Goal: Task Accomplishment & Management: Manage account settings

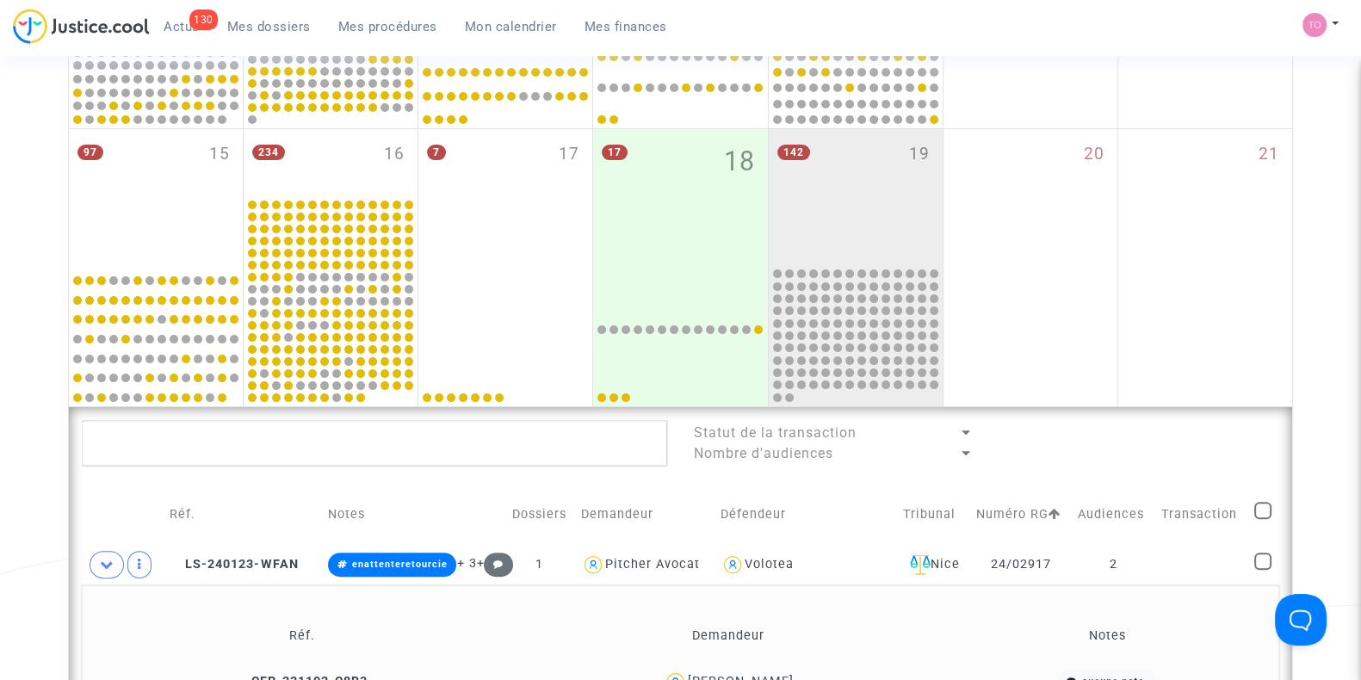
scroll to position [462, 0]
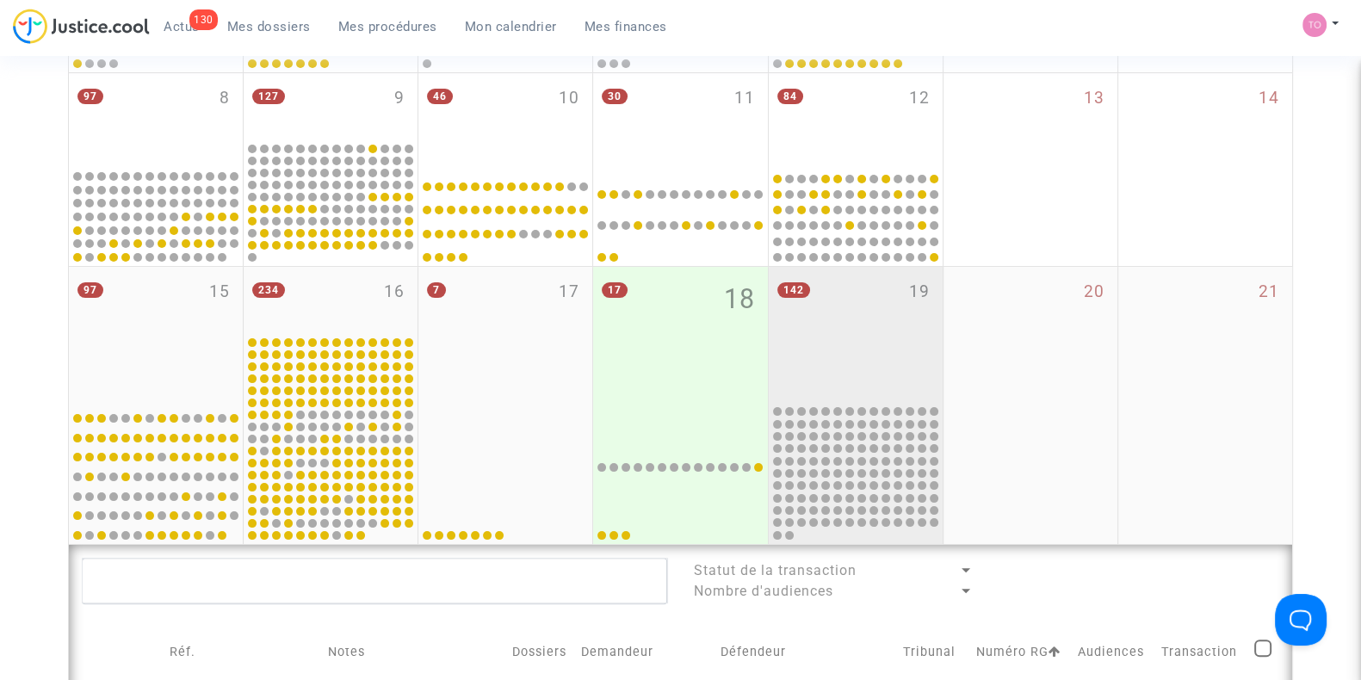
click at [834, 326] on div "142 19" at bounding box center [856, 335] width 174 height 136
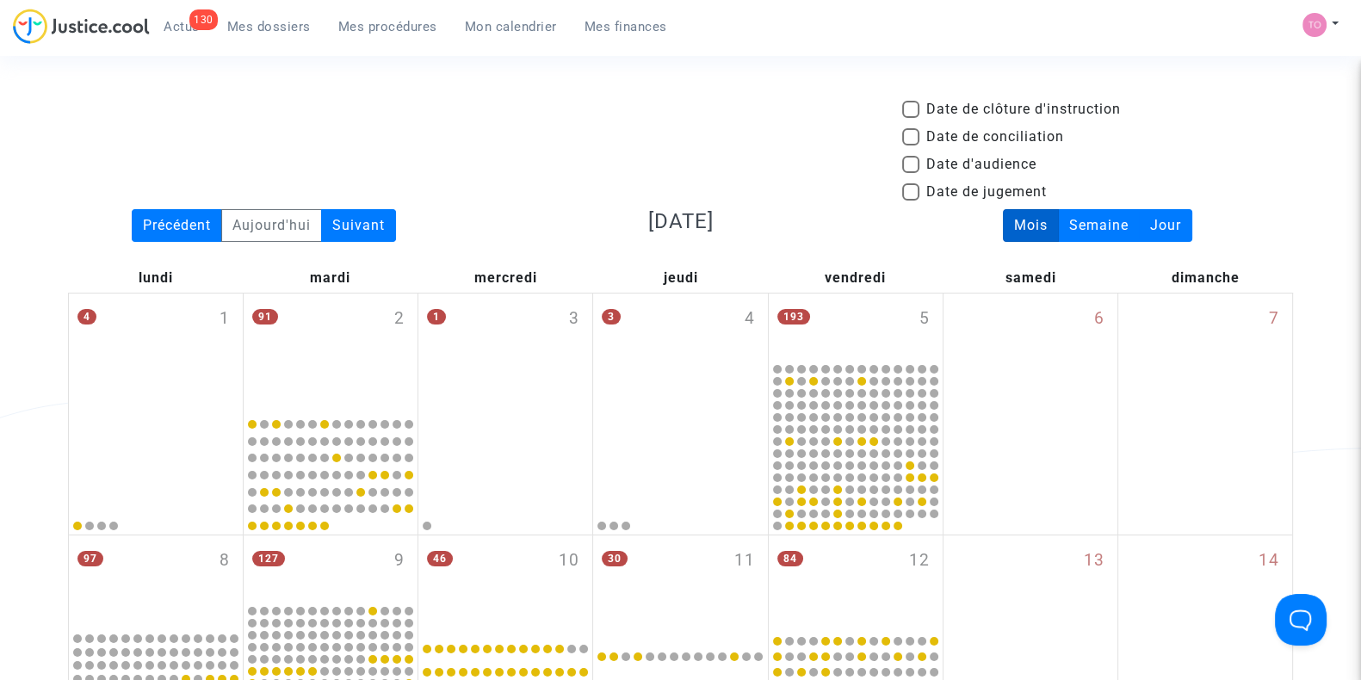
click at [913, 167] on span at bounding box center [910, 164] width 17 height 17
click at [911, 173] on input "Date d'audience" at bounding box center [910, 173] width 1 height 1
checkbox input "true"
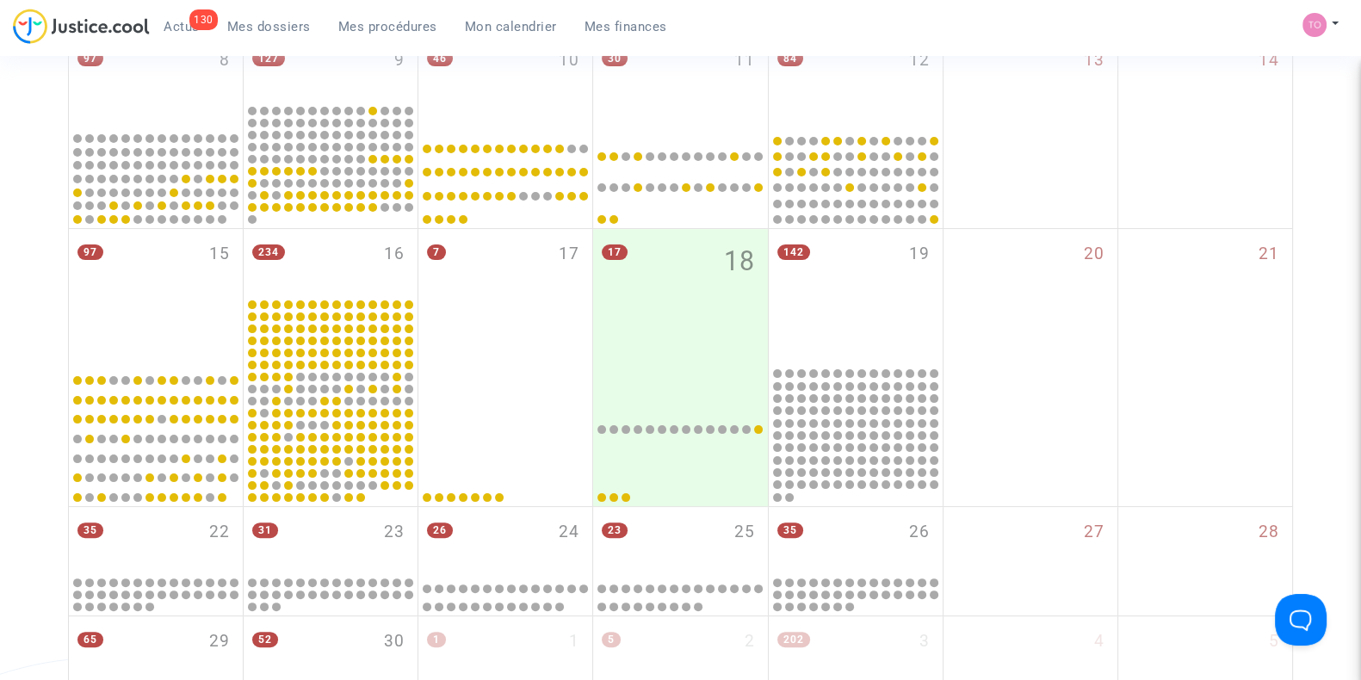
scroll to position [504, 0]
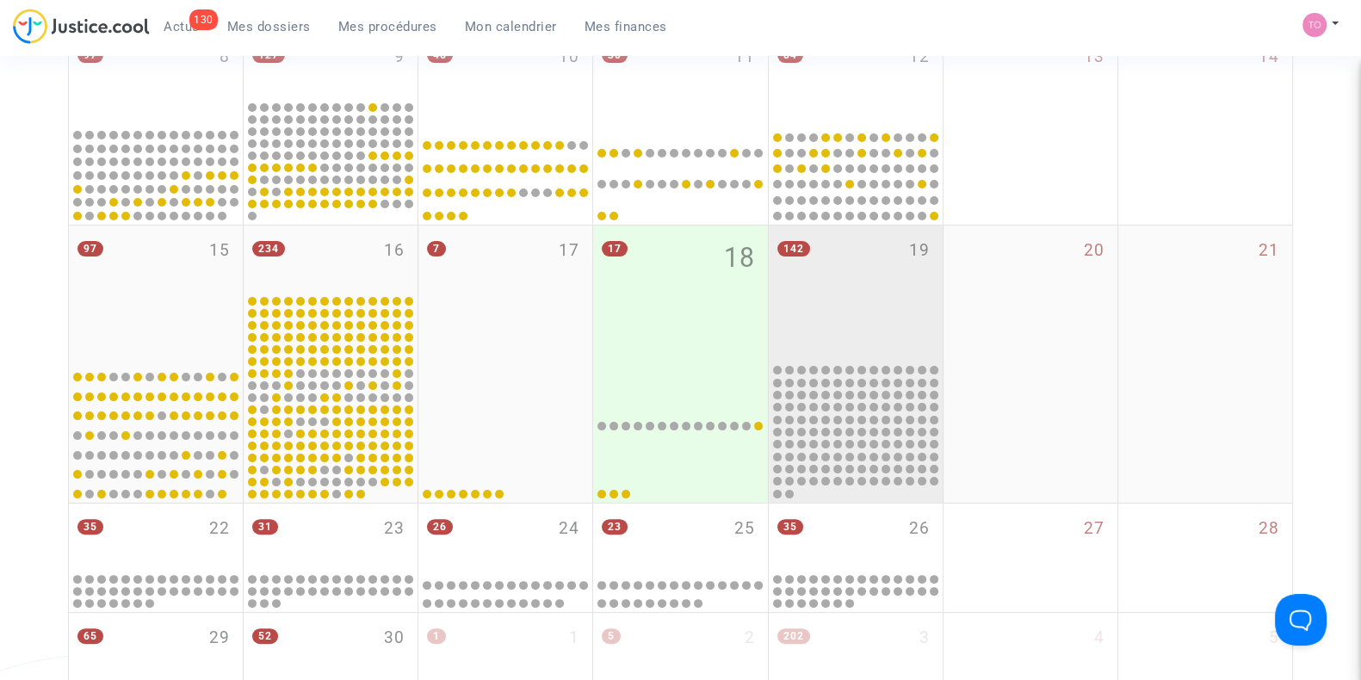
click at [843, 316] on div "142 19" at bounding box center [856, 294] width 174 height 136
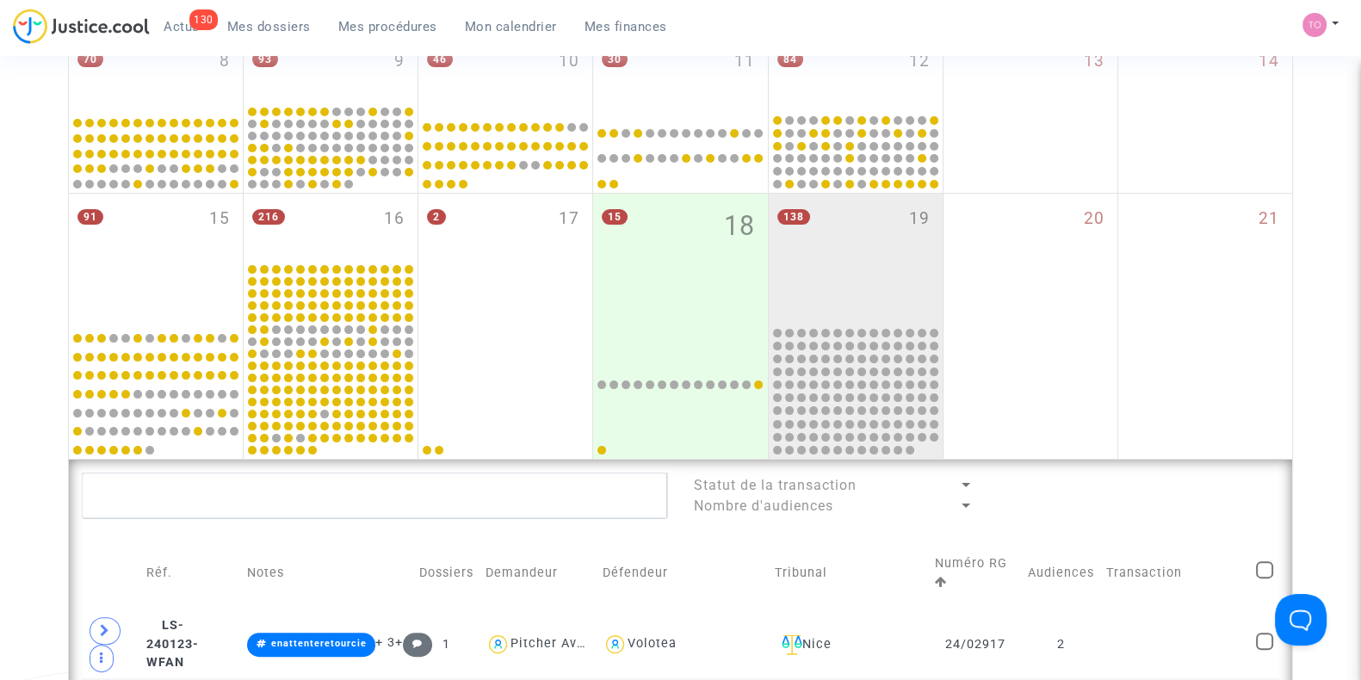
scroll to position [942, 0]
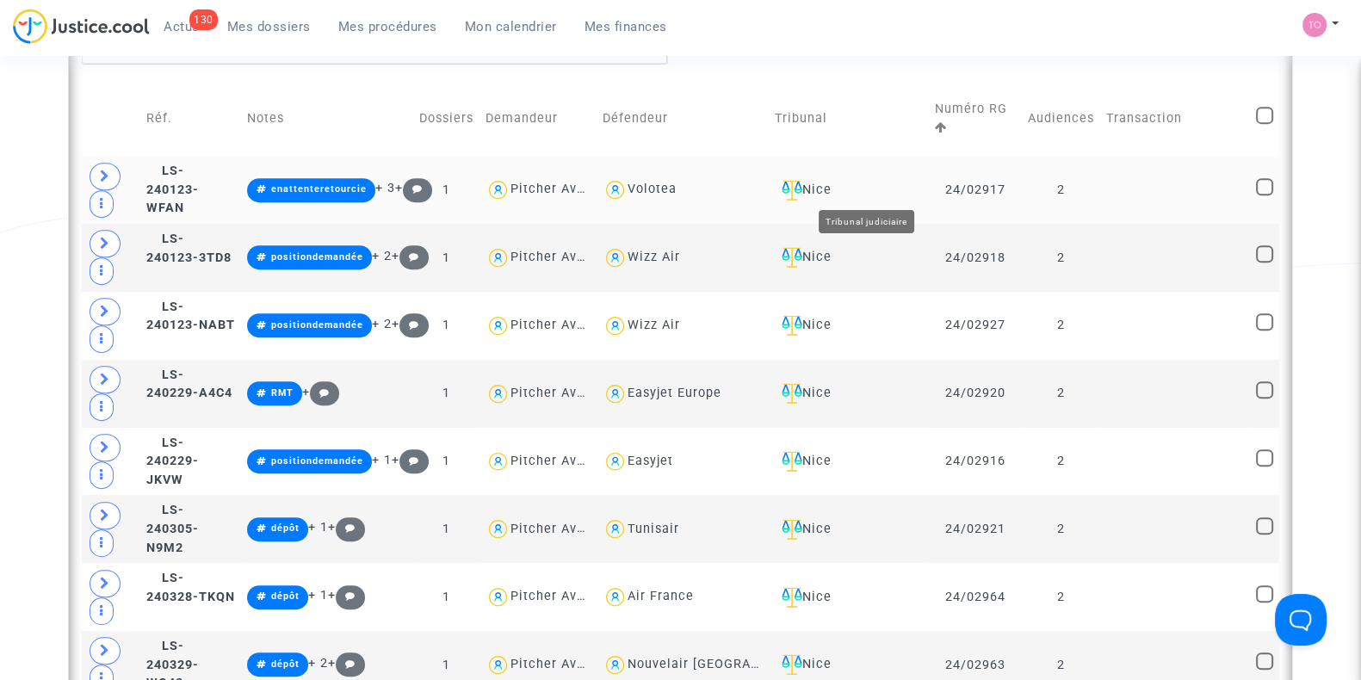
click at [878, 188] on div "Nice" at bounding box center [849, 190] width 148 height 21
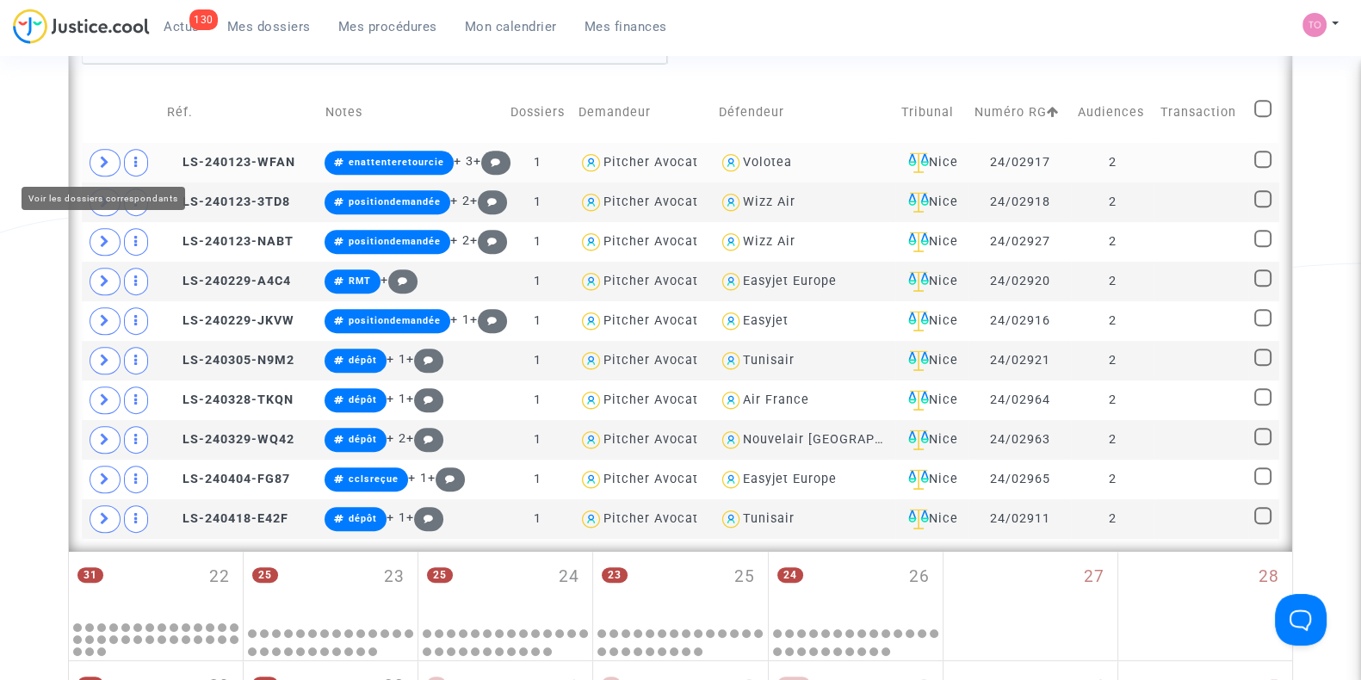
click at [97, 159] on span at bounding box center [105, 163] width 31 height 28
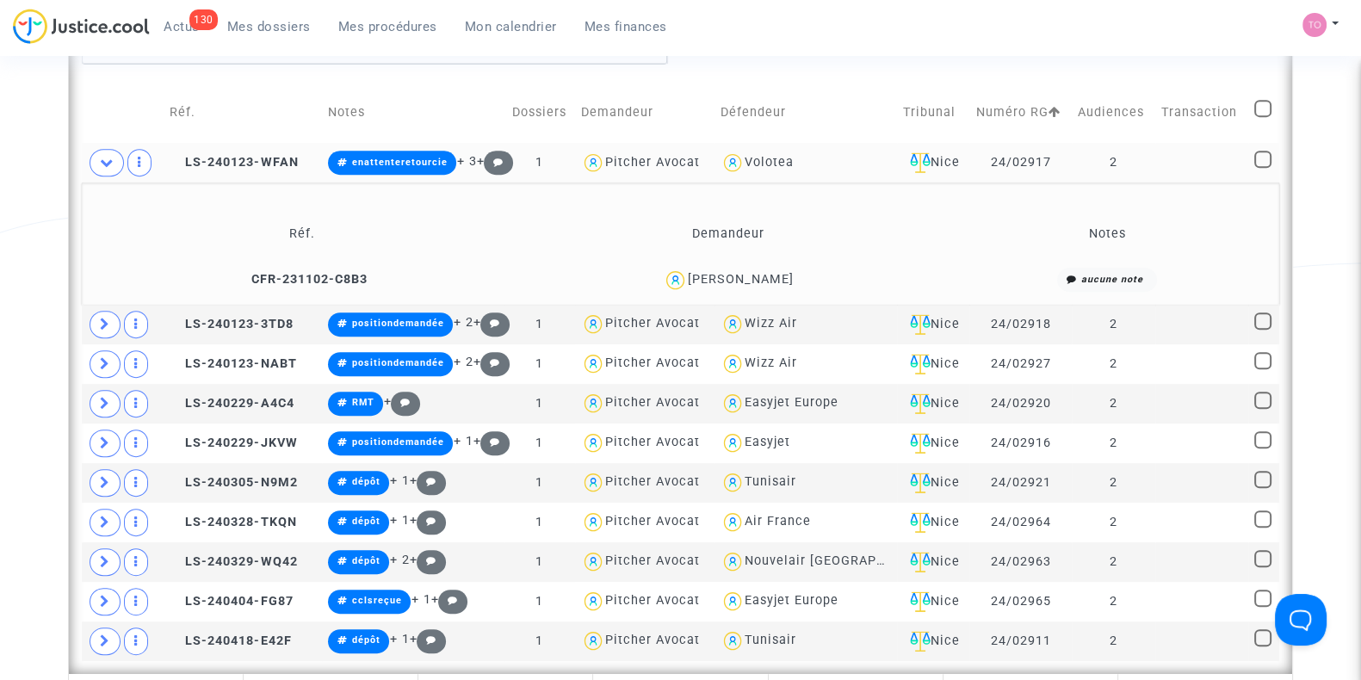
click at [774, 273] on div "Jordan Faucher" at bounding box center [741, 279] width 106 height 15
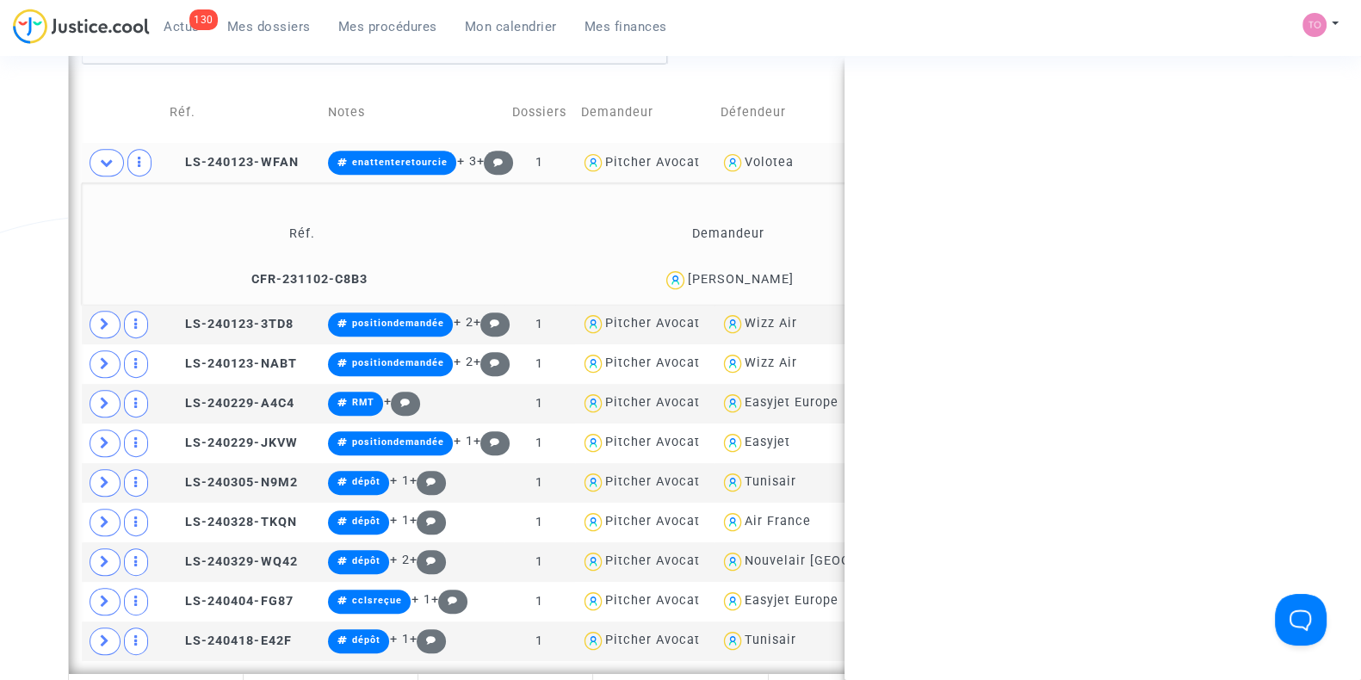
click at [774, 273] on div "Jordan Faucher" at bounding box center [741, 279] width 106 height 15
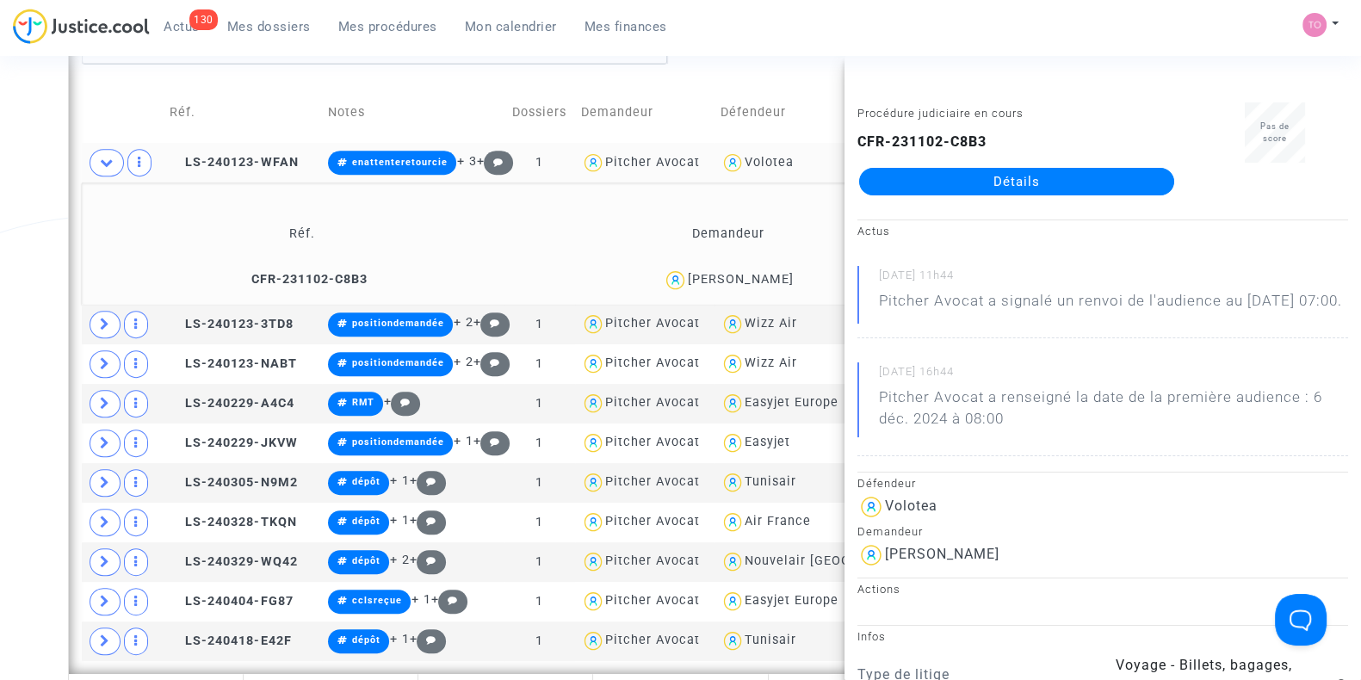
copy div "Faucher"
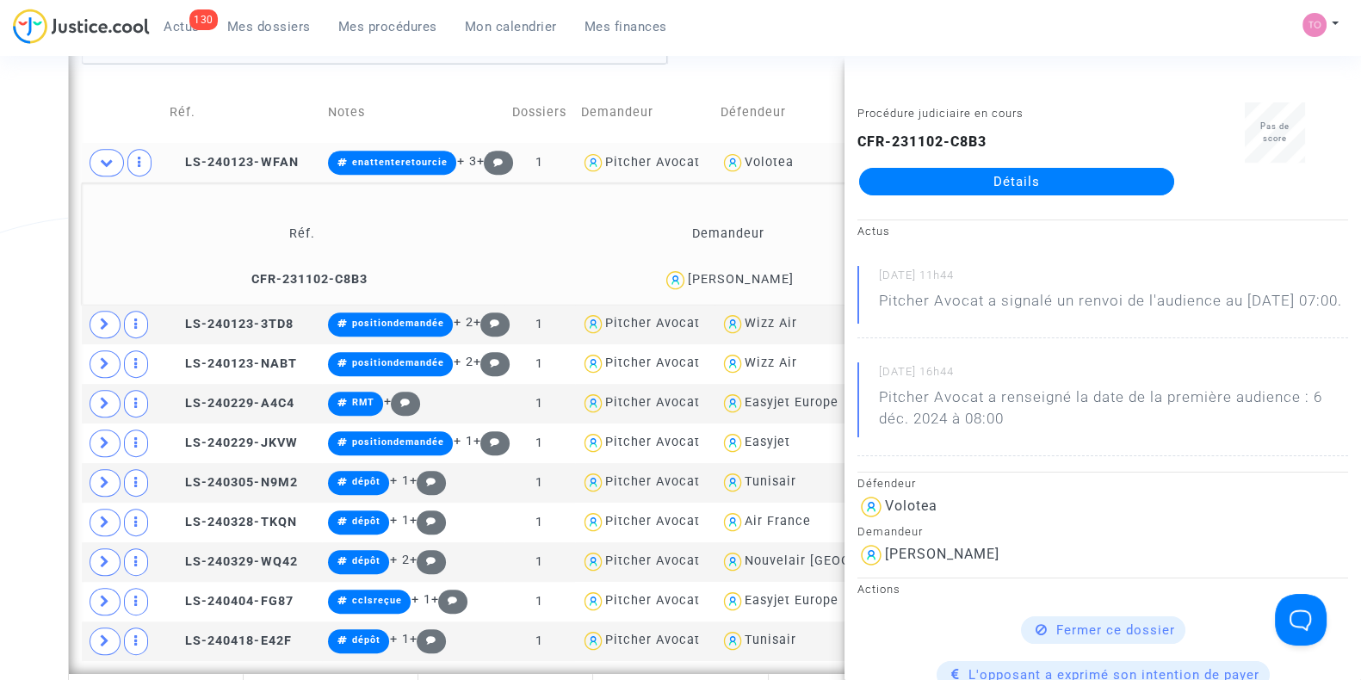
click at [27, 307] on div "Date de clôture d'instruction Date de conciliation Date d'audience Date de juge…" at bounding box center [680, 97] width 1361 height 1880
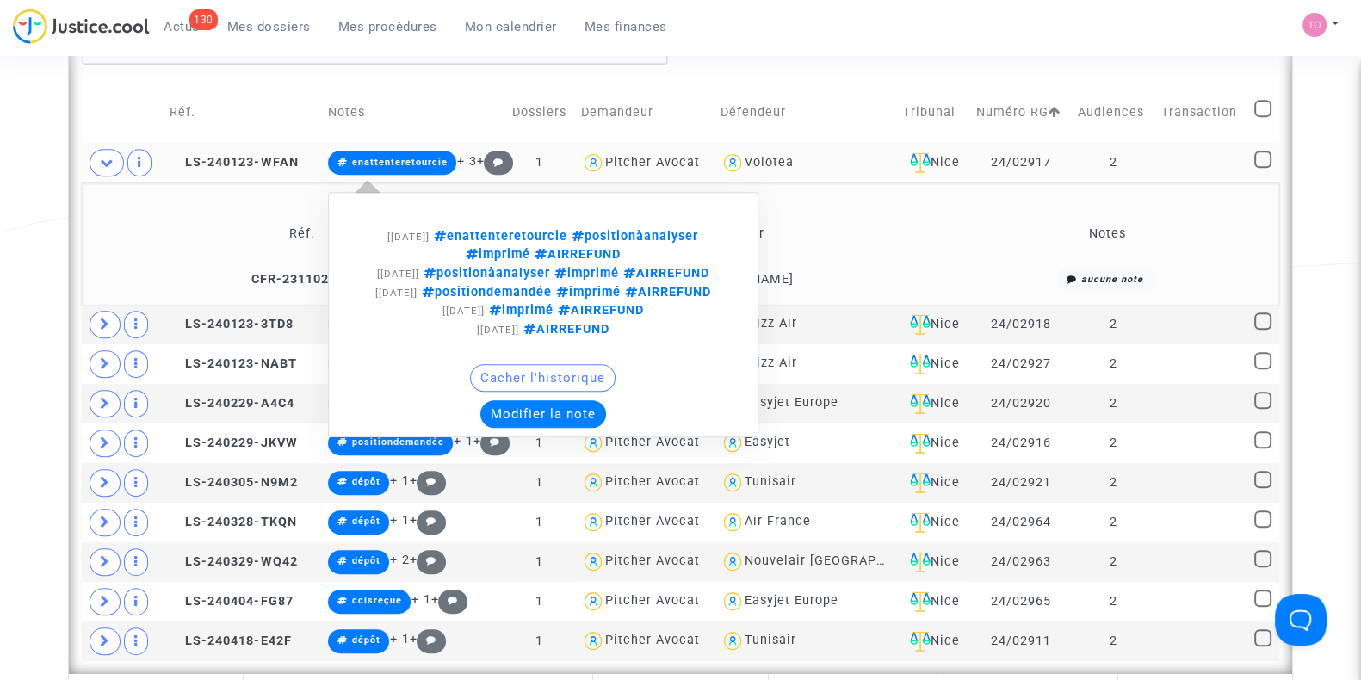
click at [529, 428] on button "Modifier la note" at bounding box center [543, 414] width 126 height 28
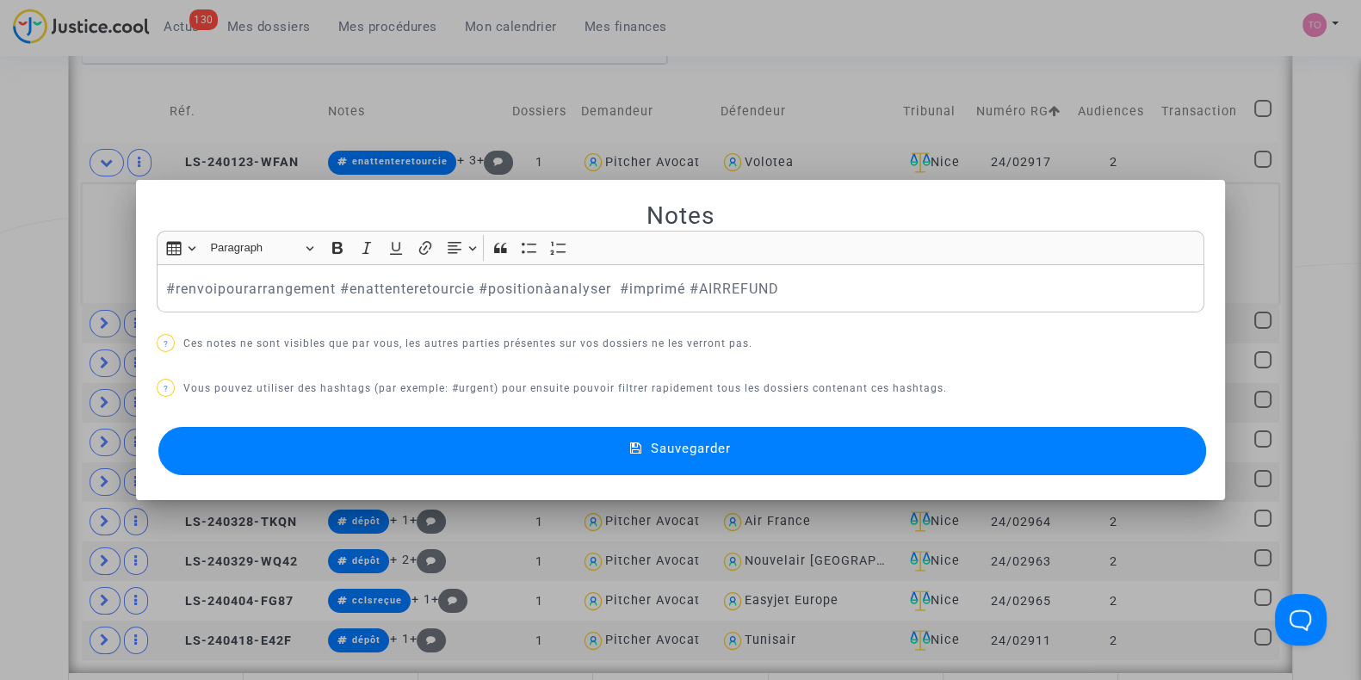
click at [456, 445] on button "Sauvegarder" at bounding box center [682, 451] width 1048 height 48
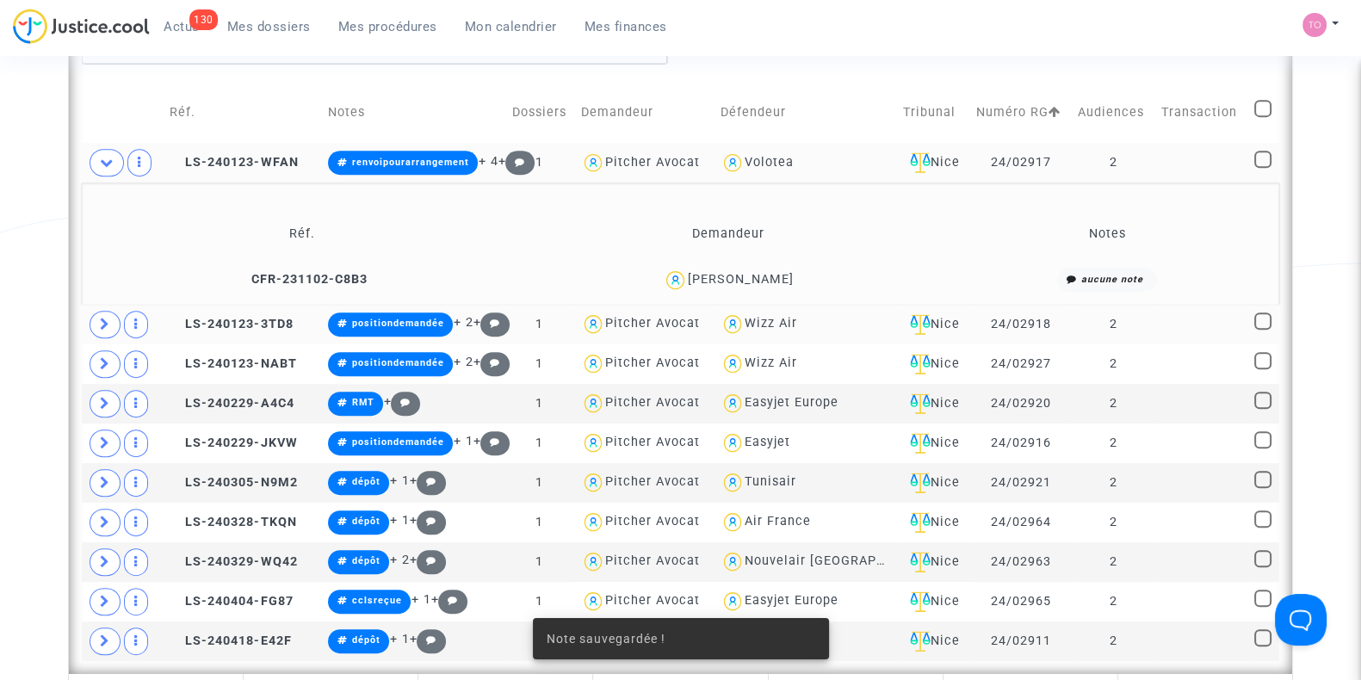
scroll to position [998, 0]
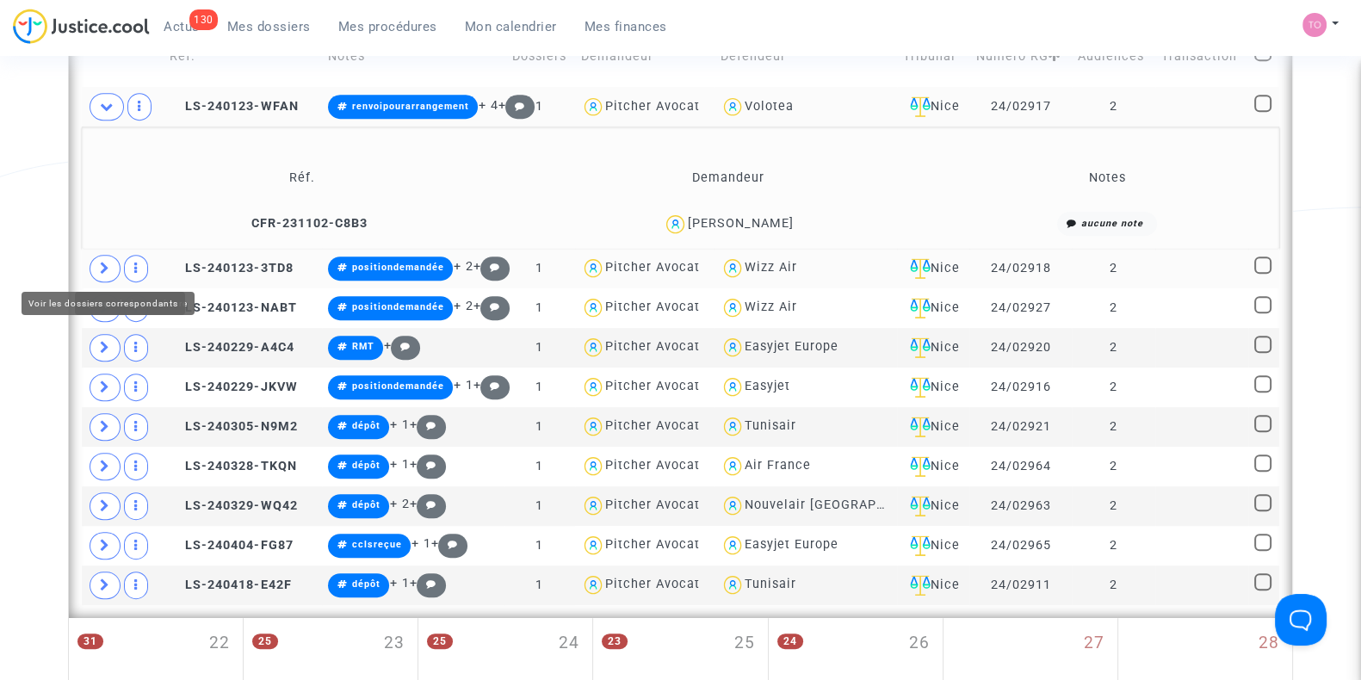
click at [101, 266] on icon at bounding box center [105, 268] width 10 height 13
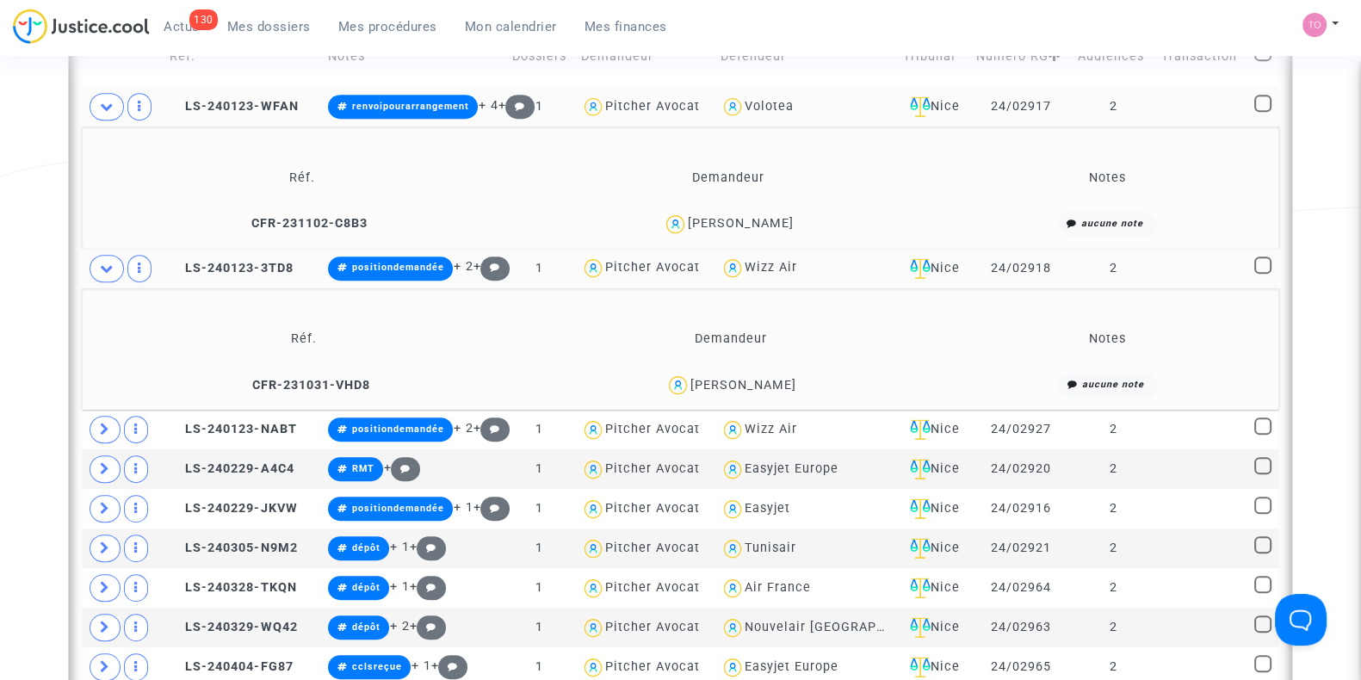
drag, startPoint x: 833, startPoint y: 381, endPoint x: 731, endPoint y: 393, distance: 103.3
click at [731, 393] on div "Antonia Sofia Lopes de PInho" at bounding box center [731, 385] width 412 height 25
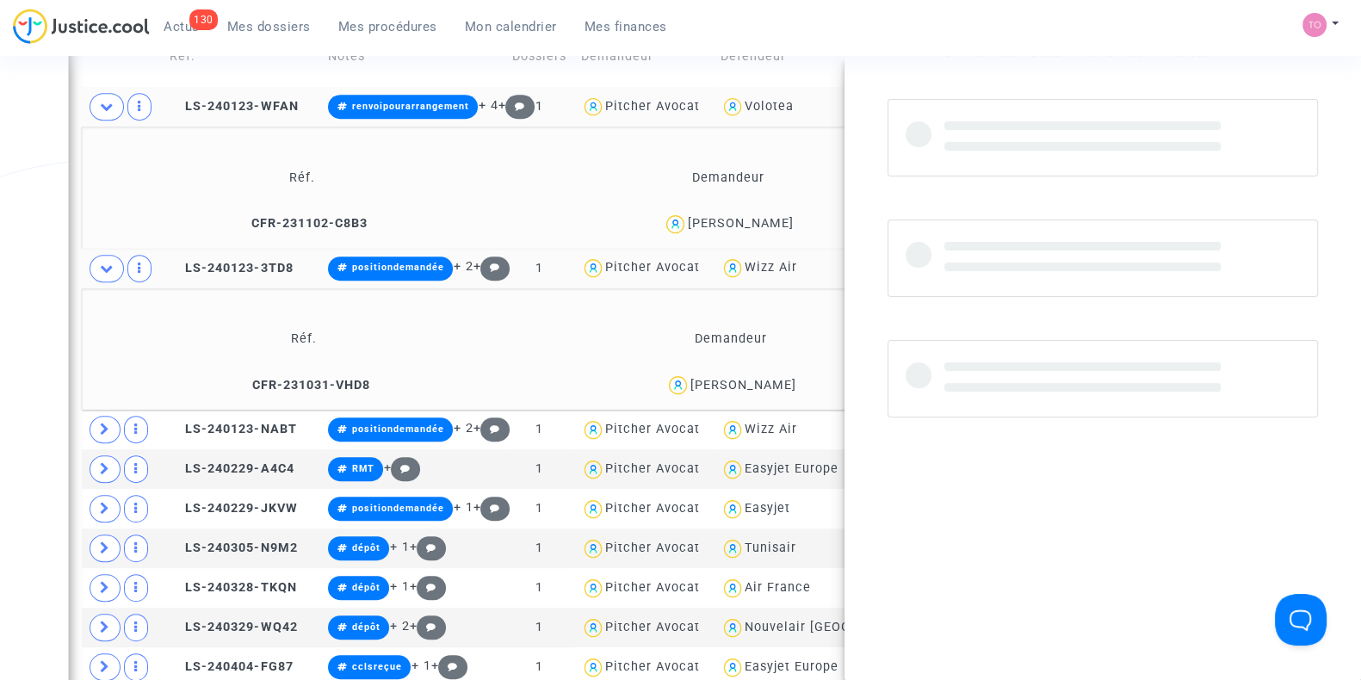
copy div "Lopes de PInho"
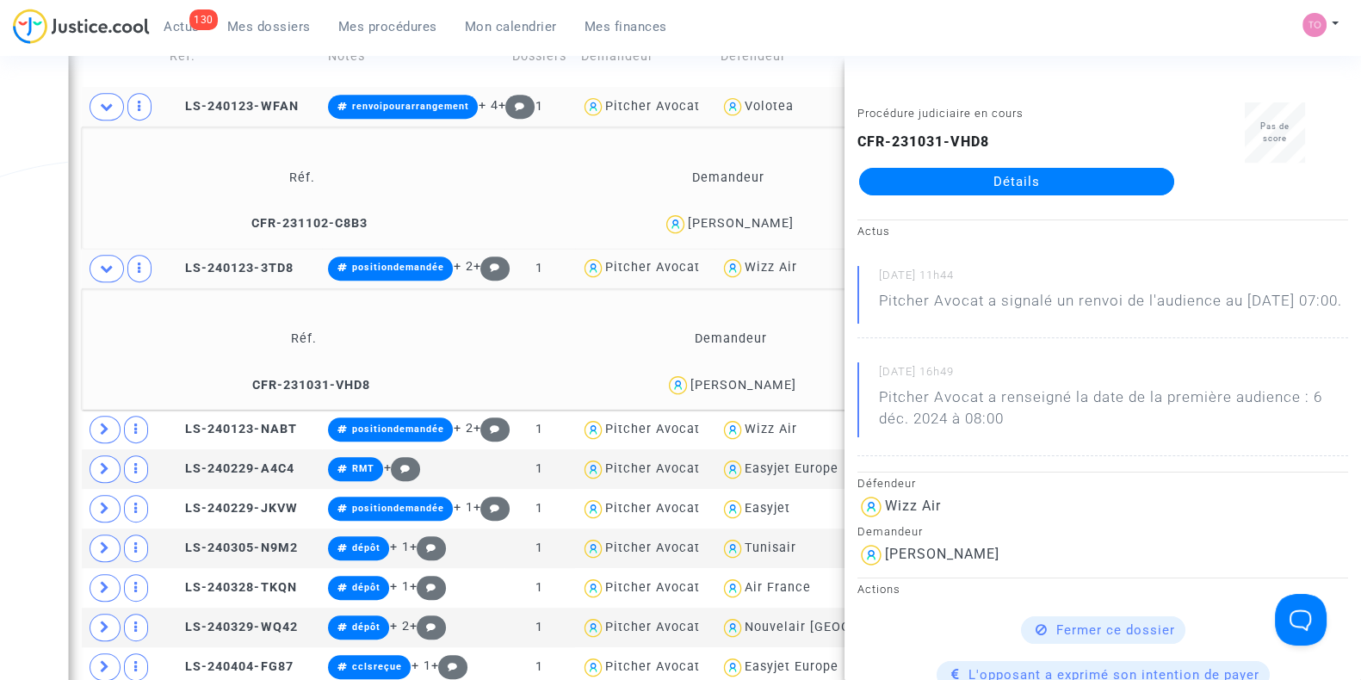
click at [0, 333] on div "Date de clôture d'instruction Date de conciliation Date d'audience Date de juge…" at bounding box center [680, 102] width 1361 height 2002
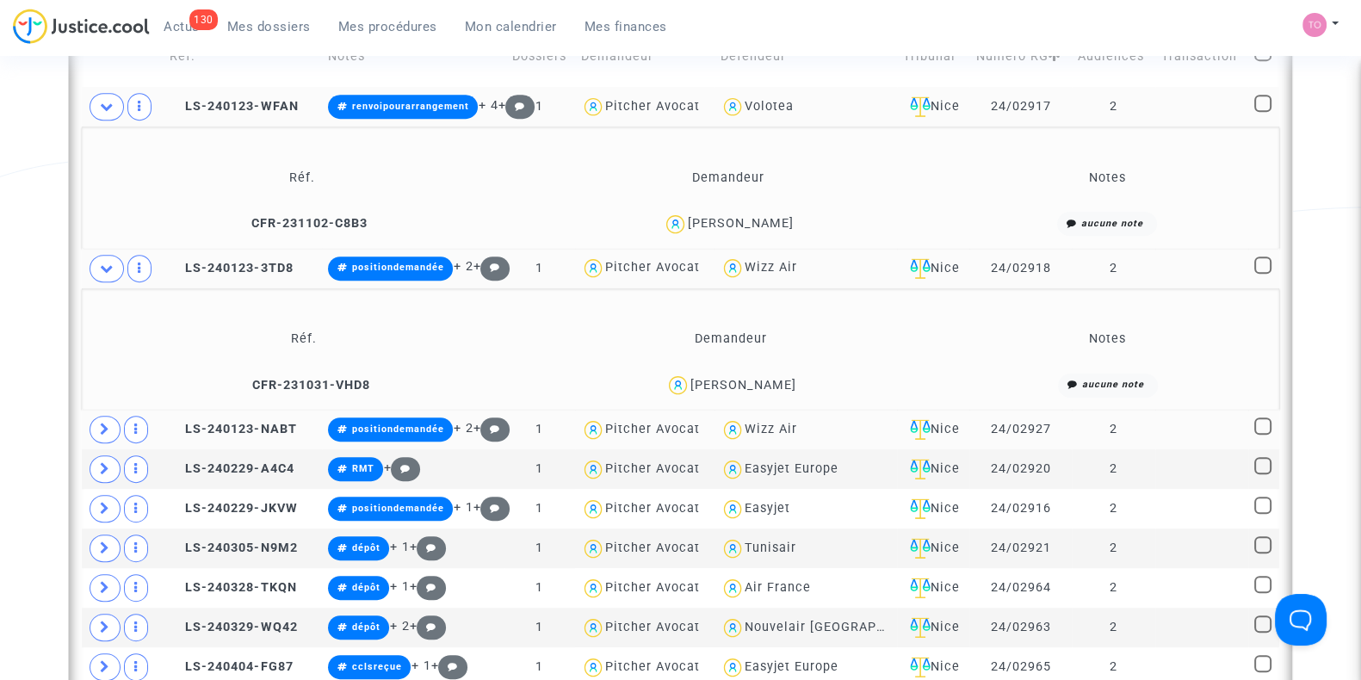
click at [103, 423] on icon at bounding box center [105, 429] width 10 height 13
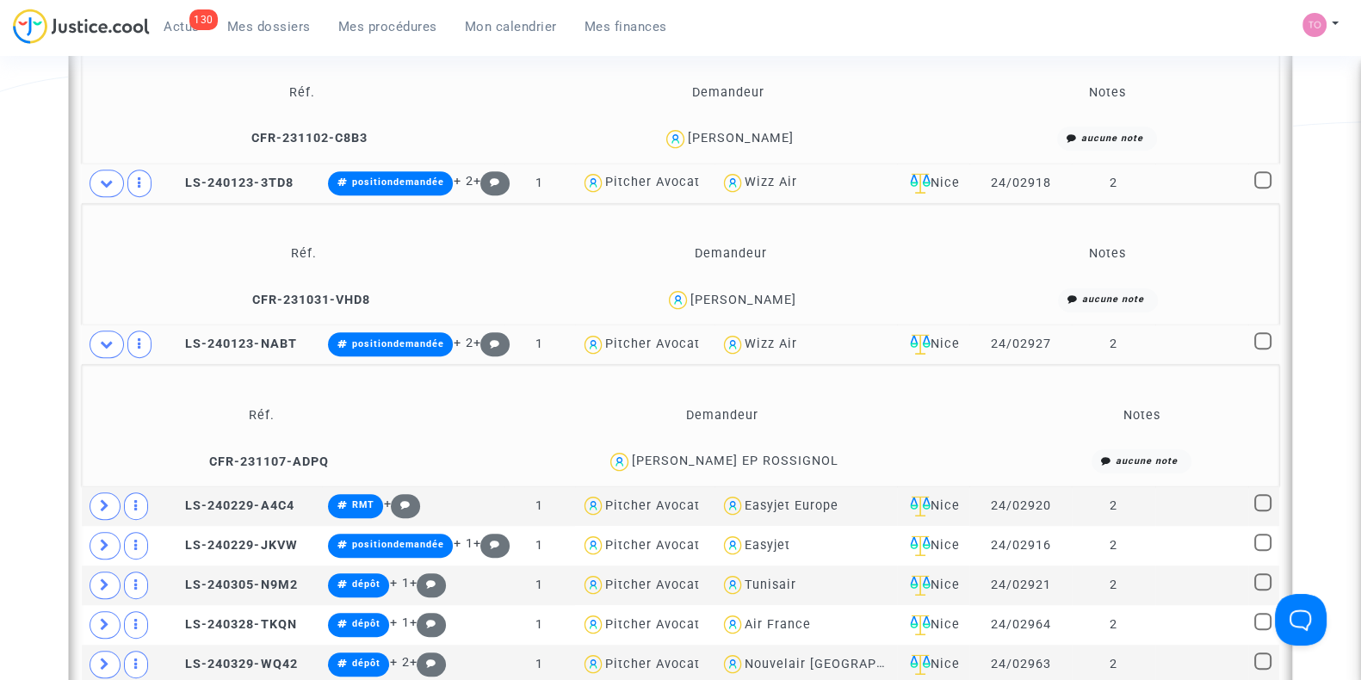
scroll to position [1157, 0]
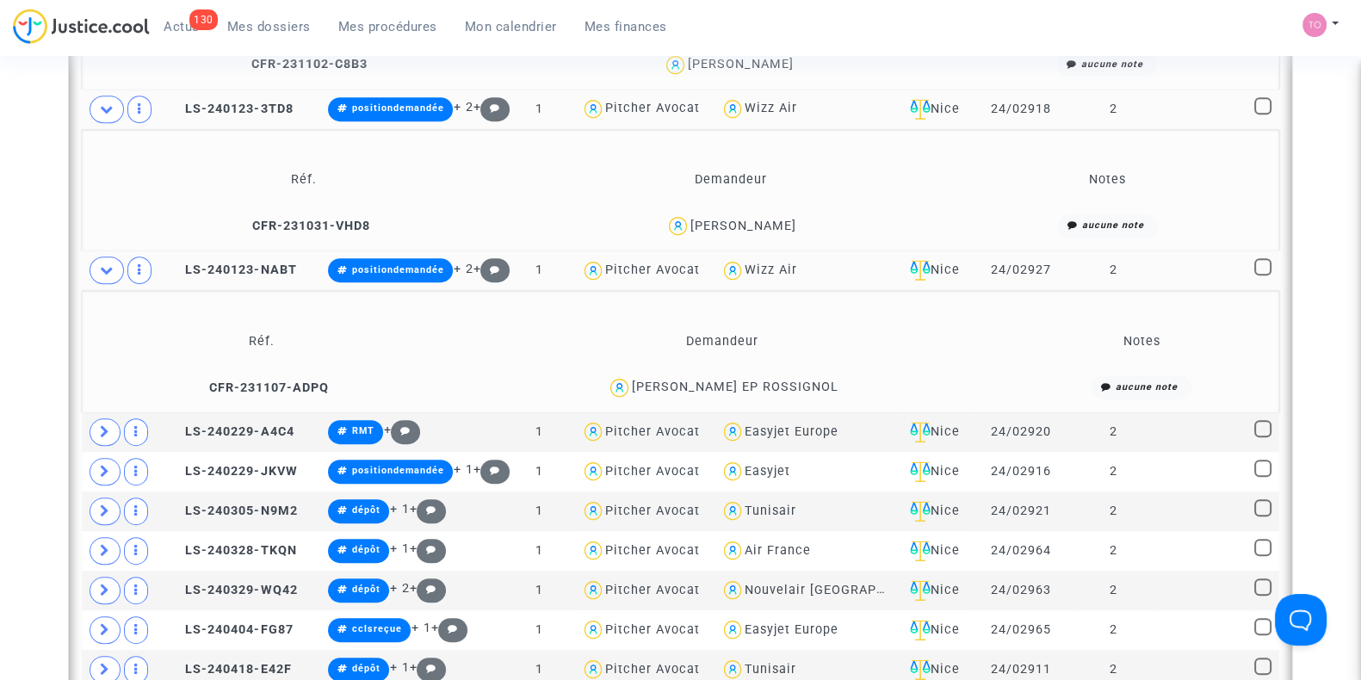
click at [103, 251] on td at bounding box center [123, 271] width 82 height 40
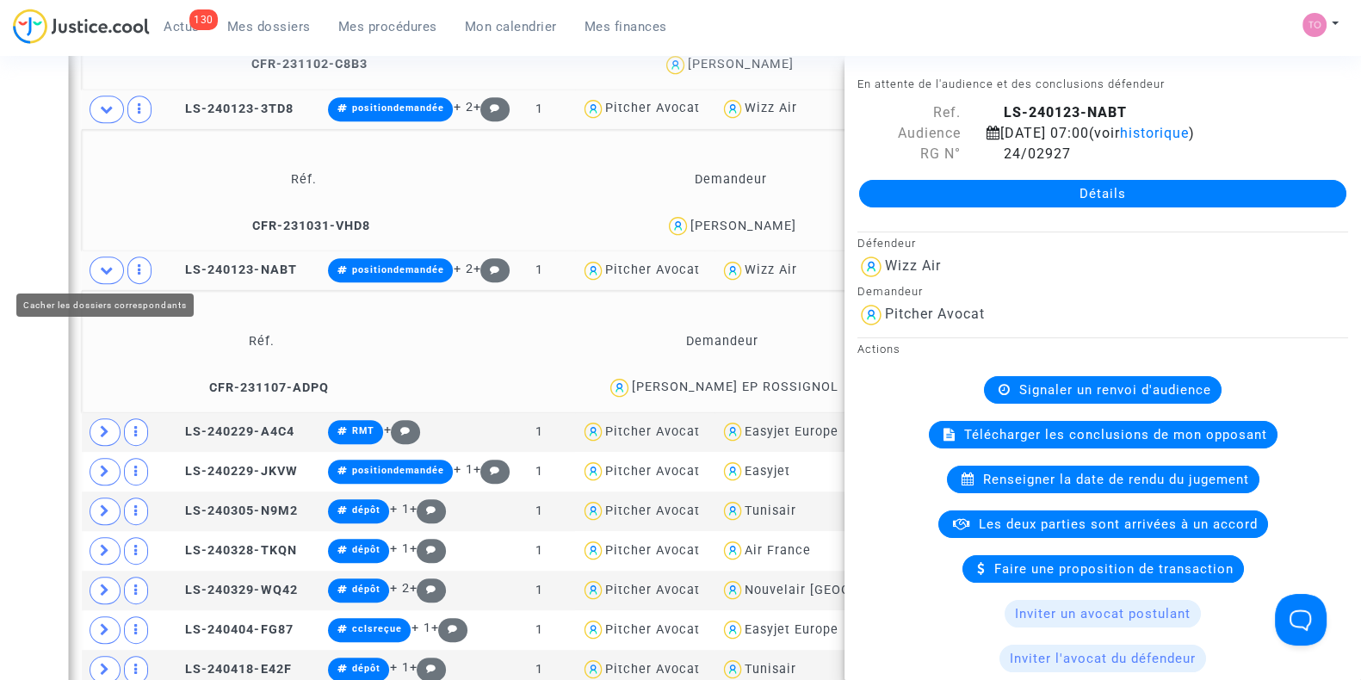
click at [103, 265] on icon at bounding box center [107, 269] width 14 height 13
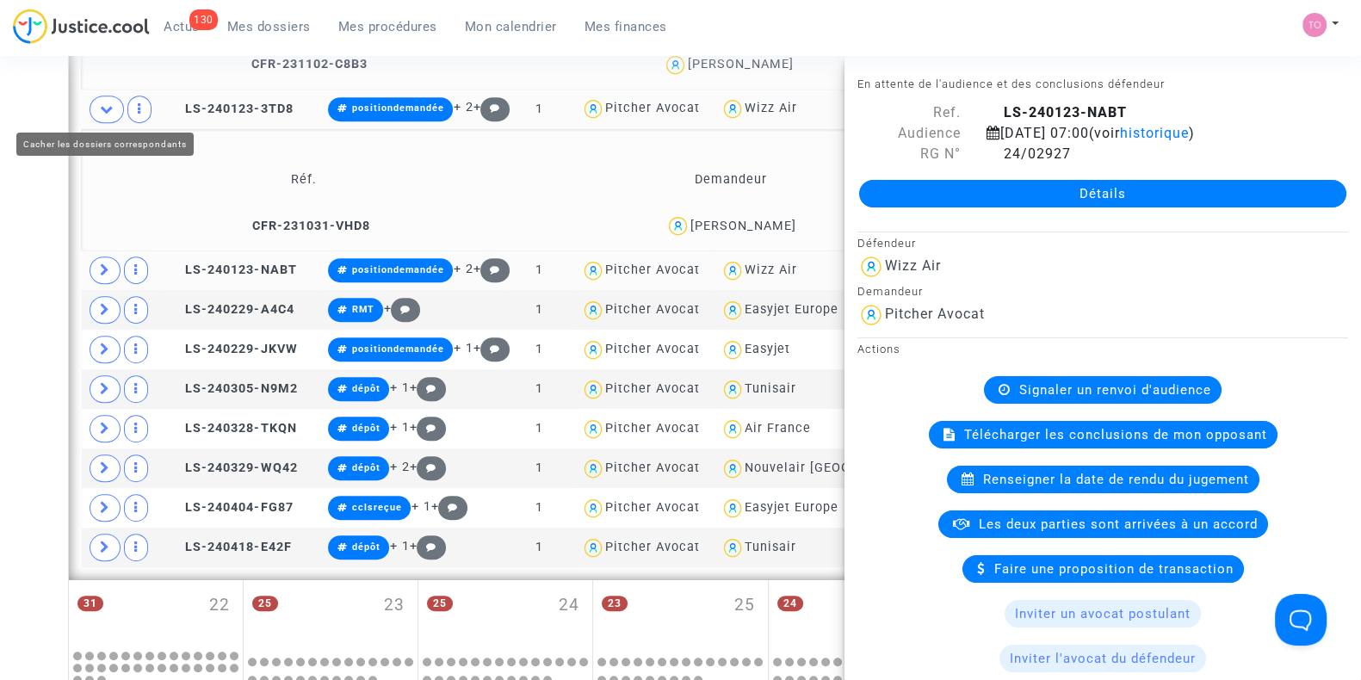
click at [106, 114] on span at bounding box center [107, 110] width 34 height 28
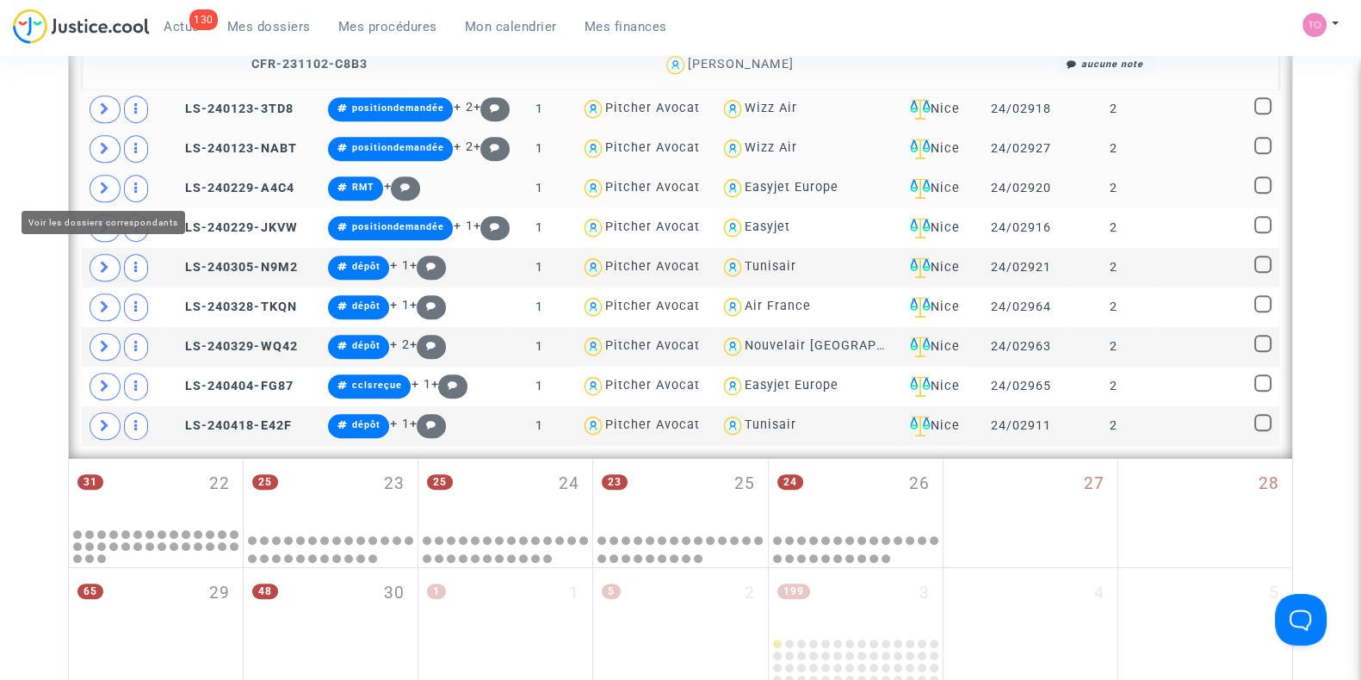
click at [102, 183] on icon at bounding box center [105, 188] width 10 height 13
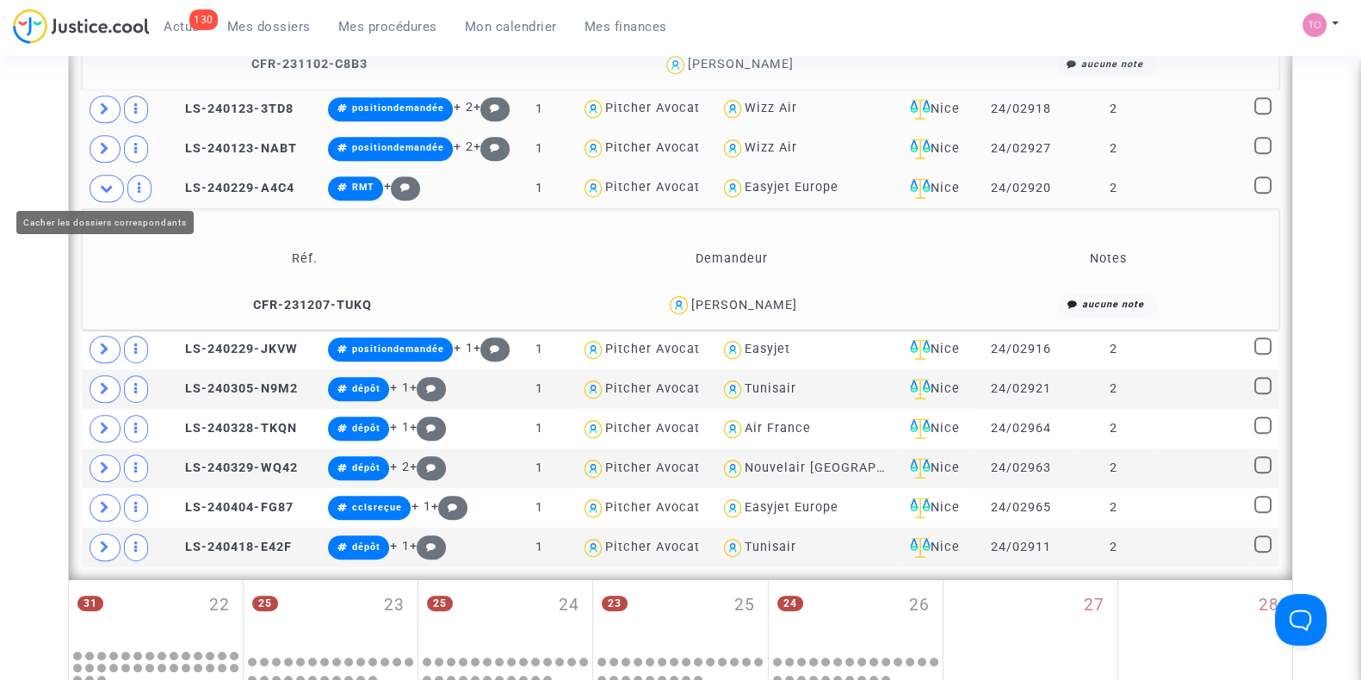
scroll to position [1199, 0]
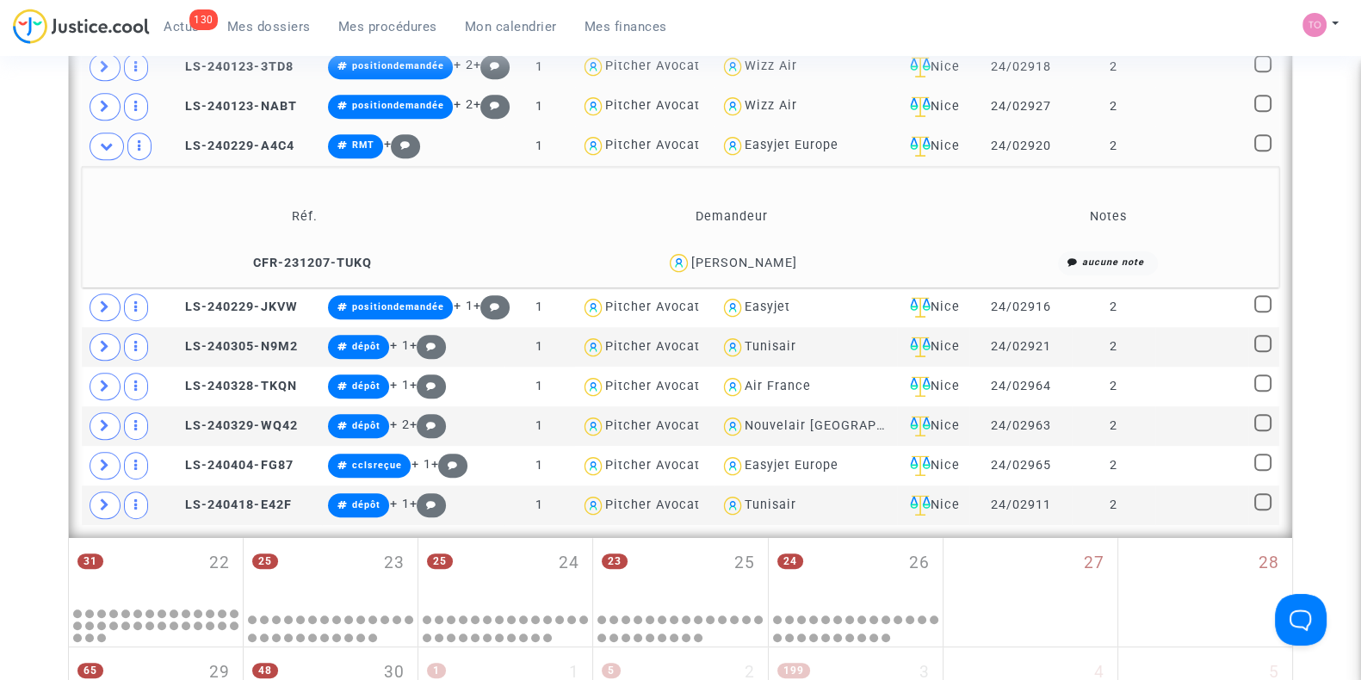
click at [771, 257] on div "Armelle Pericard" at bounding box center [744, 263] width 106 height 15
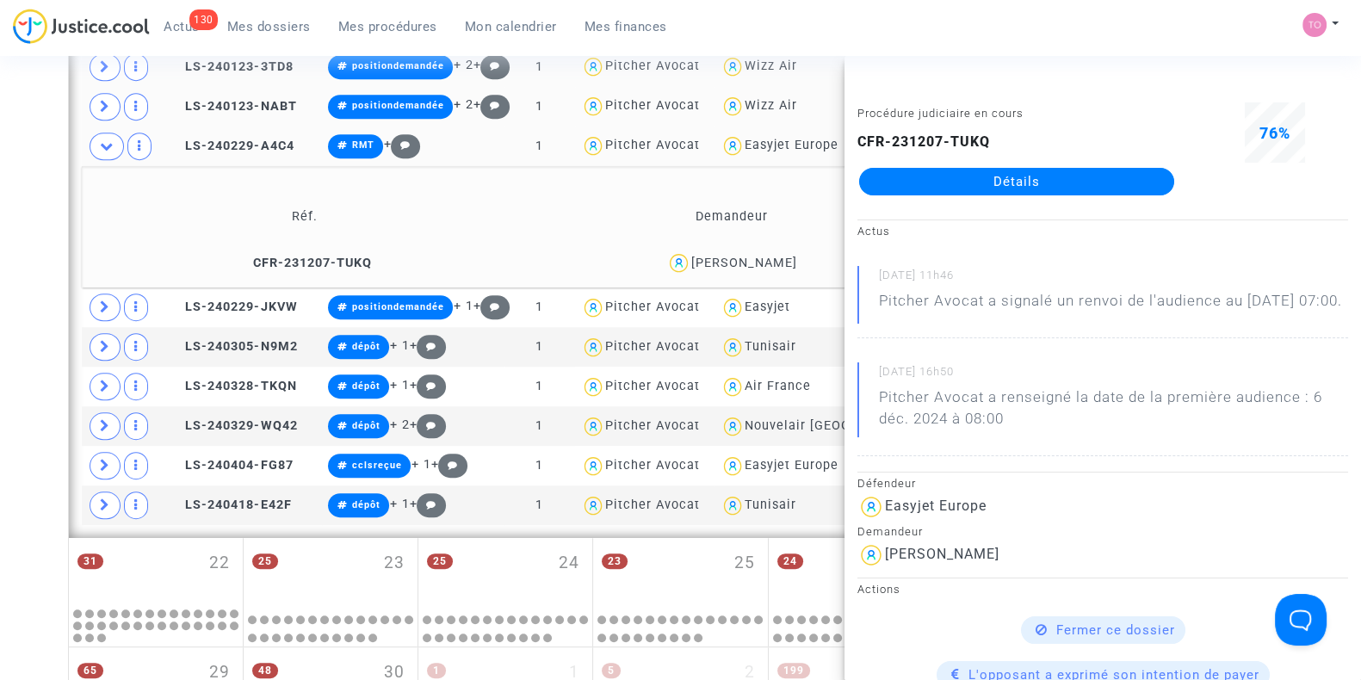
copy div "Pericard"
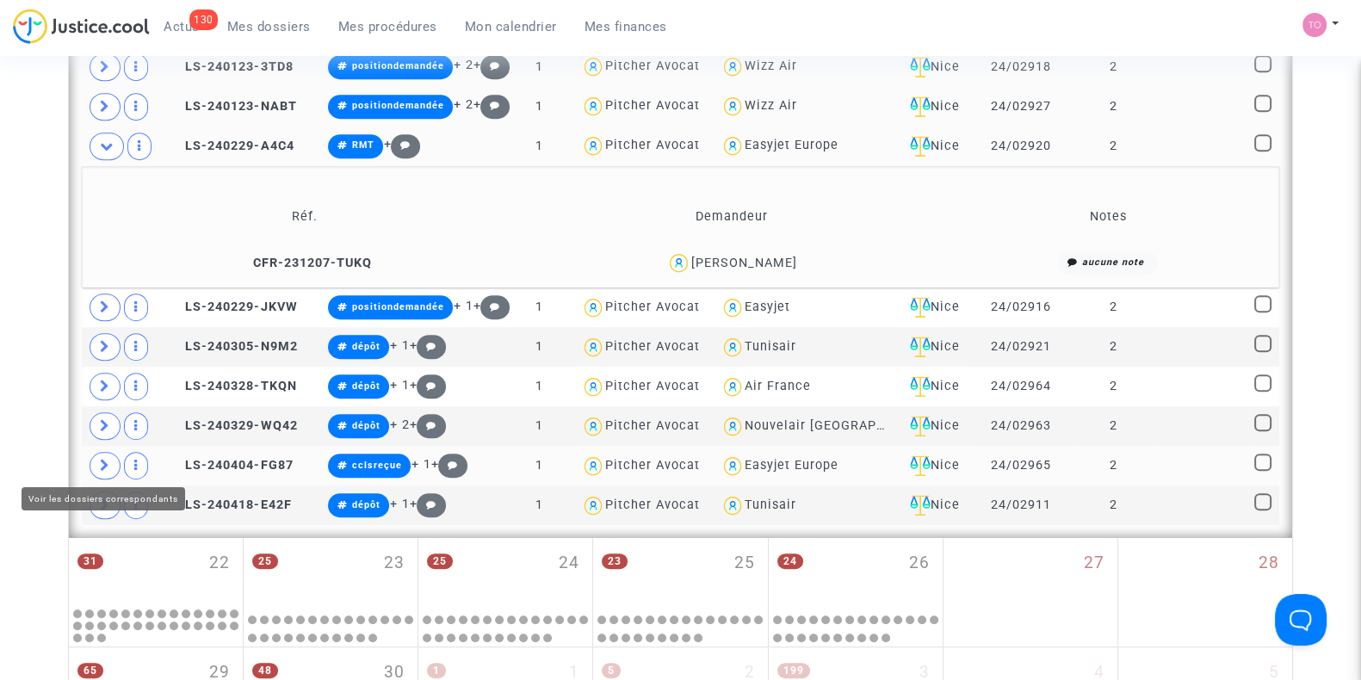
click at [100, 465] on icon at bounding box center [105, 465] width 10 height 13
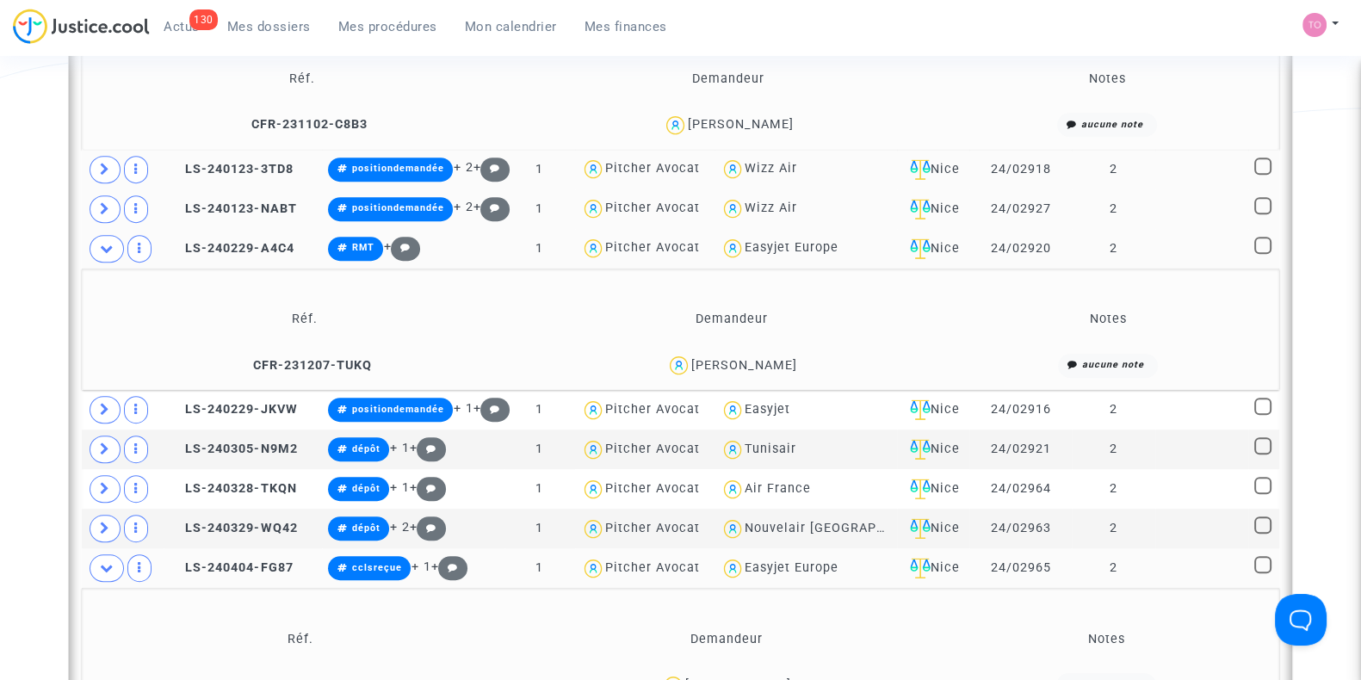
scroll to position [1096, 0]
click at [781, 247] on div "Easyjet Europe" at bounding box center [792, 248] width 94 height 15
type textarea "@"Easyjet Europe""
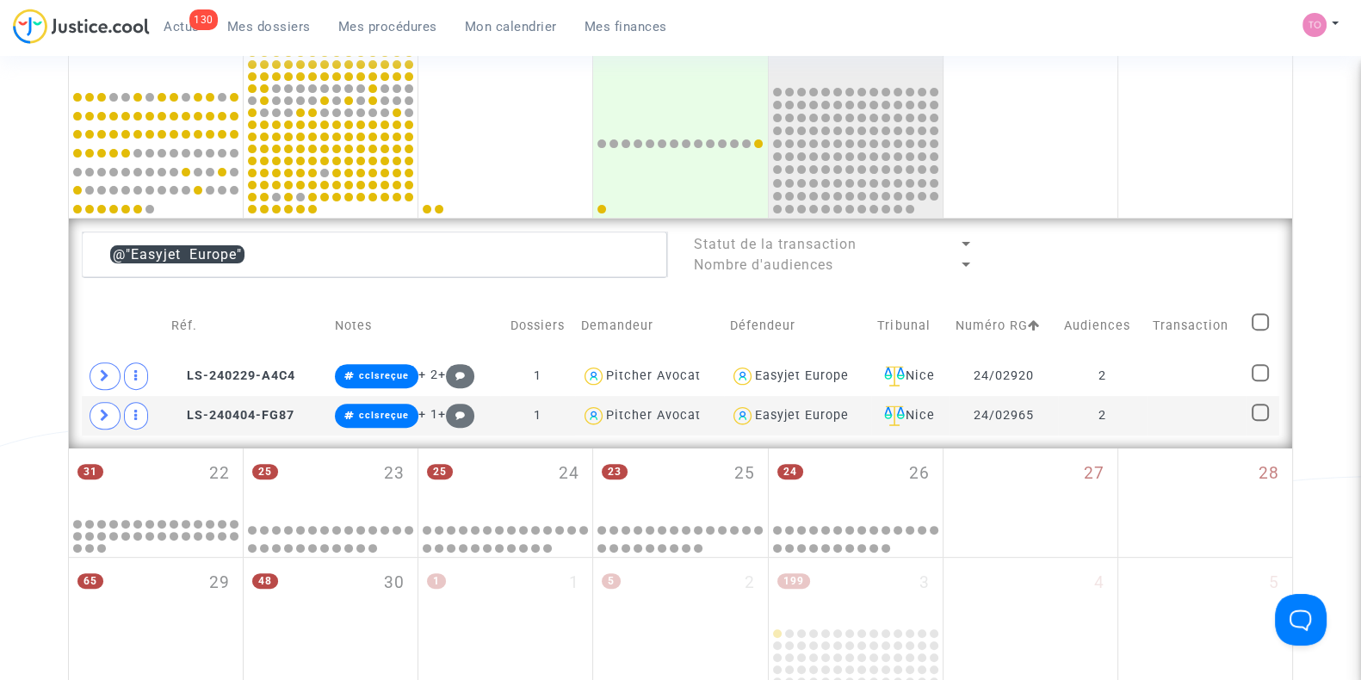
scroll to position [727, 0]
click at [113, 378] on span at bounding box center [105, 377] width 31 height 28
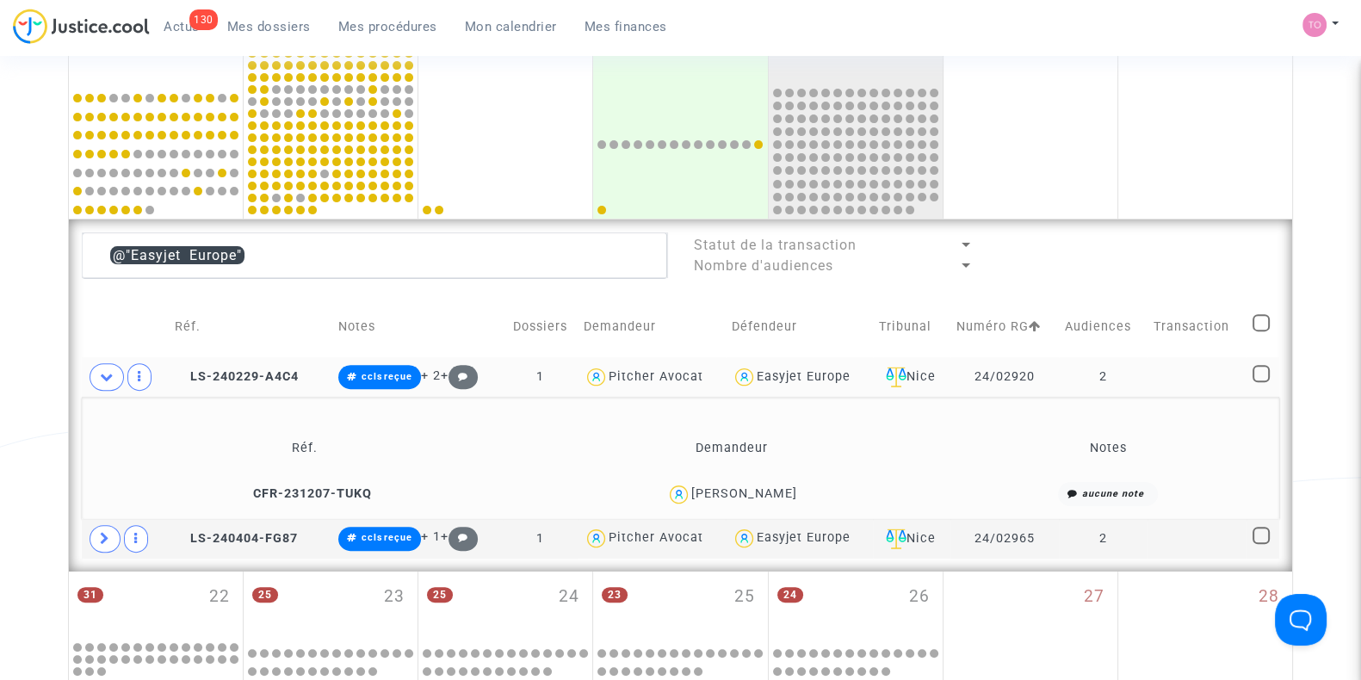
drag, startPoint x: 814, startPoint y: 492, endPoint x: 690, endPoint y: 504, distance: 124.6
click at [690, 504] on div "Armelle Pericard" at bounding box center [732, 494] width 411 height 25
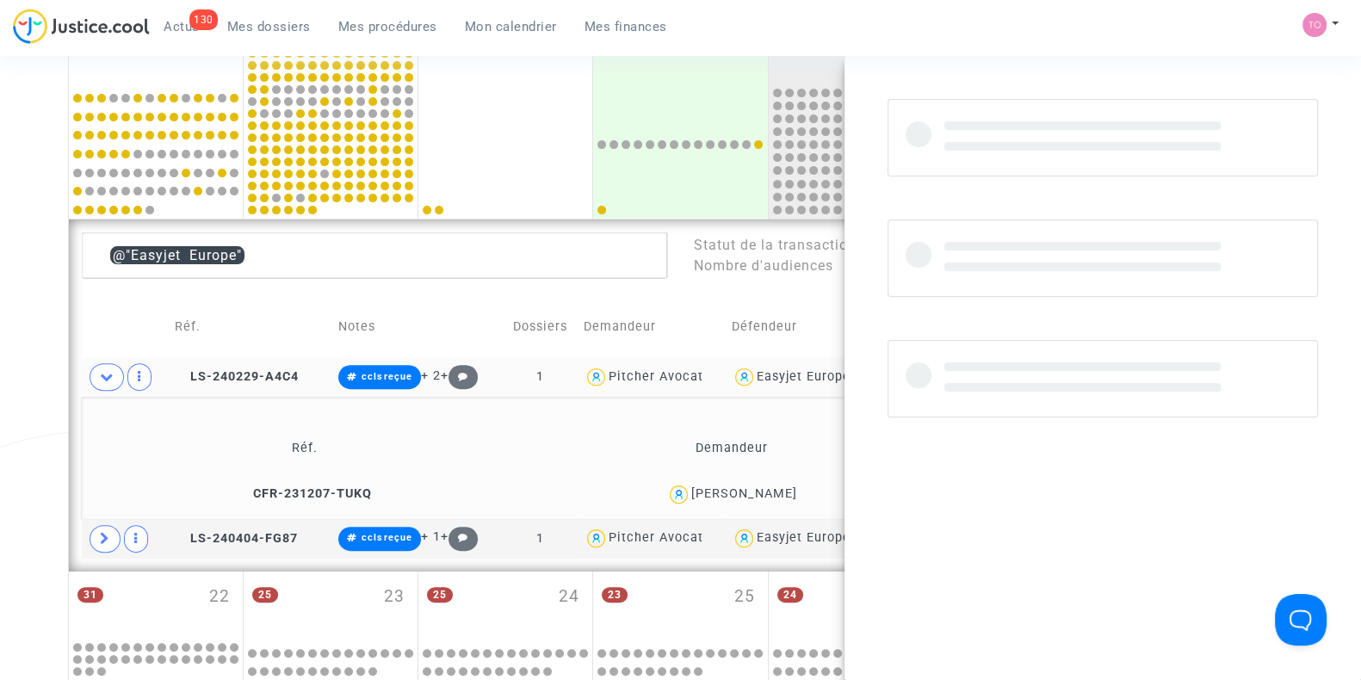
copy div "Armelle Pericard"
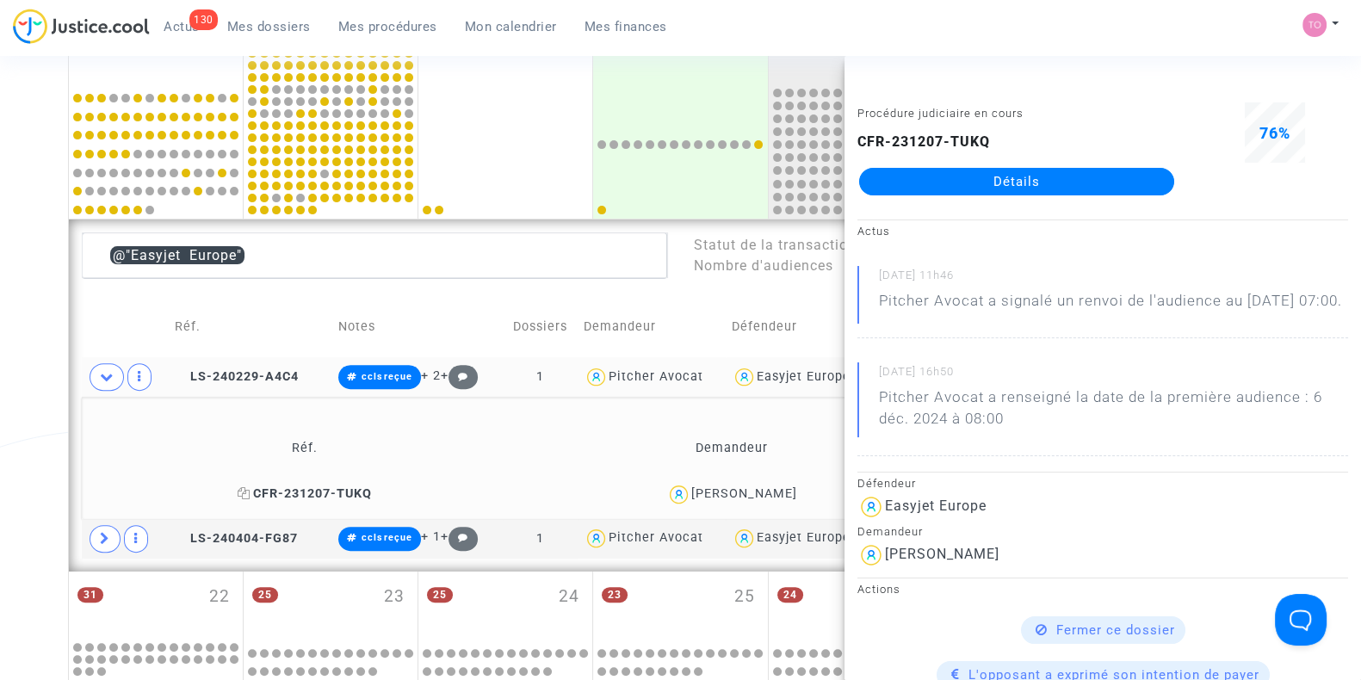
click at [243, 491] on icon at bounding box center [244, 493] width 13 height 12
click at [100, 370] on icon at bounding box center [107, 376] width 14 height 13
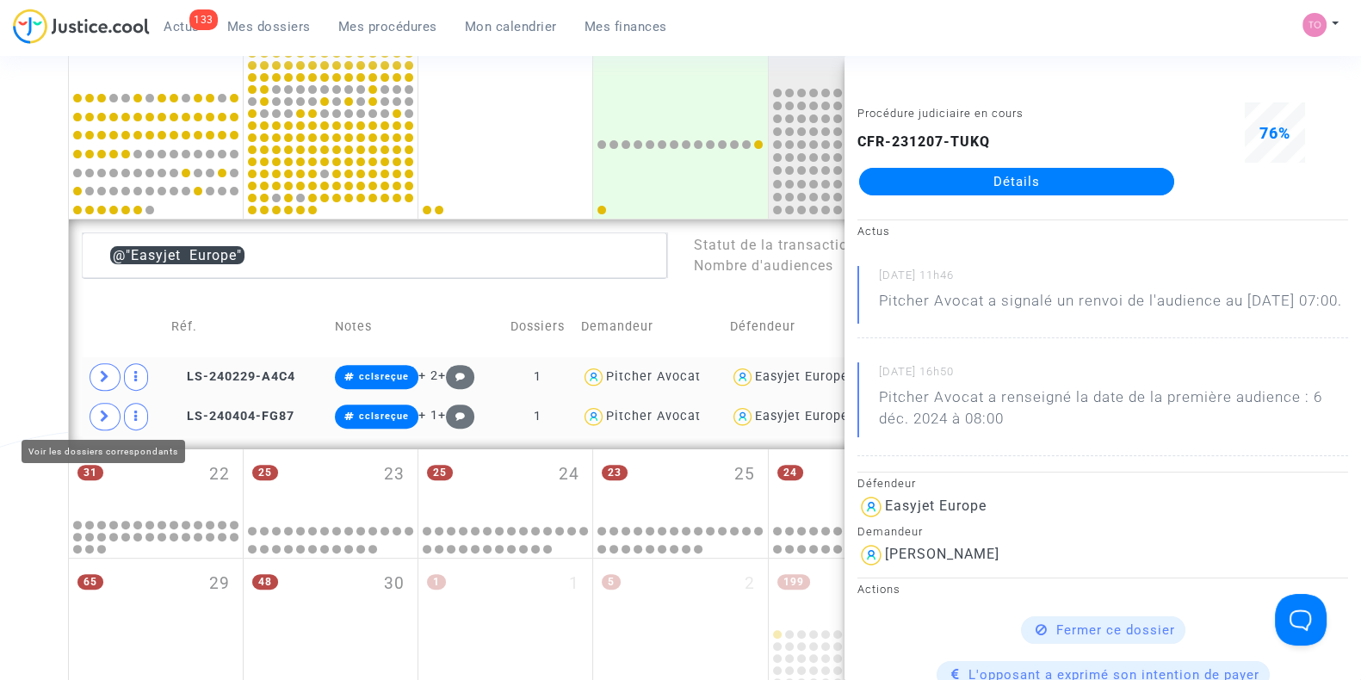
click at [106, 414] on icon at bounding box center [105, 416] width 10 height 13
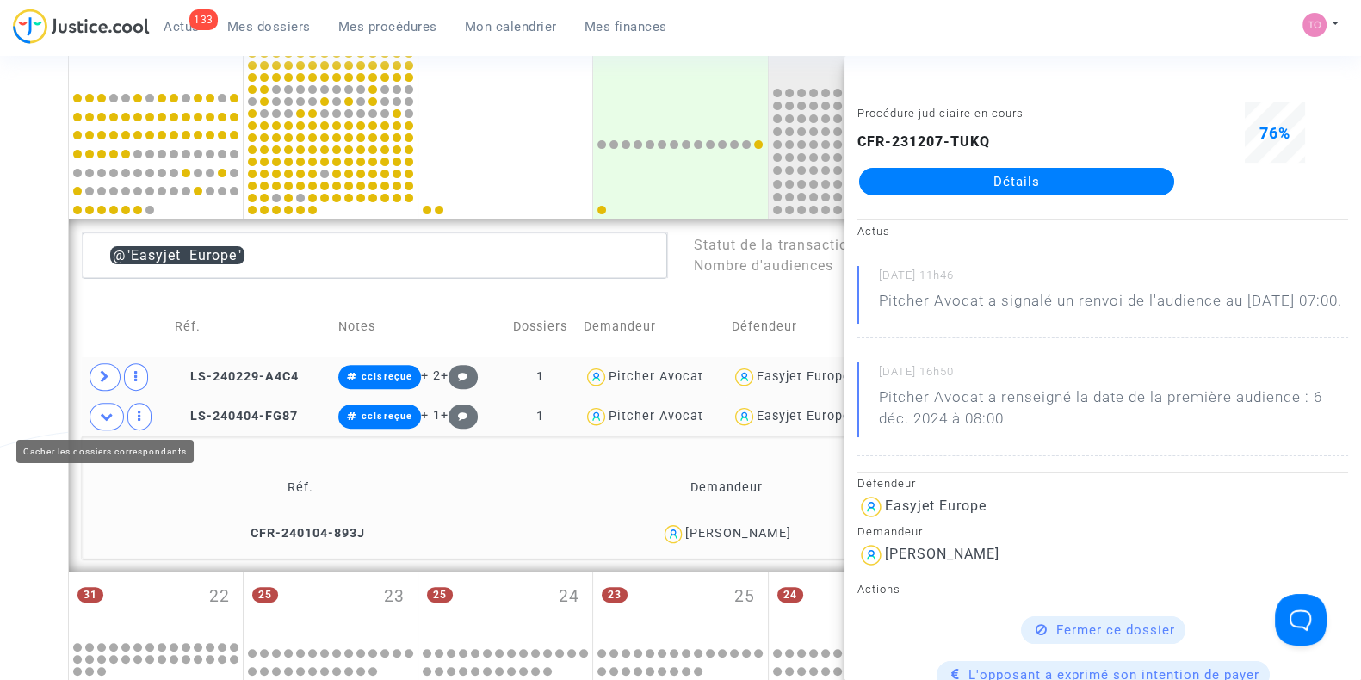
click at [22, 387] on div "Date de clôture d'instruction Date de conciliation Date d'audience Date de juge…" at bounding box center [680, 153] width 1361 height 1563
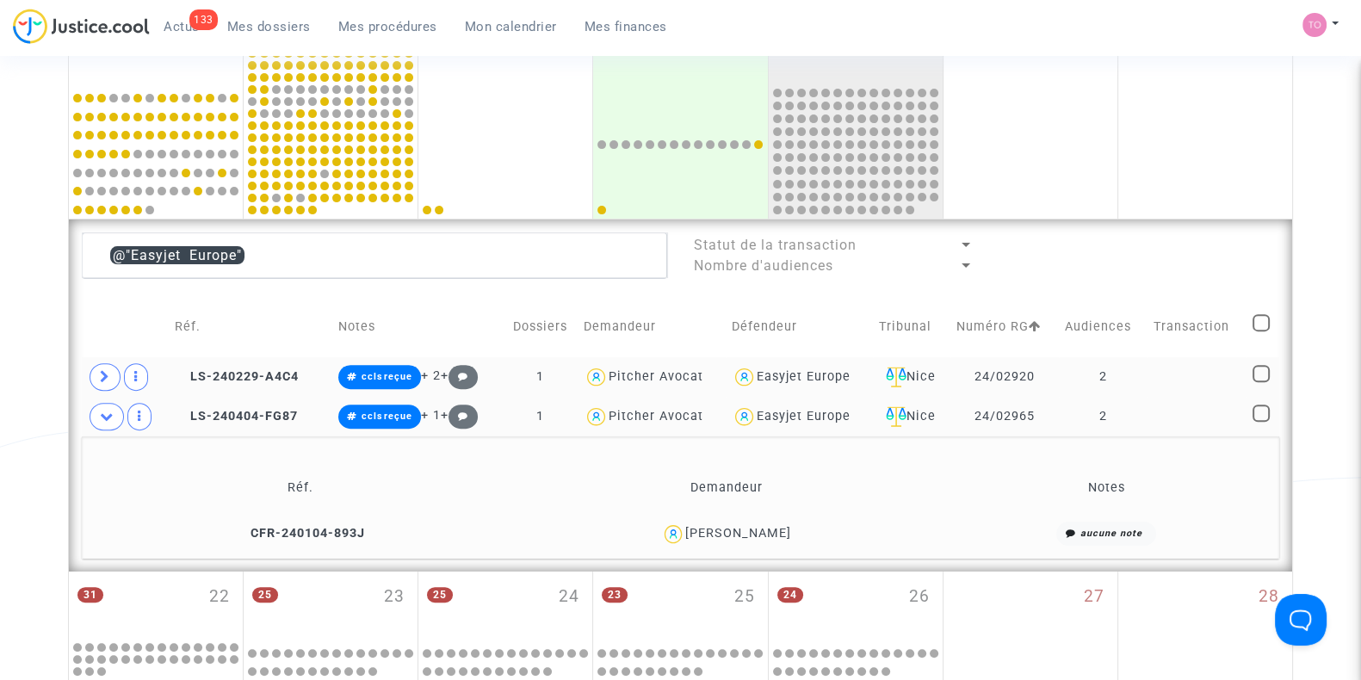
click at [751, 529] on div "KATARZYNA KOPACZEWSKA" at bounding box center [738, 533] width 106 height 15
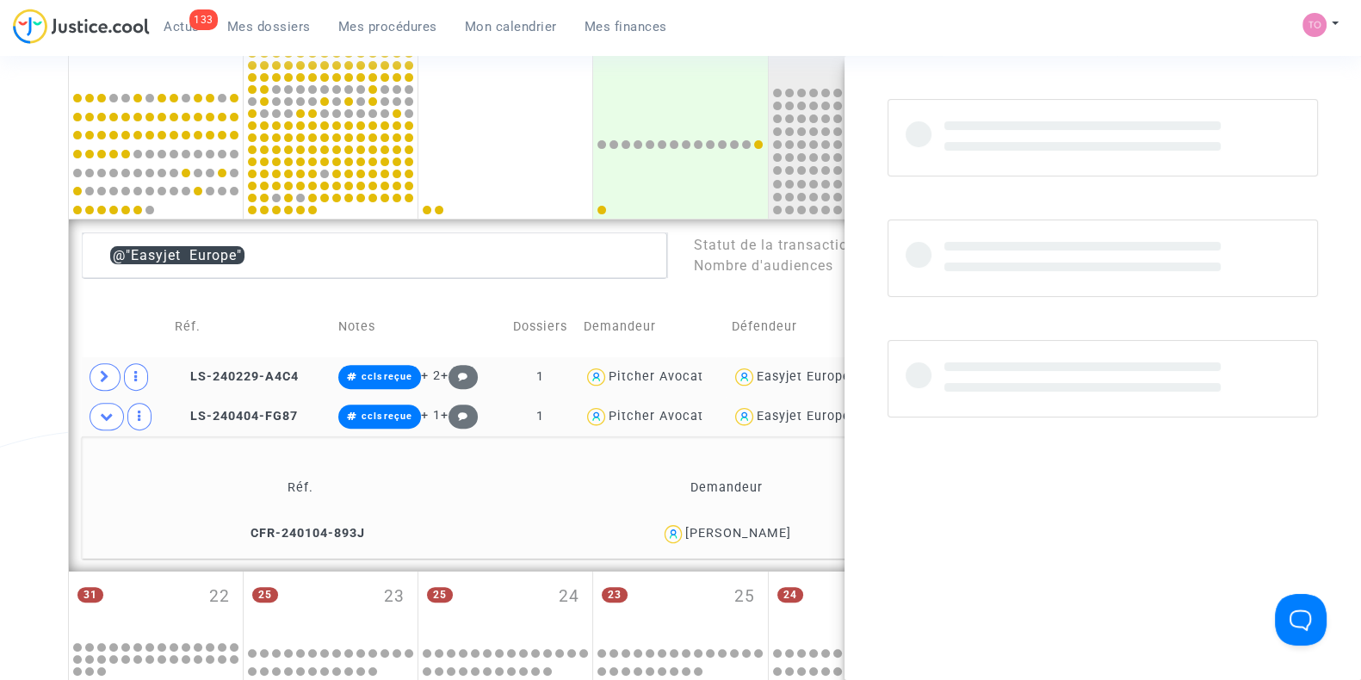
click at [751, 529] on div "KATARZYNA KOPACZEWSKA" at bounding box center [738, 533] width 106 height 15
copy div "KOPACZEWSKA"
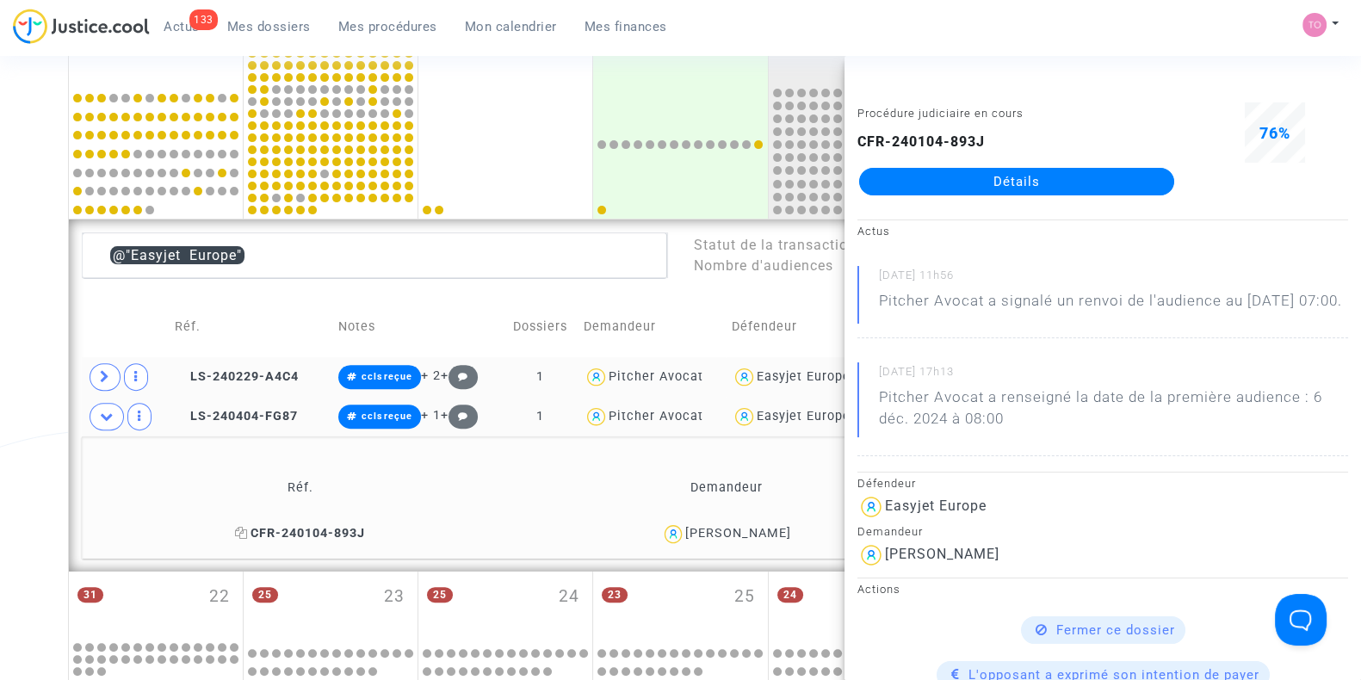
click at [235, 527] on icon at bounding box center [241, 533] width 13 height 12
drag, startPoint x: 826, startPoint y: 529, endPoint x: 642, endPoint y: 530, distance: 184.2
click at [642, 530] on div "KATARZYNA KOPACZEWSKA" at bounding box center [726, 534] width 415 height 25
copy div "KATARZYNA KOPACZEWSKA"
drag, startPoint x: 947, startPoint y: 178, endPoint x: 997, endPoint y: 191, distance: 51.6
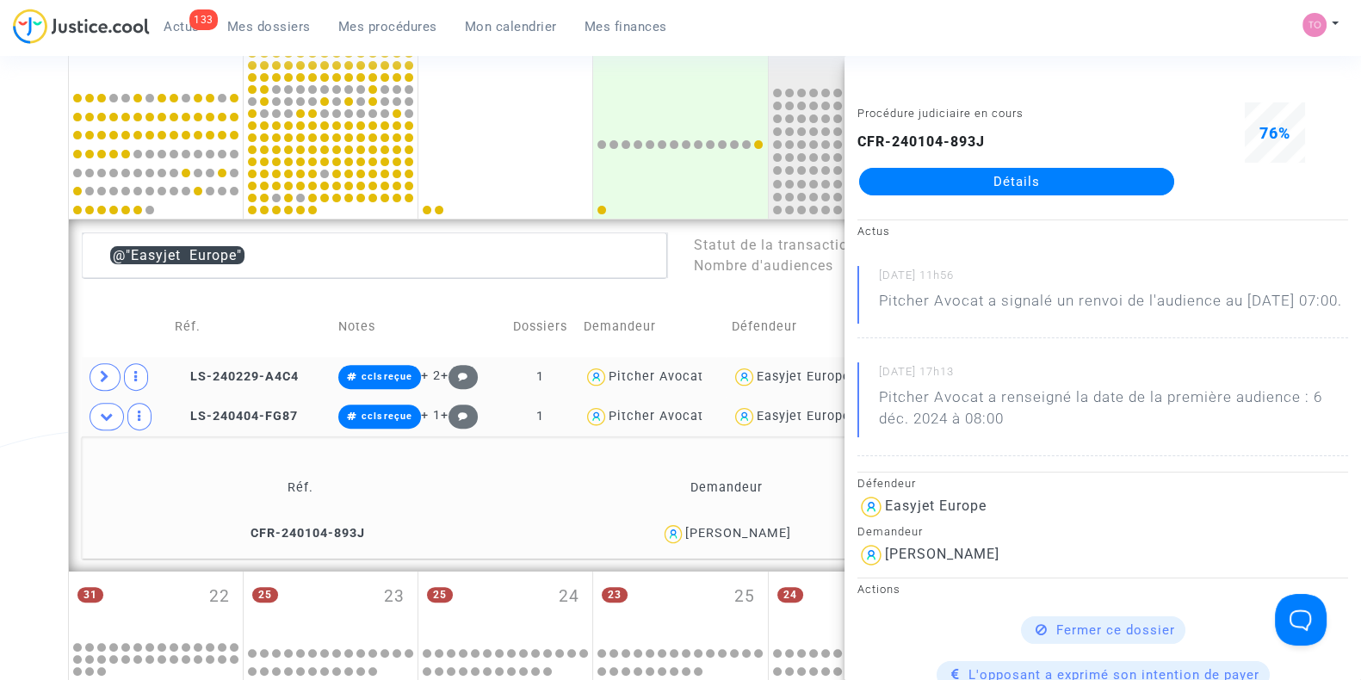
click at [997, 191] on link "Détails" at bounding box center [1016, 182] width 315 height 28
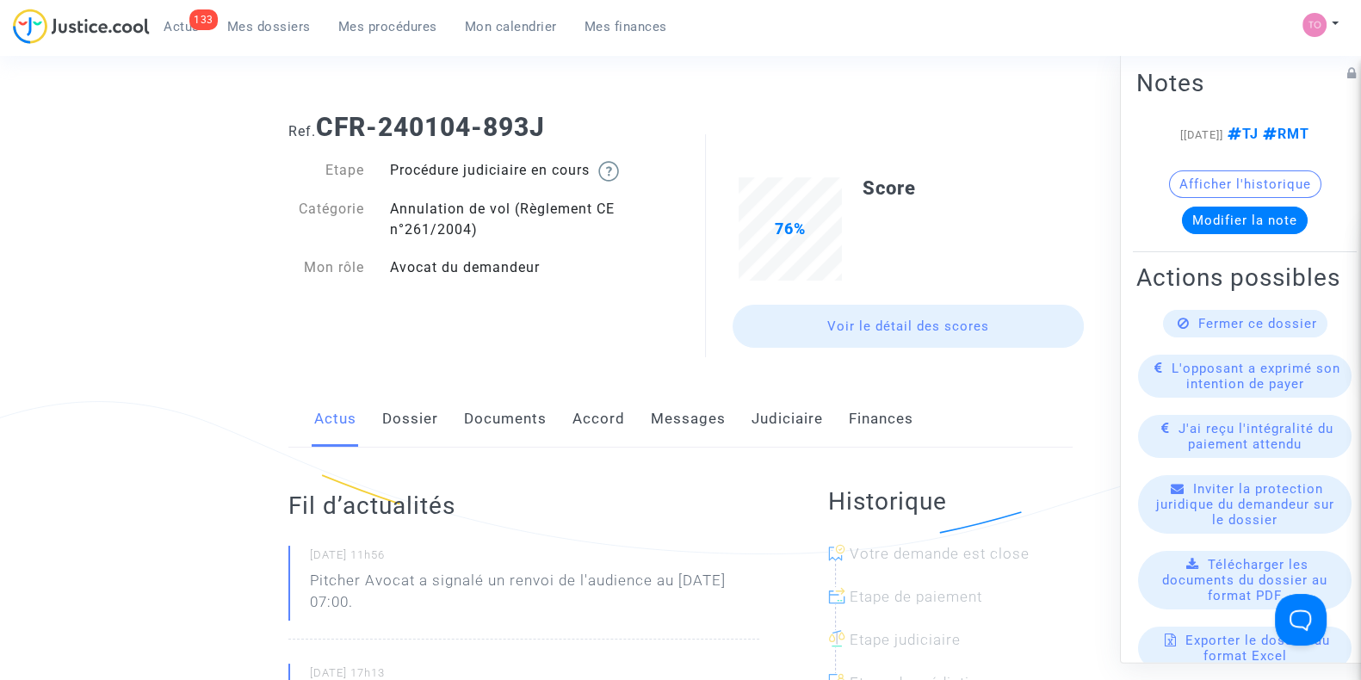
click at [393, 424] on link "Dossier" at bounding box center [410, 419] width 56 height 57
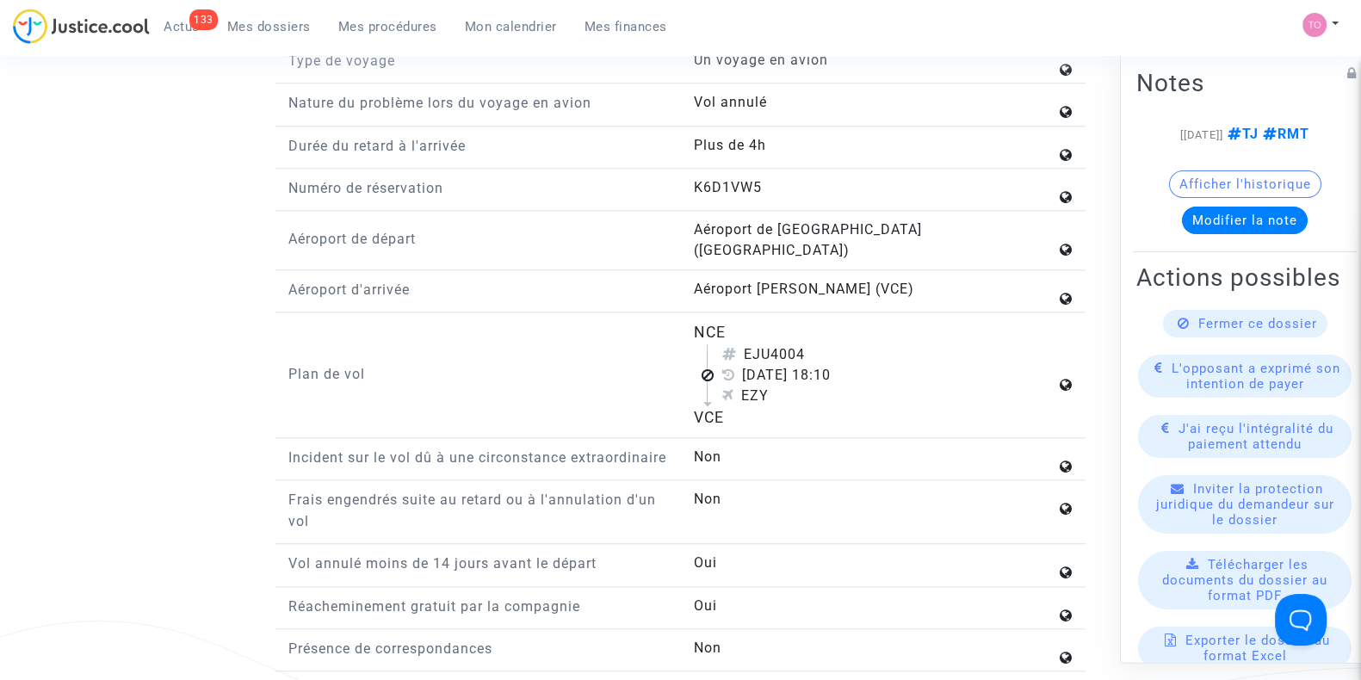
scroll to position [2051, 0]
drag, startPoint x: 688, startPoint y: 302, endPoint x: 799, endPoint y: 390, distance: 141.6
click at [799, 390] on div "NCE EJU4004 24 novembre 2023 18:10 EZY VCE" at bounding box center [882, 377] width 405 height 108
copy flight-plan "NCE EJU4004 24 novembre 2023 18:10 EZY VCE"
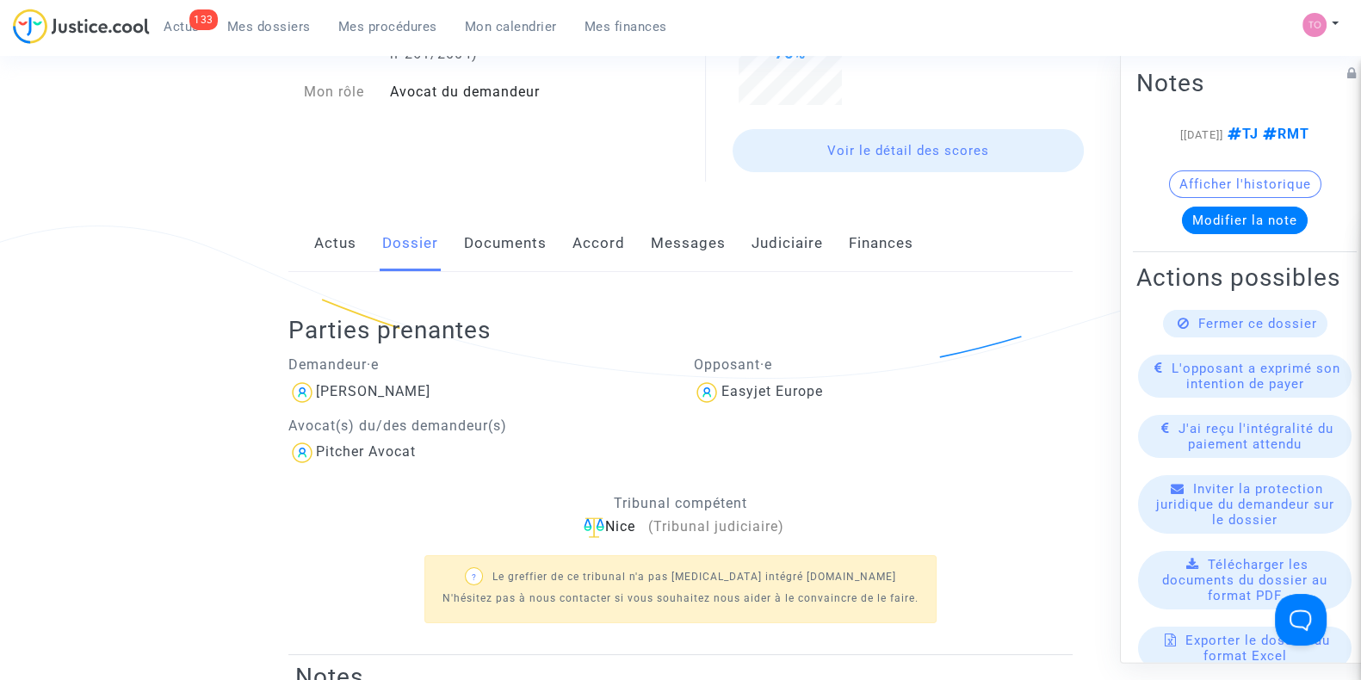
scroll to position [0, 0]
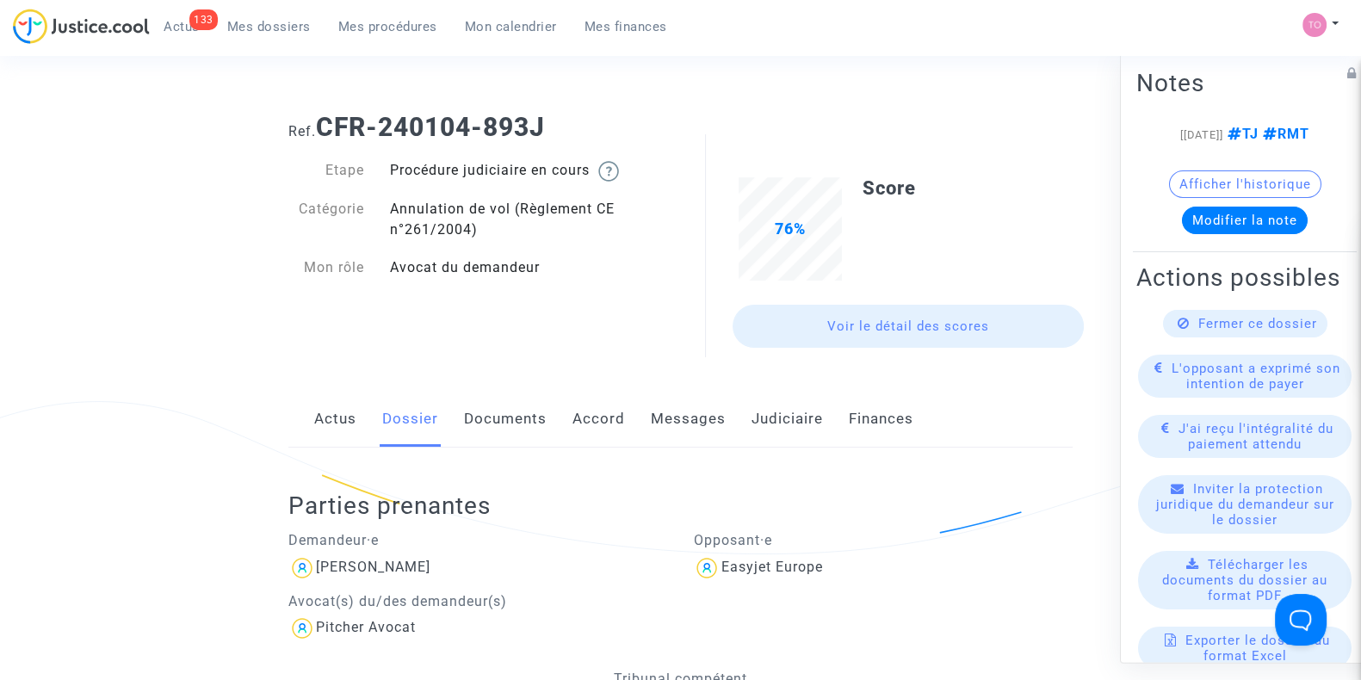
click at [495, 421] on link "Documents" at bounding box center [505, 419] width 83 height 57
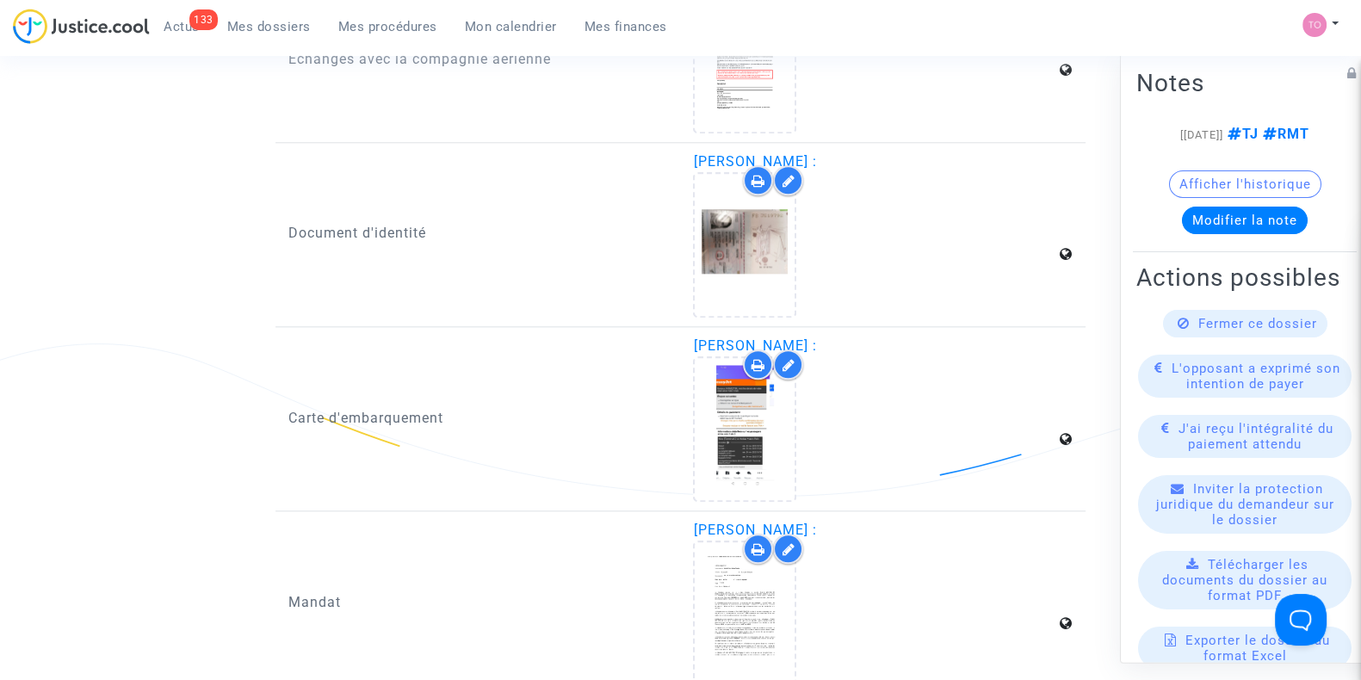
scroll to position [2329, 0]
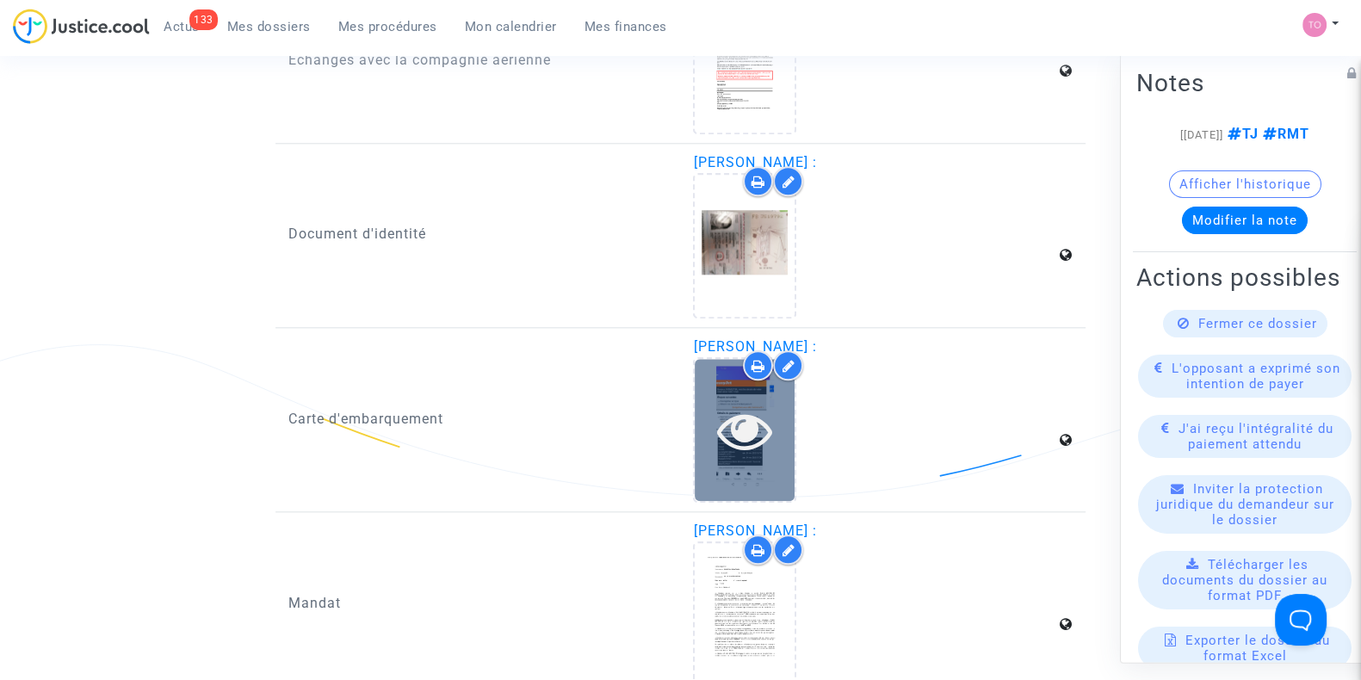
click at [747, 443] on icon at bounding box center [745, 430] width 56 height 55
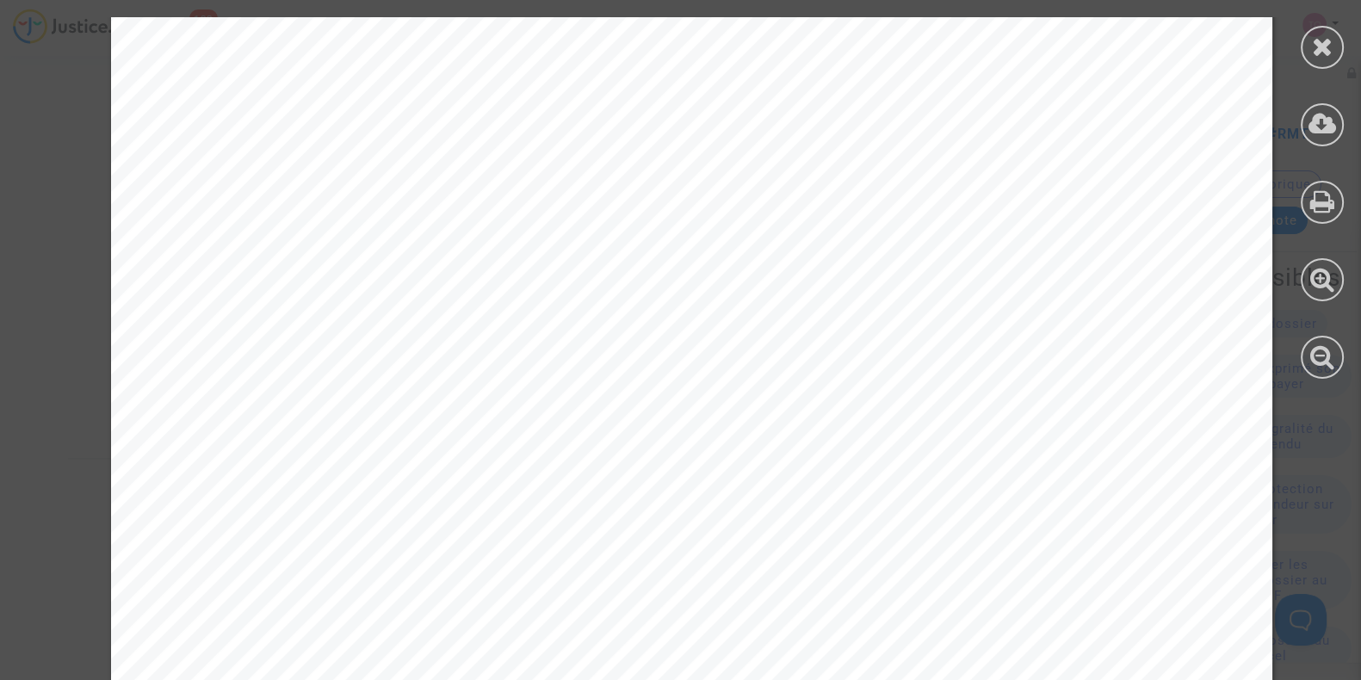
scroll to position [1881, 0]
click at [1317, 44] on icon at bounding box center [1323, 47] width 22 height 26
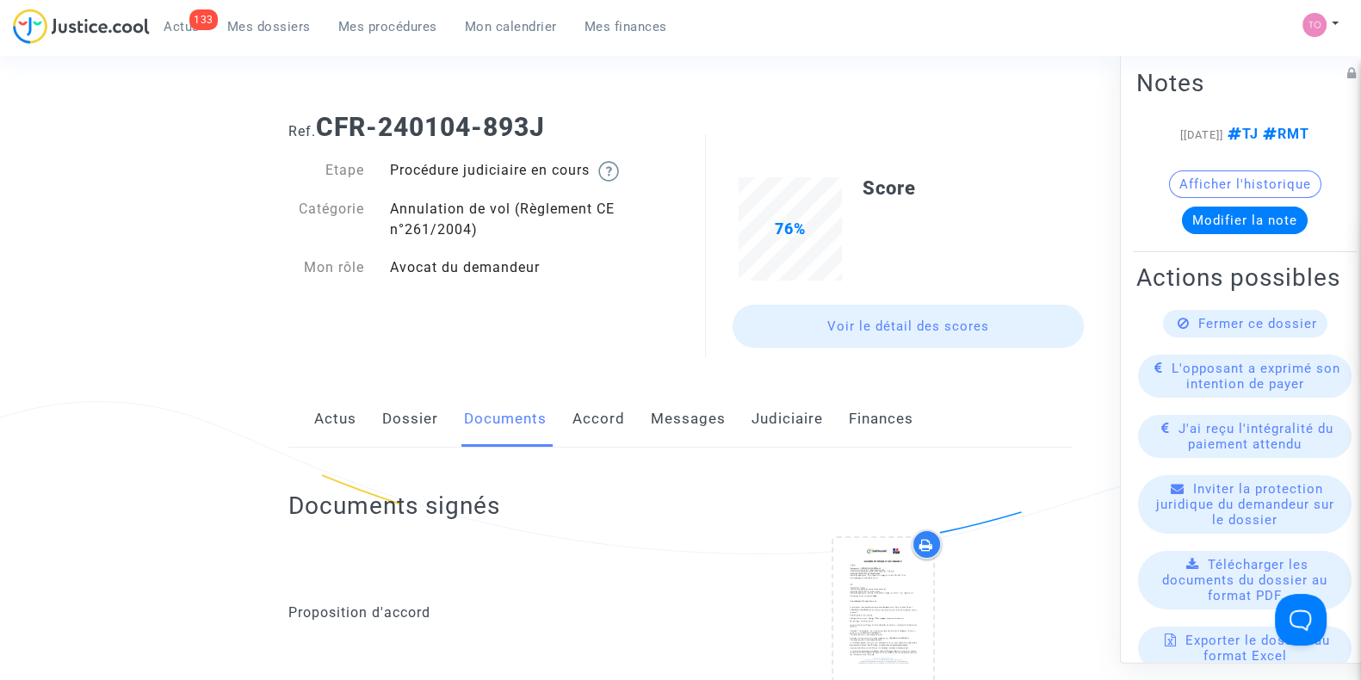
scroll to position [12, 0]
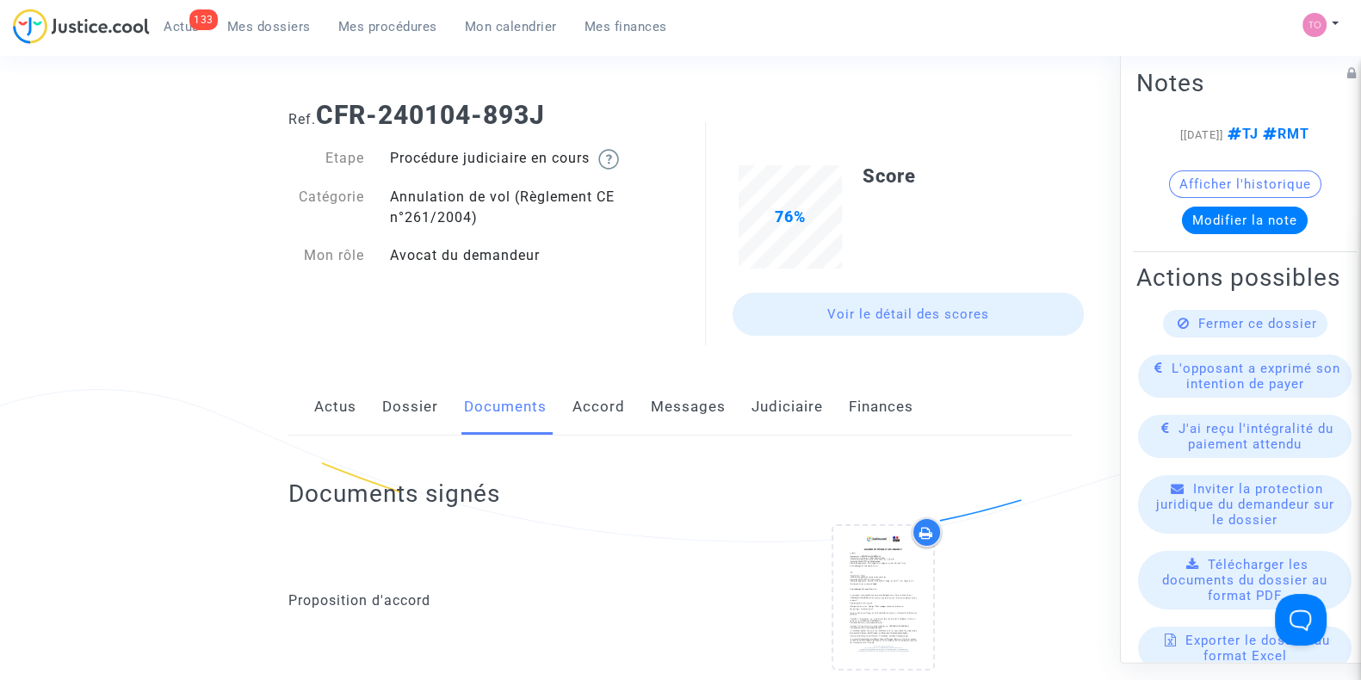
click at [530, 28] on span "Mon calendrier" at bounding box center [511, 26] width 92 height 15
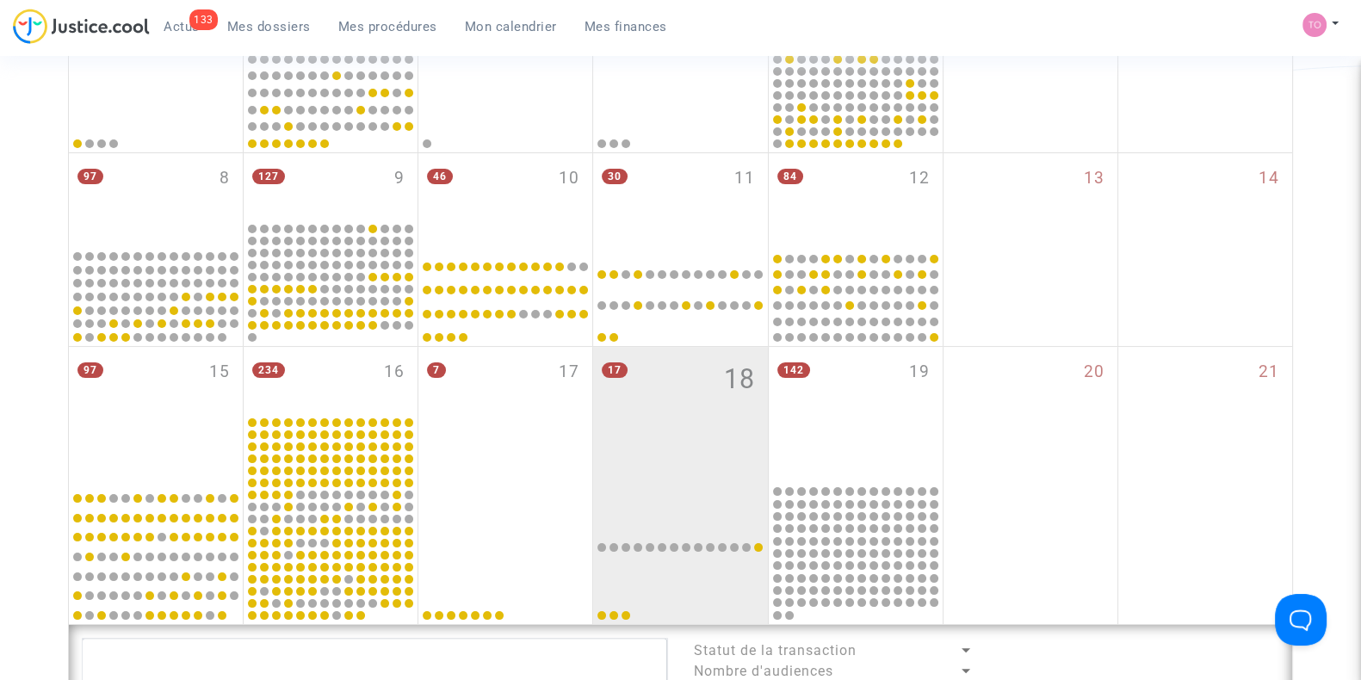
scroll to position [381, 0]
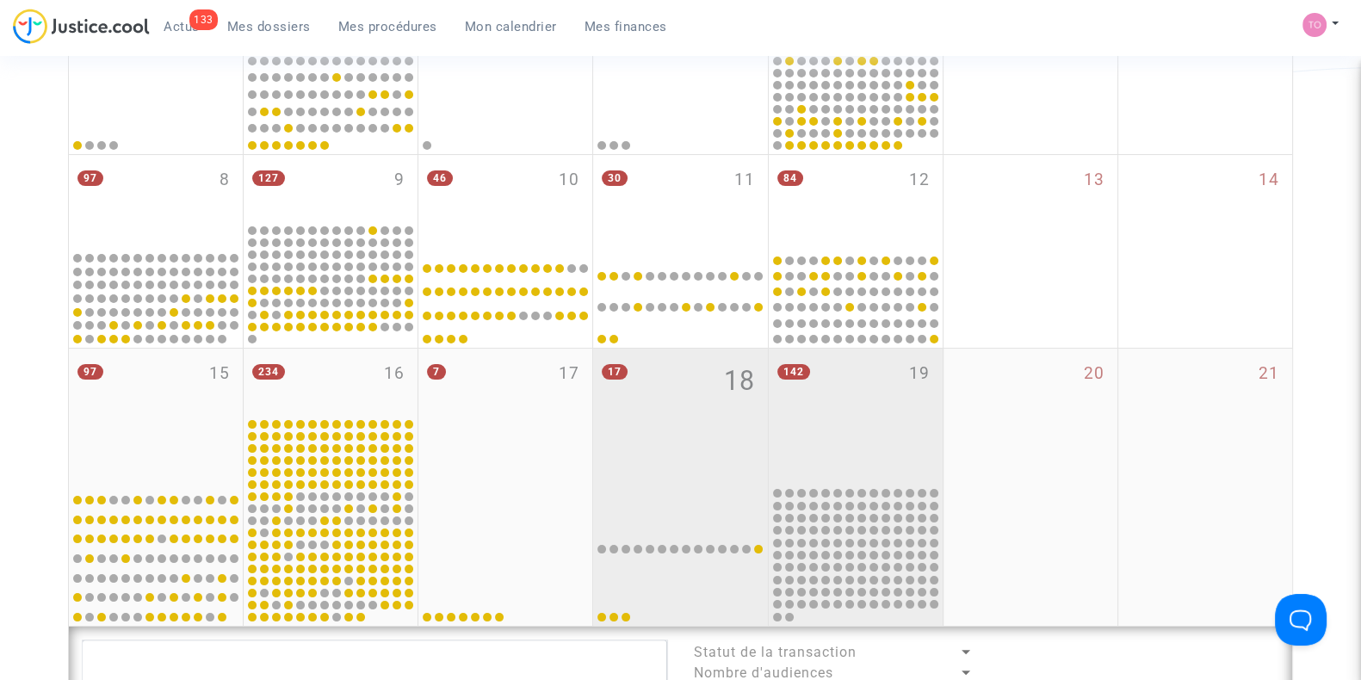
click at [866, 440] on div "142 19" at bounding box center [856, 417] width 174 height 136
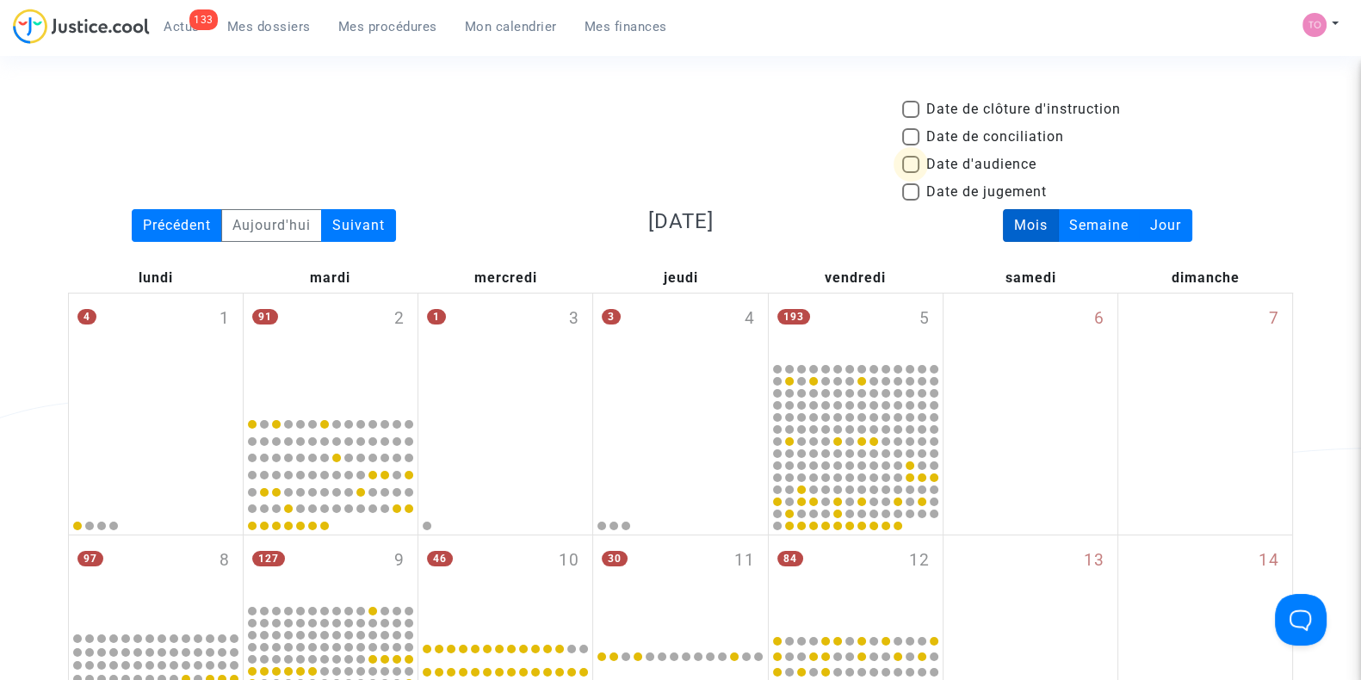
click at [913, 159] on span at bounding box center [910, 164] width 17 height 17
click at [911, 173] on input "Date d'audience" at bounding box center [910, 173] width 1 height 1
checkbox input "true"
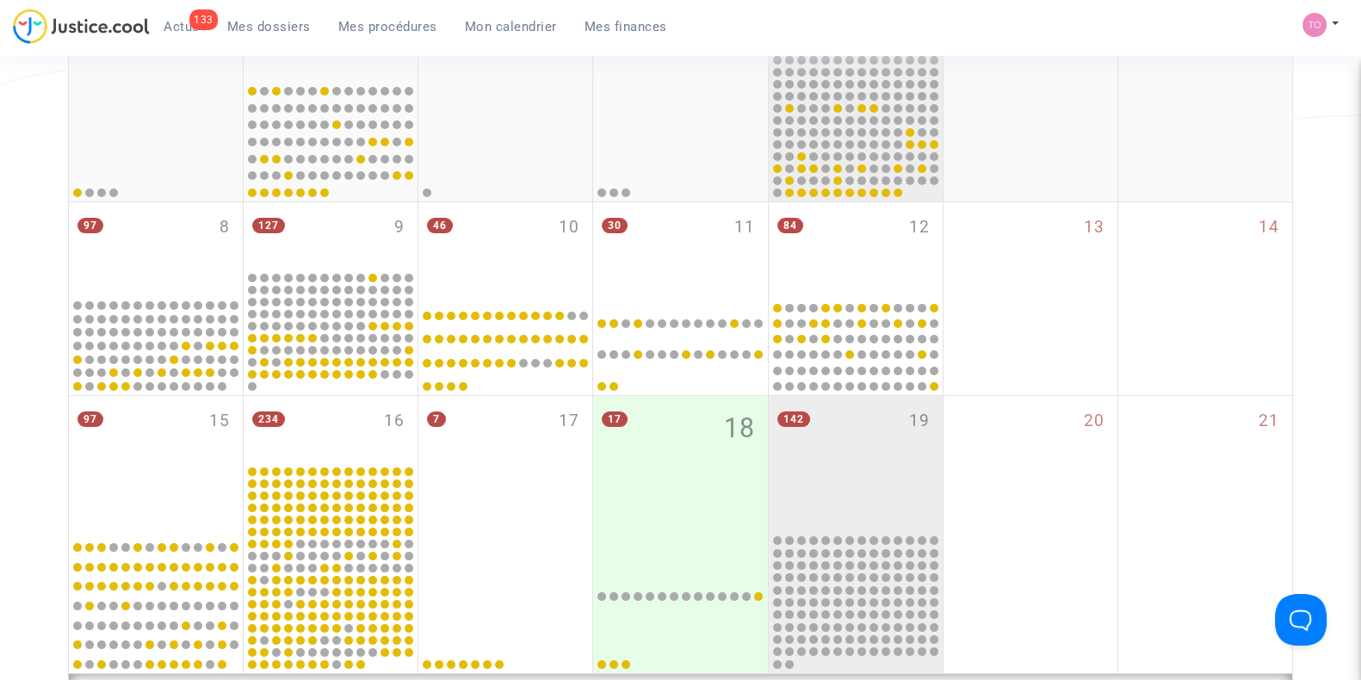
scroll to position [335, 0]
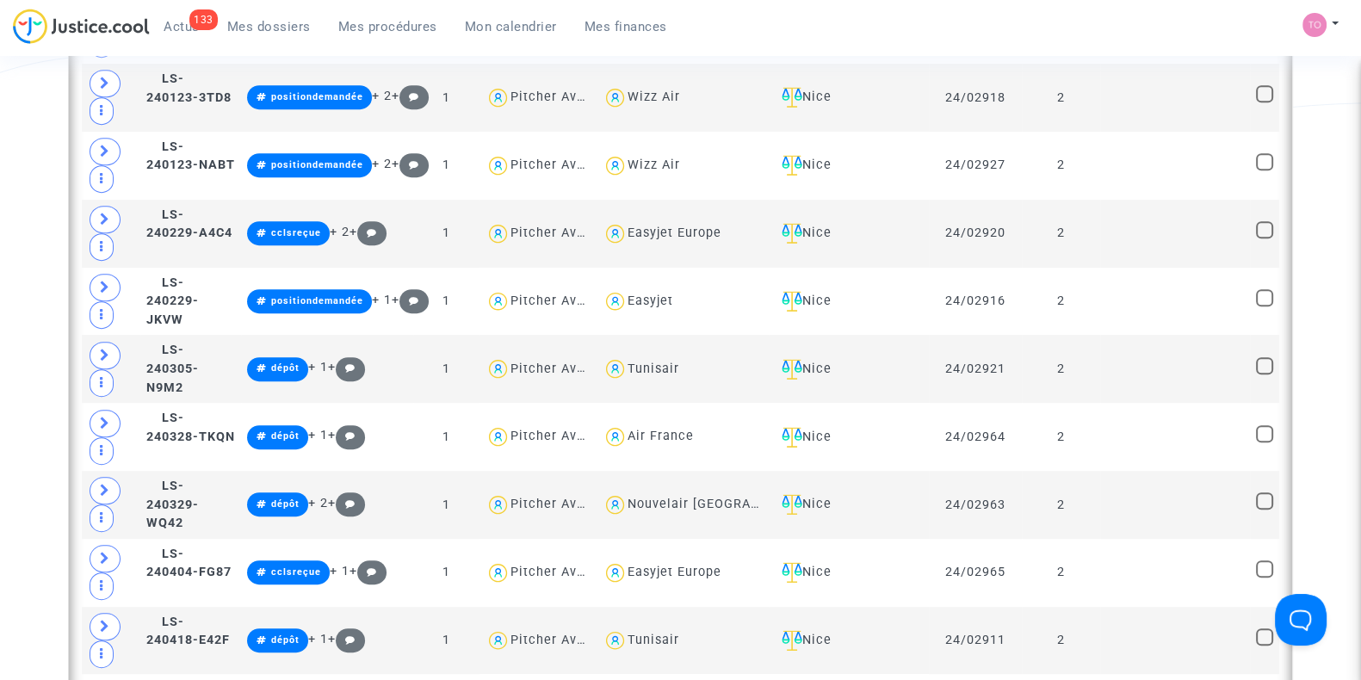
scroll to position [1142, 0]
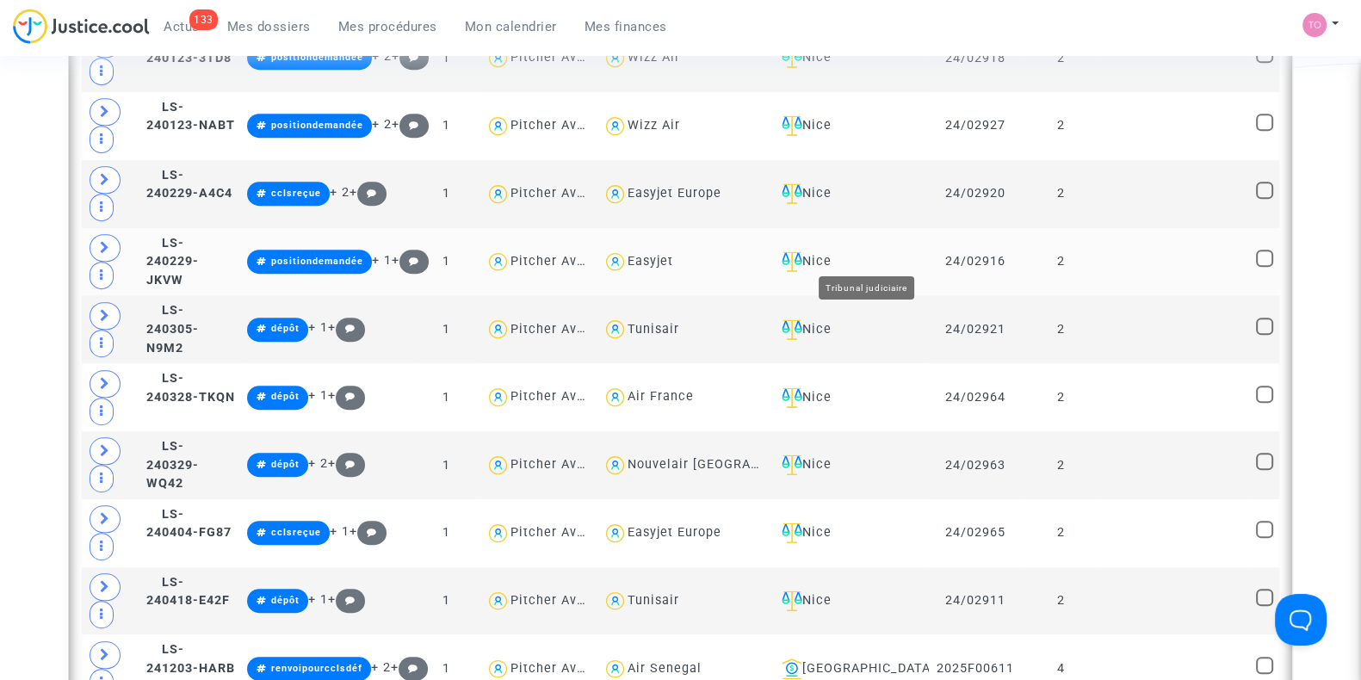
click at [874, 251] on div "Nice" at bounding box center [849, 261] width 148 height 21
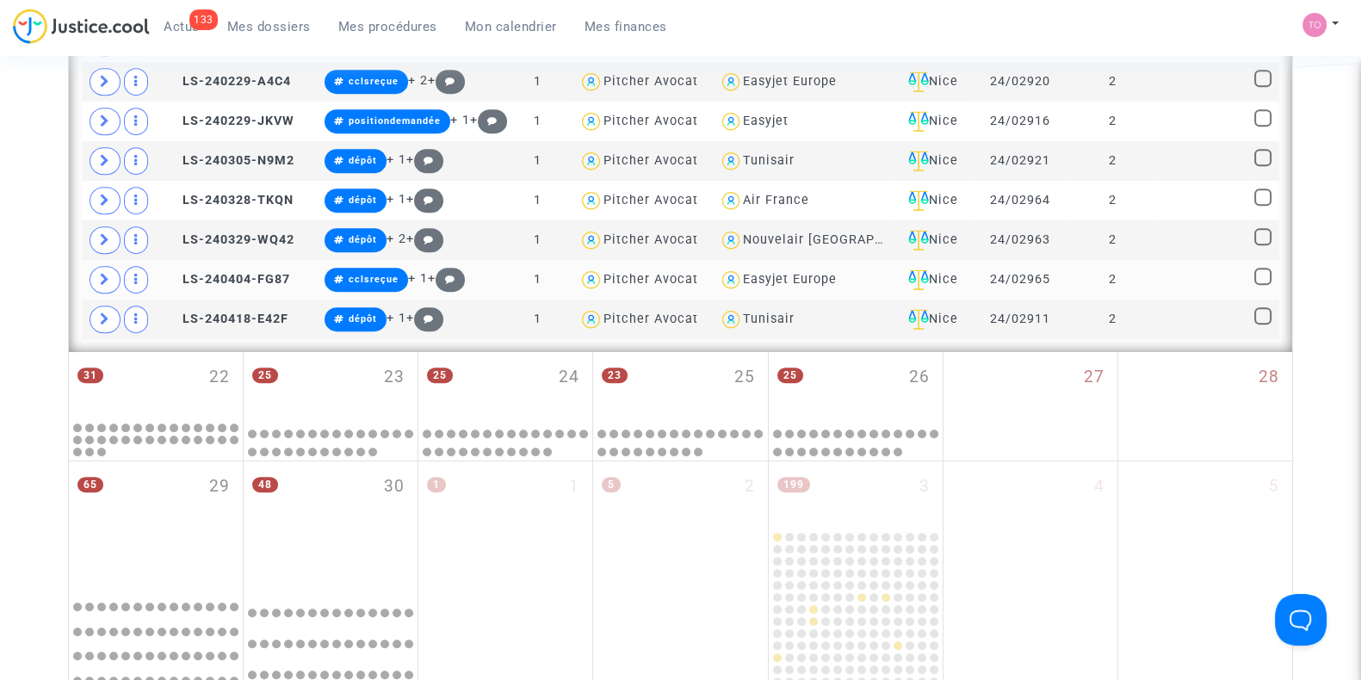
scroll to position [899, 0]
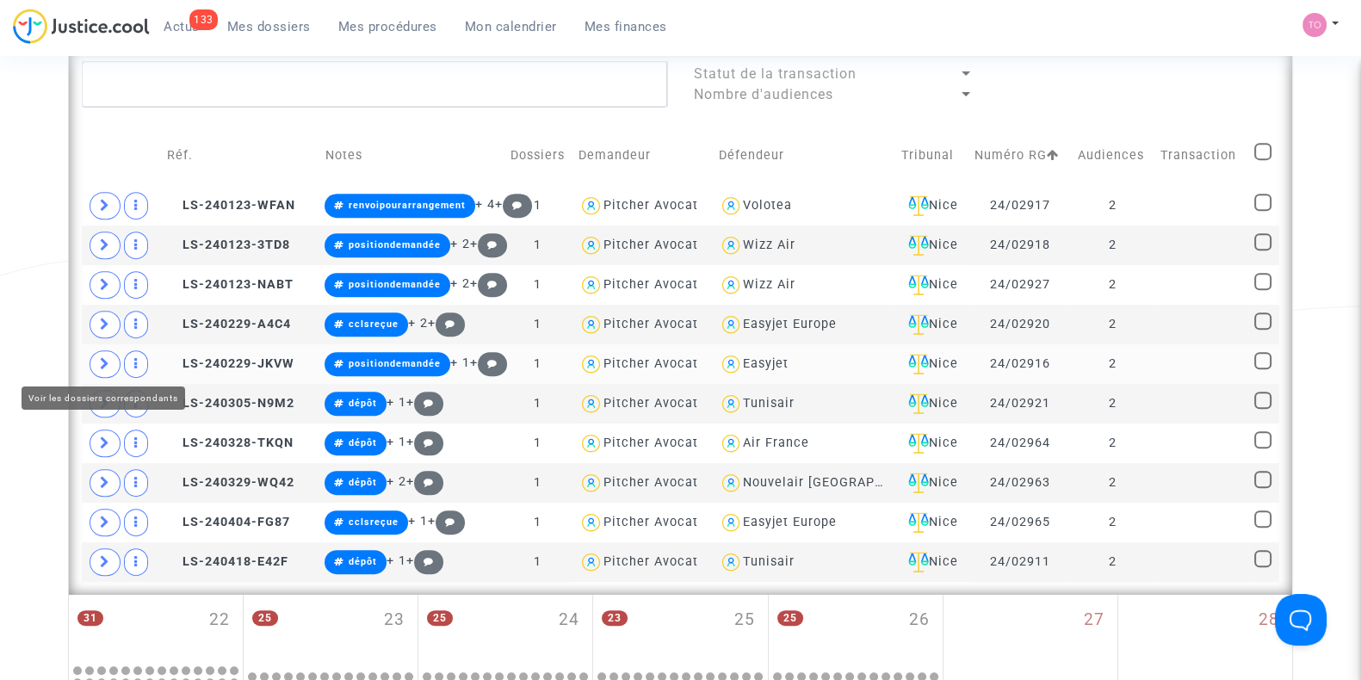
click at [94, 356] on span at bounding box center [105, 364] width 31 height 28
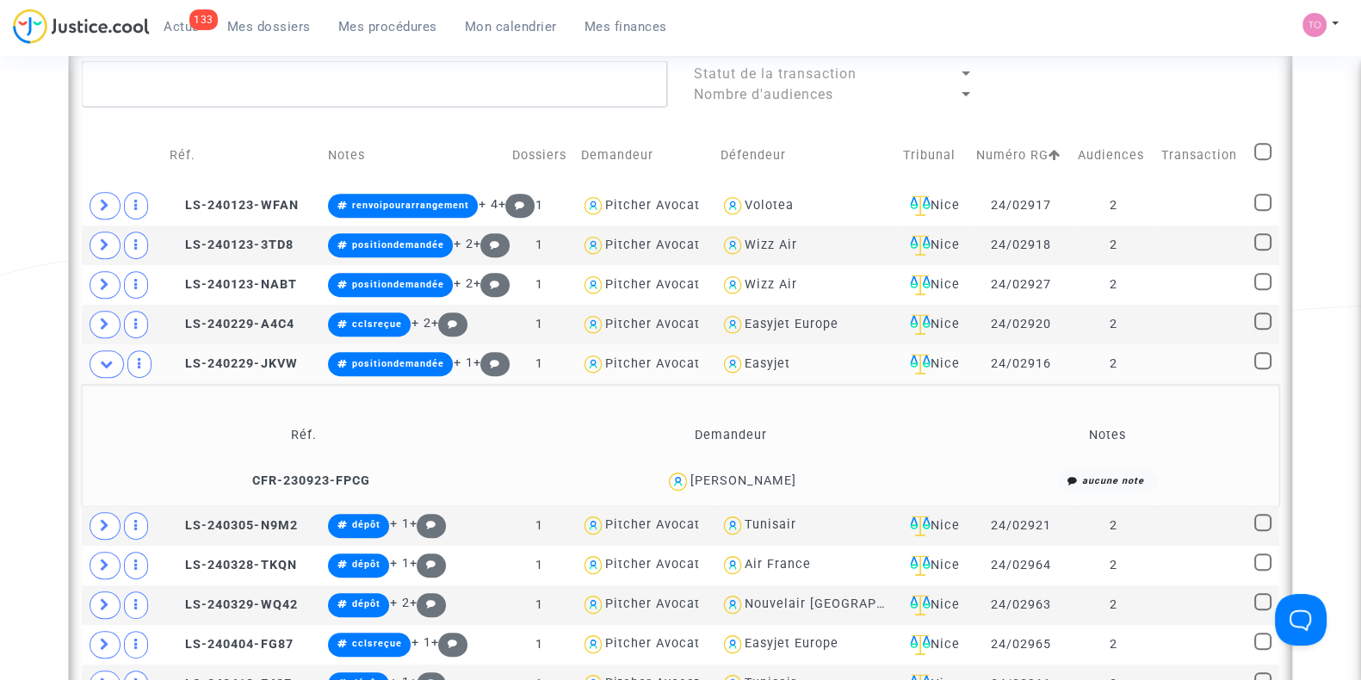
click at [771, 480] on div "William Rebischung" at bounding box center [743, 480] width 106 height 15
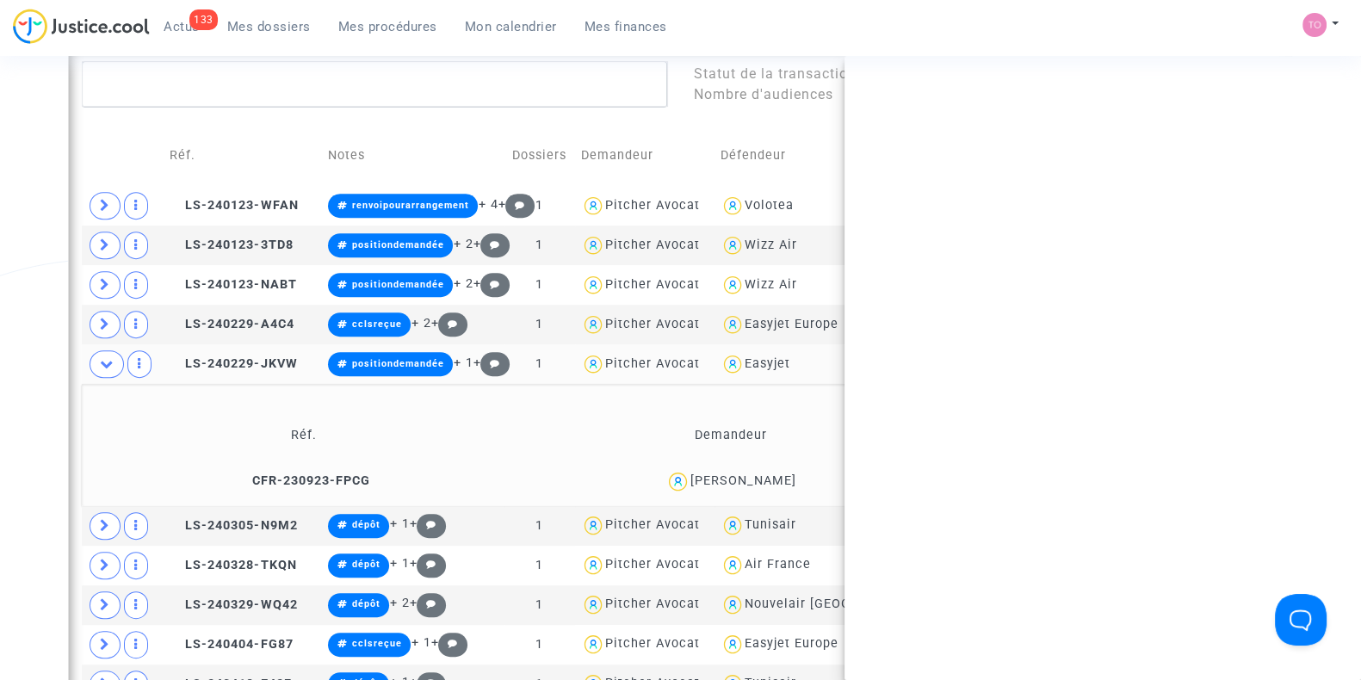
copy div "Rebischung"
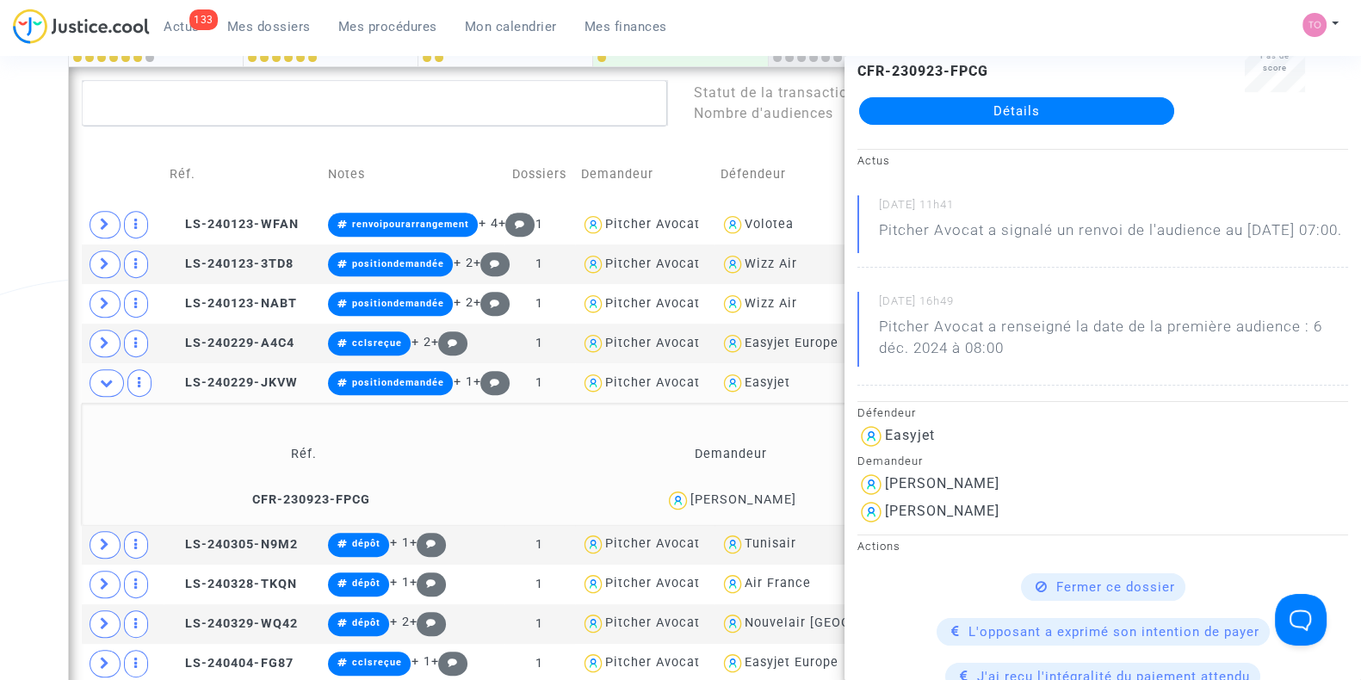
scroll to position [882, 0]
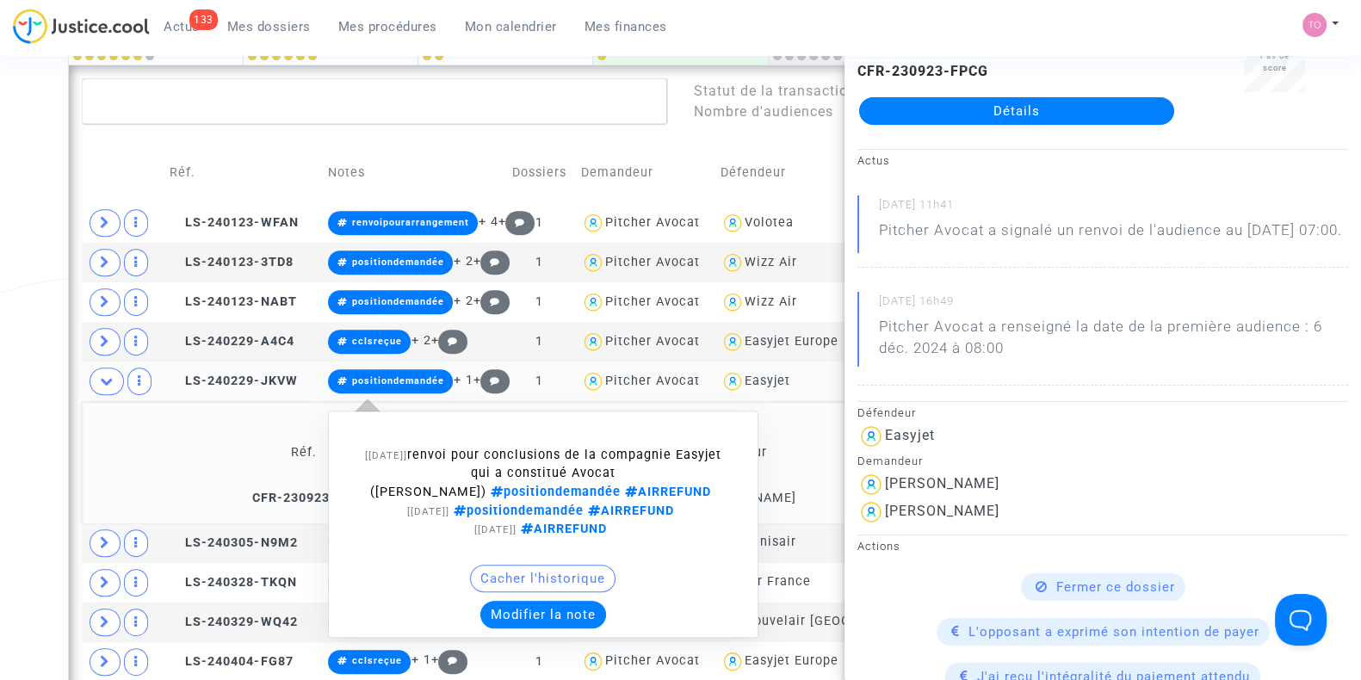
click at [554, 613] on button "Modifier la note" at bounding box center [543, 615] width 126 height 28
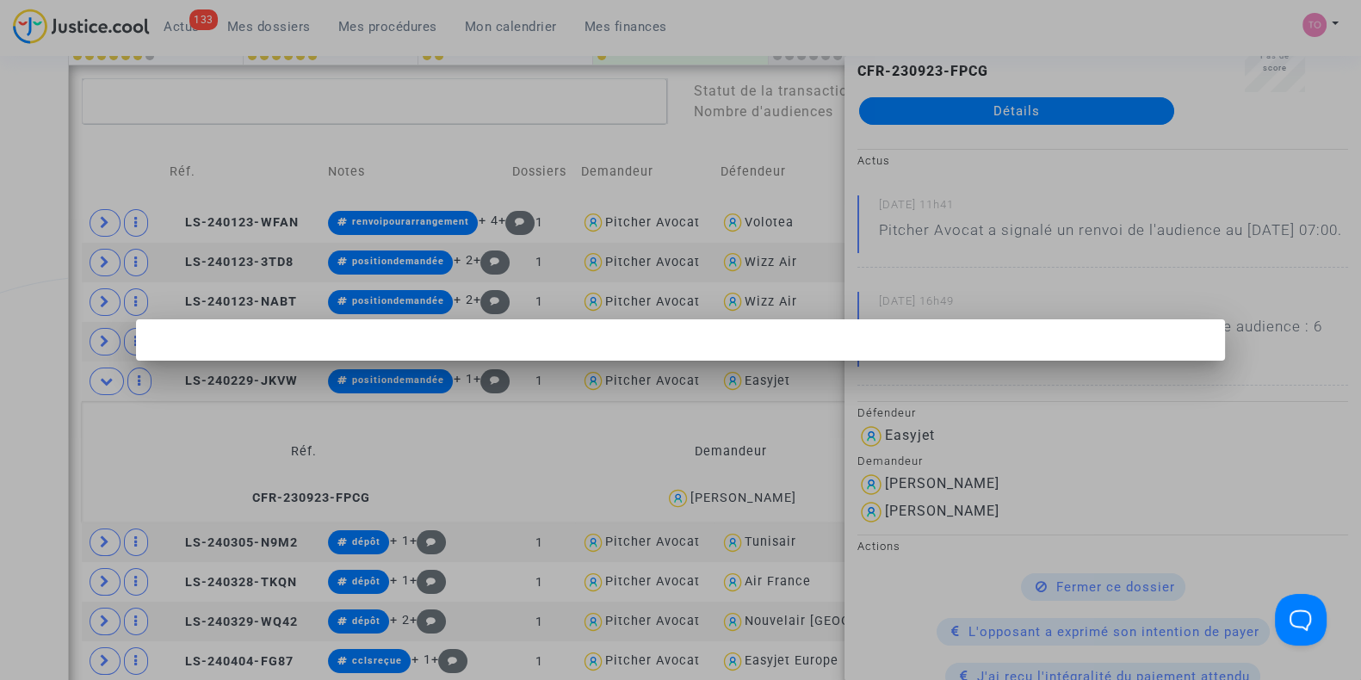
scroll to position [0, 0]
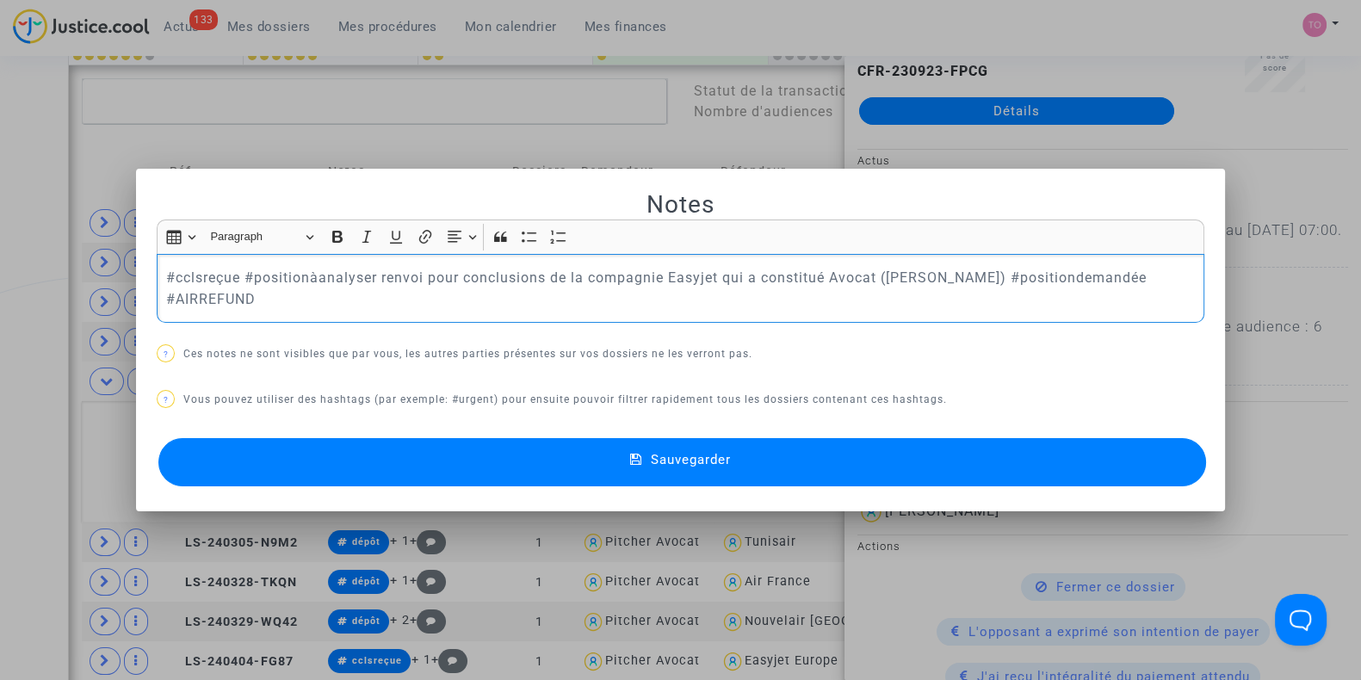
click at [443, 480] on button "Sauvegarder" at bounding box center [682, 462] width 1048 height 48
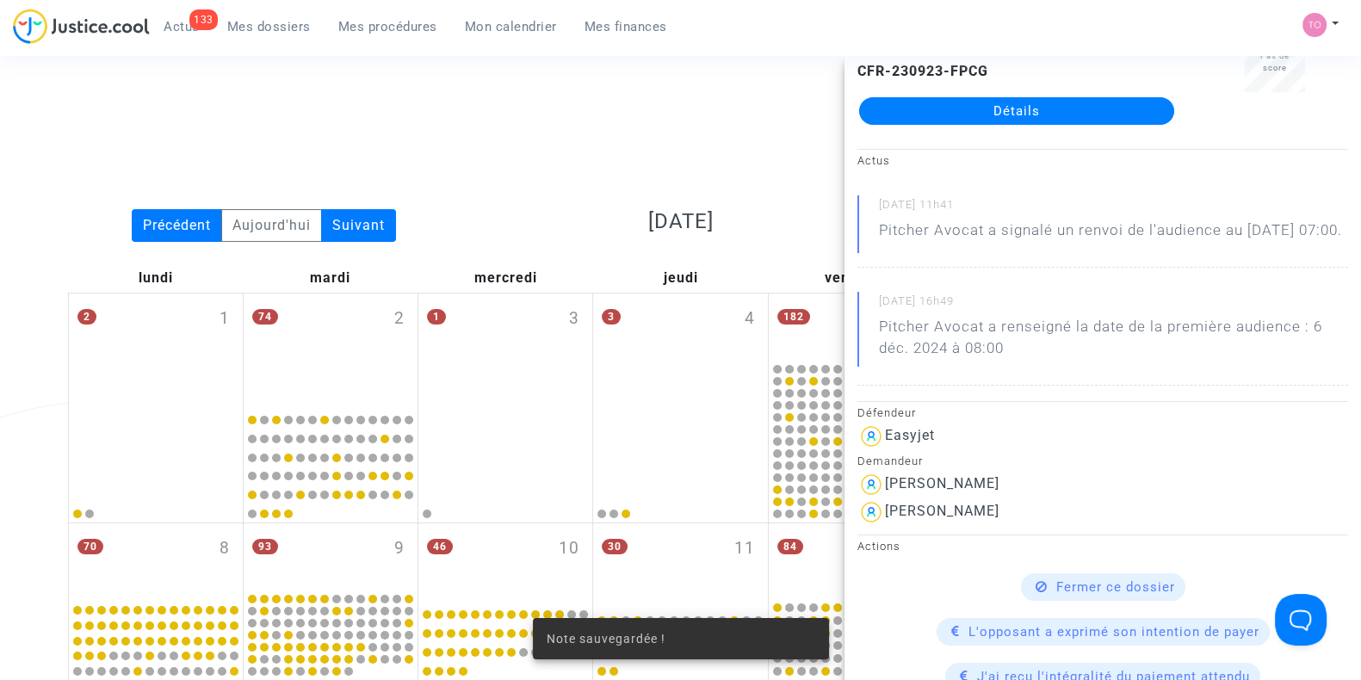
scroll to position [882, 0]
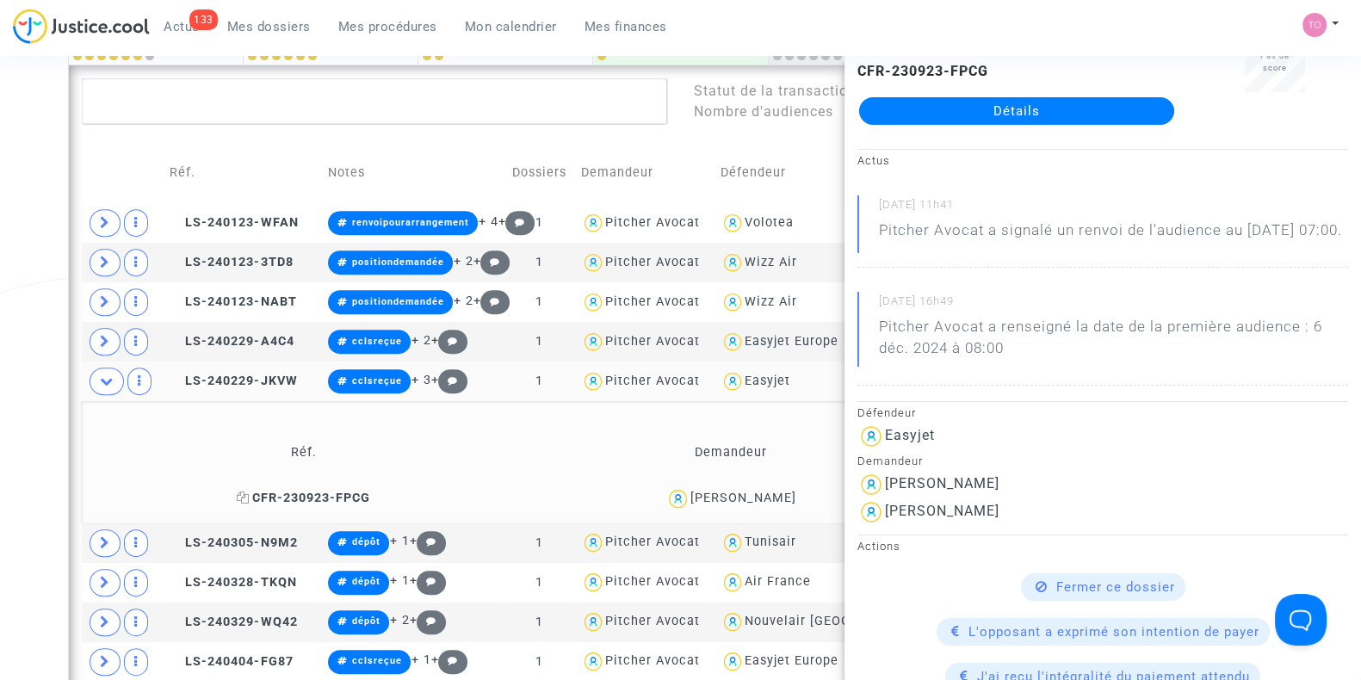
click at [237, 494] on icon at bounding box center [243, 498] width 13 height 12
drag, startPoint x: 806, startPoint y: 492, endPoint x: 672, endPoint y: 504, distance: 134.8
click at [672, 504] on div "William Rebischung" at bounding box center [731, 498] width 412 height 25
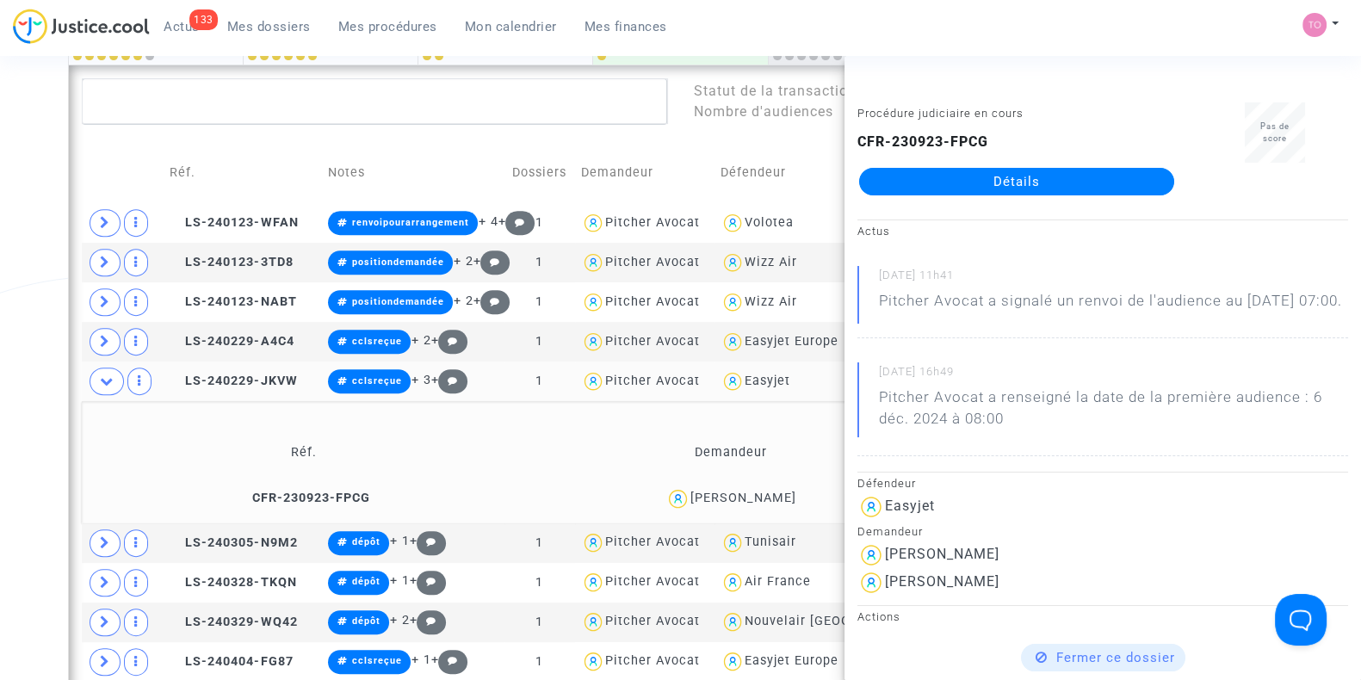
copy div "William Rebischung"
click at [17, 457] on div "Date de clôture d'instruction Date de conciliation Date d'audience Date de juge…" at bounding box center [680, 157] width 1361 height 1880
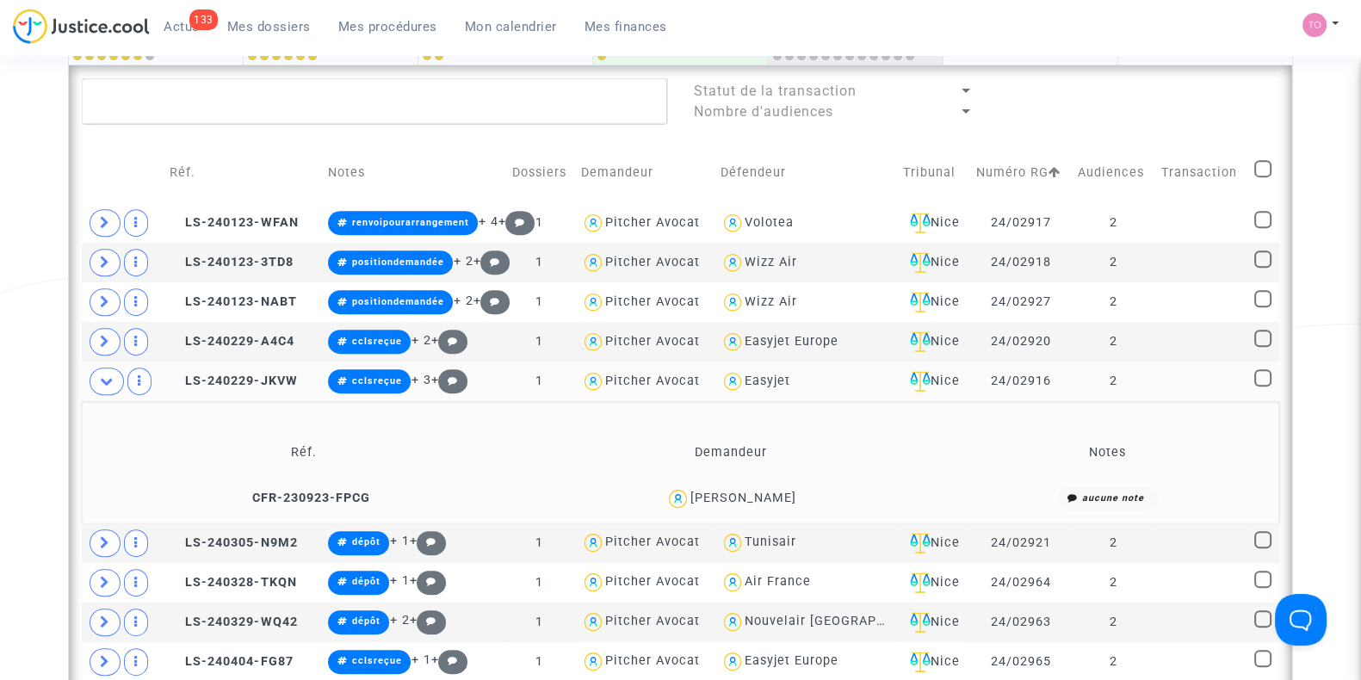
click at [708, 497] on div "William Rebischung" at bounding box center [743, 498] width 106 height 15
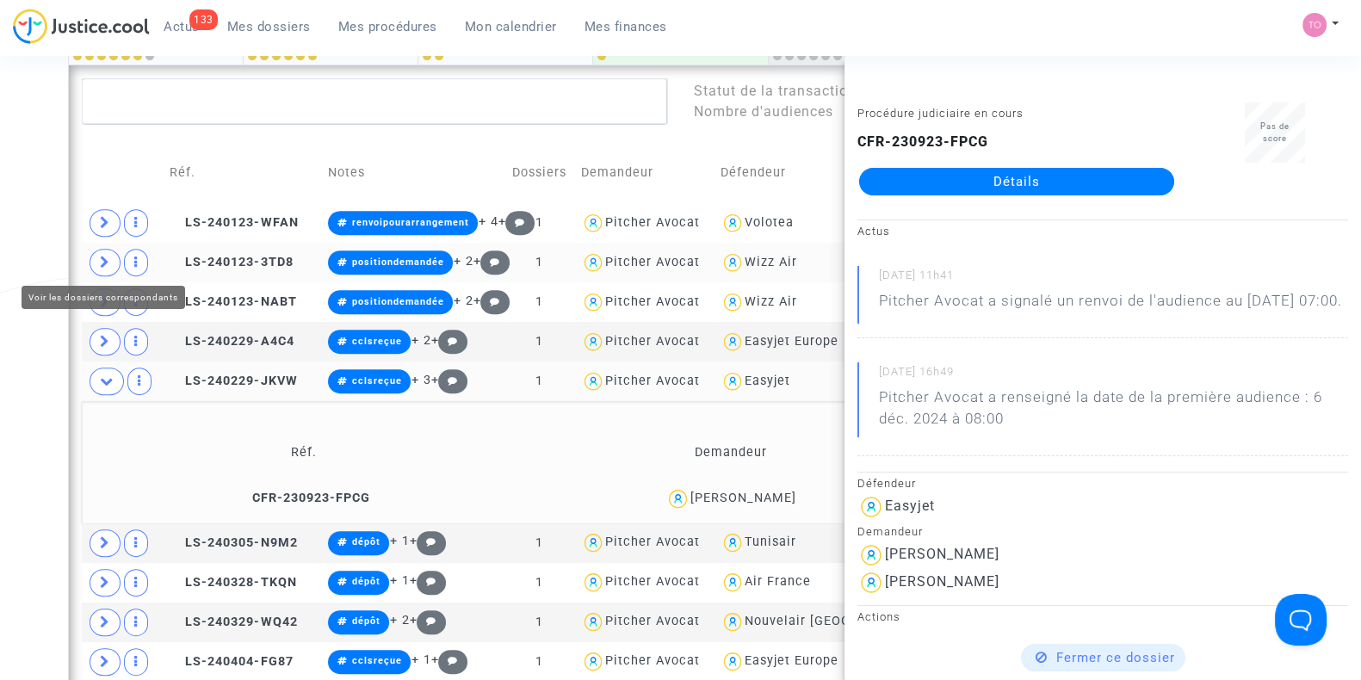
click at [103, 264] on icon at bounding box center [105, 262] width 10 height 13
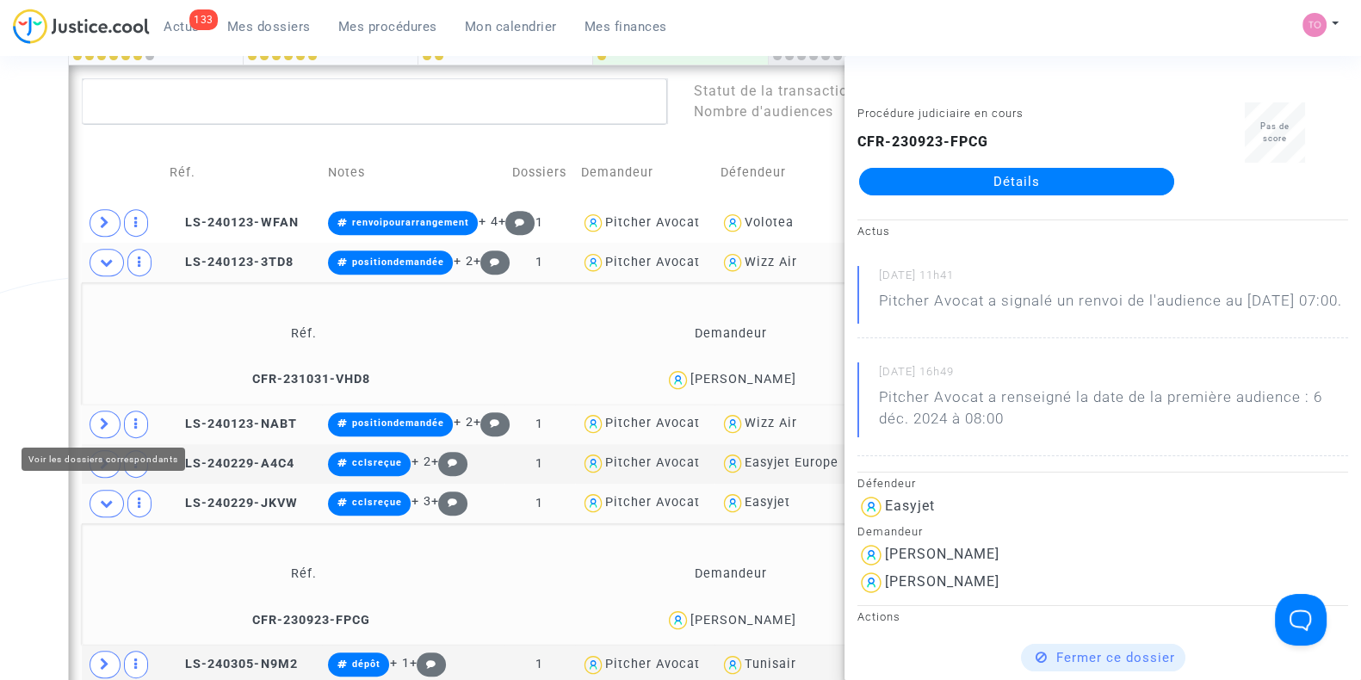
click at [104, 411] on span at bounding box center [105, 425] width 31 height 28
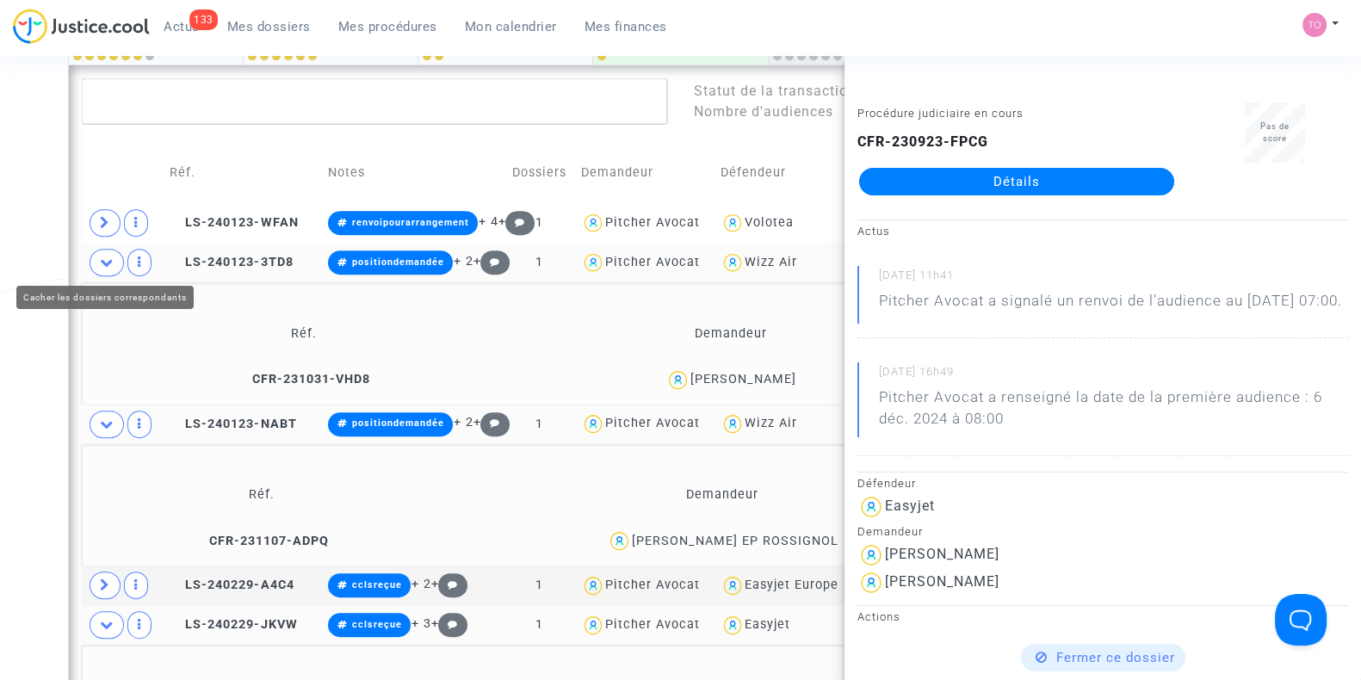
click at [111, 256] on icon at bounding box center [107, 262] width 14 height 13
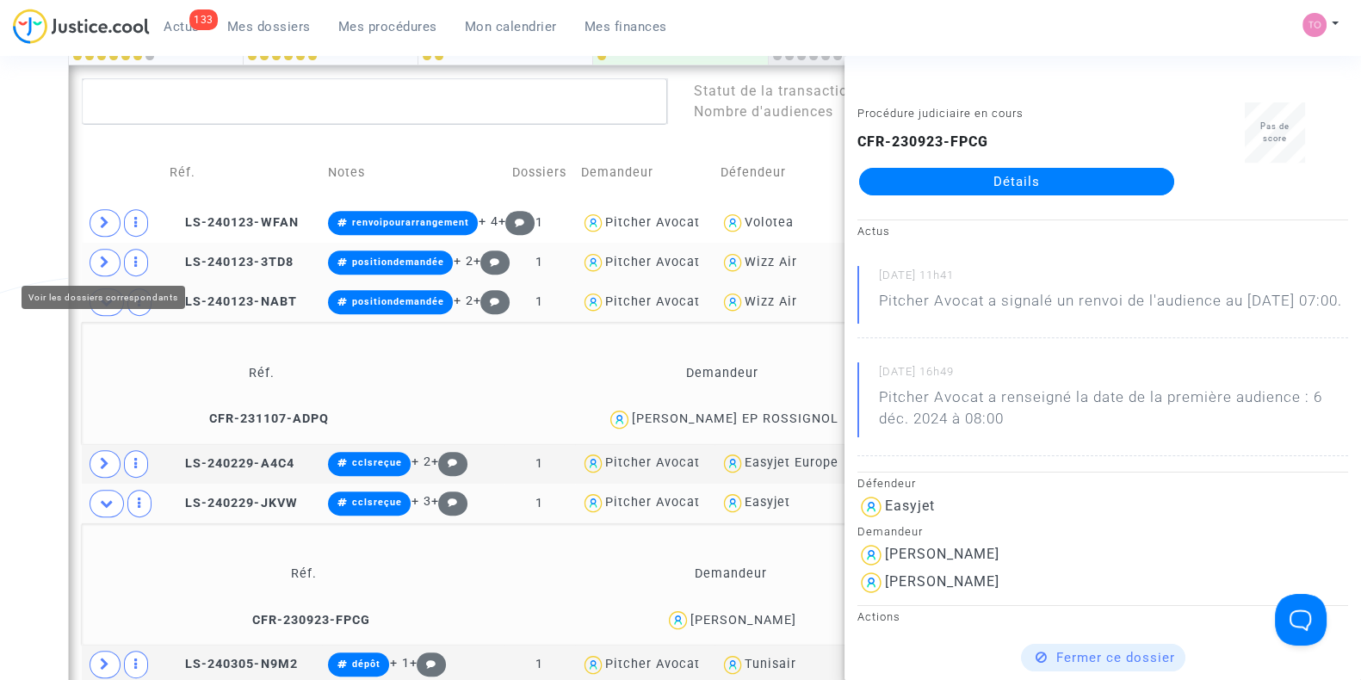
click at [105, 295] on icon at bounding box center [107, 301] width 14 height 13
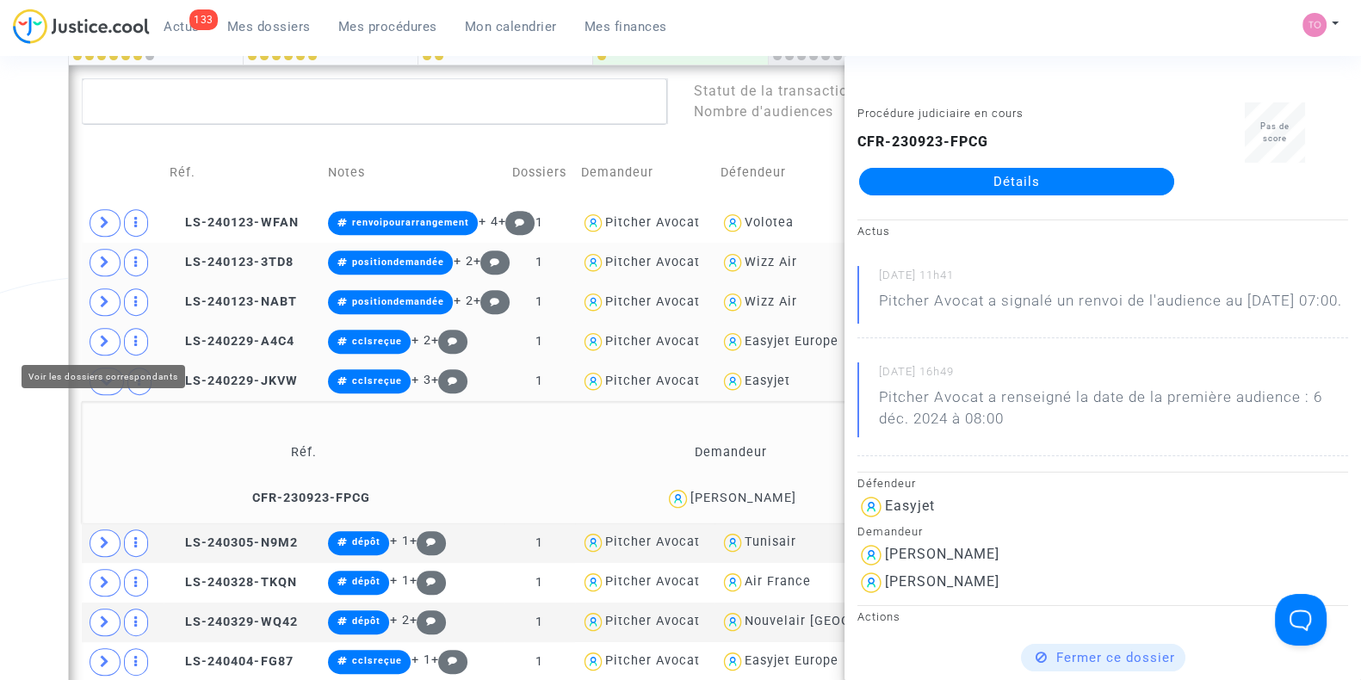
click at [102, 337] on icon at bounding box center [105, 341] width 10 height 13
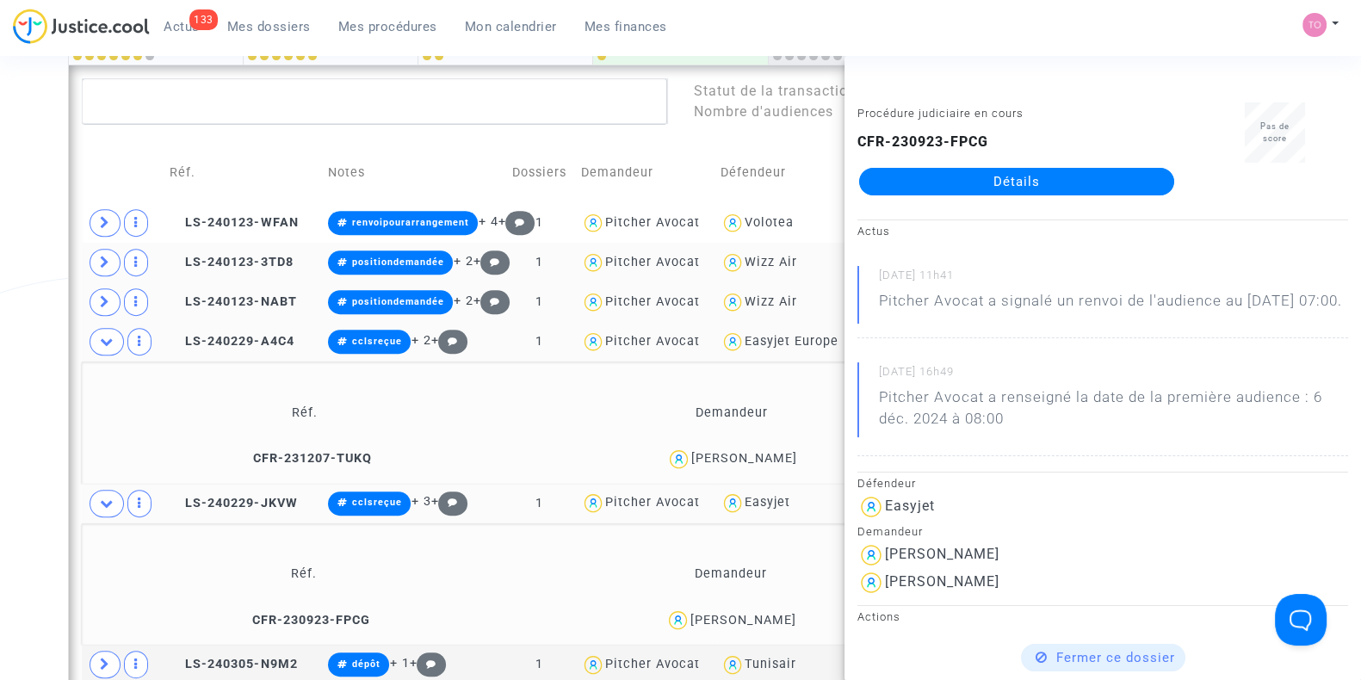
click at [771, 460] on div "Armelle Pericard" at bounding box center [744, 458] width 106 height 15
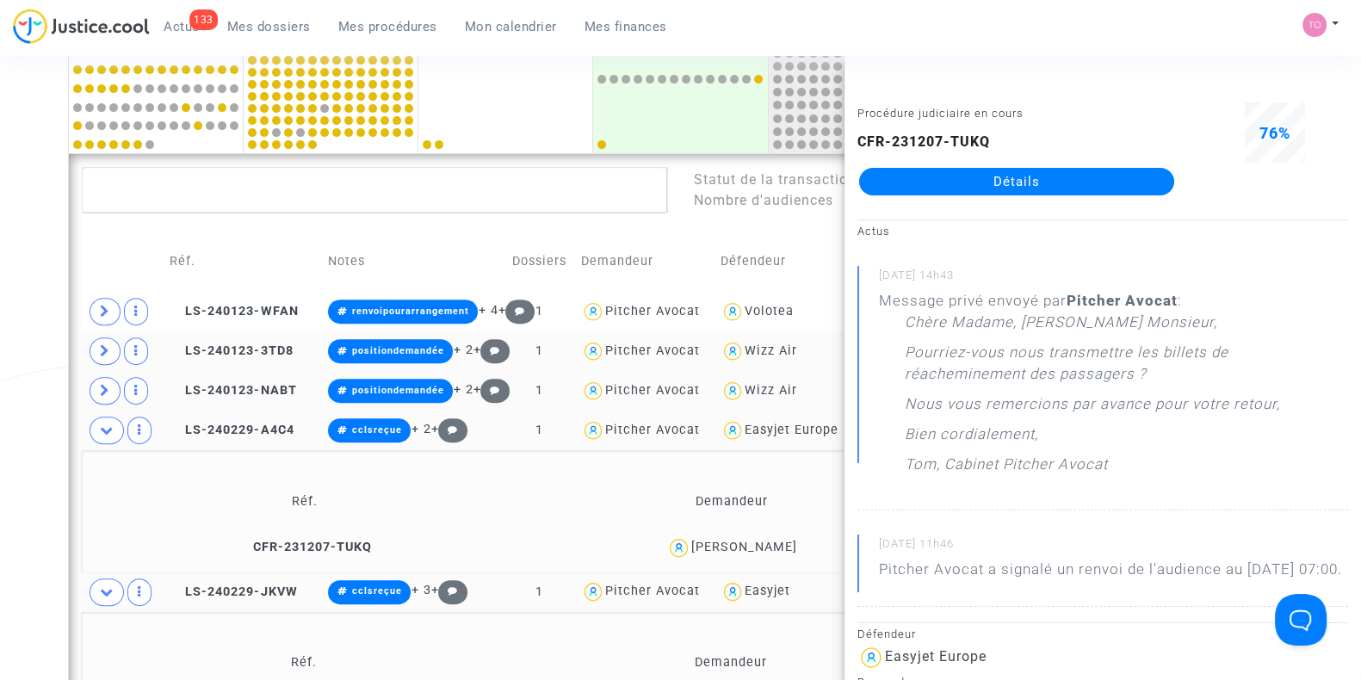
scroll to position [792, 0]
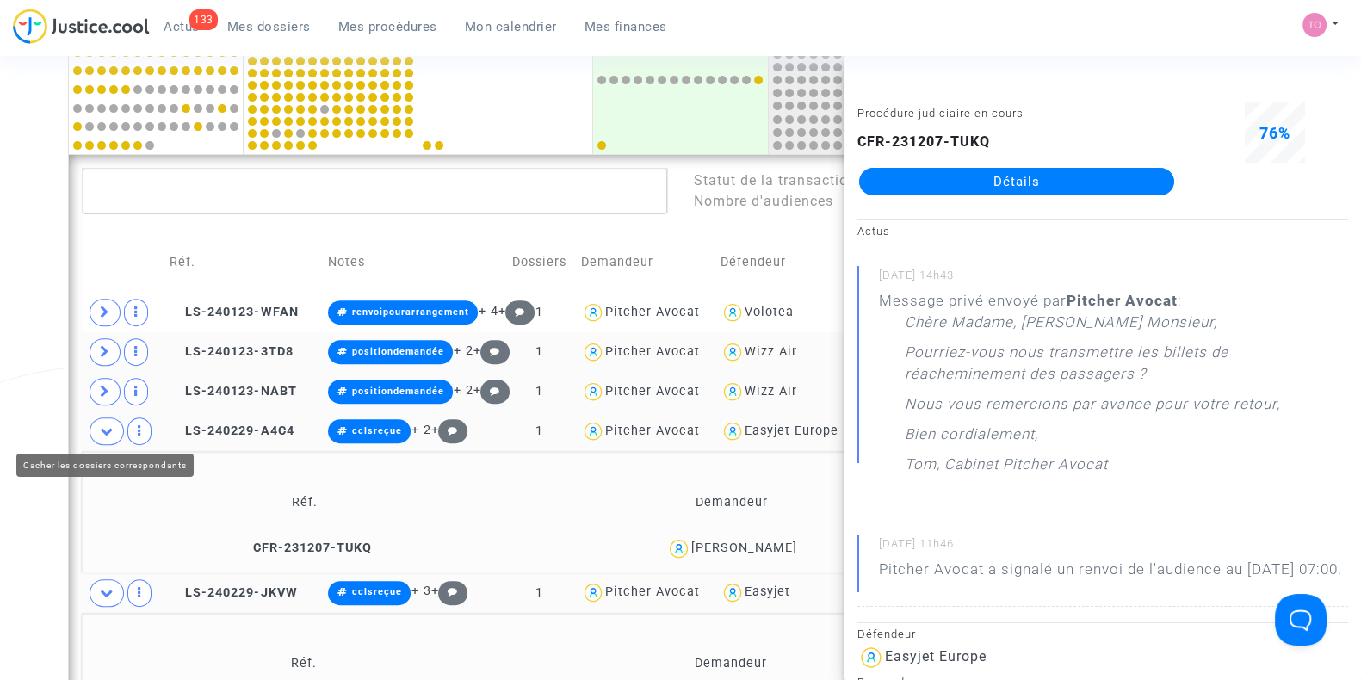
click at [108, 431] on icon at bounding box center [107, 430] width 14 height 13
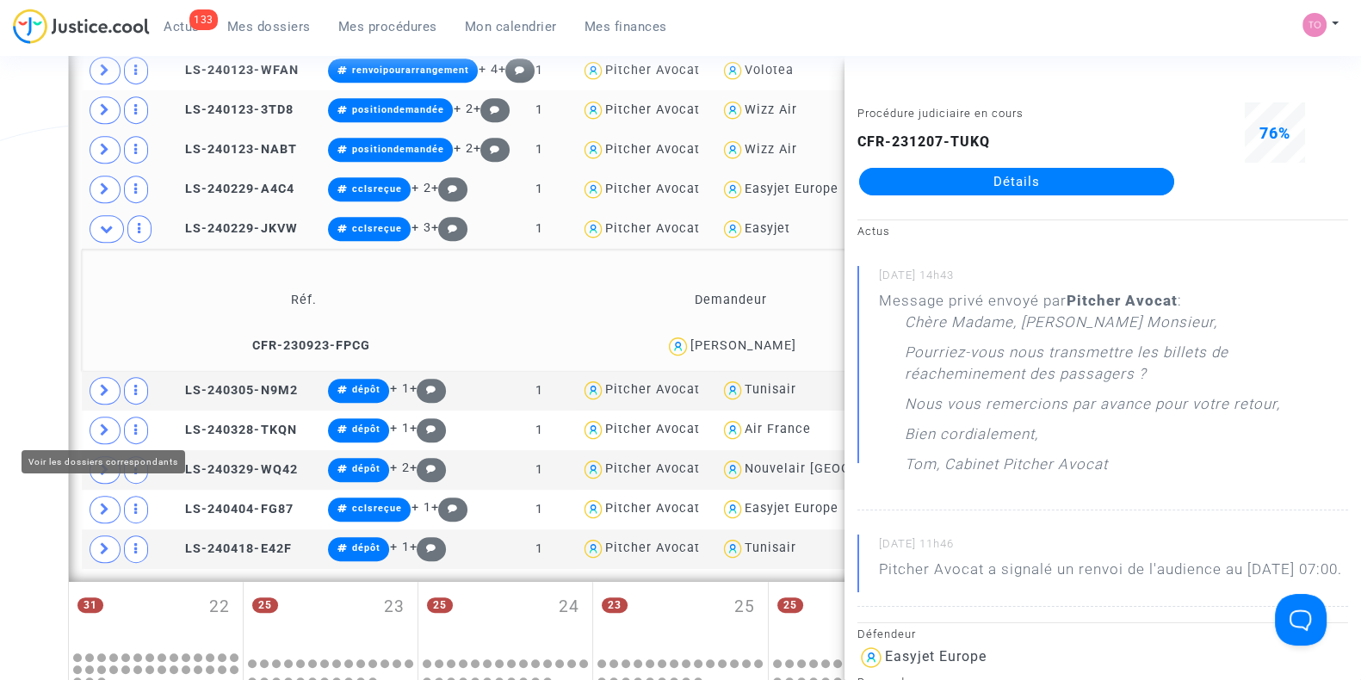
scroll to position [1036, 0]
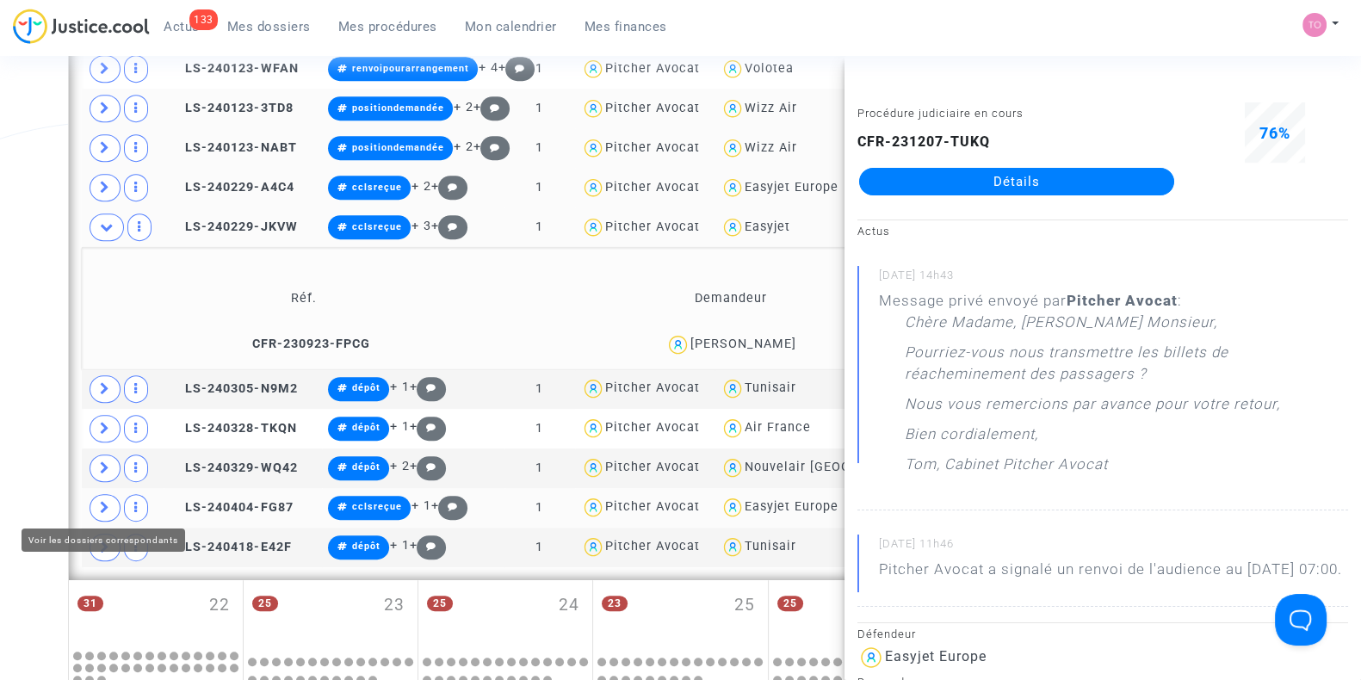
click at [101, 501] on icon at bounding box center [105, 507] width 10 height 13
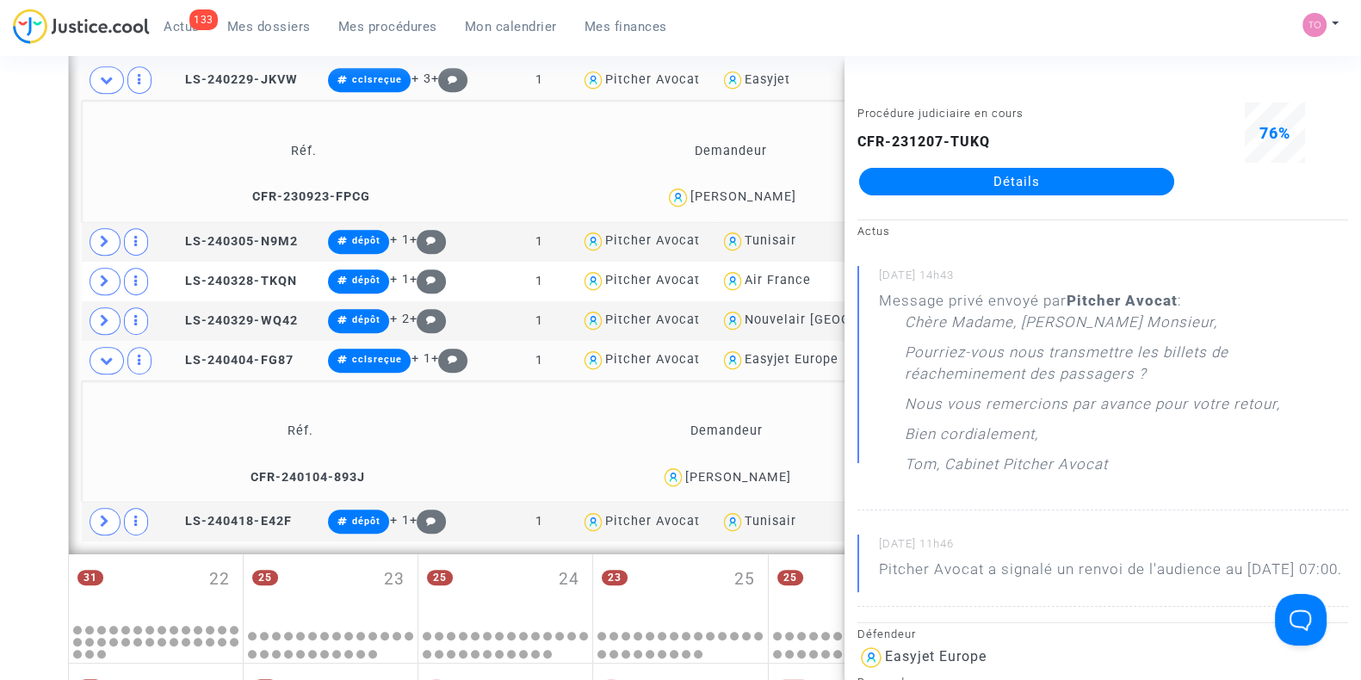
scroll to position [1184, 0]
click at [700, 470] on div "KATARZYNA KOPACZEWSKA" at bounding box center [738, 476] width 106 height 15
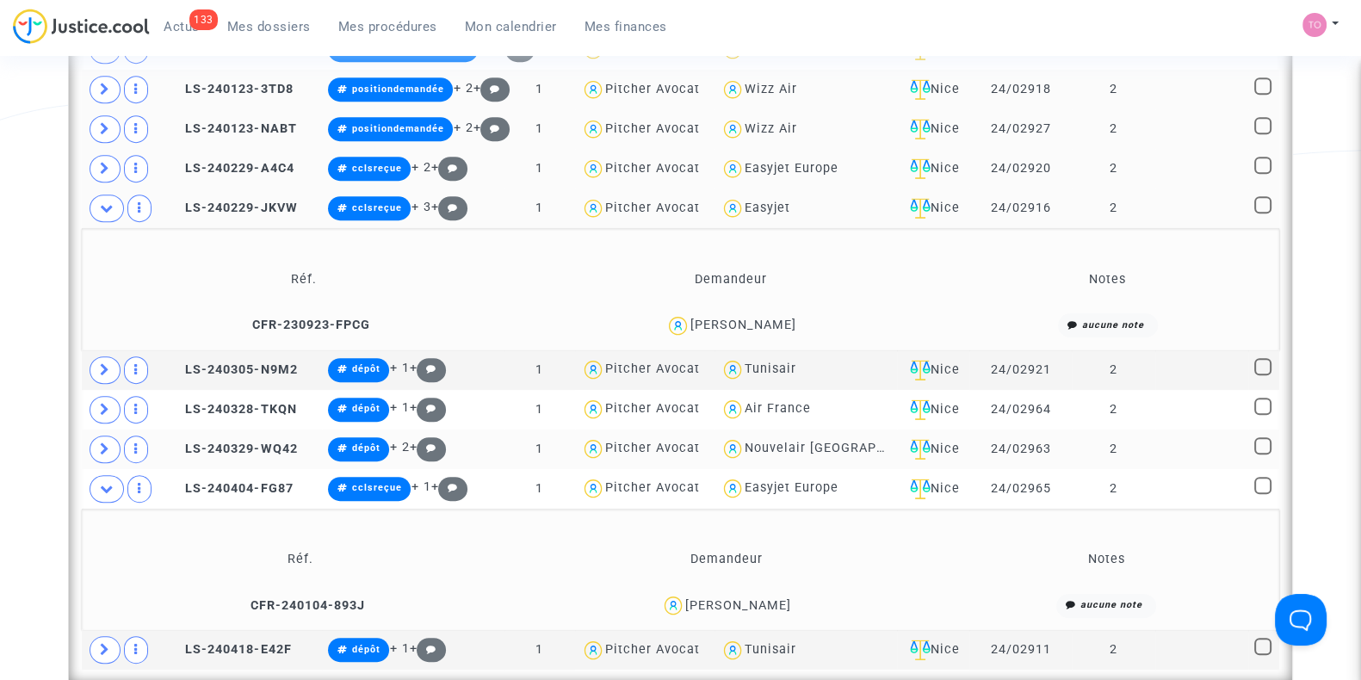
scroll to position [1054, 0]
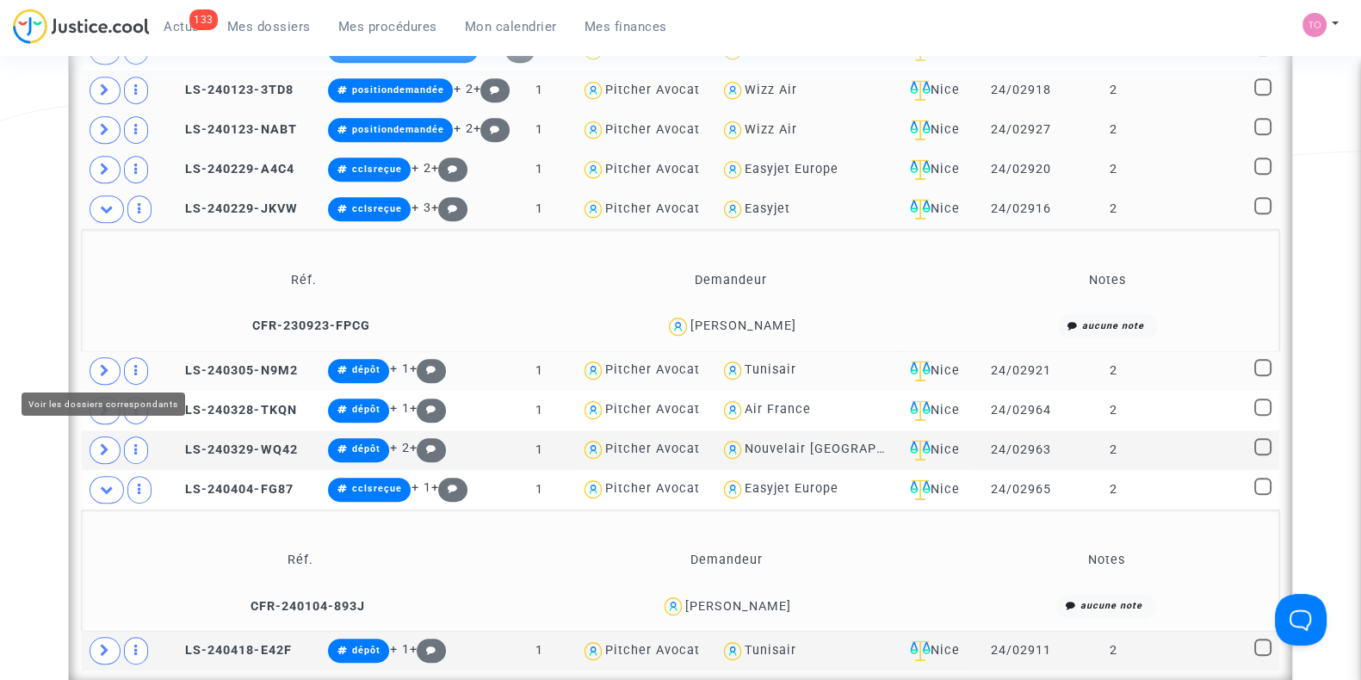
click at [102, 367] on icon at bounding box center [105, 370] width 10 height 13
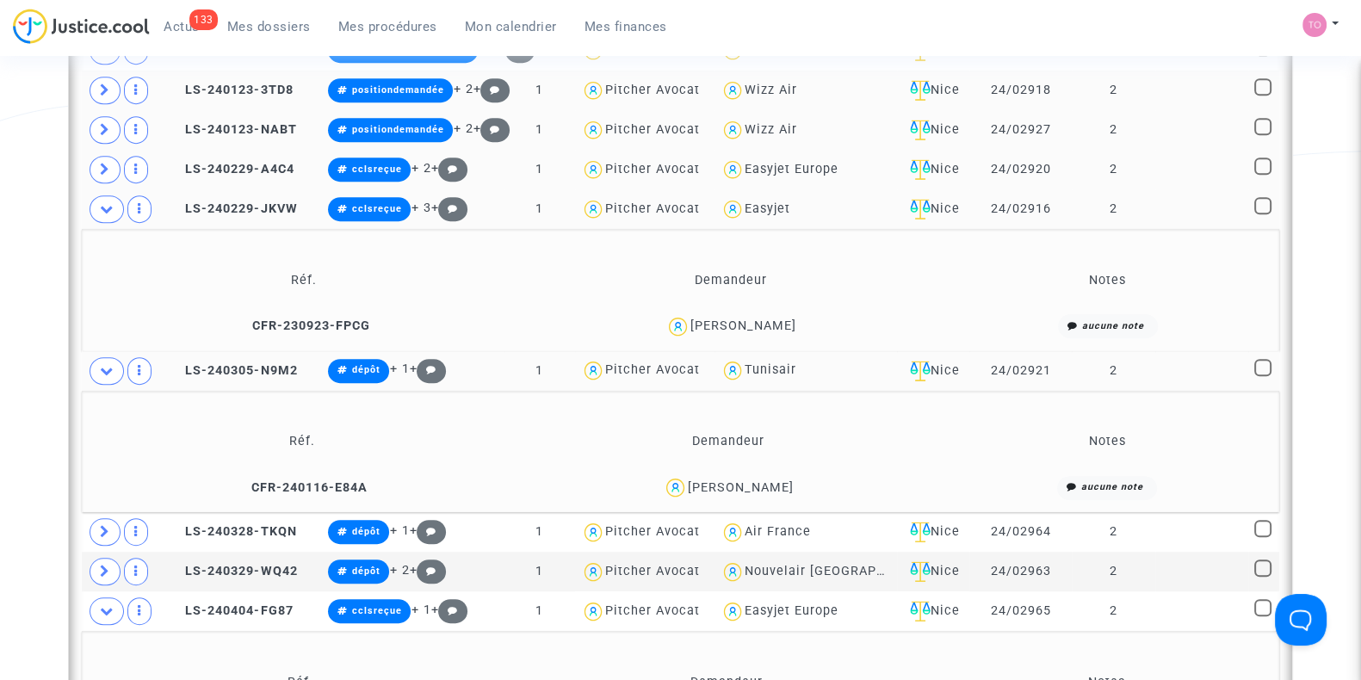
click at [759, 486] on div "Brigitte Stoclet" at bounding box center [741, 487] width 106 height 15
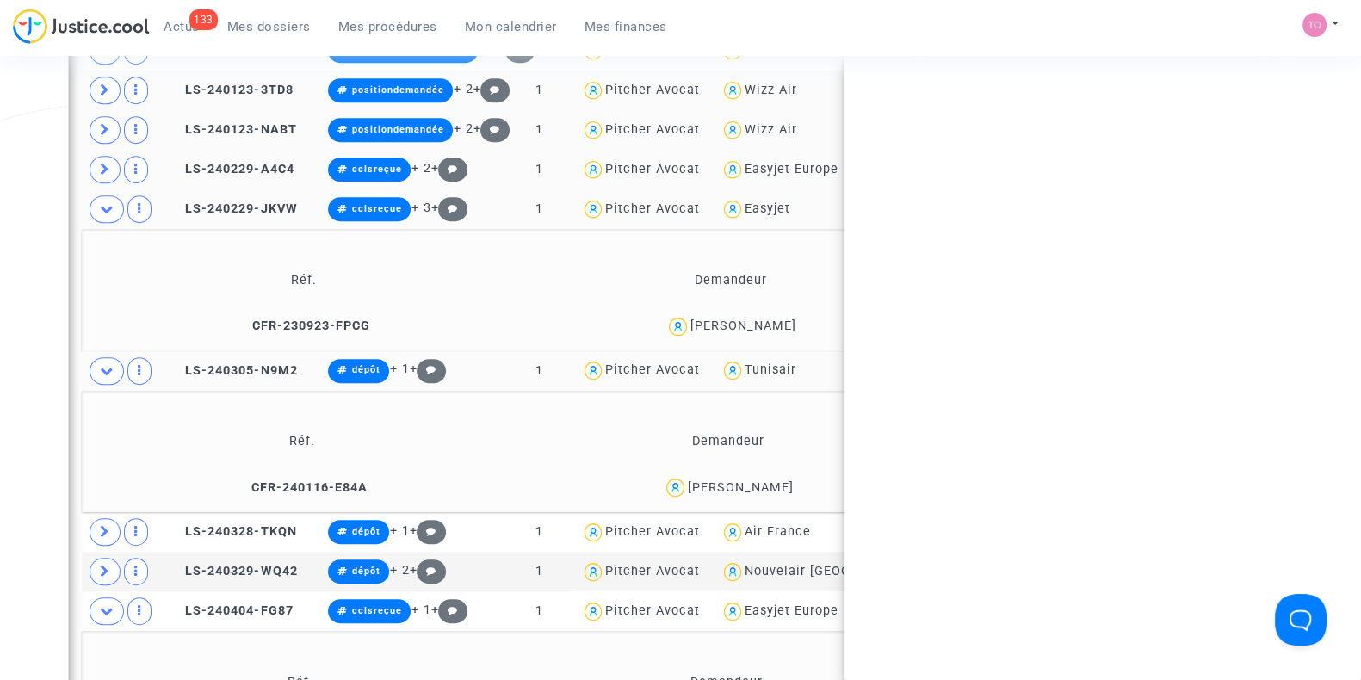
click at [759, 486] on div "Brigitte Stoclet" at bounding box center [741, 487] width 106 height 15
copy div "Stoclet"
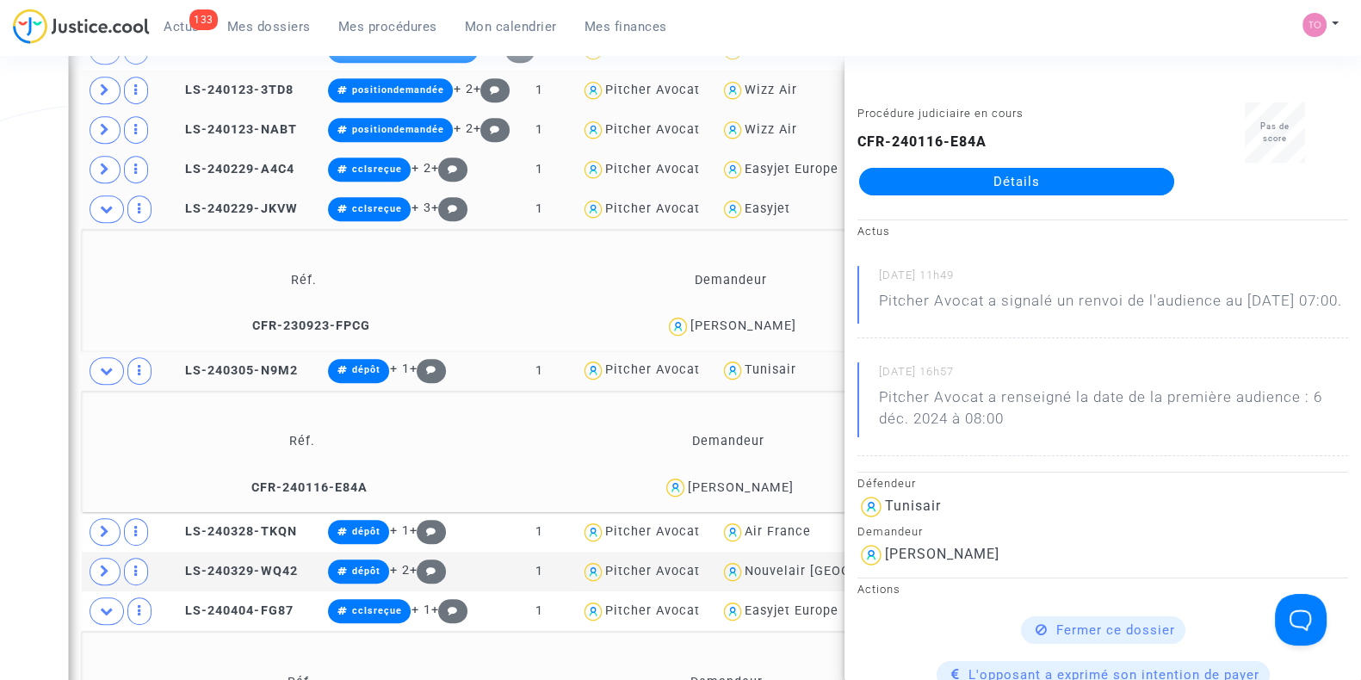
click at [0, 405] on div "Date de clôture d'instruction Date de conciliation Date d'audience Date de juge…" at bounding box center [680, 107] width 1361 height 2124
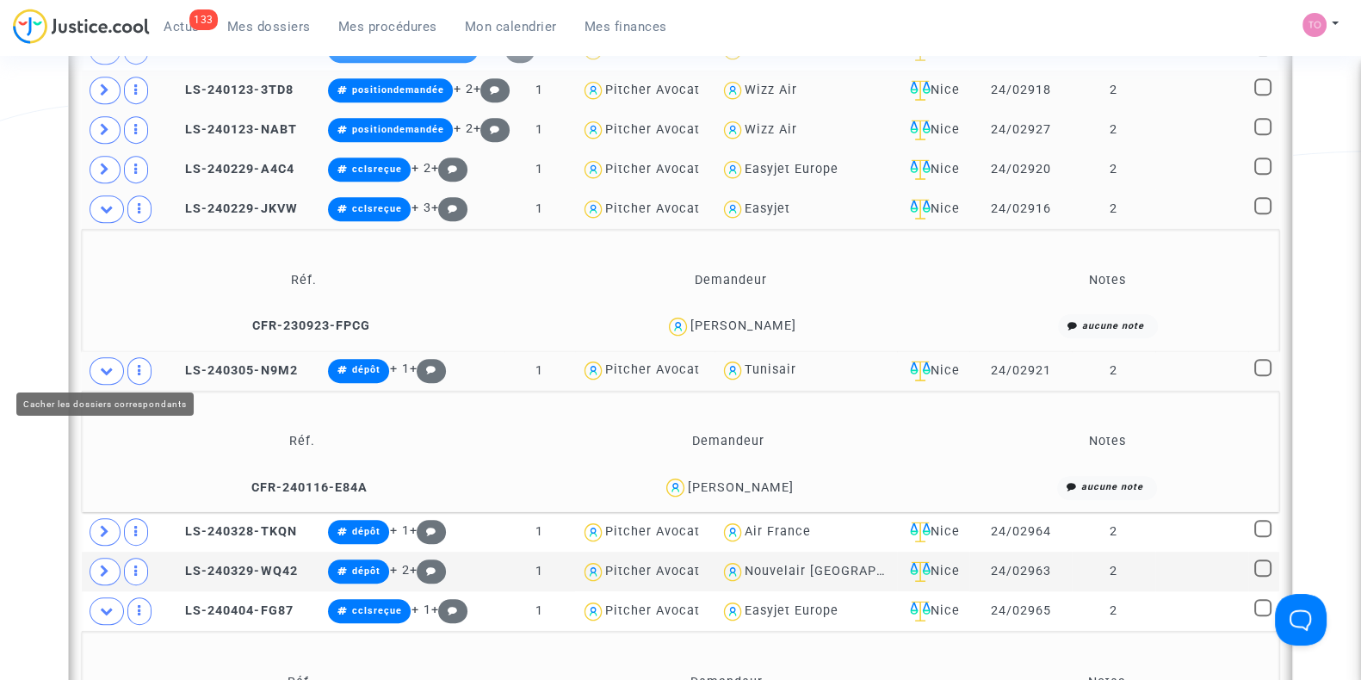
click at [96, 366] on span at bounding box center [107, 371] width 34 height 28
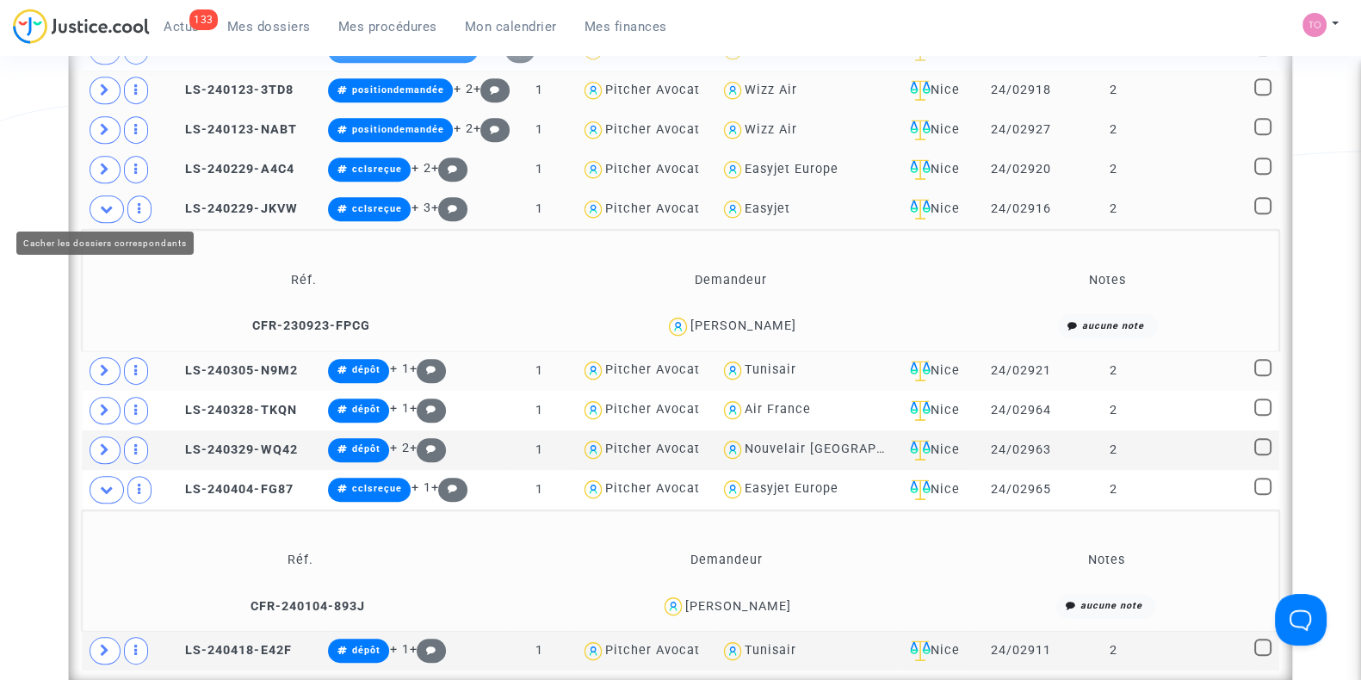
click at [113, 204] on icon at bounding box center [107, 208] width 14 height 13
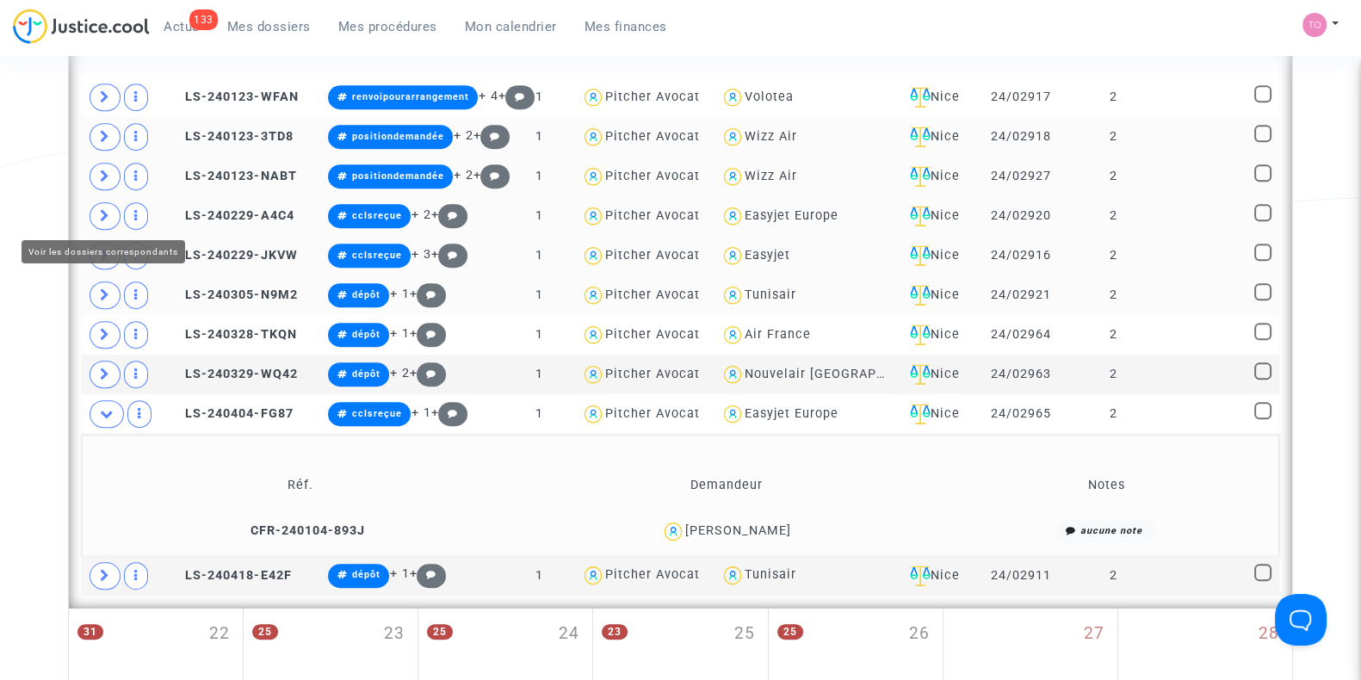
scroll to position [1006, 0]
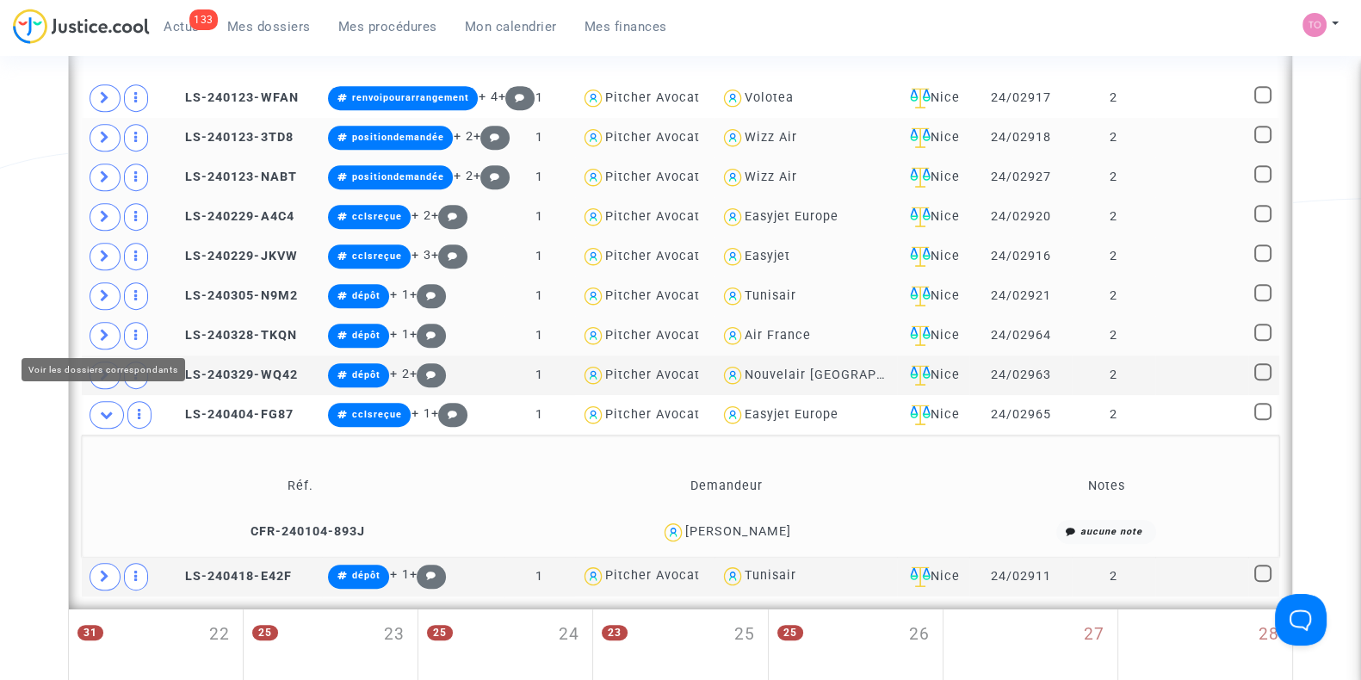
click at [100, 330] on icon at bounding box center [105, 335] width 10 height 13
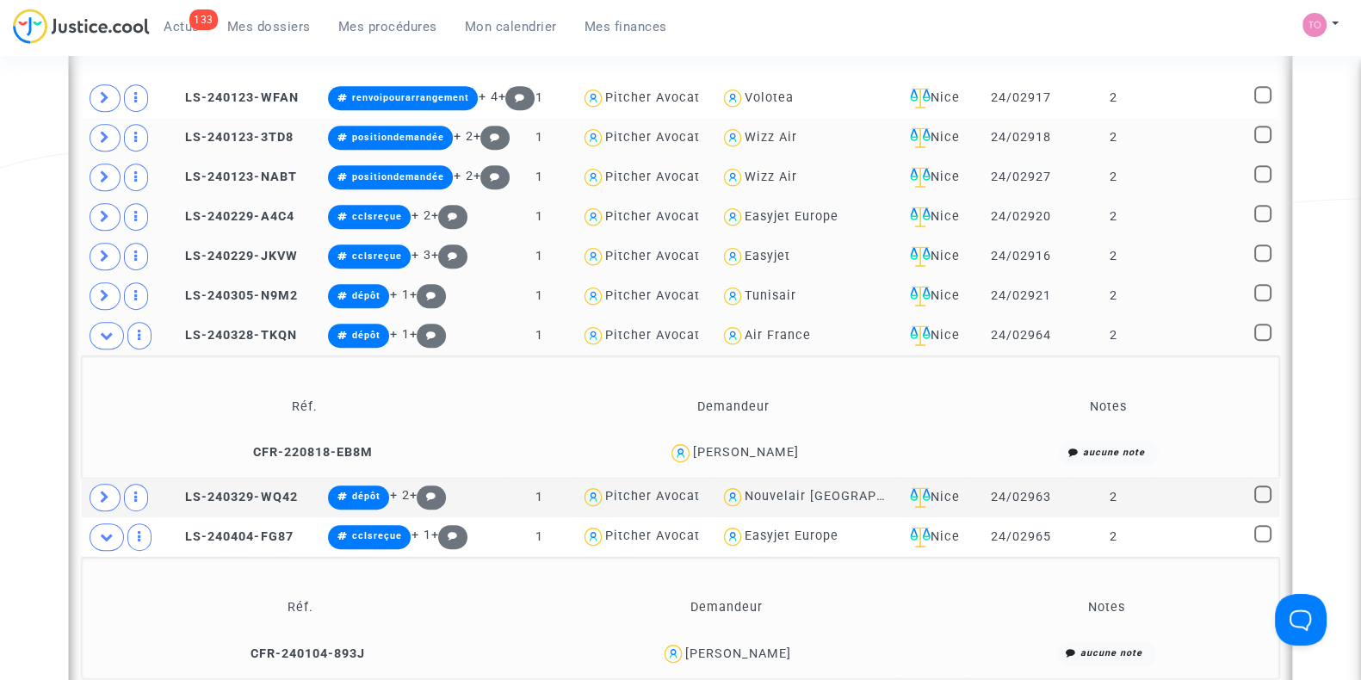
click at [760, 445] on div "Francis CASTILLO" at bounding box center [746, 452] width 106 height 15
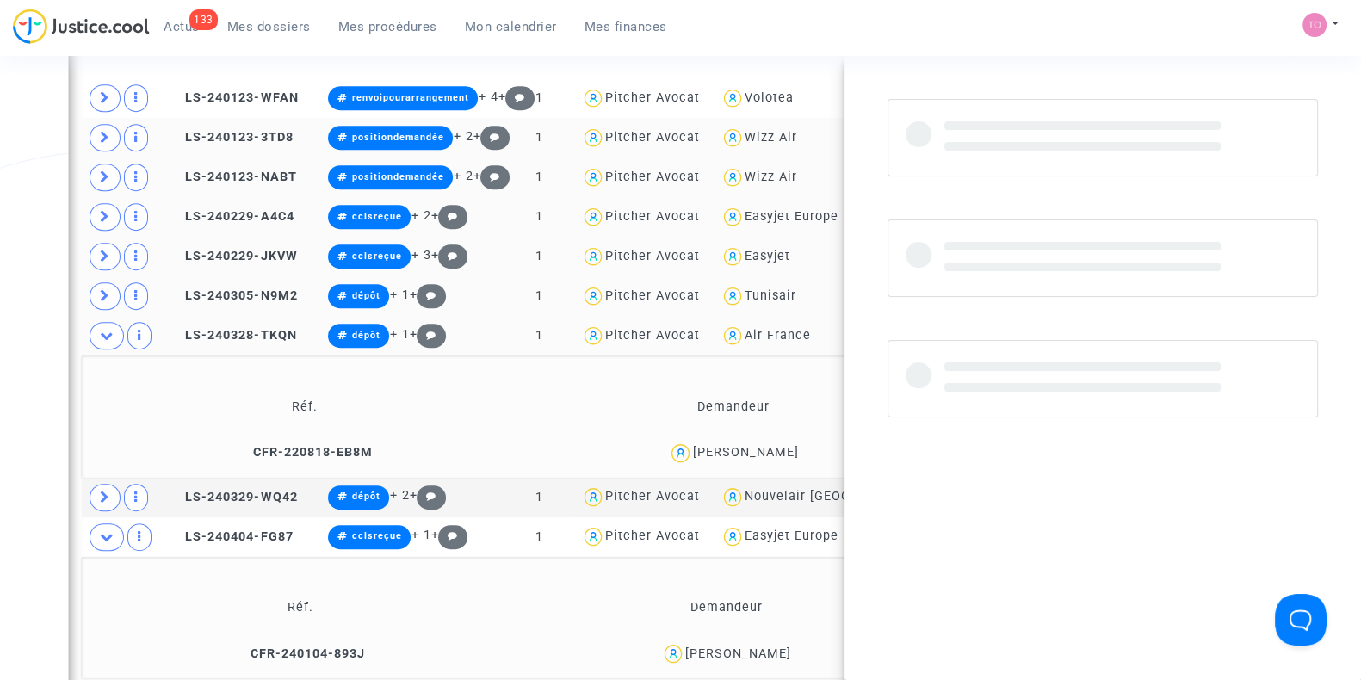
click at [760, 445] on div "Francis CASTILLO" at bounding box center [746, 452] width 106 height 15
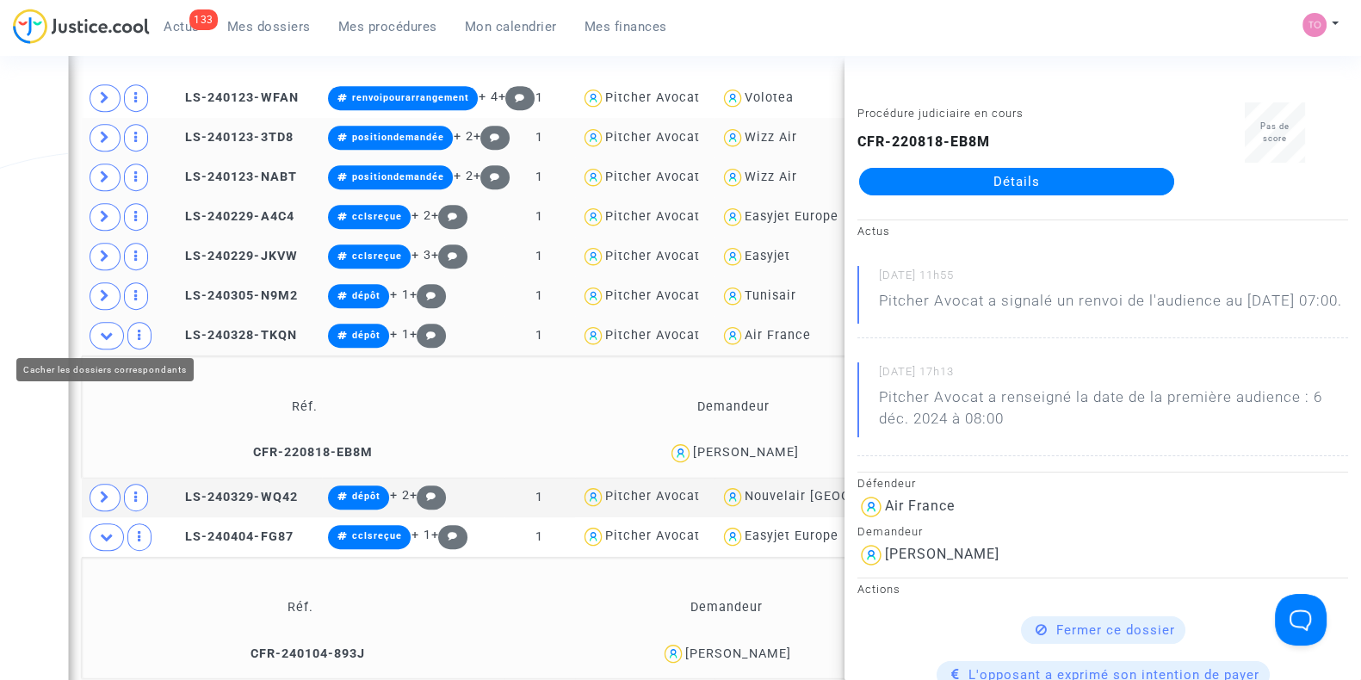
click at [101, 333] on icon at bounding box center [107, 335] width 14 height 13
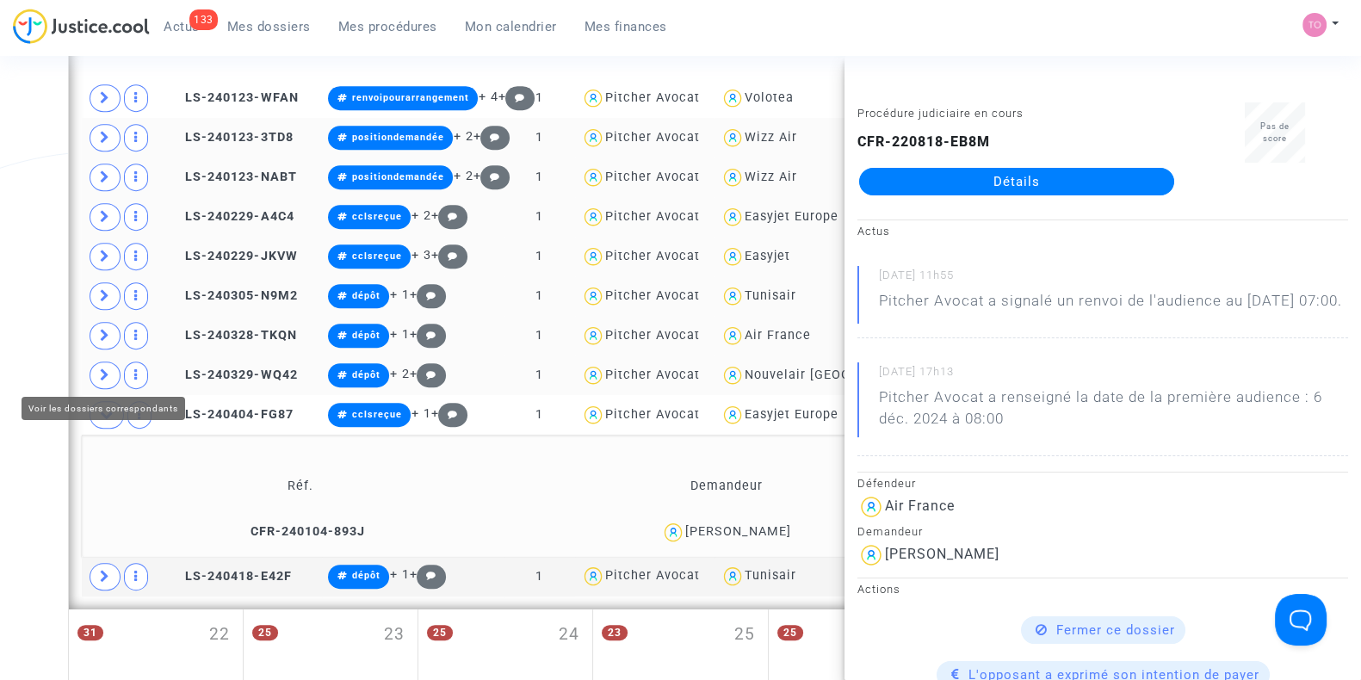
click at [109, 368] on span at bounding box center [105, 376] width 31 height 28
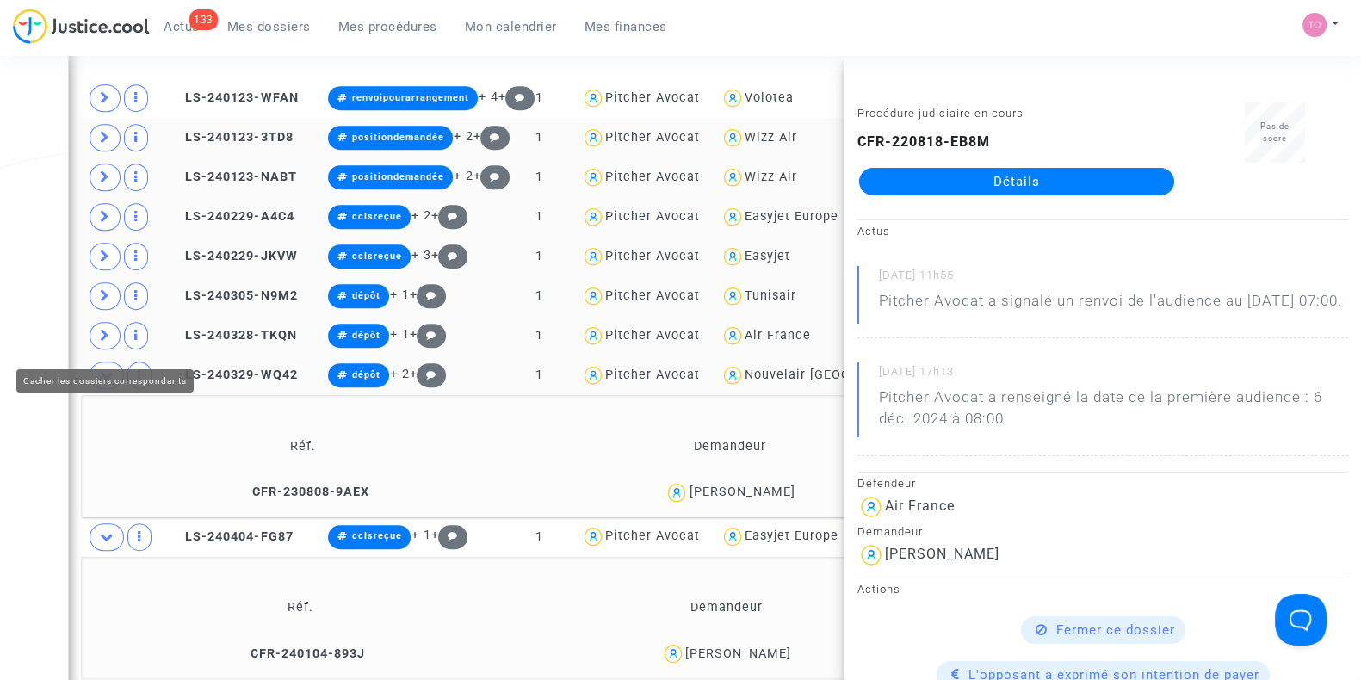
scroll to position [1041, 0]
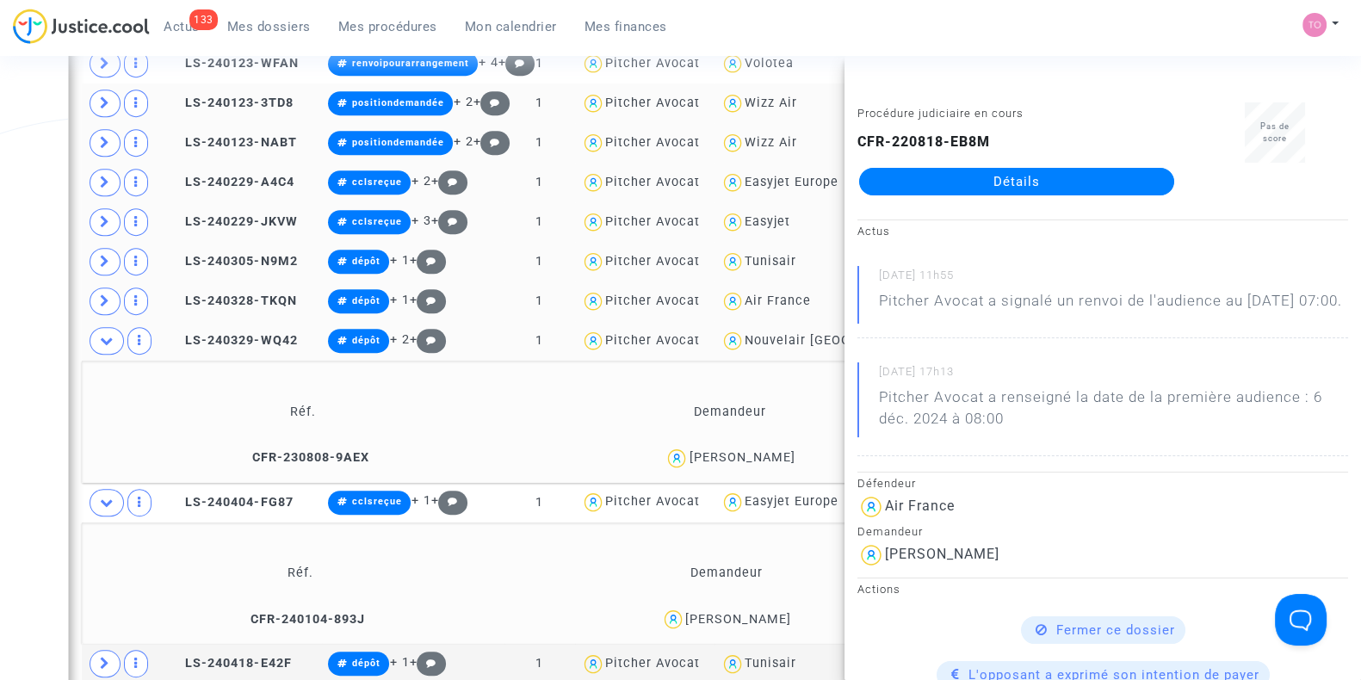
click at [21, 368] on div "Date de clôture d'instruction Date de conciliation Date d'audience Date de juge…" at bounding box center [680, 59] width 1361 height 2002
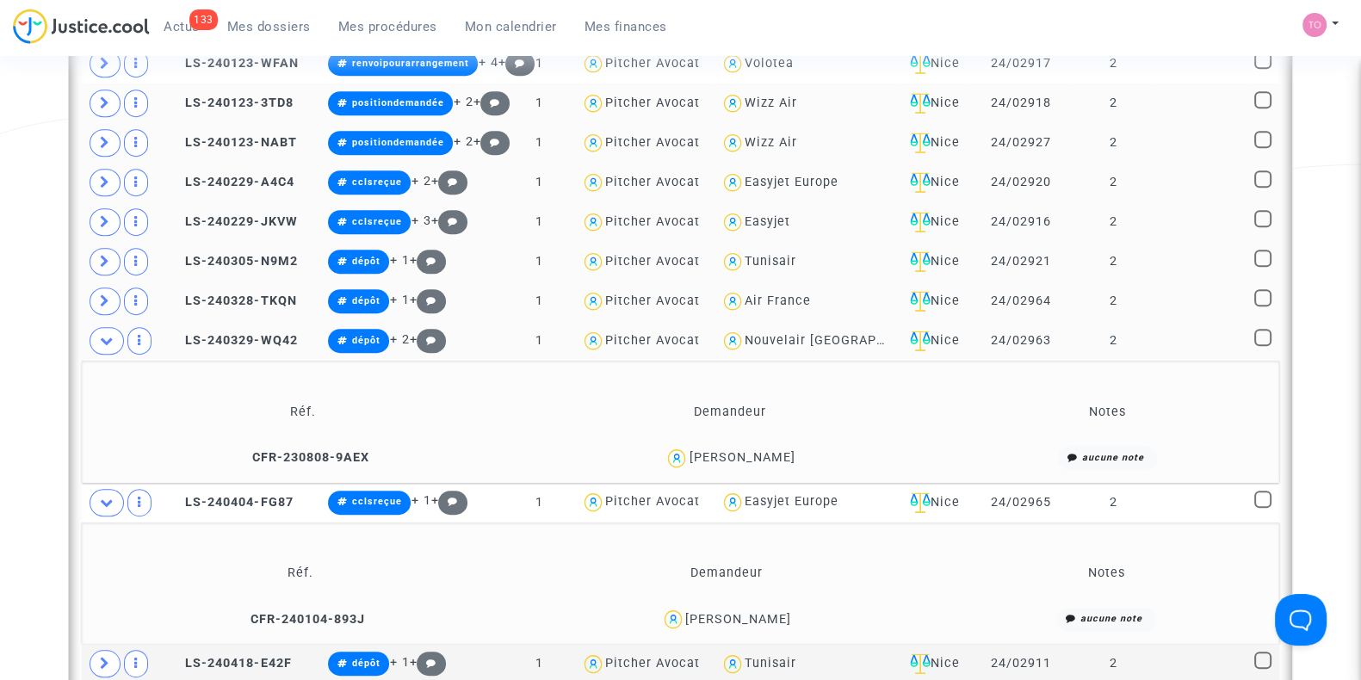
drag, startPoint x: 829, startPoint y: 443, endPoint x: 723, endPoint y: 455, distance: 106.5
click at [723, 455] on div "Mehdi BEN JEMAA" at bounding box center [729, 458] width 412 height 25
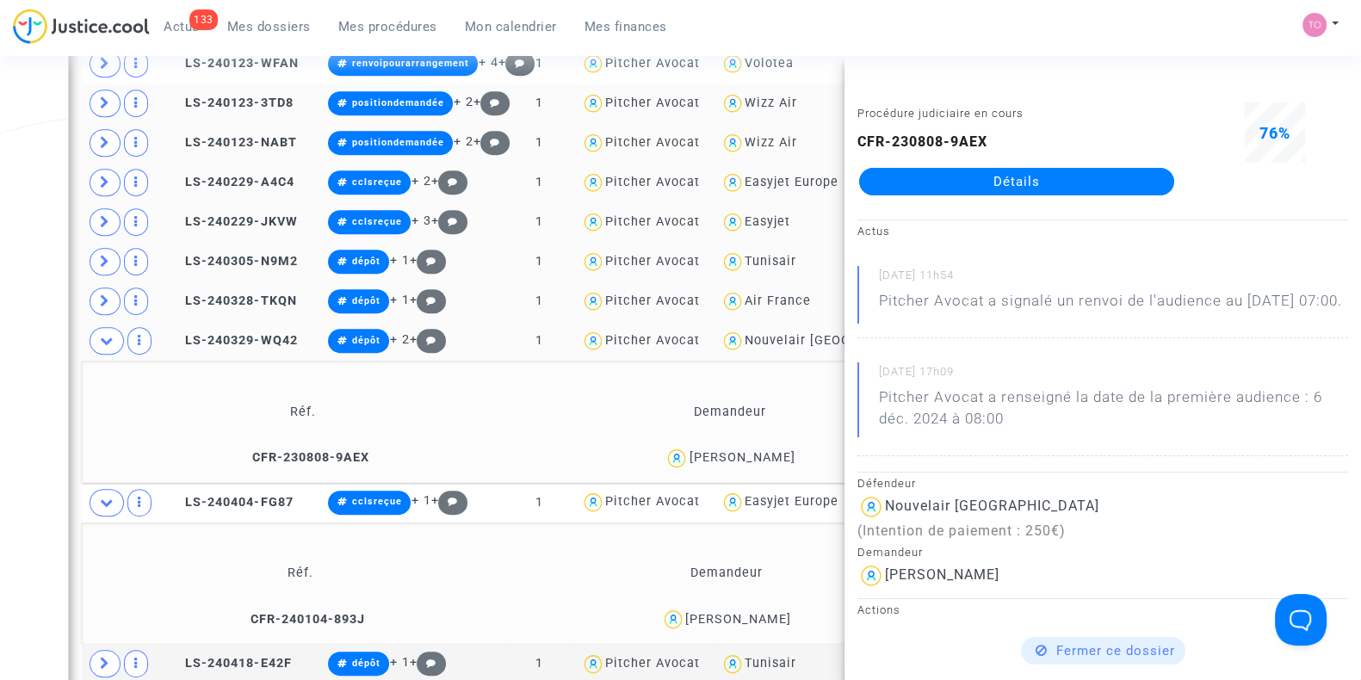
click at [21, 412] on div "Date de clôture d'instruction Date de conciliation Date d'audience Date de juge…" at bounding box center [680, 59] width 1361 height 2002
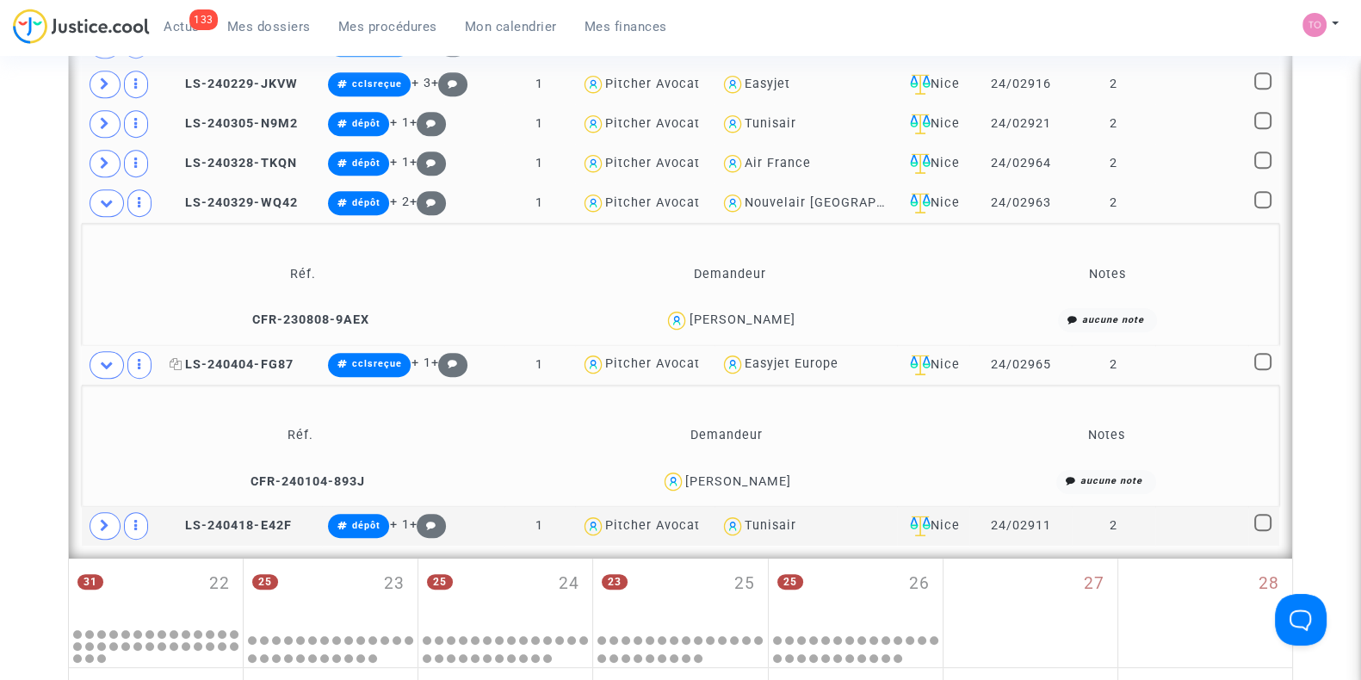
scroll to position [1186, 0]
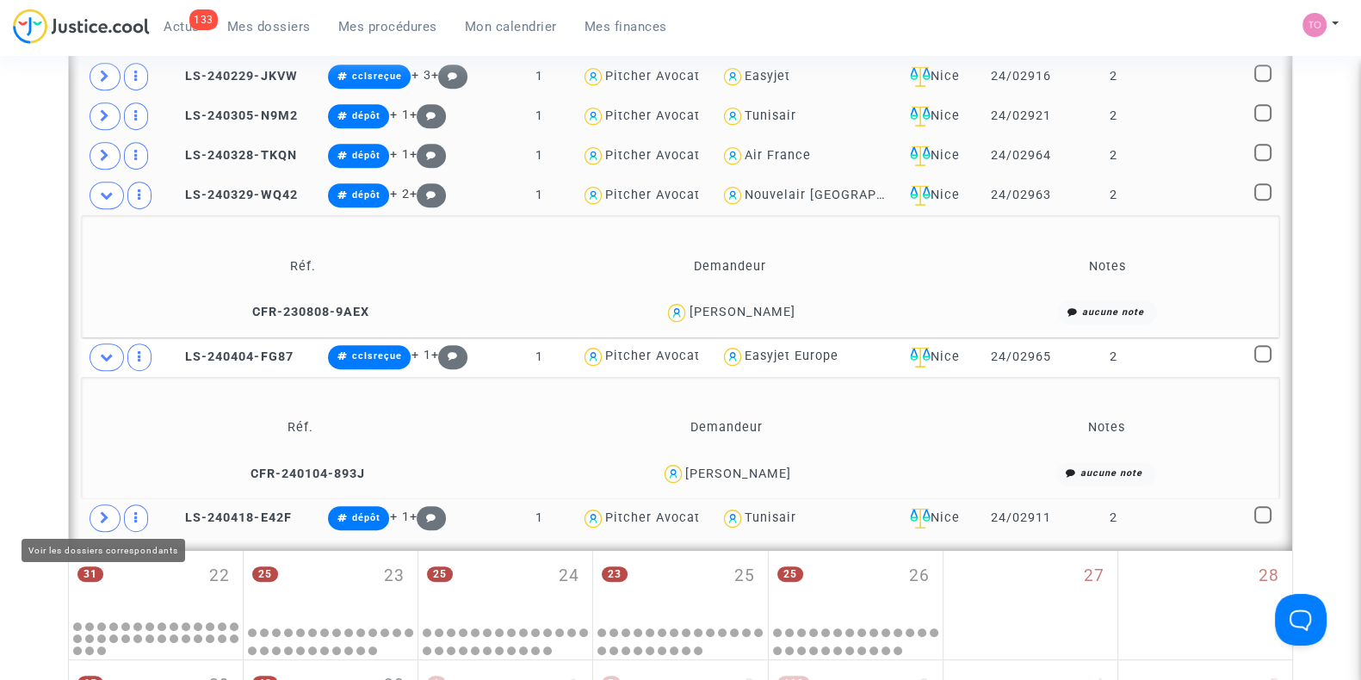
click at [102, 511] on icon at bounding box center [105, 517] width 10 height 13
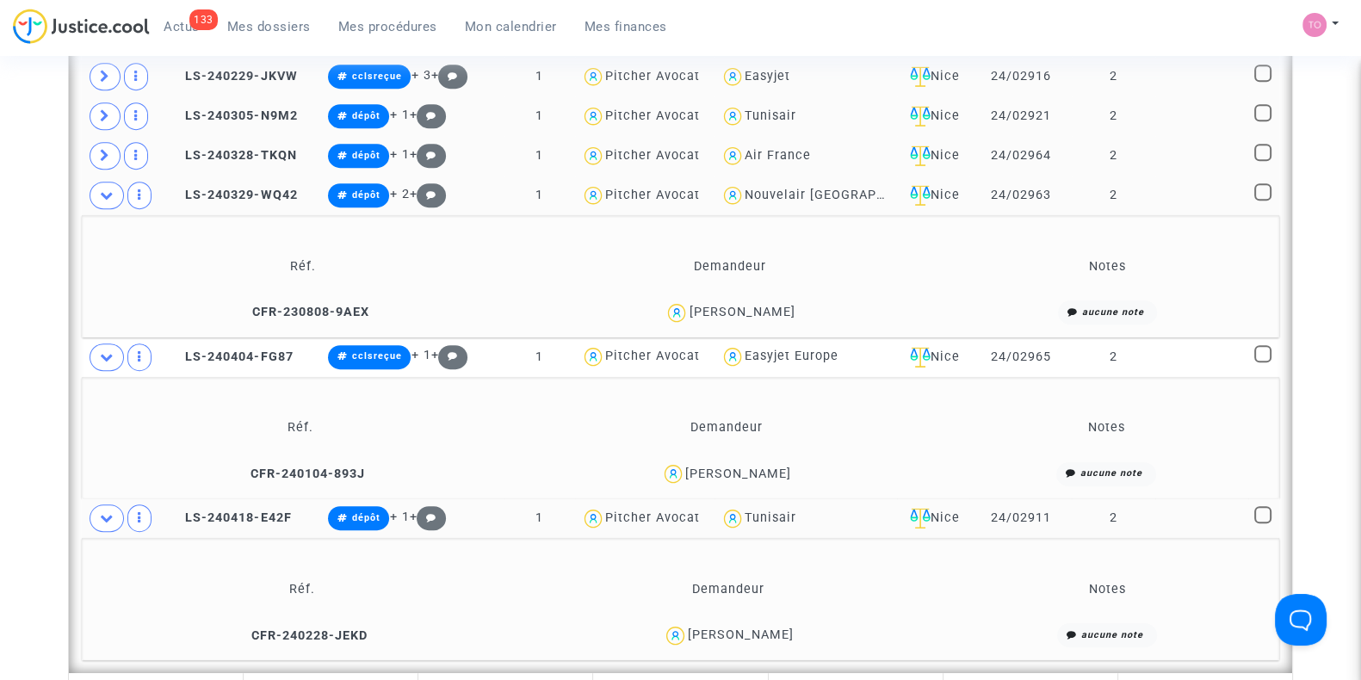
drag, startPoint x: 798, startPoint y: 627, endPoint x: 746, endPoint y: 635, distance: 52.4
click at [746, 635] on div "MERYEM REGUIG" at bounding box center [728, 635] width 413 height 25
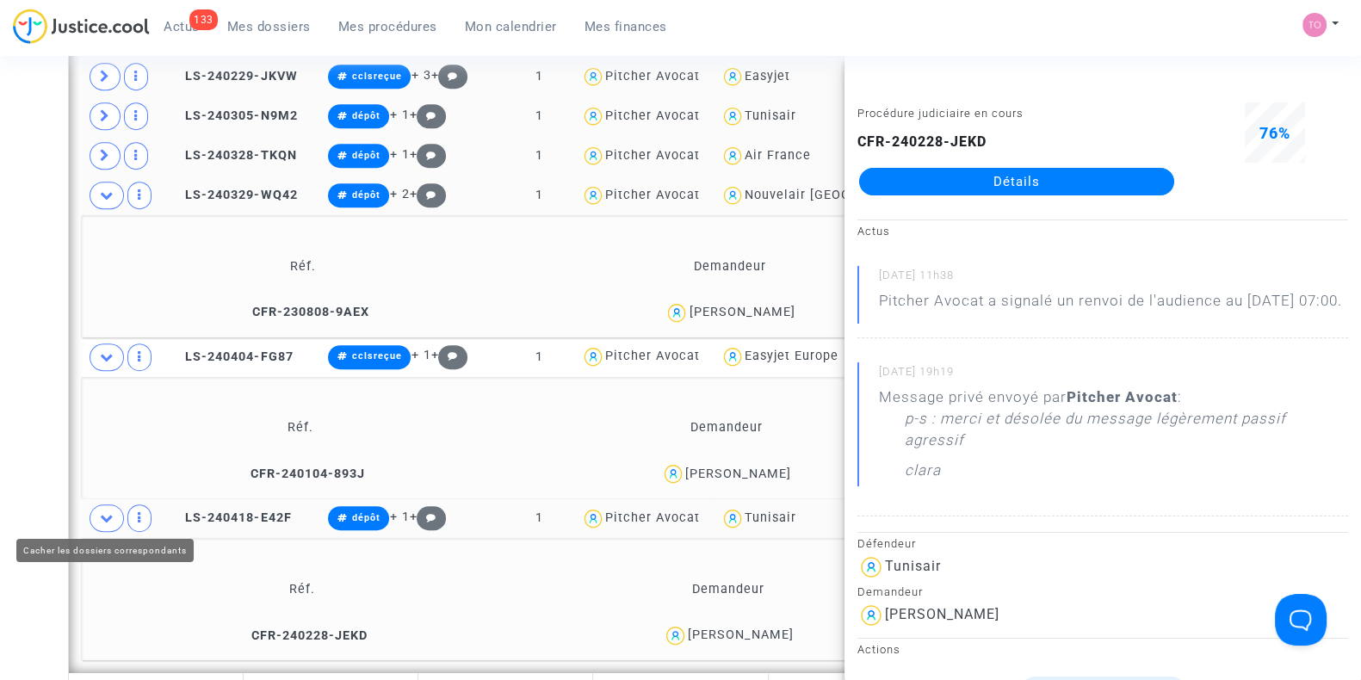
click at [108, 511] on icon at bounding box center [107, 517] width 14 height 13
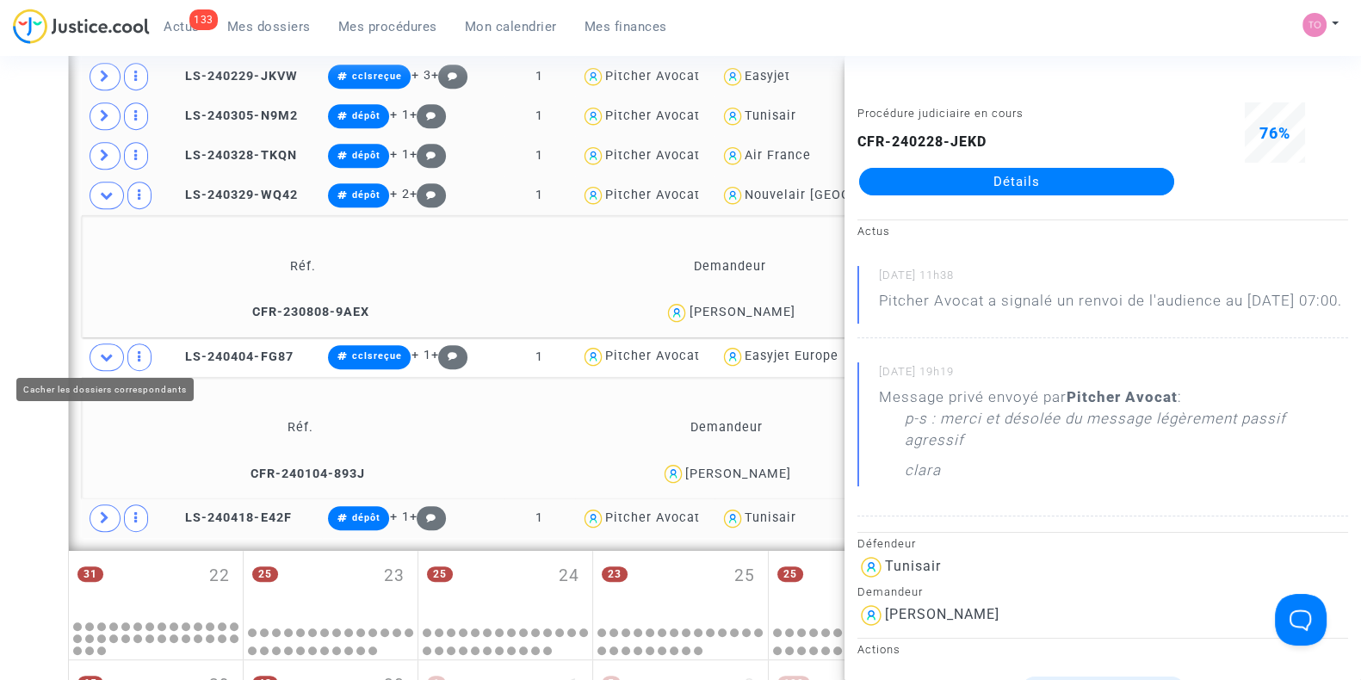
click at [114, 356] on span at bounding box center [107, 358] width 34 height 28
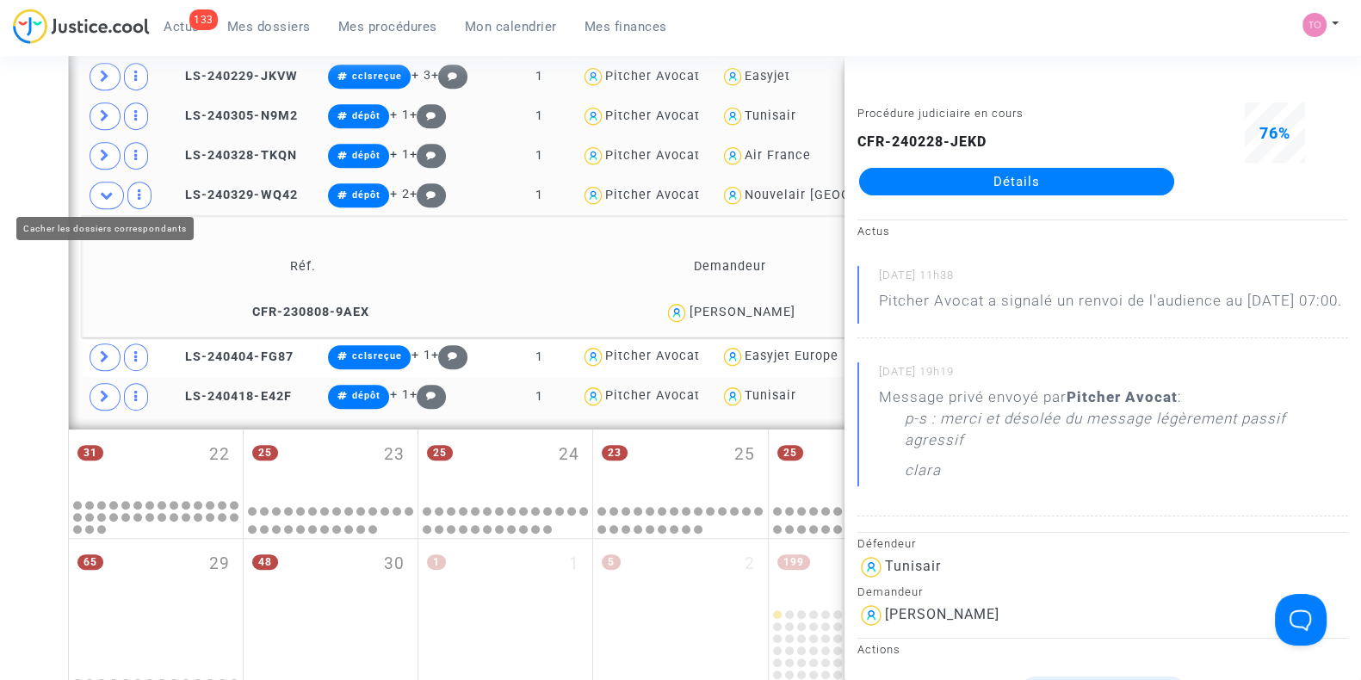
click at [102, 195] on icon at bounding box center [107, 195] width 14 height 13
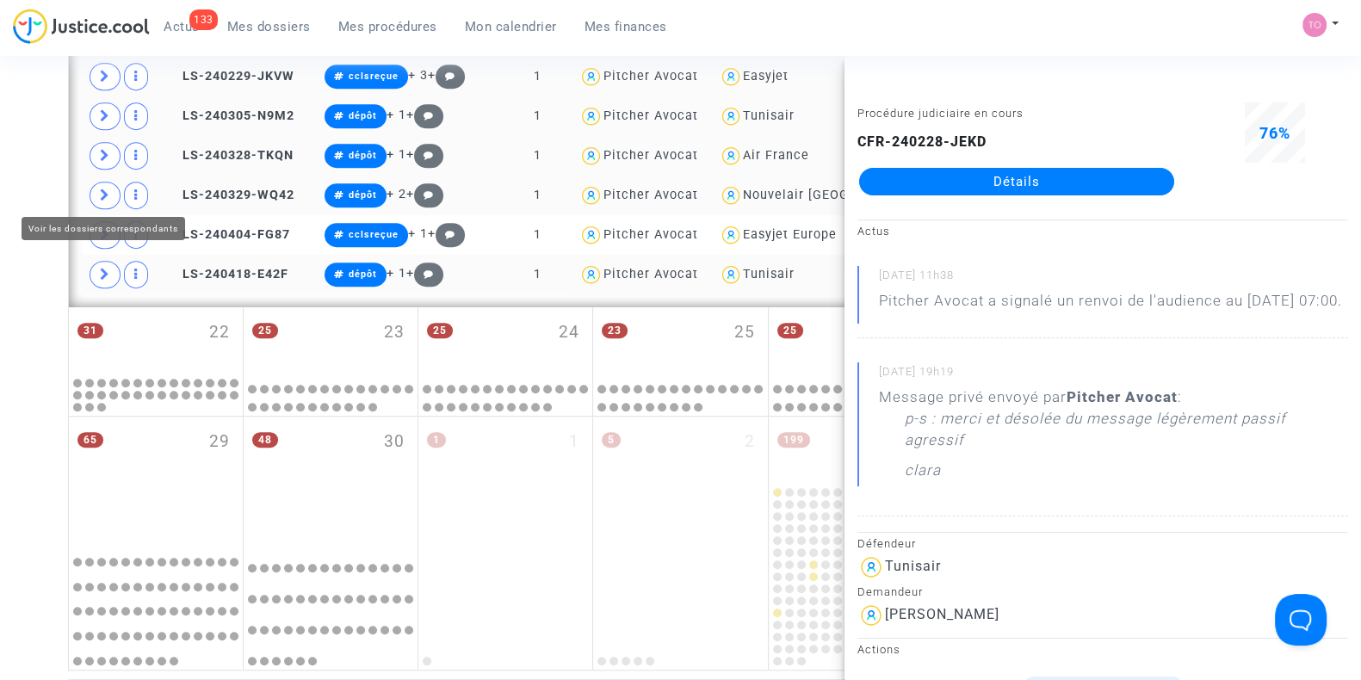
scroll to position [999, 0]
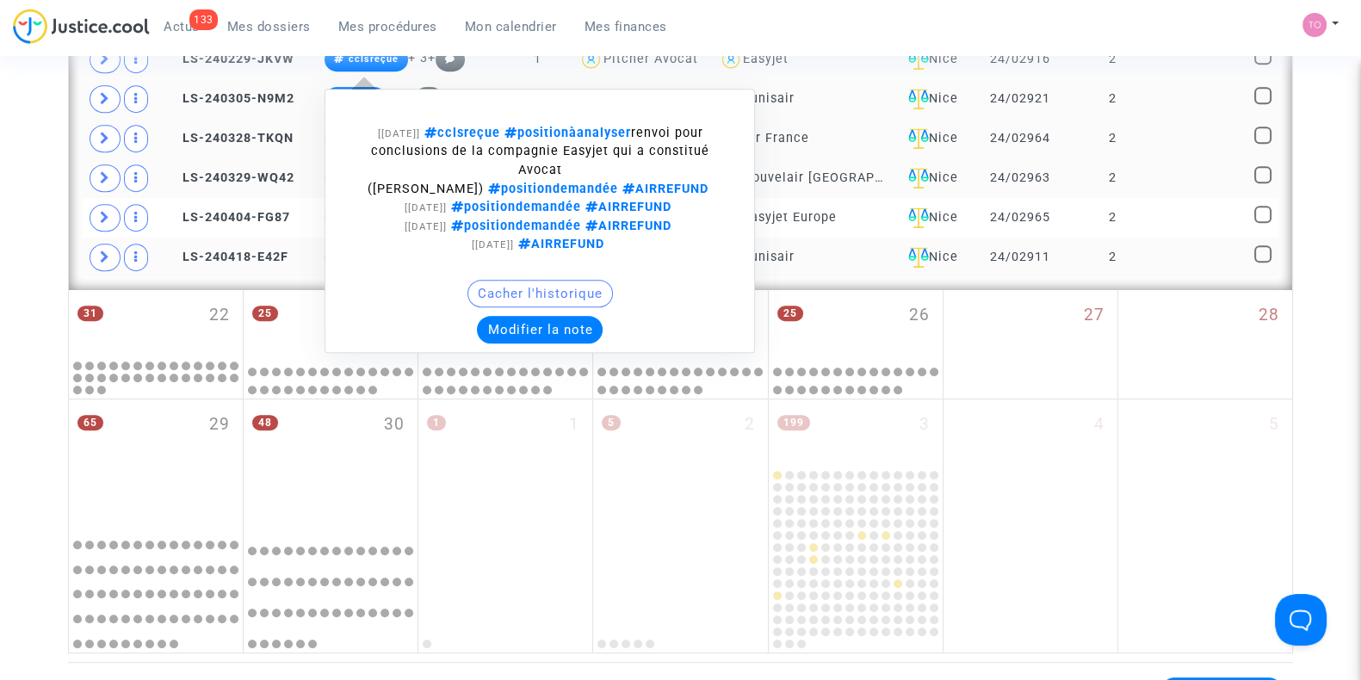
scroll to position [1208, 0]
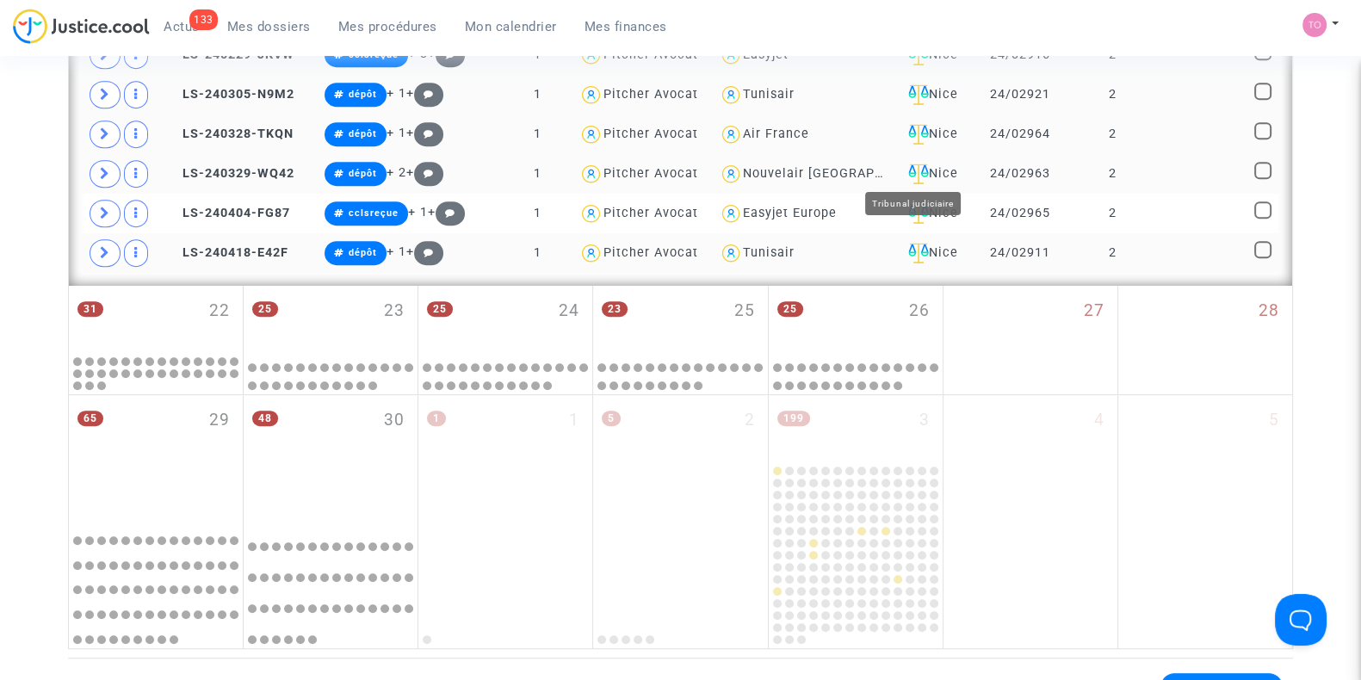
click at [935, 170] on div "Nice" at bounding box center [931, 174] width 61 height 21
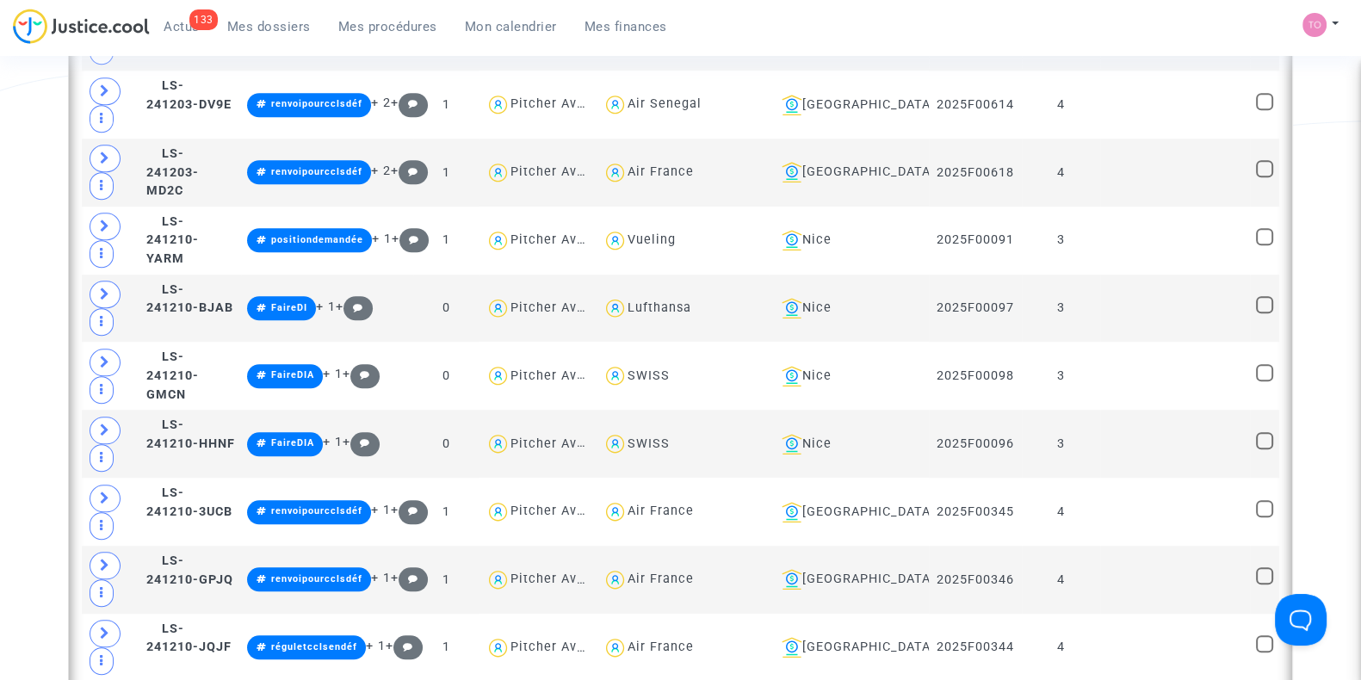
scroll to position [1842, 0]
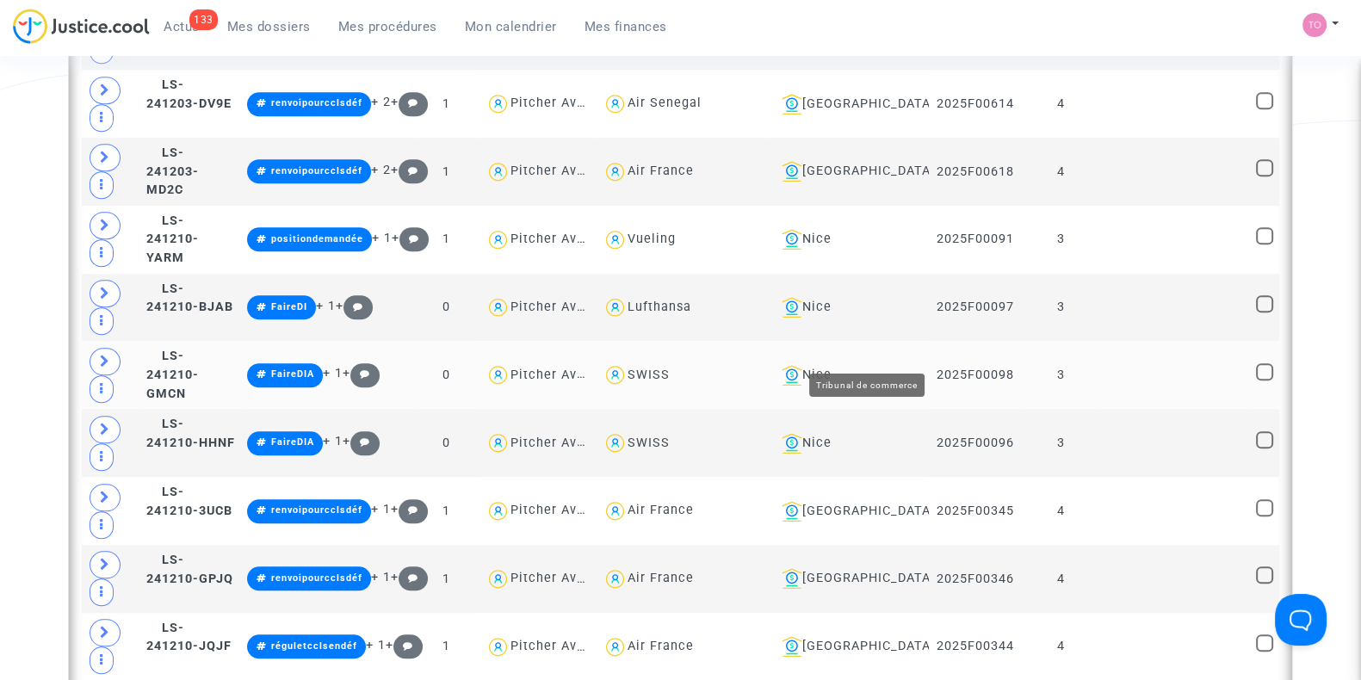
click at [870, 365] on div "Nice" at bounding box center [849, 375] width 148 height 21
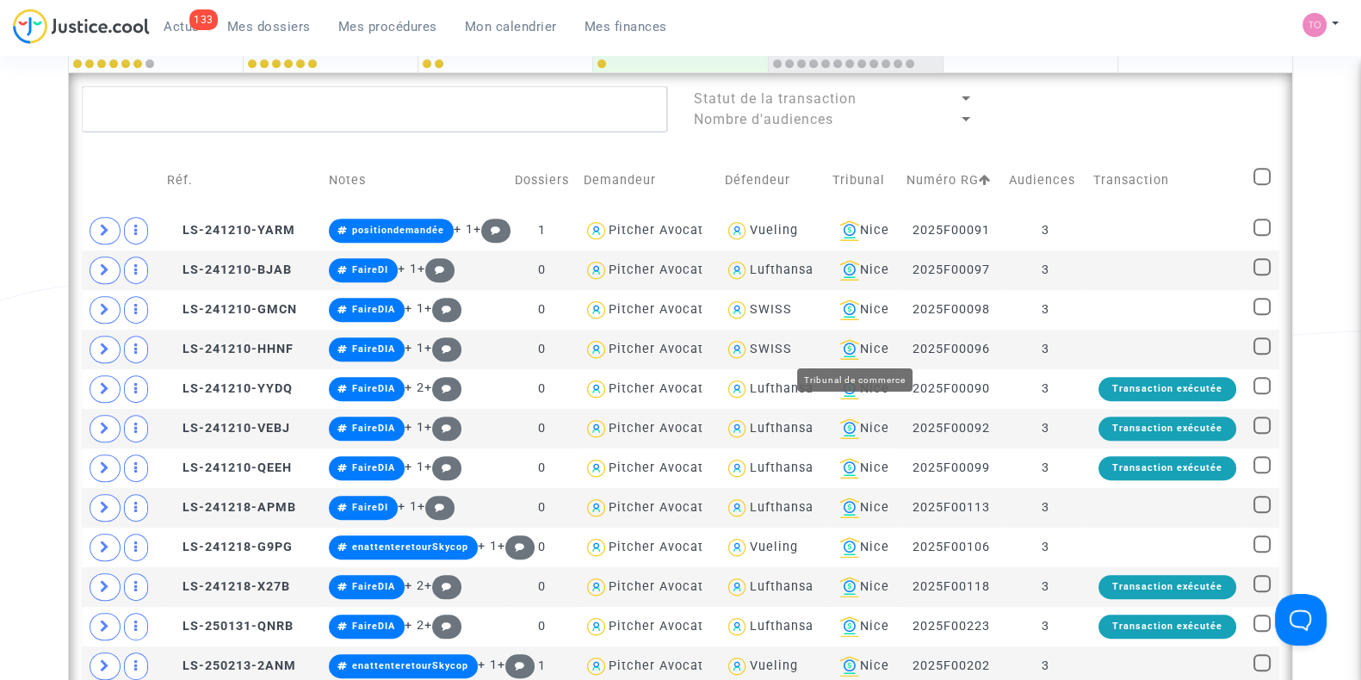
scroll to position [792, 0]
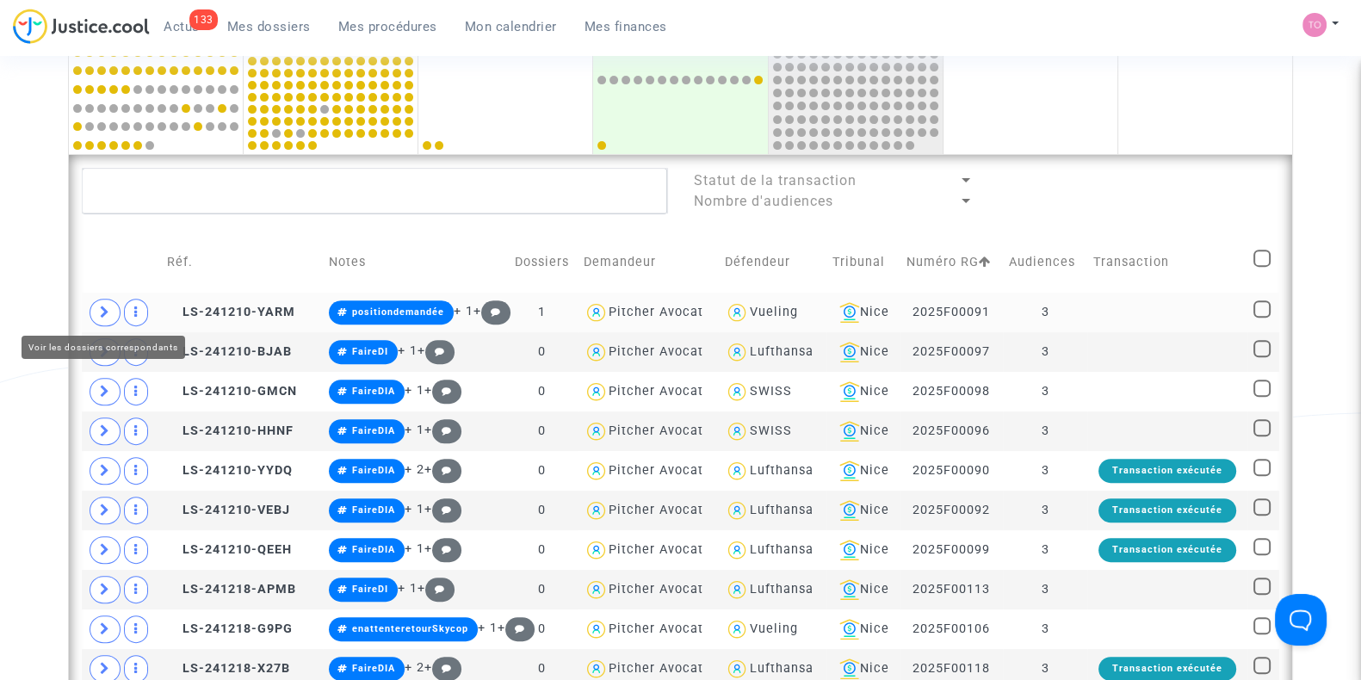
click at [107, 315] on icon at bounding box center [105, 312] width 10 height 13
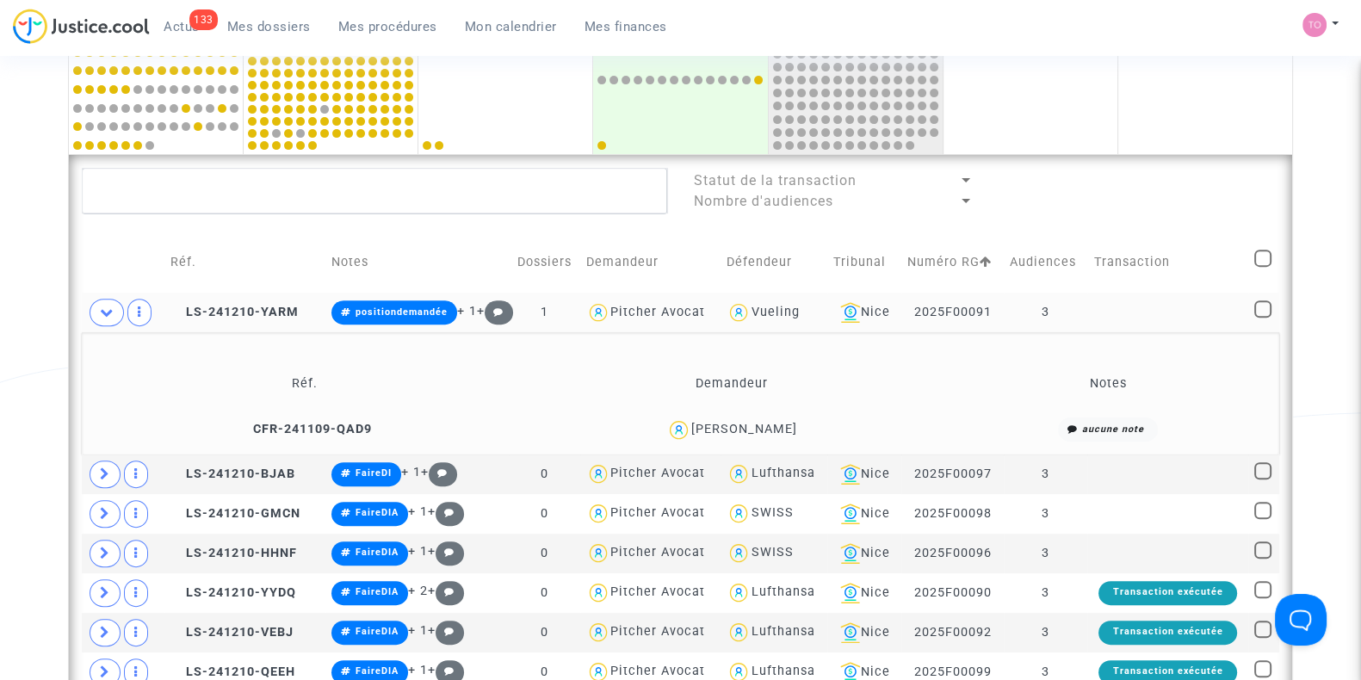
click at [779, 428] on div "CELESTIN DAVID" at bounding box center [744, 429] width 106 height 15
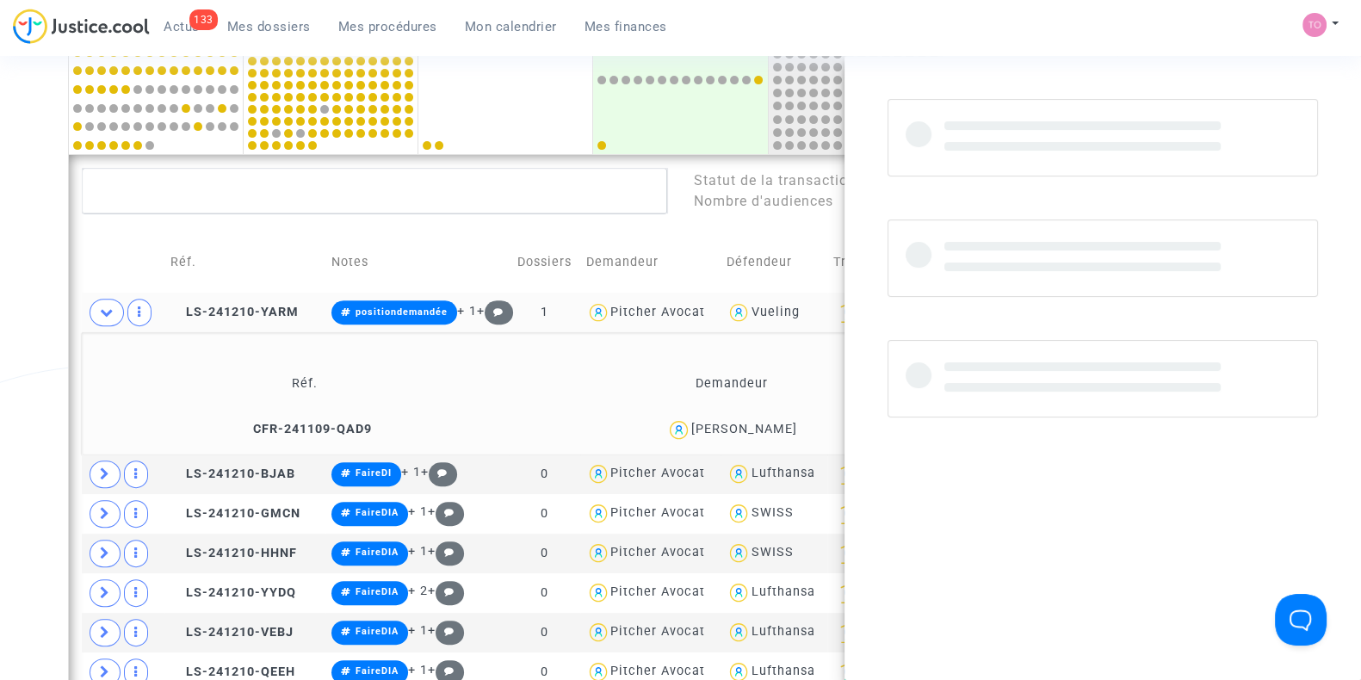
click at [779, 428] on div "CELESTIN DAVID" at bounding box center [744, 429] width 106 height 15
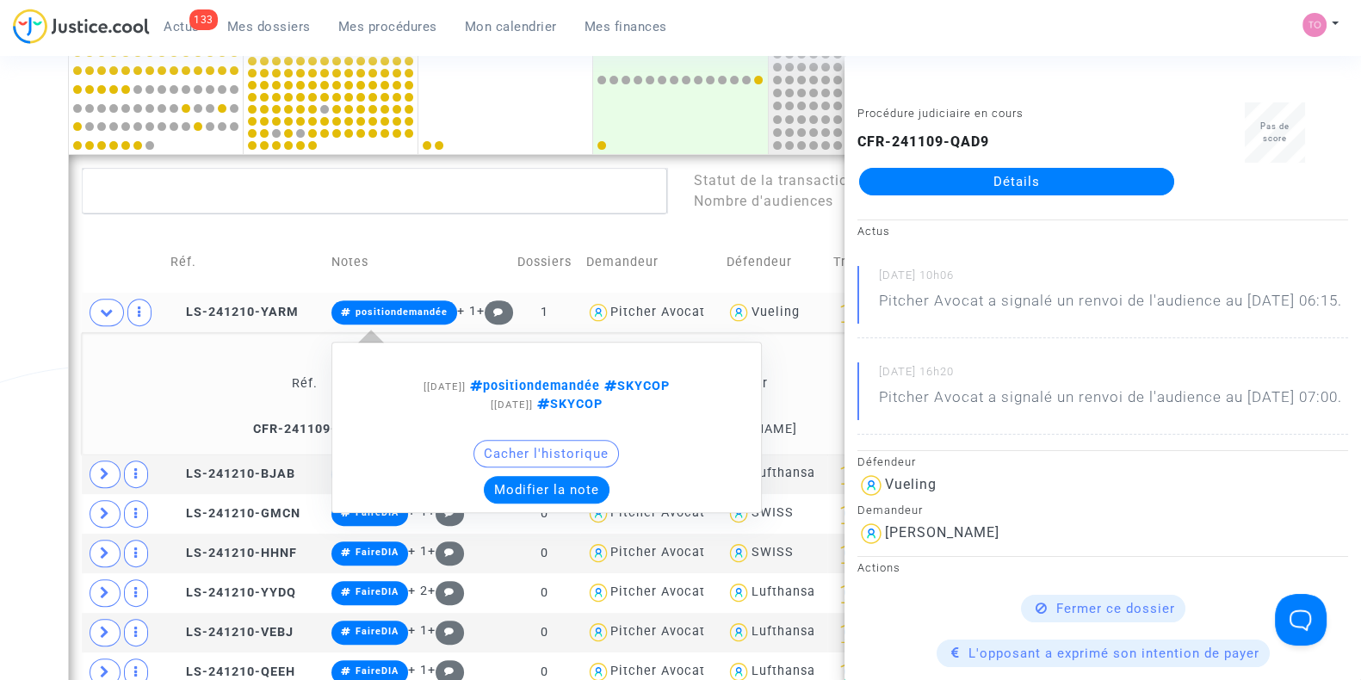
click at [538, 485] on button "Modifier la note" at bounding box center [547, 490] width 126 height 28
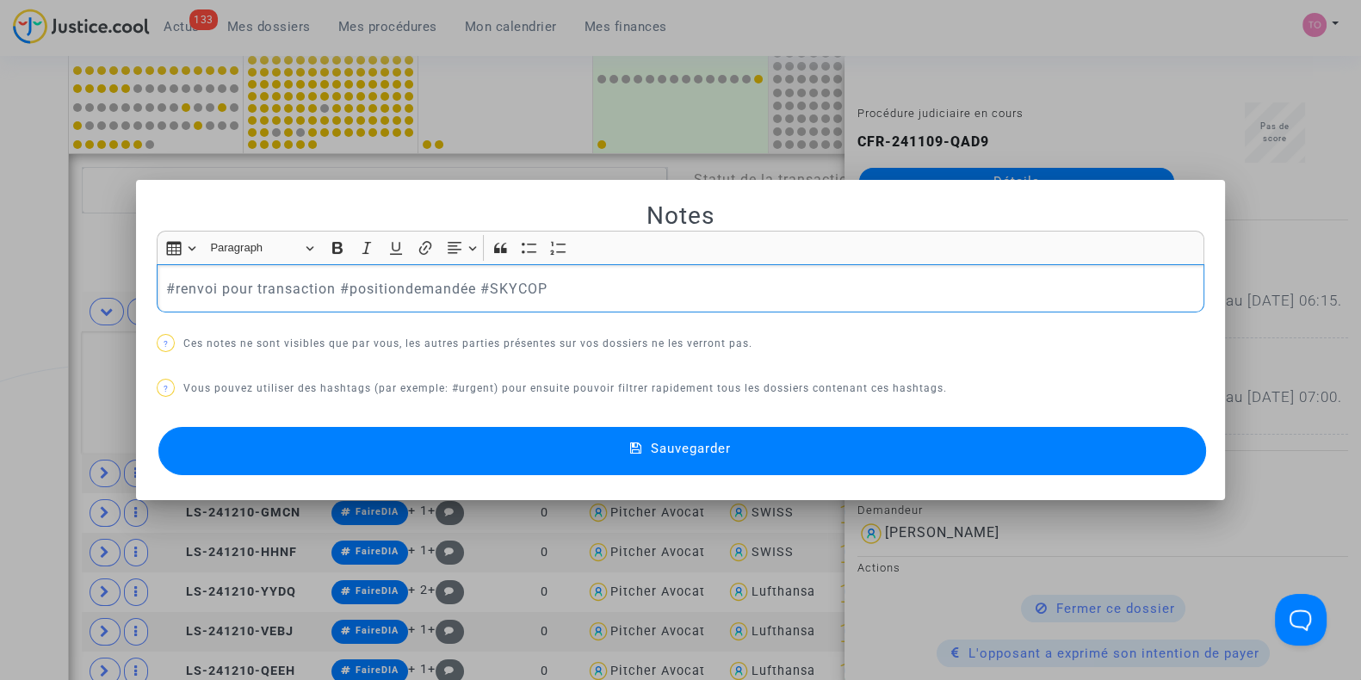
click at [209, 283] on p "#renvoi pour transaction #positiondemandée #SKYCOP" at bounding box center [681, 289] width 1030 height 22
click at [374, 292] on p "#renvoi pour transaction #positiondemandée #SKYCOP" at bounding box center [681, 289] width 1030 height 22
click at [285, 289] on p "#renvoi pour transaction #positiondemandée #SKYCOP" at bounding box center [681, 289] width 1030 height 22
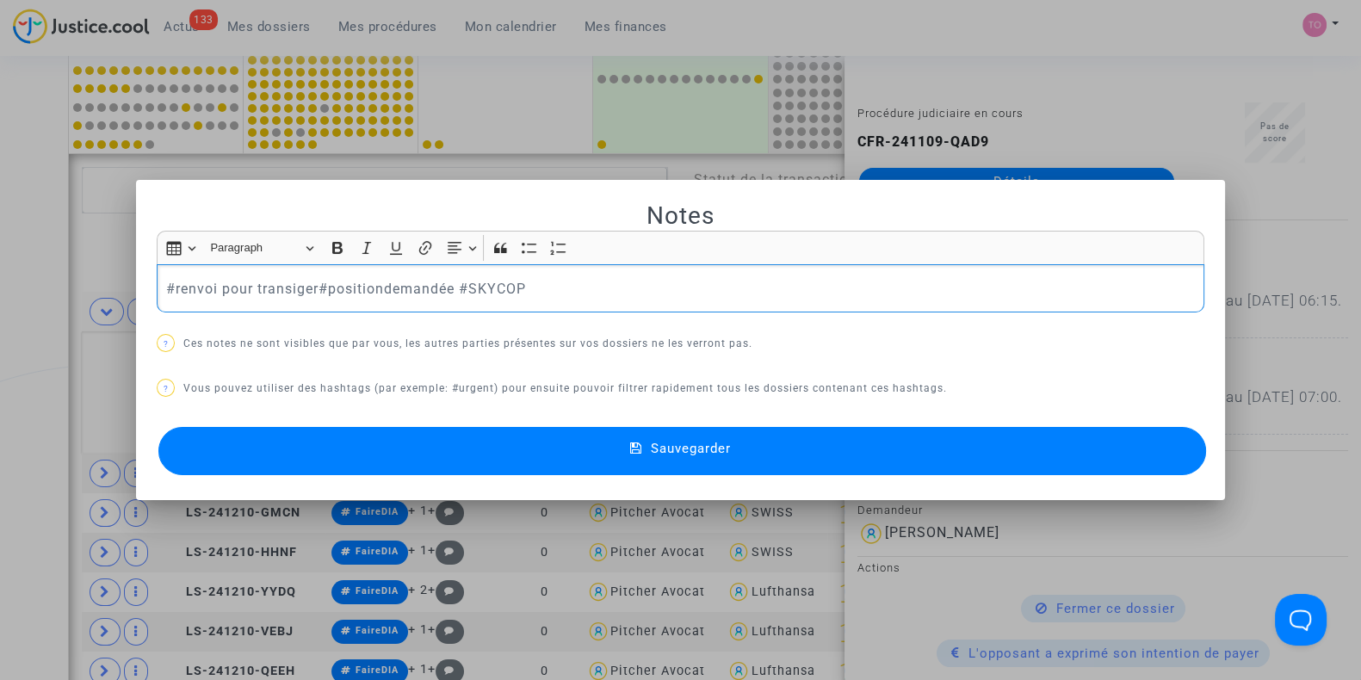
click at [394, 286] on p "#renvoi pour transiger#positiondemandée #SKYCOP" at bounding box center [681, 289] width 1030 height 22
click at [449, 459] on button "Sauvegarder" at bounding box center [682, 451] width 1048 height 48
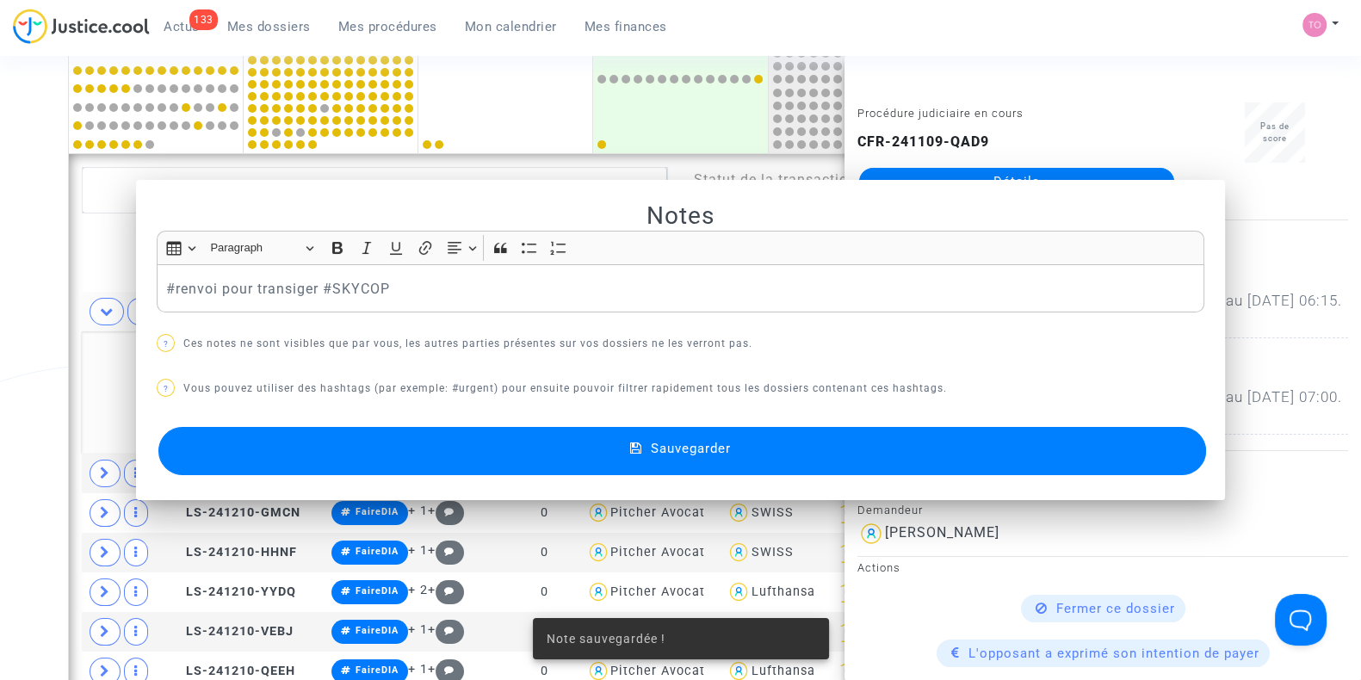
scroll to position [792, 0]
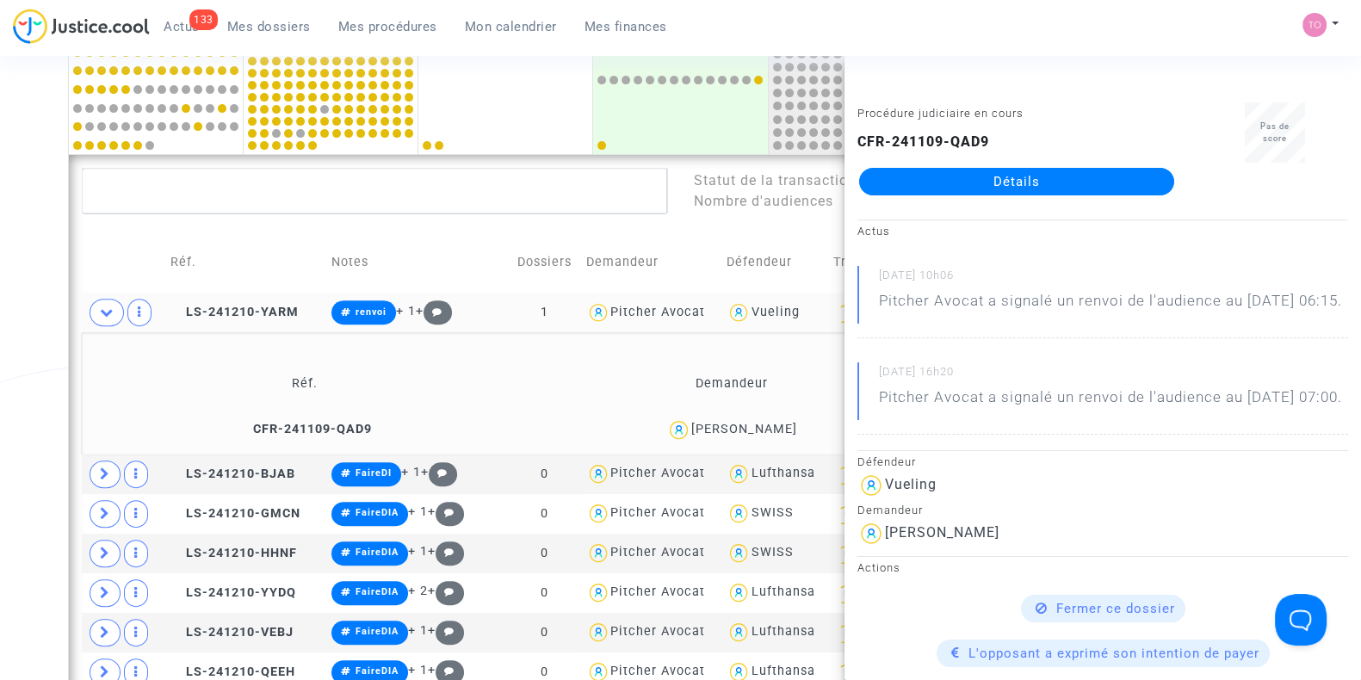
click at [766, 321] on div "Vueling" at bounding box center [775, 312] width 96 height 25
type textarea "@Vueling"
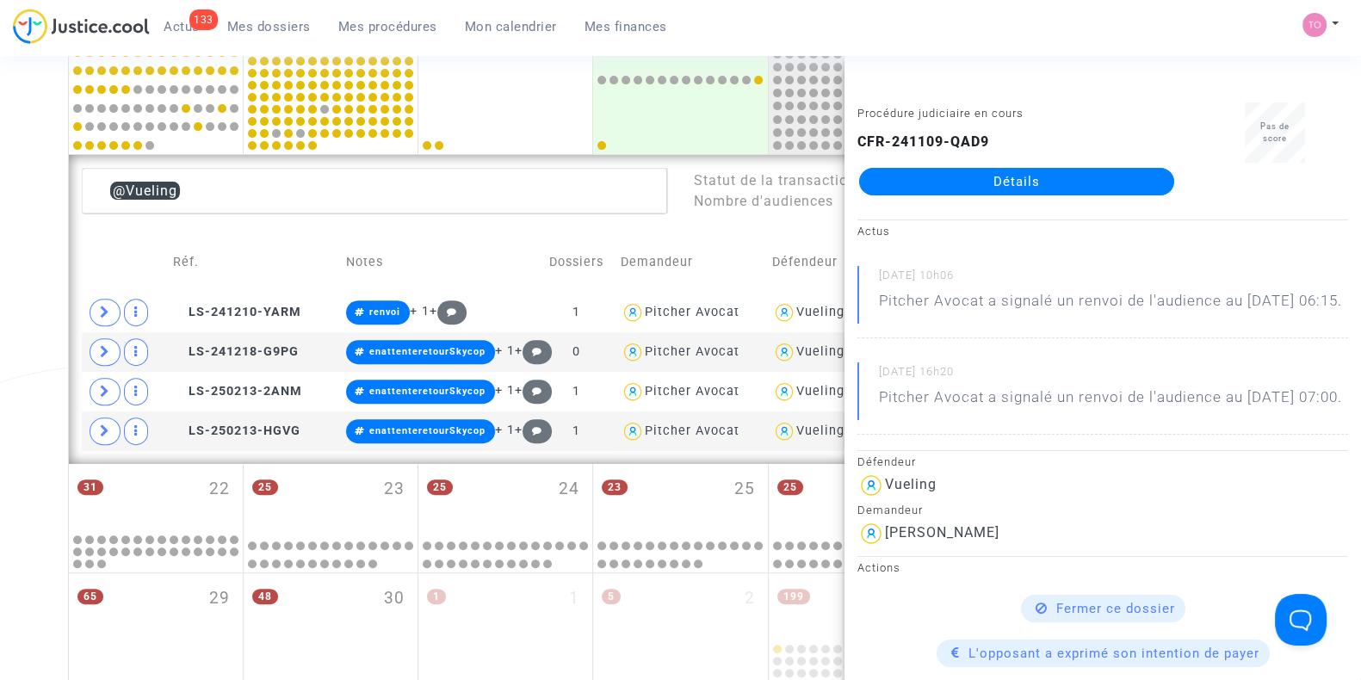
click at [19, 339] on div "Date de clôture d'instruction Date de conciliation Date d'audience Date de juge…" at bounding box center [680, 67] width 1361 height 1520
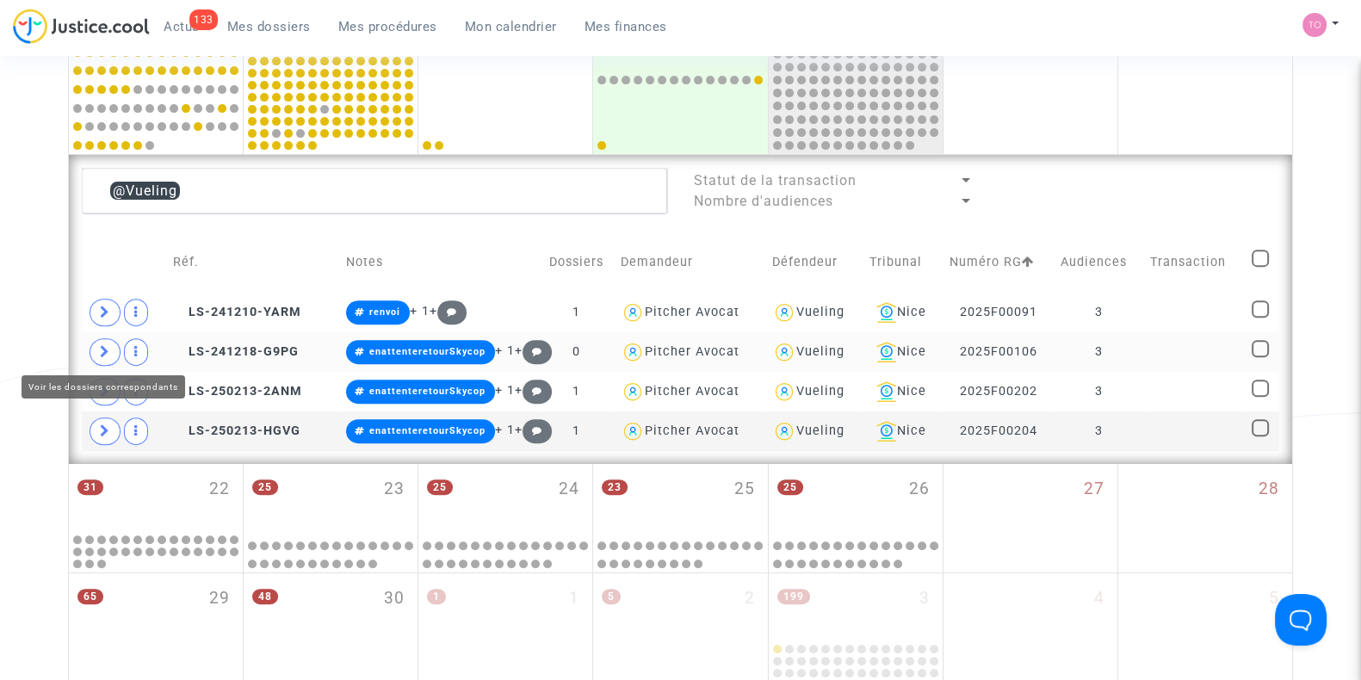
click at [108, 347] on icon at bounding box center [105, 351] width 10 height 13
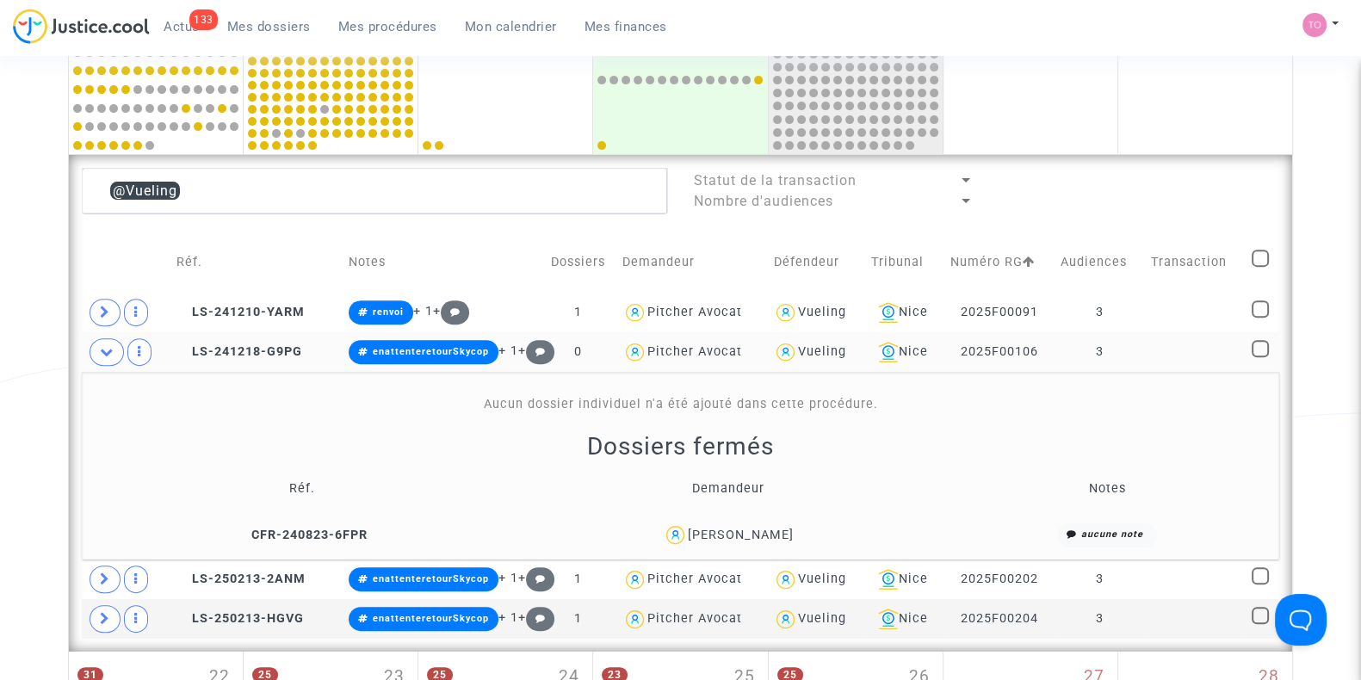
click at [788, 528] on div "Marco antonio Castillo leon" at bounding box center [741, 535] width 106 height 15
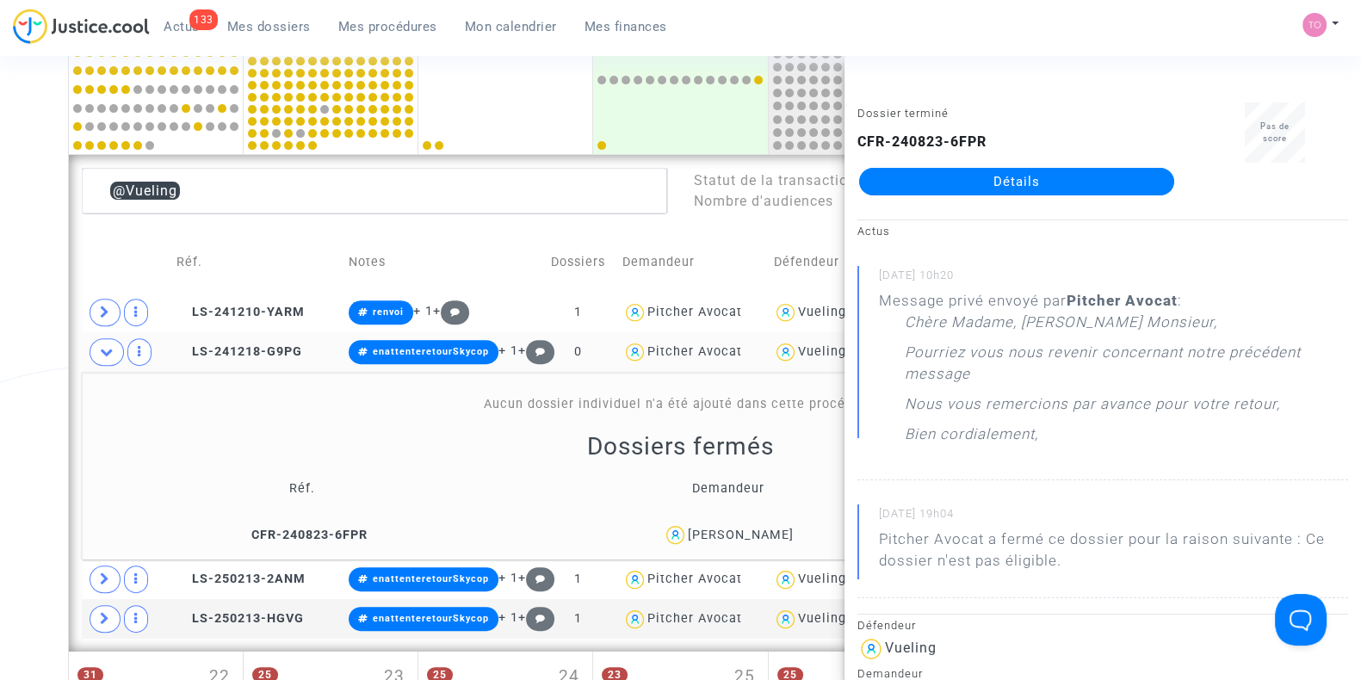
click at [39, 423] on div "Date de clôture d'instruction Date de conciliation Date d'audience Date de juge…" at bounding box center [680, 161] width 1361 height 1708
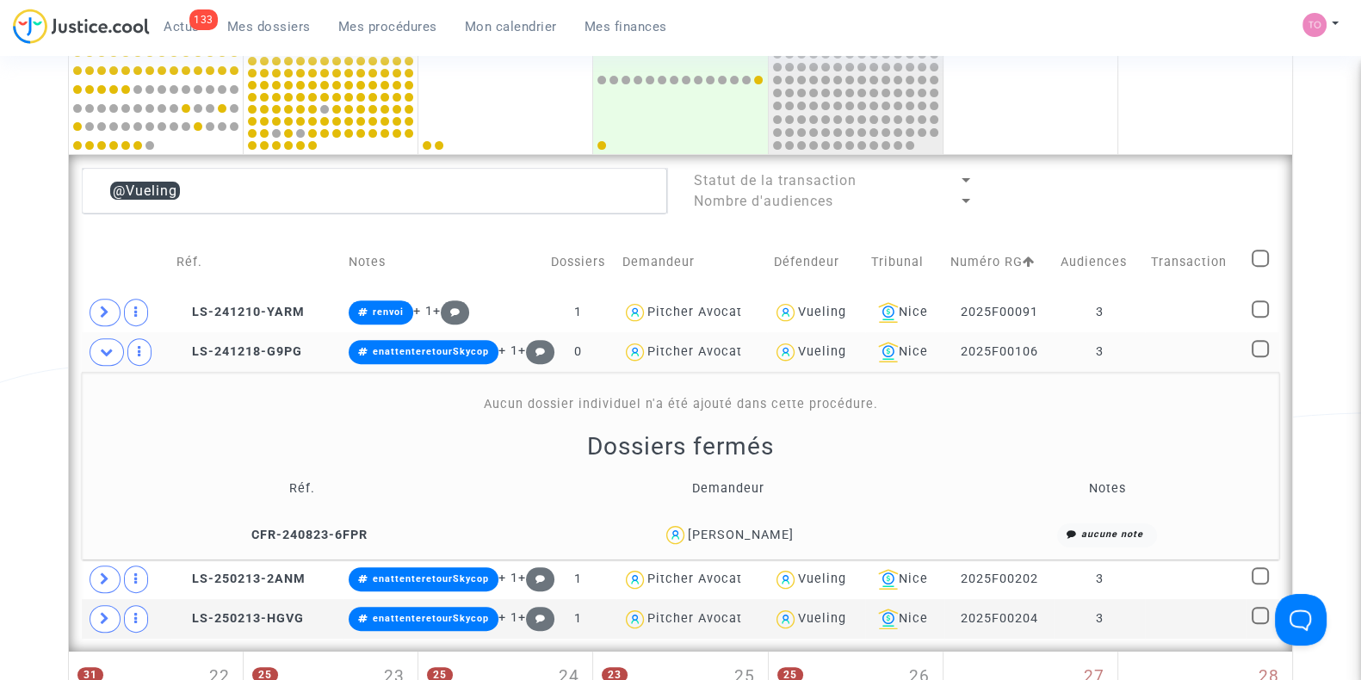
click at [103, 353] on icon at bounding box center [107, 351] width 14 height 13
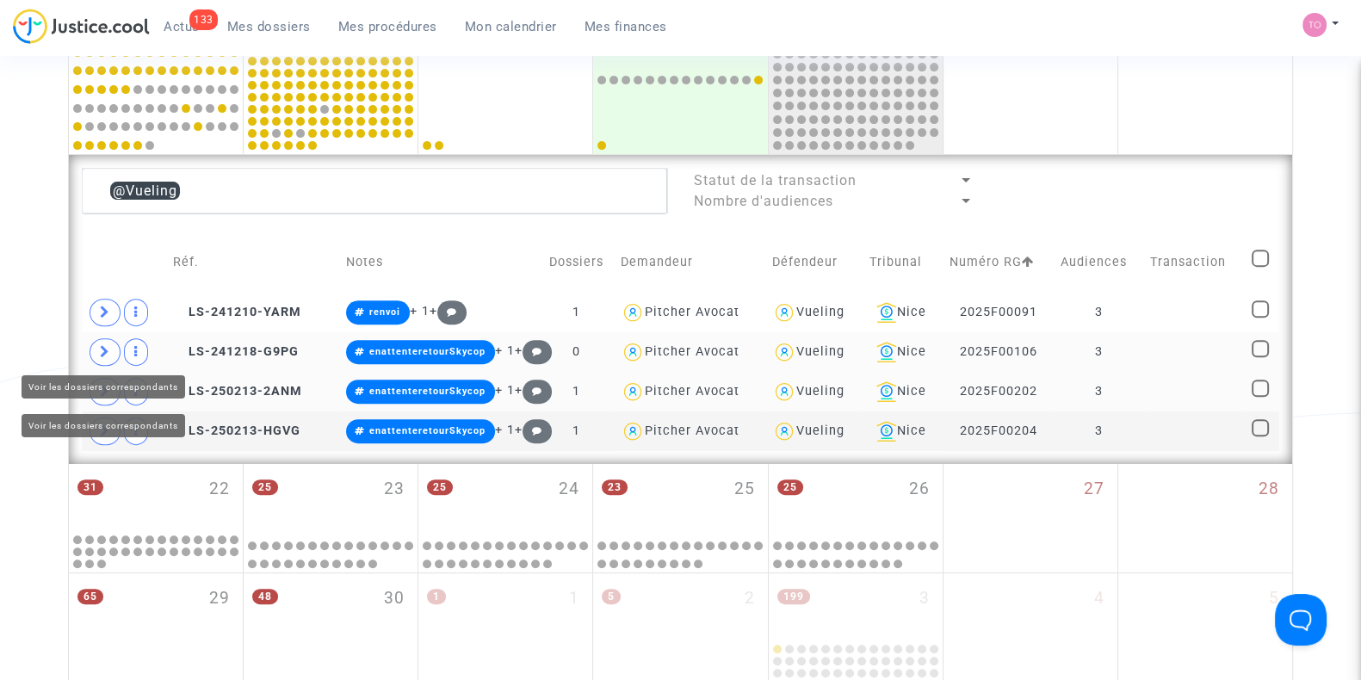
click at [104, 386] on icon at bounding box center [105, 391] width 10 height 13
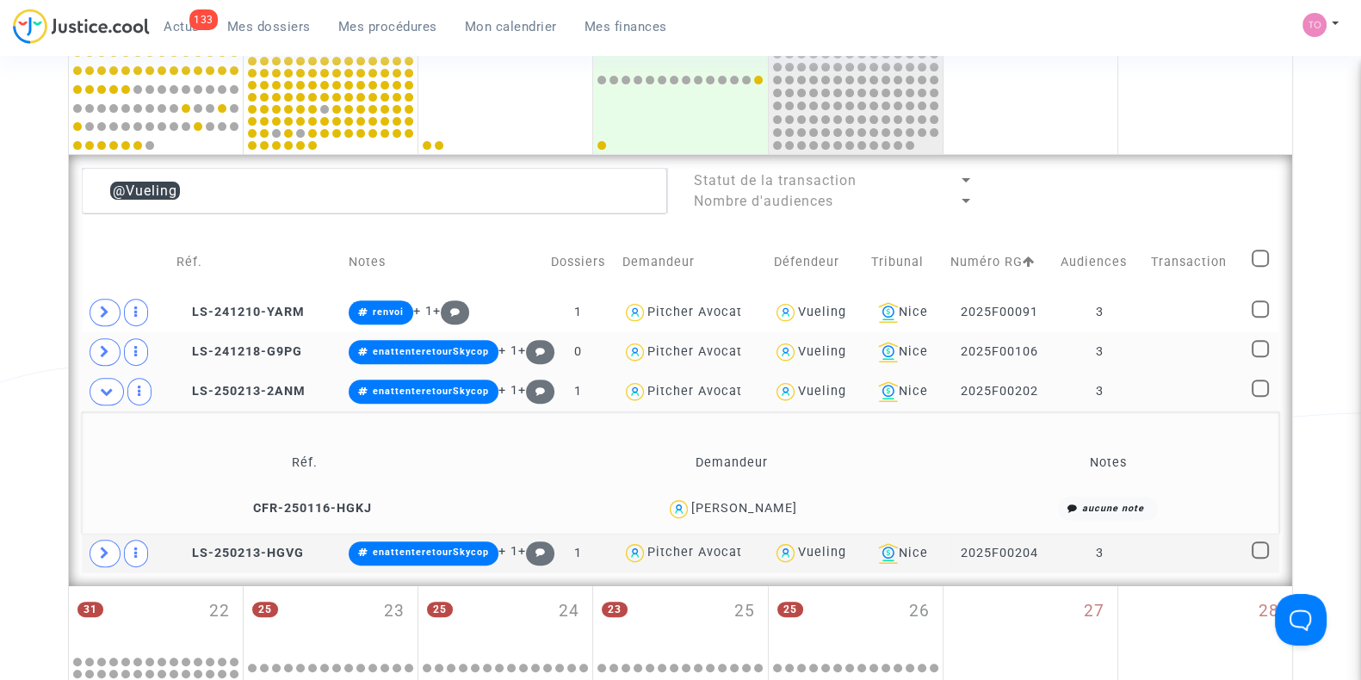
click at [743, 497] on span "Odette Alla" at bounding box center [744, 459] width 106 height 114
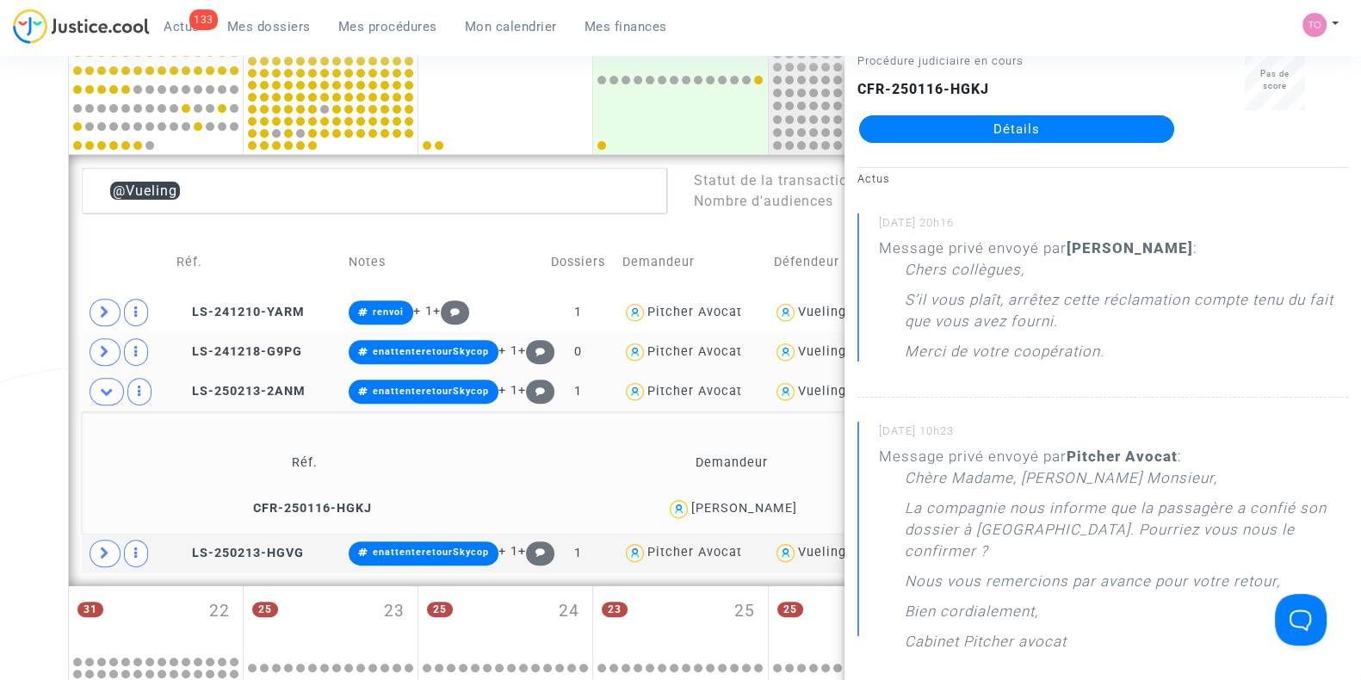
scroll to position [53, 0]
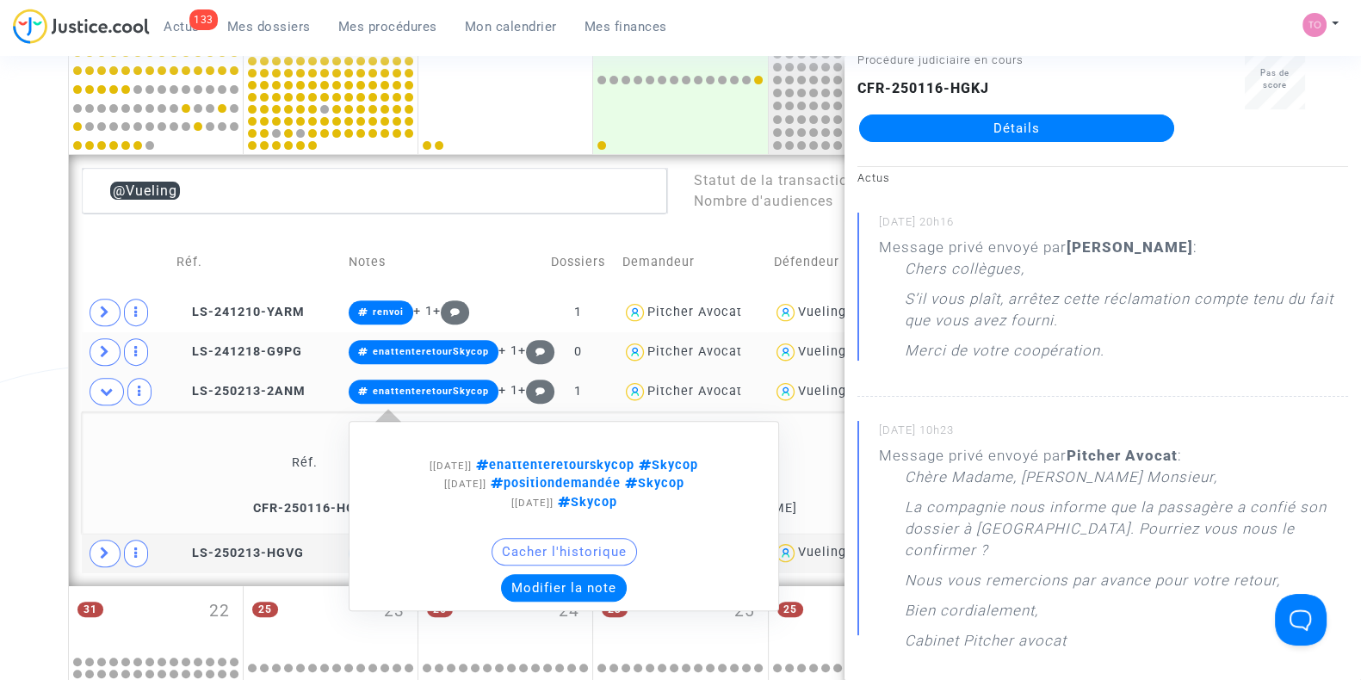
click at [542, 579] on button "Modifier la note" at bounding box center [564, 588] width 126 height 28
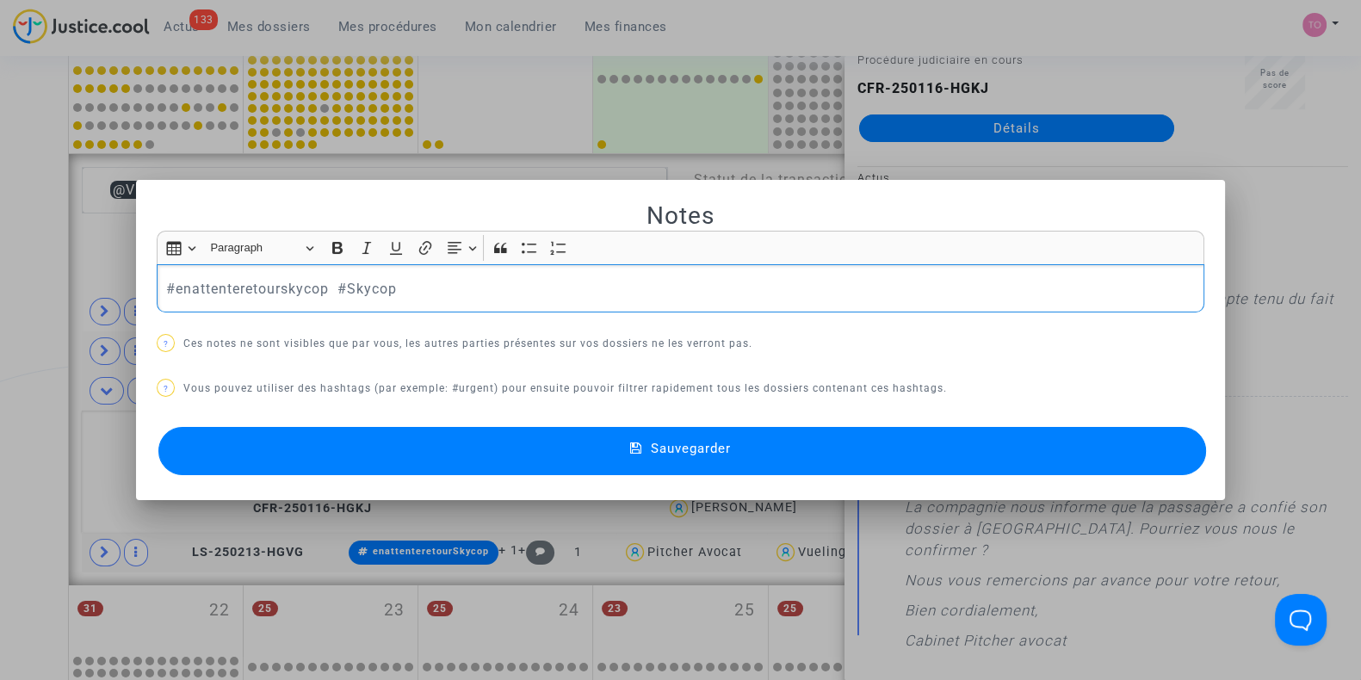
scroll to position [0, 0]
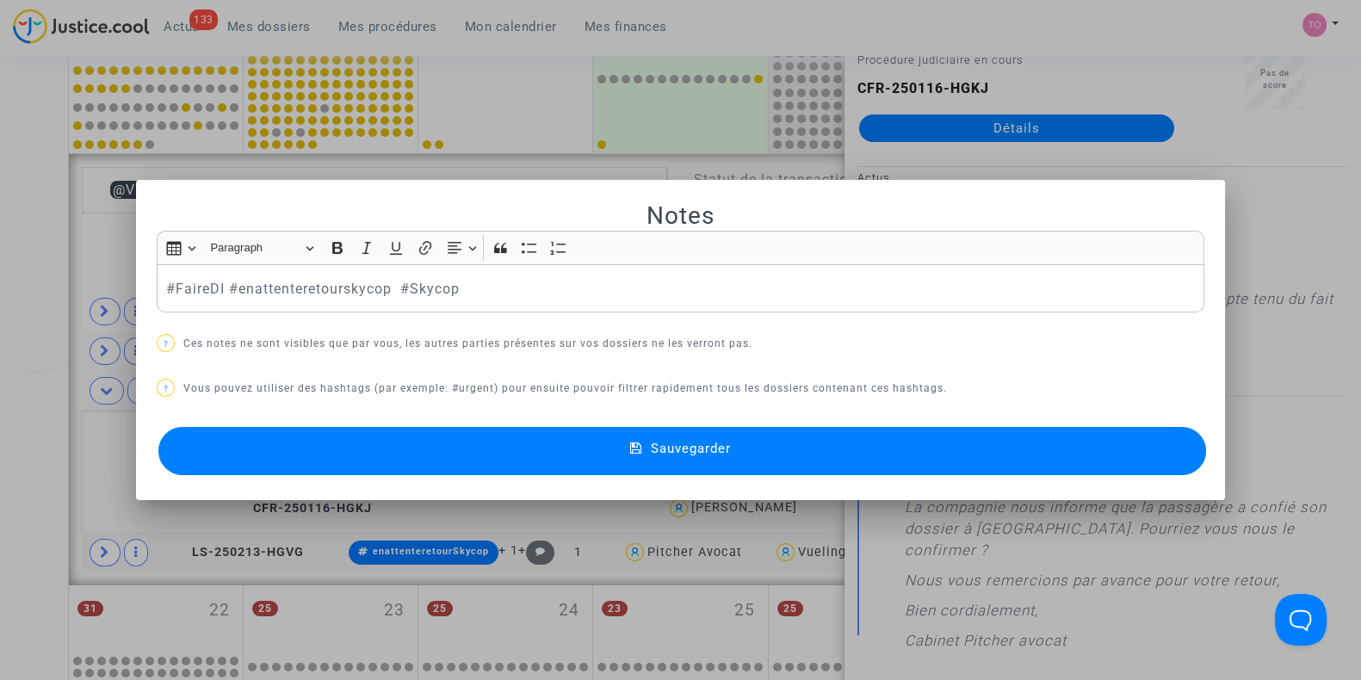
click at [284, 452] on button "Sauvegarder" at bounding box center [682, 451] width 1048 height 48
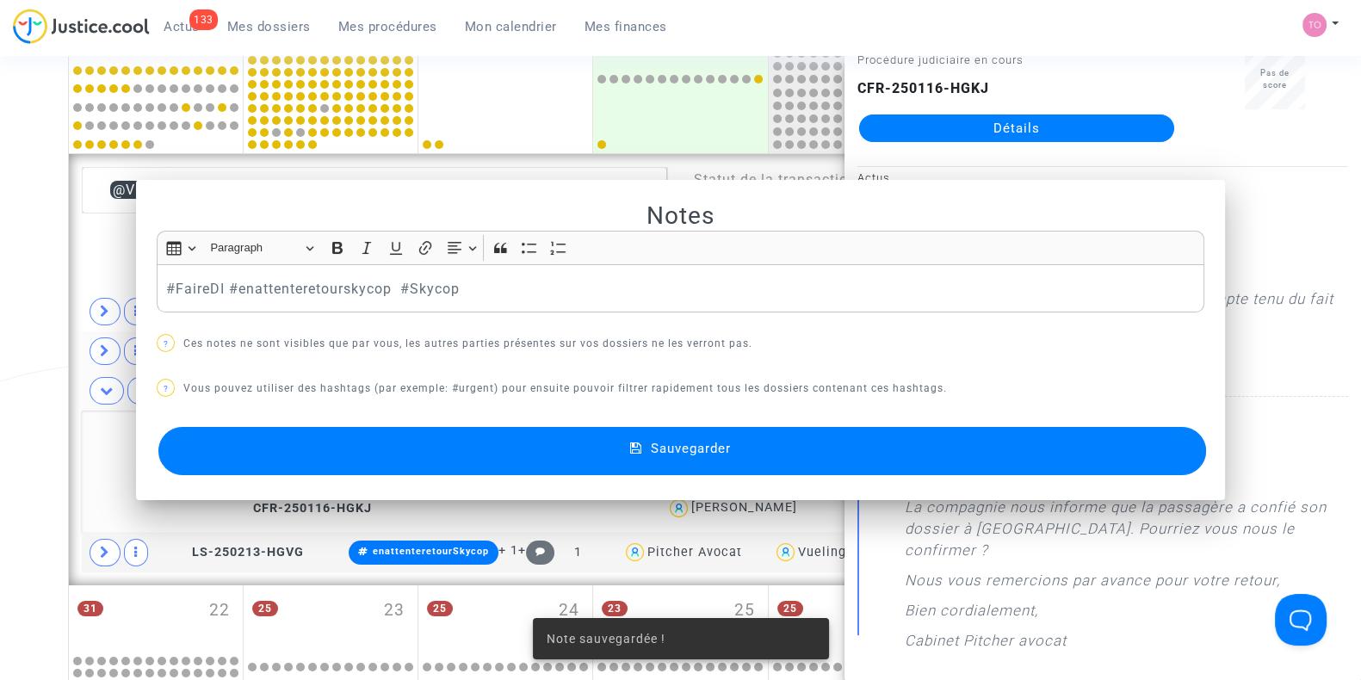
scroll to position [792, 0]
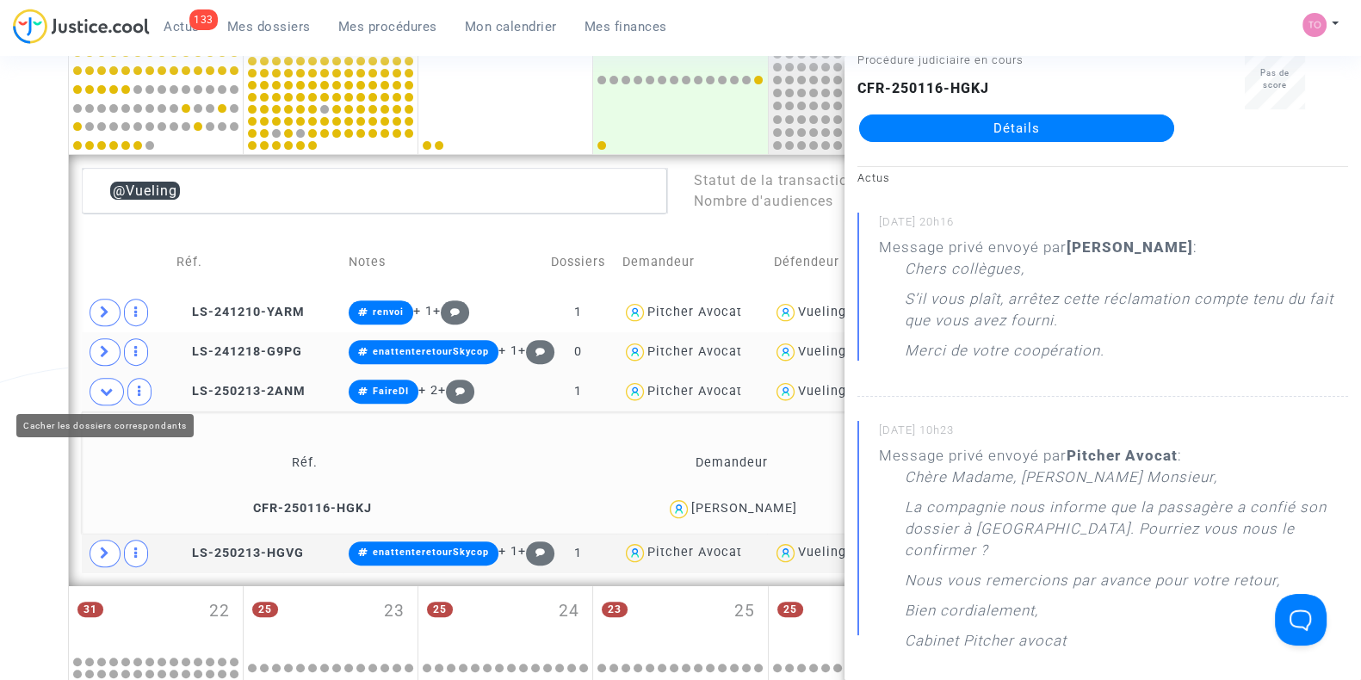
click at [96, 391] on span at bounding box center [107, 392] width 34 height 28
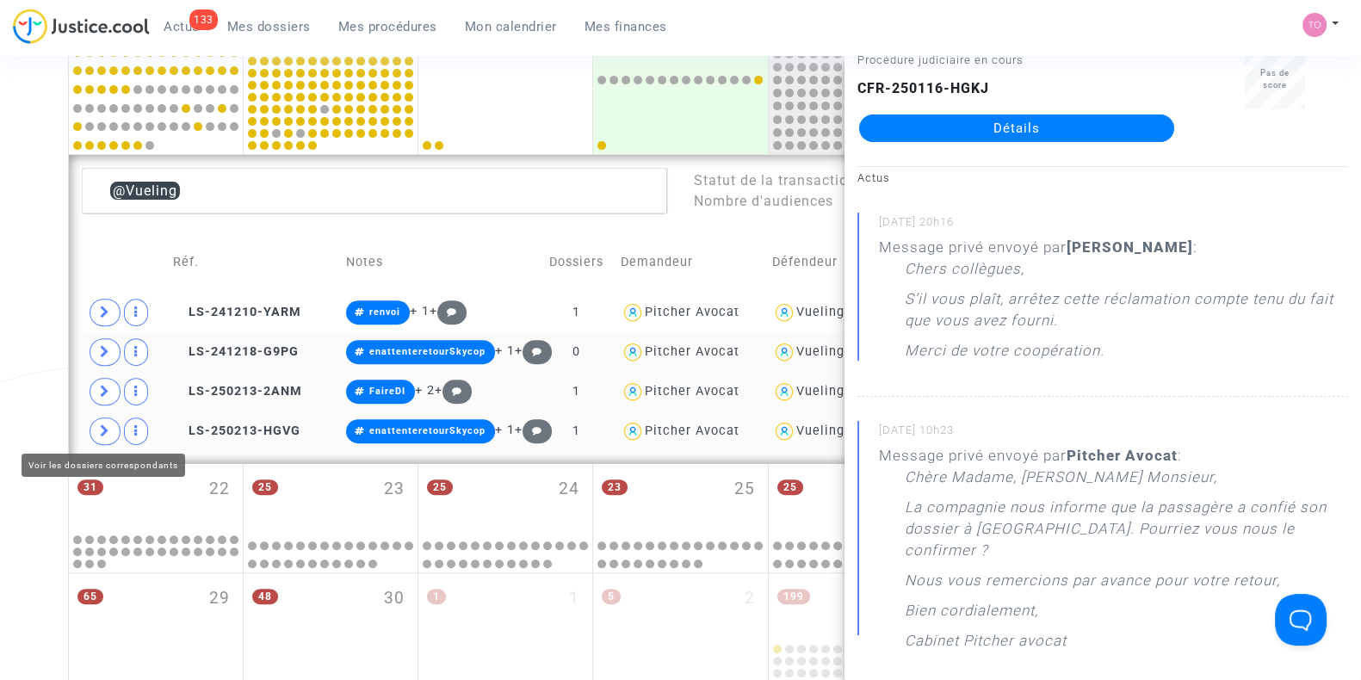
click at [95, 432] on span at bounding box center [105, 432] width 31 height 28
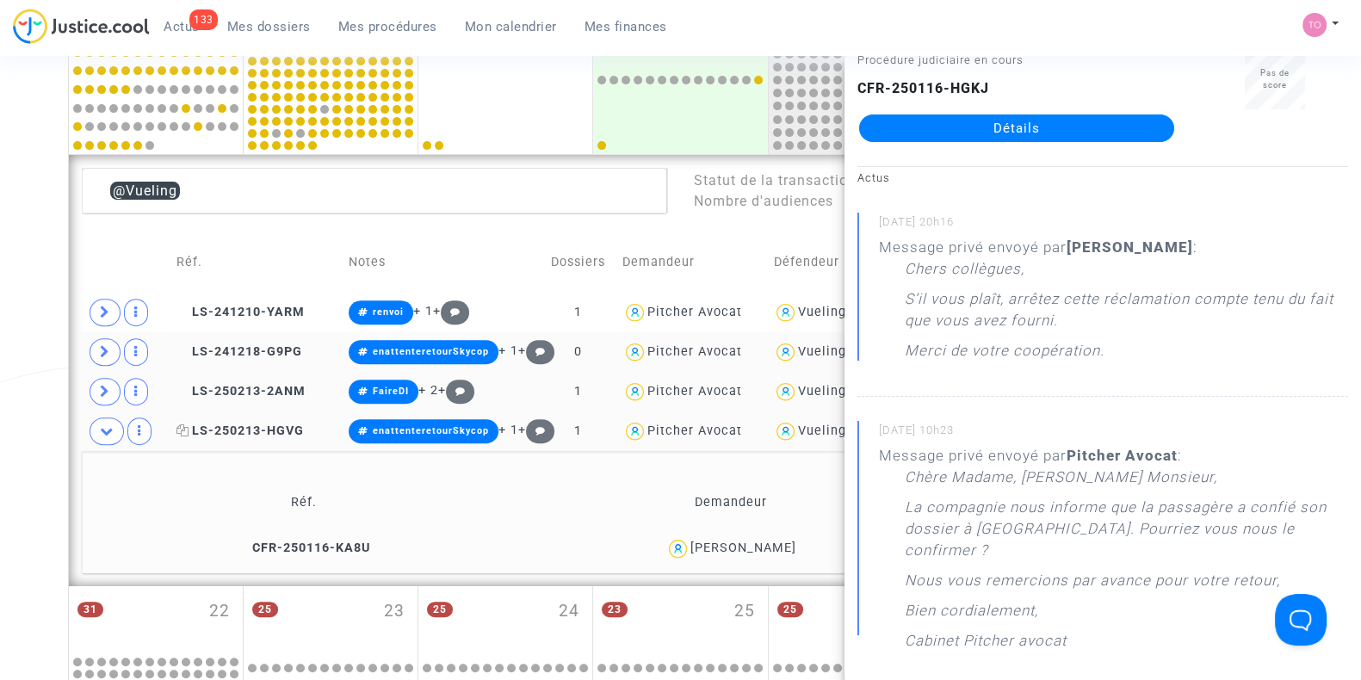
click at [249, 428] on span "LS-250213-HGVG" at bounding box center [239, 431] width 127 height 15
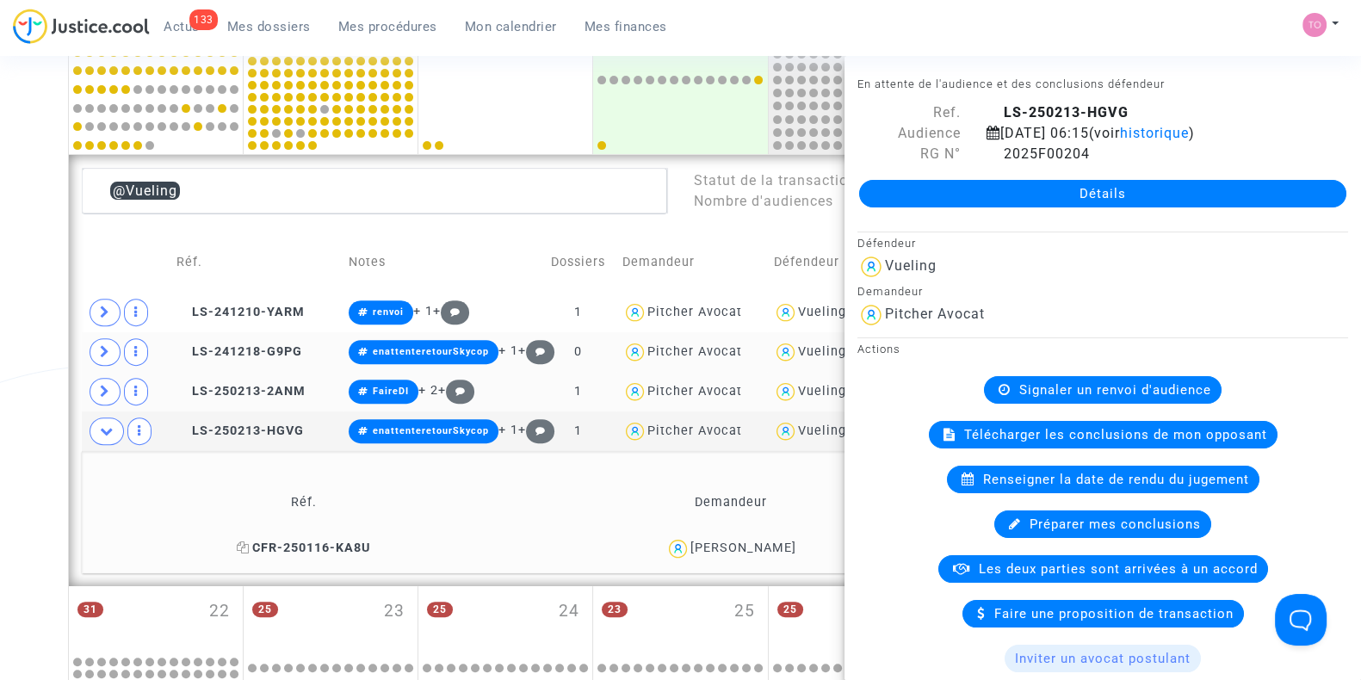
click at [309, 542] on span "CFR-250116-KA8U" at bounding box center [303, 548] width 133 height 15
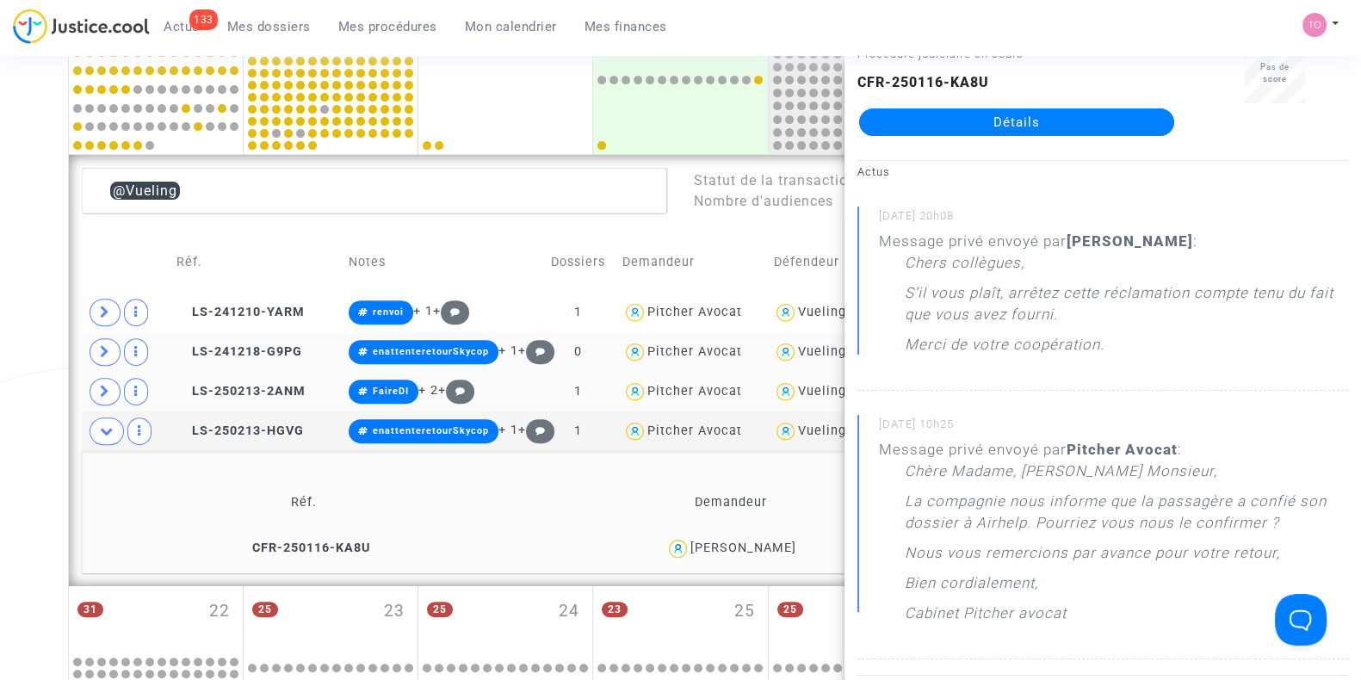
scroll to position [60, 0]
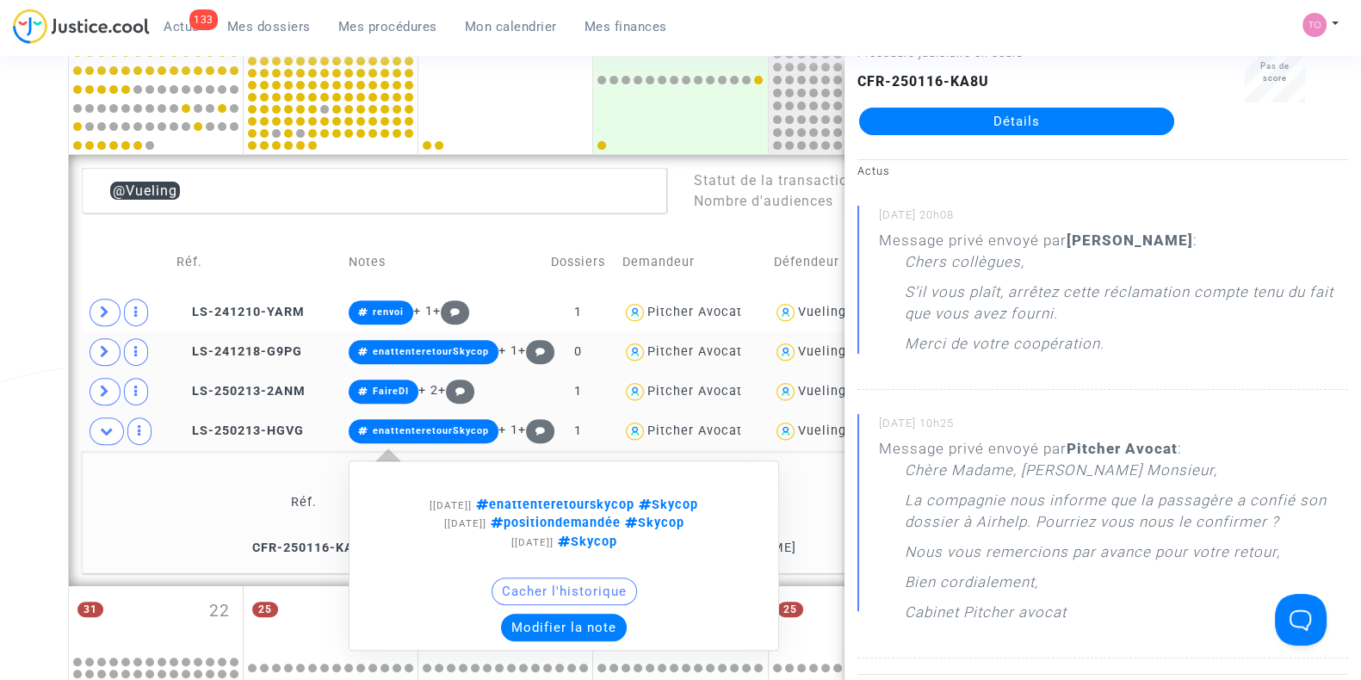
click at [563, 618] on button "Modifier la note" at bounding box center [564, 628] width 126 height 28
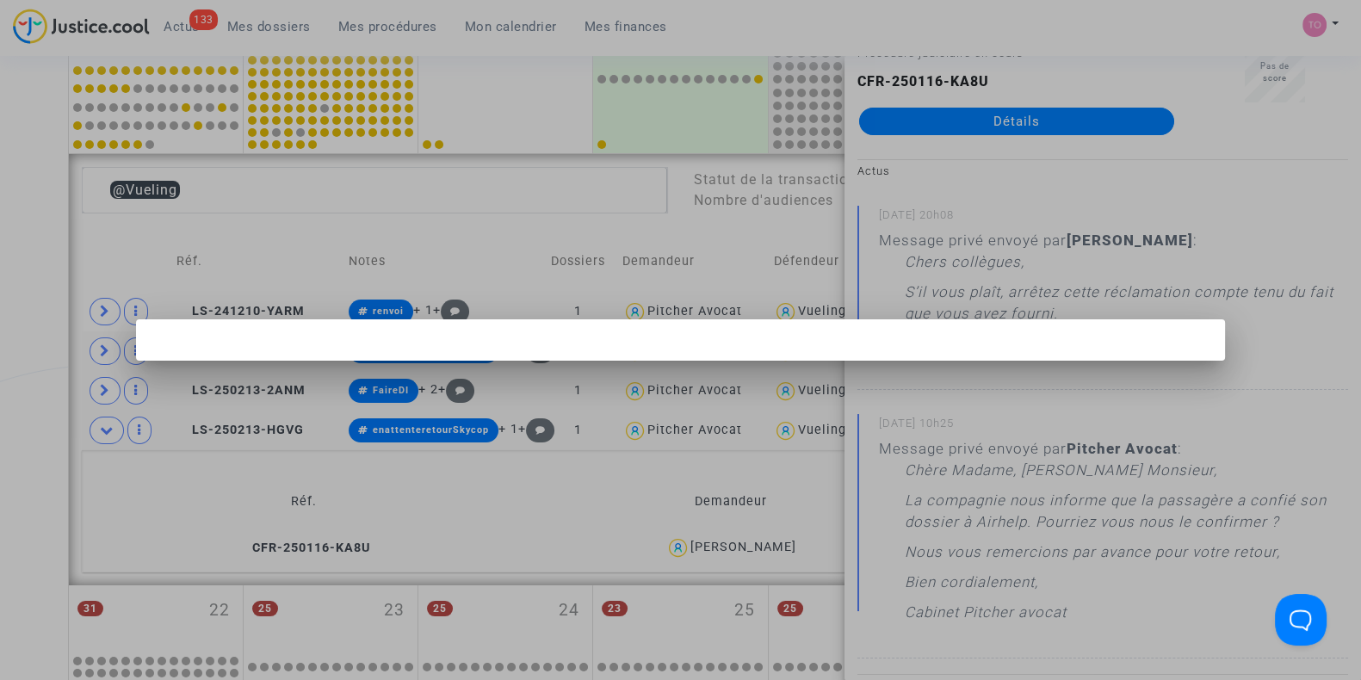
scroll to position [0, 0]
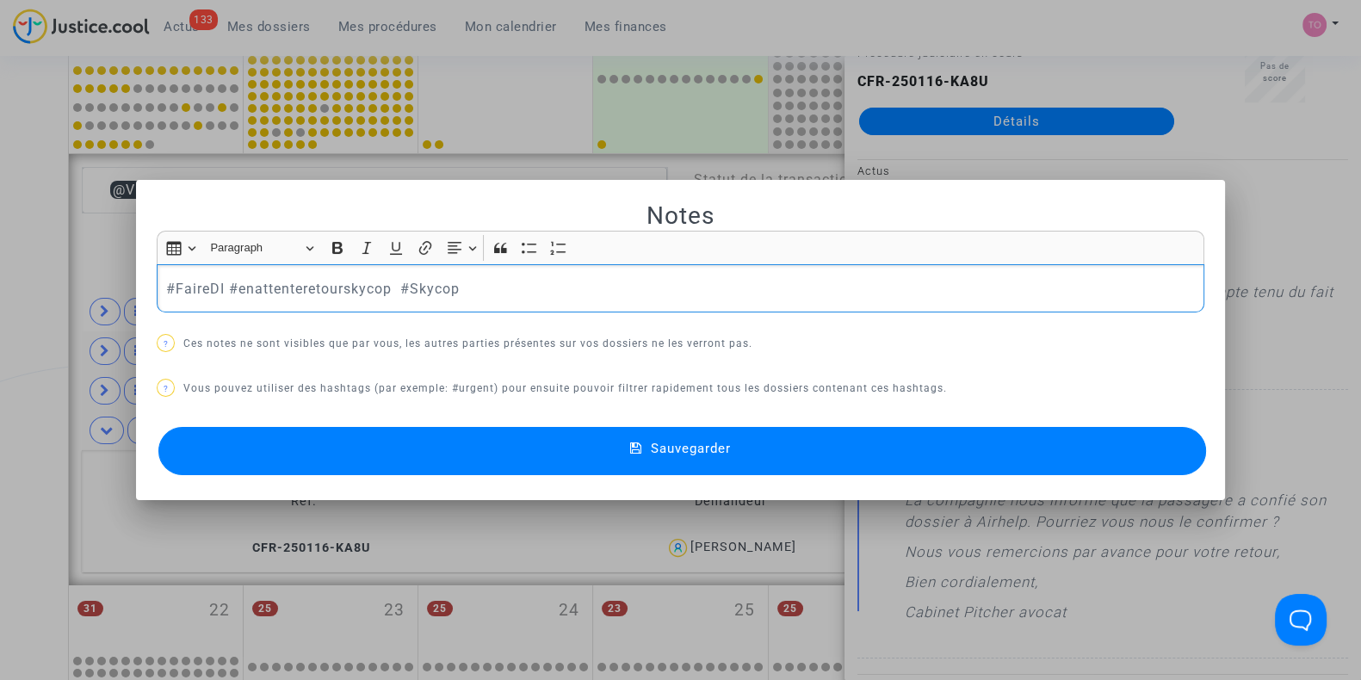
click at [374, 457] on button "Sauvegarder" at bounding box center [682, 451] width 1048 height 48
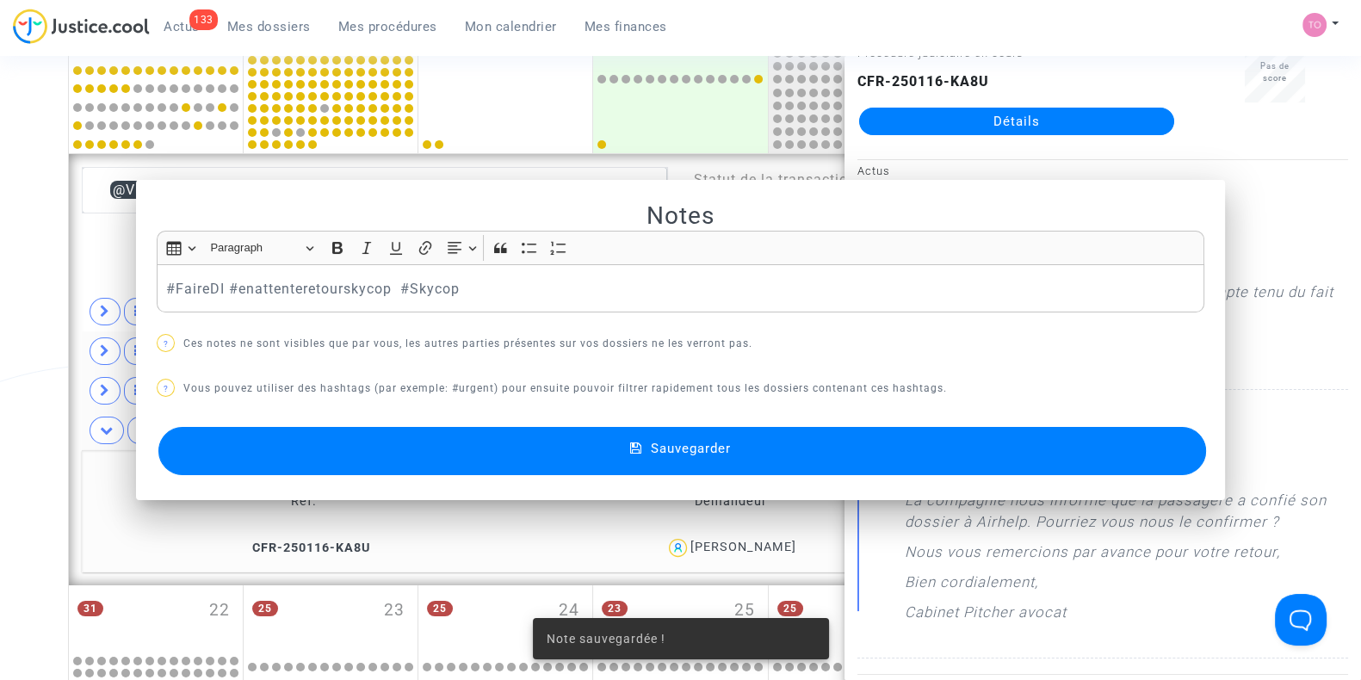
scroll to position [792, 0]
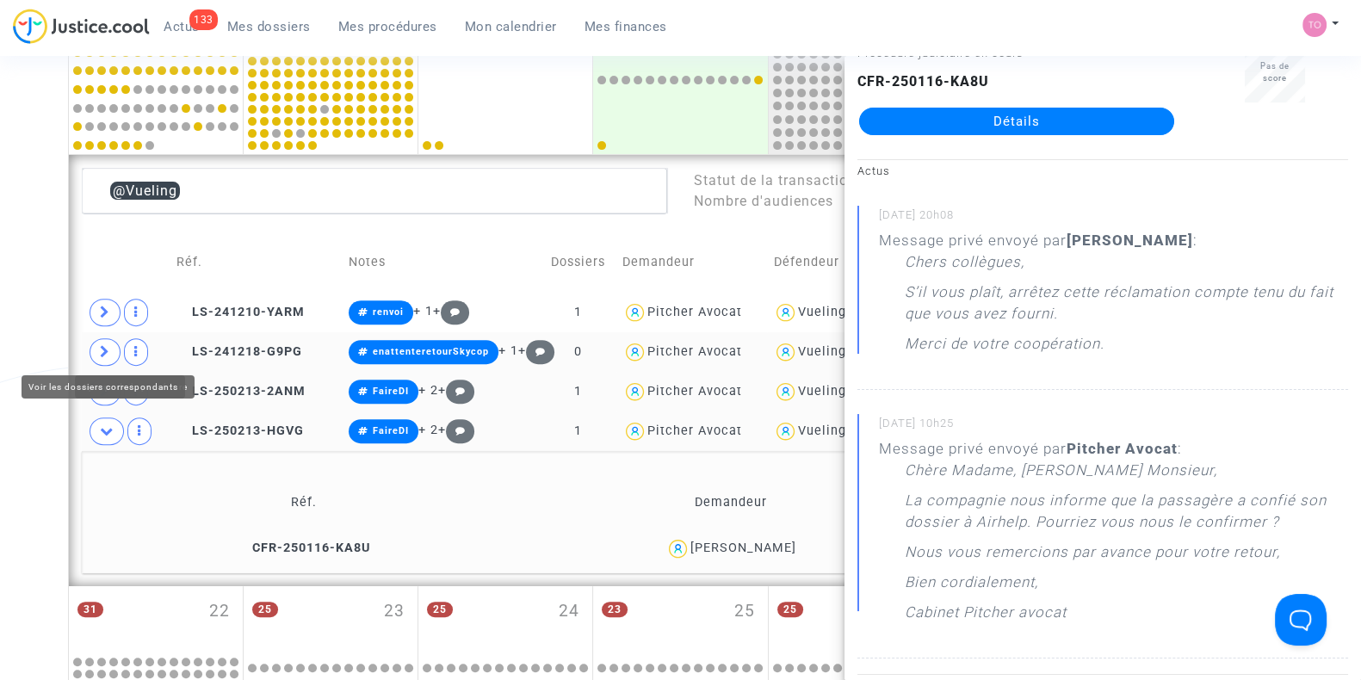
click at [101, 346] on icon at bounding box center [105, 351] width 10 height 13
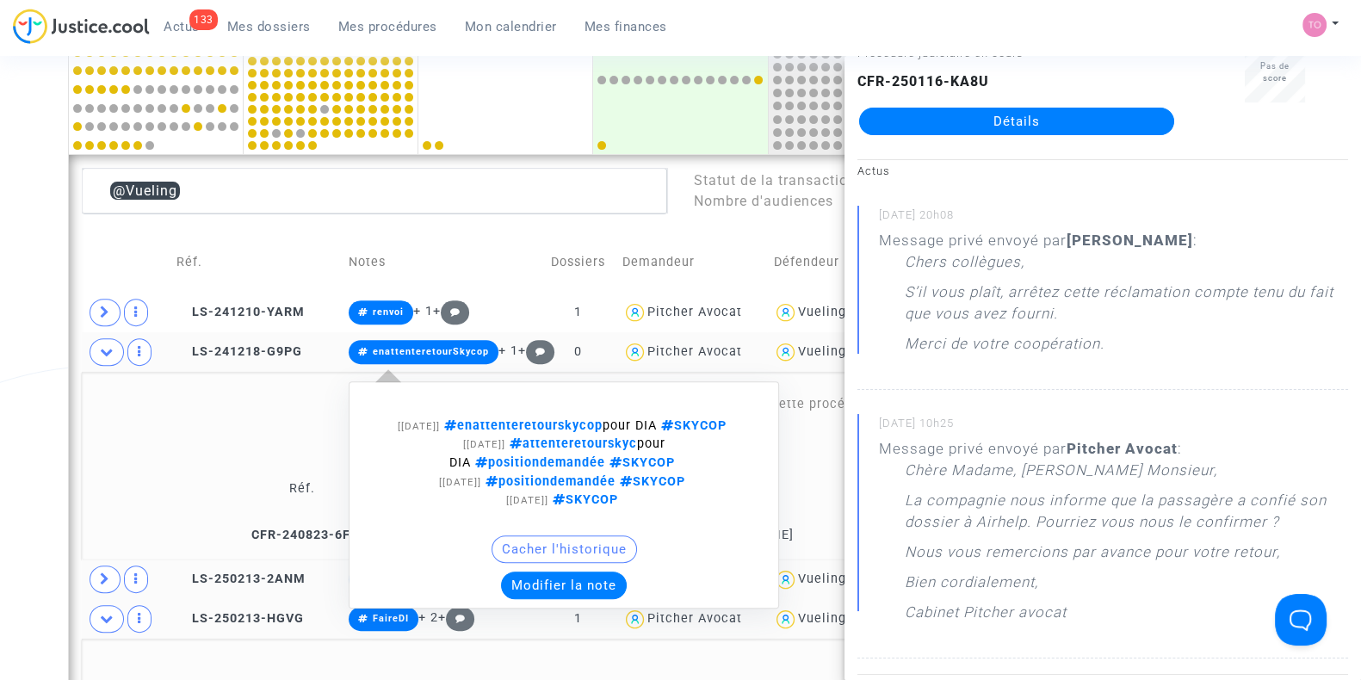
click at [555, 597] on button "Modifier la note" at bounding box center [564, 586] width 126 height 28
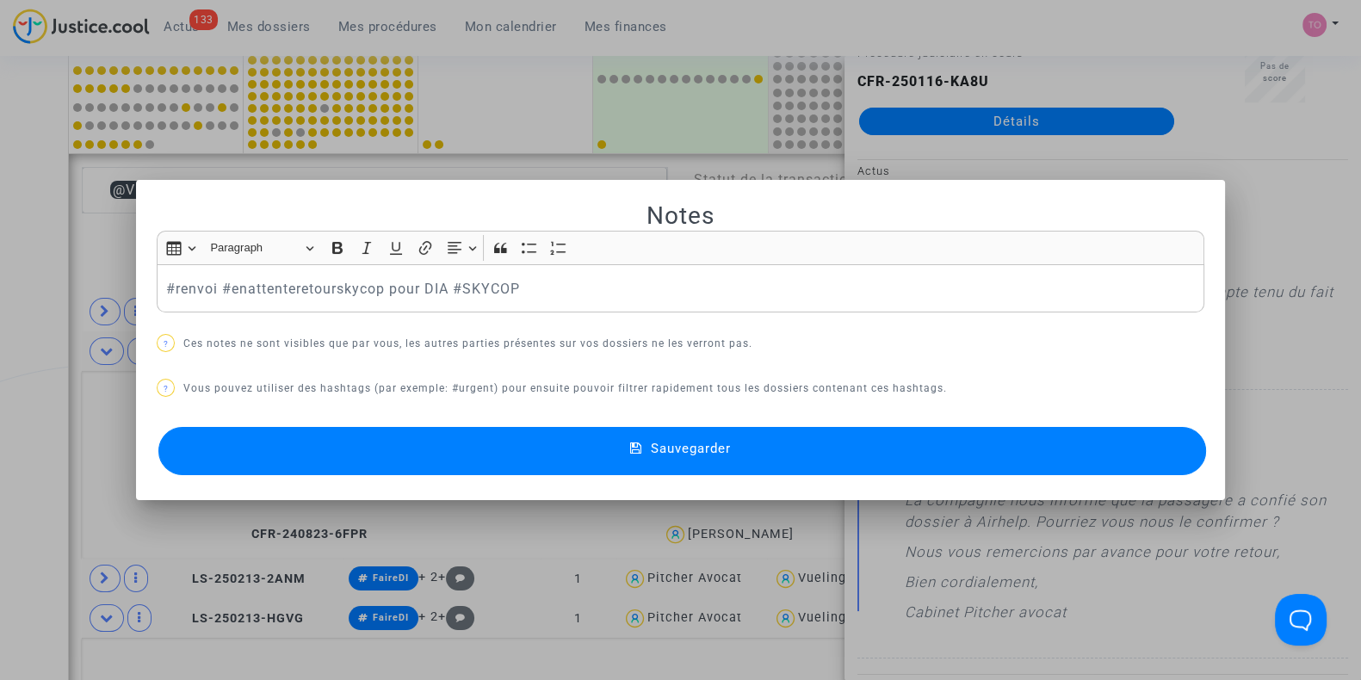
click at [432, 462] on button "Sauvegarder" at bounding box center [682, 451] width 1048 height 48
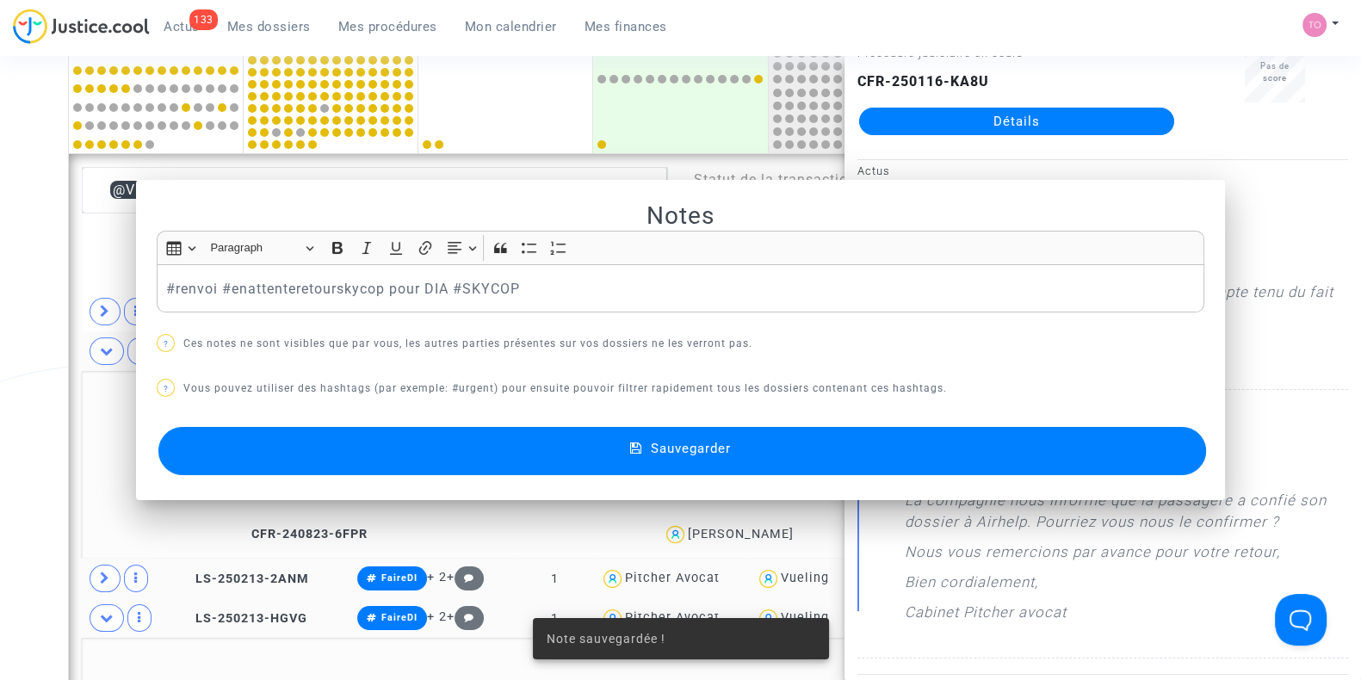
scroll to position [792, 0]
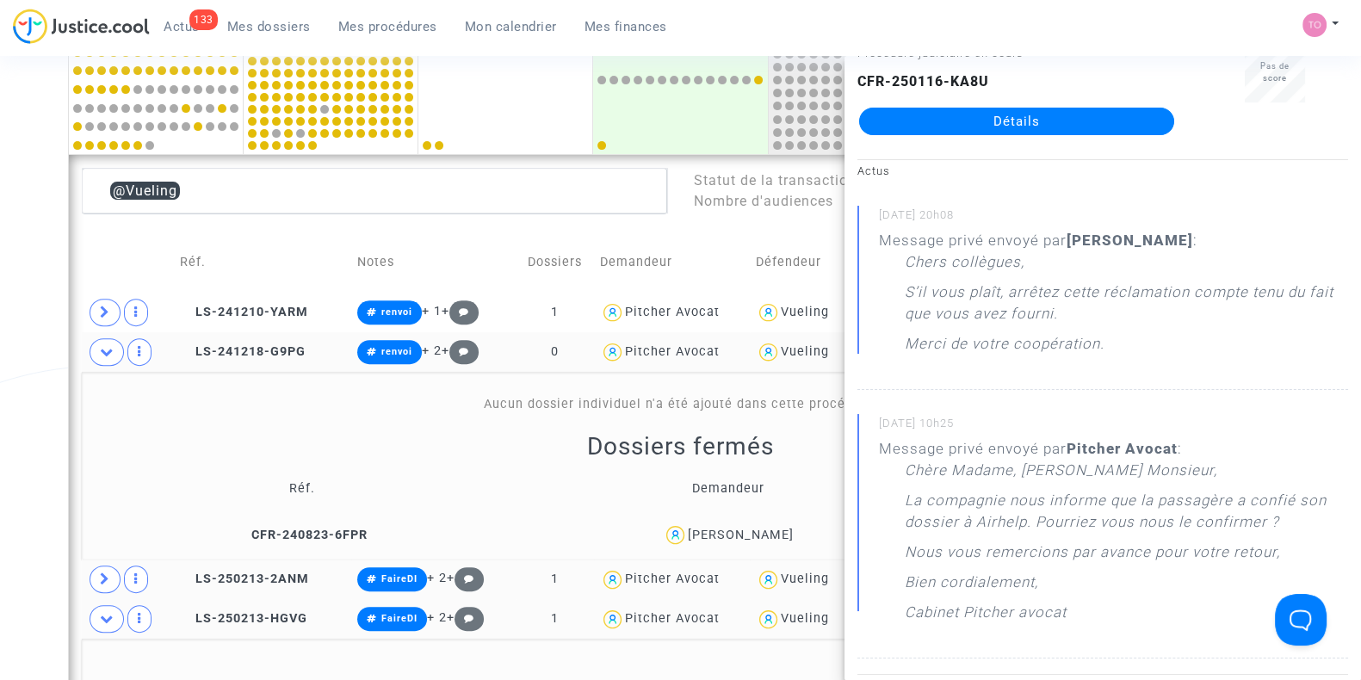
click at [0, 333] on div "Date de clôture d'instruction Date de conciliation Date d'audience Date de juge…" at bounding box center [680, 222] width 1361 height 1830
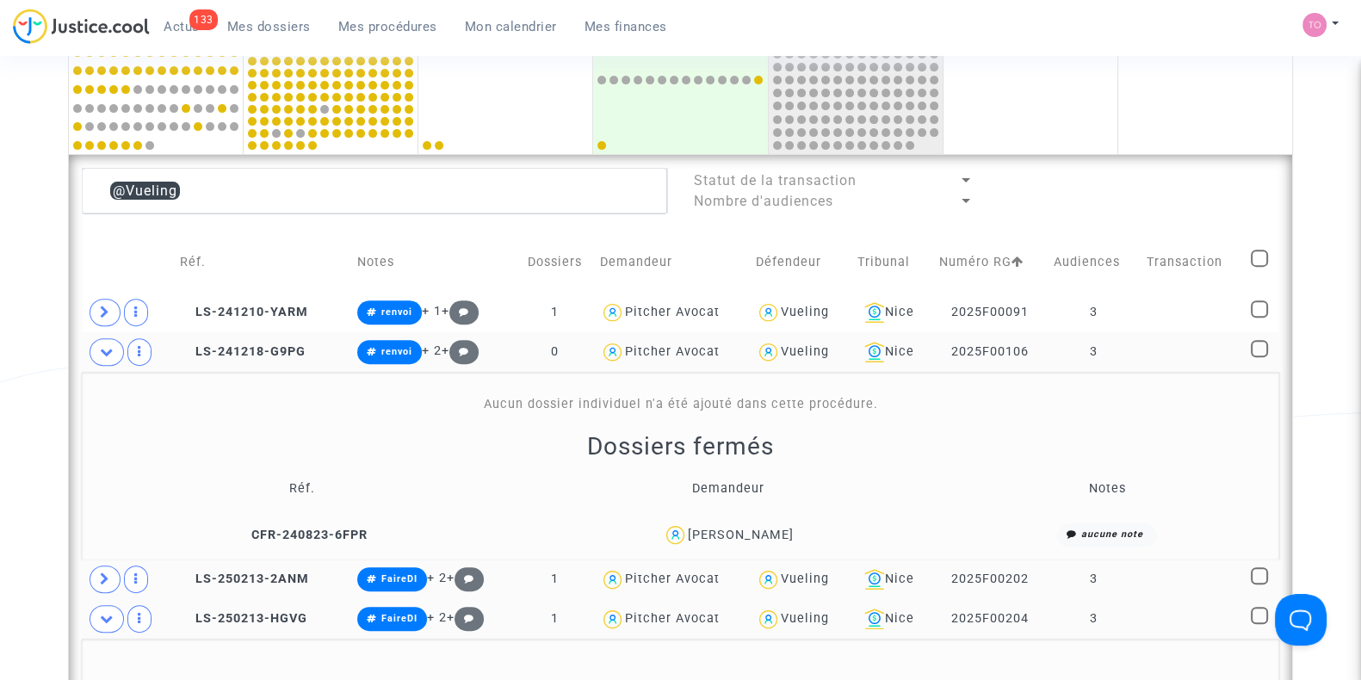
scroll to position [0, 0]
click at [95, 354] on span at bounding box center [107, 352] width 34 height 28
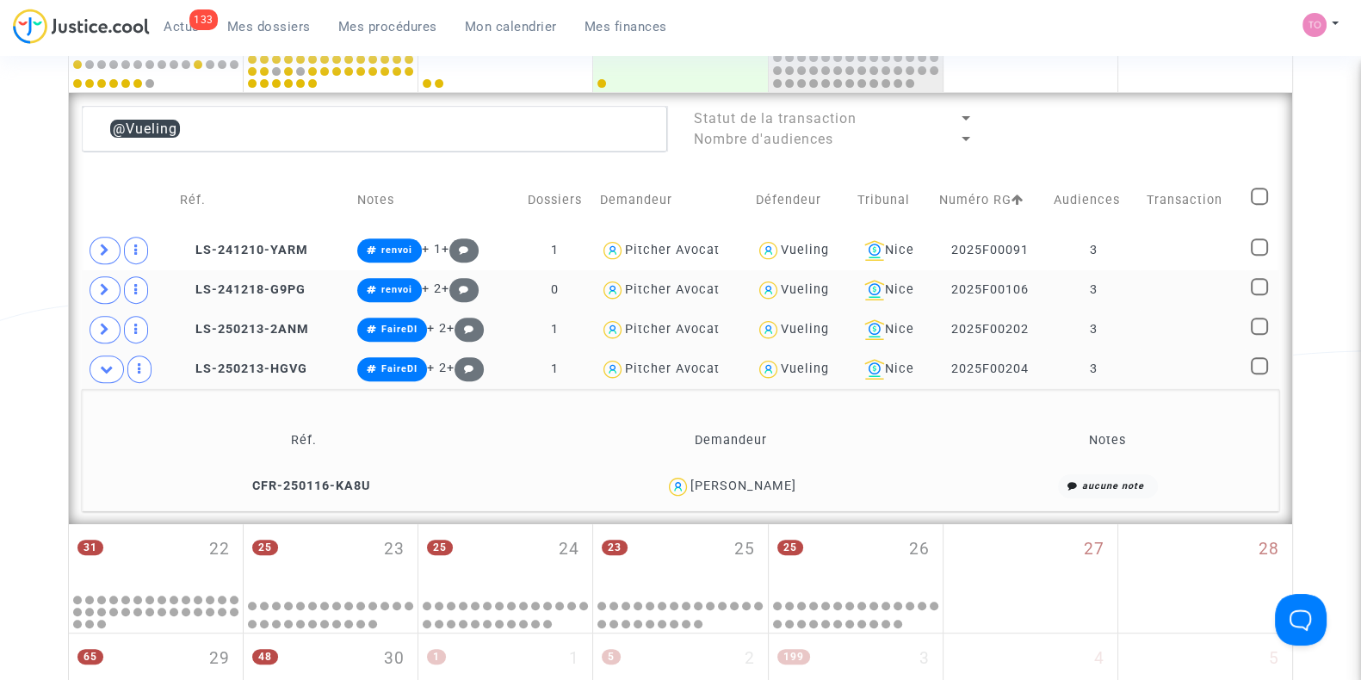
scroll to position [855, 0]
click at [107, 363] on icon at bounding box center [107, 368] width 14 height 13
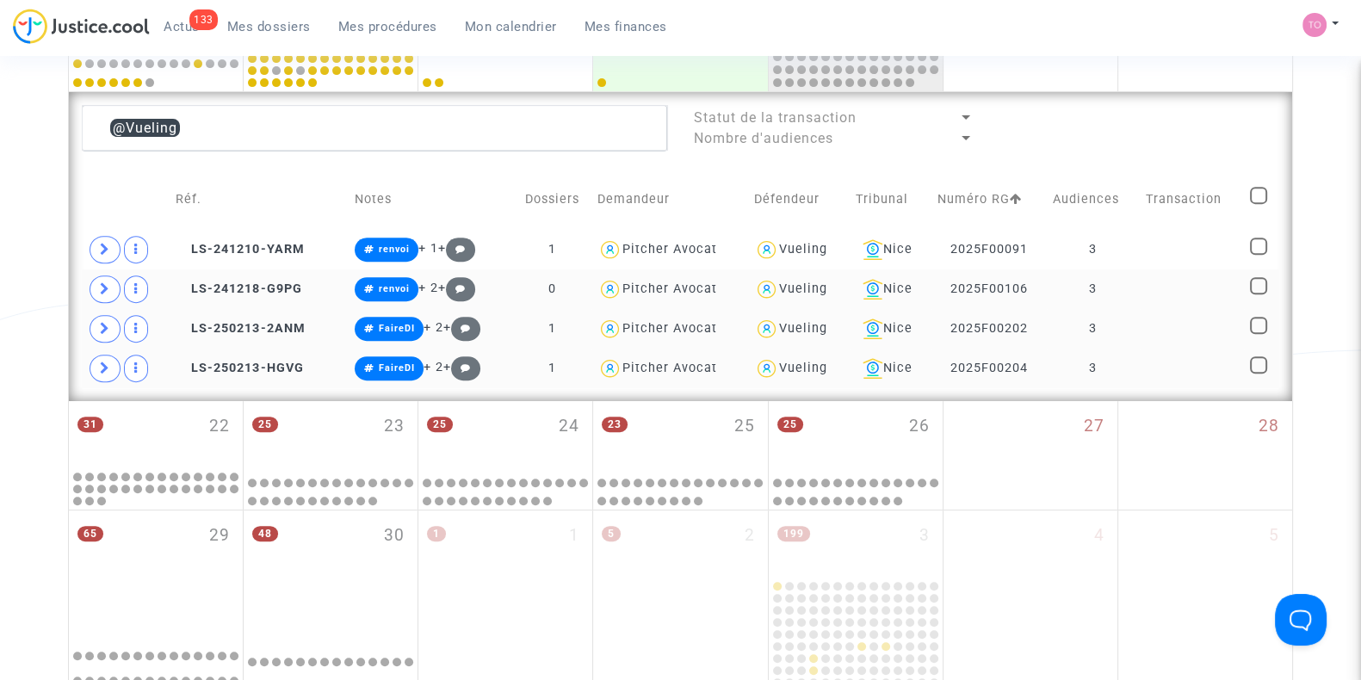
click at [793, 363] on div "Vueling" at bounding box center [803, 368] width 48 height 15
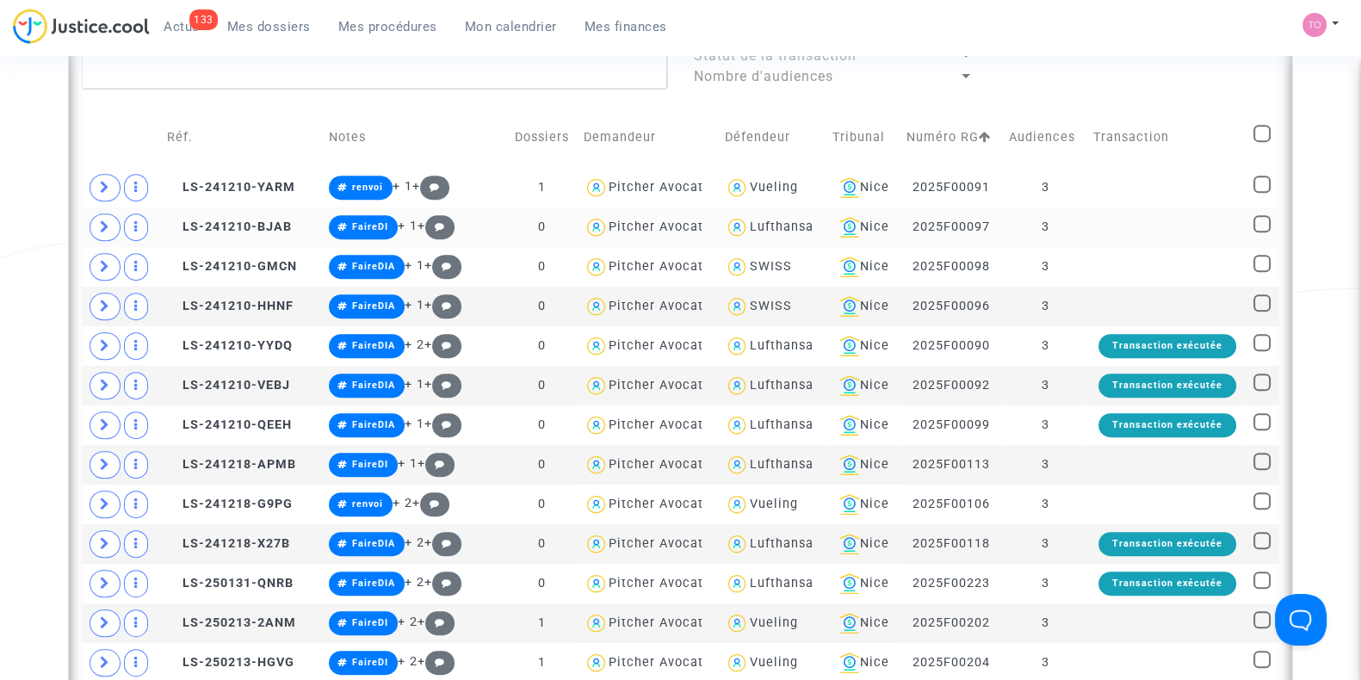
scroll to position [915, 0]
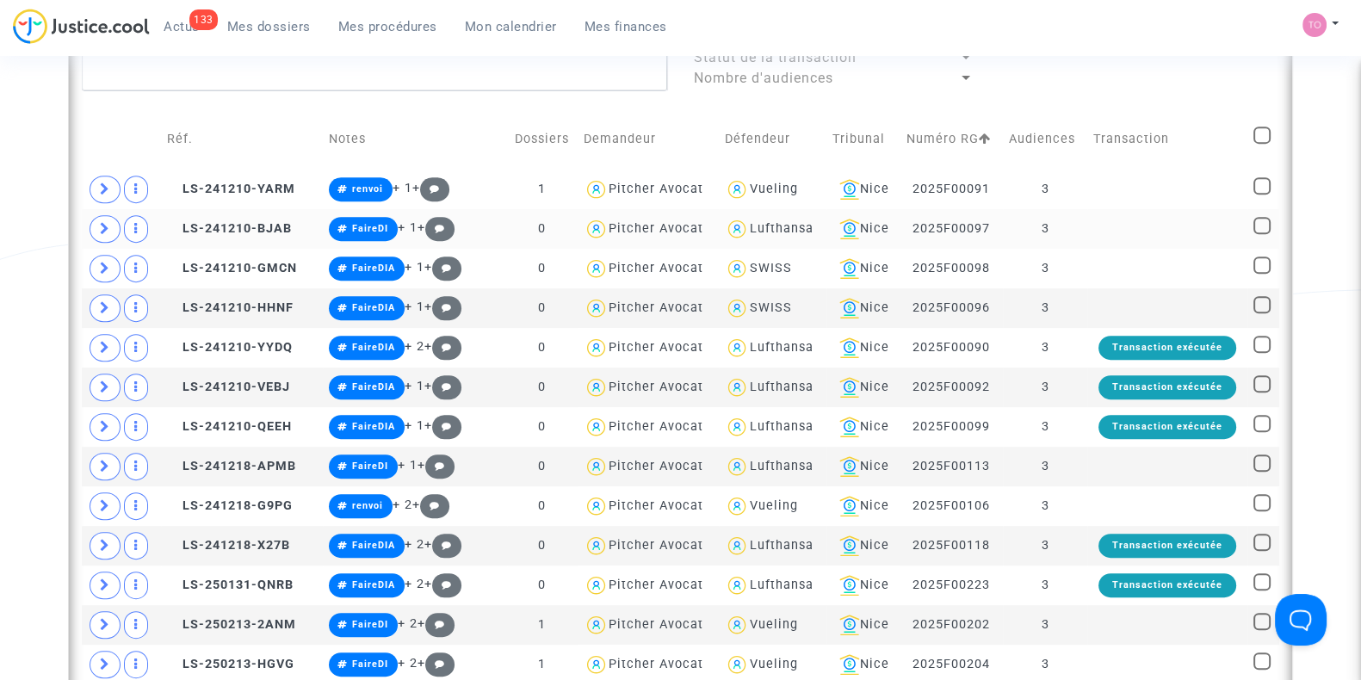
click at [750, 224] on div "Lufthansa" at bounding box center [781, 228] width 64 height 15
type textarea "@Lufthansa"
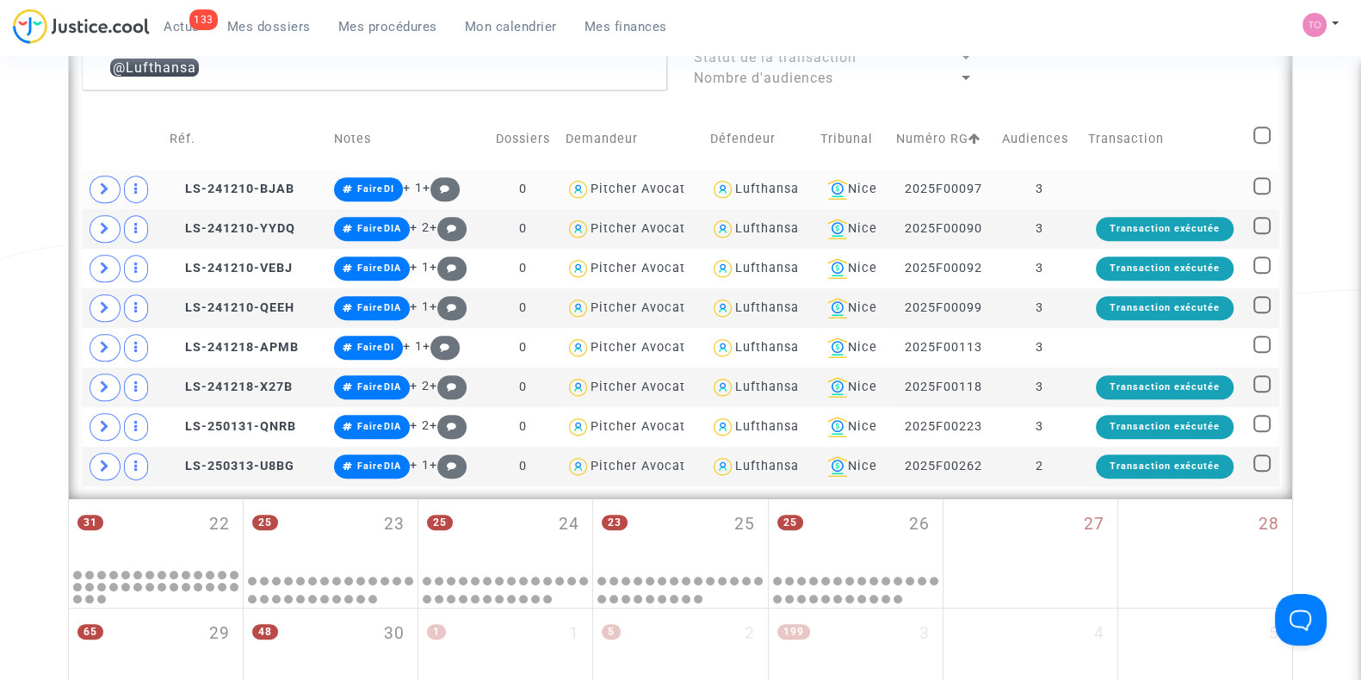
click at [771, 189] on div "Lufthansa" at bounding box center [767, 189] width 64 height 15
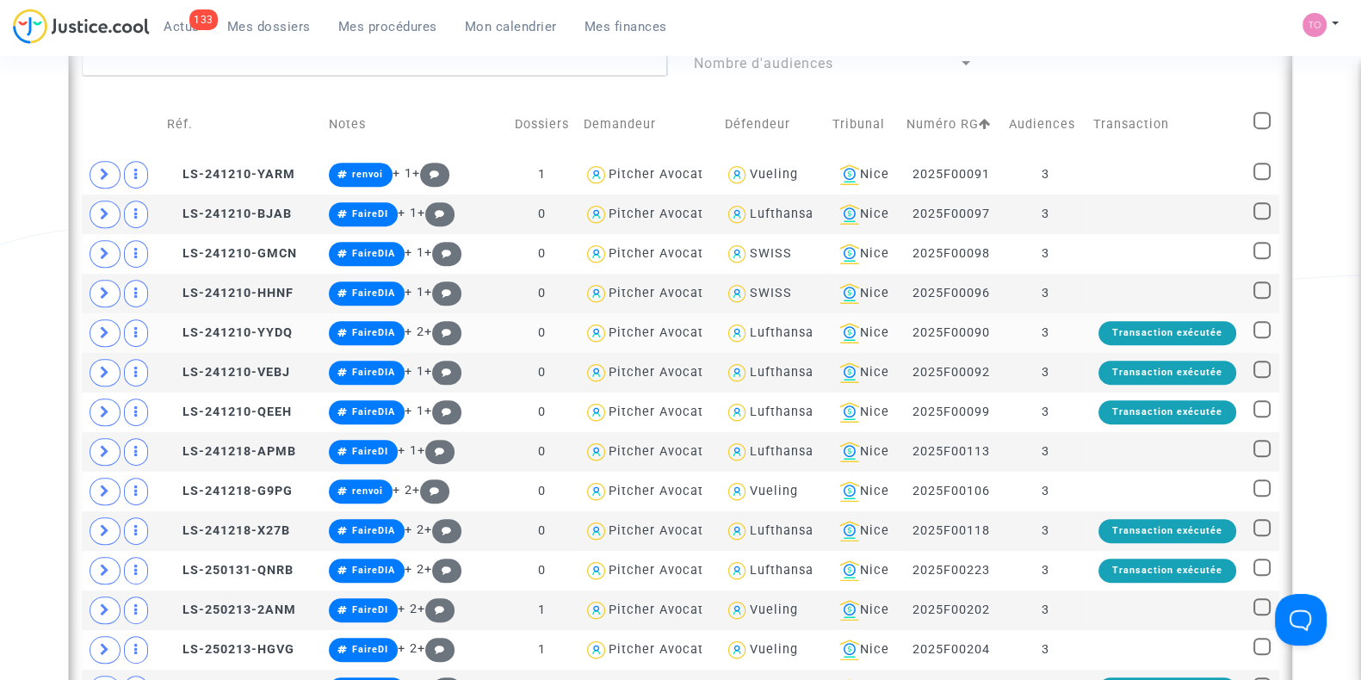
scroll to position [930, 0]
click at [761, 286] on div "SWISS" at bounding box center [770, 293] width 42 height 15
type textarea "@SWISS"
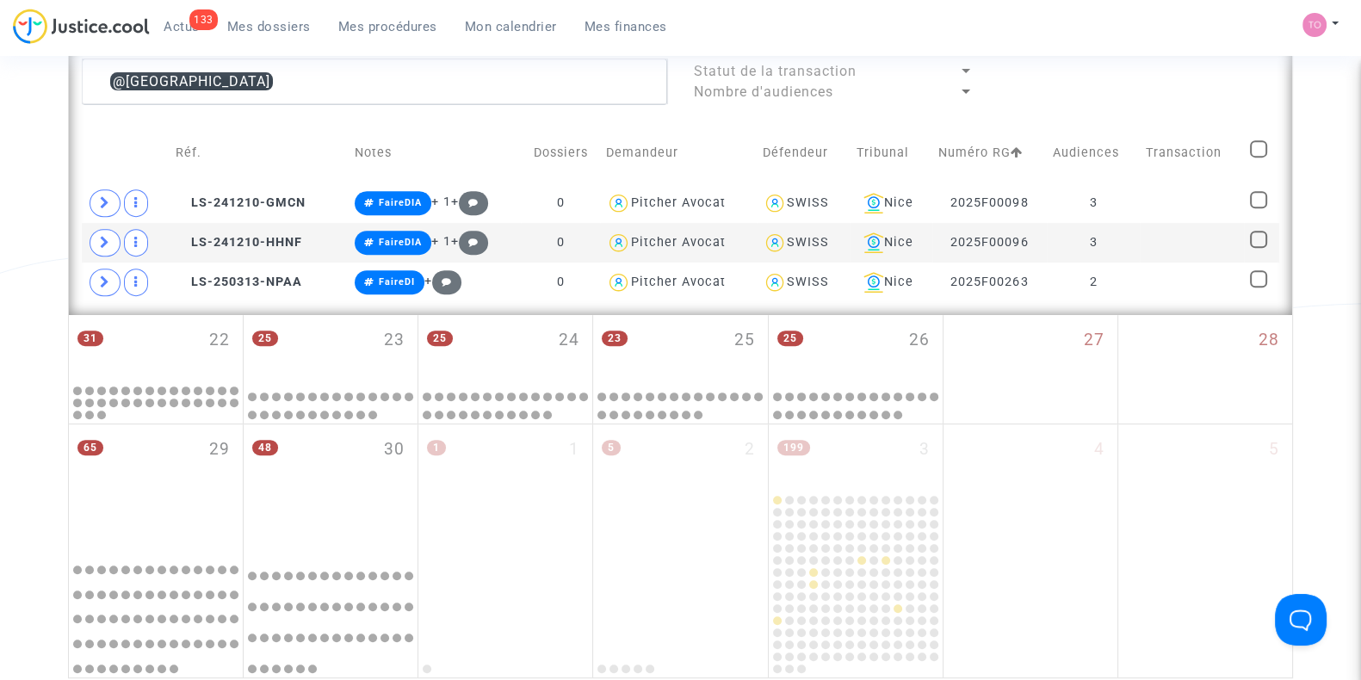
scroll to position [900, 0]
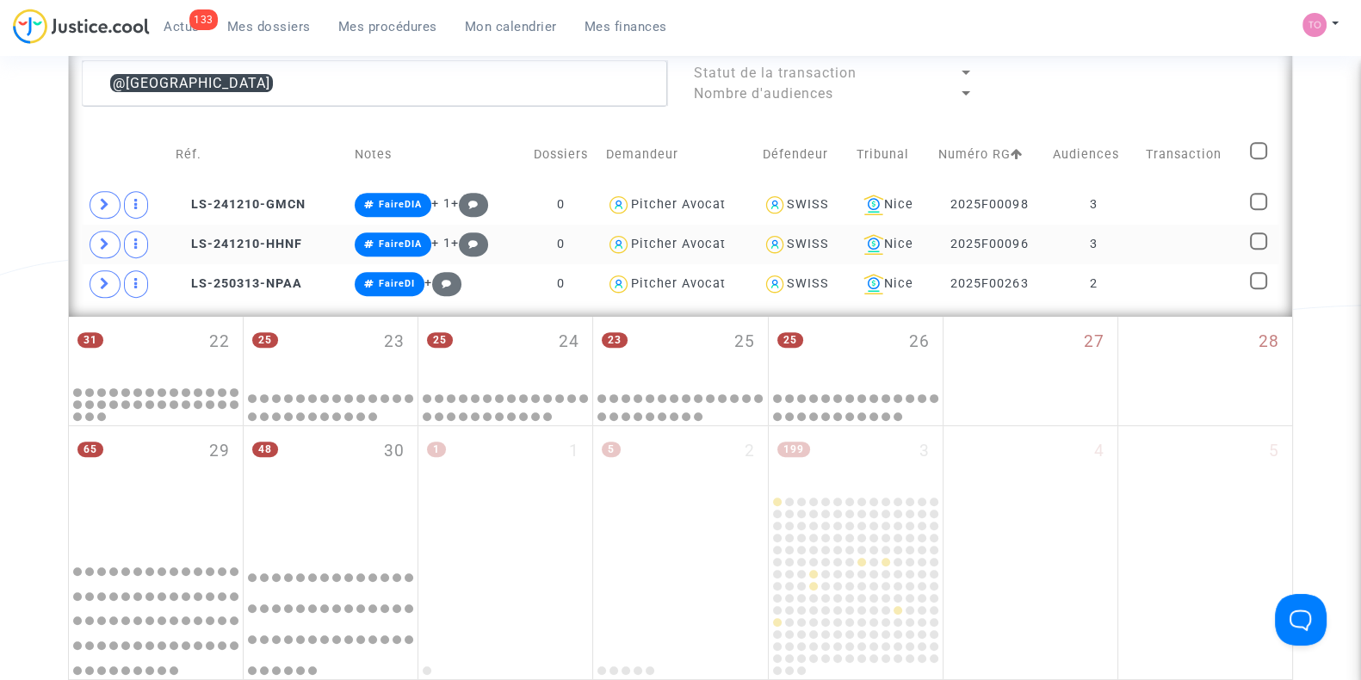
click at [1072, 238] on td "3" at bounding box center [1093, 245] width 93 height 40
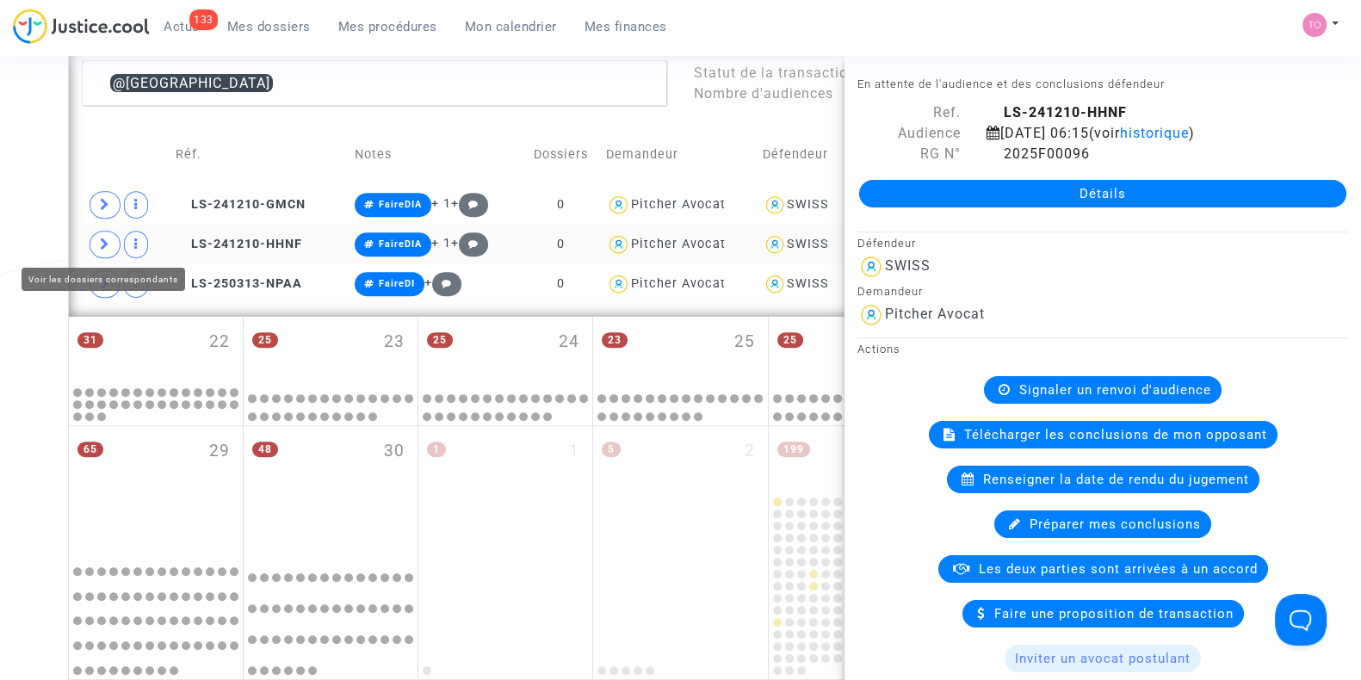
click at [103, 241] on icon at bounding box center [105, 244] width 10 height 13
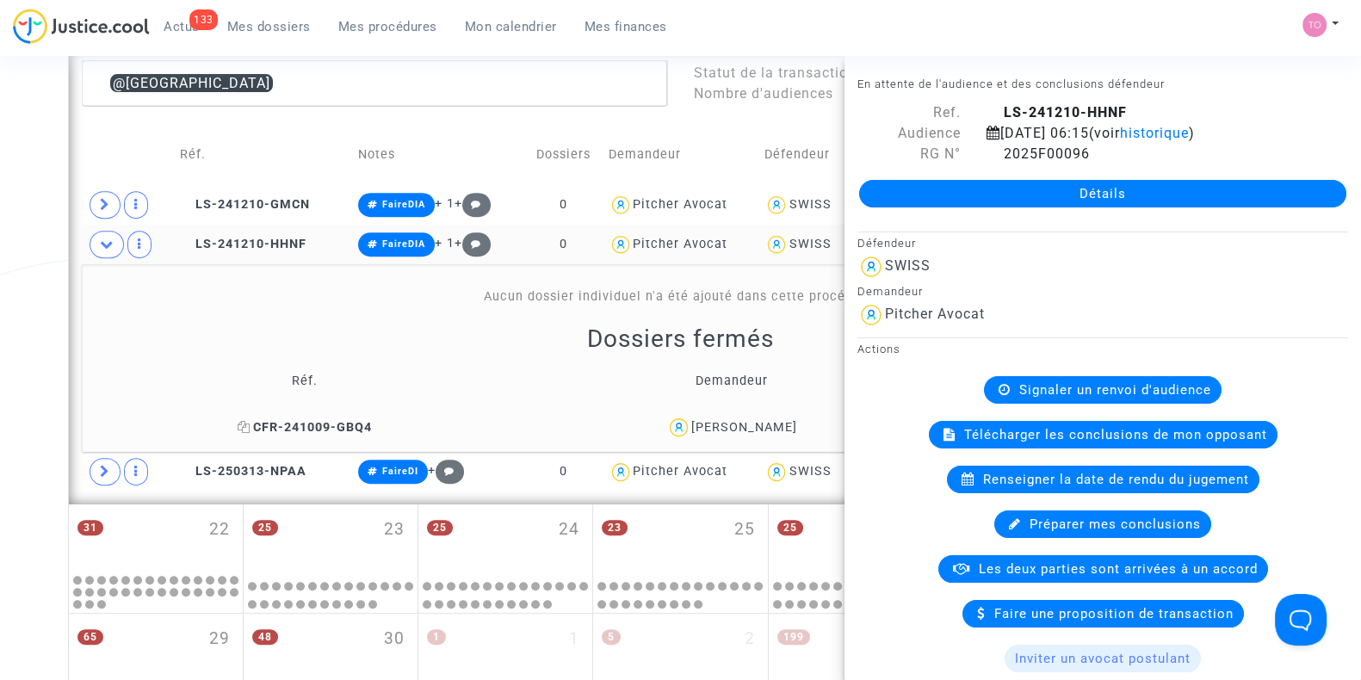
click at [298, 425] on span "CFR-241009-GBQ4" at bounding box center [305, 427] width 134 height 15
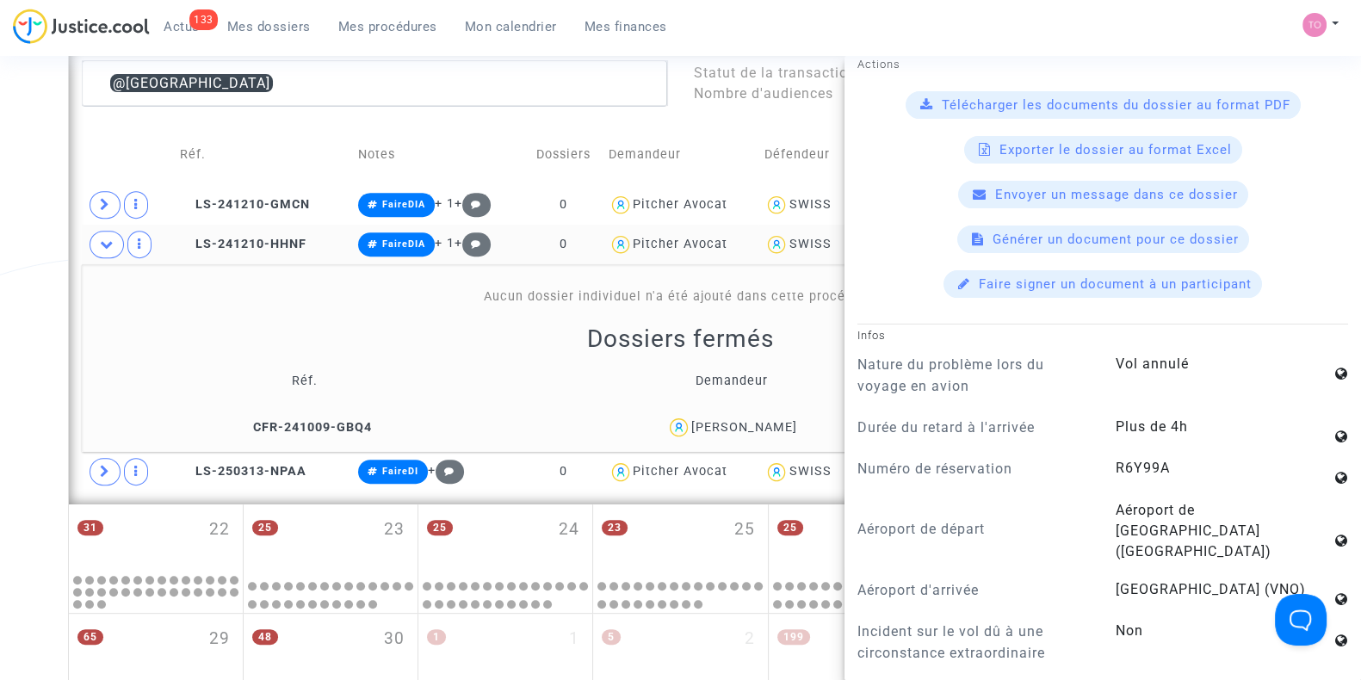
scroll to position [576, 0]
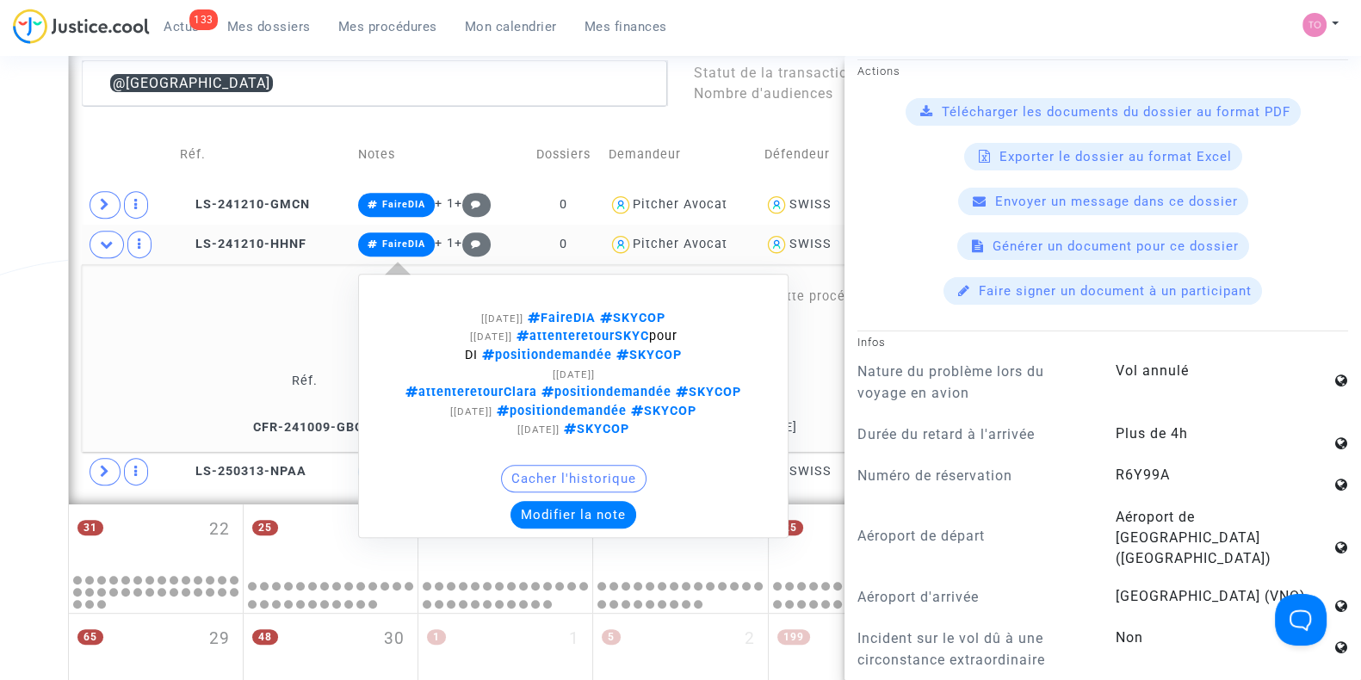
click at [558, 515] on button "Modifier la note" at bounding box center [574, 515] width 126 height 28
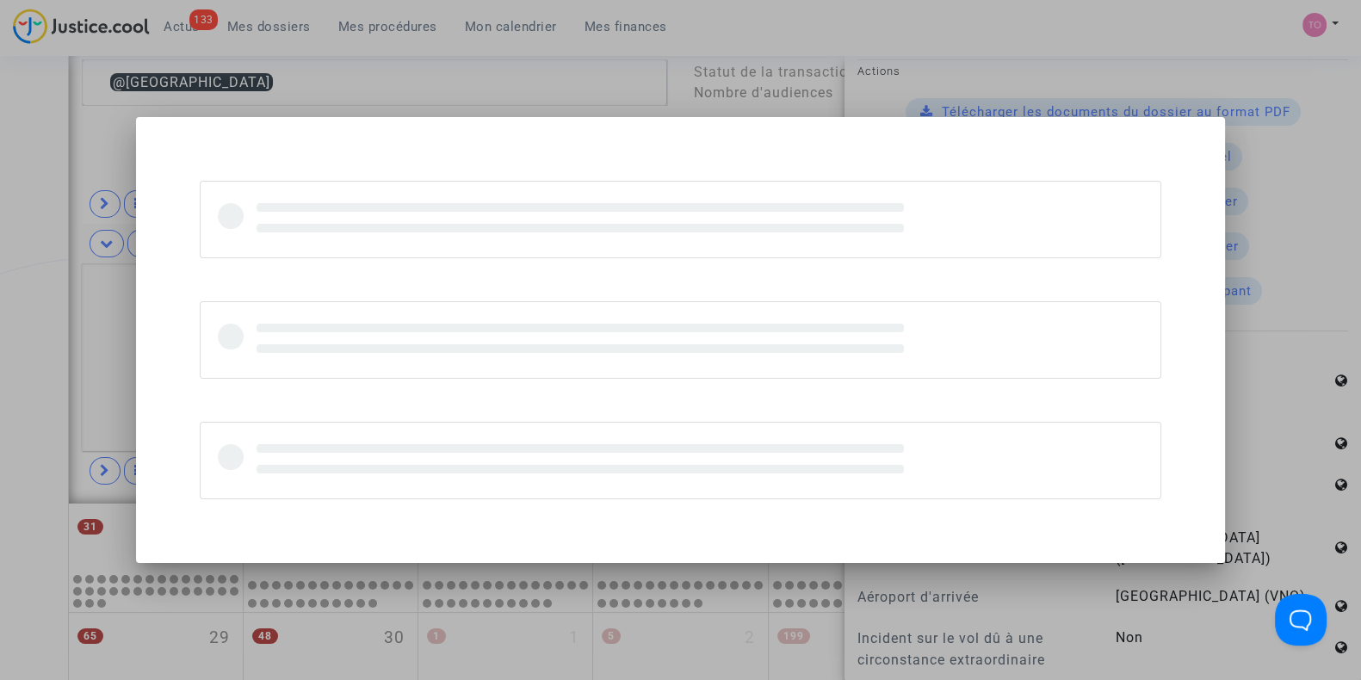
scroll to position [0, 0]
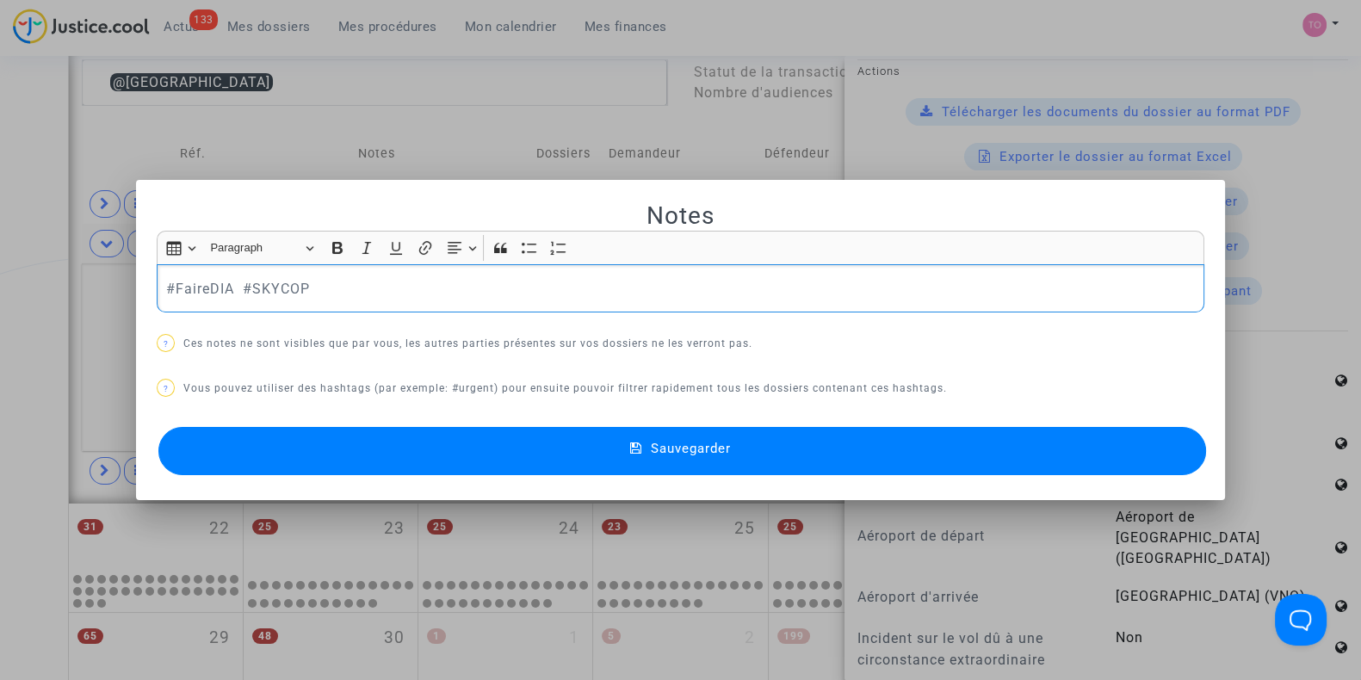
click at [226, 286] on p "#FaireDIA #SKYCOP" at bounding box center [681, 289] width 1030 height 22
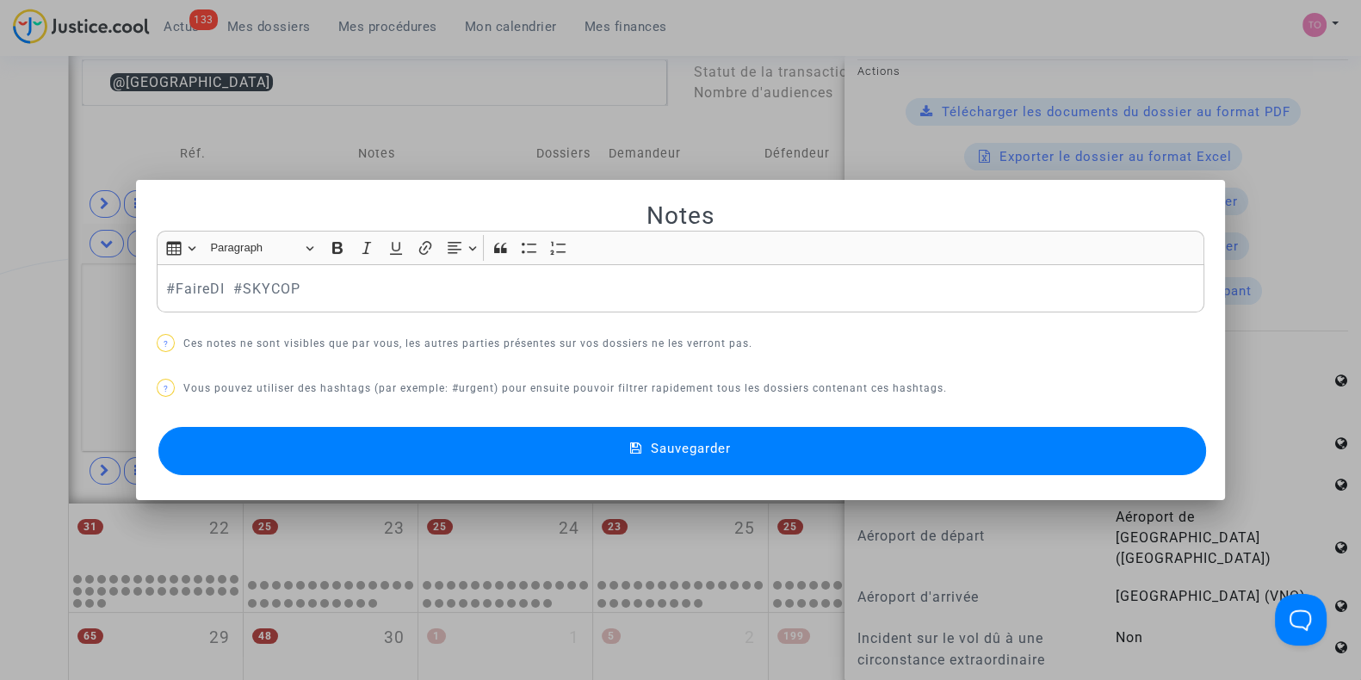
click at [443, 476] on div "Sauvegarder" at bounding box center [681, 451] width 1048 height 57
click at [435, 456] on button "Sauvegarder" at bounding box center [682, 451] width 1048 height 48
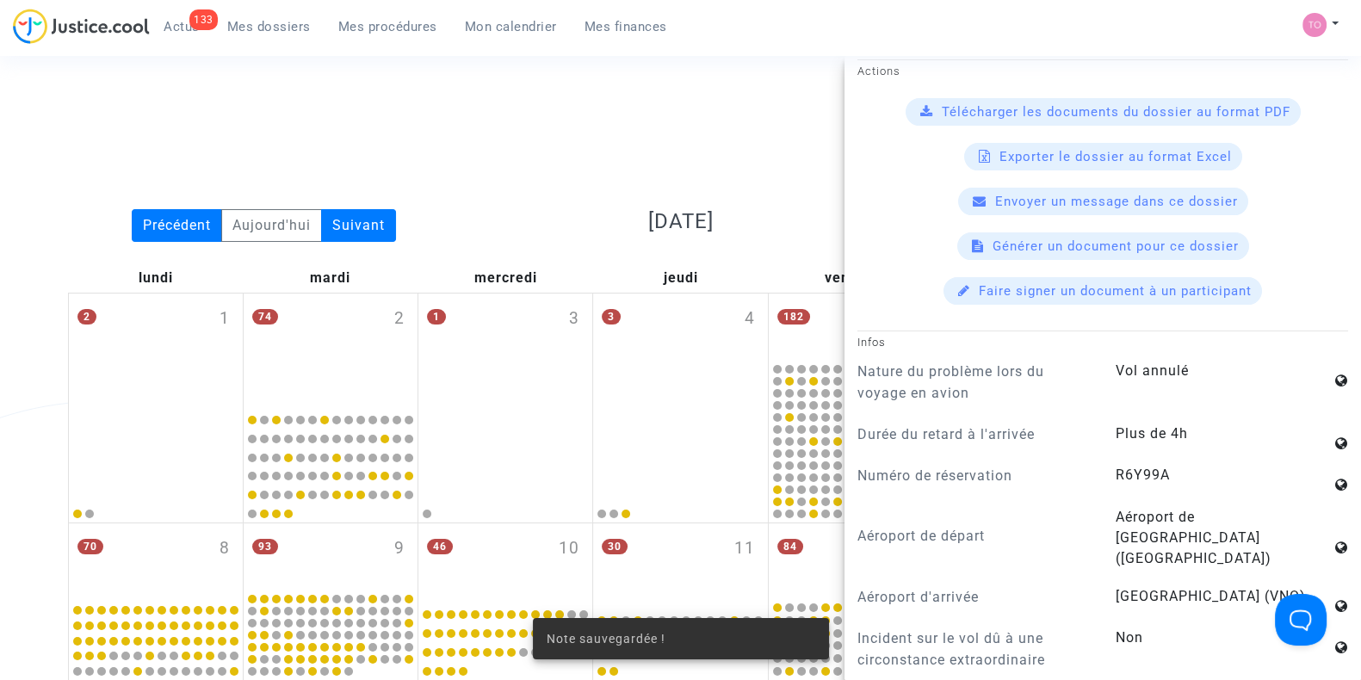
scroll to position [900, 0]
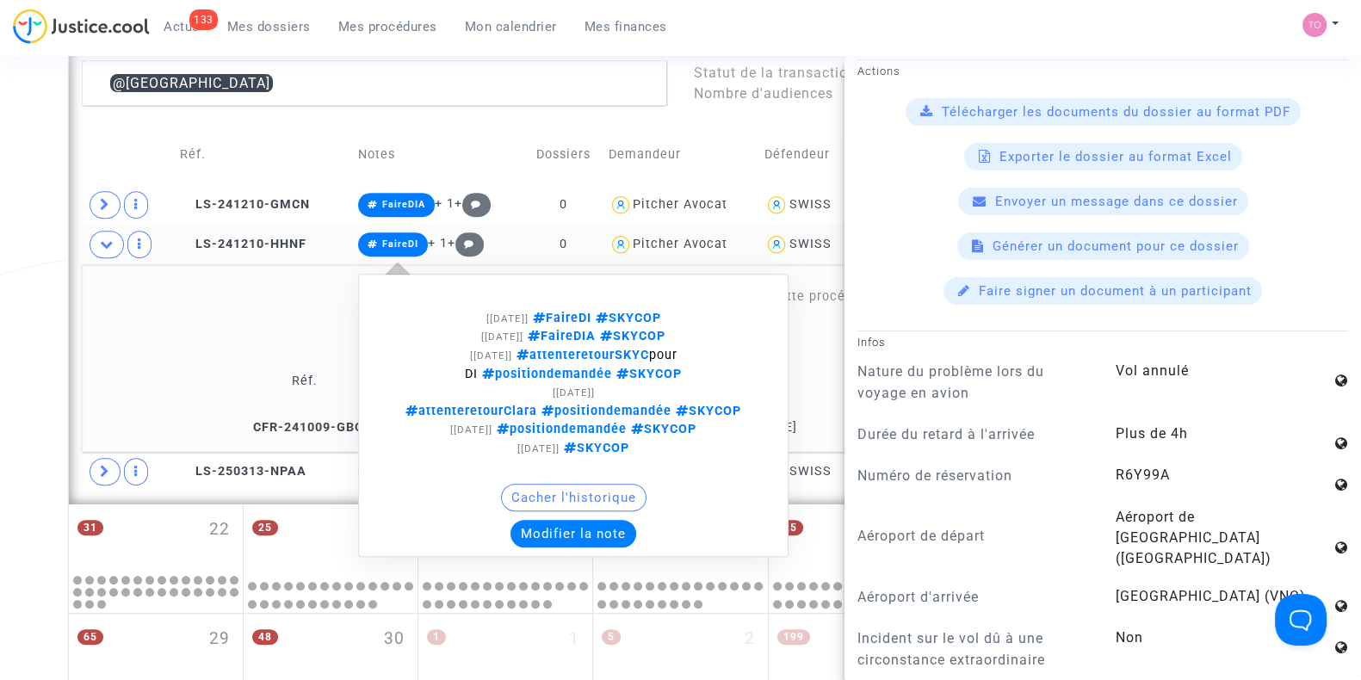
click at [376, 251] on span "FaireDI" at bounding box center [393, 244] width 70 height 24
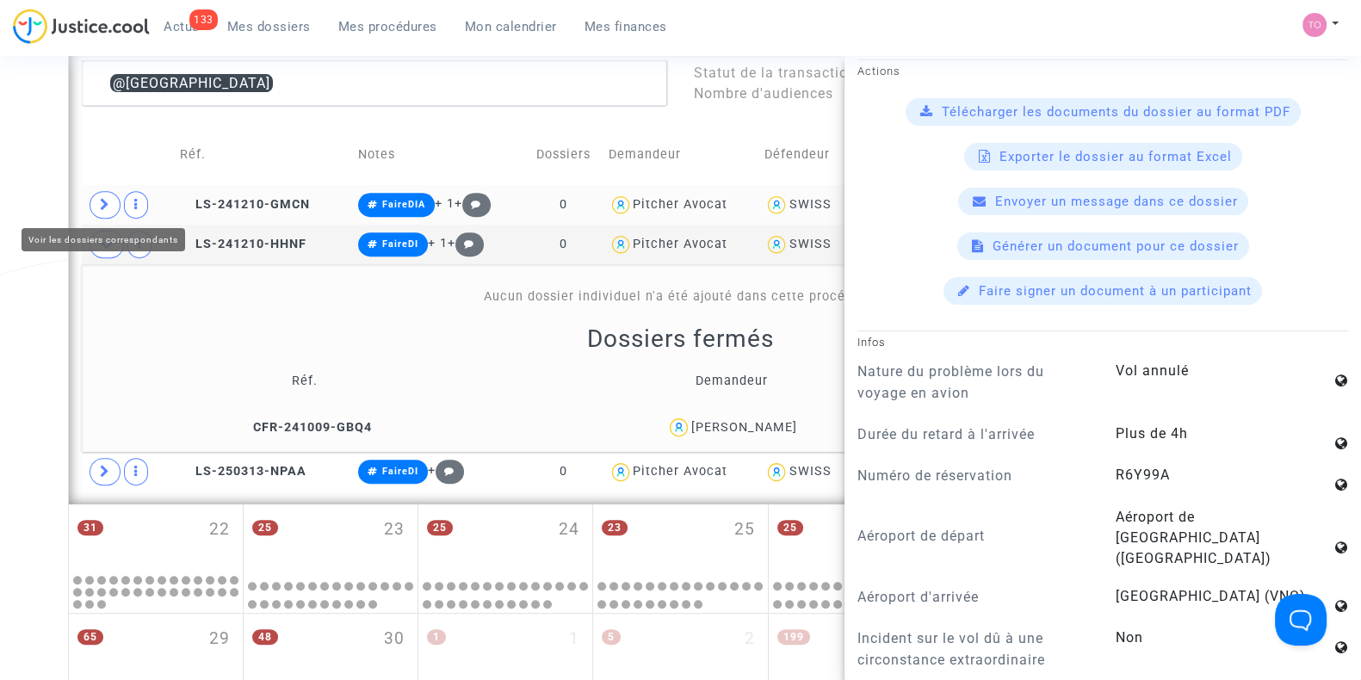
click at [100, 203] on icon at bounding box center [105, 204] width 10 height 13
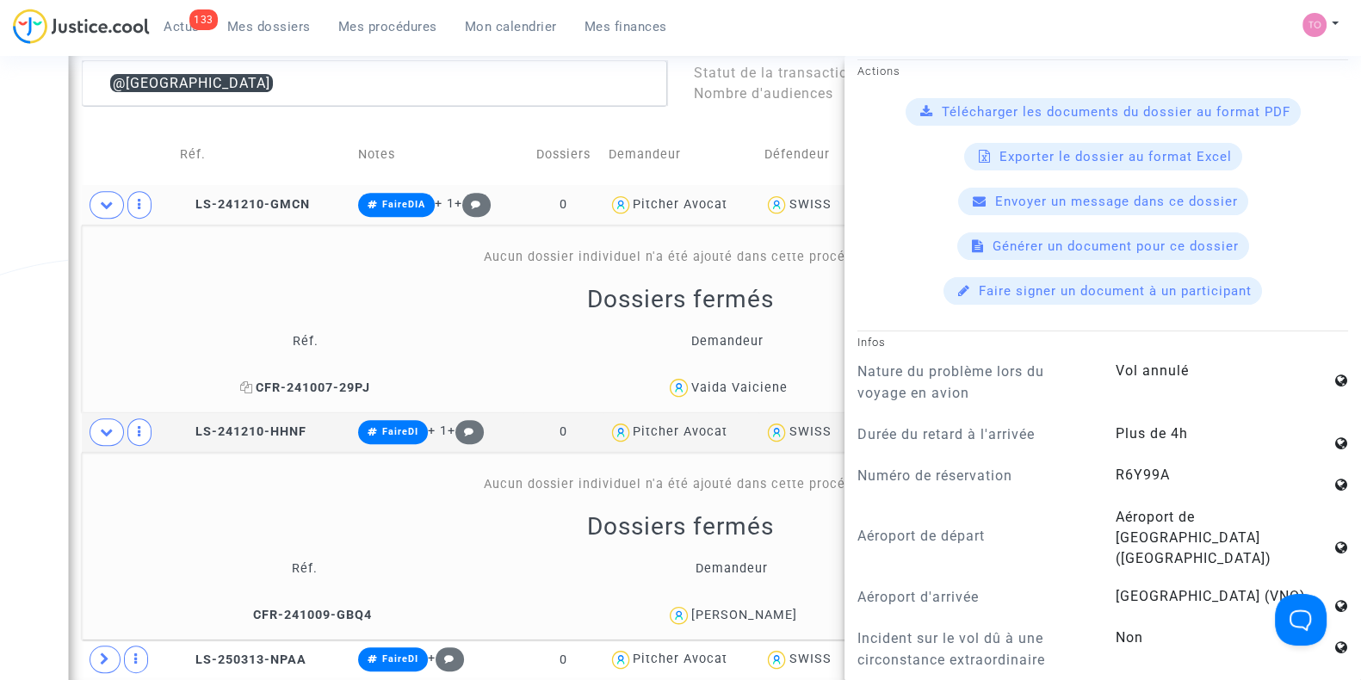
click at [353, 385] on span "CFR-241007-29PJ" at bounding box center [305, 388] width 130 height 15
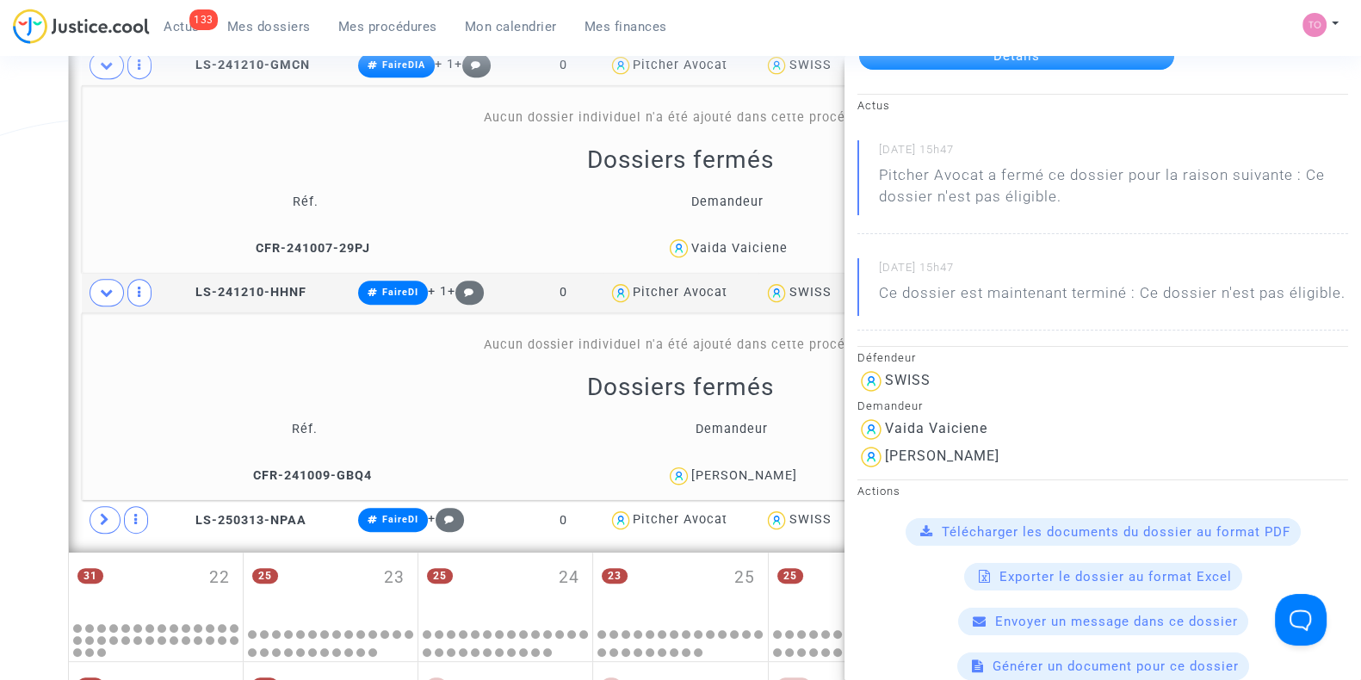
scroll to position [125, 0]
click at [321, 252] on td "CFR-241007-29PJ" at bounding box center [306, 248] width 436 height 37
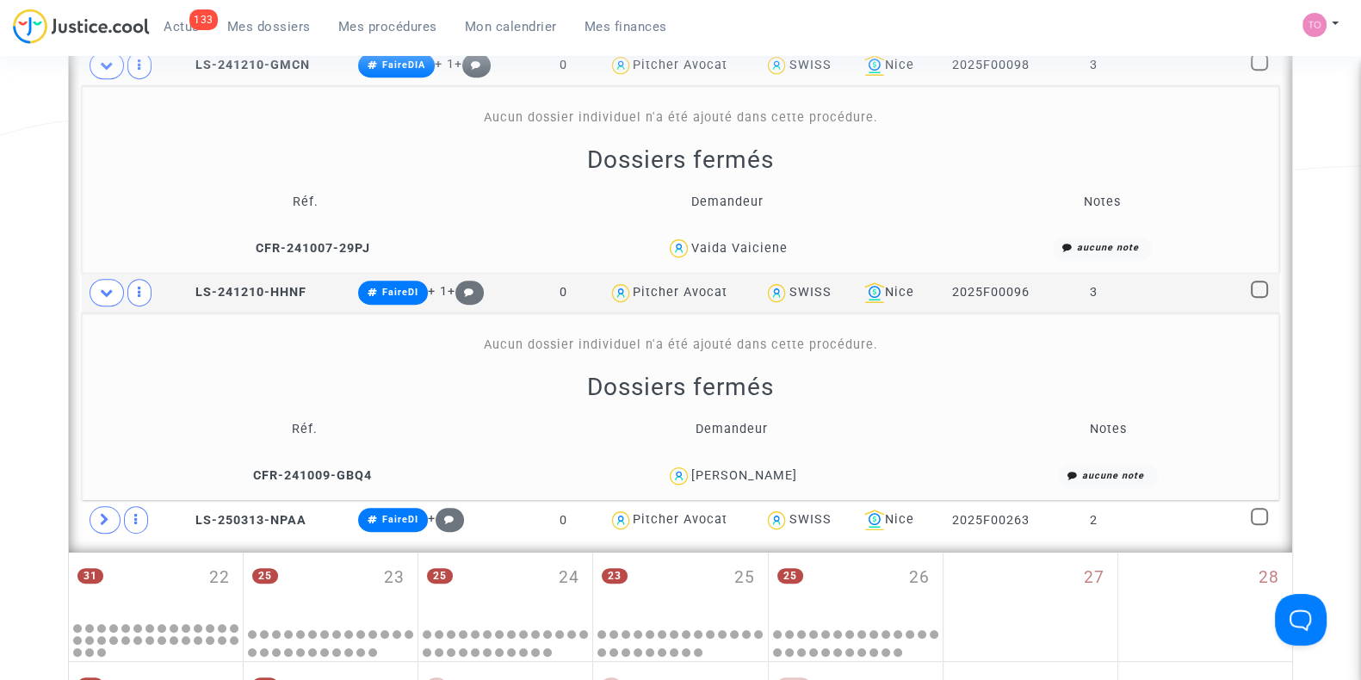
click at [740, 478] on div "Sigita Bieliauskiene" at bounding box center [744, 475] width 106 height 15
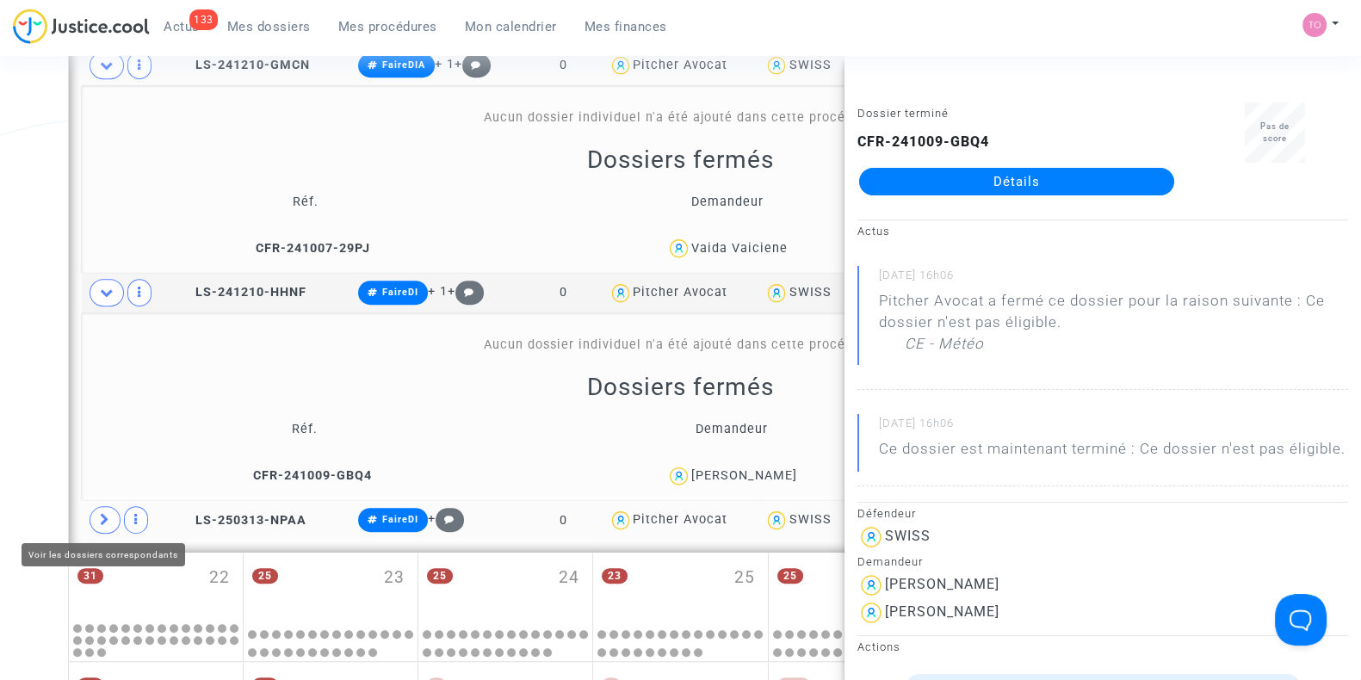
click at [102, 523] on icon at bounding box center [105, 519] width 10 height 13
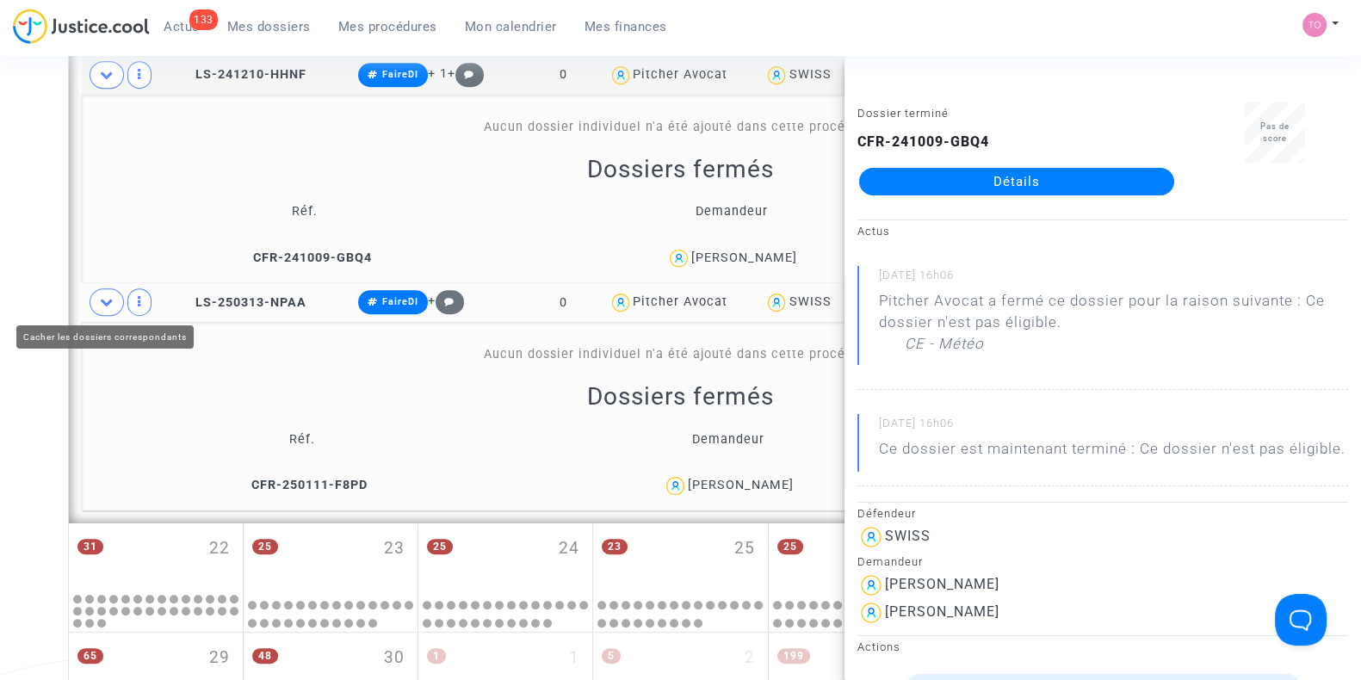
scroll to position [1276, 0]
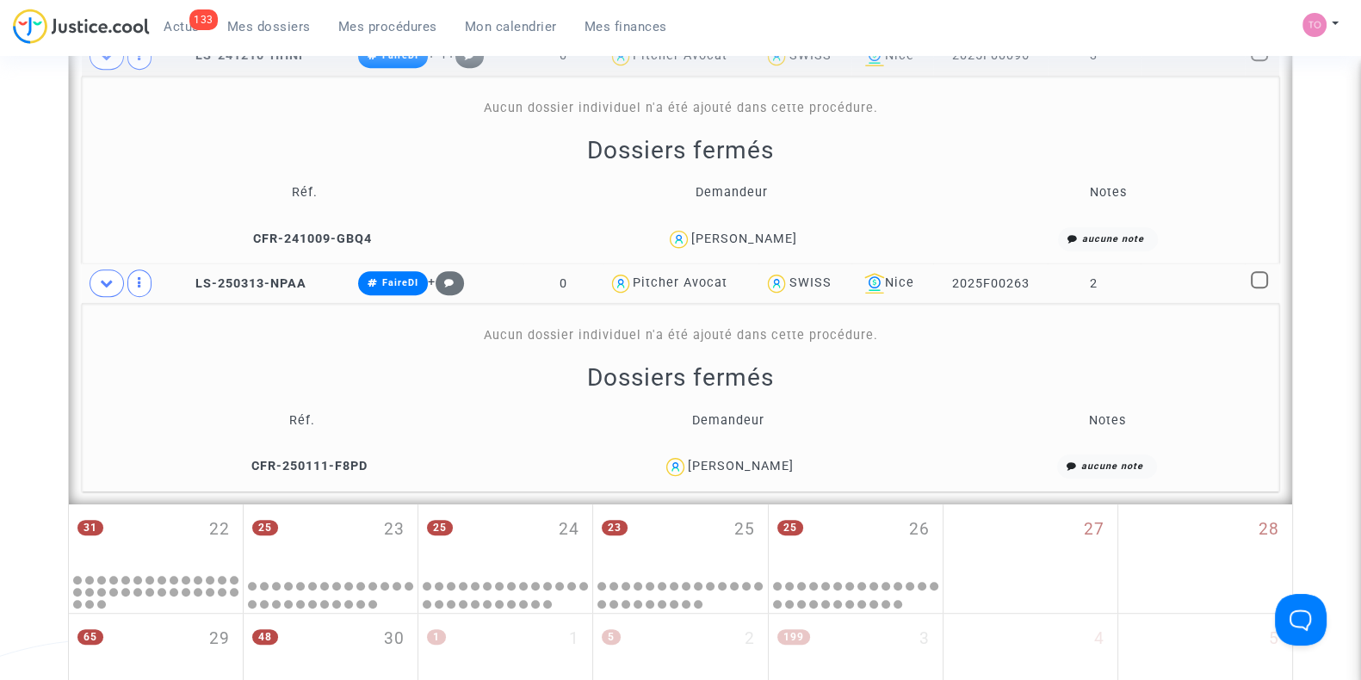
click at [777, 465] on div "YANNICK ASSOULINE" at bounding box center [741, 466] width 106 height 15
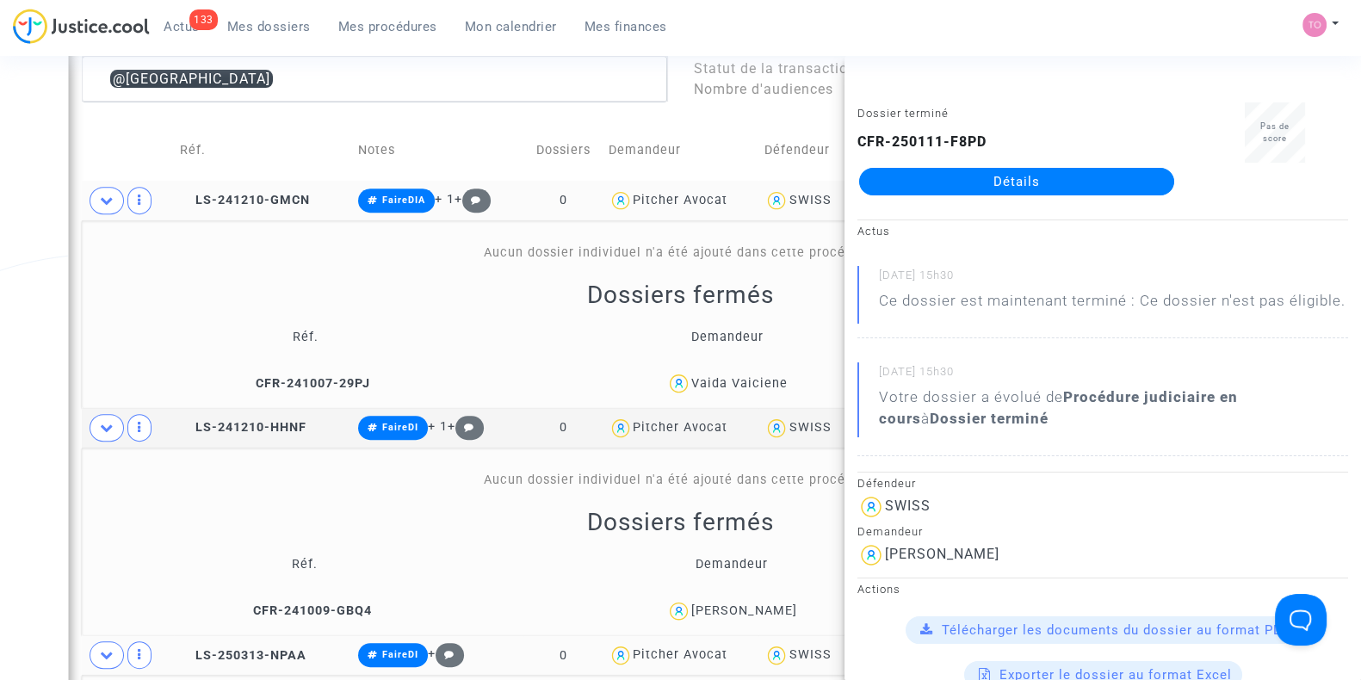
scroll to position [901, 0]
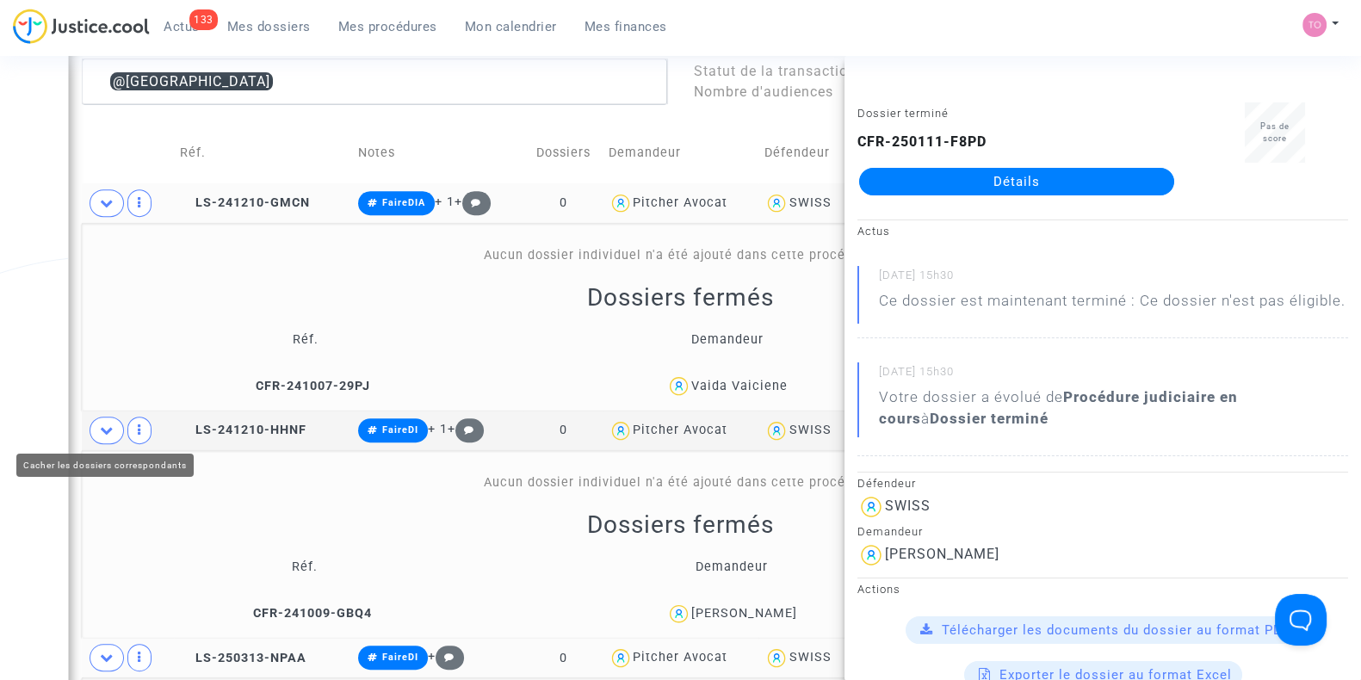
click at [108, 428] on icon at bounding box center [107, 430] width 14 height 13
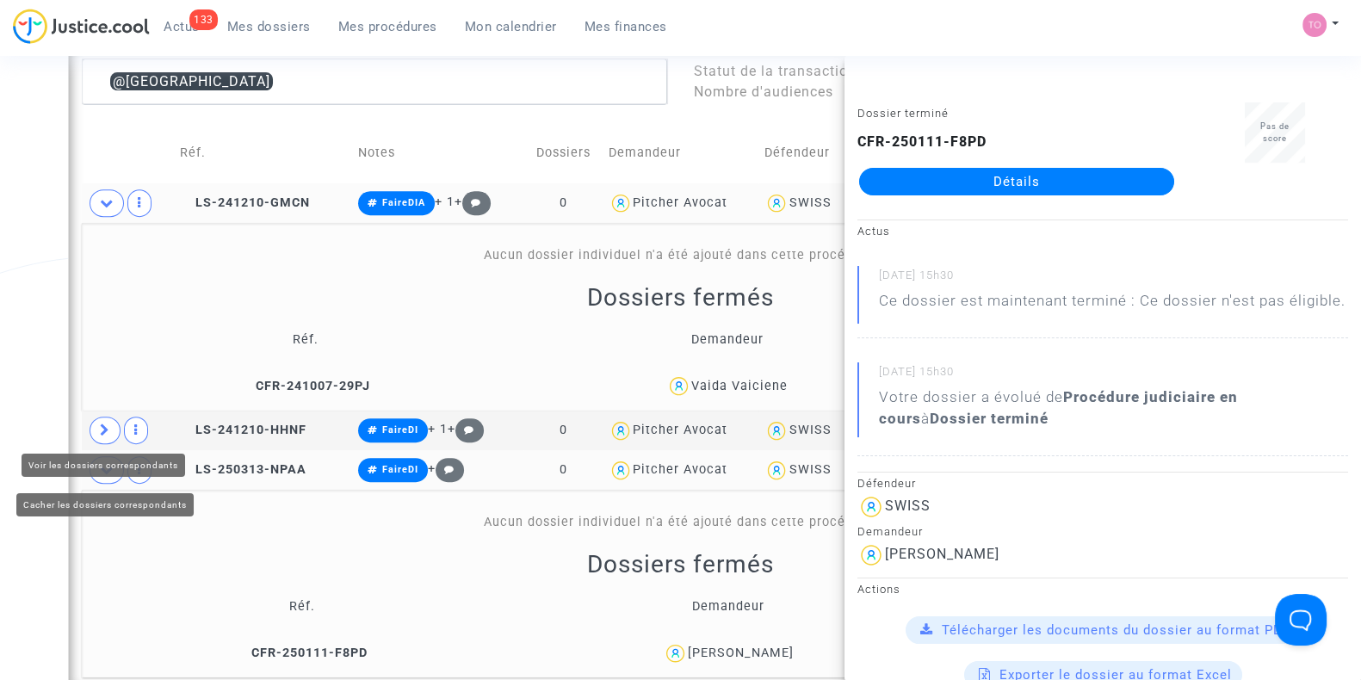
click at [102, 463] on icon at bounding box center [107, 469] width 14 height 13
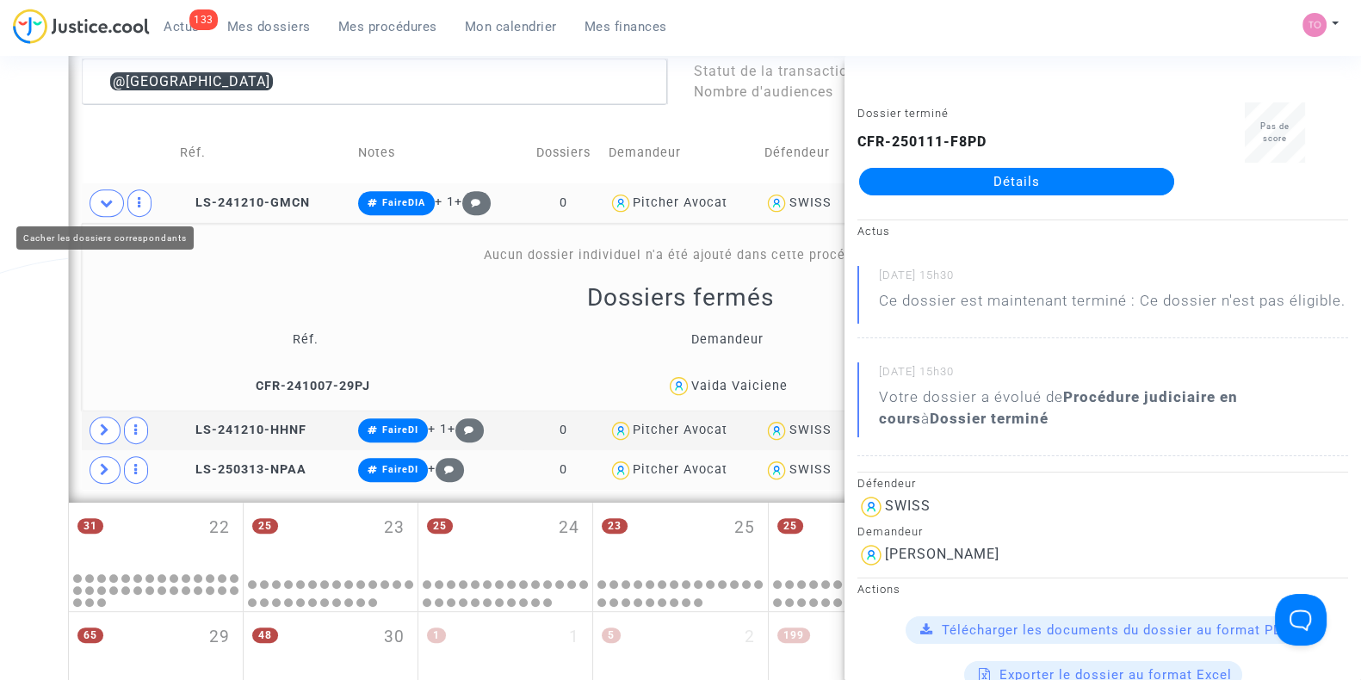
click at [107, 206] on icon at bounding box center [107, 202] width 14 height 13
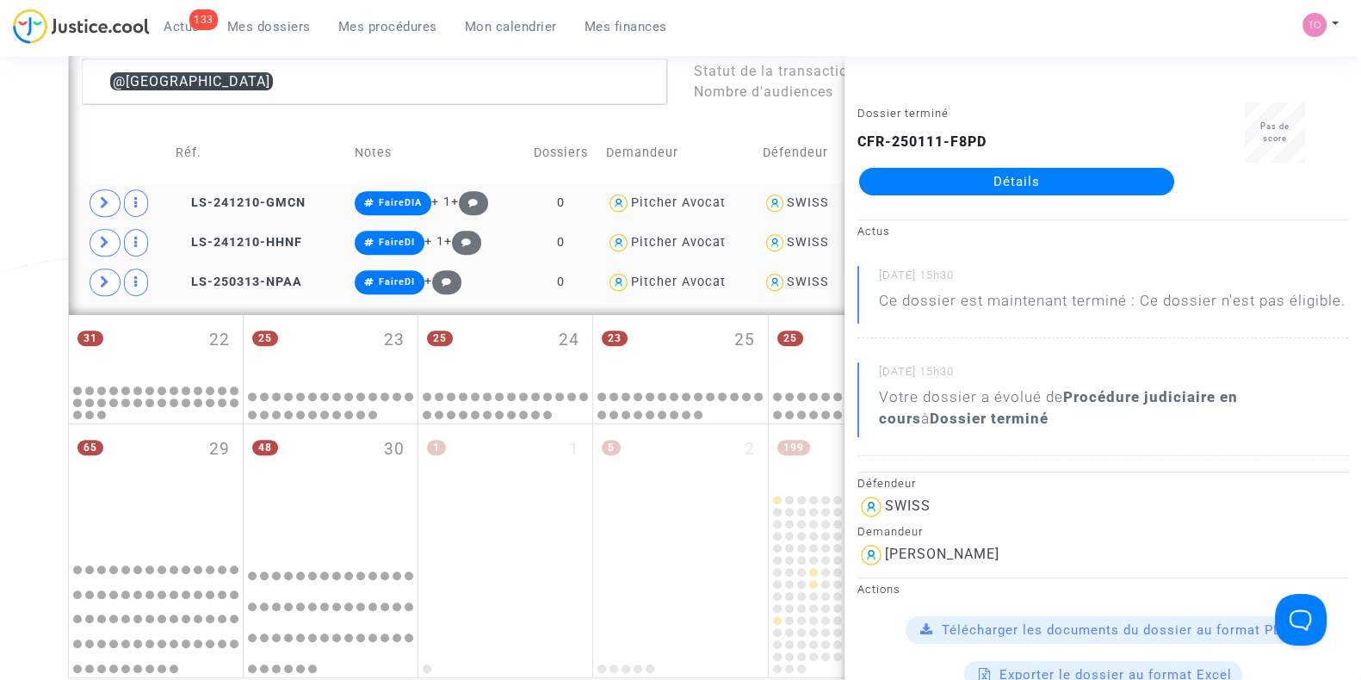
click at [809, 240] on div "SWISS" at bounding box center [808, 242] width 42 height 15
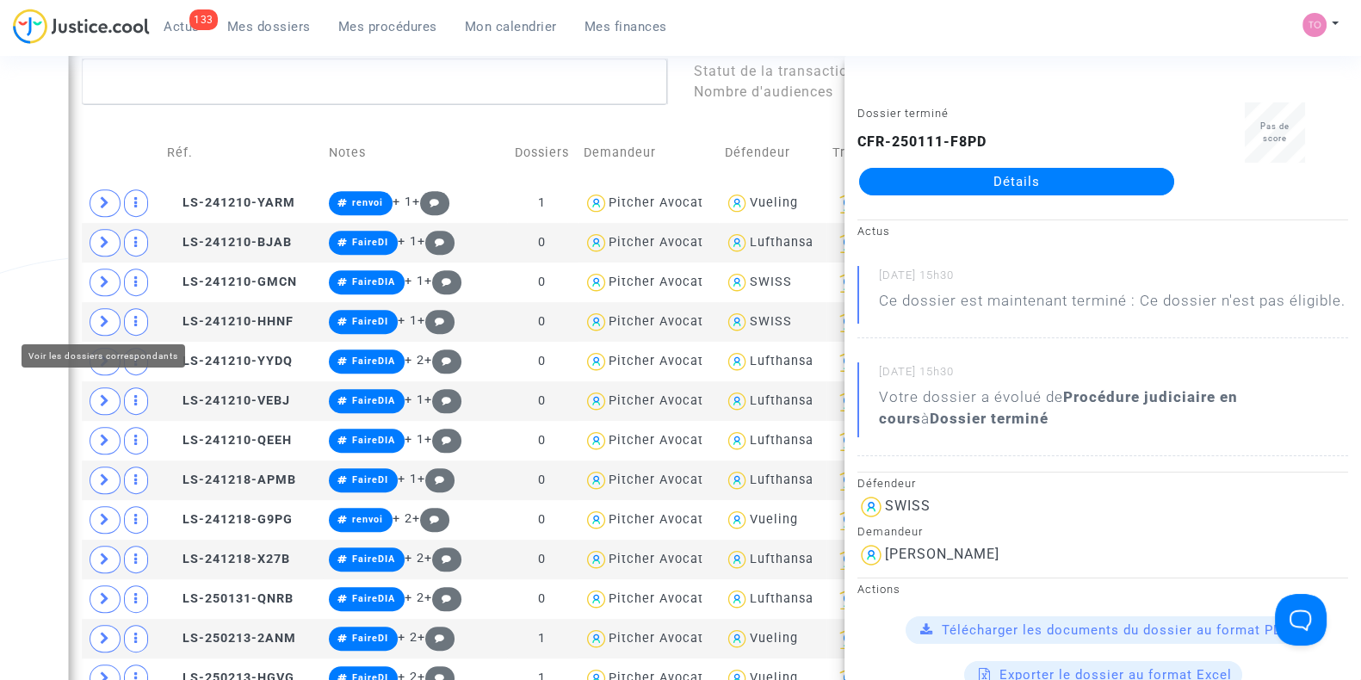
click at [46, 313] on div "Date de clôture d'instruction Date de conciliation Date d'audience Date de juge…" at bounding box center [680, 275] width 1361 height 2154
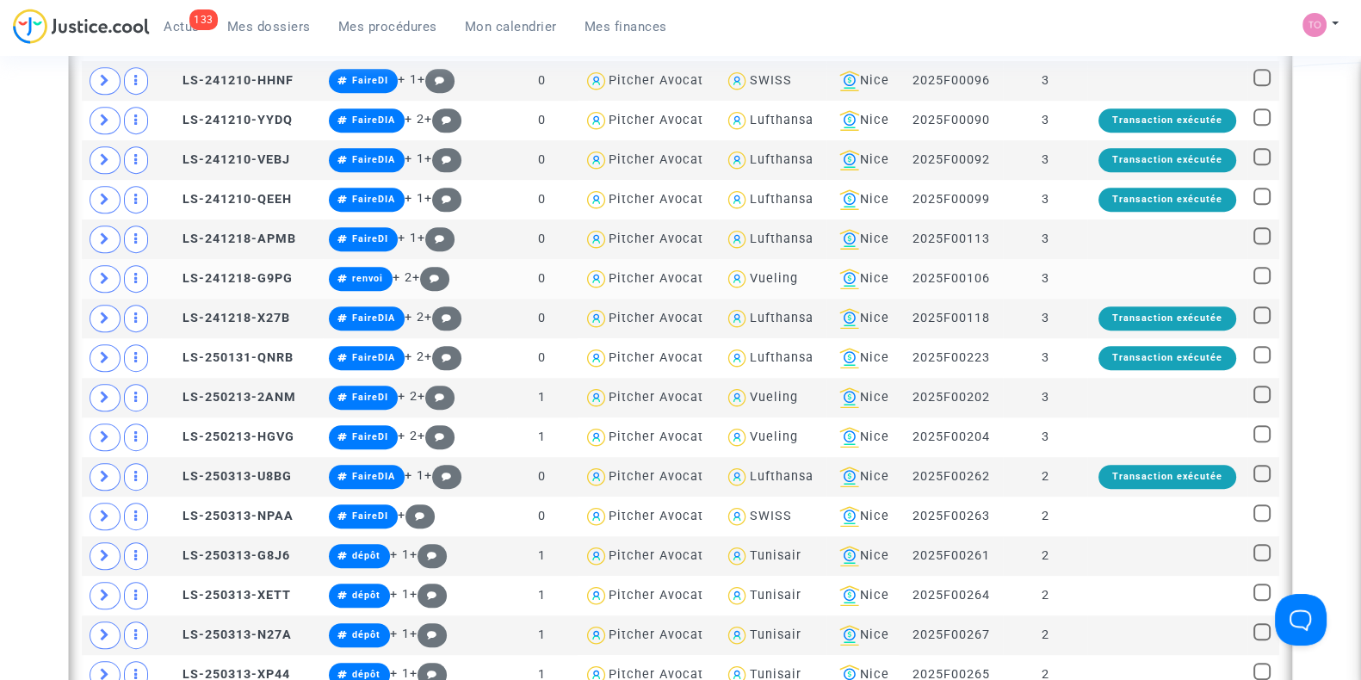
scroll to position [1388, 0]
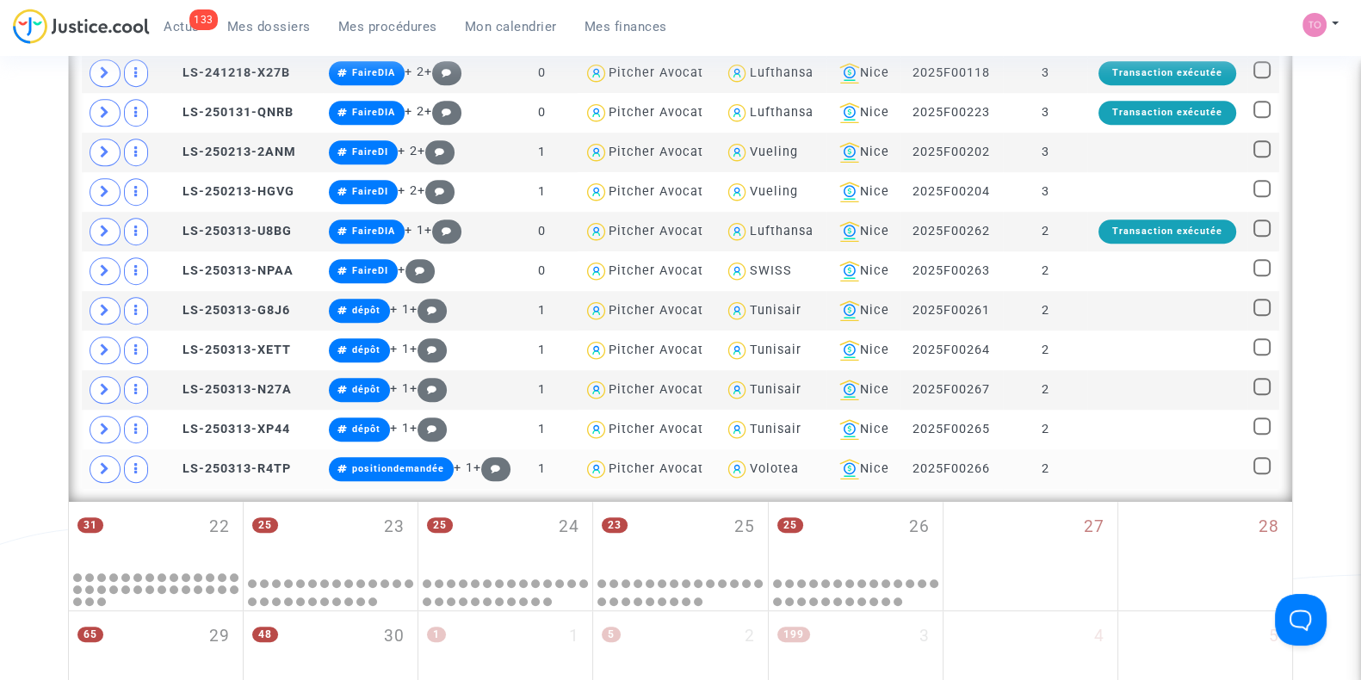
click at [757, 466] on div "Volotea" at bounding box center [773, 468] width 49 height 15
type textarea "@Volotea"
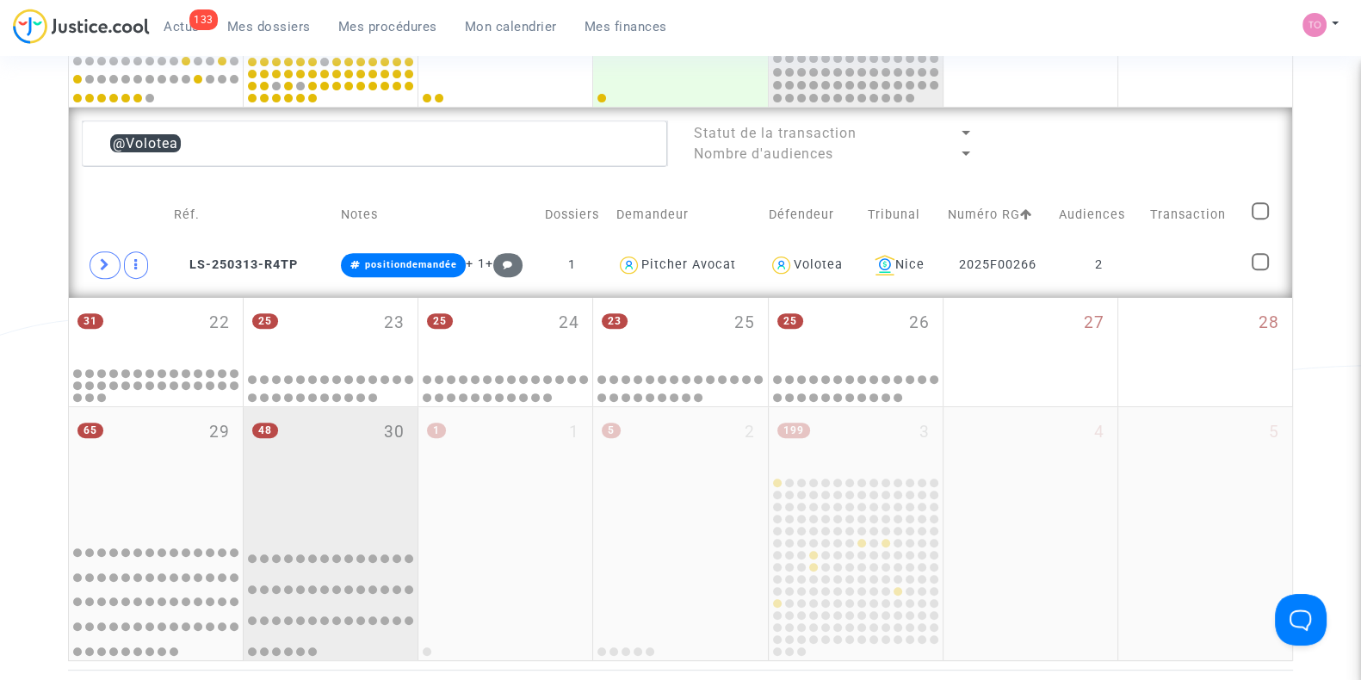
scroll to position [832, 0]
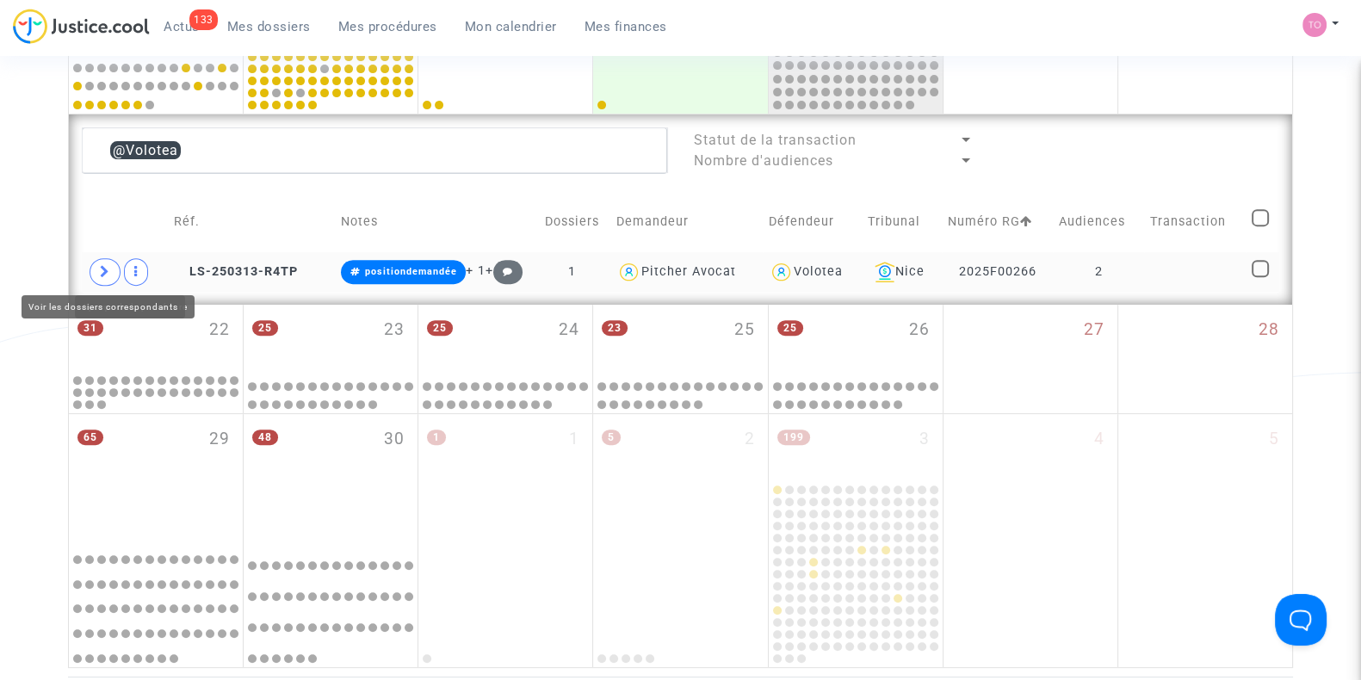
click at [109, 269] on span at bounding box center [105, 272] width 31 height 28
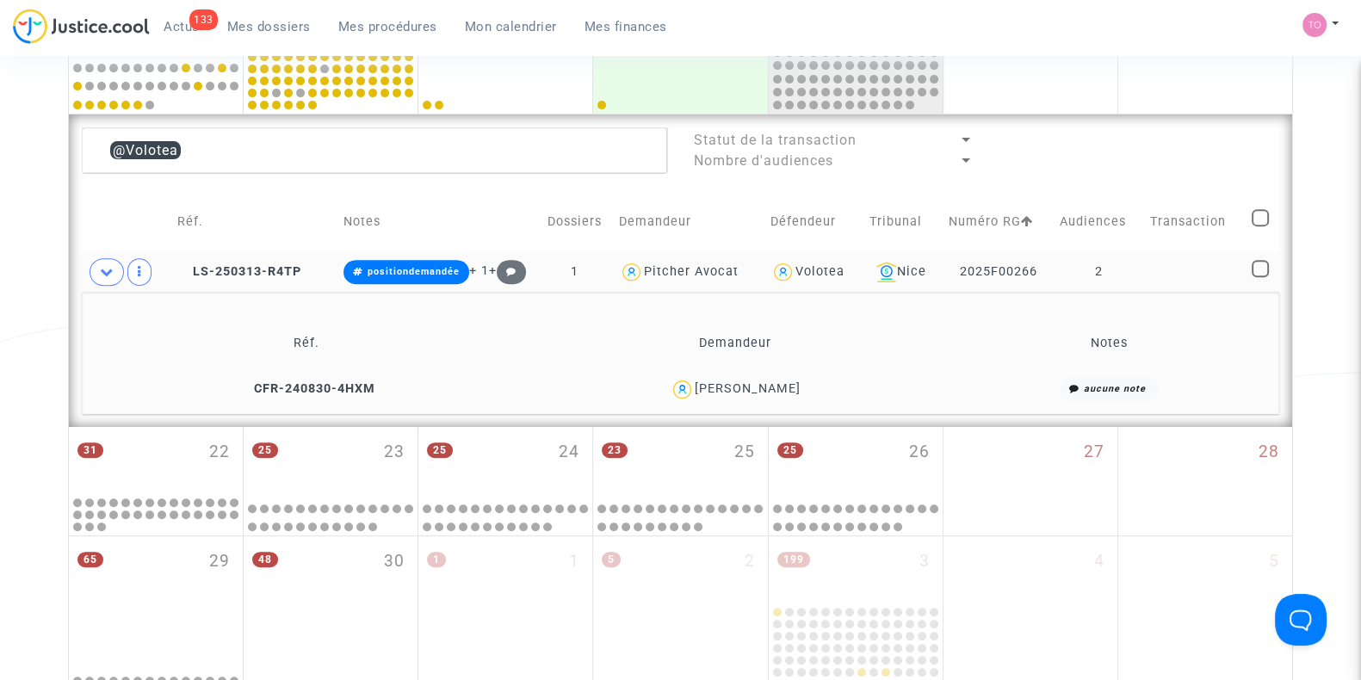
click at [782, 381] on div "Carine Schneider" at bounding box center [748, 388] width 106 height 15
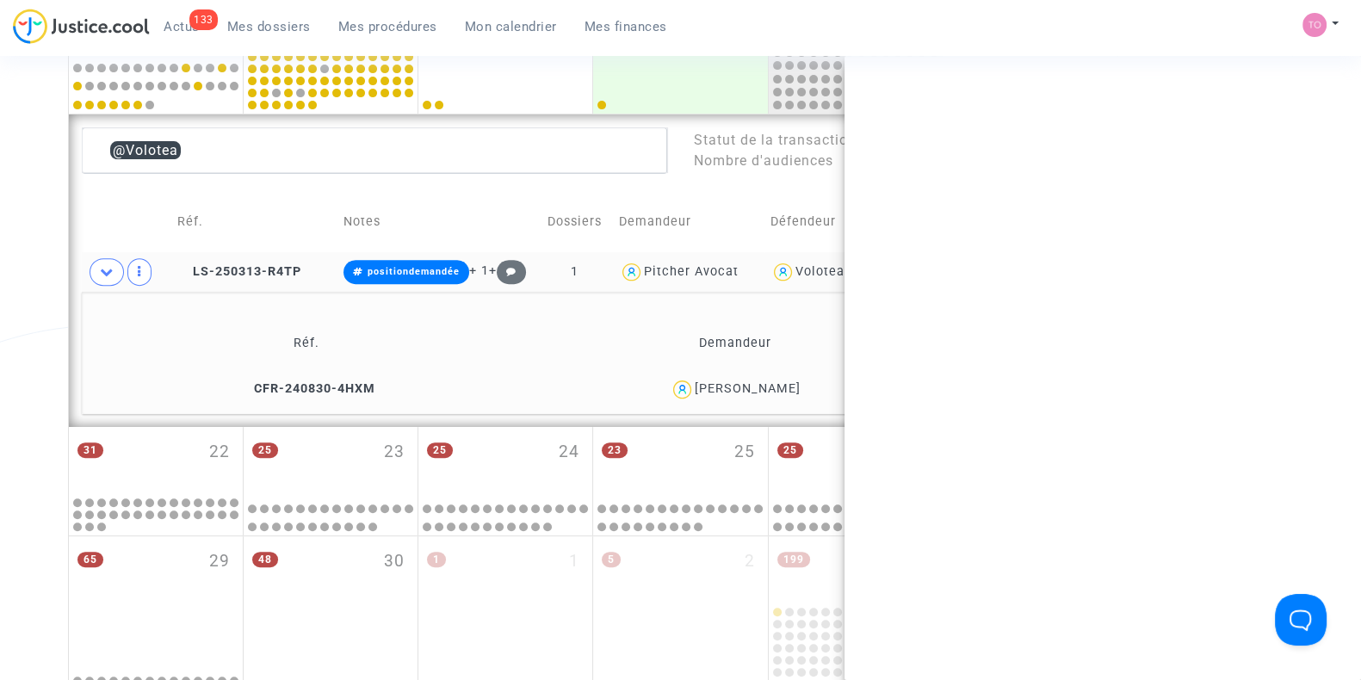
click at [782, 381] on div "Carine Schneider" at bounding box center [748, 388] width 106 height 15
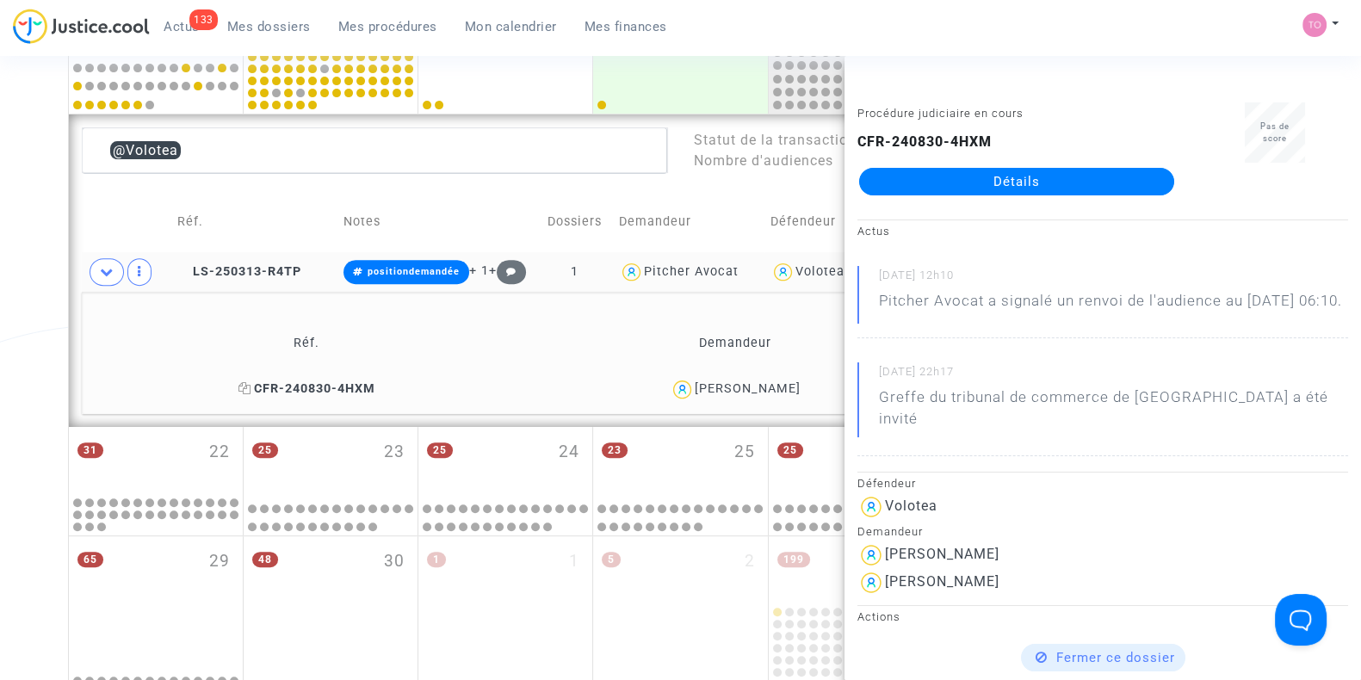
click at [245, 385] on icon at bounding box center [244, 388] width 13 height 12
click at [710, 382] on div "Carine Schneider" at bounding box center [748, 388] width 106 height 15
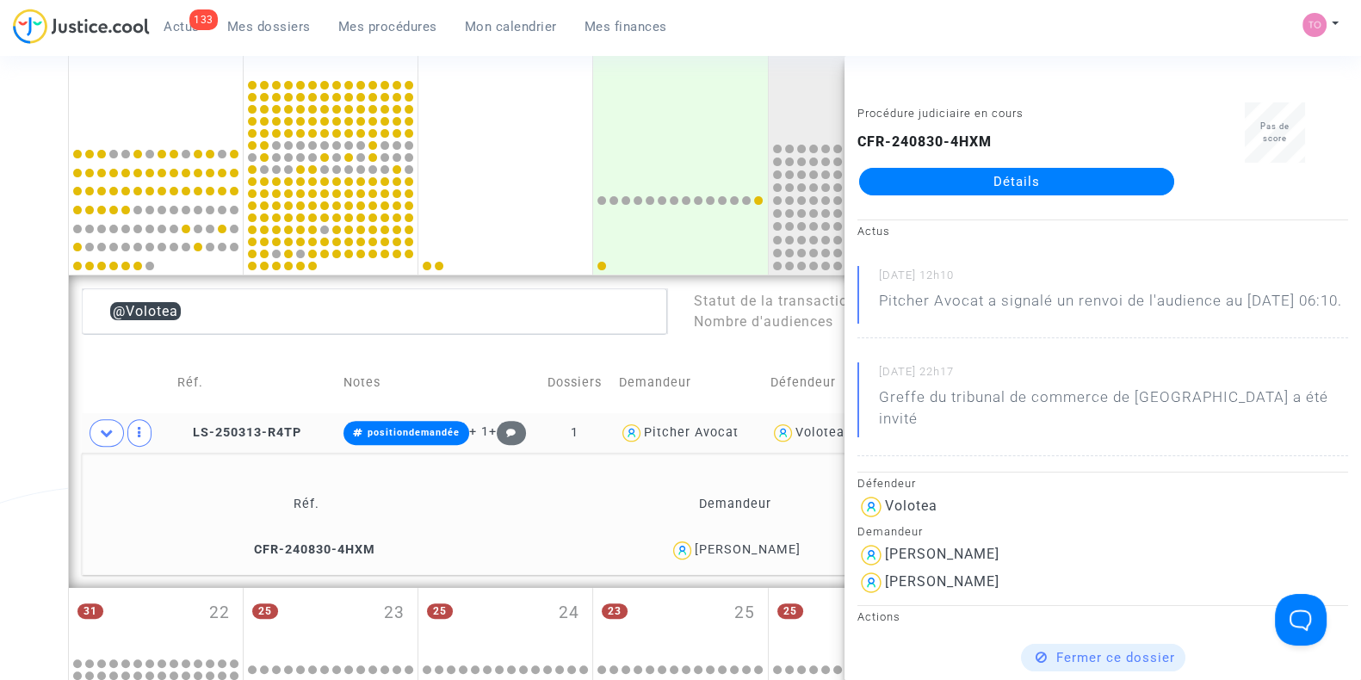
scroll to position [666, 0]
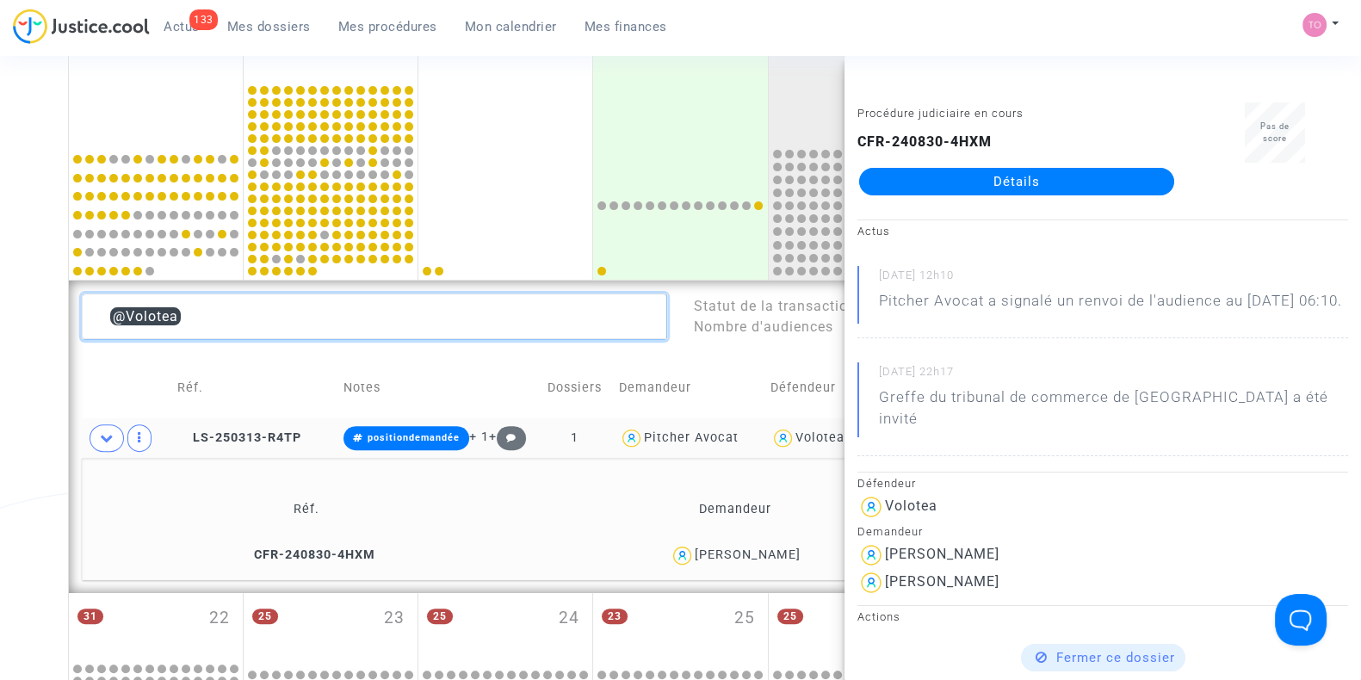
drag, startPoint x: 227, startPoint y: 325, endPoint x: 56, endPoint y: 328, distance: 171.4
click at [56, 328] on div "Date de clôture d'instruction Date de conciliation Date d'audience Date de juge…" at bounding box center [680, 195] width 1361 height 1524
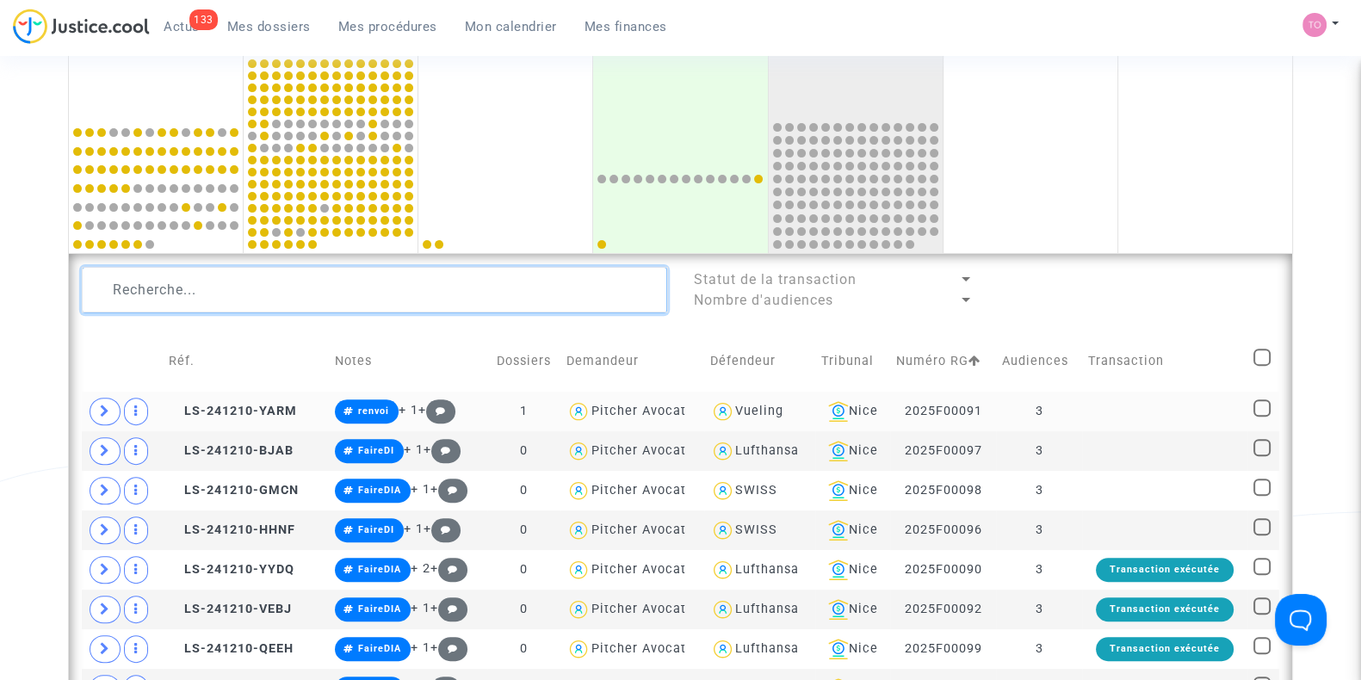
scroll to position [692, 0]
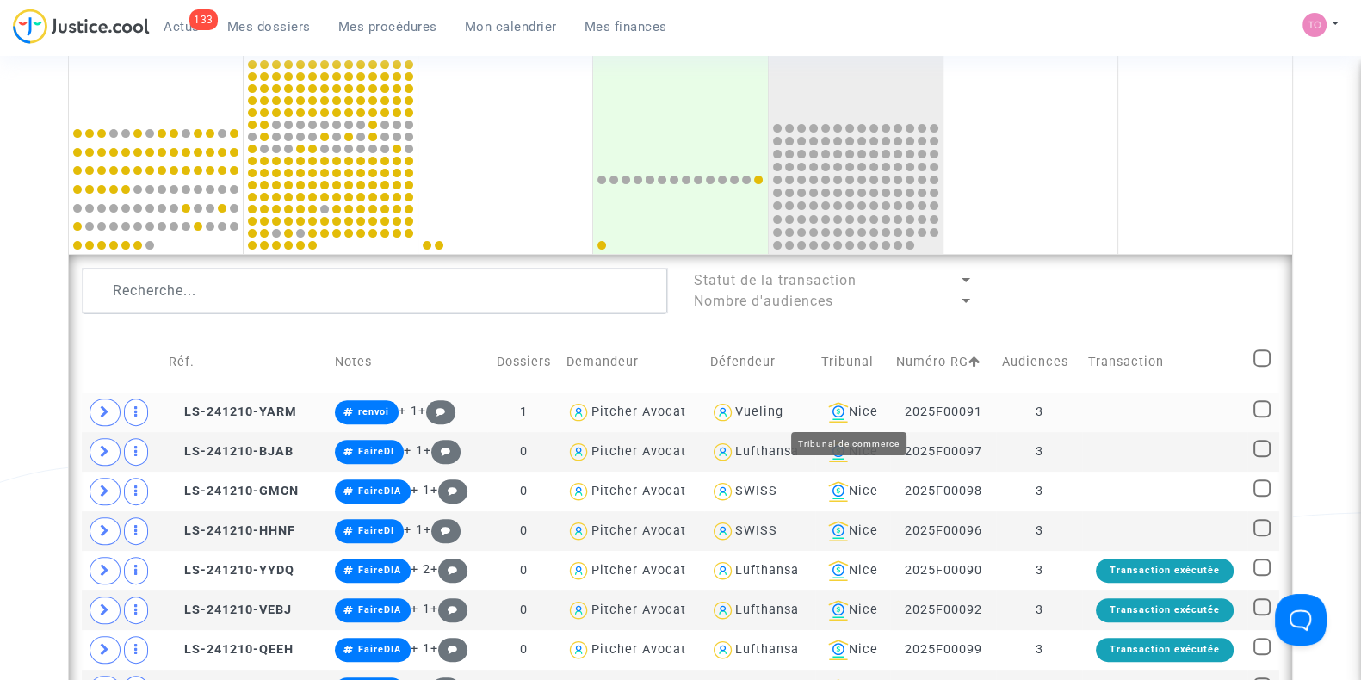
click at [865, 404] on div "Nice" at bounding box center [853, 412] width 64 height 21
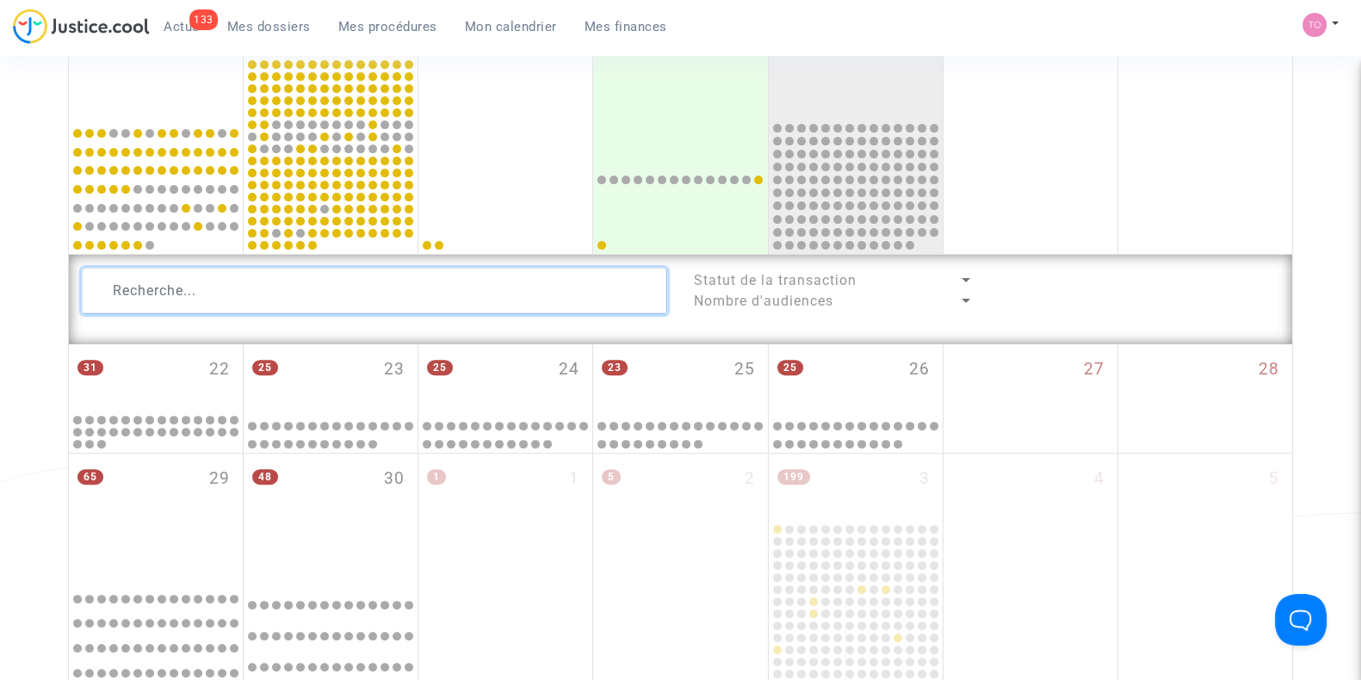
click at [159, 291] on textarea at bounding box center [374, 291] width 585 height 46
paste textarea "Pericard"
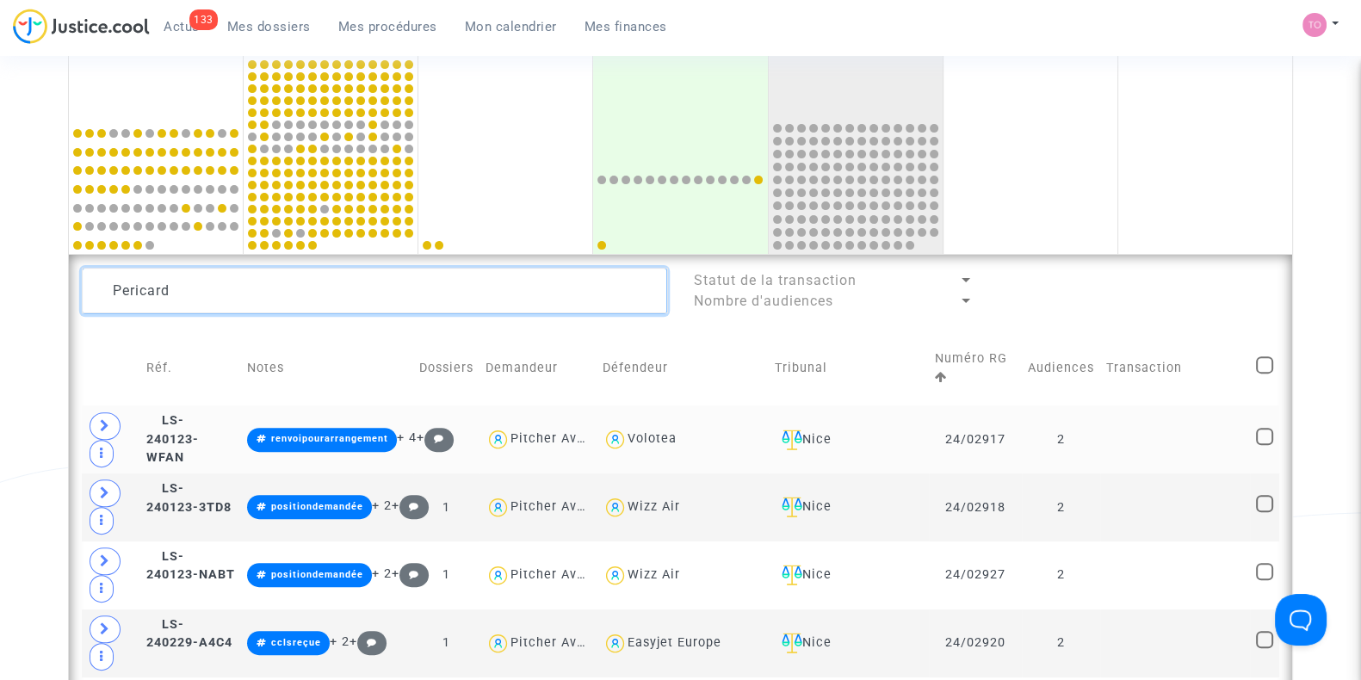
scroll to position [858, 0]
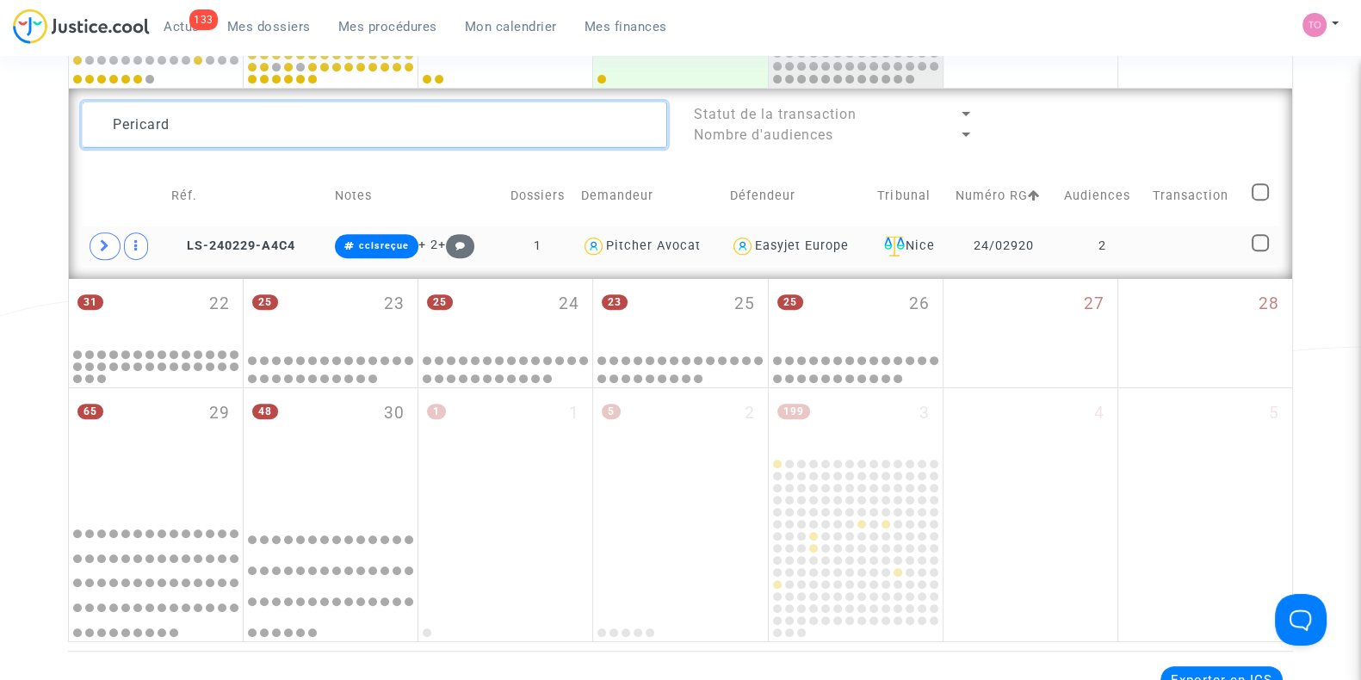
type textarea "Pericard"
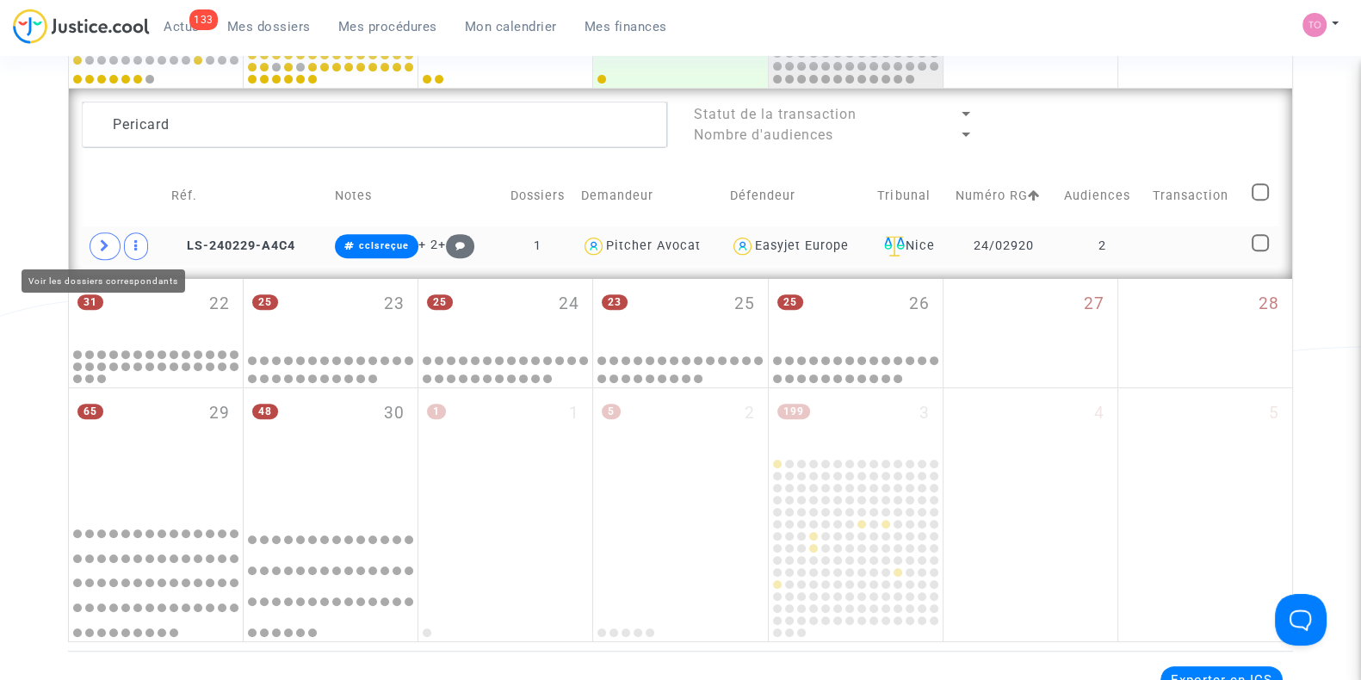
click at [100, 242] on icon at bounding box center [105, 245] width 10 height 13
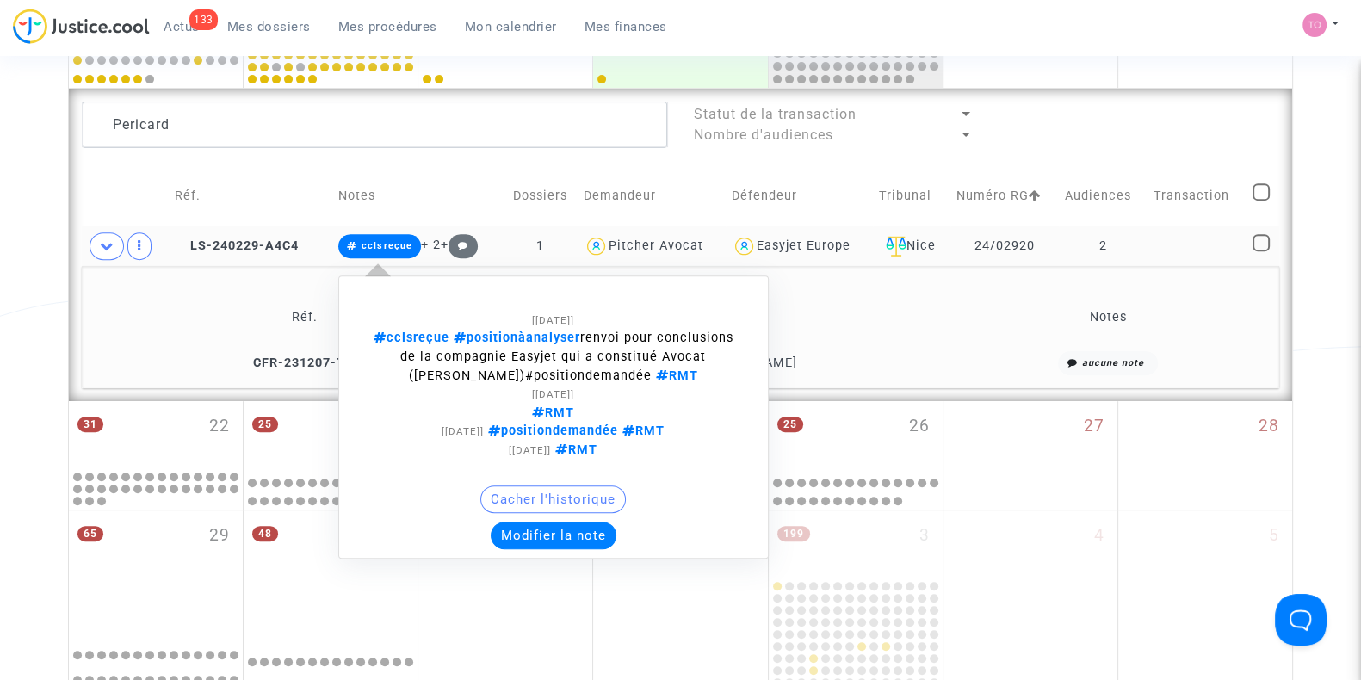
click at [534, 529] on button "Modifier la note" at bounding box center [554, 536] width 126 height 28
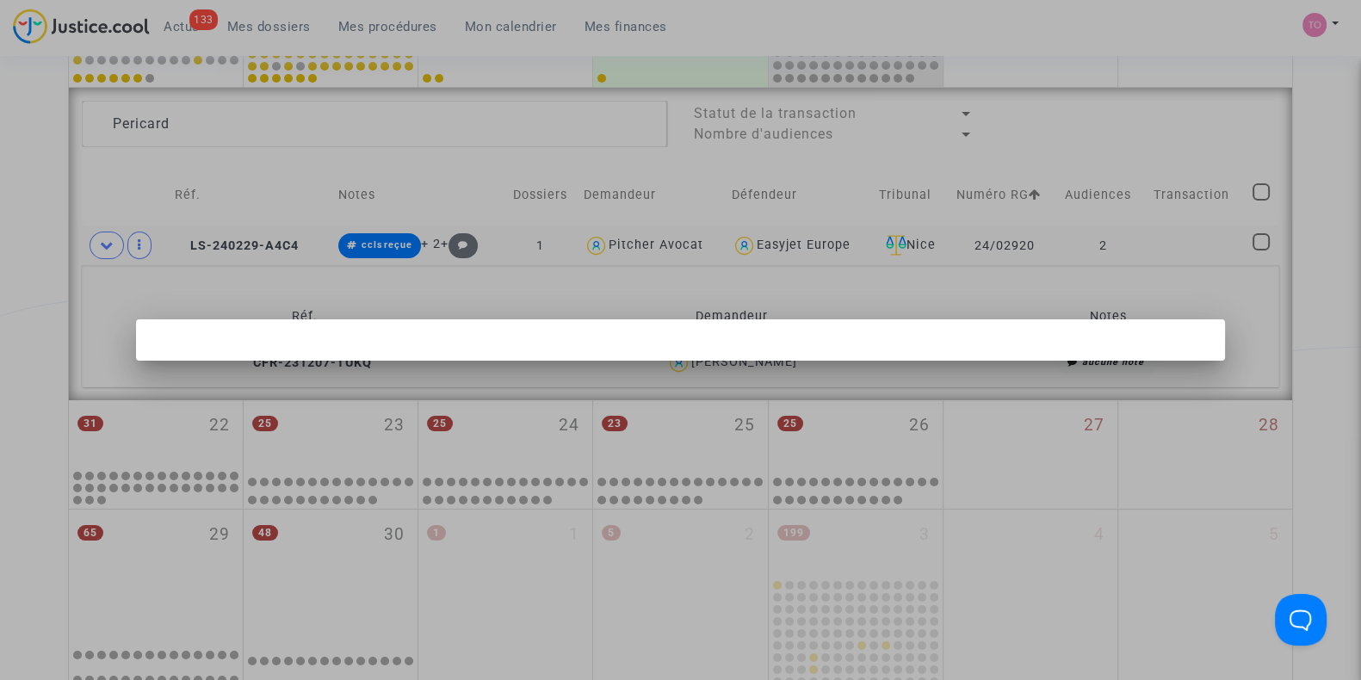
scroll to position [0, 0]
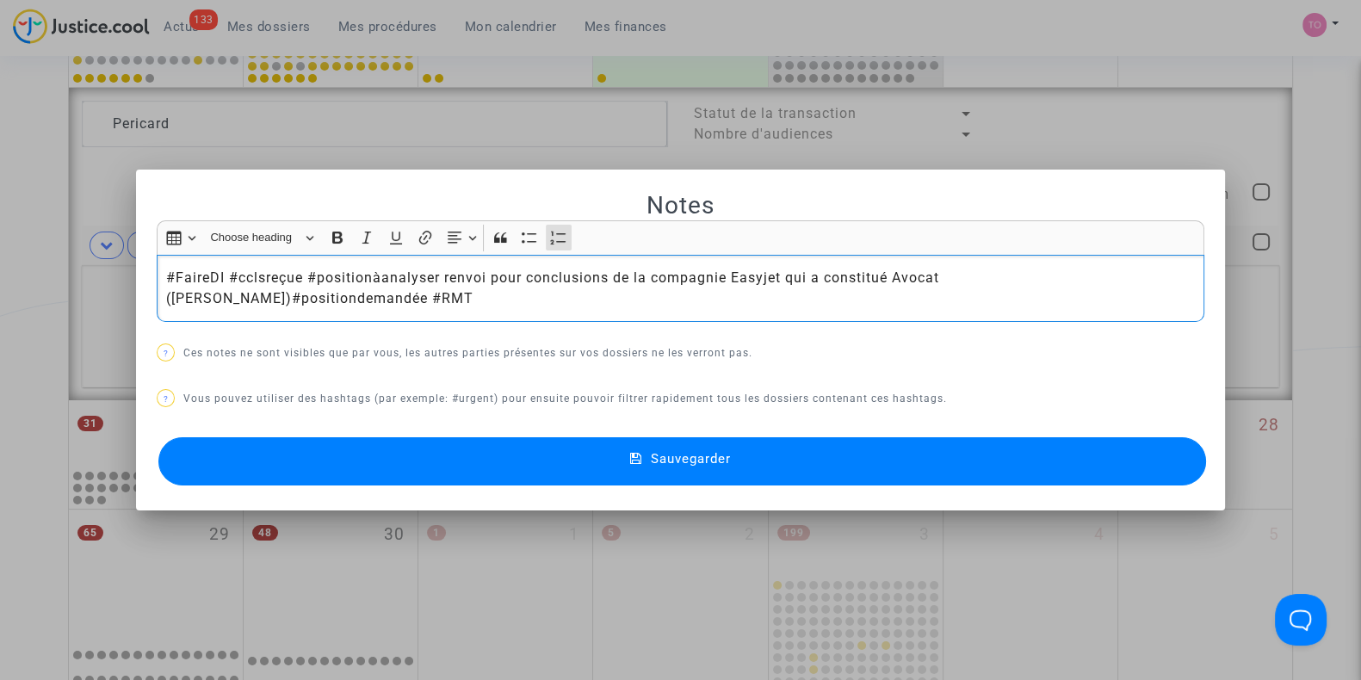
click at [405, 458] on button "Sauvegarder" at bounding box center [682, 461] width 1048 height 48
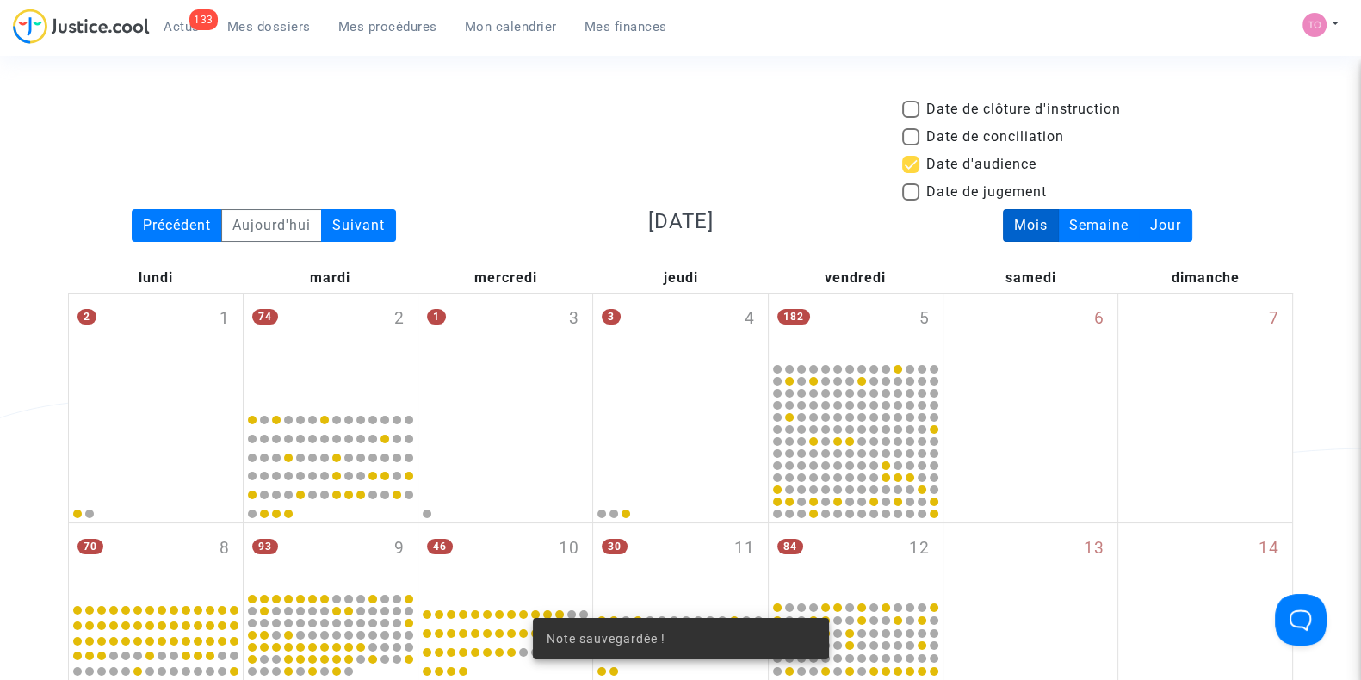
scroll to position [858, 0]
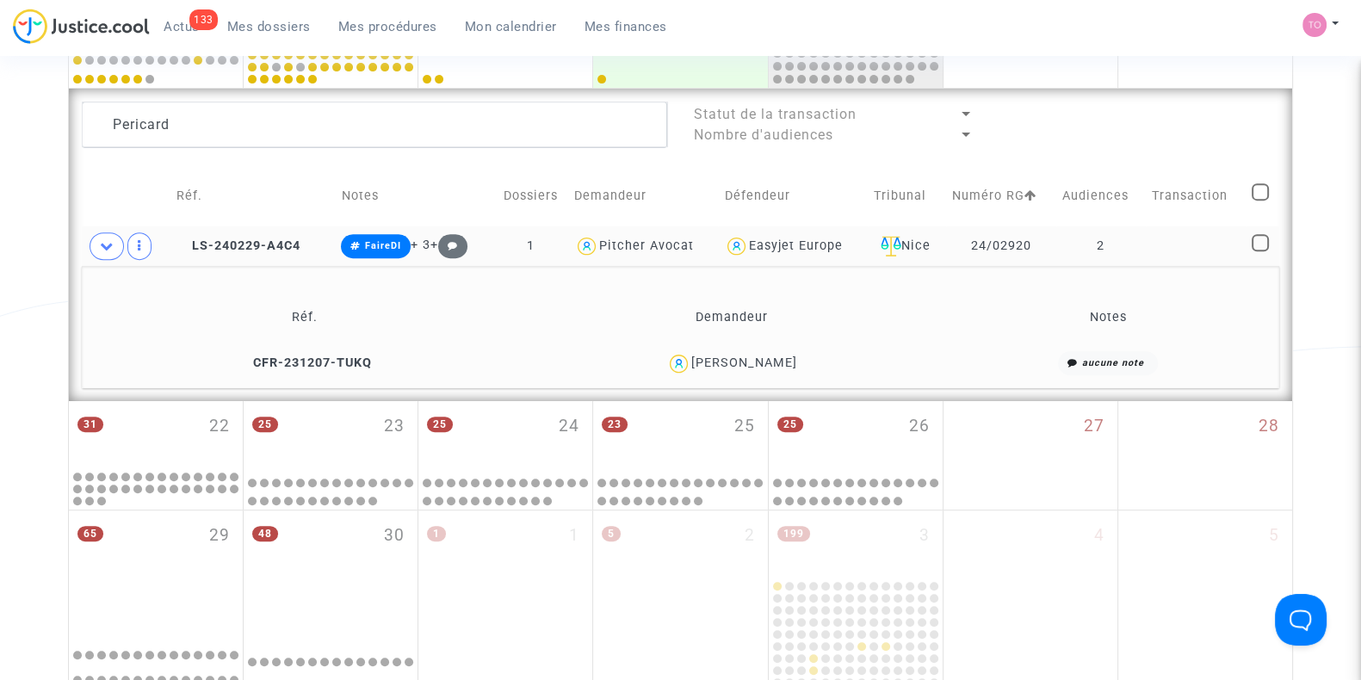
click at [788, 361] on div "Armelle Pericard" at bounding box center [744, 363] width 106 height 15
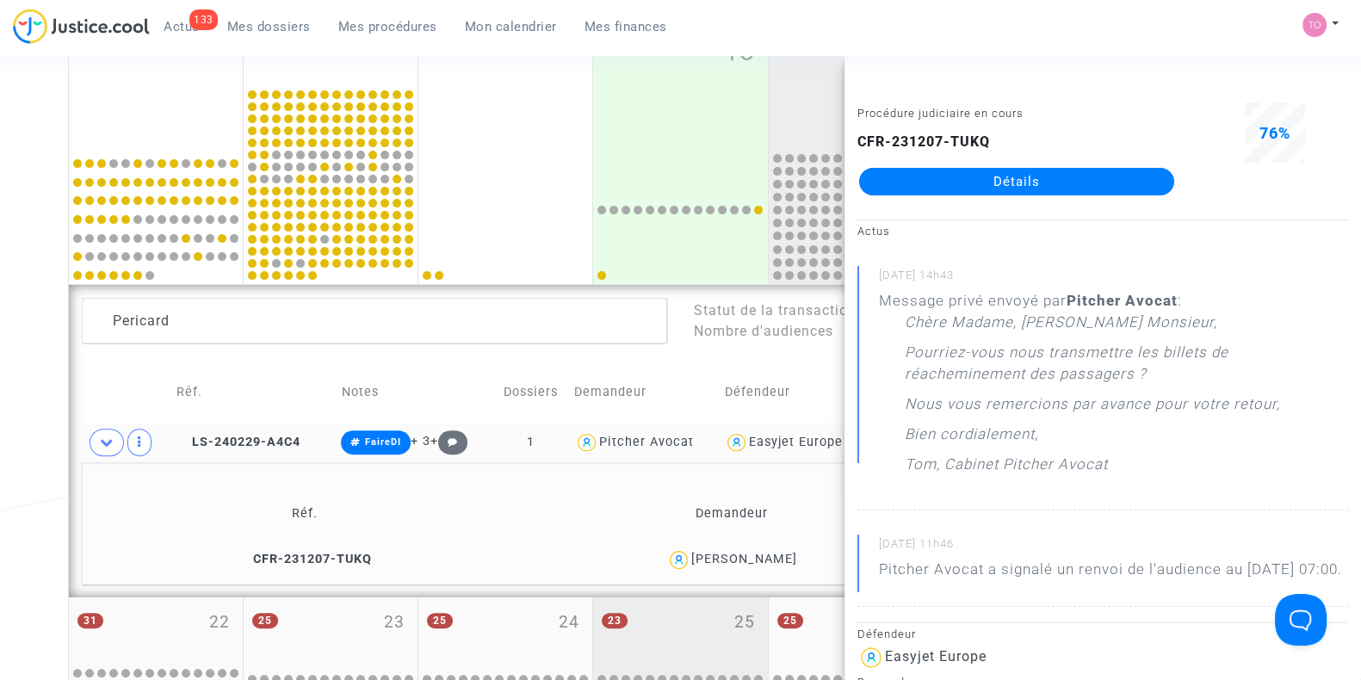
scroll to position [655, 0]
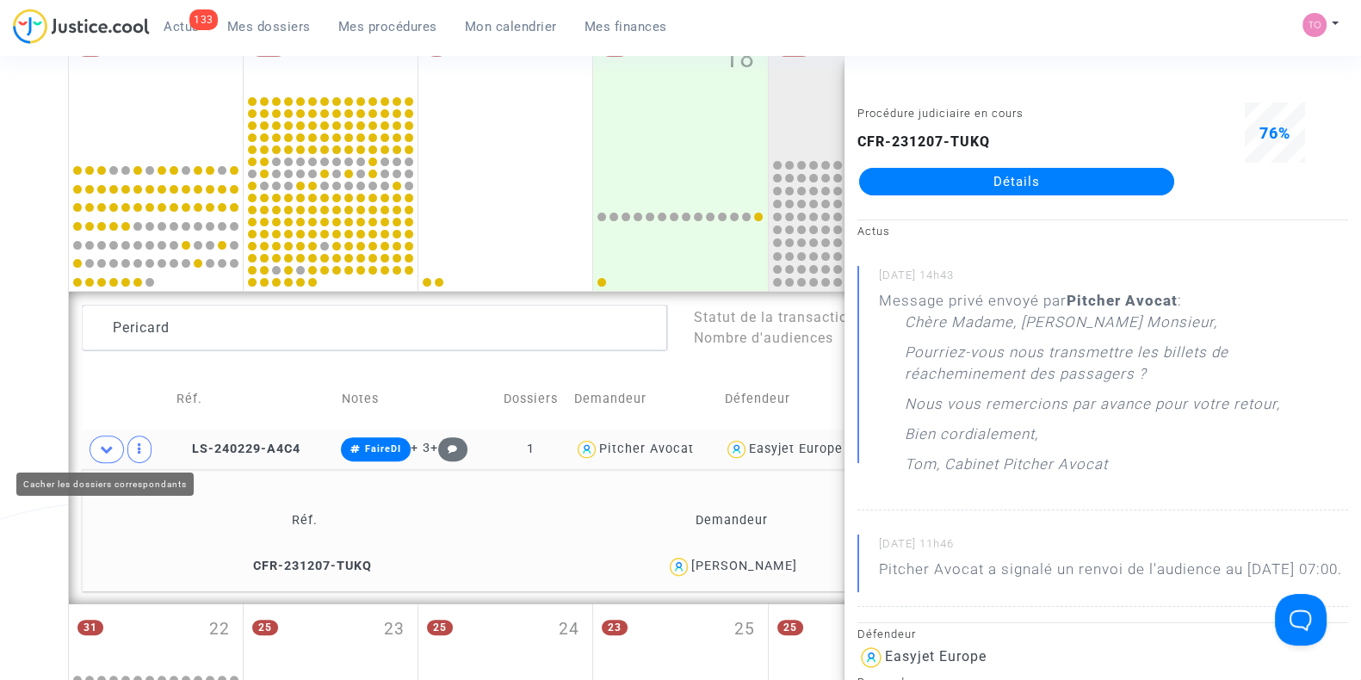
click at [101, 443] on icon at bounding box center [107, 449] width 14 height 13
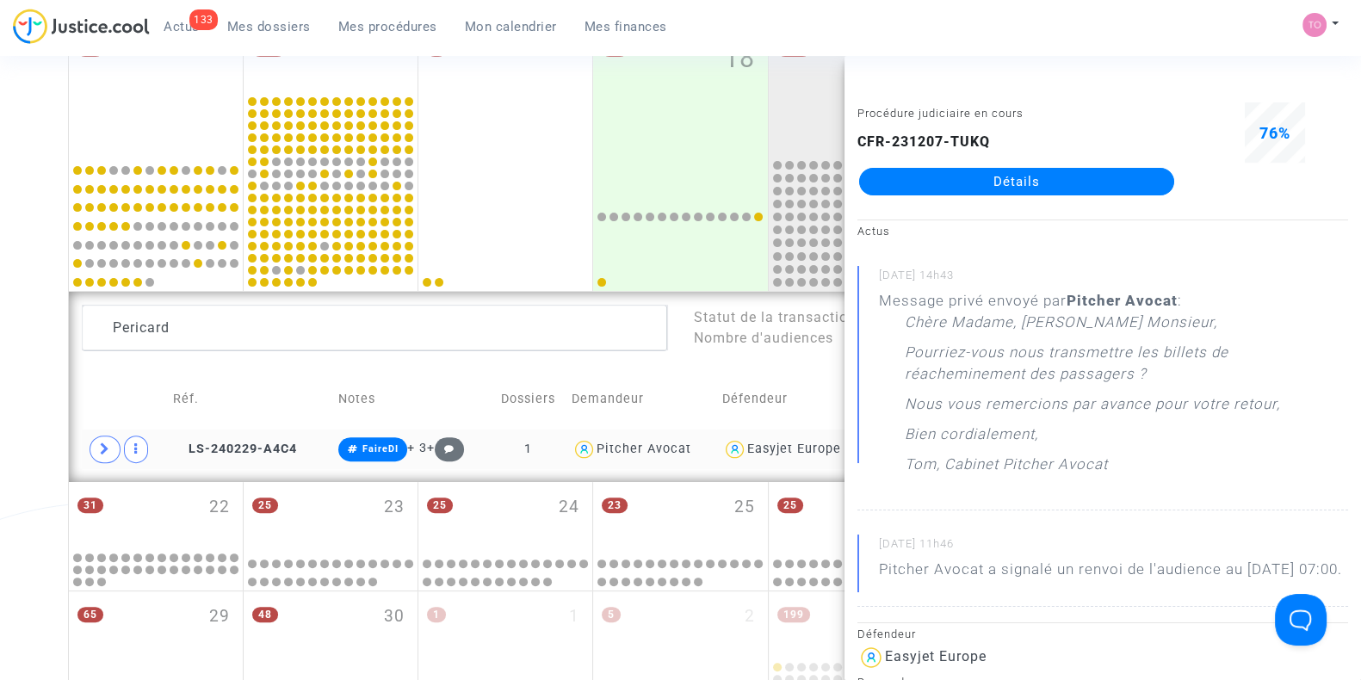
click at [0, 400] on div "Date de clôture d'instruction Date de conciliation Date d'audience Date de juge…" at bounding box center [680, 145] width 1361 height 1402
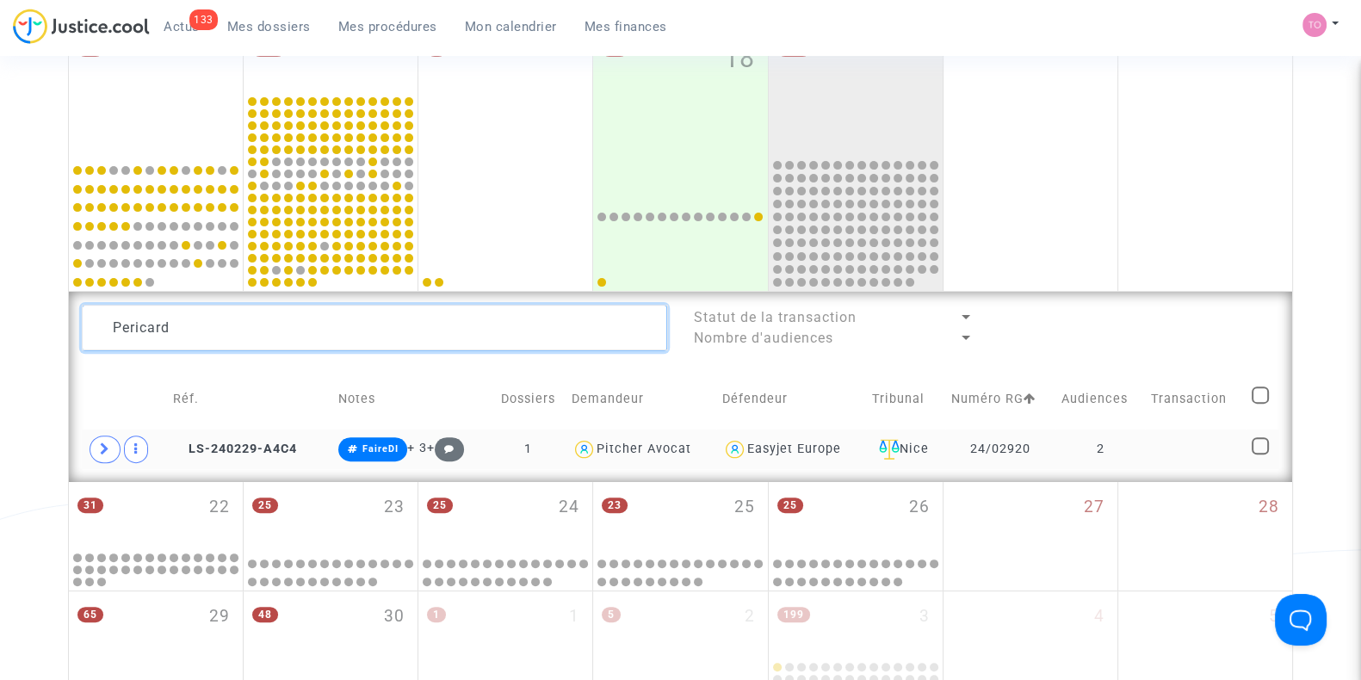
drag, startPoint x: 219, startPoint y: 325, endPoint x: 0, endPoint y: 319, distance: 218.7
click at [0, 319] on div "Date de clôture d'instruction Date de conciliation Date d'audience Date de juge…" at bounding box center [680, 145] width 1361 height 1402
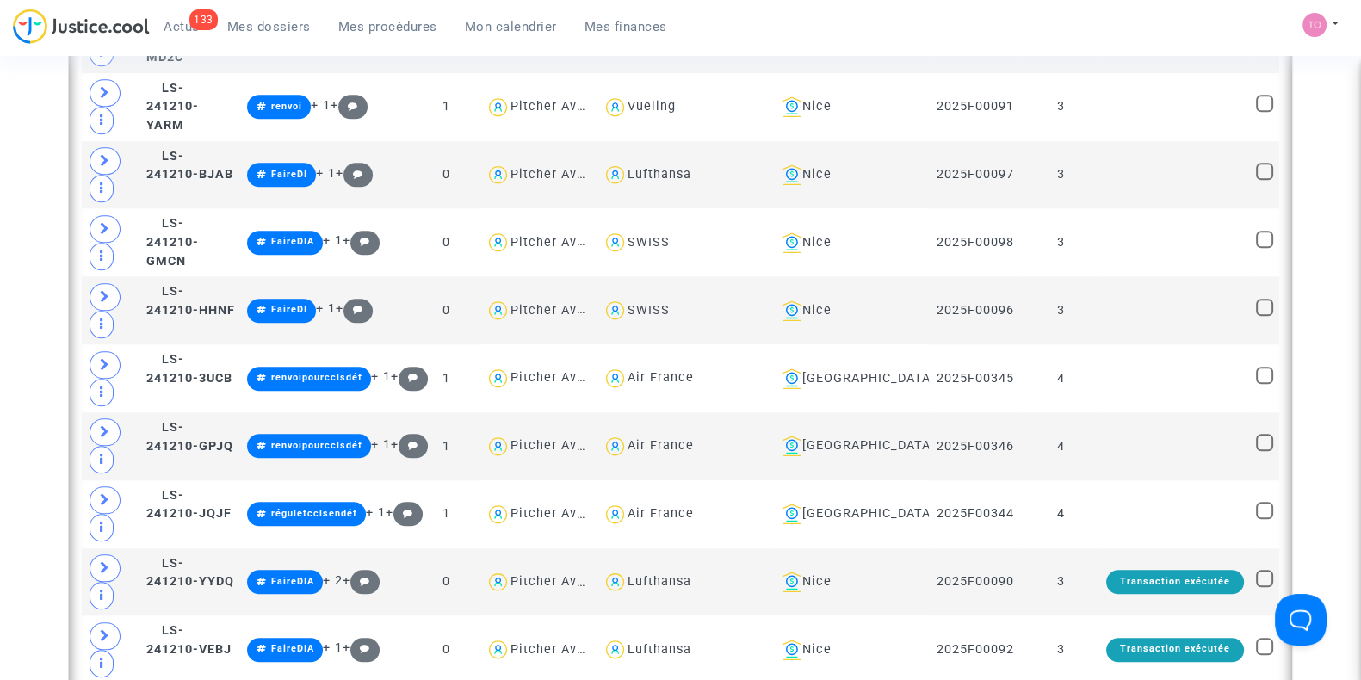
scroll to position [2020, 0]
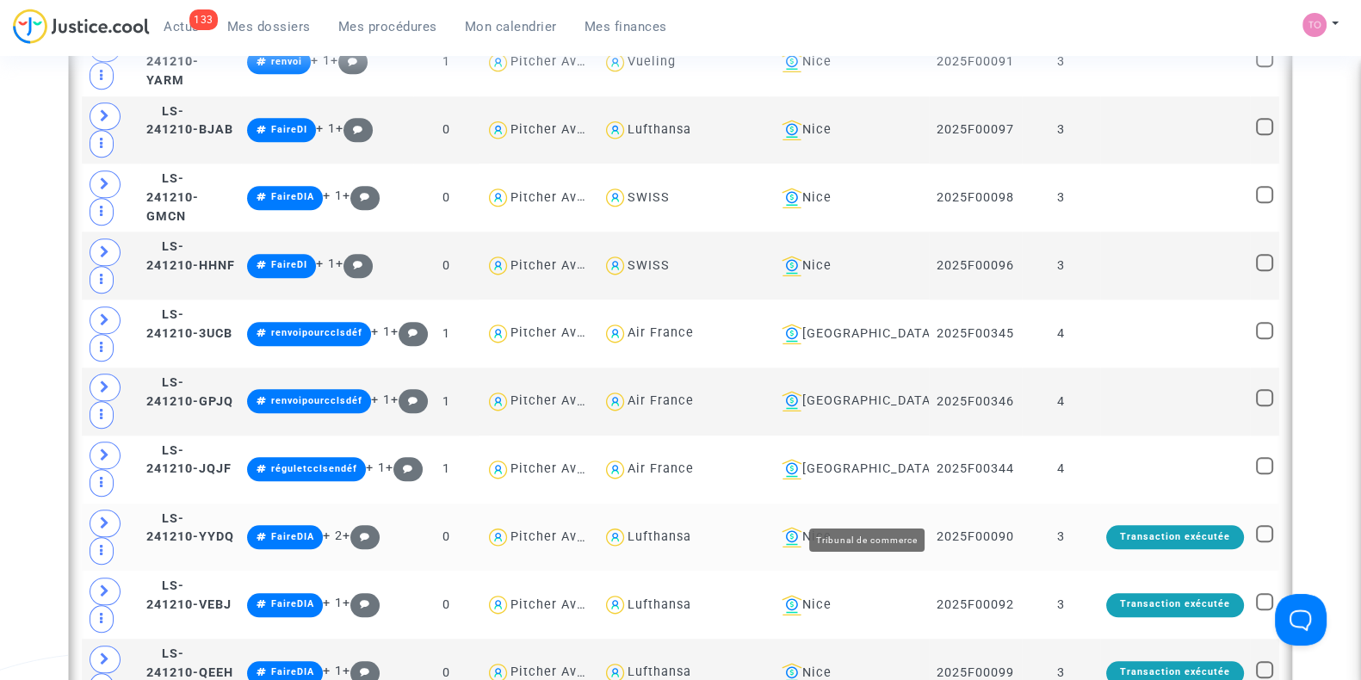
click at [874, 527] on div "Nice" at bounding box center [849, 537] width 148 height 21
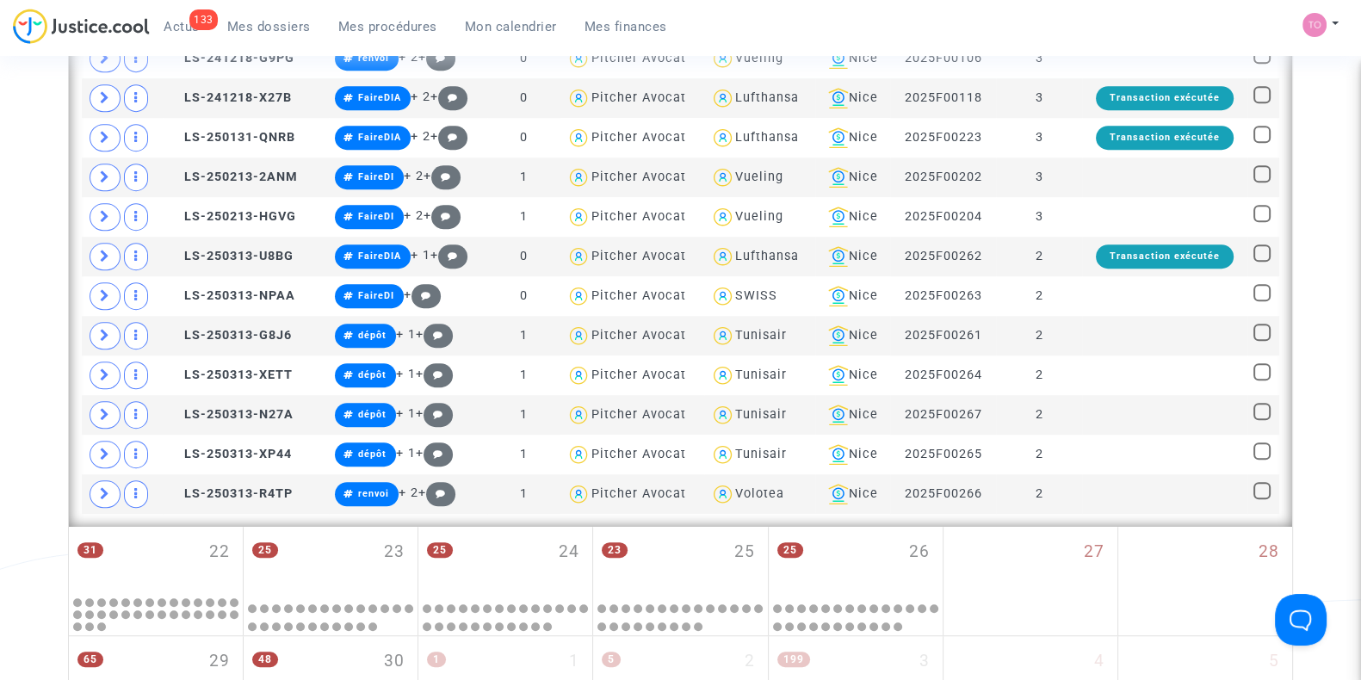
scroll to position [1350, 0]
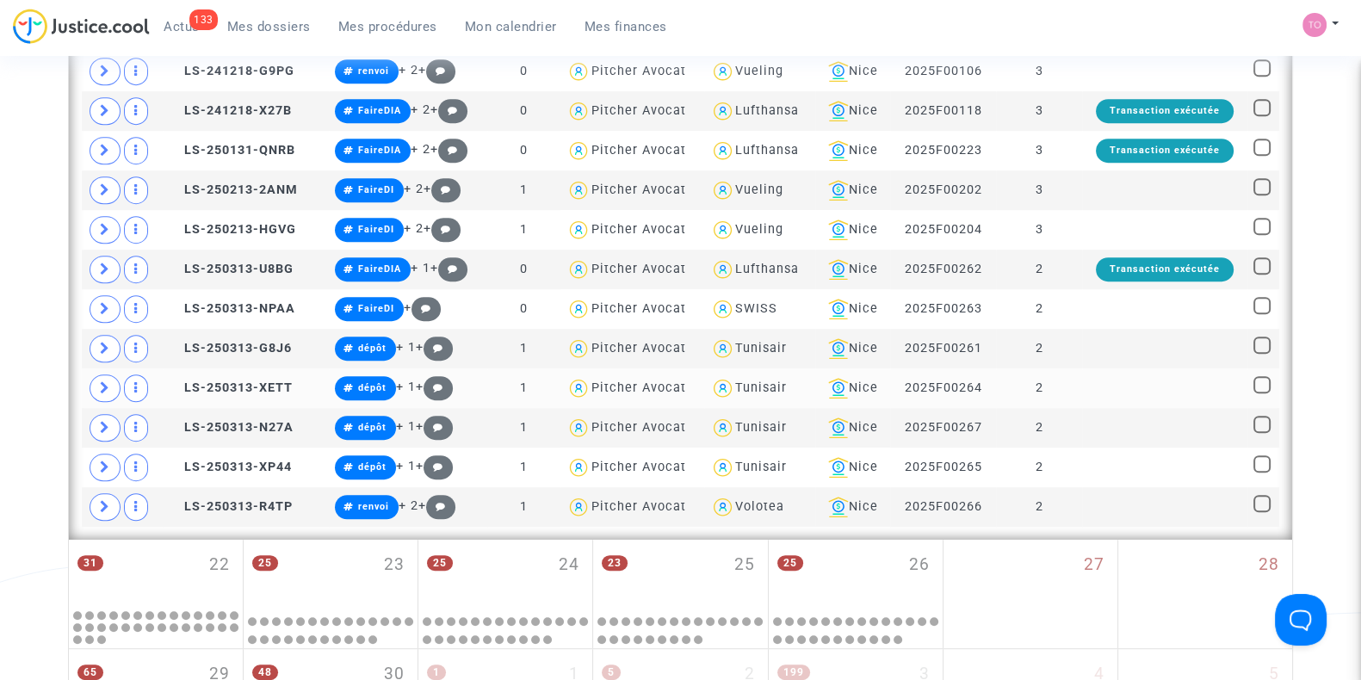
click at [761, 382] on div "Tunisair" at bounding box center [761, 388] width 52 height 15
type textarea "@Tunisair"
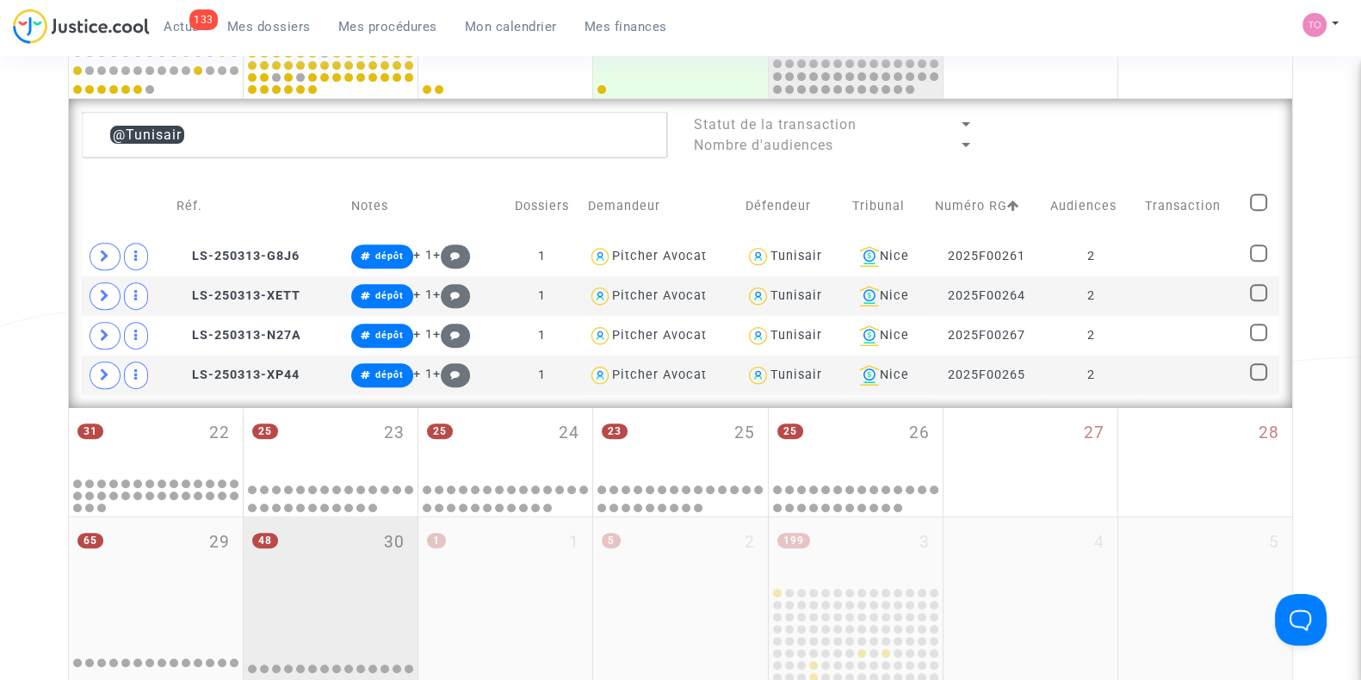
scroll to position [844, 0]
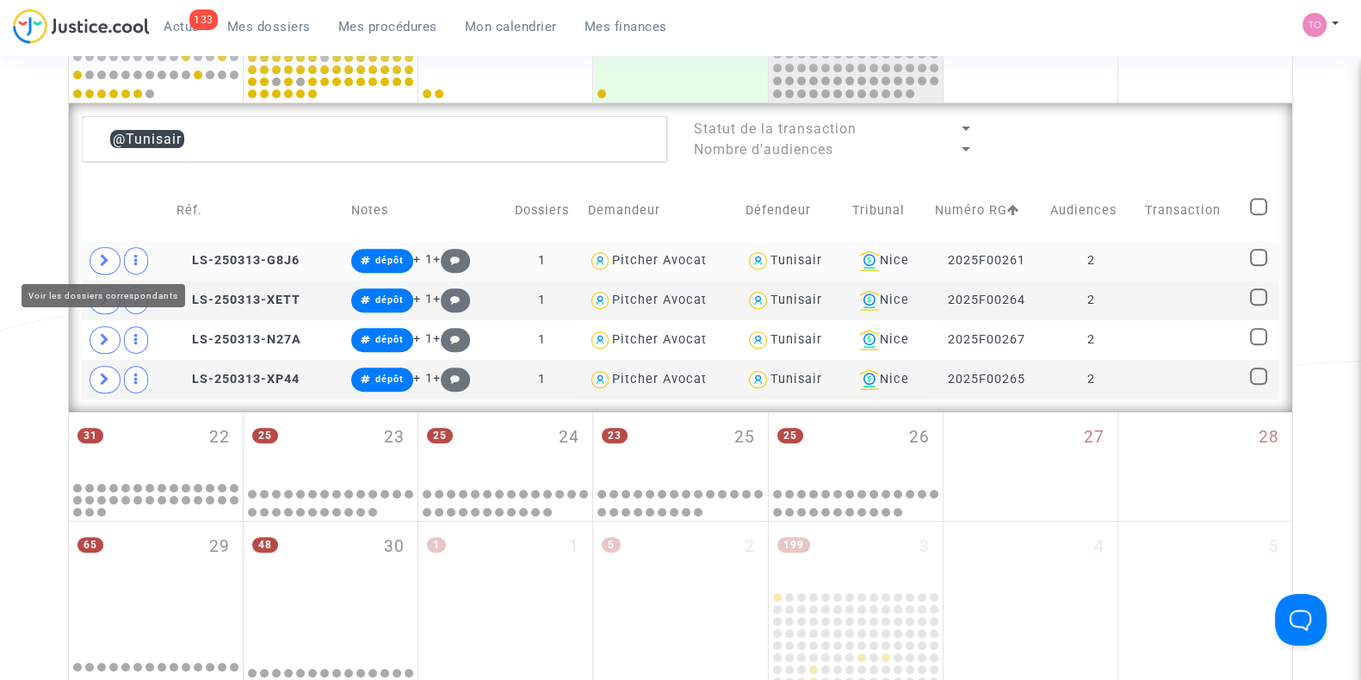
click at [104, 260] on icon at bounding box center [105, 260] width 10 height 13
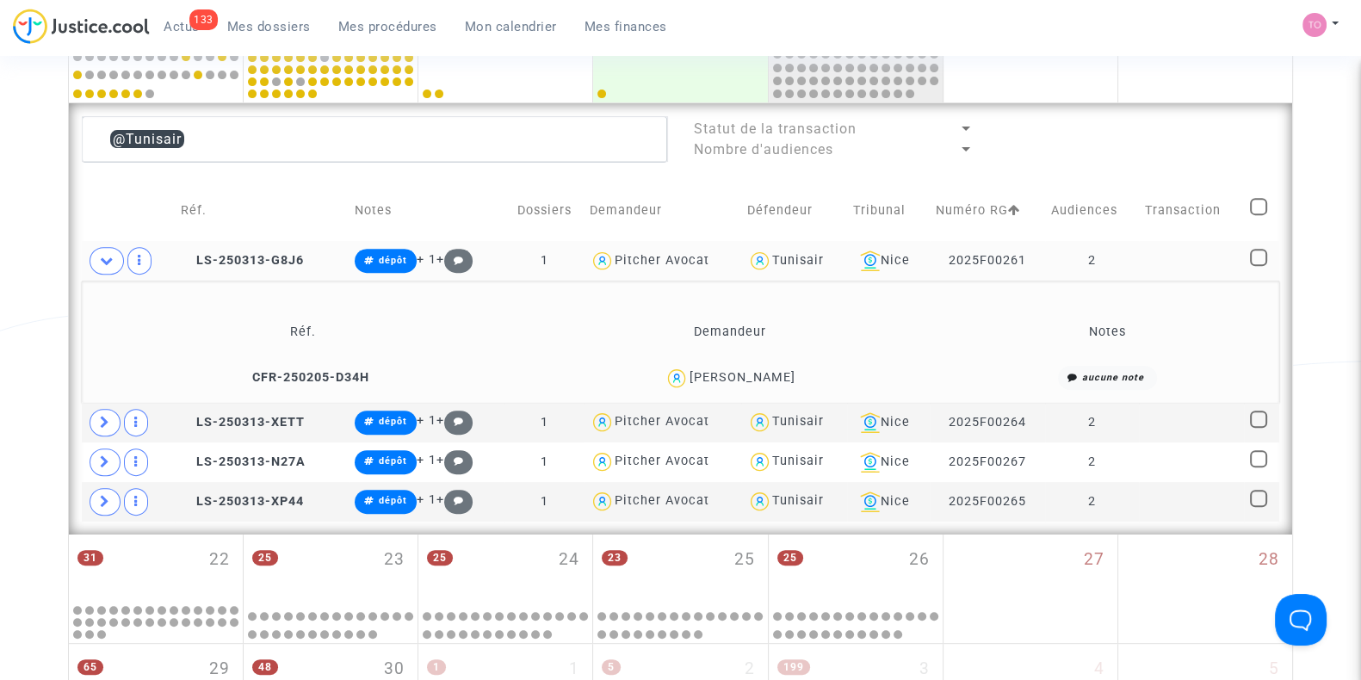
click at [774, 363] on span "Habib MAhjoub" at bounding box center [742, 328] width 106 height 114
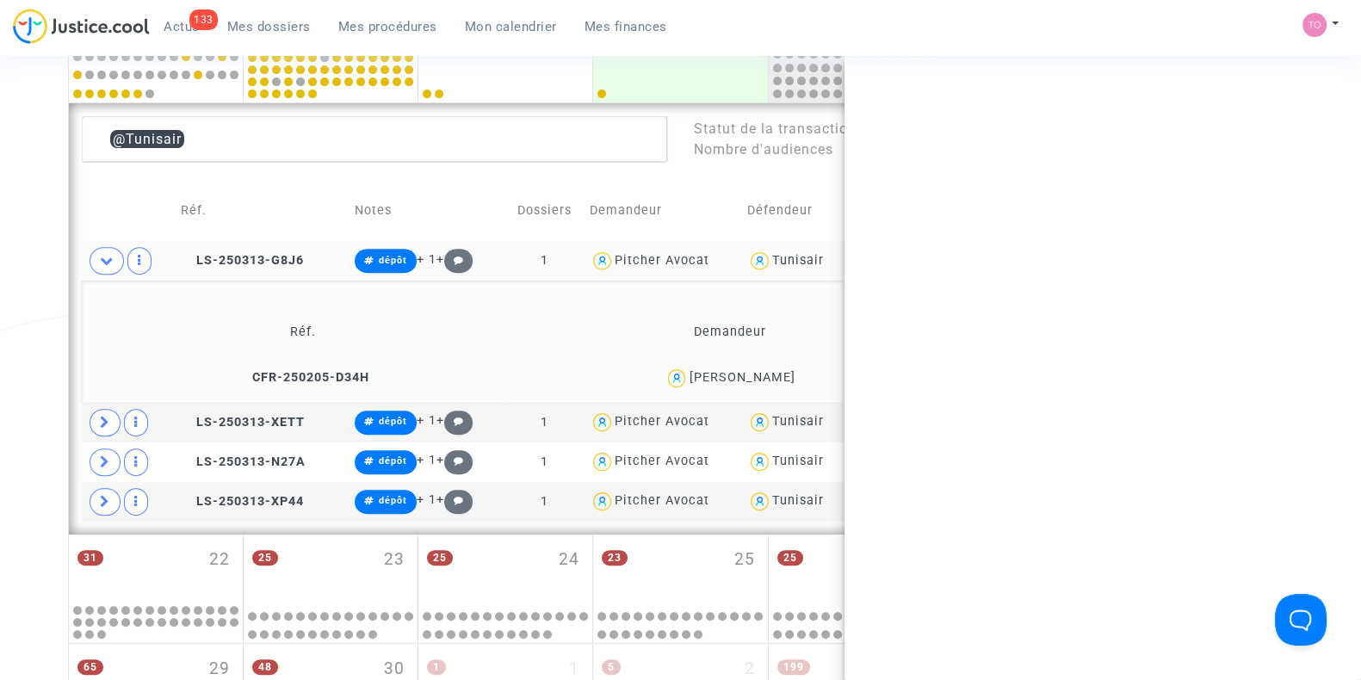
click at [774, 363] on span "Habib MAhjoub" at bounding box center [742, 328] width 106 height 114
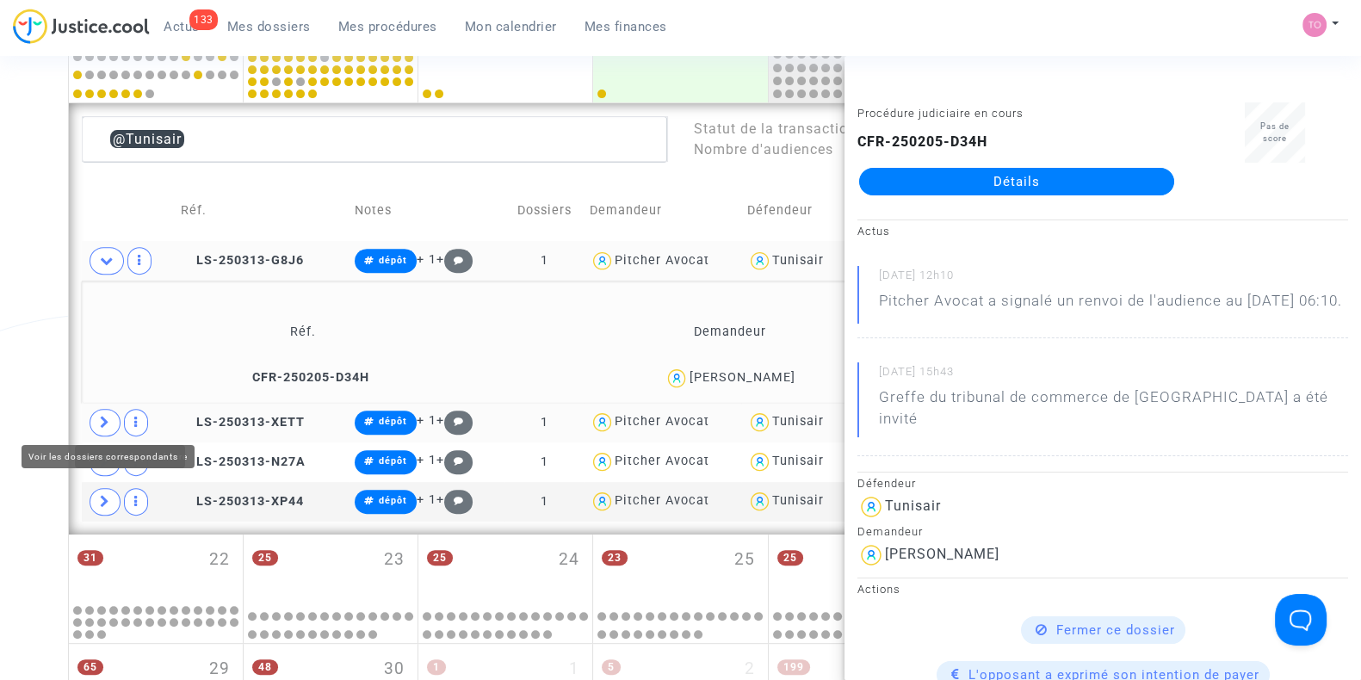
click at [110, 414] on span at bounding box center [105, 423] width 31 height 28
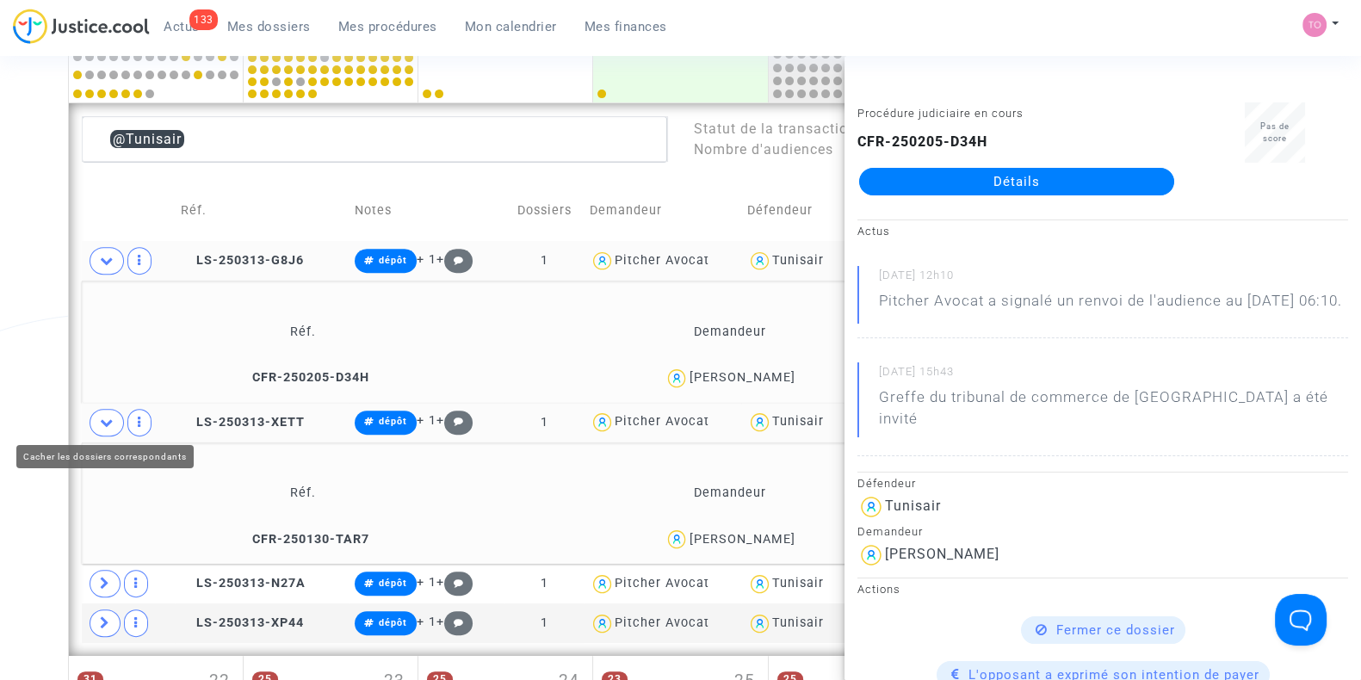
click at [32, 344] on div "Date de clôture d'instruction Date de conciliation Date d'audience Date de juge…" at bounding box center [680, 137] width 1361 height 1764
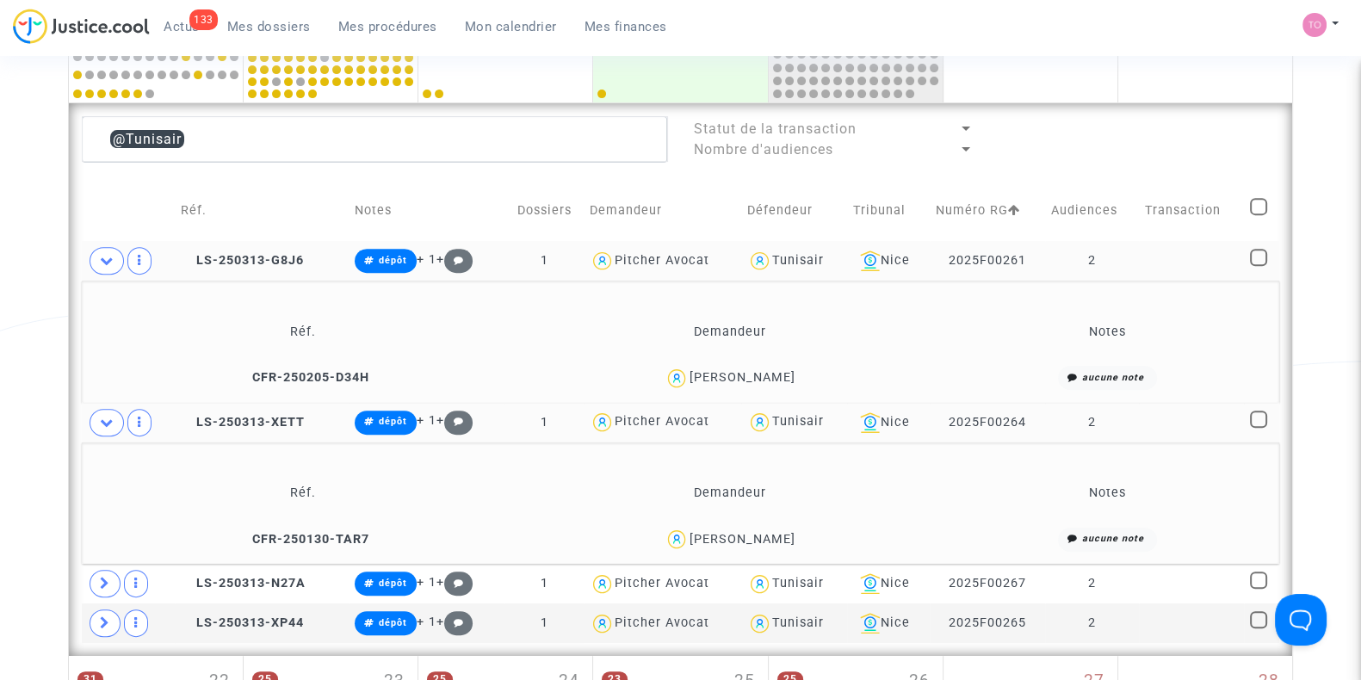
click at [771, 535] on div "Mohamed Gourar" at bounding box center [742, 539] width 106 height 15
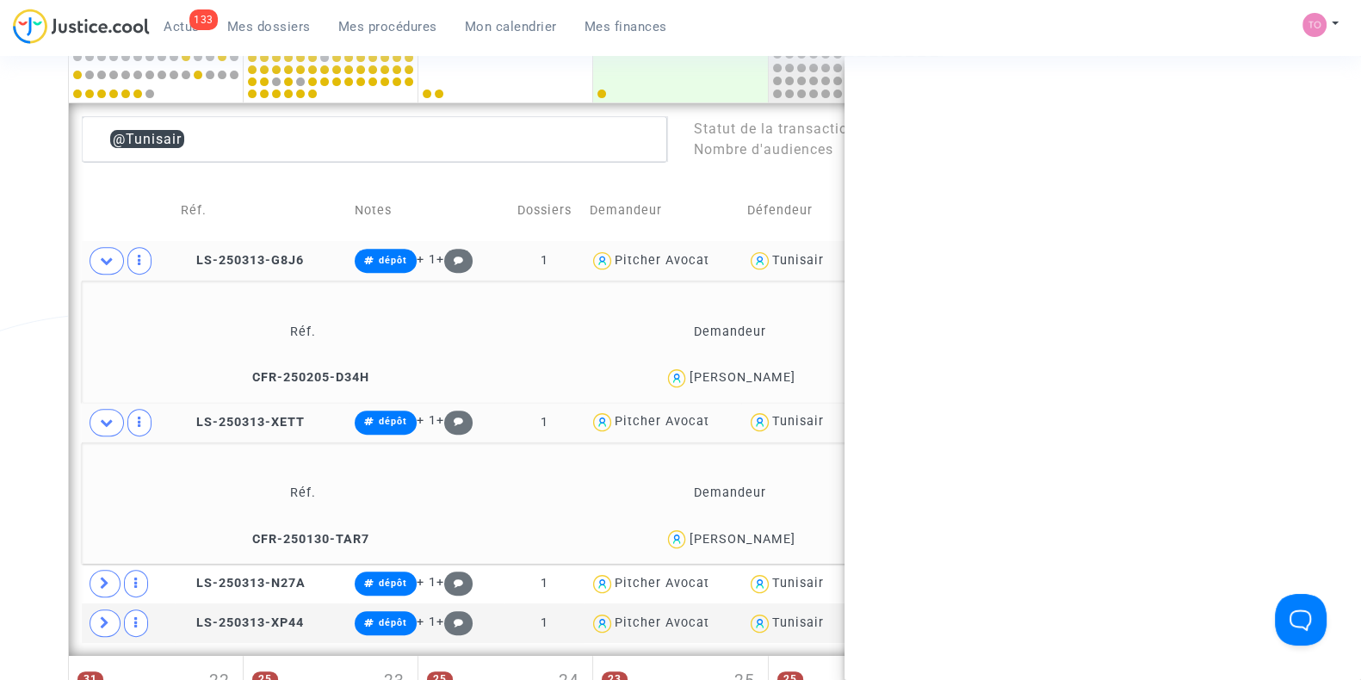
click at [771, 535] on div "Mohamed Gourar" at bounding box center [742, 539] width 106 height 15
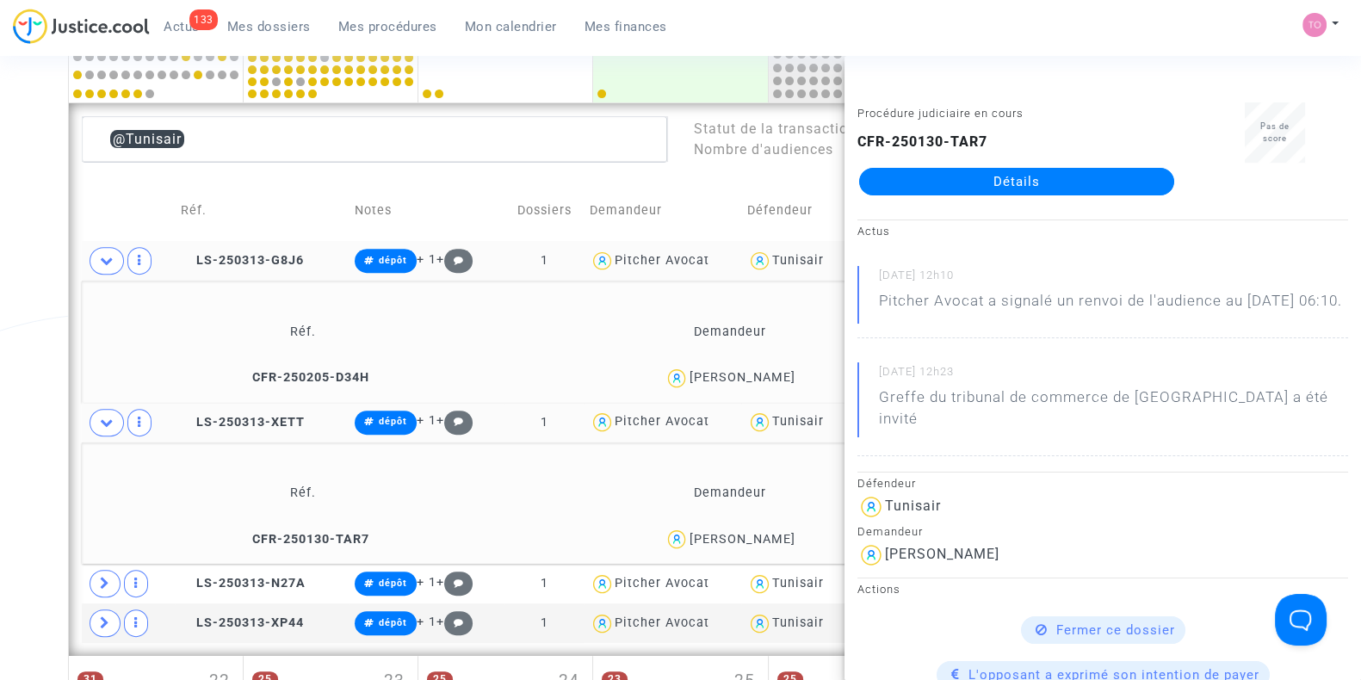
scroll to position [972, 0]
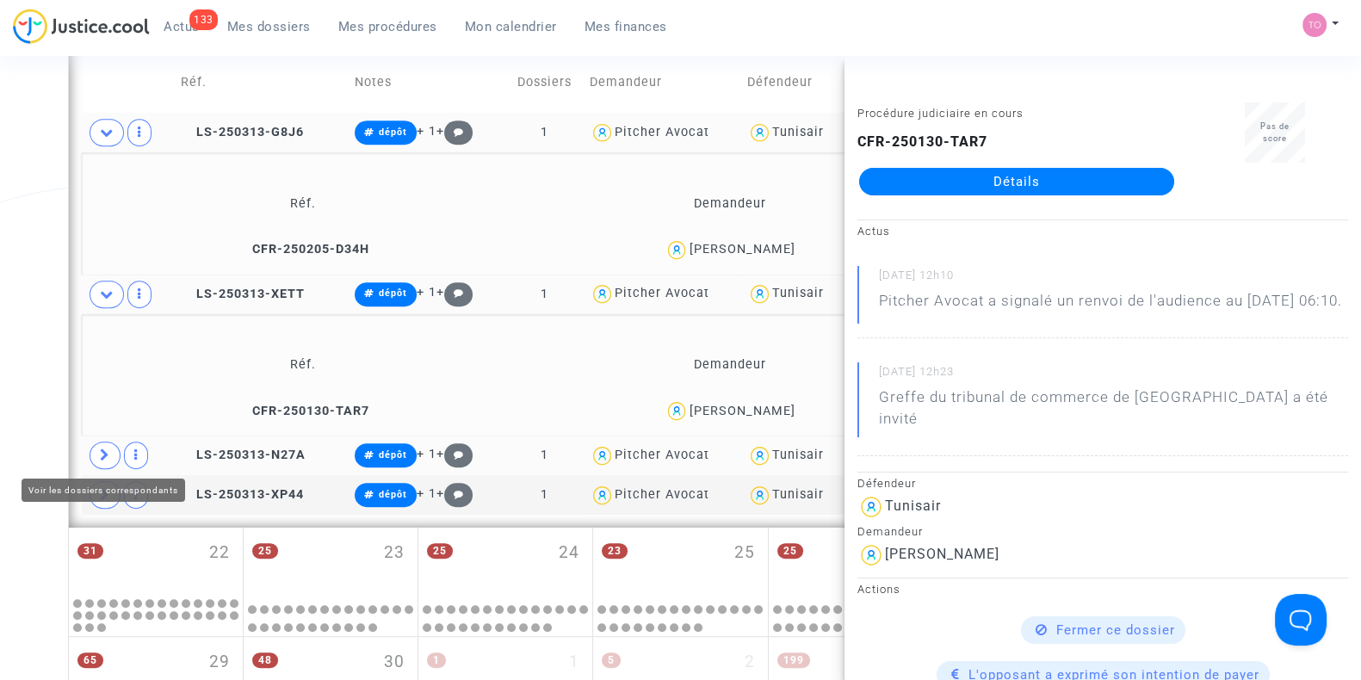
click at [109, 451] on span at bounding box center [105, 456] width 31 height 28
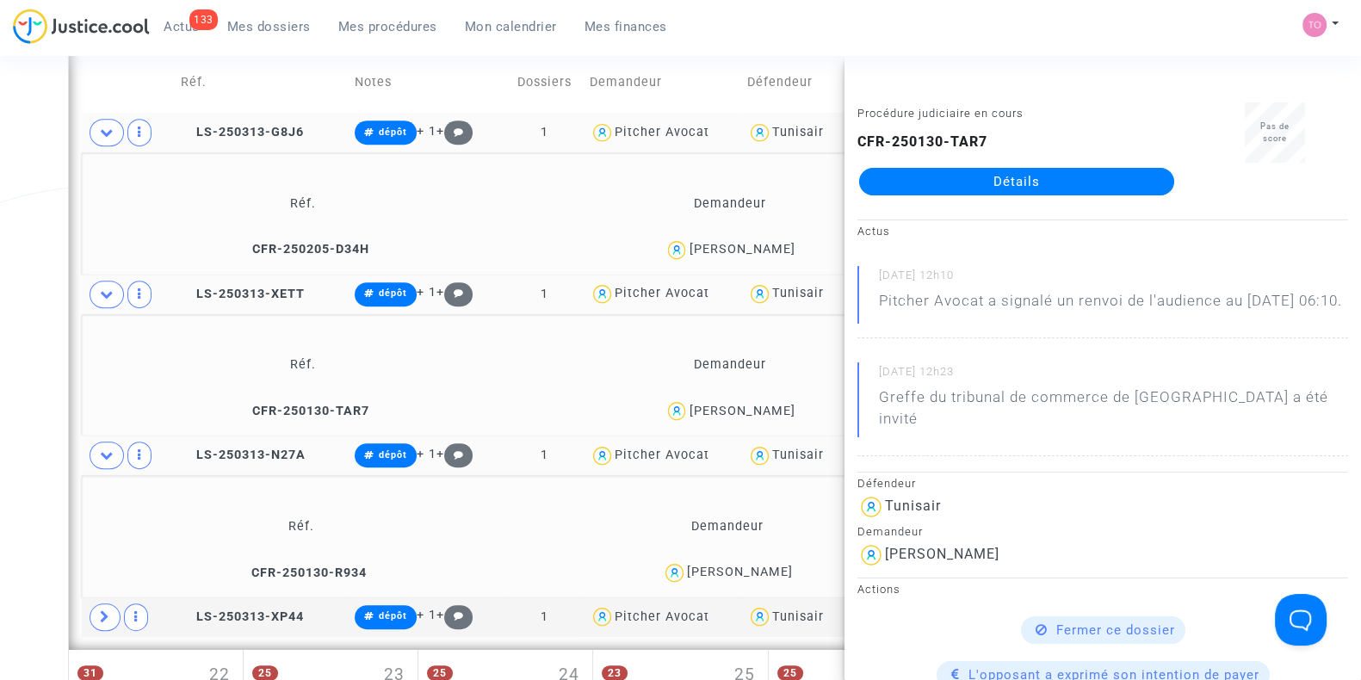
click at [773, 566] on div "Chayma Ladhari" at bounding box center [740, 572] width 106 height 15
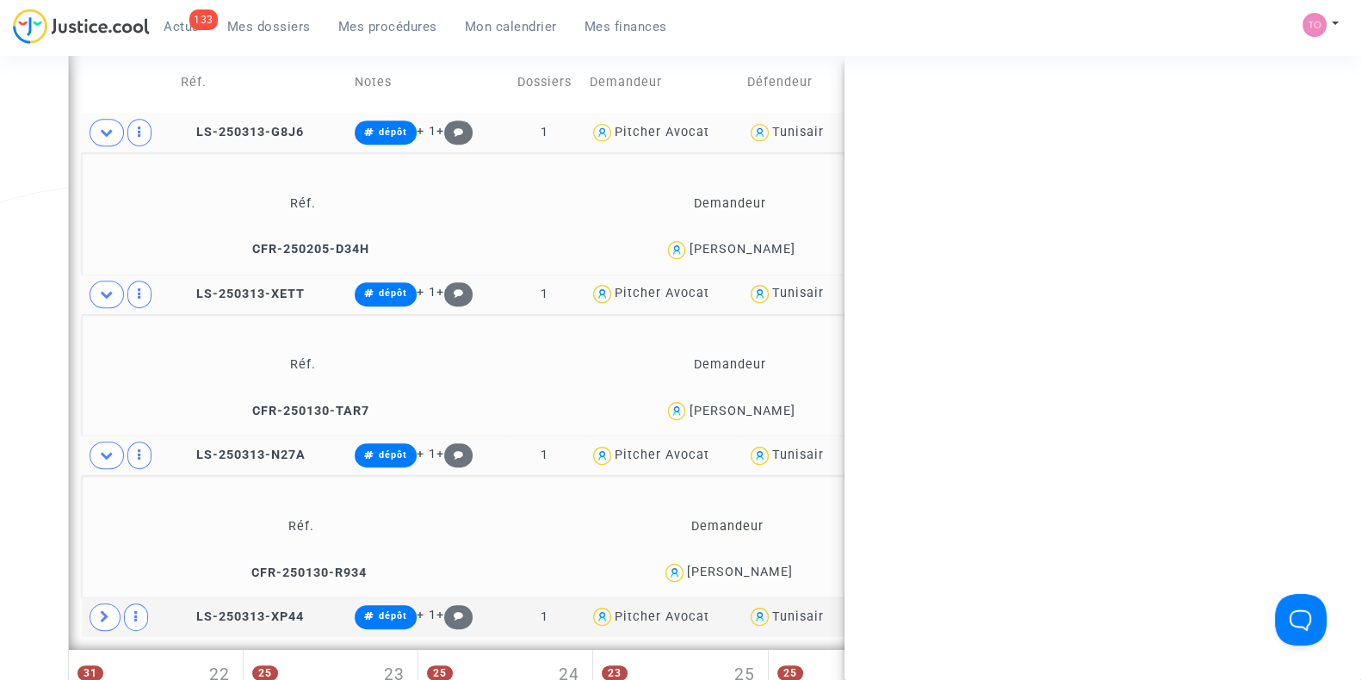
click at [773, 566] on div "Chayma Ladhari" at bounding box center [740, 572] width 106 height 15
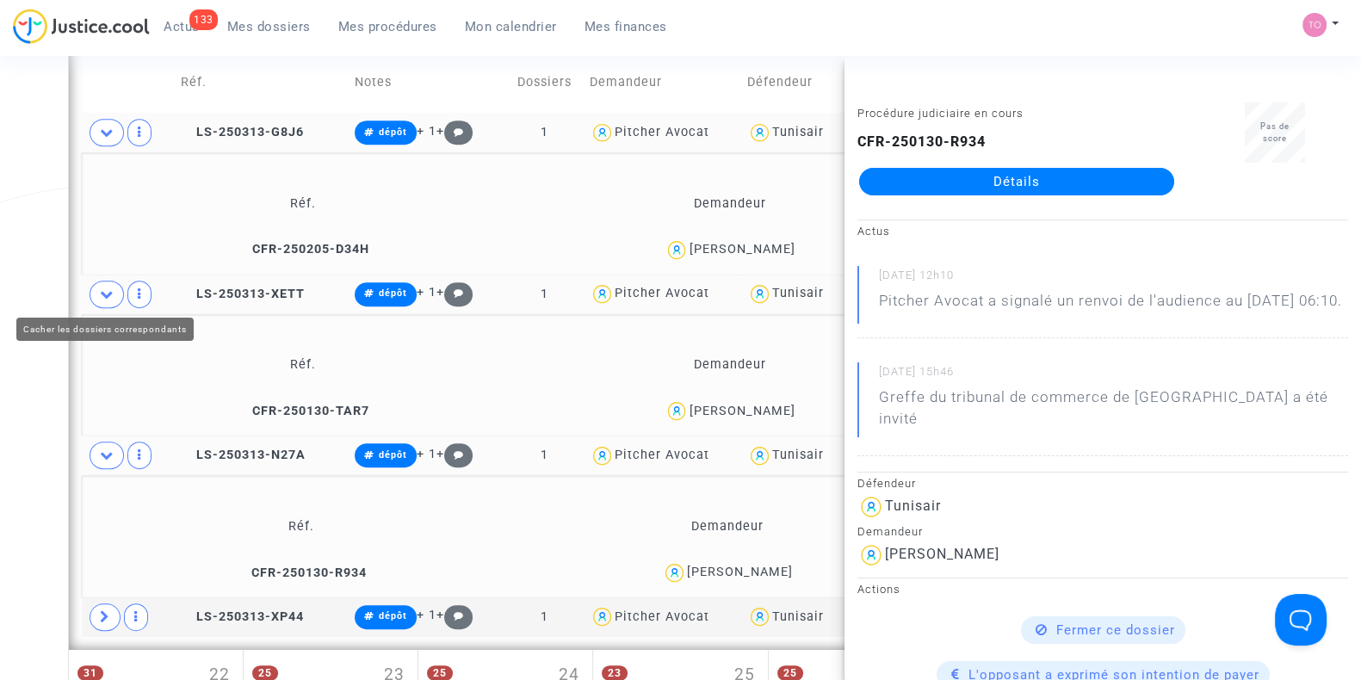
click at [100, 288] on icon at bounding box center [107, 294] width 14 height 13
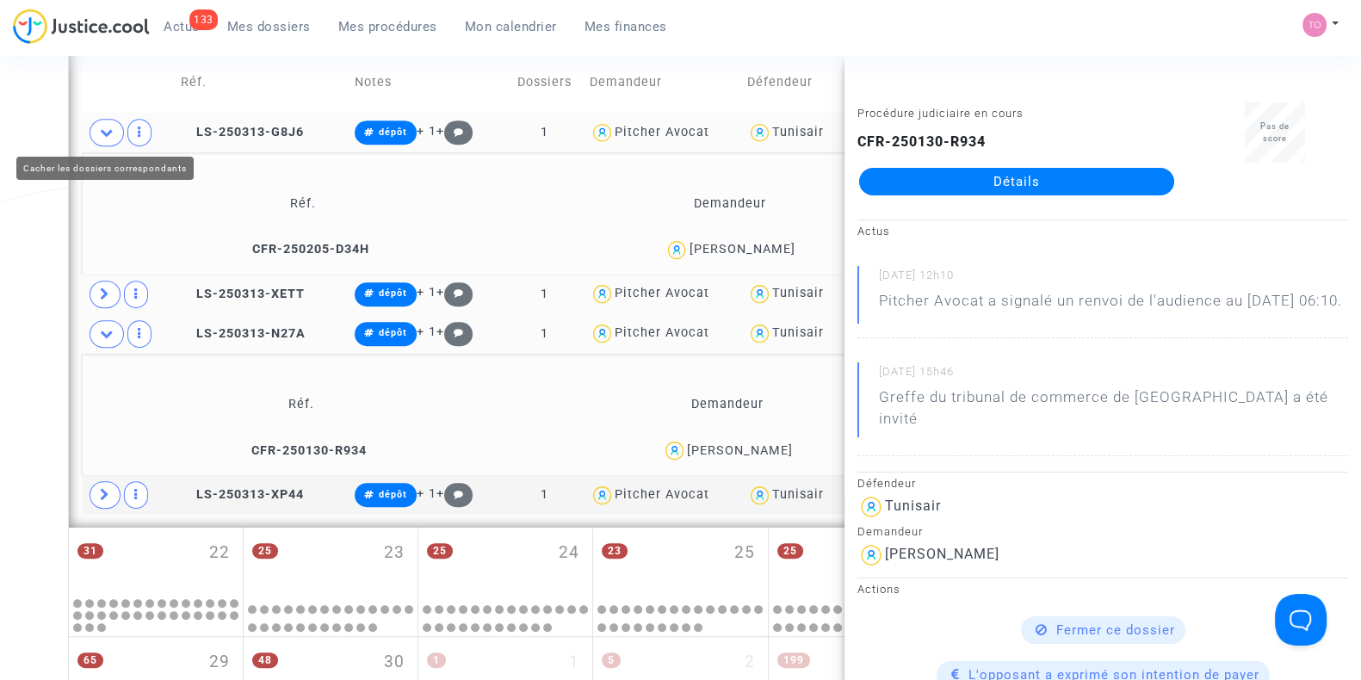
click at [107, 139] on span at bounding box center [107, 133] width 34 height 28
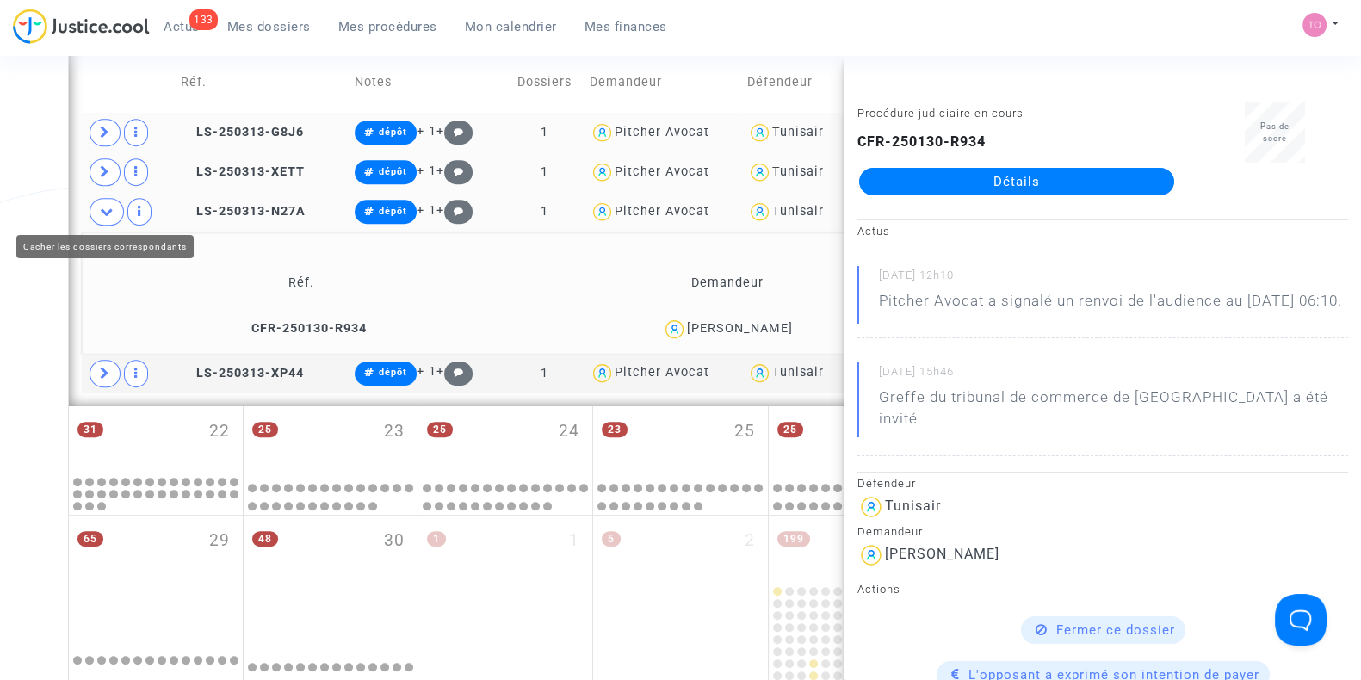
click at [101, 210] on icon at bounding box center [107, 211] width 14 height 13
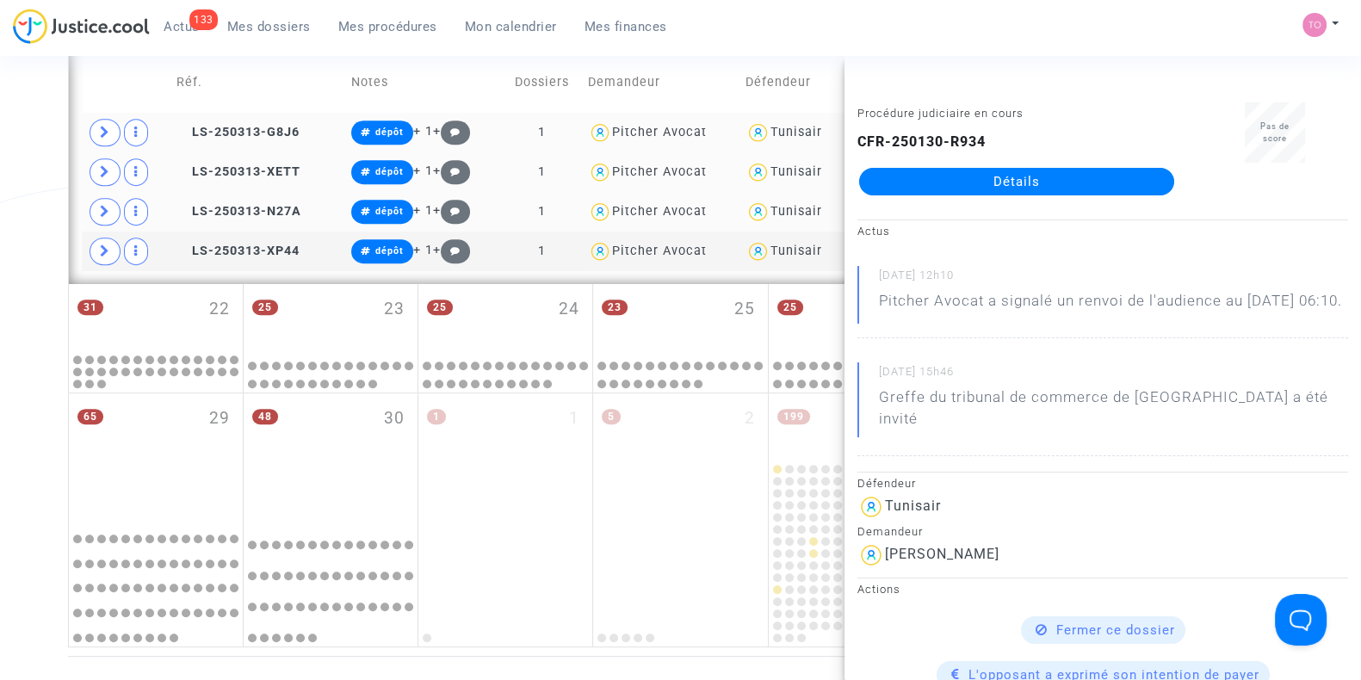
drag, startPoint x: 73, startPoint y: 184, endPoint x: 0, endPoint y: 139, distance: 85.8
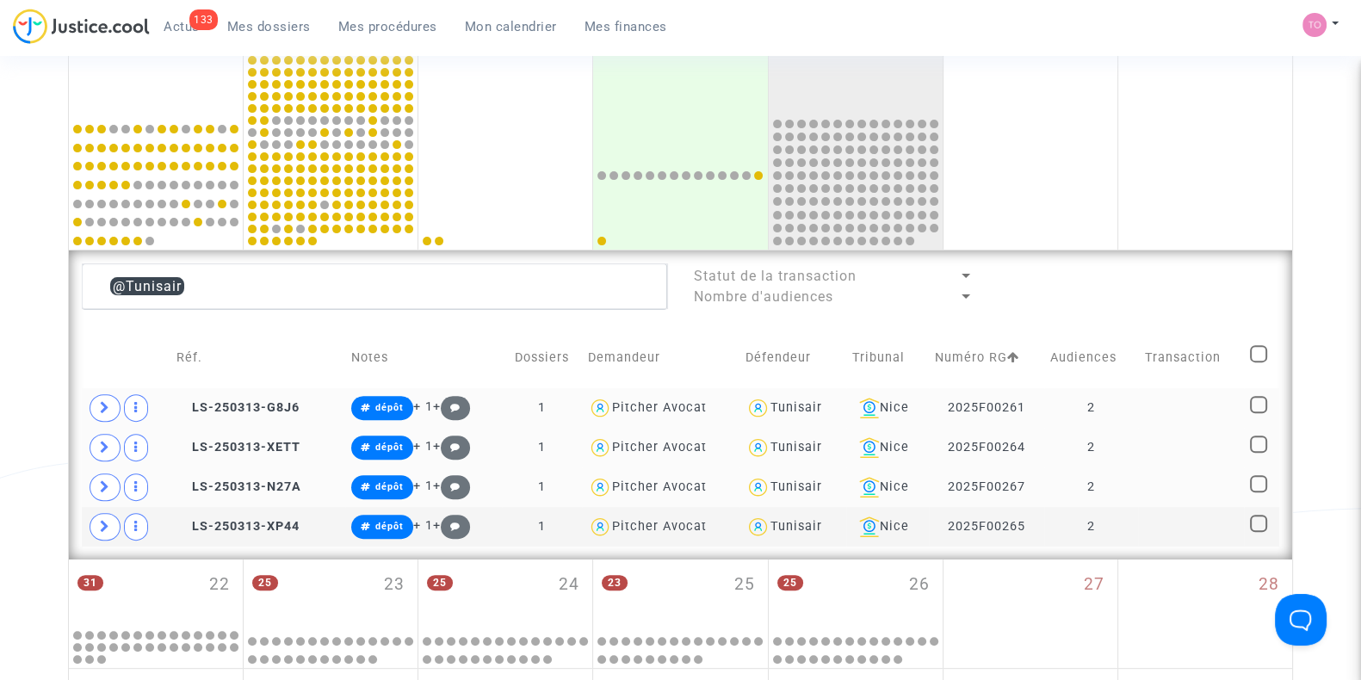
scroll to position [692, 0]
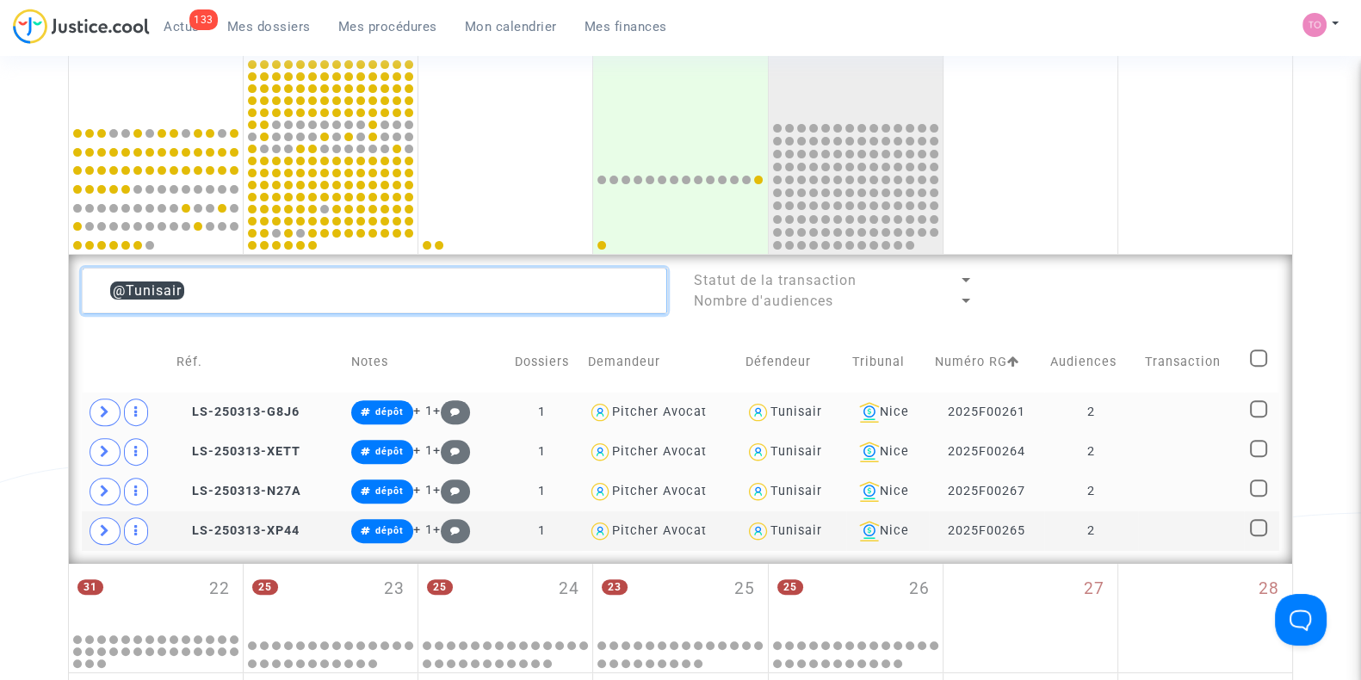
drag, startPoint x: 201, startPoint y: 287, endPoint x: 15, endPoint y: 288, distance: 186.8
click at [15, 288] on div "Date de clôture d'instruction Date de conciliation Date d'audience Date de juge…" at bounding box center [680, 167] width 1361 height 1520
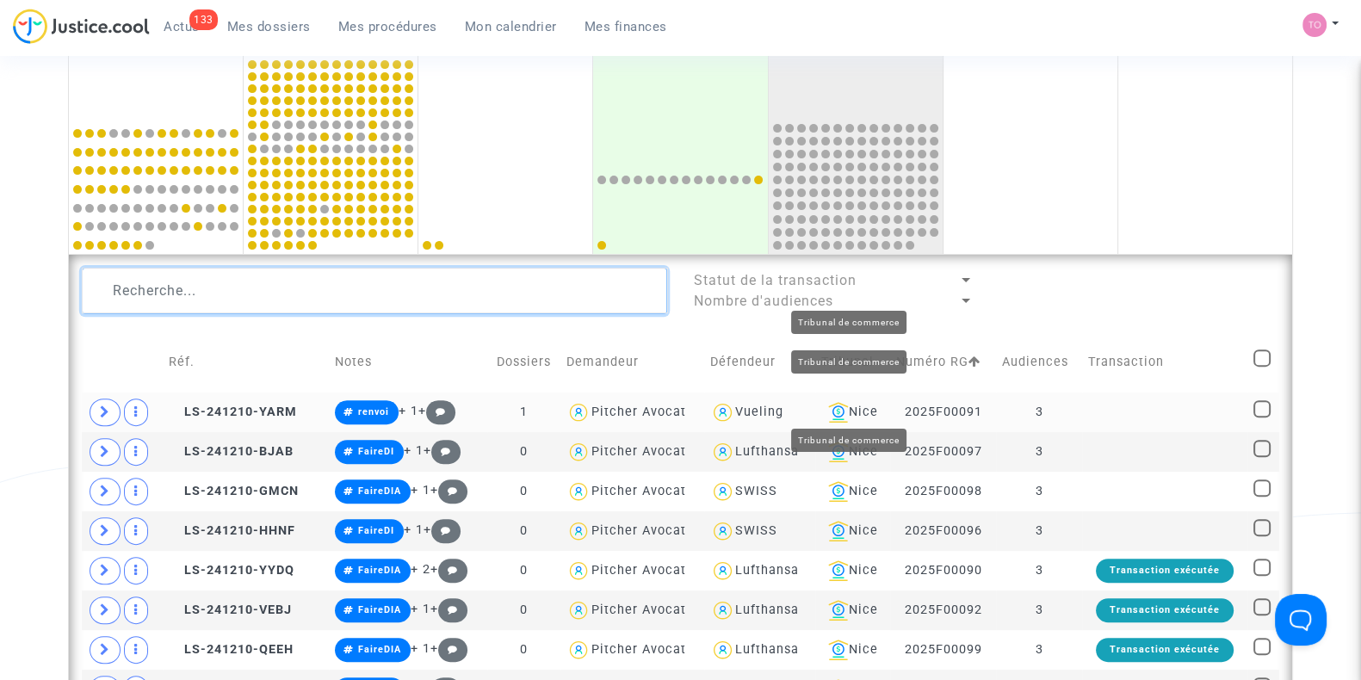
scroll to position [823, 0]
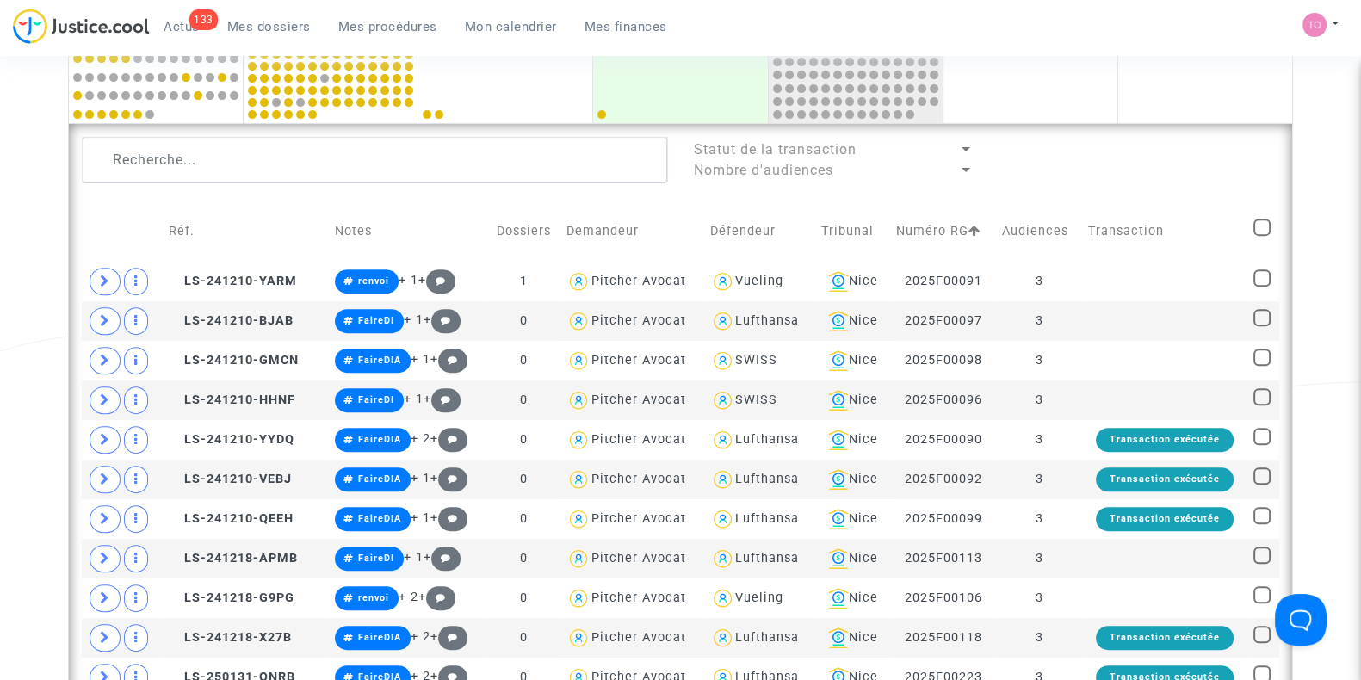
click at [1270, 222] on span at bounding box center [1261, 227] width 17 height 17
click at [1262, 236] on input "checkbox" at bounding box center [1261, 236] width 1 height 1
checkbox input "true"
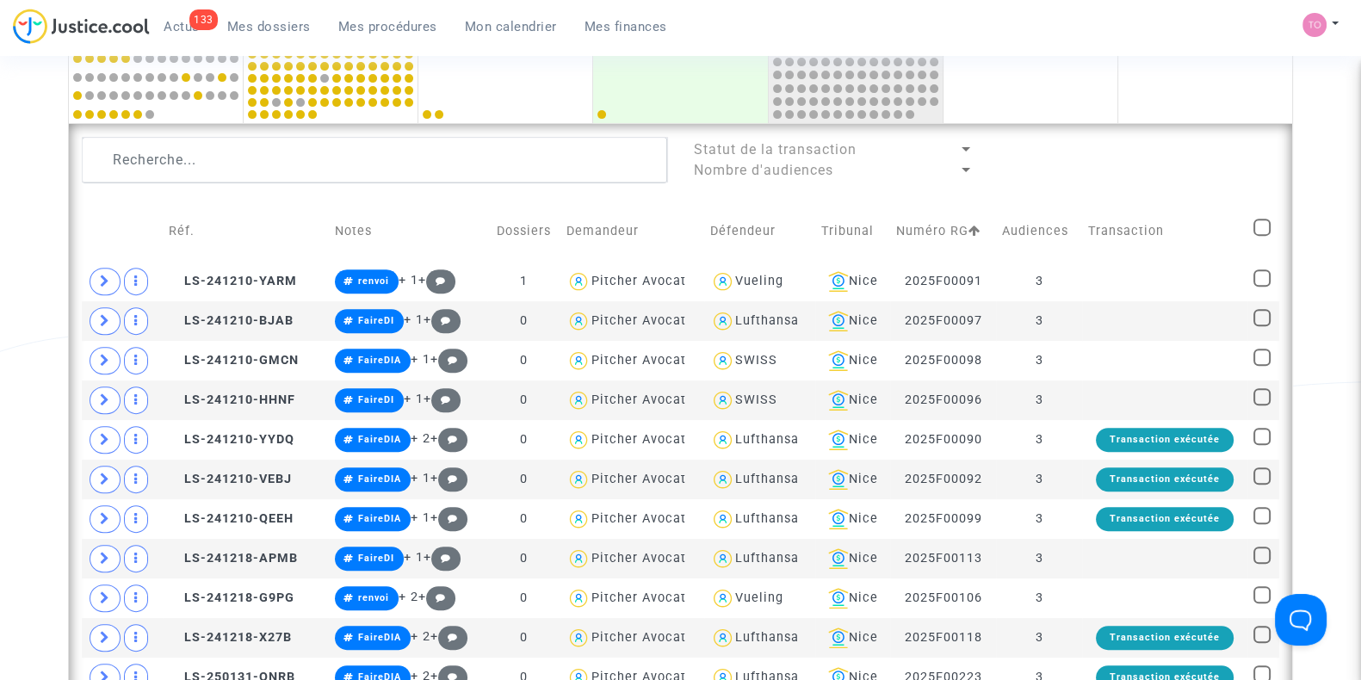
checkbox input "true"
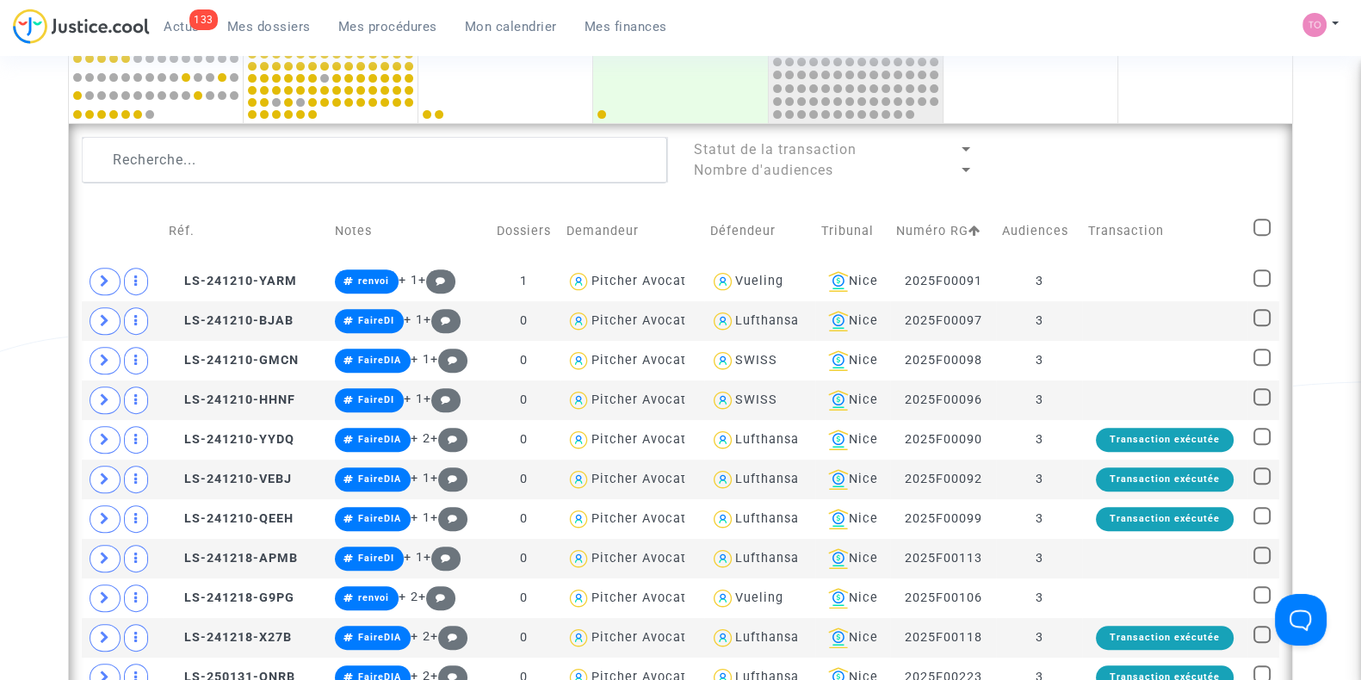
checkbox input "true"
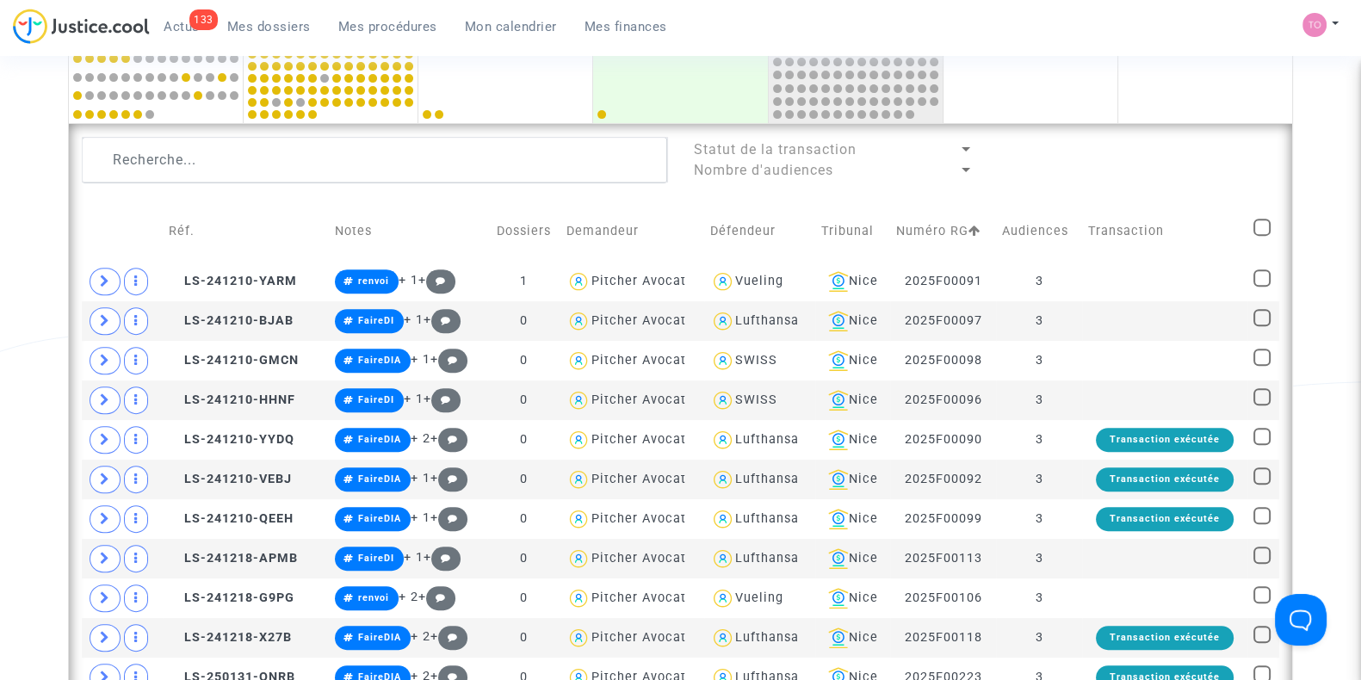
checkbox input "true"
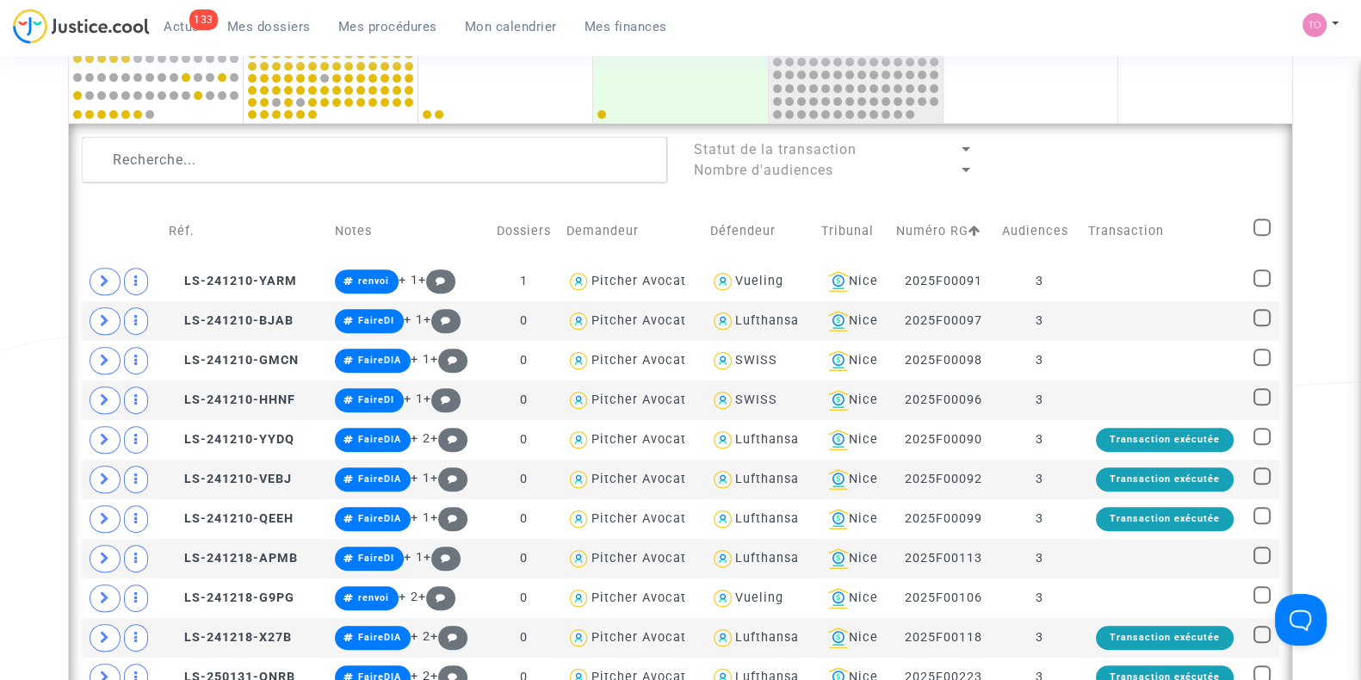
checkbox input "true"
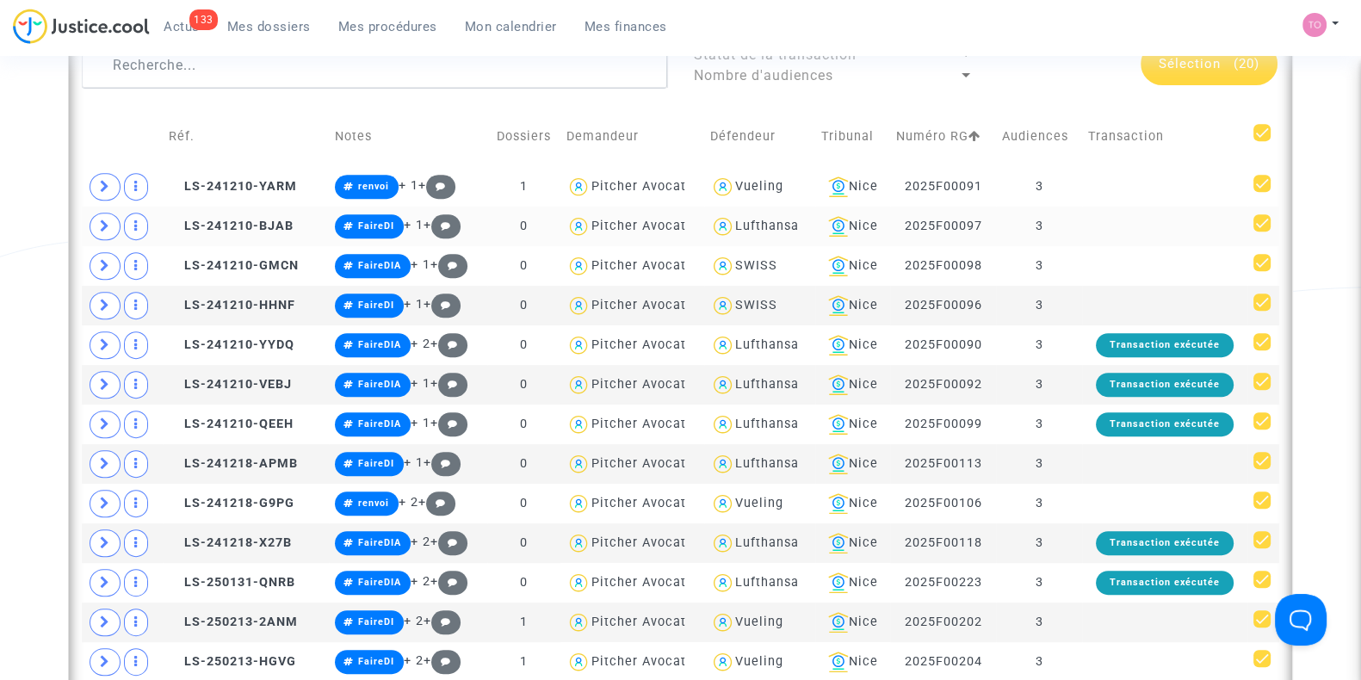
scroll to position [922, 0]
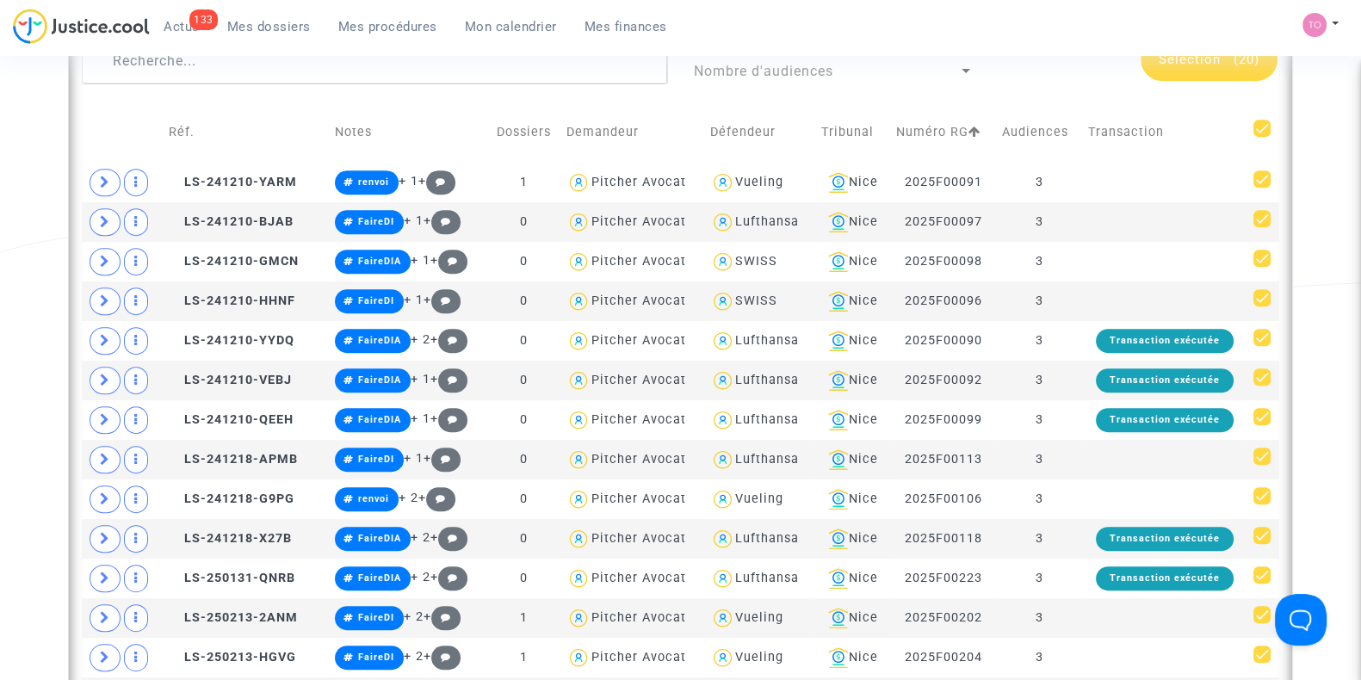
drag, startPoint x: 1102, startPoint y: 174, endPoint x: 1252, endPoint y: -94, distance: 306.8
click at [1252, 0] on html "133 Actus Mes dossiers Mes procédures Mon calendrier Mes finances Mon profil Pa…" at bounding box center [680, 528] width 1361 height 2900
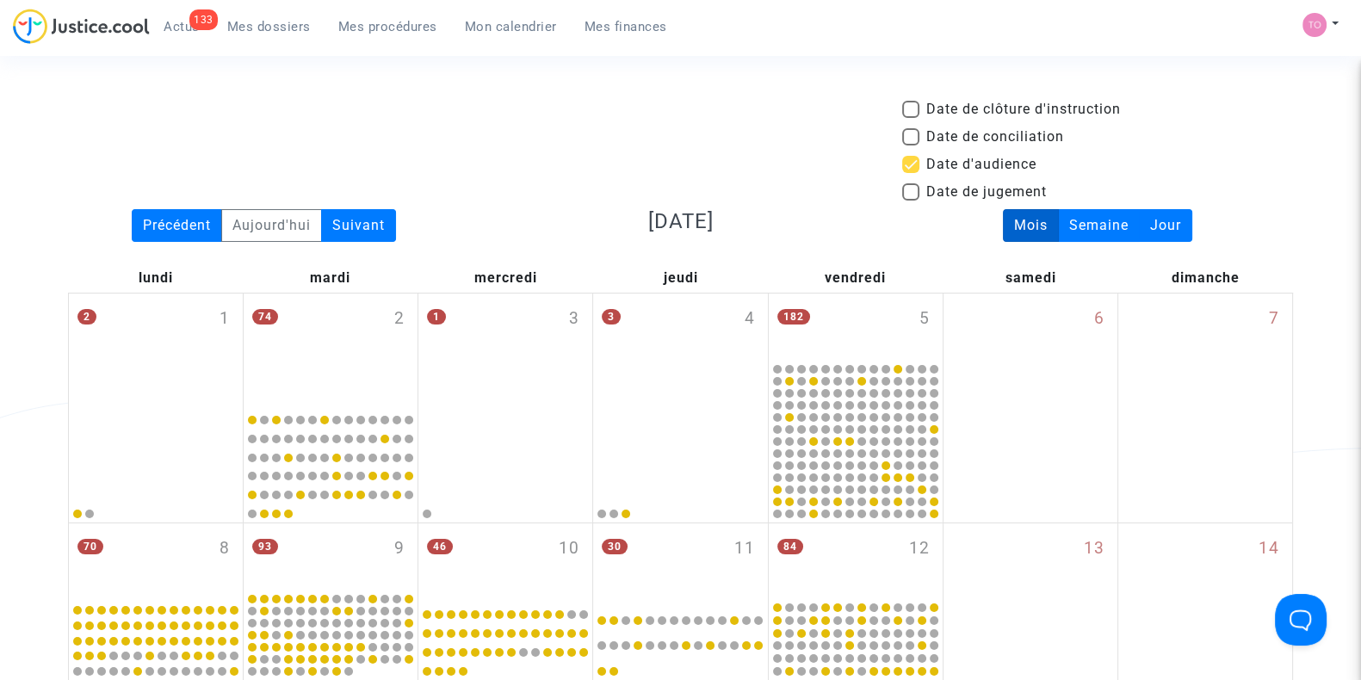
click at [1225, 117] on div "Date de clôture d'instruction" at bounding box center [1097, 113] width 391 height 28
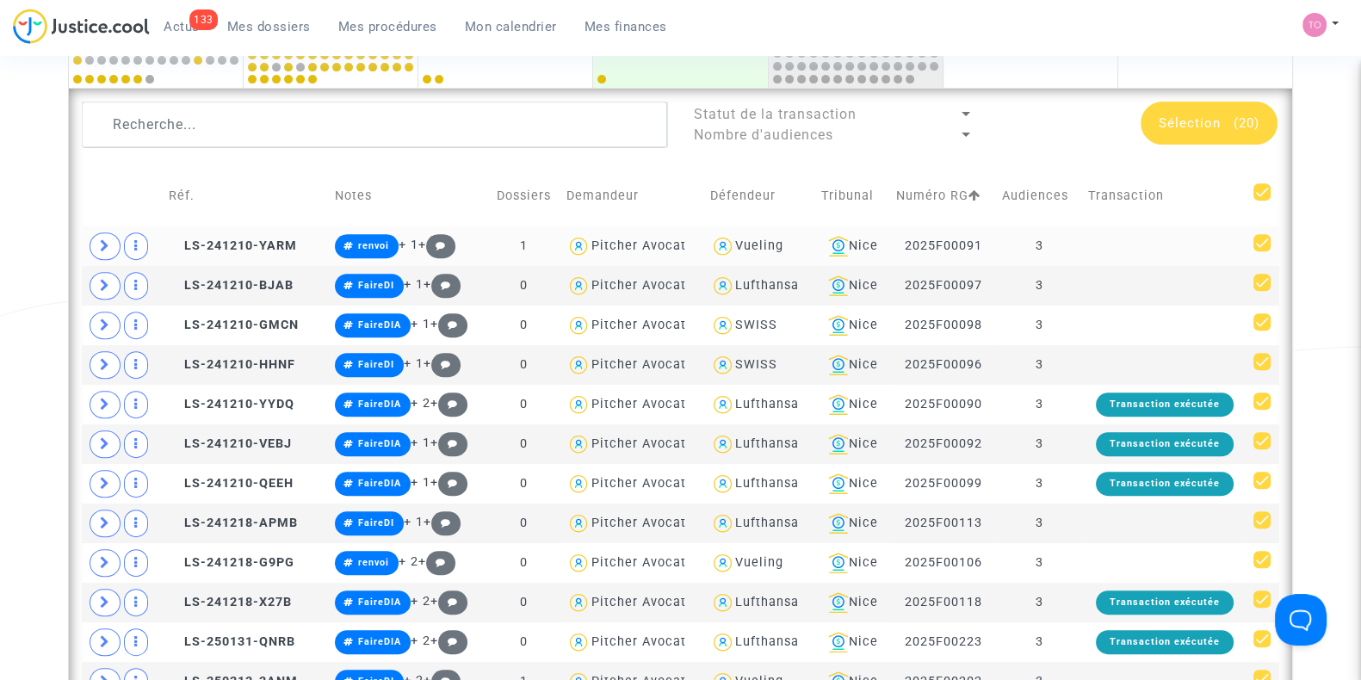
scroll to position [856, 0]
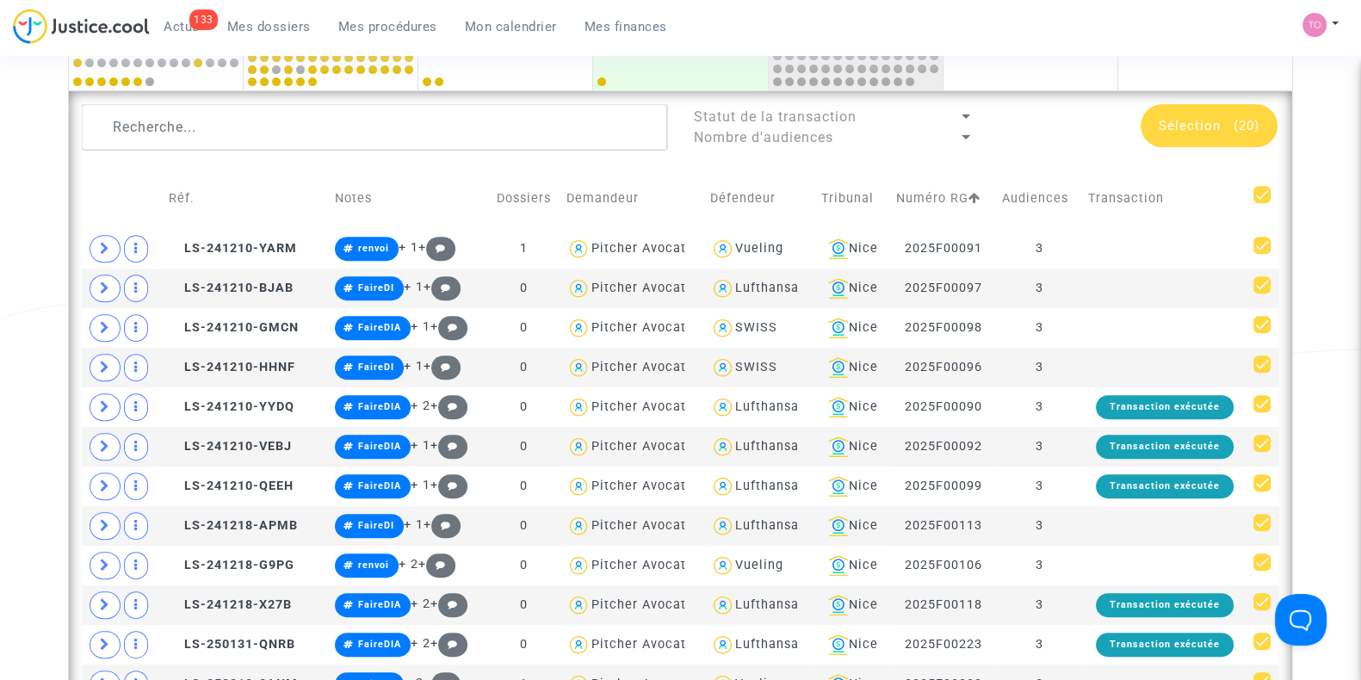
click at [1160, 127] on span "Sélection" at bounding box center [1190, 125] width 62 height 15
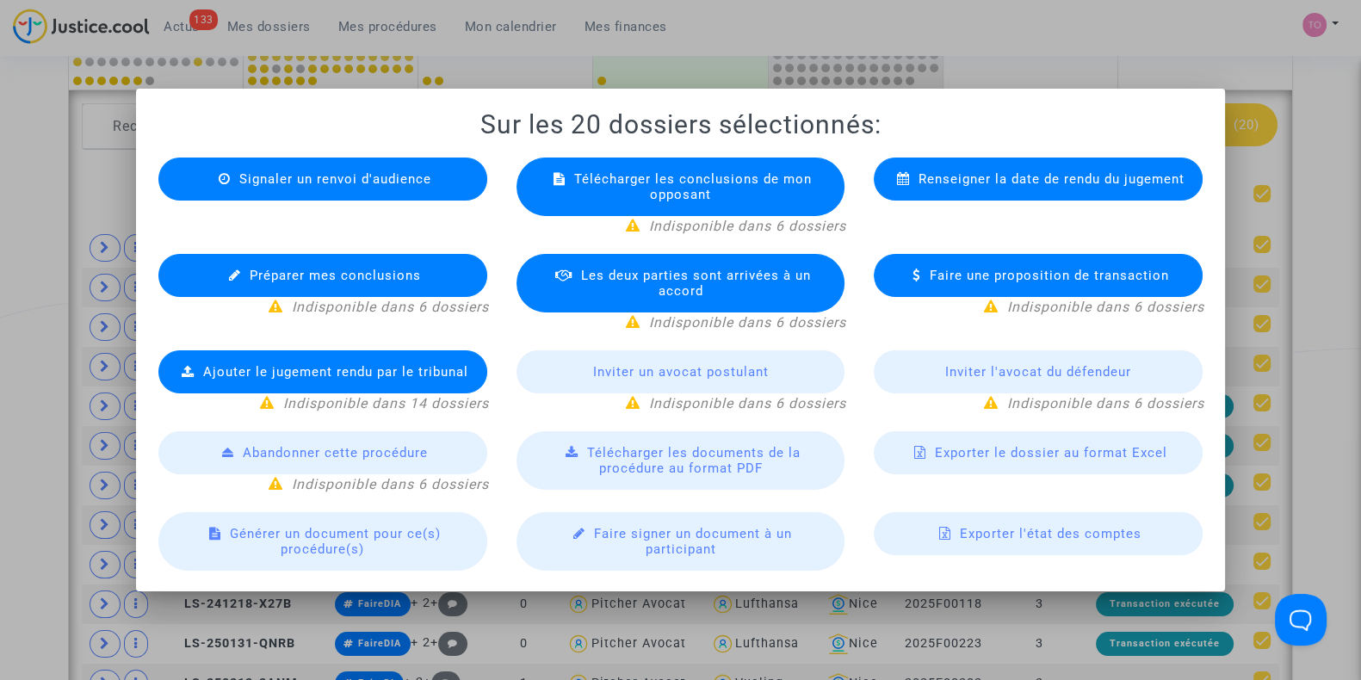
click at [968, 457] on span "Exporter le dossier au format Excel" at bounding box center [1051, 452] width 232 height 15
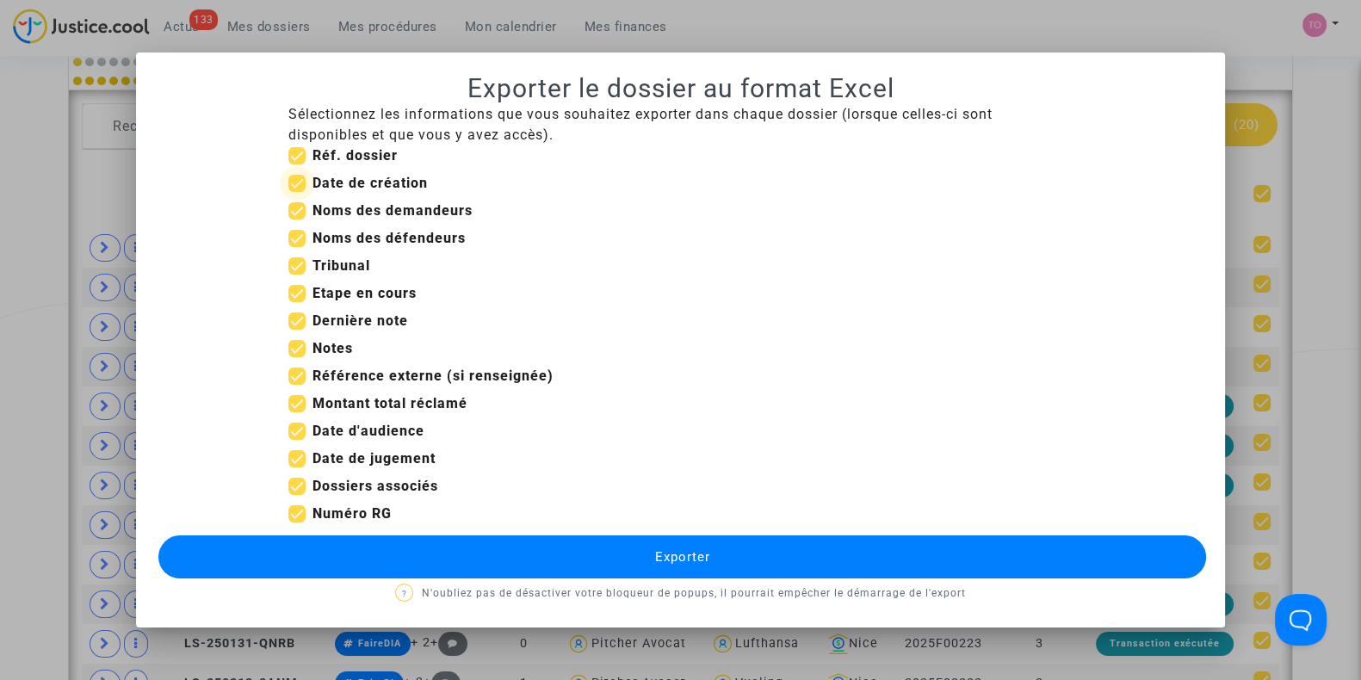
click at [296, 178] on span at bounding box center [296, 183] width 17 height 17
click at [296, 192] on input "Date de création" at bounding box center [296, 192] width 1 height 1
checkbox input "false"
click at [298, 289] on span at bounding box center [296, 293] width 17 height 17
click at [297, 302] on input "Etape en cours" at bounding box center [296, 302] width 1 height 1
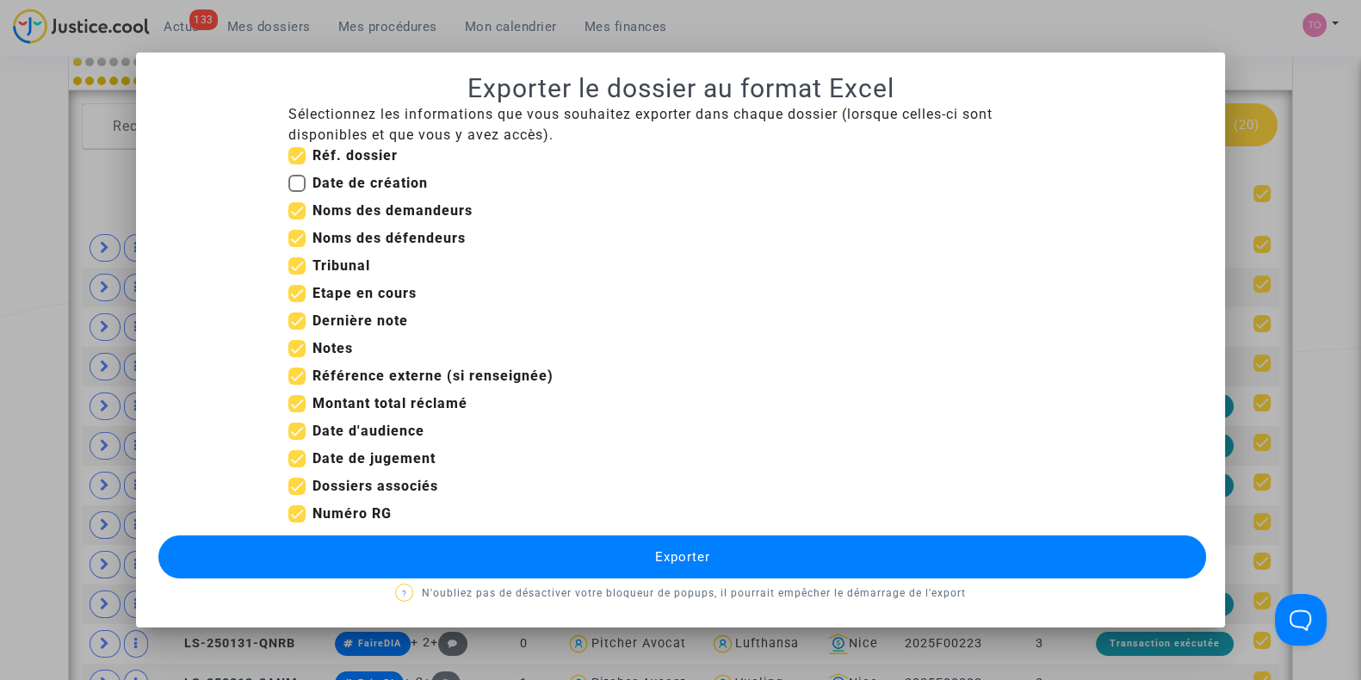
checkbox input "false"
click at [294, 453] on span at bounding box center [296, 458] width 17 height 17
click at [296, 467] on input "Date de jugement" at bounding box center [296, 467] width 1 height 1
checkbox input "false"
click at [294, 398] on span at bounding box center [296, 403] width 17 height 17
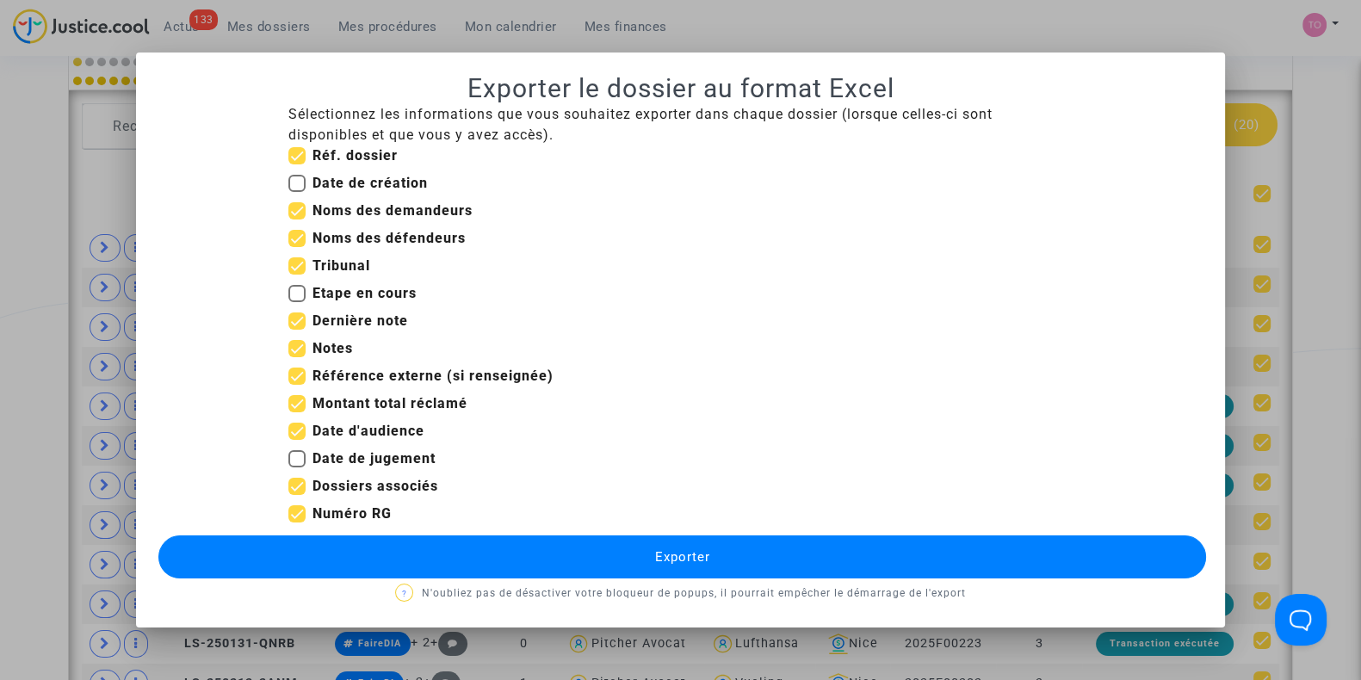
click at [296, 412] on input "Montant total réclamé" at bounding box center [296, 412] width 1 height 1
checkbox input "false"
click at [294, 370] on span at bounding box center [296, 376] width 17 height 17
click at [296, 385] on input "Référence externe (si renseignée)" at bounding box center [296, 385] width 1 height 1
checkbox input "false"
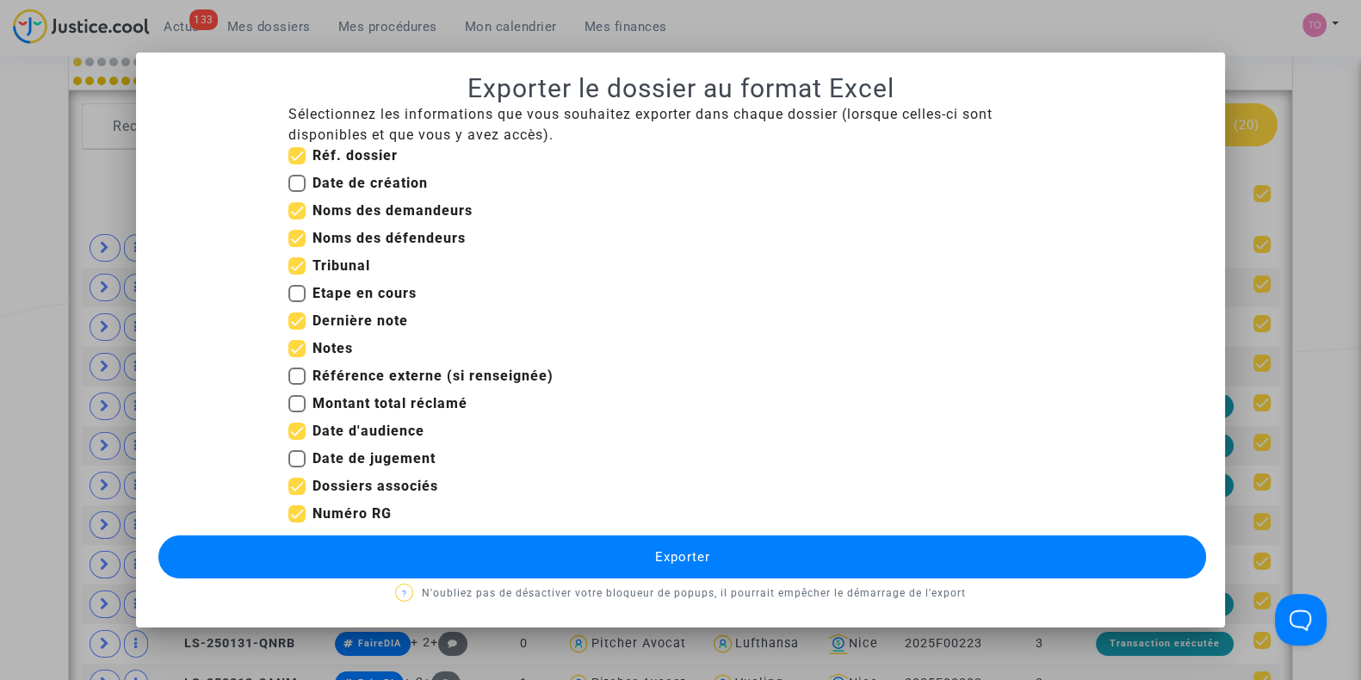
click at [470, 549] on button "Exporter" at bounding box center [682, 556] width 1048 height 43
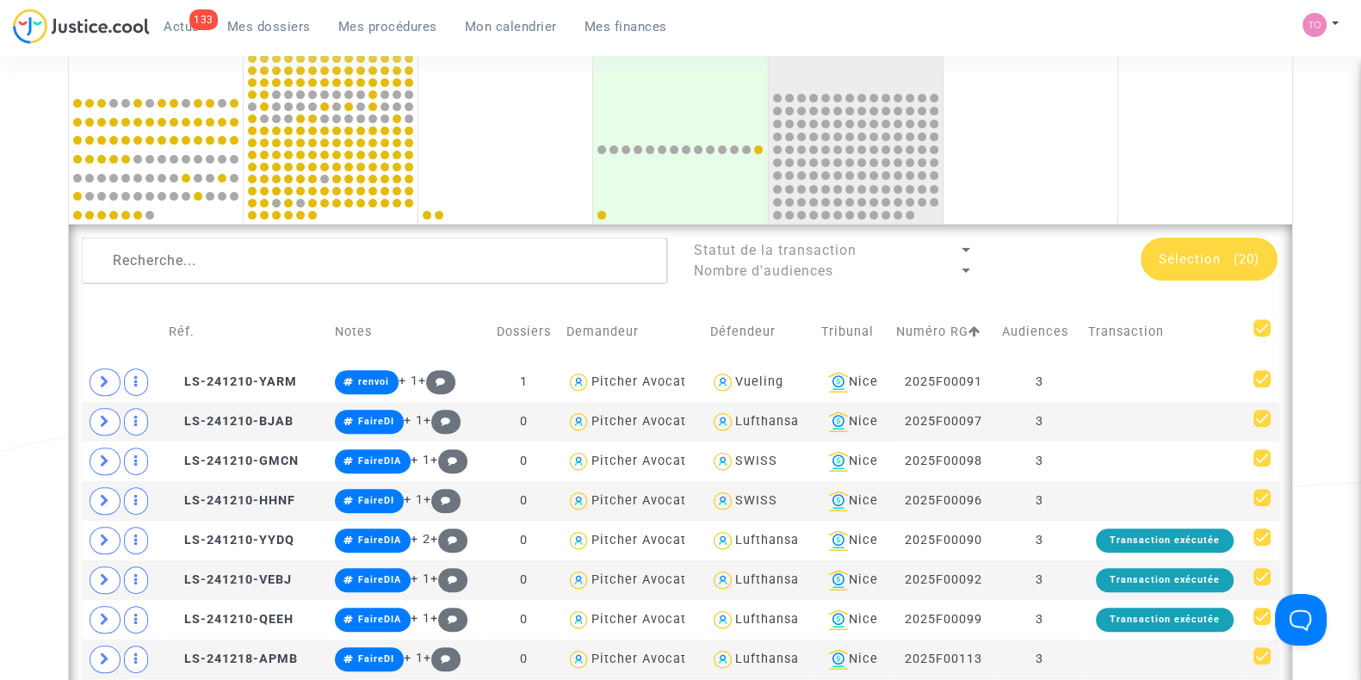
scroll to position [721, 0]
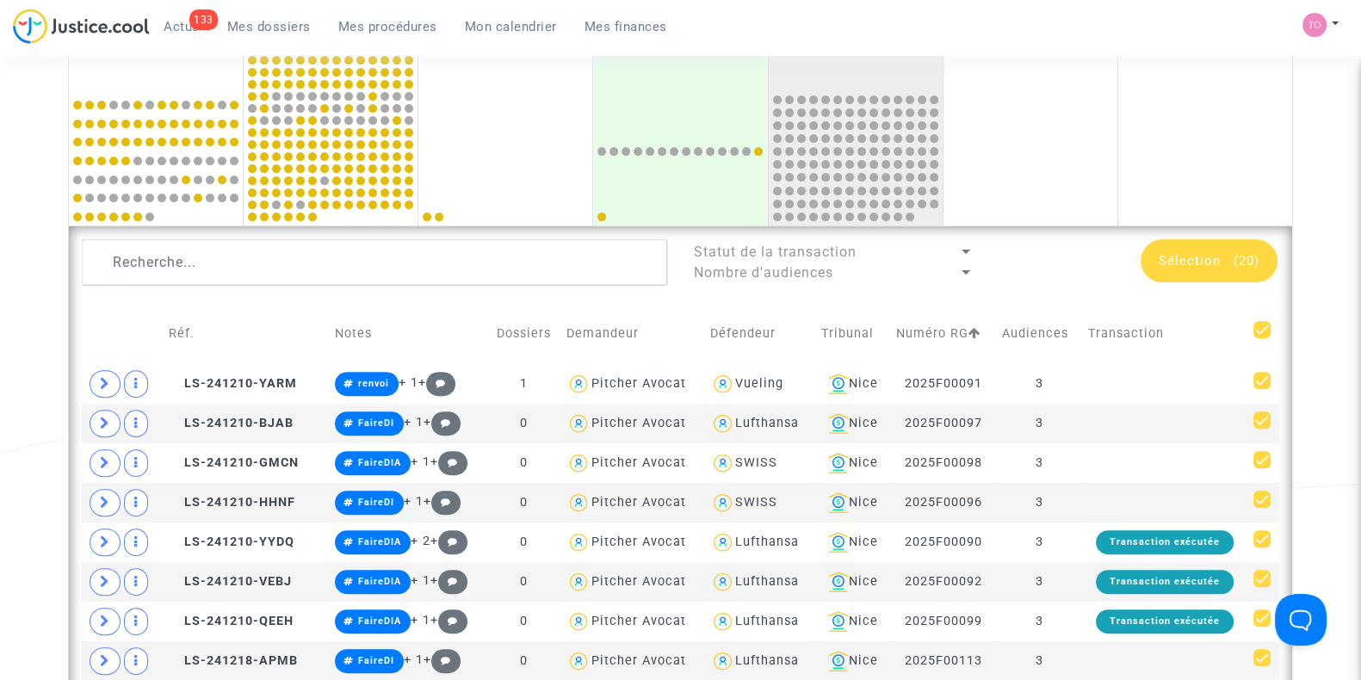
click at [1197, 253] on span "Sélection" at bounding box center [1190, 260] width 62 height 15
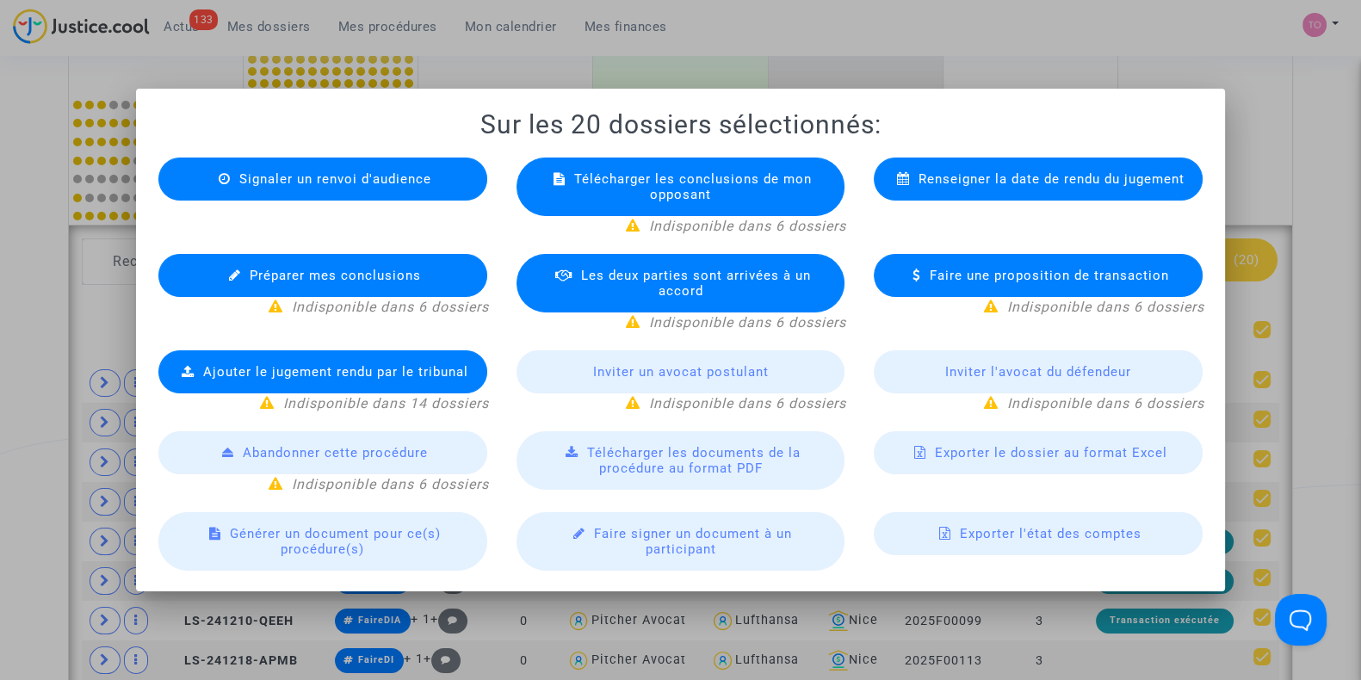
click at [933, 453] on div "Exporter le dossier au format Excel" at bounding box center [1038, 452] width 329 height 43
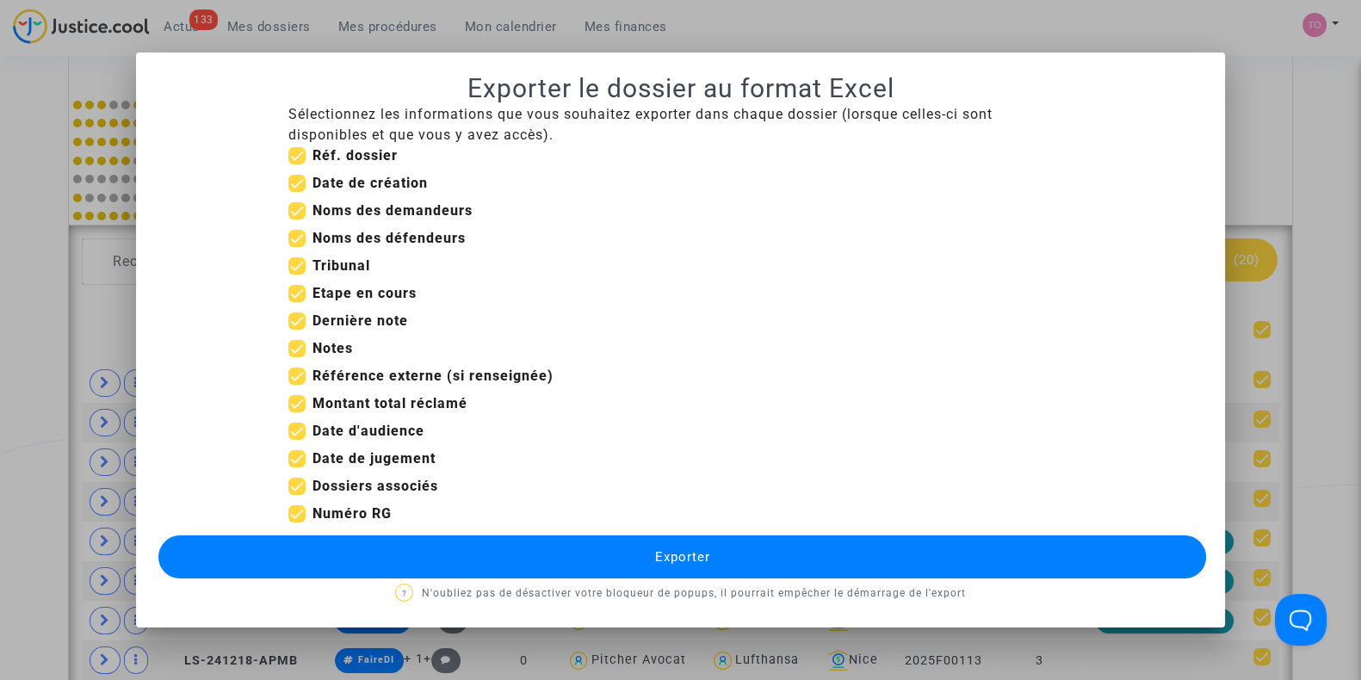
click at [1283, 6] on div at bounding box center [680, 340] width 1361 height 680
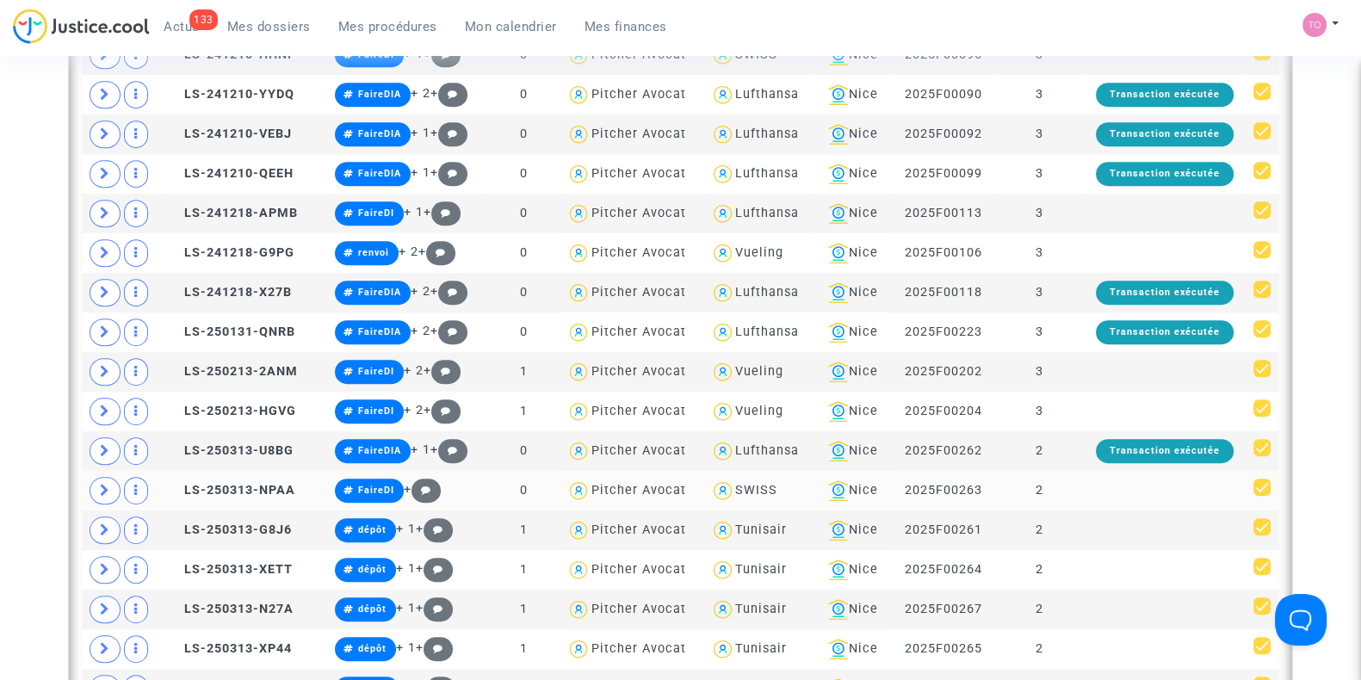
scroll to position [1170, 0]
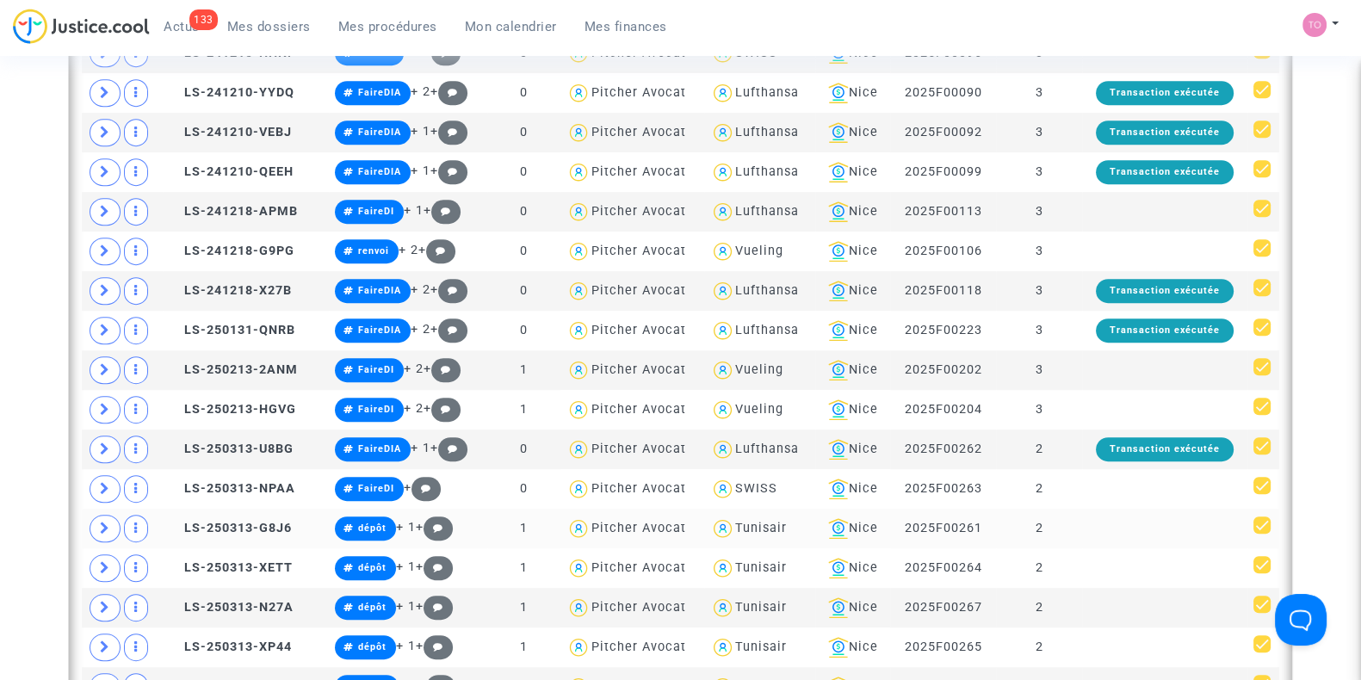
click at [754, 529] on div "Tunisair" at bounding box center [759, 529] width 98 height 25
type textarea "@Tunisair"
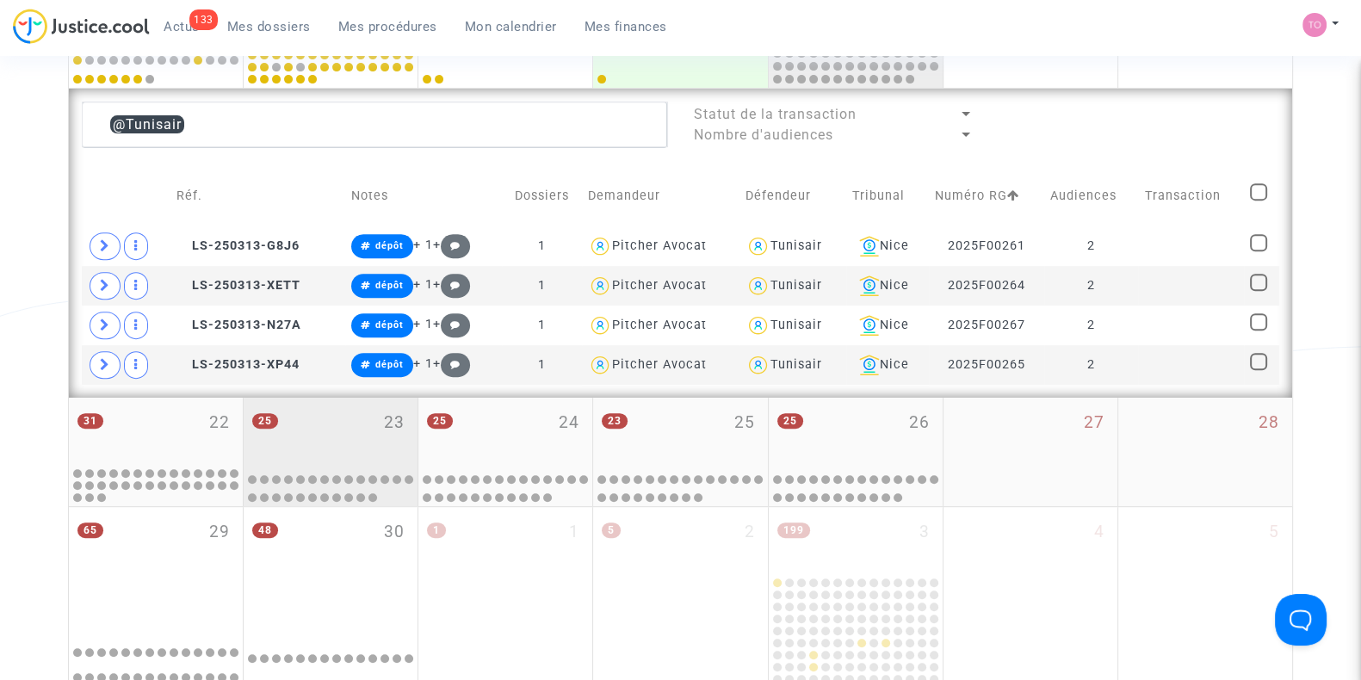
scroll to position [856, 0]
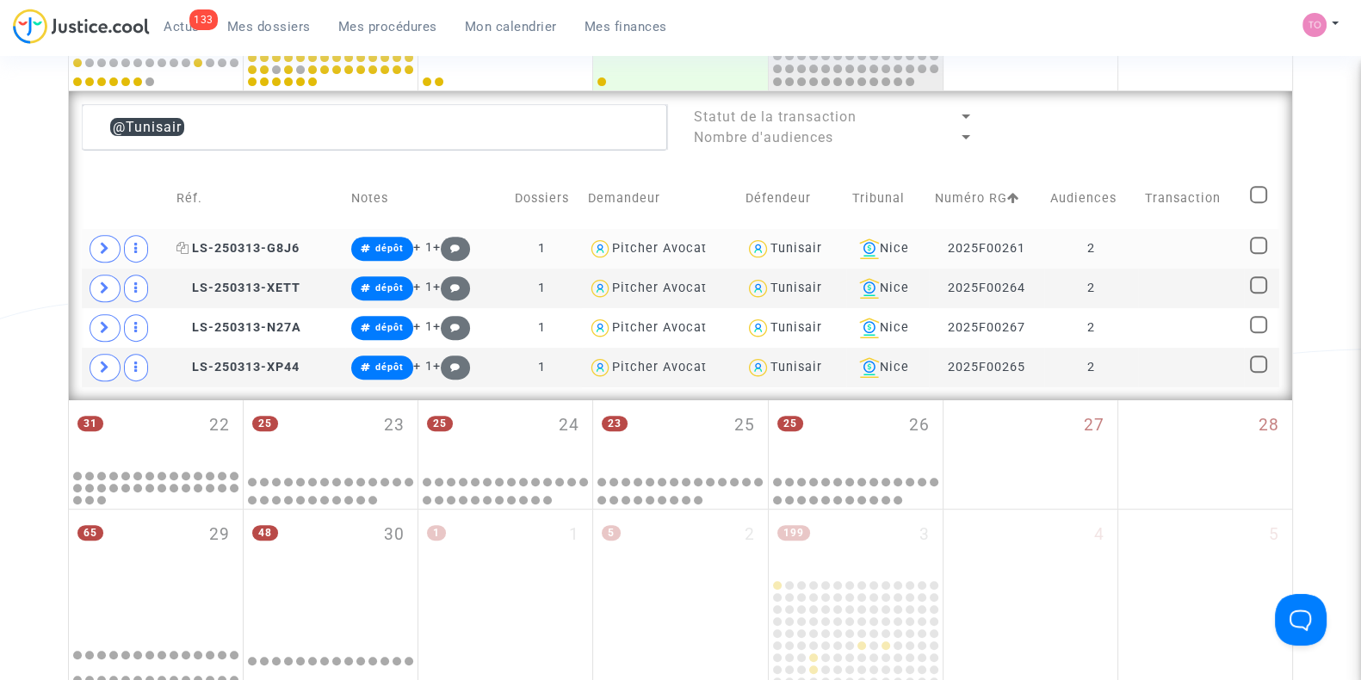
click at [238, 245] on span "LS-250313-G8J6" at bounding box center [237, 248] width 123 height 15
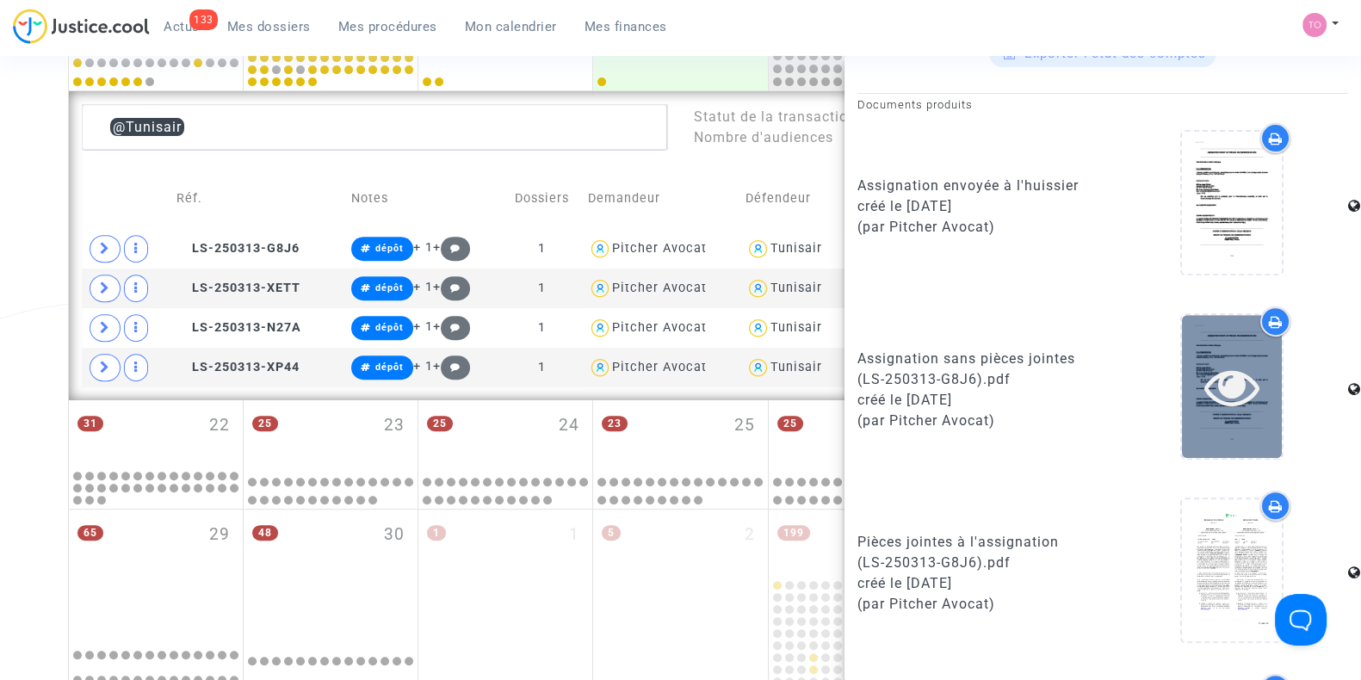
scroll to position [1101, 0]
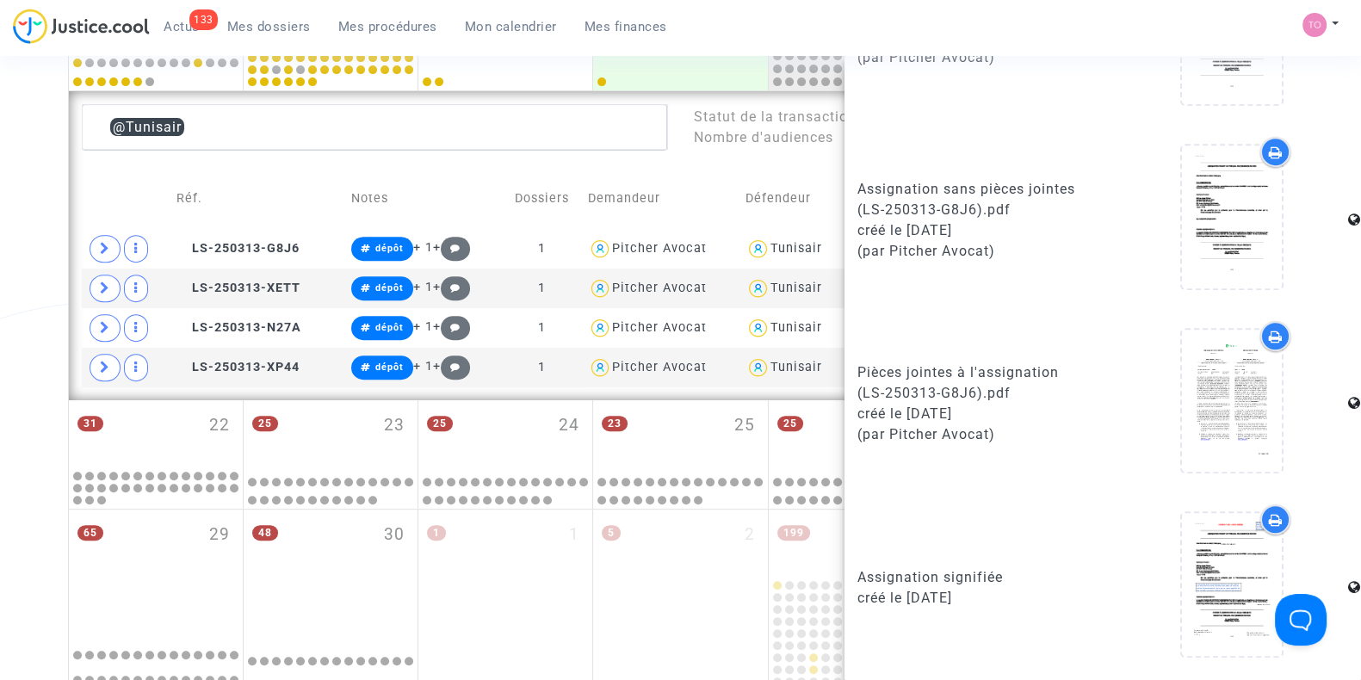
click at [1270, 527] on icon at bounding box center [1276, 520] width 14 height 14
click at [28, 256] on div "Date de clôture d'instruction Date de conciliation Date d'audience Date de juge…" at bounding box center [680, 3] width 1361 height 1520
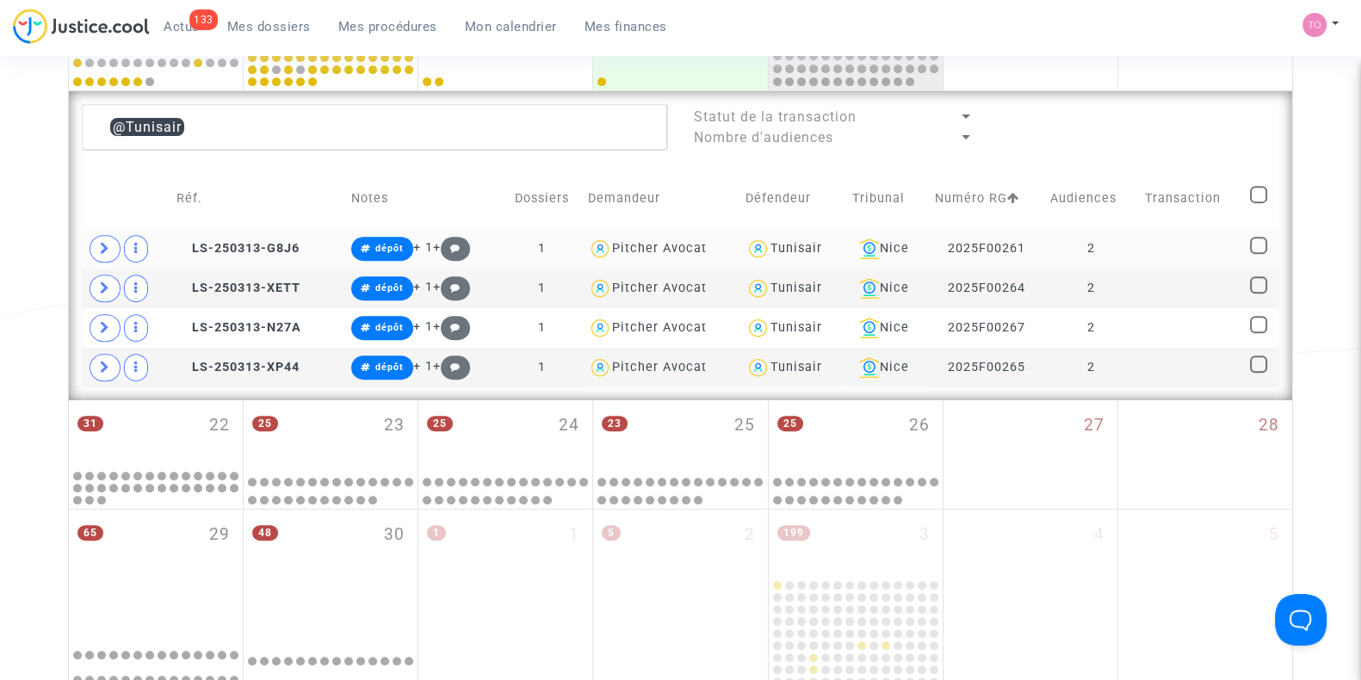
scroll to position [0, 0]
drag, startPoint x: 1037, startPoint y: 237, endPoint x: 937, endPoint y: 245, distance: 101.1
click at [937, 245] on td "2025F00261" at bounding box center [987, 249] width 116 height 40
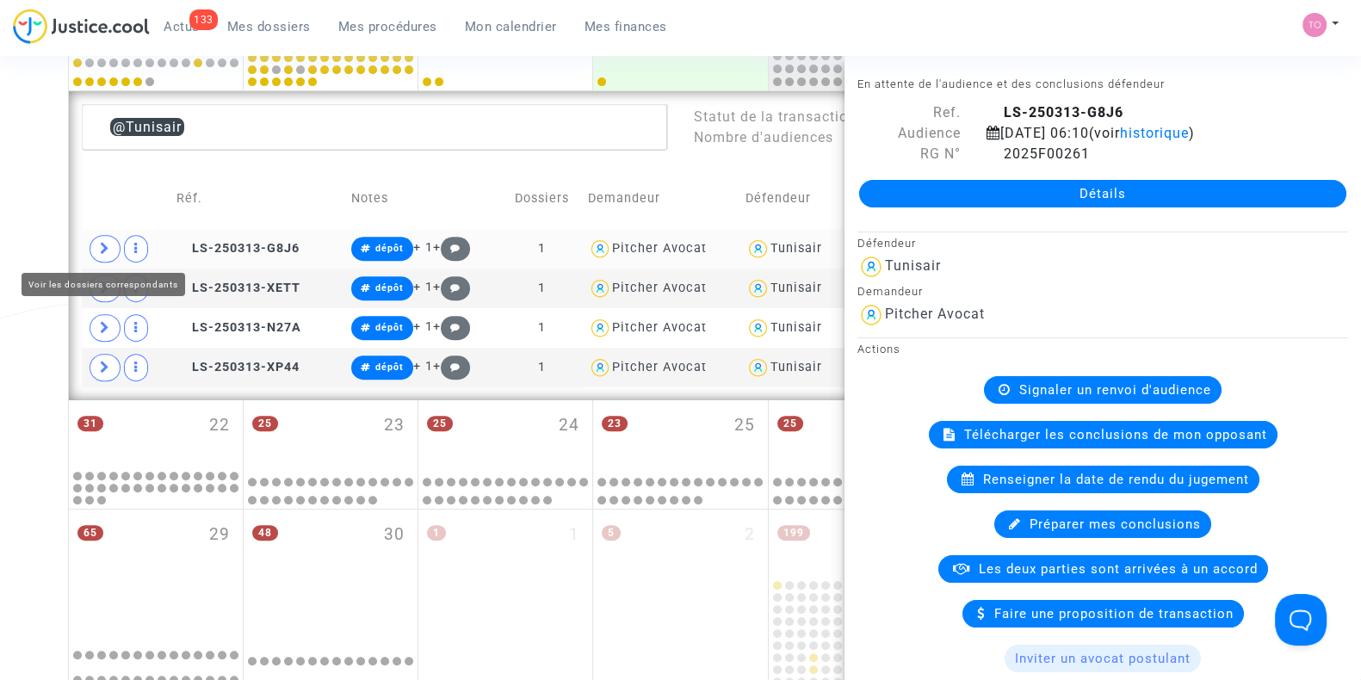
click at [107, 245] on icon at bounding box center [105, 248] width 10 height 13
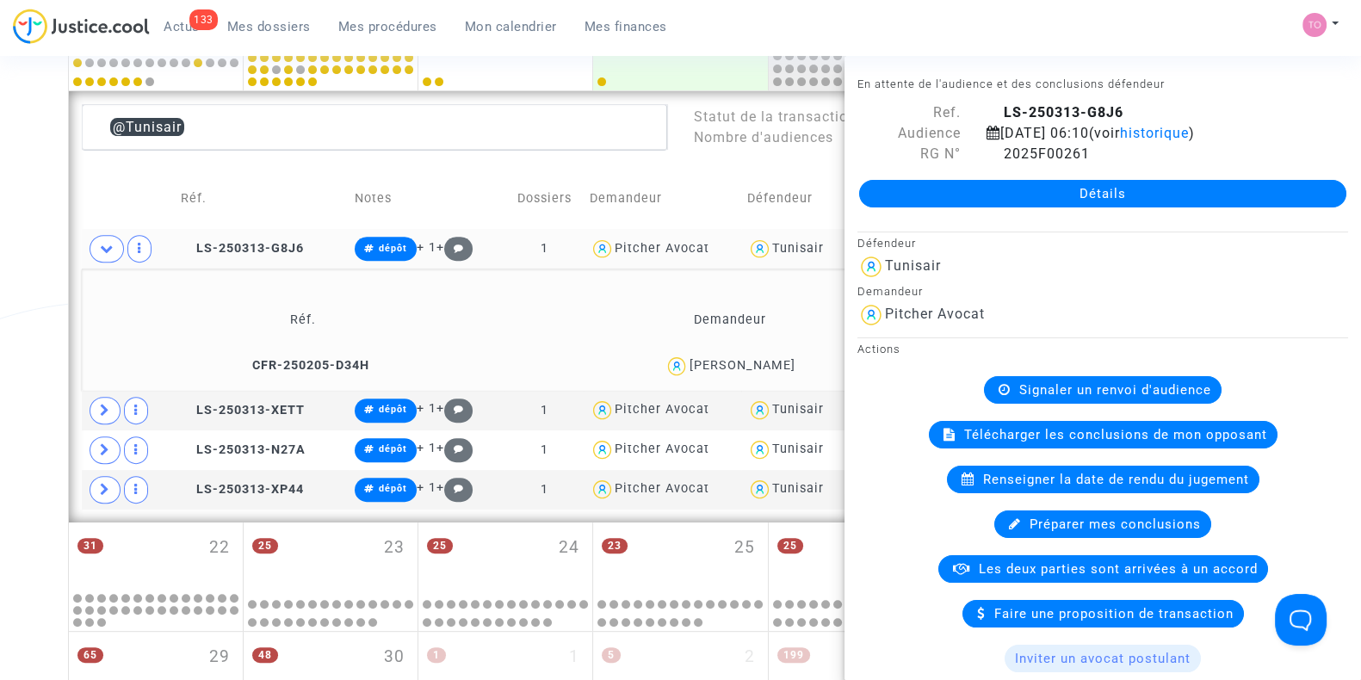
click at [241, 234] on td "LS-250313-G8J6" at bounding box center [262, 249] width 174 height 40
drag, startPoint x: 241, startPoint y: 234, endPoint x: 980, endPoint y: 388, distance: 754.6
click at [980, 388] on ng-component "Date de clôture d'instruction Date de conciliation Date d'audience Date de juge…" at bounding box center [680, 64] width 1225 height 1643
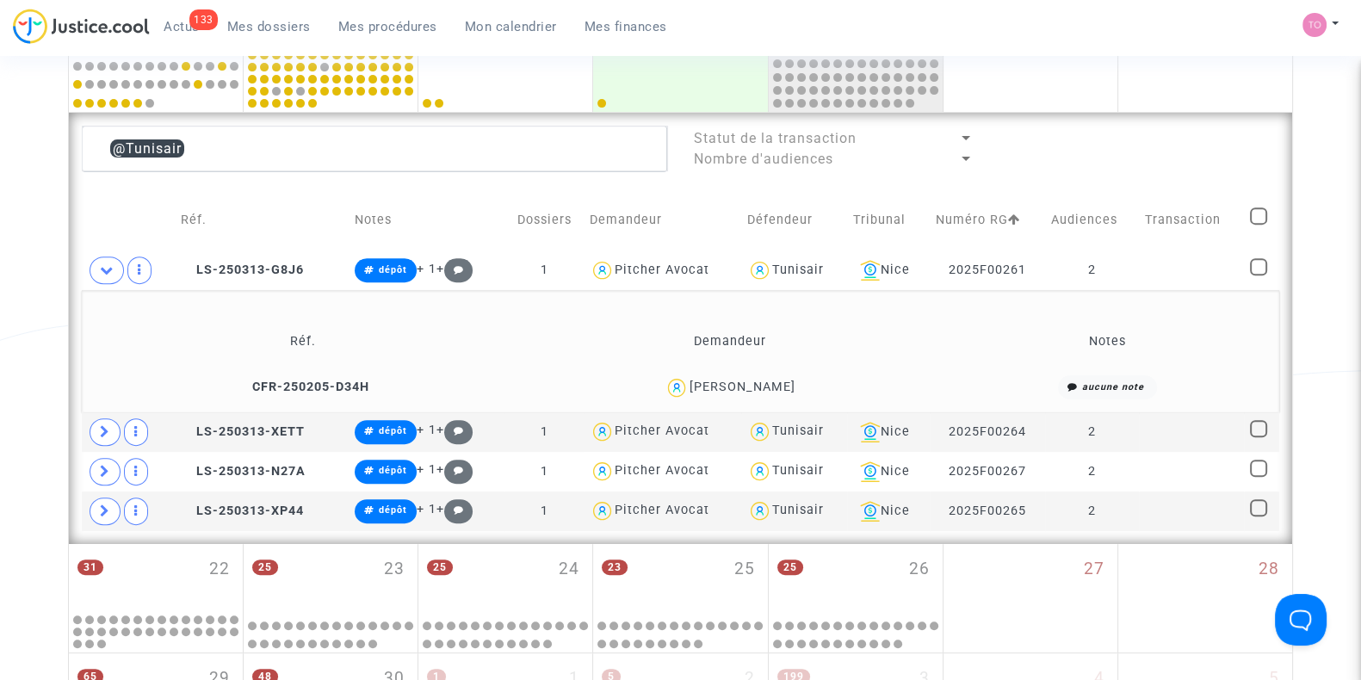
scroll to position [813, 0]
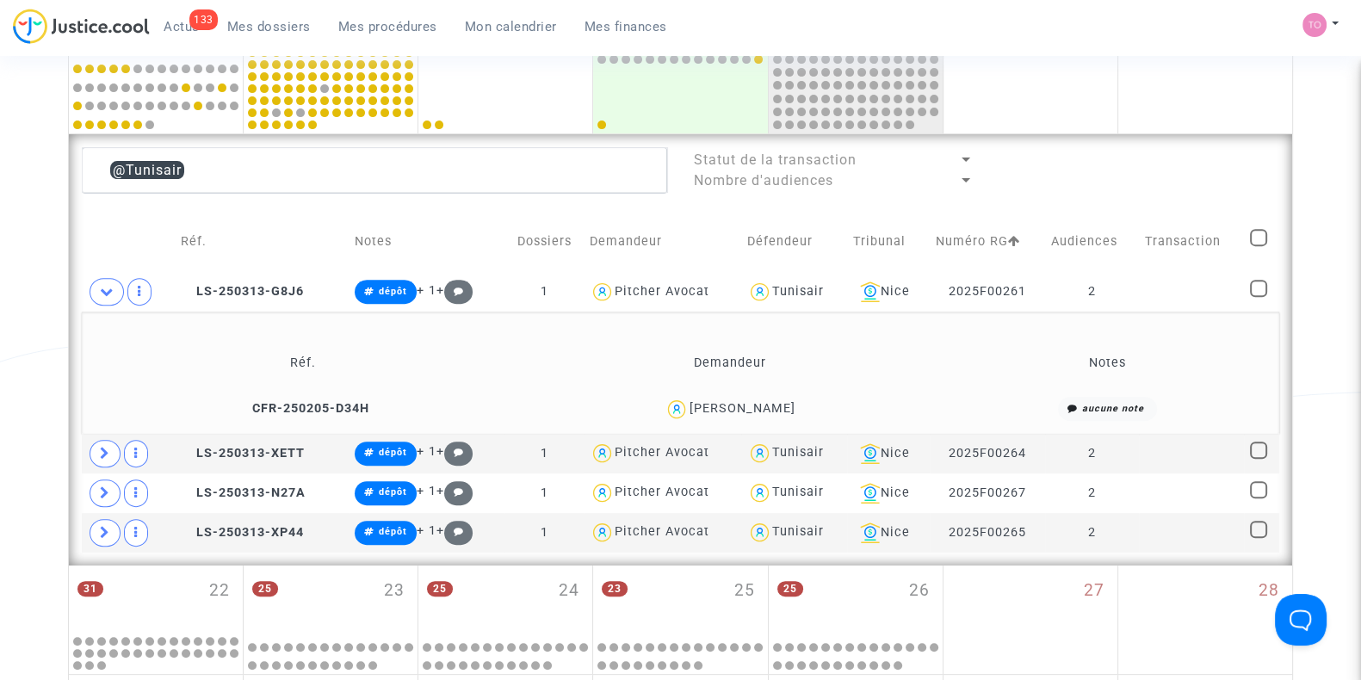
click at [14, 310] on div "Date de clôture d'instruction Date de conciliation Date d'audience Date de juge…" at bounding box center [680, 107] width 1361 height 1643
click at [241, 284] on span "LS-250313-G8J6" at bounding box center [242, 291] width 123 height 15
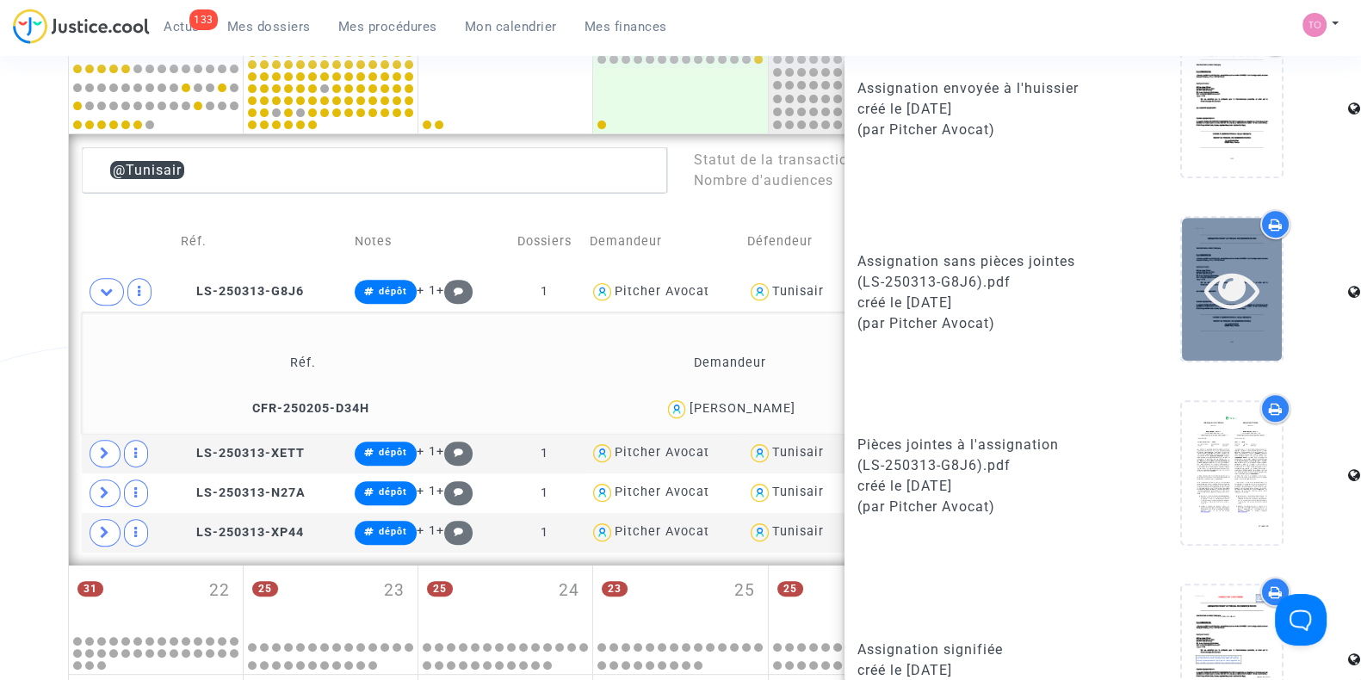
scroll to position [1101, 0]
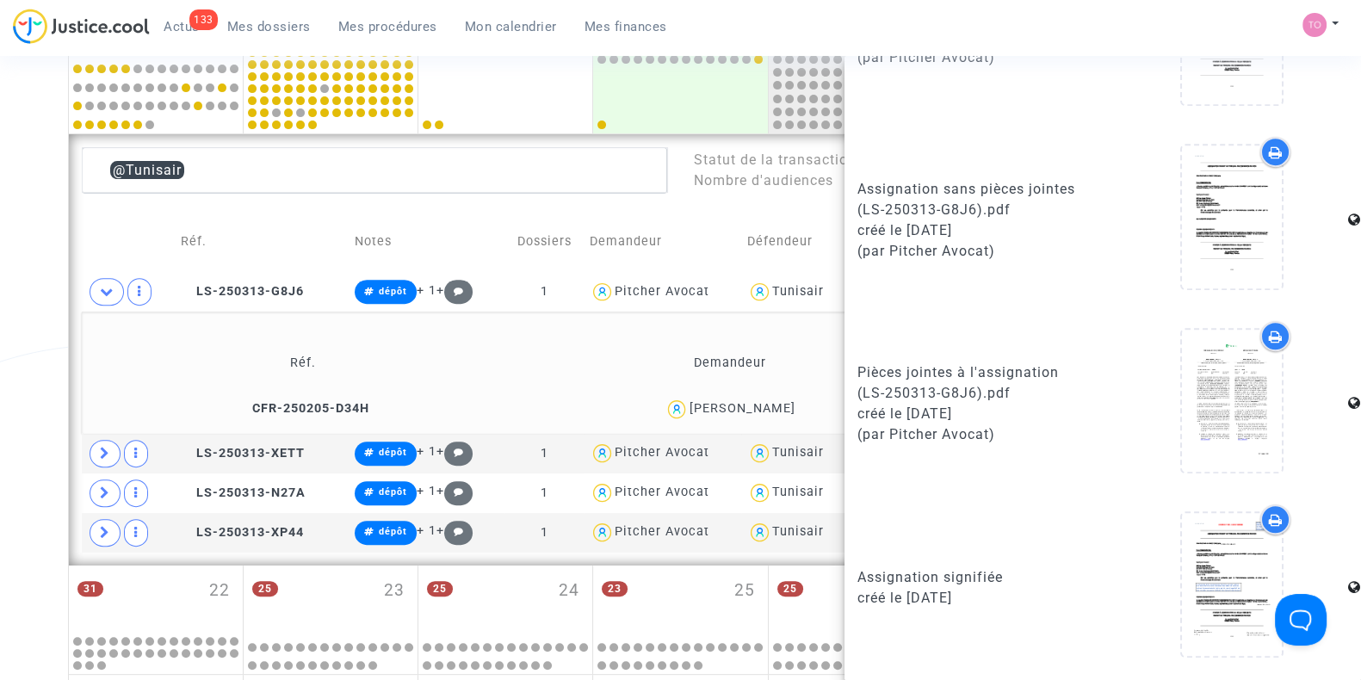
click at [1269, 514] on icon at bounding box center [1276, 520] width 14 height 14
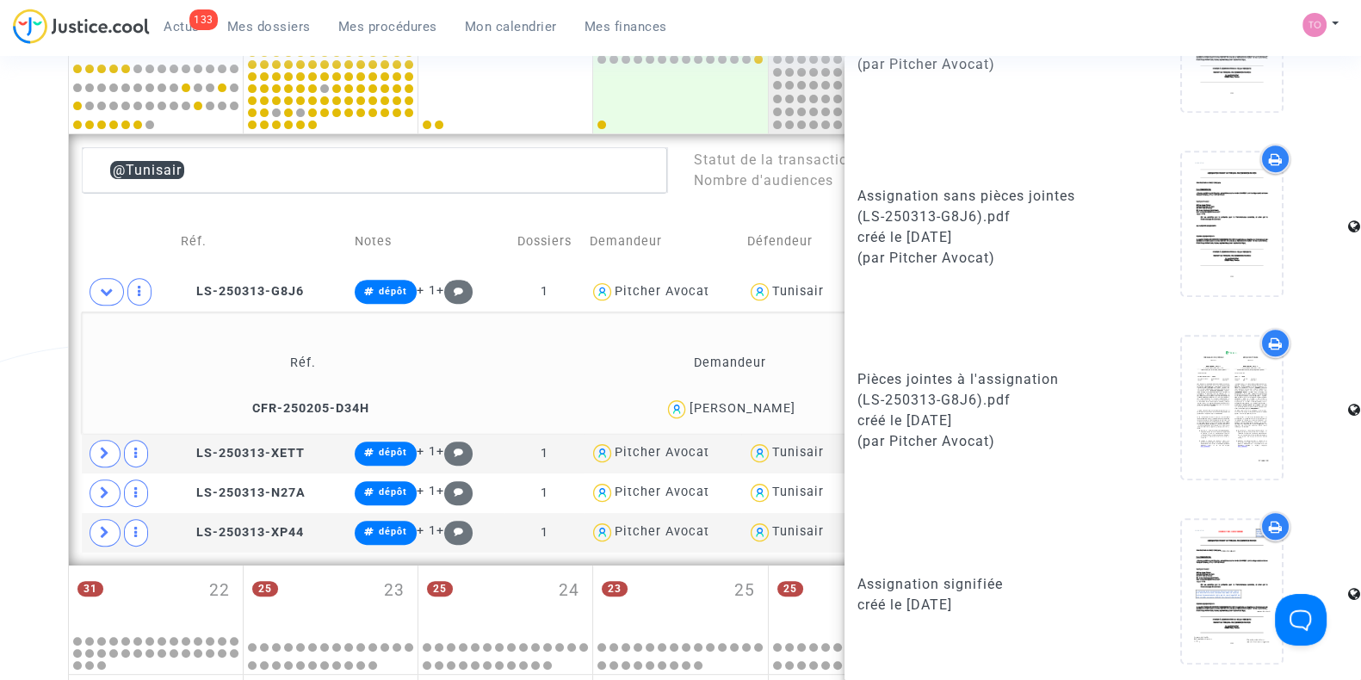
click at [1269, 350] on icon at bounding box center [1276, 344] width 14 height 14
click at [26, 356] on div "Date de clôture d'instruction Date de conciliation Date d'audience Date de juge…" at bounding box center [680, 107] width 1361 height 1643
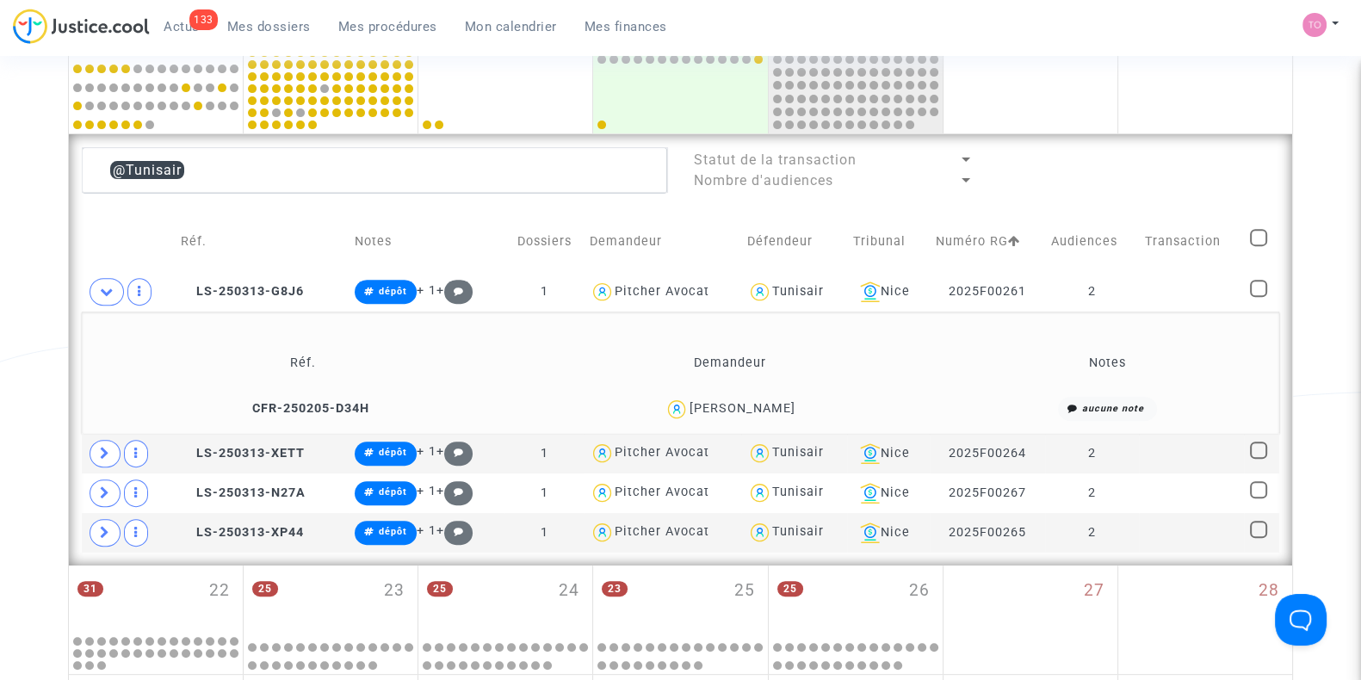
scroll to position [0, 0]
click at [766, 411] on div "Habib MAhjoub" at bounding box center [742, 408] width 106 height 15
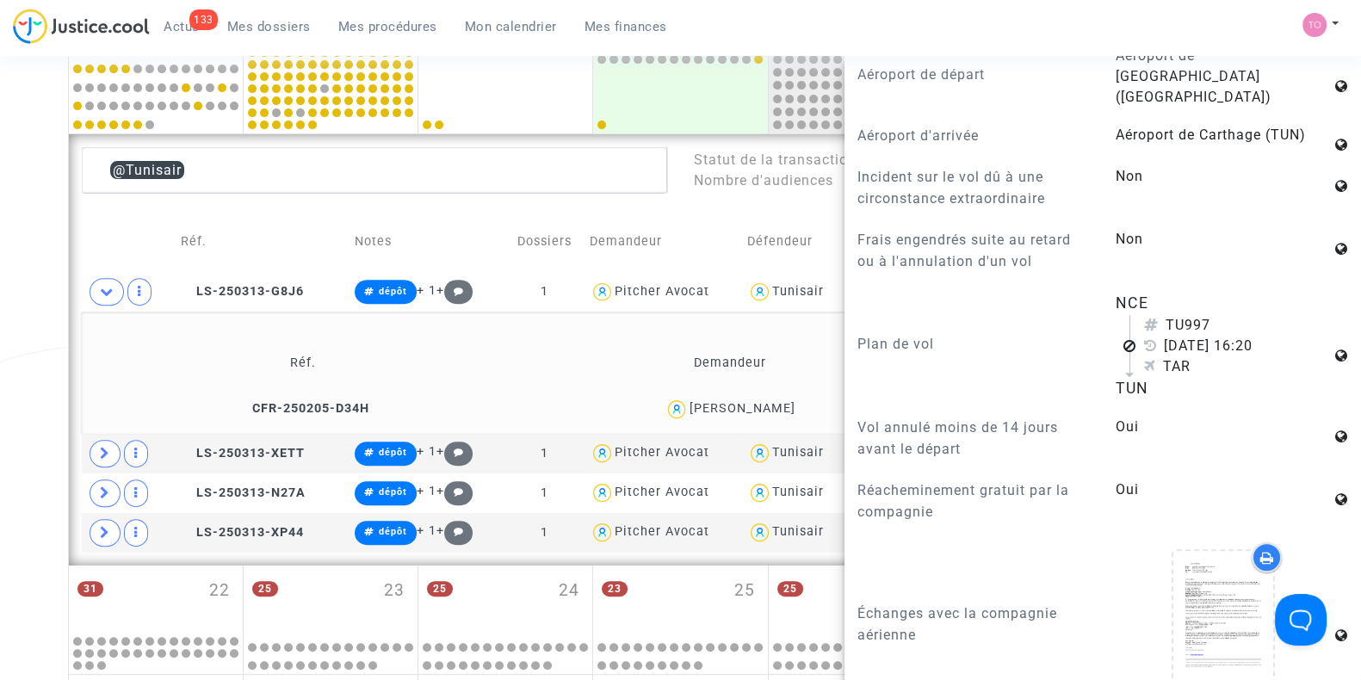
scroll to position [1162, 0]
click at [1325, 558] on div at bounding box center [1232, 622] width 232 height 166
click at [243, 289] on span "LS-250313-G8J6" at bounding box center [242, 291] width 123 height 15
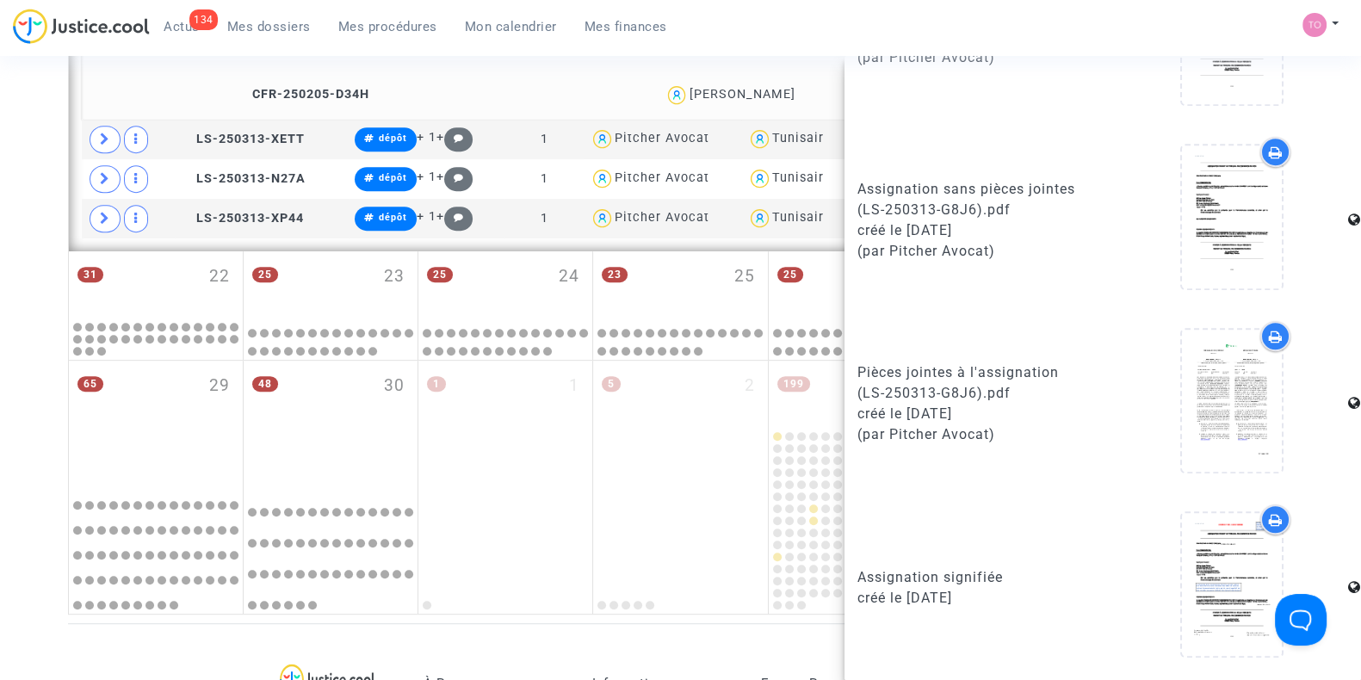
scroll to position [1131, 0]
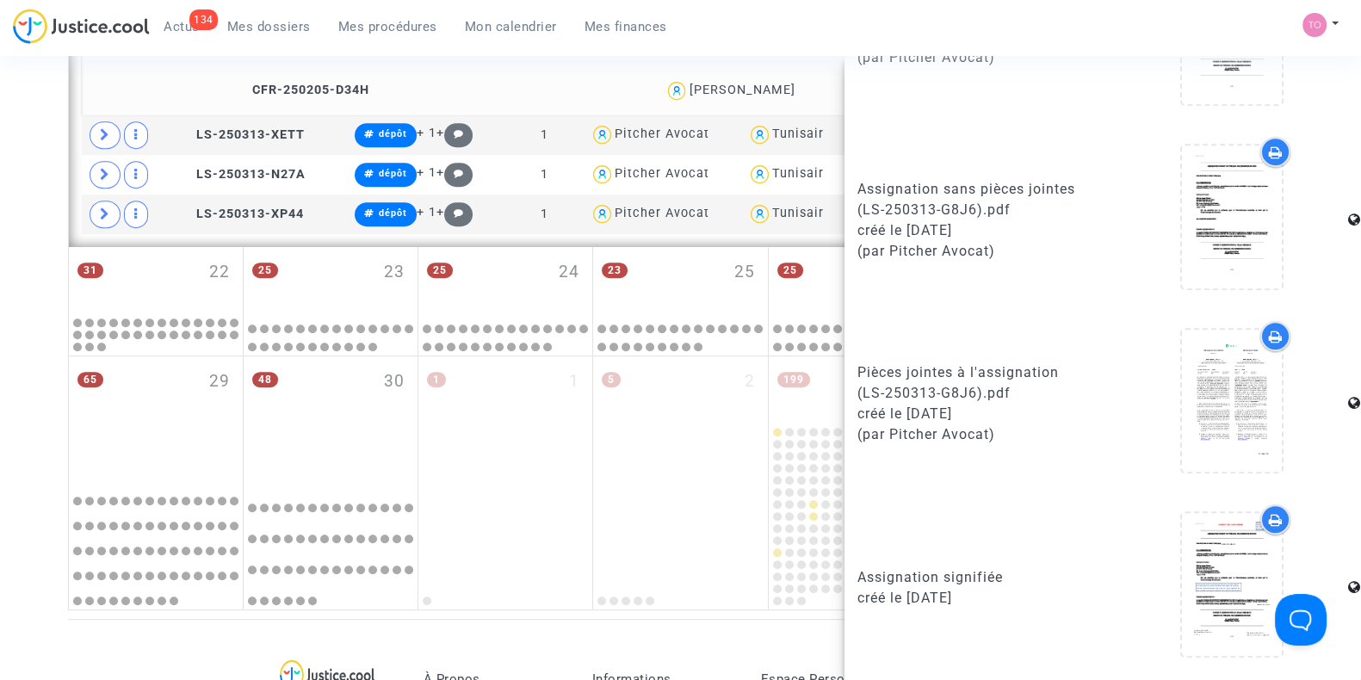
click at [1260, 516] on div at bounding box center [1275, 519] width 30 height 30
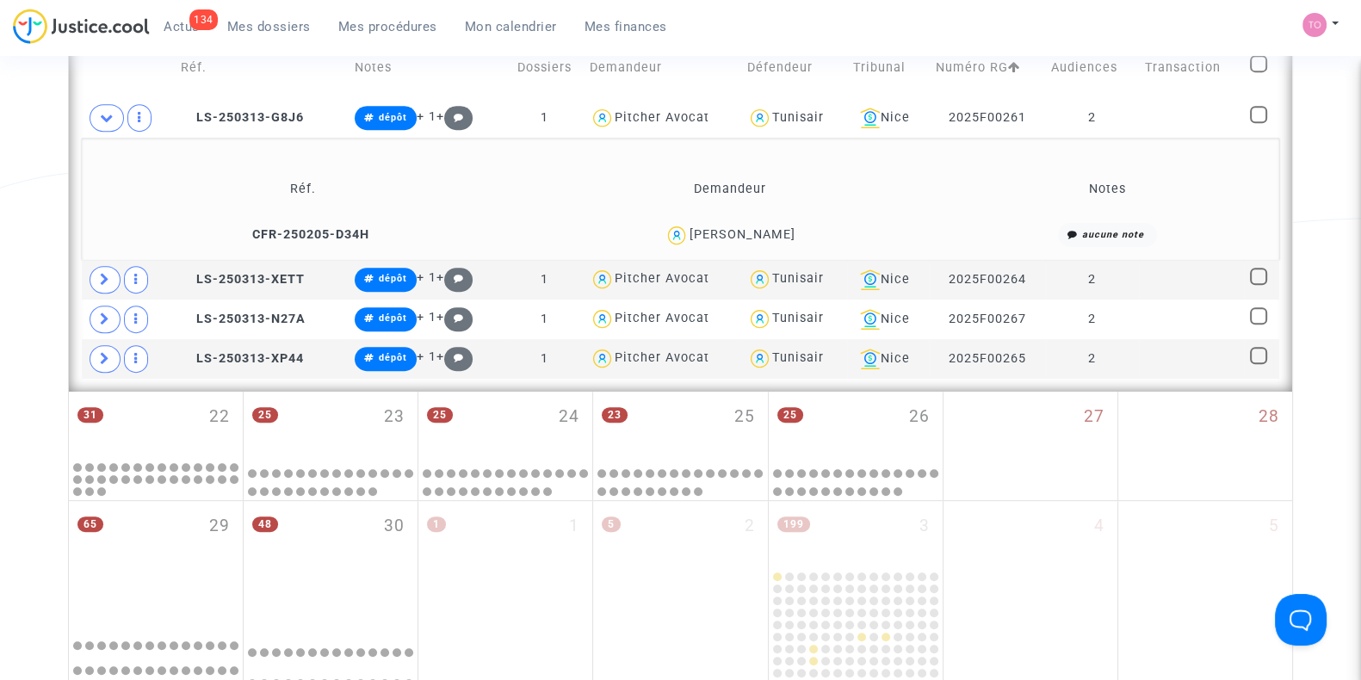
scroll to position [976, 0]
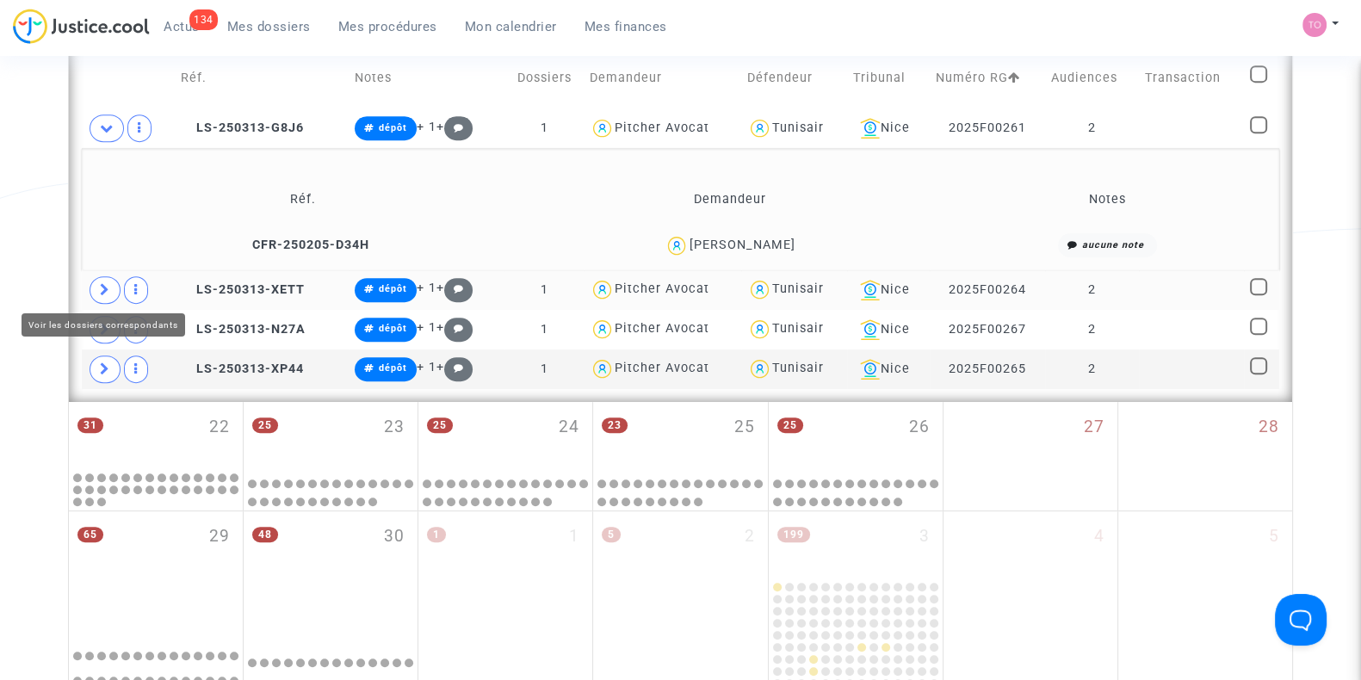
click at [105, 283] on icon at bounding box center [105, 289] width 10 height 13
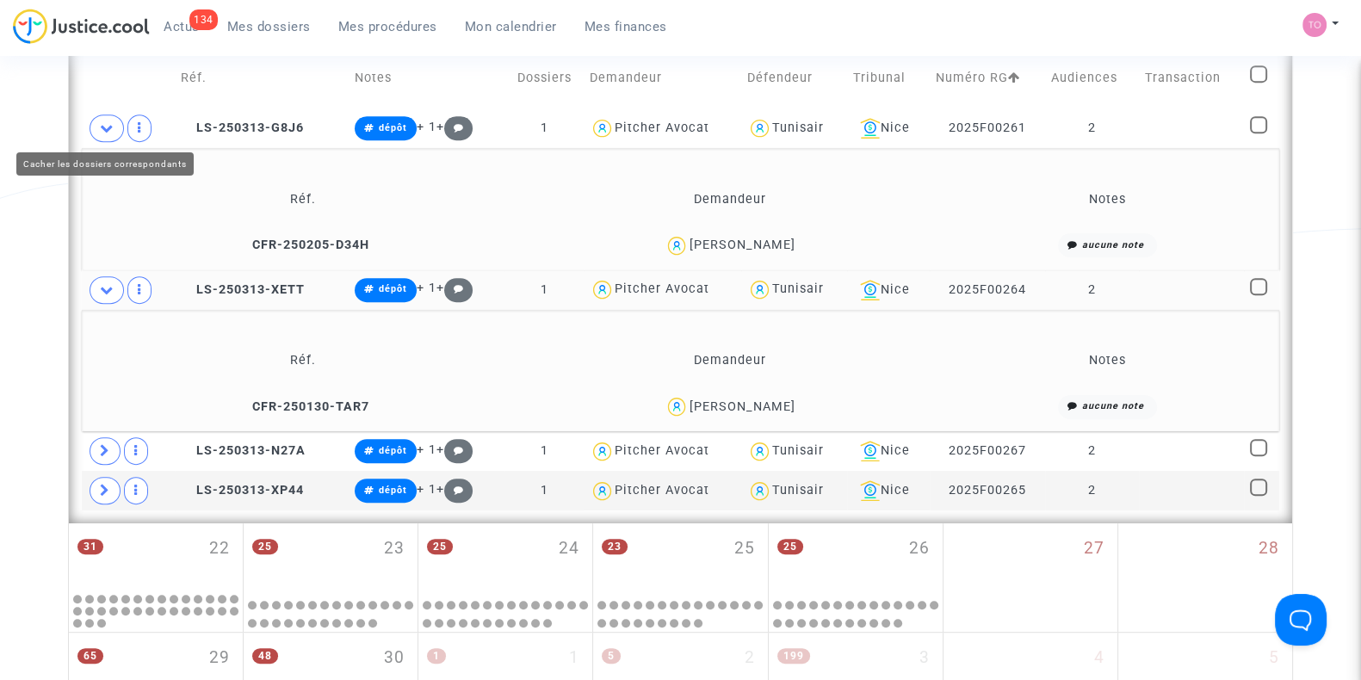
click at [103, 127] on icon at bounding box center [107, 127] width 14 height 13
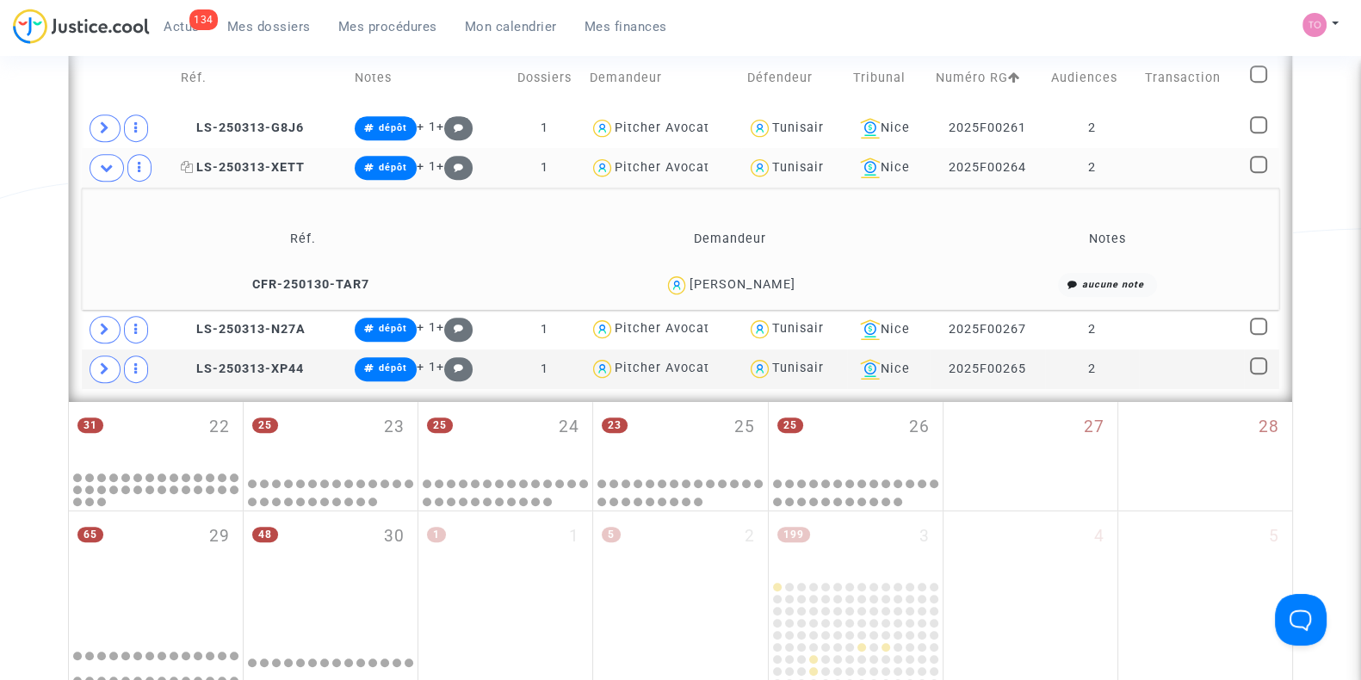
click at [241, 160] on span "LS-250313-XETT" at bounding box center [243, 167] width 124 height 15
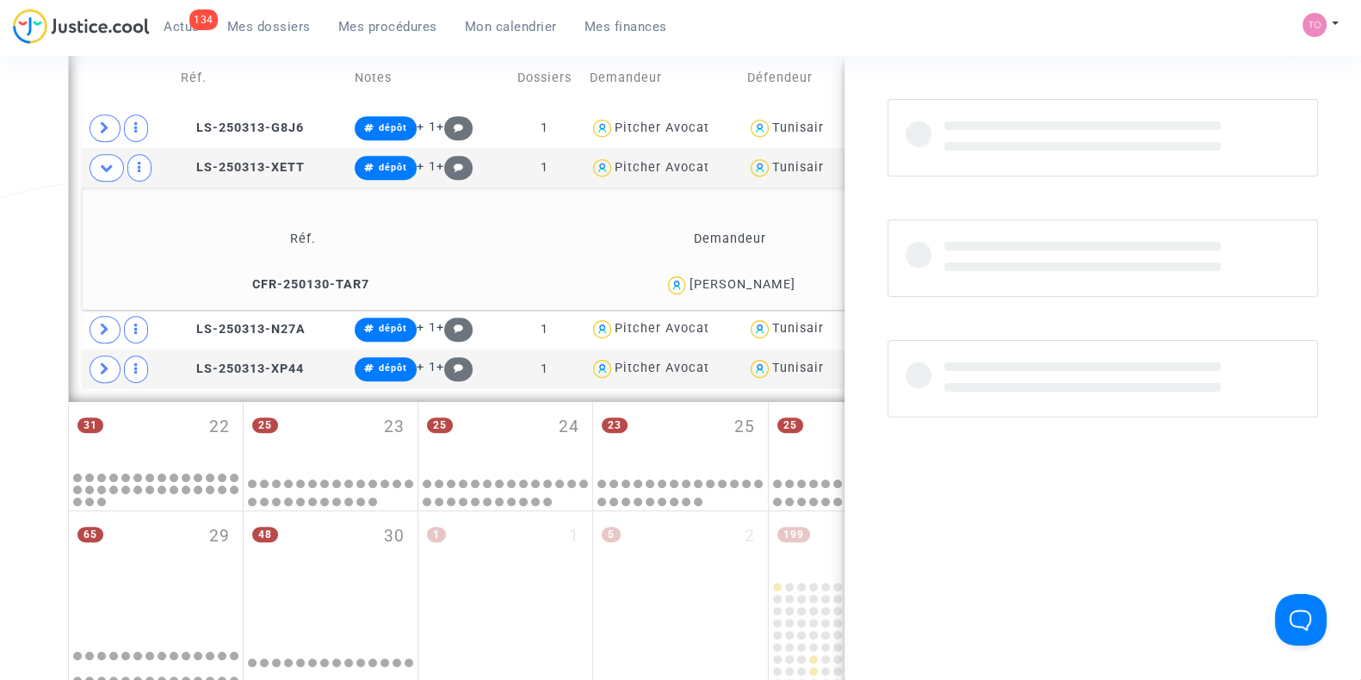
click at [1154, 350] on div at bounding box center [1103, 378] width 430 height 77
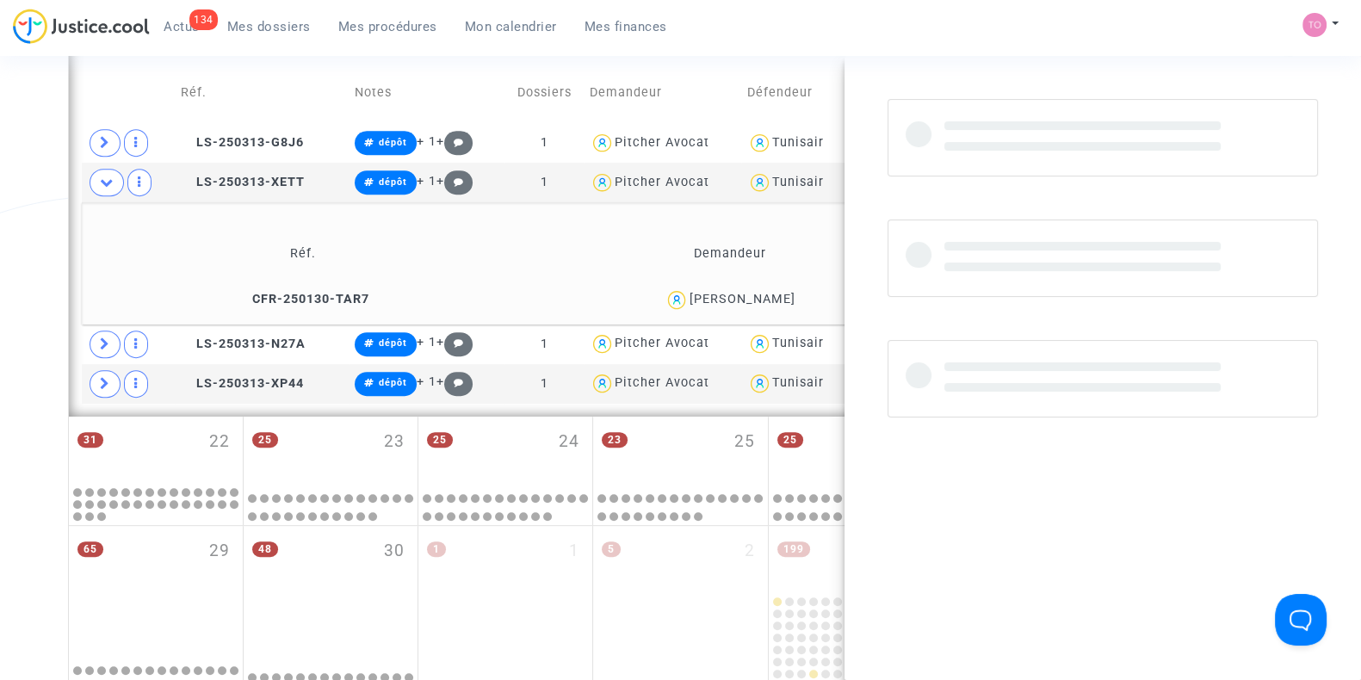
scroll to position [961, 0]
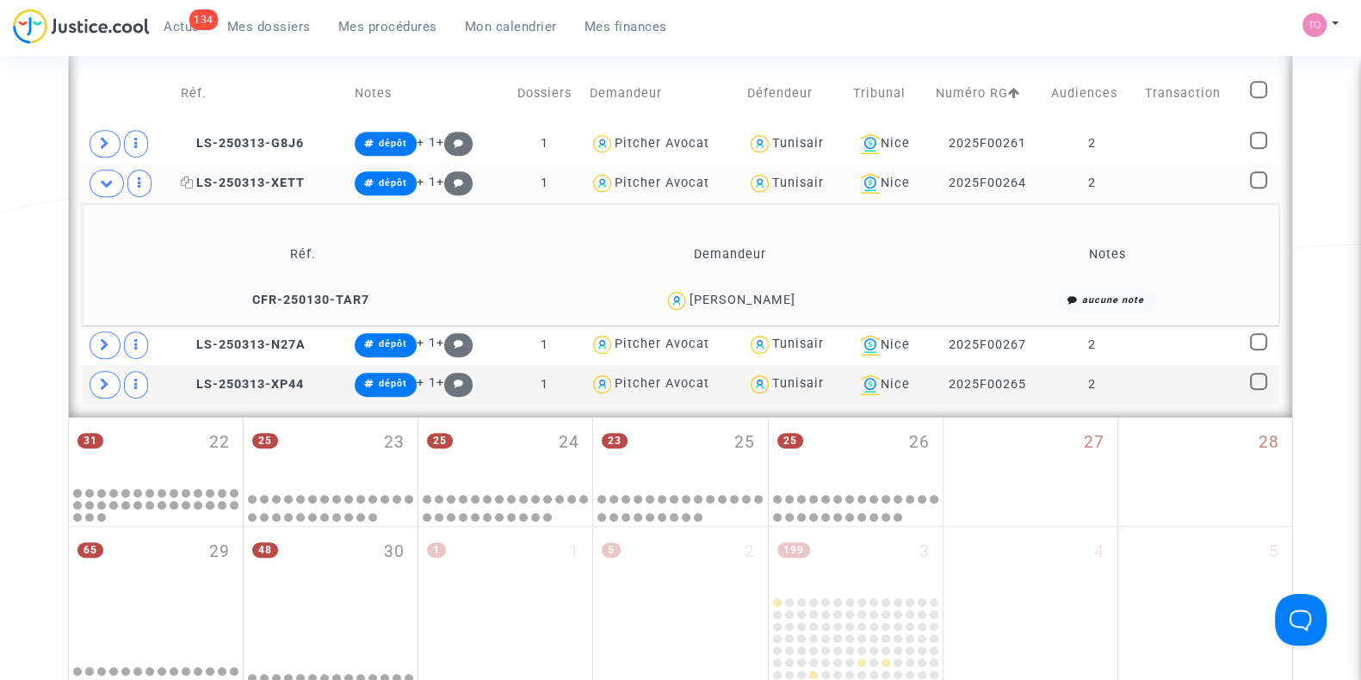
click at [228, 180] on span "LS-250313-XETT" at bounding box center [243, 183] width 124 height 15
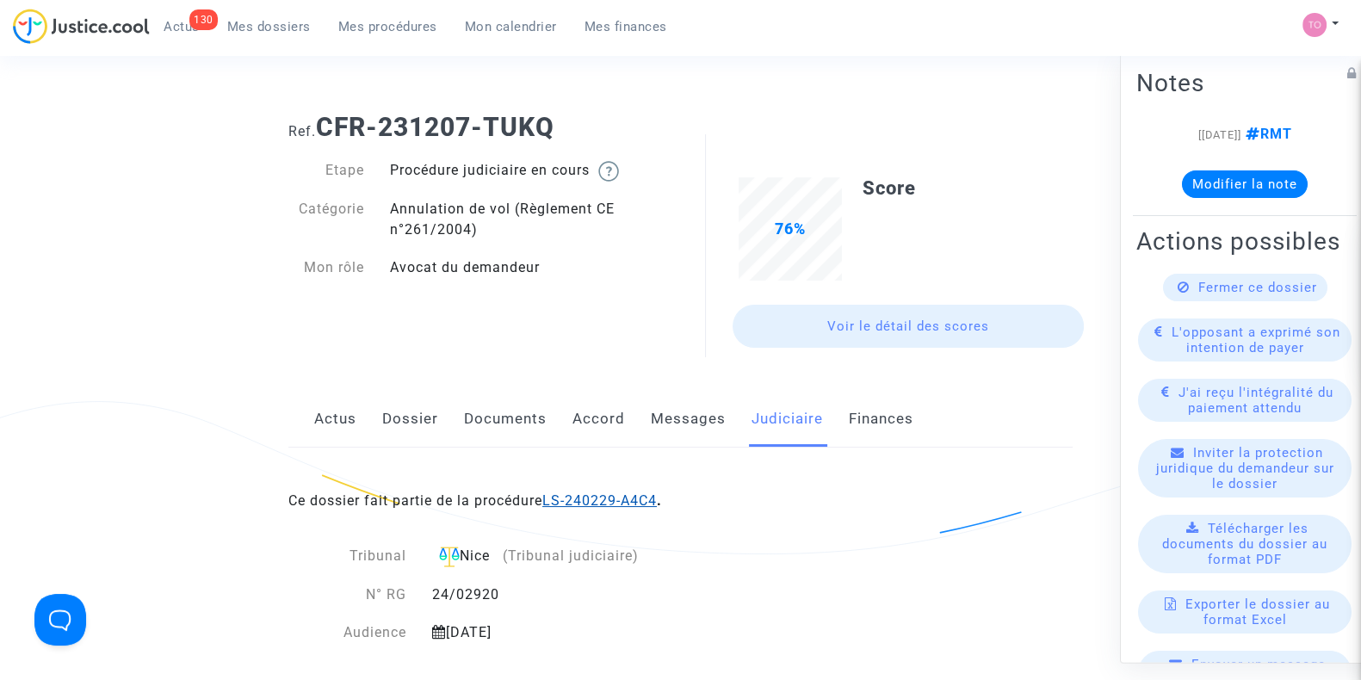
click at [609, 502] on link "LS-240229-A4C4" at bounding box center [599, 500] width 115 height 16
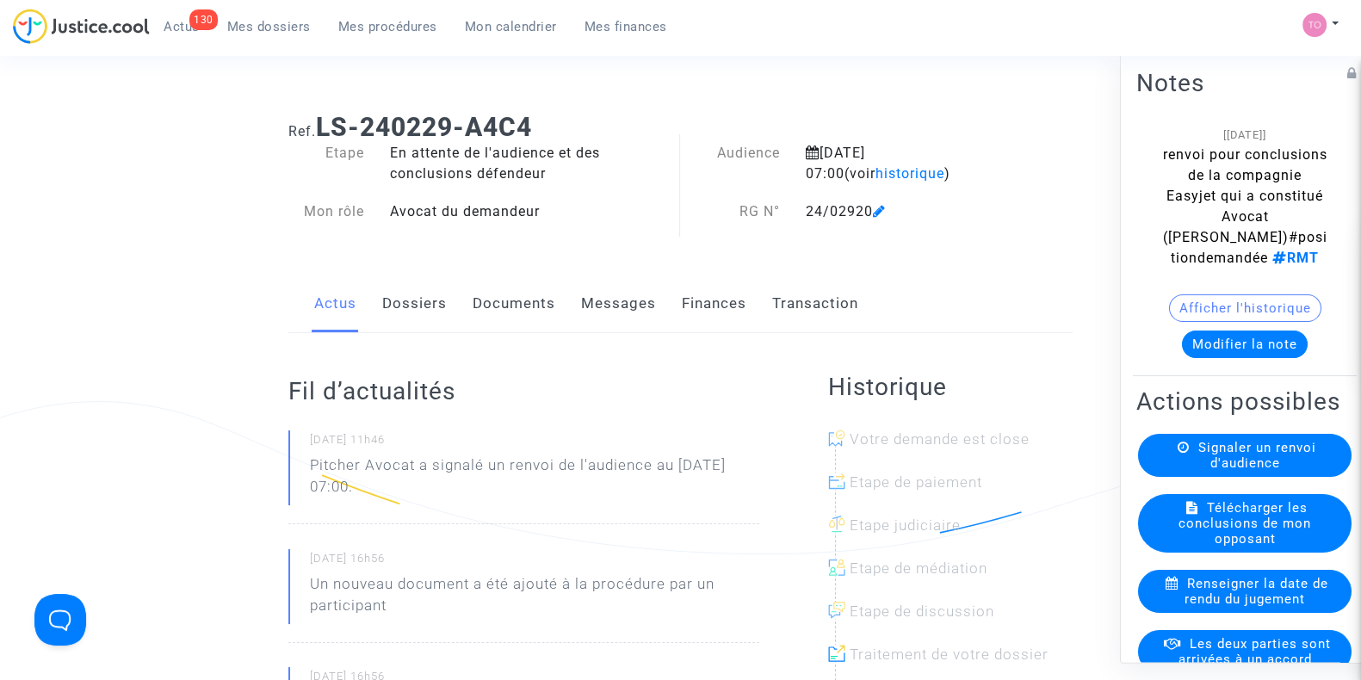
click at [424, 314] on link "Dossiers" at bounding box center [414, 303] width 65 height 57
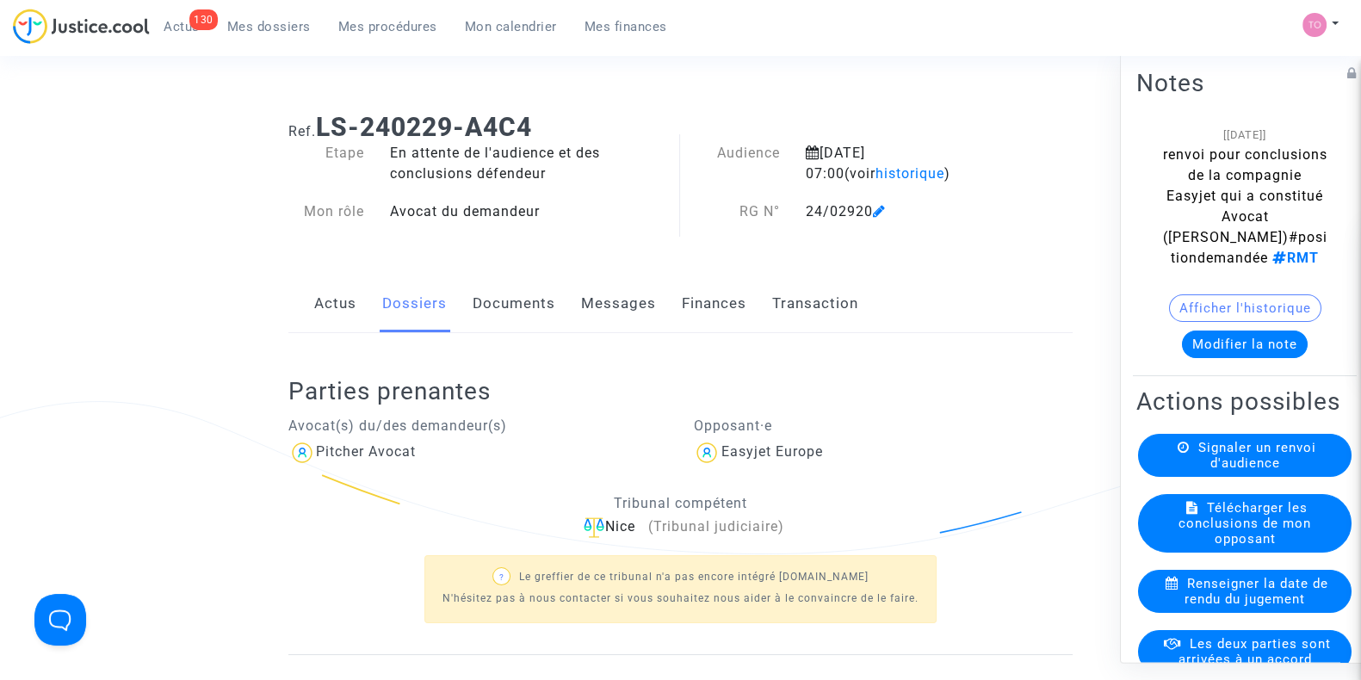
click at [502, 306] on link "Documents" at bounding box center [514, 303] width 83 height 57
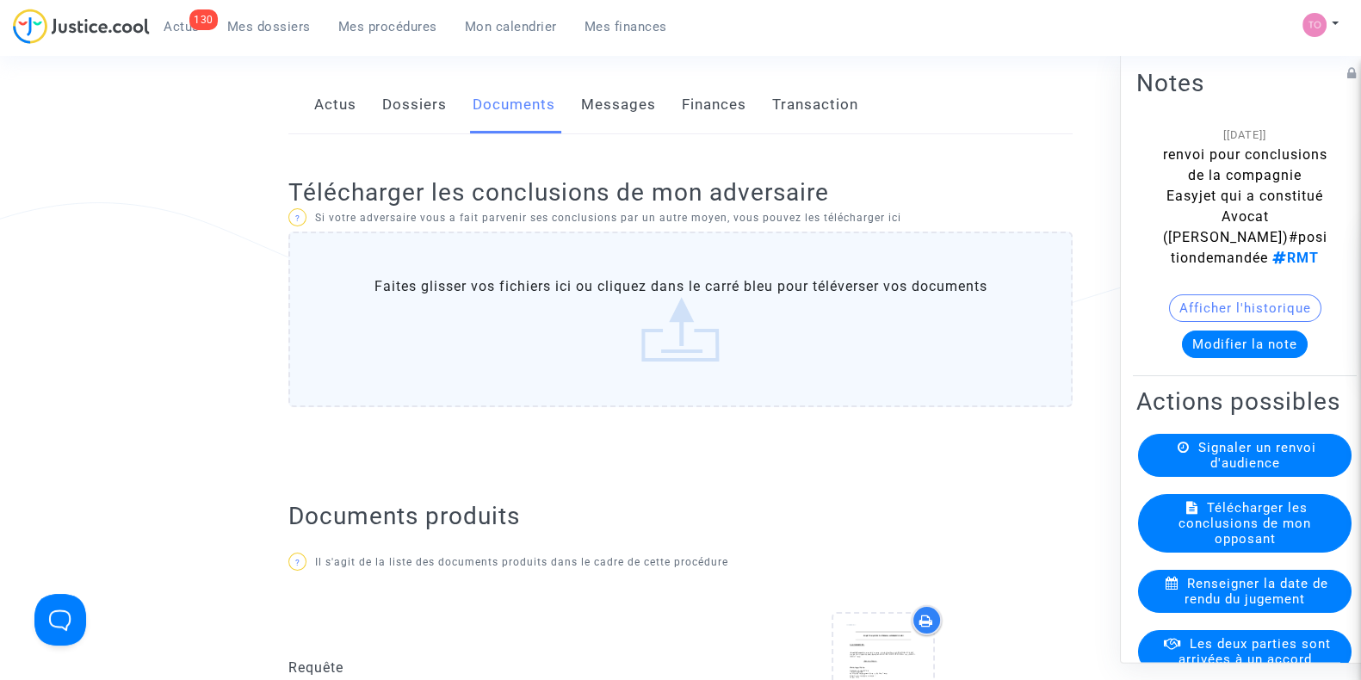
scroll to position [200, 0]
click at [502, 306] on label "Faites glisser vos fichiers ici ou cliquez dans le carré bleu pour téléverser v…" at bounding box center [680, 319] width 784 height 176
click at [0, 0] on input "Faites glisser vos fichiers ici ou cliquez dans le carré bleu pour téléverser v…" at bounding box center [0, 0] width 0 height 0
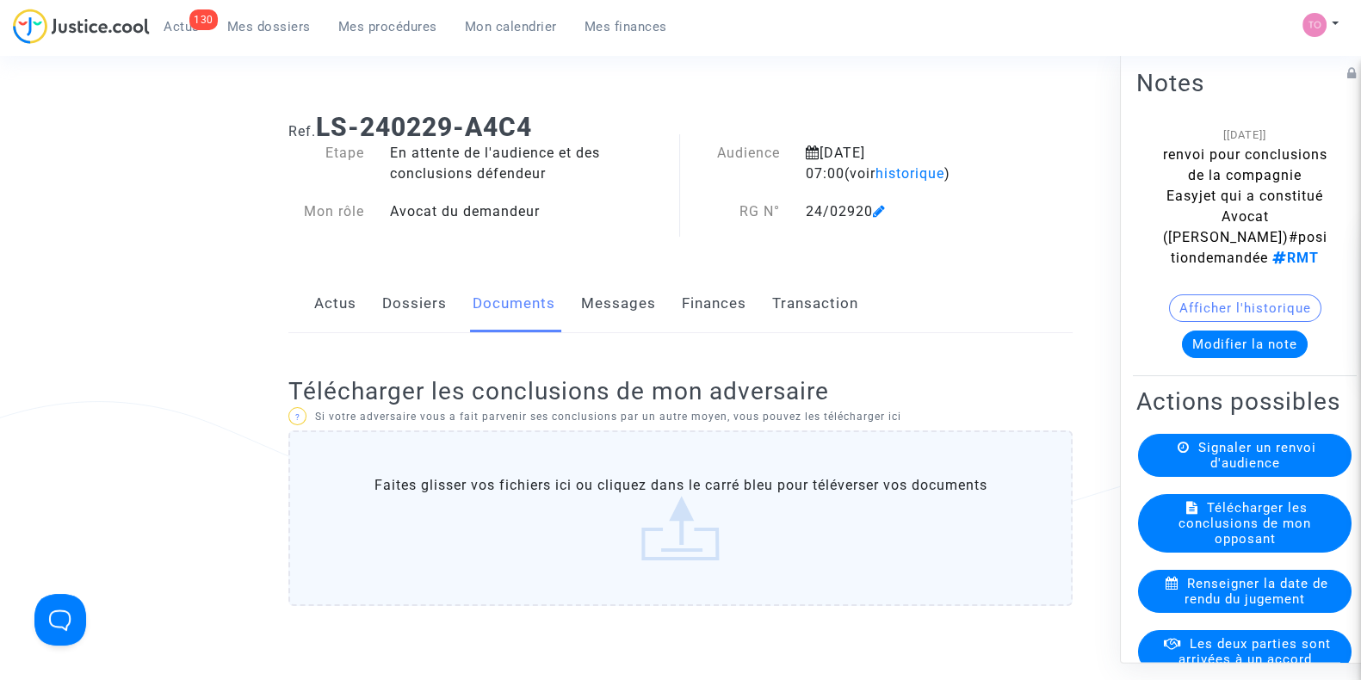
click at [435, 302] on link "Dossiers" at bounding box center [414, 303] width 65 height 57
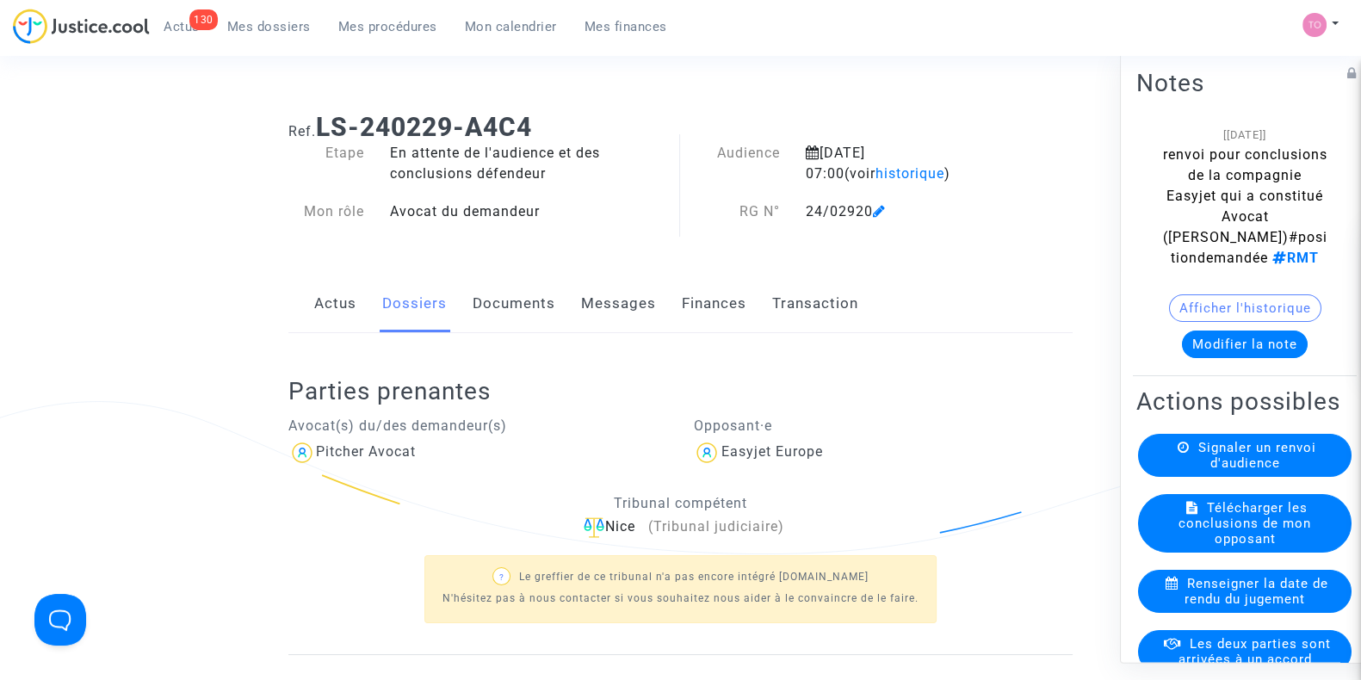
click at [1204, 358] on button "Modifier la note" at bounding box center [1245, 345] width 126 height 28
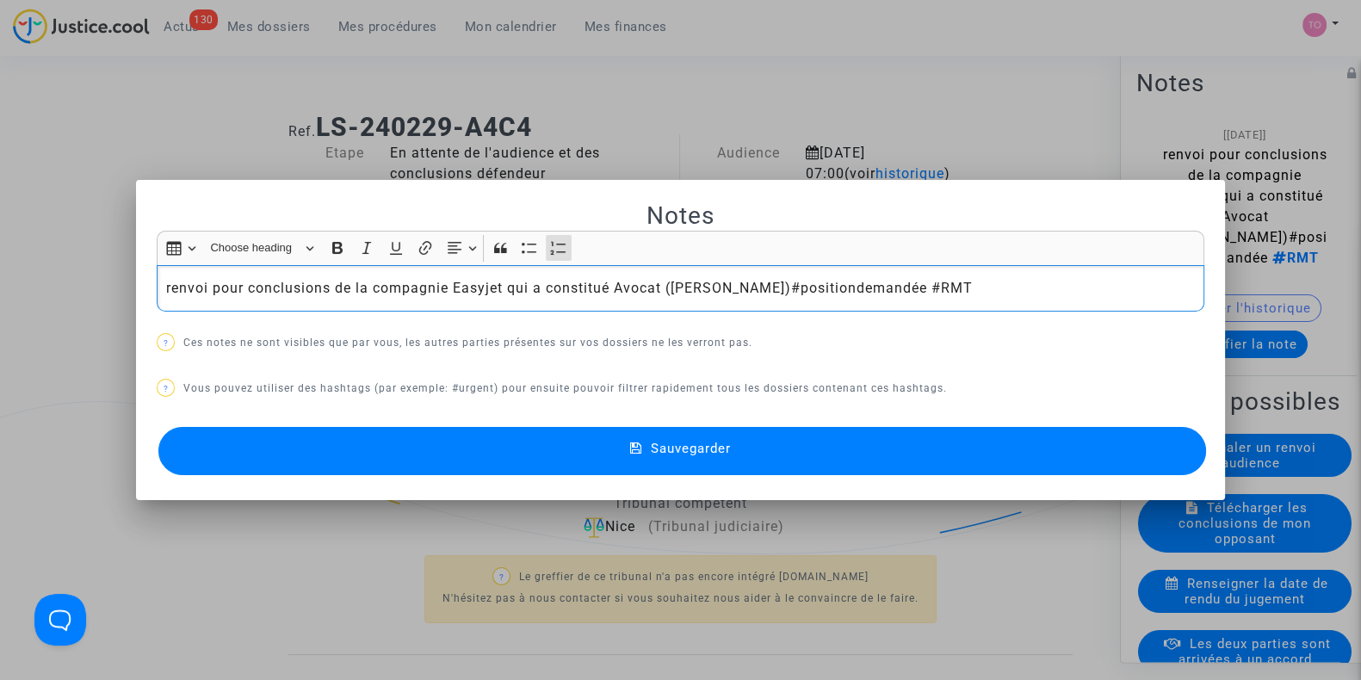
click at [166, 292] on li "renvoi pour conclusions de la compagnie Easyjet qui a constitué Avocat (Me ZUCC…" at bounding box center [681, 288] width 1030 height 21
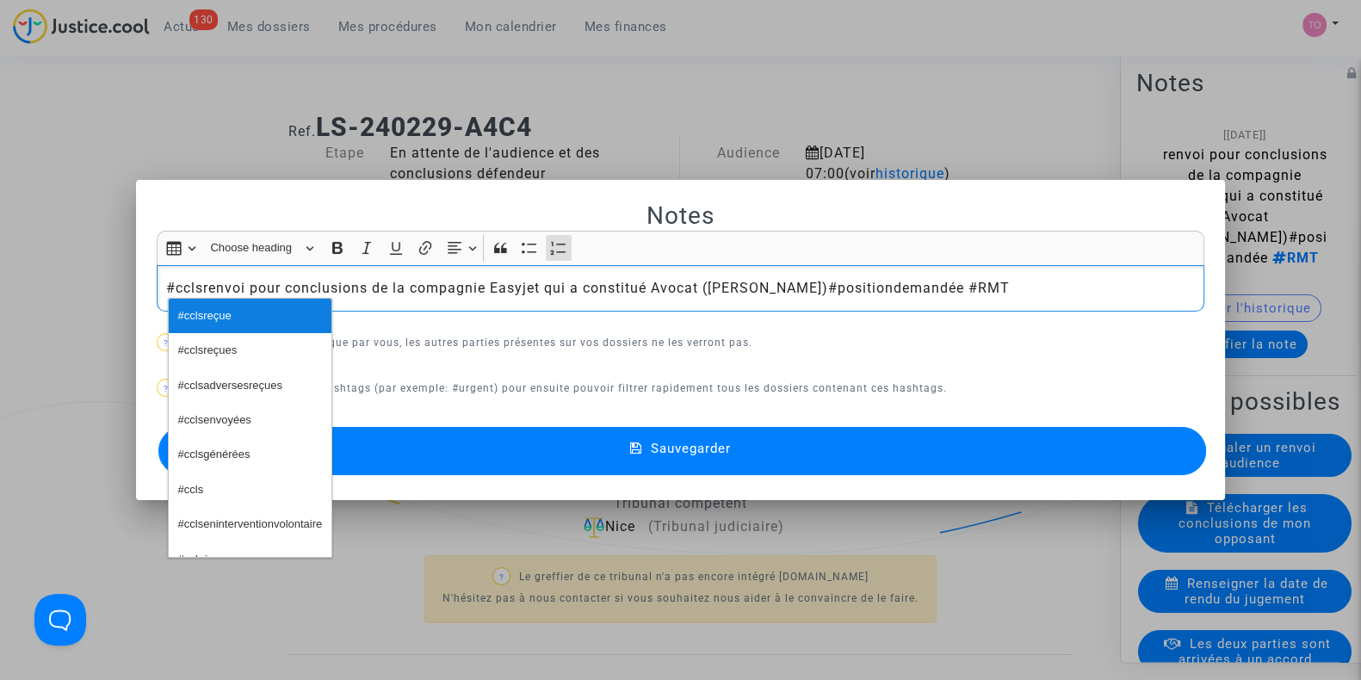
click at [279, 316] on button "#cclsreçue" at bounding box center [250, 316] width 163 height 34
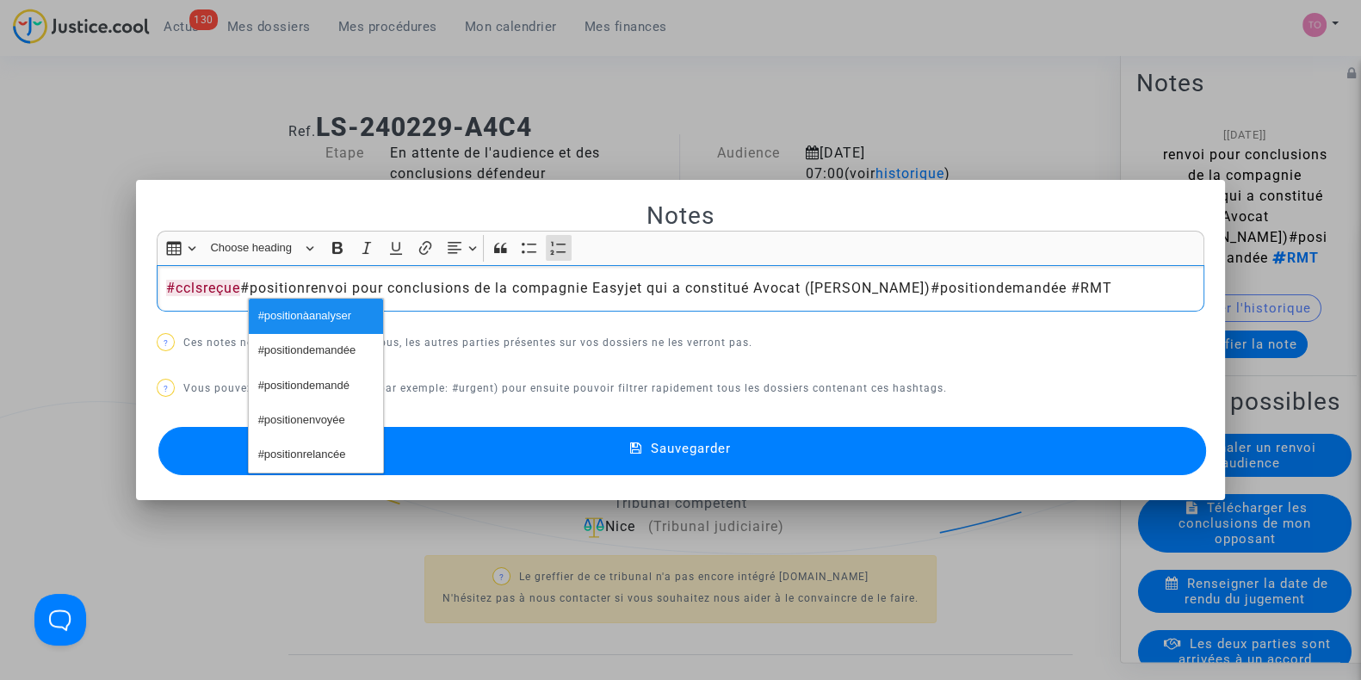
click at [279, 316] on span "#positionàanalyser" at bounding box center [304, 316] width 93 height 25
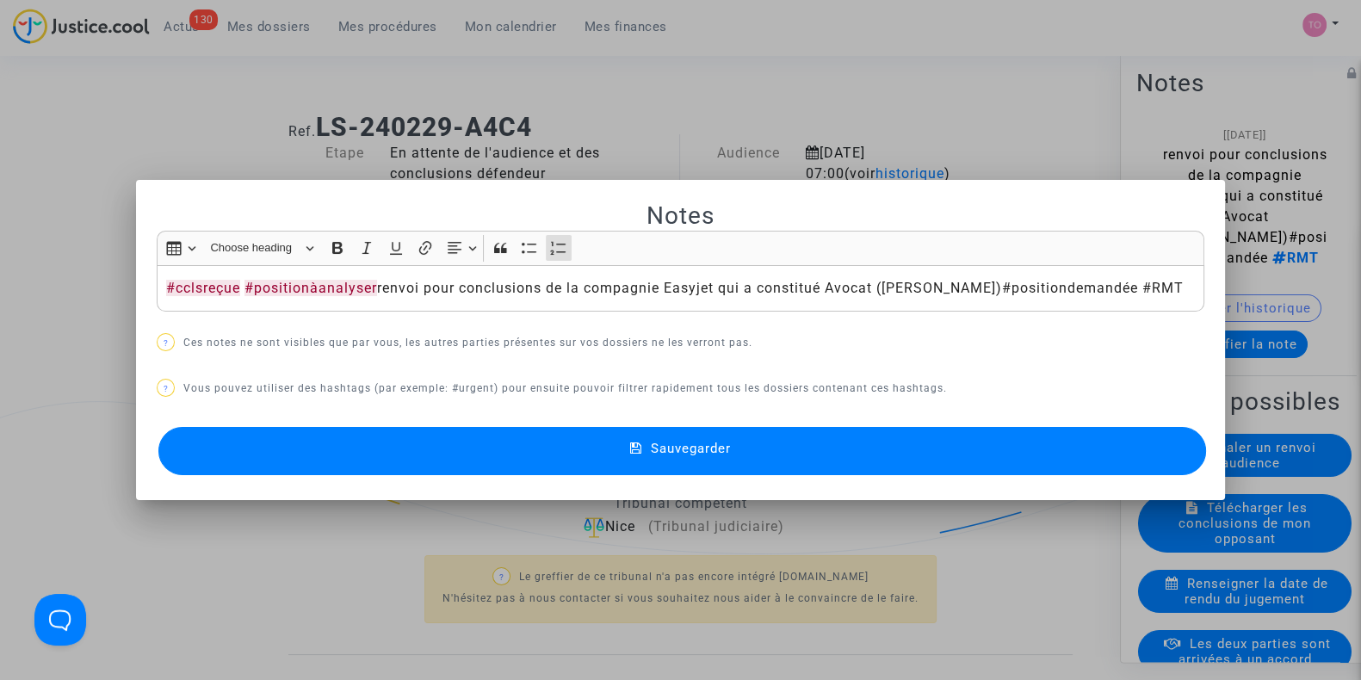
click at [448, 450] on button "Sauvegarder" at bounding box center [682, 451] width 1048 height 48
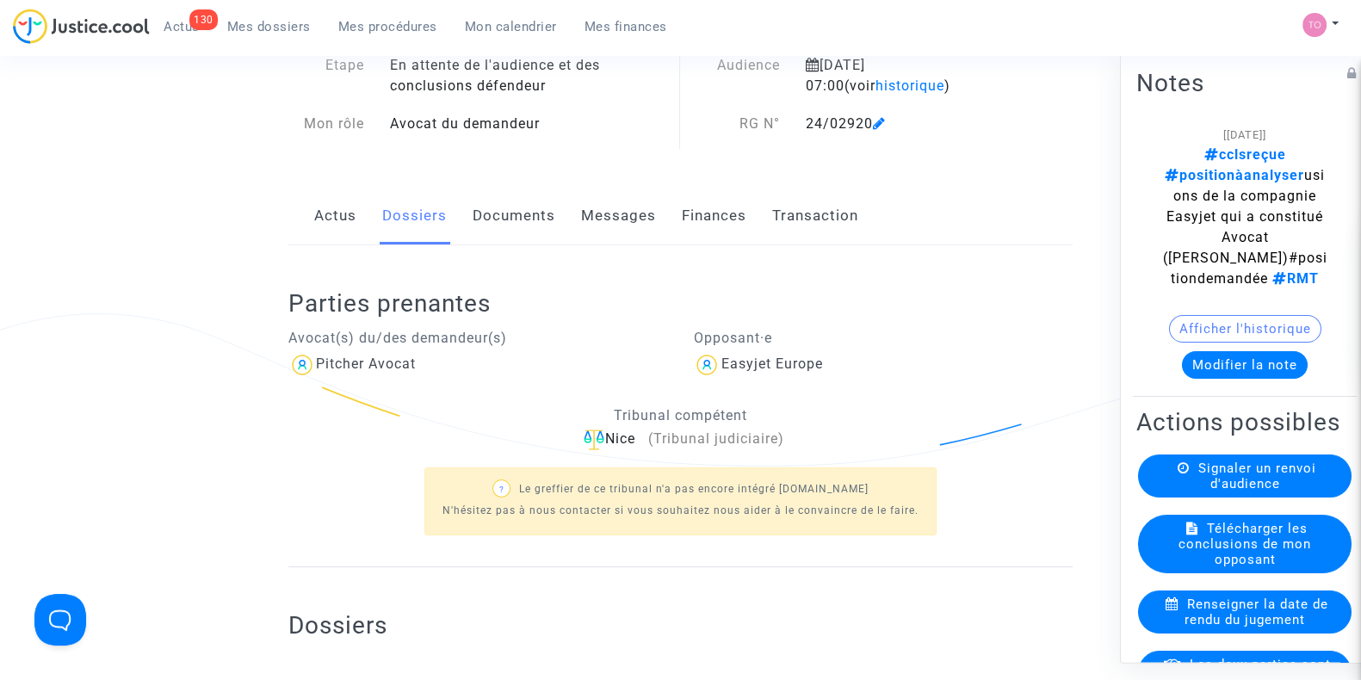
scroll to position [85, 0]
click at [467, 220] on div "Actus Dossiers Documents Messages Finances Transaction" at bounding box center [680, 219] width 784 height 58
click at [492, 221] on link "Documents" at bounding box center [514, 218] width 83 height 57
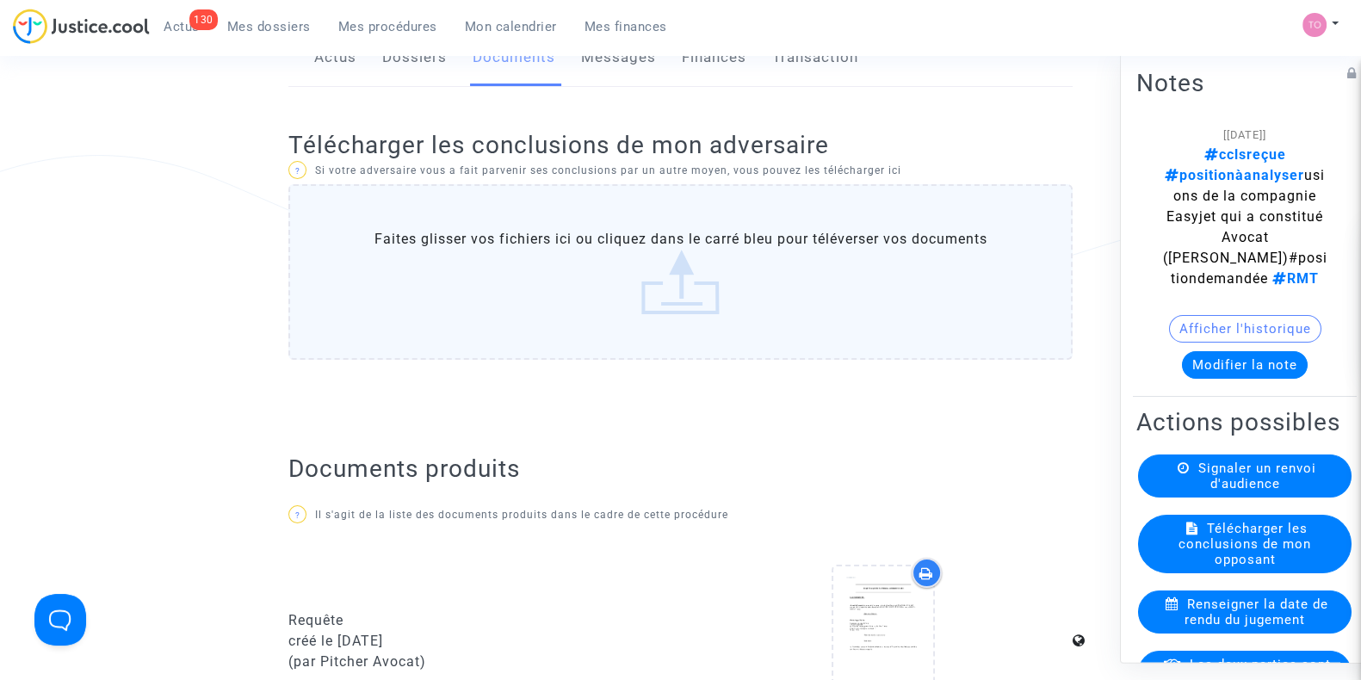
scroll to position [245, 0]
click at [492, 221] on label "Faites glisser vos fichiers ici ou cliquez dans le carré bleu pour téléverser v…" at bounding box center [680, 273] width 784 height 176
click at [0, 0] on input "Faites glisser vos fichiers ici ou cliquez dans le carré bleu pour téléverser v…" at bounding box center [0, 0] width 0 height 0
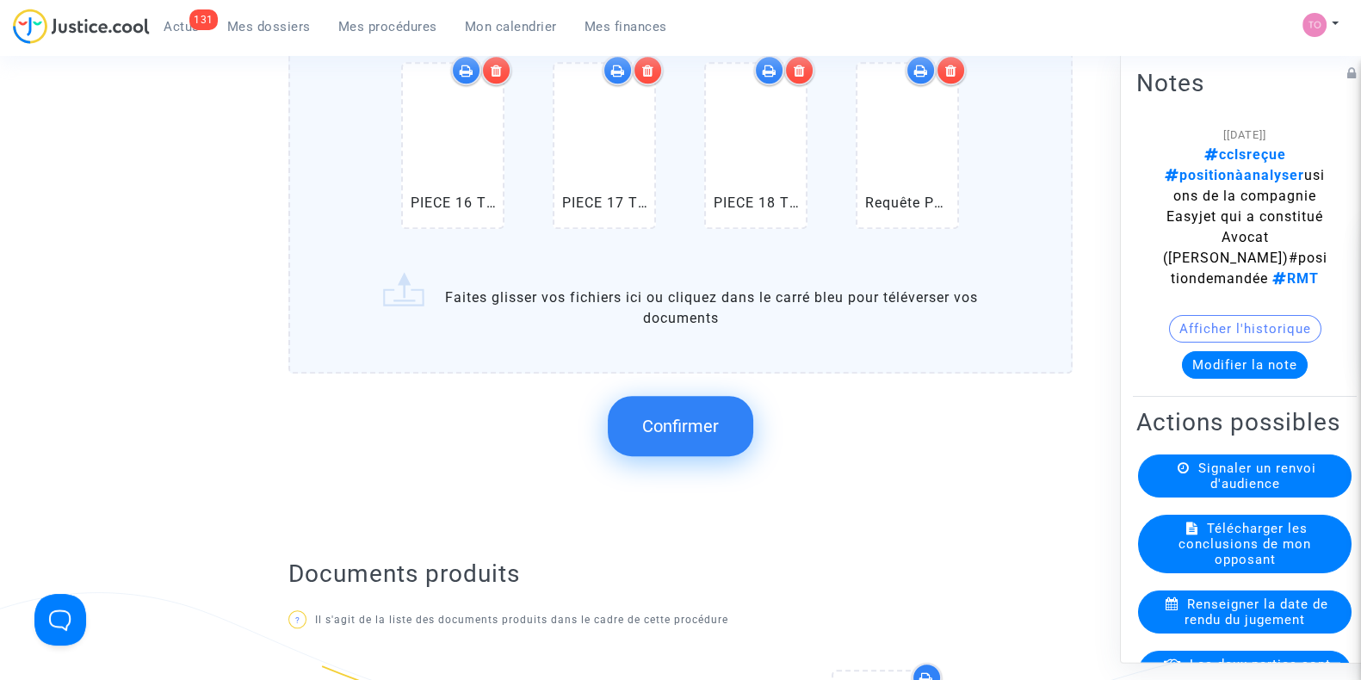
scroll to position [1322, 0]
click at [680, 428] on span "Confirmer" at bounding box center [680, 427] width 77 height 21
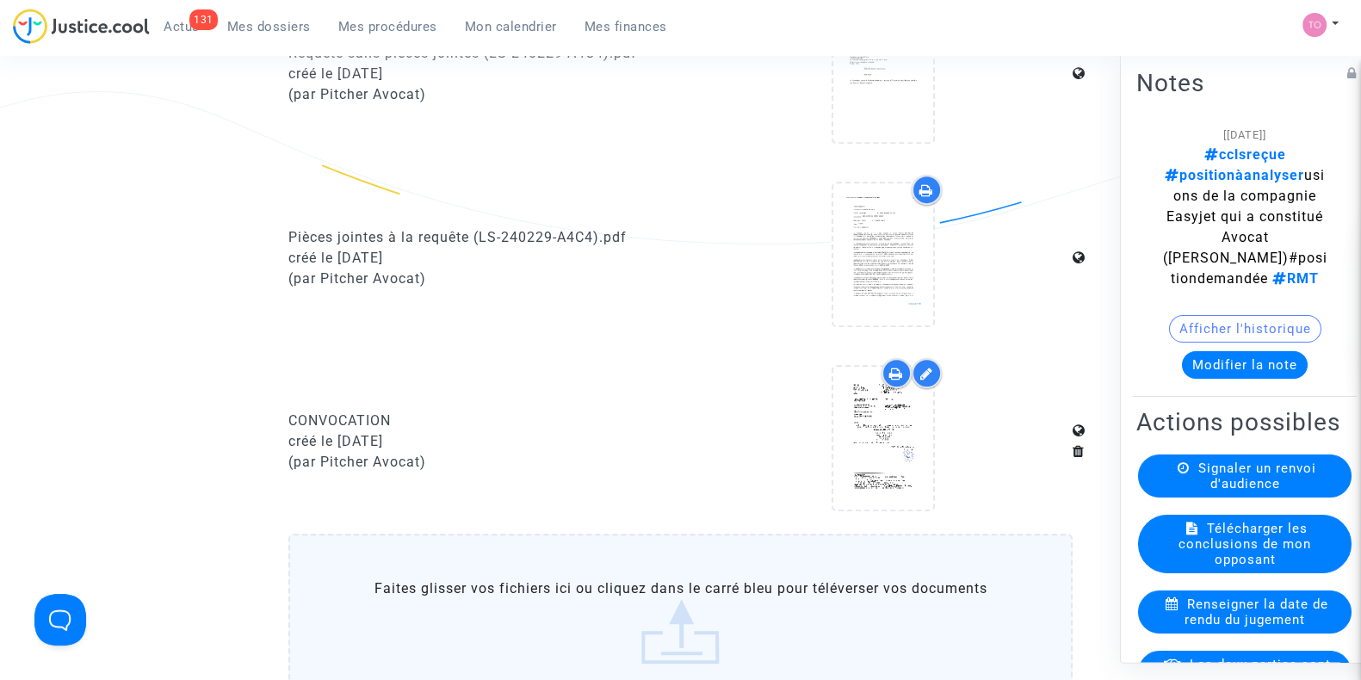
scroll to position [1078, 0]
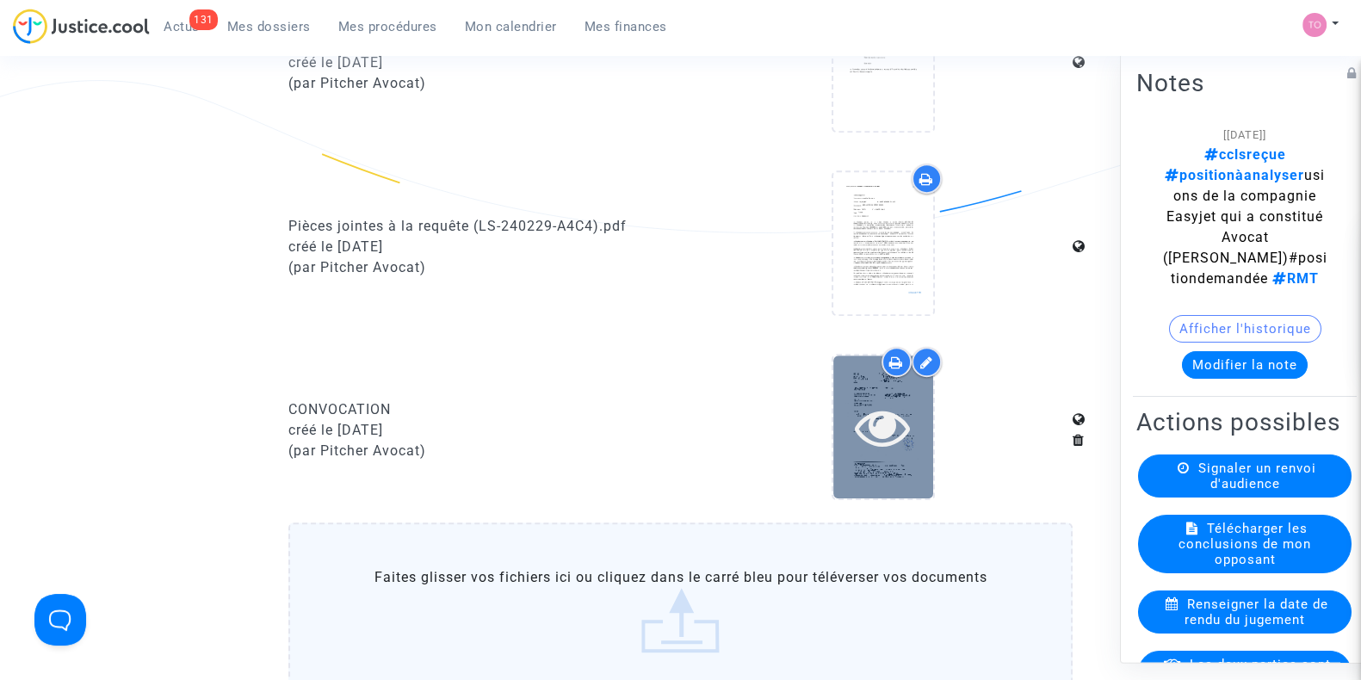
click at [917, 438] on div at bounding box center [883, 426] width 100 height 55
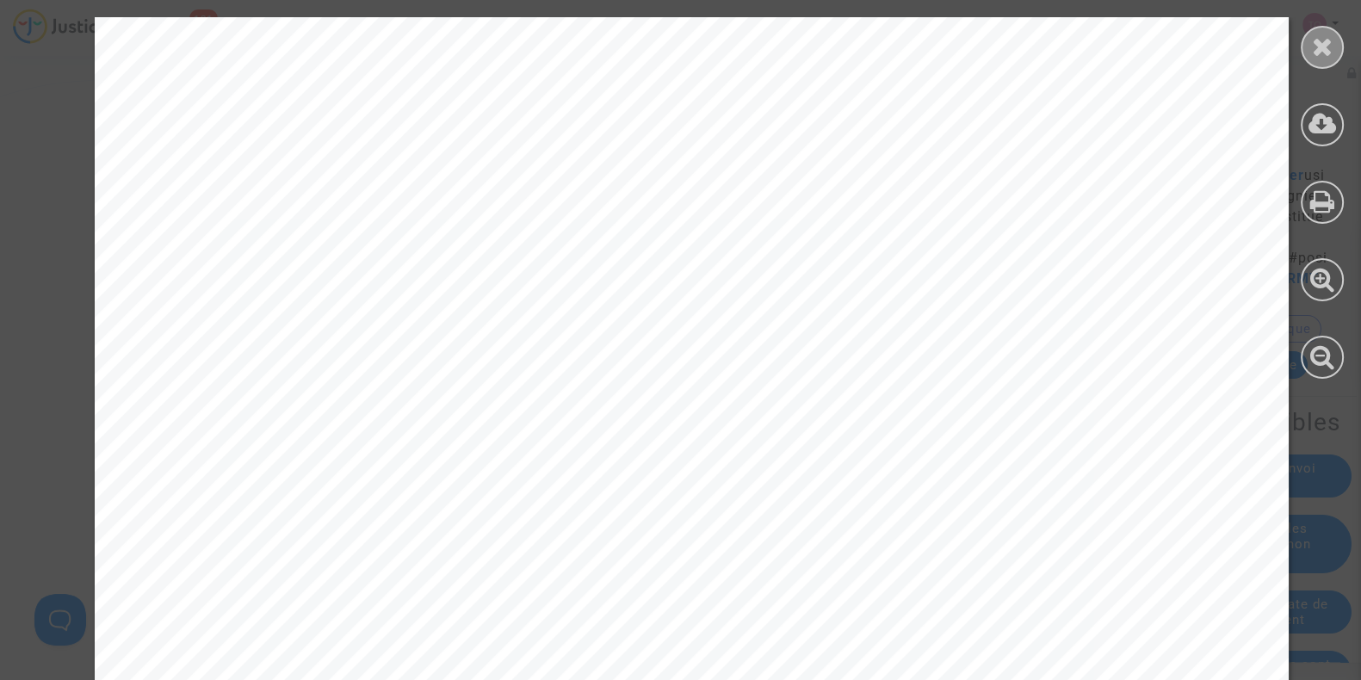
click at [1326, 58] on icon at bounding box center [1323, 47] width 22 height 26
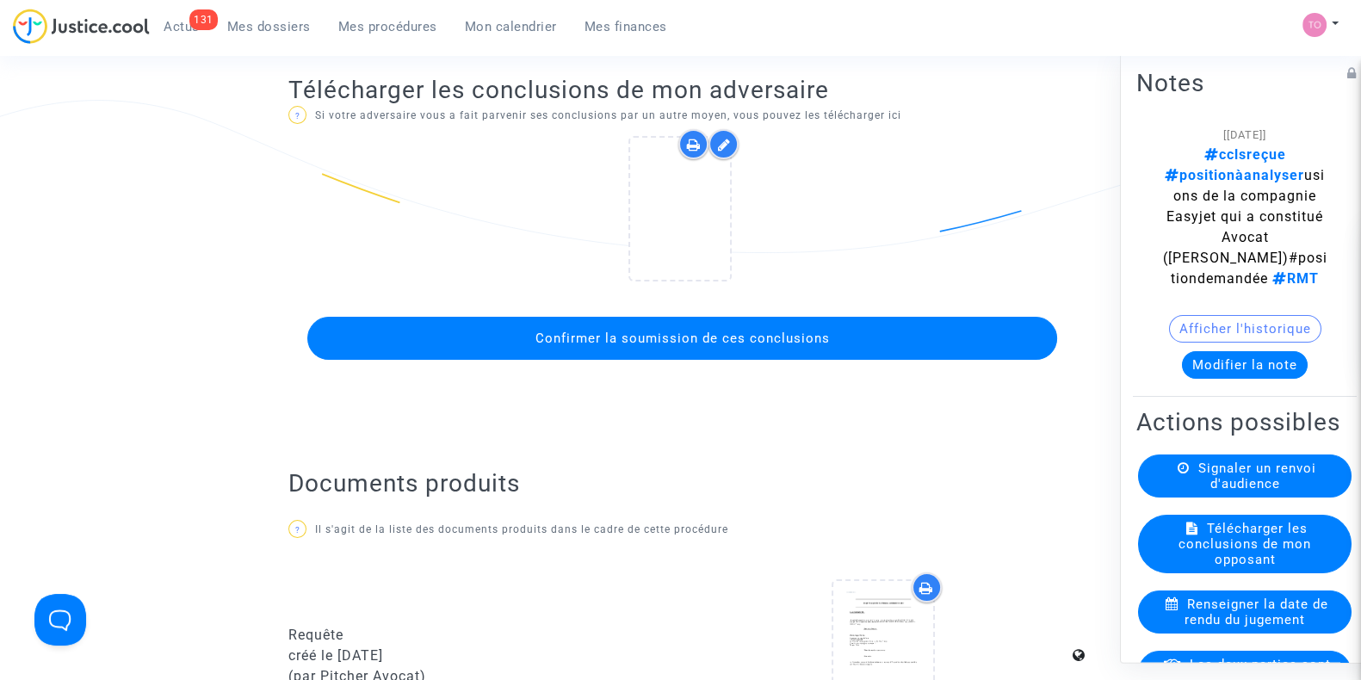
scroll to position [286, 0]
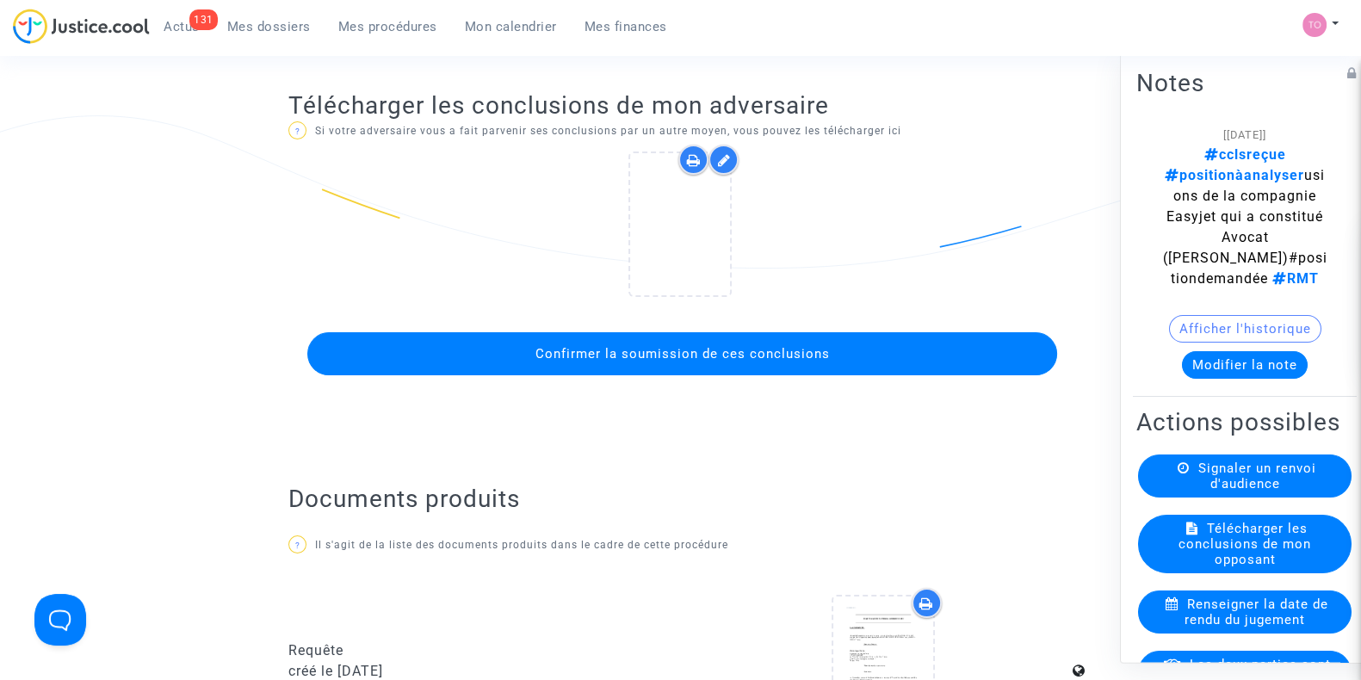
click at [616, 356] on span "Confirmer la soumission de ces conclusions" at bounding box center [682, 353] width 294 height 15
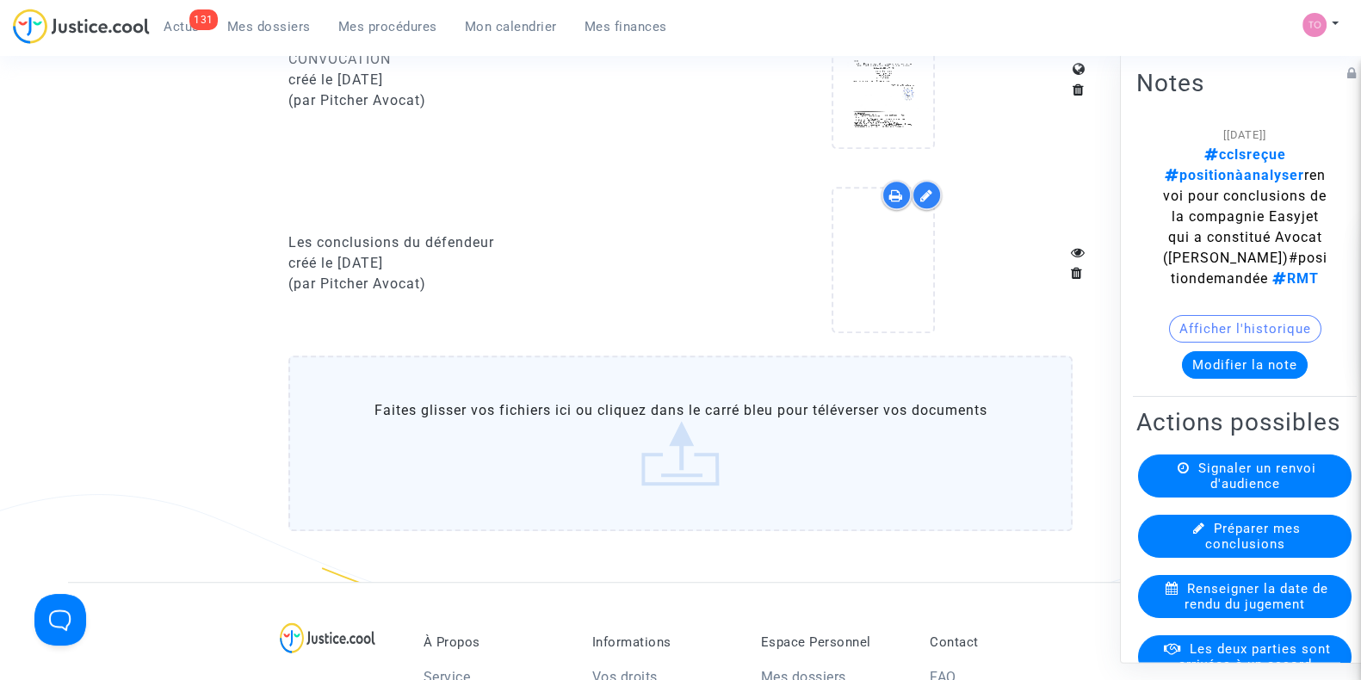
scroll to position [1480, 0]
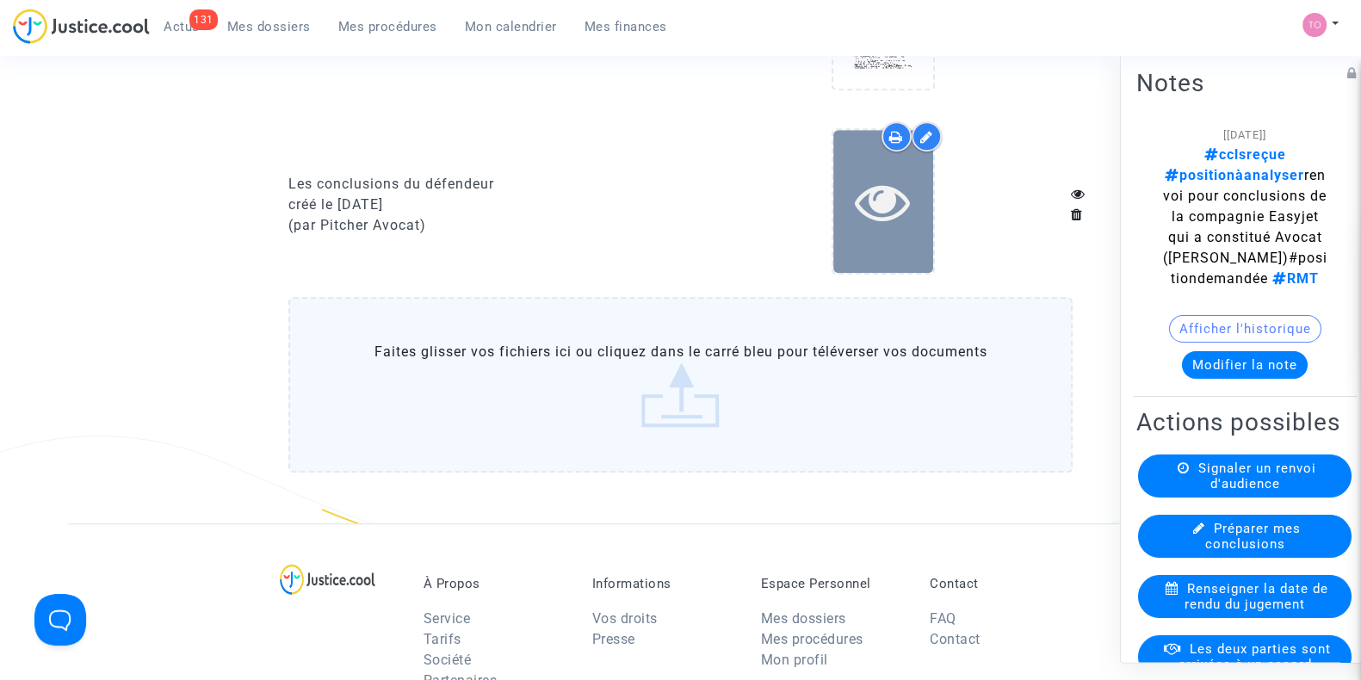
click at [903, 211] on icon at bounding box center [883, 201] width 56 height 55
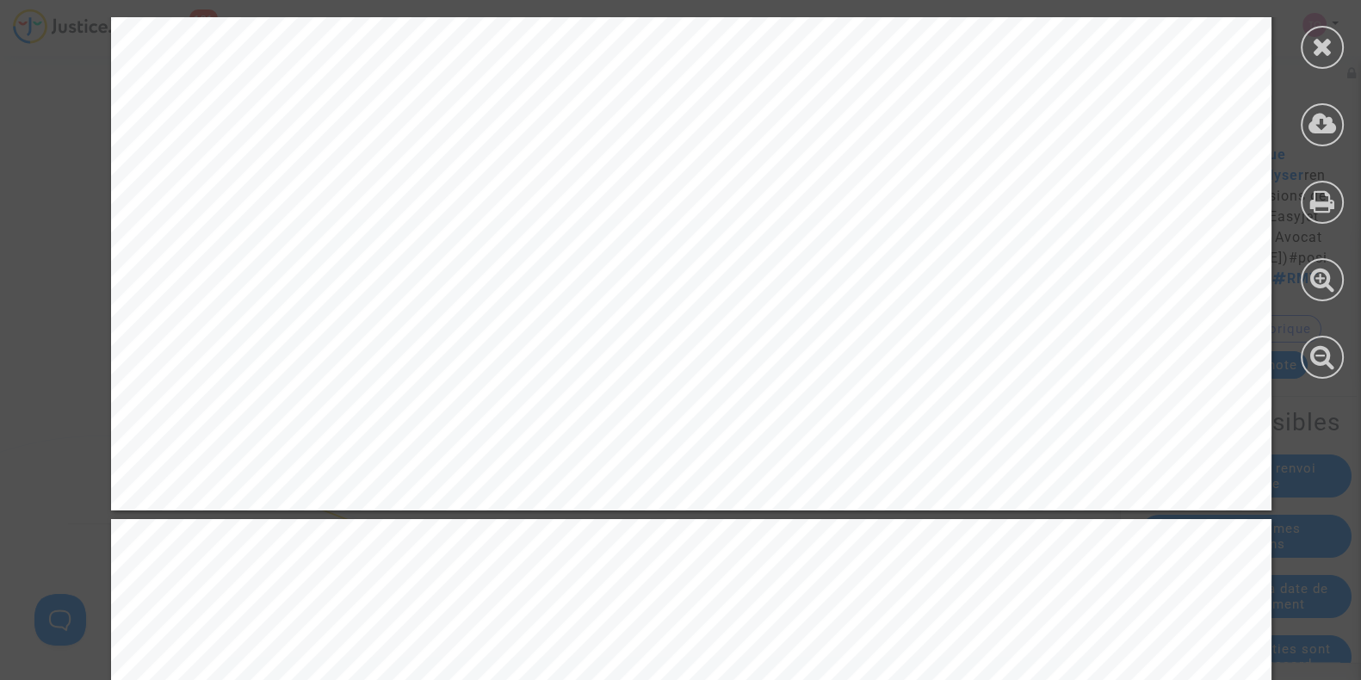
scroll to position [19296, 0]
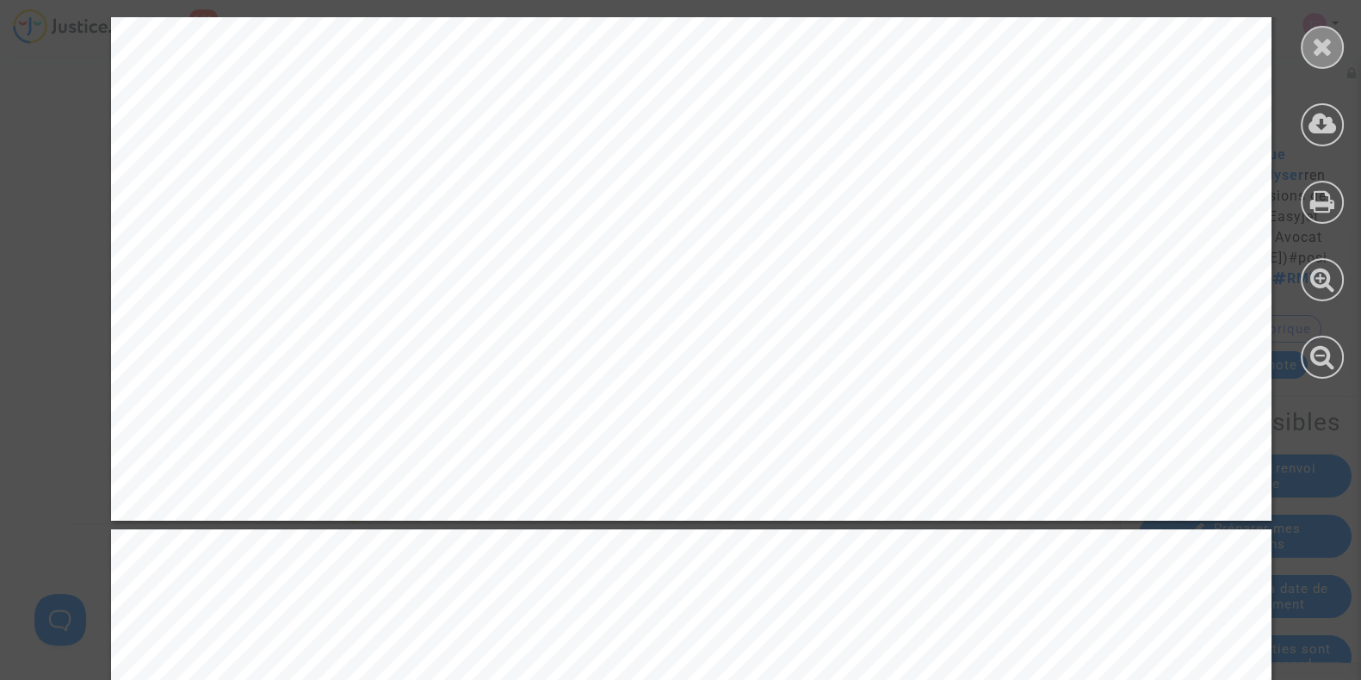
click at [1334, 46] on div at bounding box center [1322, 47] width 43 height 43
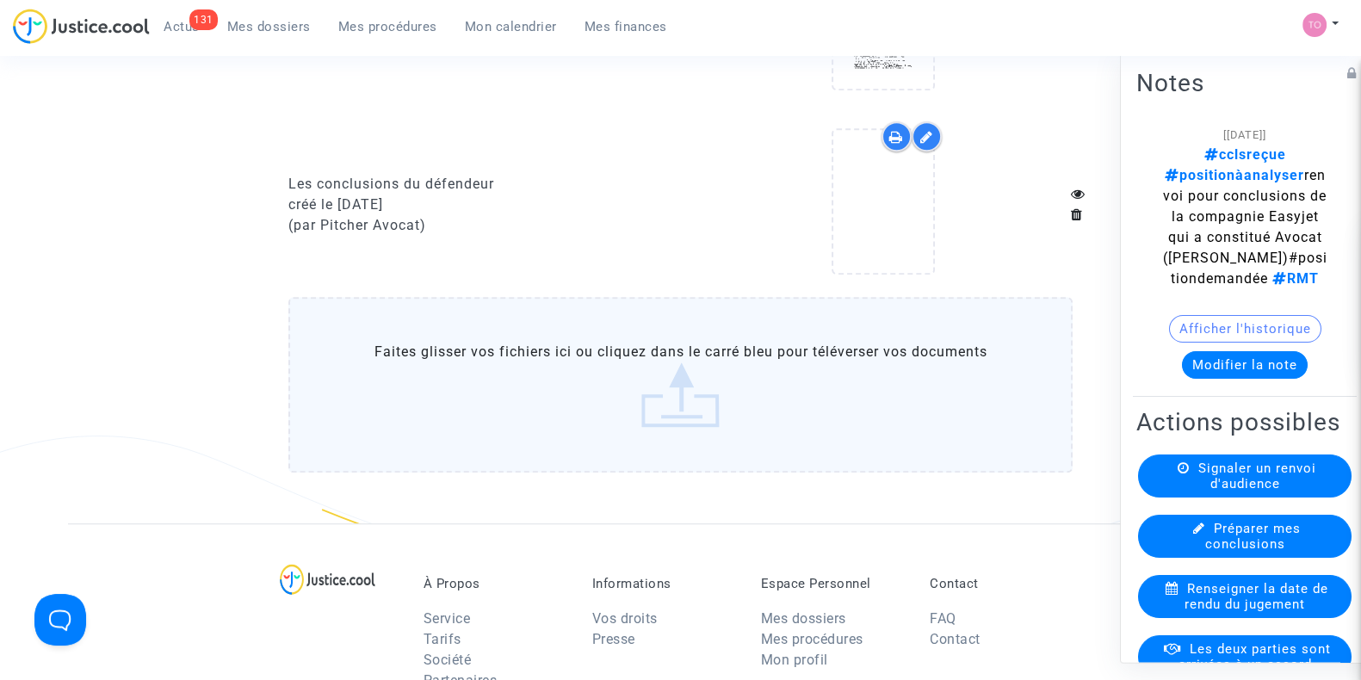
drag, startPoint x: 712, startPoint y: 277, endPoint x: 718, endPoint y: 178, distance: 99.2
click at [718, 178] on div at bounding box center [883, 204] width 380 height 166
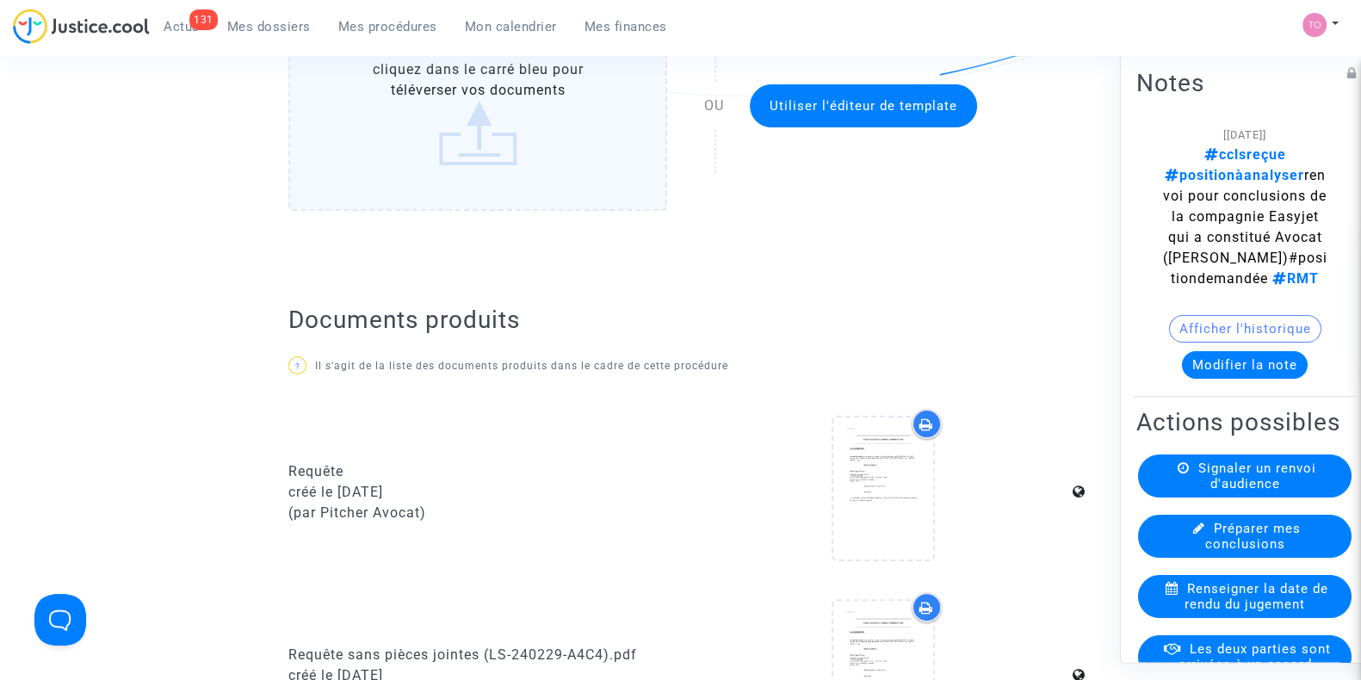
scroll to position [0, 0]
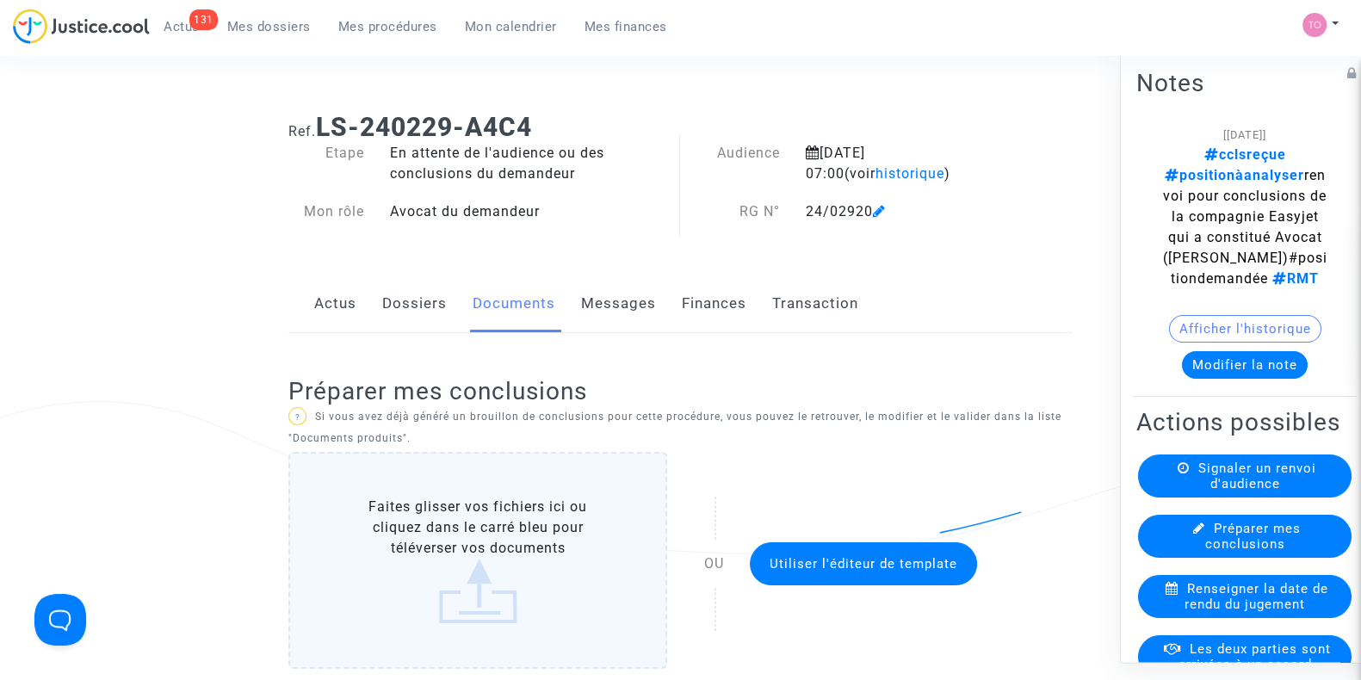
click at [418, 295] on link "Dossiers" at bounding box center [414, 303] width 65 height 57
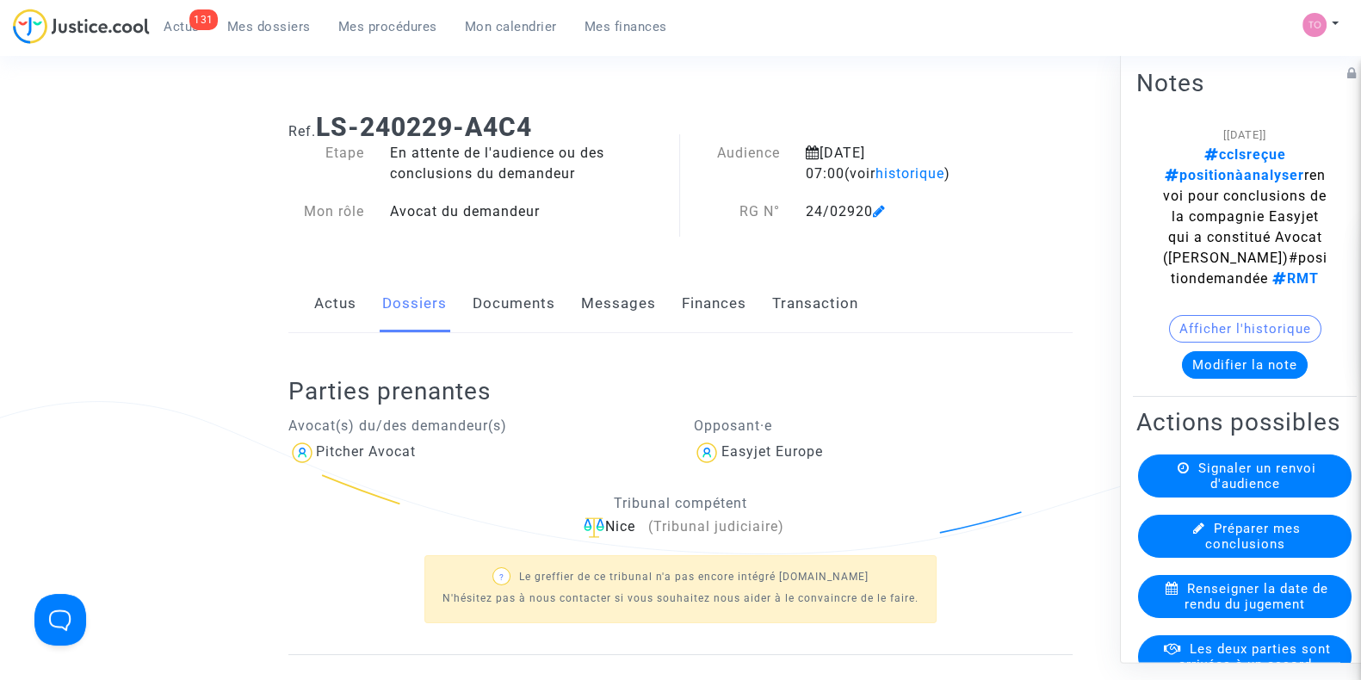
scroll to position [482, 0]
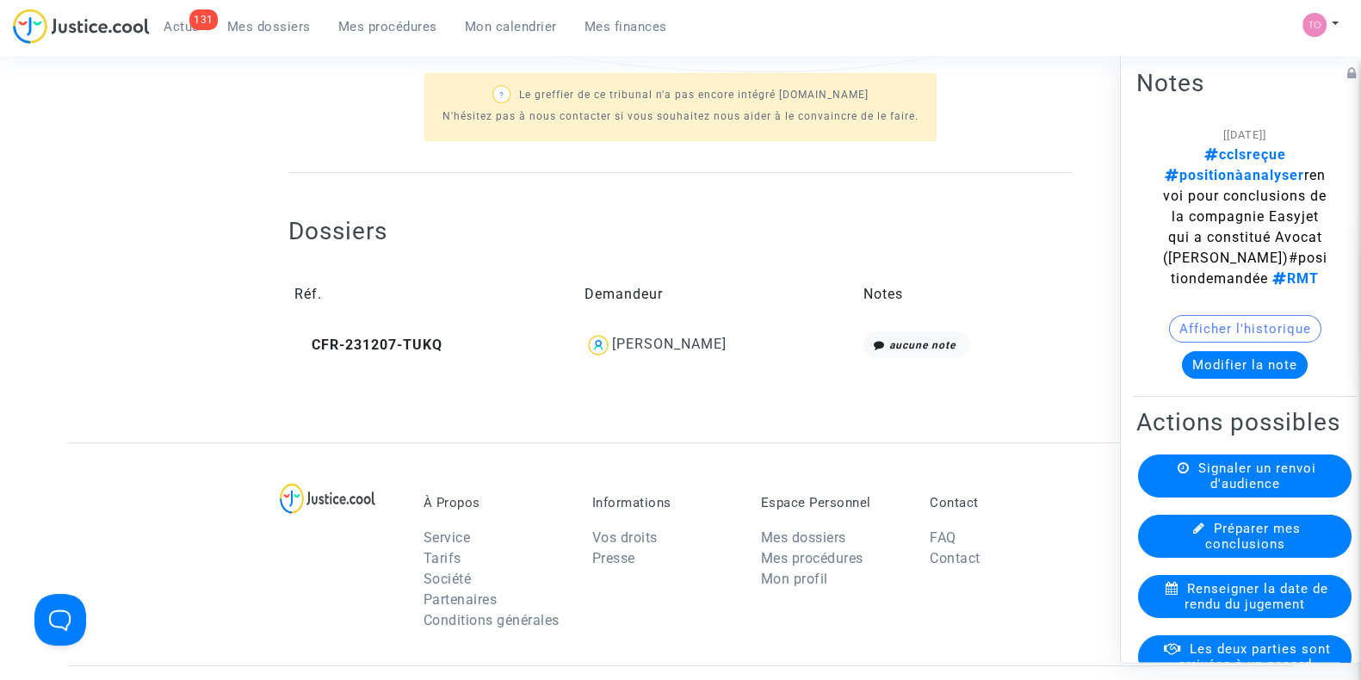
click at [601, 345] on img at bounding box center [599, 345] width 28 height 28
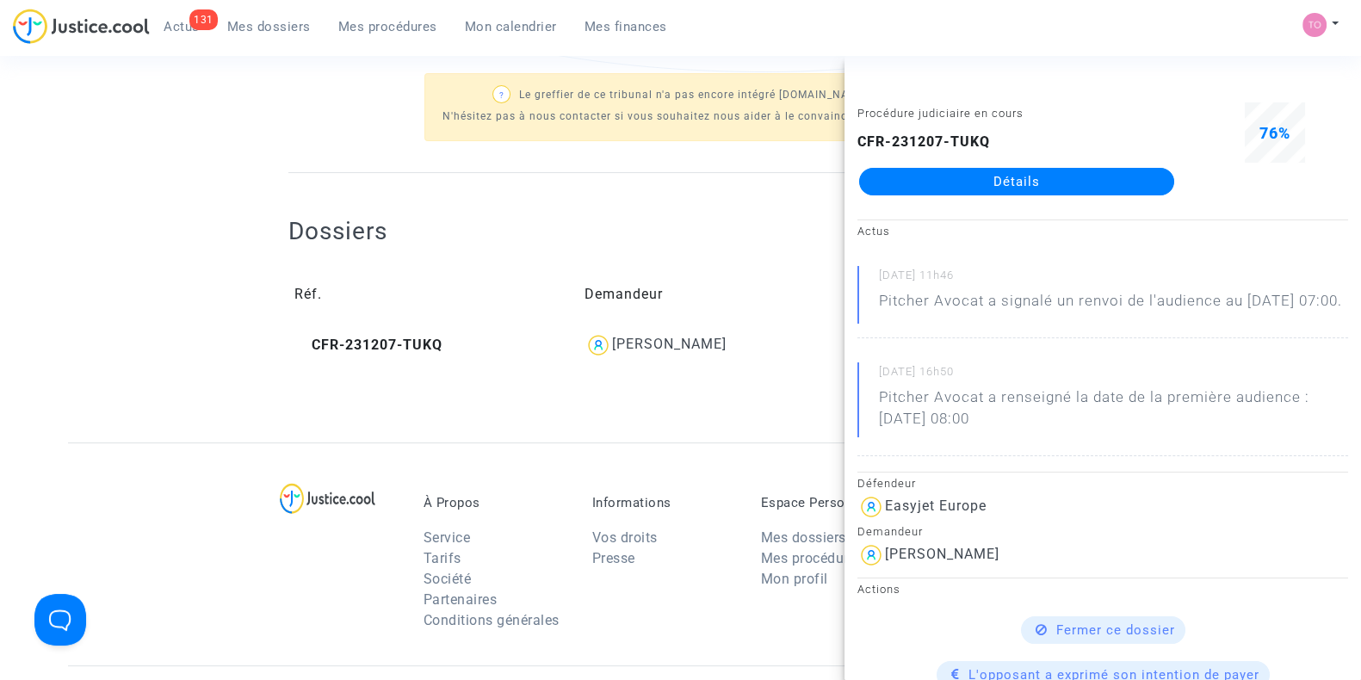
click at [1050, 190] on link "Détails" at bounding box center [1016, 182] width 315 height 28
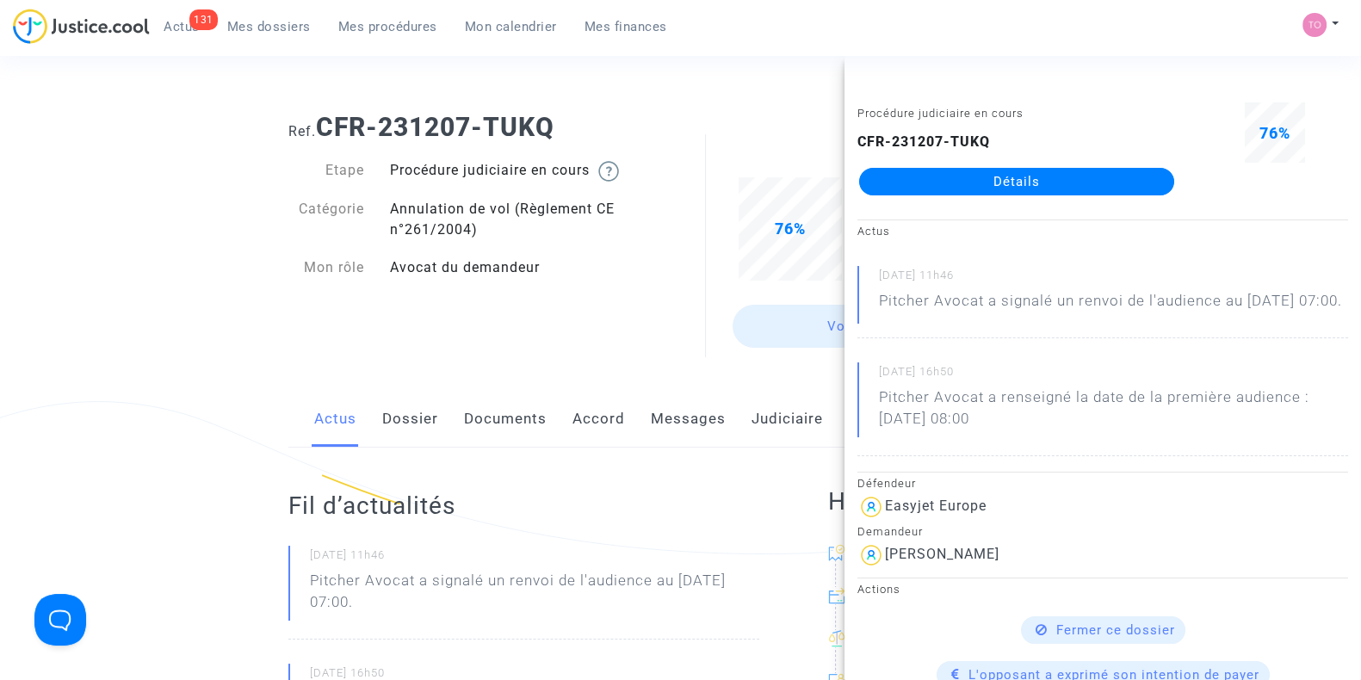
click at [409, 429] on link "Dossier" at bounding box center [410, 419] width 56 height 57
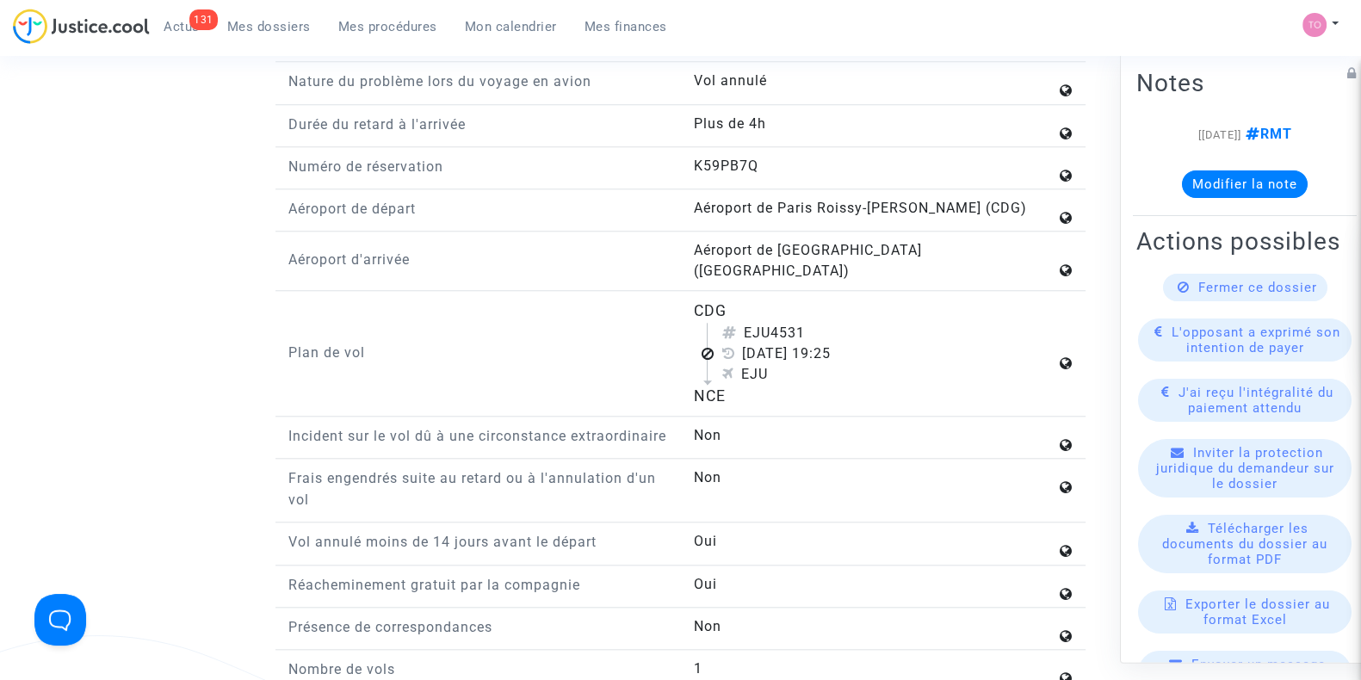
scroll to position [2002, 0]
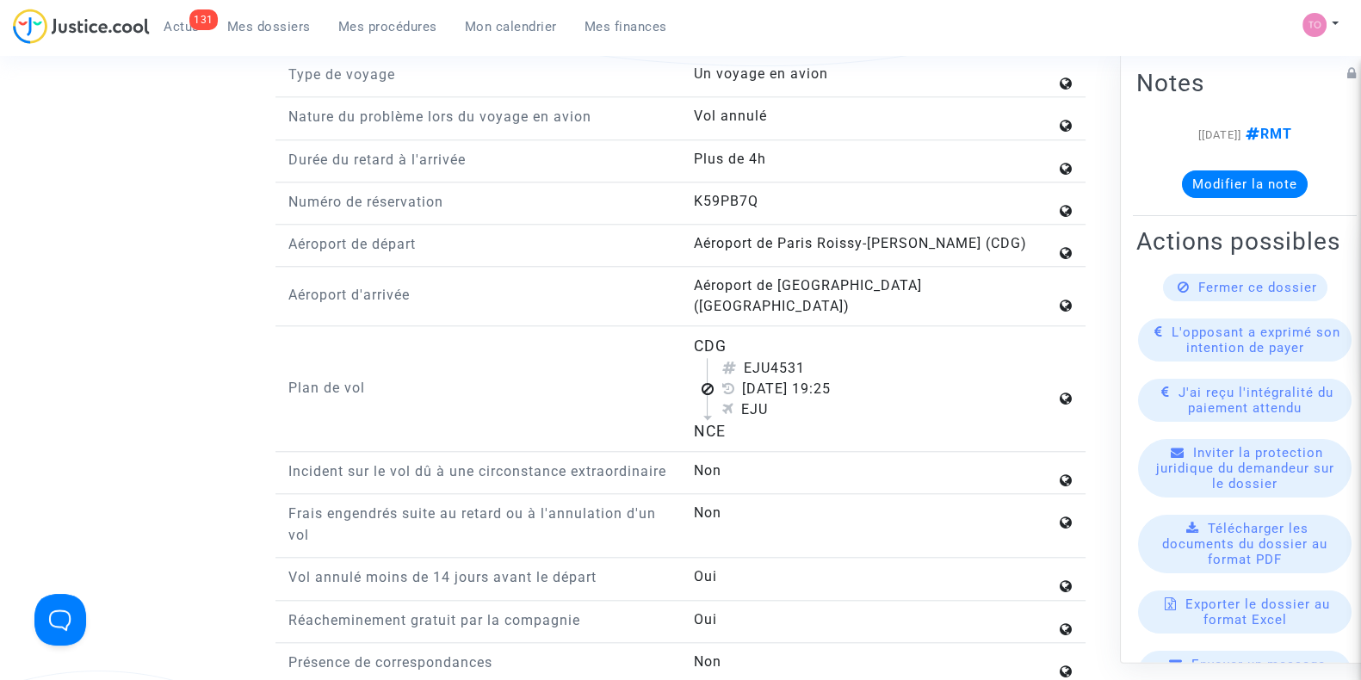
drag, startPoint x: 688, startPoint y: 316, endPoint x: 755, endPoint y: 416, distance: 120.3
click at [755, 416] on div "CDG EJU4531 28 juillet 2023 19:25 EJU NCE" at bounding box center [882, 389] width 405 height 108
copy flight-plan "CDG EJU4531 28 juillet 2023 19:25 EJU NCE"
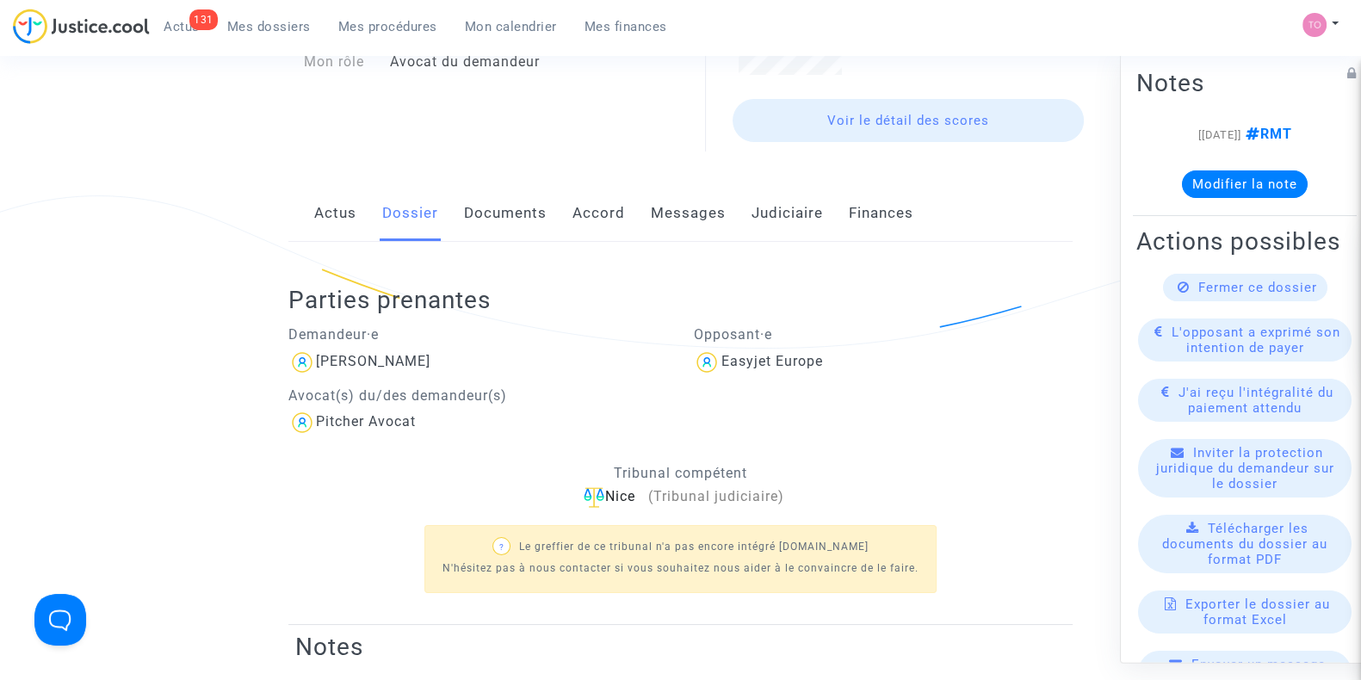
scroll to position [0, 0]
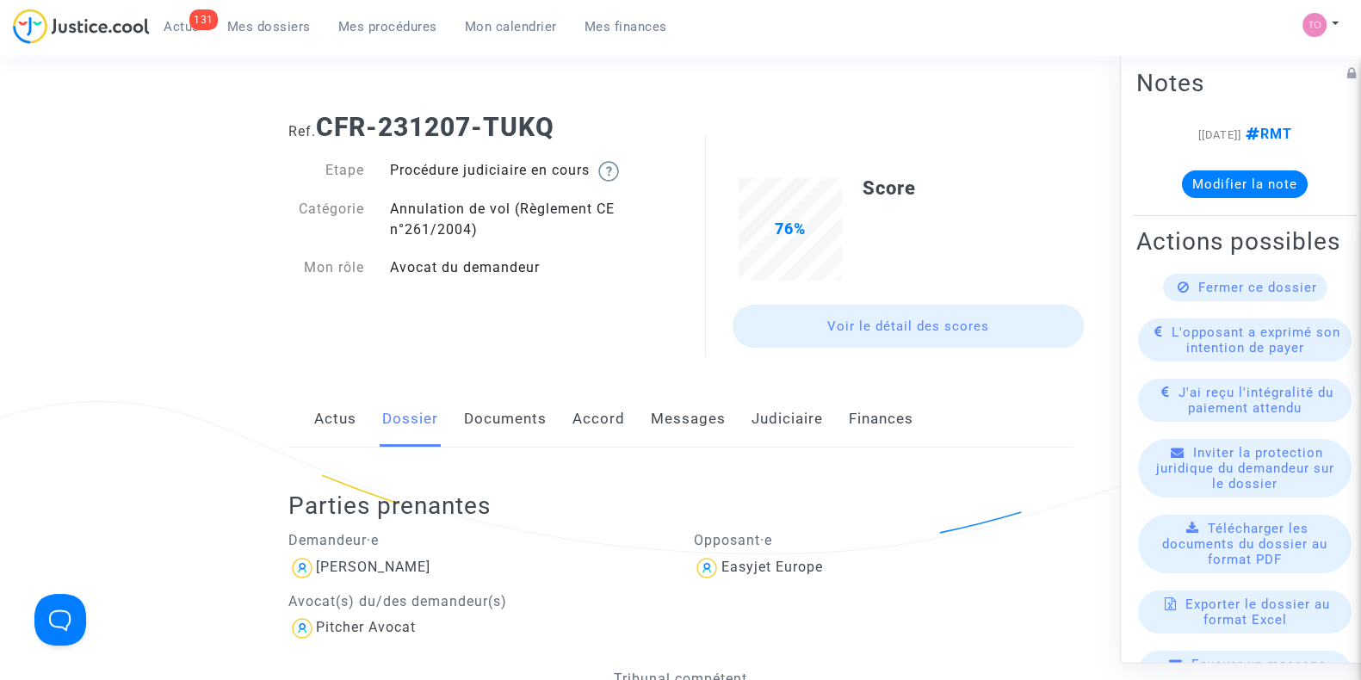
click at [743, 419] on div "Actus Dossier Documents Accord Messages Judiciaire Finances" at bounding box center [680, 420] width 784 height 58
click at [772, 418] on link "Judiciaire" at bounding box center [787, 419] width 71 height 57
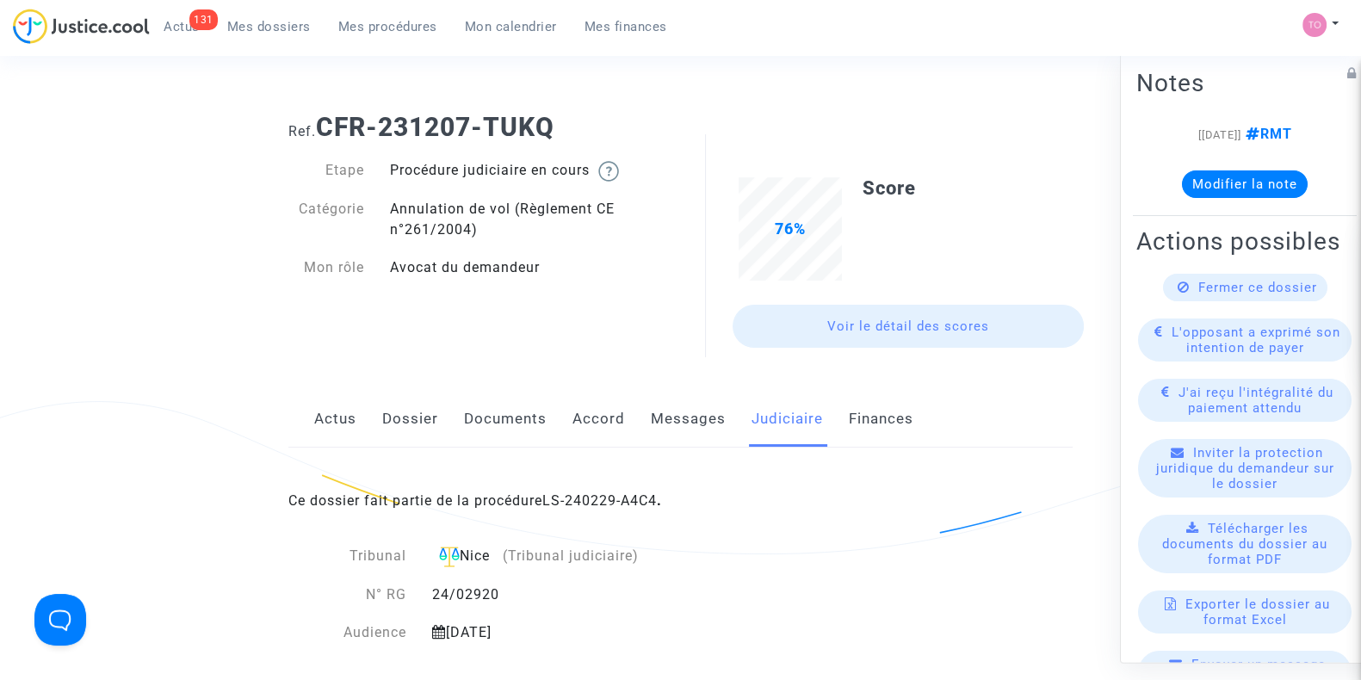
click at [454, 421] on div "Actus Dossier Documents Accord Messages Judiciaire Finances" at bounding box center [680, 420] width 784 height 58
click at [492, 424] on link "Documents" at bounding box center [505, 419] width 83 height 57
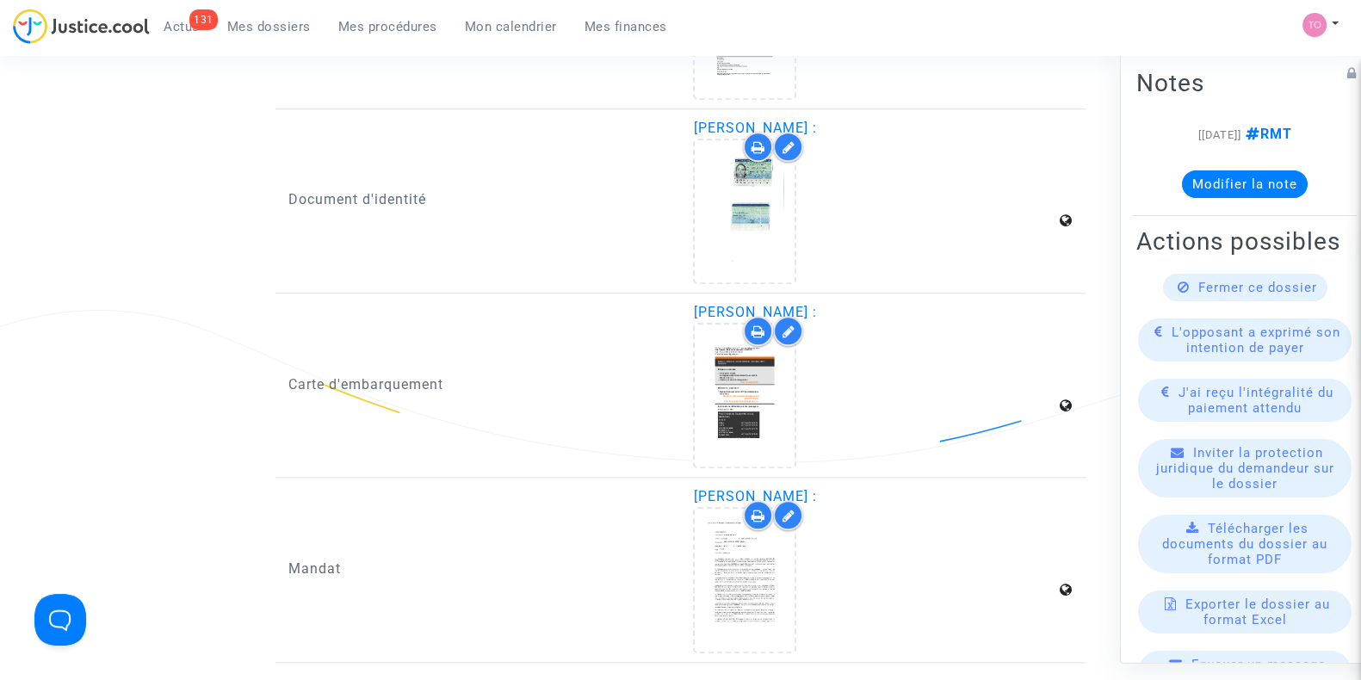
scroll to position [2281, 0]
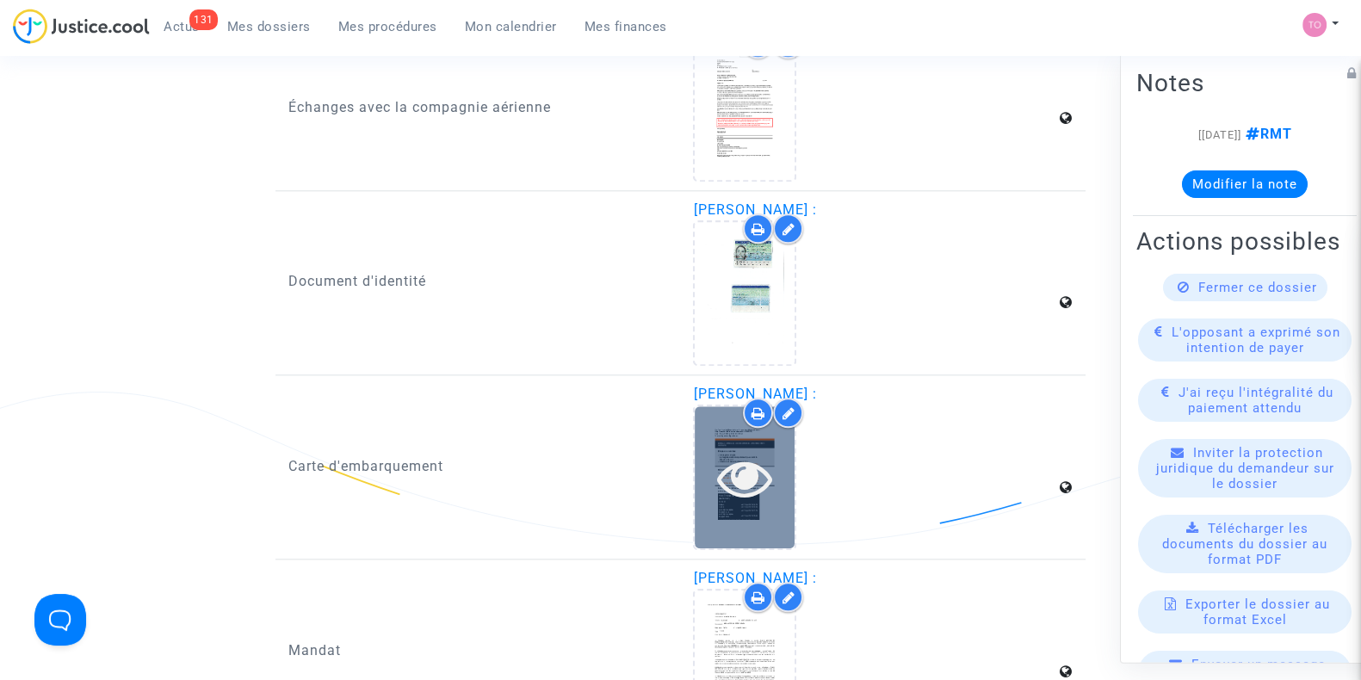
click at [765, 522] on div at bounding box center [745, 477] width 100 height 142
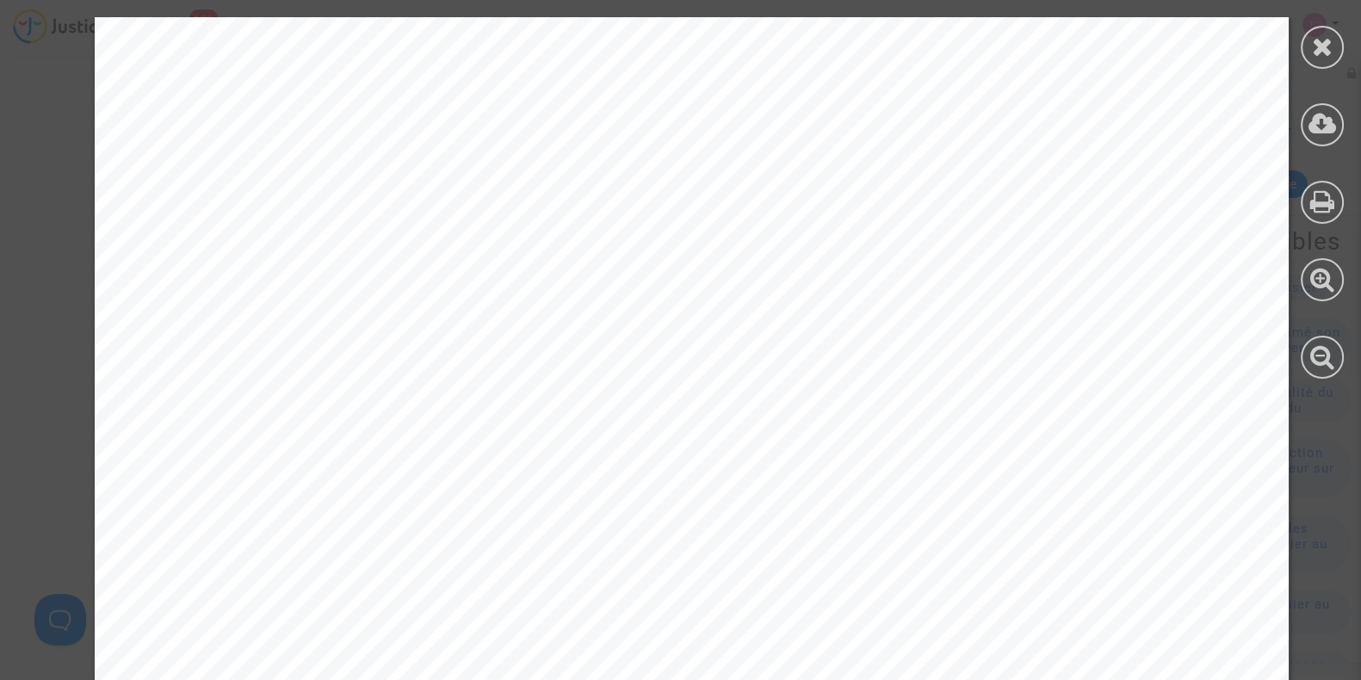
scroll to position [2213, 0]
click at [1313, 52] on icon at bounding box center [1323, 47] width 22 height 26
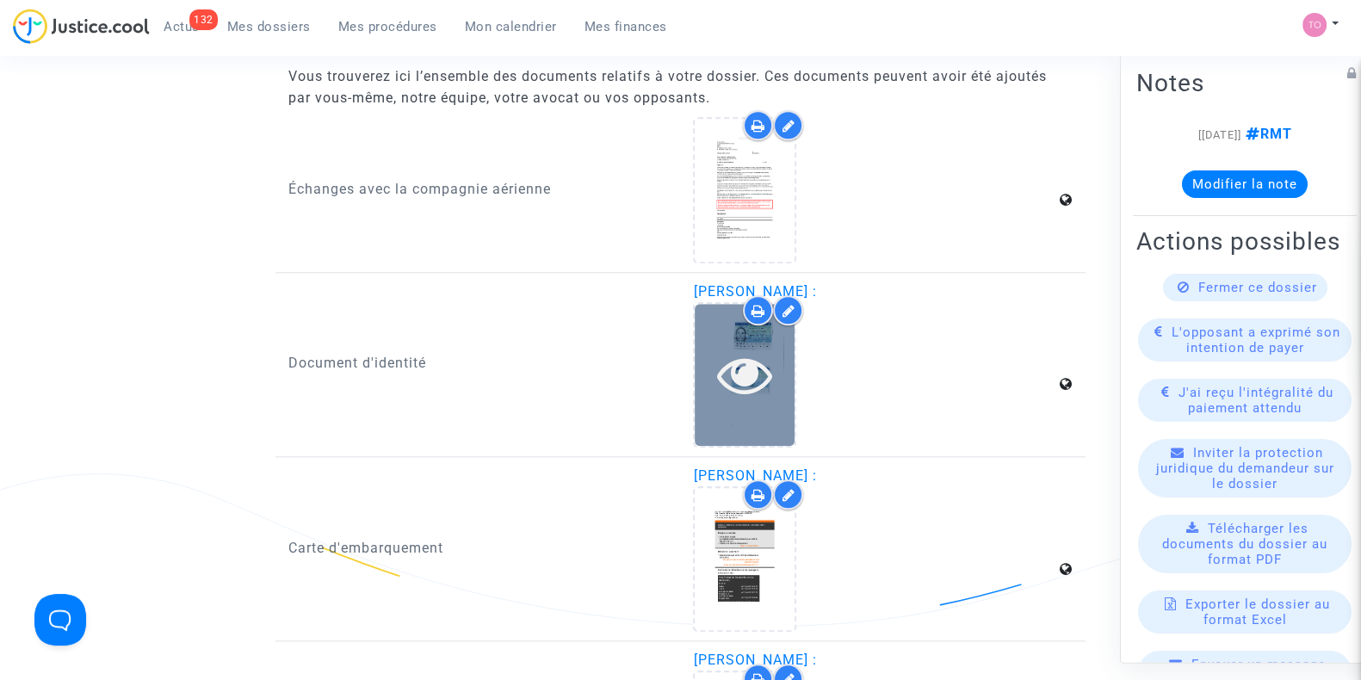
scroll to position [2199, 0]
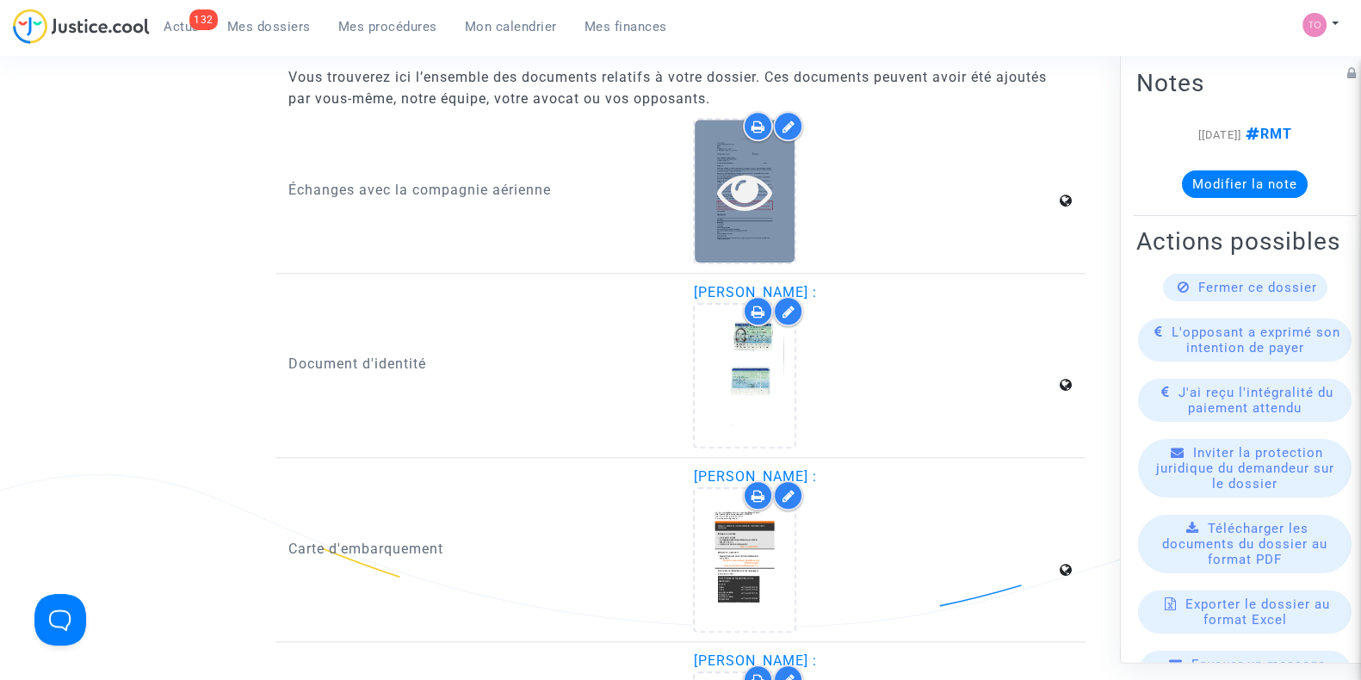
click at [737, 178] on icon at bounding box center [745, 191] width 56 height 55
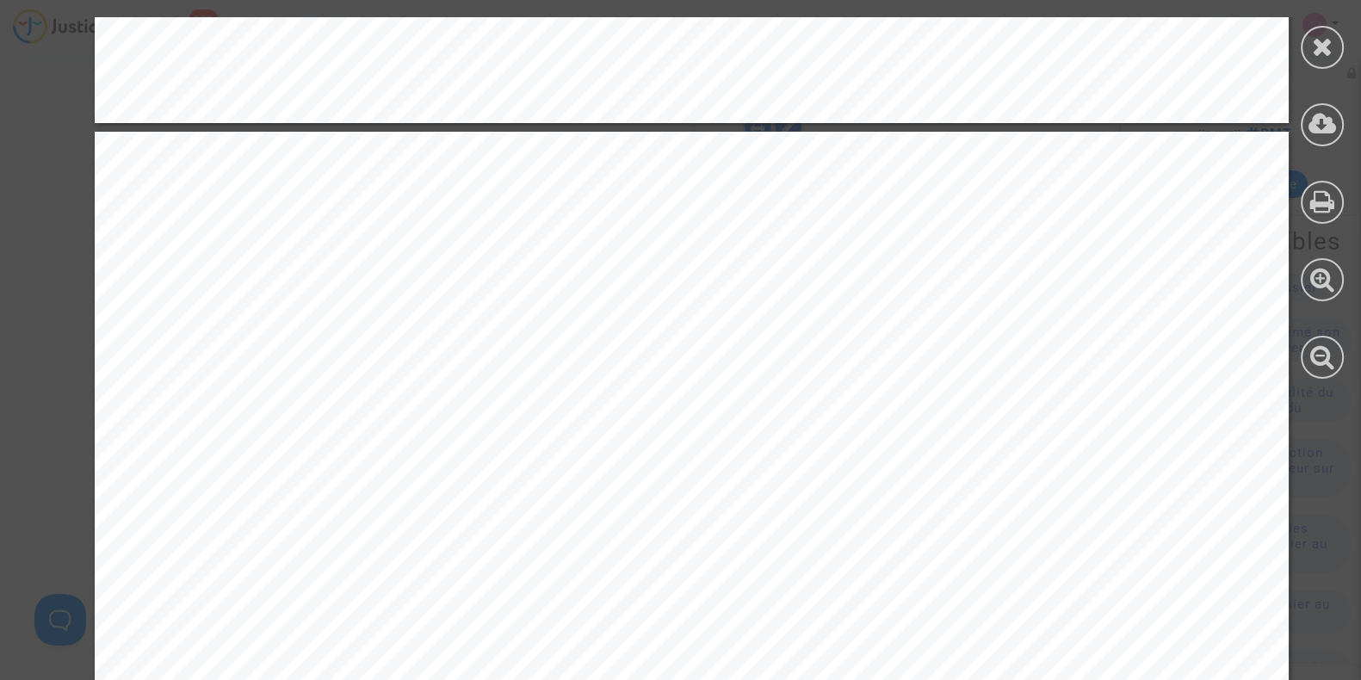
scroll to position [8677, 0]
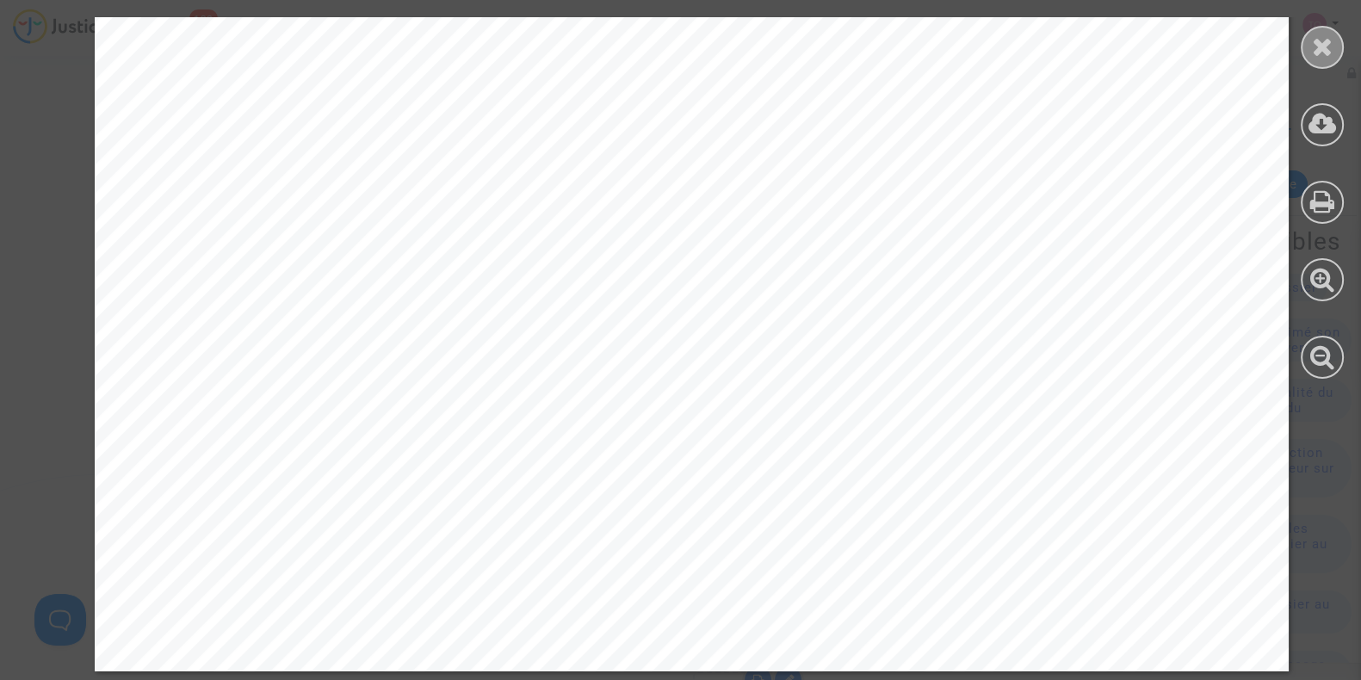
click at [1306, 58] on div at bounding box center [1322, 47] width 43 height 43
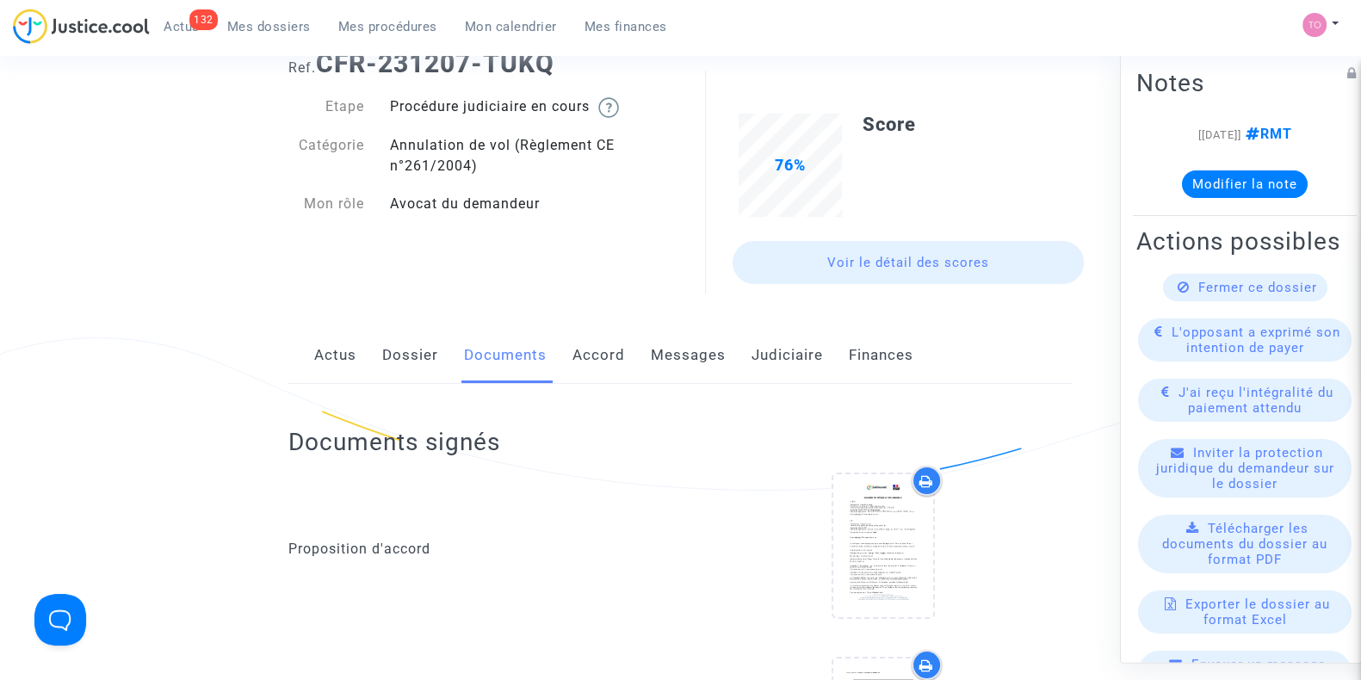
scroll to position [0, 0]
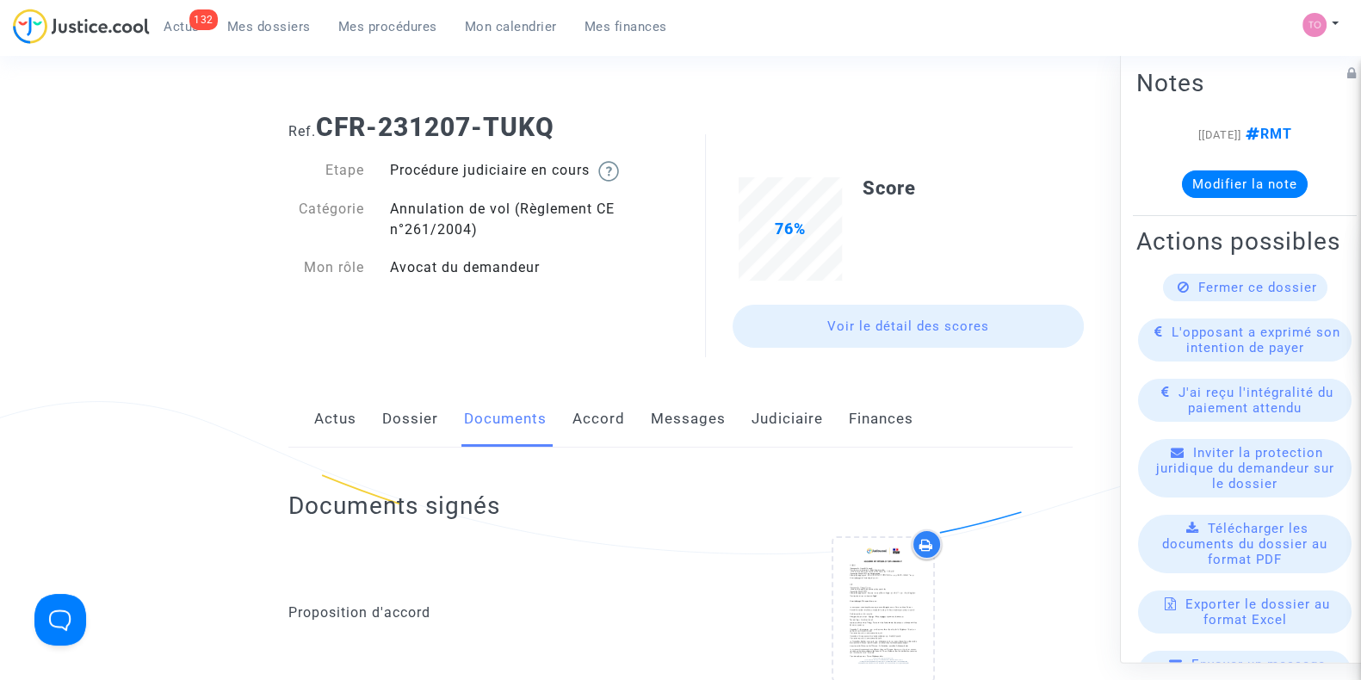
click at [393, 423] on link "Dossier" at bounding box center [410, 419] width 56 height 57
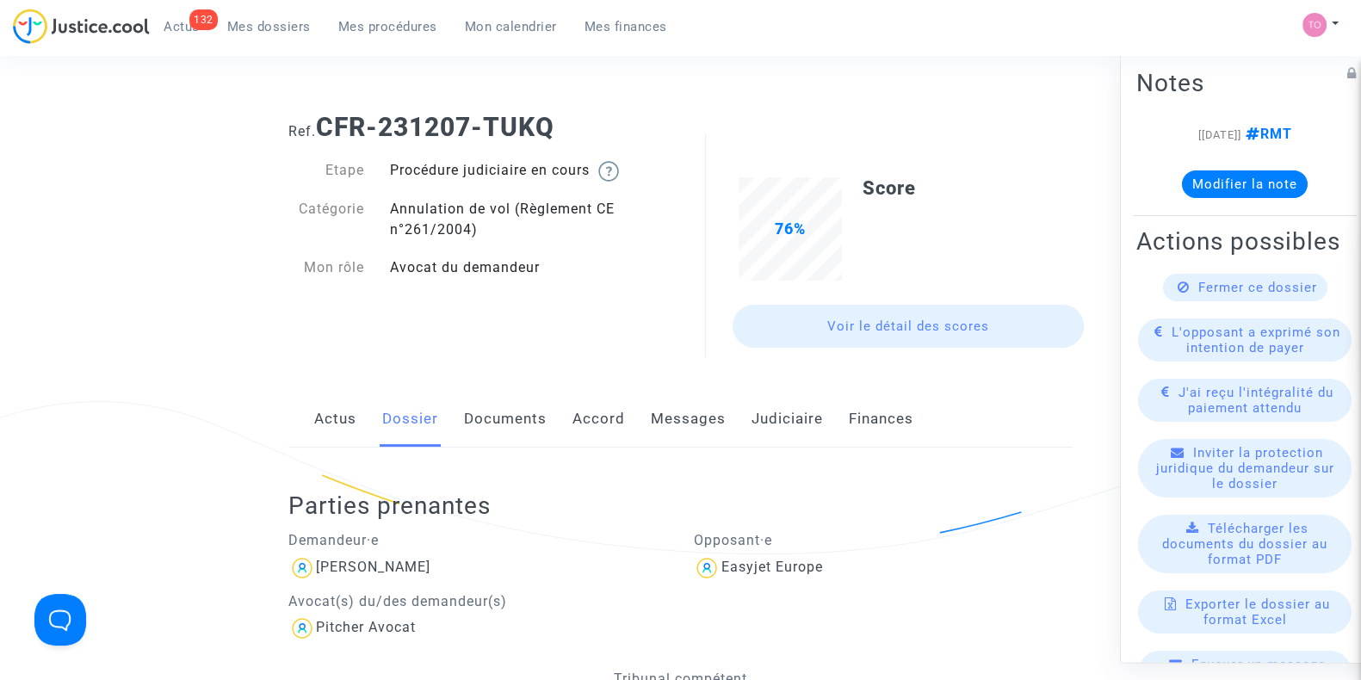
click at [720, 418] on link "Messages" at bounding box center [688, 419] width 75 height 57
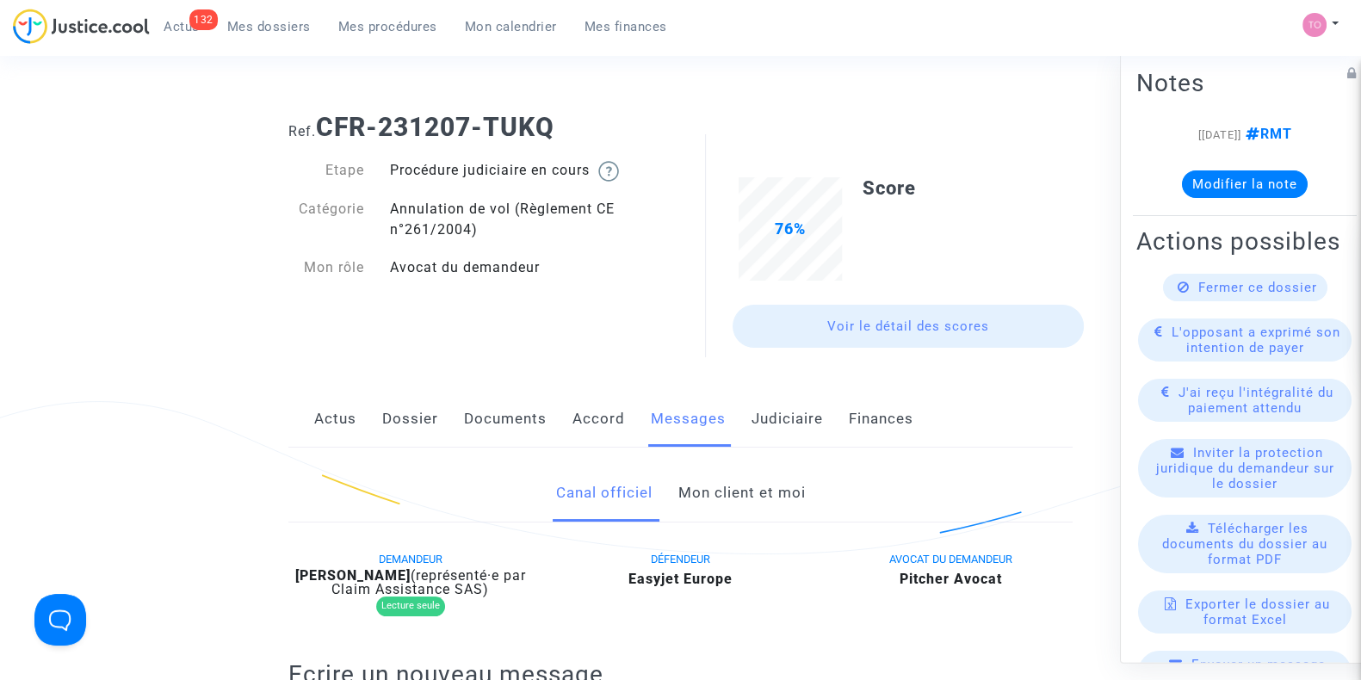
scroll to position [240, 0]
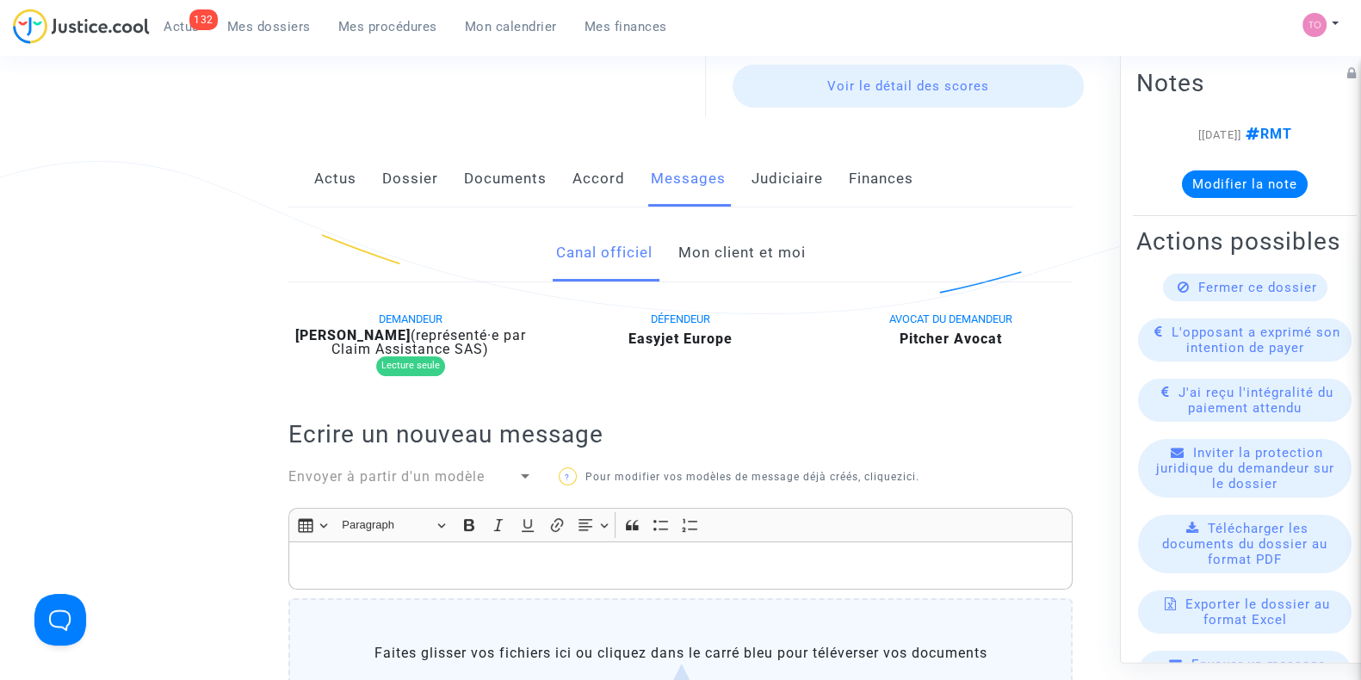
click at [732, 244] on link "Mon client et moi" at bounding box center [741, 253] width 127 height 57
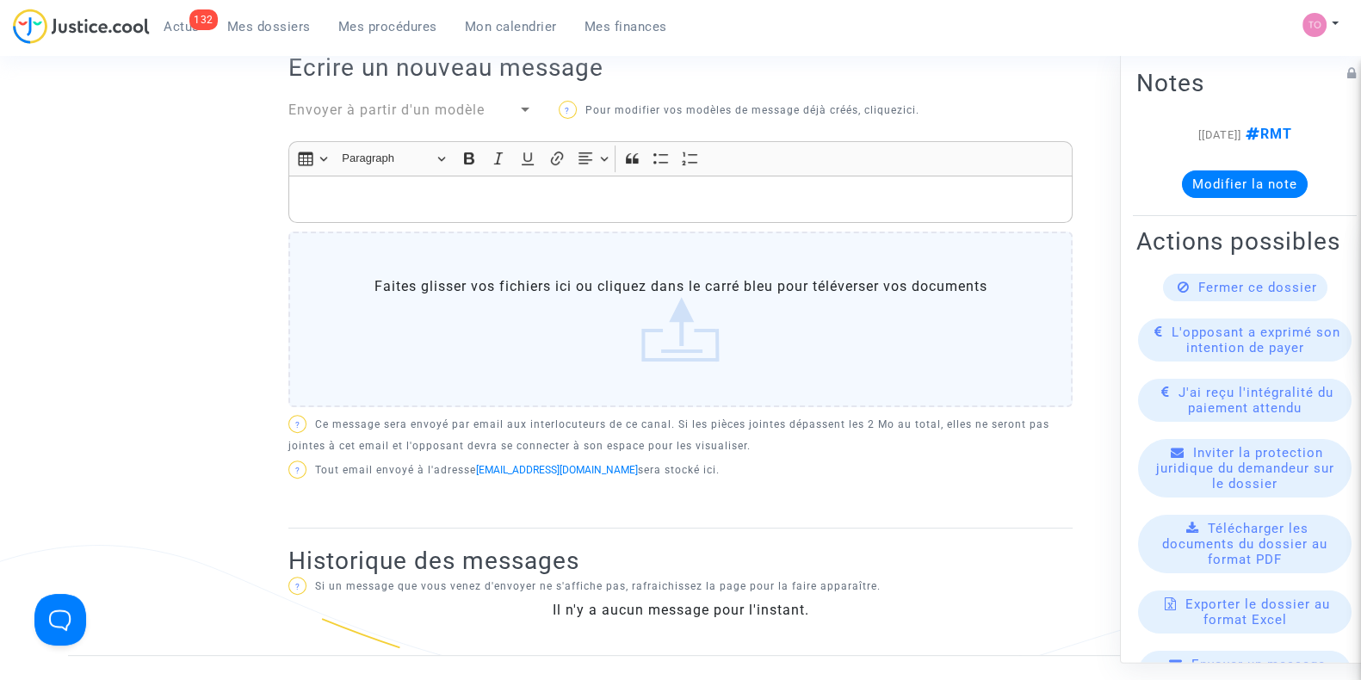
scroll to position [610, 0]
click at [431, 192] on p "Rich Text Editor, main" at bounding box center [681, 202] width 766 height 22
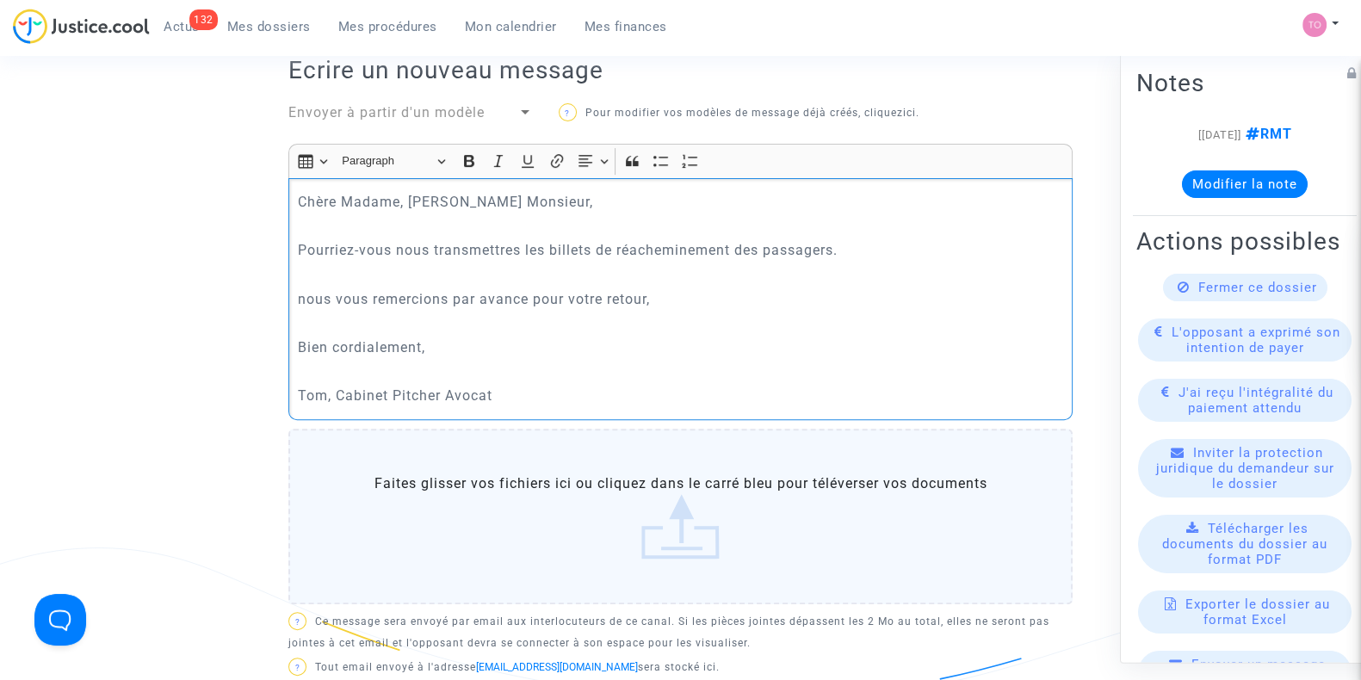
click at [306, 294] on p "nous vous remercions par avance pour votre retour," at bounding box center [681, 299] width 766 height 22
click at [454, 244] on p "Pourriez-vous nous transmettres les billets de réacheminement des passagers." at bounding box center [681, 250] width 766 height 22
click at [521, 250] on p "Pourriez-vous nous transmettres les billets de réacheminement des passagers." at bounding box center [681, 250] width 766 height 22
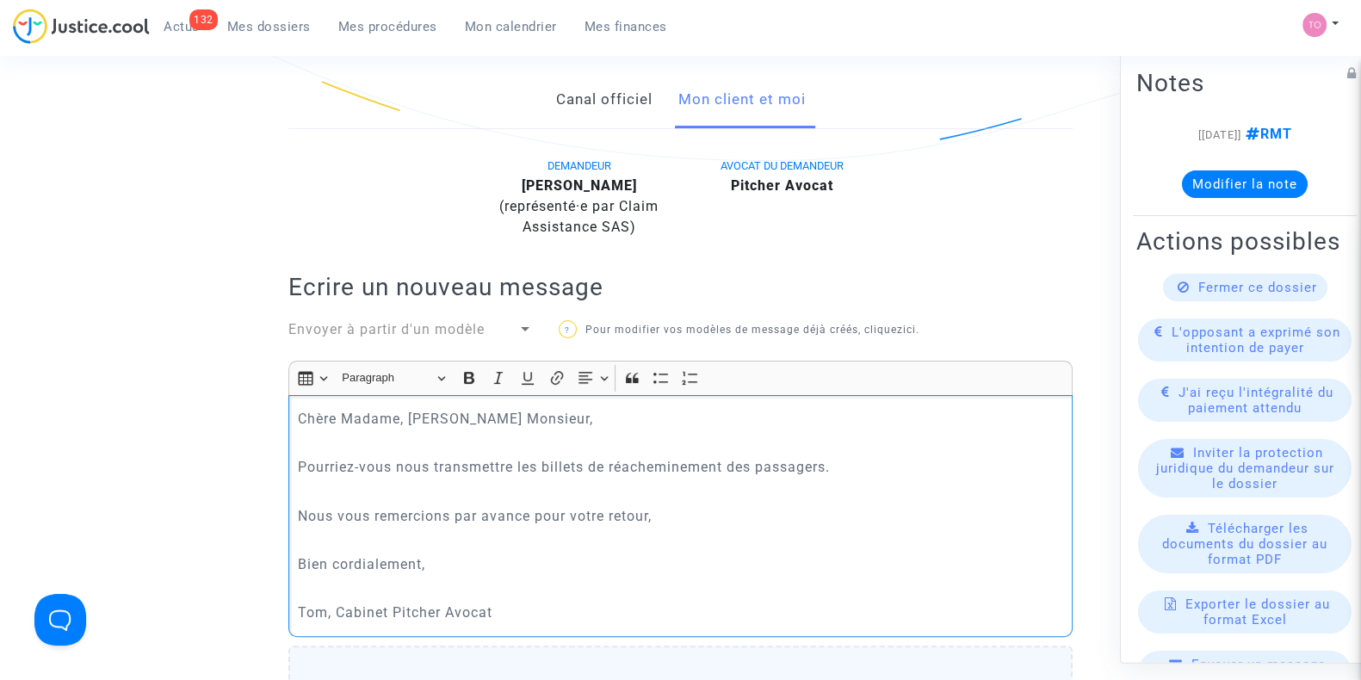
scroll to position [393, 0]
click at [853, 463] on p "Pourriez-vous nous transmettre les billets de réacheminement des passagers." at bounding box center [681, 468] width 766 height 22
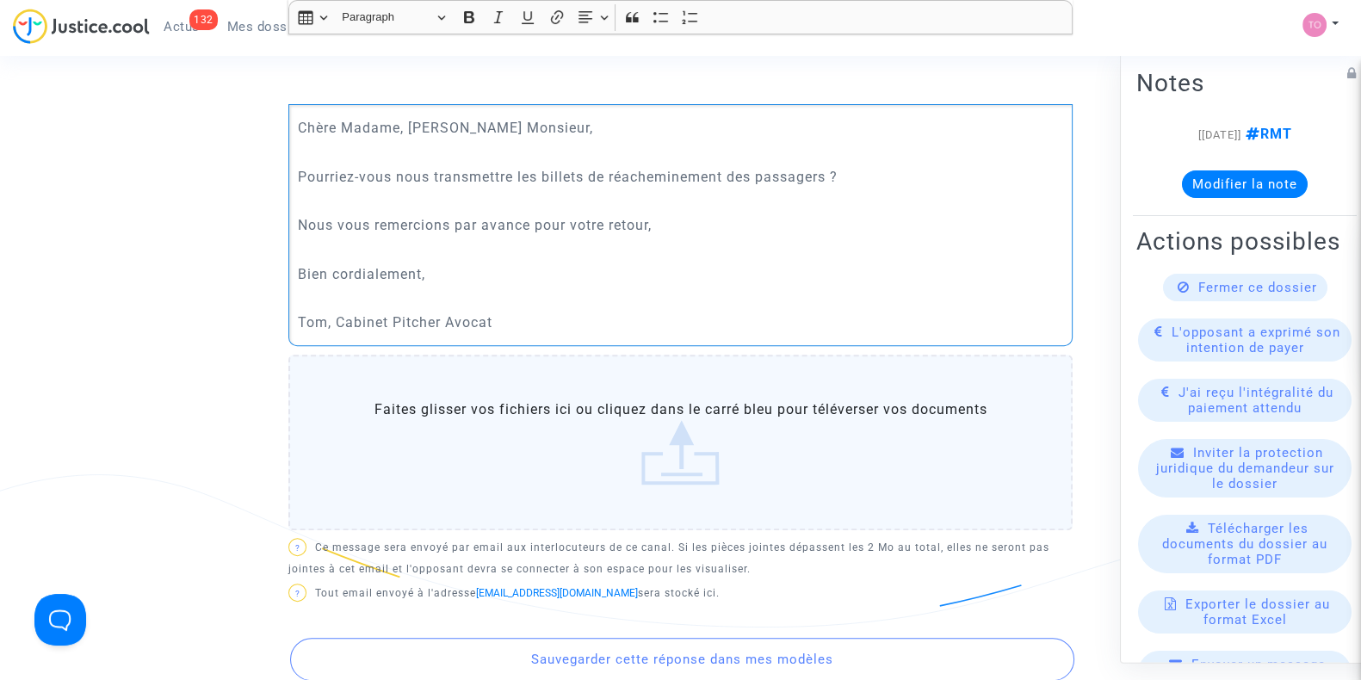
scroll to position [926, 0]
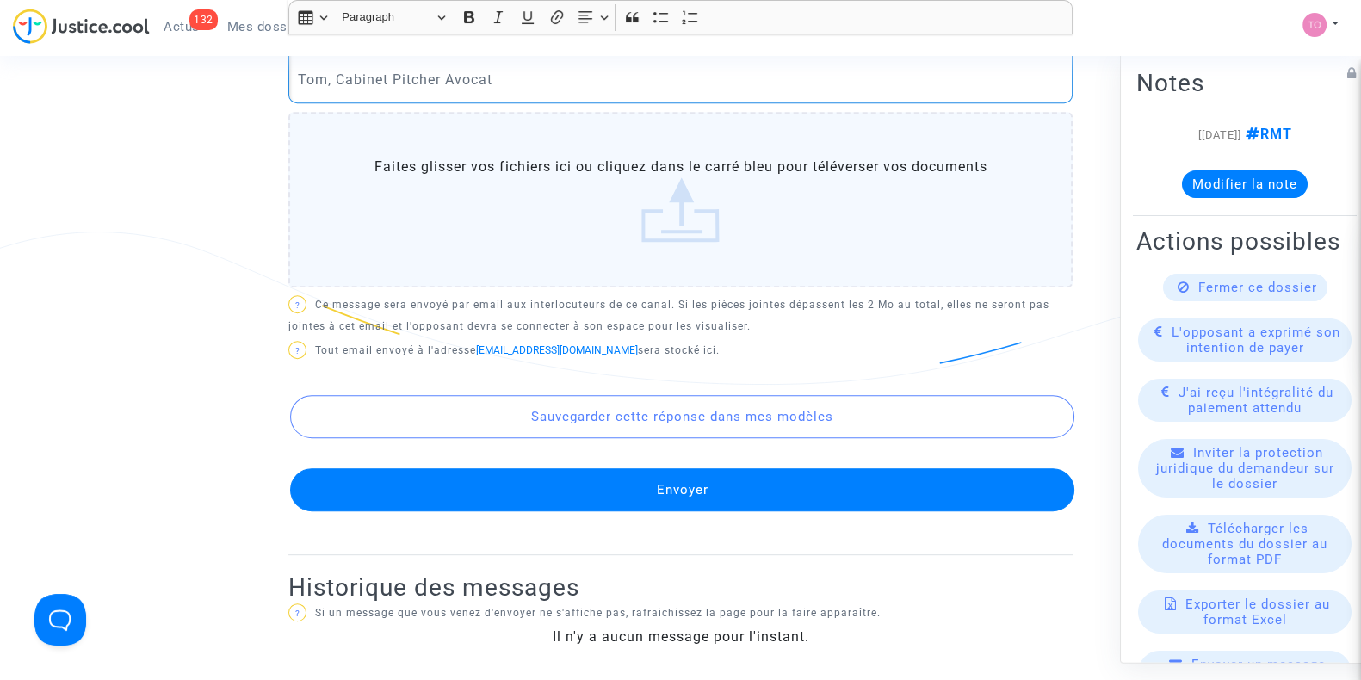
click at [769, 486] on button "Envoyer" at bounding box center [682, 489] width 784 height 43
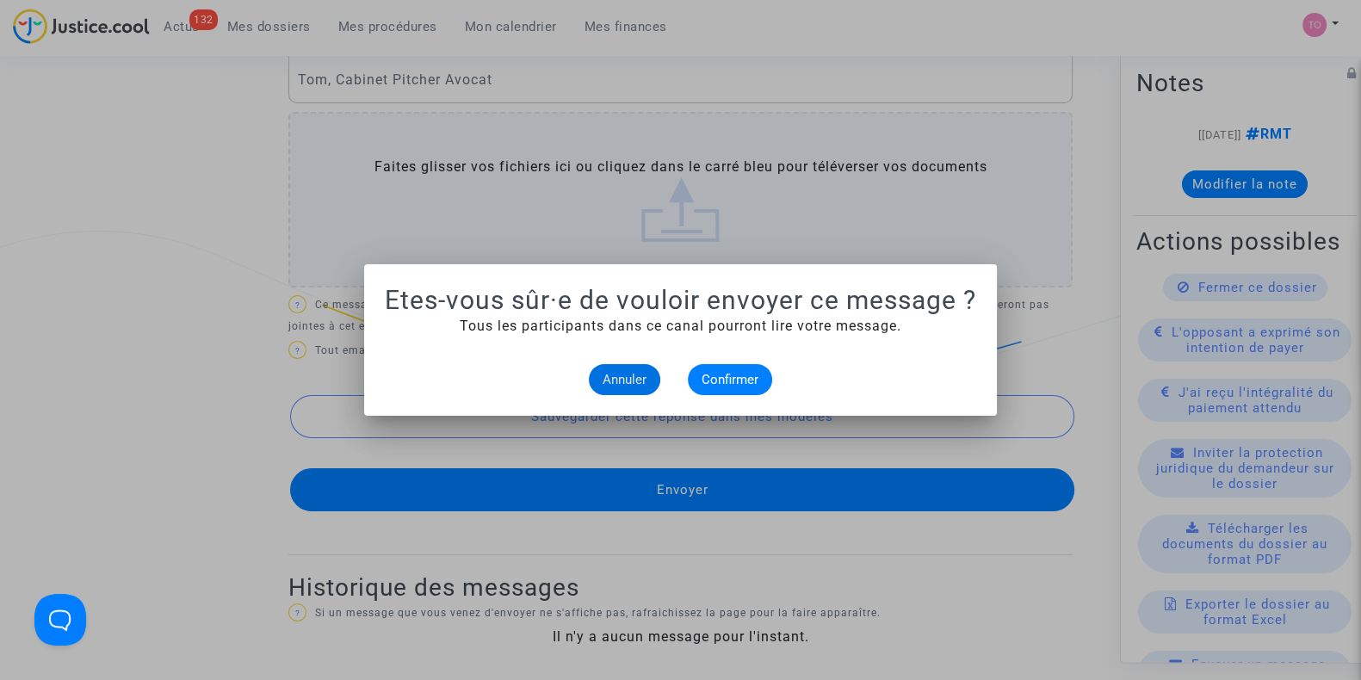
click at [727, 363] on alert-dialogs "Etes-vous sûr·e de vouloir envoyer ce message ? Tous les participants dans ce c…" at bounding box center [680, 340] width 591 height 110
click at [728, 376] on span "Confirmer" at bounding box center [730, 379] width 57 height 15
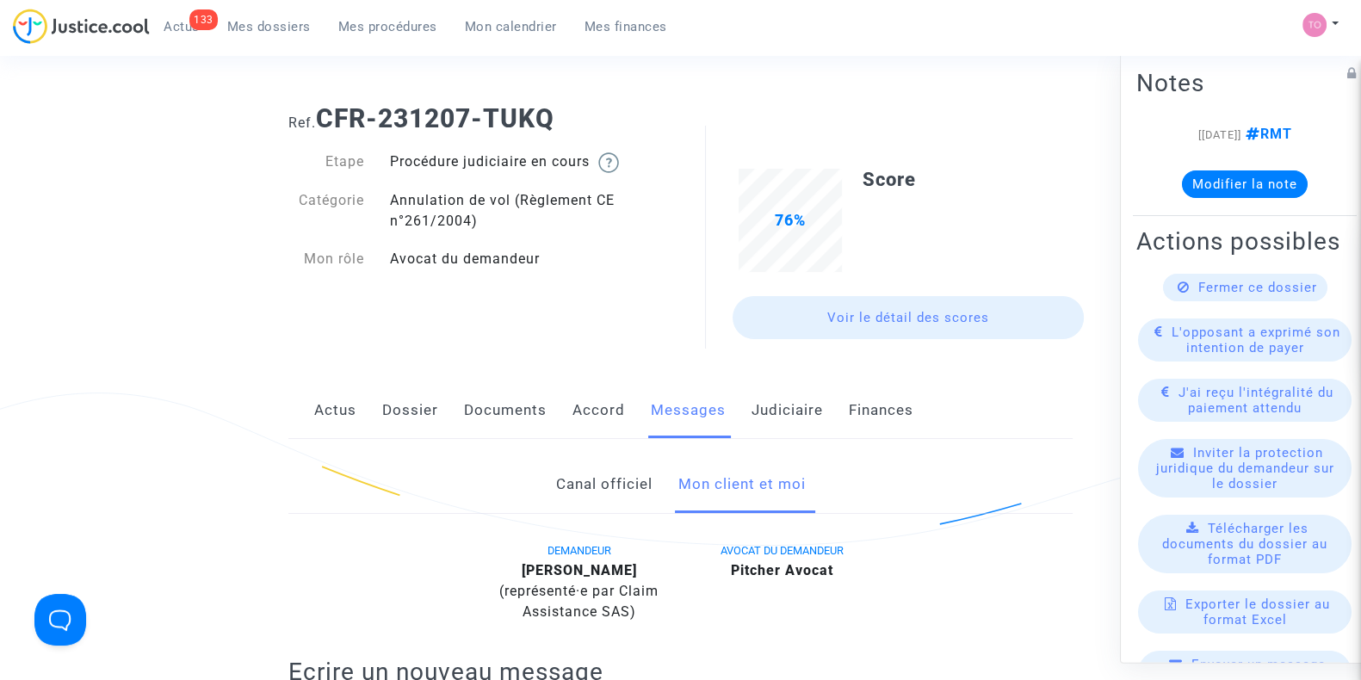
scroll to position [8, 0]
click at [404, 412] on link "Dossier" at bounding box center [410, 411] width 56 height 57
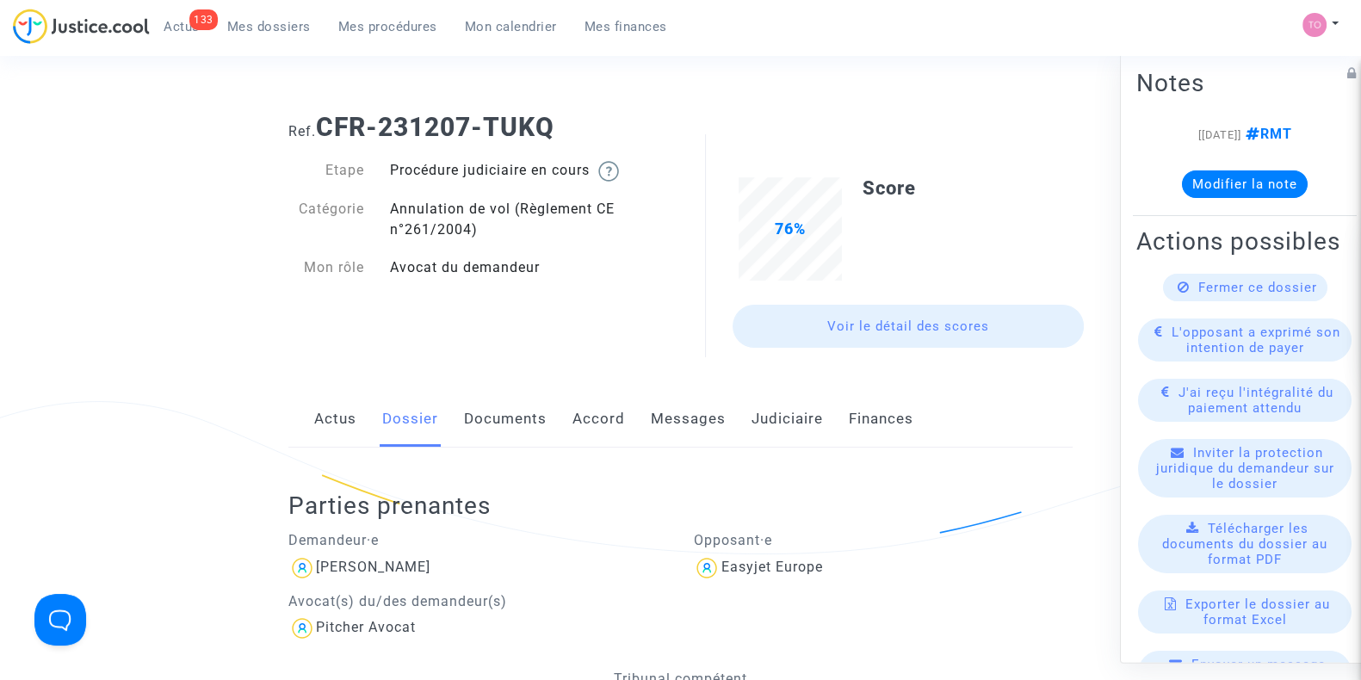
click at [800, 424] on link "Judiciaire" at bounding box center [787, 419] width 71 height 57
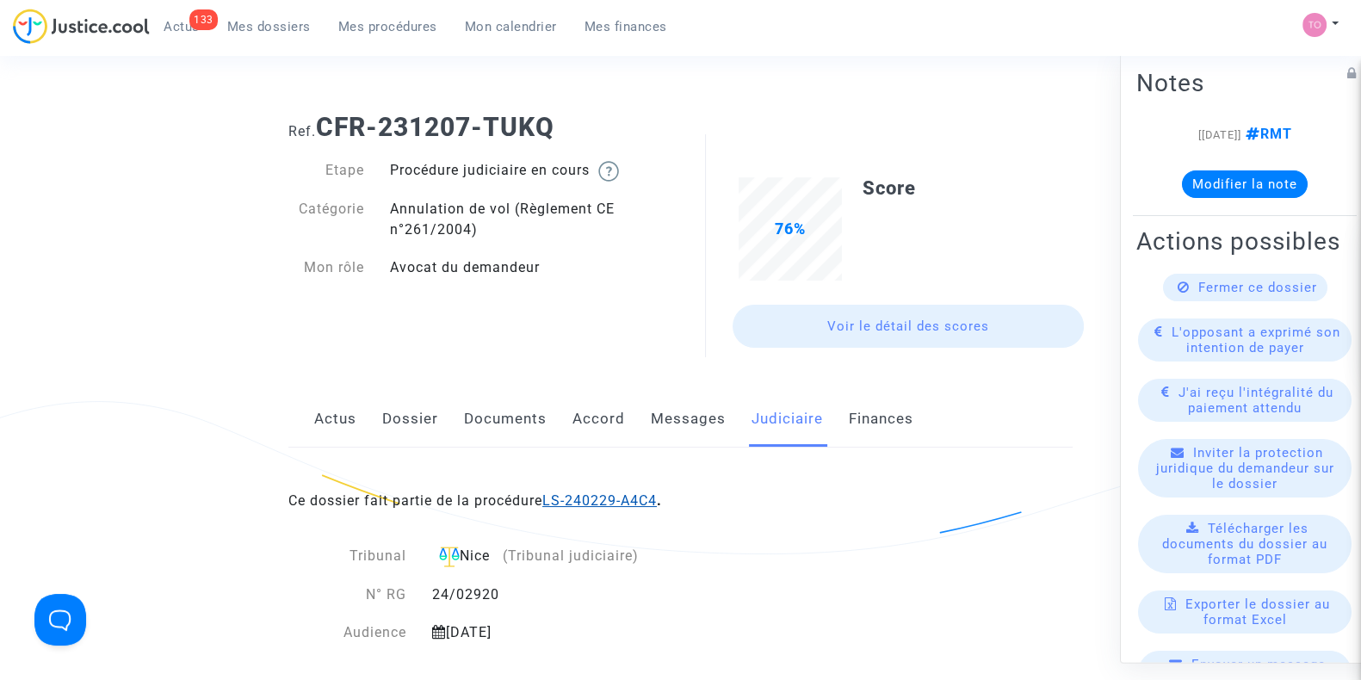
click at [616, 497] on link "LS-240229-A4C4" at bounding box center [599, 500] width 115 height 16
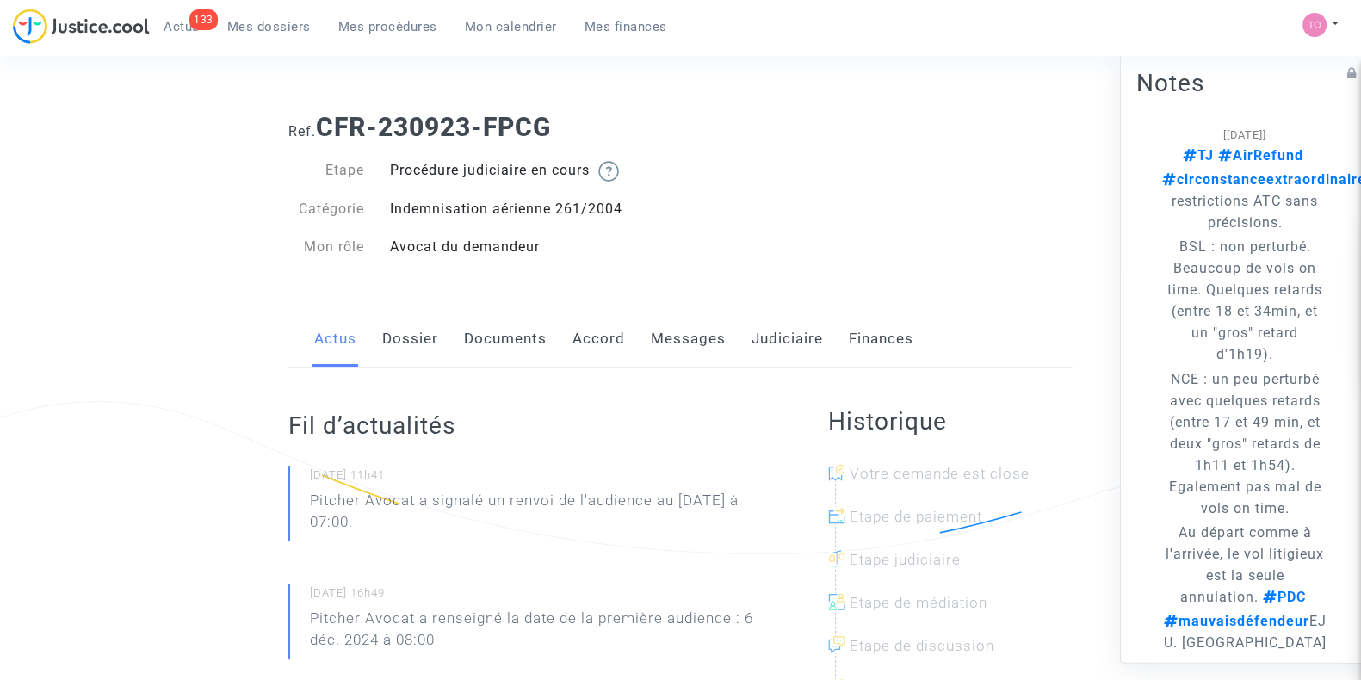
click at [392, 326] on link "Dossier" at bounding box center [410, 339] width 56 height 57
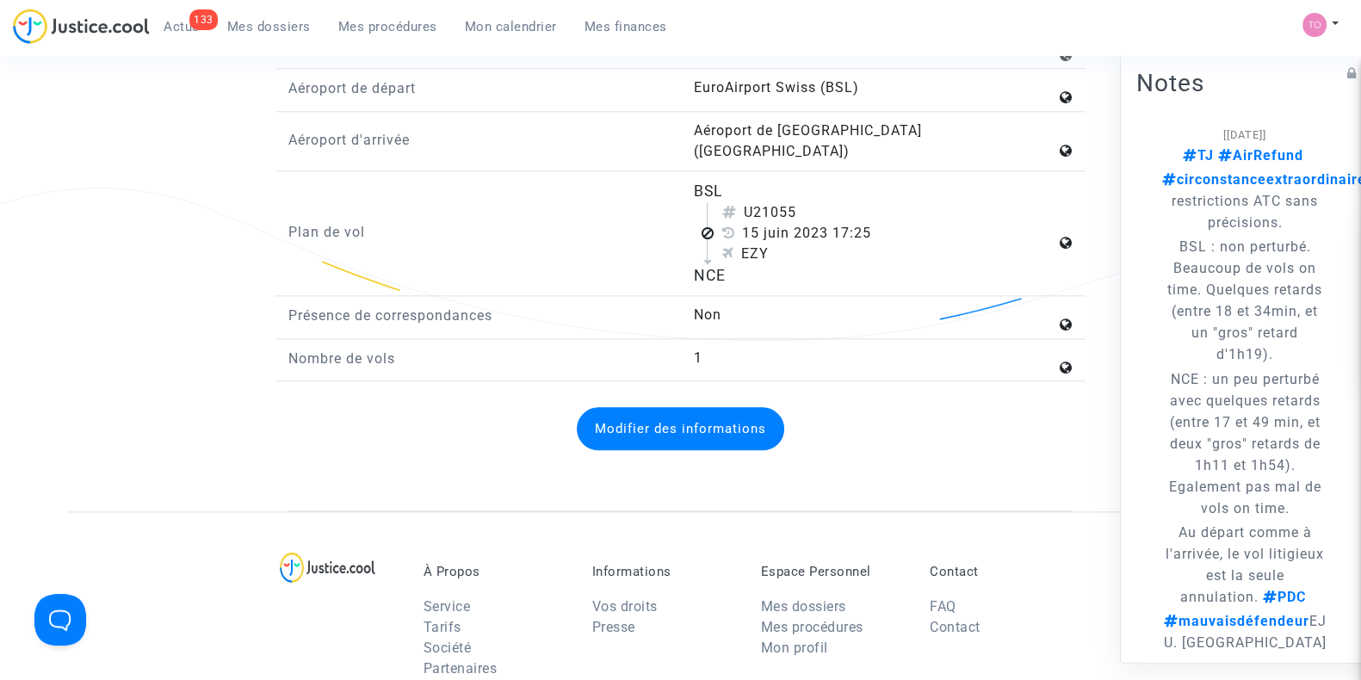
scroll to position [2496, 0]
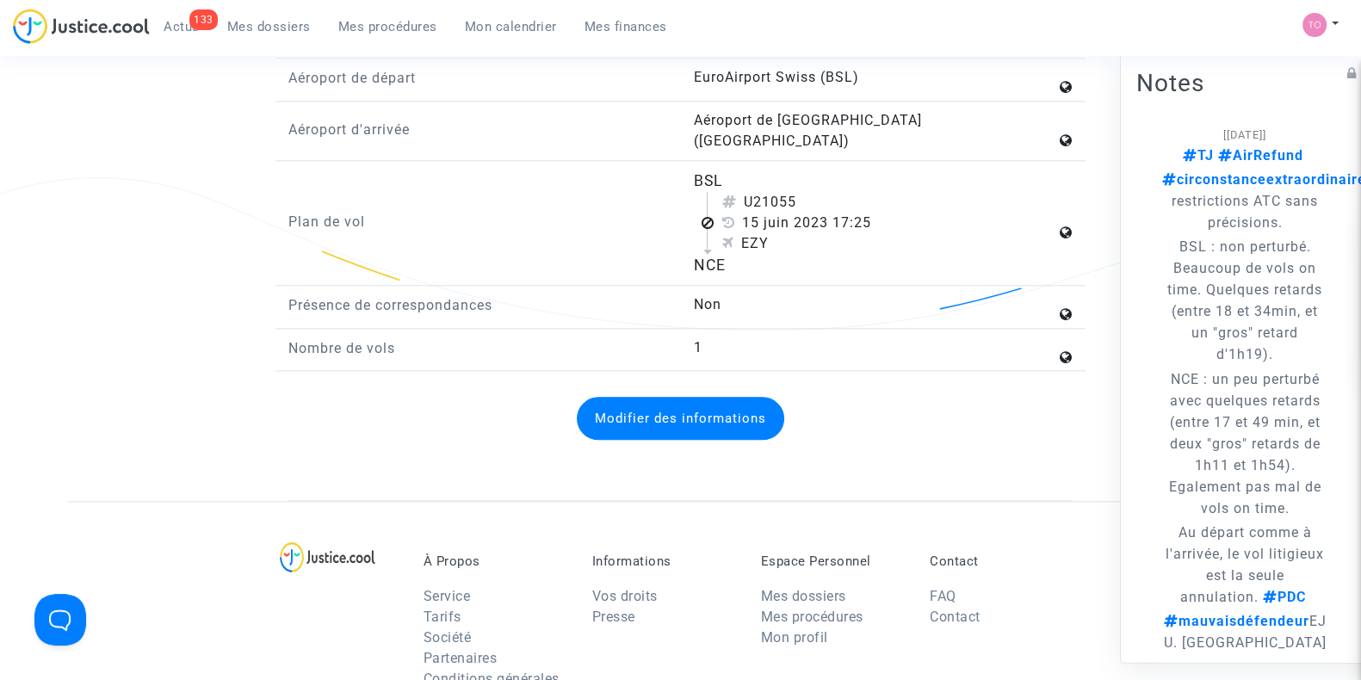
drag, startPoint x: 695, startPoint y: 172, endPoint x: 793, endPoint y: 259, distance: 131.1
click at [793, 259] on flight-plan "BSL U21055 15 juin 2023 17:25 EZY NCE" at bounding box center [874, 224] width 362 height 108
copy flight-plan "BSL U21055 15 juin 2023 17:25 EZY NCE"
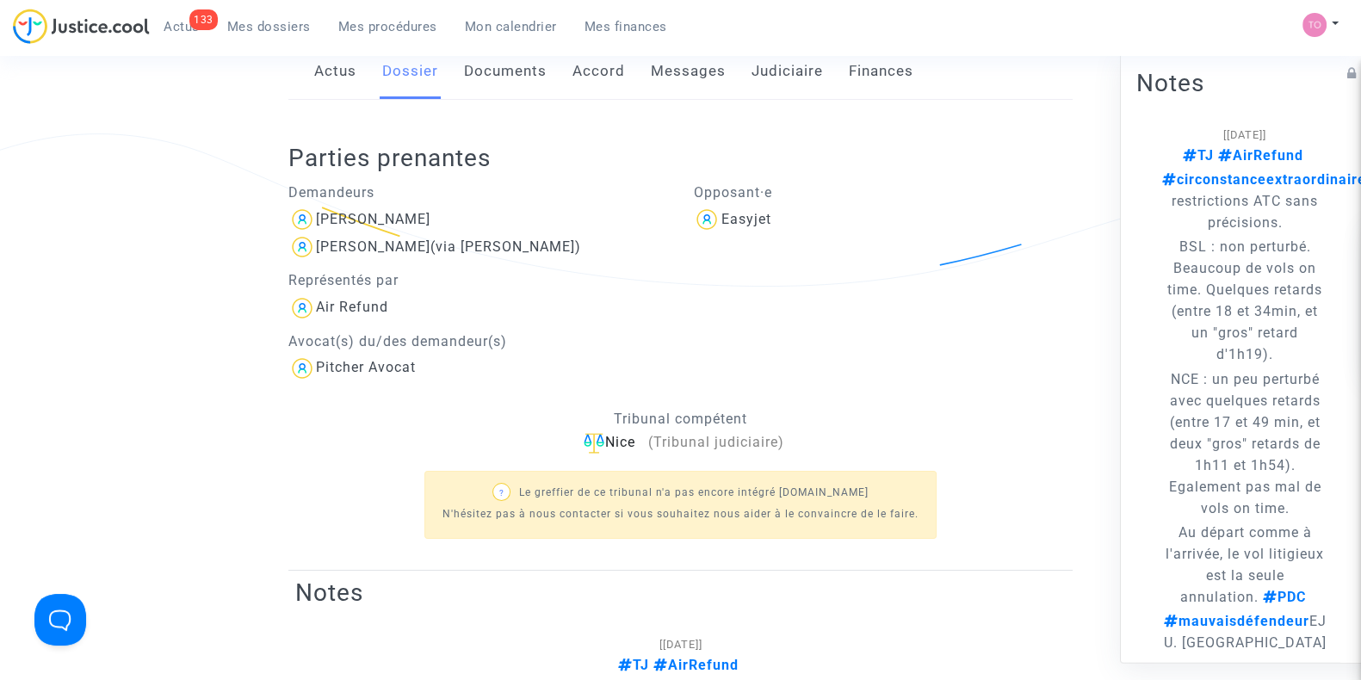
scroll to position [158, 0]
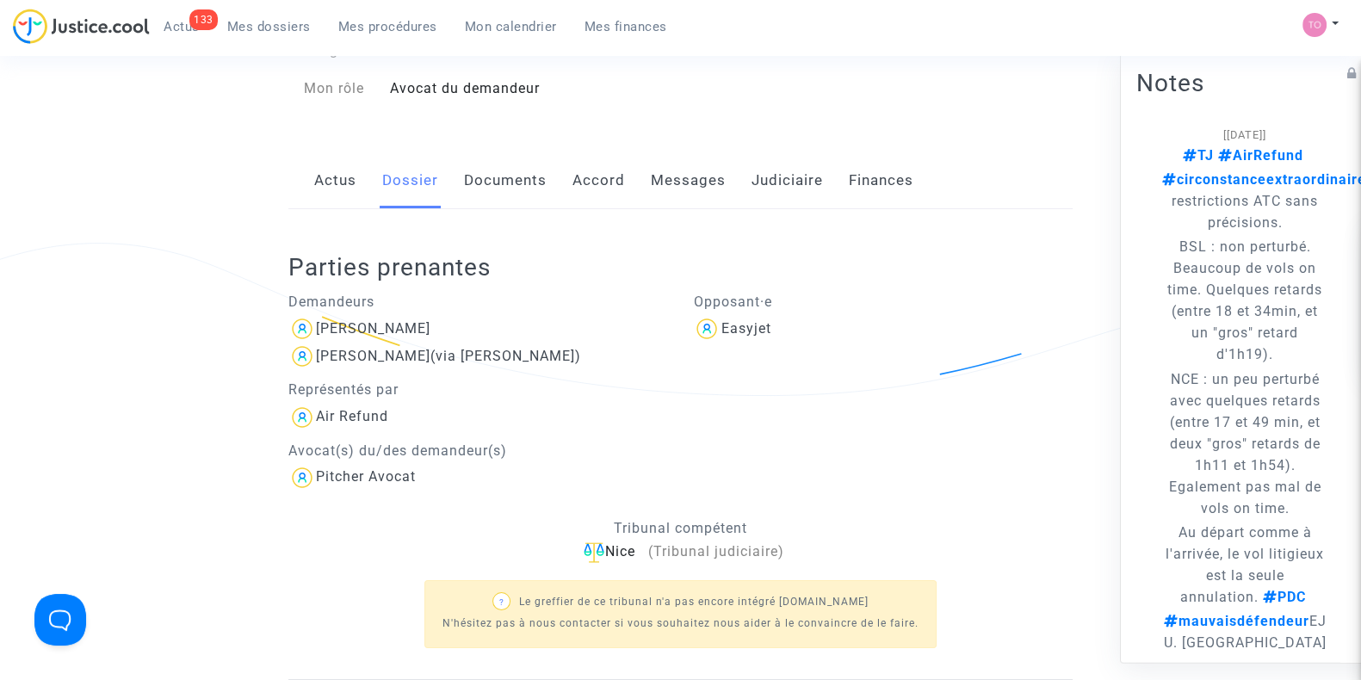
click at [491, 186] on link "Documents" at bounding box center [505, 180] width 83 height 57
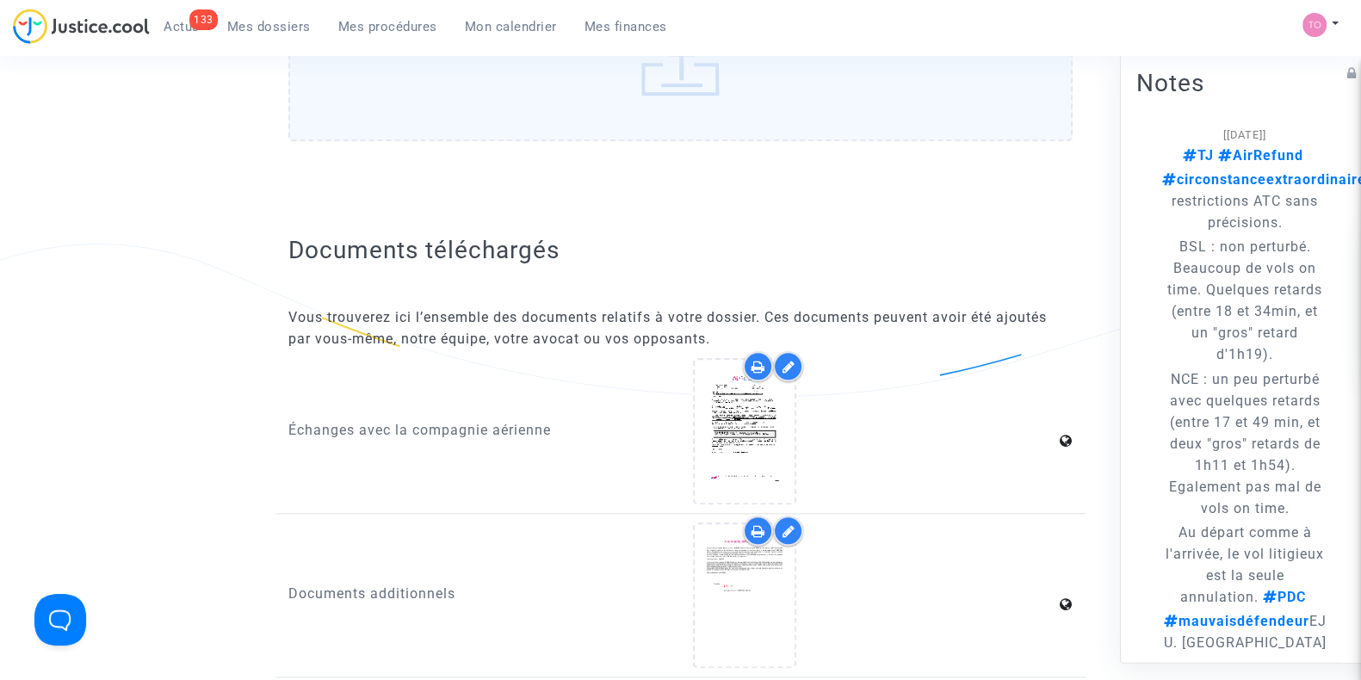
scroll to position [2429, 0]
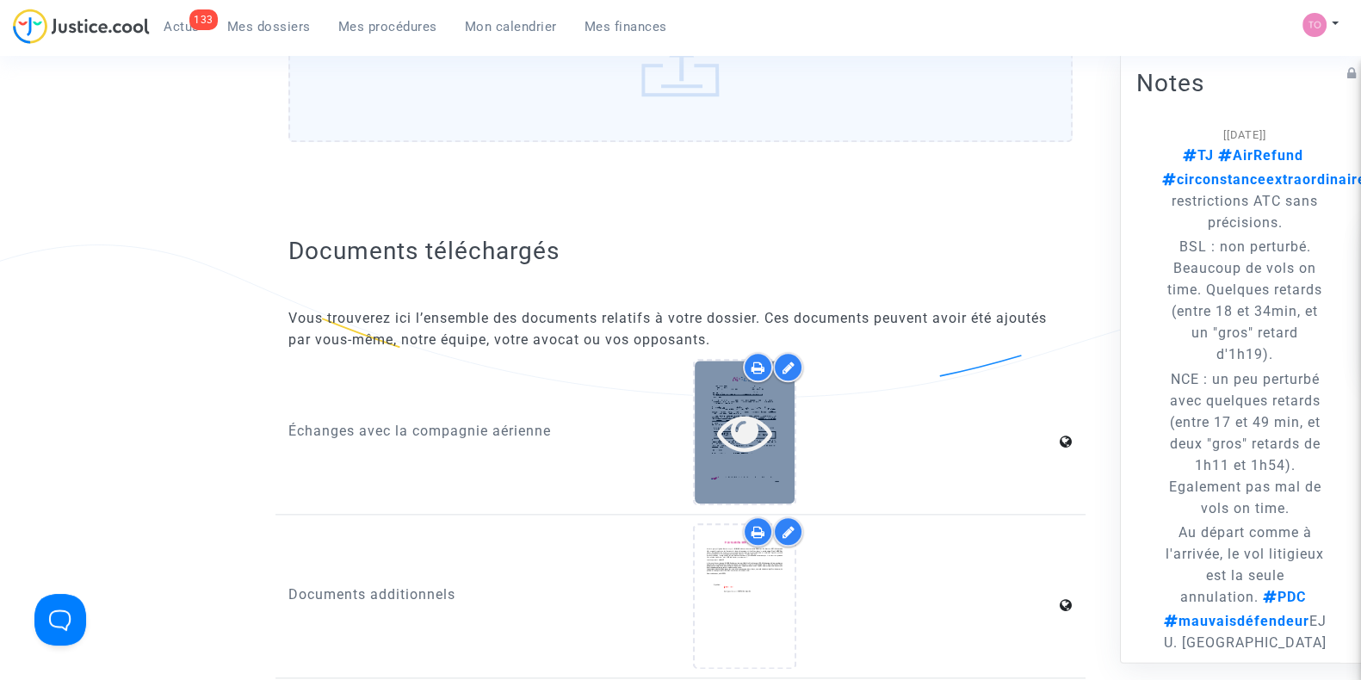
click at [713, 451] on div at bounding box center [745, 432] width 100 height 142
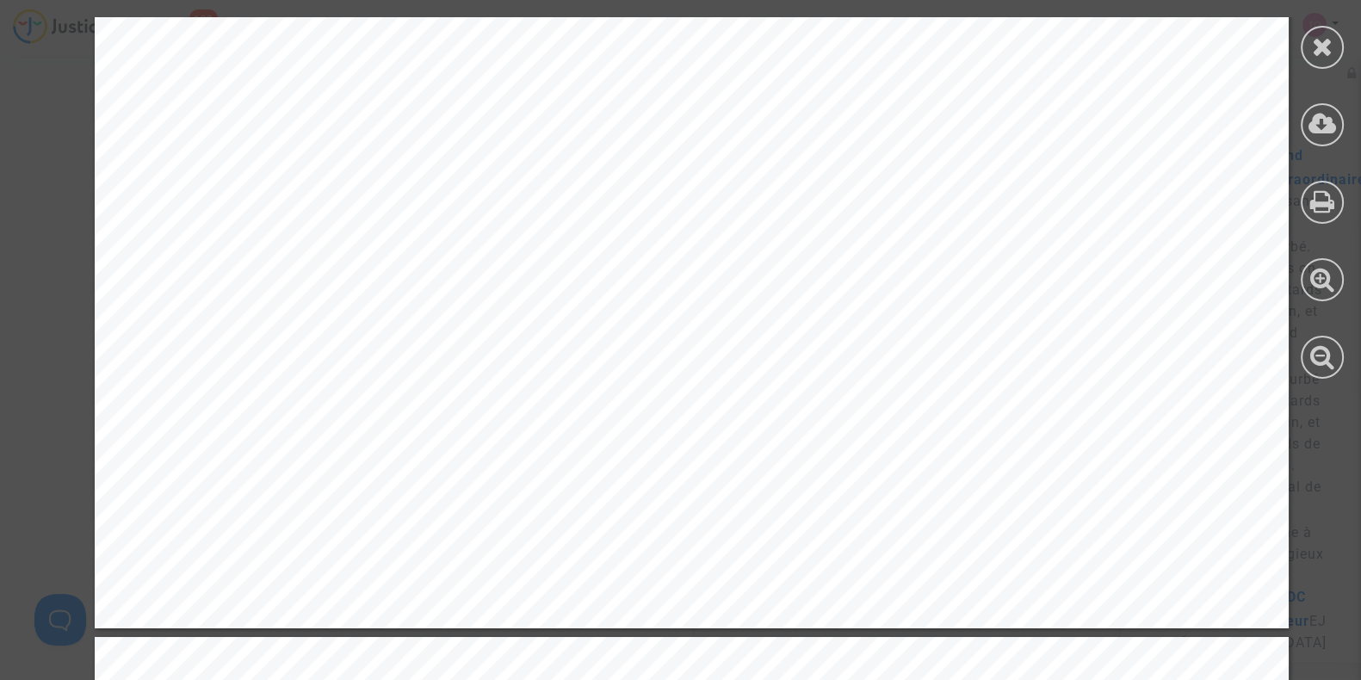
scroll to position [2368, 0]
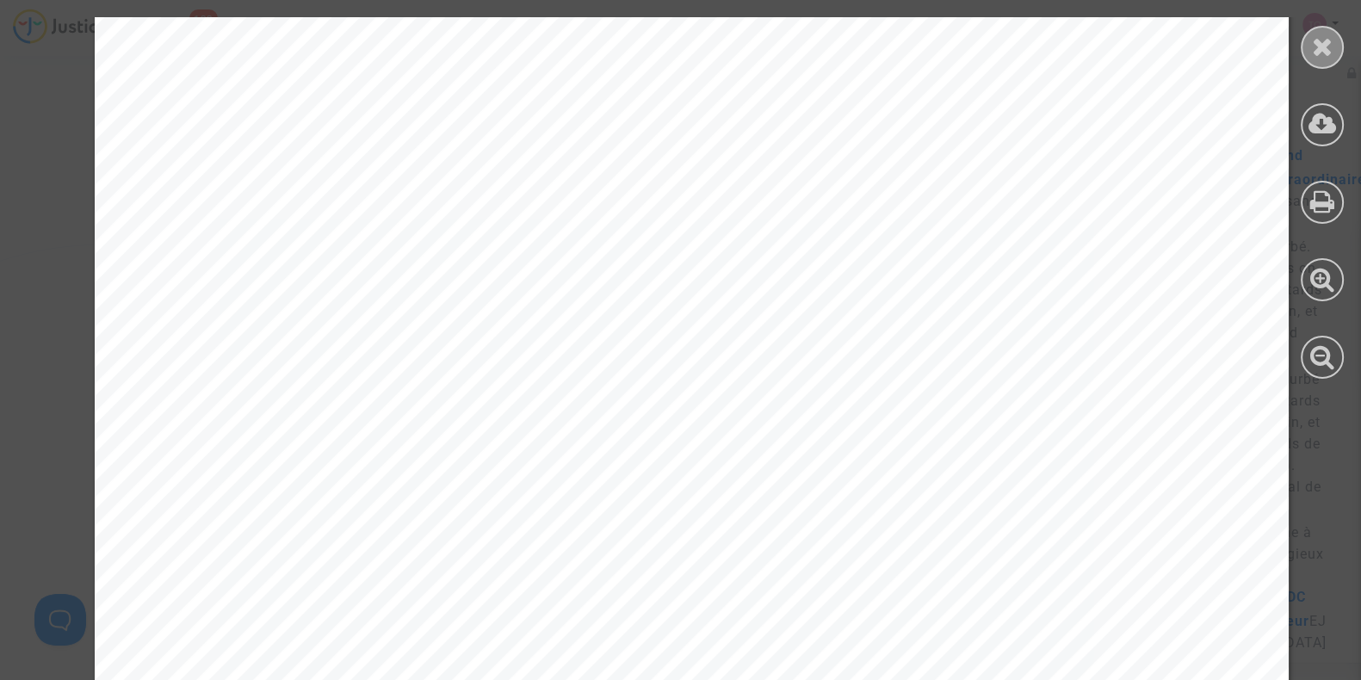
click at [1309, 50] on div at bounding box center [1322, 47] width 43 height 43
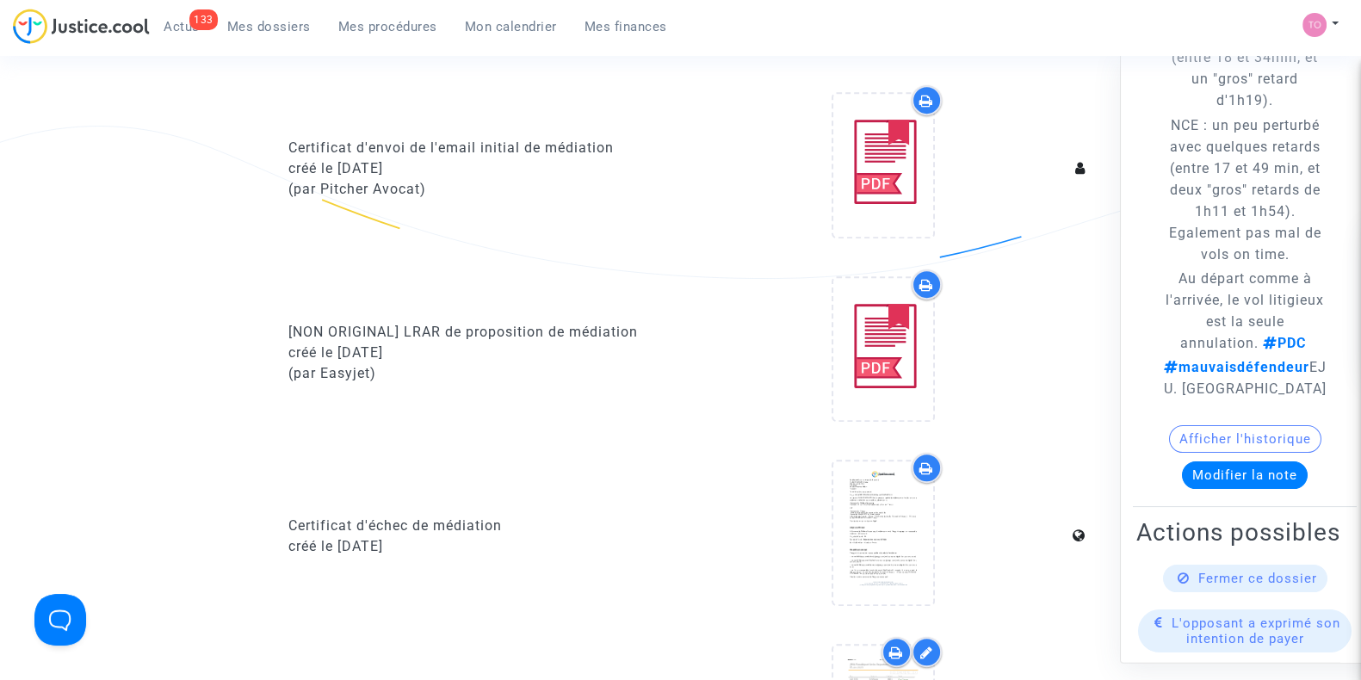
scroll to position [255, 0]
click at [1229, 451] on button "Afficher l'historique" at bounding box center [1245, 438] width 152 height 28
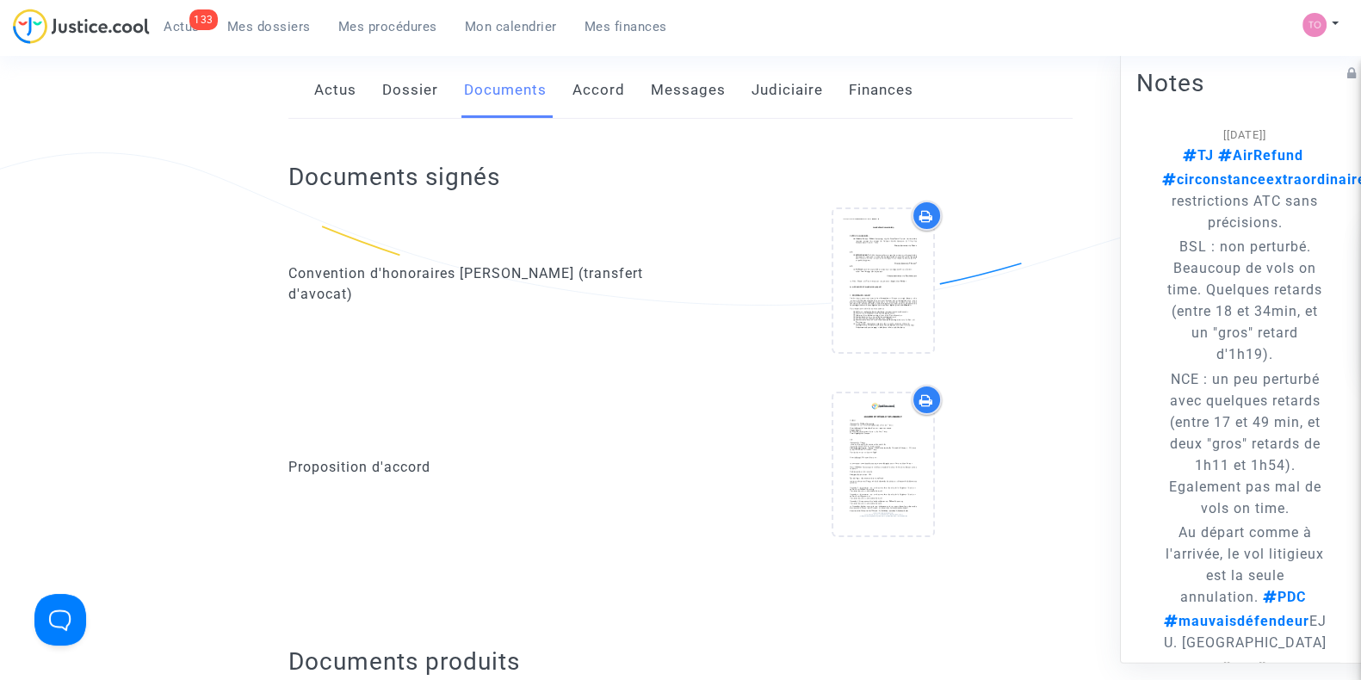
scroll to position [0, 0]
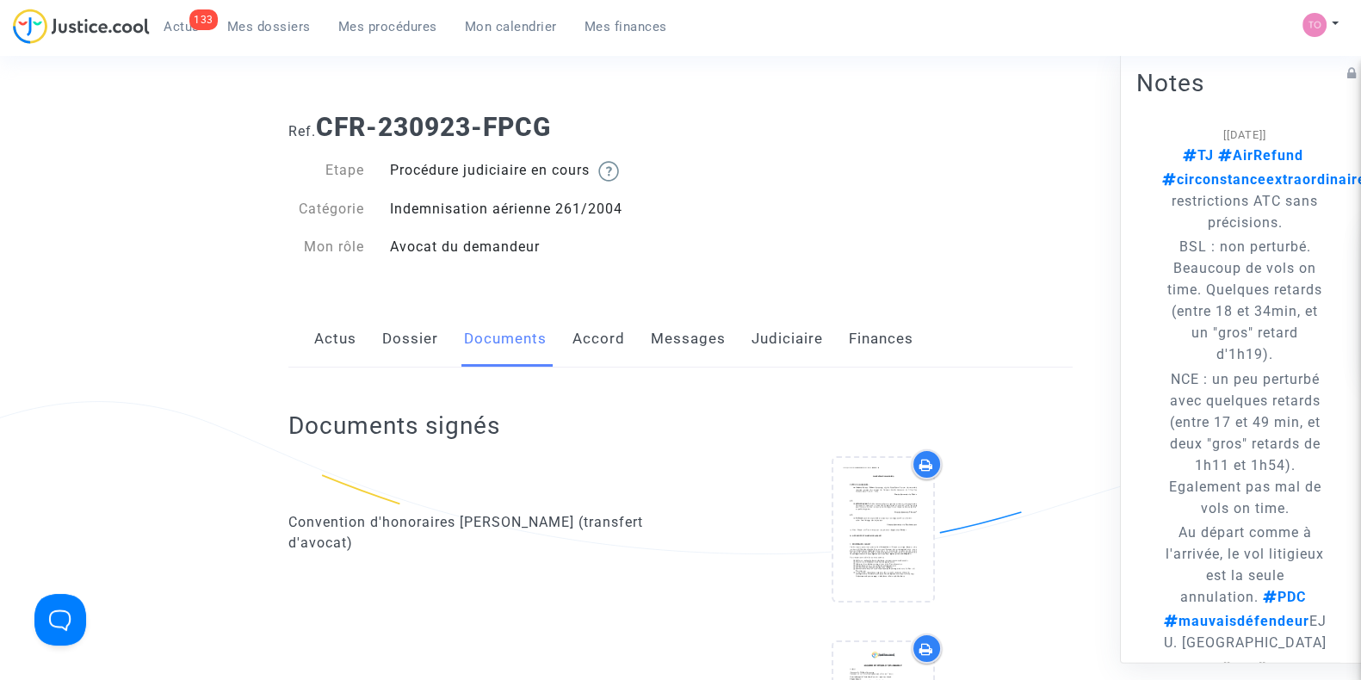
click at [684, 343] on link "Messages" at bounding box center [688, 339] width 75 height 57
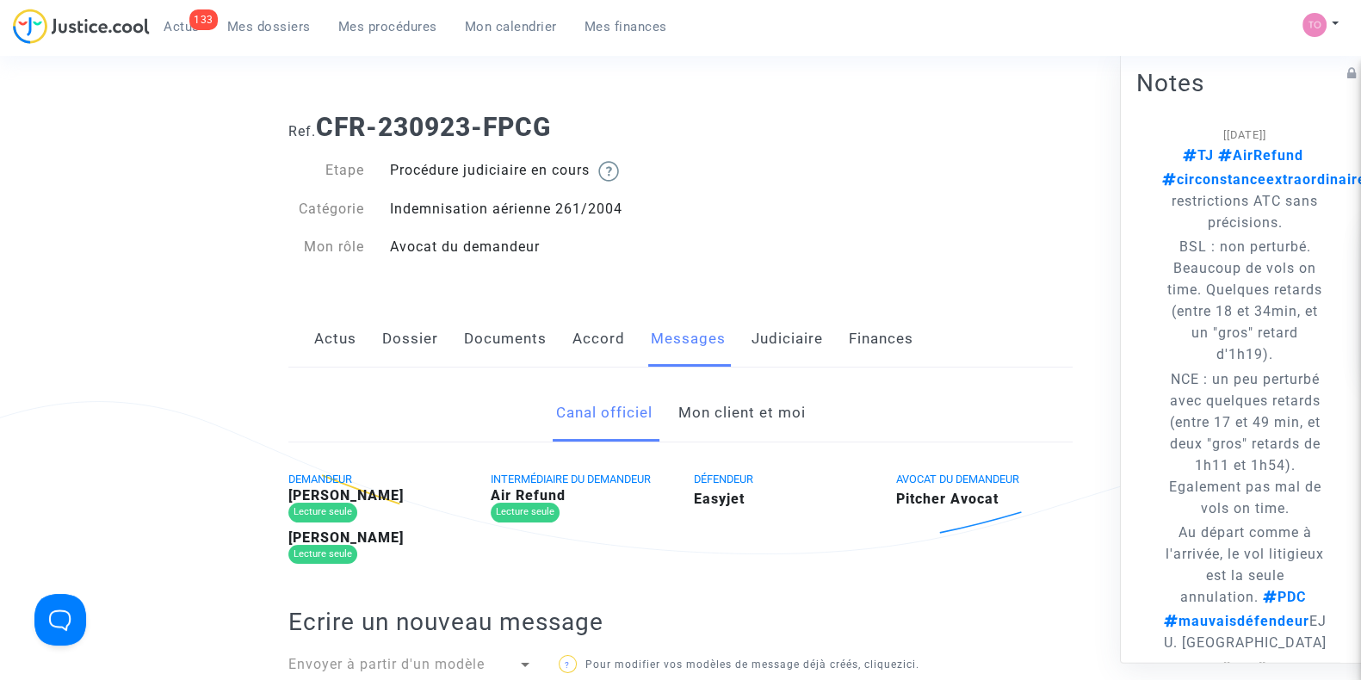
click at [726, 424] on link "Mon client et moi" at bounding box center [741, 413] width 127 height 57
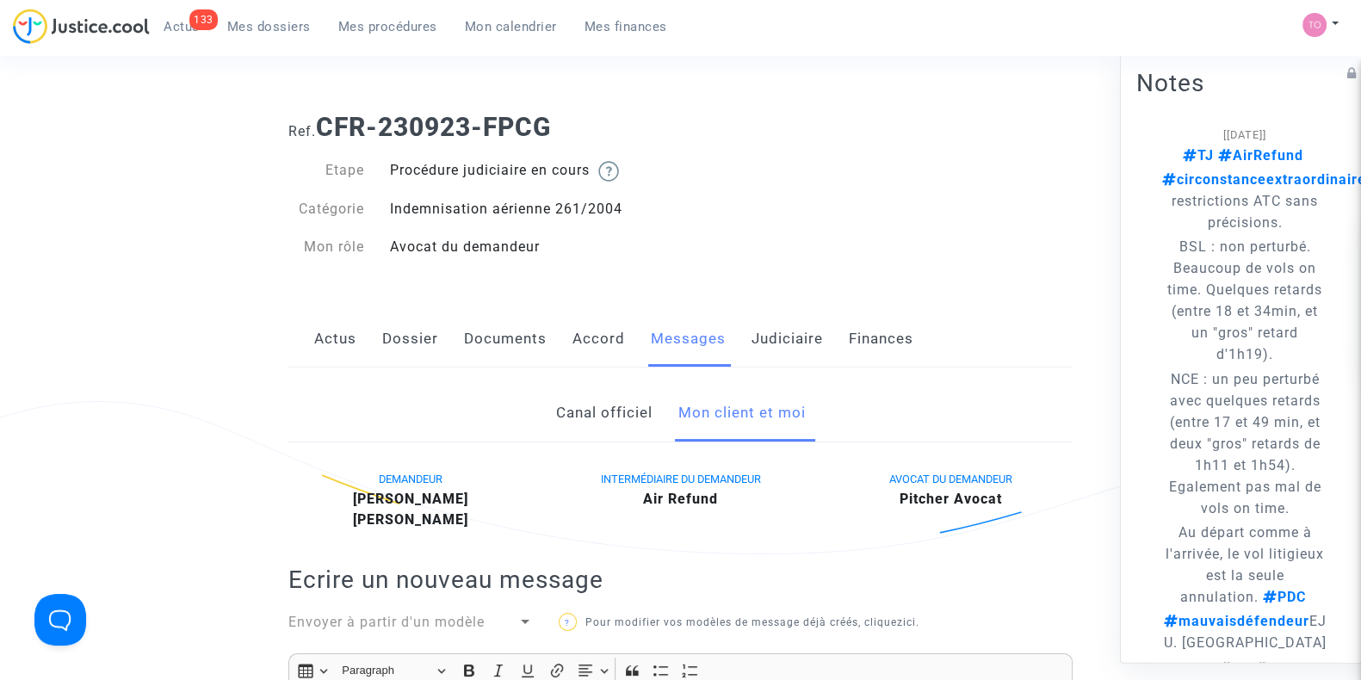
click at [417, 332] on link "Dossier" at bounding box center [410, 339] width 56 height 57
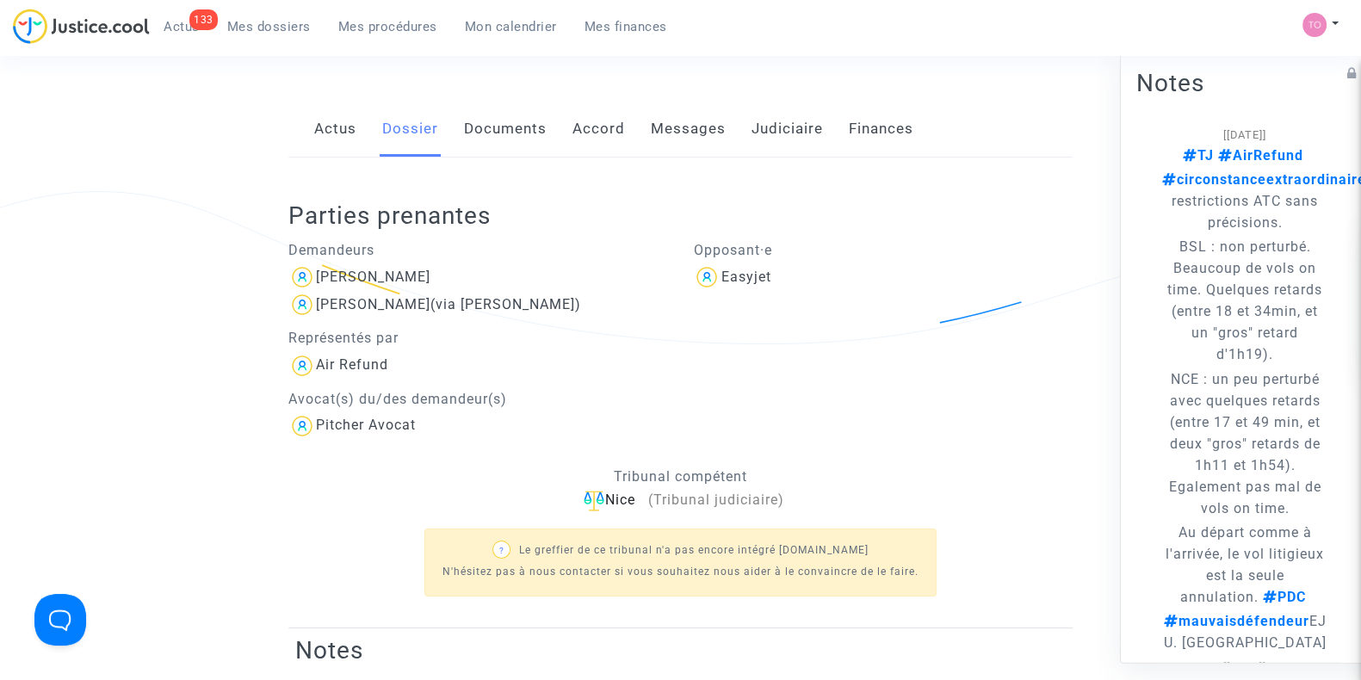
scroll to position [161, 0]
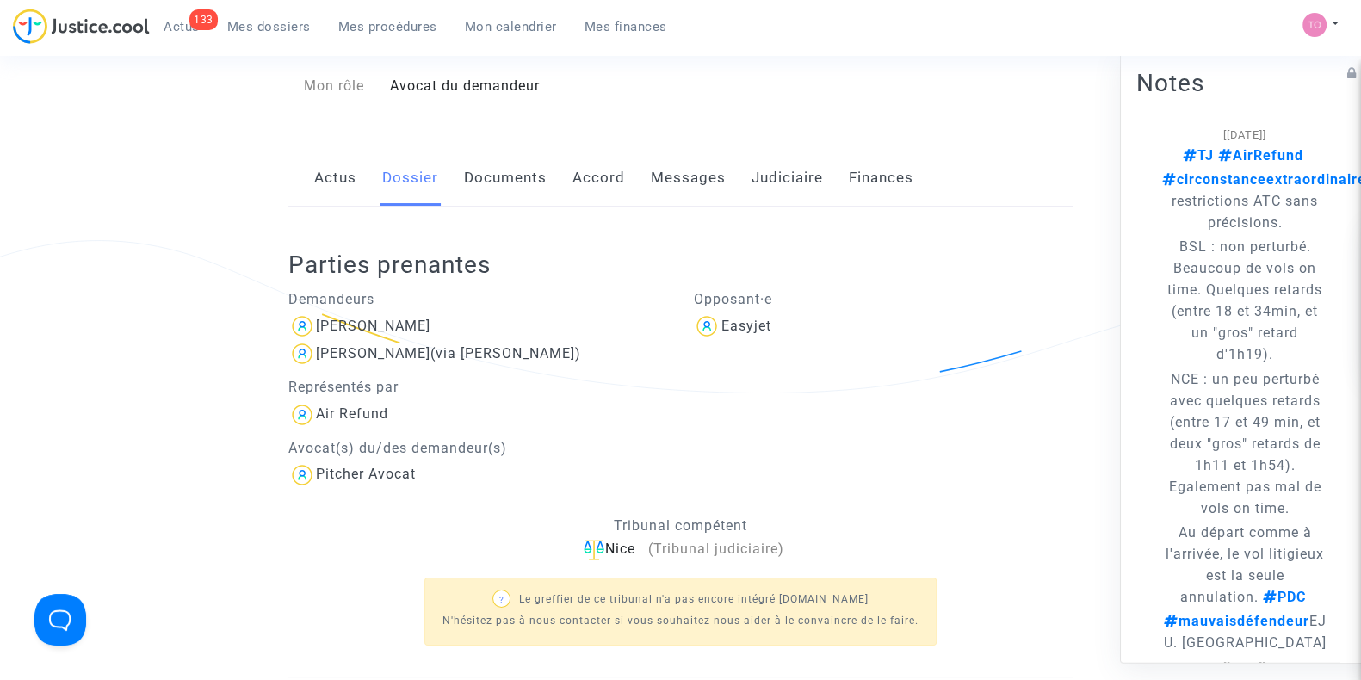
click at [473, 165] on link "Documents" at bounding box center [505, 178] width 83 height 57
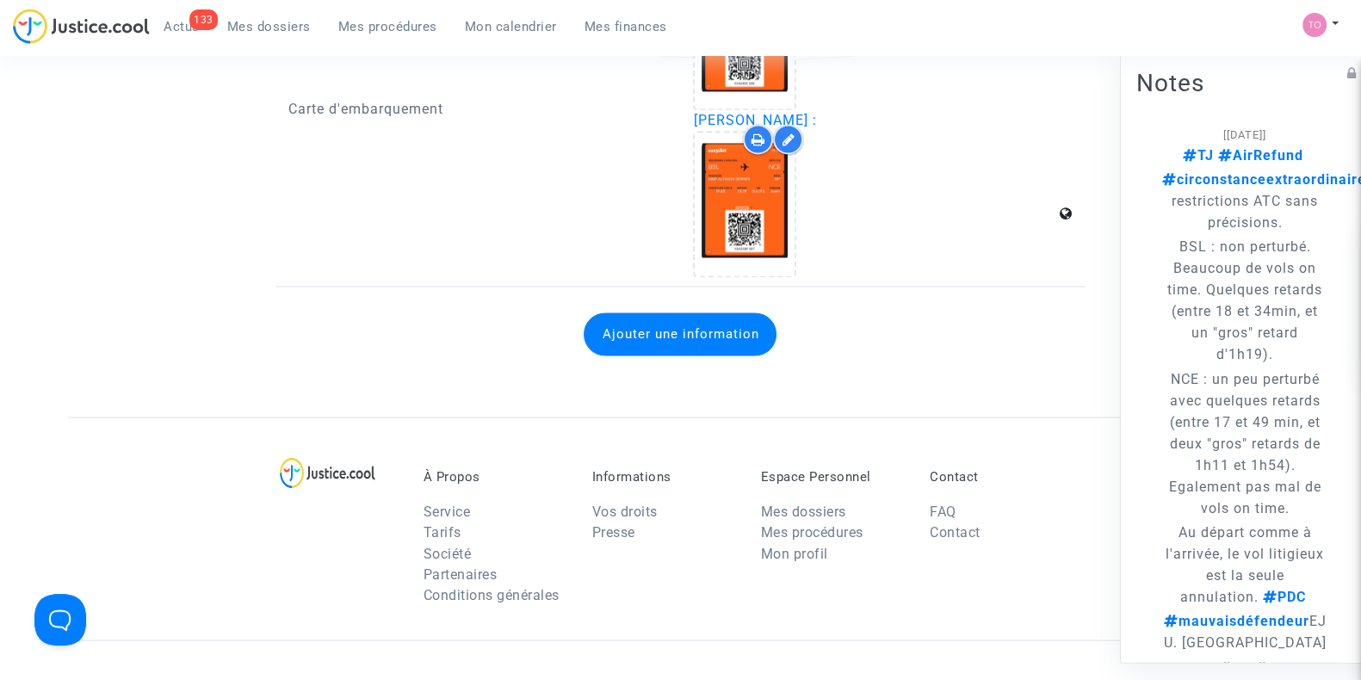
scroll to position [3290, 0]
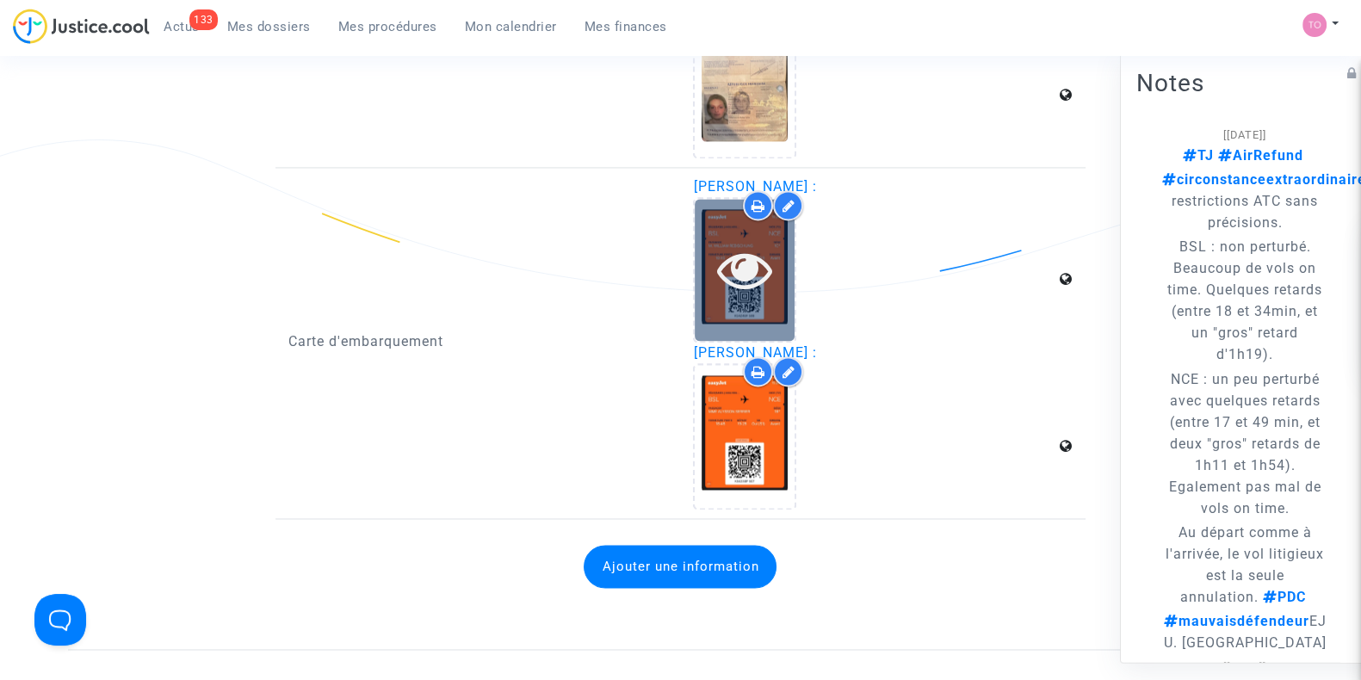
click at [723, 282] on icon at bounding box center [745, 269] width 56 height 55
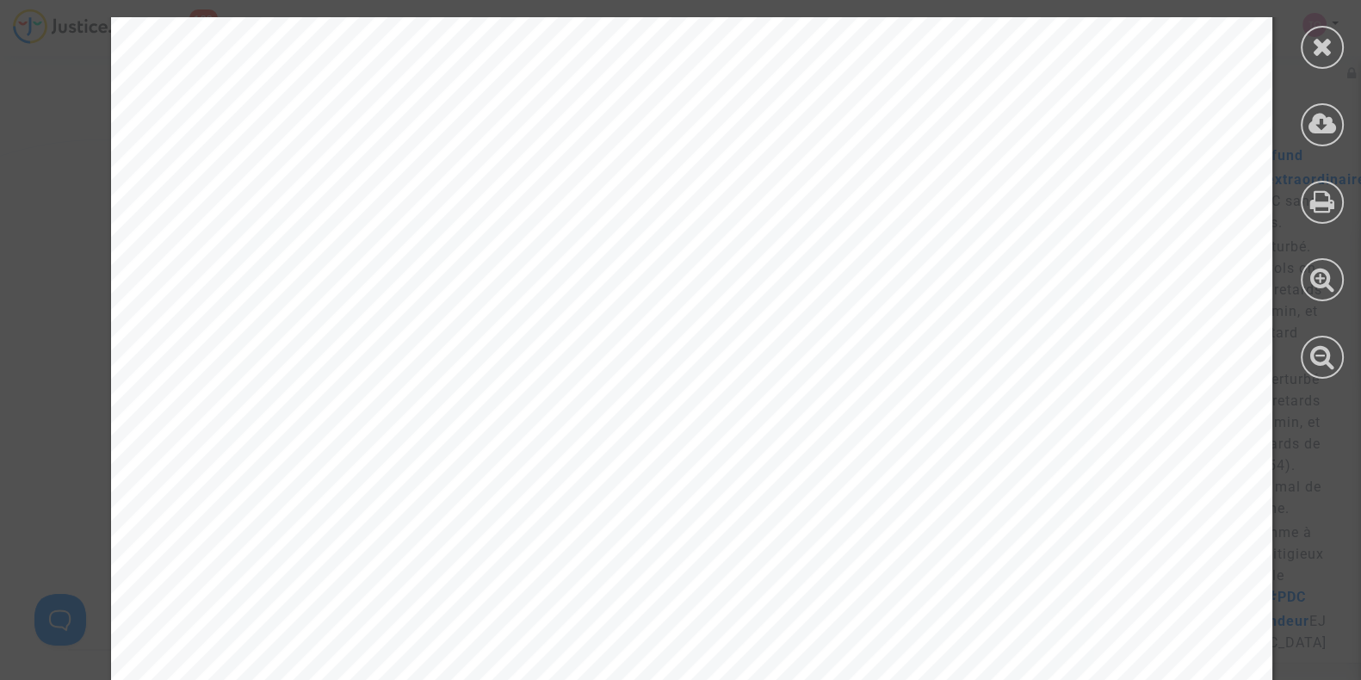
scroll to position [64, 0]
click at [1320, 44] on icon at bounding box center [1323, 47] width 22 height 26
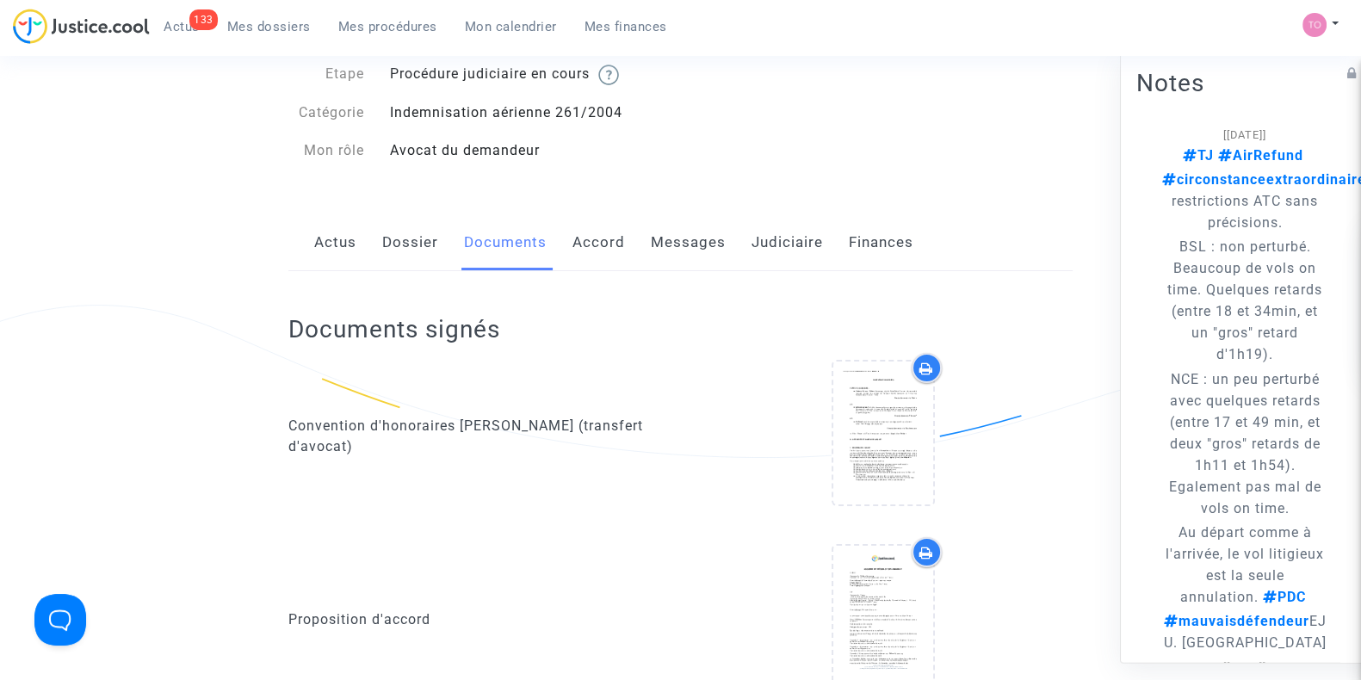
scroll to position [0, 0]
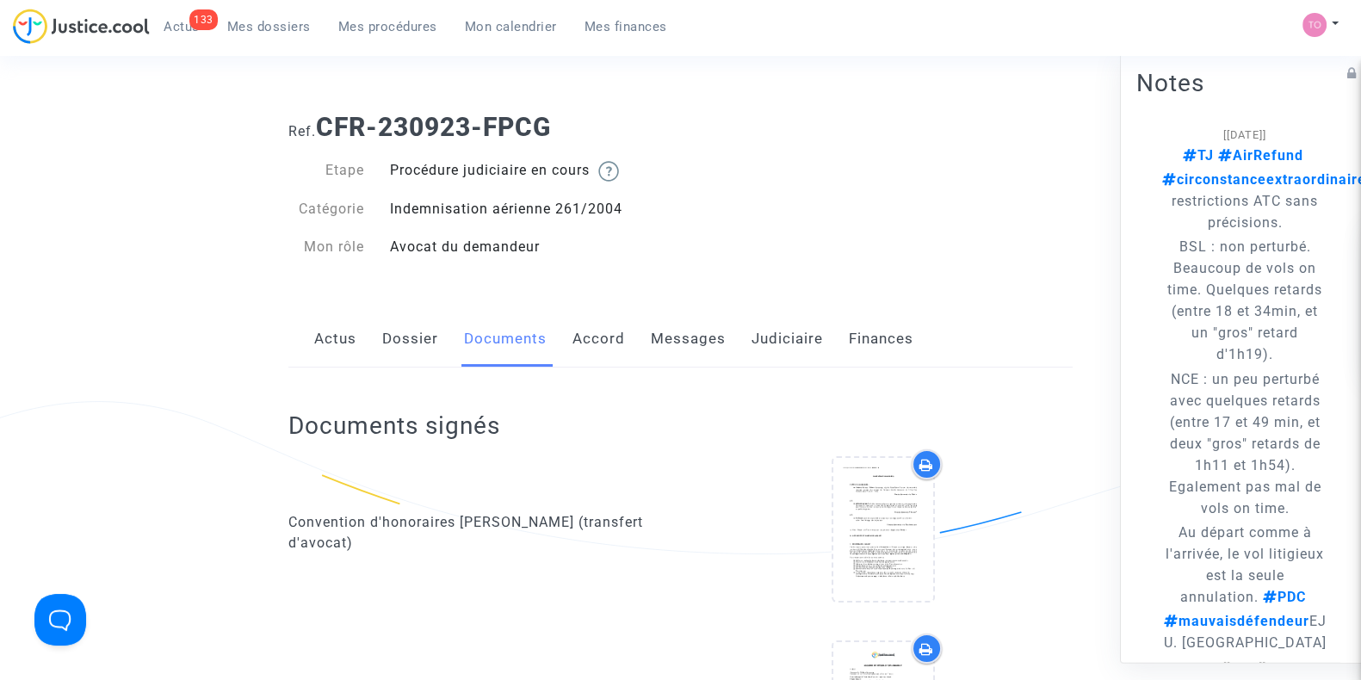
click at [395, 351] on link "Dossier" at bounding box center [410, 339] width 56 height 57
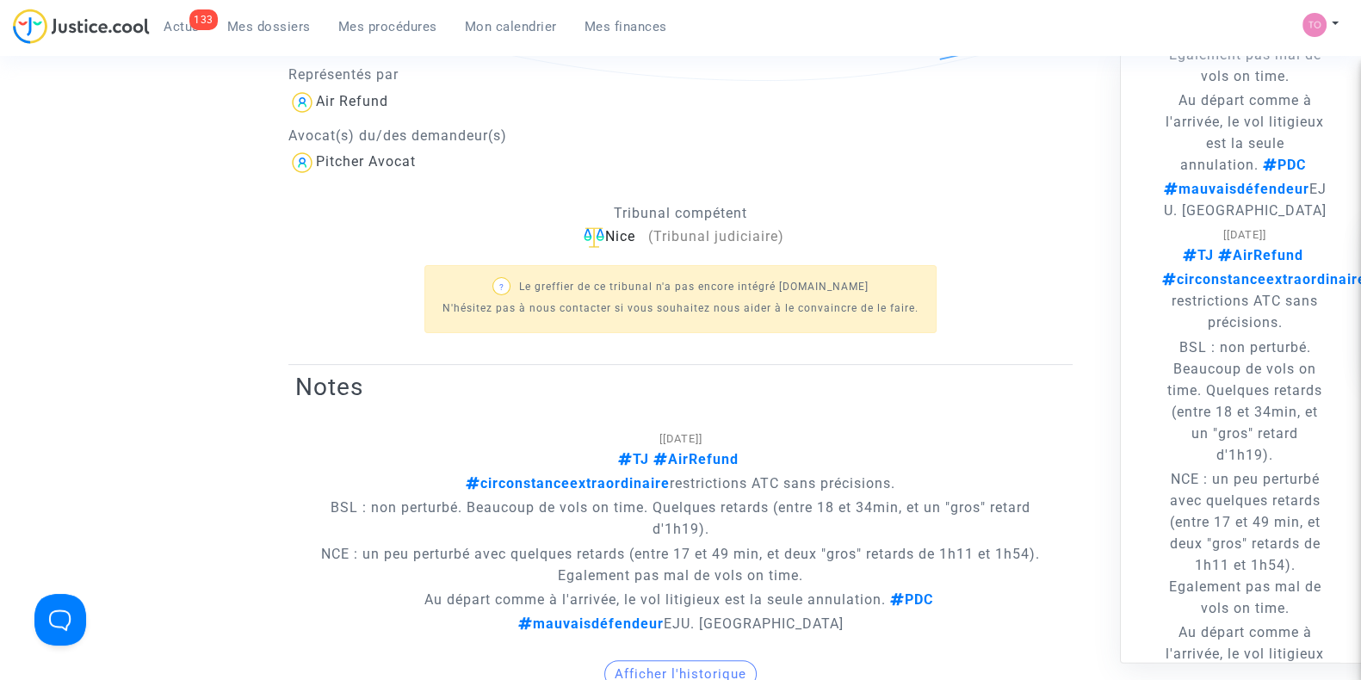
scroll to position [474, 0]
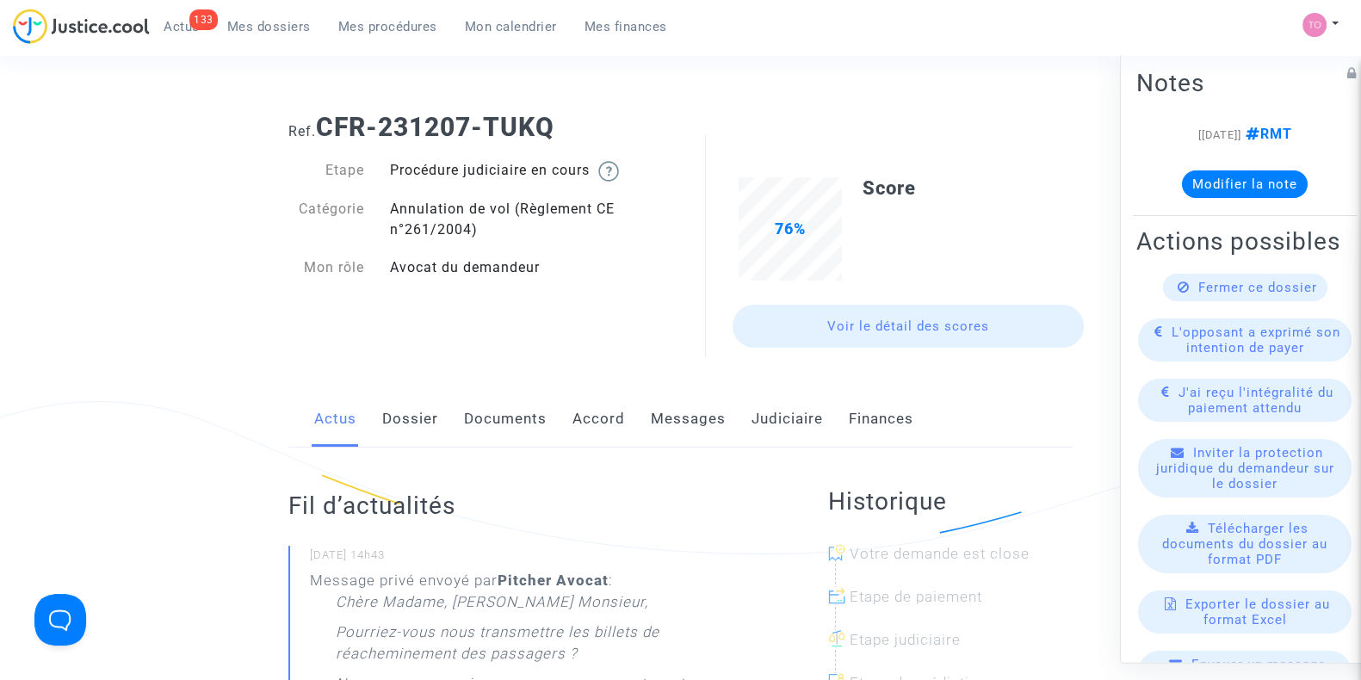
click at [598, 416] on link "Accord" at bounding box center [599, 419] width 53 height 57
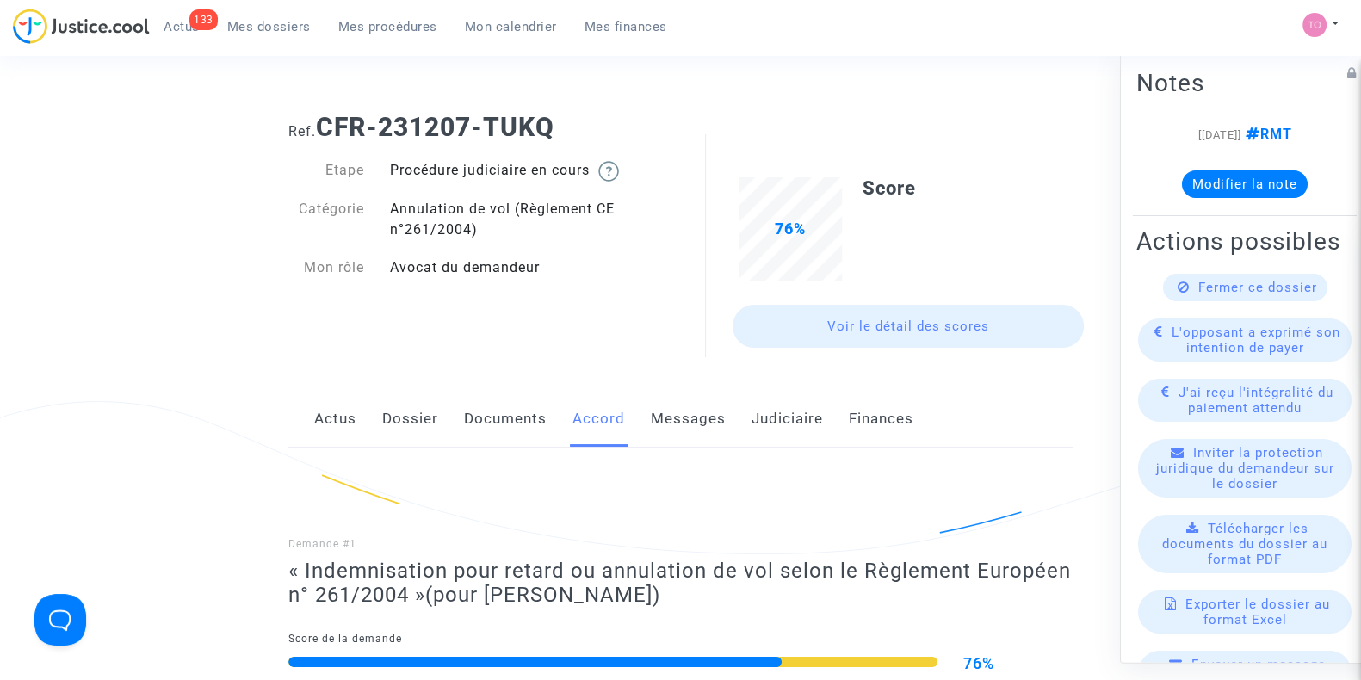
click at [407, 419] on link "Dossier" at bounding box center [410, 419] width 56 height 57
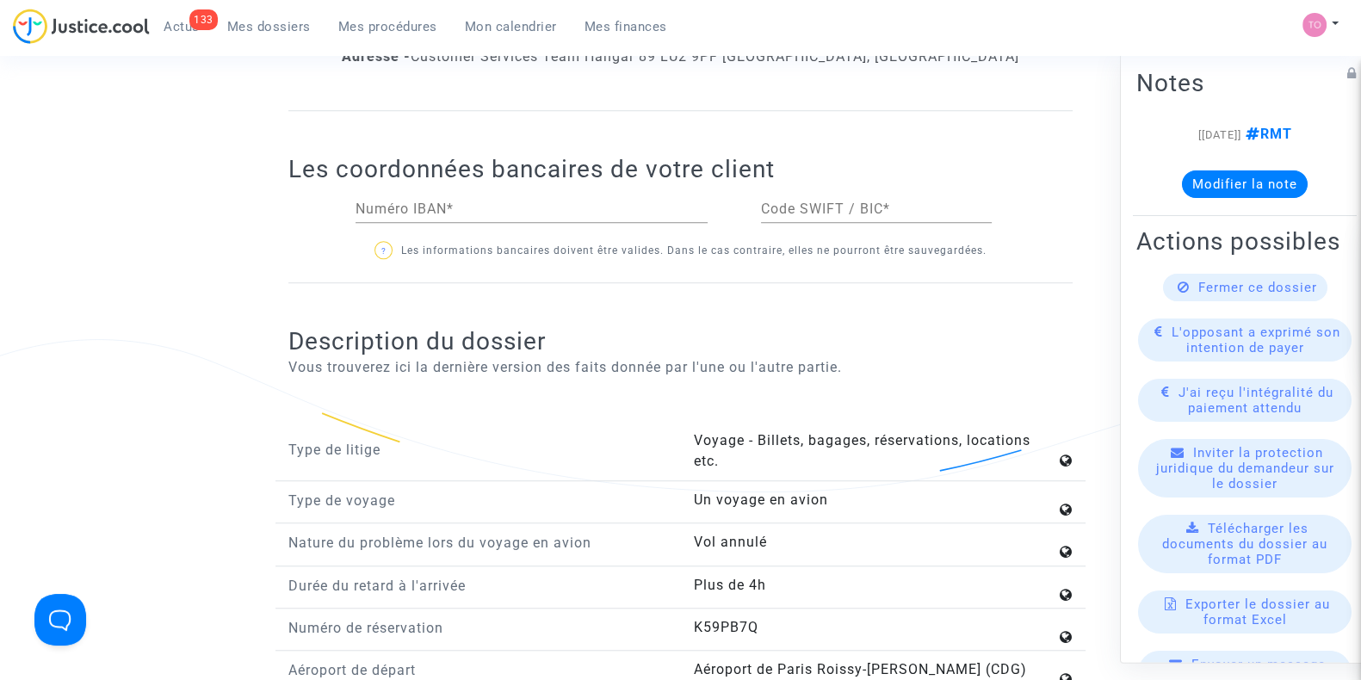
scroll to position [1573, 0]
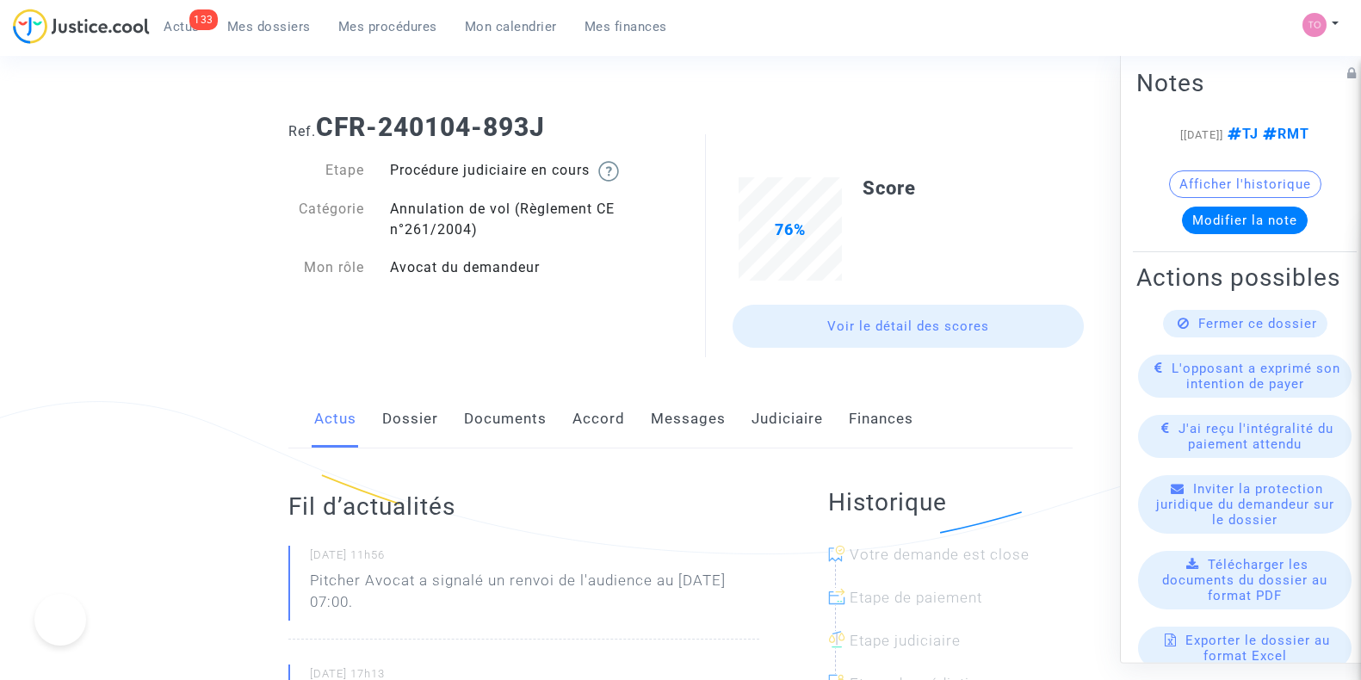
drag, startPoint x: 0, startPoint y: 0, endPoint x: 398, endPoint y: 421, distance: 579.2
click at [398, 421] on link "Dossier" at bounding box center [410, 419] width 56 height 57
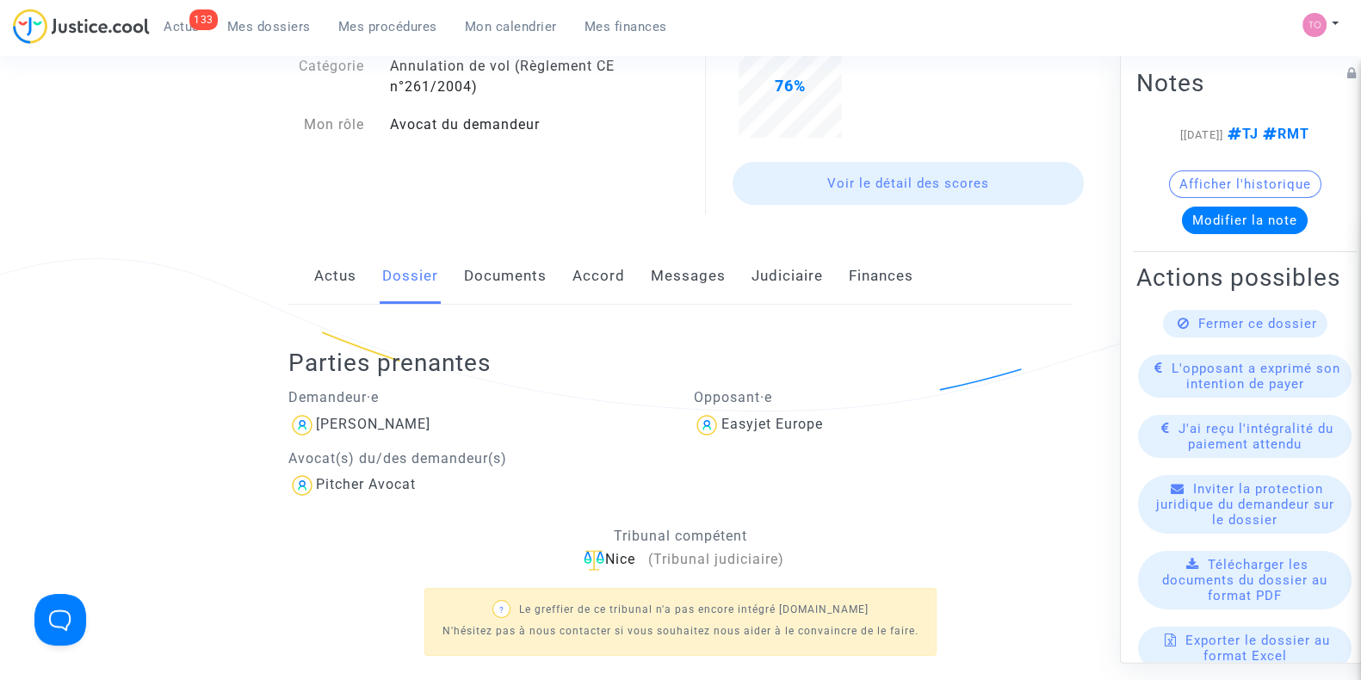
scroll to position [79, 0]
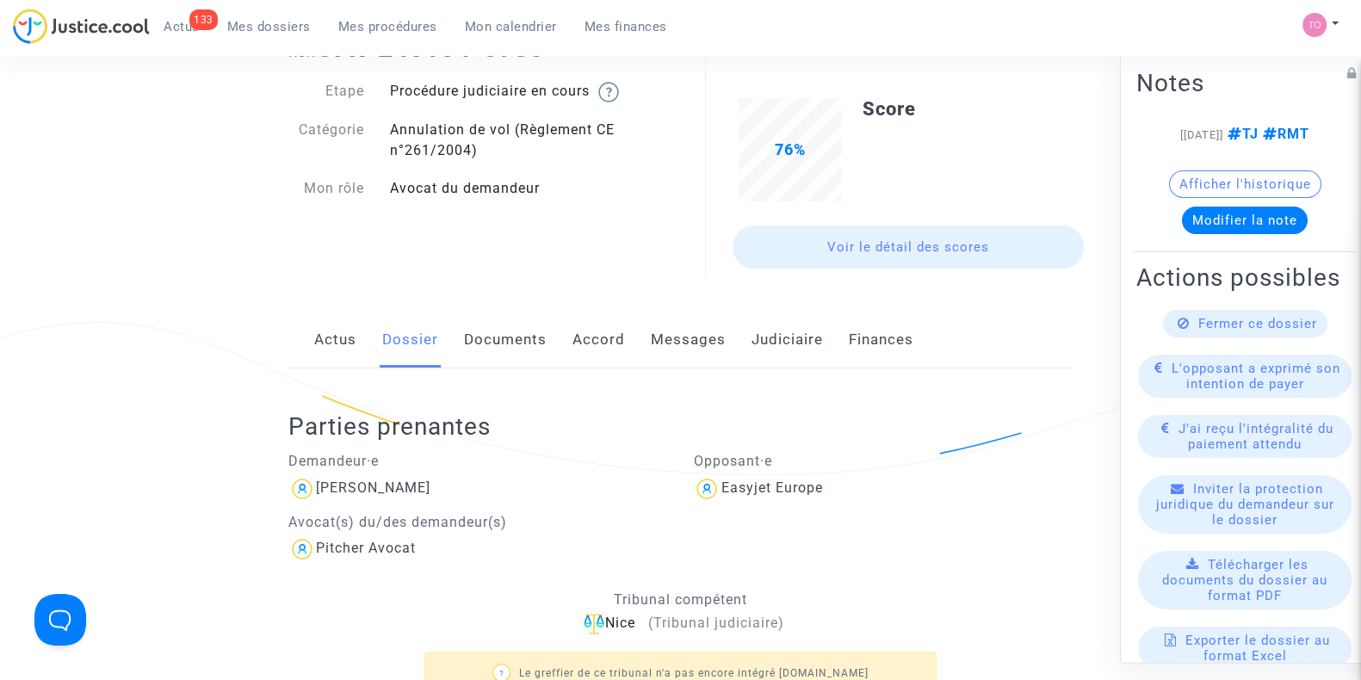
click at [586, 340] on link "Accord" at bounding box center [599, 340] width 53 height 57
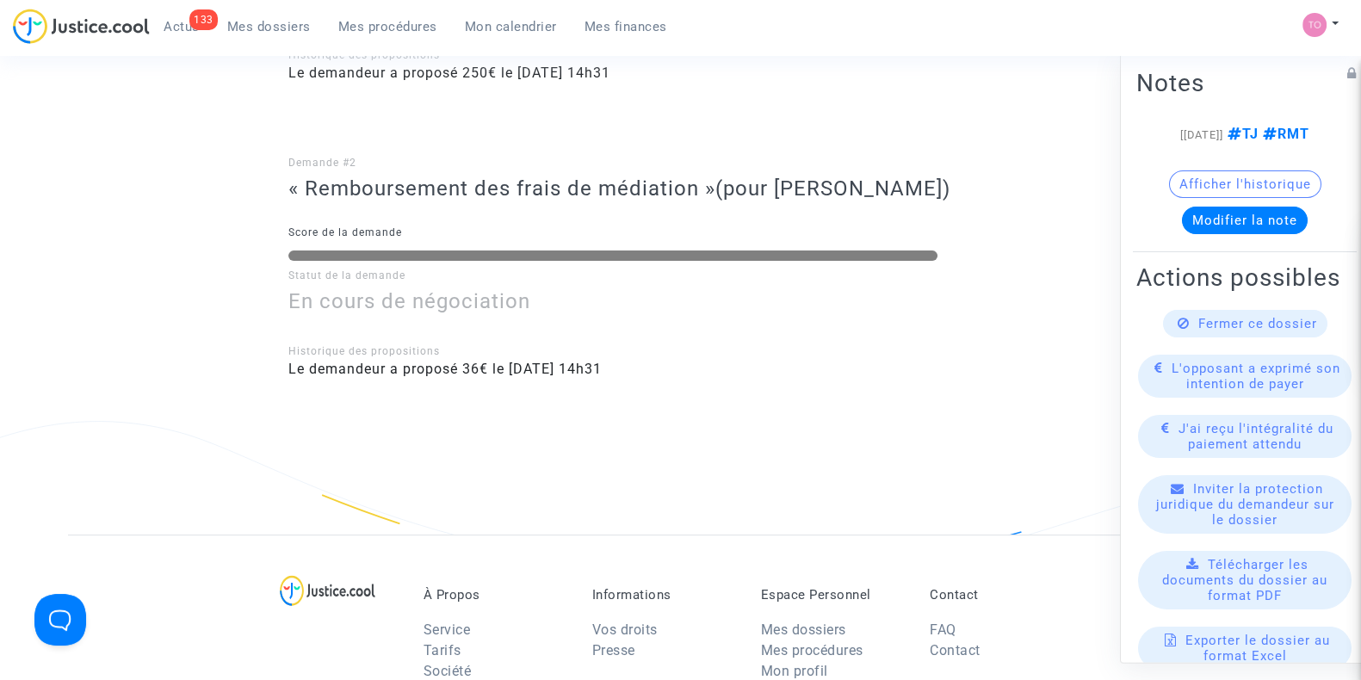
scroll to position [738, 0]
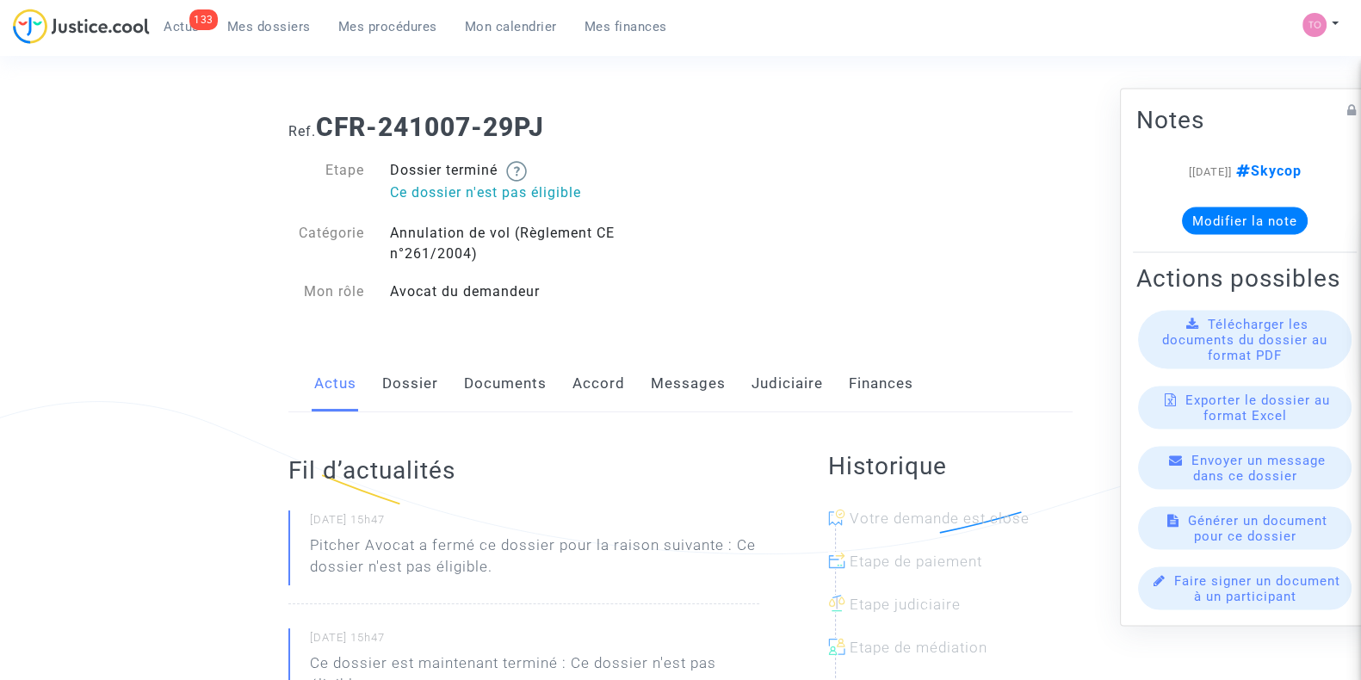
click at [593, 386] on link "Accord" at bounding box center [599, 384] width 53 height 57
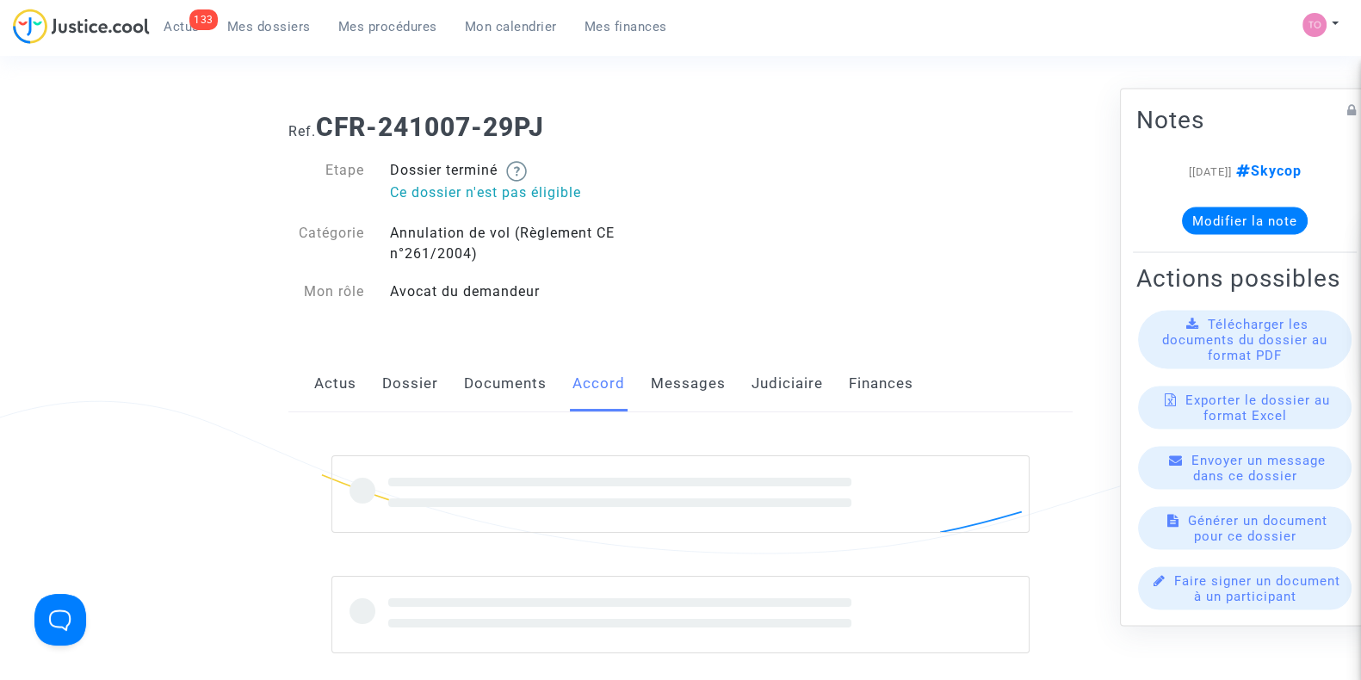
click at [659, 391] on link "Messages" at bounding box center [688, 384] width 75 height 57
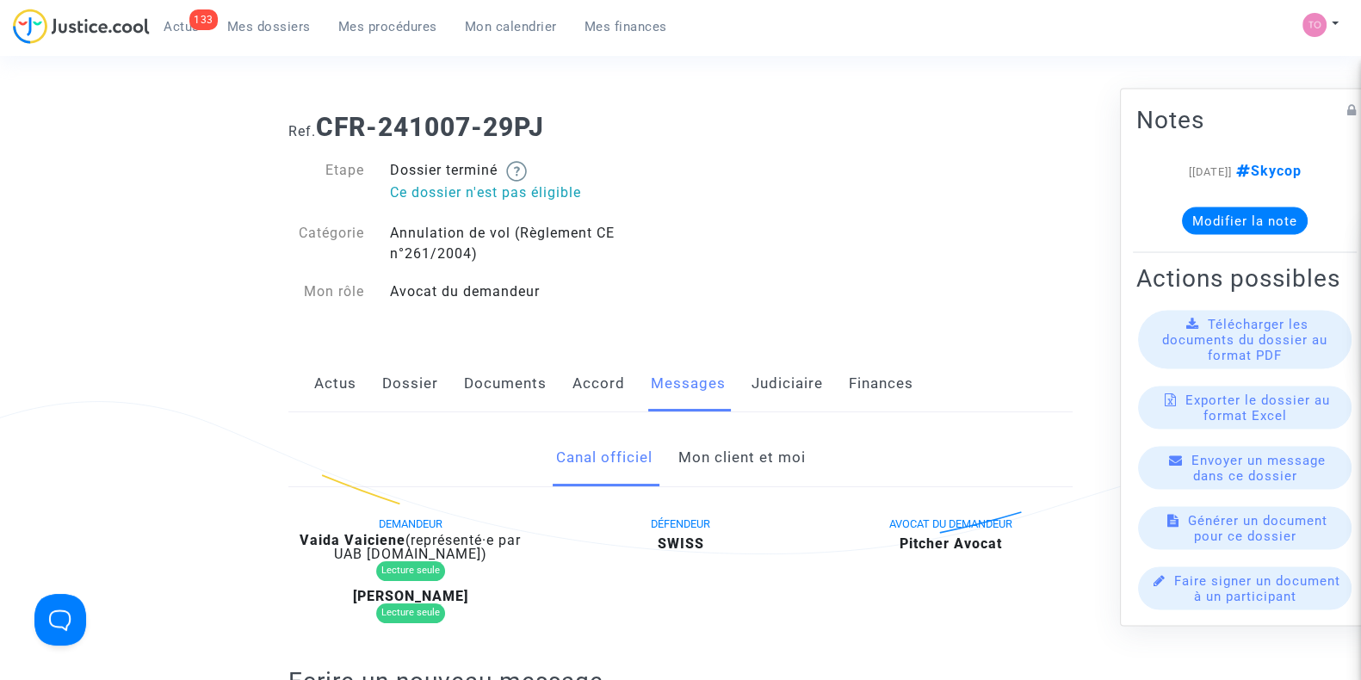
click at [727, 454] on link "Mon client et moi" at bounding box center [741, 458] width 127 height 57
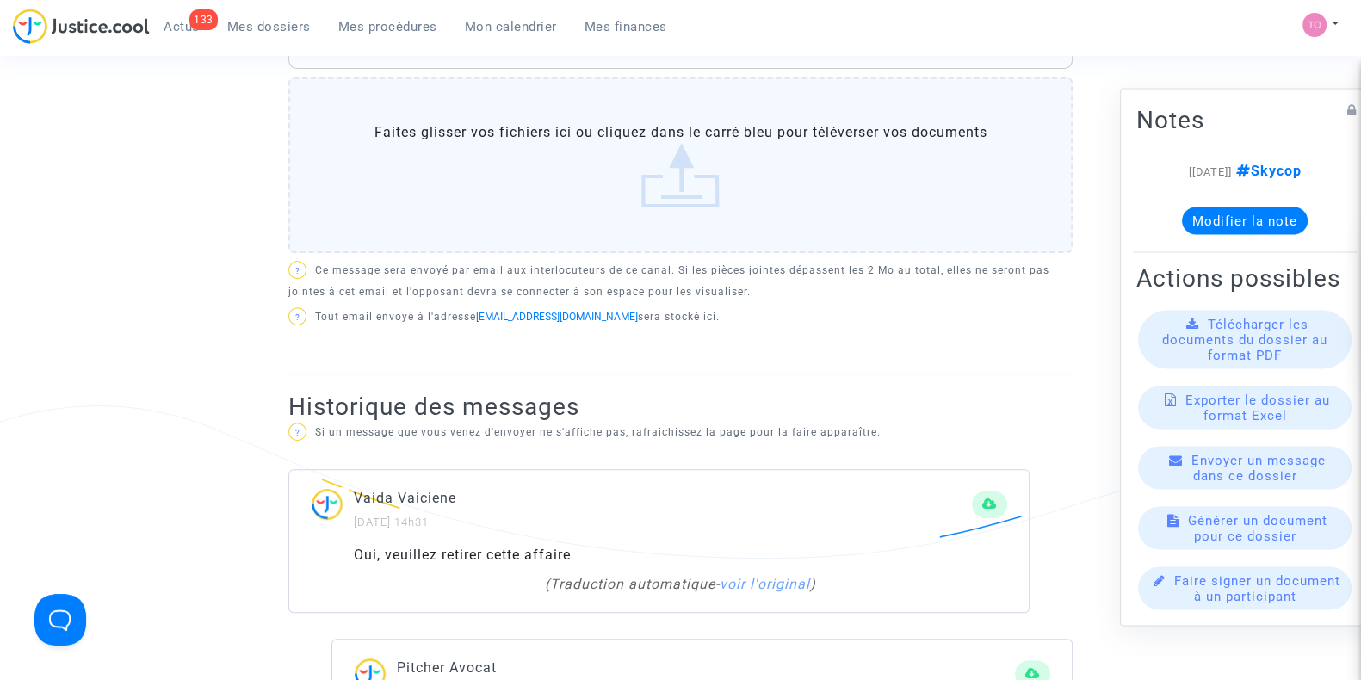
scroll to position [744, 0]
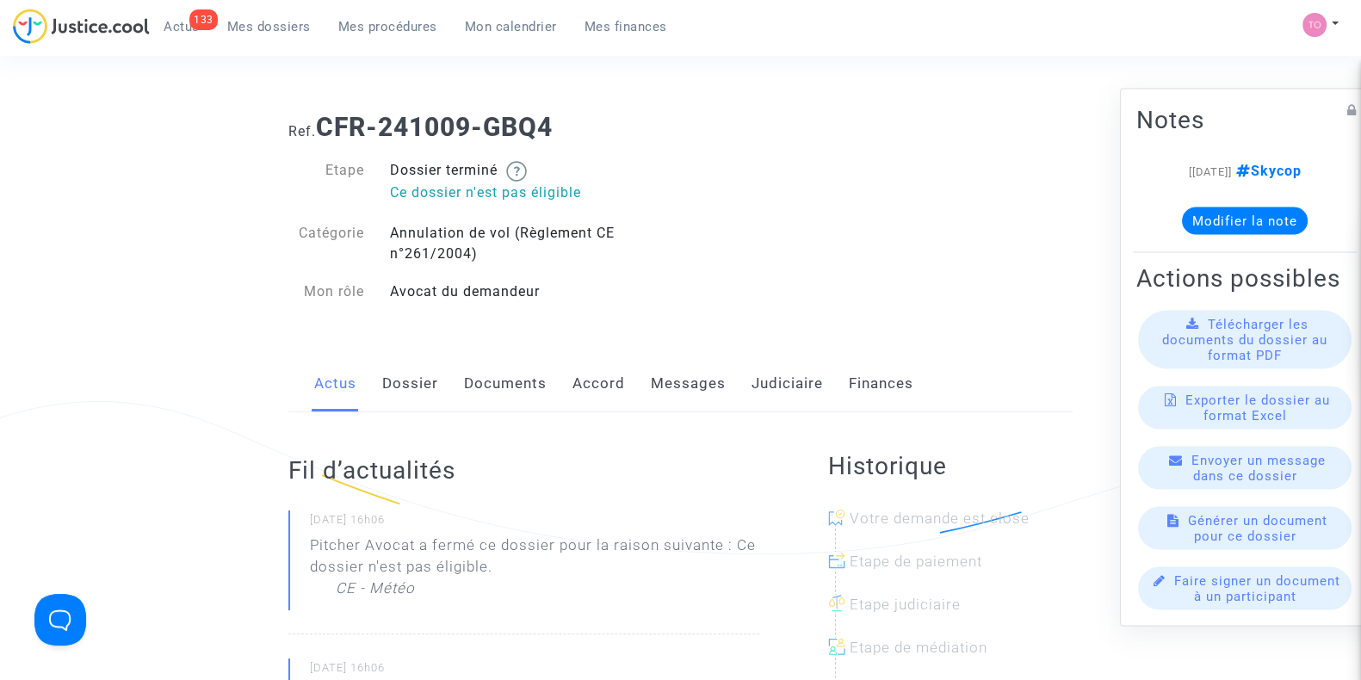
click at [665, 392] on link "Messages" at bounding box center [688, 384] width 75 height 57
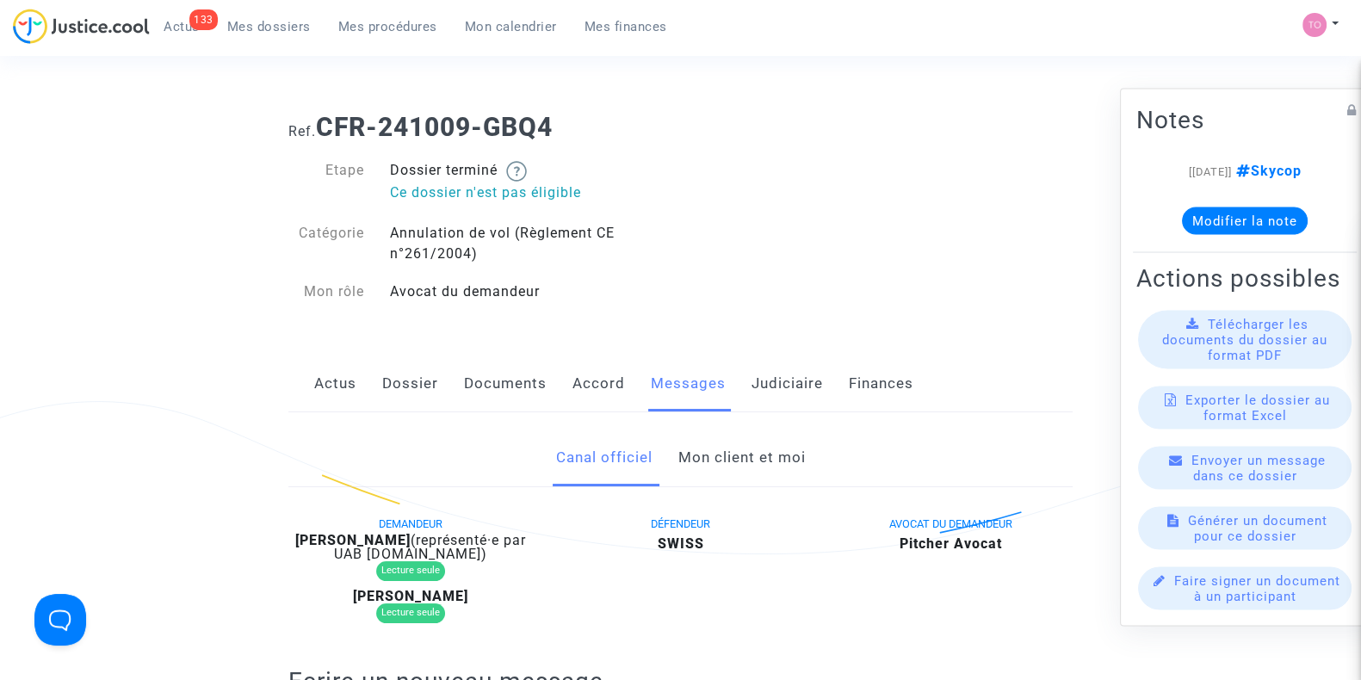
click at [719, 465] on link "Mon client et moi" at bounding box center [741, 458] width 127 height 57
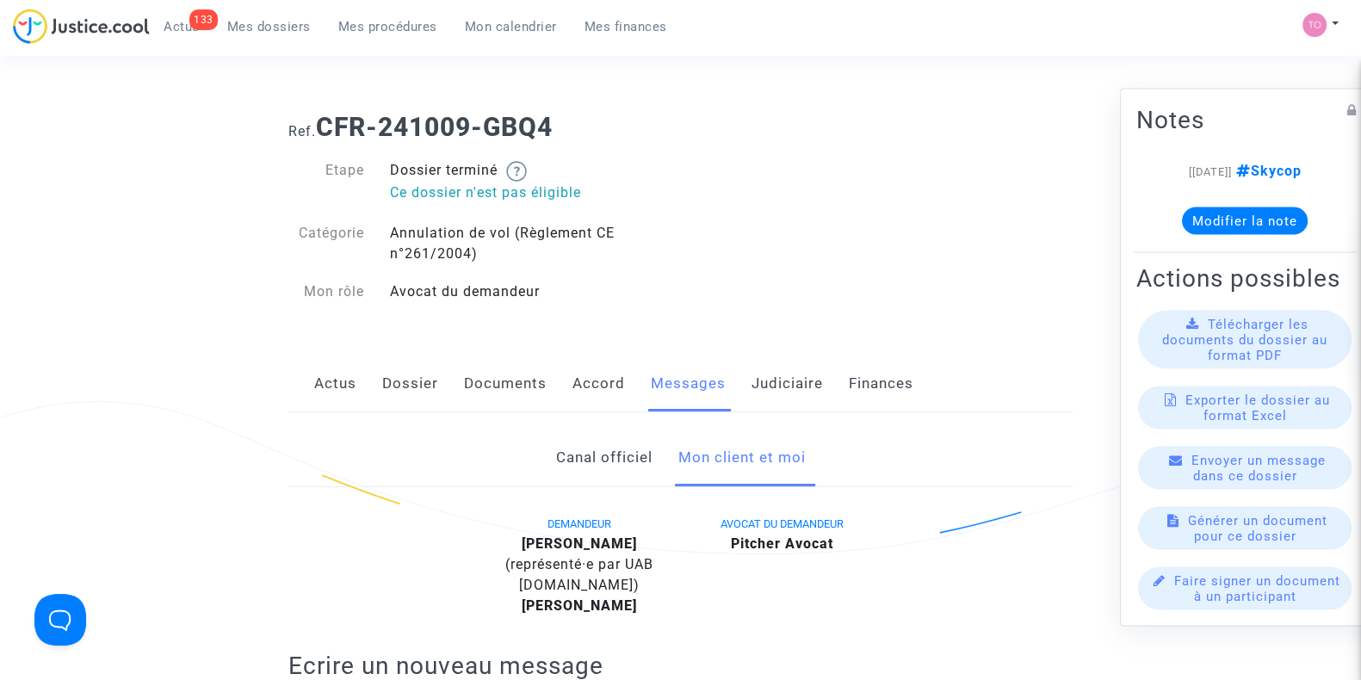
click at [405, 394] on link "Dossier" at bounding box center [410, 384] width 56 height 57
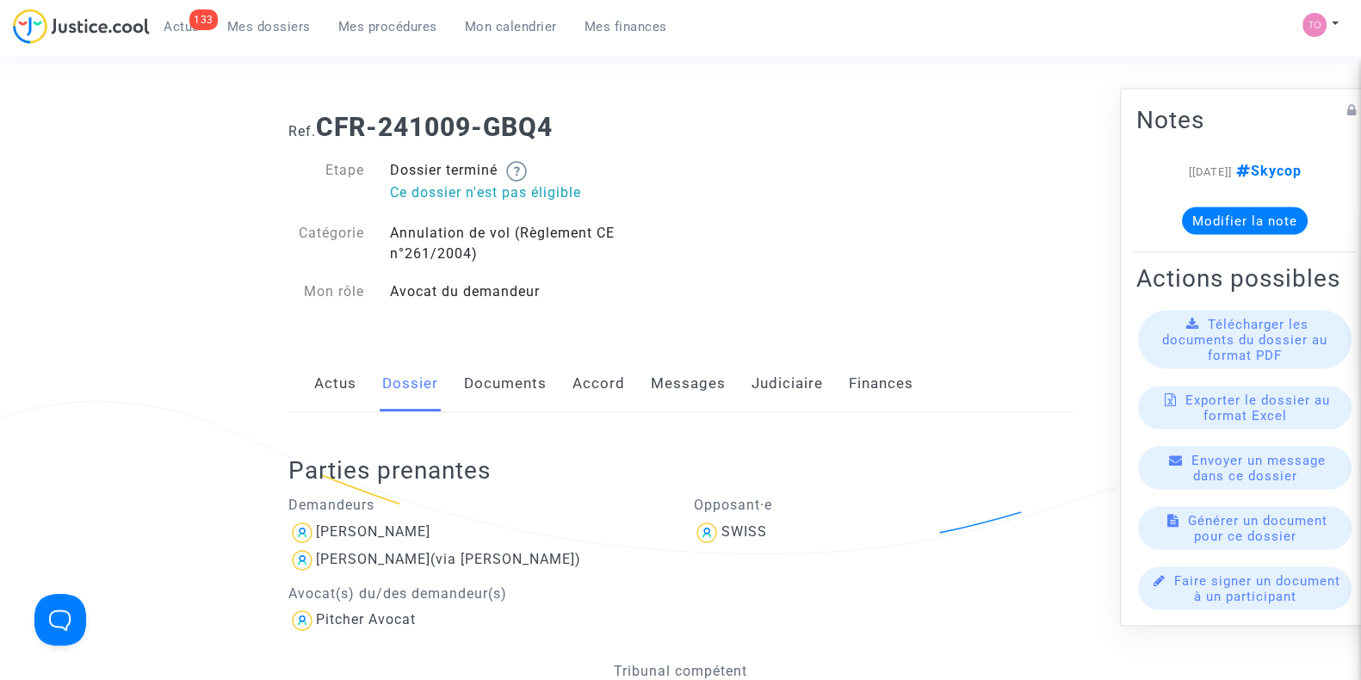
click at [348, 387] on link "Actus" at bounding box center [335, 384] width 42 height 57
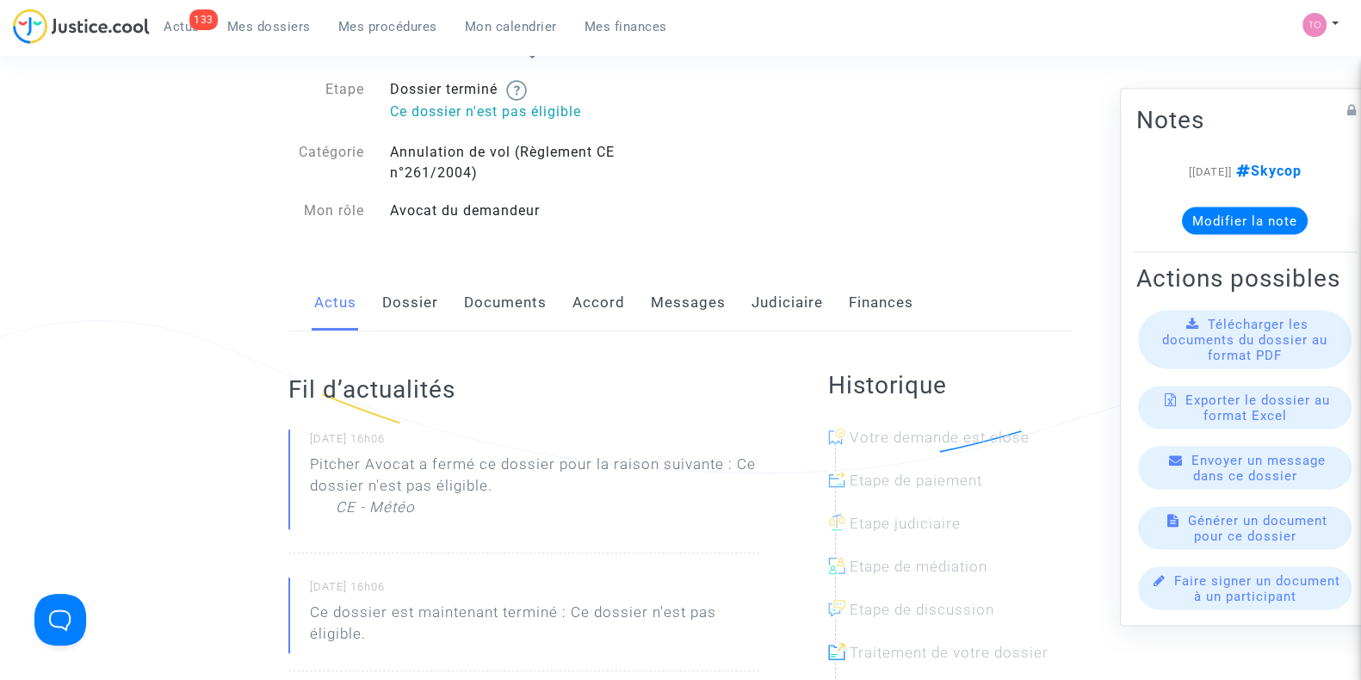
scroll to position [69, 0]
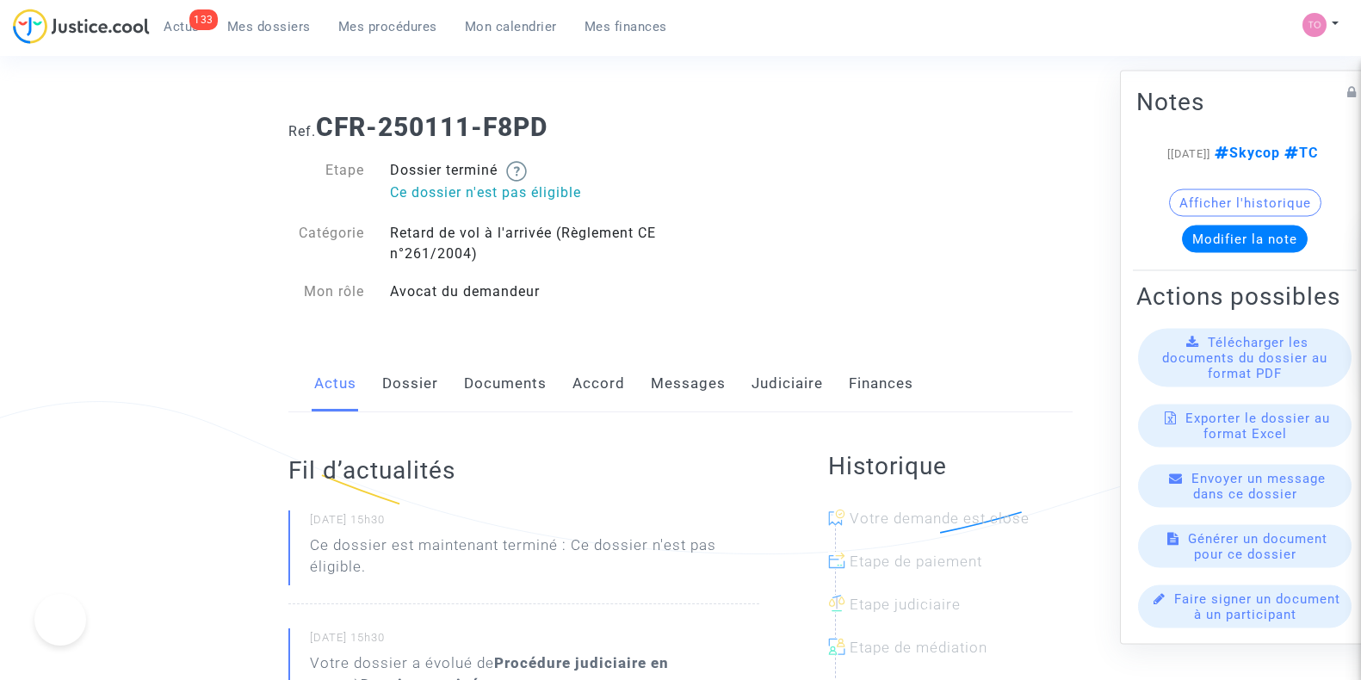
drag, startPoint x: 0, startPoint y: 0, endPoint x: 620, endPoint y: 393, distance: 734.2
click at [620, 393] on link "Accord" at bounding box center [599, 384] width 53 height 57
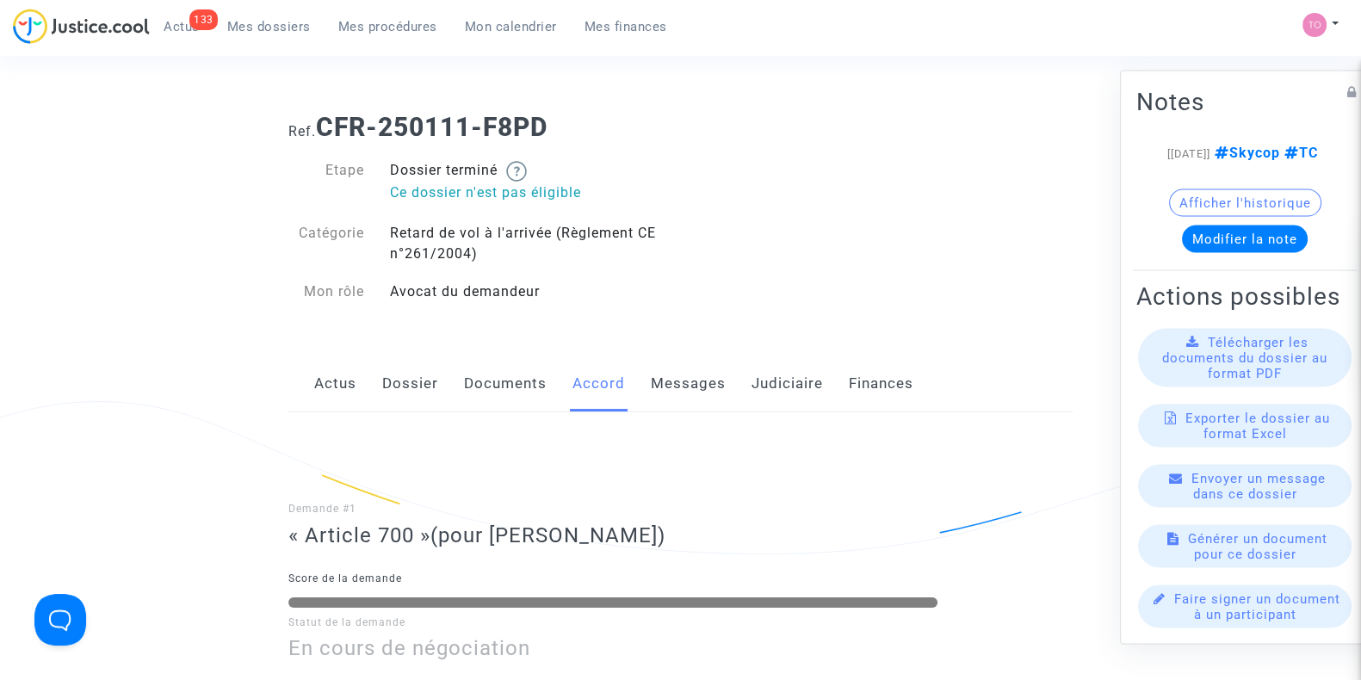
click at [681, 385] on link "Messages" at bounding box center [688, 384] width 75 height 57
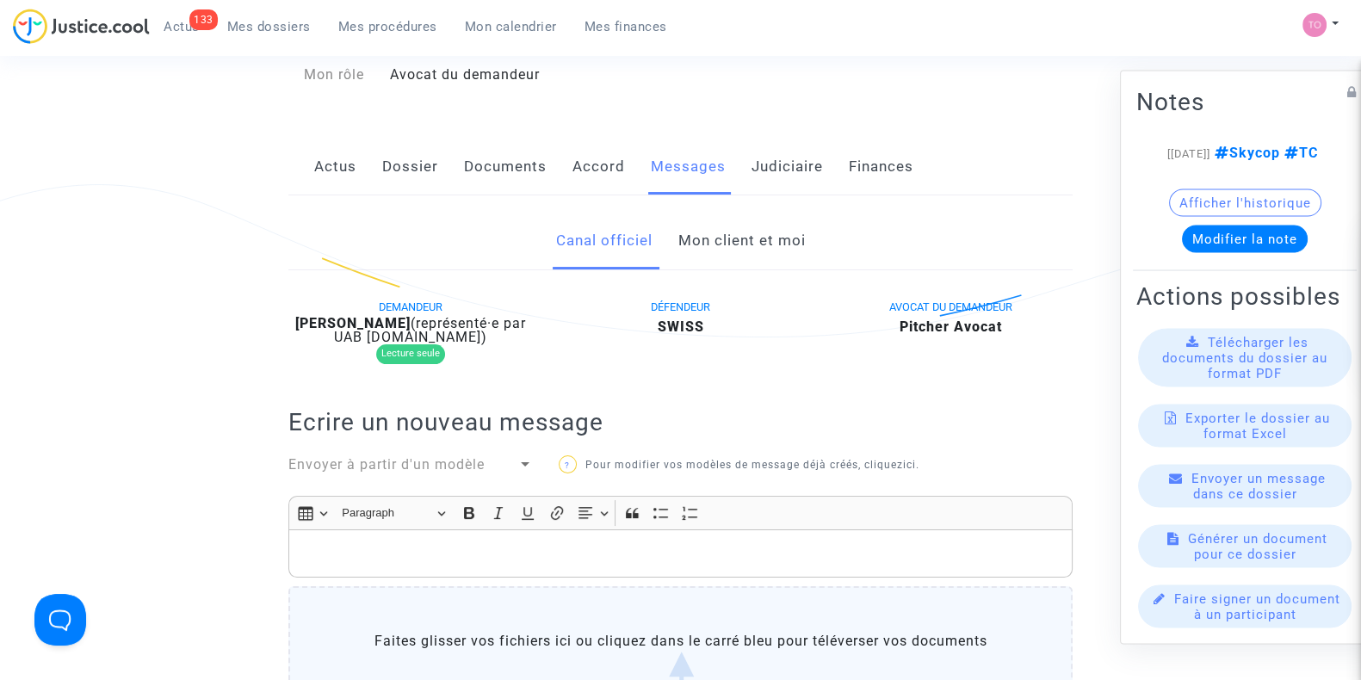
click at [726, 225] on link "Mon client et moi" at bounding box center [741, 241] width 127 height 57
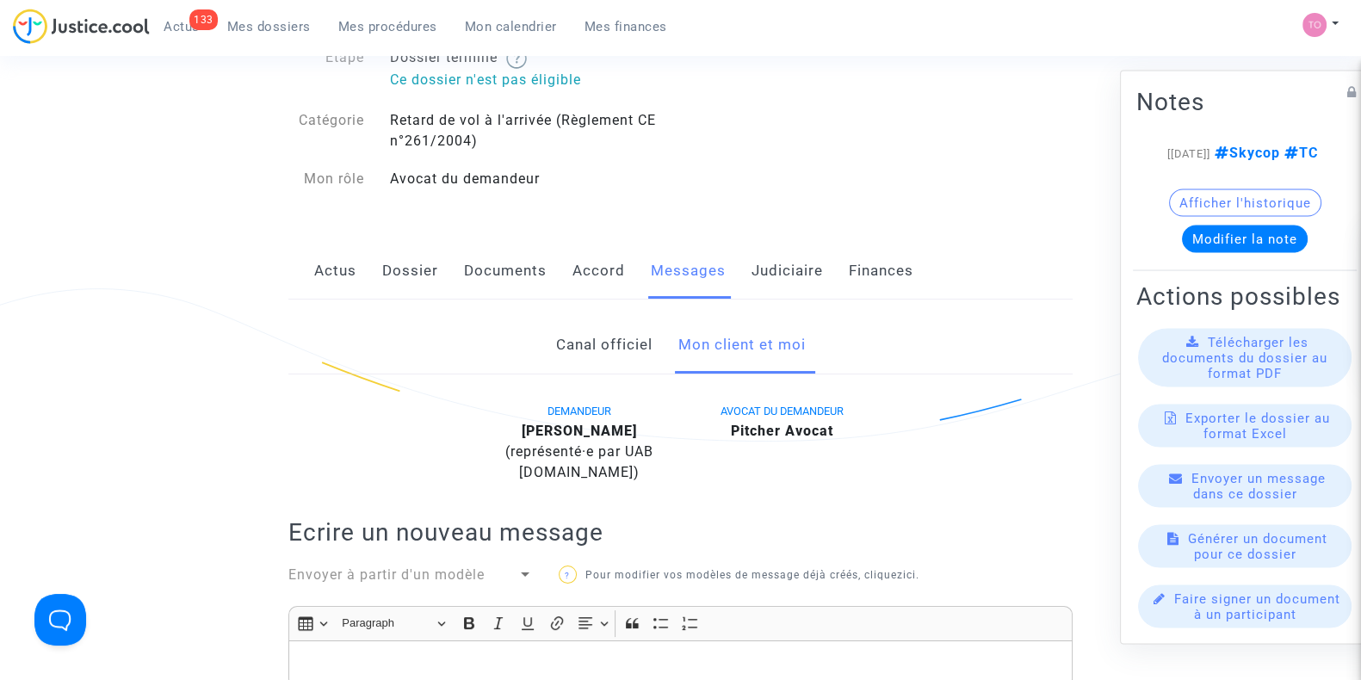
scroll to position [107, 0]
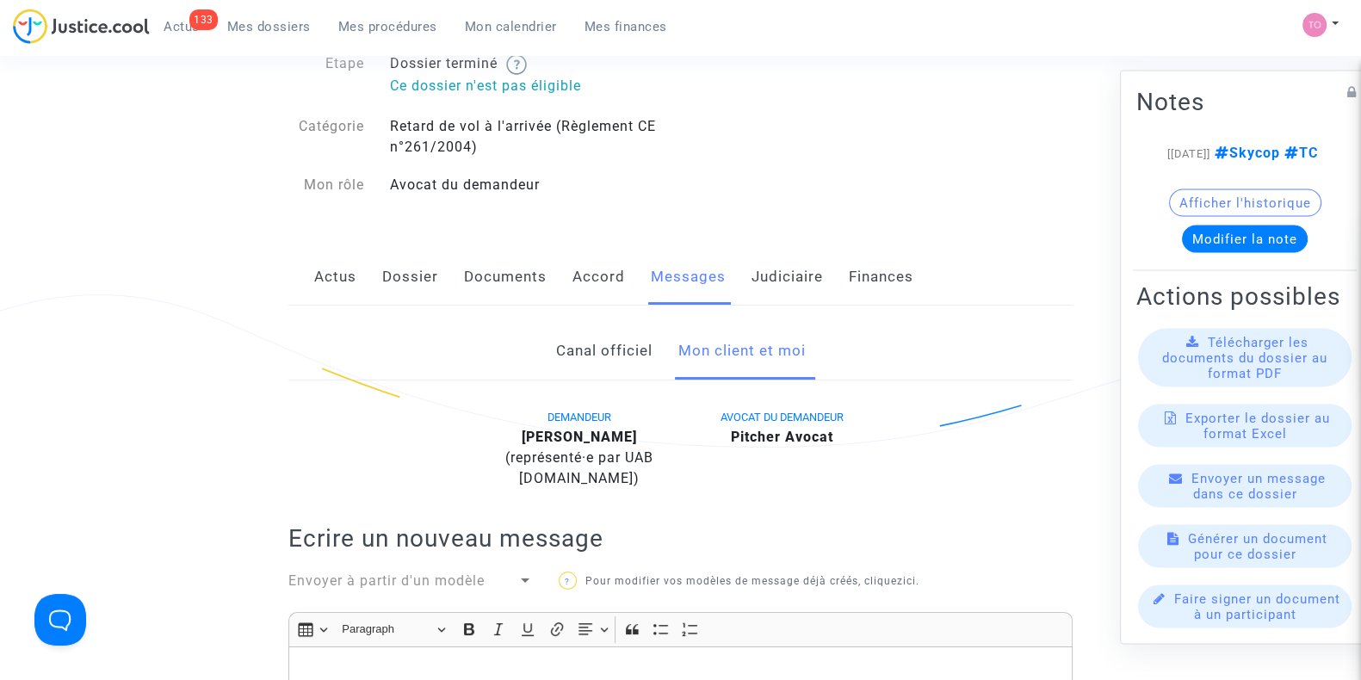
click at [353, 286] on link "Actus" at bounding box center [335, 277] width 42 height 57
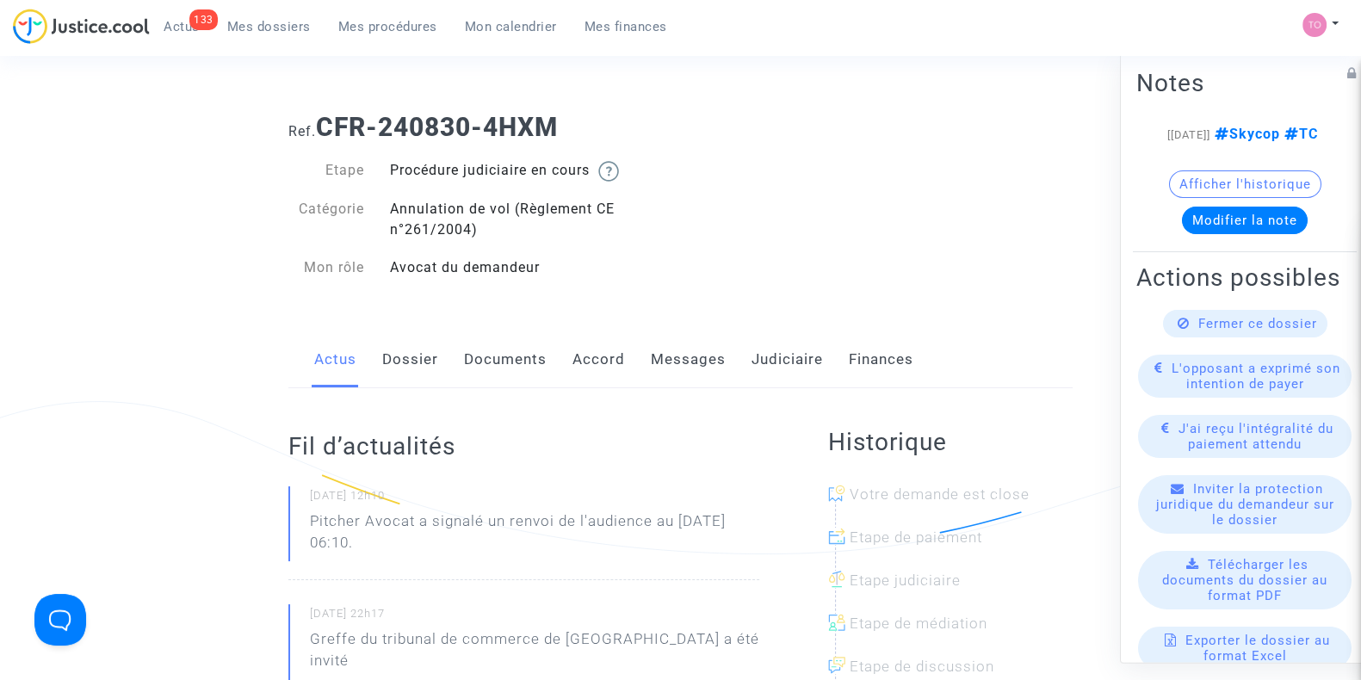
click at [392, 371] on link "Dossier" at bounding box center [410, 359] width 56 height 57
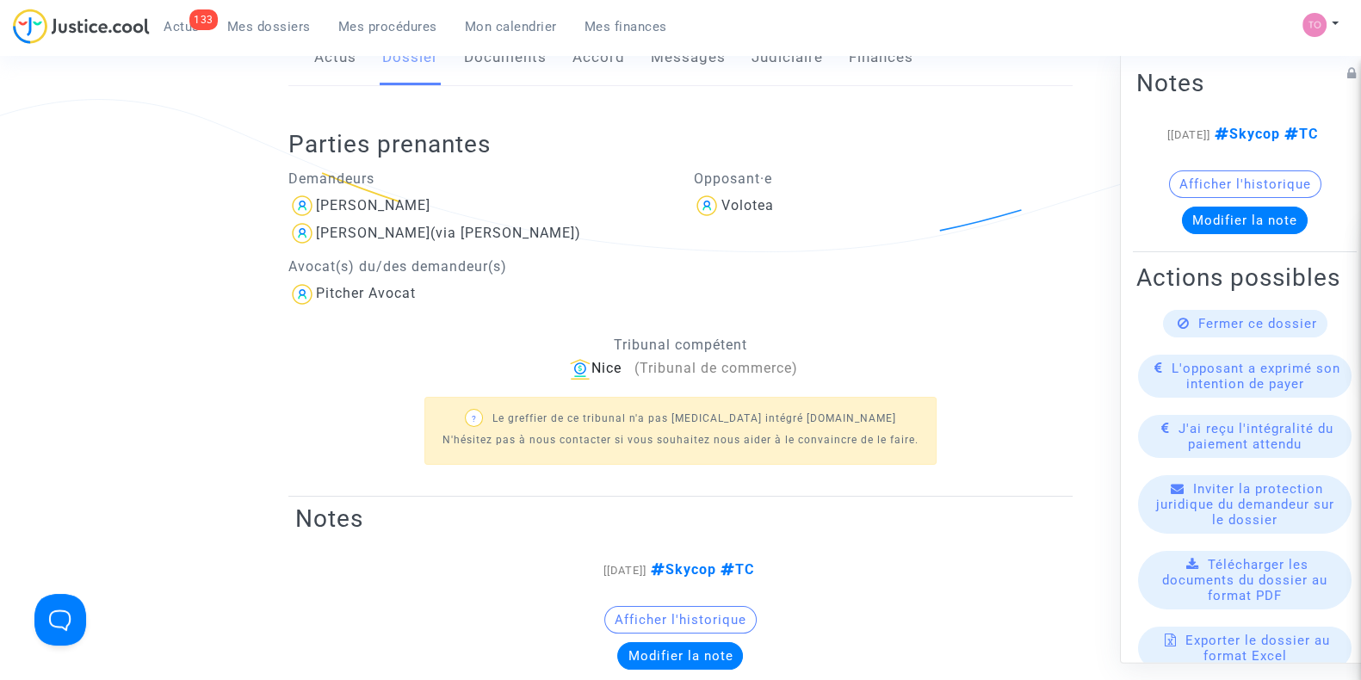
click at [392, 371] on div "Nice (Tribunal de commerce)" at bounding box center [680, 369] width 784 height 22
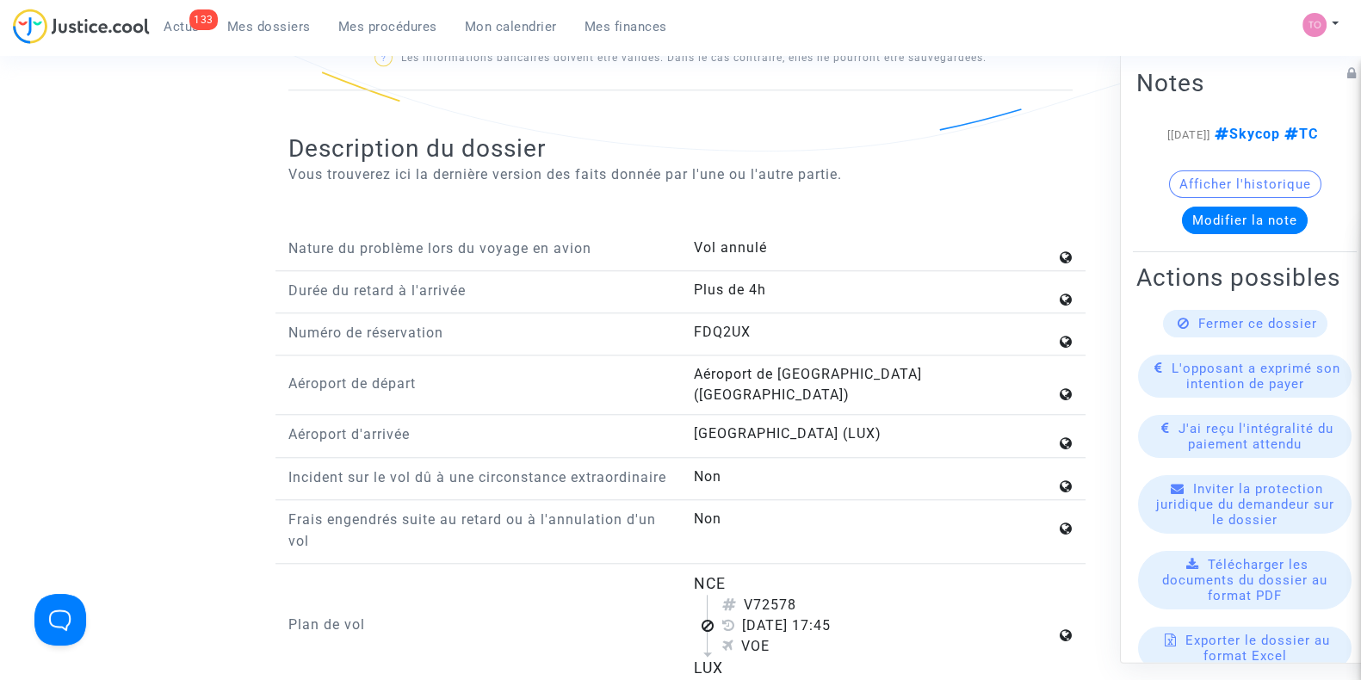
scroll to position [2299, 0]
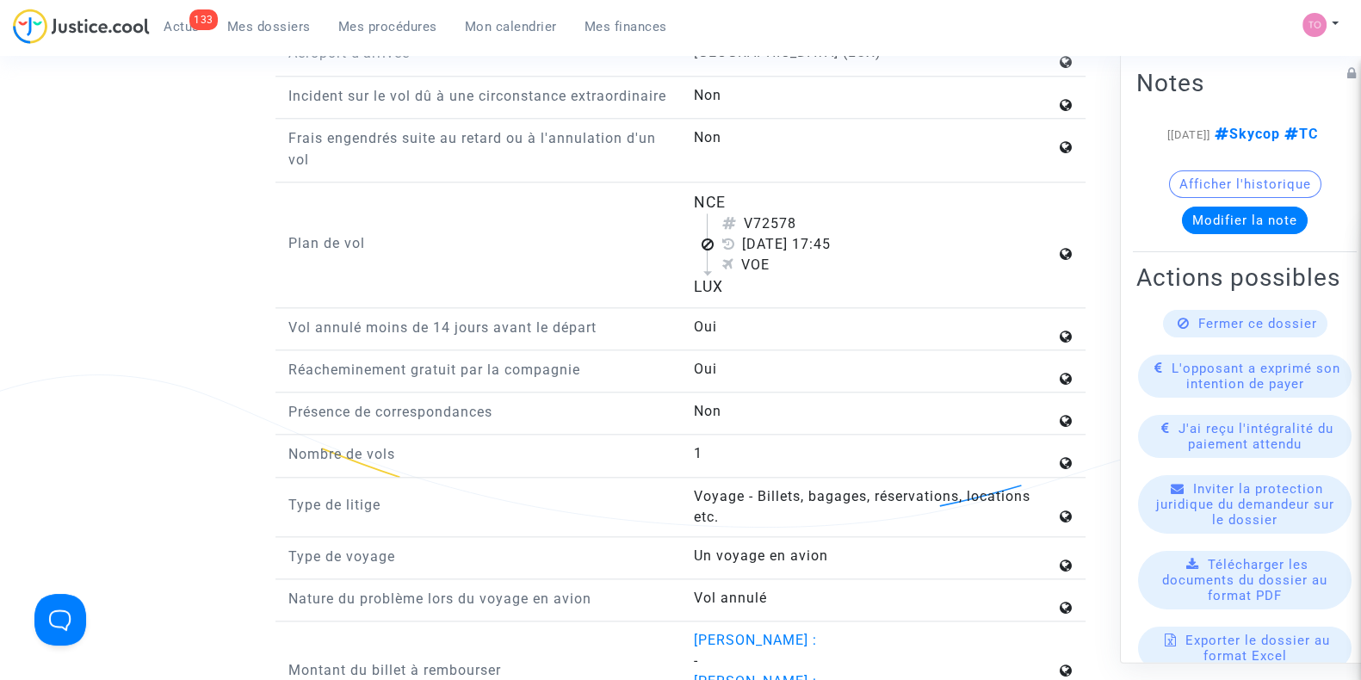
drag, startPoint x: 690, startPoint y: 199, endPoint x: 747, endPoint y: 296, distance: 113.1
click at [747, 296] on div "Plan de vol NCE V72578 19 octobre 2023 17:45 VOE LUX" at bounding box center [680, 249] width 810 height 117
copy flight-plan "NCE V72578 19 octobre 2023 17:45 VOE LUX"
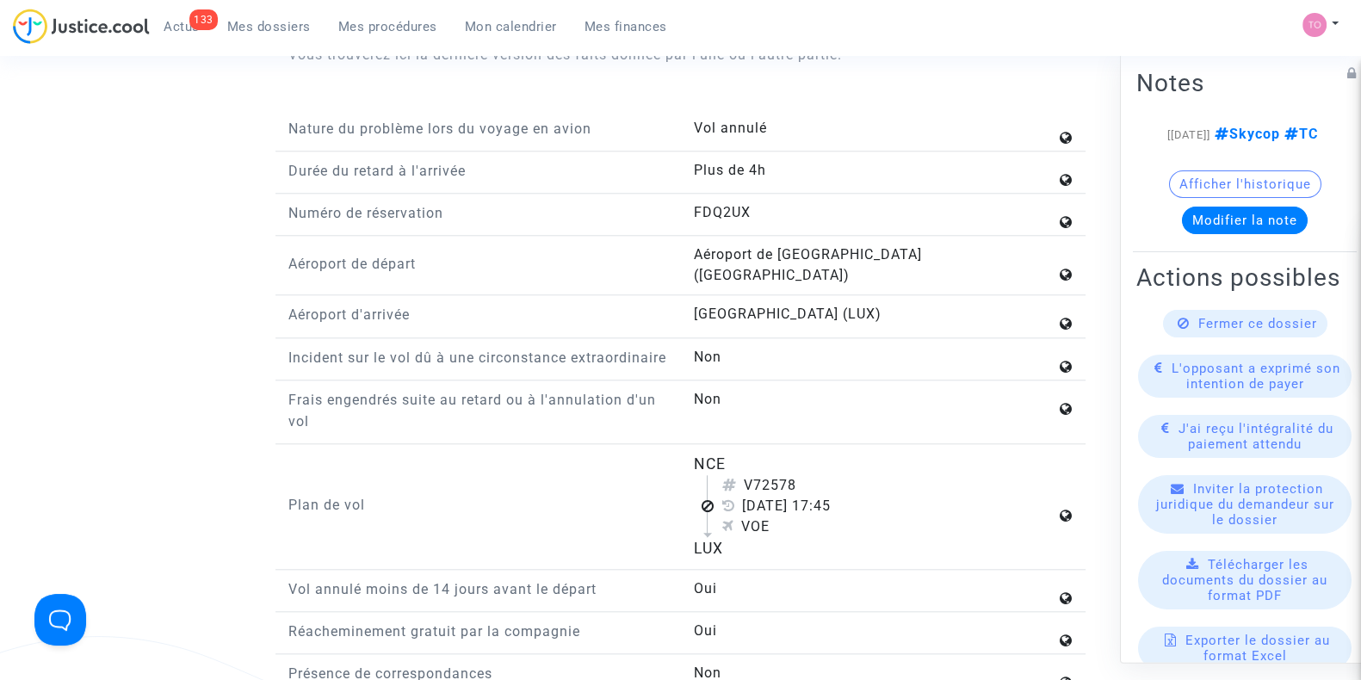
scroll to position [2036, 0]
click at [853, 476] on div "V72578" at bounding box center [888, 486] width 334 height 21
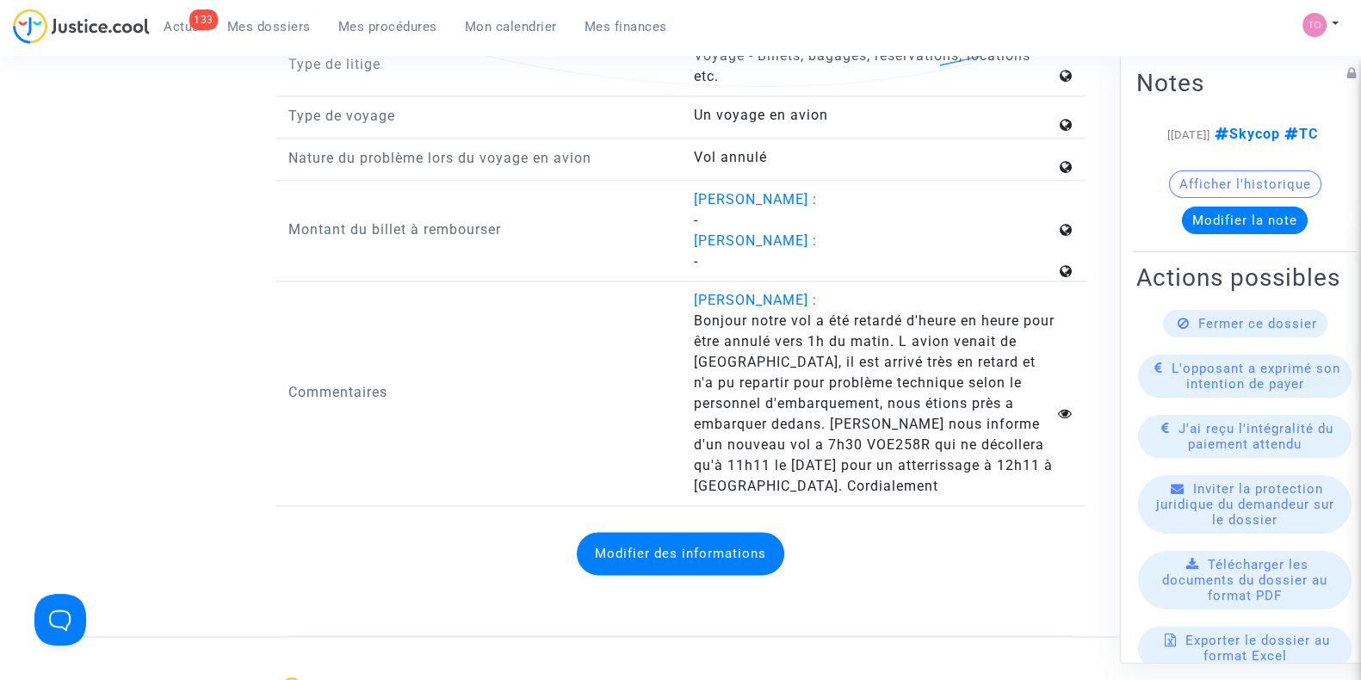
scroll to position [2741, 0]
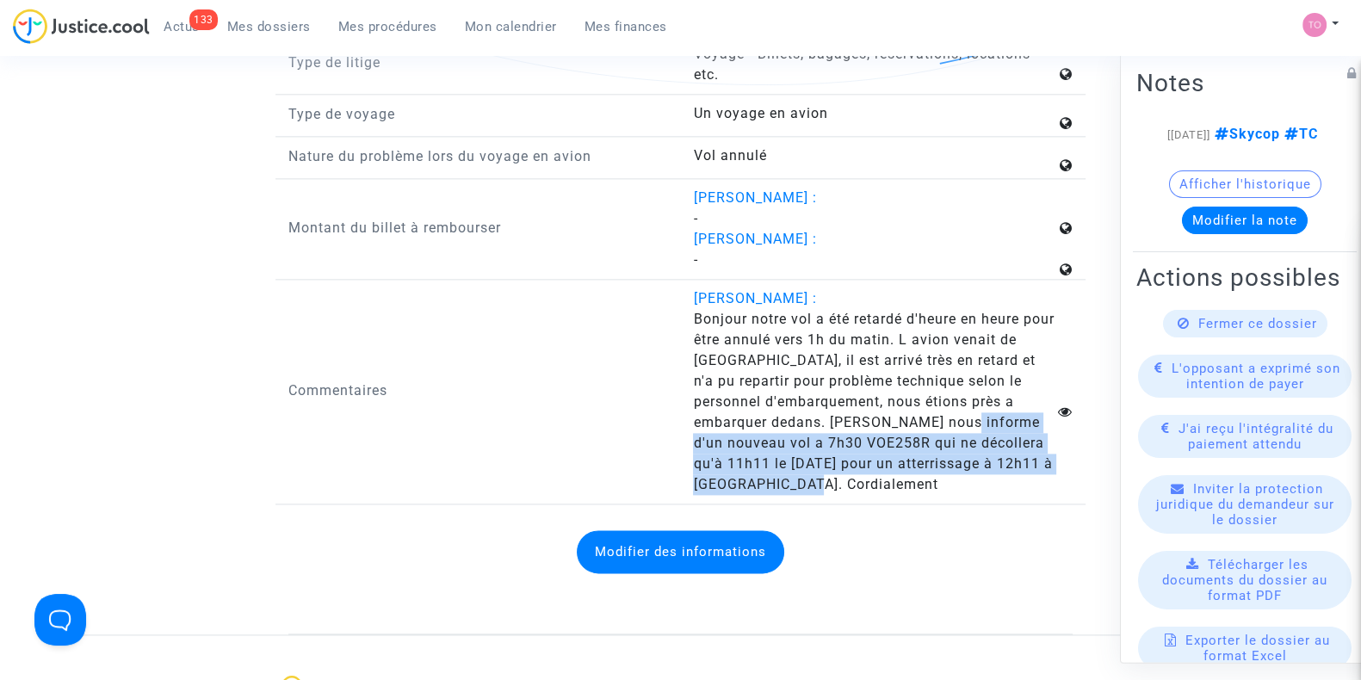
drag, startPoint x: 934, startPoint y: 414, endPoint x: 962, endPoint y: 480, distance: 71.3
click at [962, 480] on answer "Bonjour notre vol a été retardé d'heure en heure pour être annulé vers 1h du ma…" at bounding box center [874, 402] width 362 height 186
copy span "nouveau vol a 7h30 VOE258R qui ne décollera qu'à 11h11 le 20 octobre pour un at…"
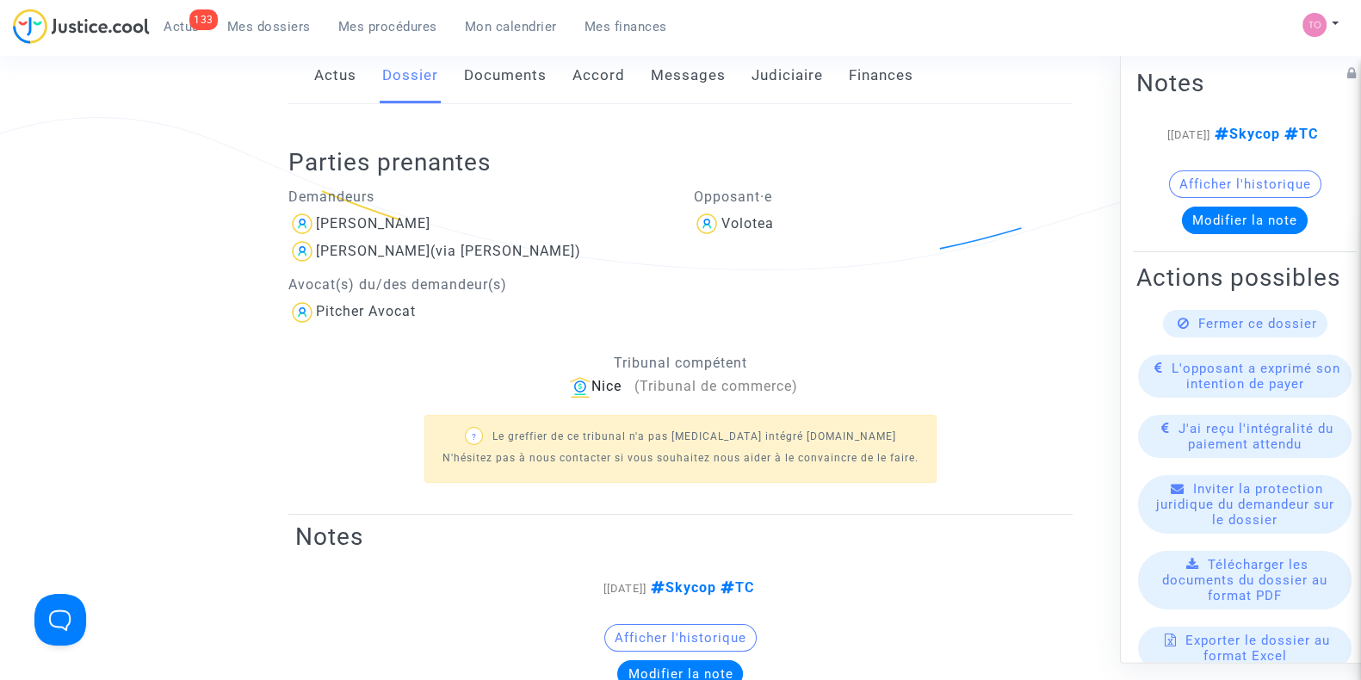
scroll to position [221, 0]
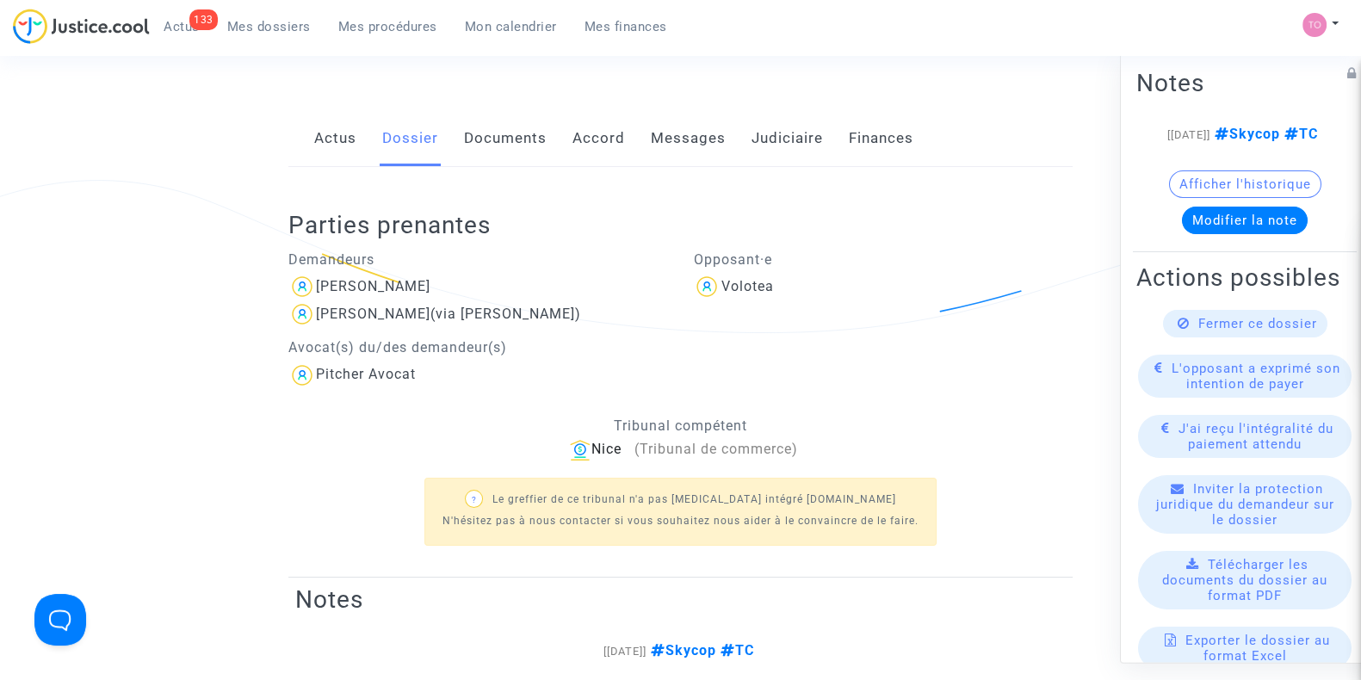
click at [672, 139] on link "Messages" at bounding box center [688, 138] width 75 height 57
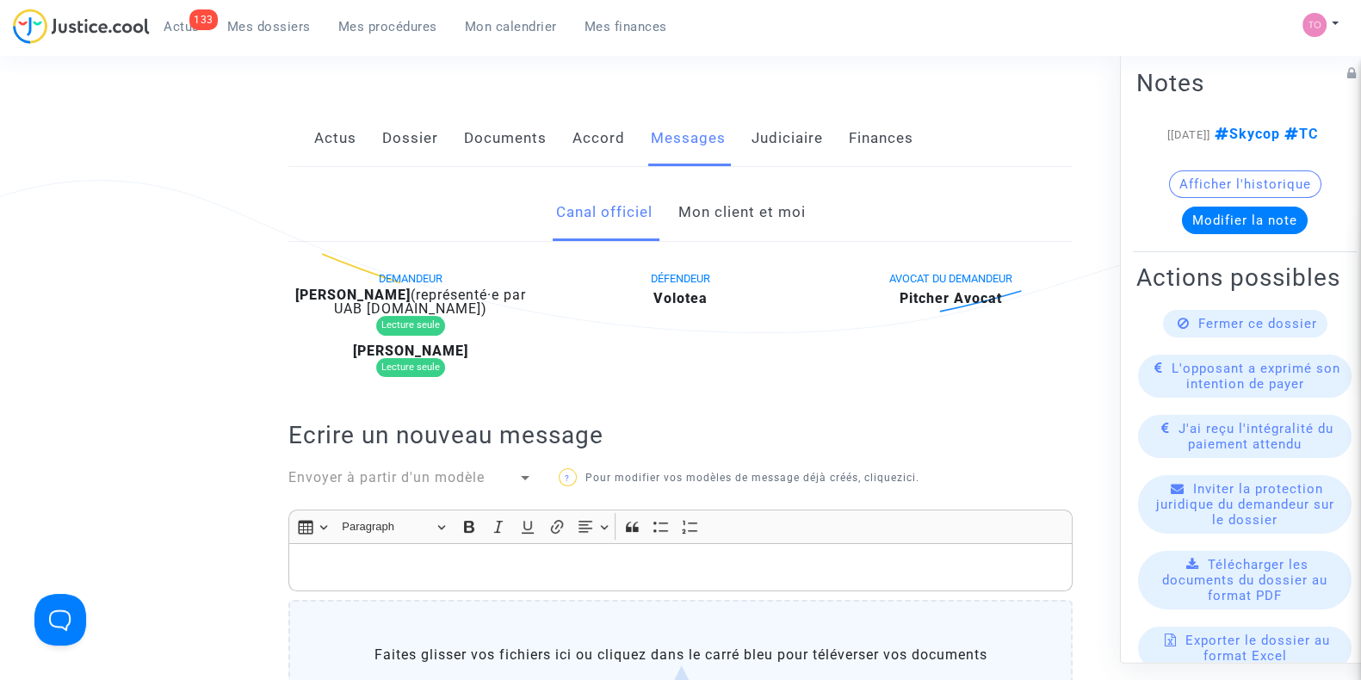
click at [482, 139] on link "Documents" at bounding box center [505, 138] width 83 height 57
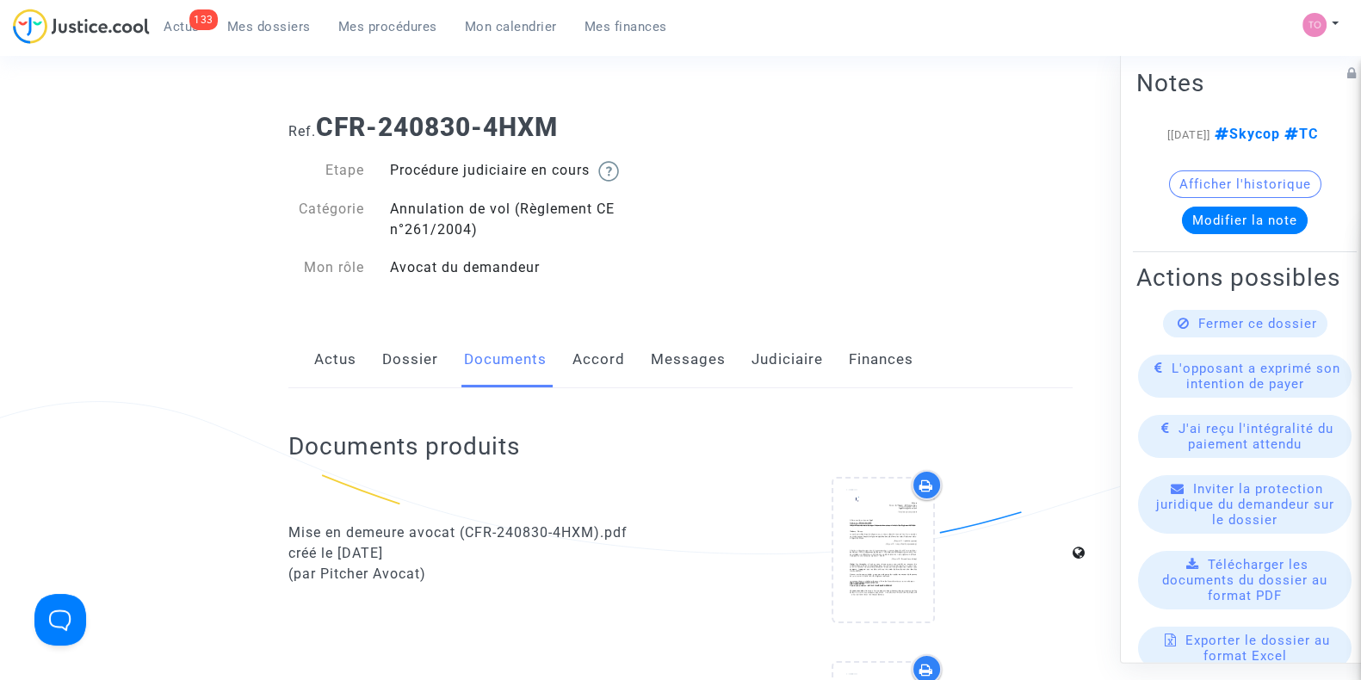
click at [692, 376] on link "Messages" at bounding box center [688, 359] width 75 height 57
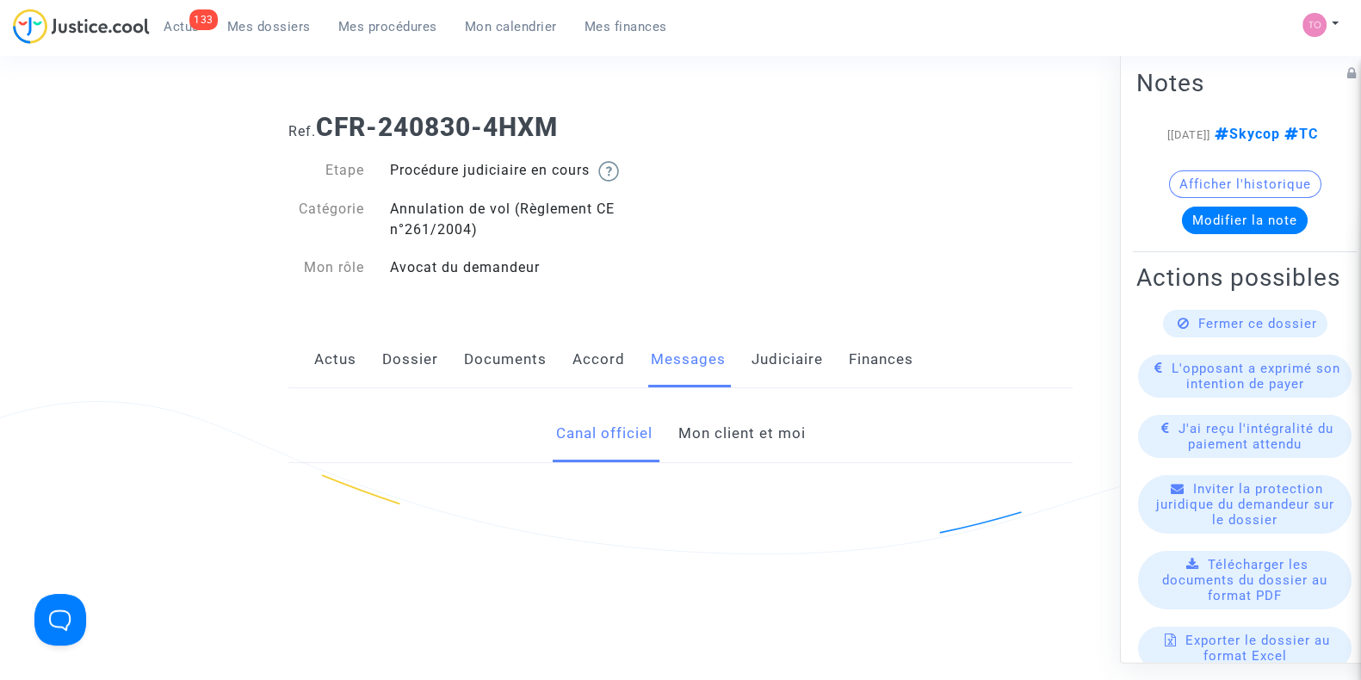
click at [711, 443] on link "Mon client et moi" at bounding box center [741, 433] width 127 height 57
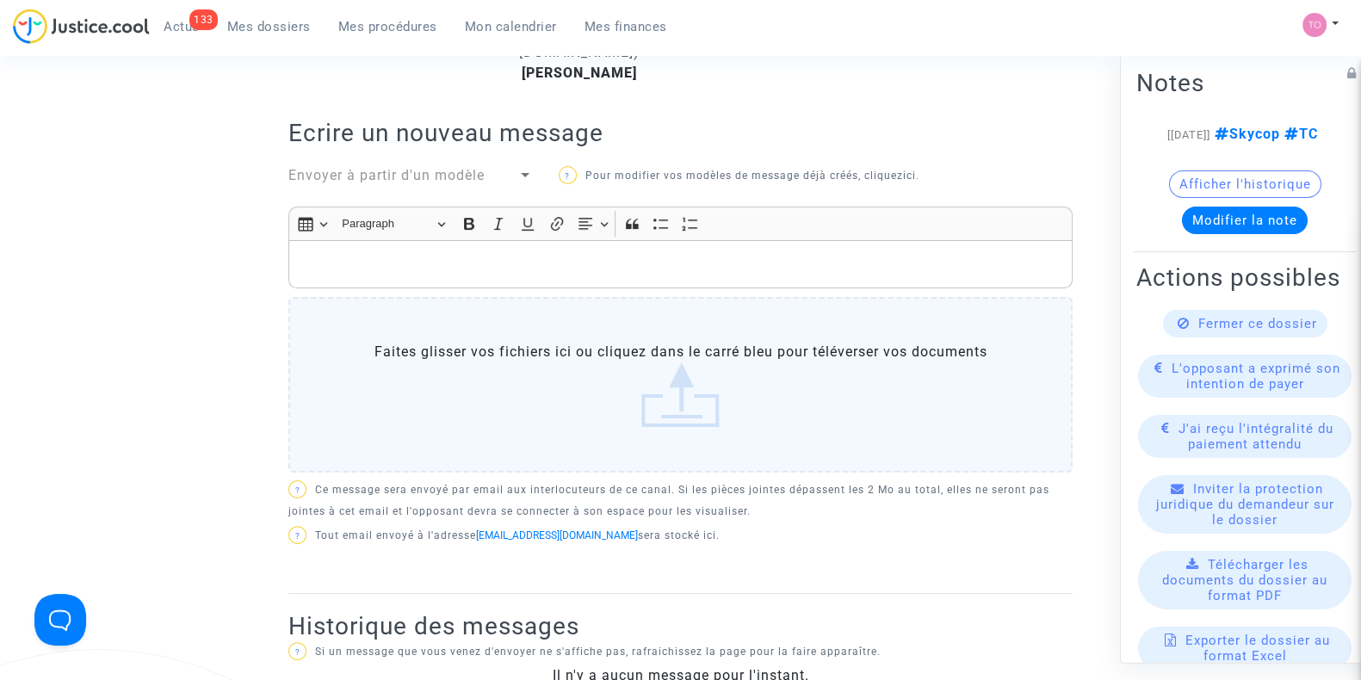
scroll to position [504, 0]
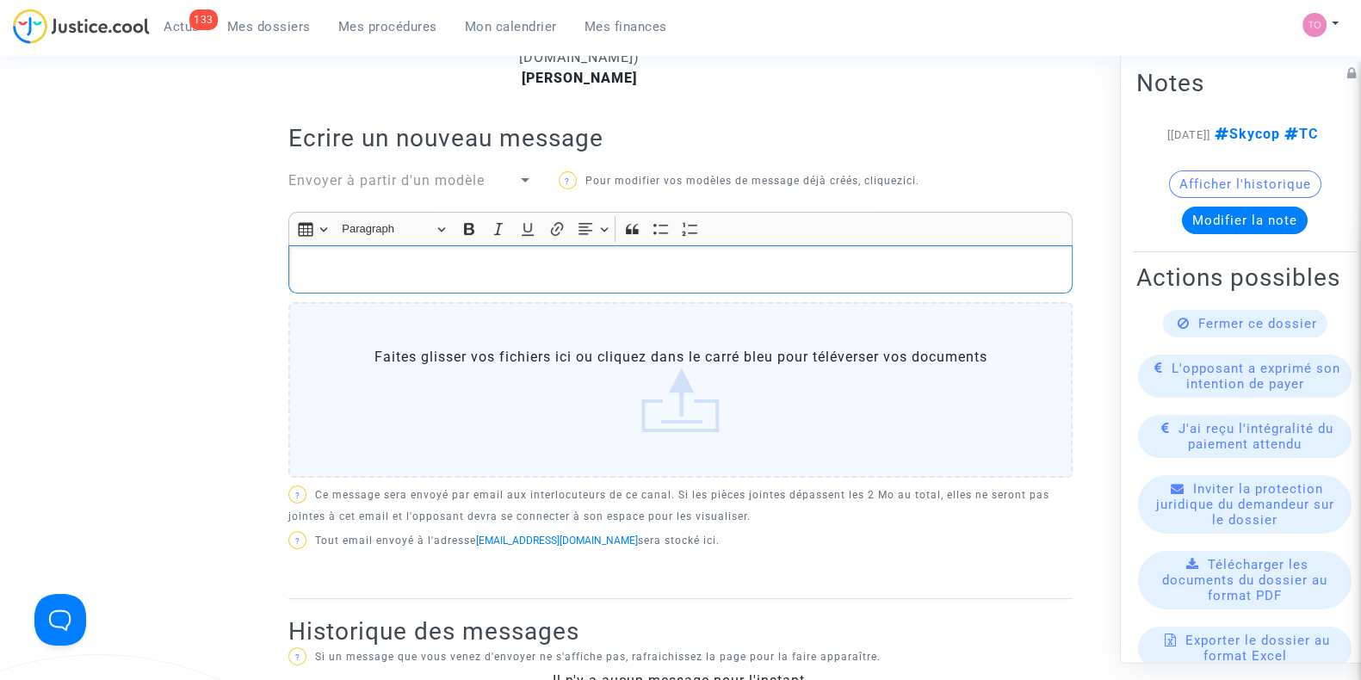
click at [386, 255] on div "Rich Text Editor, main" at bounding box center [680, 269] width 784 height 48
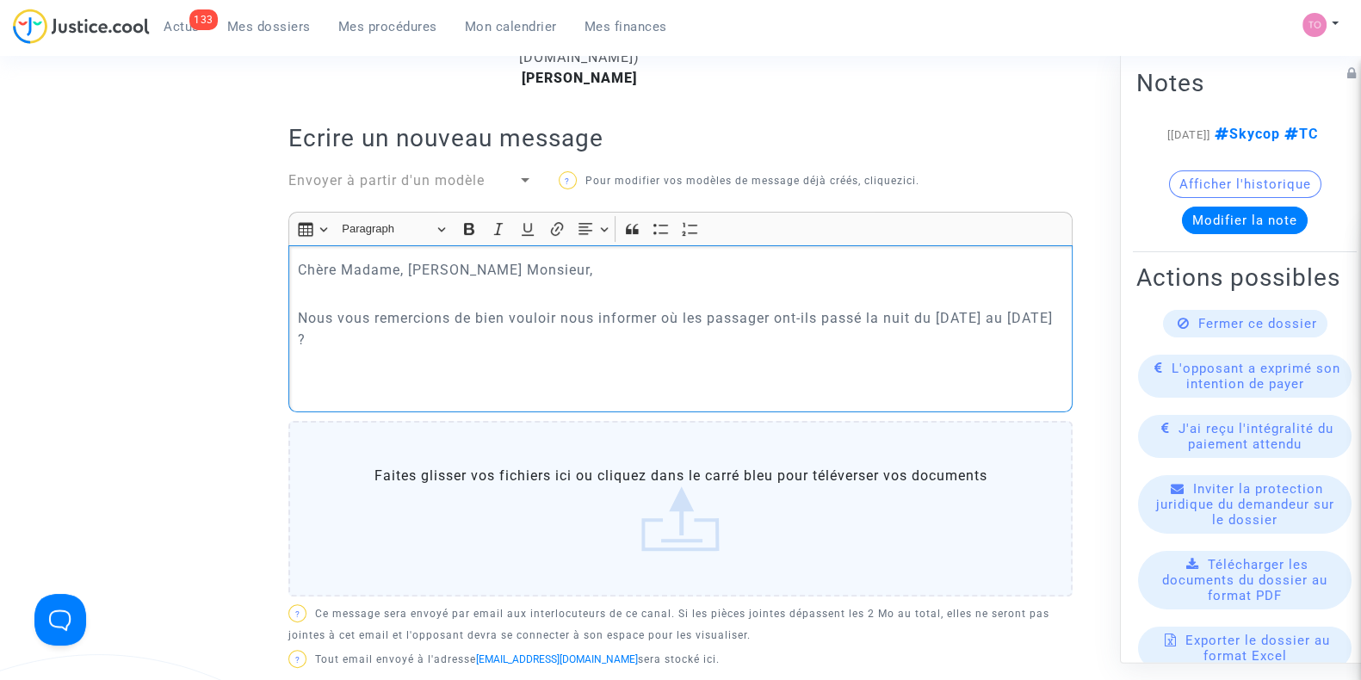
click at [1055, 309] on p "Nous vous remercions de bien vouloir nous informer où les passager ont-ils pass…" at bounding box center [681, 328] width 766 height 43
click at [653, 367] on p "Rich Text Editor, main" at bounding box center [681, 364] width 766 height 22
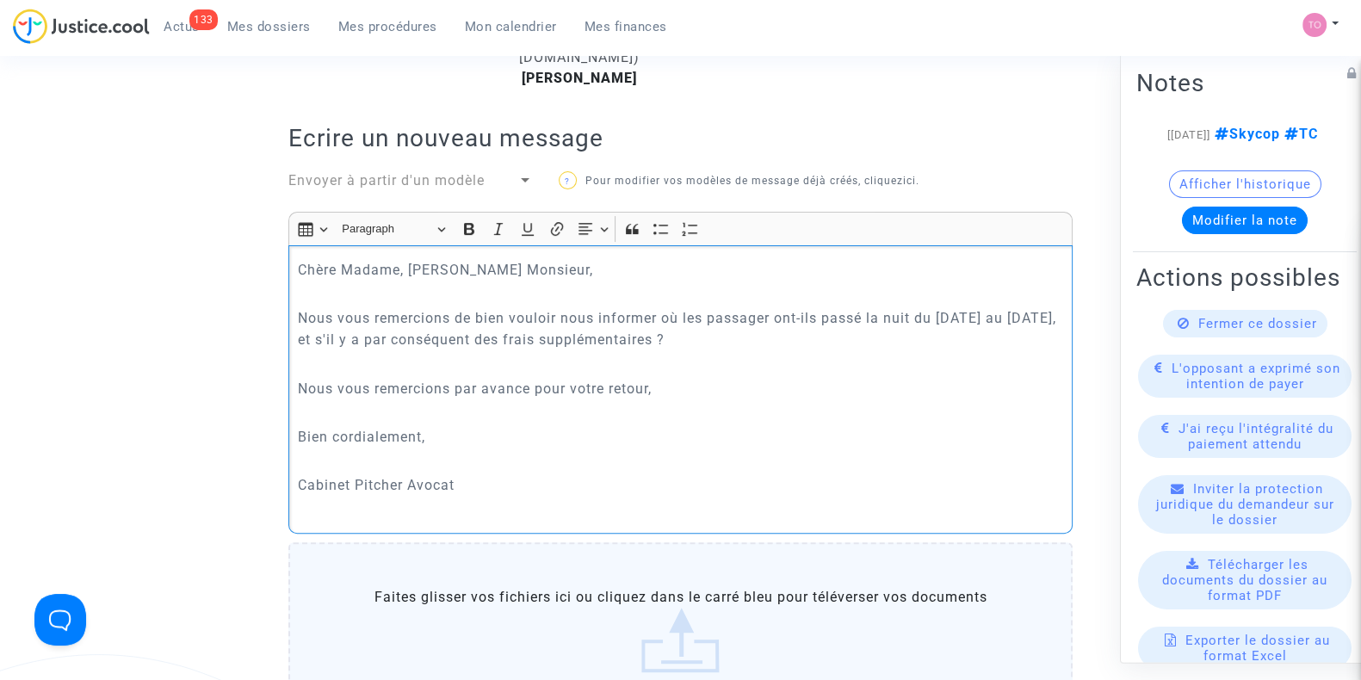
click at [437, 514] on p "Rich Text Editor, main" at bounding box center [681, 509] width 766 height 22
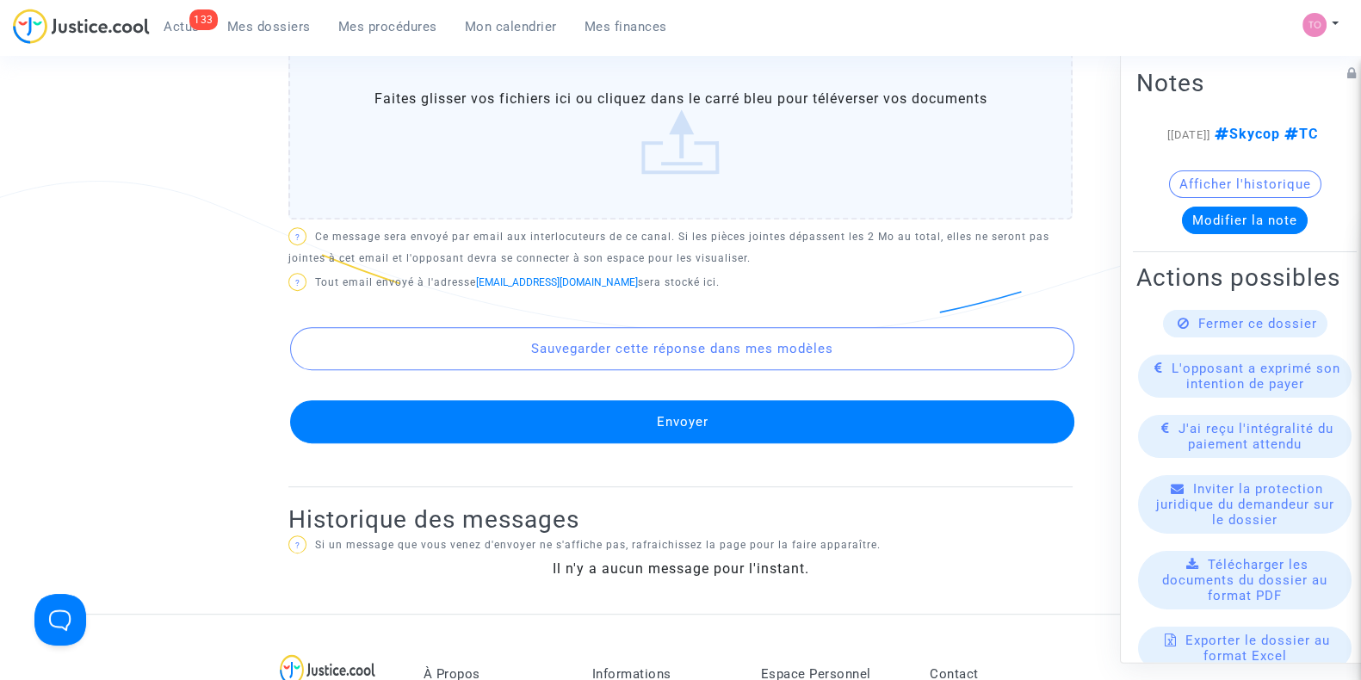
scroll to position [978, 0]
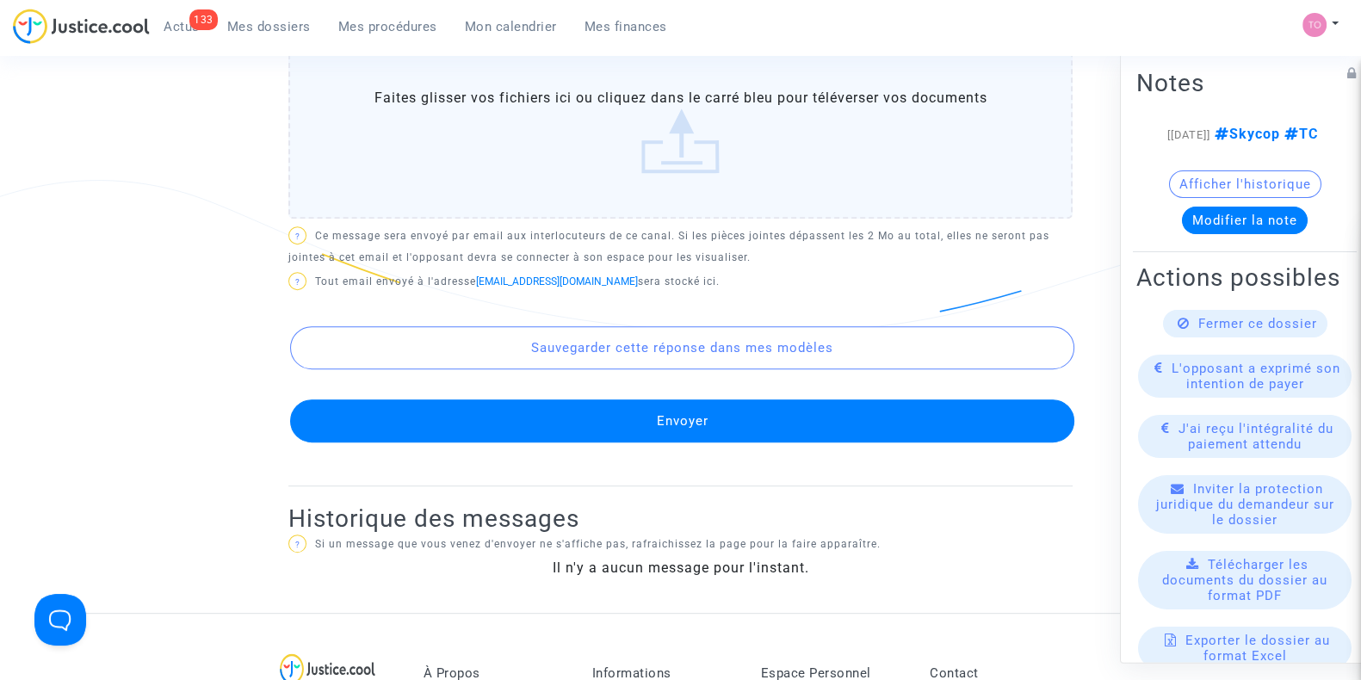
click at [613, 405] on button "Envoyer" at bounding box center [682, 420] width 784 height 43
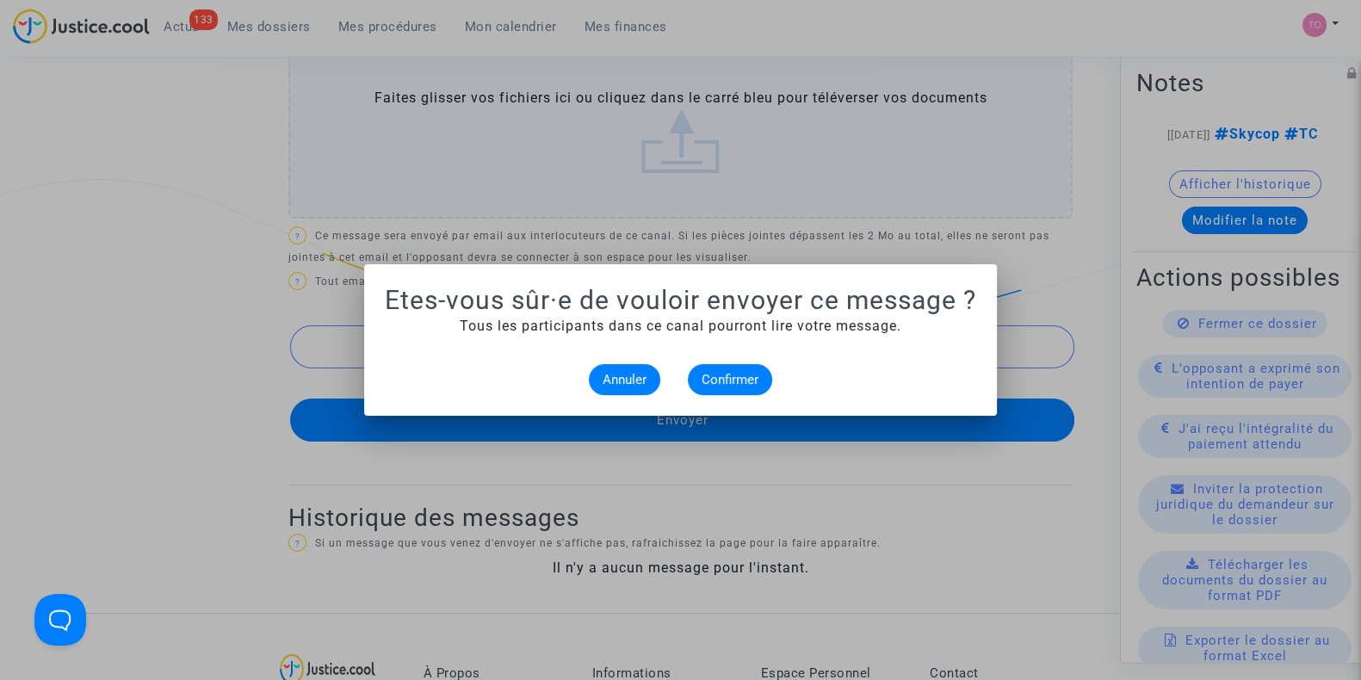
scroll to position [0, 0]
click at [742, 374] on span "Confirmer" at bounding box center [730, 379] width 57 height 15
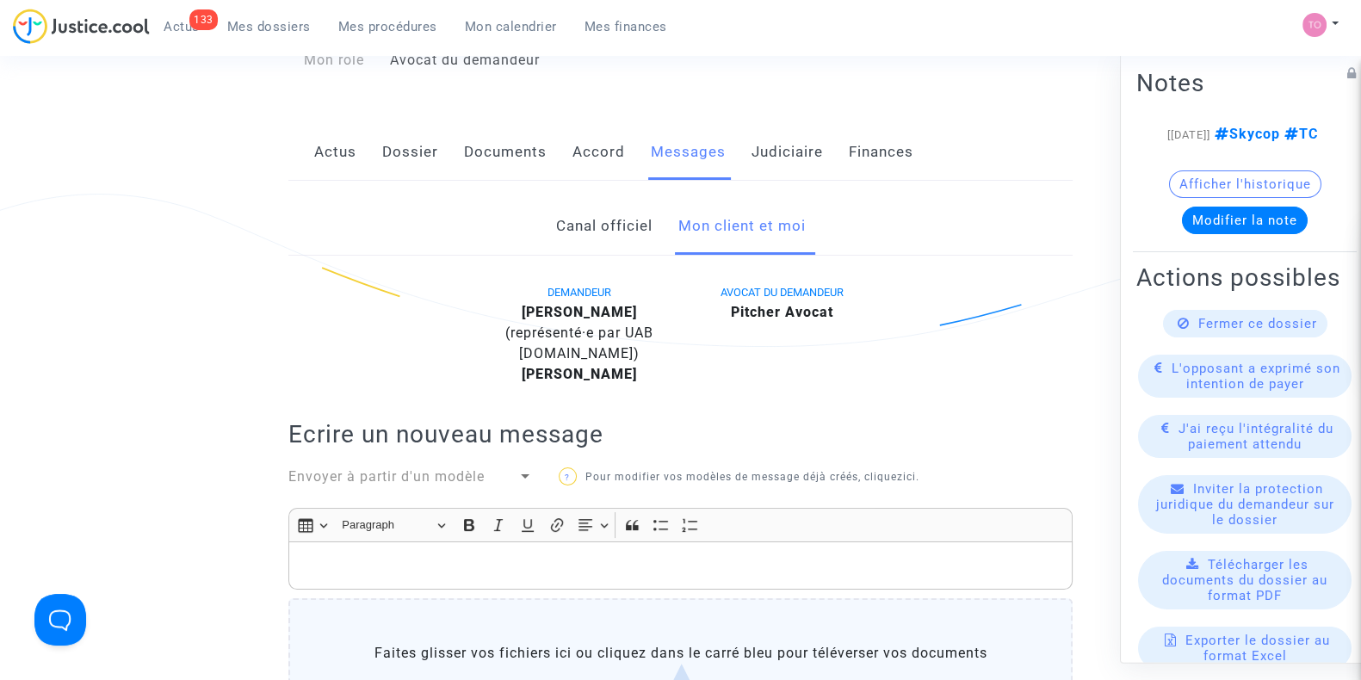
scroll to position [204, 0]
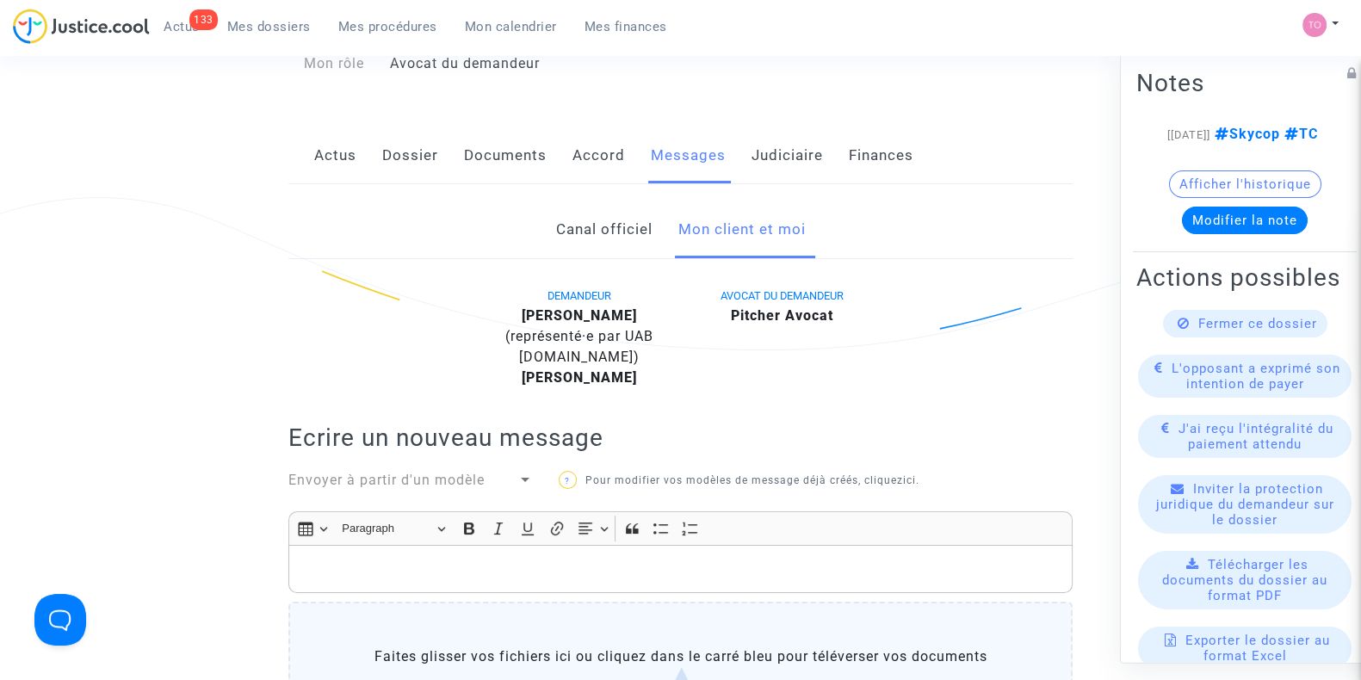
click at [771, 148] on link "Judiciaire" at bounding box center [787, 155] width 71 height 57
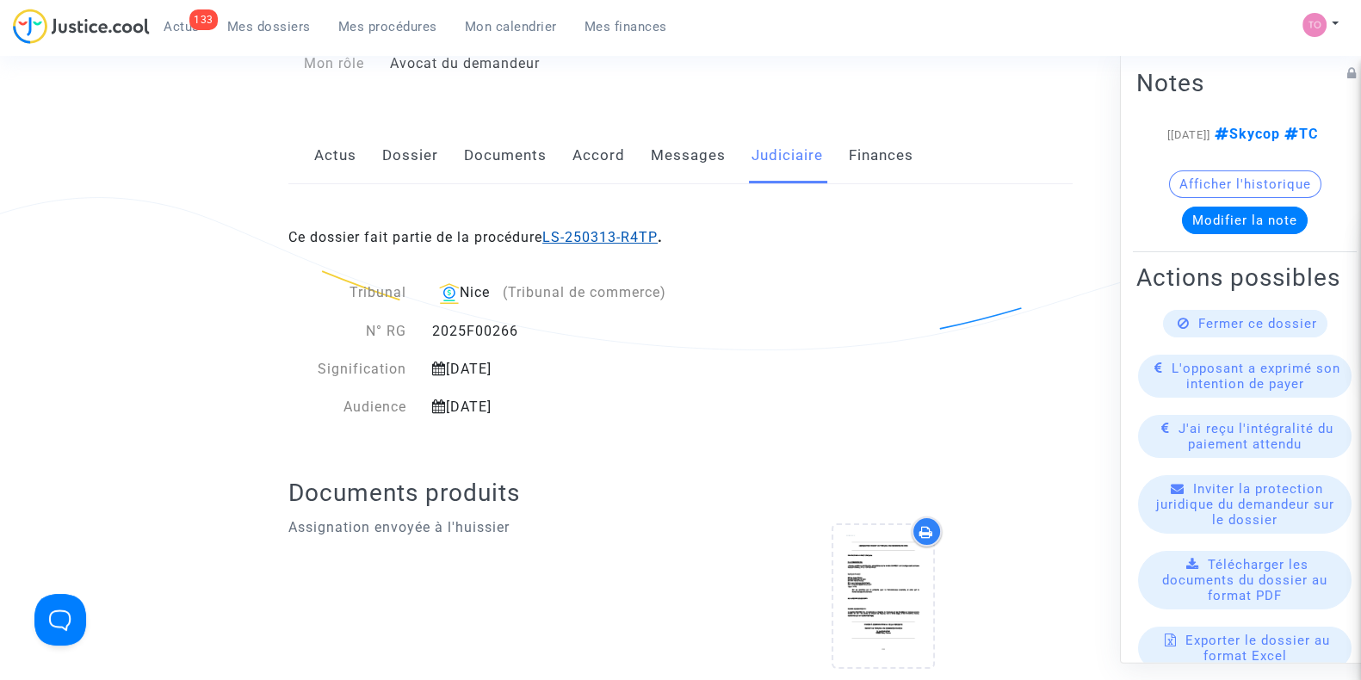
click at [616, 233] on link "LS-250313-R4TP" at bounding box center [599, 237] width 115 height 16
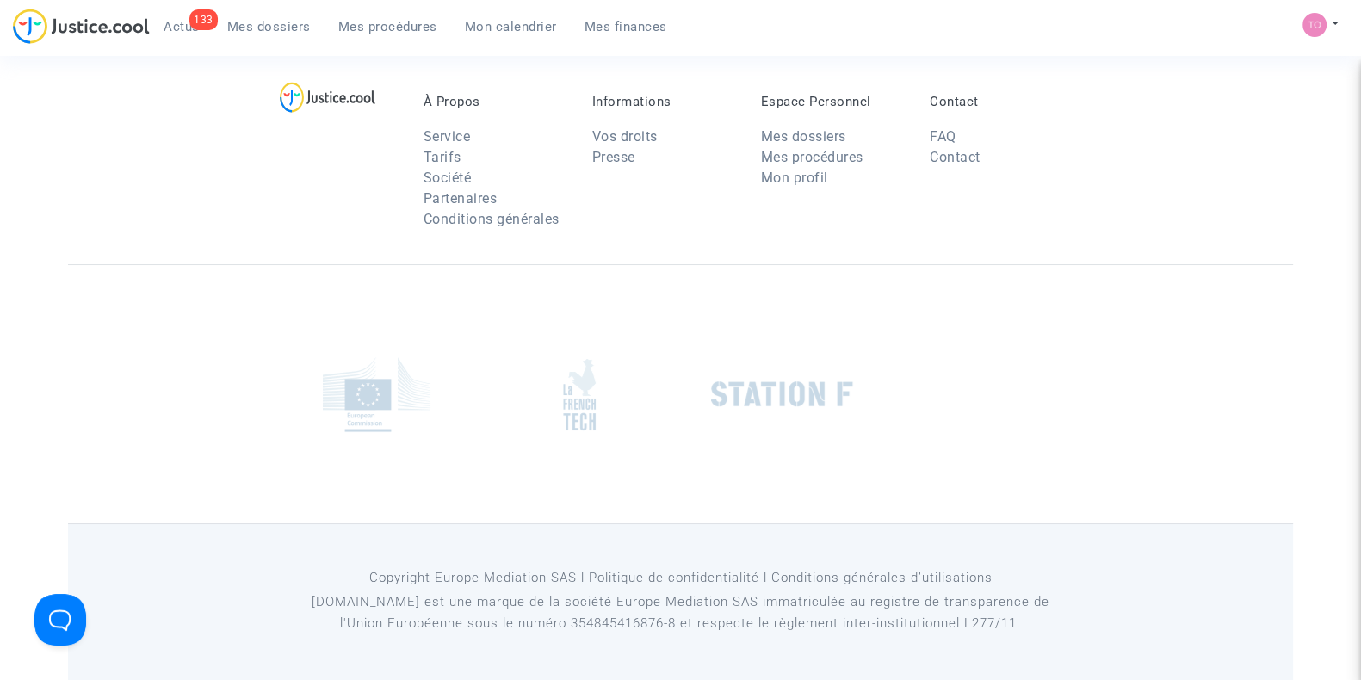
scroll to position [204, 0]
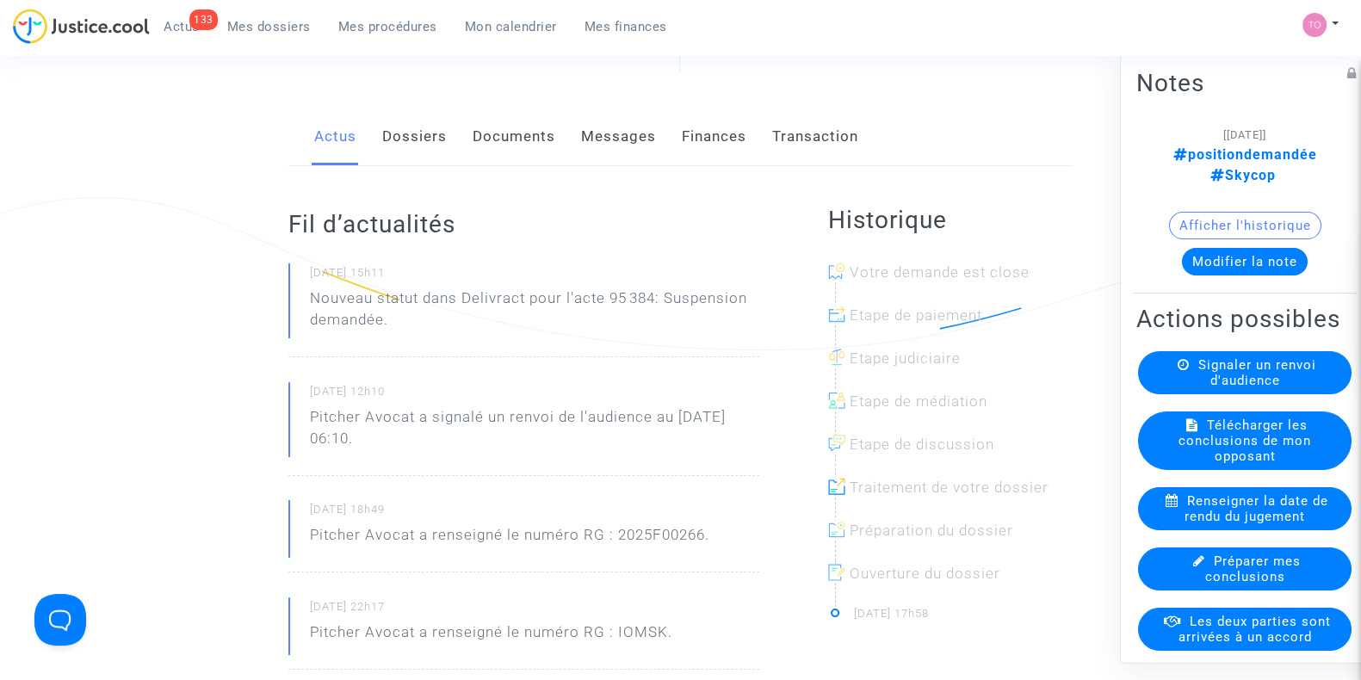
click at [1244, 248] on button "Modifier la note" at bounding box center [1245, 262] width 126 height 28
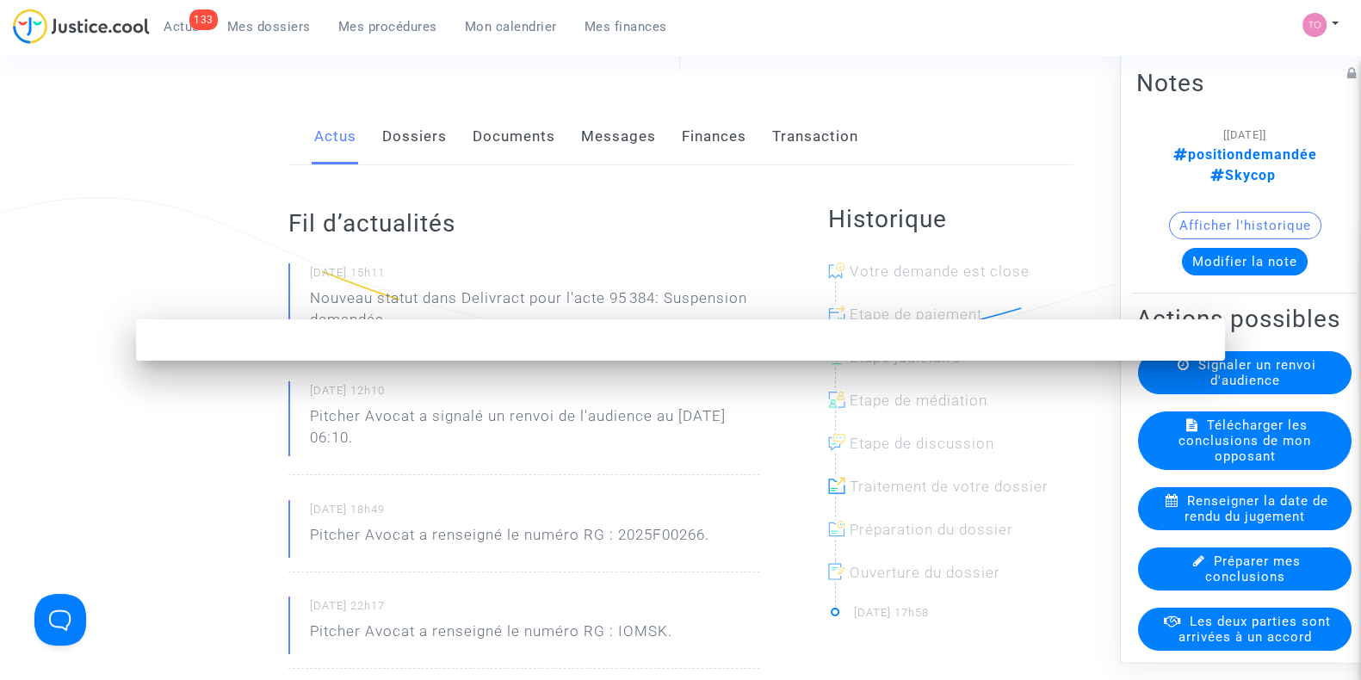
scroll to position [0, 0]
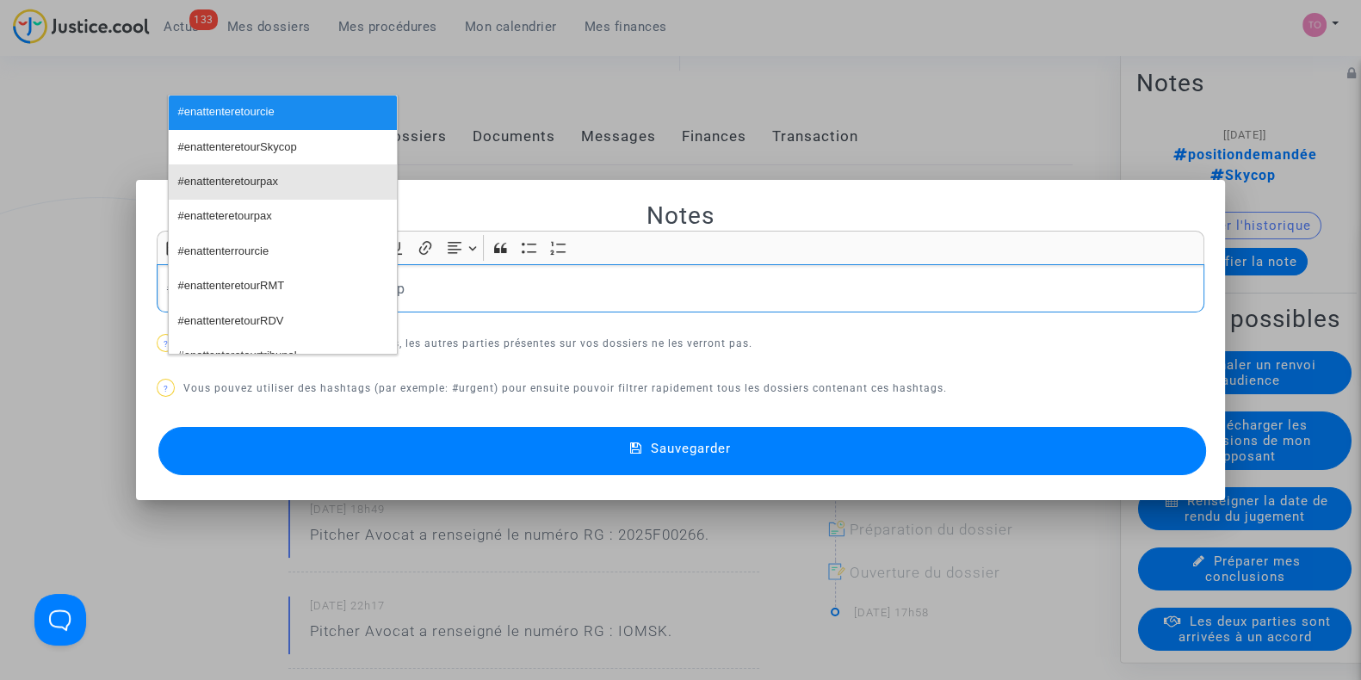
click at [276, 170] on span "#enattenteretourpax" at bounding box center [228, 182] width 100 height 25
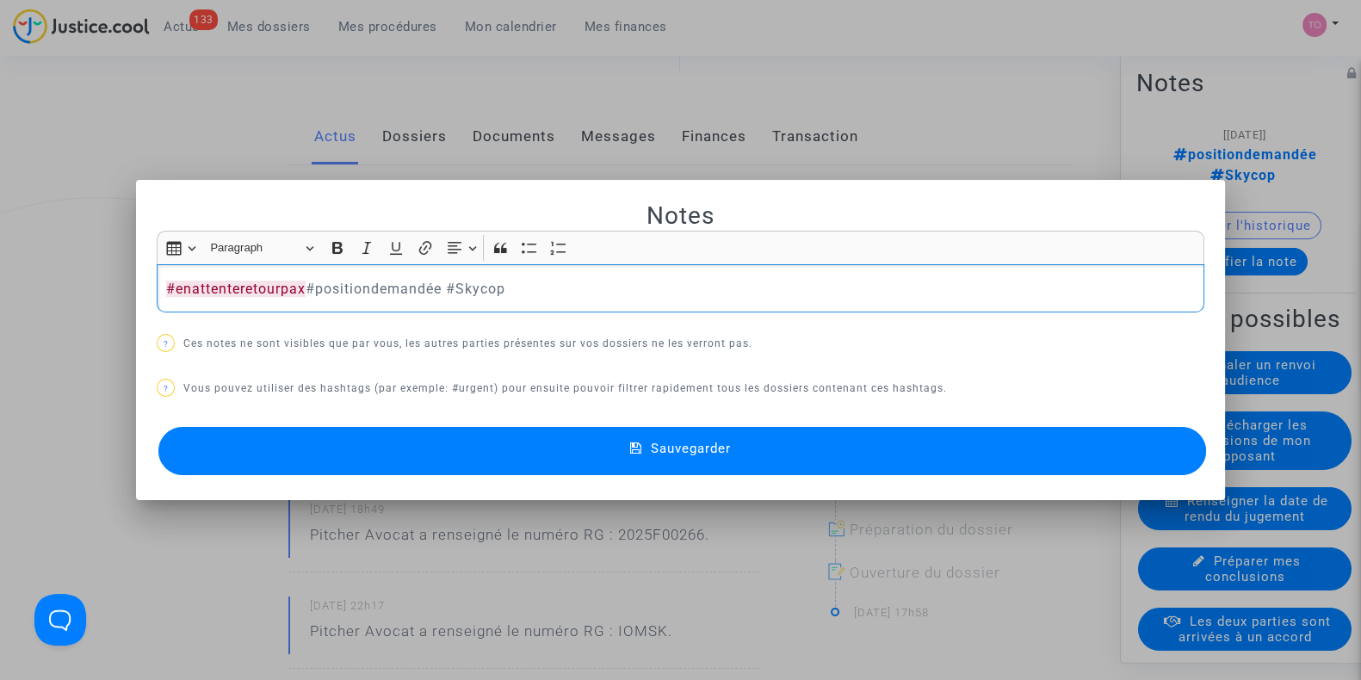
click at [166, 289] on span "#enattenteretourpax" at bounding box center [235, 289] width 139 height 16
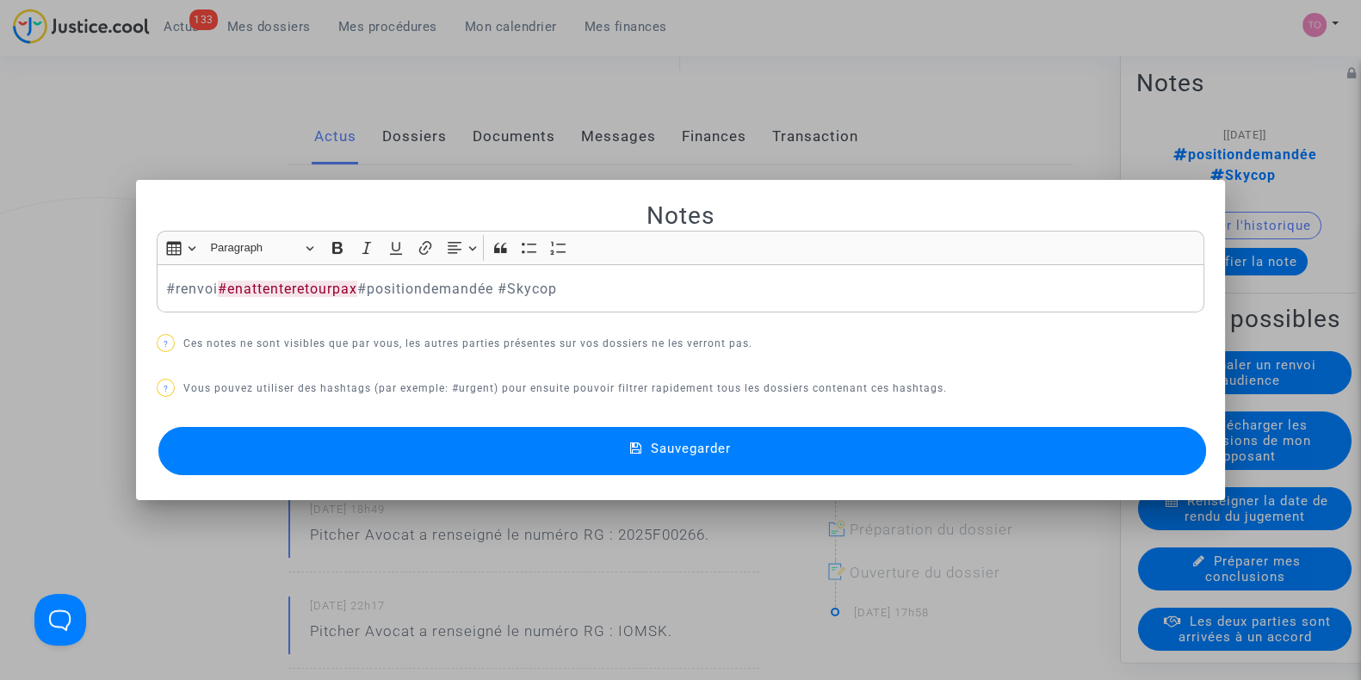
drag, startPoint x: 335, startPoint y: 453, endPoint x: 410, endPoint y: 320, distance: 152.3
click at [410, 320] on div "Notes Rich Text Editor Insert table Insert table Heading Paragraph Paragraph He…" at bounding box center [681, 341] width 1048 height 280
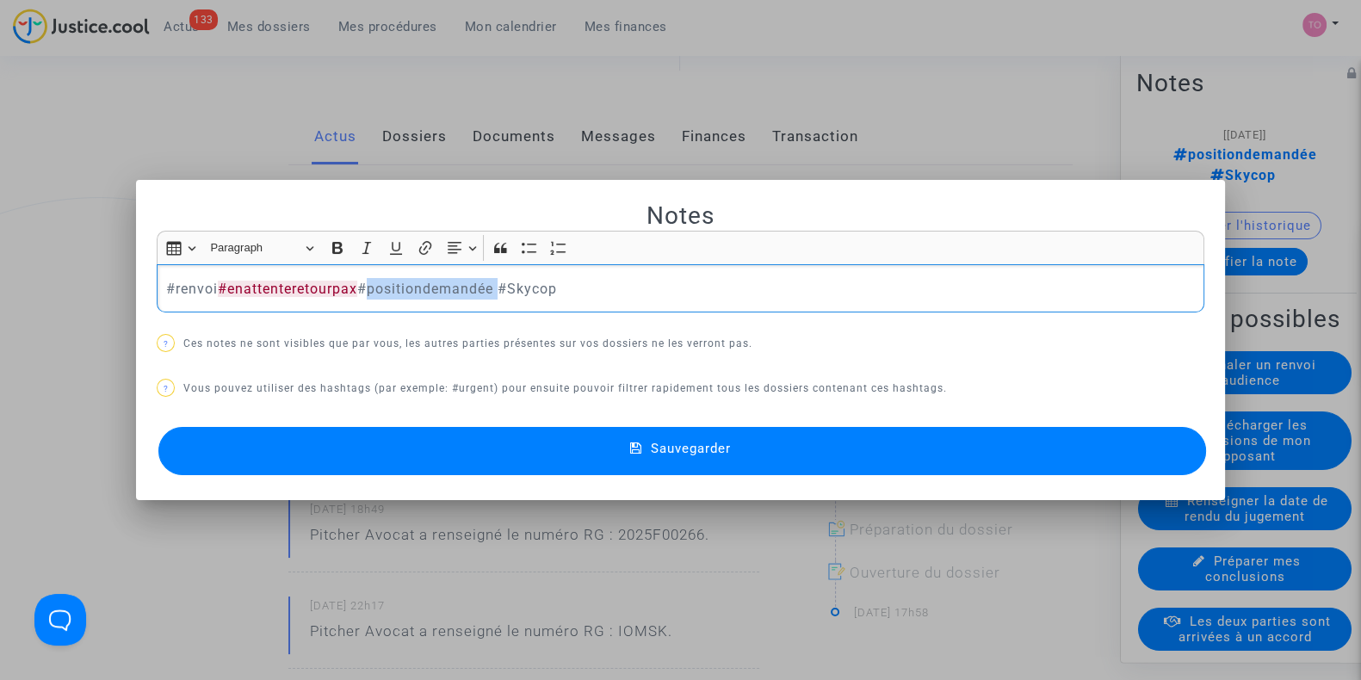
drag, startPoint x: 497, startPoint y: 286, endPoint x: 362, endPoint y: 287, distance: 134.3
click at [362, 287] on p "#renvoi #enattenteretourpax #positiondemandée #Skycop" at bounding box center [681, 289] width 1030 height 22
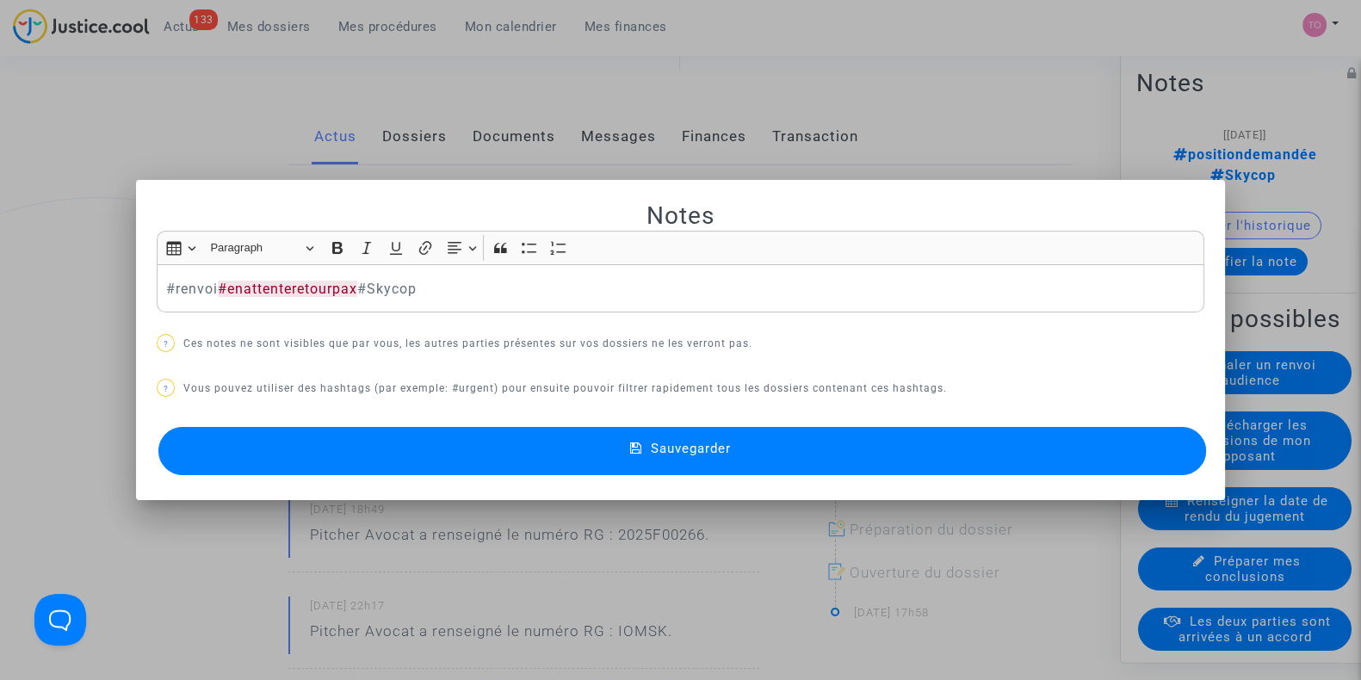
click at [392, 432] on button "Sauvegarder" at bounding box center [682, 451] width 1048 height 48
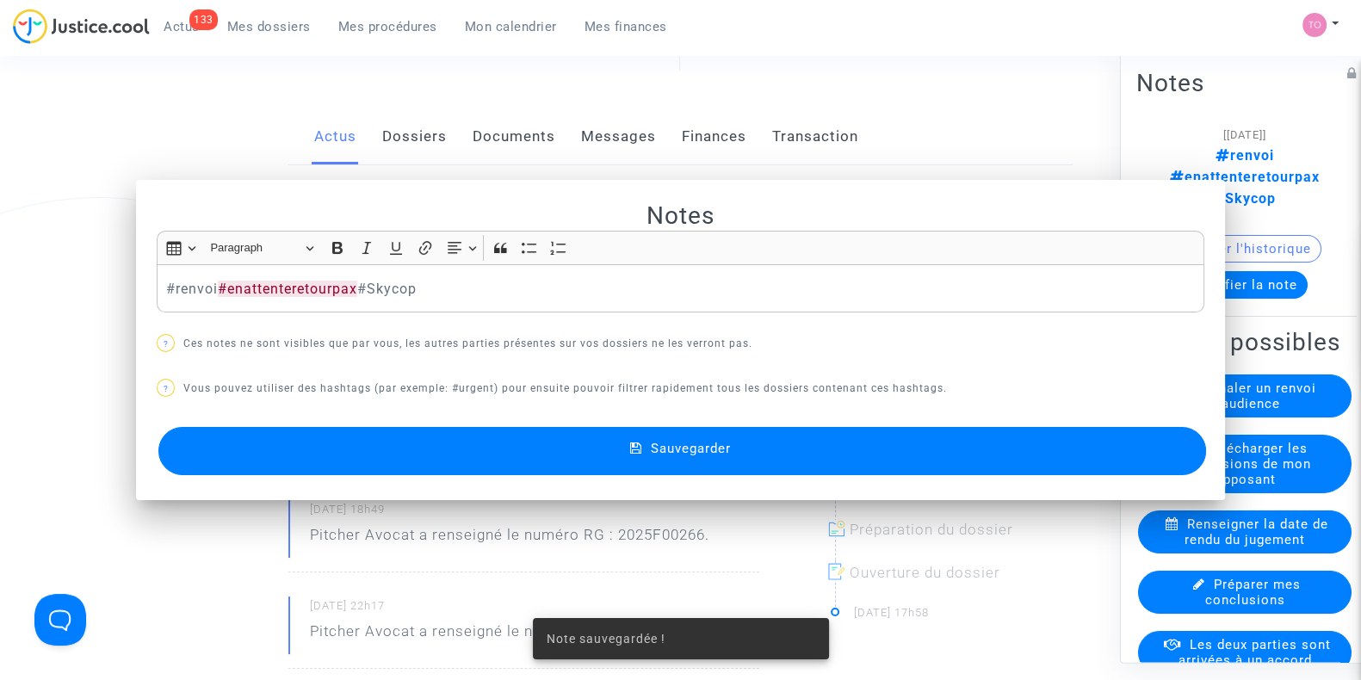
scroll to position [204, 0]
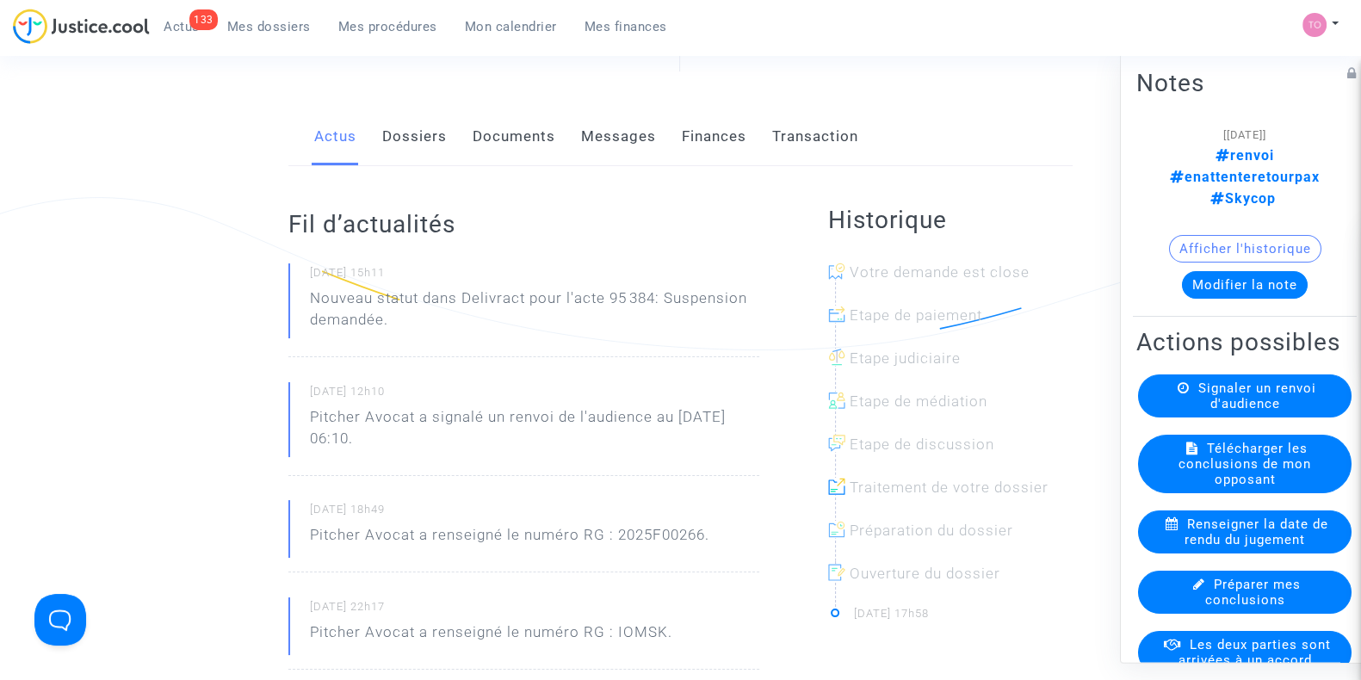
click at [255, 34] on span "Mes dossiers" at bounding box center [269, 26] width 84 height 15
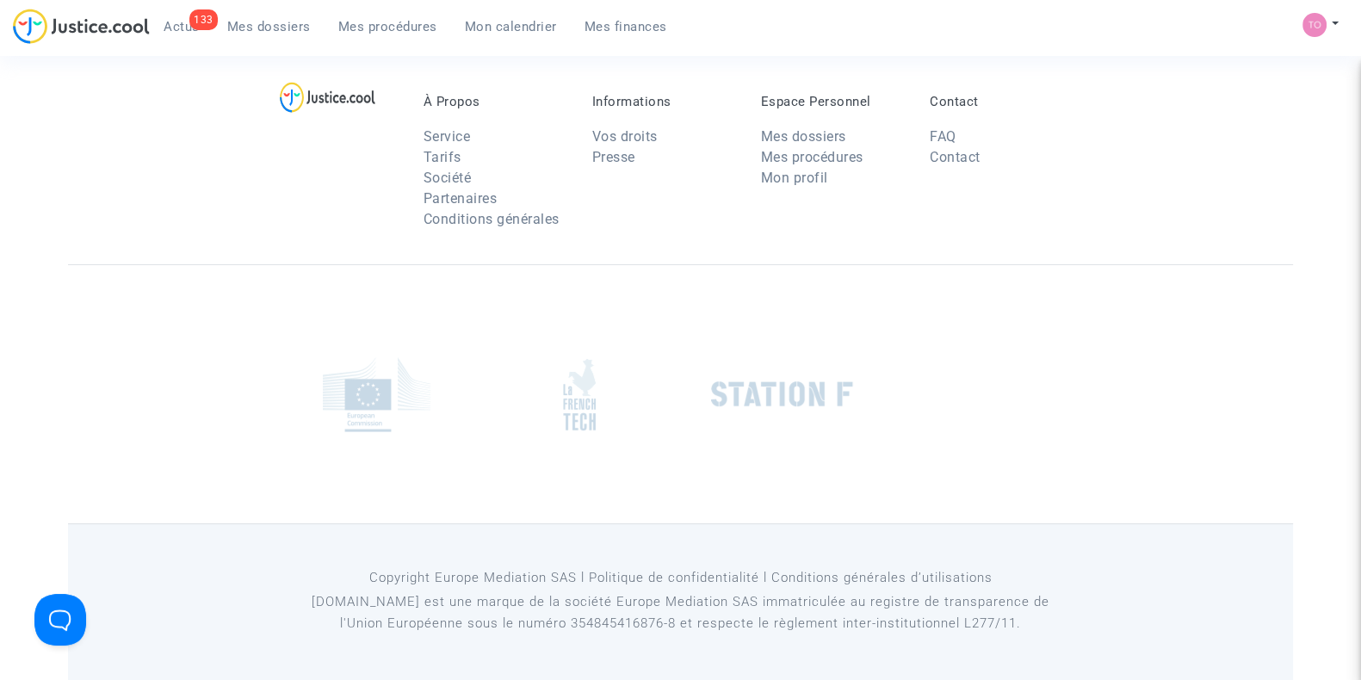
scroll to position [121, 0]
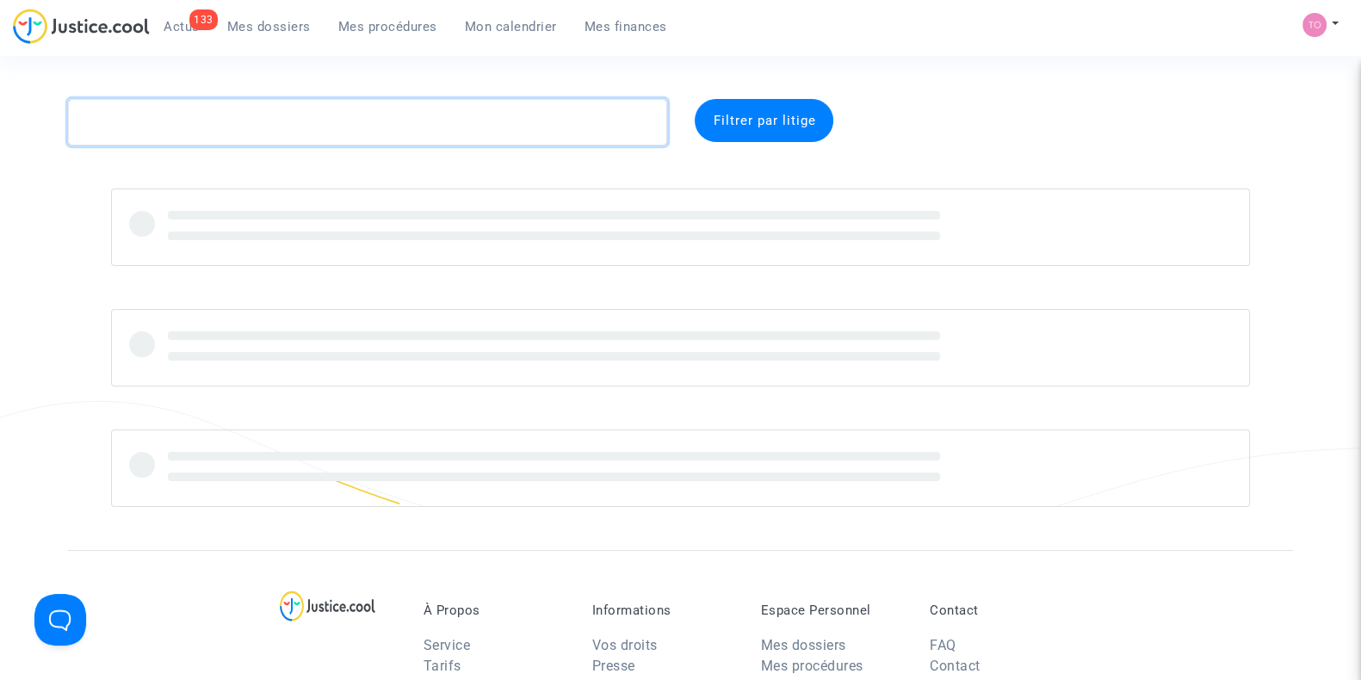
click at [164, 130] on textarea at bounding box center [367, 122] width 599 height 46
paste textarea "KOPACZEWSKA"
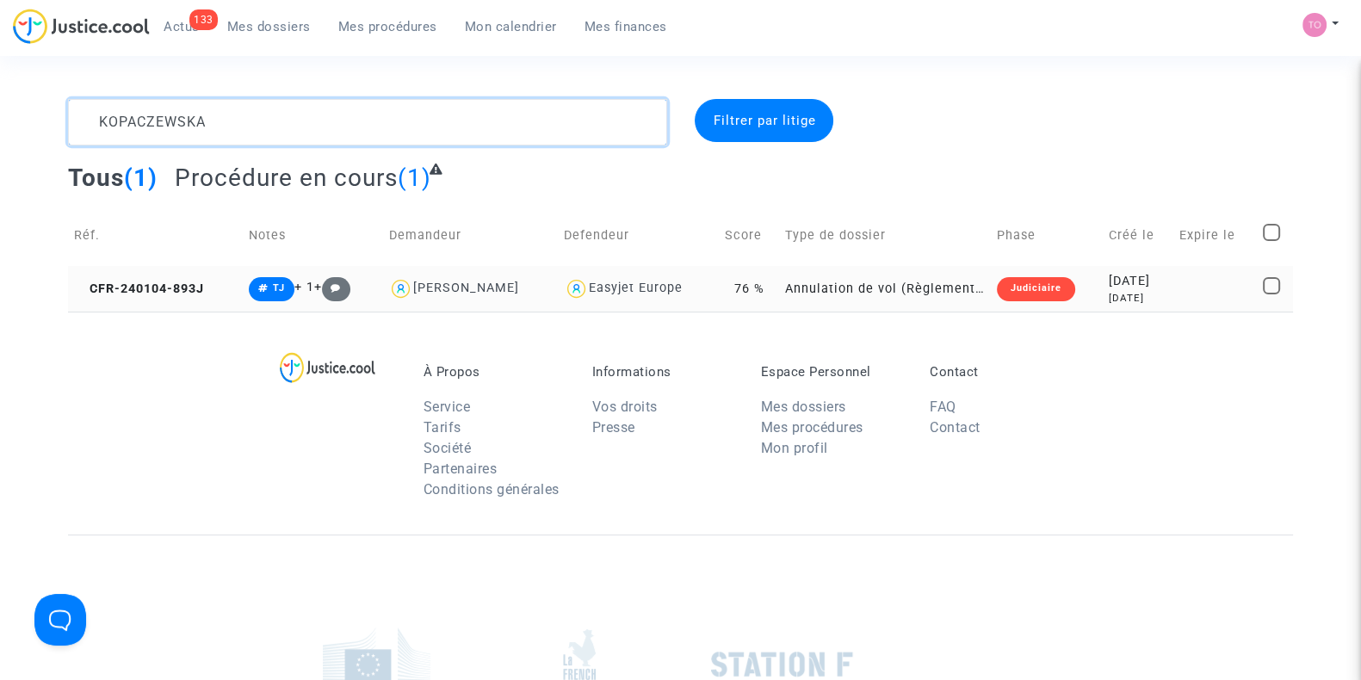
type textarea "KOPACZEWSKA"
click at [1128, 309] on td "2024-01-04 2 years ago" at bounding box center [1138, 289] width 71 height 46
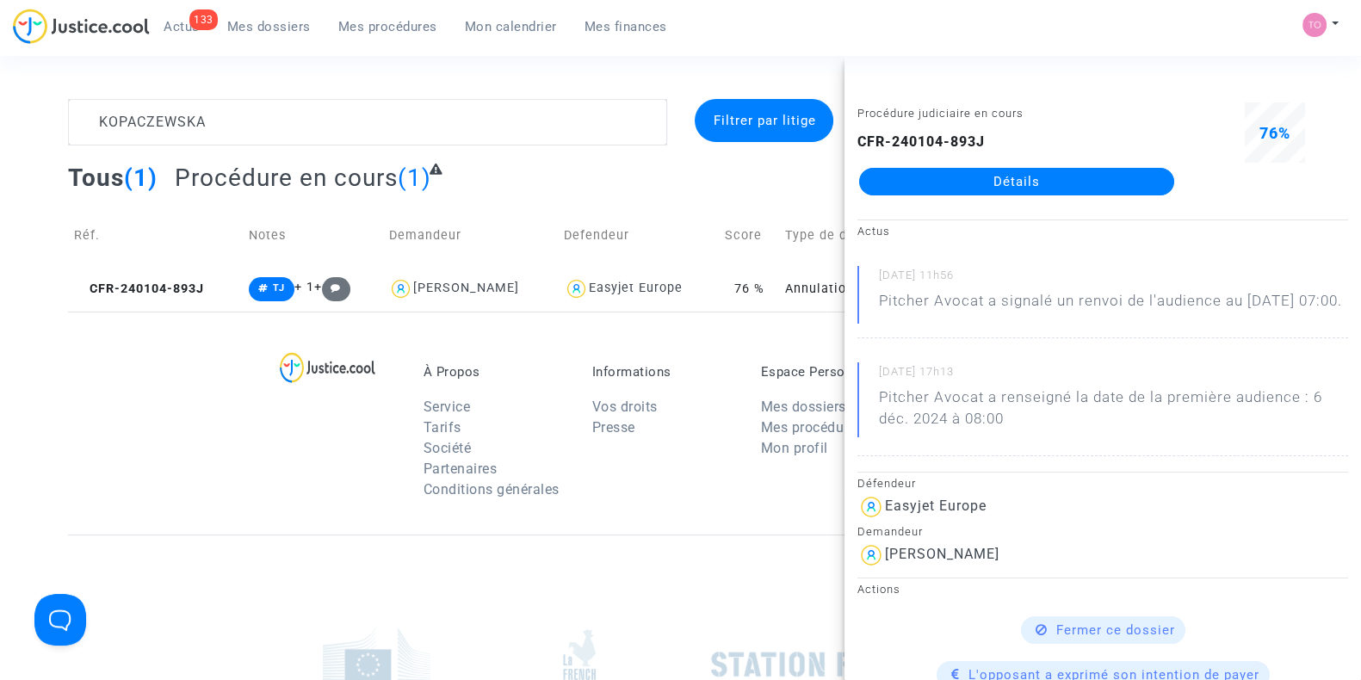
click at [1010, 179] on link "Détails" at bounding box center [1016, 182] width 315 height 28
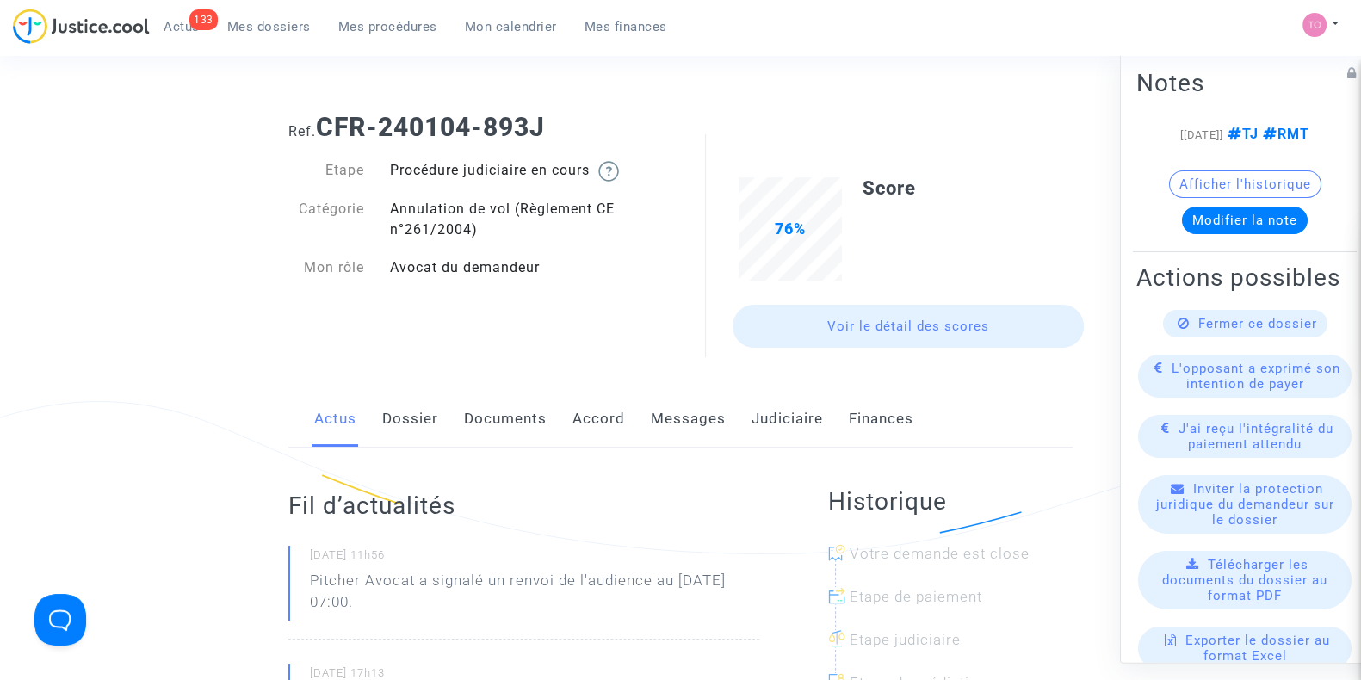
click at [679, 419] on link "Messages" at bounding box center [688, 419] width 75 height 57
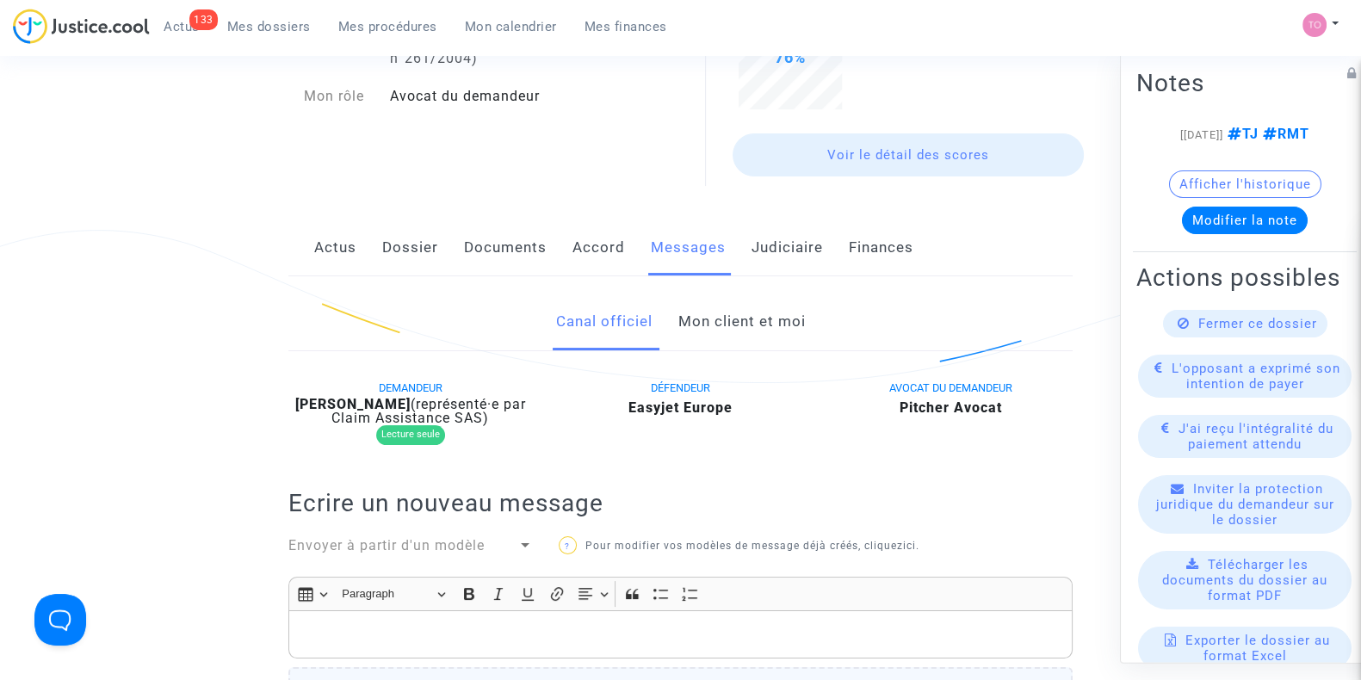
scroll to position [170, 0]
click at [727, 315] on link "Mon client et moi" at bounding box center [741, 323] width 127 height 57
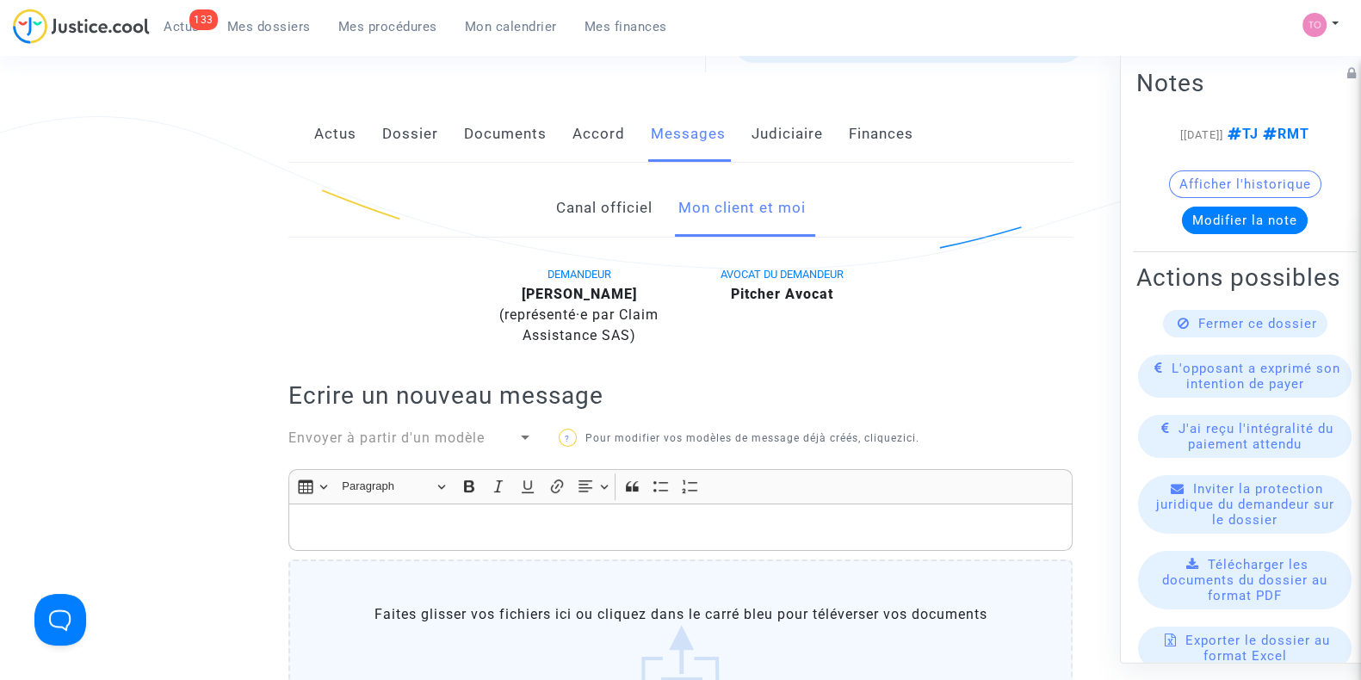
scroll to position [276, 0]
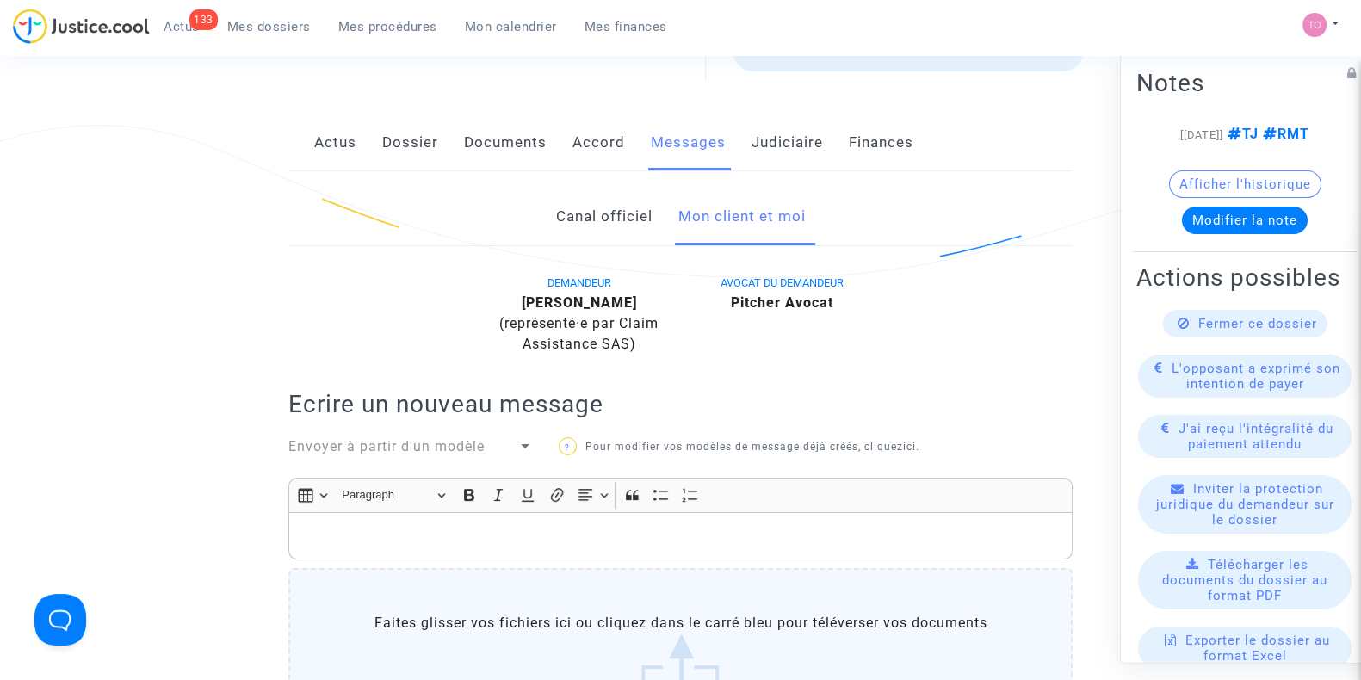
click at [626, 210] on link "Canal officiel" at bounding box center [603, 217] width 96 height 57
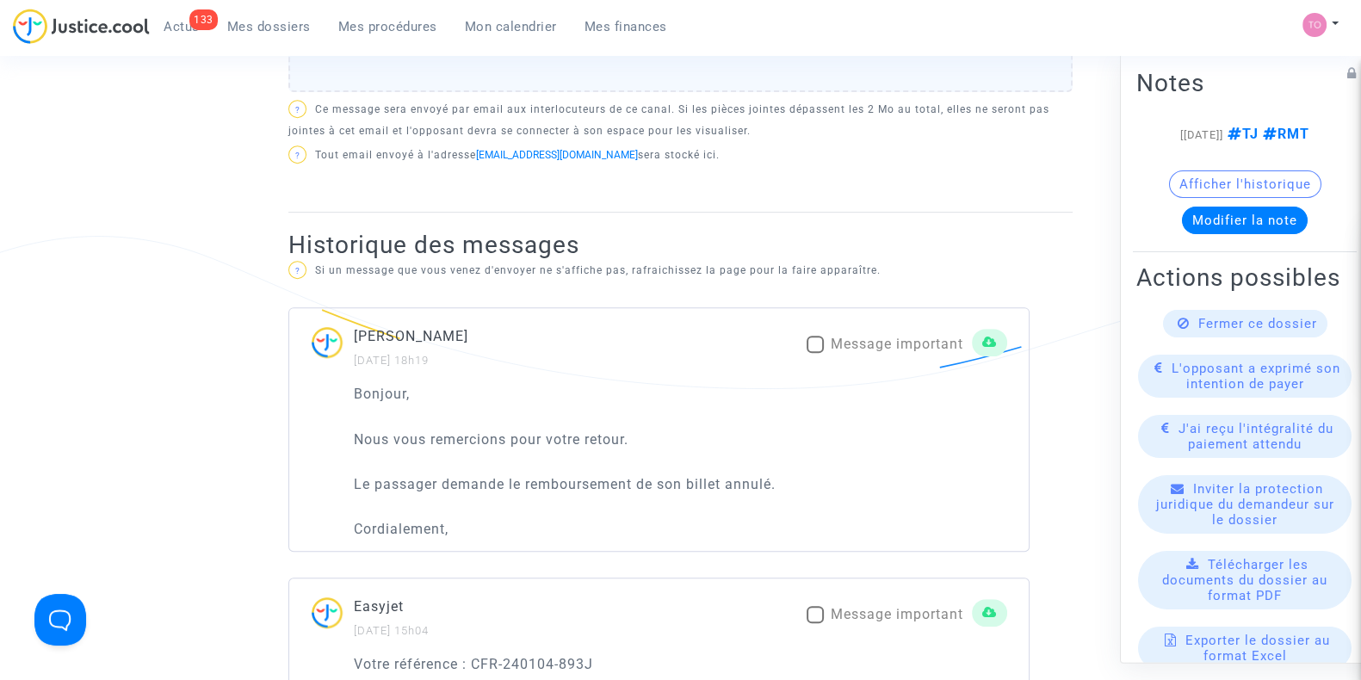
scroll to position [930, 0]
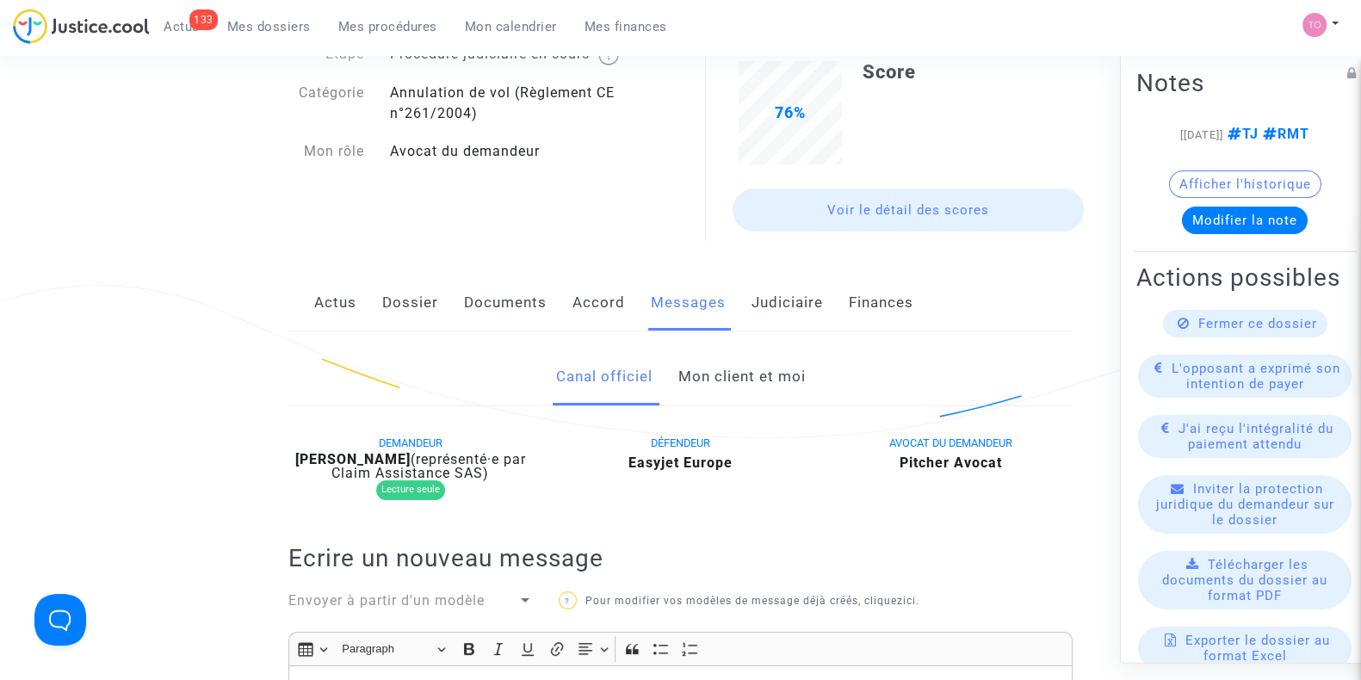
click at [419, 303] on link "Dossier" at bounding box center [410, 303] width 56 height 57
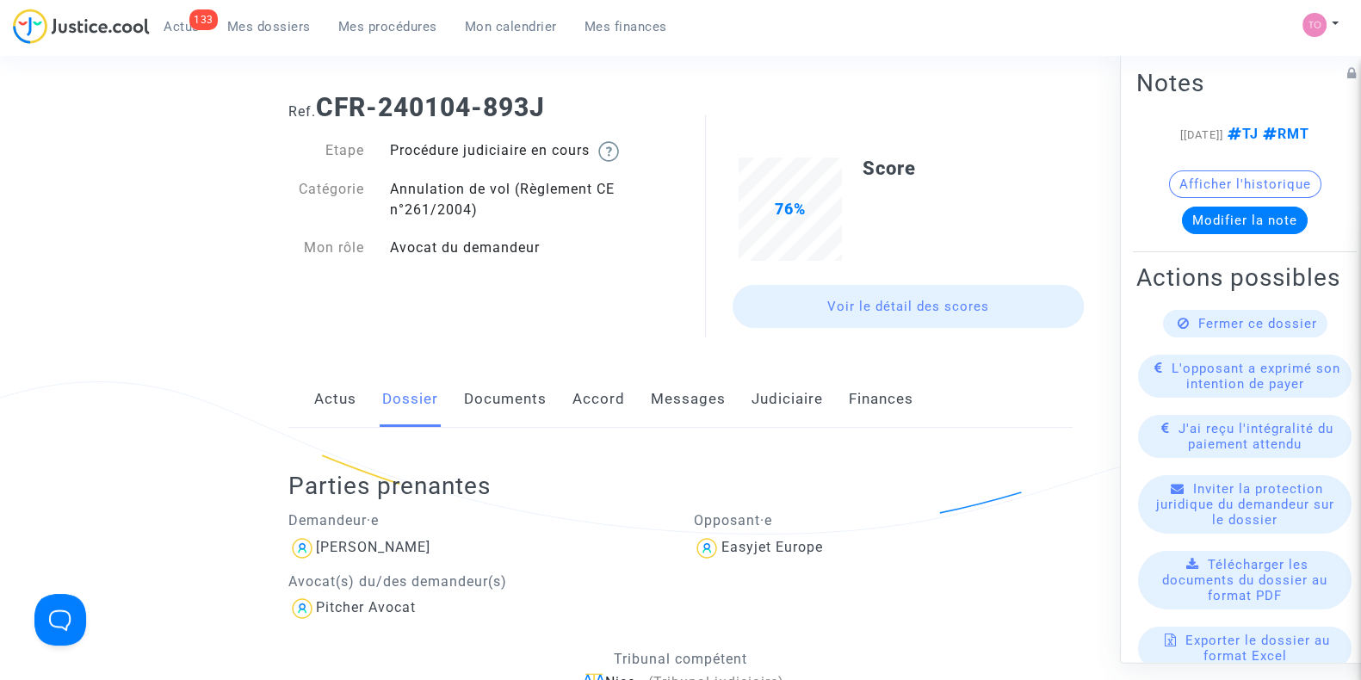
scroll to position [17, 0]
click at [500, 407] on link "Documents" at bounding box center [505, 402] width 83 height 57
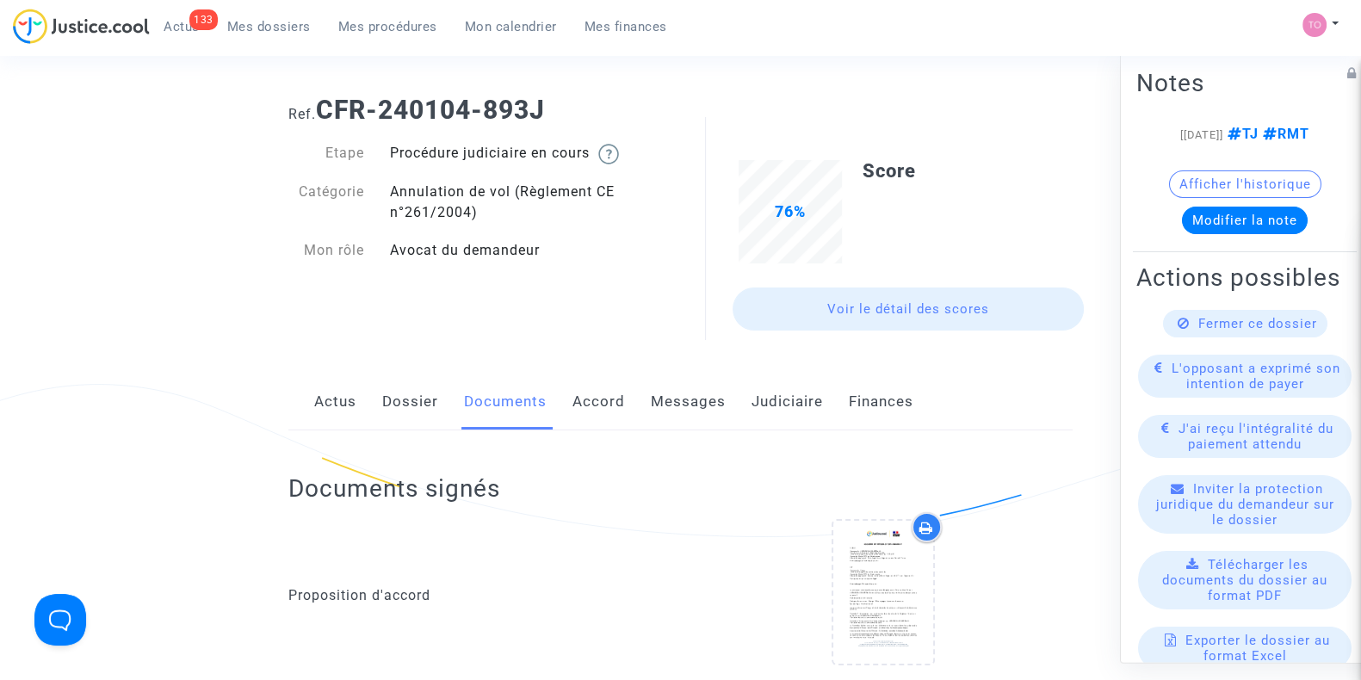
click at [616, 412] on link "Accord" at bounding box center [599, 402] width 53 height 57
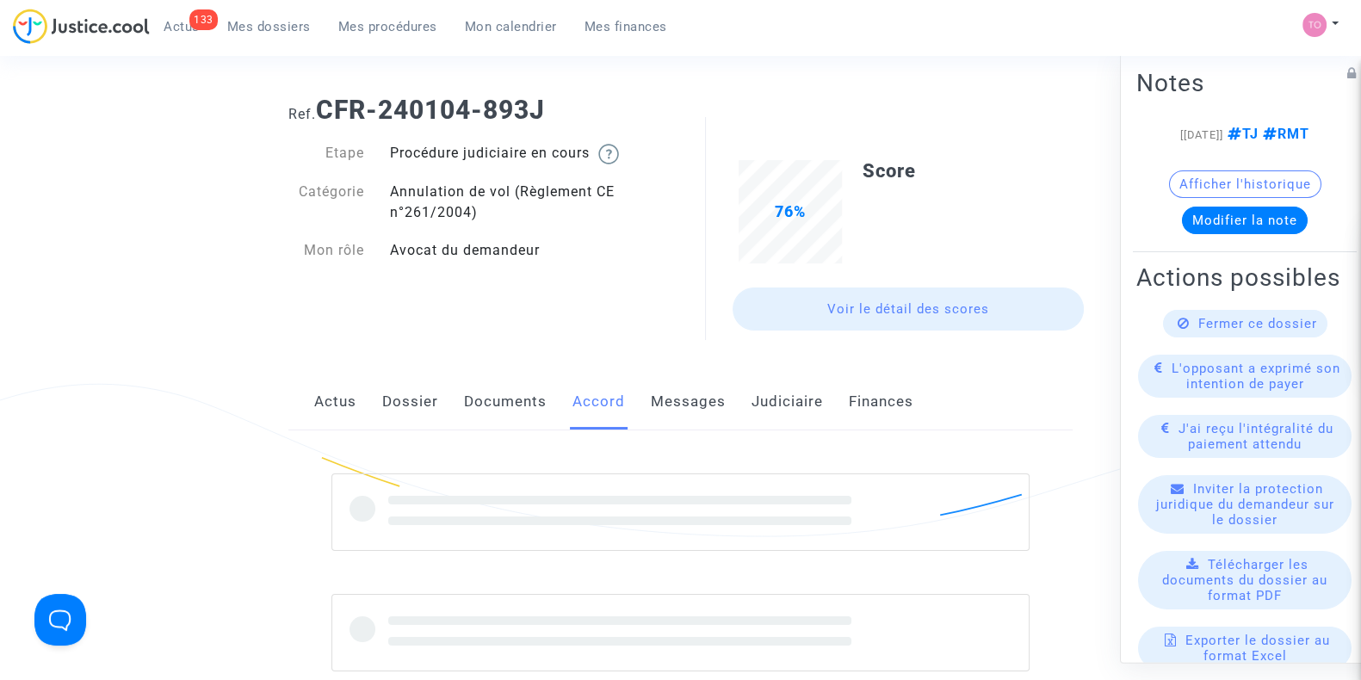
click at [662, 412] on link "Messages" at bounding box center [688, 402] width 75 height 57
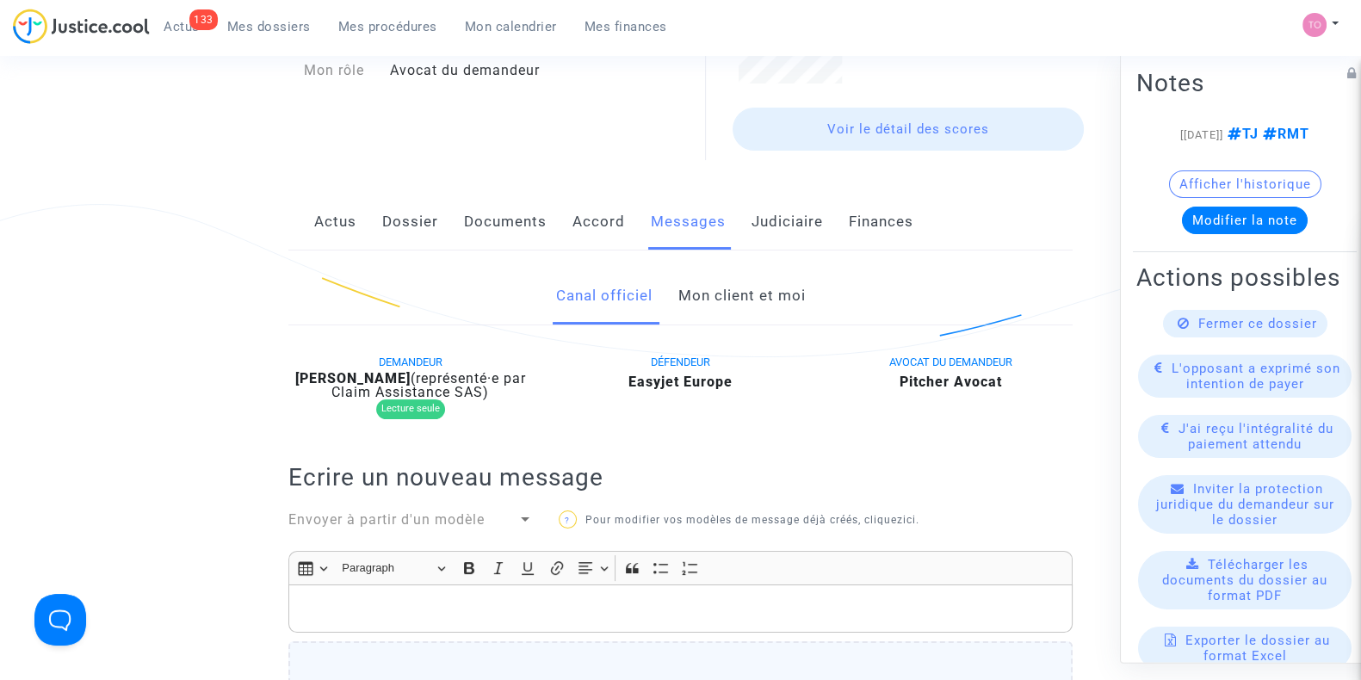
scroll to position [196, 0]
click at [399, 230] on link "Dossier" at bounding box center [410, 223] width 56 height 57
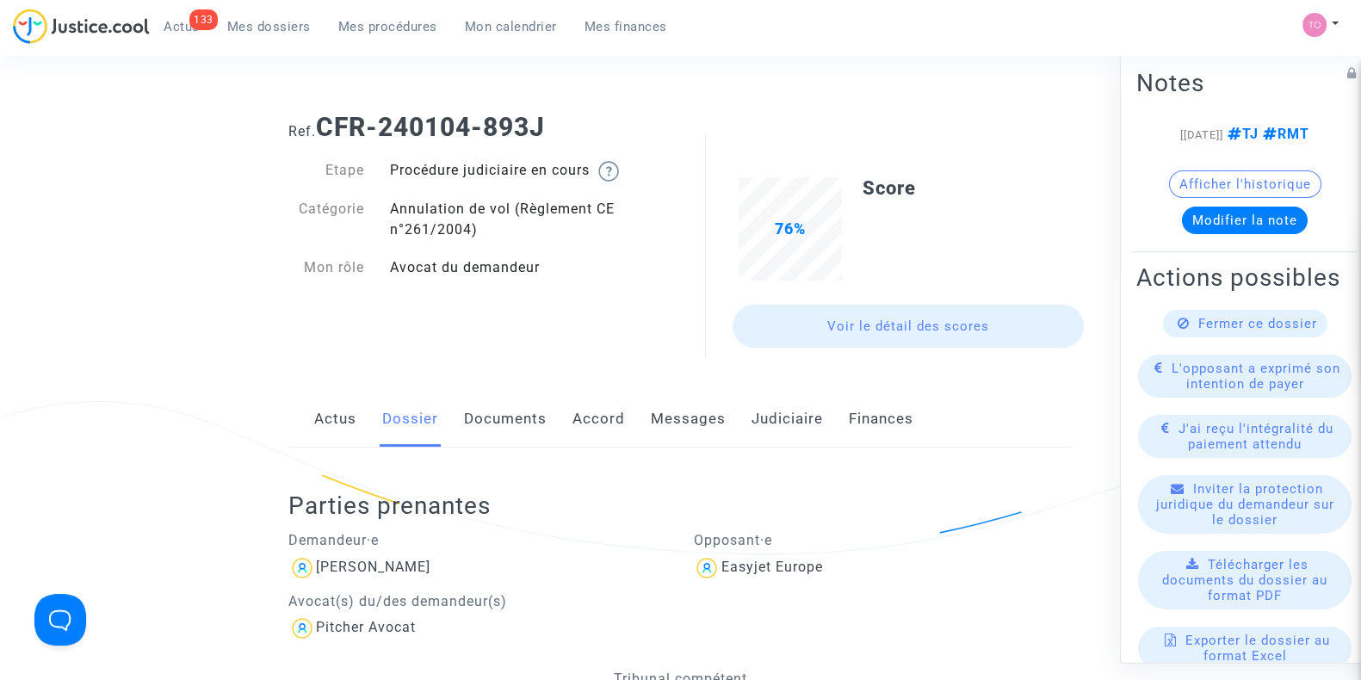
click at [666, 406] on link "Messages" at bounding box center [688, 419] width 75 height 57
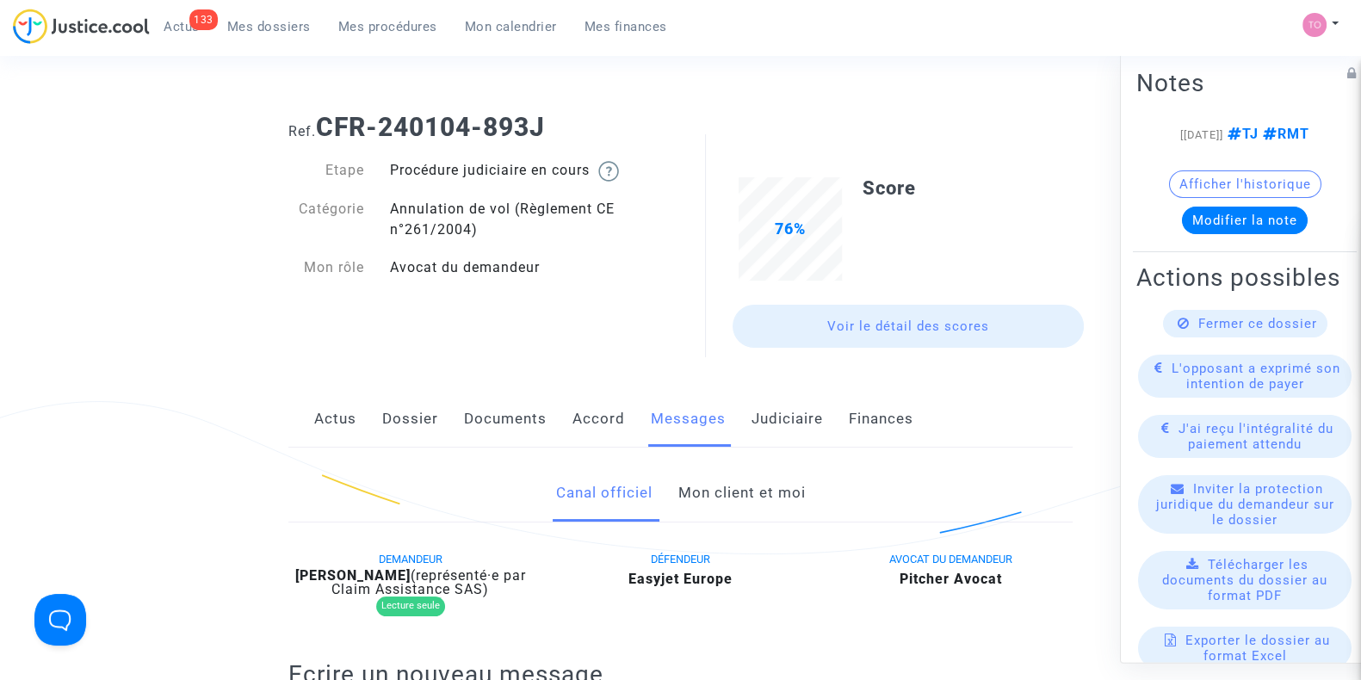
click at [756, 509] on link "Mon client et moi" at bounding box center [741, 493] width 127 height 57
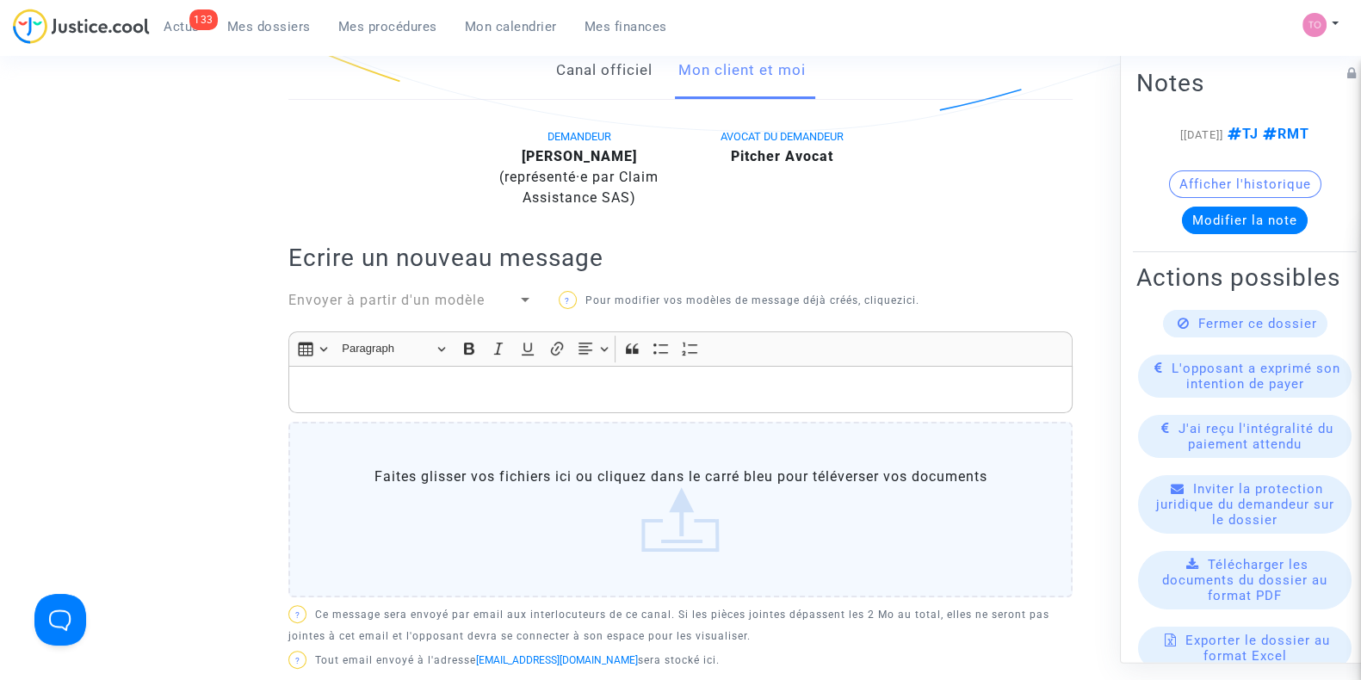
scroll to position [421, 0]
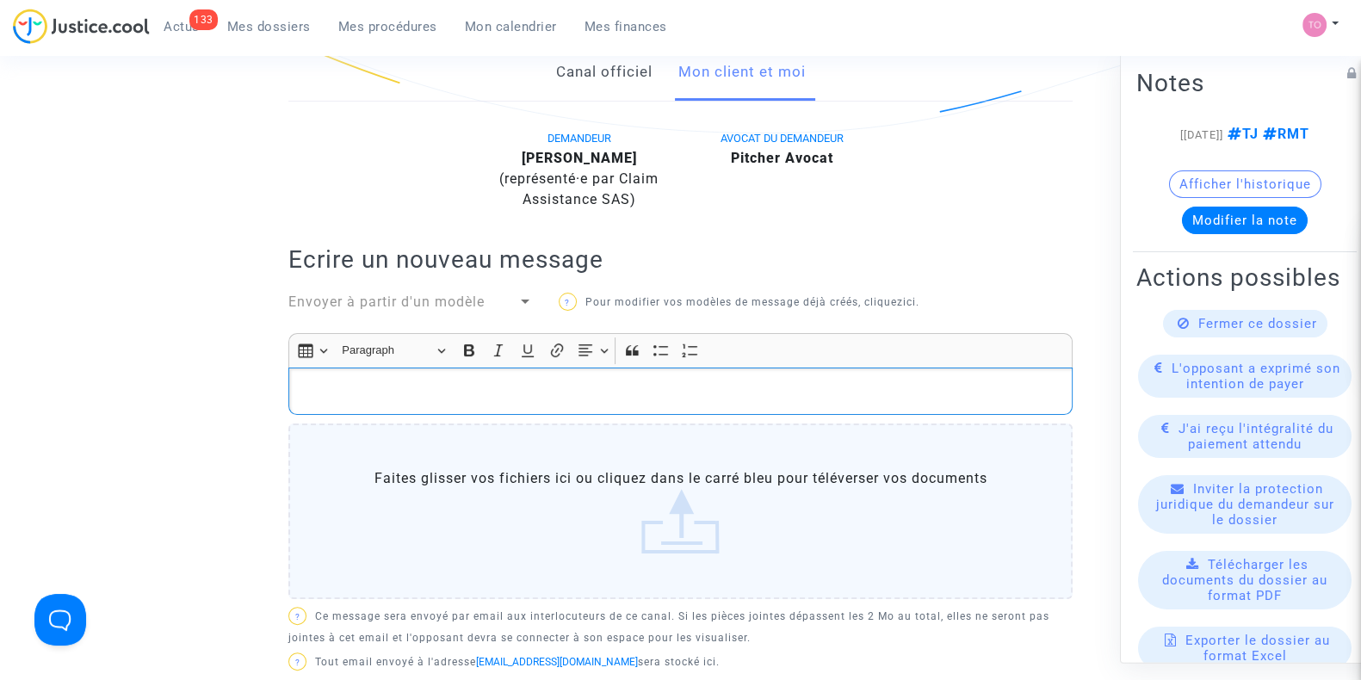
click at [412, 402] on p "Rich Text Editor, main" at bounding box center [681, 392] width 766 height 22
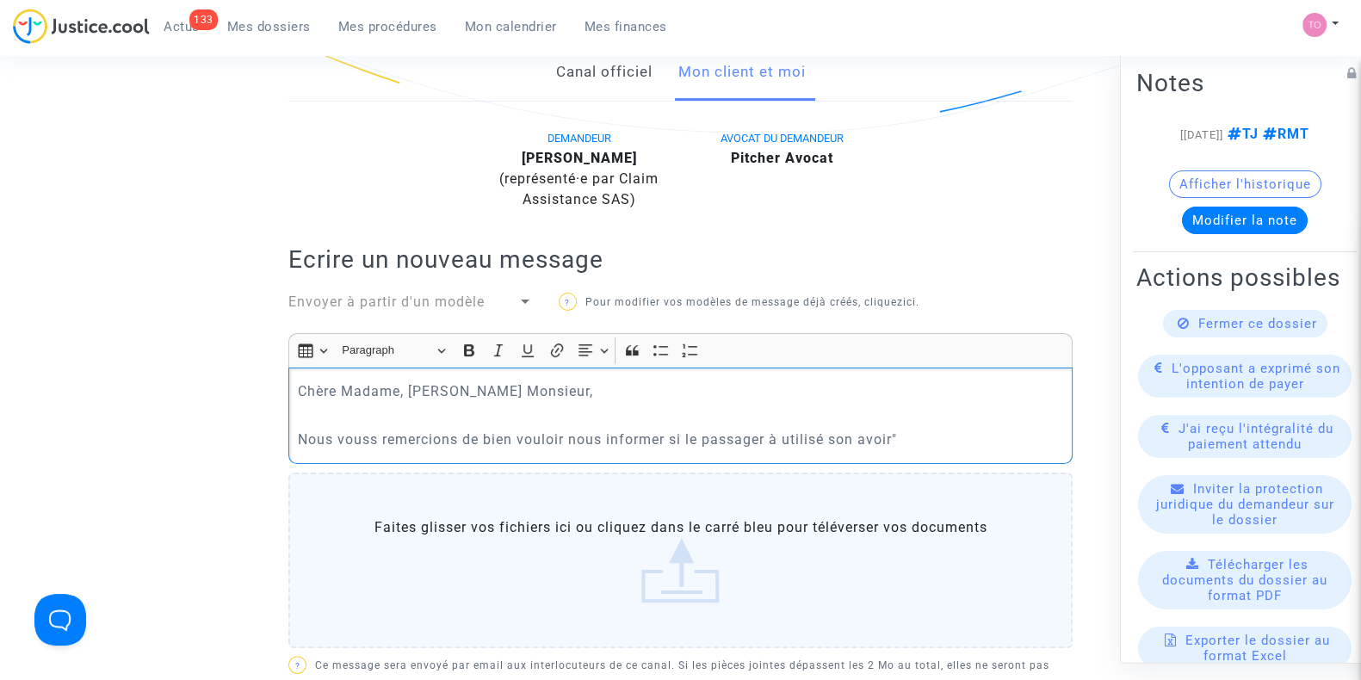
click at [862, 450] on p "Nous vouss remercions de bien vouloir nous informer si le passager à utilisé so…" at bounding box center [681, 440] width 766 height 22
click at [942, 450] on p "Nous vouss remercions de bien vouloir nous informer si le passager à utilisé so…" at bounding box center [681, 440] width 766 height 22
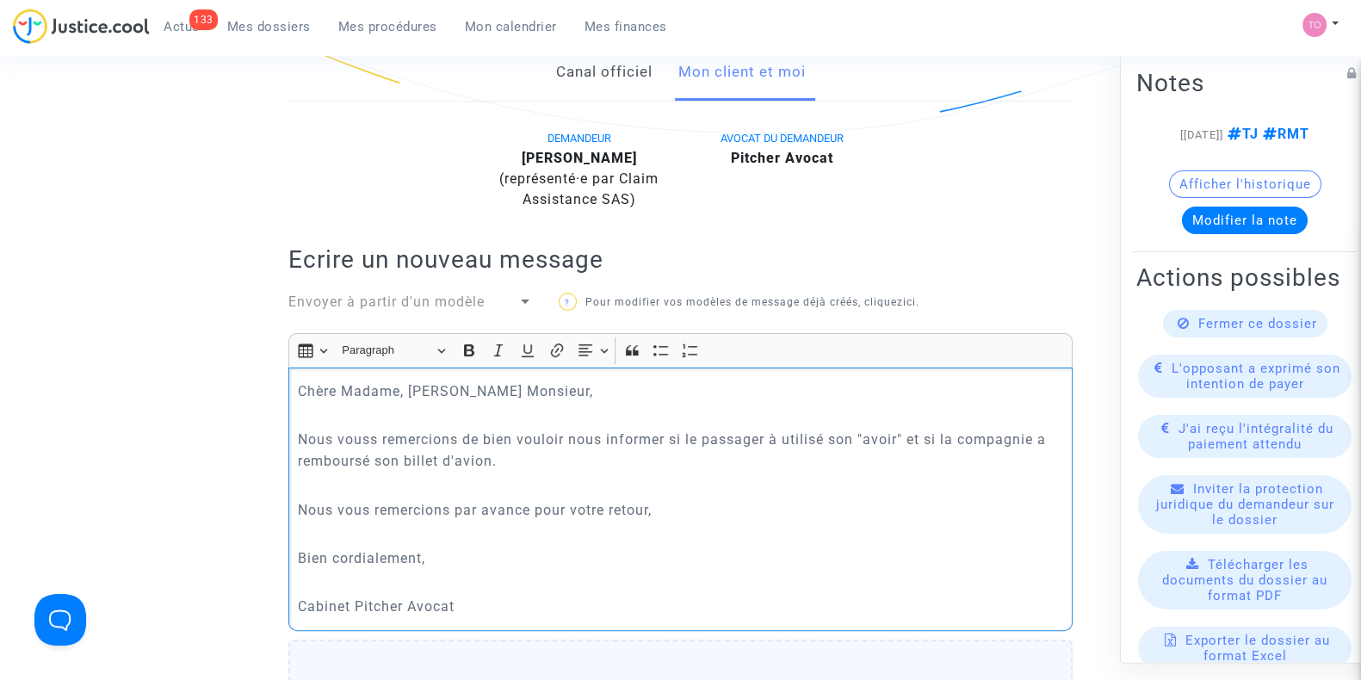
click at [380, 454] on p "Nous vouss remercions de bien vouloir nous informer si le passager à utilisé so…" at bounding box center [681, 450] width 766 height 43
click at [899, 458] on p "Nous vous remercions de bien vouloir nous informer si le passager à utilisé son…" at bounding box center [681, 450] width 766 height 43
drag, startPoint x: 907, startPoint y: 517, endPoint x: 869, endPoint y: 496, distance: 43.6
click at [869, 496] on div "Chère Madame, Cher Monsieur, Nous vous remercions de bien vouloir nous informer…" at bounding box center [680, 499] width 784 height 263
click at [900, 460] on p "Nous vous remercions de bien vouloir nous informer si le passager à utilisé son…" at bounding box center [681, 450] width 766 height 43
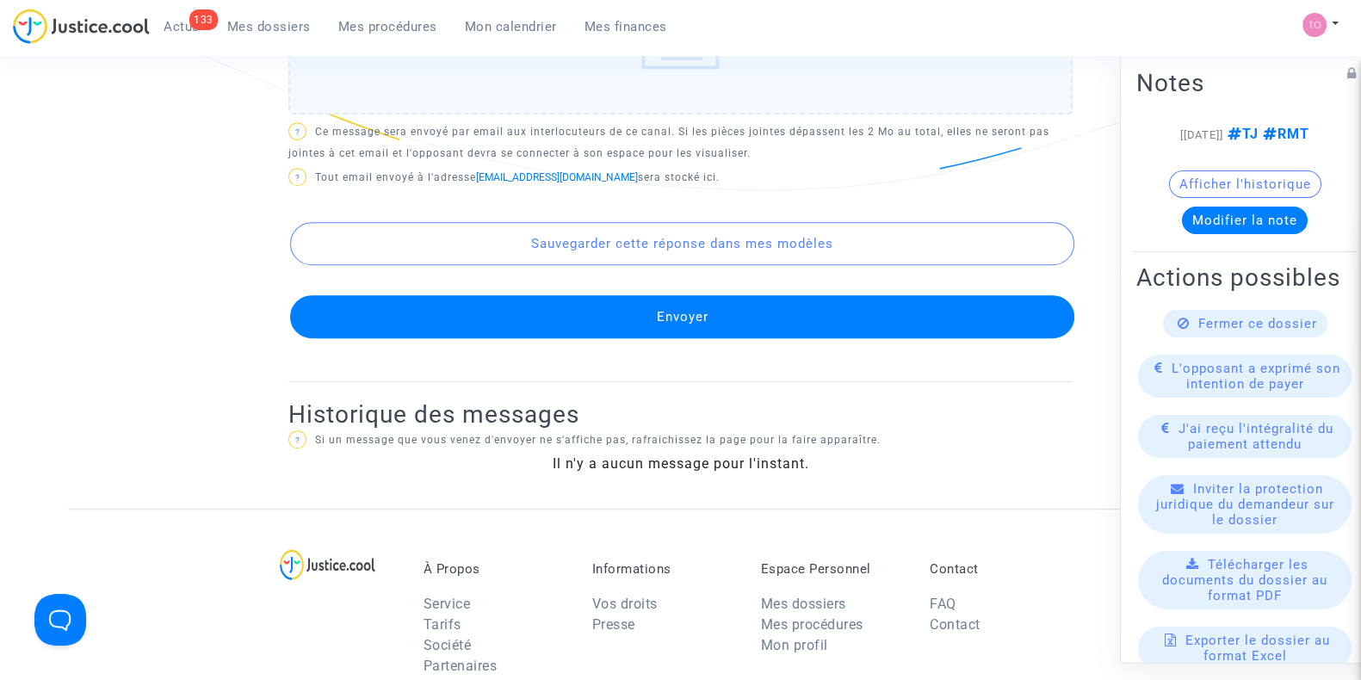
scroll to position [1136, 0]
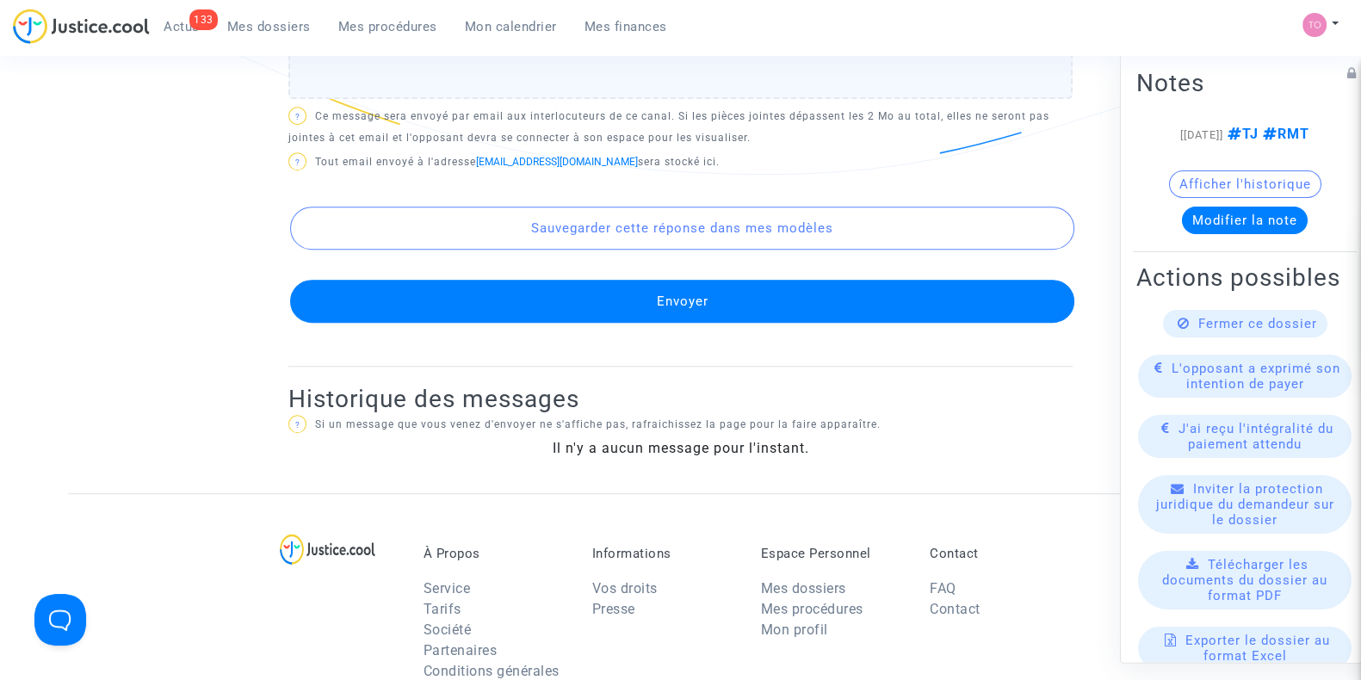
click at [589, 323] on button "Envoyer" at bounding box center [682, 301] width 784 height 43
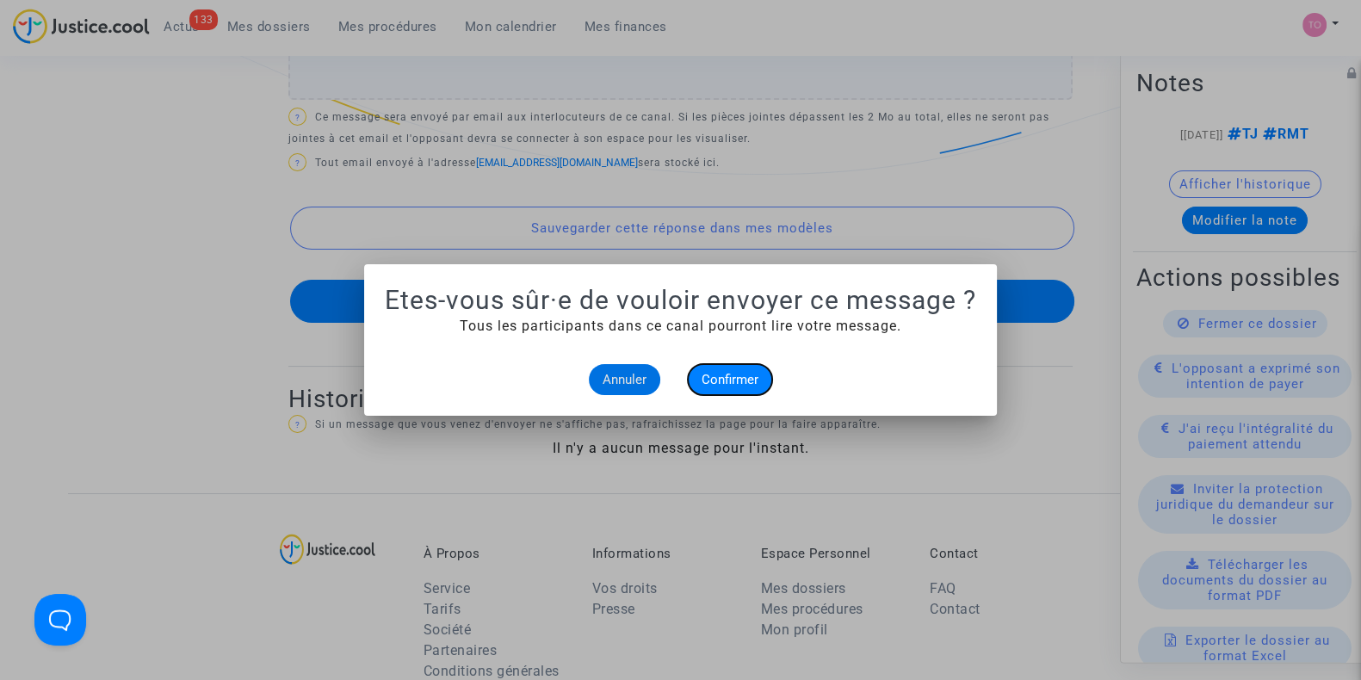
click at [753, 369] on button "Confirmer" at bounding box center [730, 379] width 84 height 31
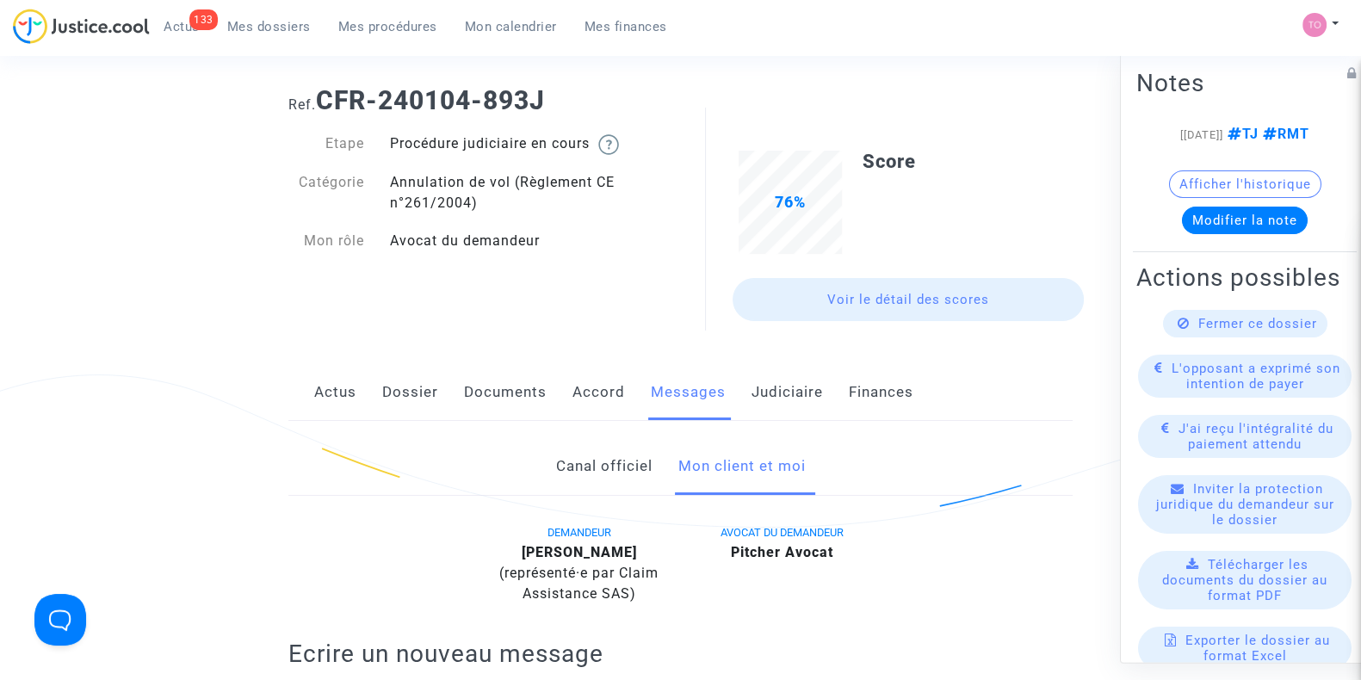
scroll to position [3, 0]
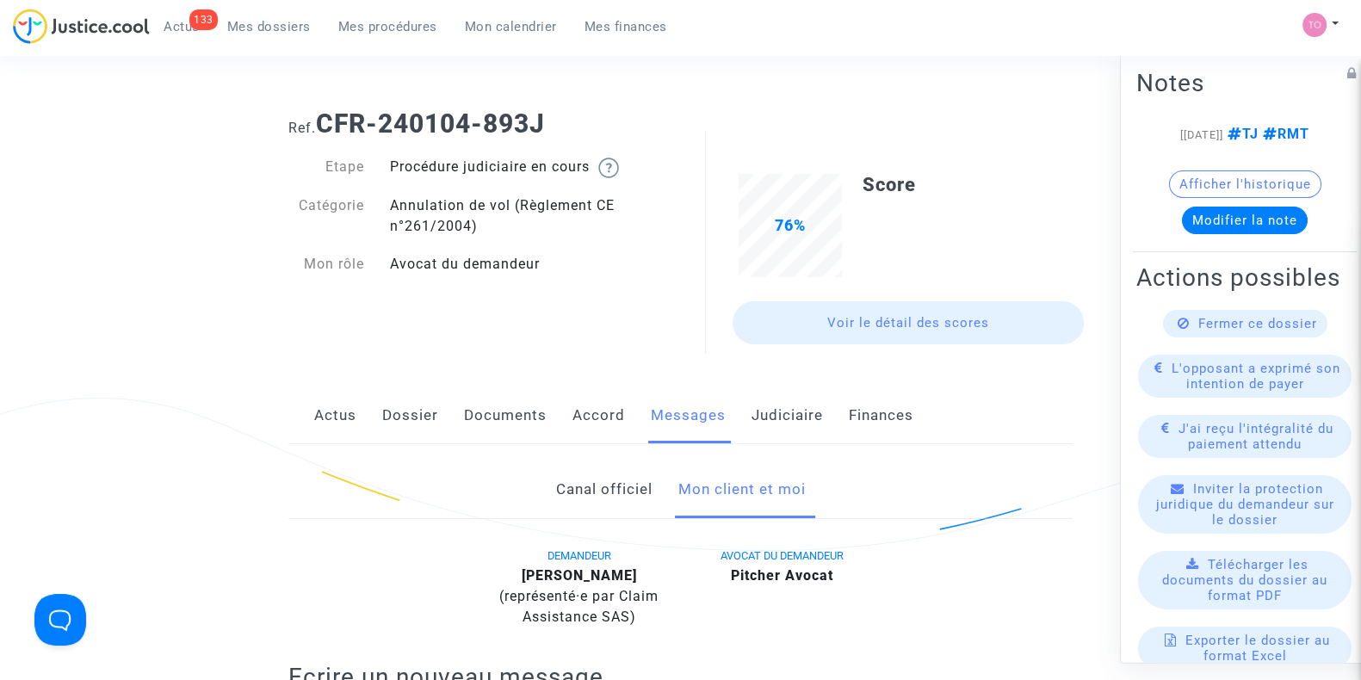
click at [788, 430] on link "Judiciaire" at bounding box center [787, 415] width 71 height 57
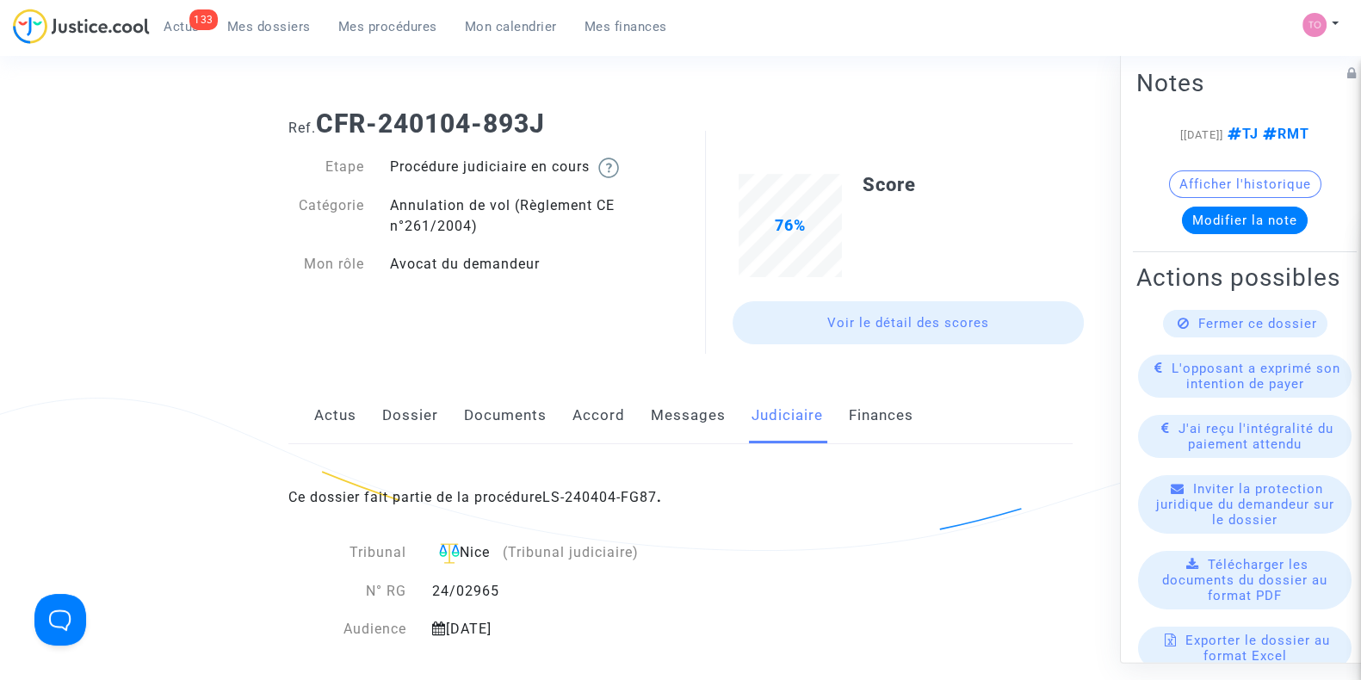
click at [610, 486] on div "Ce dossier fait partie de la procédure LS-240404-FG87 ." at bounding box center [680, 484] width 784 height 81
click at [589, 495] on link "LS-240404-FG87" at bounding box center [599, 497] width 115 height 16
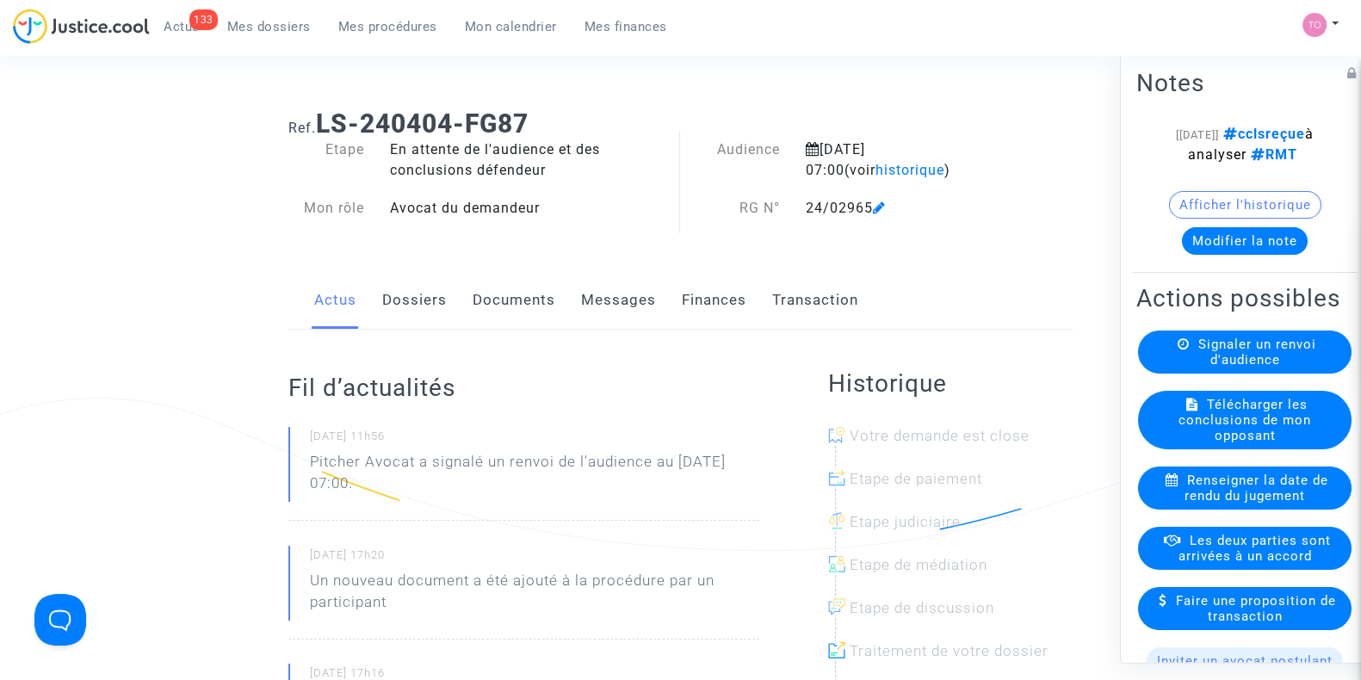
click at [1244, 252] on button "Modifier la note" at bounding box center [1245, 241] width 126 height 28
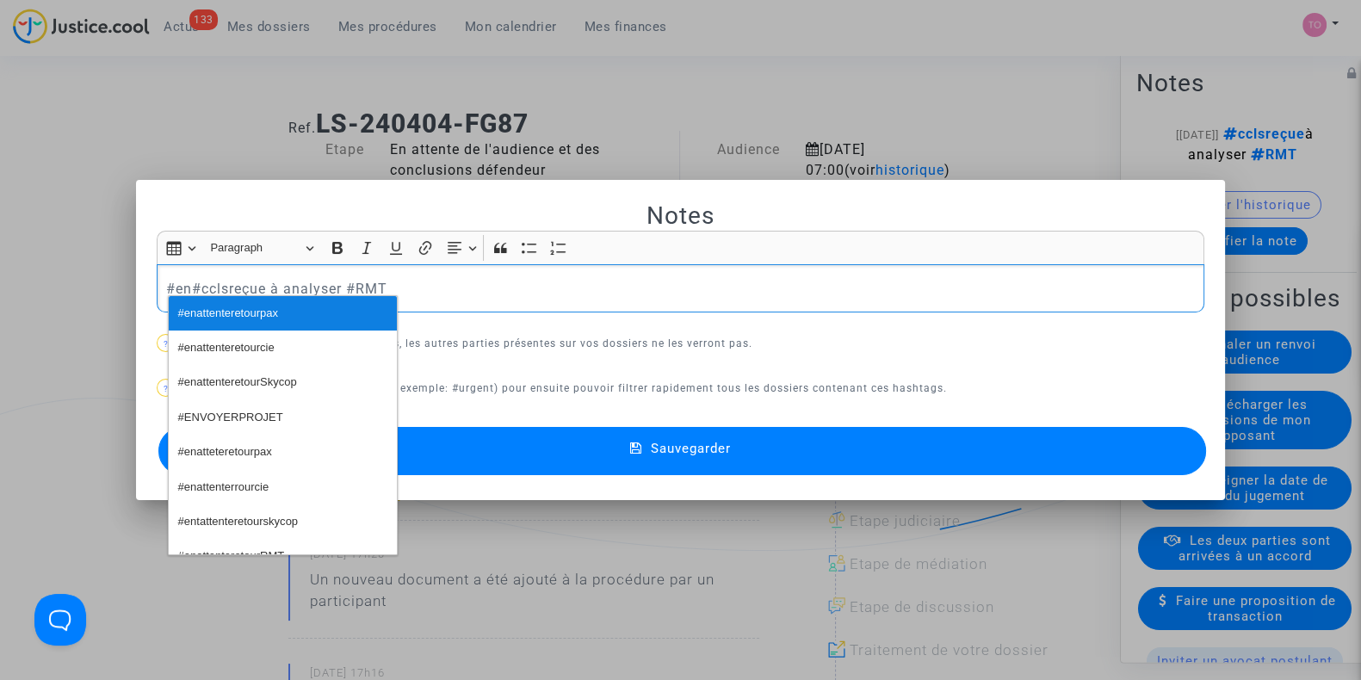
click at [296, 319] on button "#enattenteretourpax" at bounding box center [283, 313] width 228 height 34
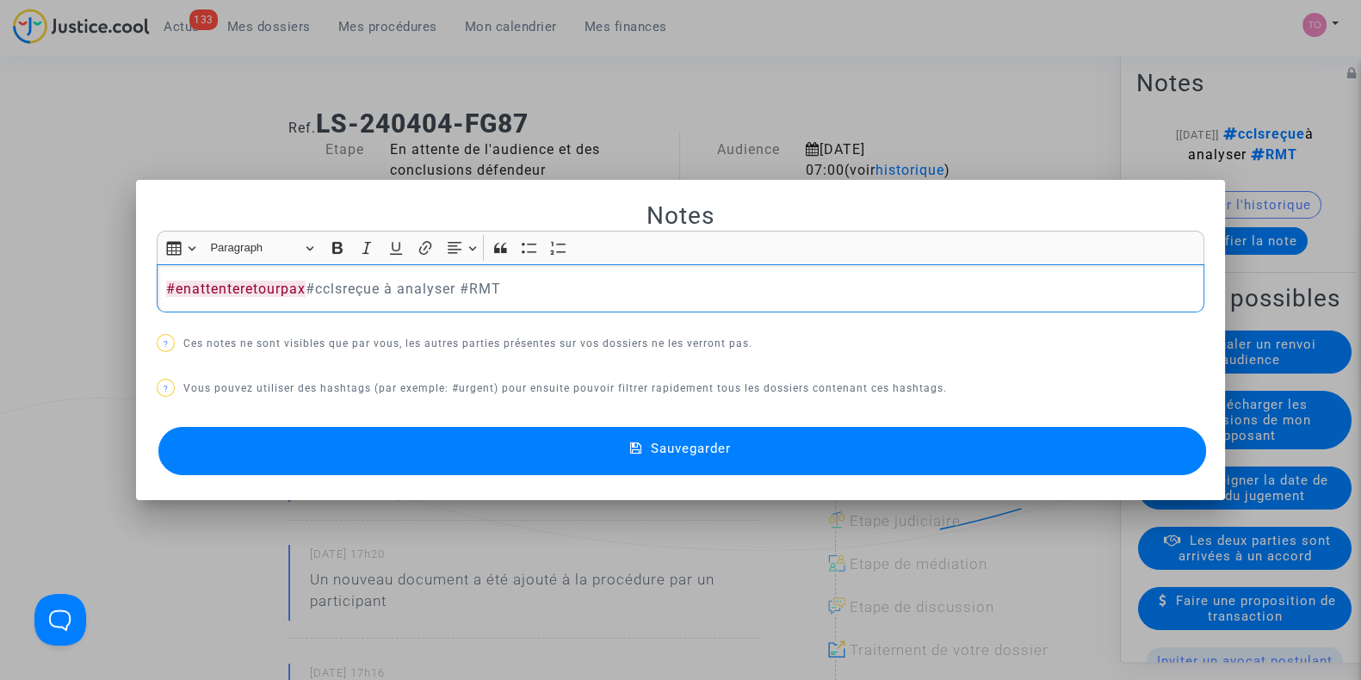
click at [396, 455] on button "Sauvegarder" at bounding box center [682, 451] width 1048 height 48
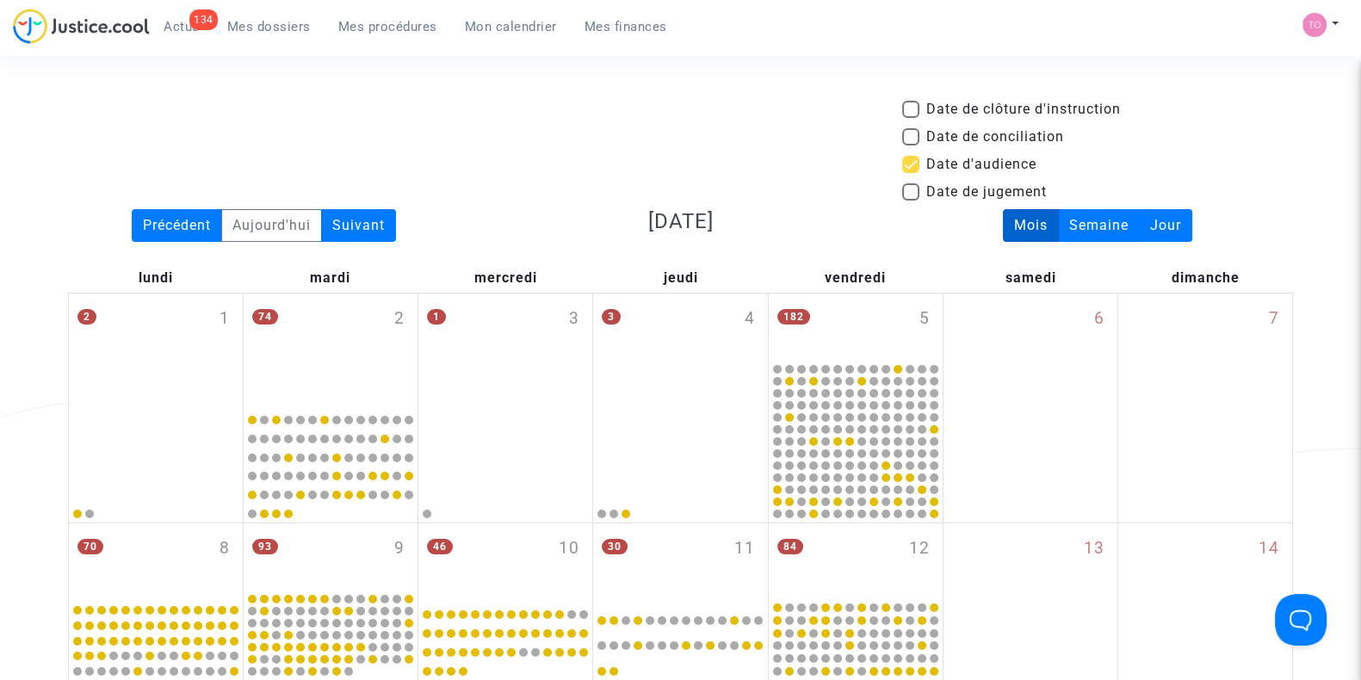
click at [904, 161] on span at bounding box center [910, 164] width 17 height 17
click at [910, 173] on input "Date d'audience" at bounding box center [910, 173] width 1 height 1
click at [908, 164] on span at bounding box center [910, 164] width 17 height 17
click at [910, 173] on input "Date d'audience" at bounding box center [910, 173] width 1 height 1
checkbox input "true"
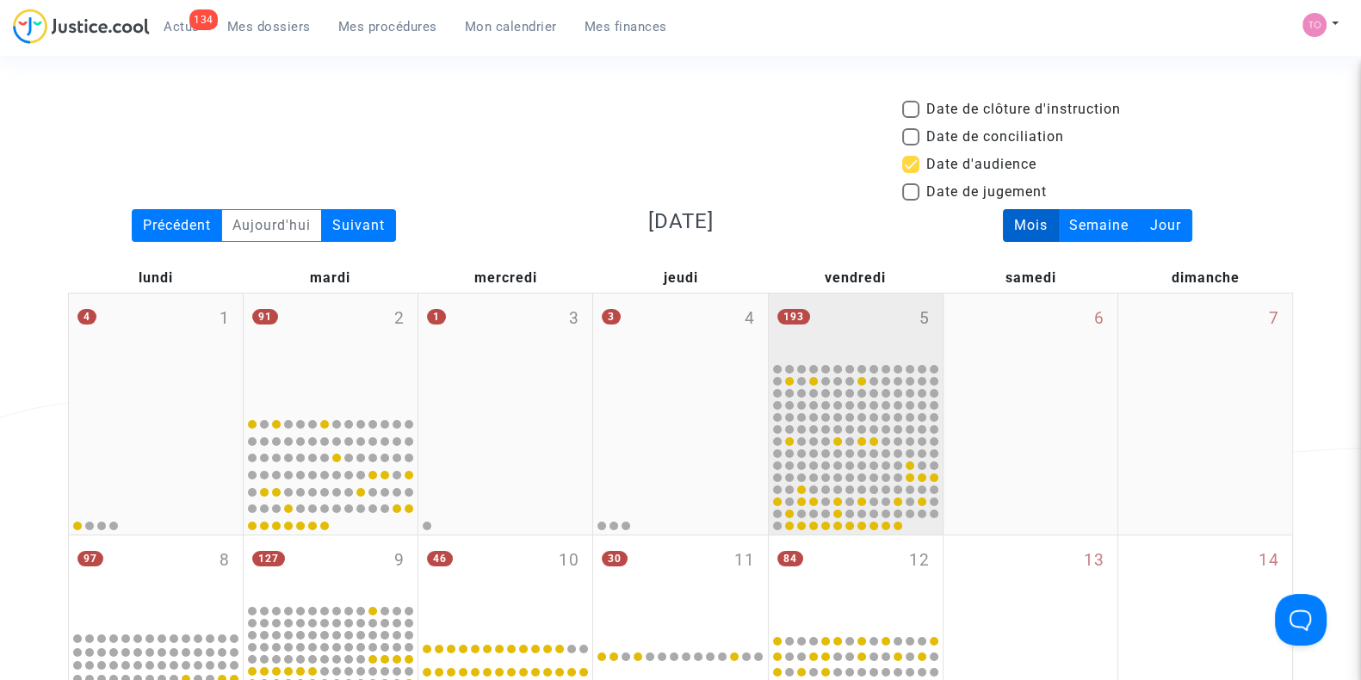
scroll to position [981, 0]
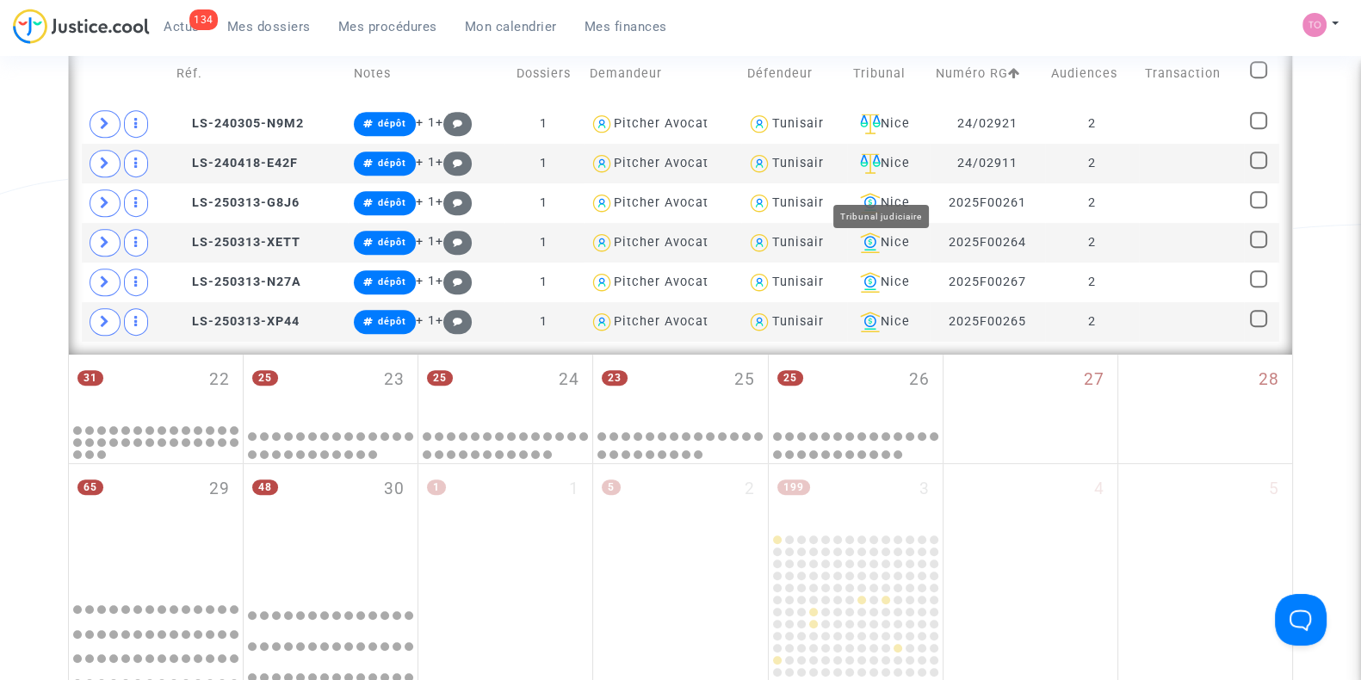
type textarea "@Tunisair"
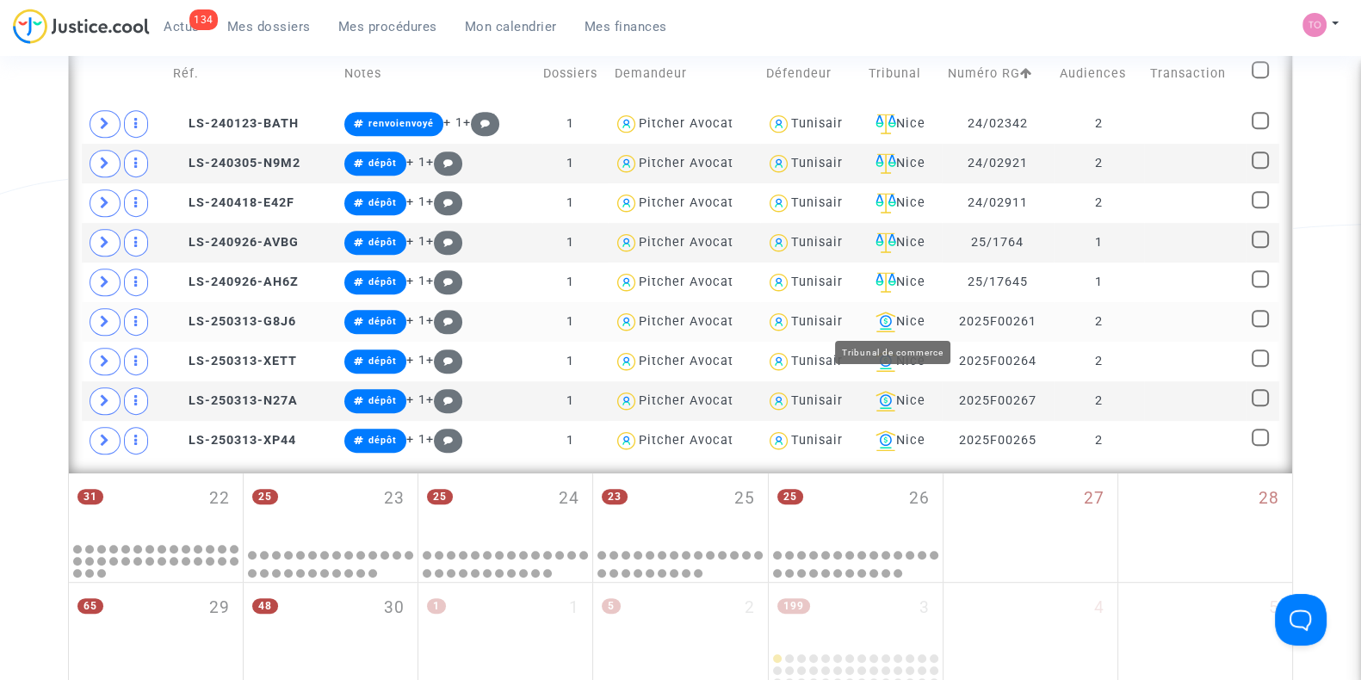
click at [908, 326] on div "Nice" at bounding box center [902, 322] width 67 height 21
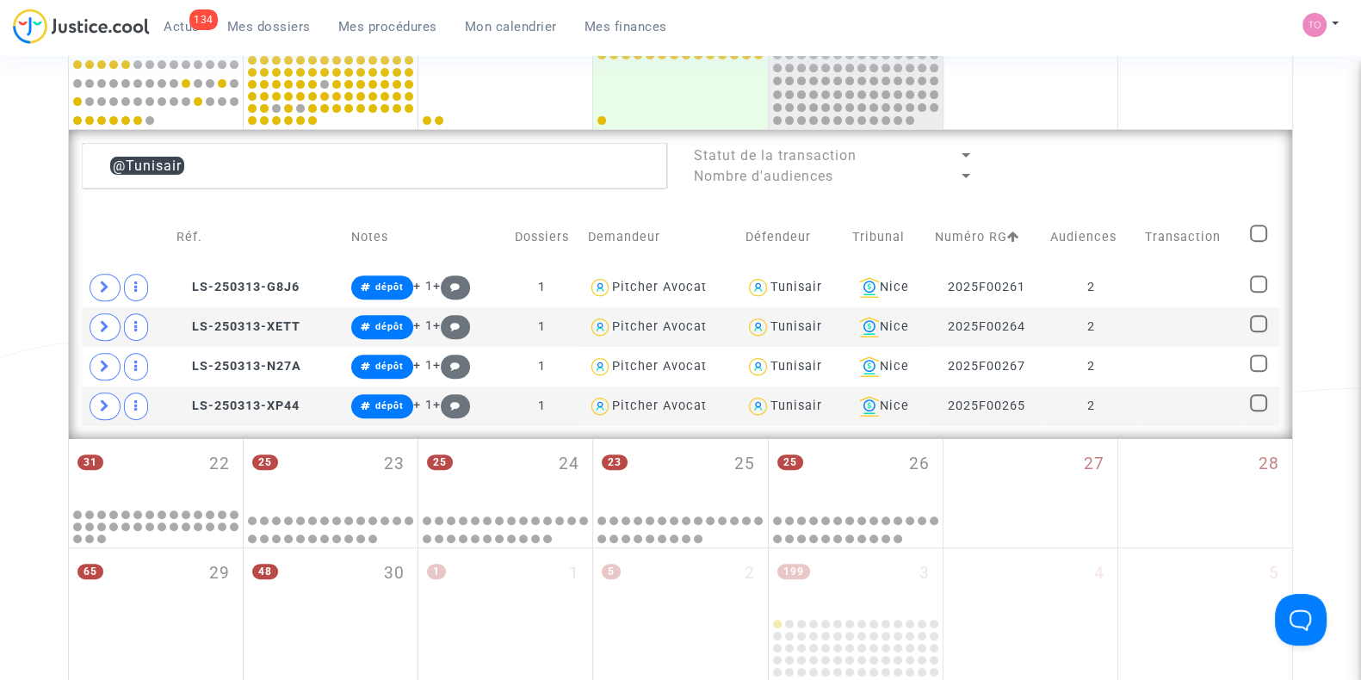
scroll to position [814, 0]
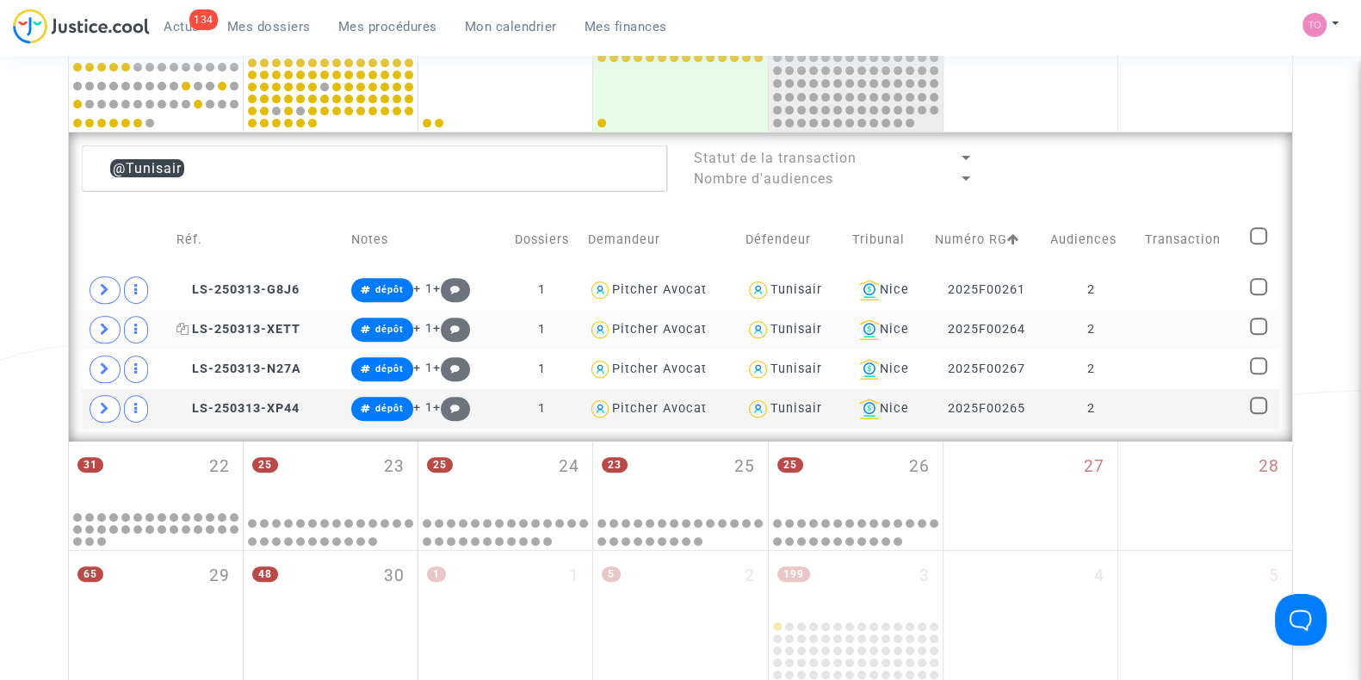
click at [224, 322] on span "LS-250313-XETT" at bounding box center [238, 329] width 124 height 15
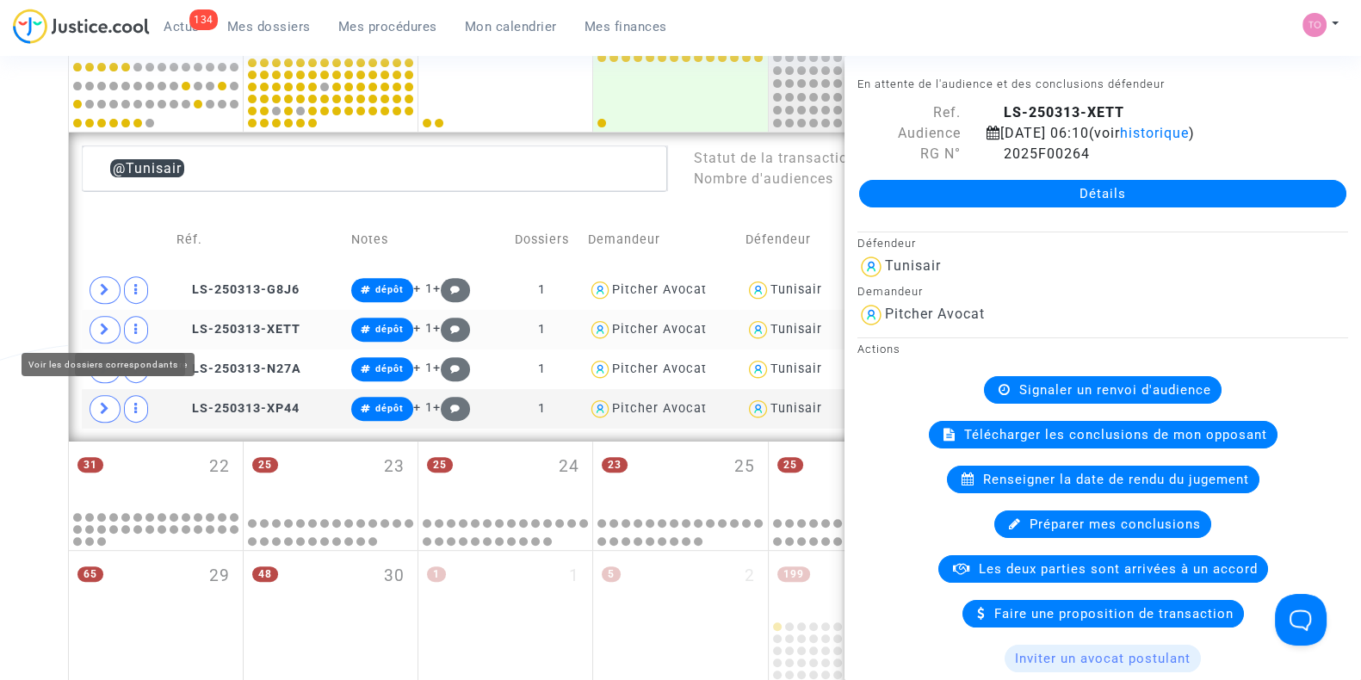
click at [110, 329] on span at bounding box center [105, 330] width 31 height 28
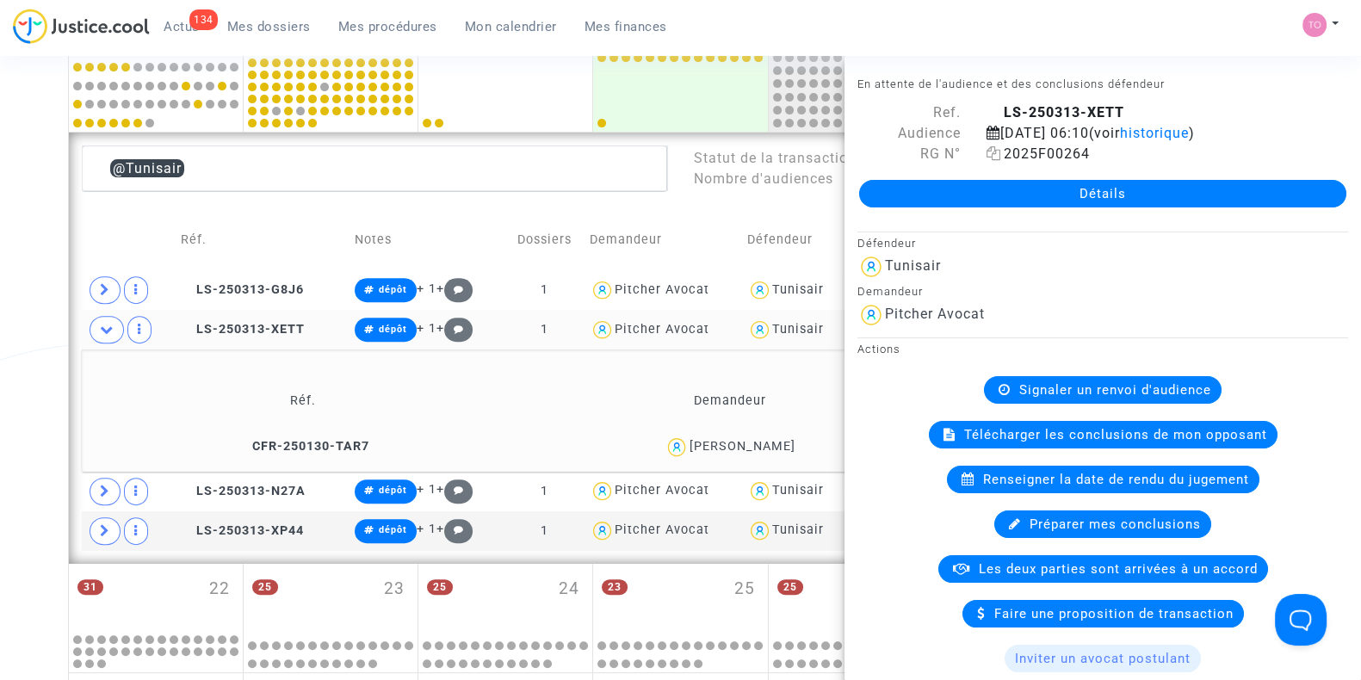
click at [987, 160] on icon at bounding box center [994, 153] width 15 height 14
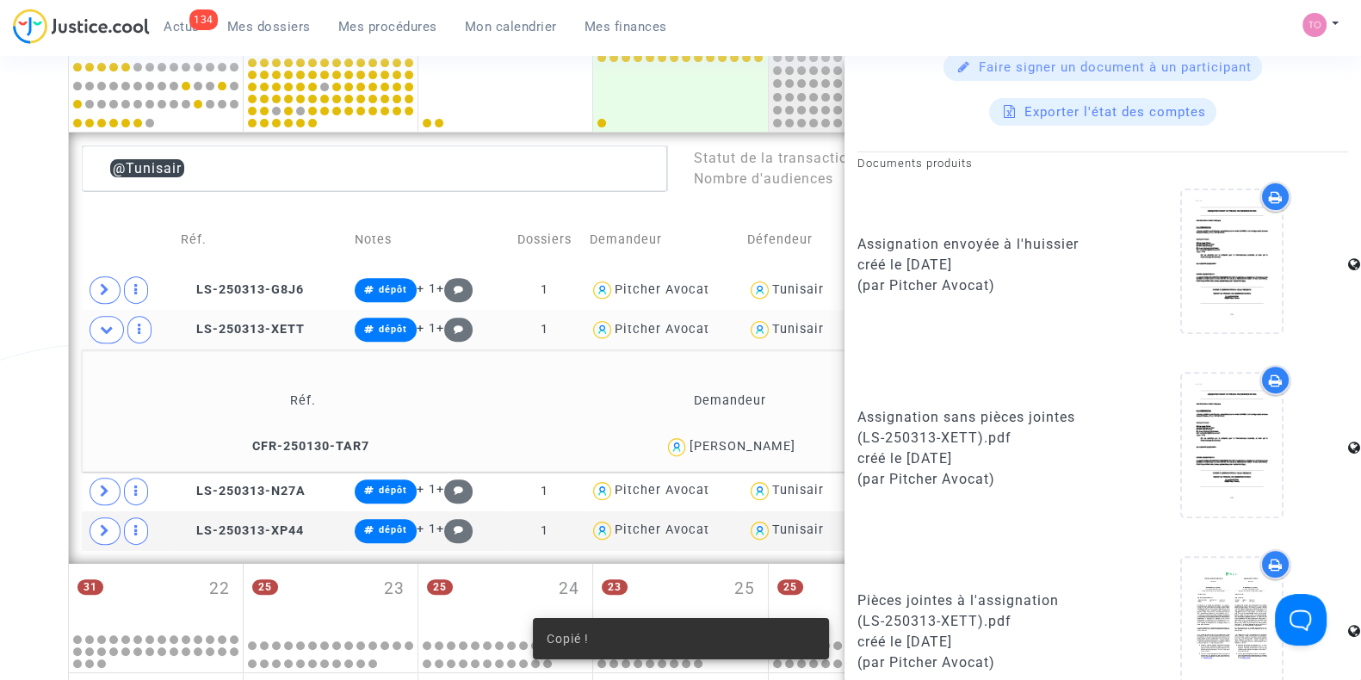
scroll to position [1101, 0]
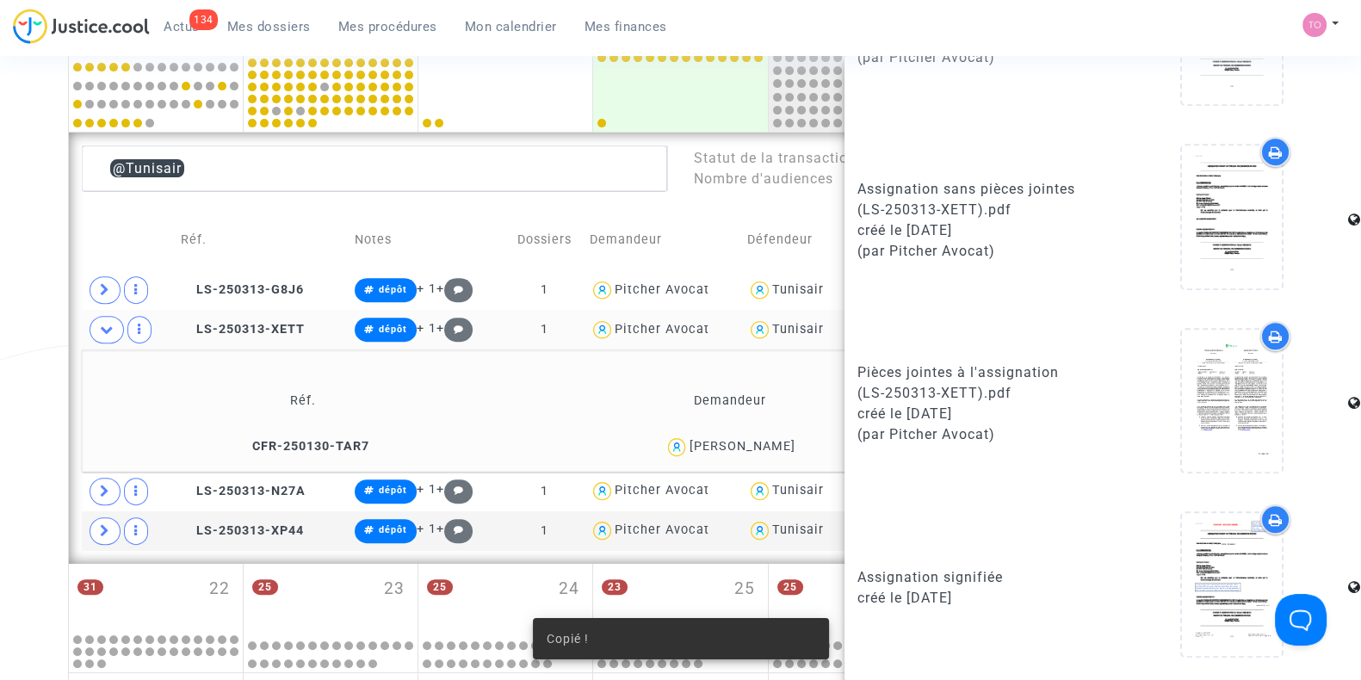
click at [1269, 517] on icon at bounding box center [1276, 520] width 14 height 14
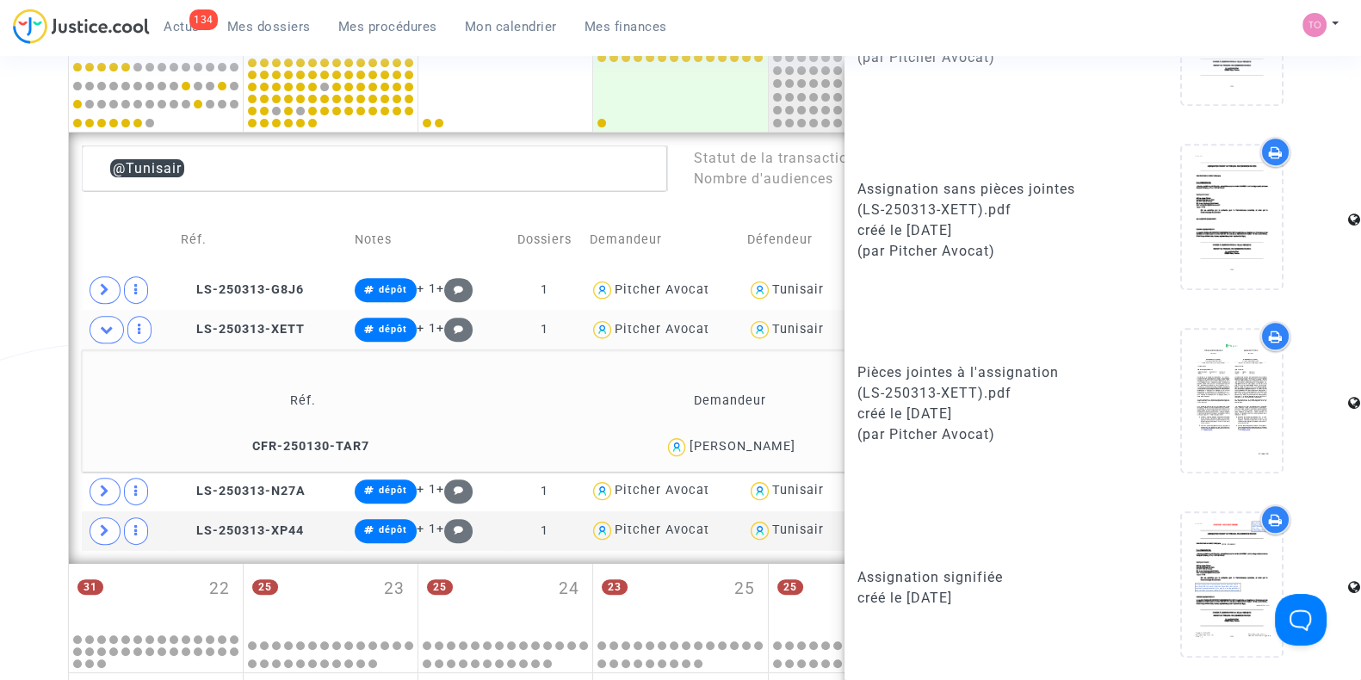
click at [1269, 342] on icon at bounding box center [1276, 337] width 14 height 14
click at [202, 484] on span "LS-250313-N27A" at bounding box center [243, 491] width 125 height 15
click at [107, 325] on icon at bounding box center [107, 329] width 14 height 13
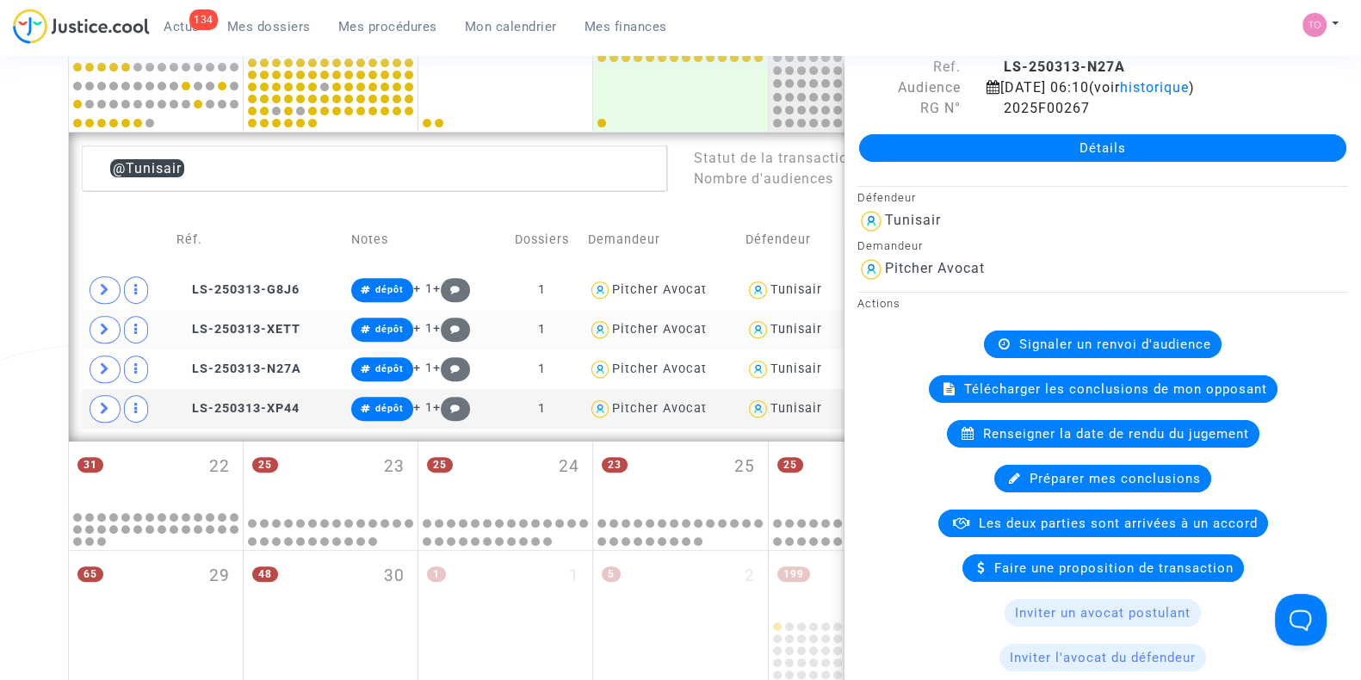
scroll to position [0, 0]
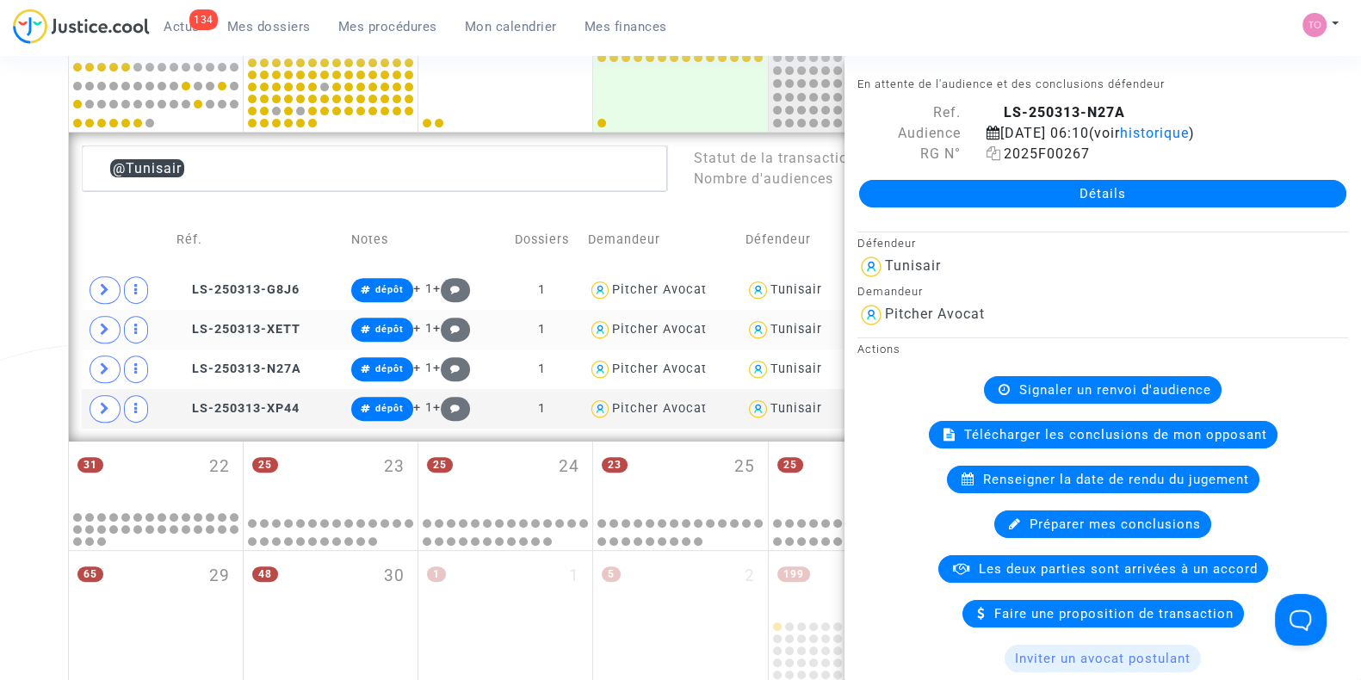
click at [987, 160] on icon at bounding box center [994, 153] width 15 height 14
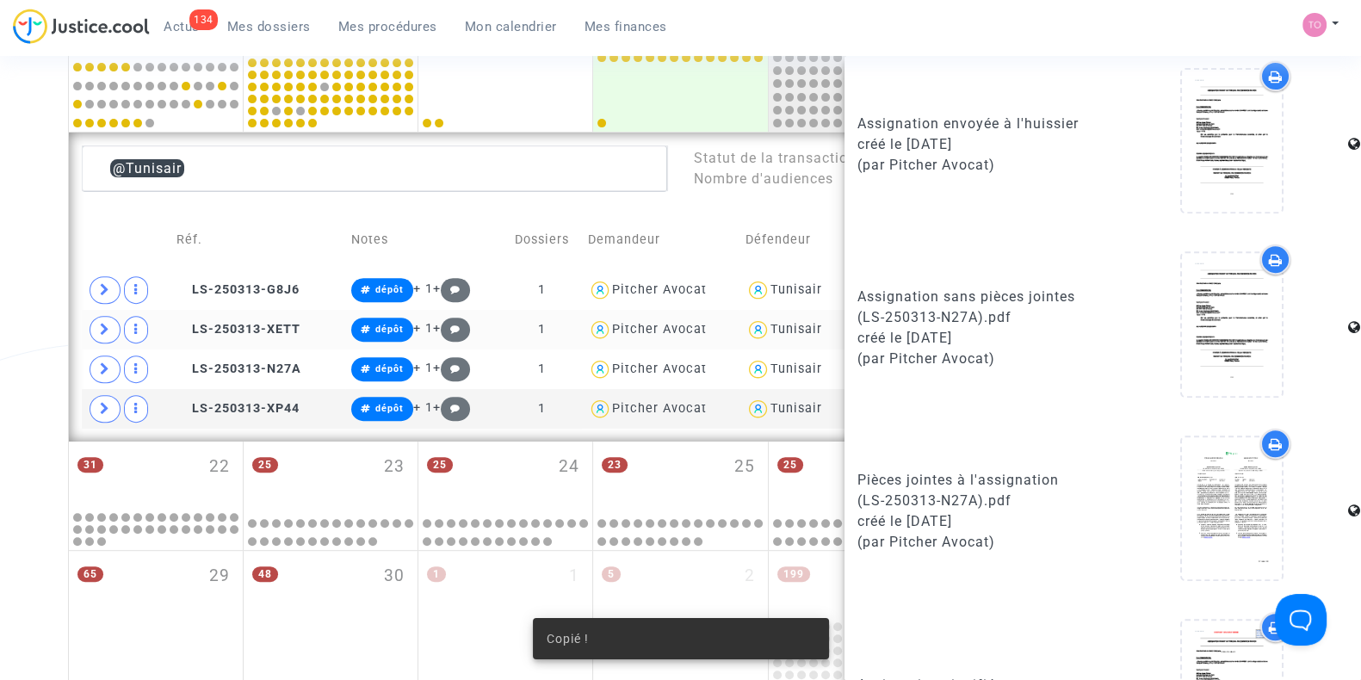
scroll to position [1101, 0]
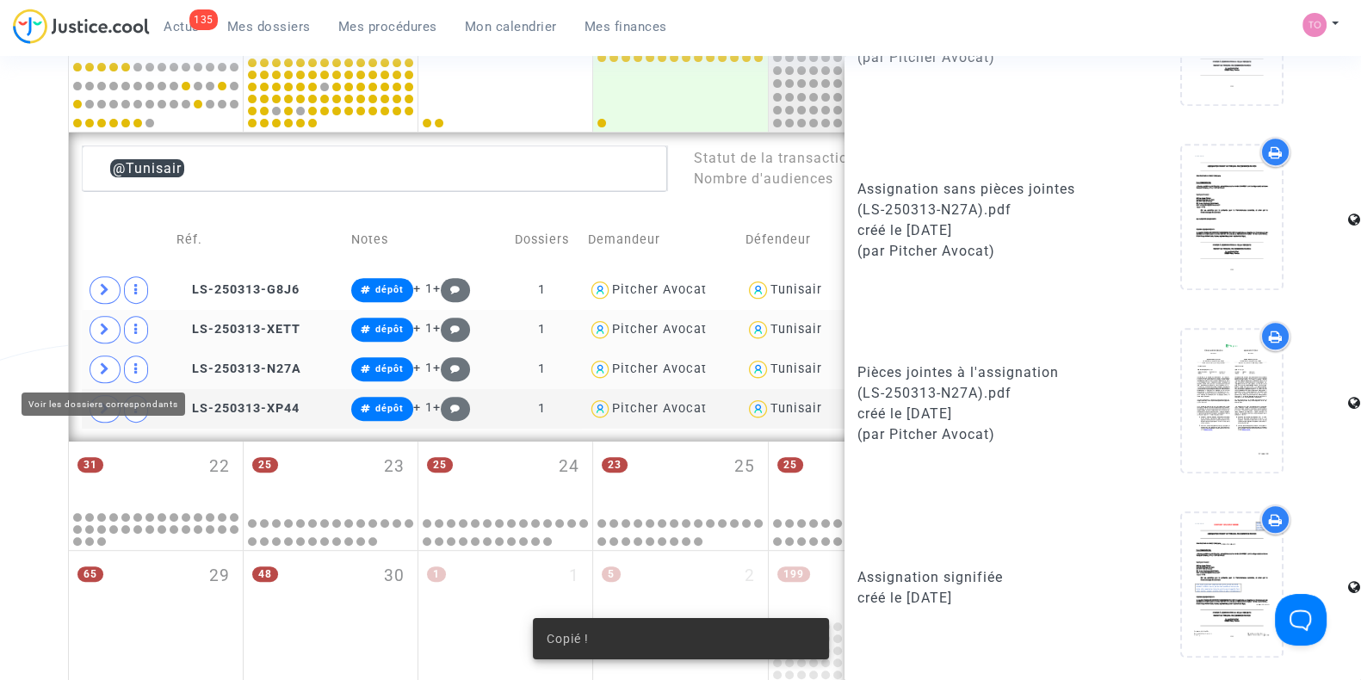
click at [108, 363] on icon at bounding box center [105, 368] width 10 height 13
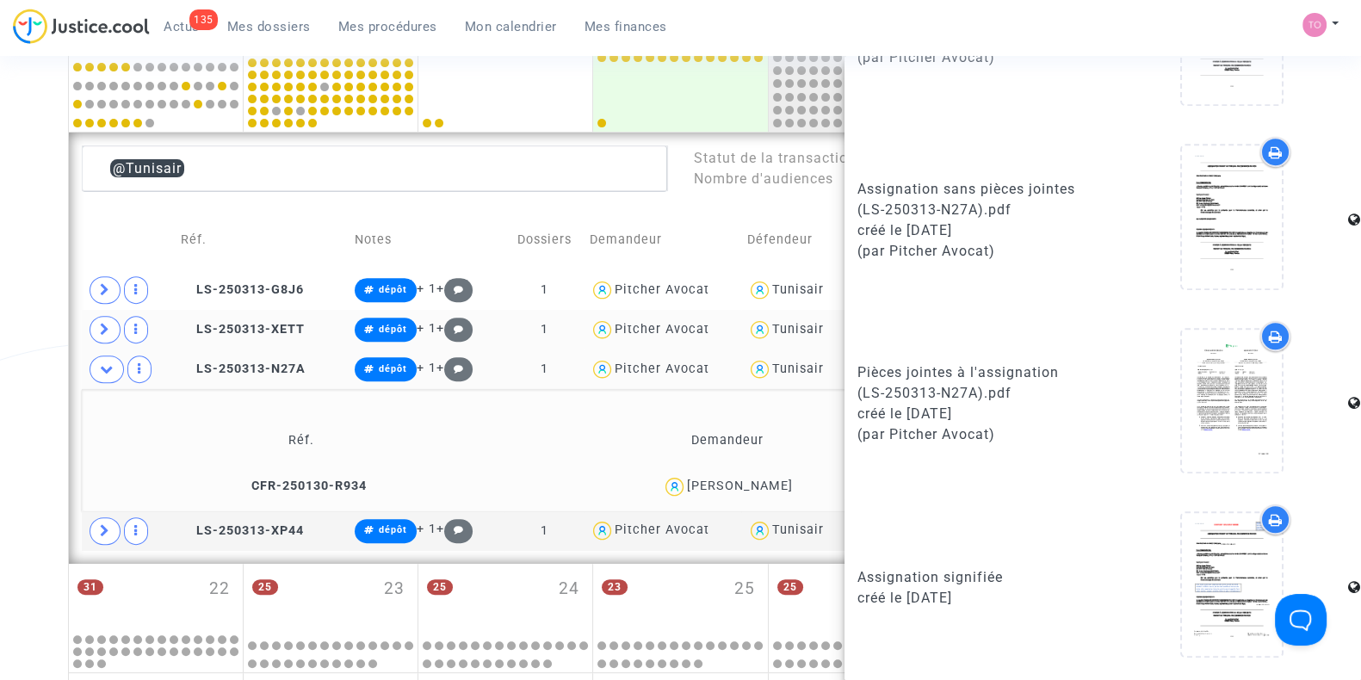
scroll to position [840, 0]
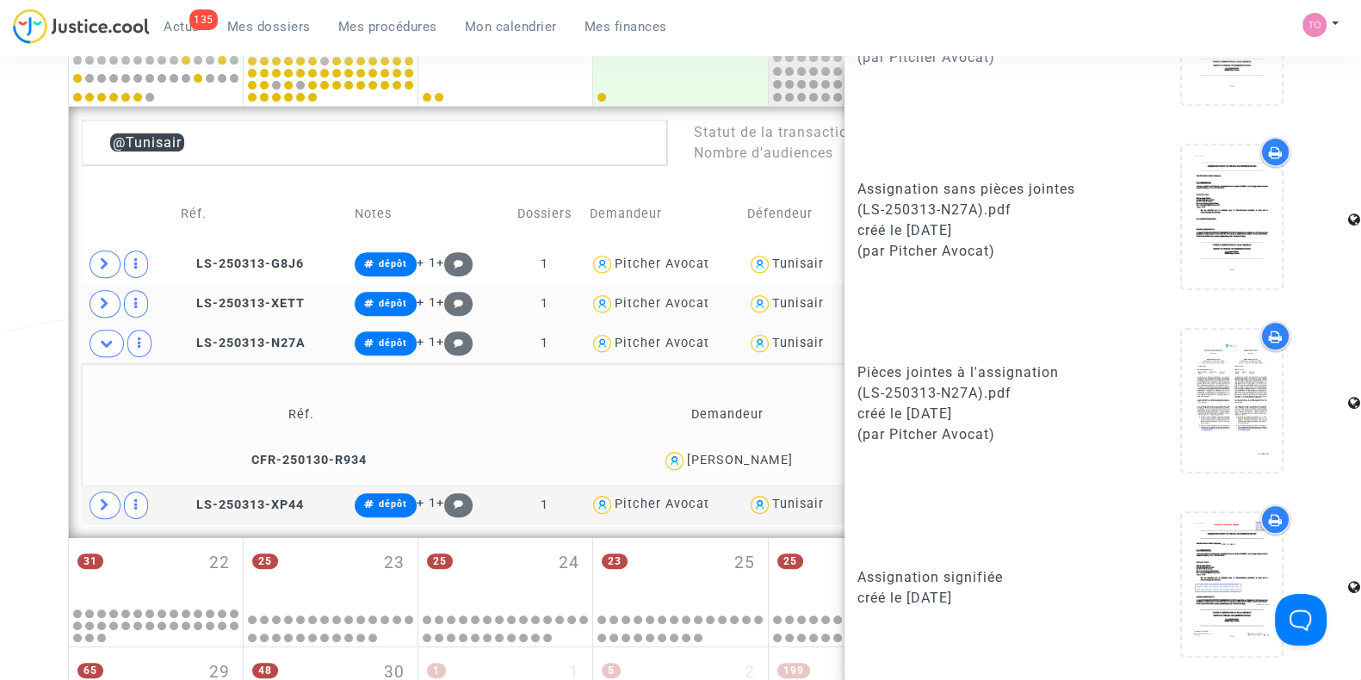
click at [1269, 519] on icon at bounding box center [1276, 520] width 14 height 14
click at [1269, 343] on icon at bounding box center [1276, 337] width 14 height 14
click at [100, 339] on icon at bounding box center [107, 343] width 14 height 13
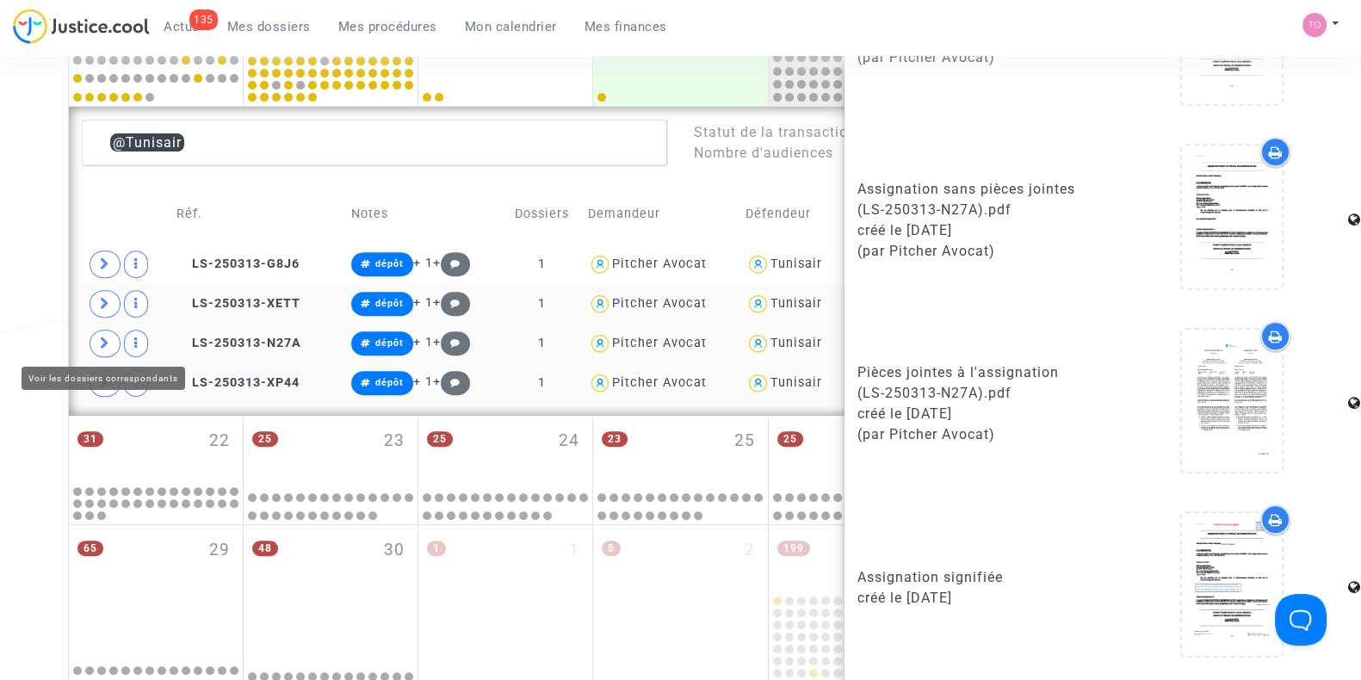
click at [103, 379] on icon at bounding box center [105, 382] width 10 height 13
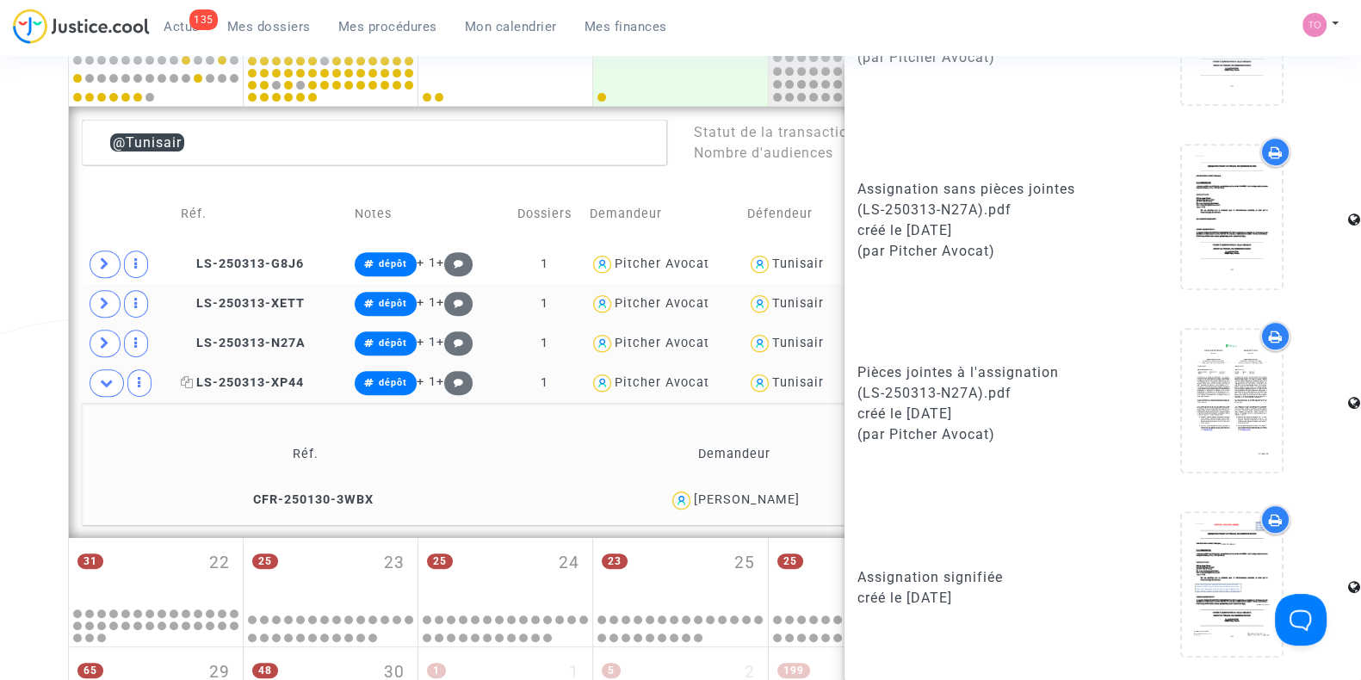
click at [232, 375] on span "LS-250313-XP44" at bounding box center [242, 382] width 123 height 15
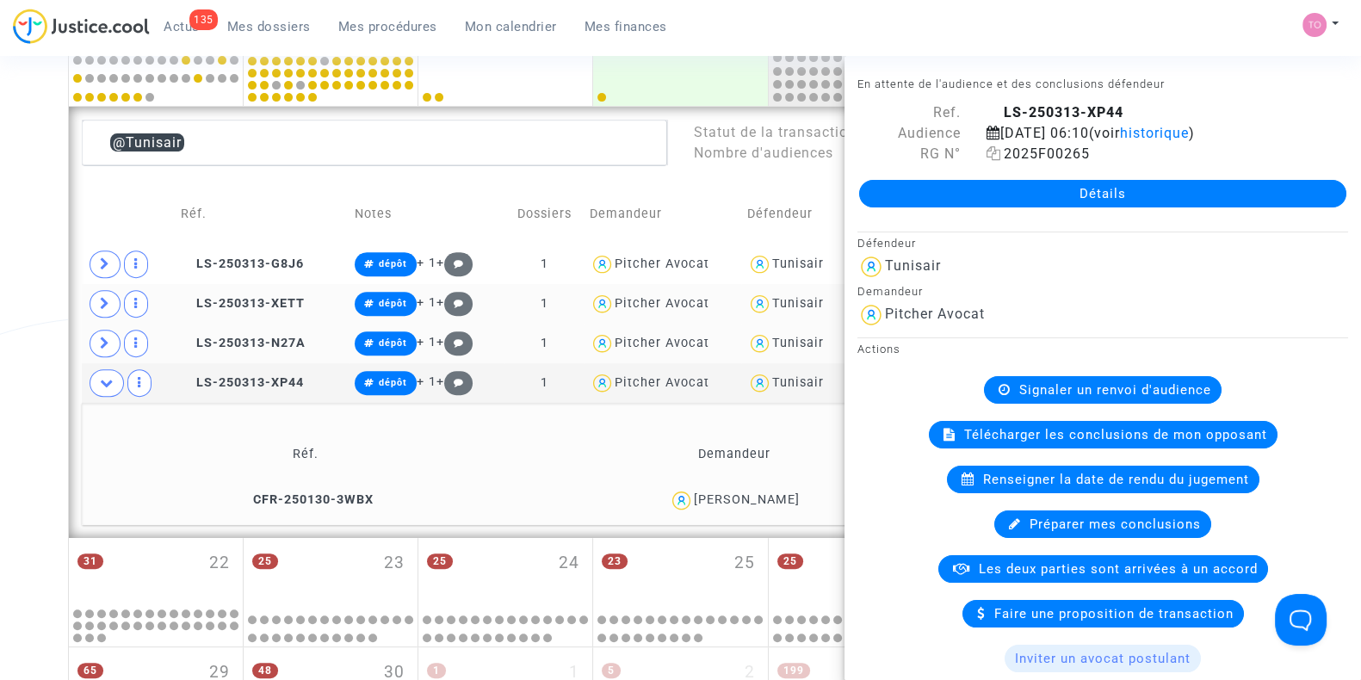
click at [988, 160] on icon at bounding box center [994, 153] width 15 height 14
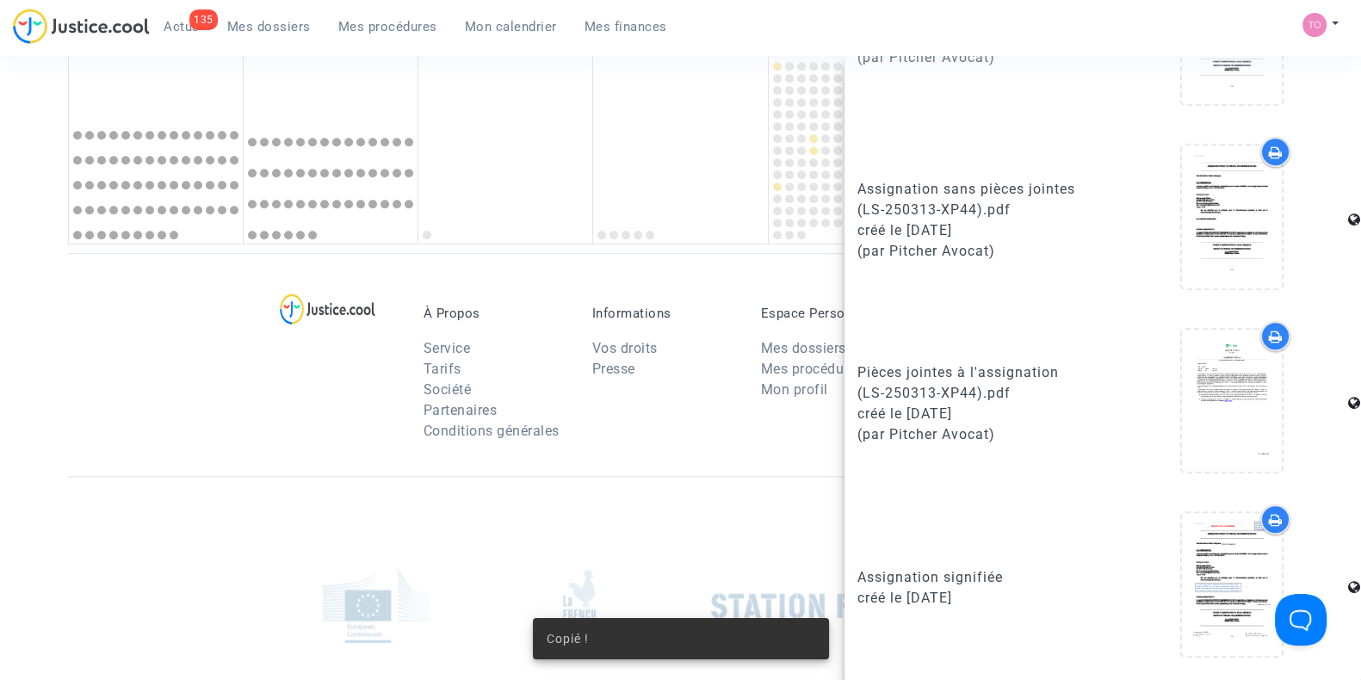
scroll to position [1705, 0]
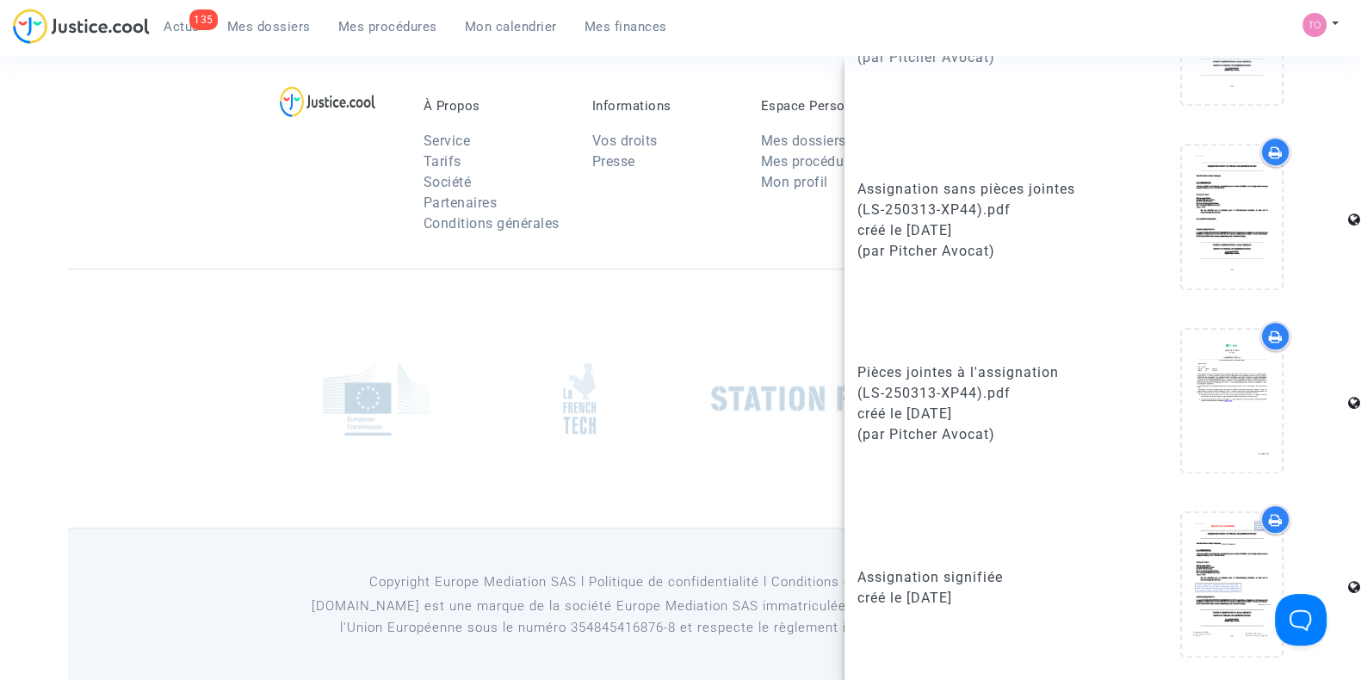
click at [1269, 518] on icon at bounding box center [1276, 520] width 14 height 14
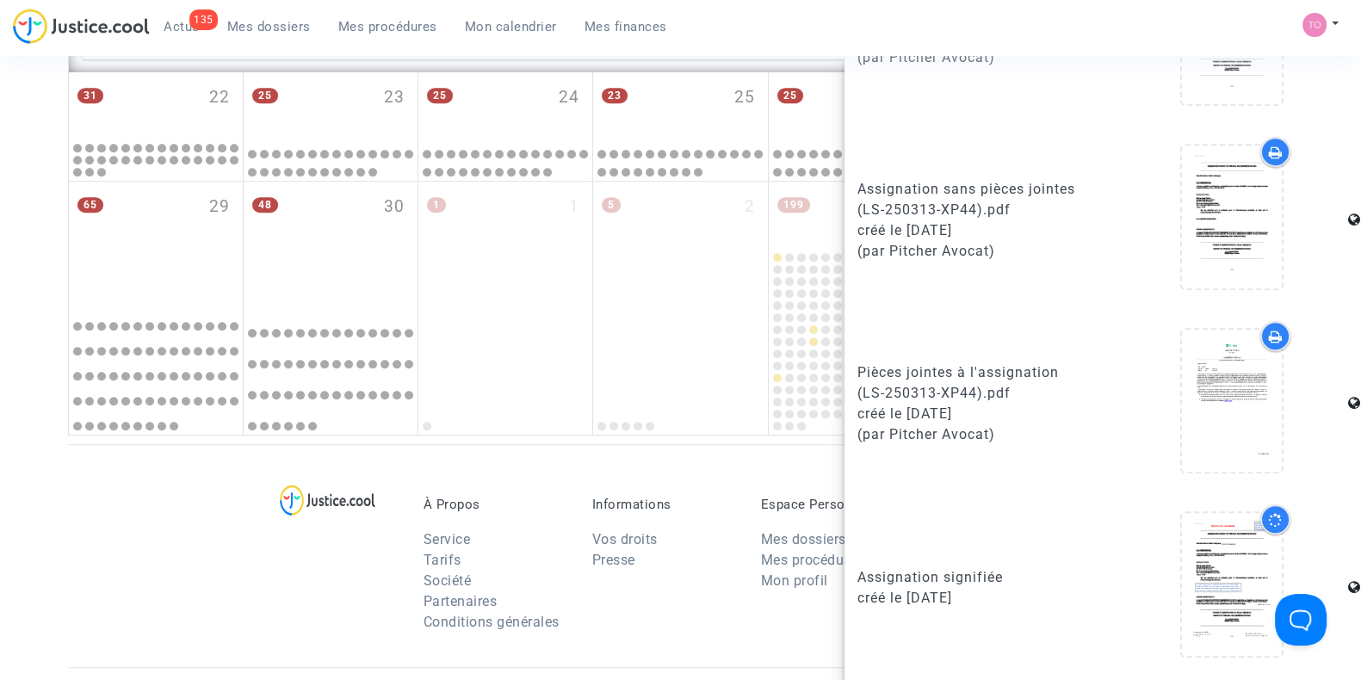
scroll to position [1300, 0]
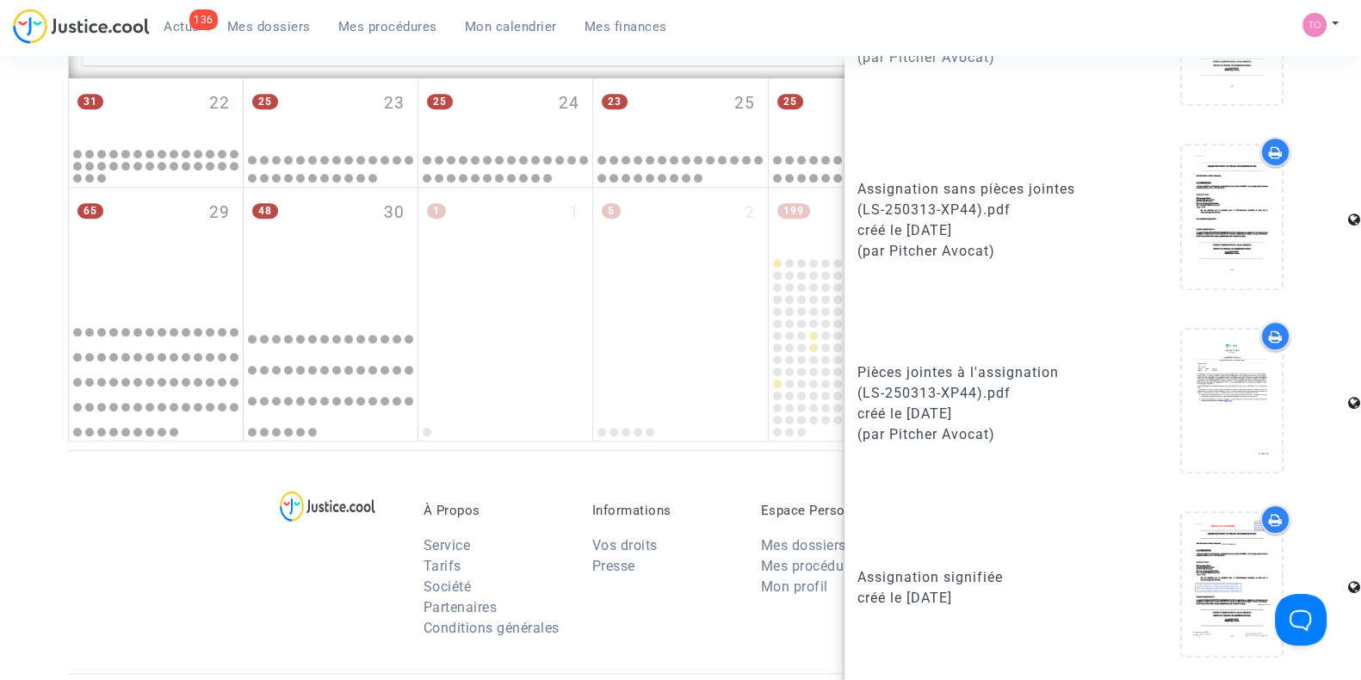
click at [1273, 343] on div at bounding box center [1275, 336] width 30 height 30
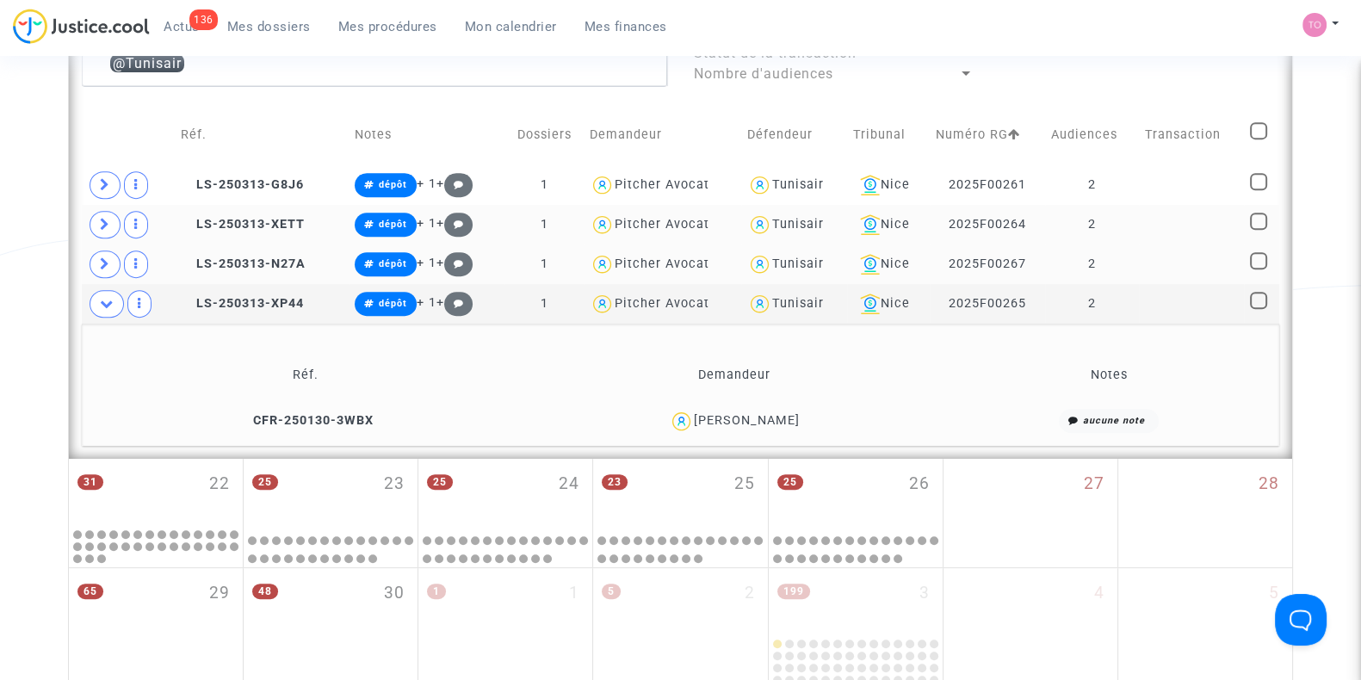
scroll to position [917, 0]
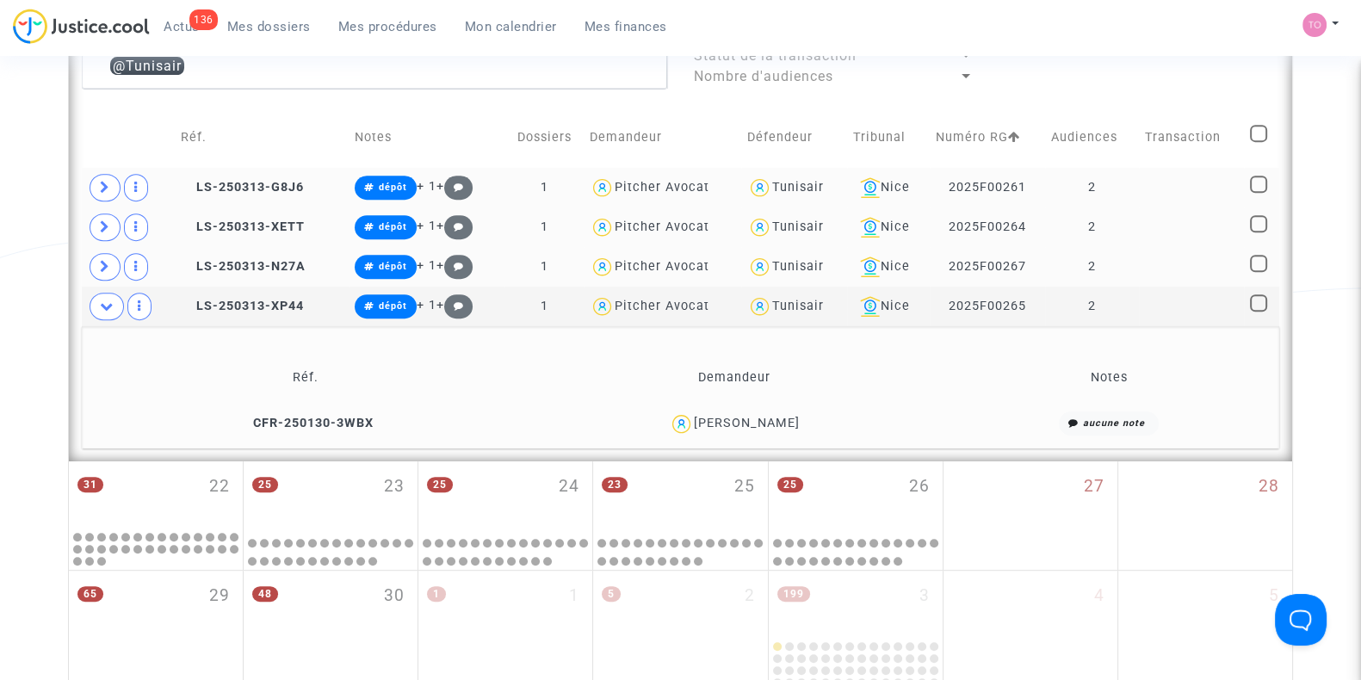
click at [792, 182] on div "Tunisair" at bounding box center [798, 187] width 52 height 15
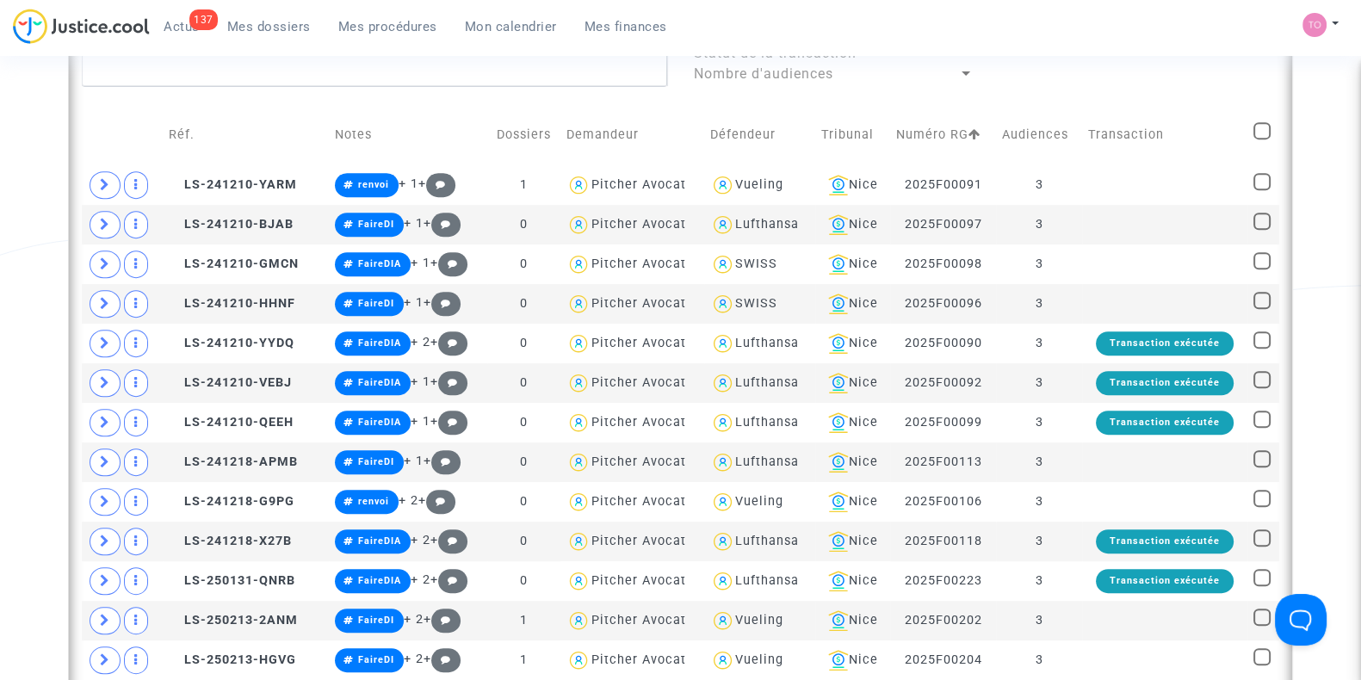
scroll to position [921, 0]
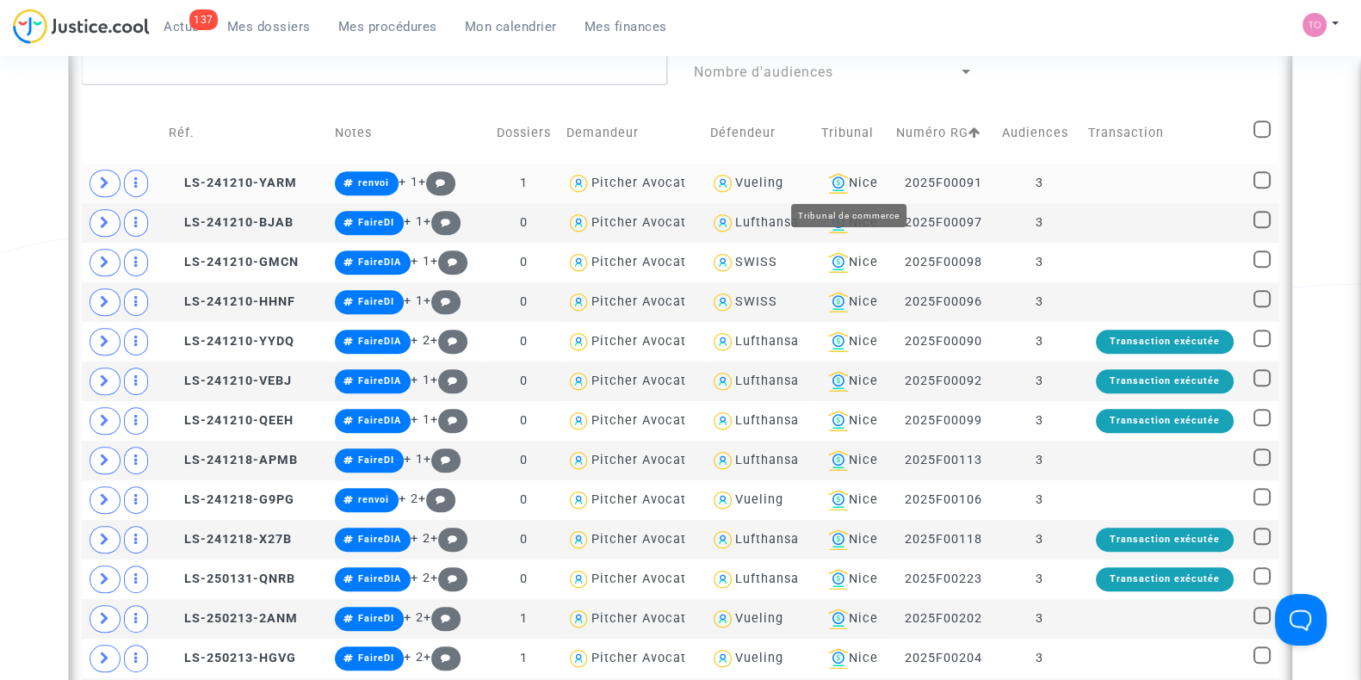
click at [868, 178] on div "Nice" at bounding box center [853, 183] width 64 height 21
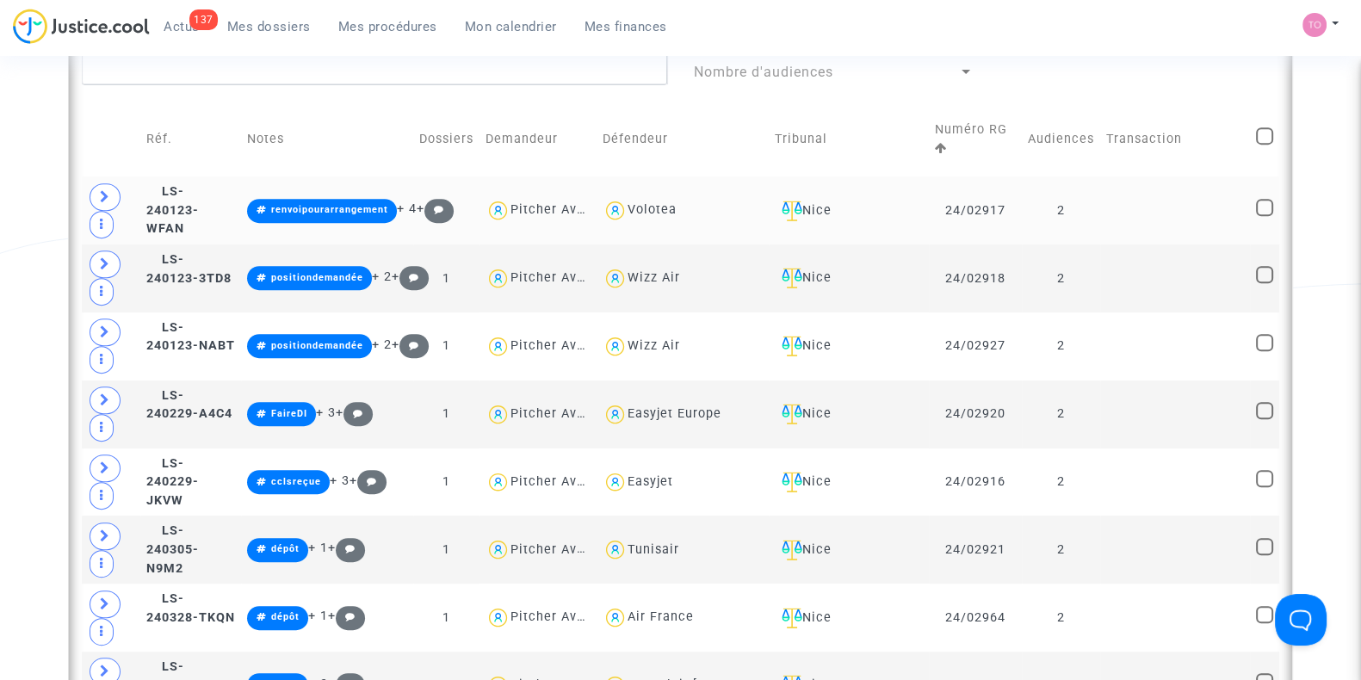
scroll to position [861, 0]
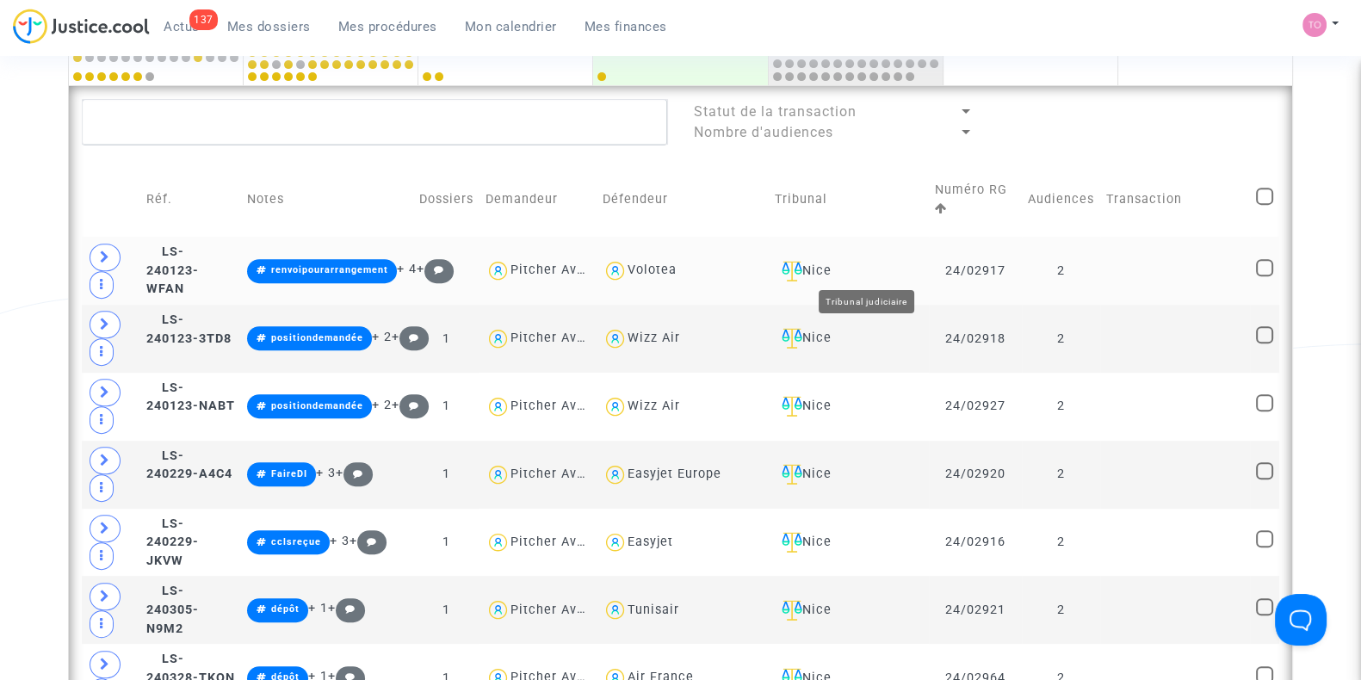
click at [870, 269] on div "Nice" at bounding box center [849, 271] width 148 height 21
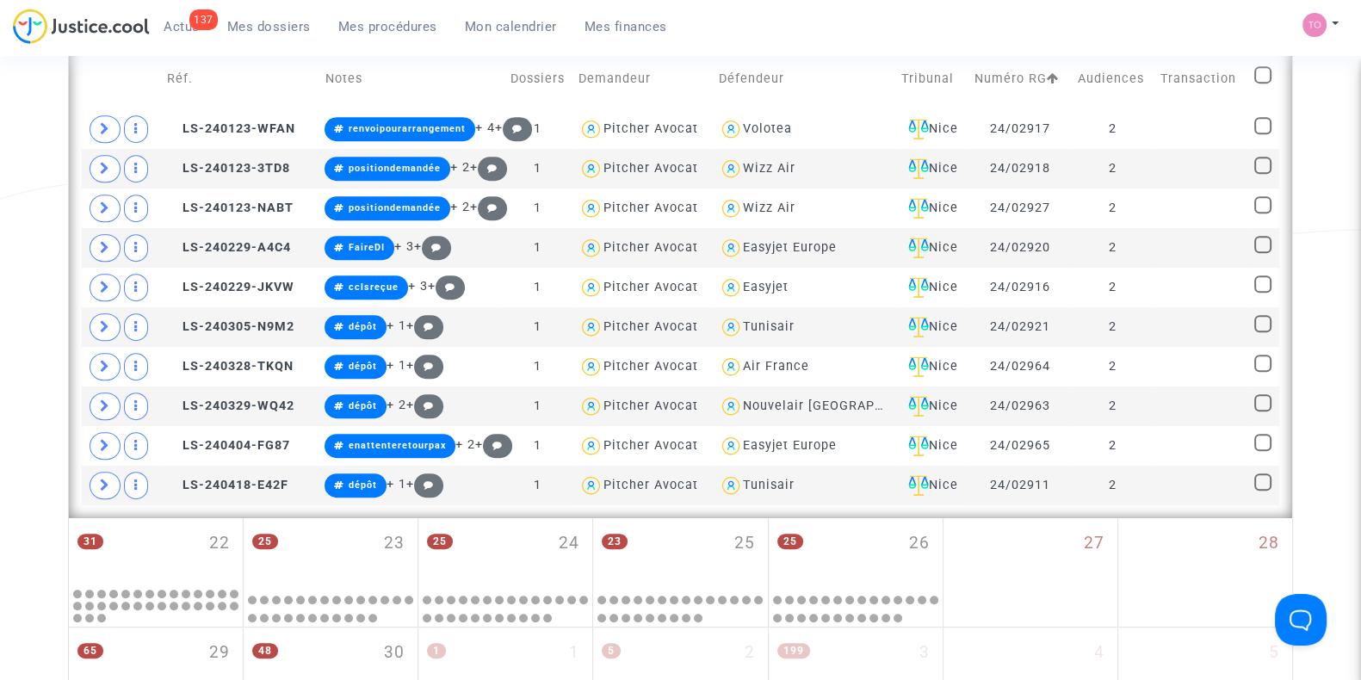
scroll to position [970, 0]
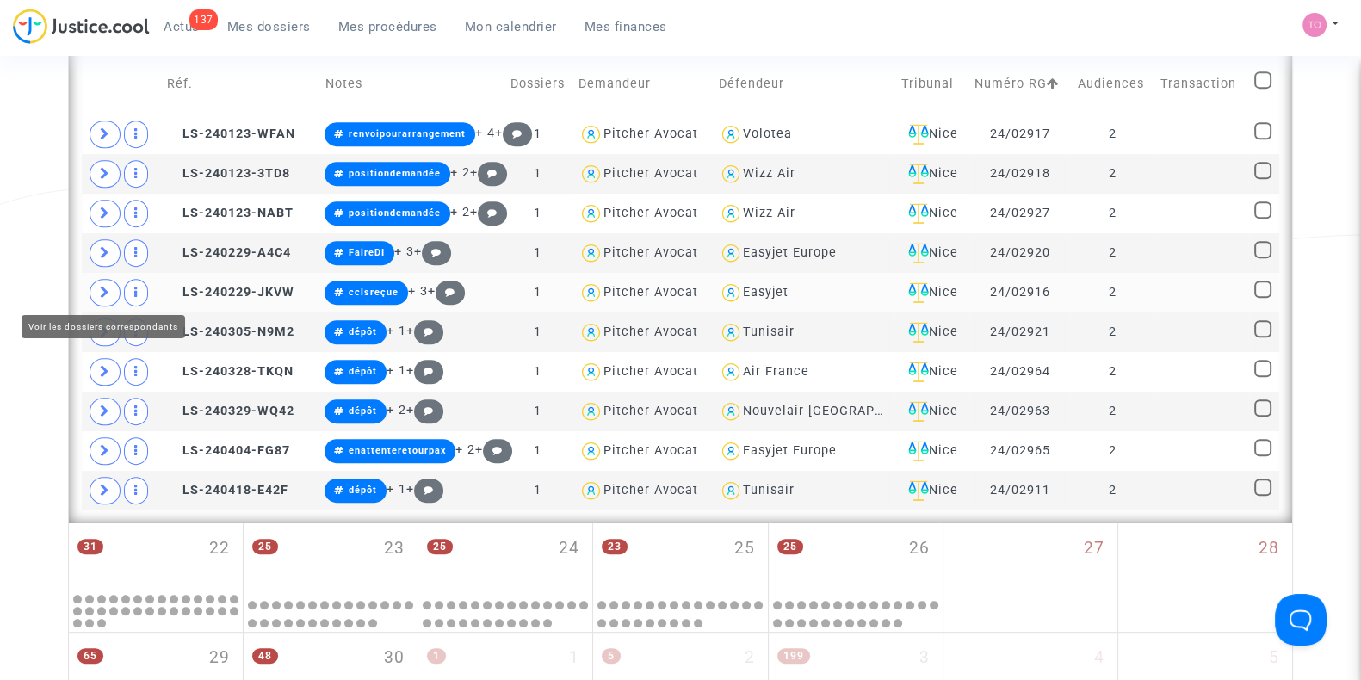
click at [102, 293] on icon at bounding box center [105, 292] width 10 height 13
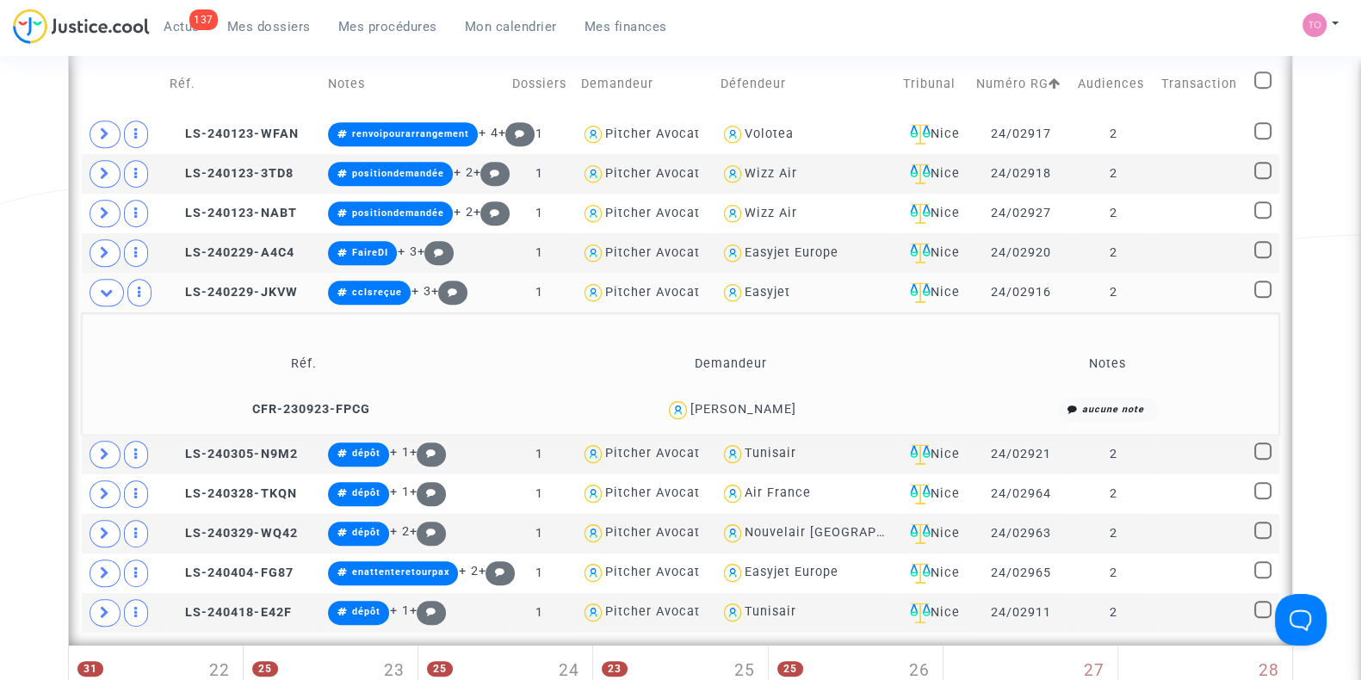
click at [727, 402] on div "[PERSON_NAME]" at bounding box center [743, 409] width 106 height 15
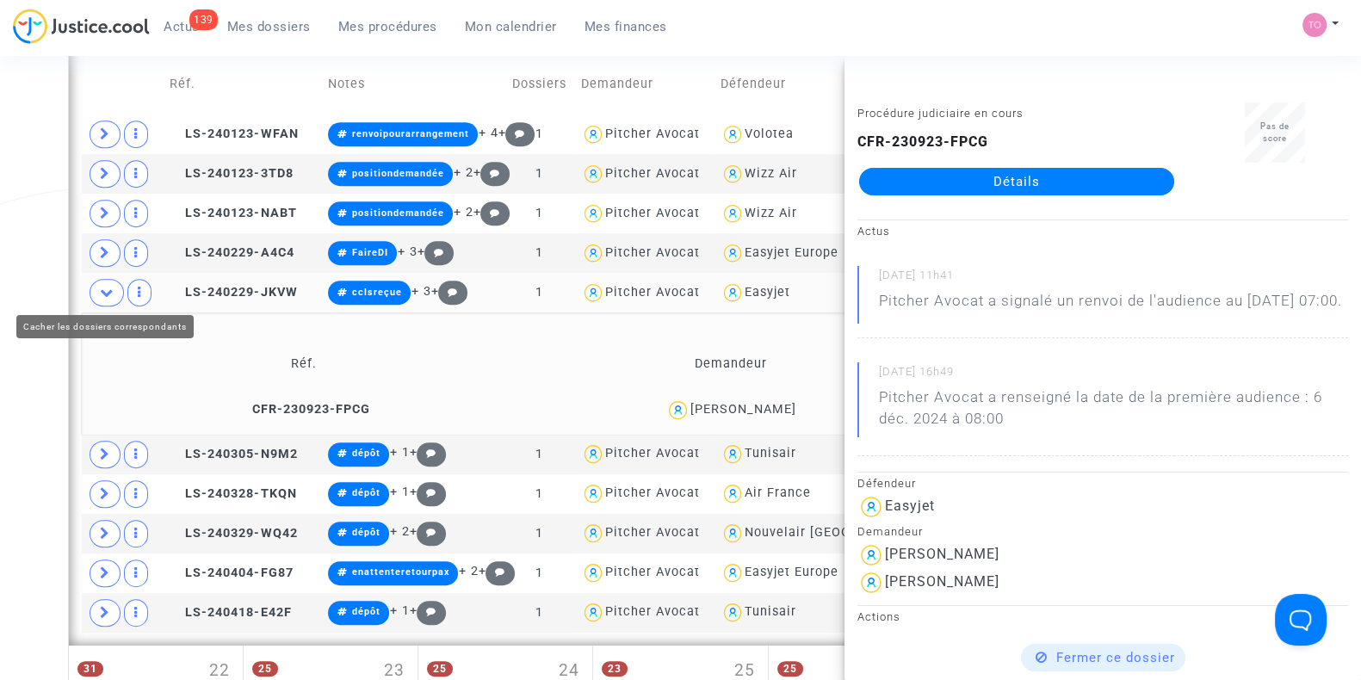
click at [97, 291] on span at bounding box center [107, 293] width 34 height 28
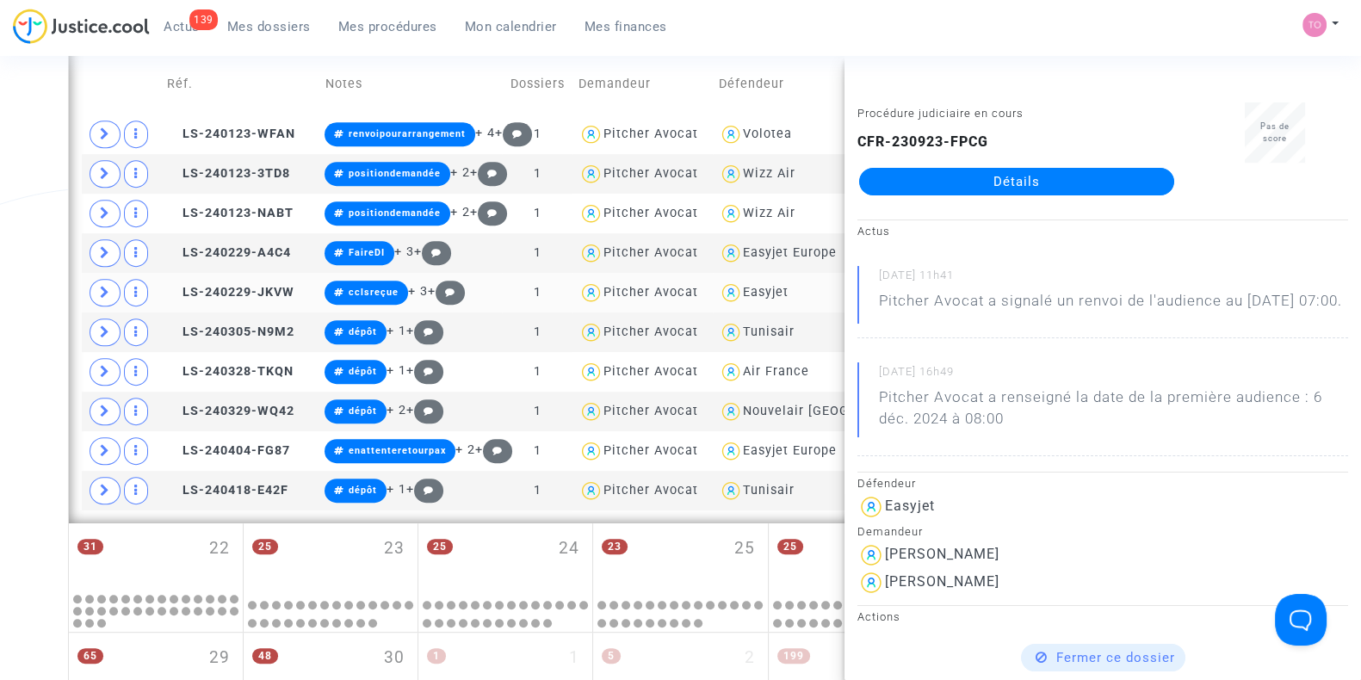
click at [34, 260] on div "Date de clôture d'instruction Date de conciliation Date d'audience Date de juge…" at bounding box center [680, 8] width 1361 height 1758
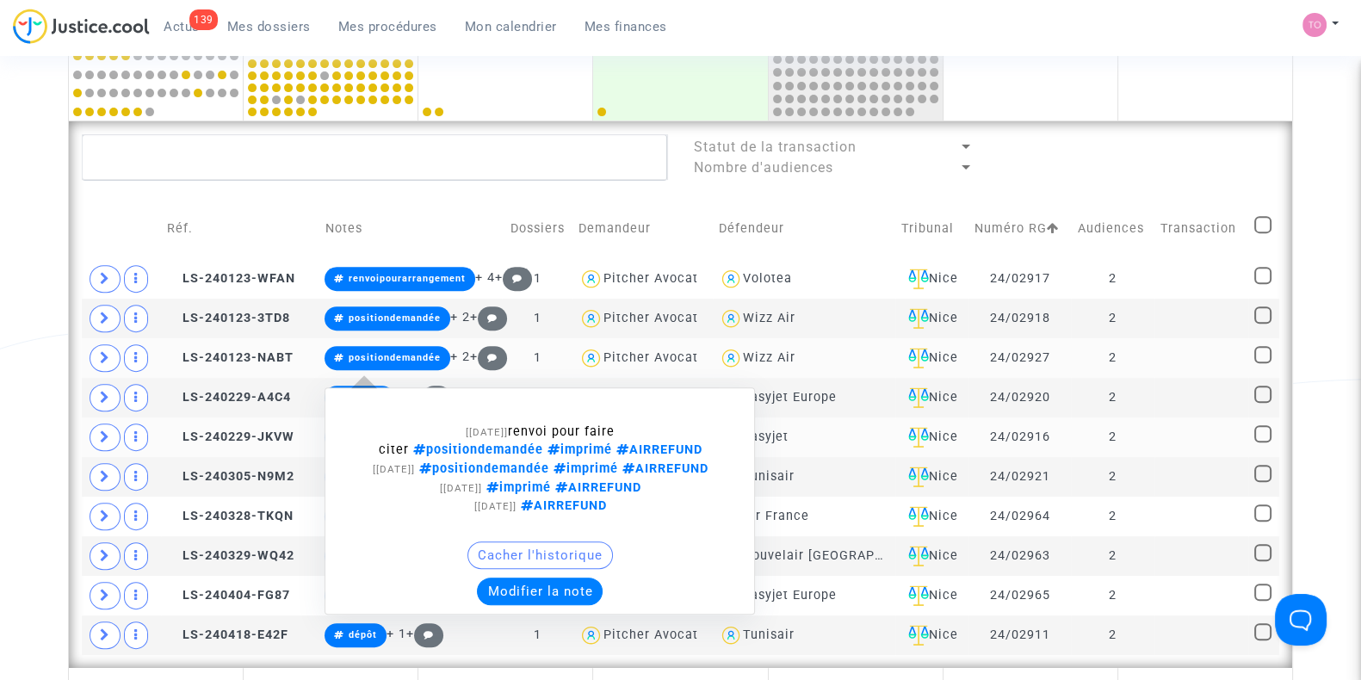
scroll to position [809, 0]
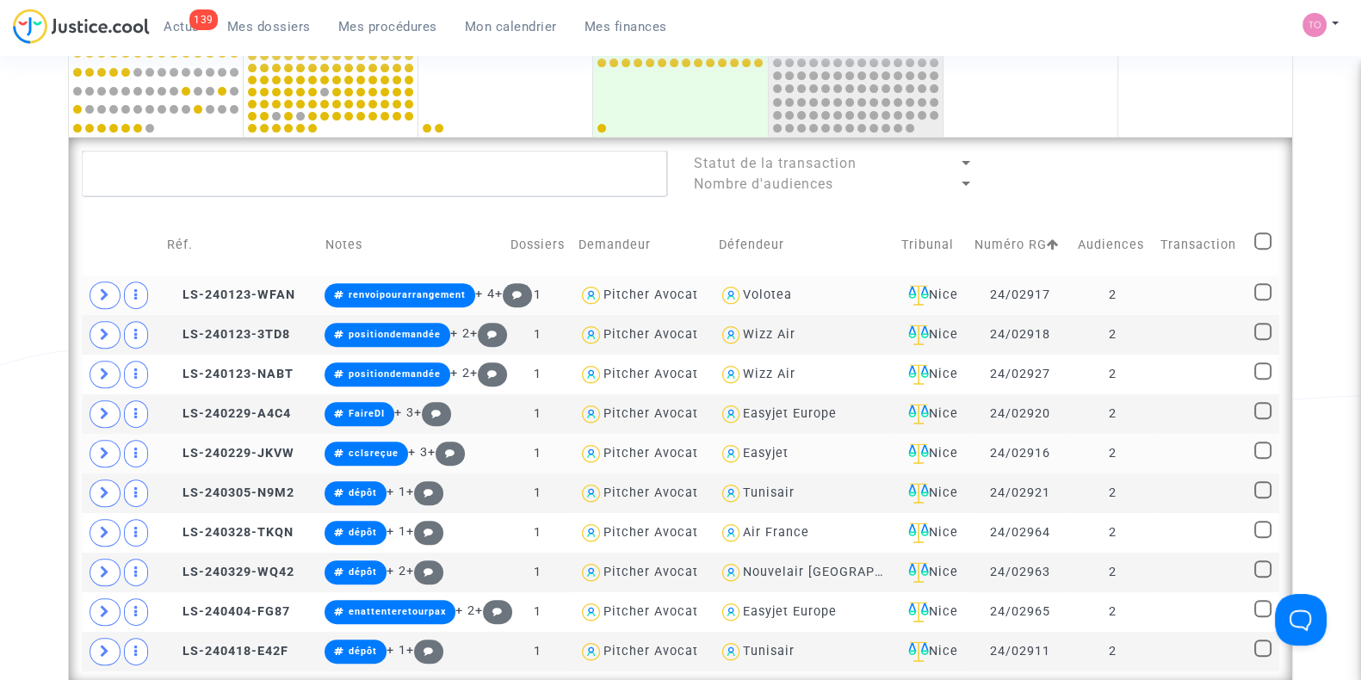
click at [100, 289] on icon at bounding box center [105, 294] width 10 height 13
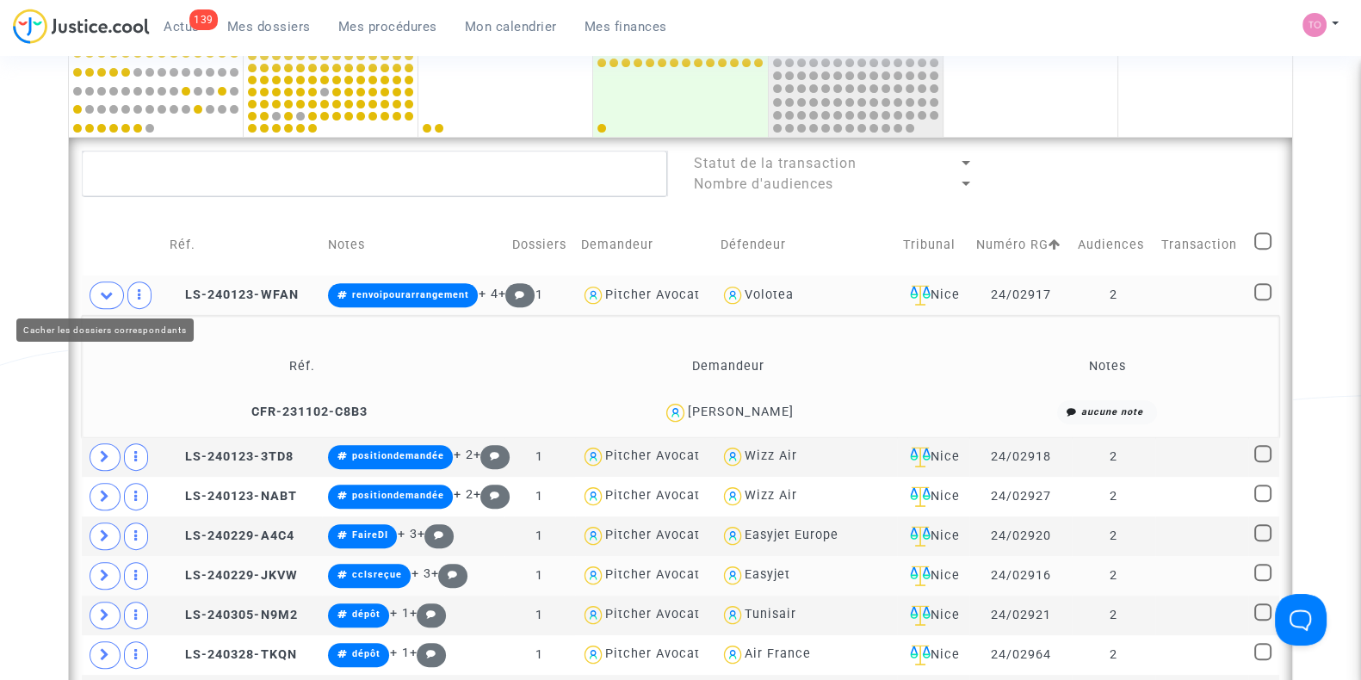
click at [107, 292] on icon at bounding box center [107, 294] width 14 height 13
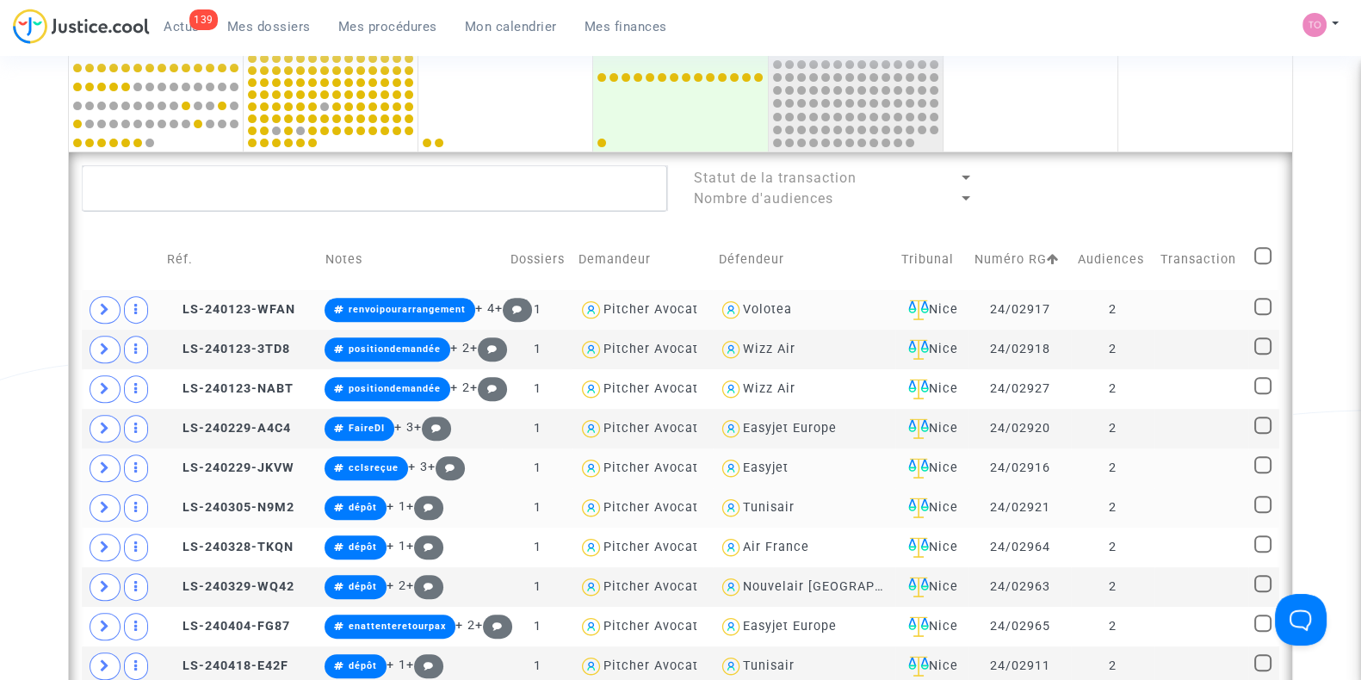
scroll to position [794, 0]
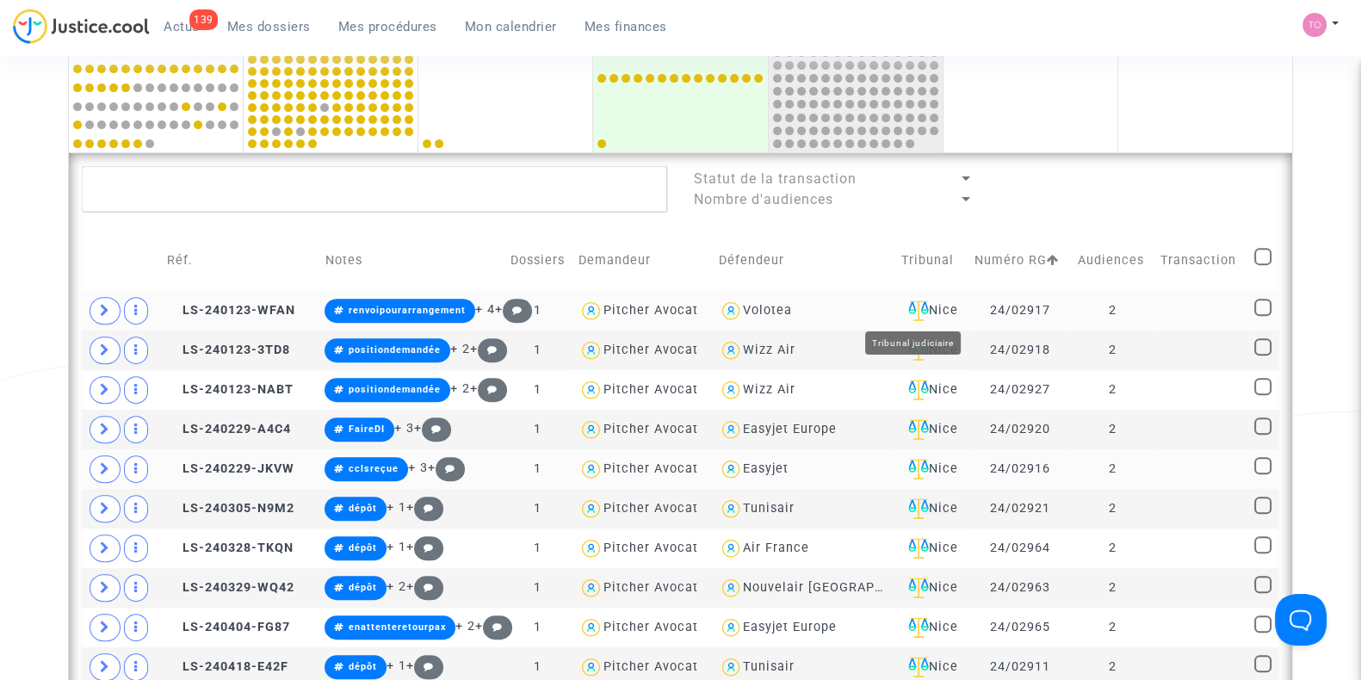
click at [938, 303] on div "Nice" at bounding box center [931, 310] width 61 height 21
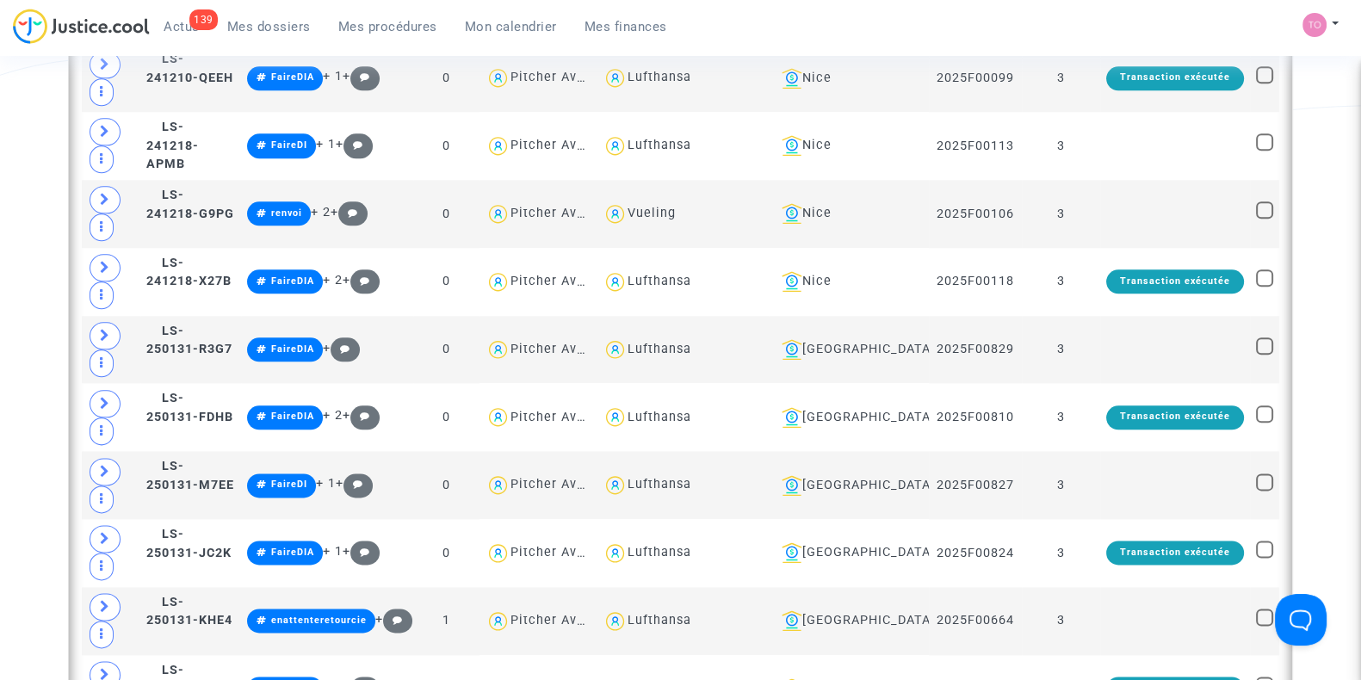
scroll to position [2615, 0]
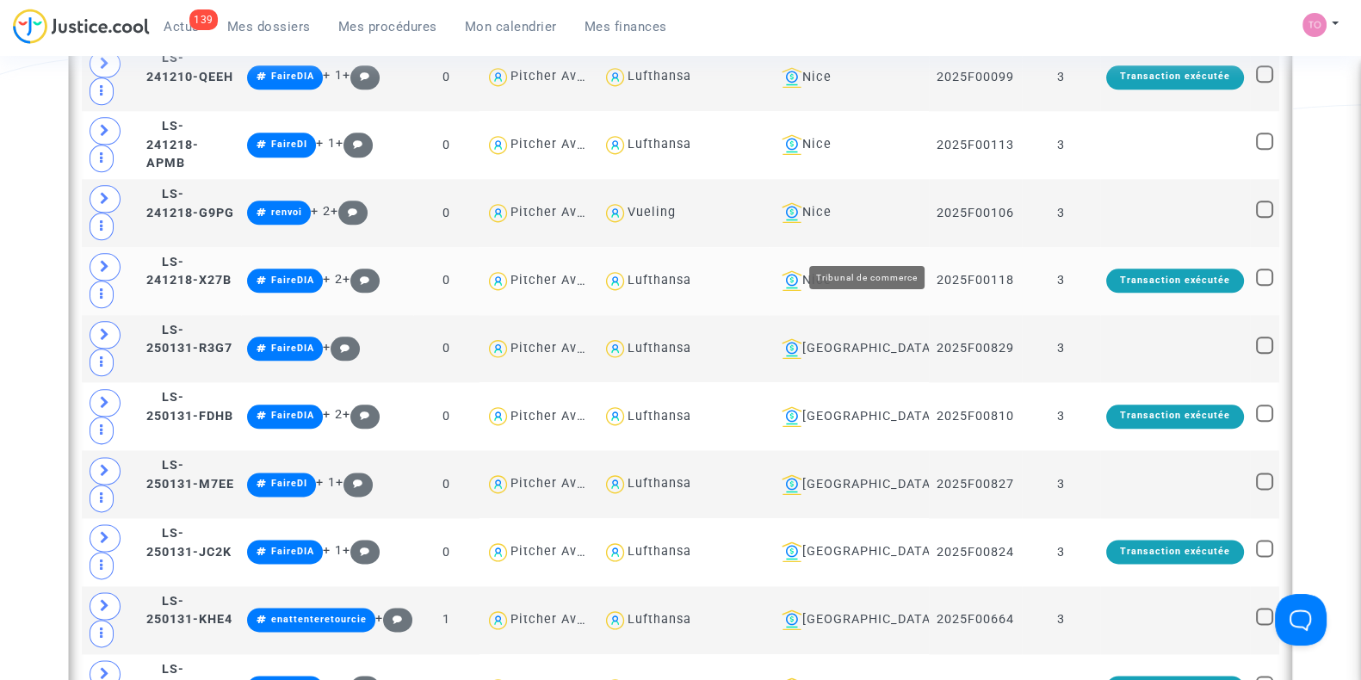
click at [876, 270] on div "Nice" at bounding box center [849, 280] width 148 height 21
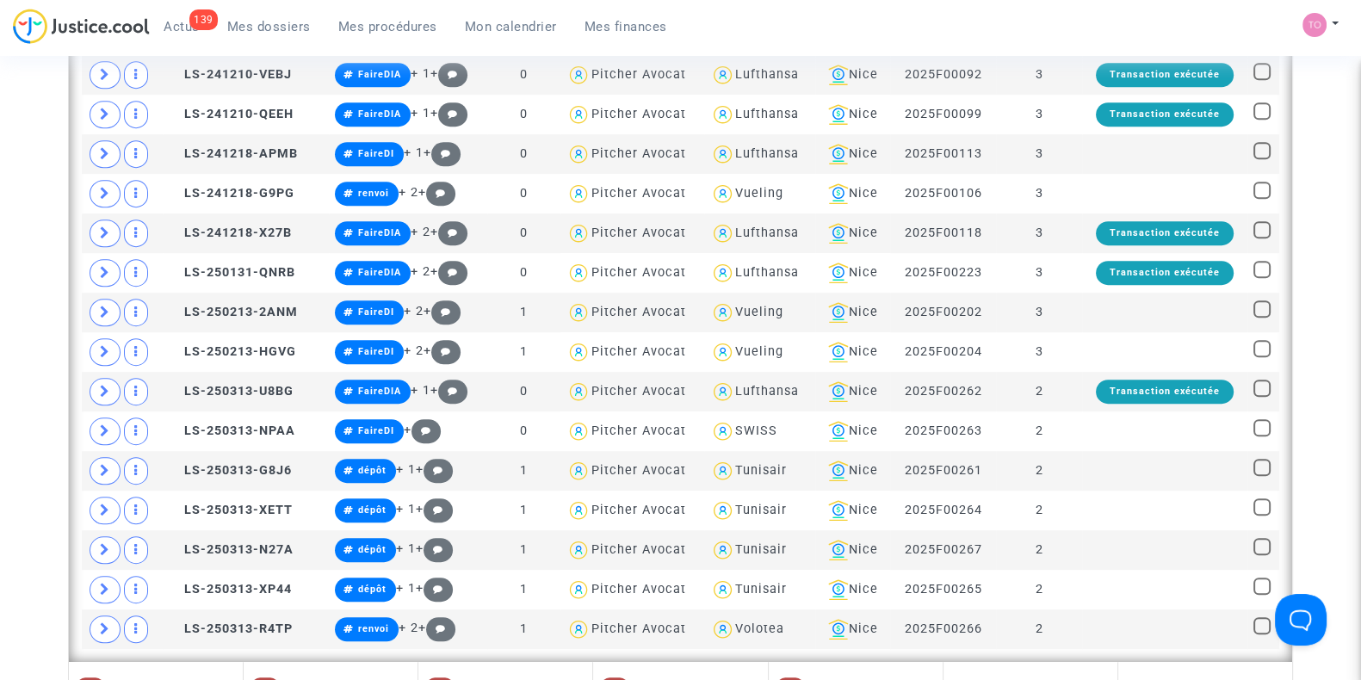
scroll to position [1227, 0]
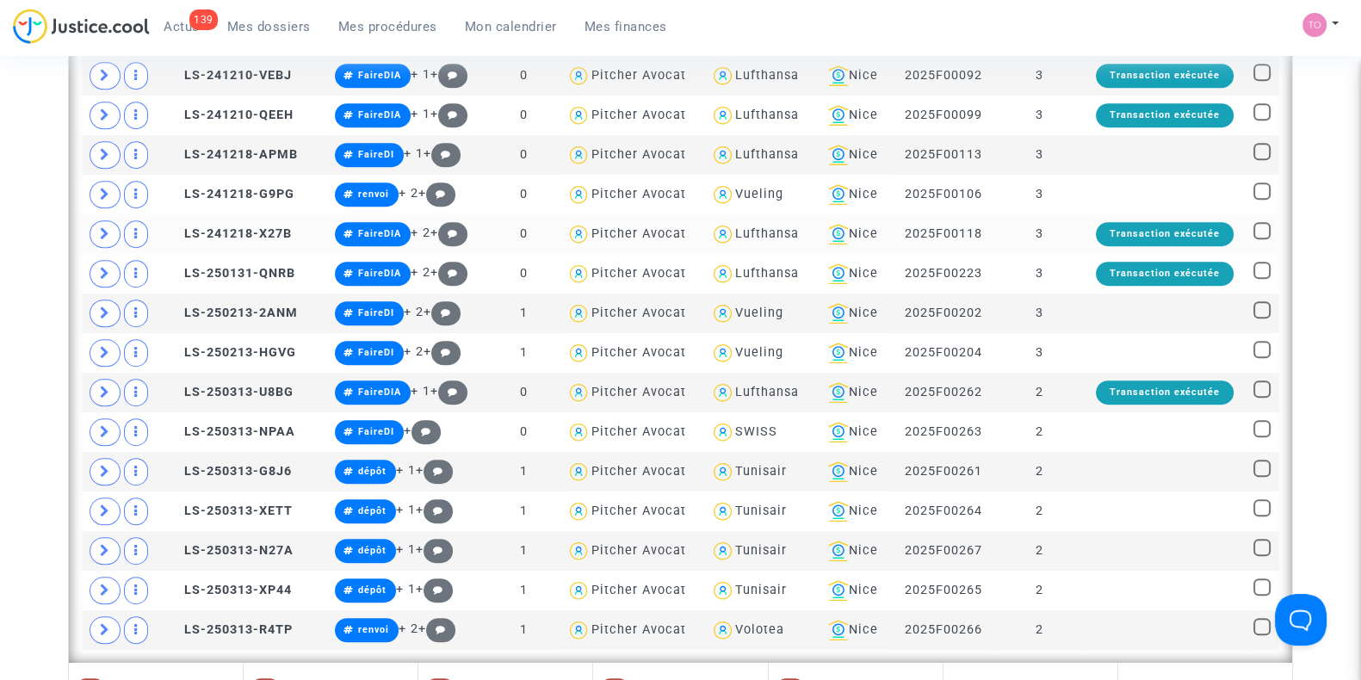
click at [762, 226] on div "Lufthansa" at bounding box center [767, 233] width 64 height 15
type textarea "@Lufthansa"
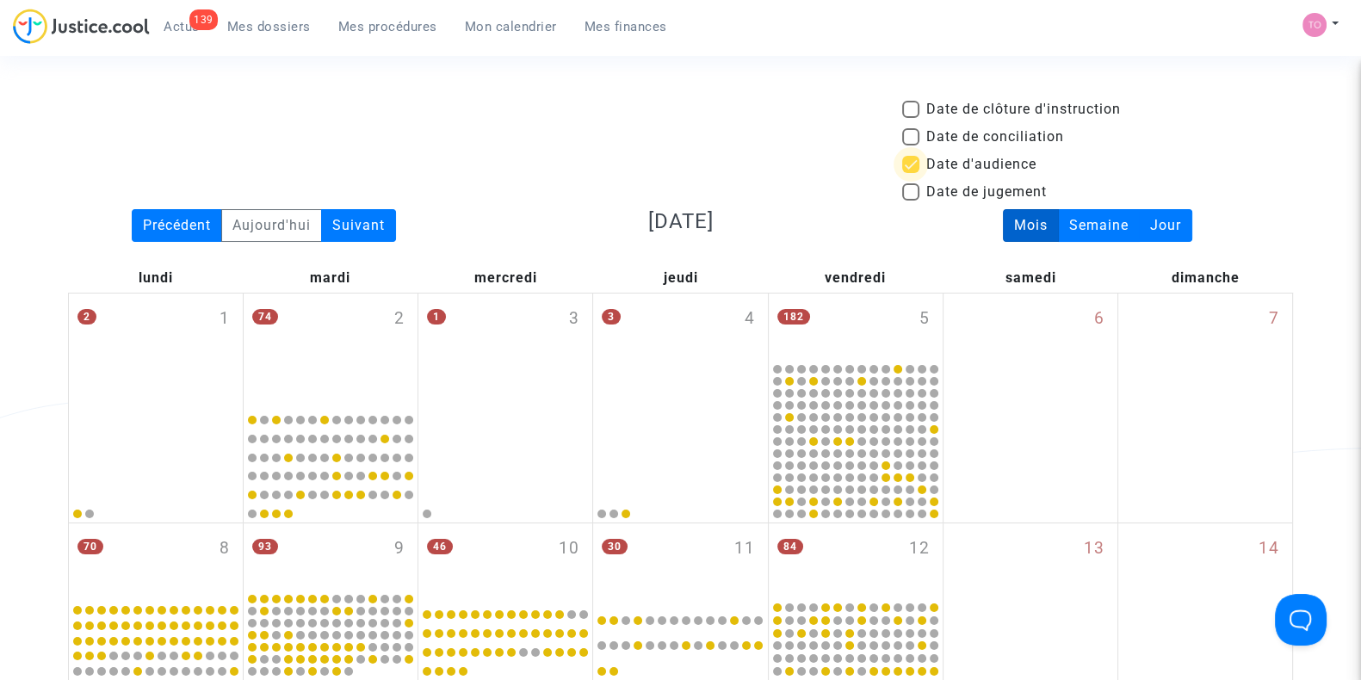
click at [909, 167] on span at bounding box center [910, 164] width 17 height 17
click at [910, 173] on input "Date d'audience" at bounding box center [910, 173] width 1 height 1
checkbox input "false"
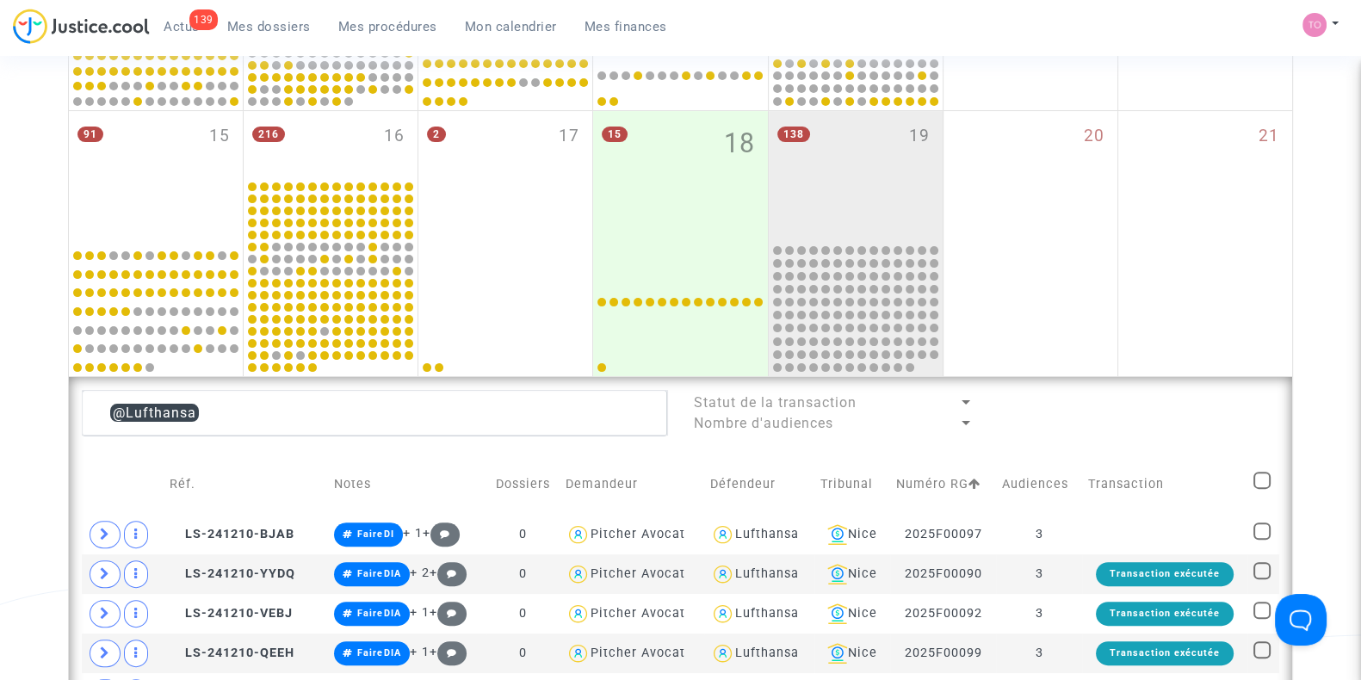
scroll to position [724, 0]
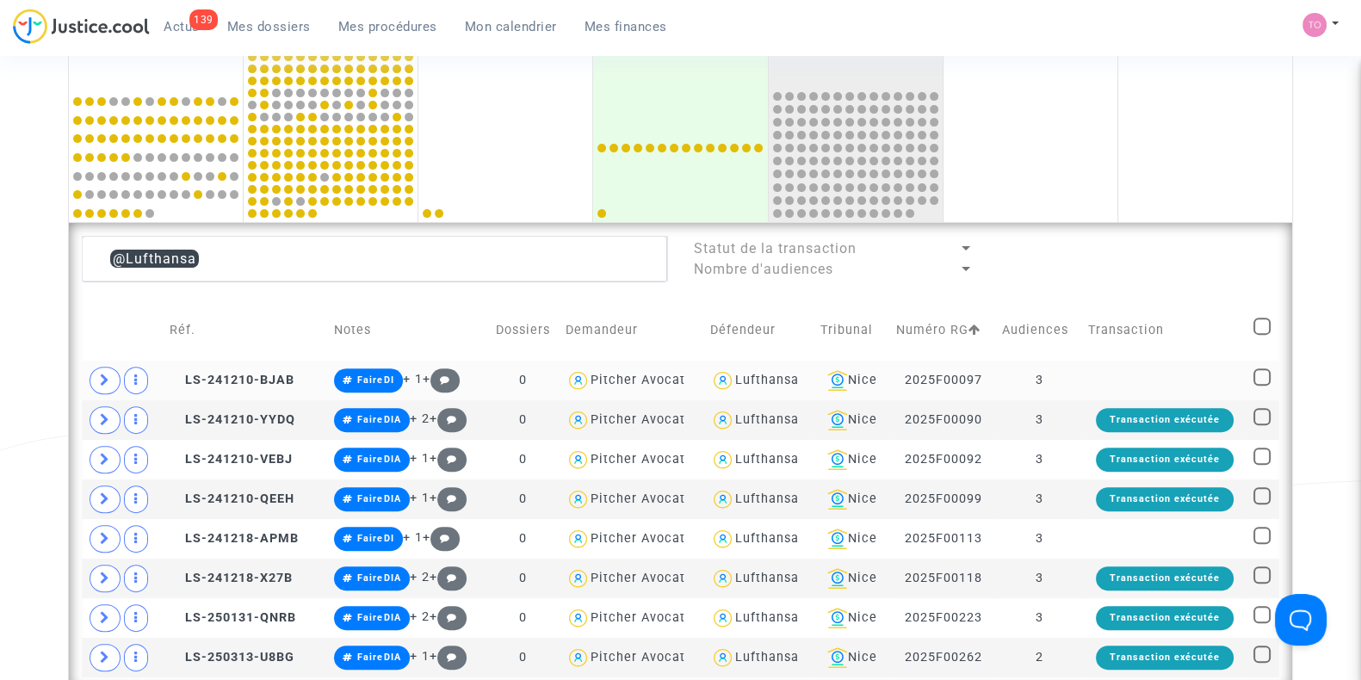
click at [767, 374] on div "Lufthansa" at bounding box center [767, 380] width 64 height 15
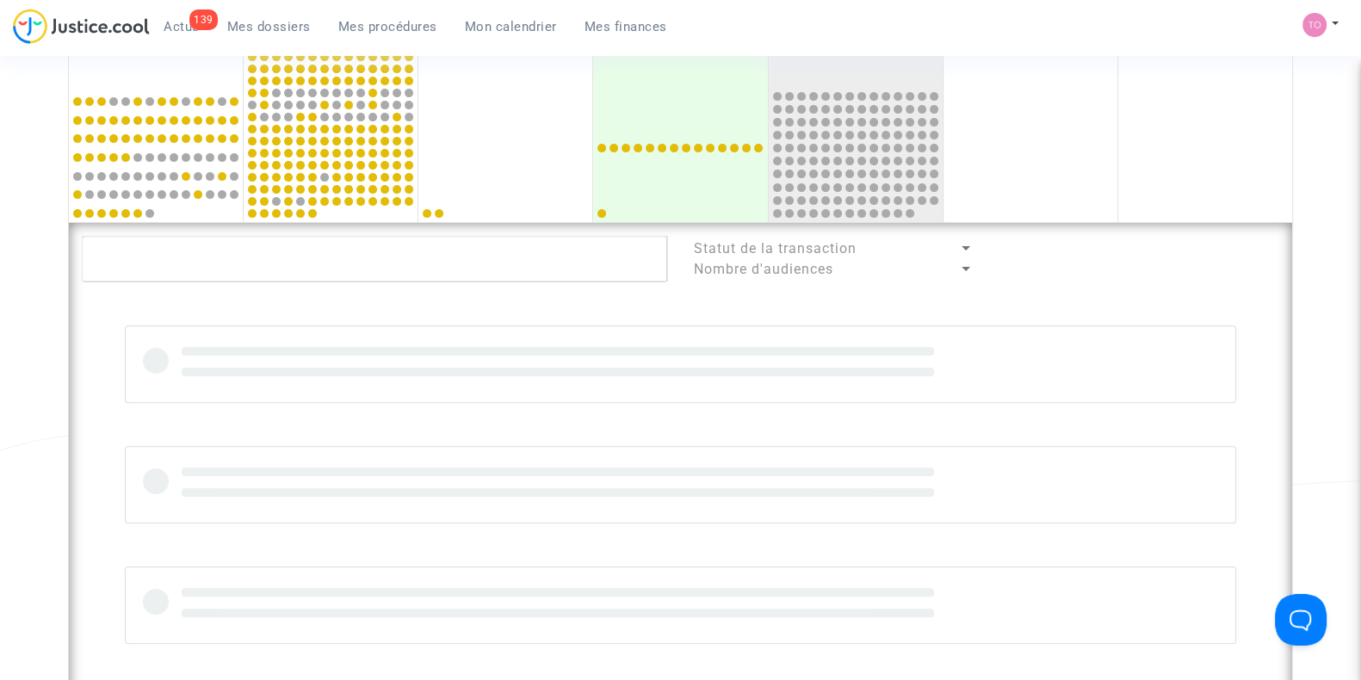
type textarea "@Lufthansa"
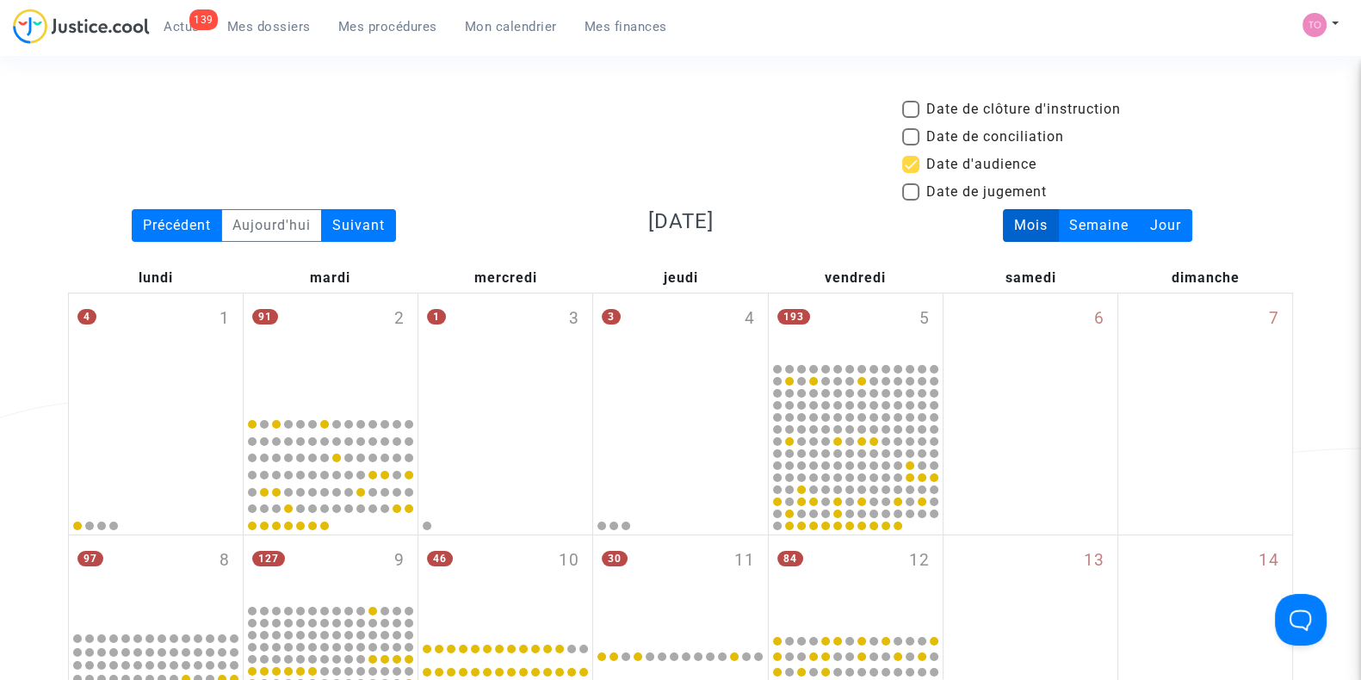
click at [413, 26] on span "Mes procédures" at bounding box center [387, 26] width 99 height 15
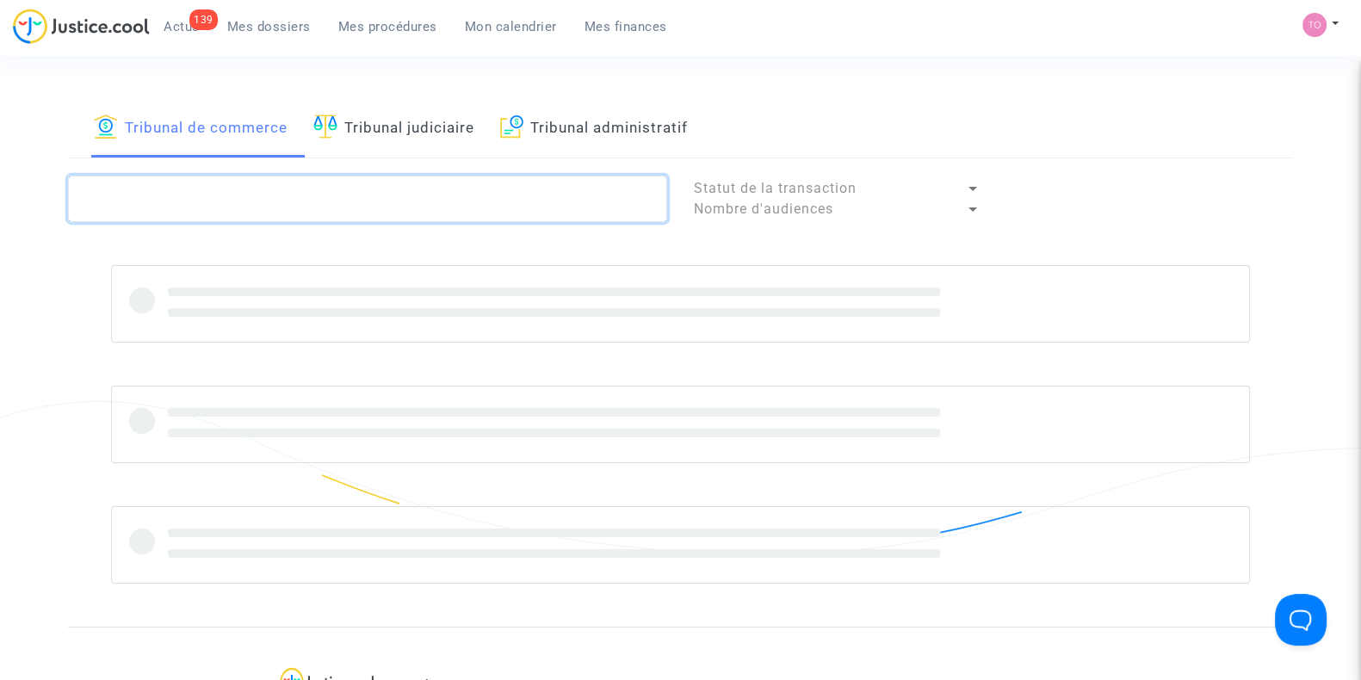
click at [288, 191] on textarea at bounding box center [367, 199] width 599 height 46
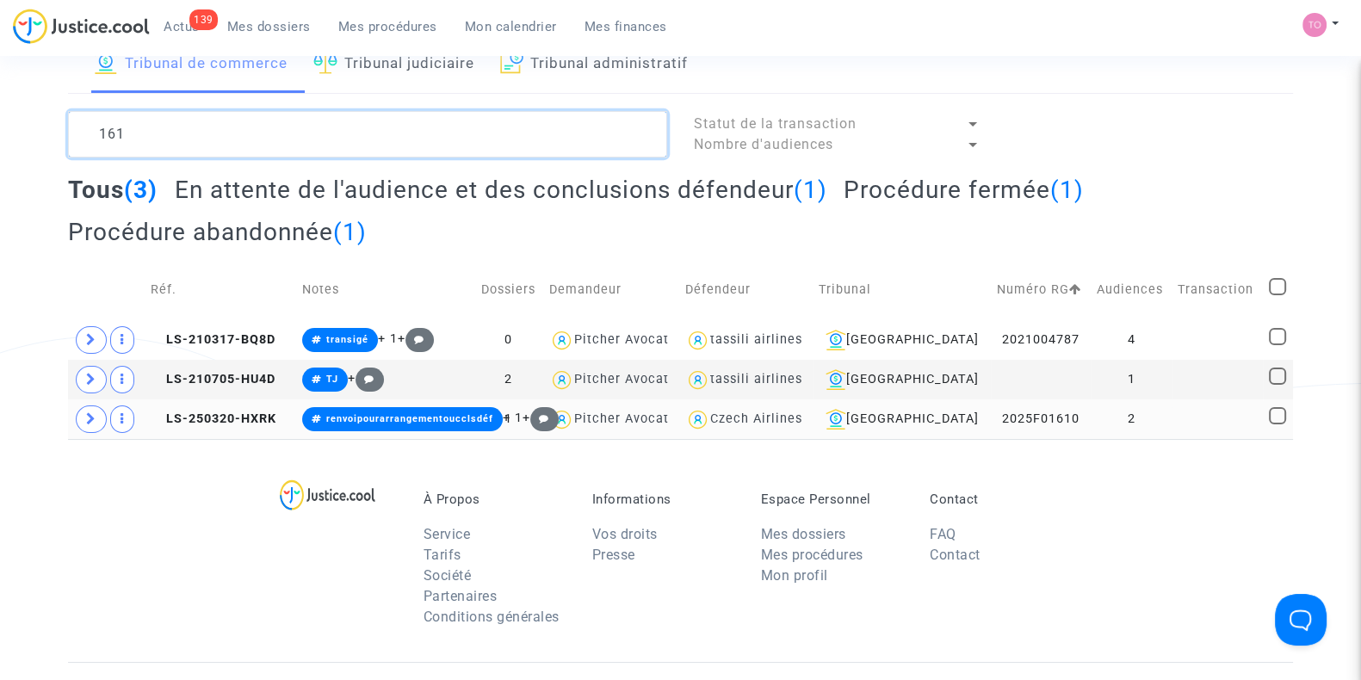
scroll to position [62, 0]
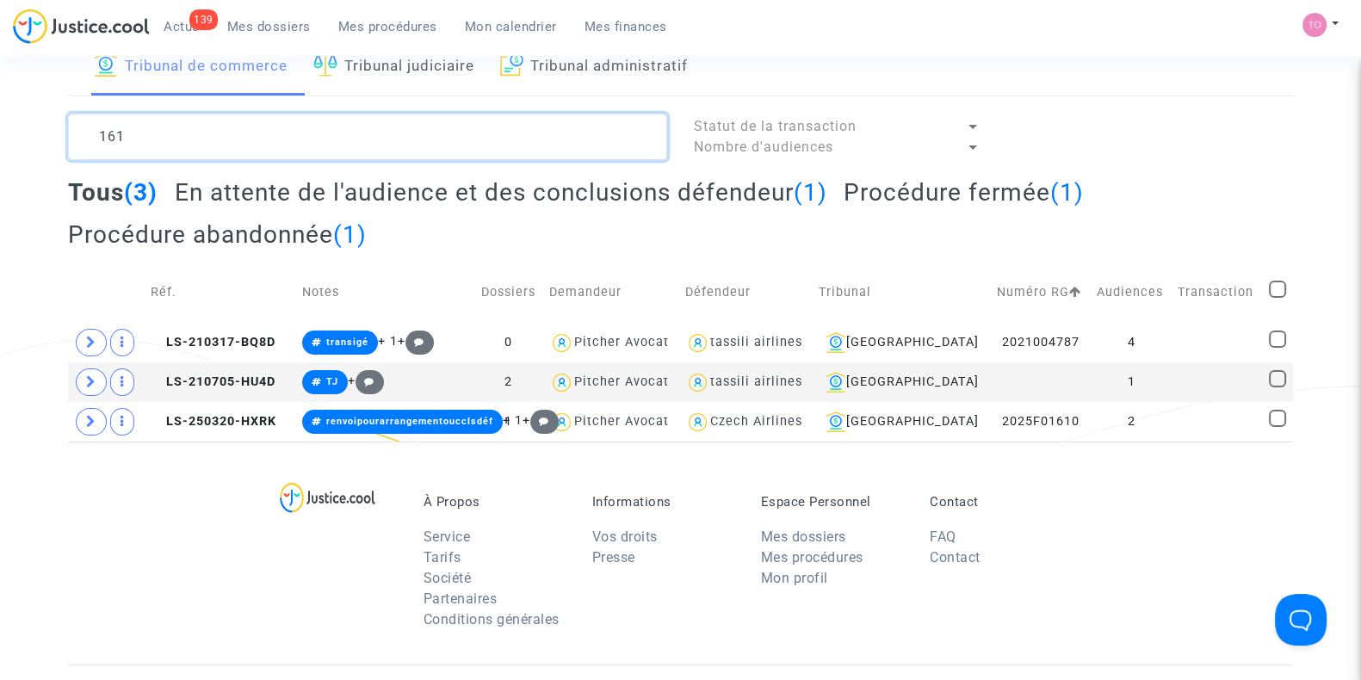
click at [98, 137] on textarea at bounding box center [367, 137] width 599 height 46
drag, startPoint x: 183, startPoint y: 139, endPoint x: 52, endPoint y: 138, distance: 130.9
click at [52, 138] on div "Tribunal de commerce Tribunal judiciaire Tribunal administratif 161 Statut de l…" at bounding box center [680, 239] width 1361 height 405
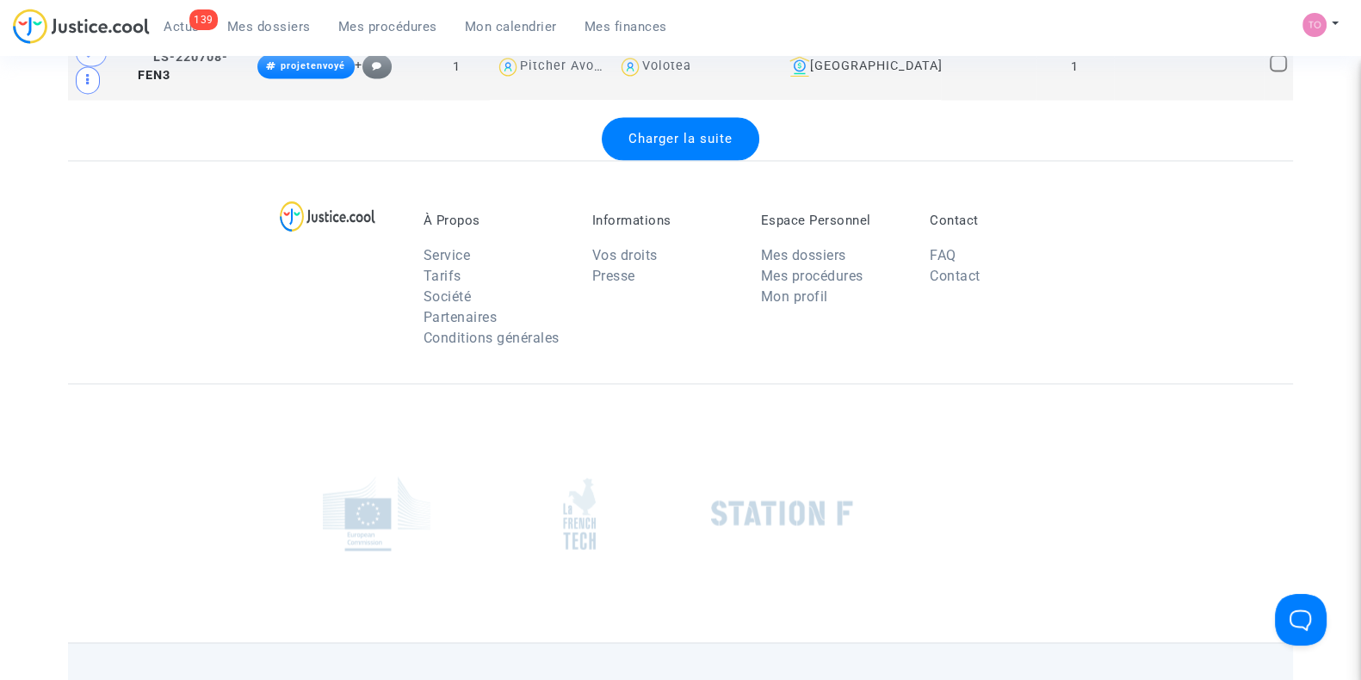
scroll to position [3212, 0]
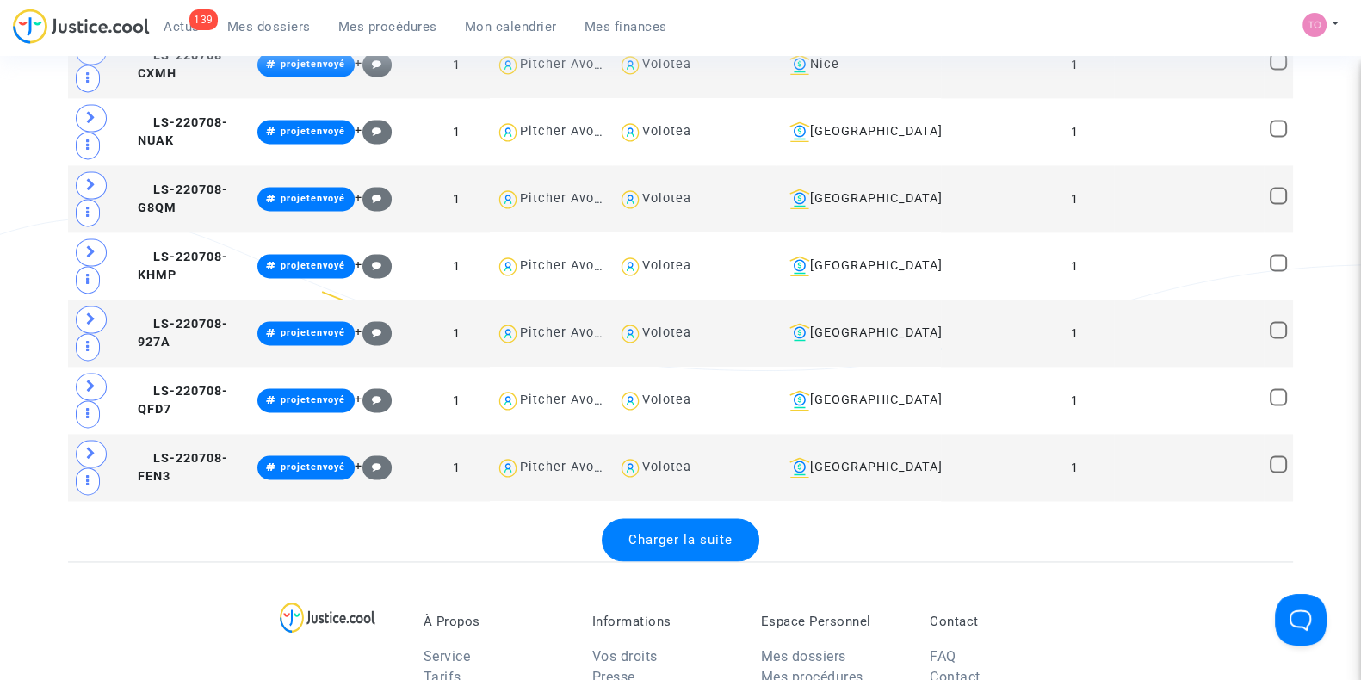
click at [672, 557] on div "Charger la suite" at bounding box center [681, 539] width 158 height 43
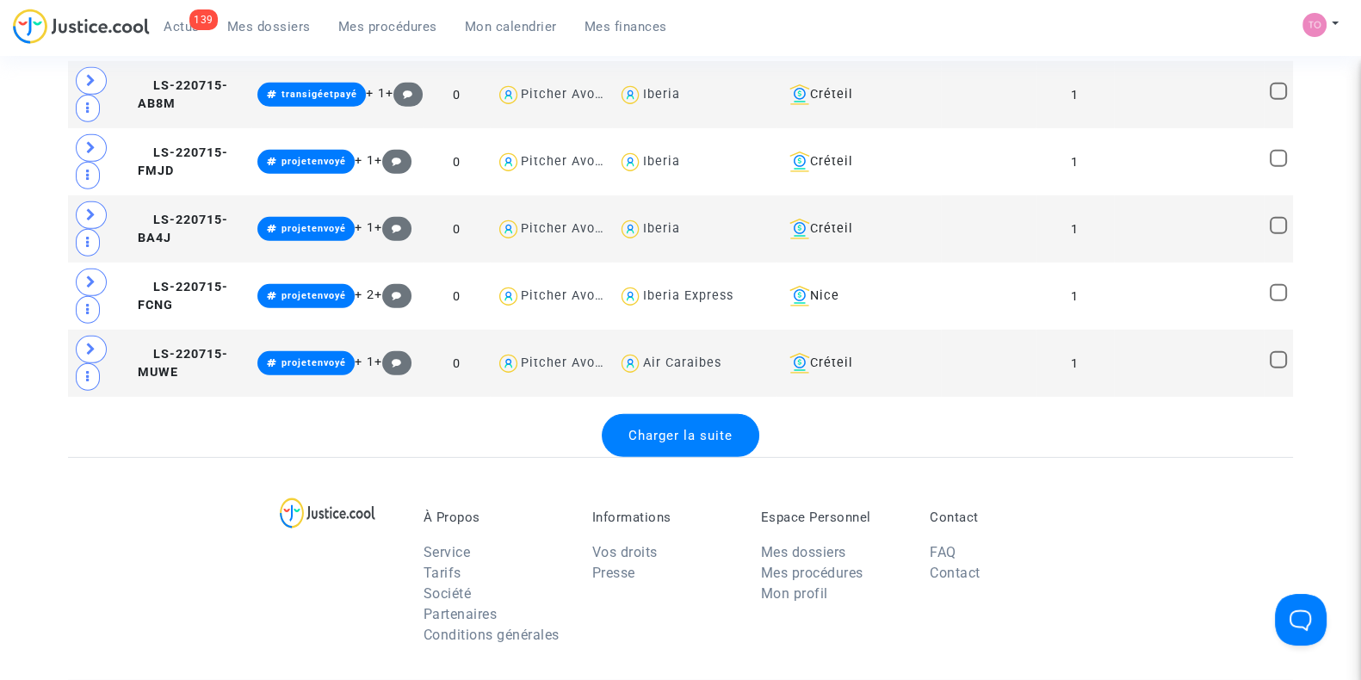
scroll to position [6674, 0]
click at [672, 428] on span "Charger la suite" at bounding box center [680, 435] width 104 height 15
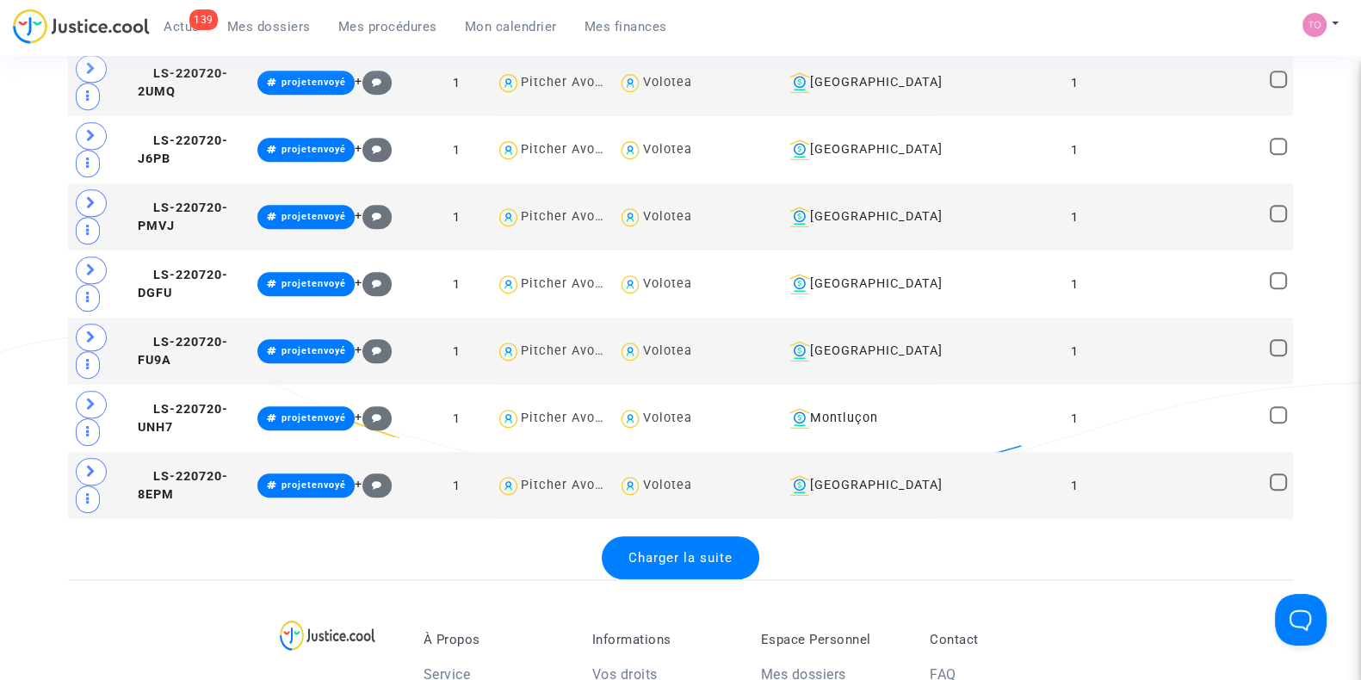
scroll to position [9883, 0]
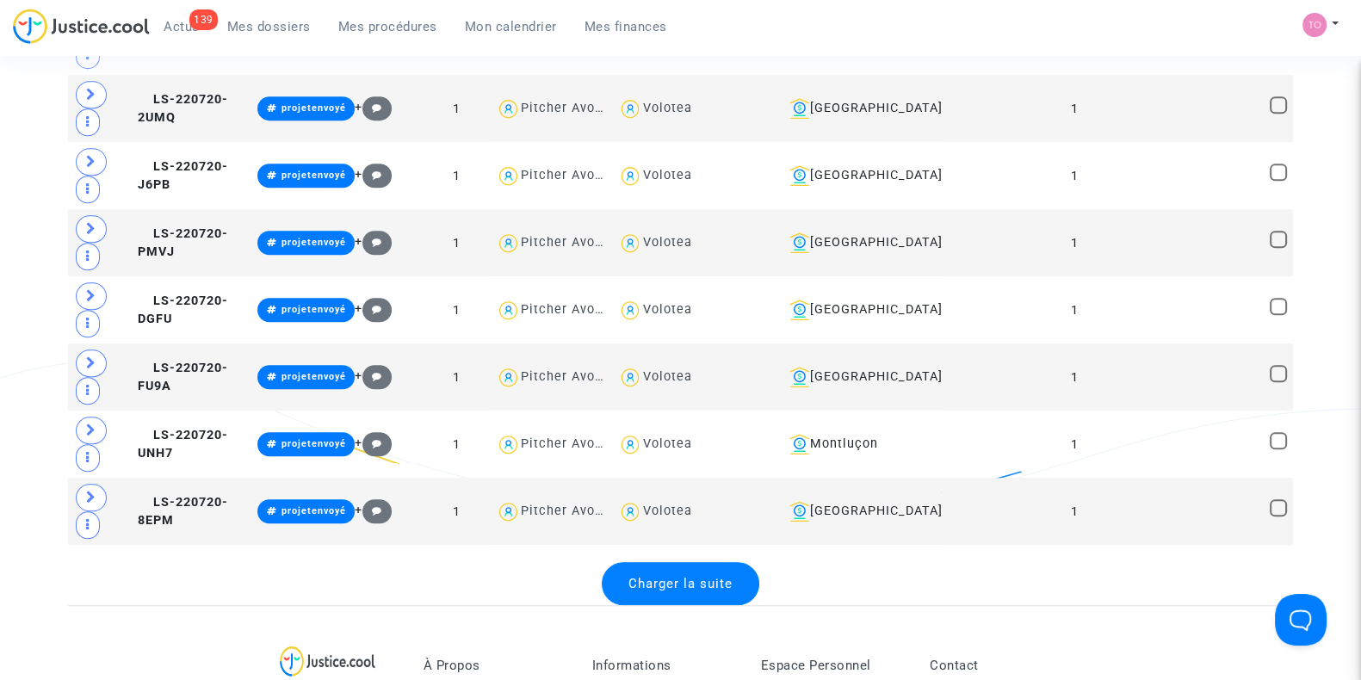
click at [663, 576] on span "Charger la suite" at bounding box center [680, 583] width 104 height 15
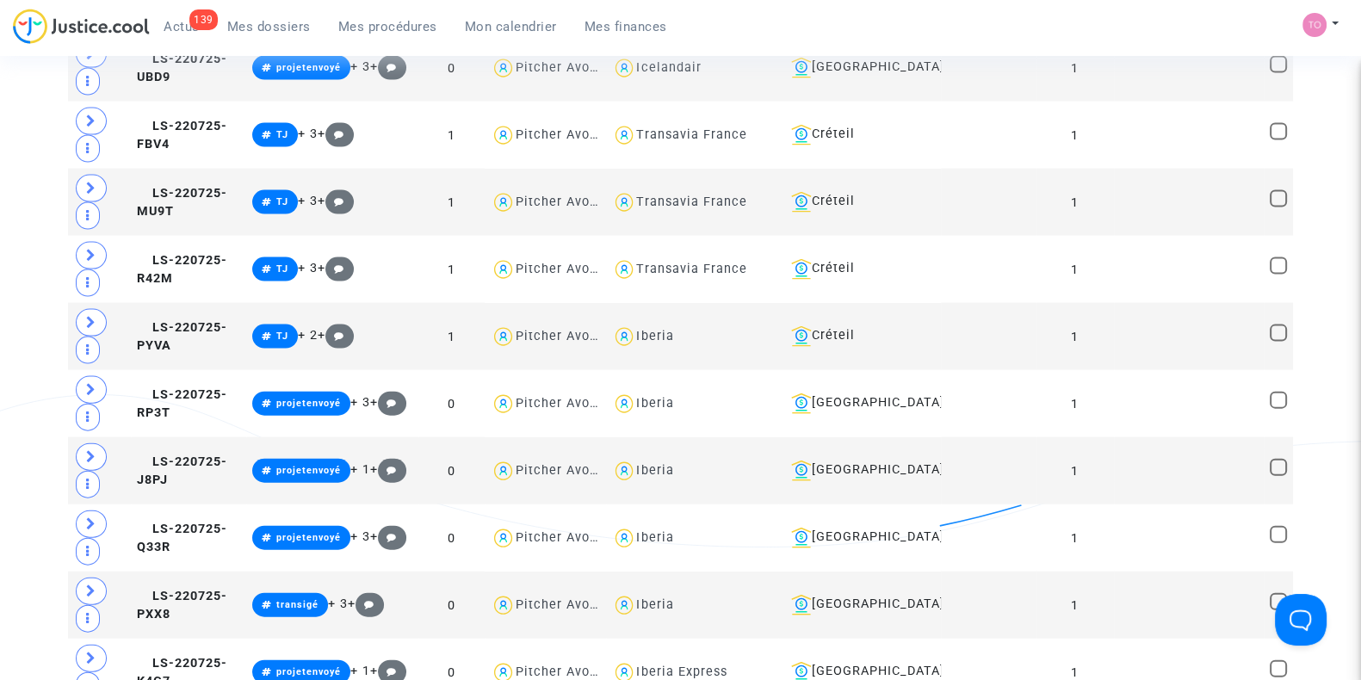
scroll to position [13320, 0]
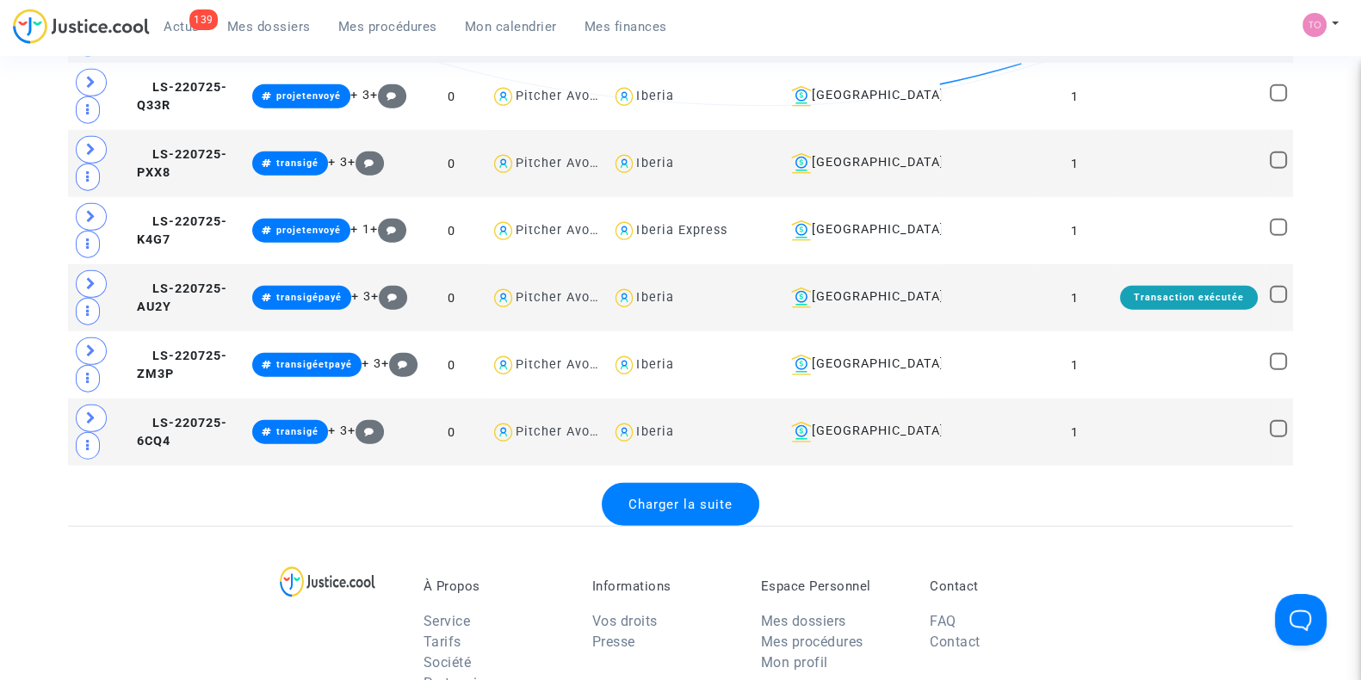
click at [652, 497] on span "Charger la suite" at bounding box center [680, 504] width 104 height 15
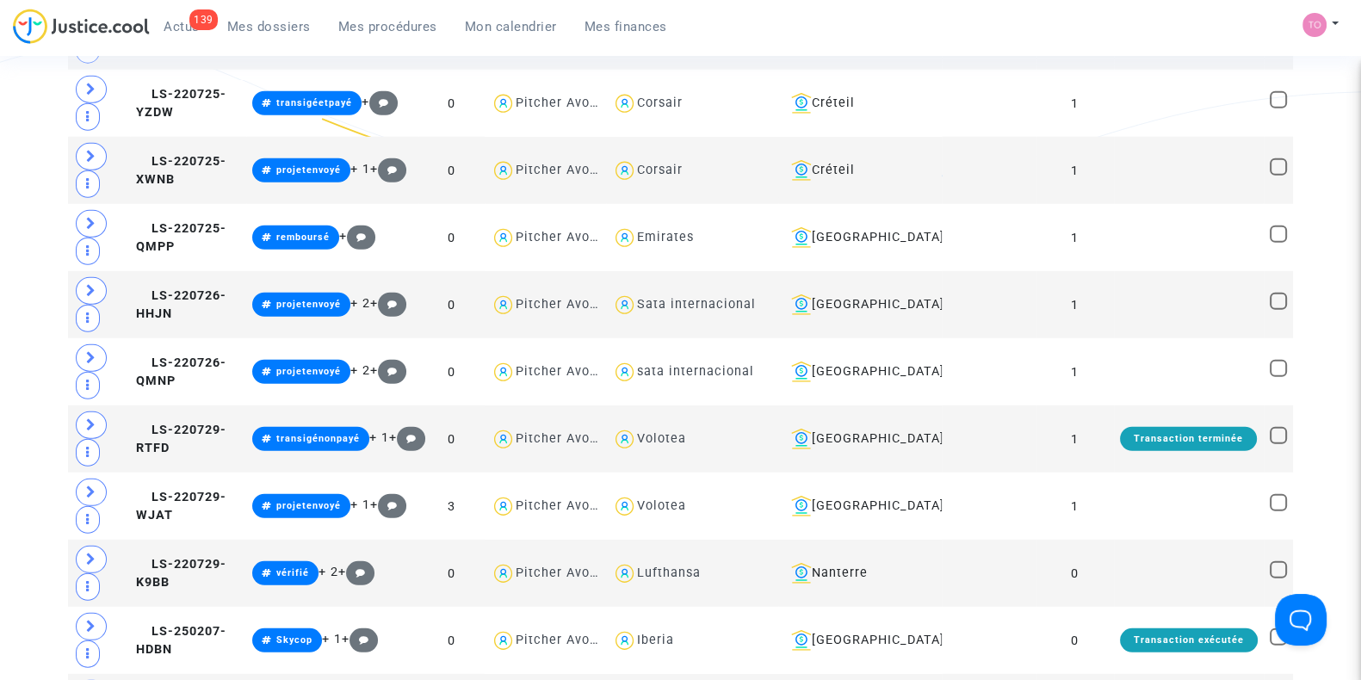
scroll to position [14040, 0]
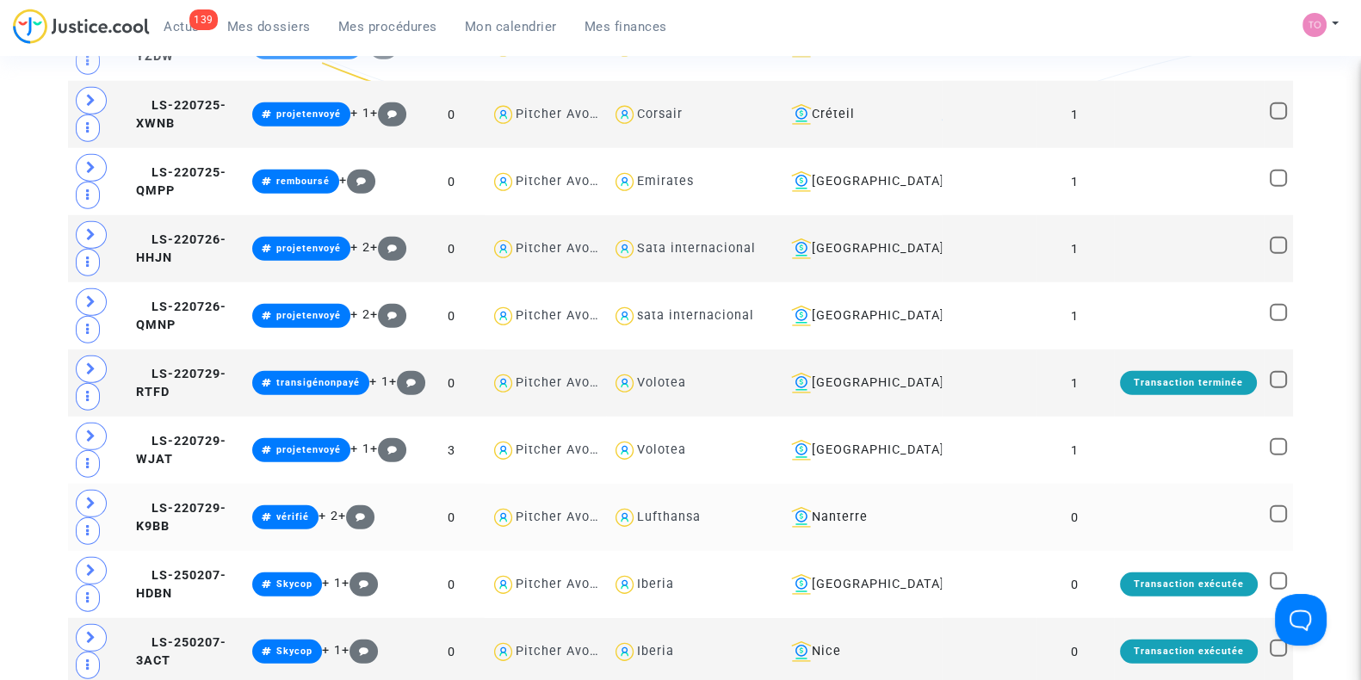
click at [673, 510] on div "Lufthansa" at bounding box center [669, 517] width 64 height 15
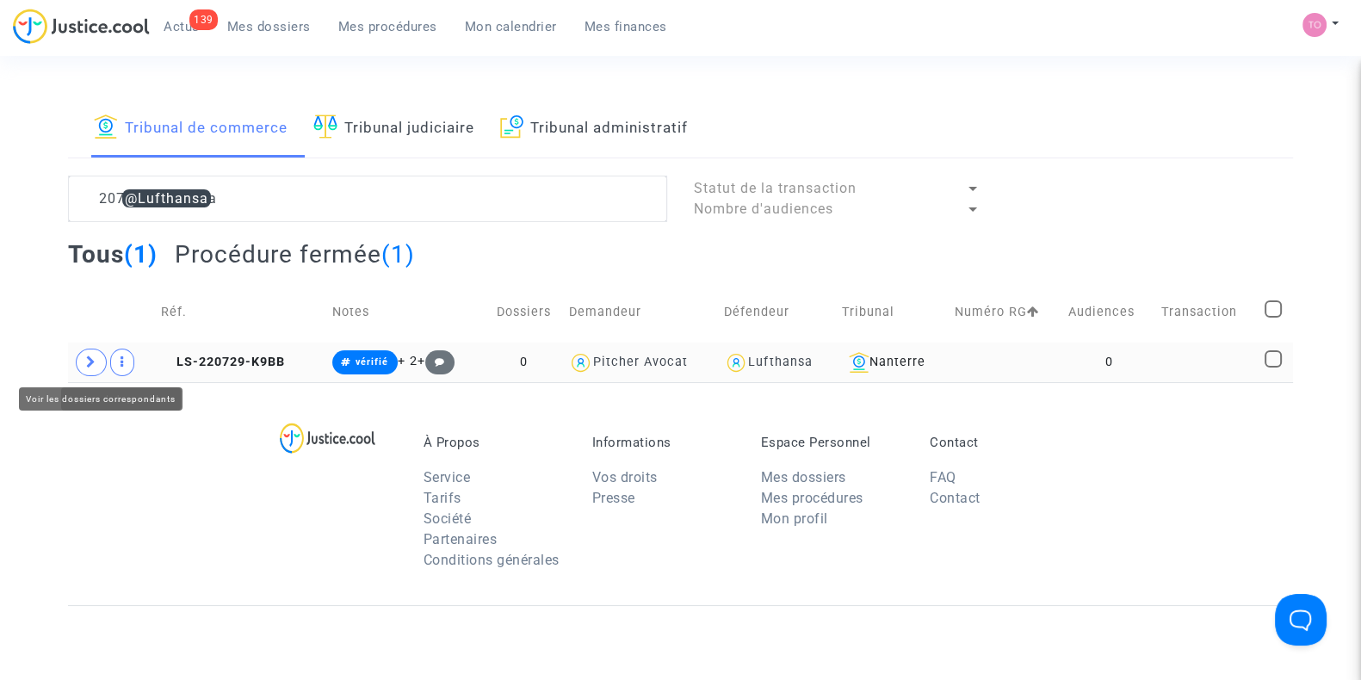
click at [86, 363] on icon at bounding box center [91, 362] width 10 height 13
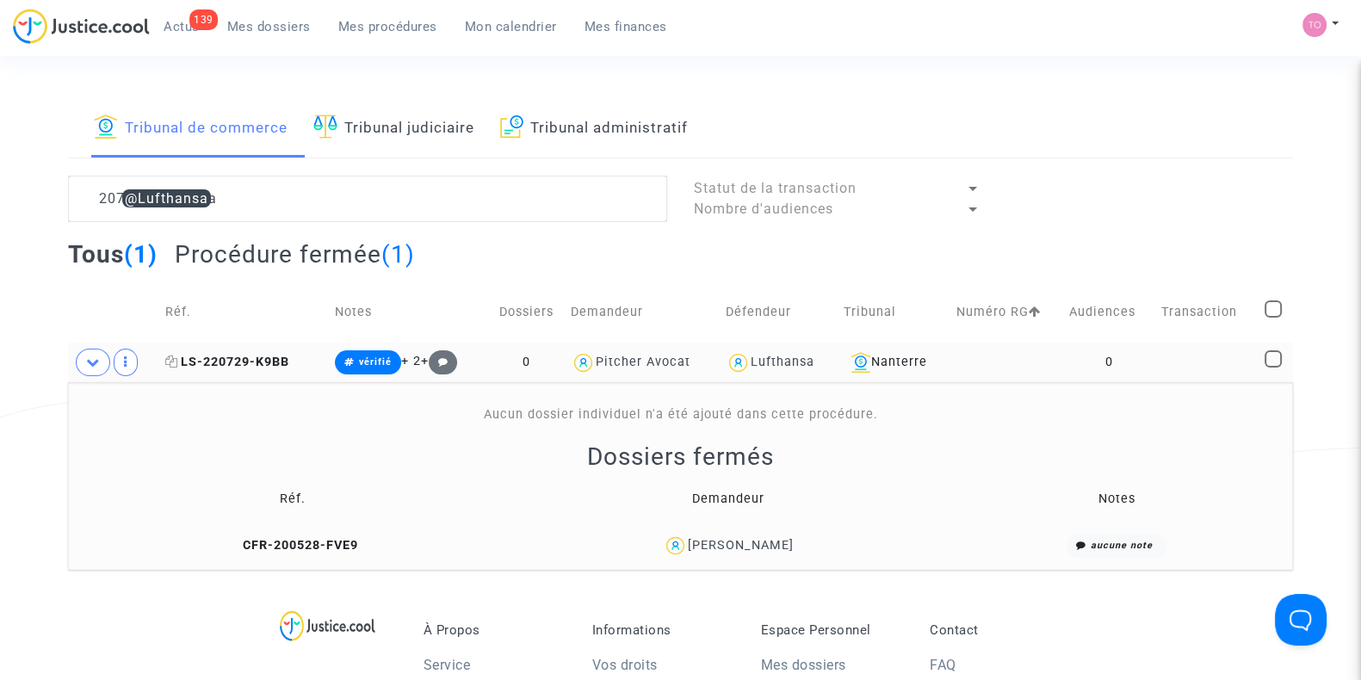
click at [214, 362] on span "LS-220729-K9BB" at bounding box center [227, 362] width 124 height 15
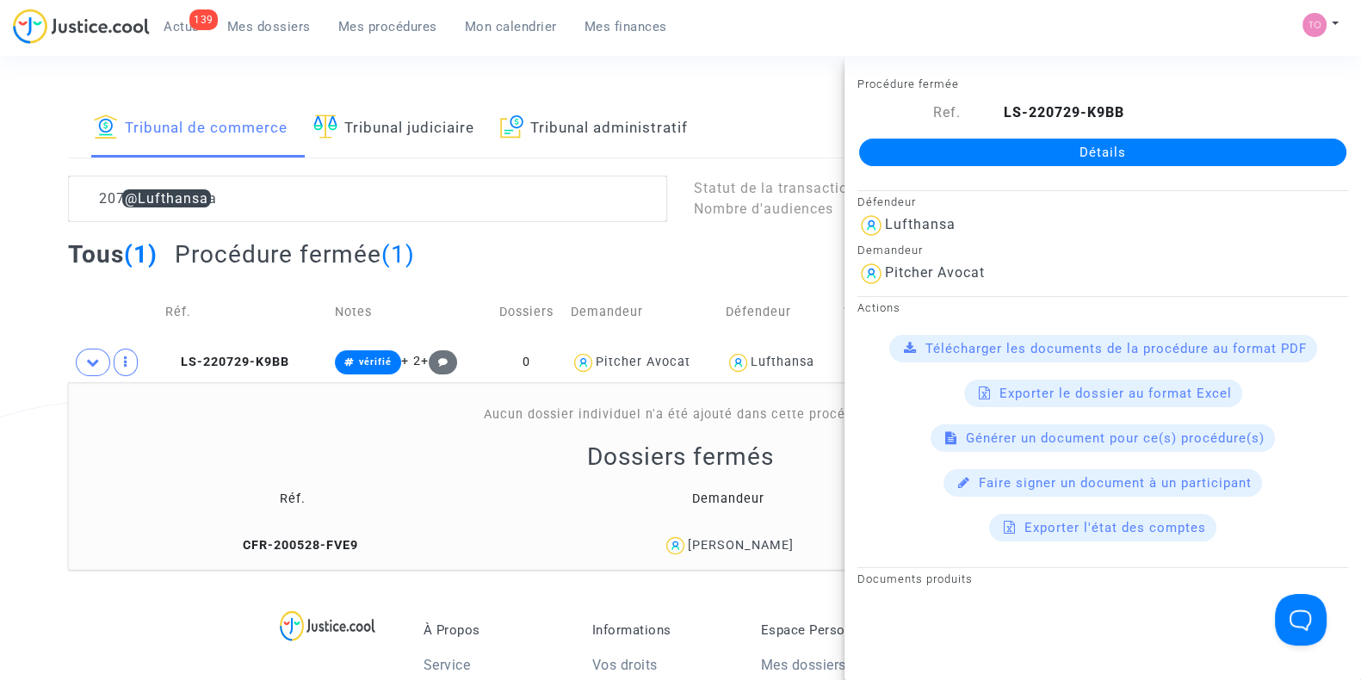
click at [0, 390] on div "Tribunal de commerce Tribunal judiciaire Tribunal administratif 207 @Lufthansa …" at bounding box center [680, 334] width 1361 height 471
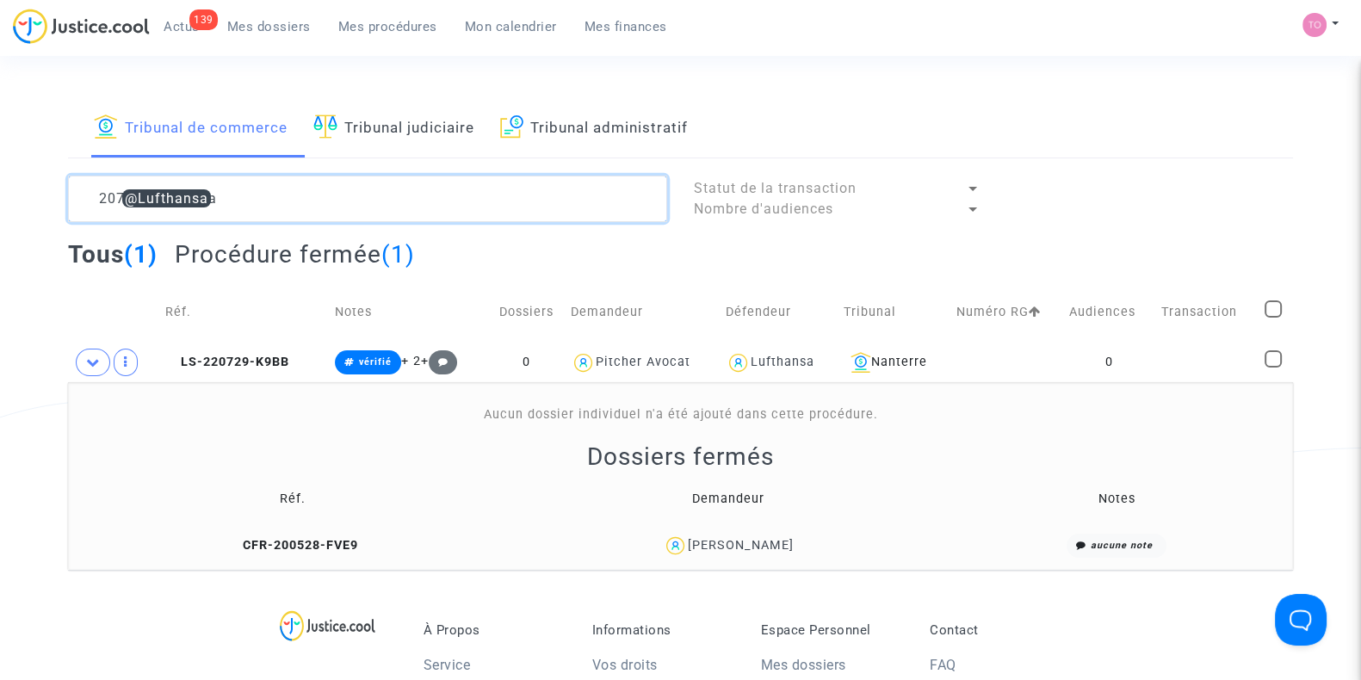
drag, startPoint x: 228, startPoint y: 200, endPoint x: 0, endPoint y: 213, distance: 228.5
click at [0, 213] on div "Tribunal de commerce Tribunal judiciaire Tribunal administratif 207 @Lufthansa …" at bounding box center [680, 334] width 1361 height 471
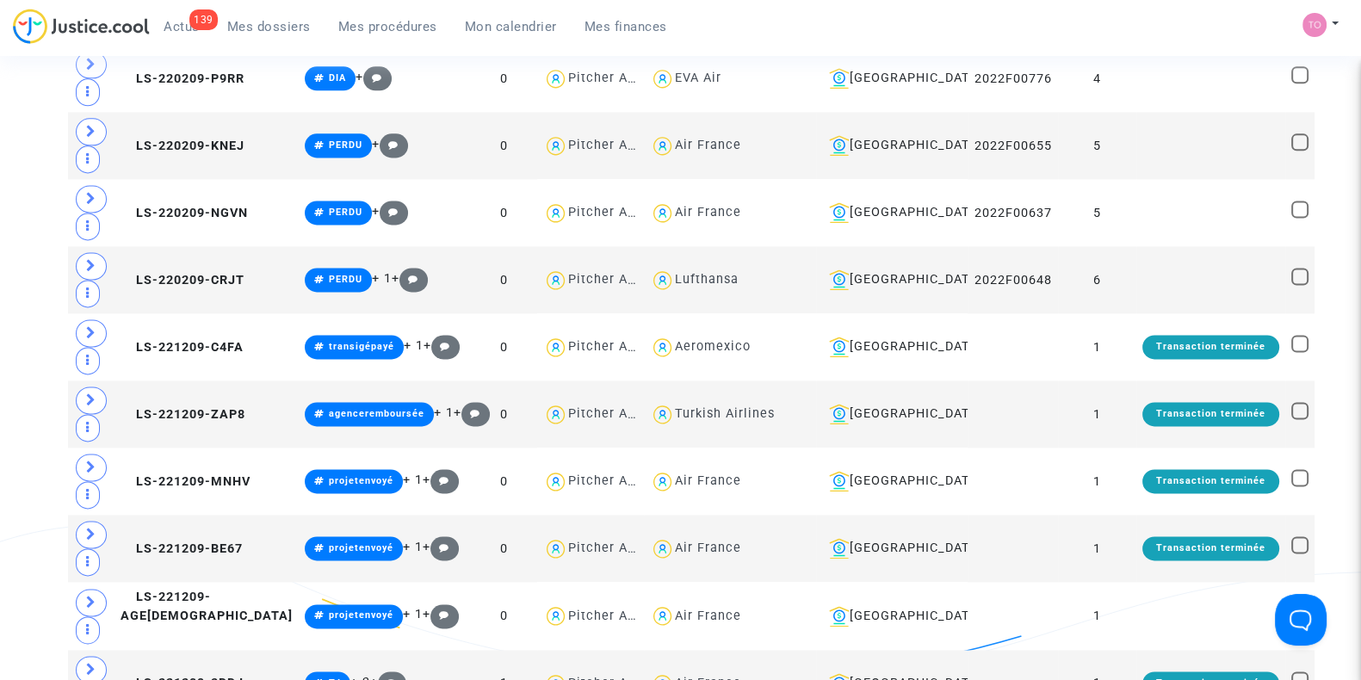
scroll to position [2958, 0]
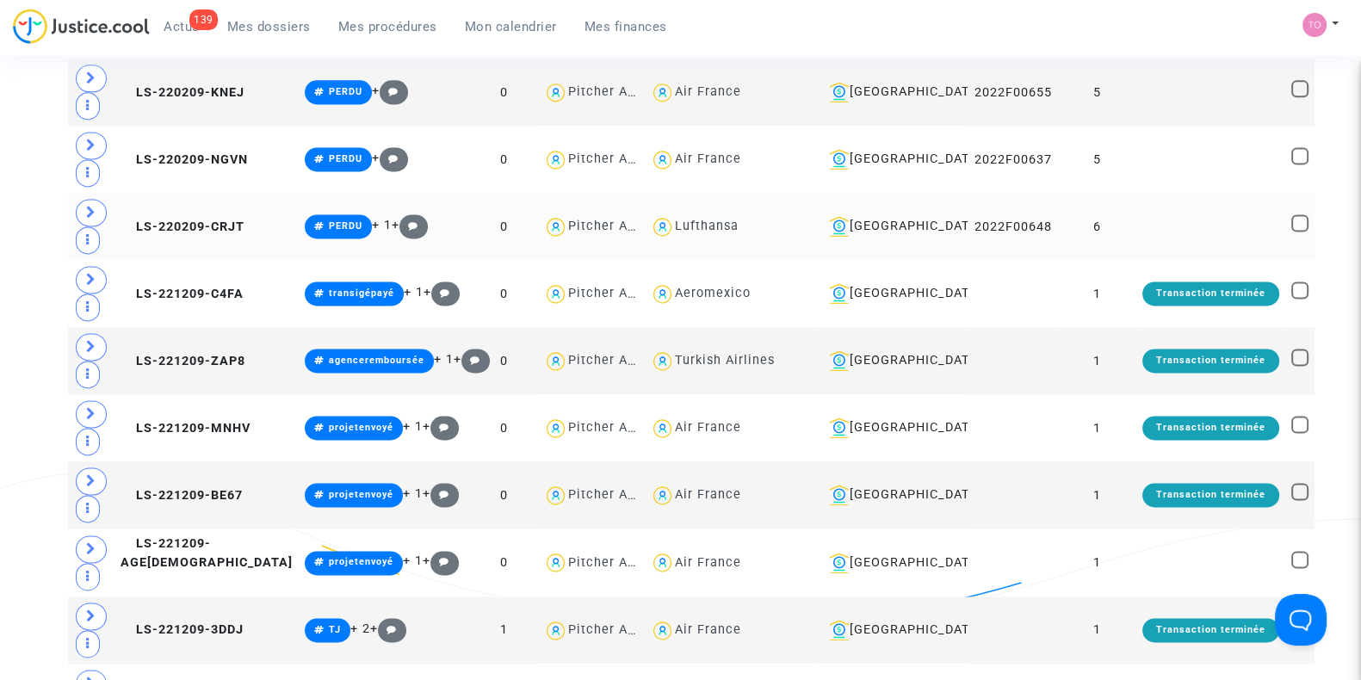
click at [679, 233] on div "Lufthansa" at bounding box center [707, 226] width 64 height 15
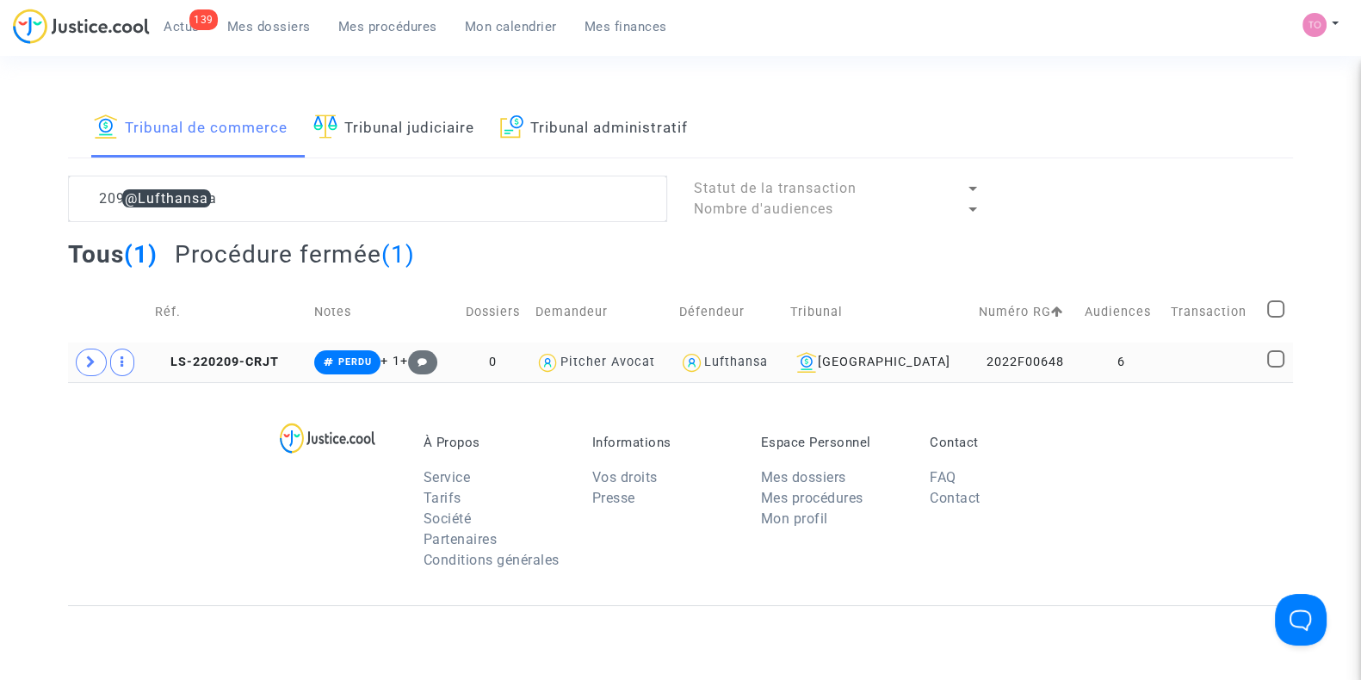
drag, startPoint x: 967, startPoint y: 356, endPoint x: 1050, endPoint y: 356, distance: 83.5
click at [1050, 356] on td "2022F00648" at bounding box center [1026, 363] width 106 height 40
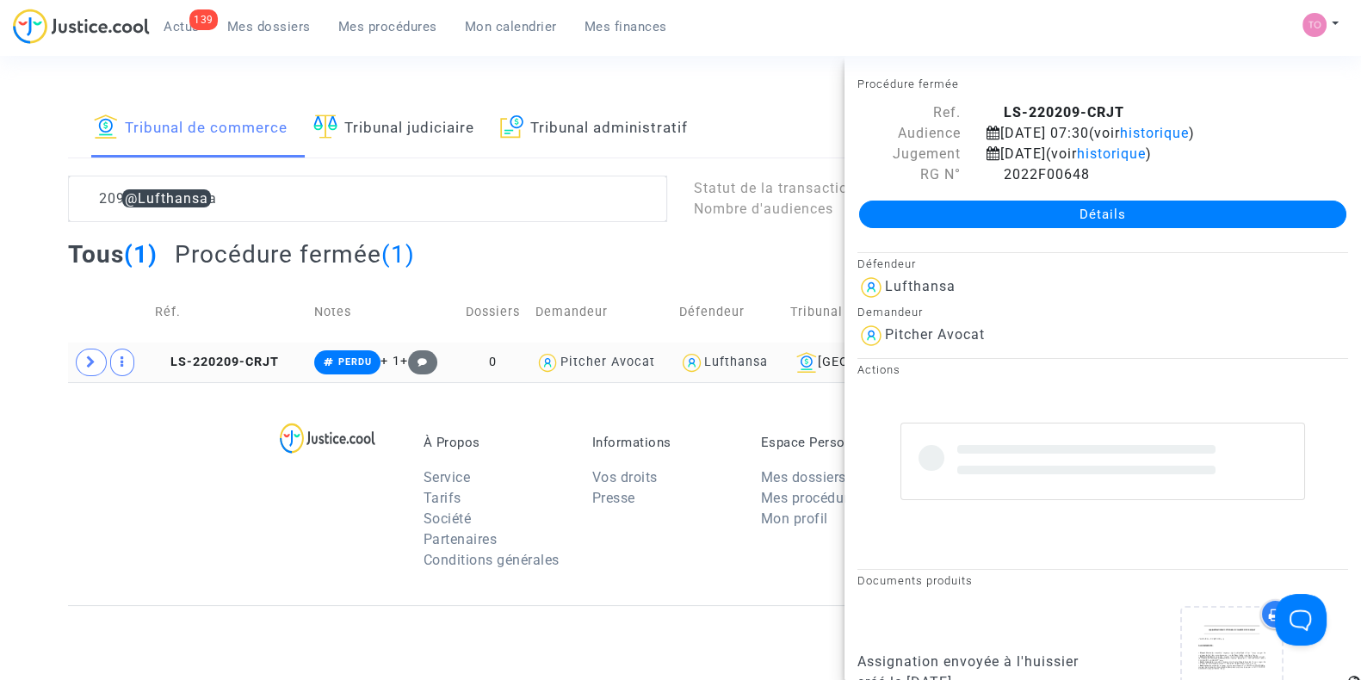
copy td "2022F00648"
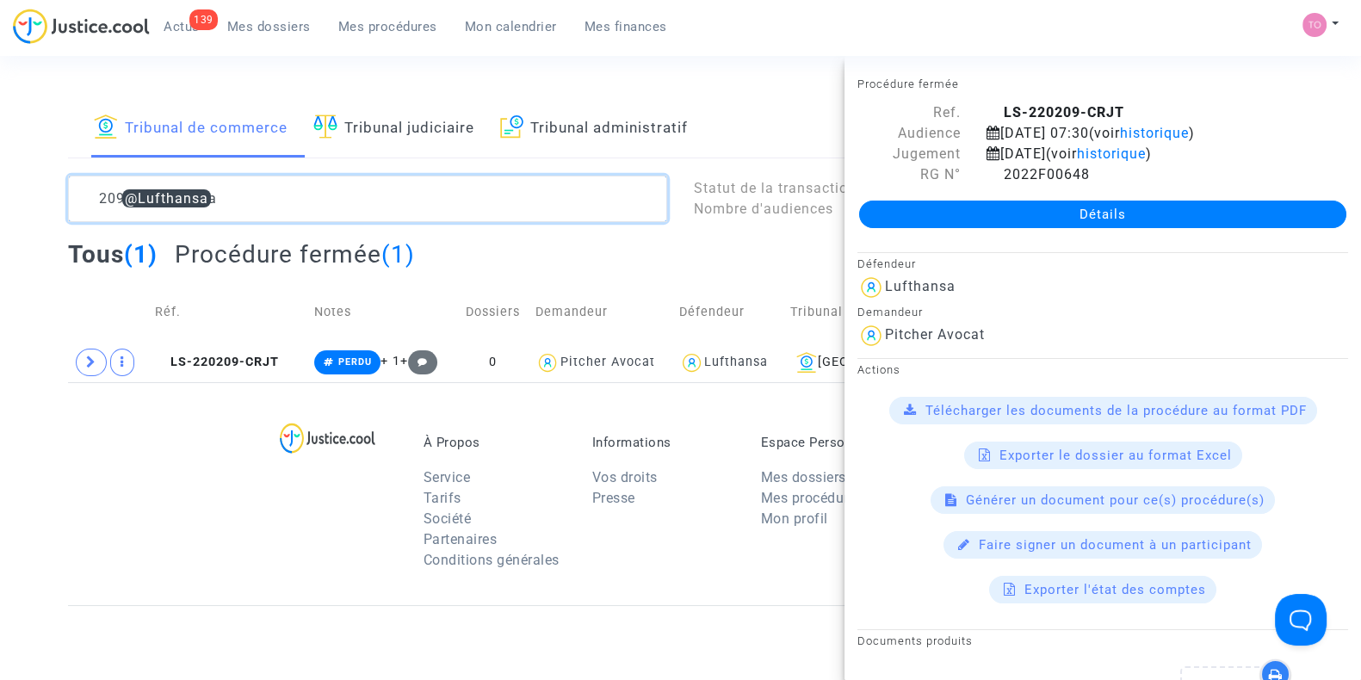
drag, startPoint x: 298, startPoint y: 205, endPoint x: 0, endPoint y: 195, distance: 298.0
click at [0, 195] on div "Tribunal de commerce Tribunal judiciaire Tribunal administratif 209 @Lufthansa …" at bounding box center [680, 240] width 1361 height 283
paste textarea "22F00648"
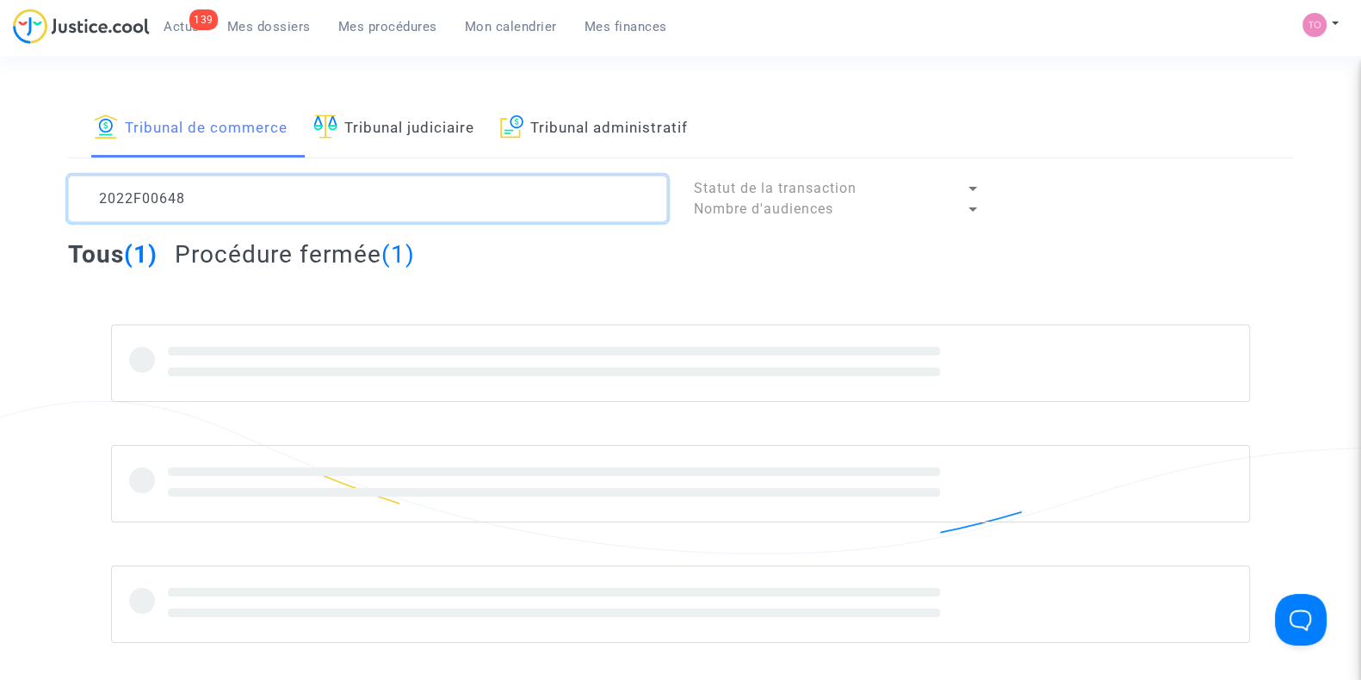
click at [128, 195] on textarea at bounding box center [367, 199] width 599 height 46
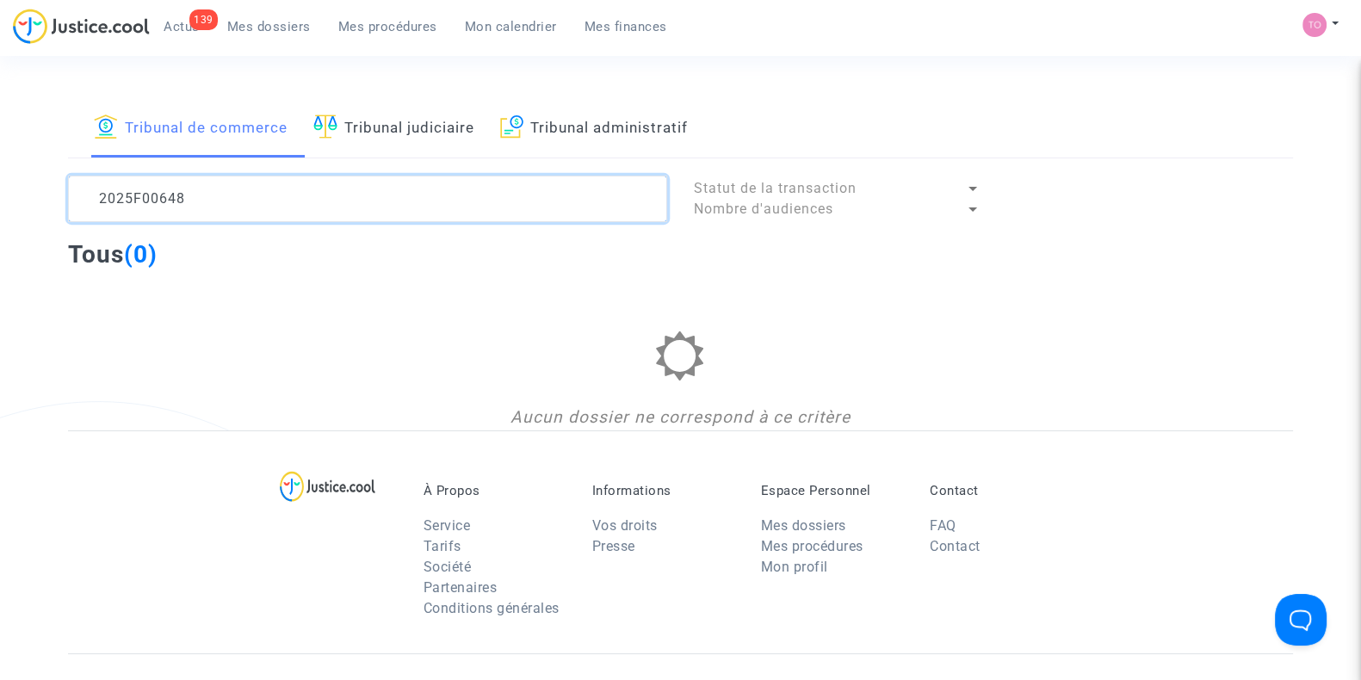
drag, startPoint x: 190, startPoint y: 195, endPoint x: 159, endPoint y: 195, distance: 31.0
click at [159, 195] on textarea at bounding box center [367, 199] width 599 height 46
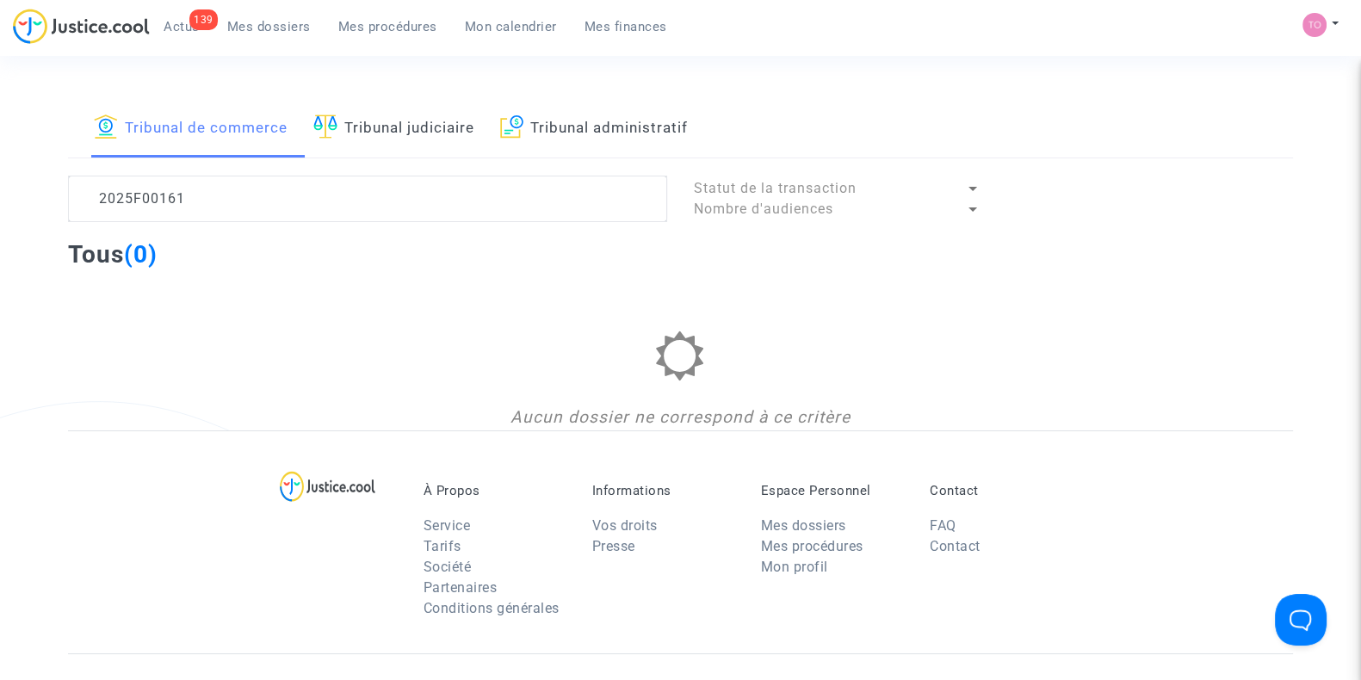
click at [793, 209] on span "Nombre d'audiences" at bounding box center [762, 209] width 139 height 16
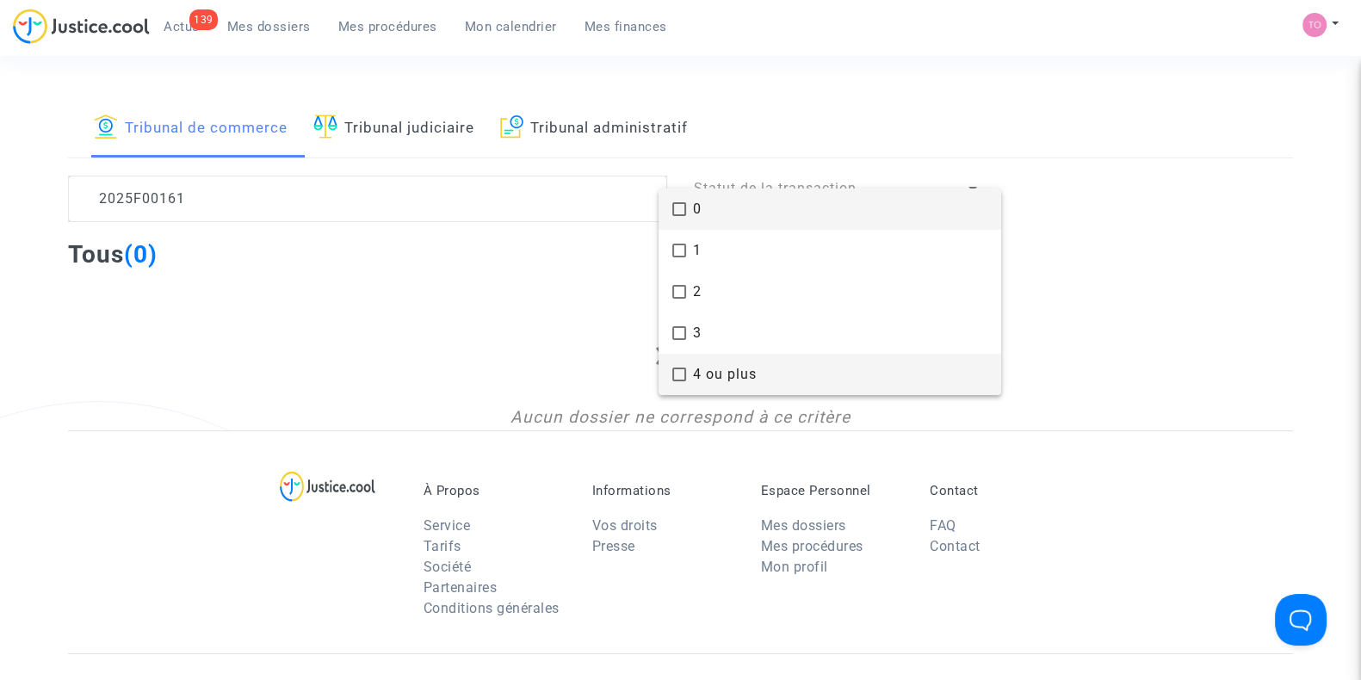
click at [721, 365] on span "4 ou plus" at bounding box center [840, 374] width 294 height 41
click at [498, 340] on div at bounding box center [680, 340] width 1361 height 680
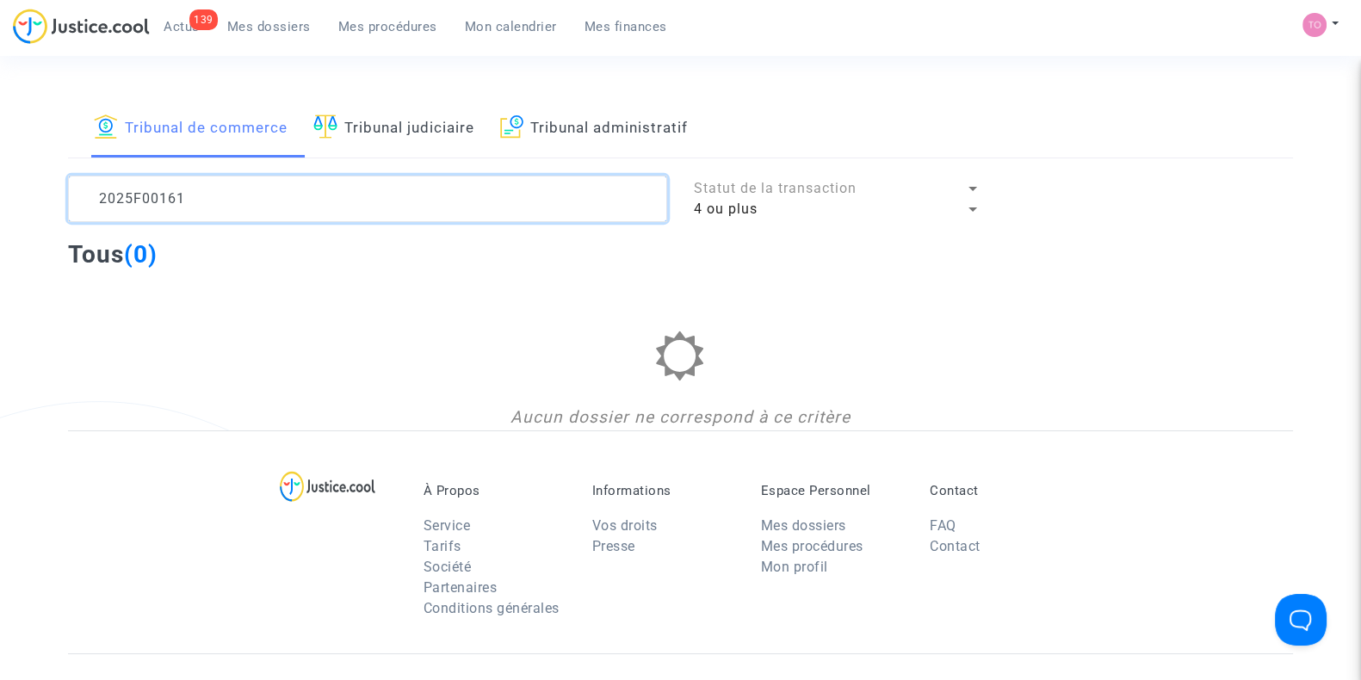
click at [99, 197] on textarea at bounding box center [367, 199] width 599 height 46
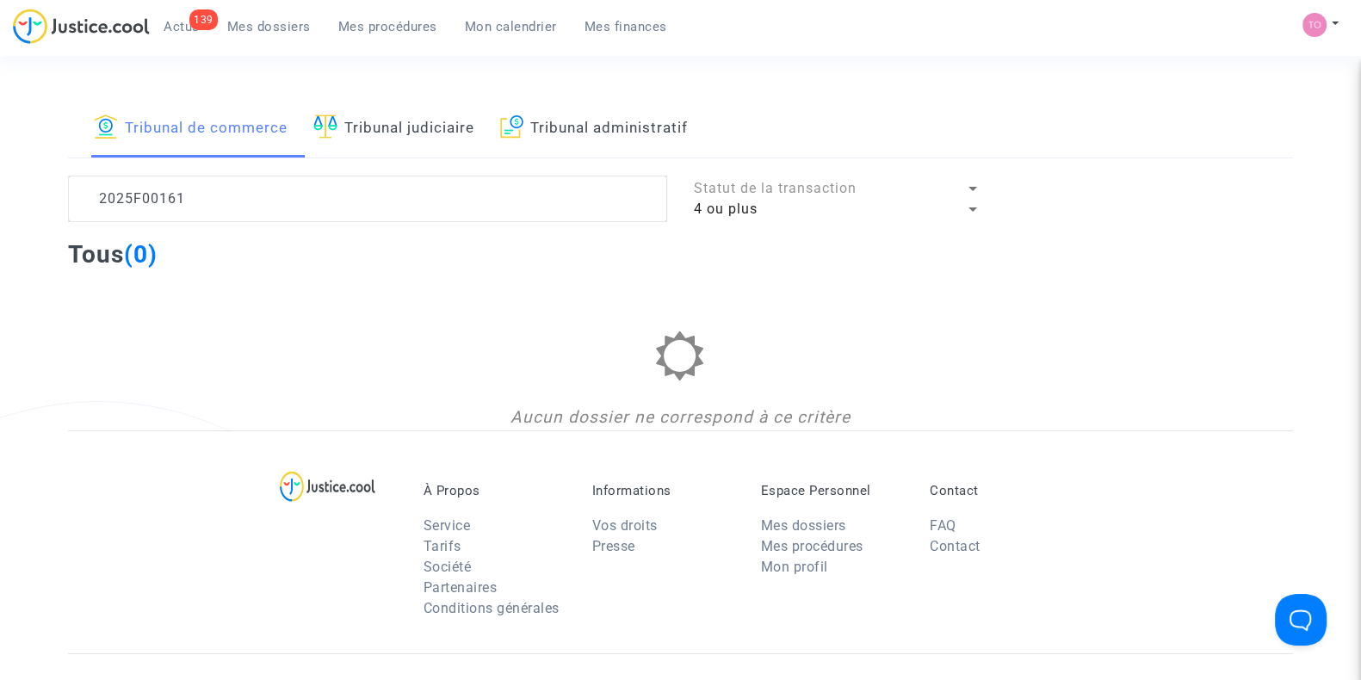
click at [757, 186] on span "Statut de la transaction" at bounding box center [774, 188] width 163 height 16
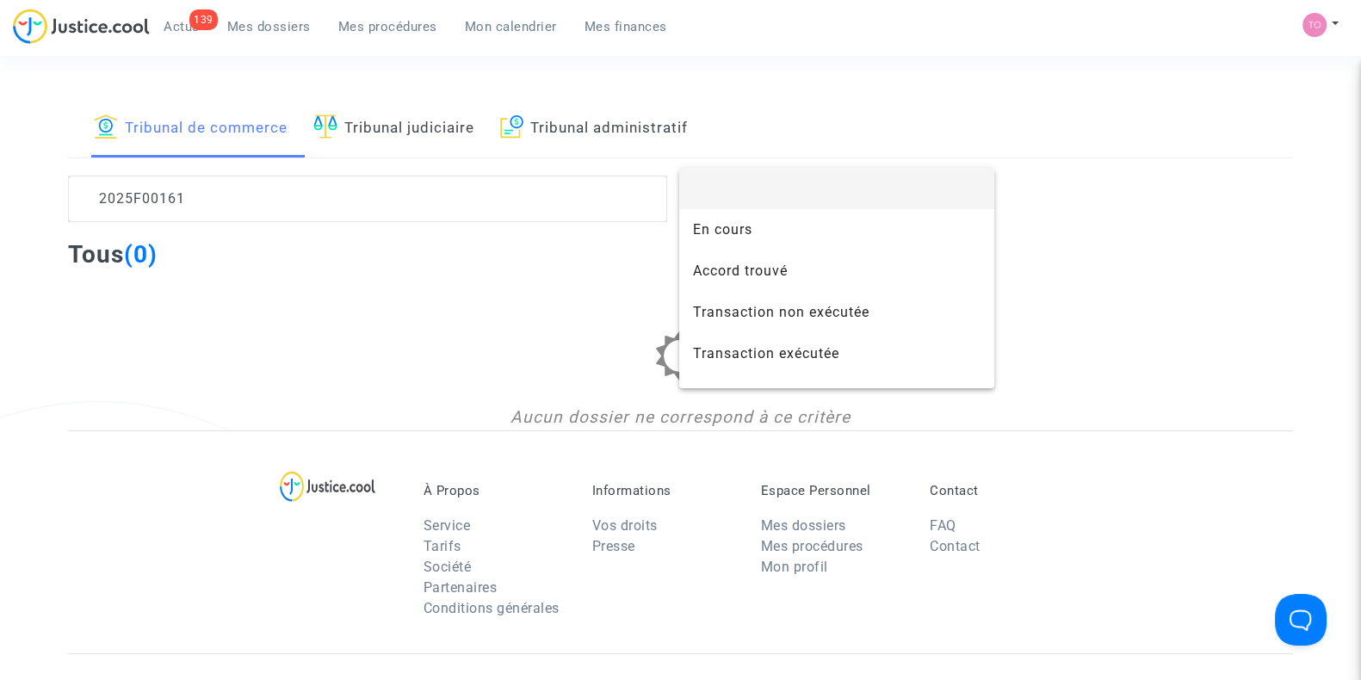
click at [576, 303] on div at bounding box center [680, 340] width 1361 height 680
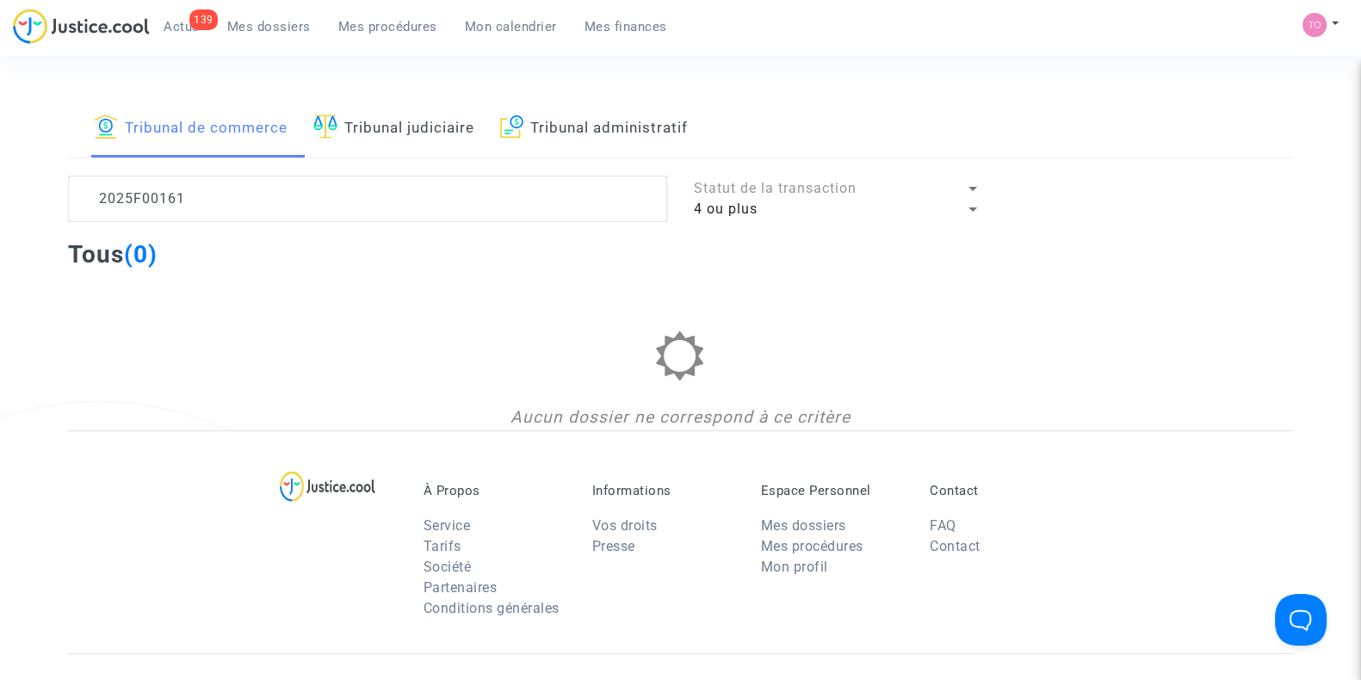
click at [758, 199] on div "4 ou plus" at bounding box center [828, 209] width 271 height 21
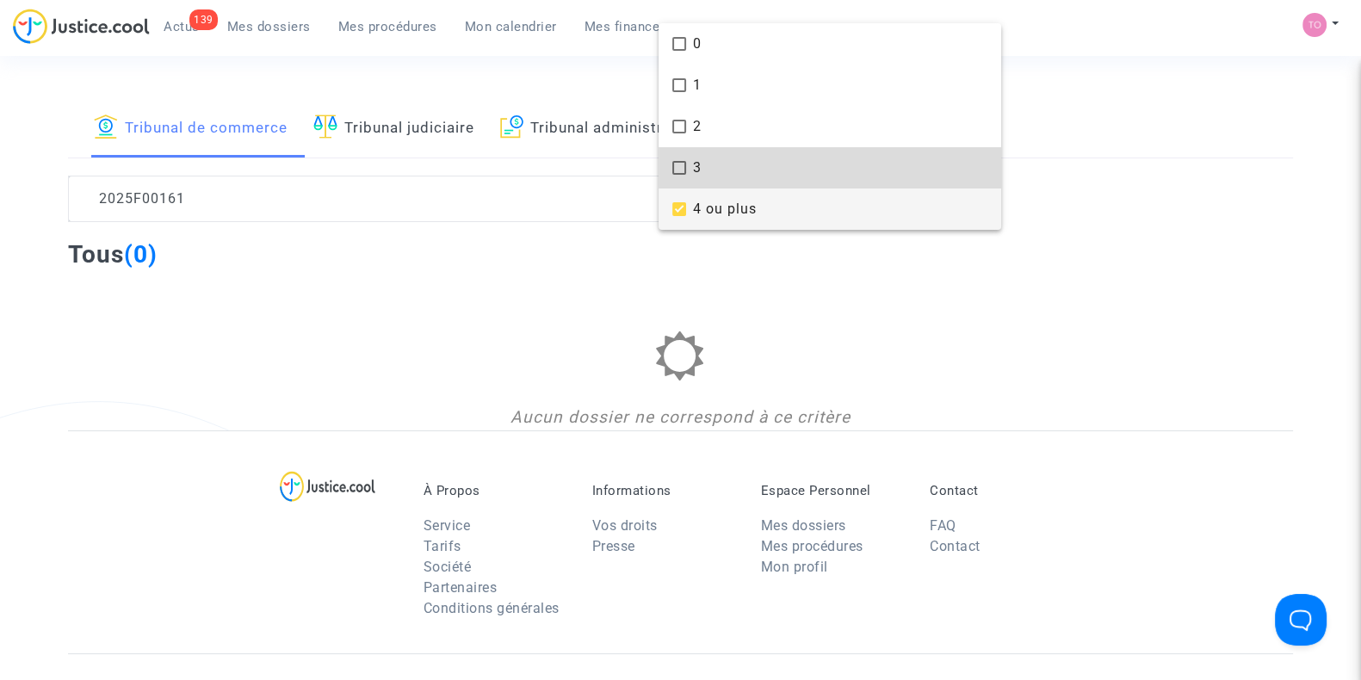
click at [721, 165] on span "3" at bounding box center [840, 167] width 294 height 41
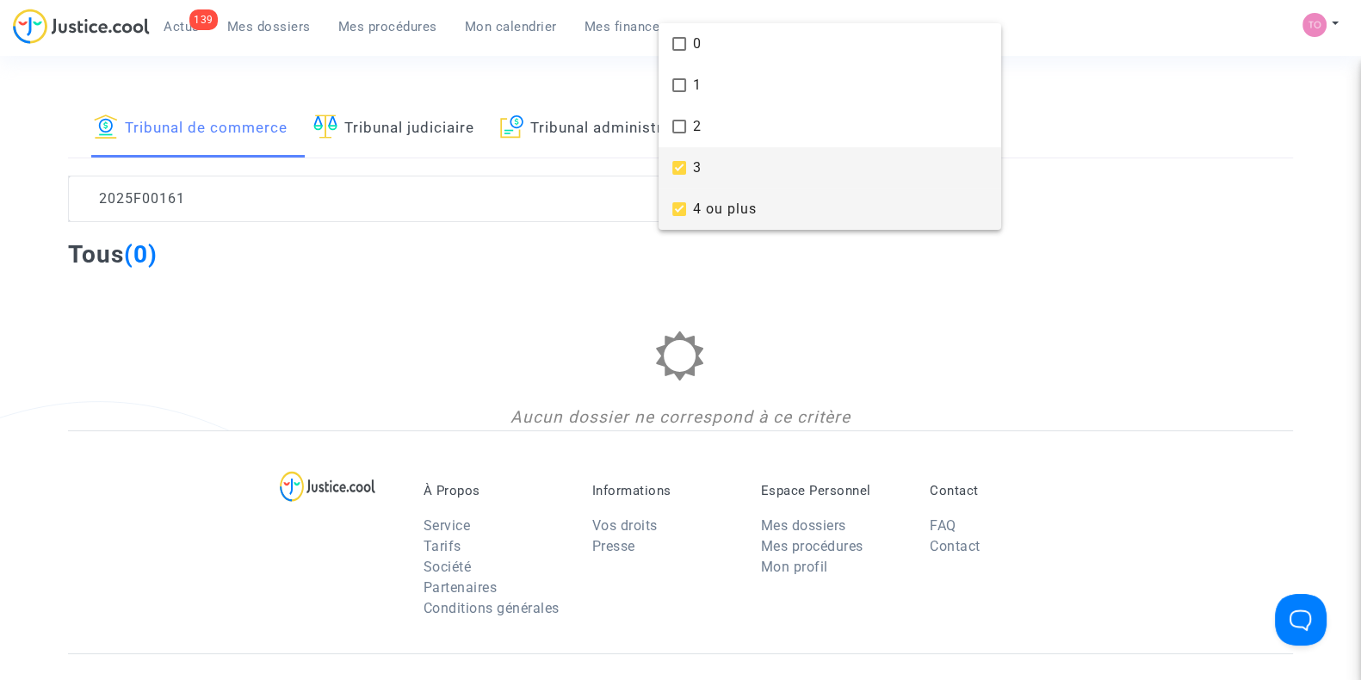
click at [704, 207] on span "4 ou plus" at bounding box center [840, 209] width 294 height 41
click at [701, 169] on span "3" at bounding box center [840, 167] width 294 height 41
click at [288, 290] on div at bounding box center [680, 340] width 1361 height 680
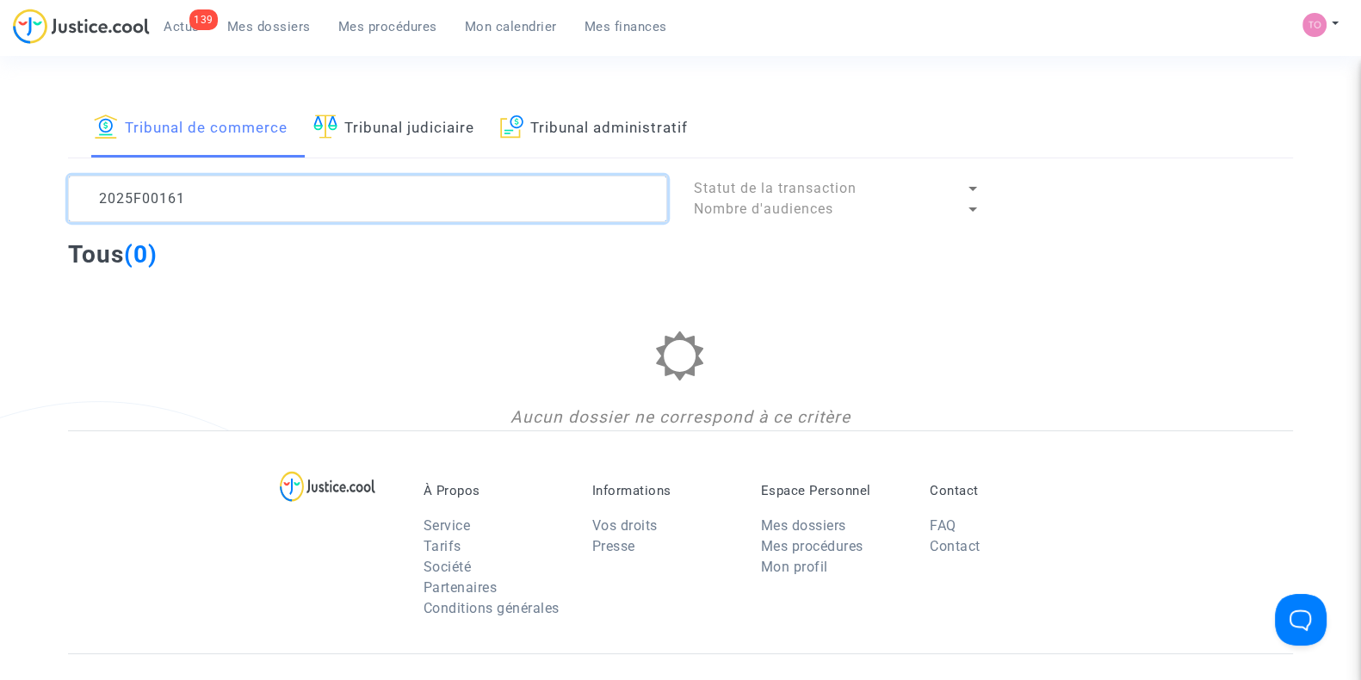
drag, startPoint x: 220, startPoint y: 200, endPoint x: 37, endPoint y: 201, distance: 182.5
click at [37, 201] on div "Tribunal de commerce Tribunal judiciaire Tribunal administratif 2025F00161 Stat…" at bounding box center [680, 264] width 1361 height 331
type textarea "@skycop"
drag, startPoint x: 148, startPoint y: 213, endPoint x: 30, endPoint y: 199, distance: 118.7
click at [30, 199] on div "Tribunal de commerce Tribunal judiciaire Tribunal administratif @skycop Statut …" at bounding box center [680, 264] width 1361 height 331
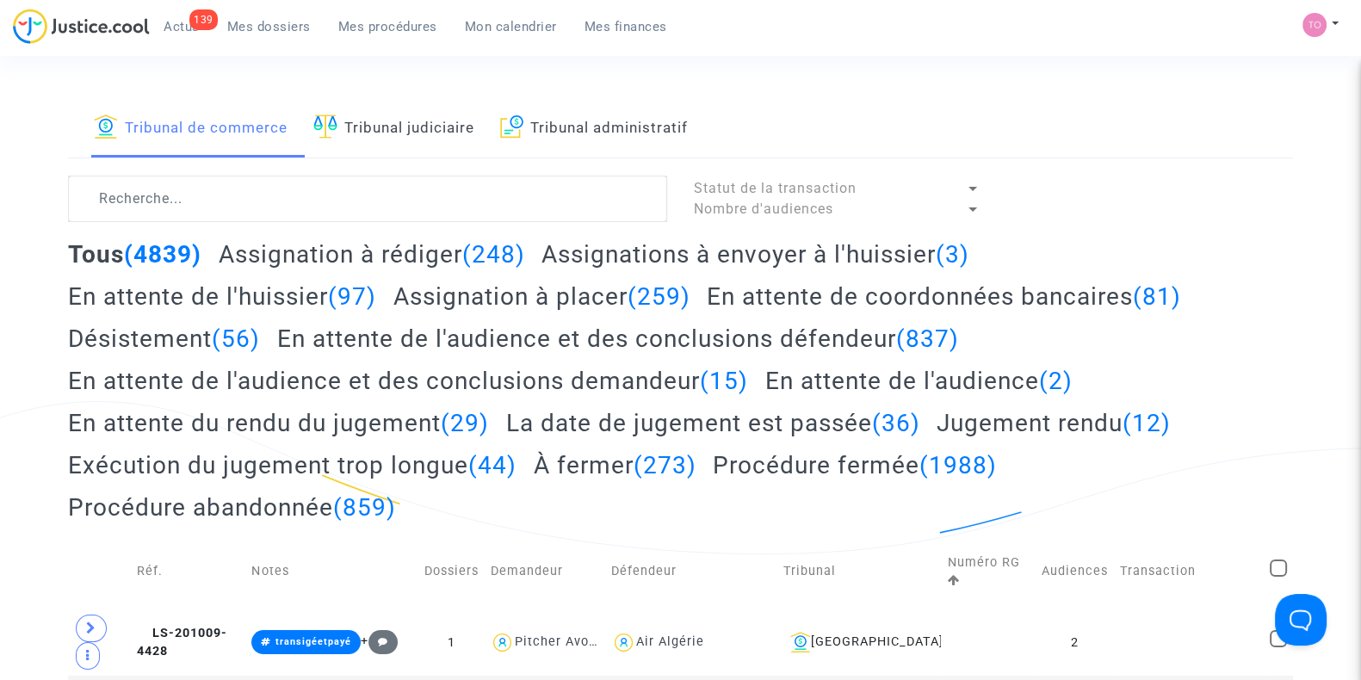
click at [495, 40] on div "139 Actus Mes dossiers Mes procédures Mon calendrier Mes finances" at bounding box center [347, 32] width 668 height 47
click at [506, 30] on span "Mon calendrier" at bounding box center [511, 26] width 92 height 15
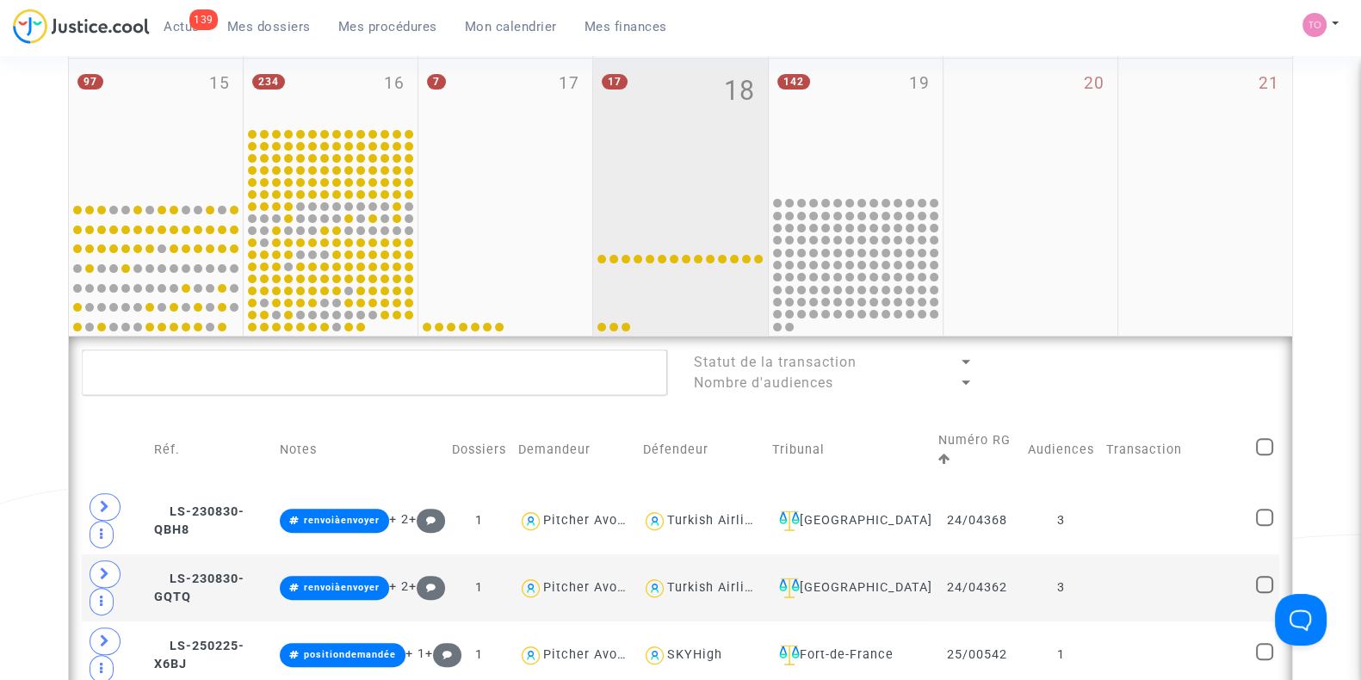
scroll to position [669, 0]
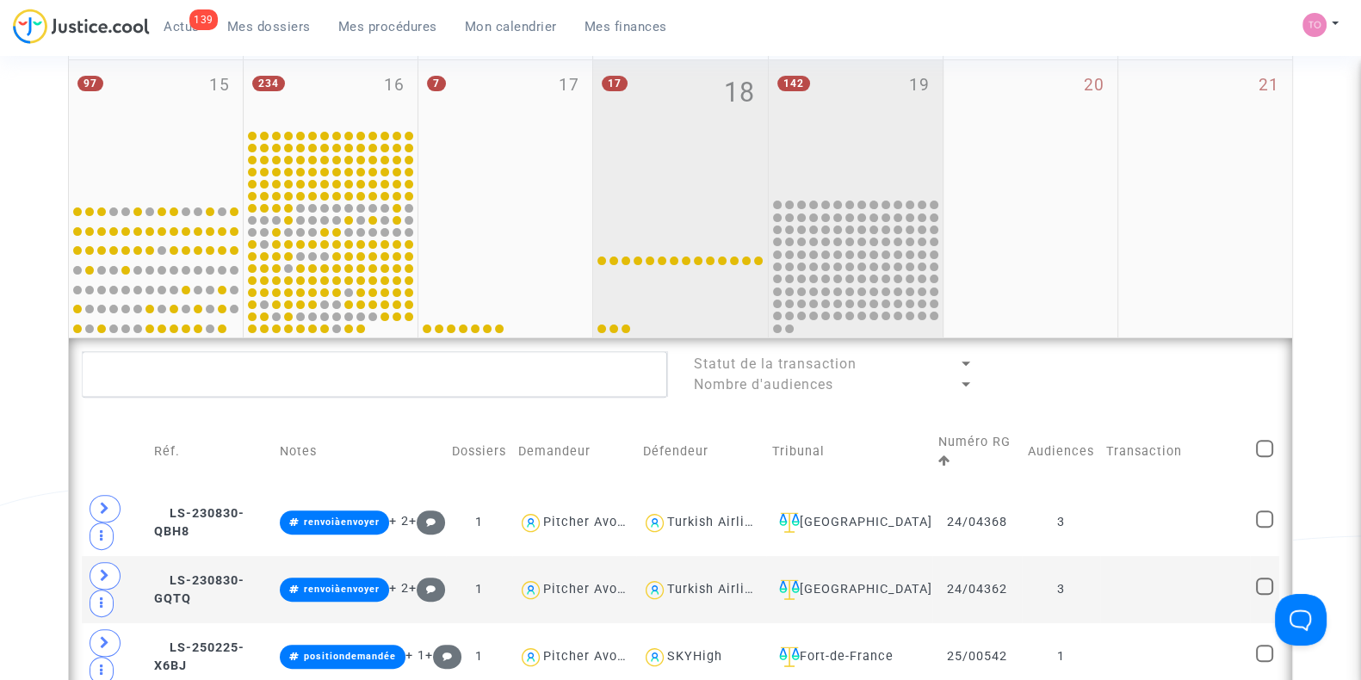
click at [862, 123] on div "142 19" at bounding box center [856, 128] width 174 height 136
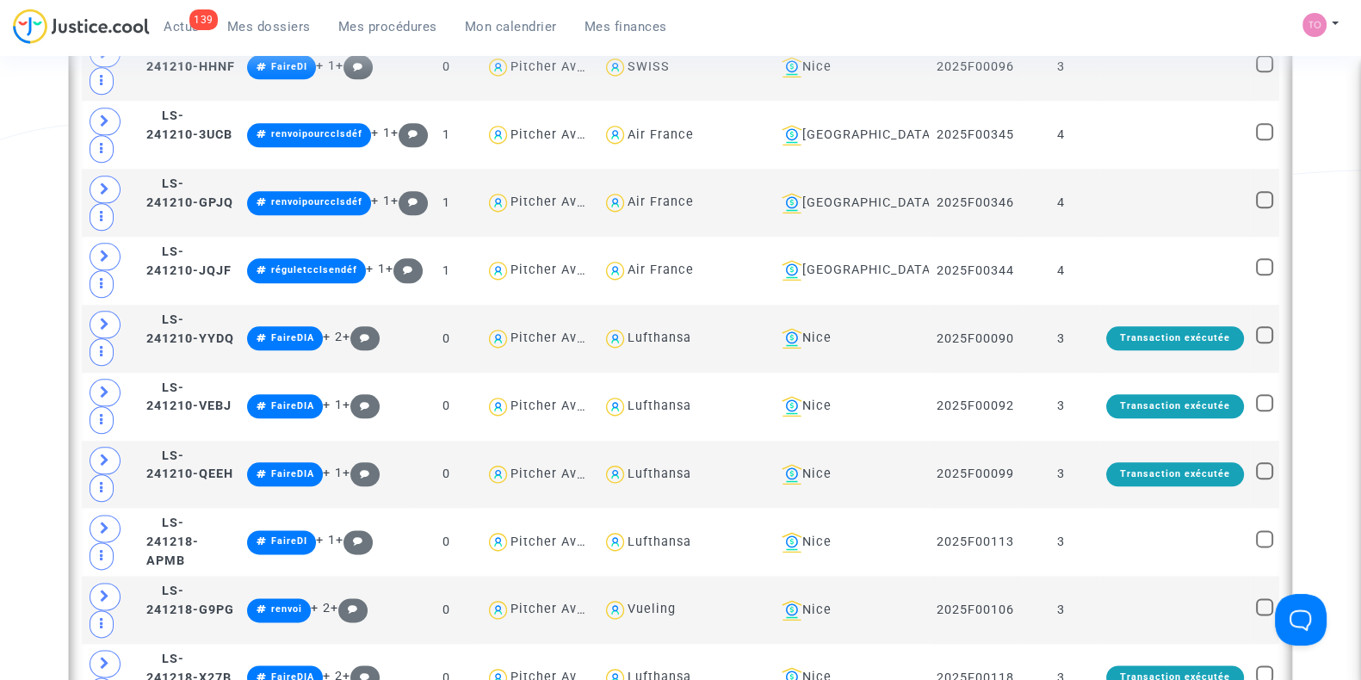
scroll to position [2549, 0]
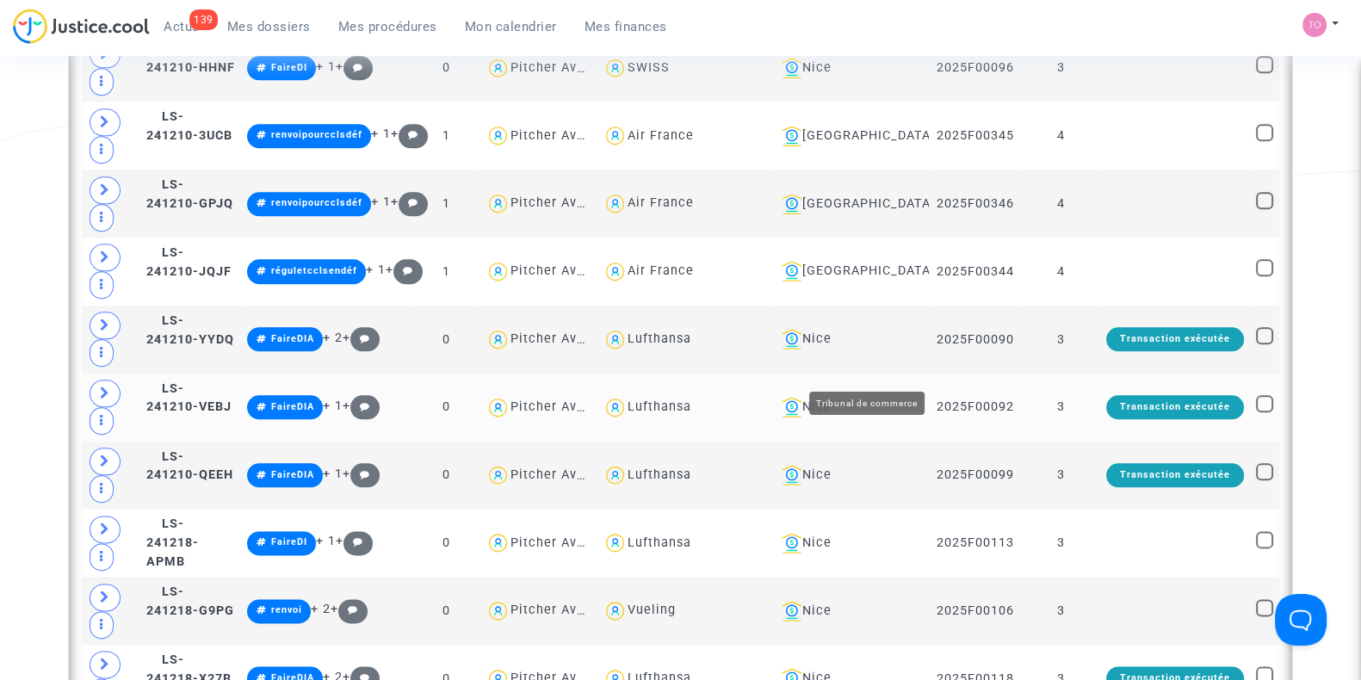
click at [872, 397] on div "Nice" at bounding box center [849, 407] width 148 height 21
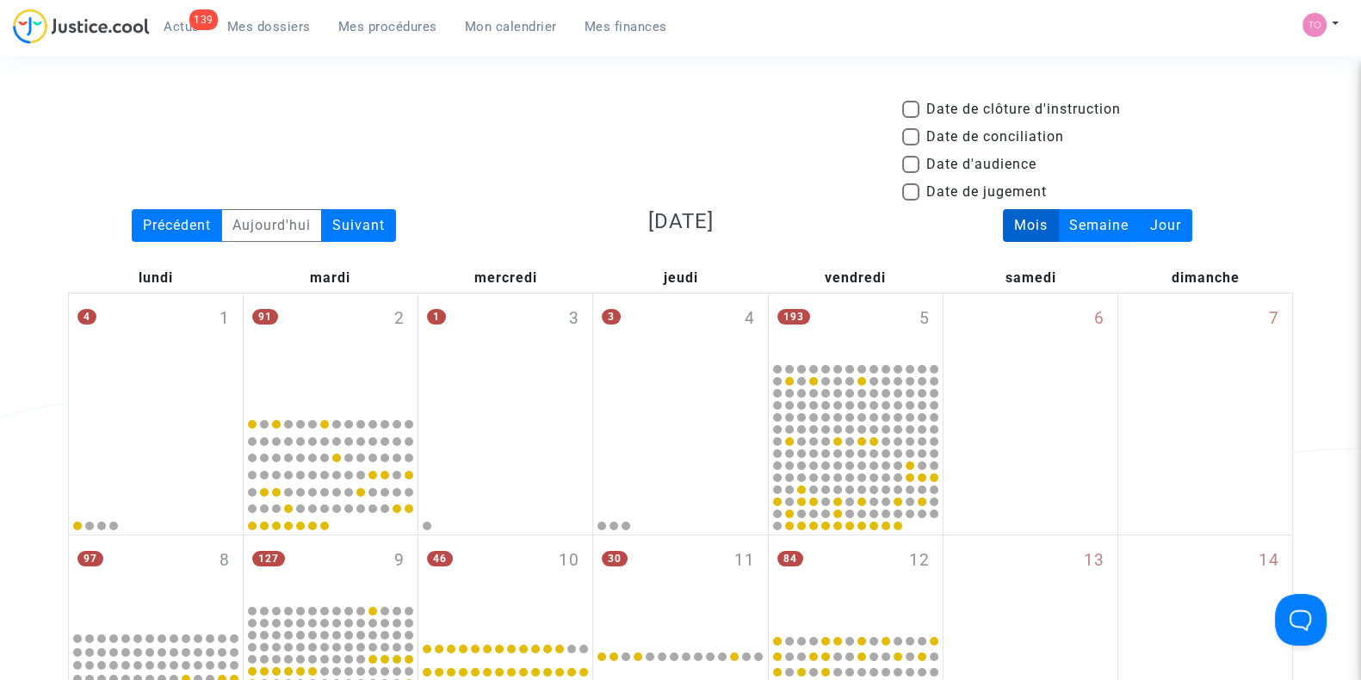
click at [909, 164] on span at bounding box center [910, 164] width 17 height 17
click at [910, 173] on input "Date d'audience" at bounding box center [910, 173] width 1 height 1
checkbox input "true"
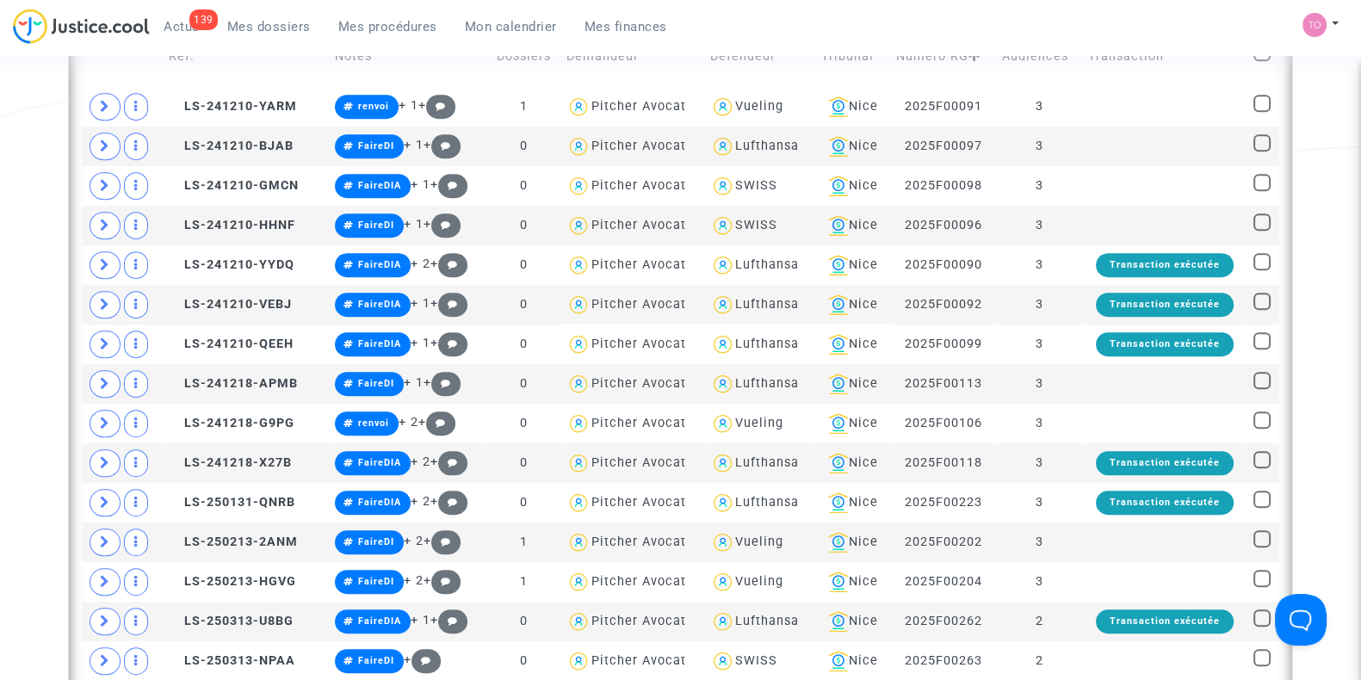
scroll to position [1059, 0]
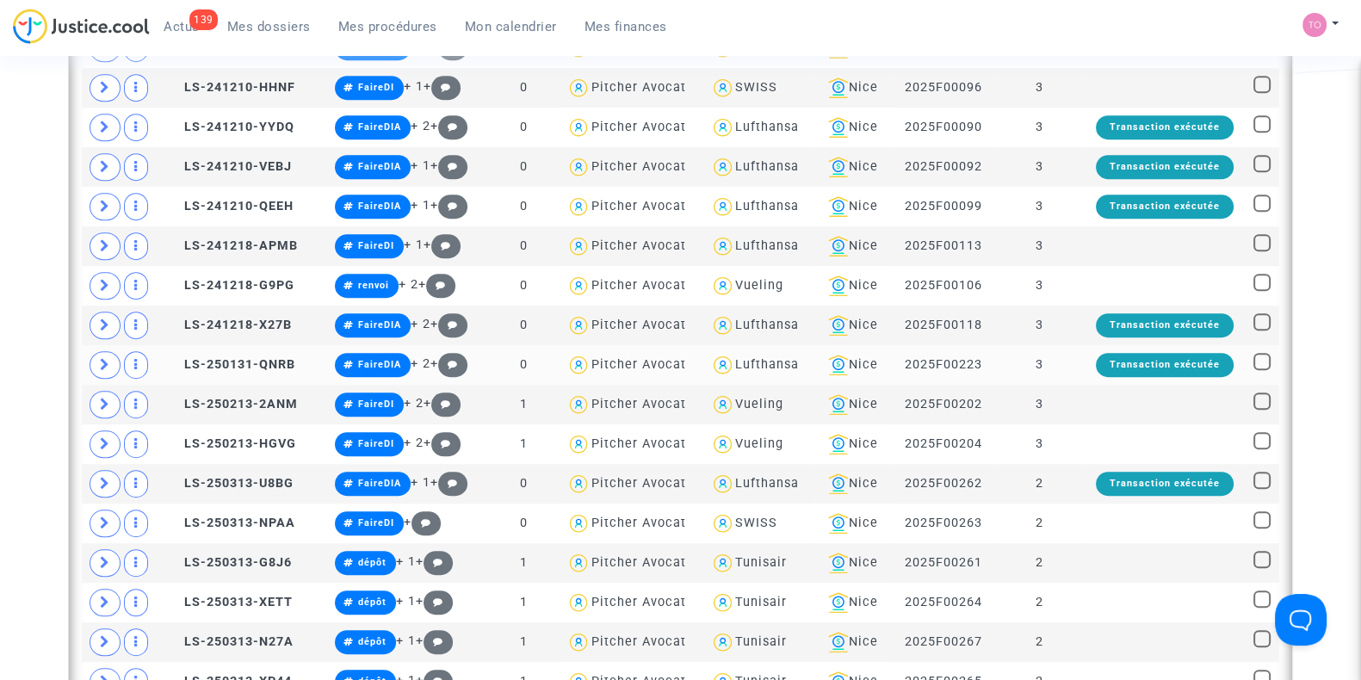
scroll to position [1136, 0]
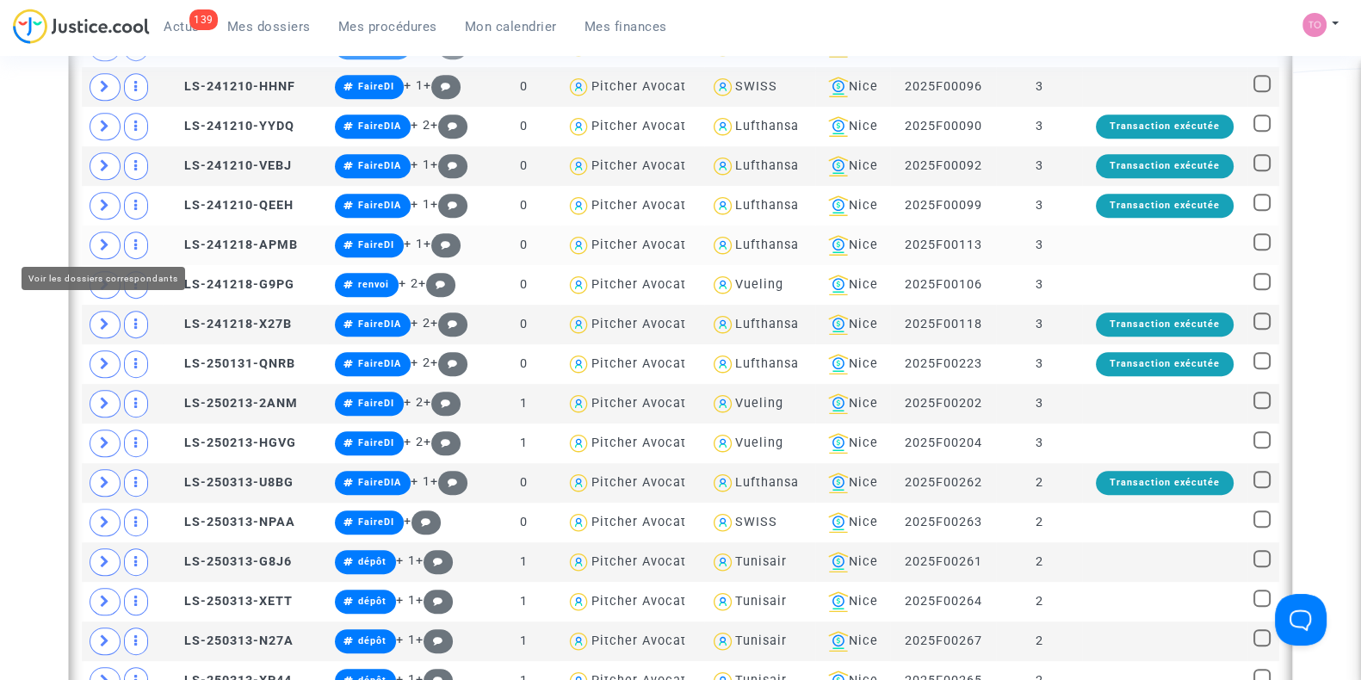
click at [108, 238] on icon at bounding box center [105, 244] width 10 height 13
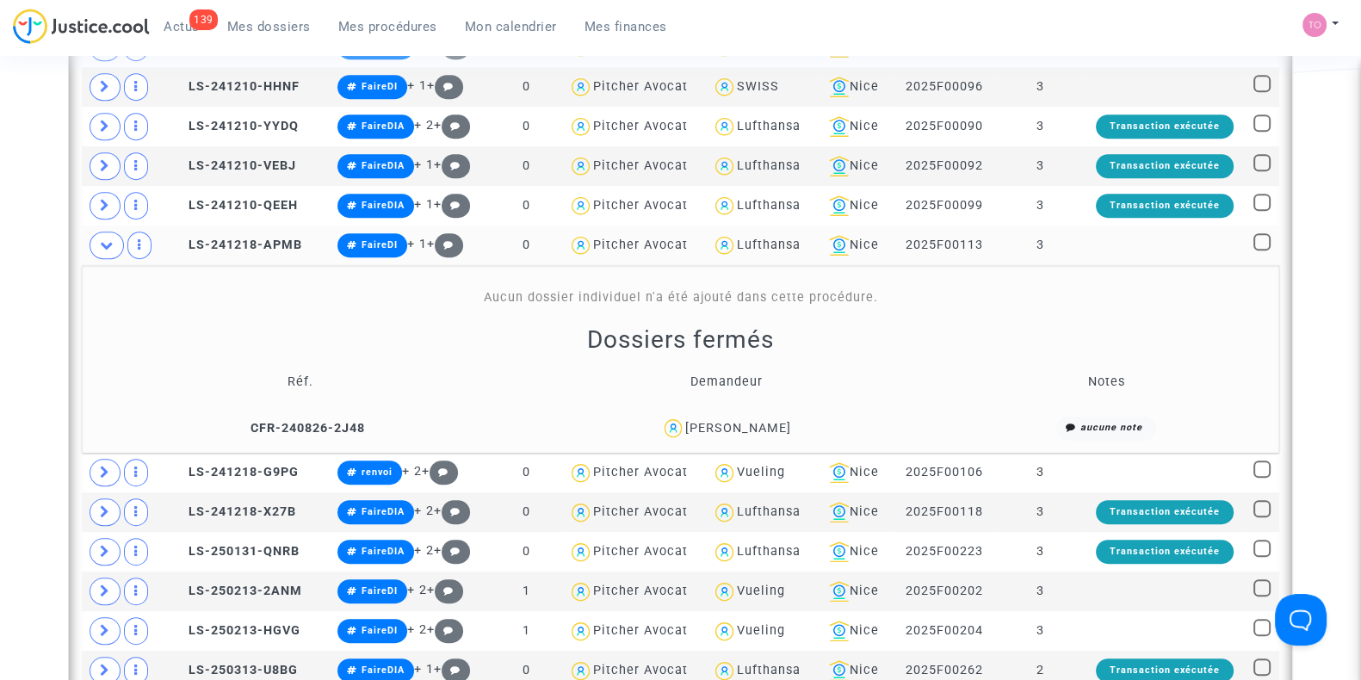
click at [9, 234] on div "Date de clôture d'instruction Date de conciliation Date d'audience Date de juge…" at bounding box center [680, 134] width 1361 height 2342
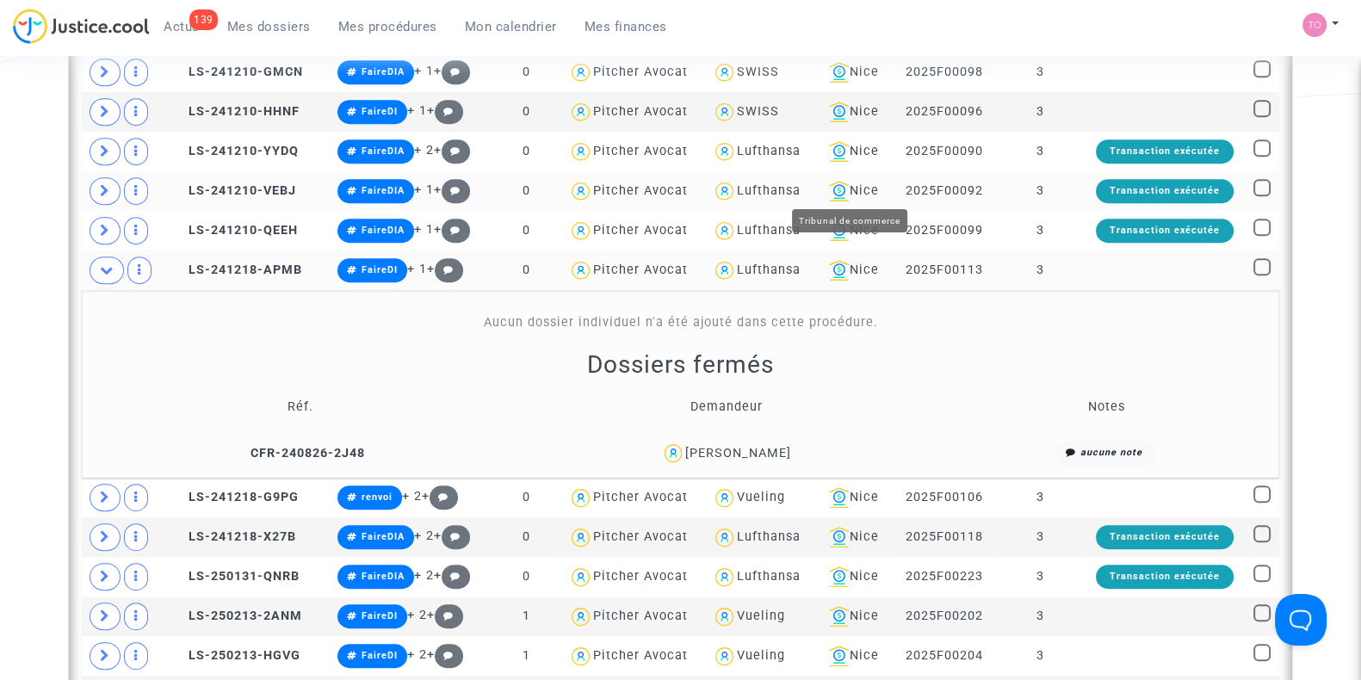
scroll to position [1111, 0]
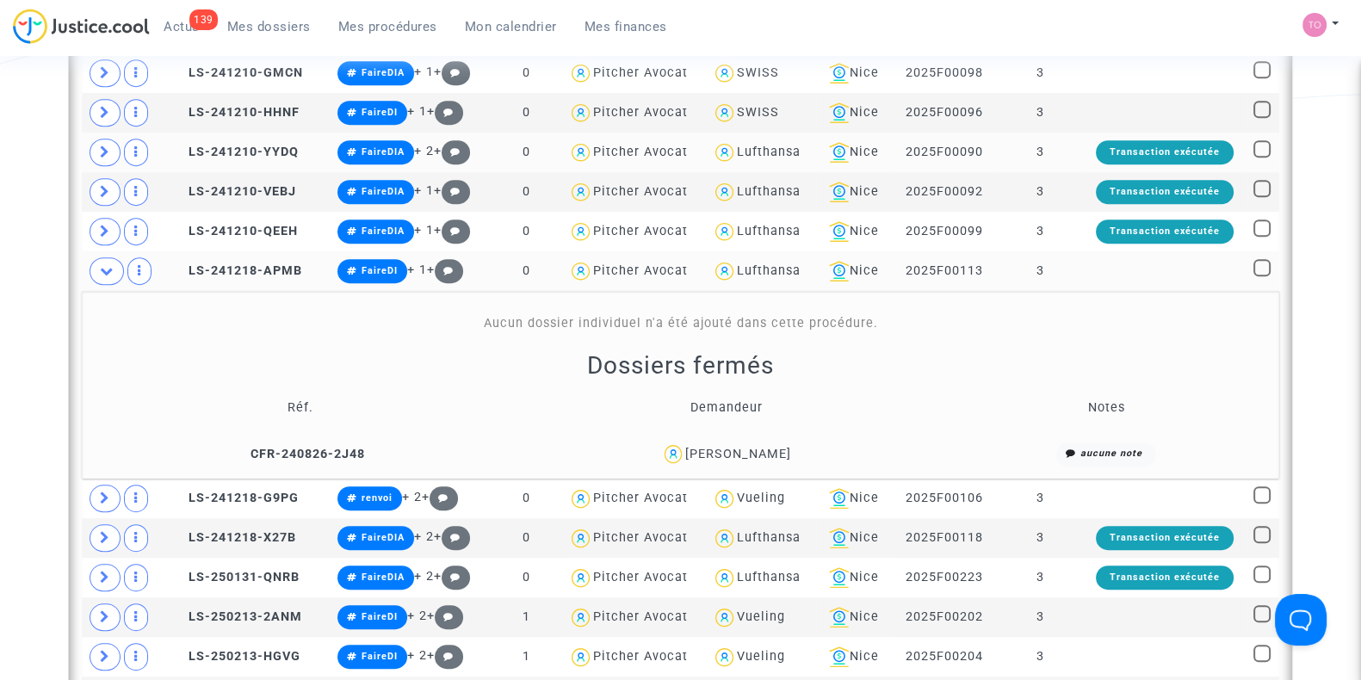
click at [762, 148] on div "Lufthansa" at bounding box center [769, 152] width 64 height 15
type textarea "@Lufthansa"
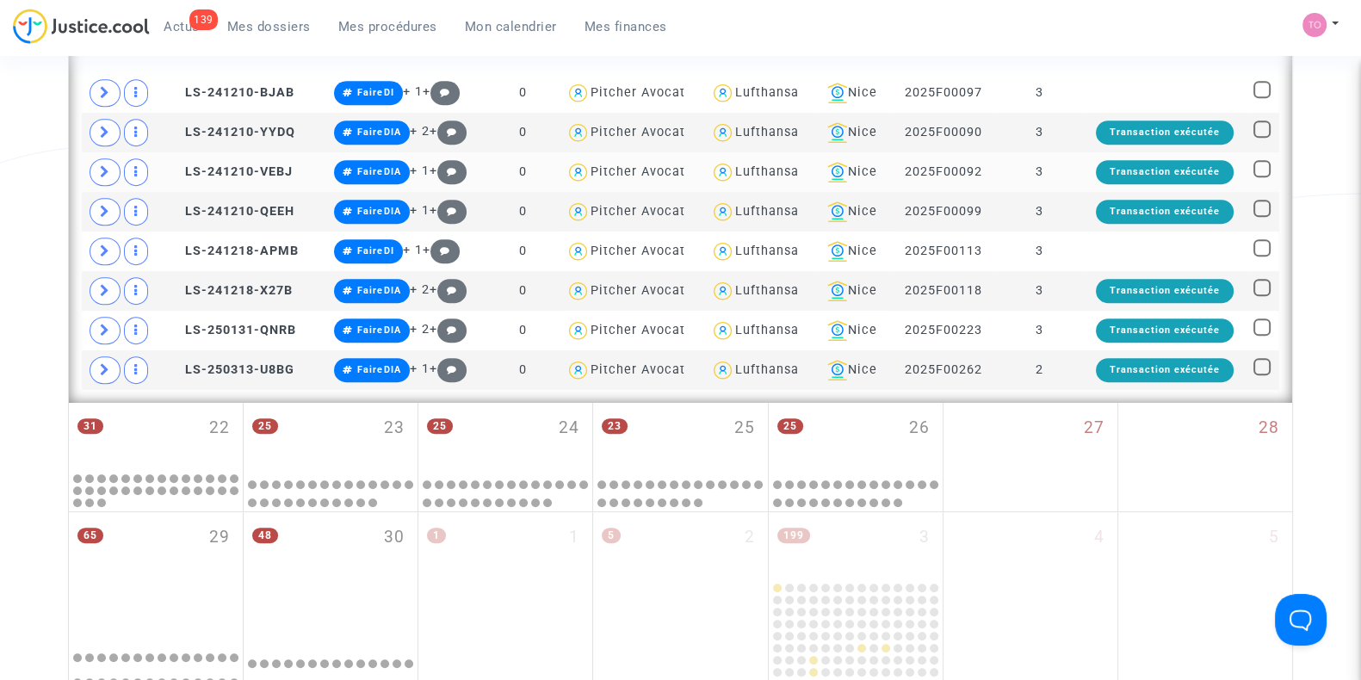
scroll to position [983, 0]
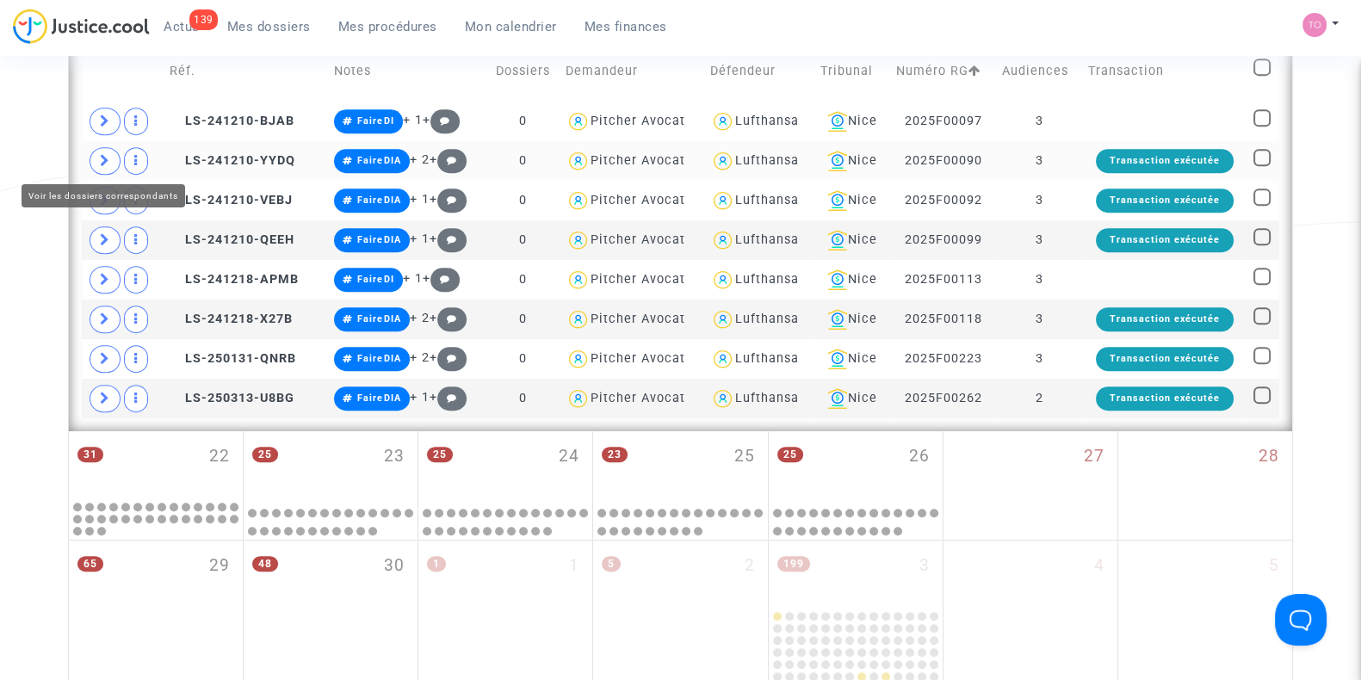
click at [112, 158] on span at bounding box center [105, 161] width 31 height 28
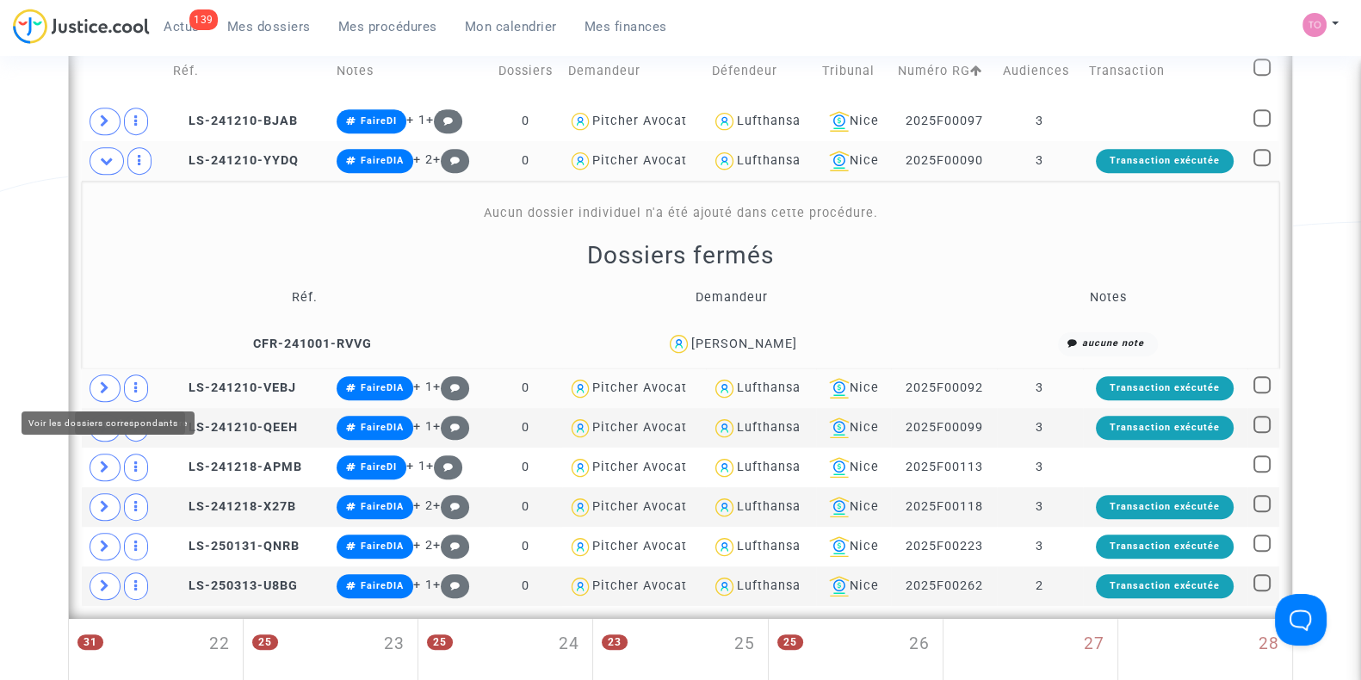
click at [104, 381] on icon at bounding box center [105, 387] width 10 height 13
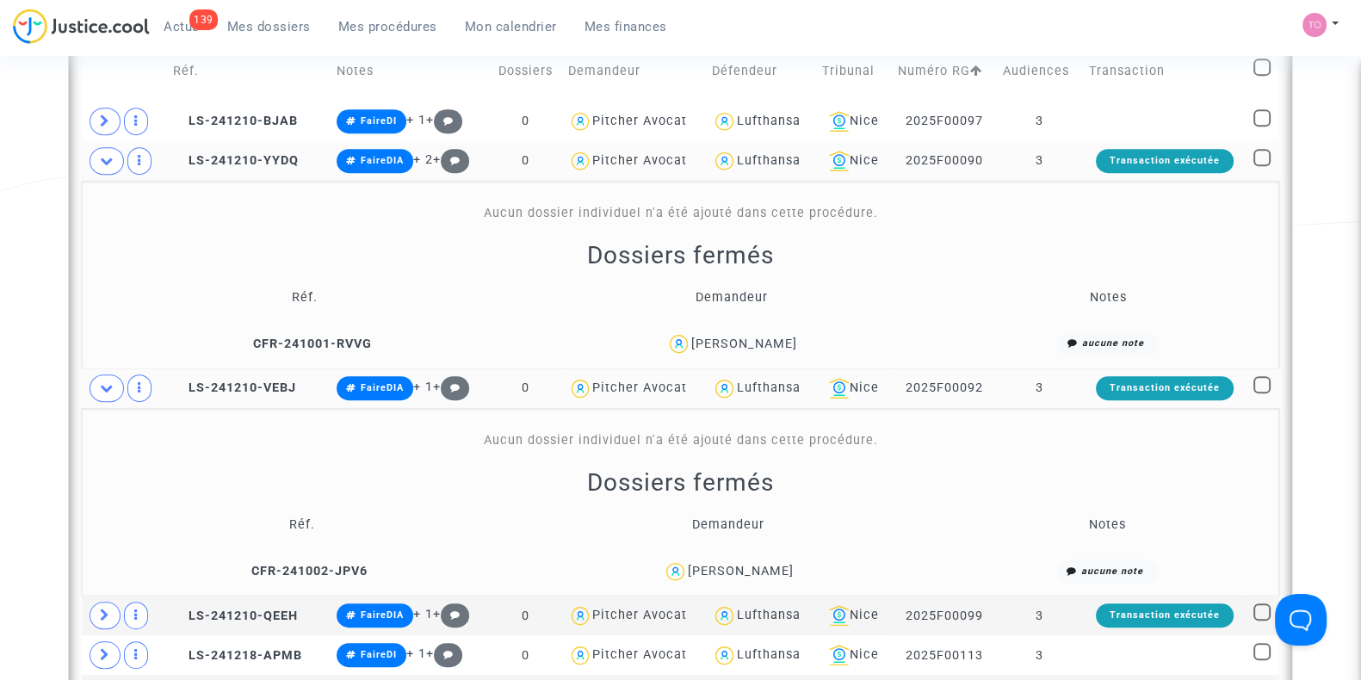
click at [96, 165] on span at bounding box center [107, 161] width 34 height 28
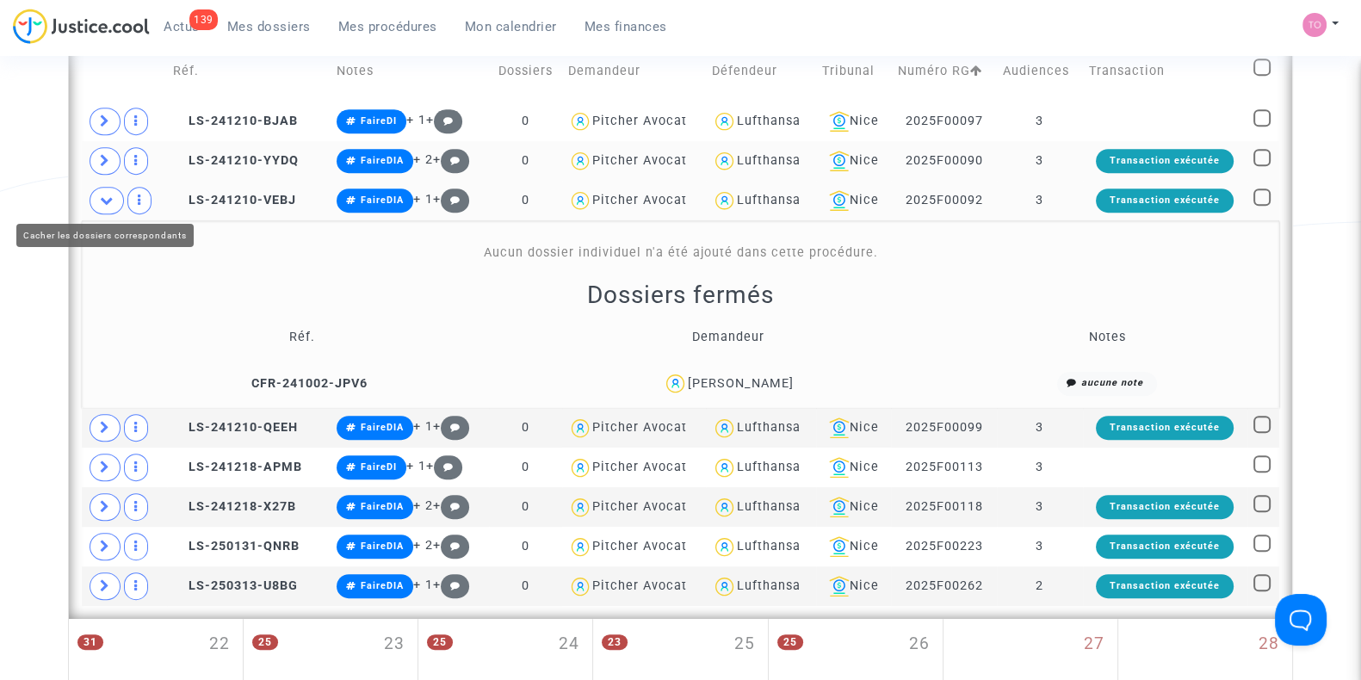
click at [109, 187] on span at bounding box center [107, 201] width 34 height 28
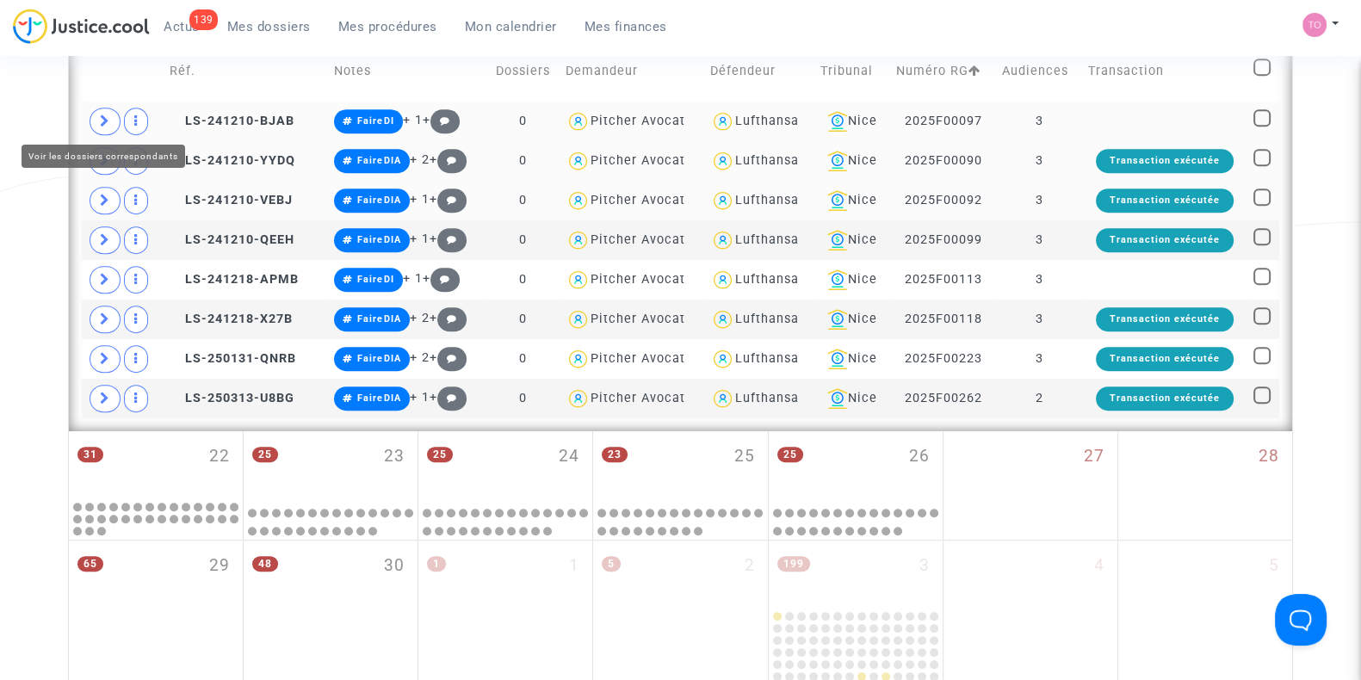
click at [108, 108] on span at bounding box center [105, 122] width 31 height 28
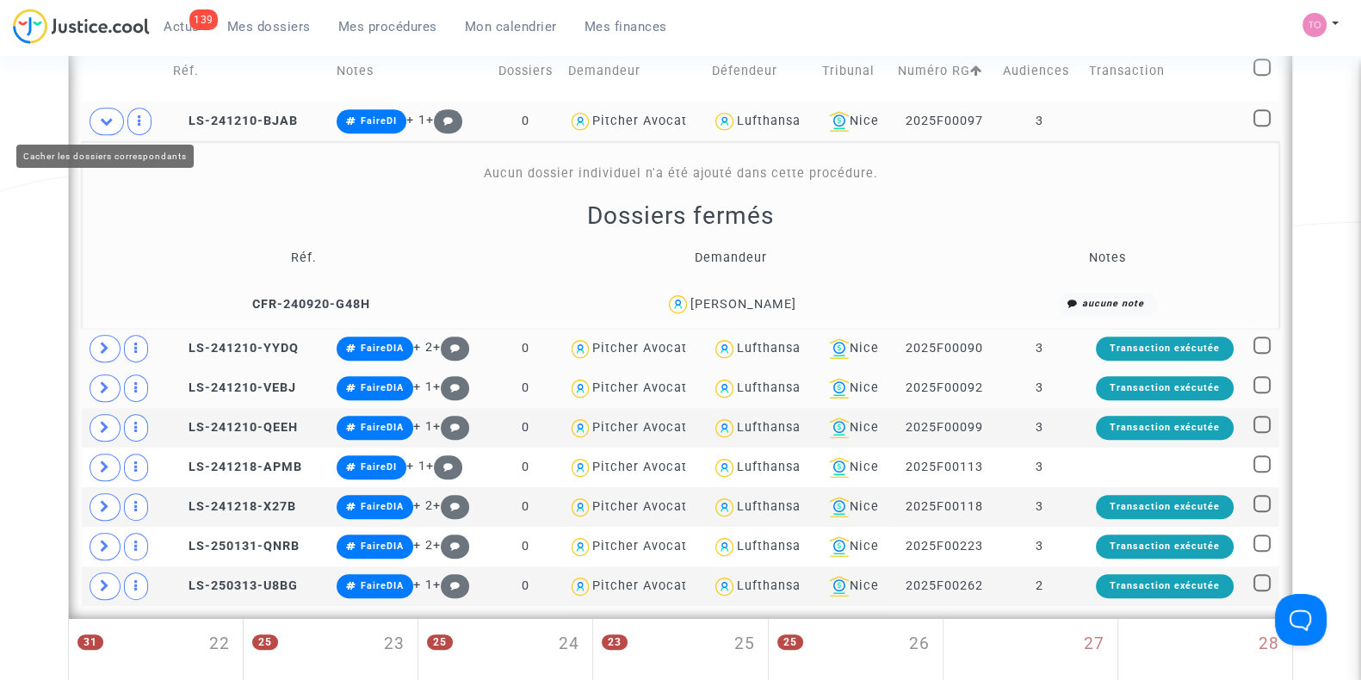
click at [96, 121] on span at bounding box center [107, 122] width 34 height 28
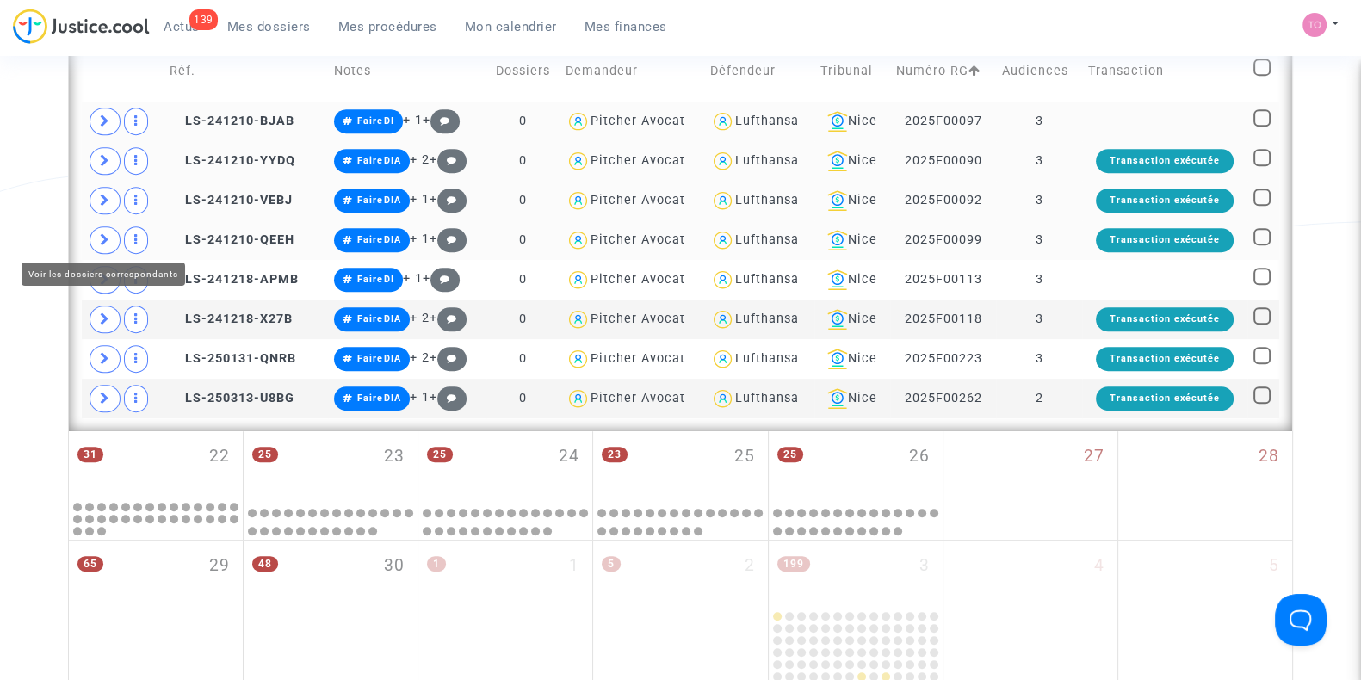
click at [96, 237] on span at bounding box center [105, 240] width 31 height 28
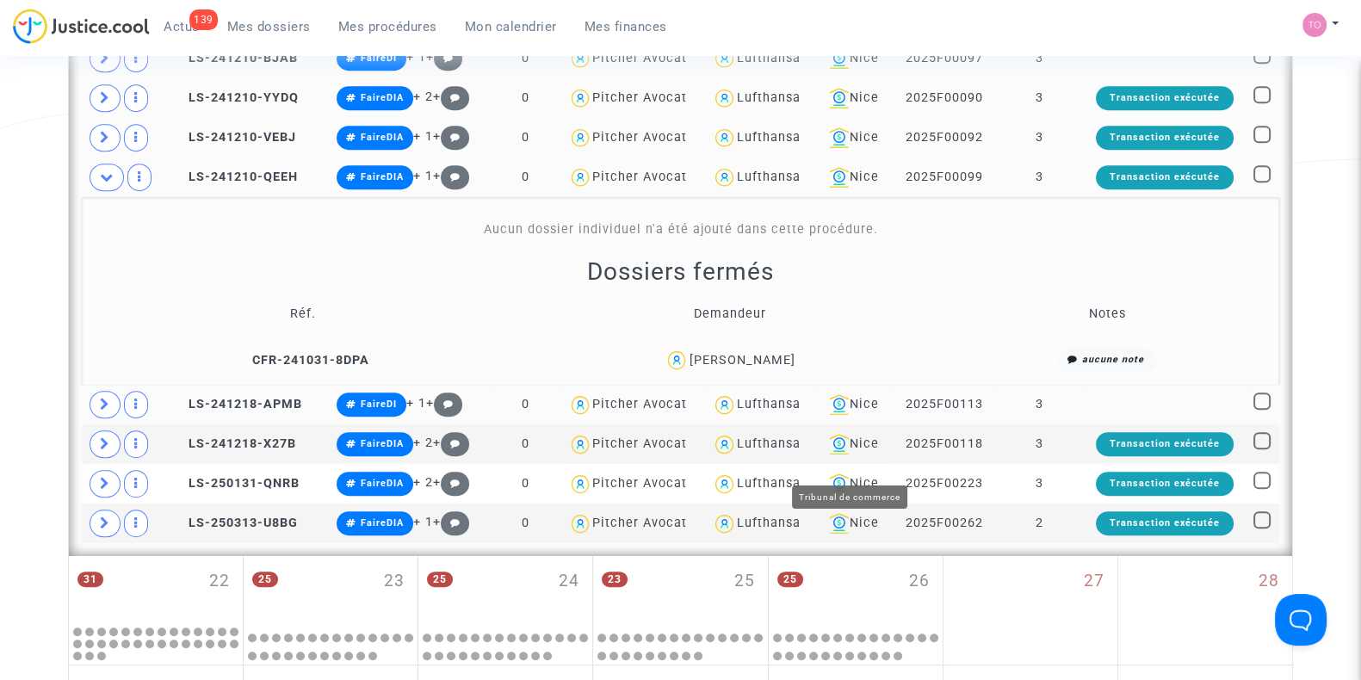
scroll to position [1050, 0]
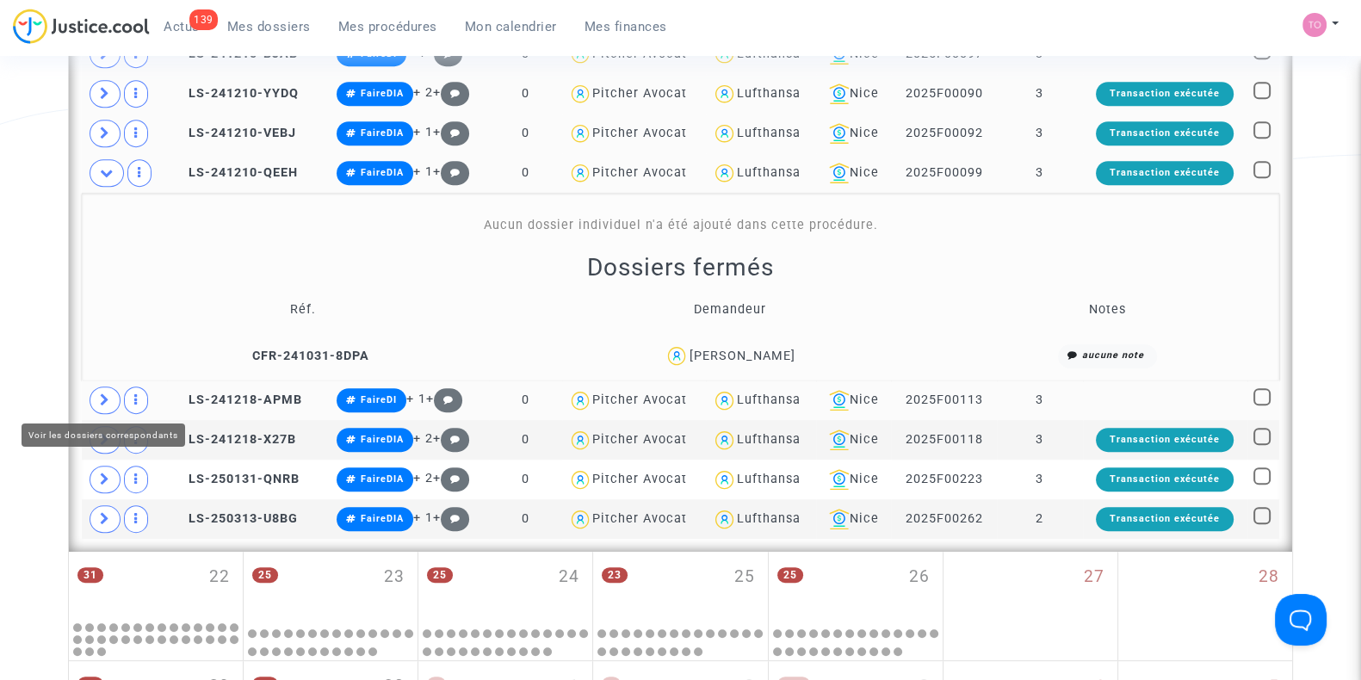
click at [112, 398] on span at bounding box center [105, 401] width 31 height 28
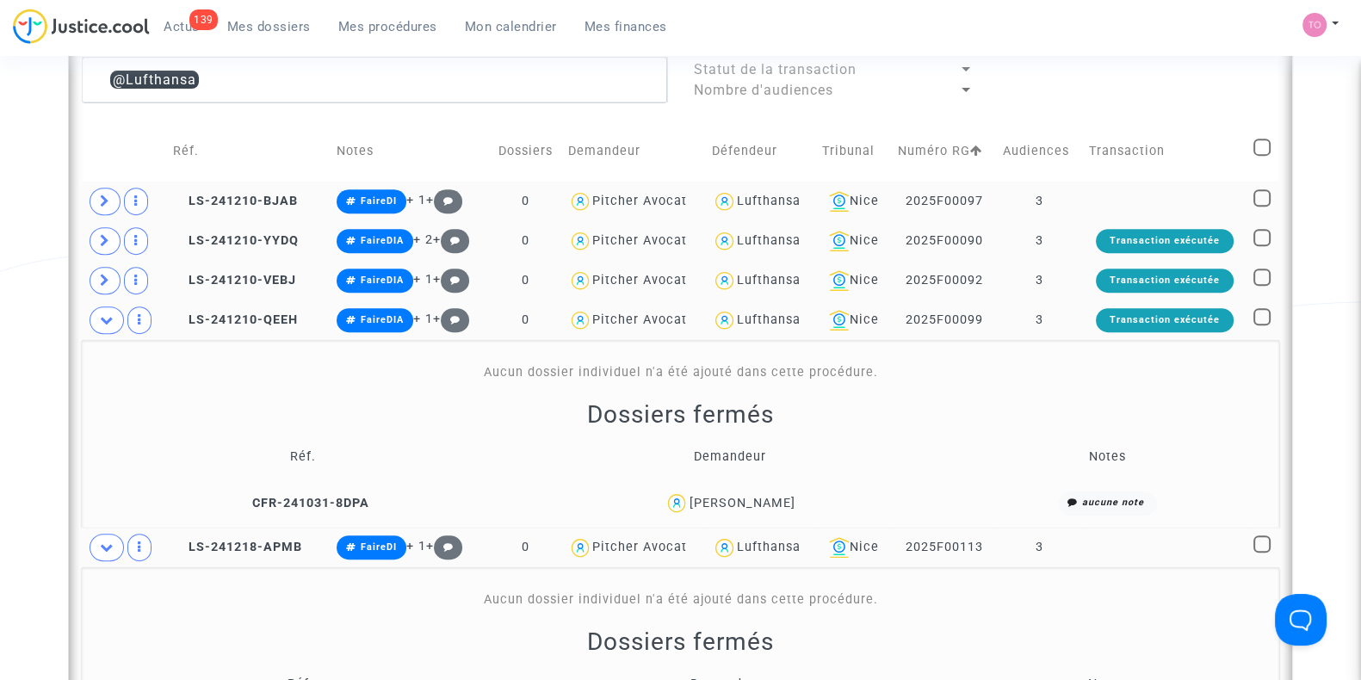
scroll to position [965, 0]
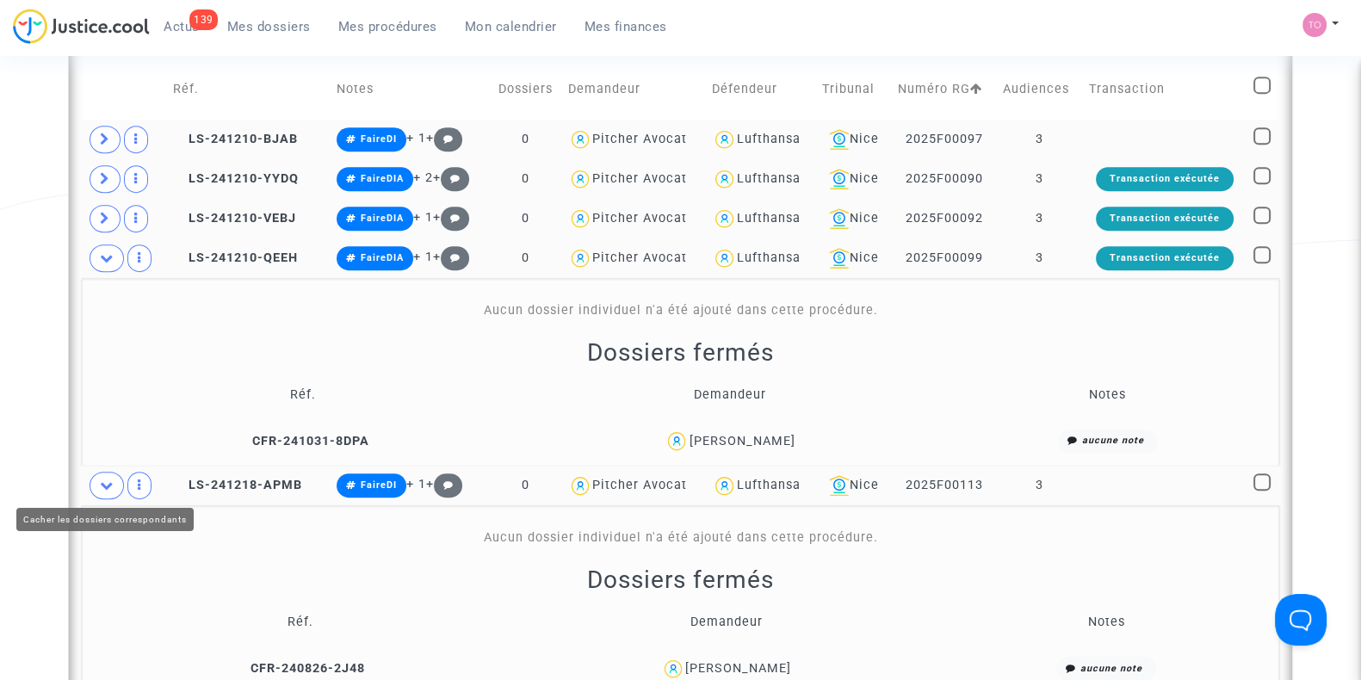
click at [115, 480] on span at bounding box center [107, 486] width 34 height 28
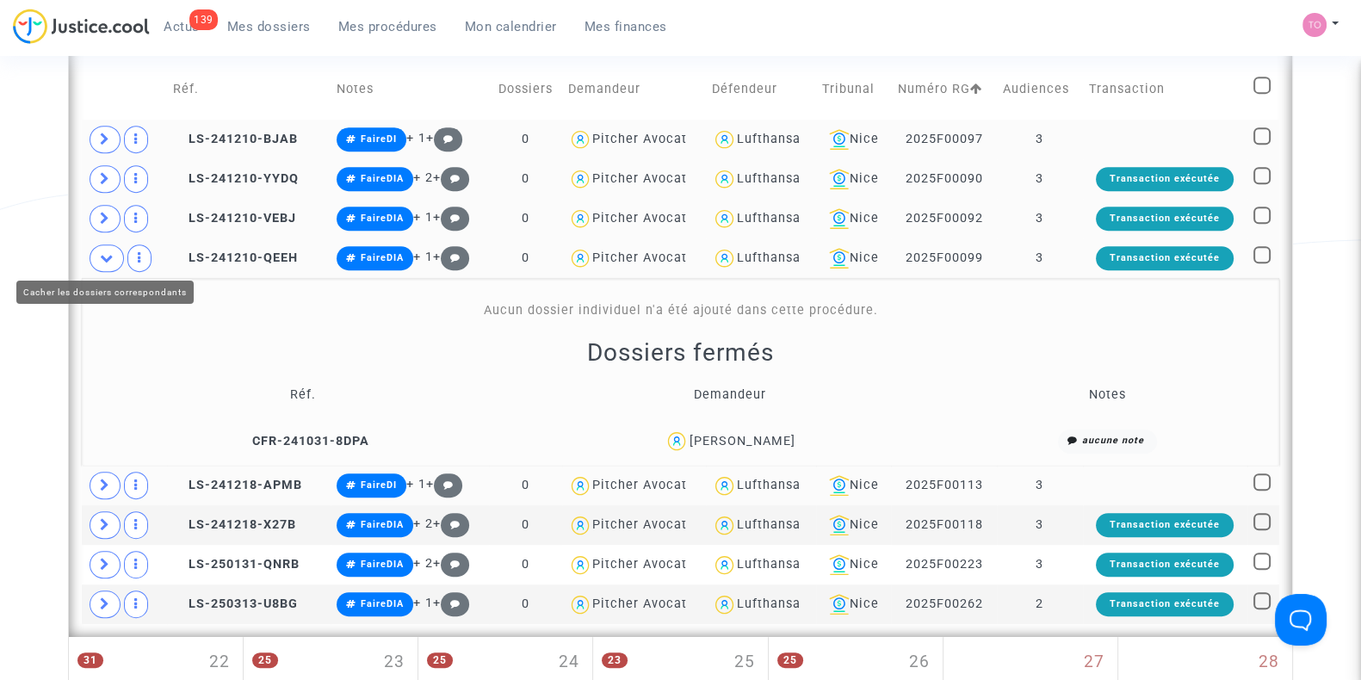
click at [107, 260] on icon at bounding box center [107, 257] width 14 height 13
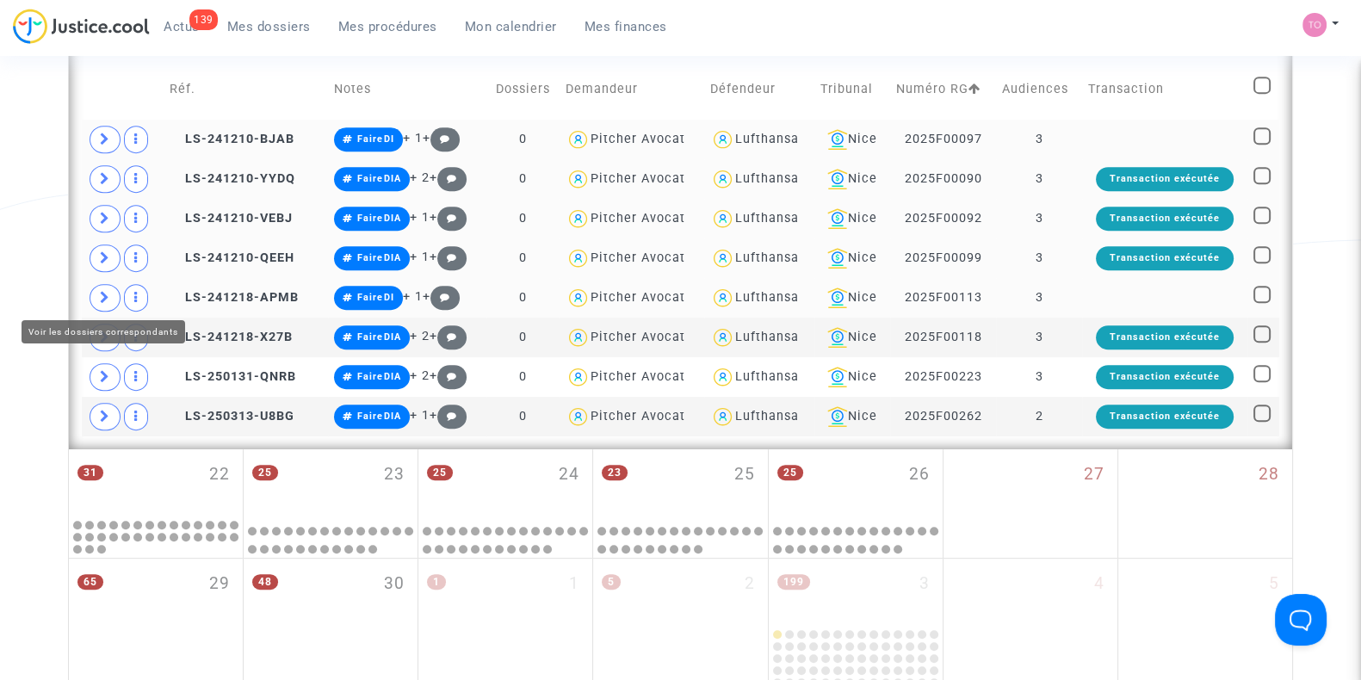
click at [96, 290] on span at bounding box center [105, 298] width 31 height 28
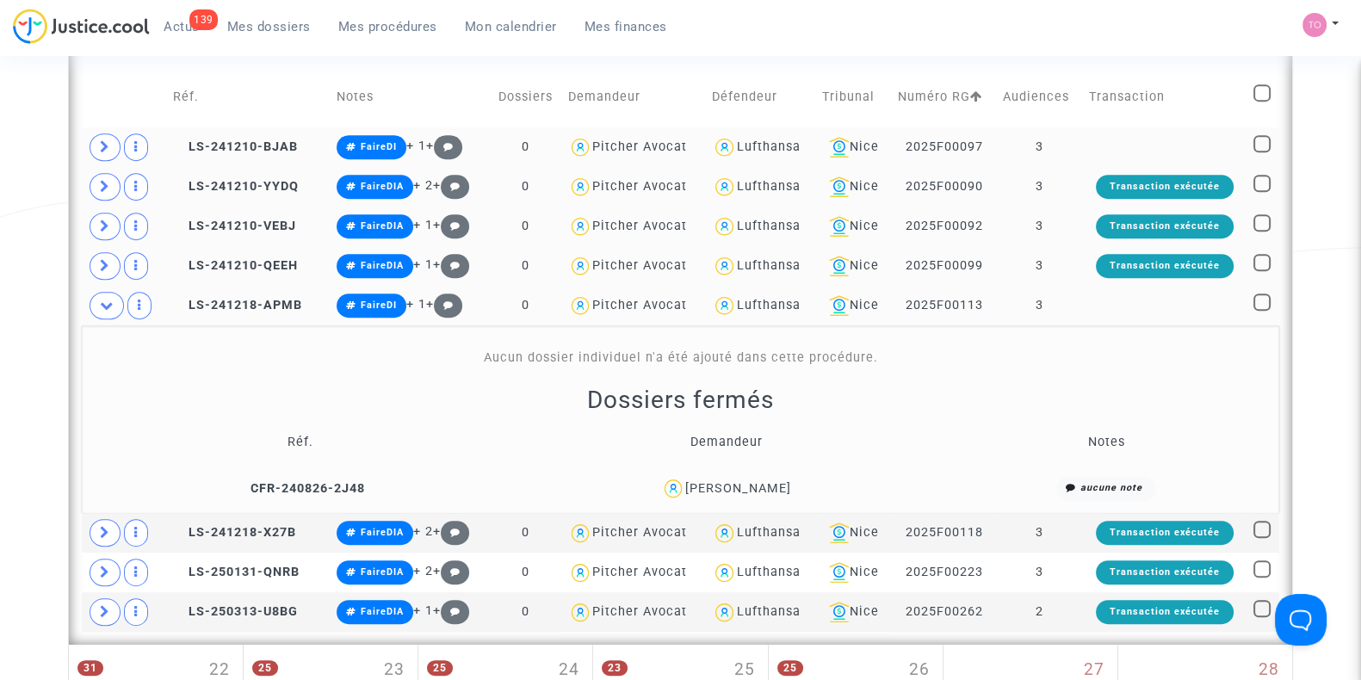
scroll to position [956, 0]
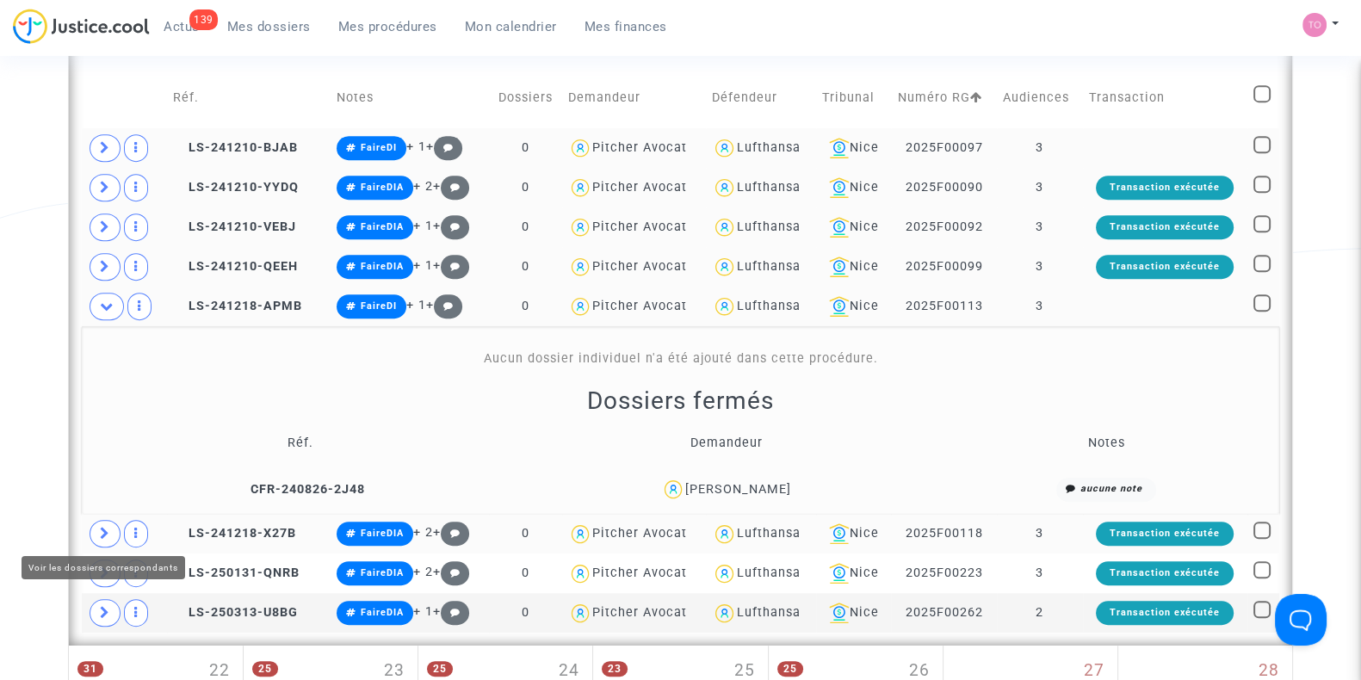
click at [106, 528] on icon at bounding box center [105, 533] width 10 height 13
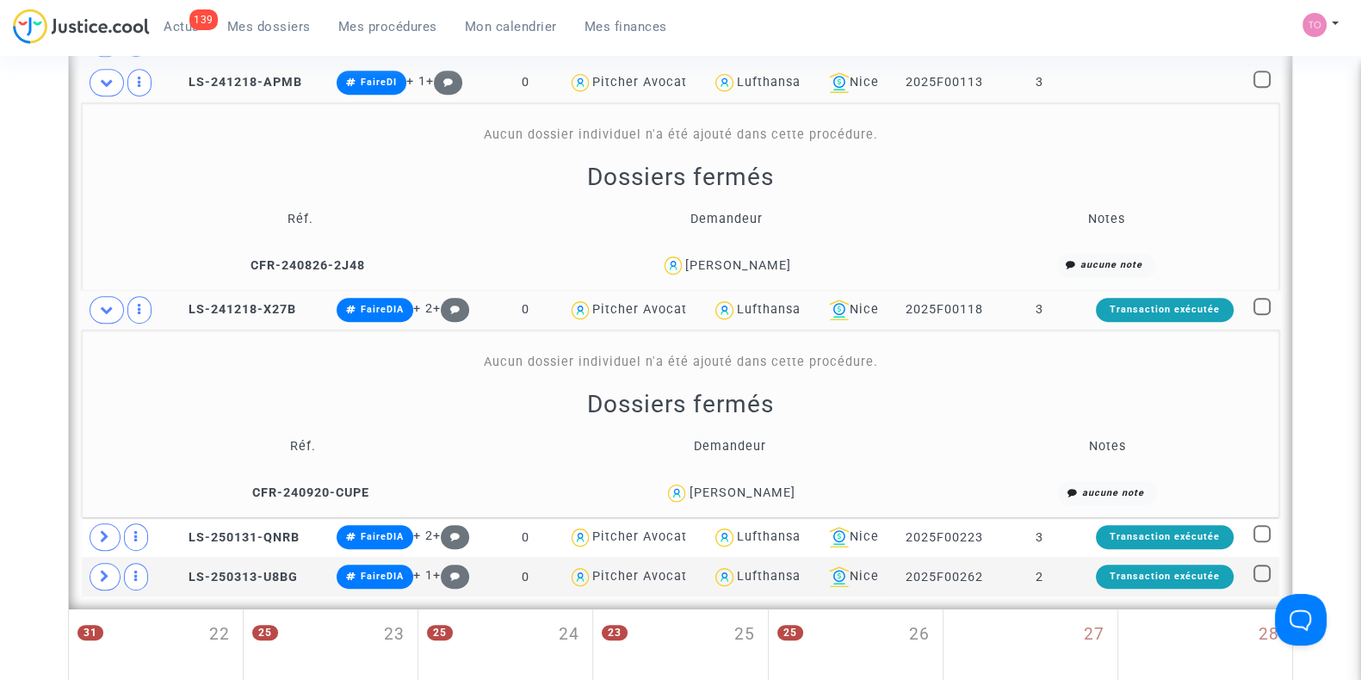
scroll to position [1181, 0]
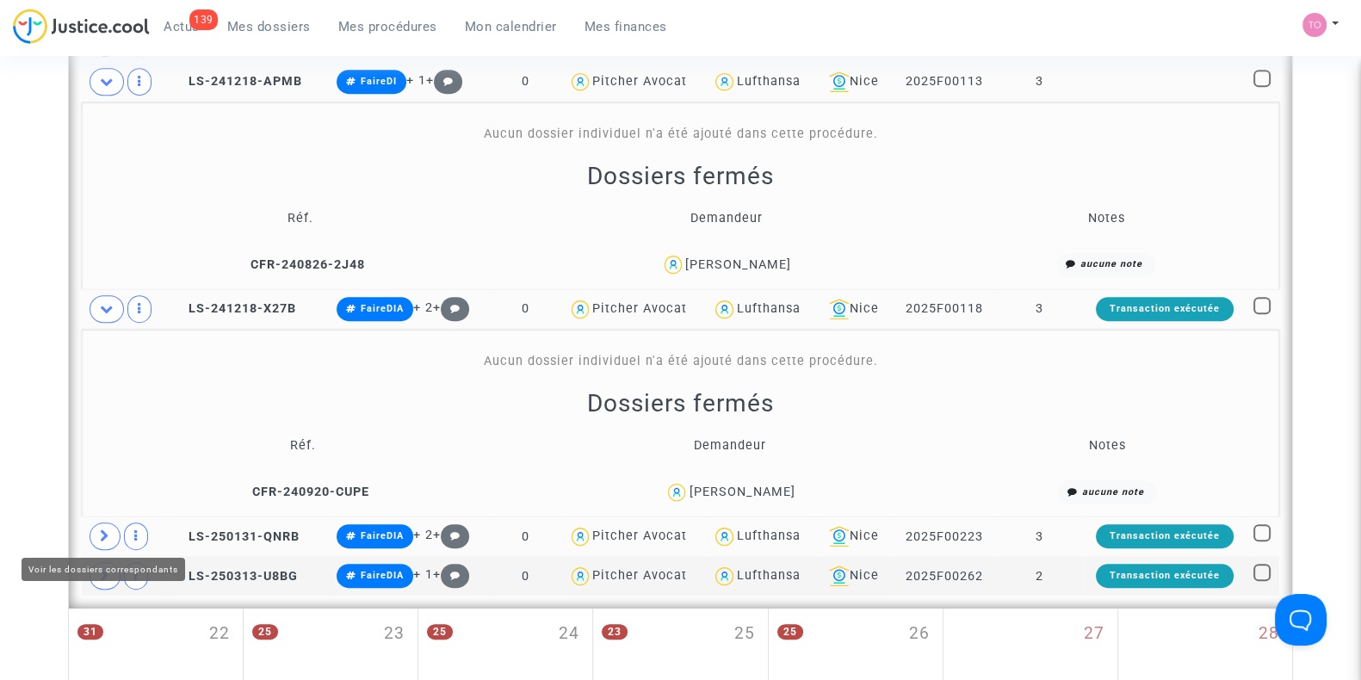
click at [94, 528] on span at bounding box center [105, 537] width 31 height 28
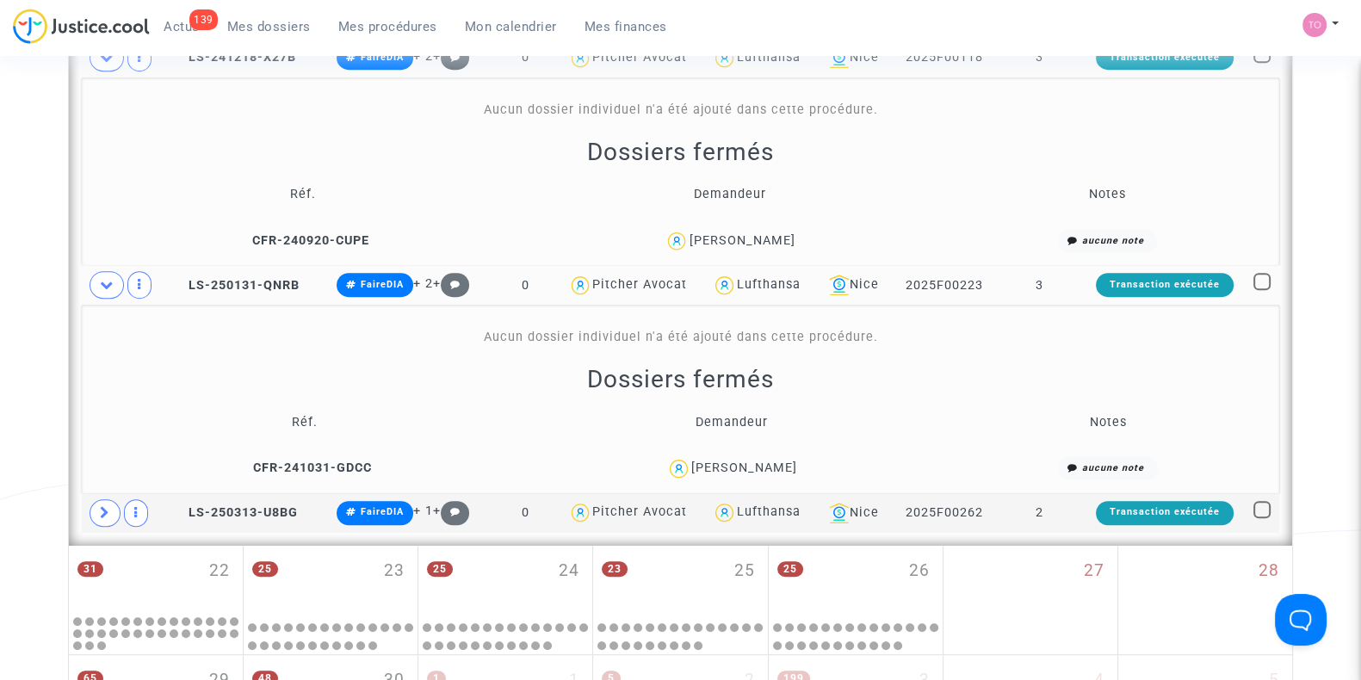
scroll to position [1451, 0]
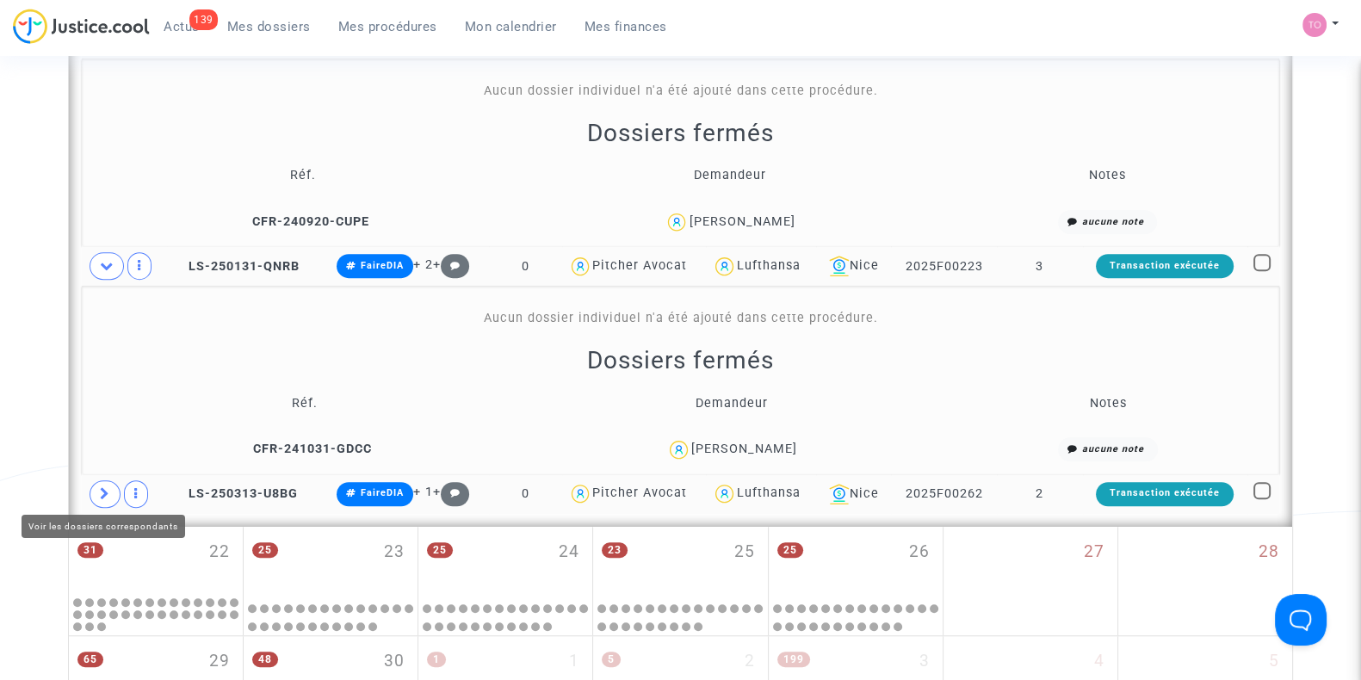
click at [106, 487] on icon at bounding box center [105, 493] width 10 height 13
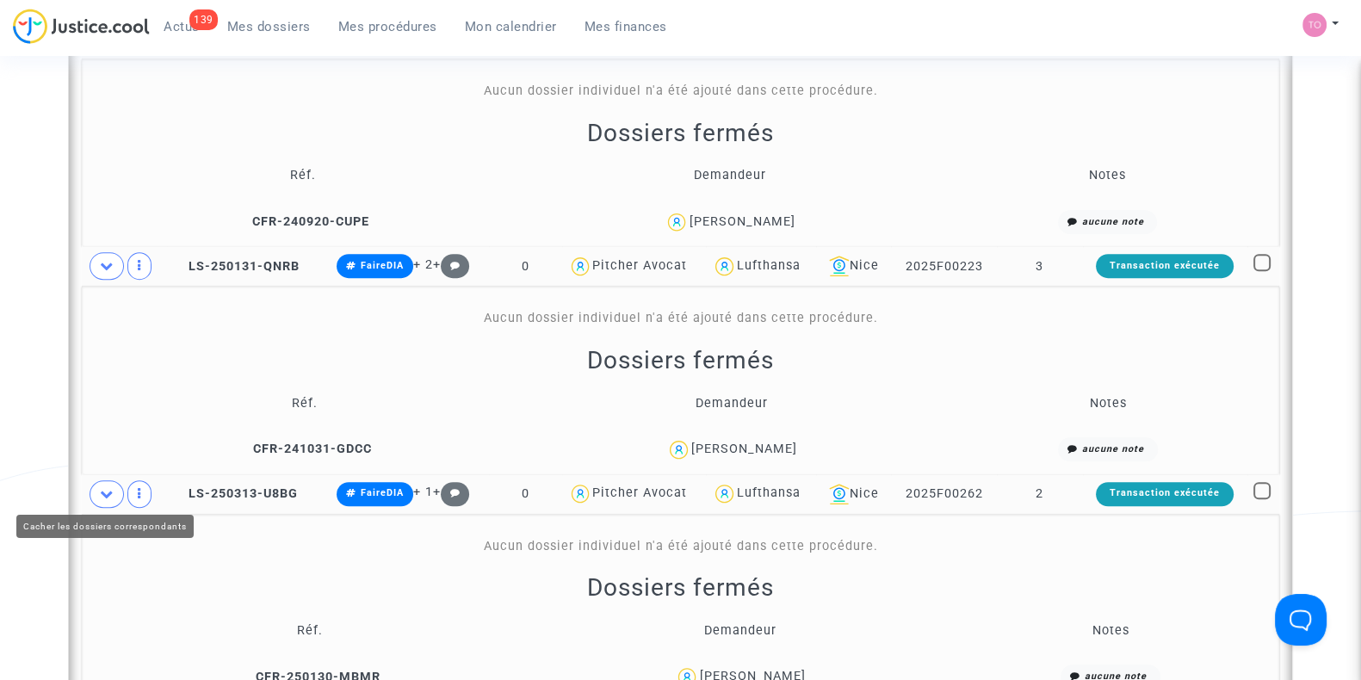
click at [103, 487] on icon at bounding box center [107, 493] width 14 height 13
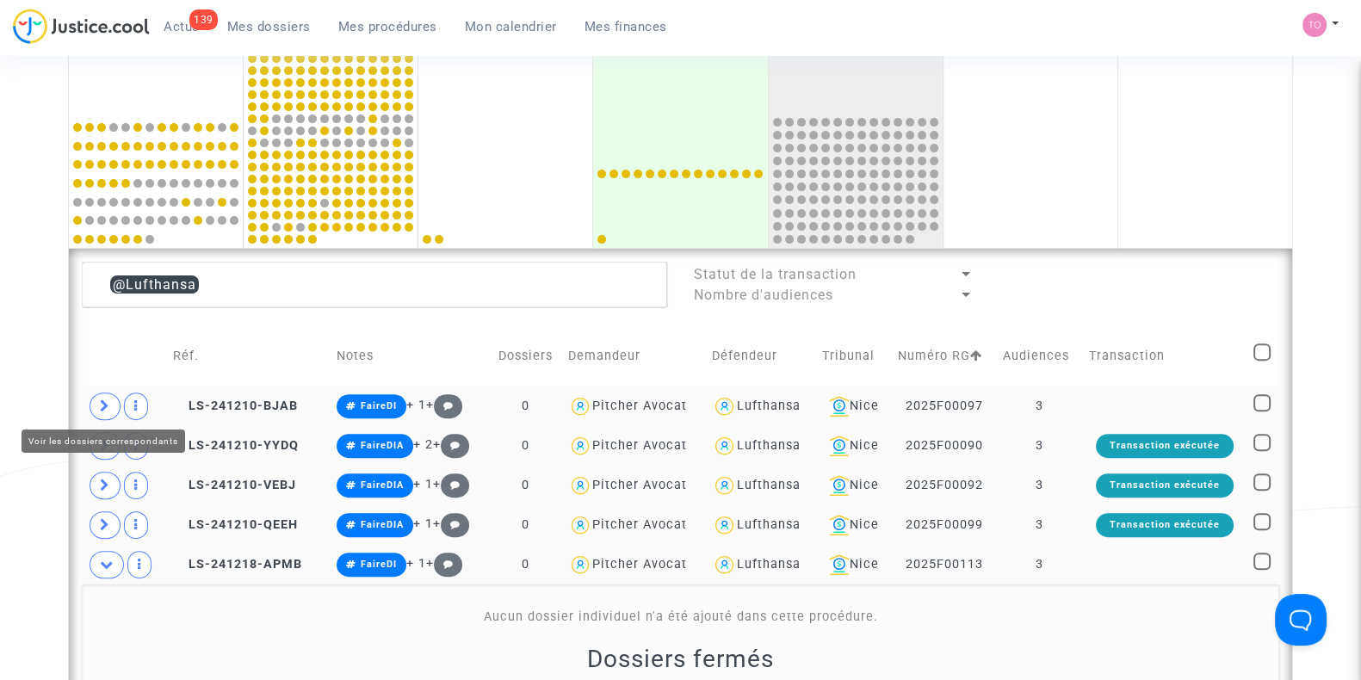
click at [106, 393] on span at bounding box center [105, 407] width 31 height 28
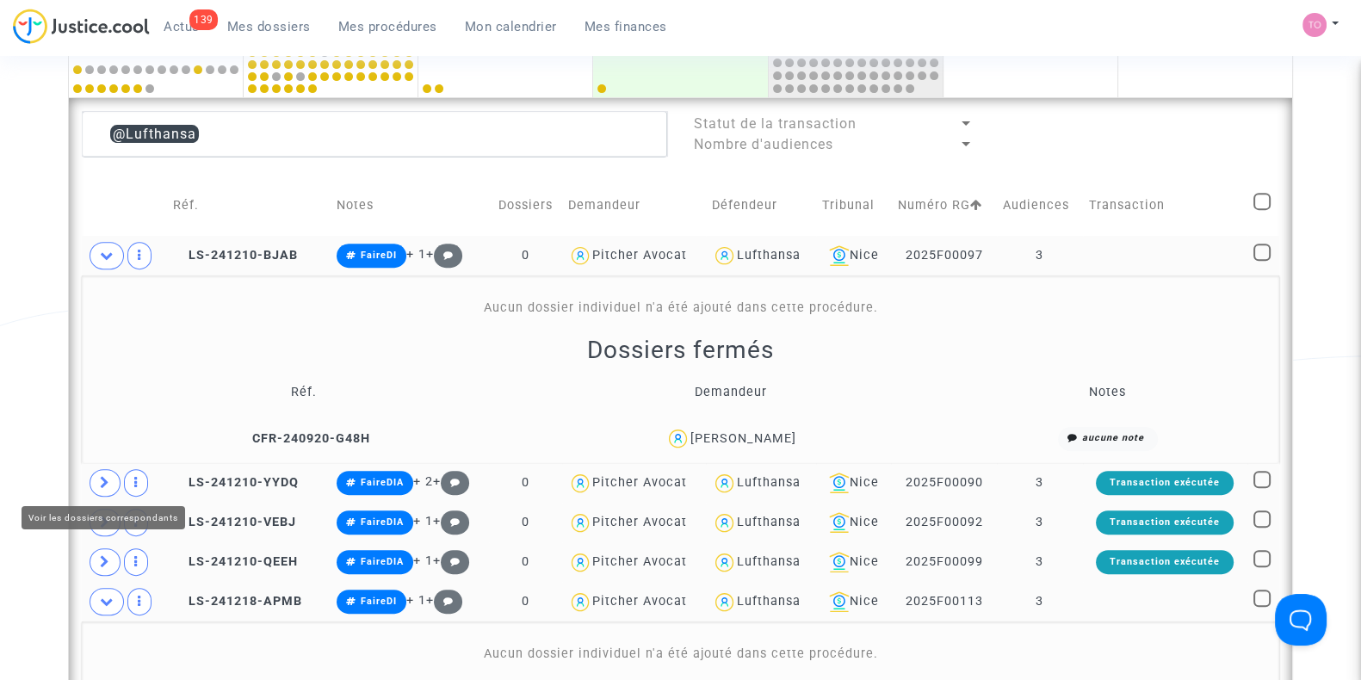
click at [106, 489] on span at bounding box center [105, 483] width 31 height 28
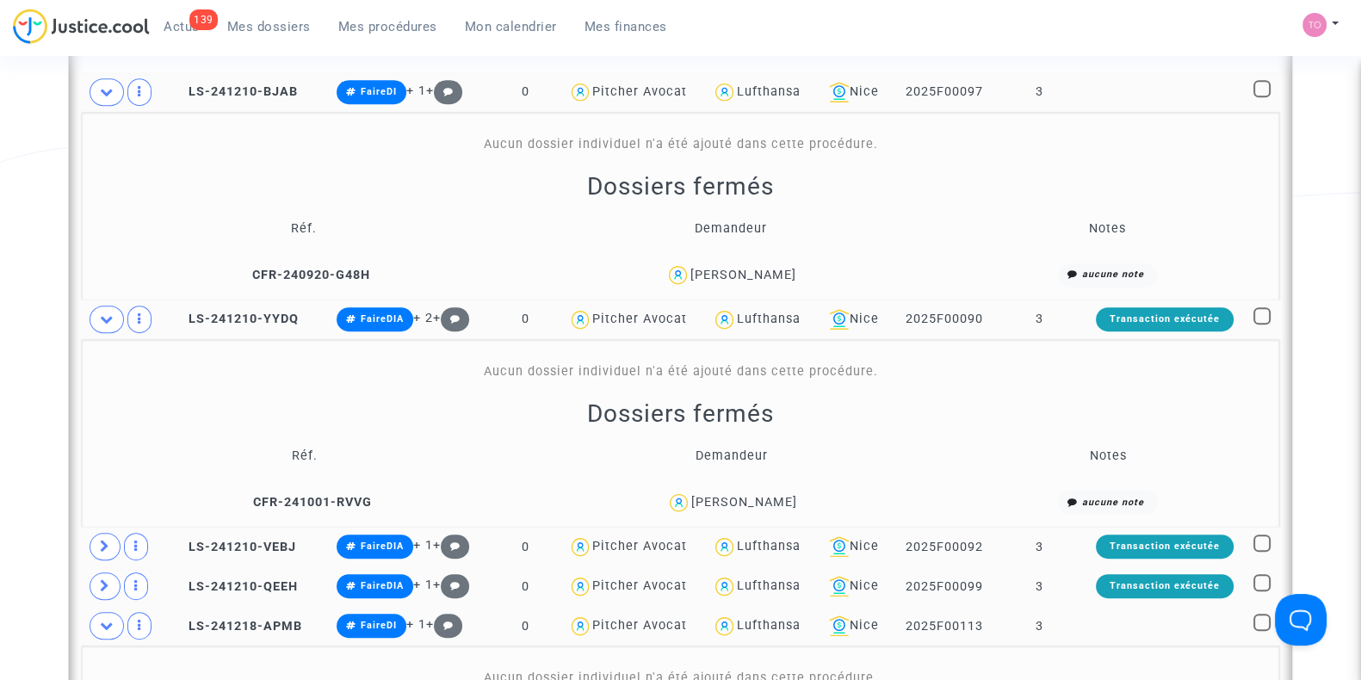
scroll to position [1080, 0]
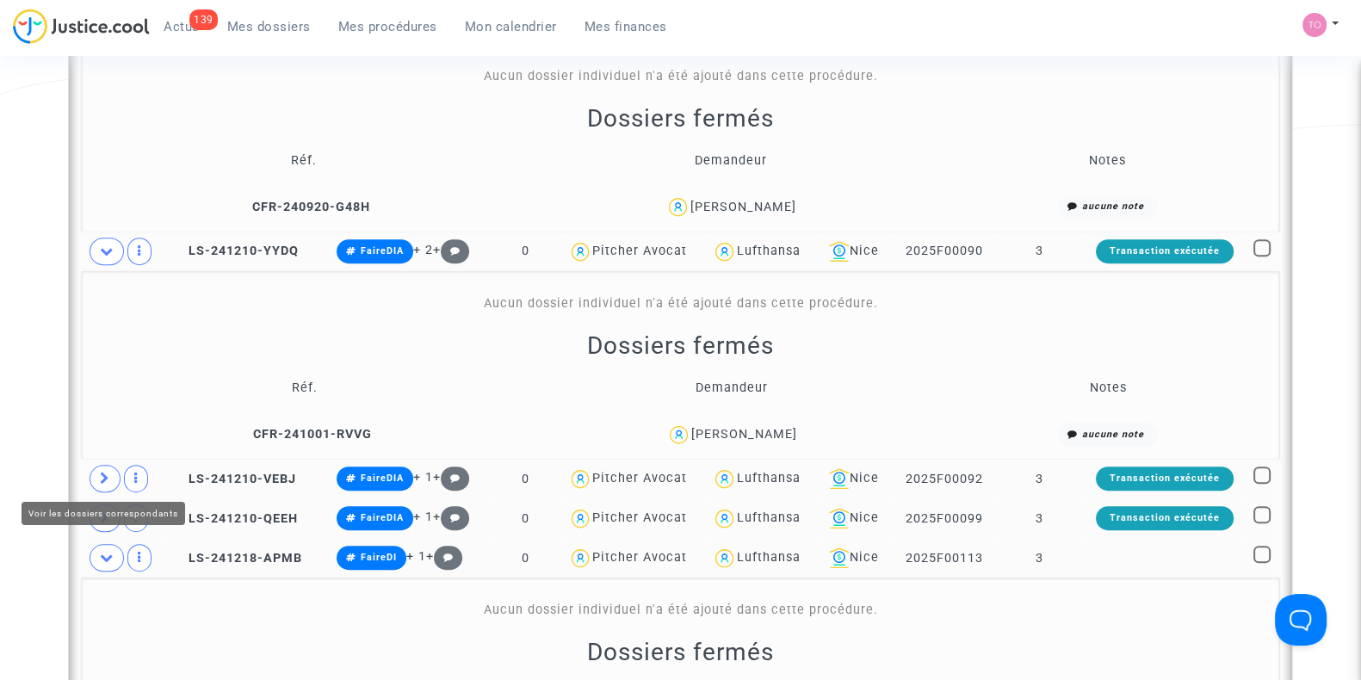
click at [105, 480] on icon at bounding box center [105, 478] width 10 height 13
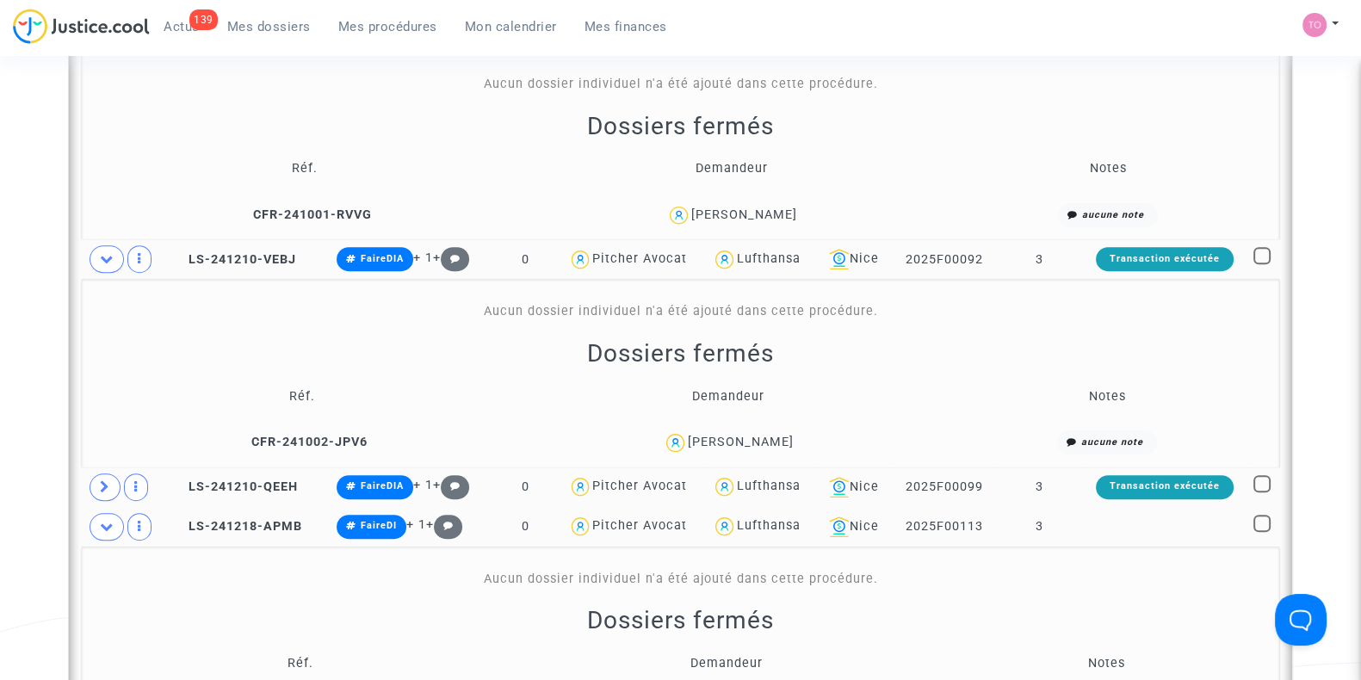
scroll to position [1322, 0]
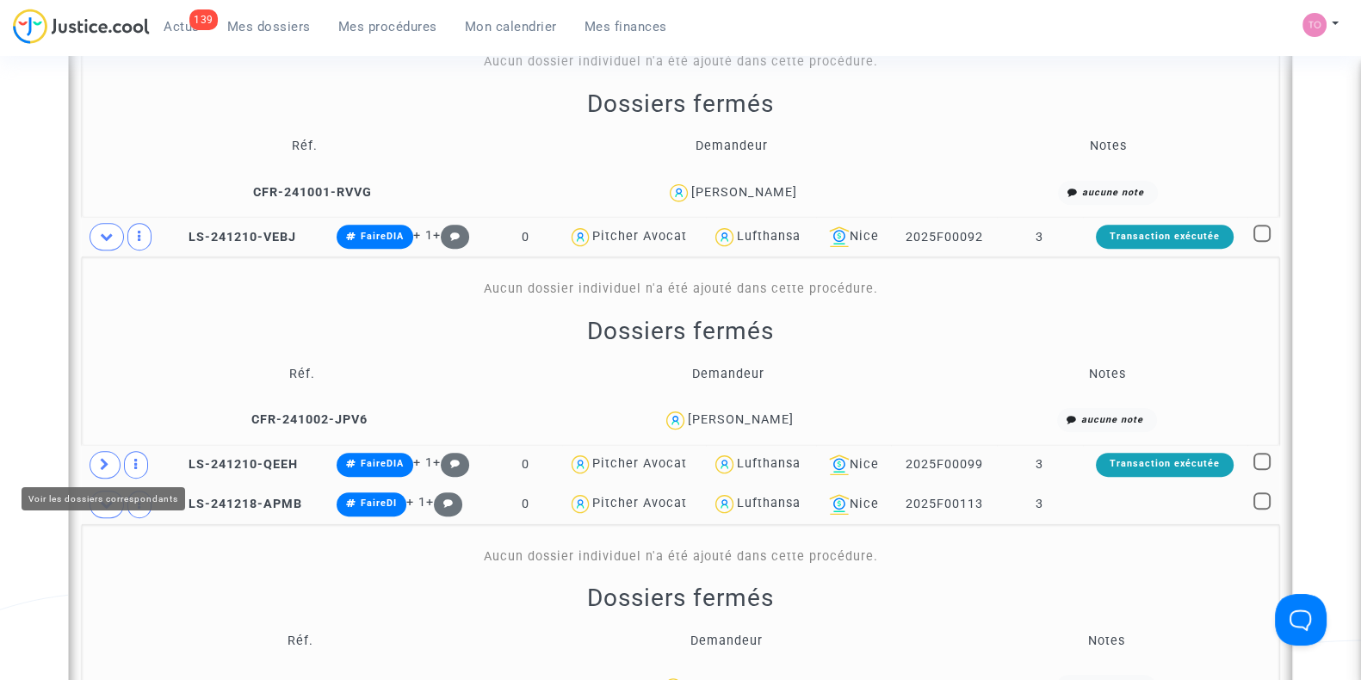
click at [105, 451] on span at bounding box center [105, 465] width 31 height 28
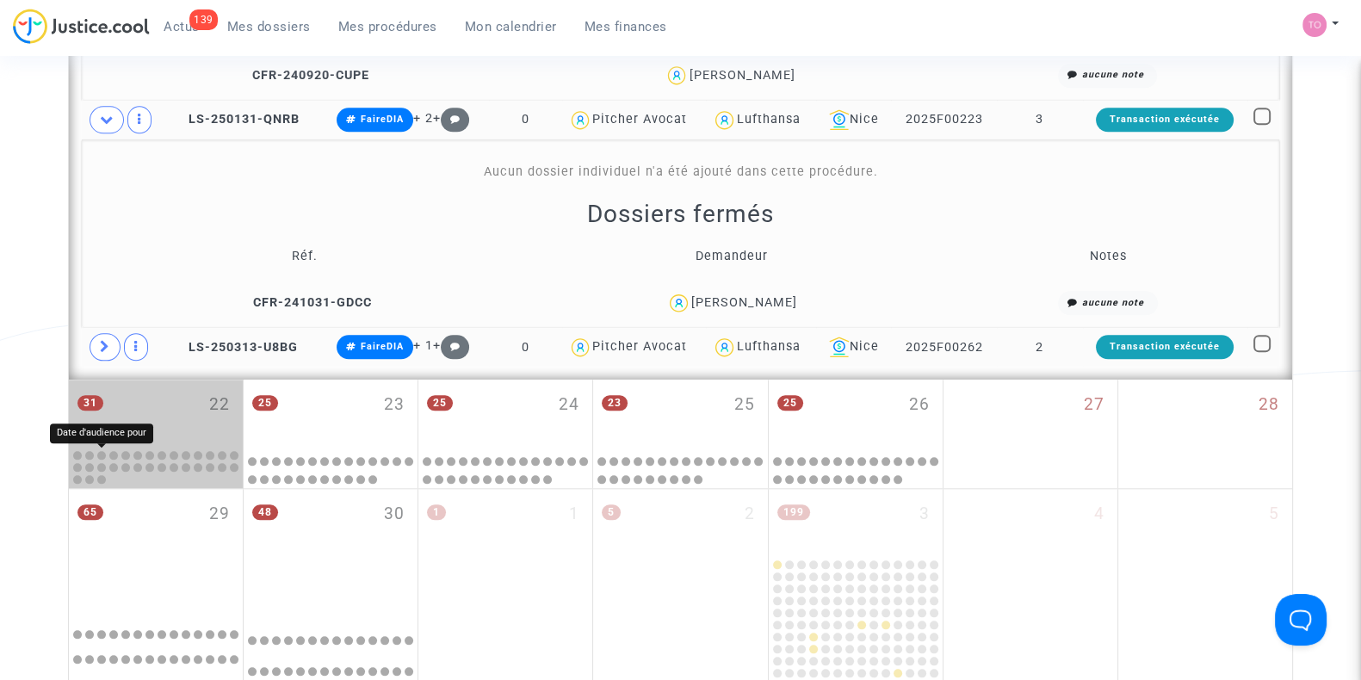
scroll to position [2375, 0]
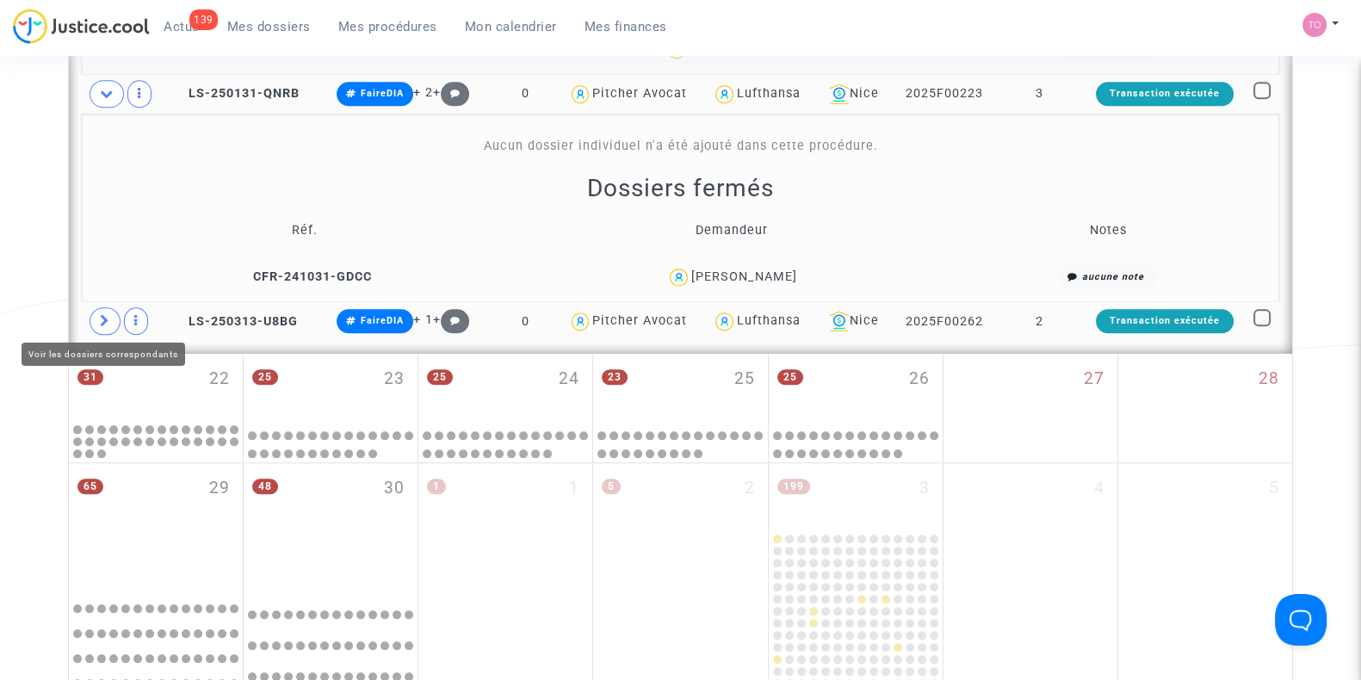
click at [102, 315] on icon at bounding box center [105, 320] width 10 height 13
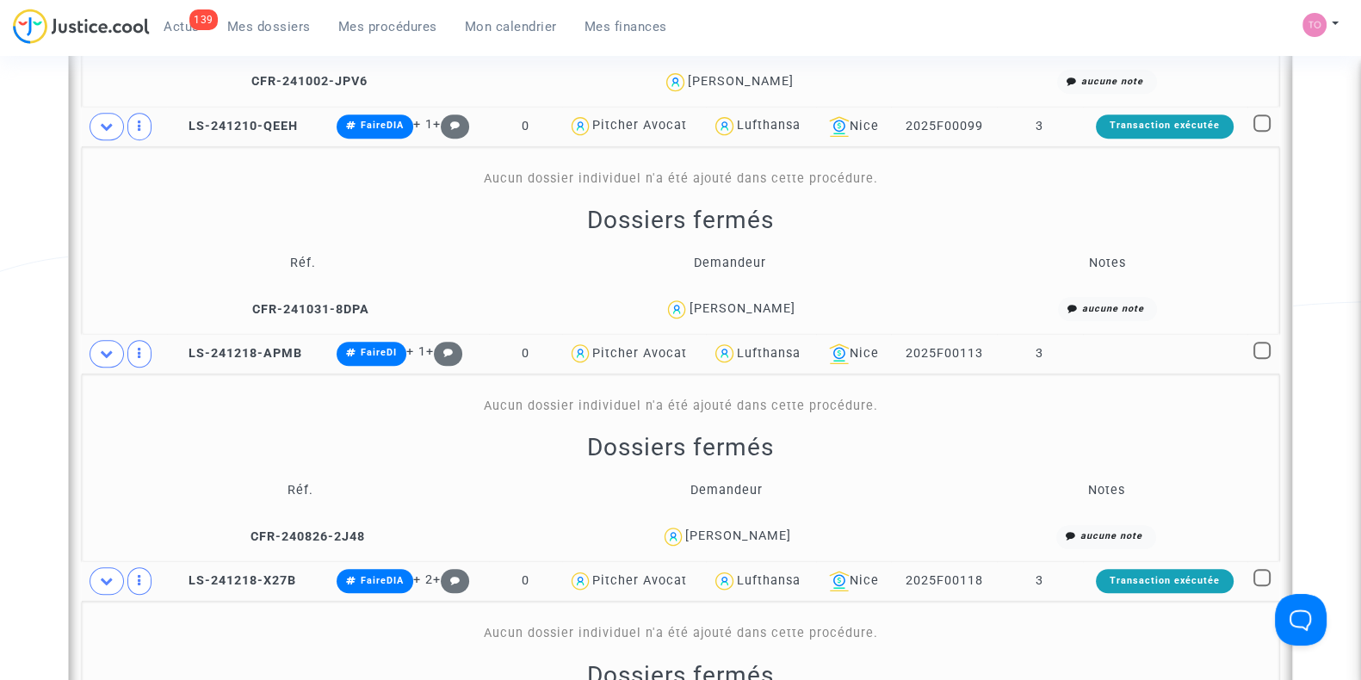
scroll to position [1633, 0]
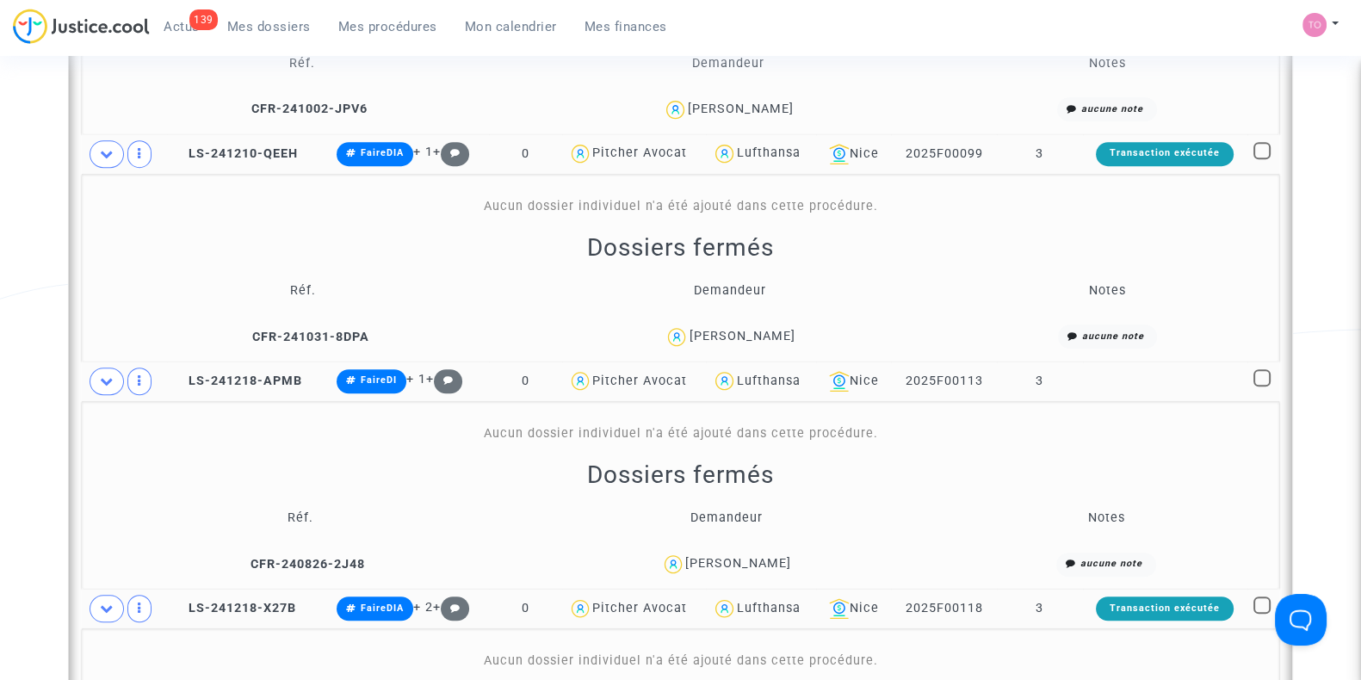
click at [220, 43] on div "139 Actus Mes dossiers Mes procédures Mon calendrier Mes finances" at bounding box center [347, 32] width 668 height 47
click at [258, 32] on span "Mes dossiers" at bounding box center [269, 26] width 84 height 15
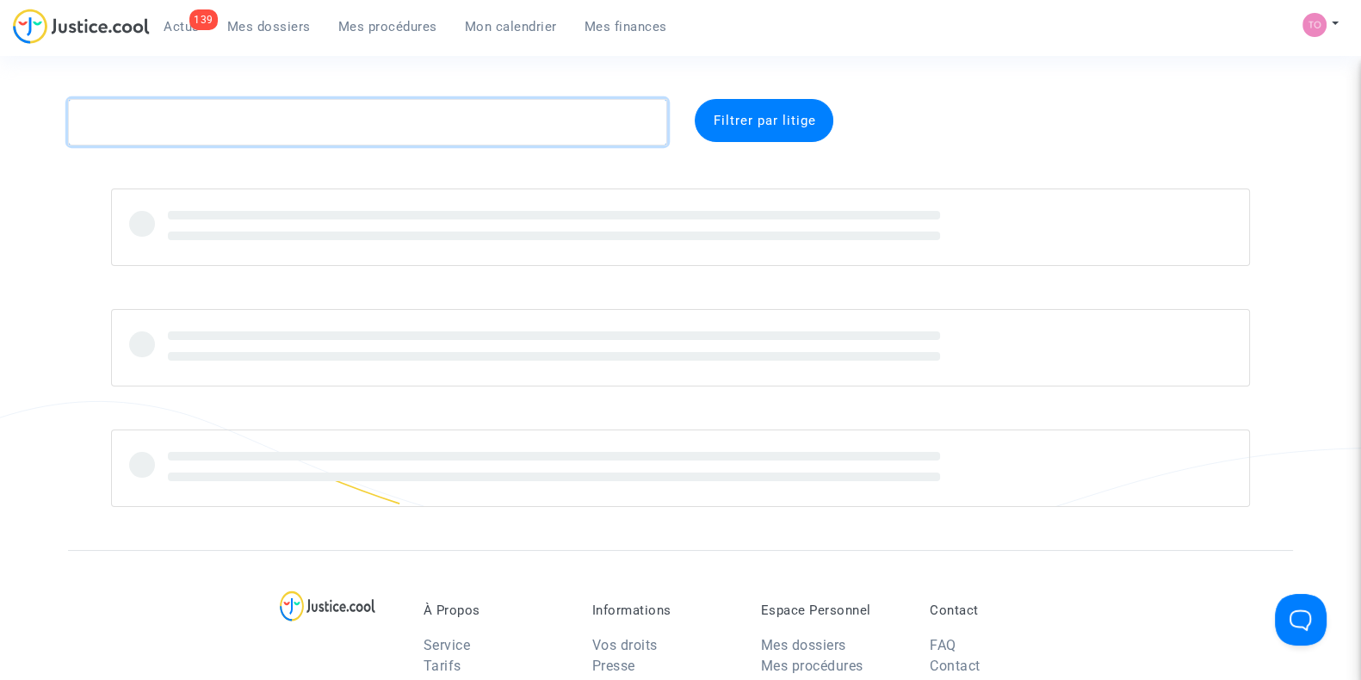
click at [165, 114] on textarea at bounding box center [367, 122] width 599 height 46
paste textarea "KOPACZEWSKA"
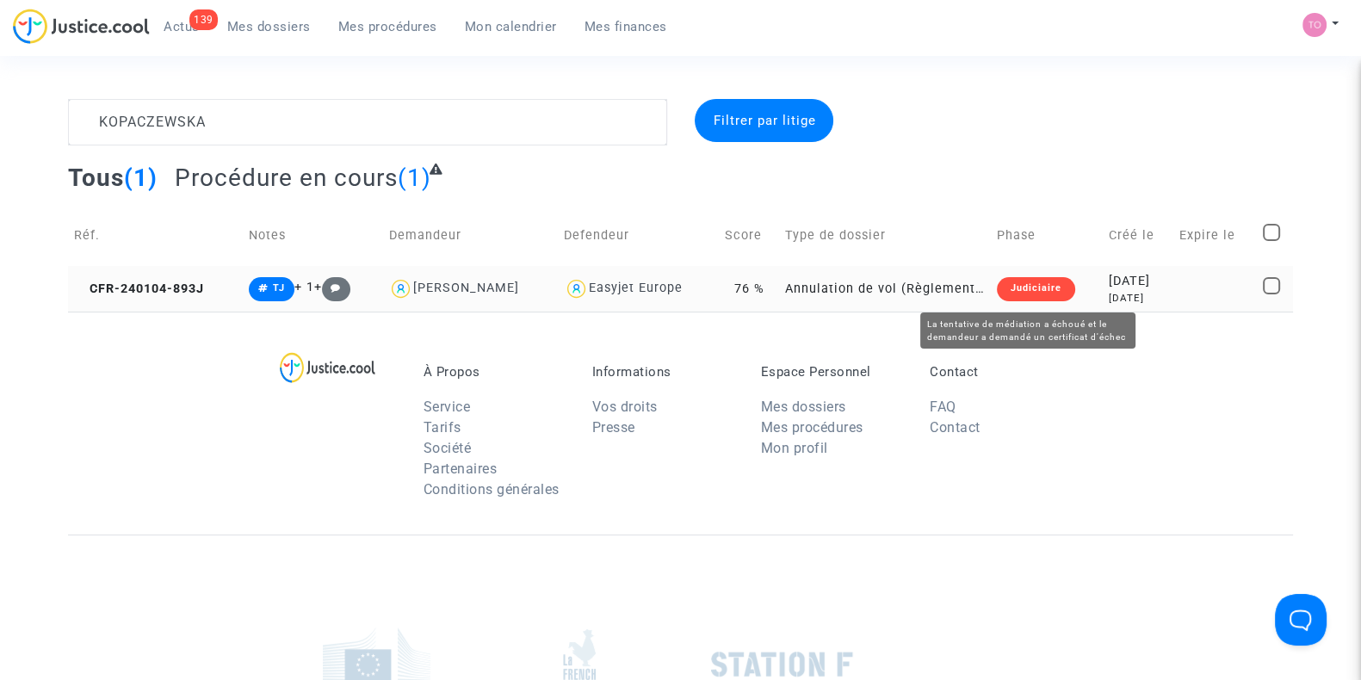
click at [1109, 287] on div "2024-01-04" at bounding box center [1138, 281] width 59 height 19
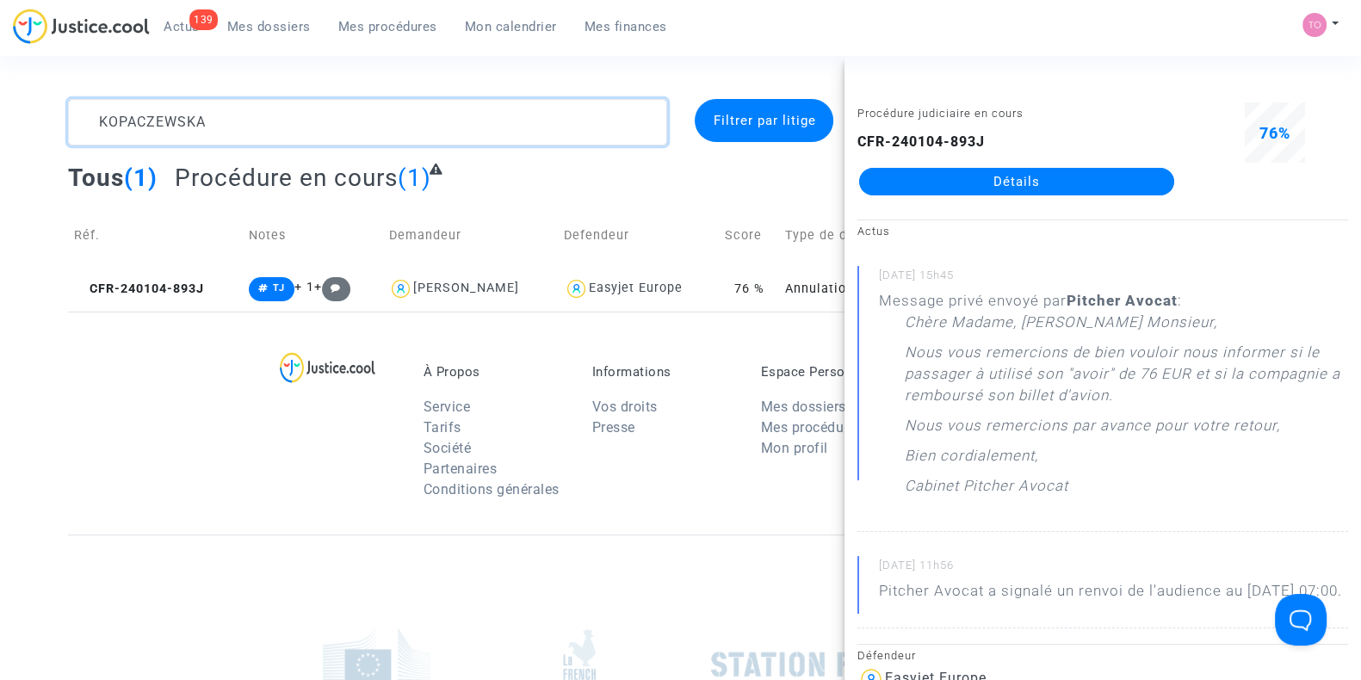
drag, startPoint x: 226, startPoint y: 117, endPoint x: 0, endPoint y: 124, distance: 225.7
click at [0, 124] on div "KOPACZEWSKA Filtrer par litige Tous (1) Procédure en cours (1) Réf. Notes Deman…" at bounding box center [680, 205] width 1361 height 213
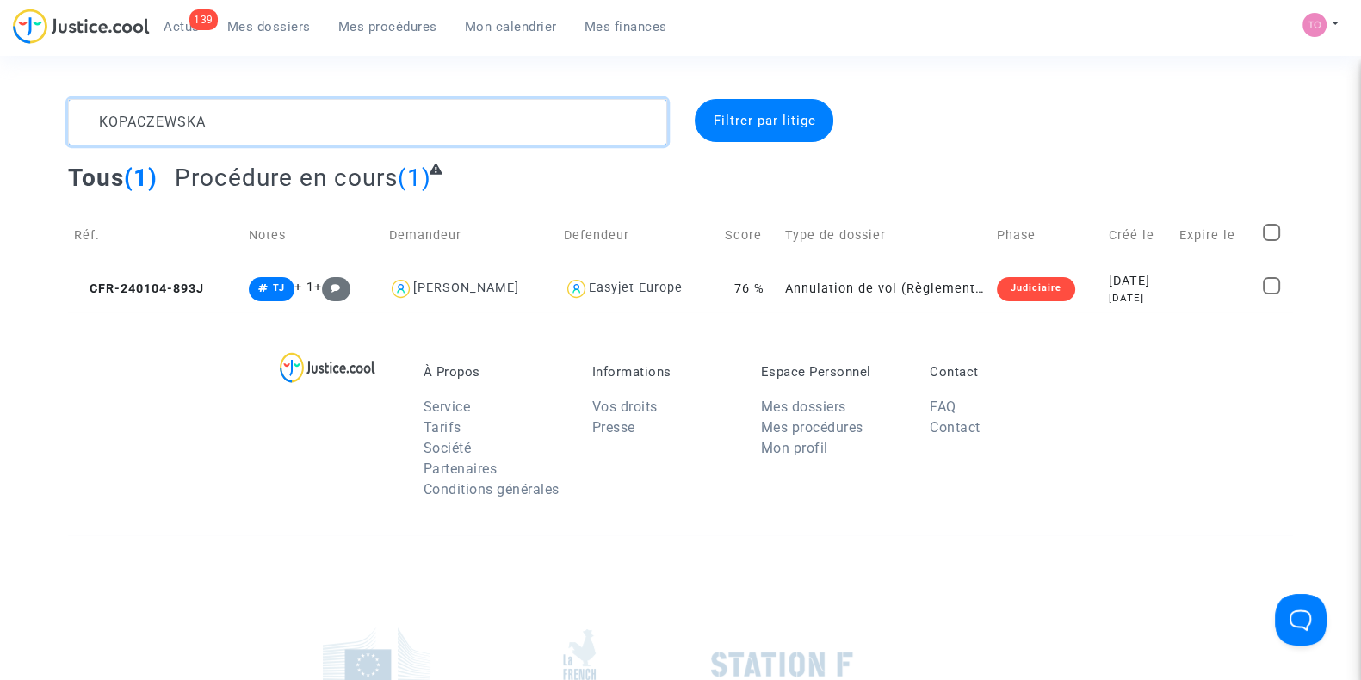
paste textarea "NDAPPE TAGNE"
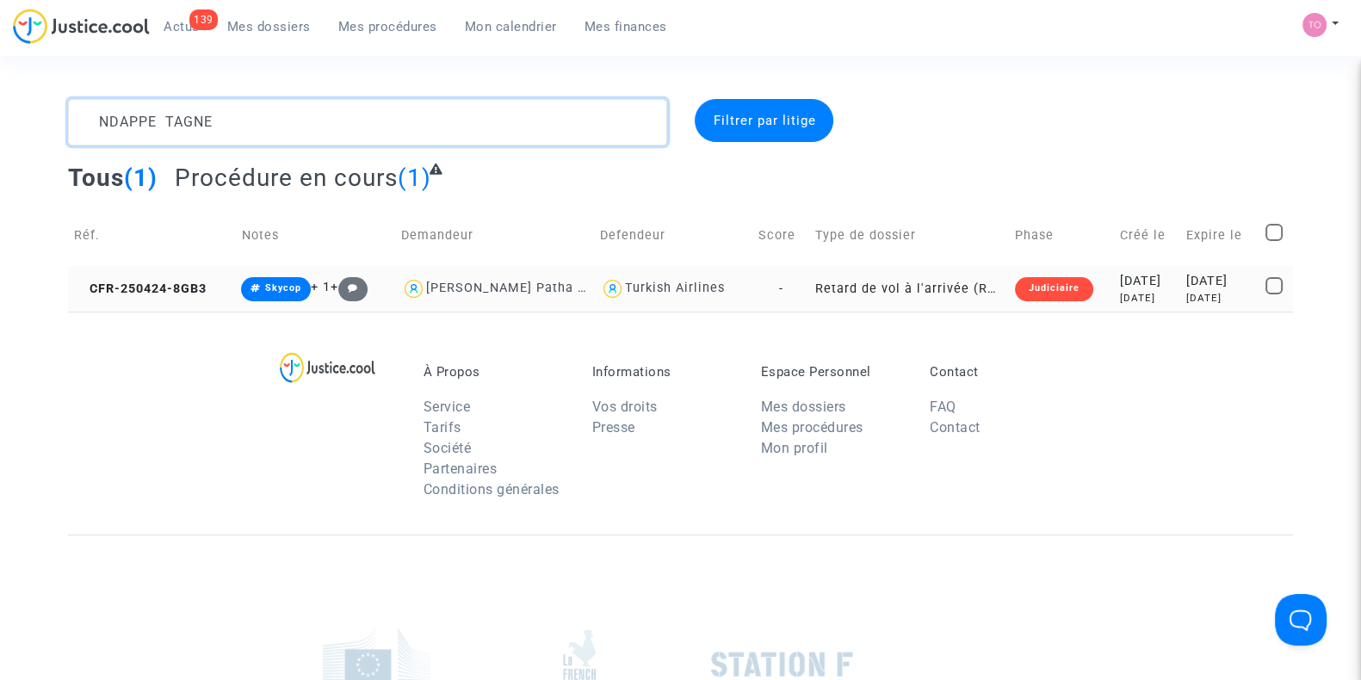
type textarea "NDAPPE TAGNE"
click at [1120, 284] on div "2025-04-24" at bounding box center [1147, 281] width 55 height 19
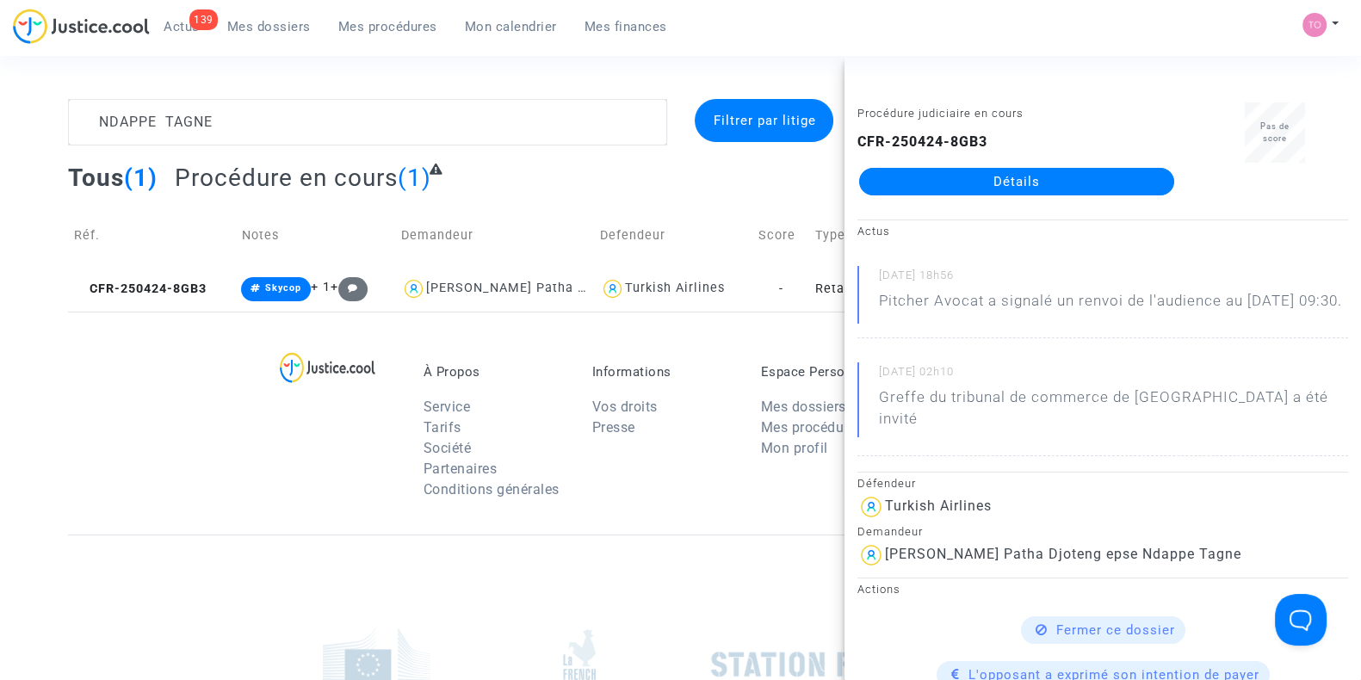
click at [956, 185] on link "Détails" at bounding box center [1016, 182] width 315 height 28
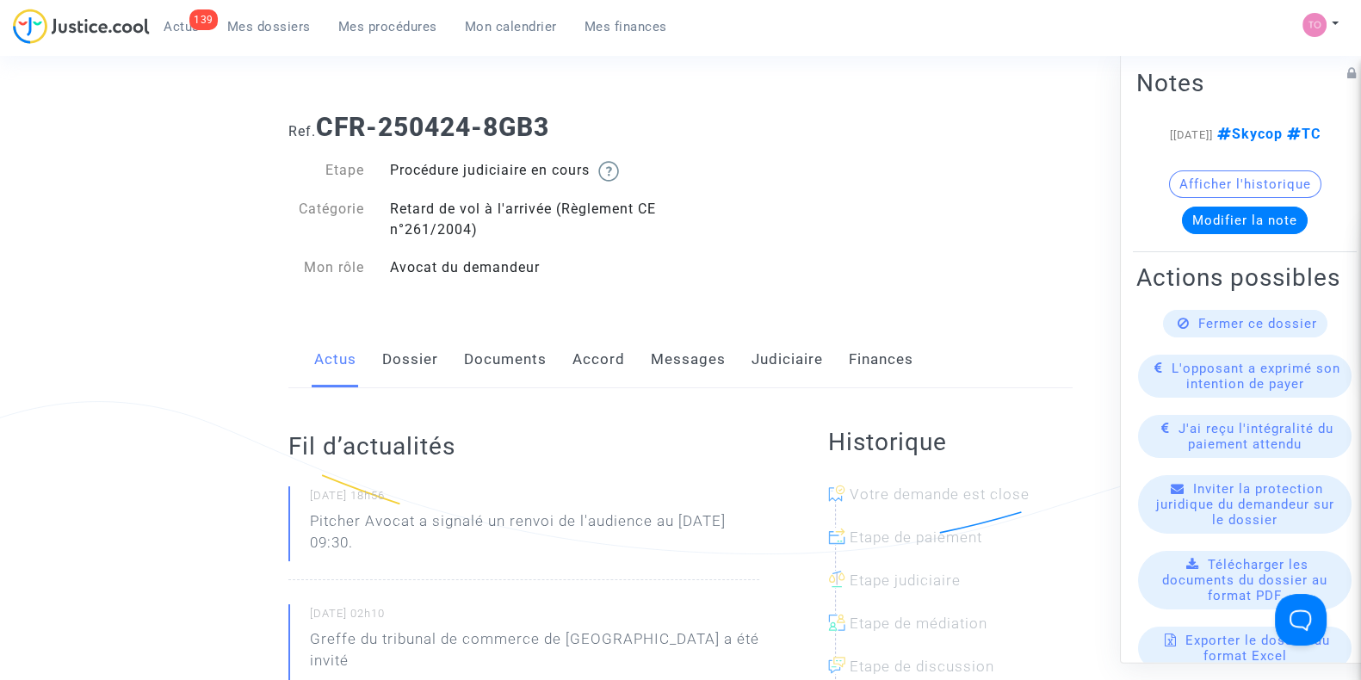
click at [405, 362] on link "Dossier" at bounding box center [410, 359] width 56 height 57
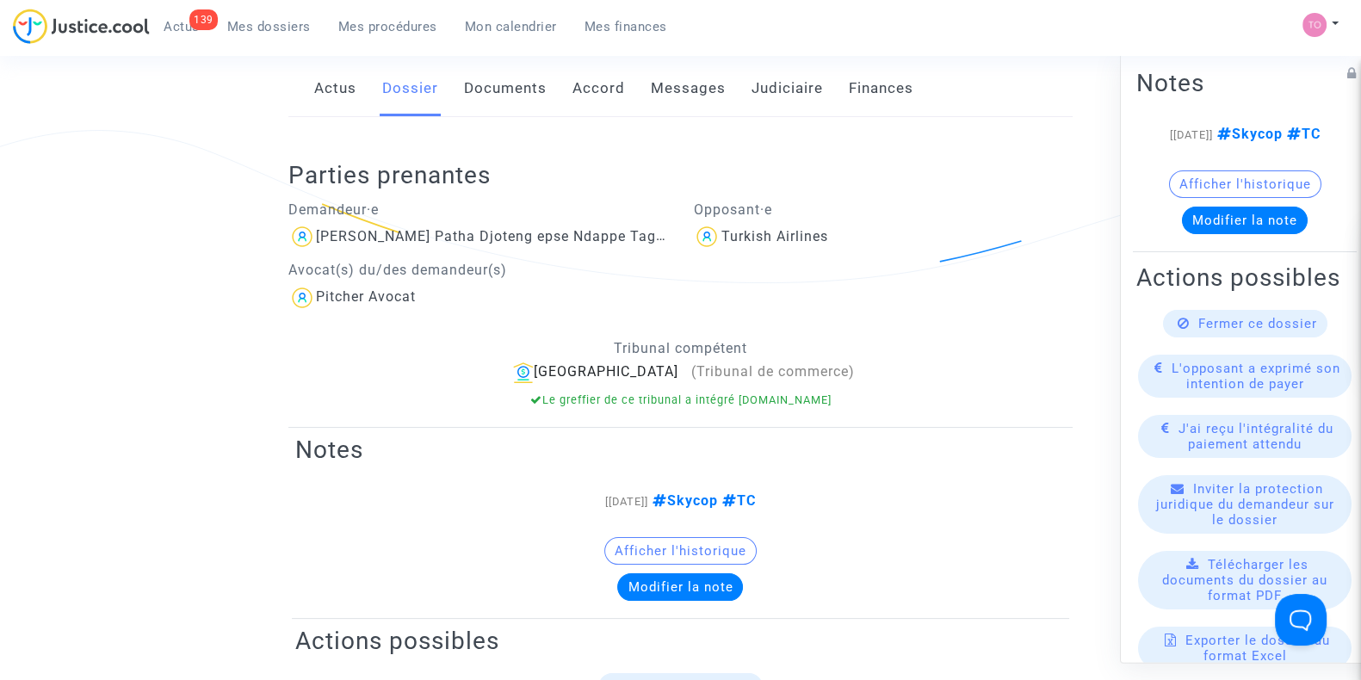
scroll to position [165, 0]
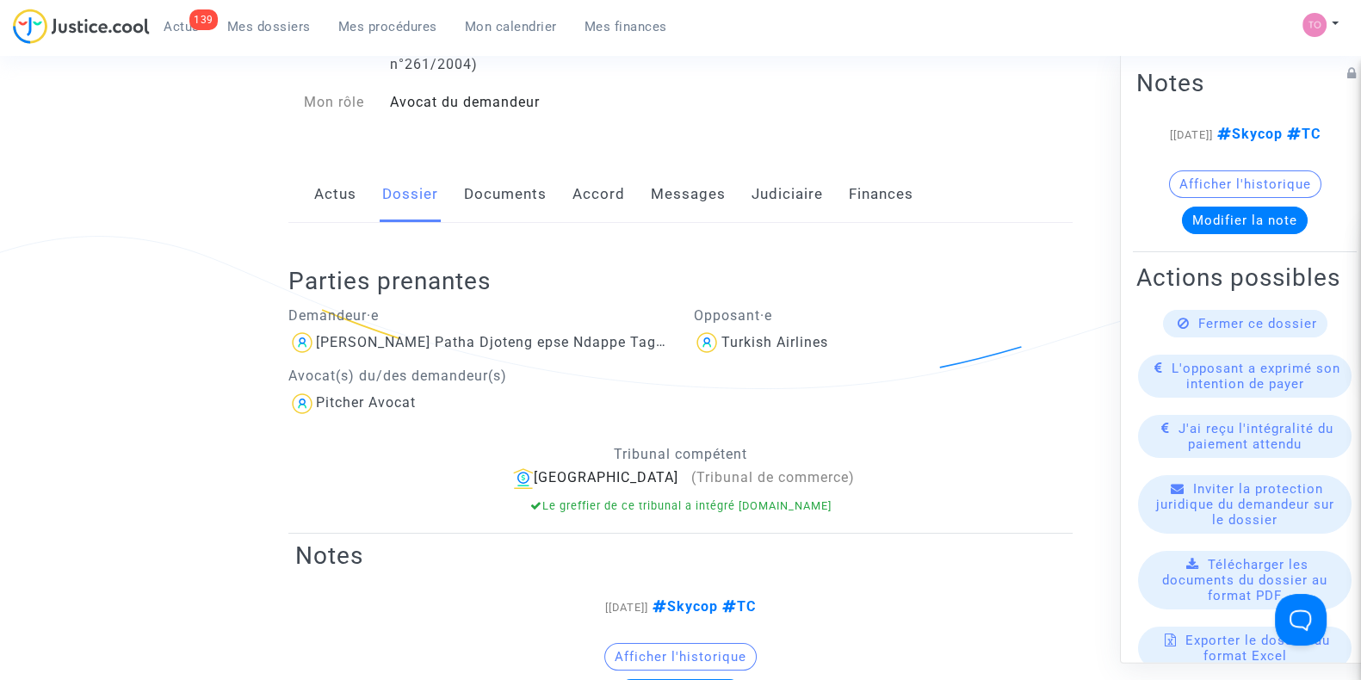
click at [693, 191] on link "Messages" at bounding box center [688, 194] width 75 height 57
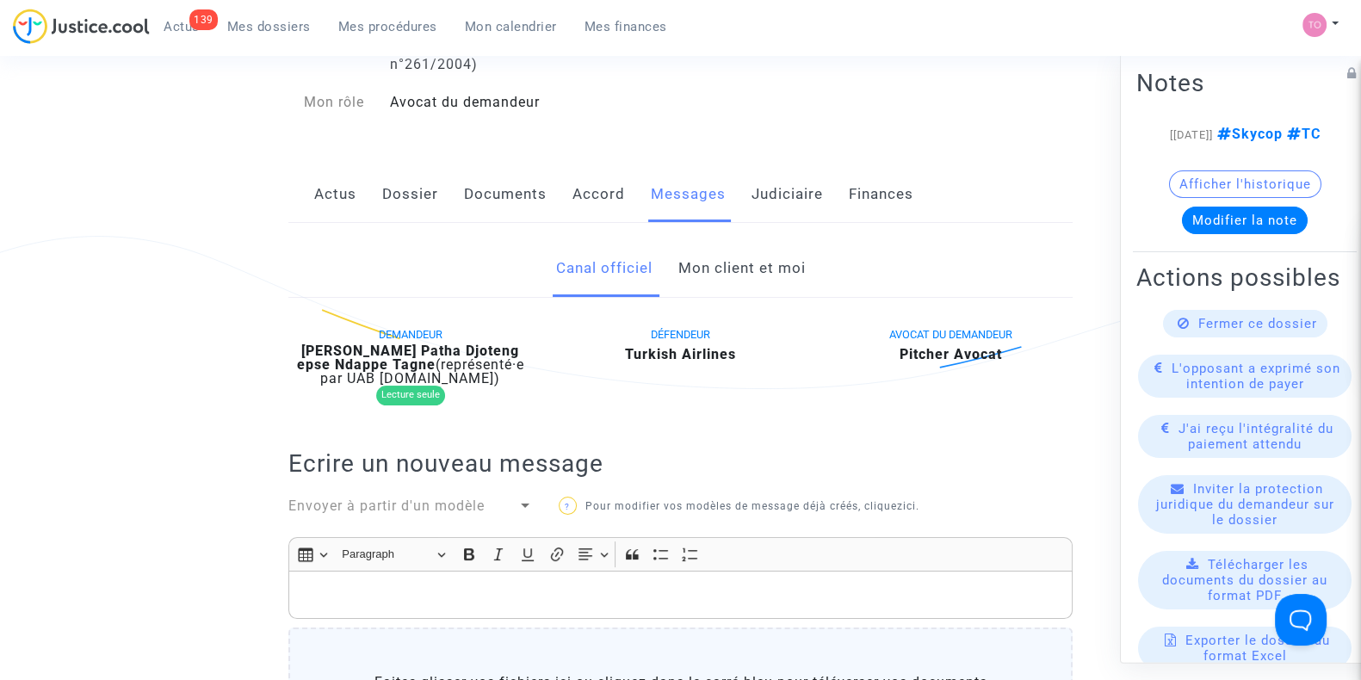
click at [763, 193] on link "Judiciaire" at bounding box center [787, 194] width 71 height 57
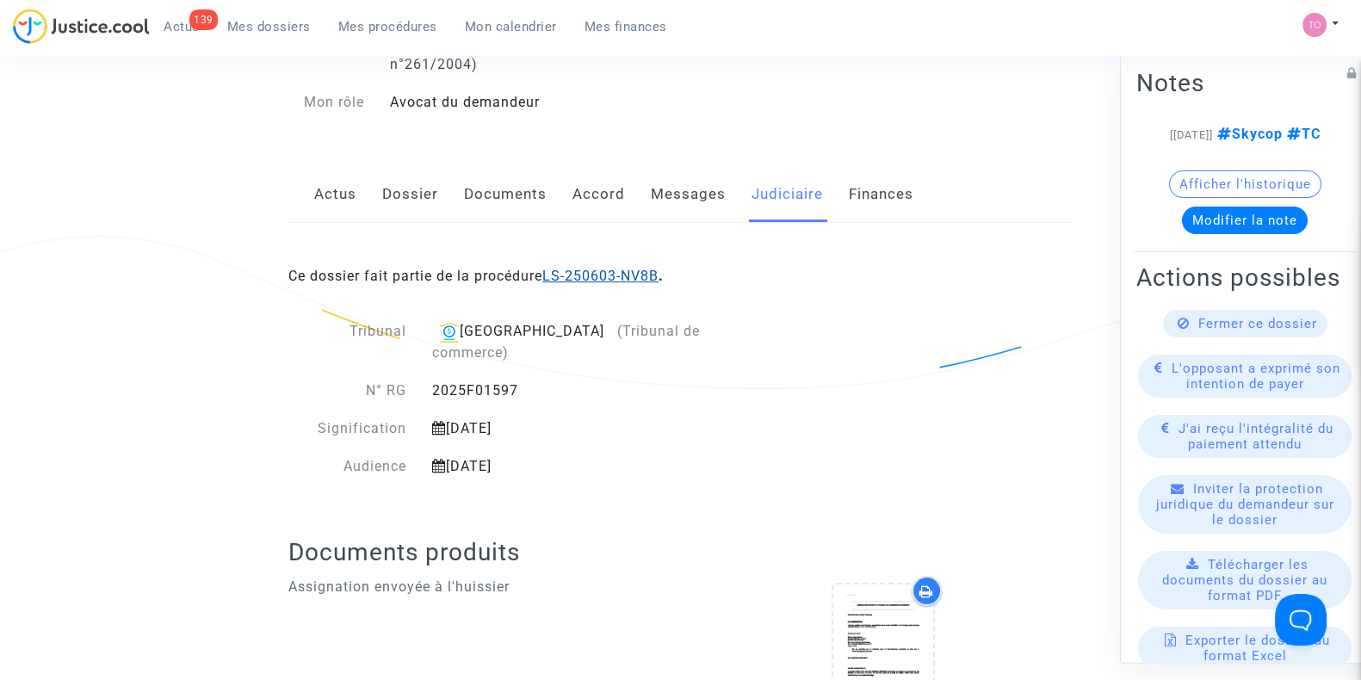
click at [602, 268] on link "LS-250603-NV8B" at bounding box center [600, 276] width 116 height 16
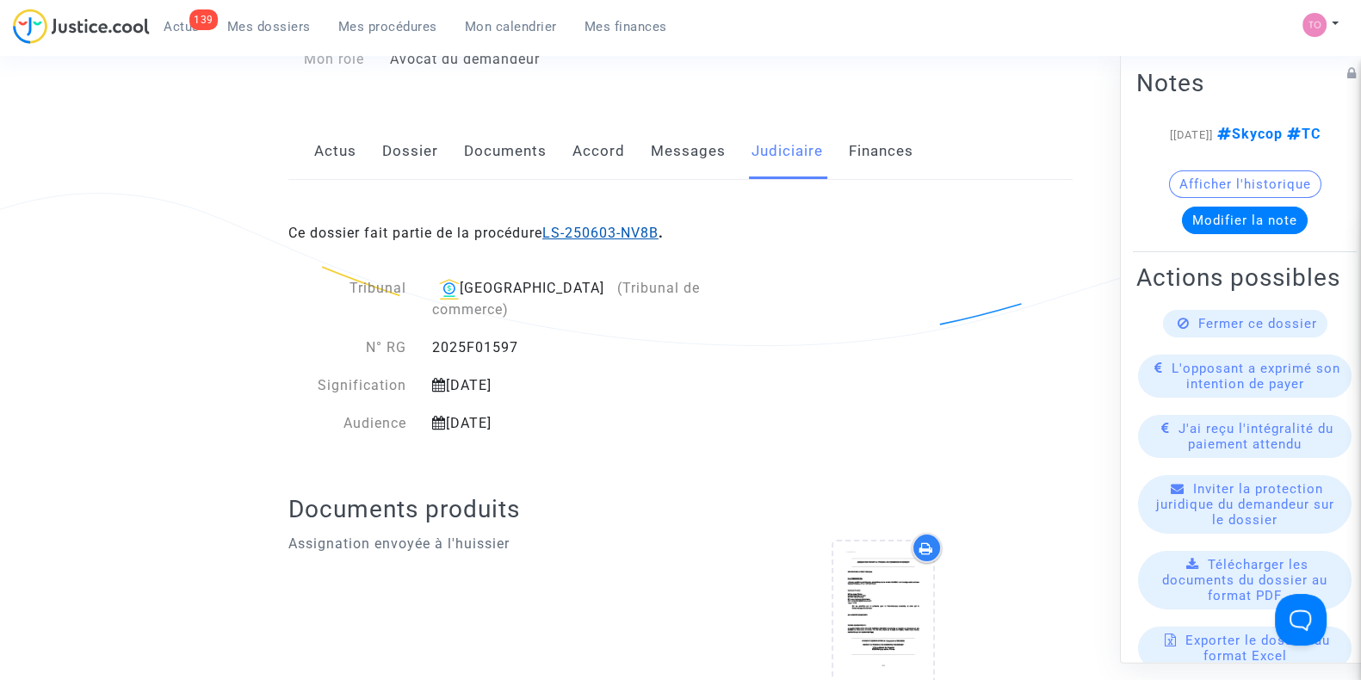
scroll to position [165, 0]
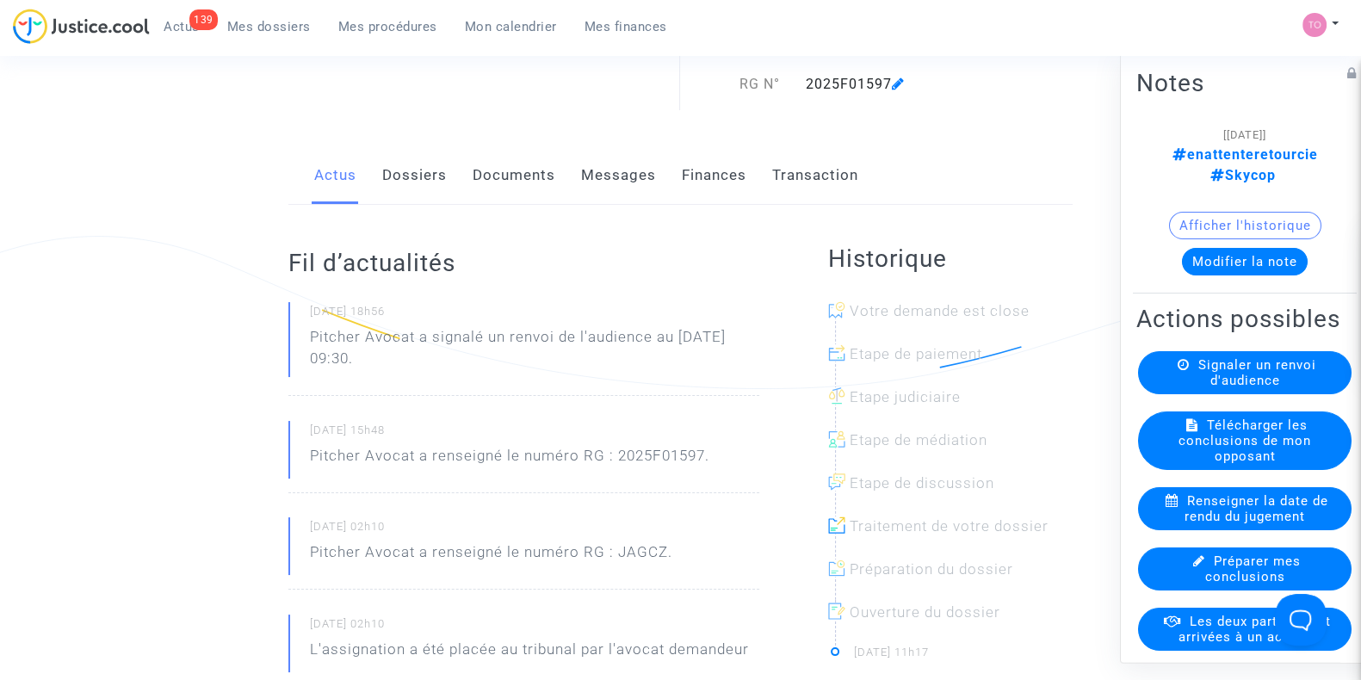
click at [478, 177] on link "Documents" at bounding box center [514, 175] width 83 height 57
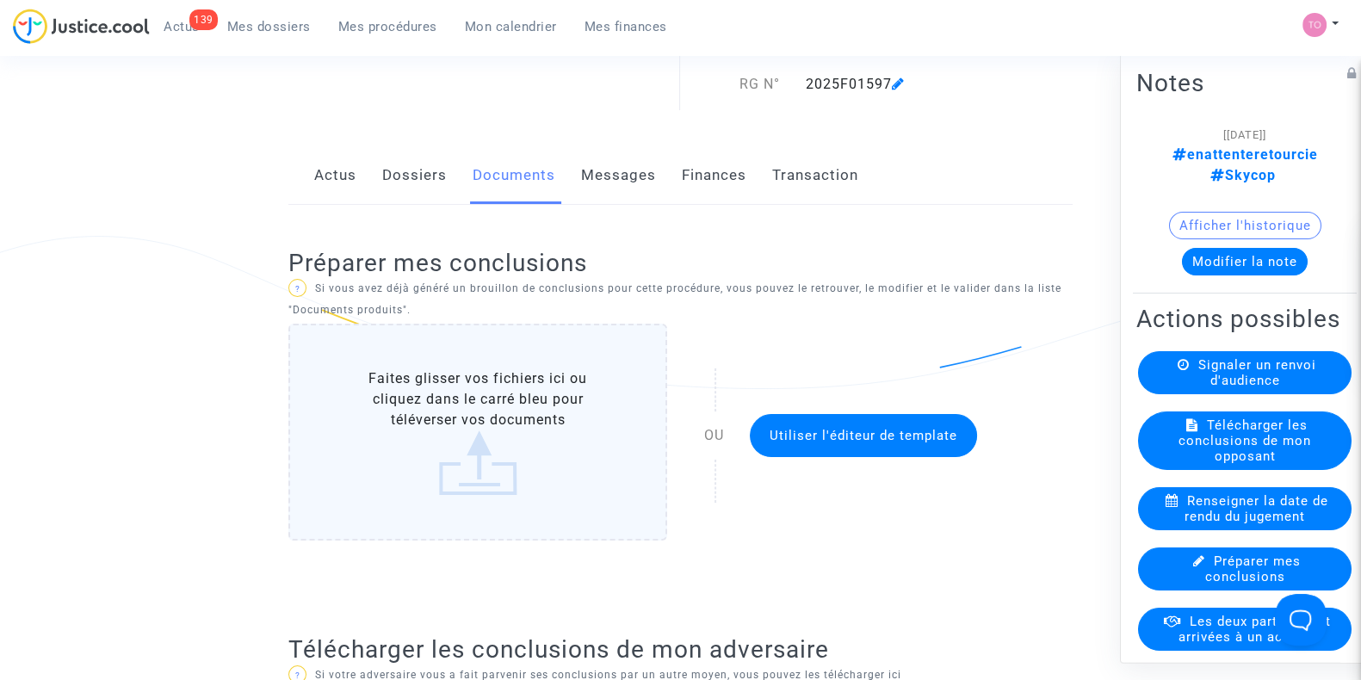
click at [1247, 248] on button "Modifier la note" at bounding box center [1245, 262] width 126 height 28
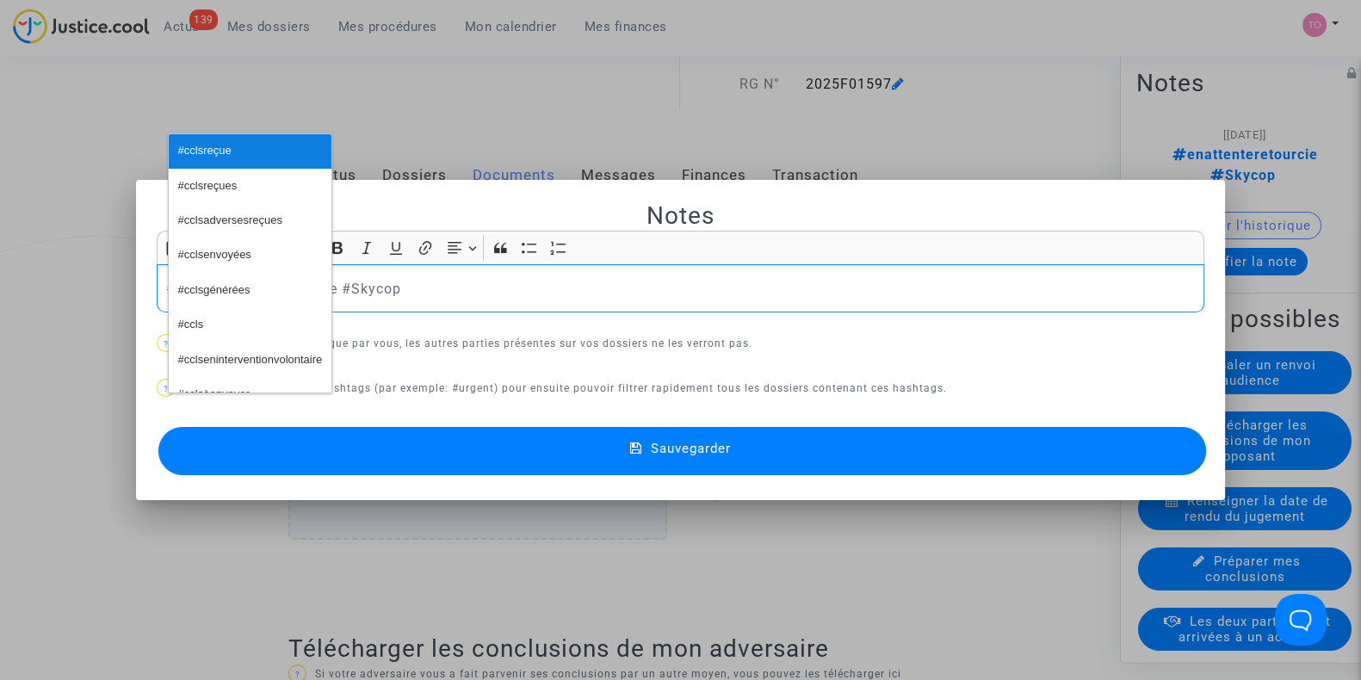
click at [226, 139] on span "#cclsreçue" at bounding box center [204, 151] width 53 height 25
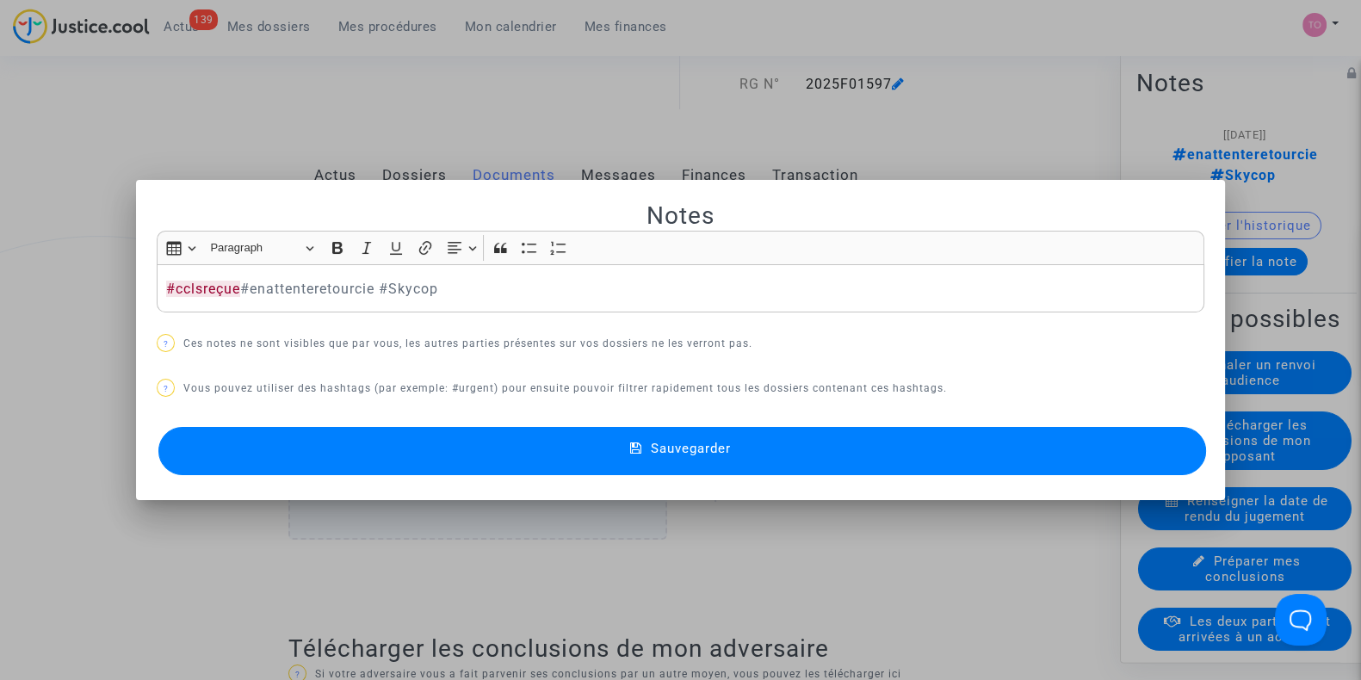
drag, startPoint x: 319, startPoint y: 449, endPoint x: 62, endPoint y: 292, distance: 301.1
click at [62, 292] on div "Notes Rich Text Editor Insert table Insert table Heading Paragraph Paragraph He…" at bounding box center [680, 340] width 1361 height 680
click at [62, 292] on div at bounding box center [680, 340] width 1361 height 680
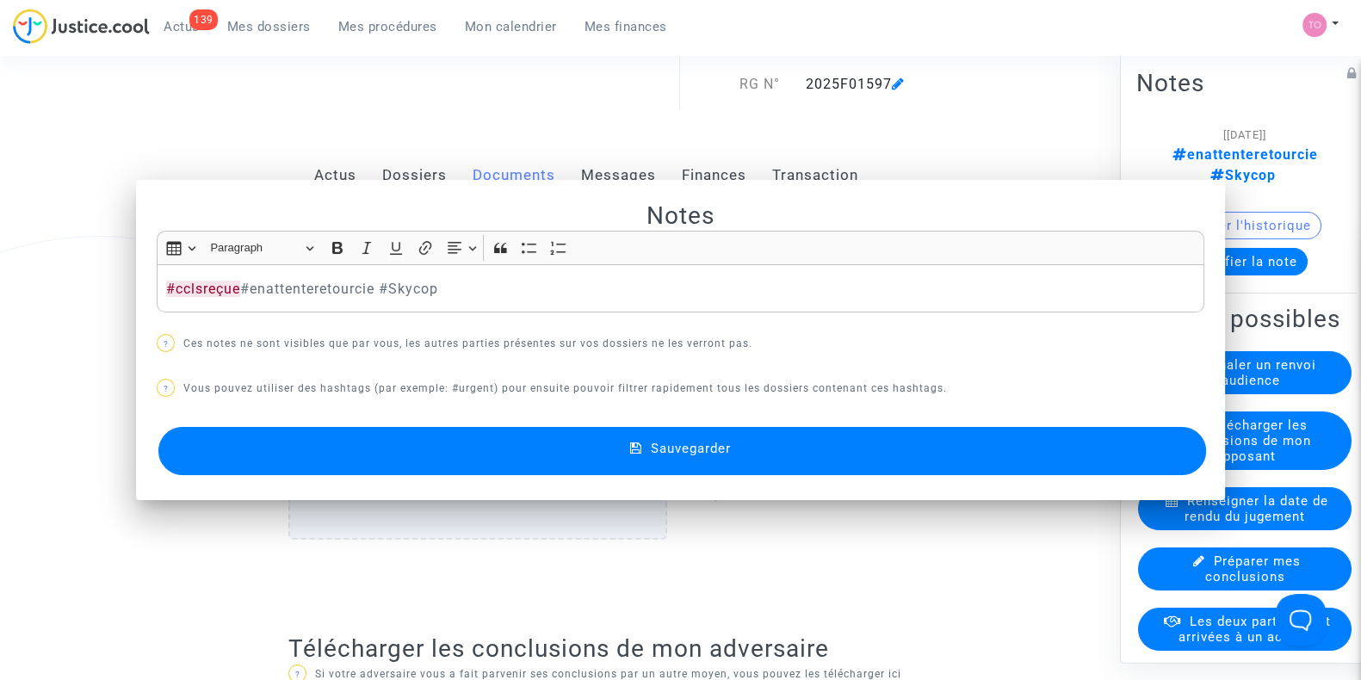
scroll to position [165, 0]
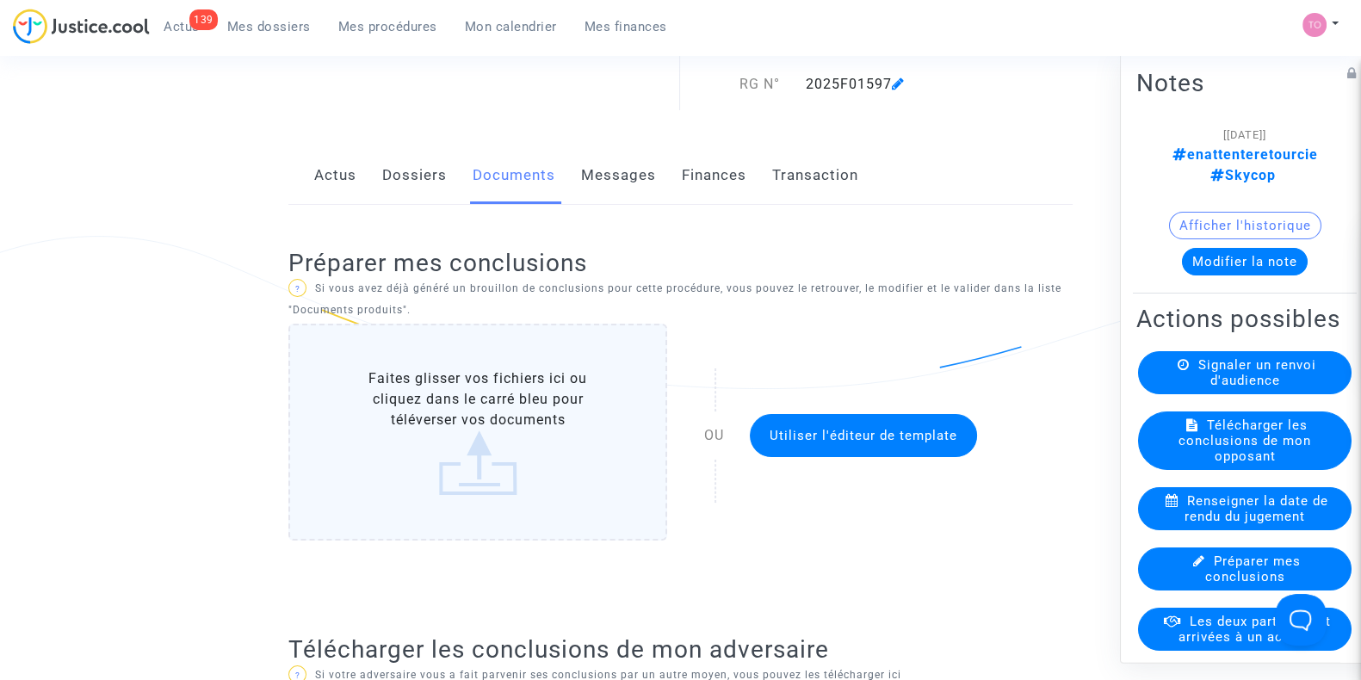
click at [1218, 248] on button "Modifier la note" at bounding box center [1245, 262] width 126 height 28
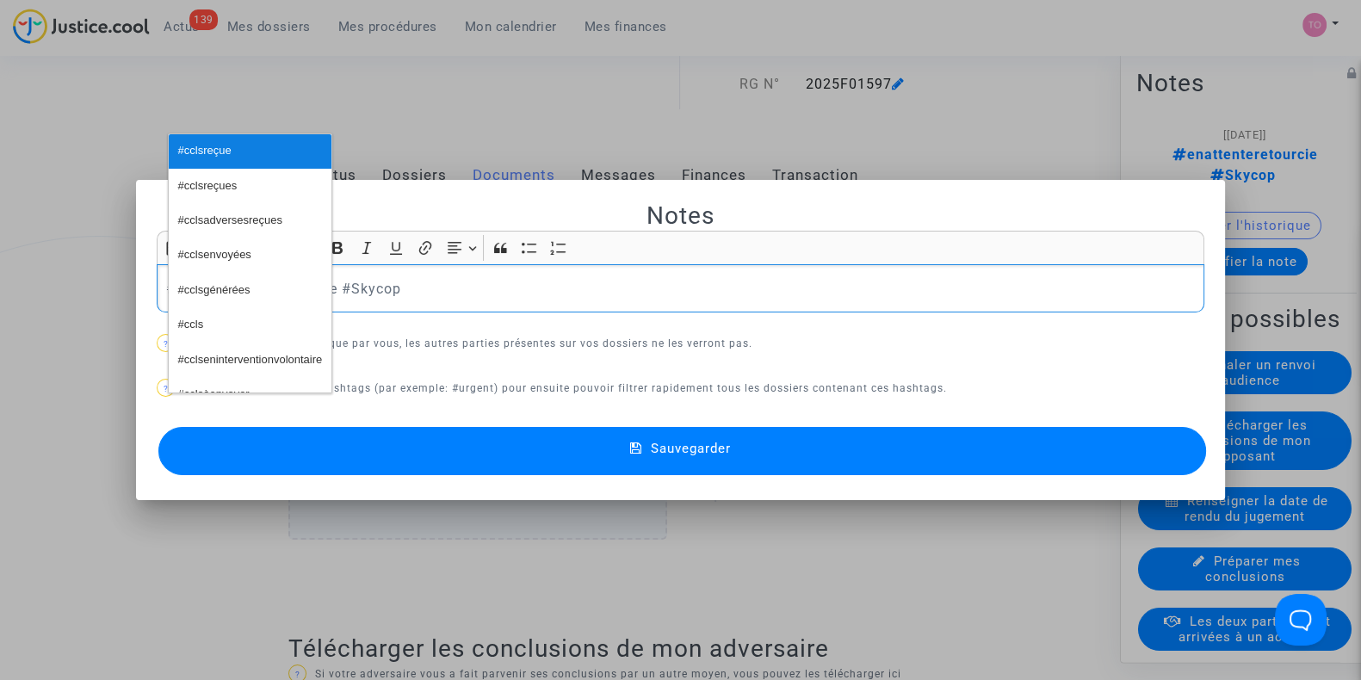
click at [227, 141] on span "#cclsreçue" at bounding box center [204, 151] width 53 height 25
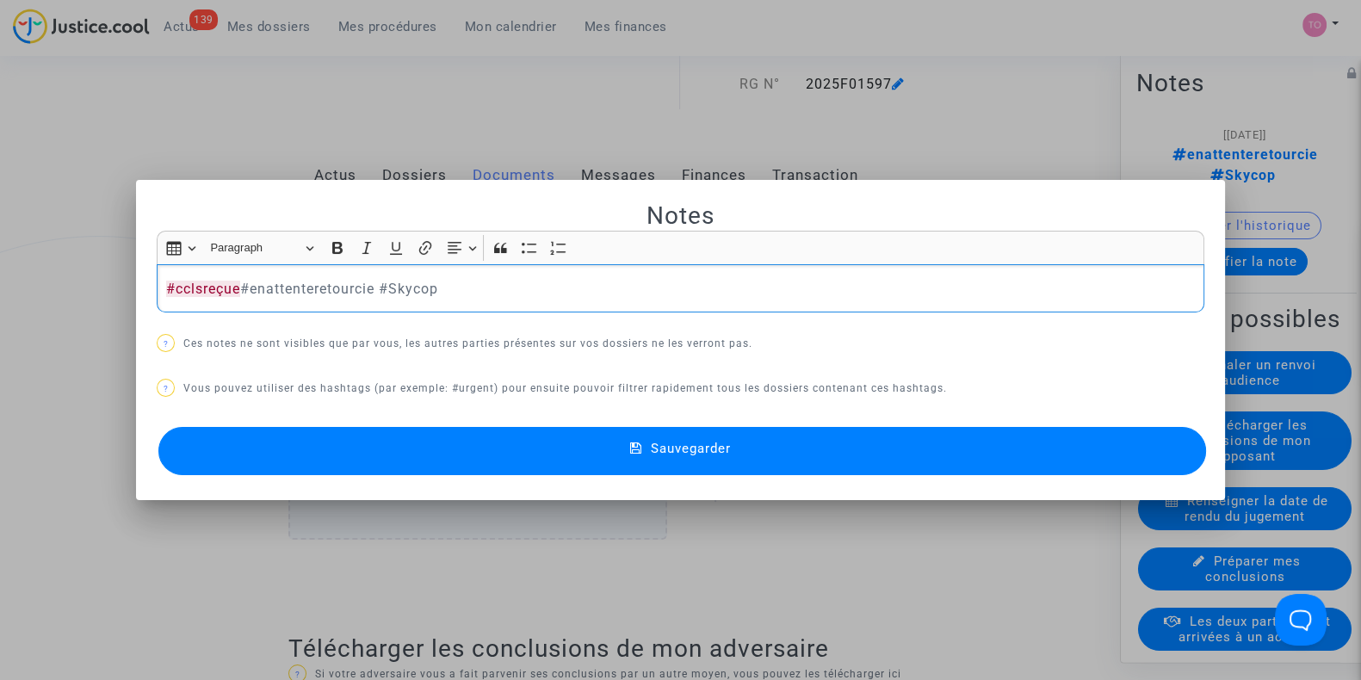
click at [157, 288] on div "#cclsreçue #enattenteretourcie #Skycop" at bounding box center [681, 288] width 1048 height 48
click at [0, 230] on div at bounding box center [680, 340] width 1361 height 680
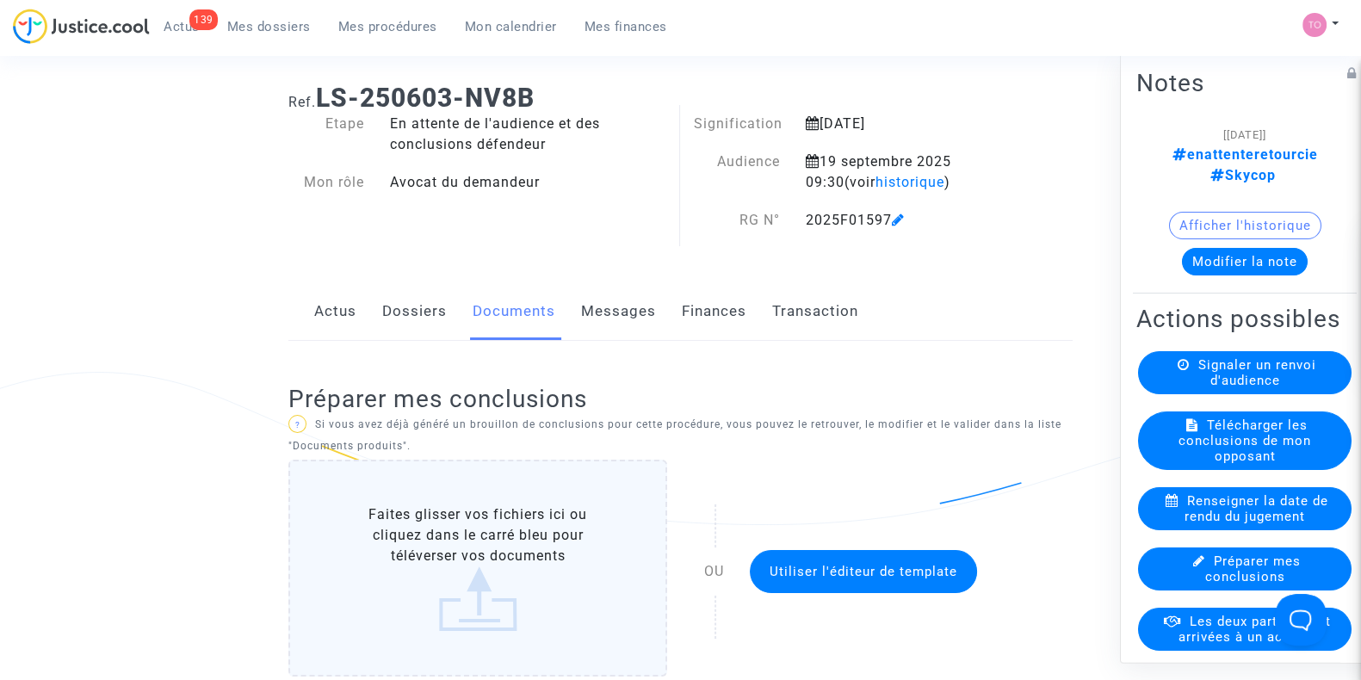
scroll to position [28, 0]
click at [1229, 248] on button "Modifier la note" at bounding box center [1245, 262] width 126 height 28
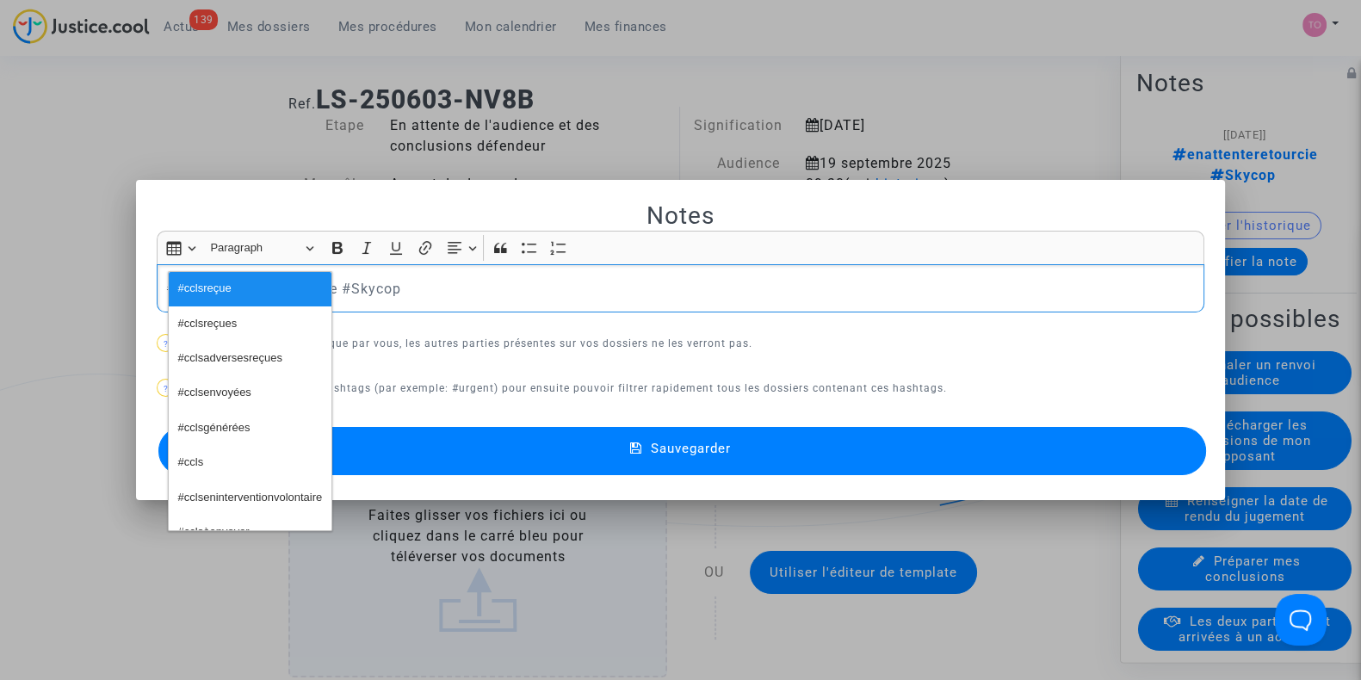
click at [257, 83] on div at bounding box center [680, 340] width 1361 height 680
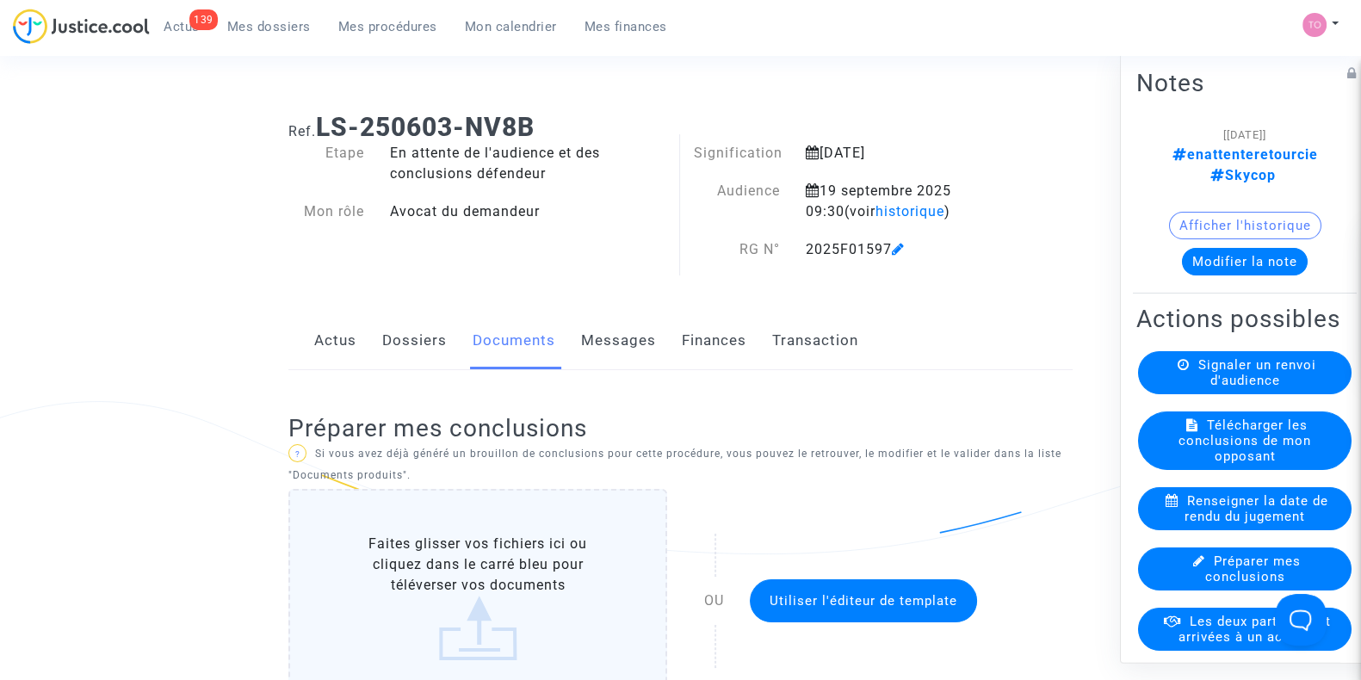
scroll to position [28, 0]
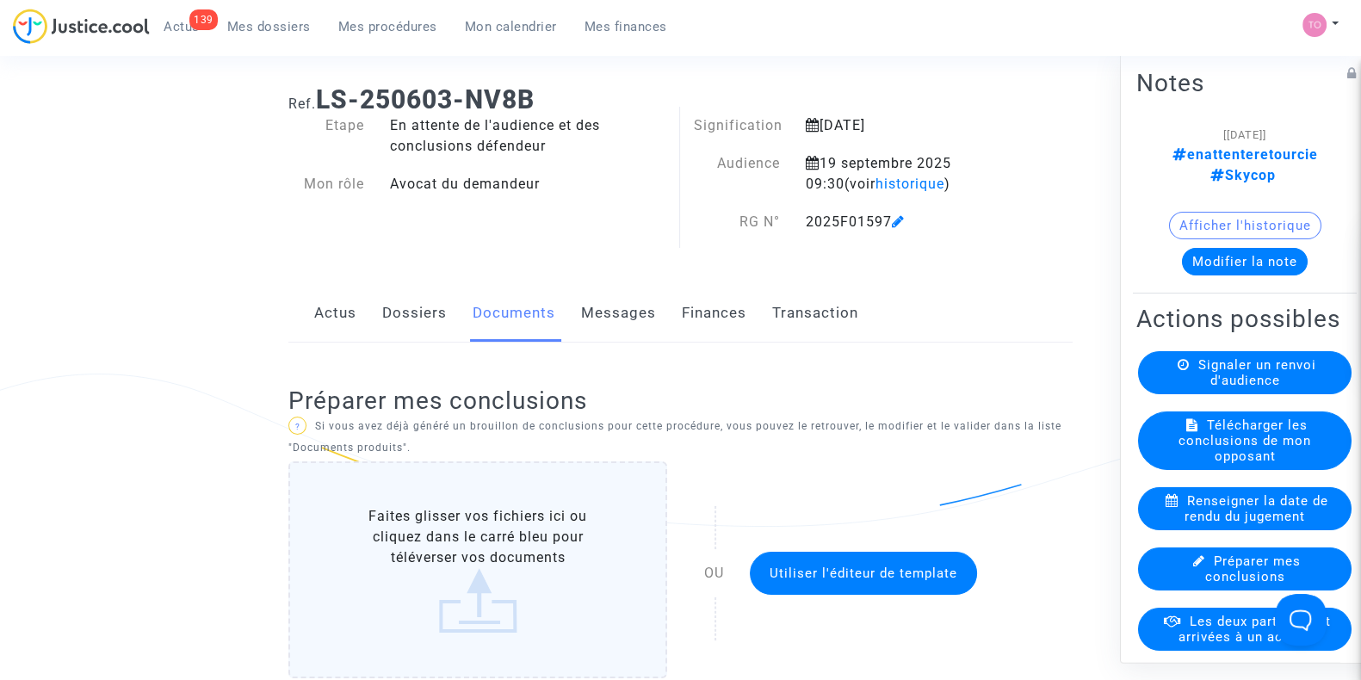
click at [371, 308] on div "Actus Dossiers Documents Messages Finances Transaction" at bounding box center [680, 314] width 784 height 58
click at [399, 312] on link "Dossiers" at bounding box center [414, 313] width 65 height 57
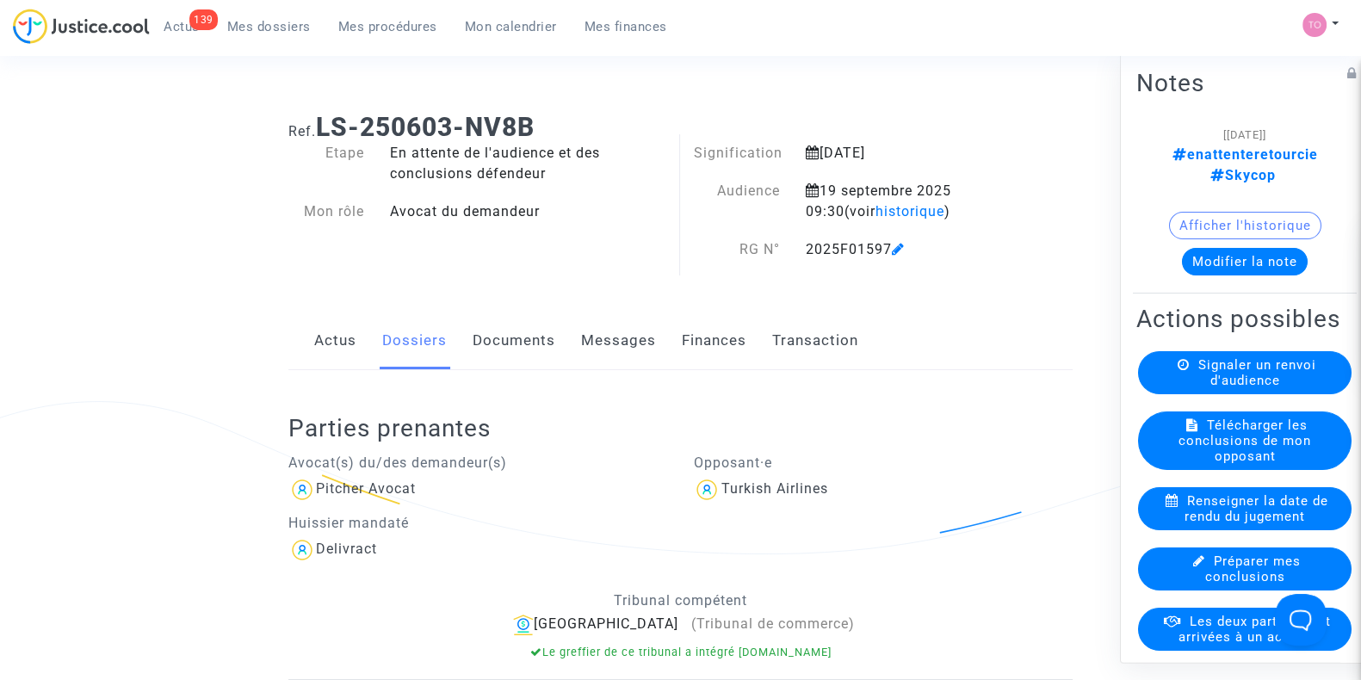
click at [1205, 248] on button "Modifier la note" at bounding box center [1245, 262] width 126 height 28
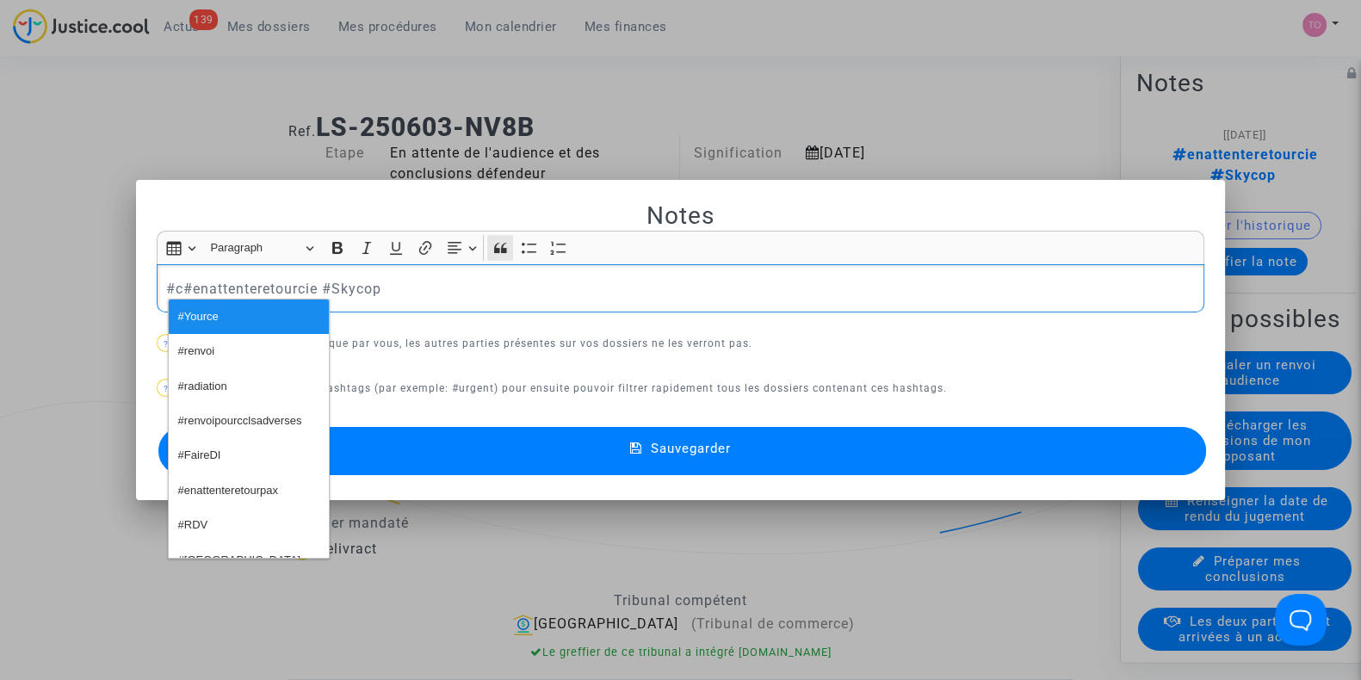
click at [487, 244] on button "Block quote Block quote" at bounding box center [500, 248] width 26 height 26
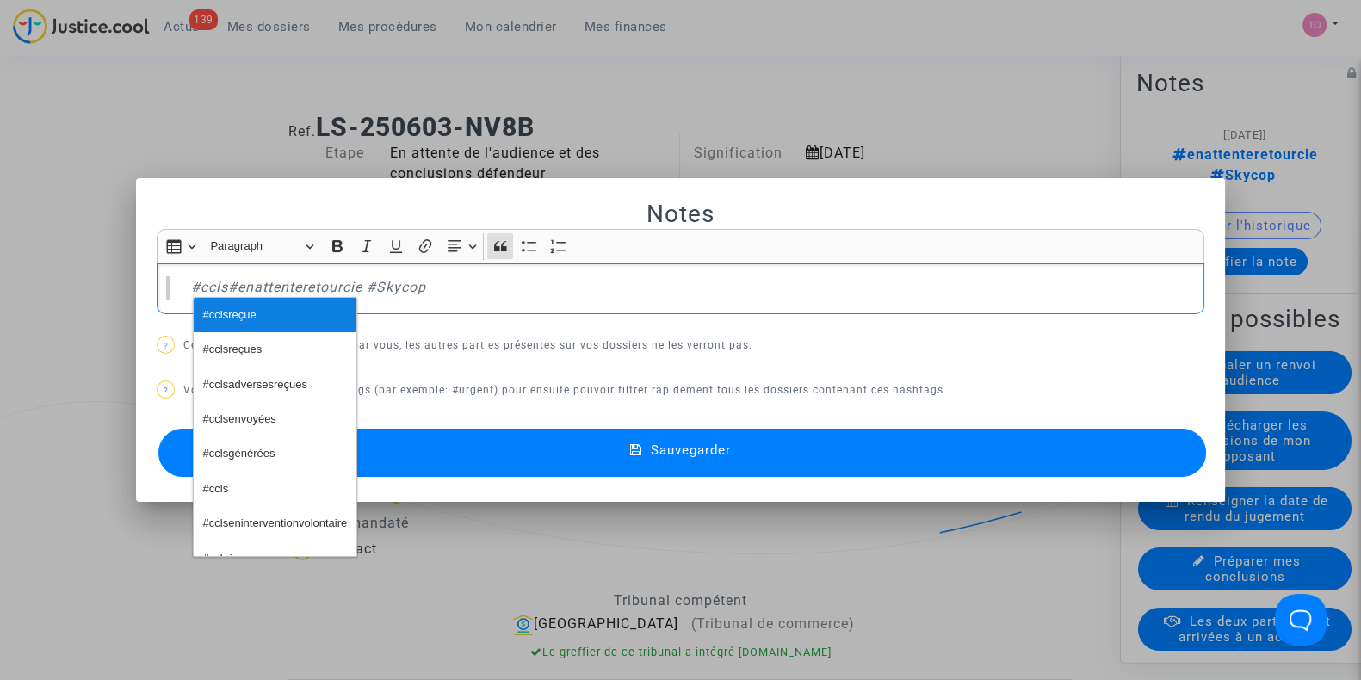
click at [259, 325] on button "#cclsreçue" at bounding box center [275, 315] width 163 height 34
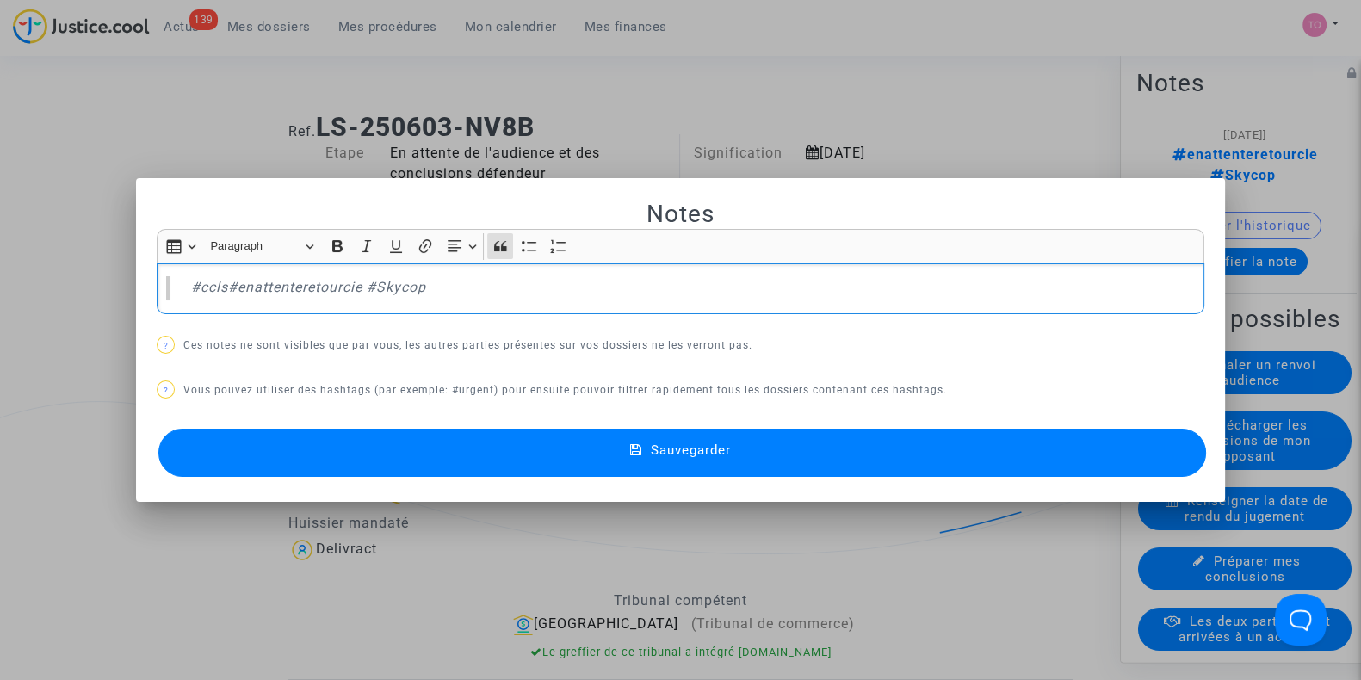
drag, startPoint x: 448, startPoint y: 285, endPoint x: 117, endPoint y: 292, distance: 330.7
click at [117, 292] on div "Notes Rich Text Editor Insert table Insert table Heading Paragraph Paragraph He…" at bounding box center [680, 340] width 1361 height 680
click at [362, 243] on icon "Editor toolbar" at bounding box center [366, 246] width 17 height 17
click at [0, 220] on div at bounding box center [680, 340] width 1361 height 680
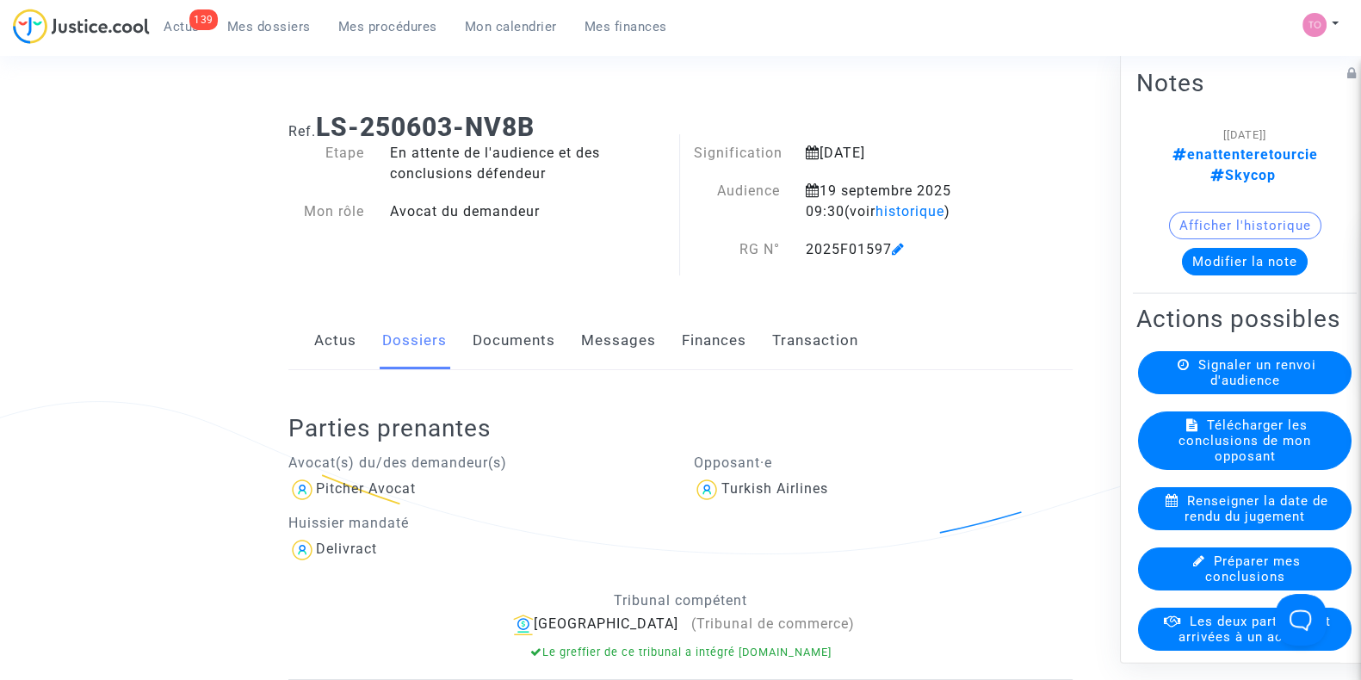
click at [1198, 248] on button "Modifier la note" at bounding box center [1245, 262] width 126 height 28
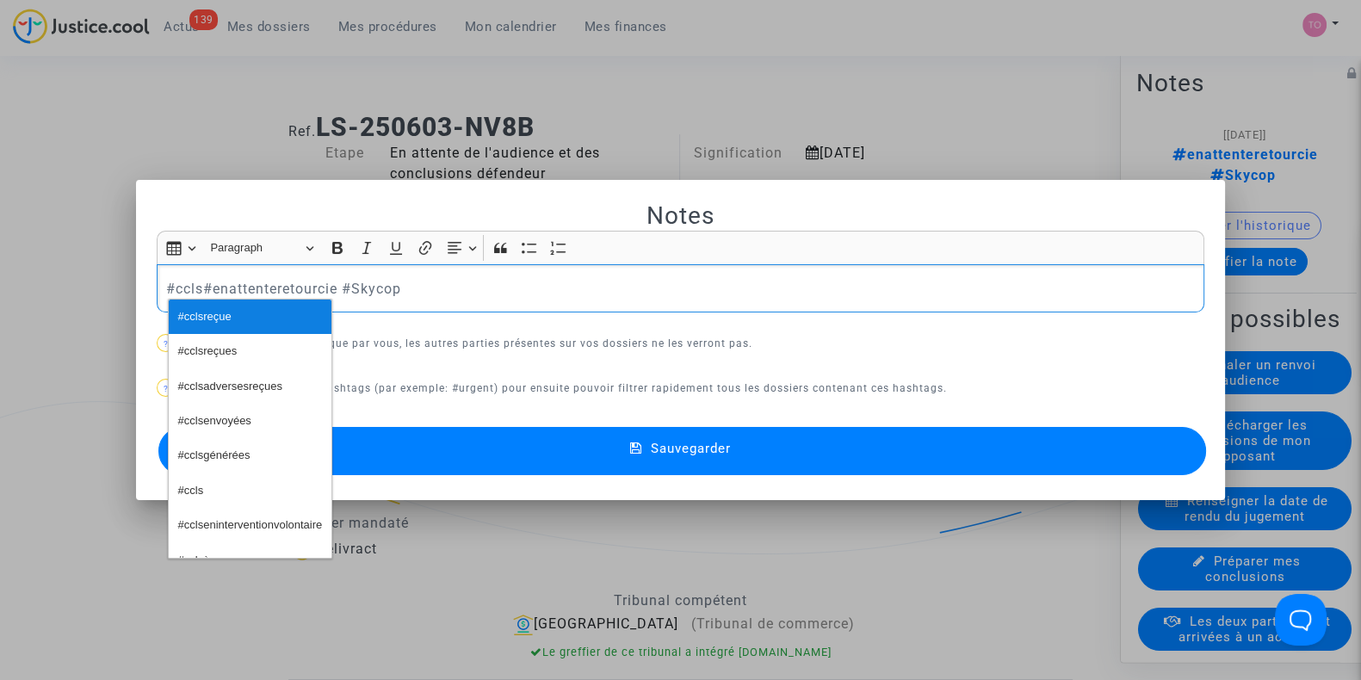
click at [233, 318] on button "#cclsreçue" at bounding box center [250, 317] width 163 height 34
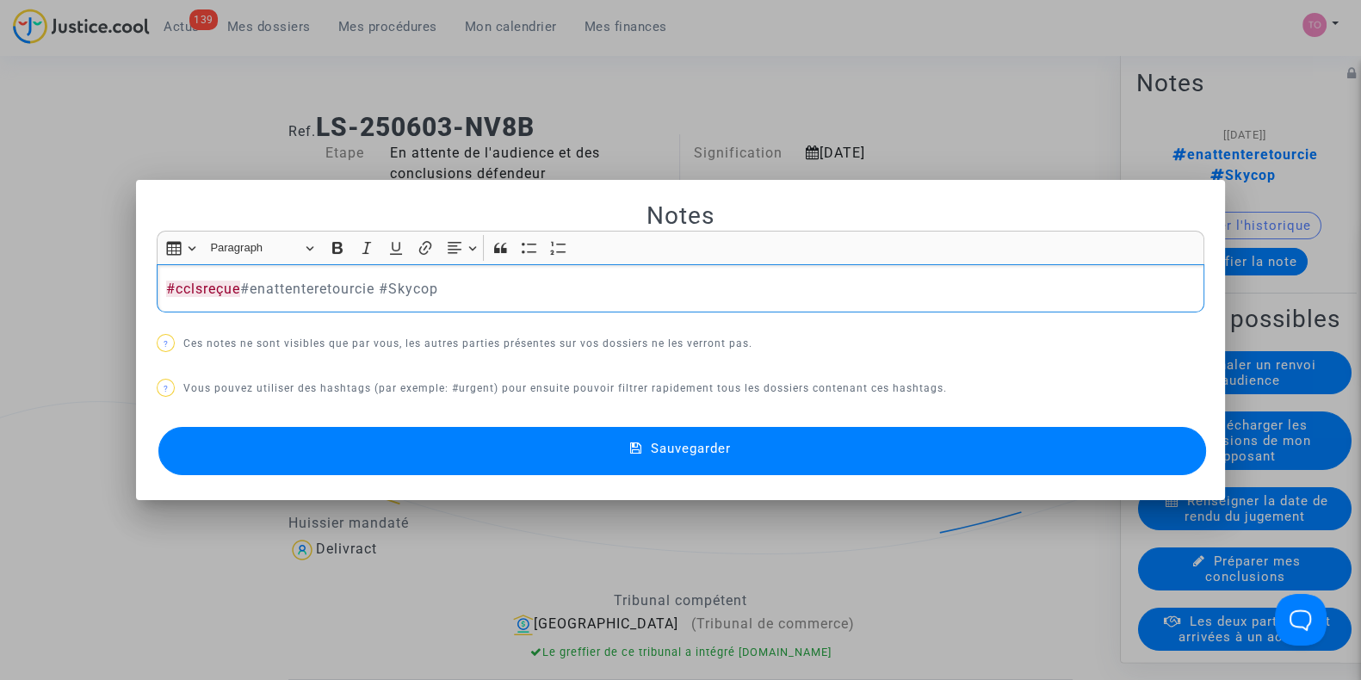
click at [158, 286] on div "​​​​​​​ #cclsreçue #enattenteretourcie #Skycop" at bounding box center [681, 288] width 1048 height 48
click at [158, 286] on div "​​​​​​​# #cclsreçue #enattenteretourcie #Skycop" at bounding box center [681, 288] width 1048 height 48
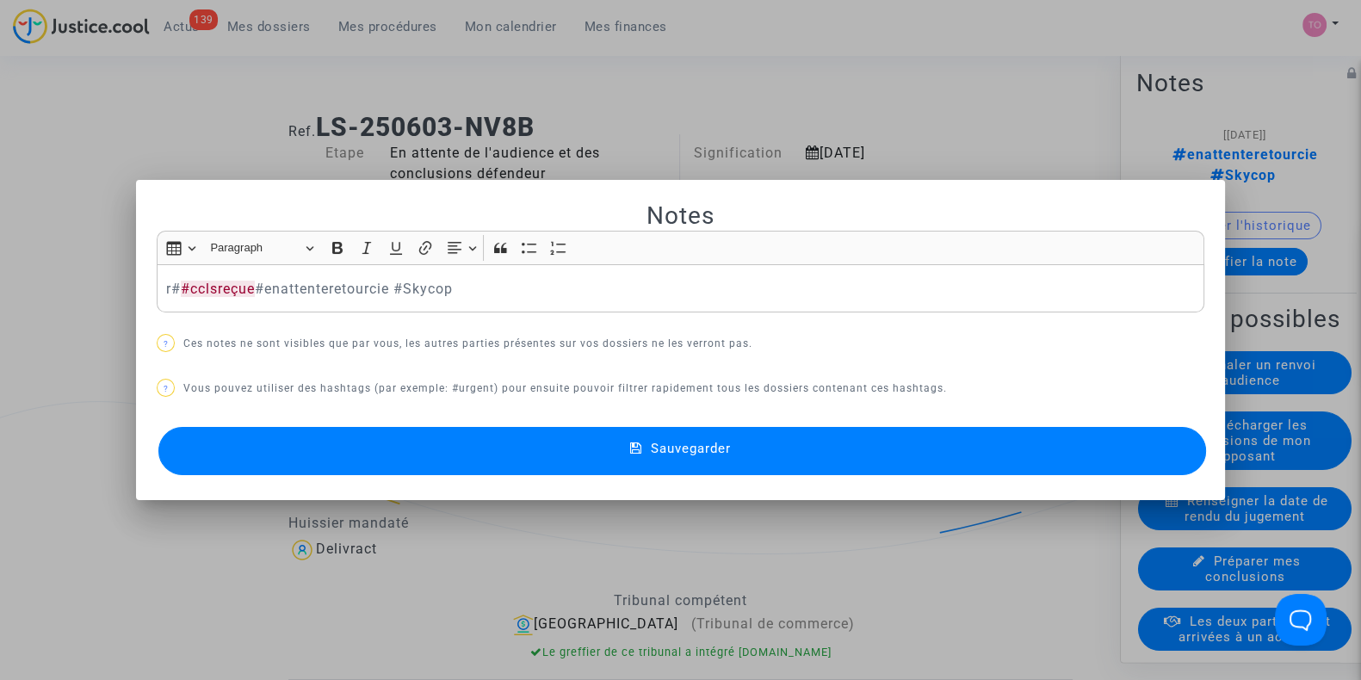
click at [170, 286] on p "r​​​​​​# #cclsreçue #enattenteretourcie #Skycop" at bounding box center [681, 289] width 1030 height 22
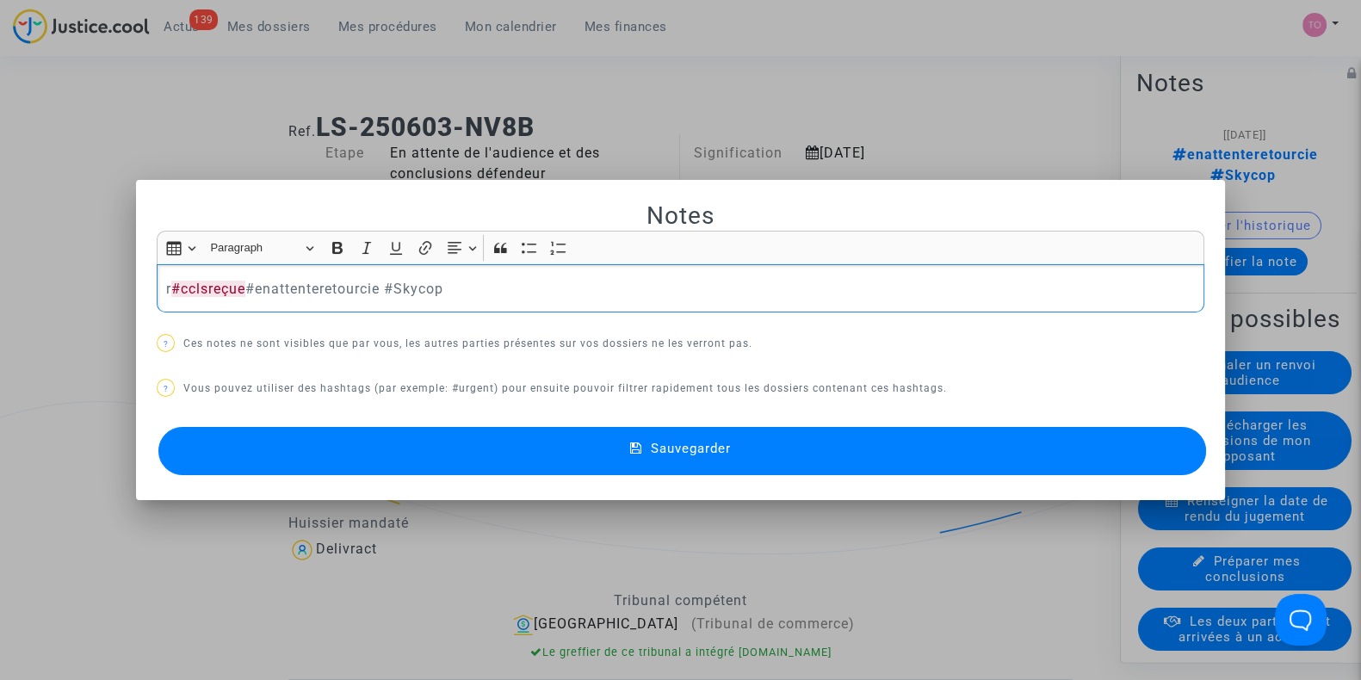
click at [57, 303] on div at bounding box center [680, 340] width 1361 height 680
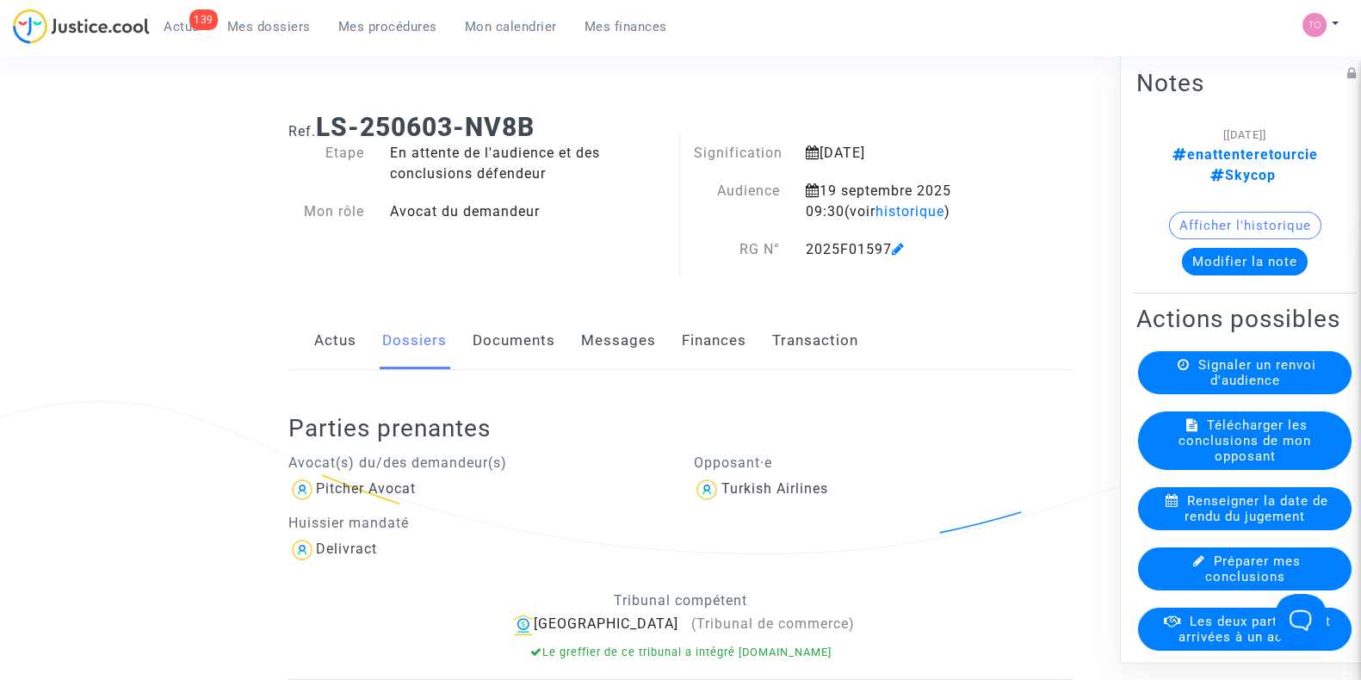
click at [1195, 248] on button "Modifier la note" at bounding box center [1245, 262] width 126 height 28
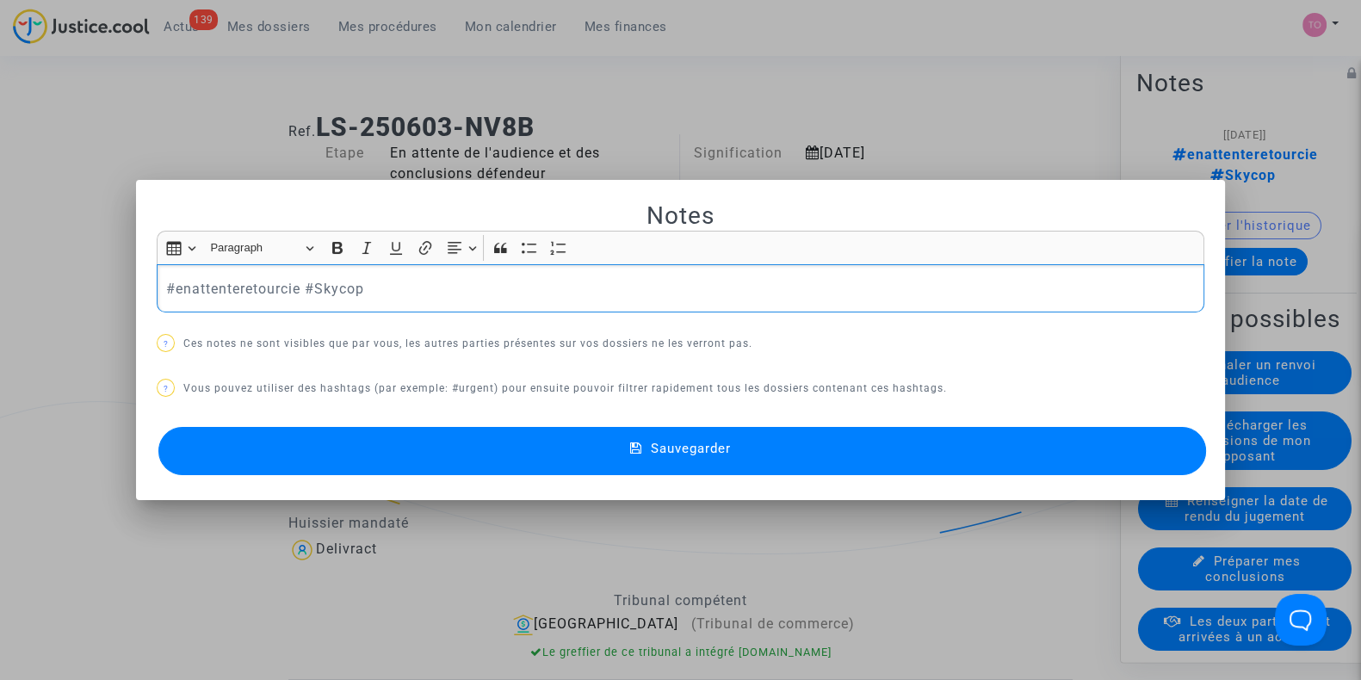
click at [246, 296] on p "#enattenteretourcie #Skycop" at bounding box center [681, 289] width 1030 height 22
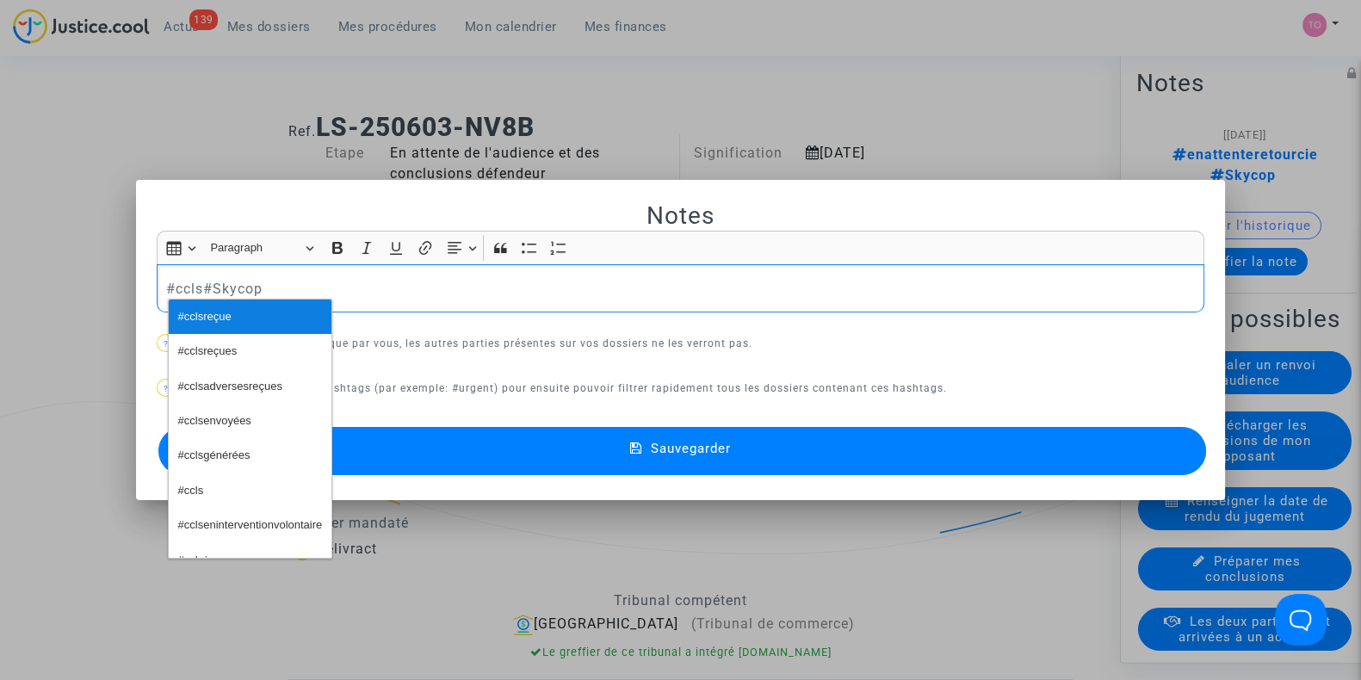
click at [224, 314] on span "#cclsreçue" at bounding box center [204, 317] width 53 height 25
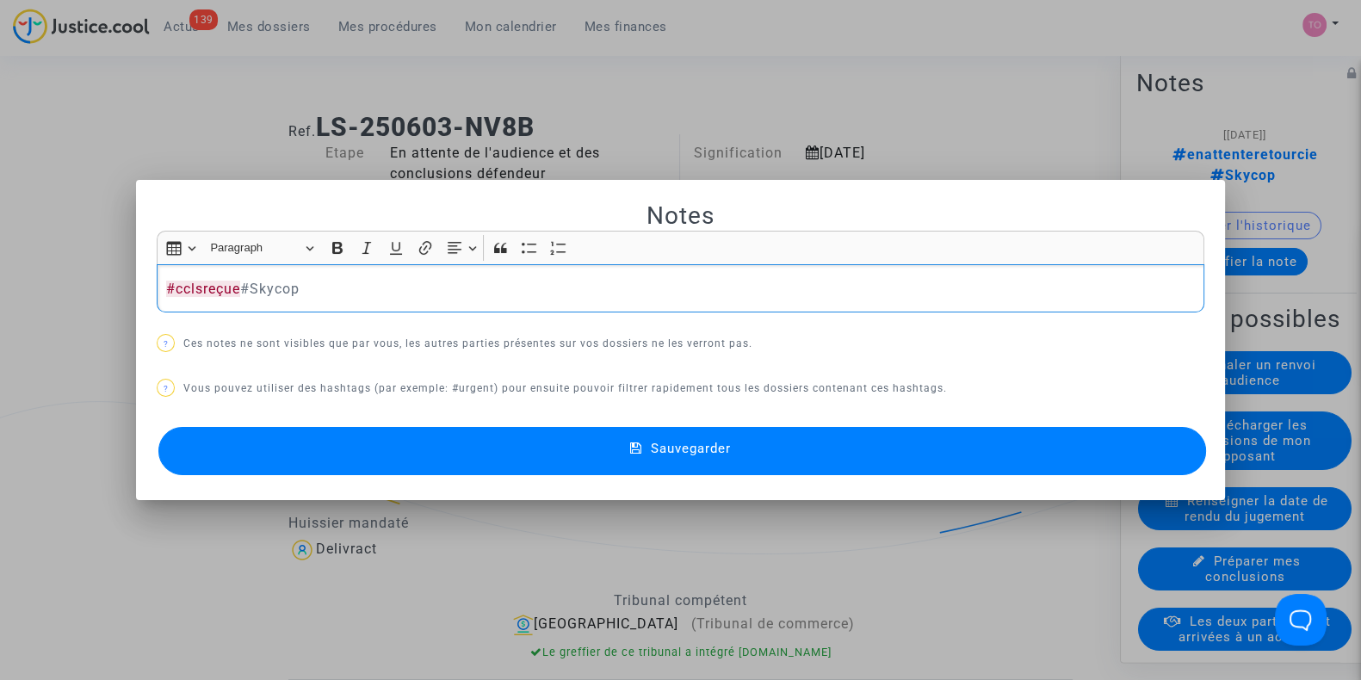
click at [166, 287] on span "#cclsreçue" at bounding box center [203, 289] width 74 height 16
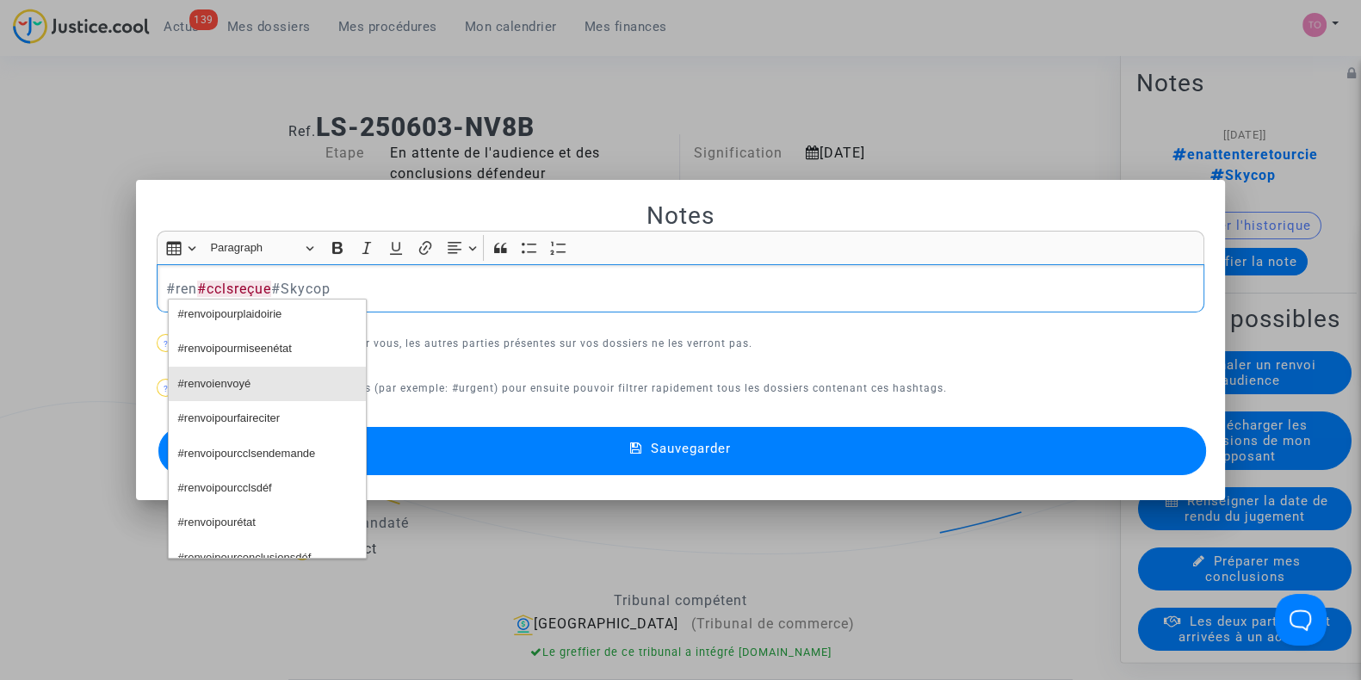
scroll to position [107, 0]
click at [231, 460] on span "#renvoipourcclsendemande" at bounding box center [247, 454] width 138 height 25
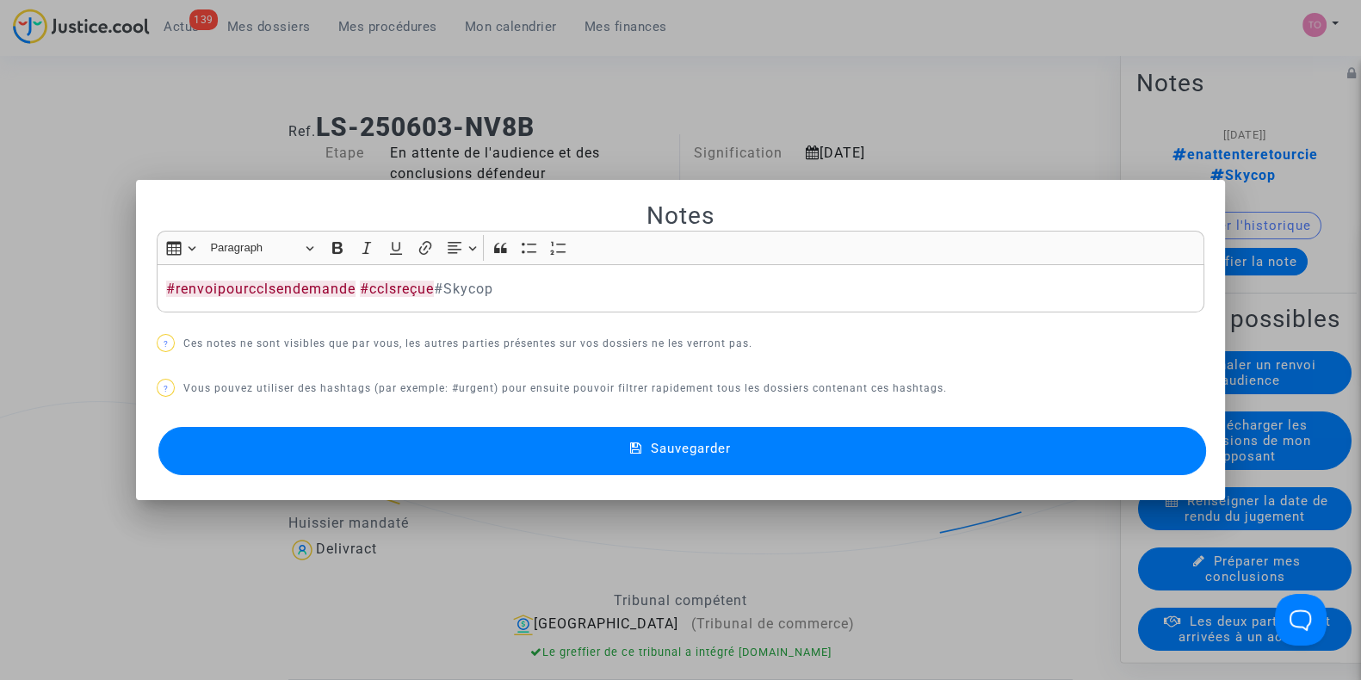
click at [362, 449] on button "Sauvegarder" at bounding box center [682, 451] width 1048 height 48
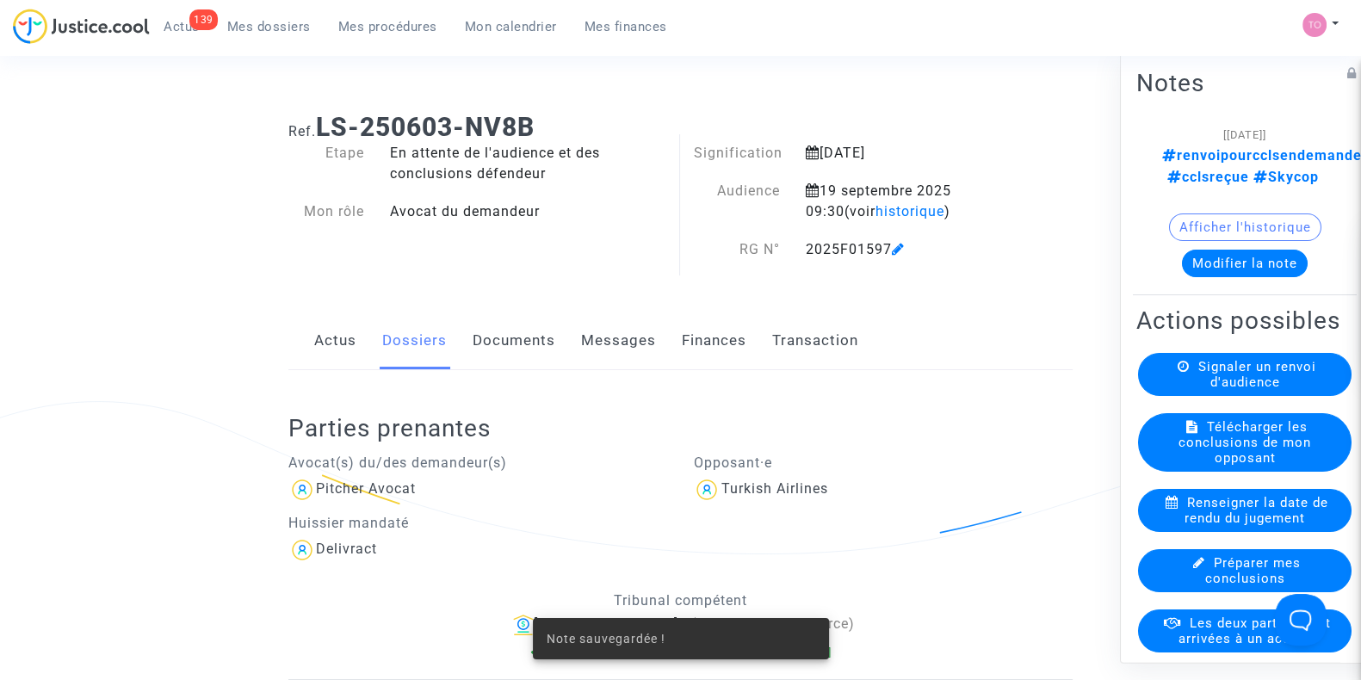
drag, startPoint x: 544, startPoint y: 119, endPoint x: 222, endPoint y: 129, distance: 322.1
click at [222, 129] on ng-component "Ref. LS-250603-NV8B Etape En attente de l'audience et des conclusions défendeur…" at bounding box center [680, 519] width 1225 height 841
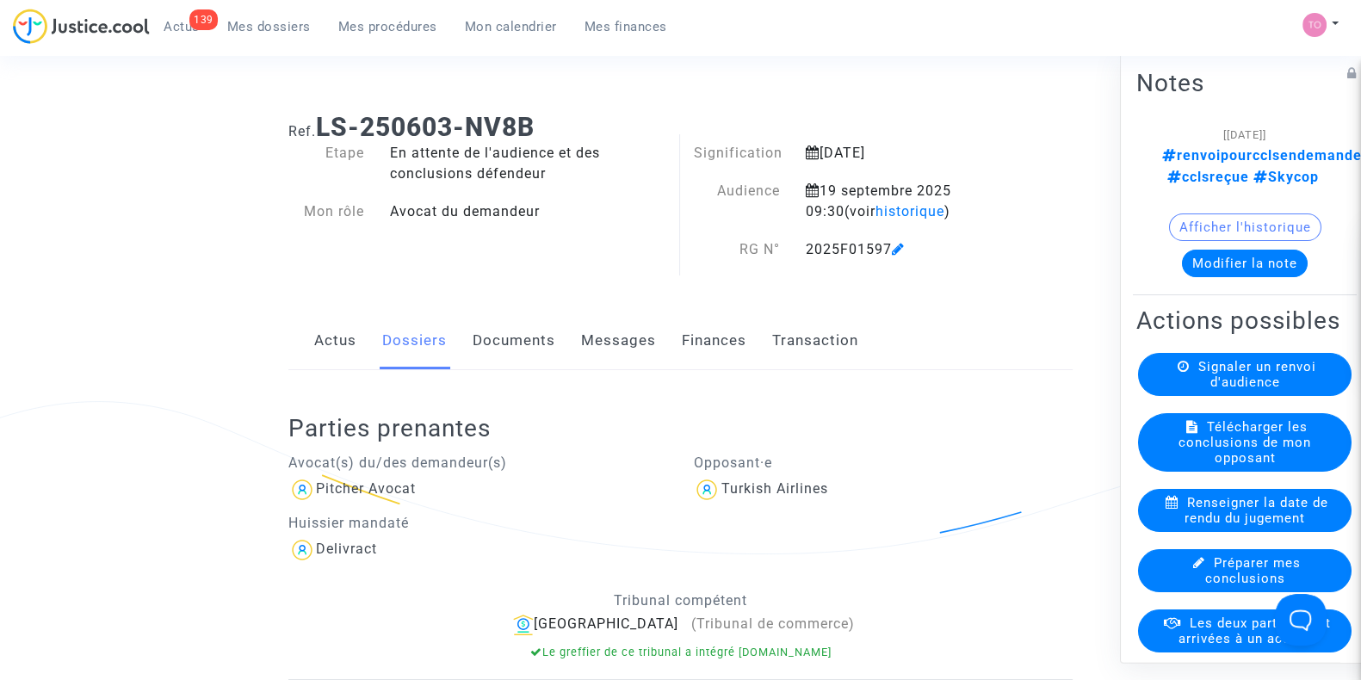
click at [325, 127] on b "LS-250603-NV8B" at bounding box center [425, 127] width 219 height 30
drag, startPoint x: 321, startPoint y: 127, endPoint x: 597, endPoint y: 126, distance: 276.4
click at [597, 126] on h1 "Ref. LS-250603-NV8B" at bounding box center [680, 127] width 784 height 31
copy b "LS-250603-NV8B"
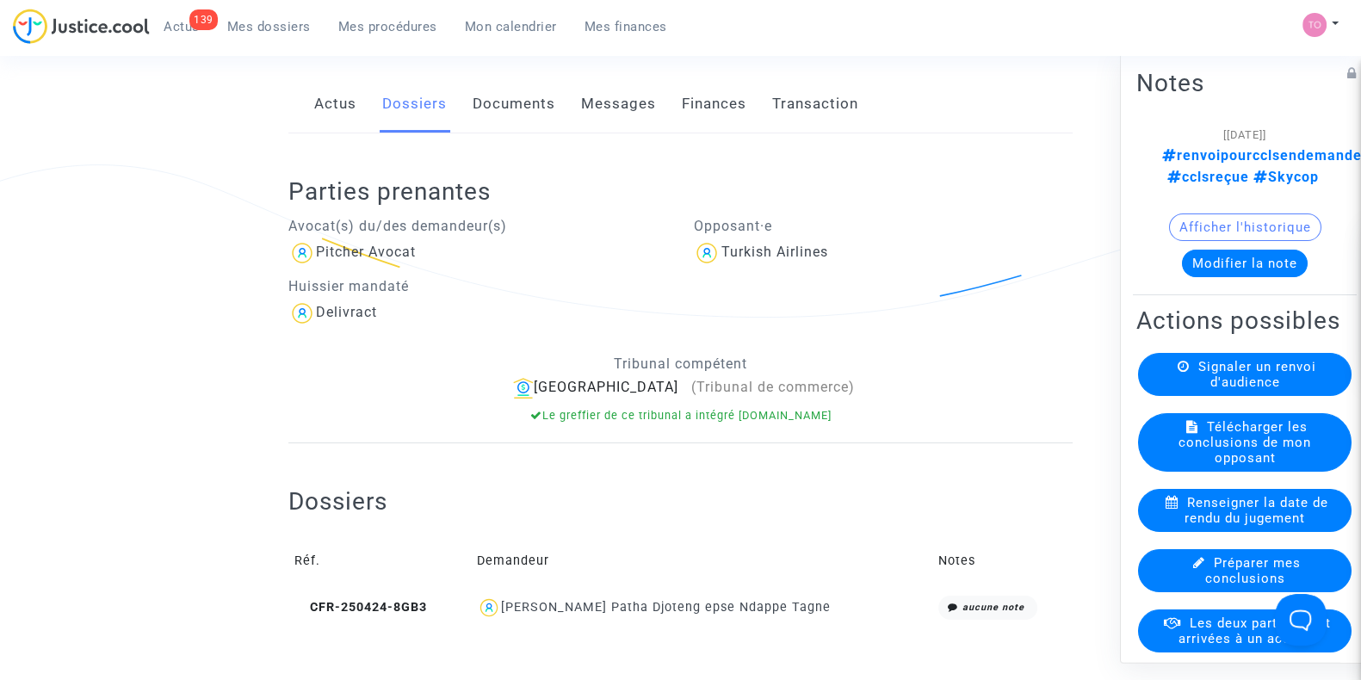
scroll to position [262, 0]
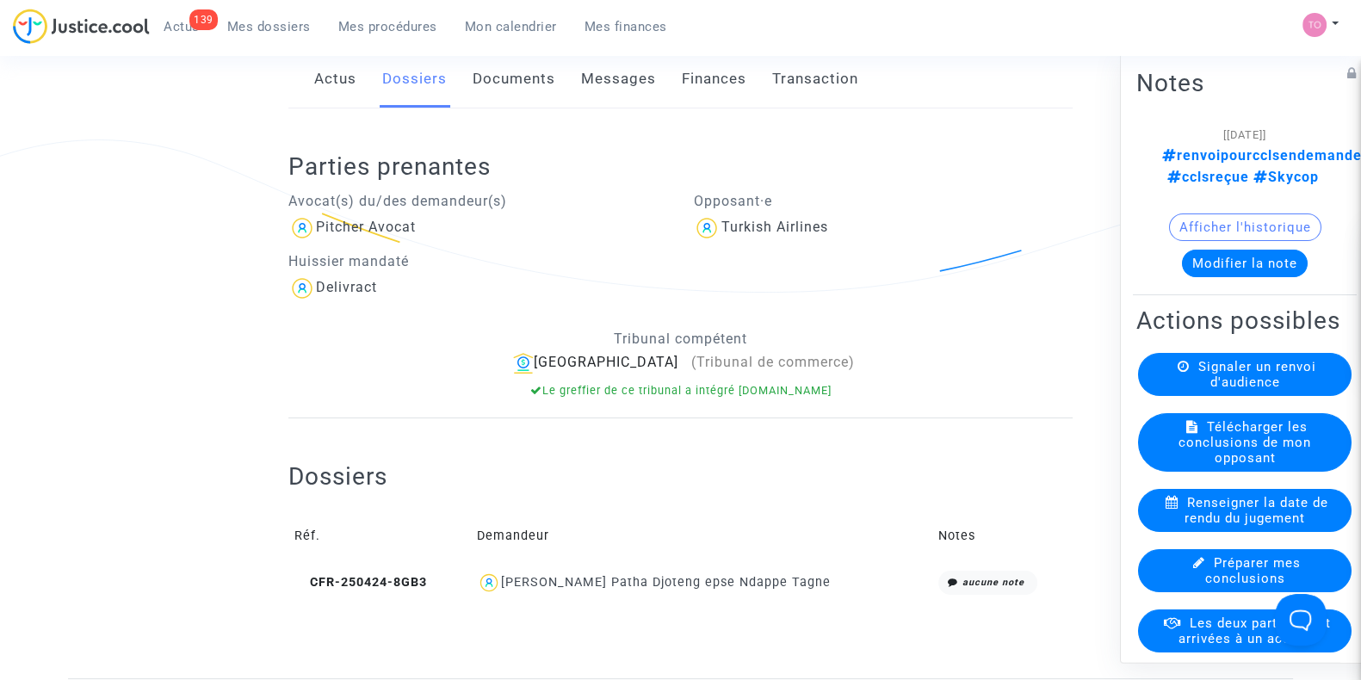
drag, startPoint x: 765, startPoint y: 586, endPoint x: 730, endPoint y: 590, distance: 35.5
click at [730, 590] on div "Adeline Laure Patha Djoteng epse Ndappe Tagne" at bounding box center [701, 583] width 449 height 25
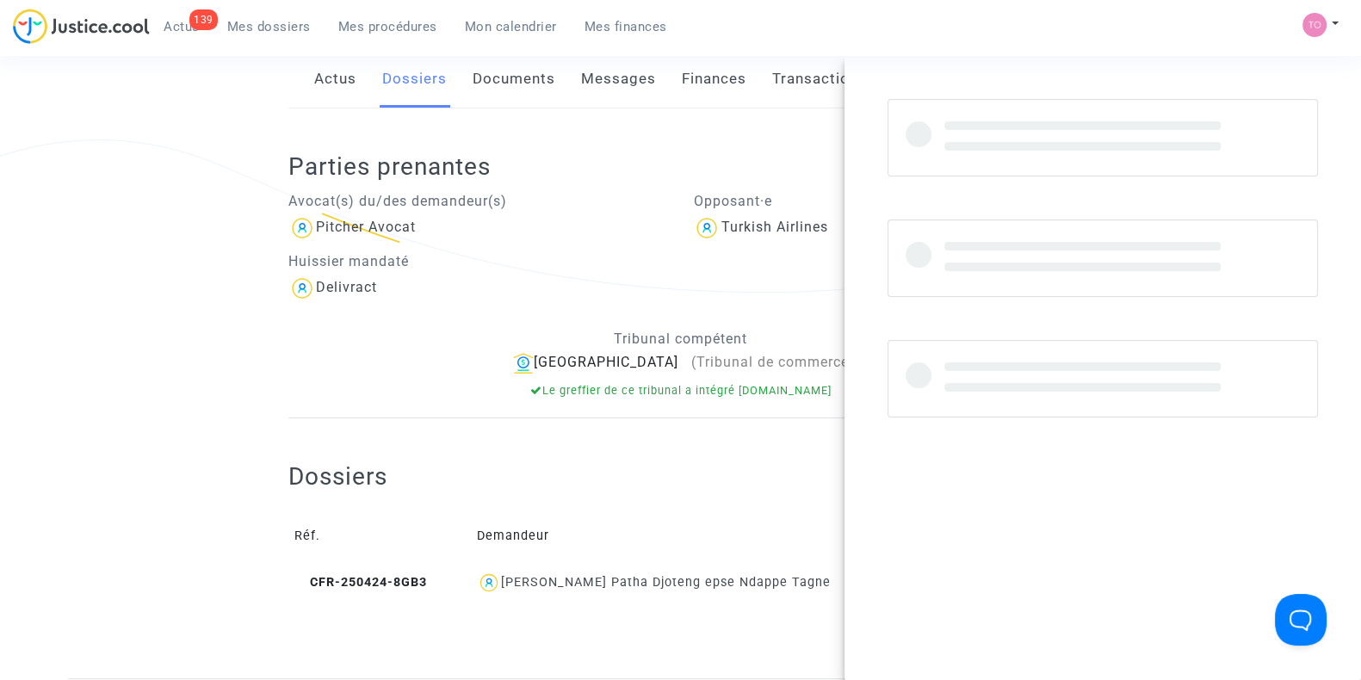
copy div "Ndappe Tagne"
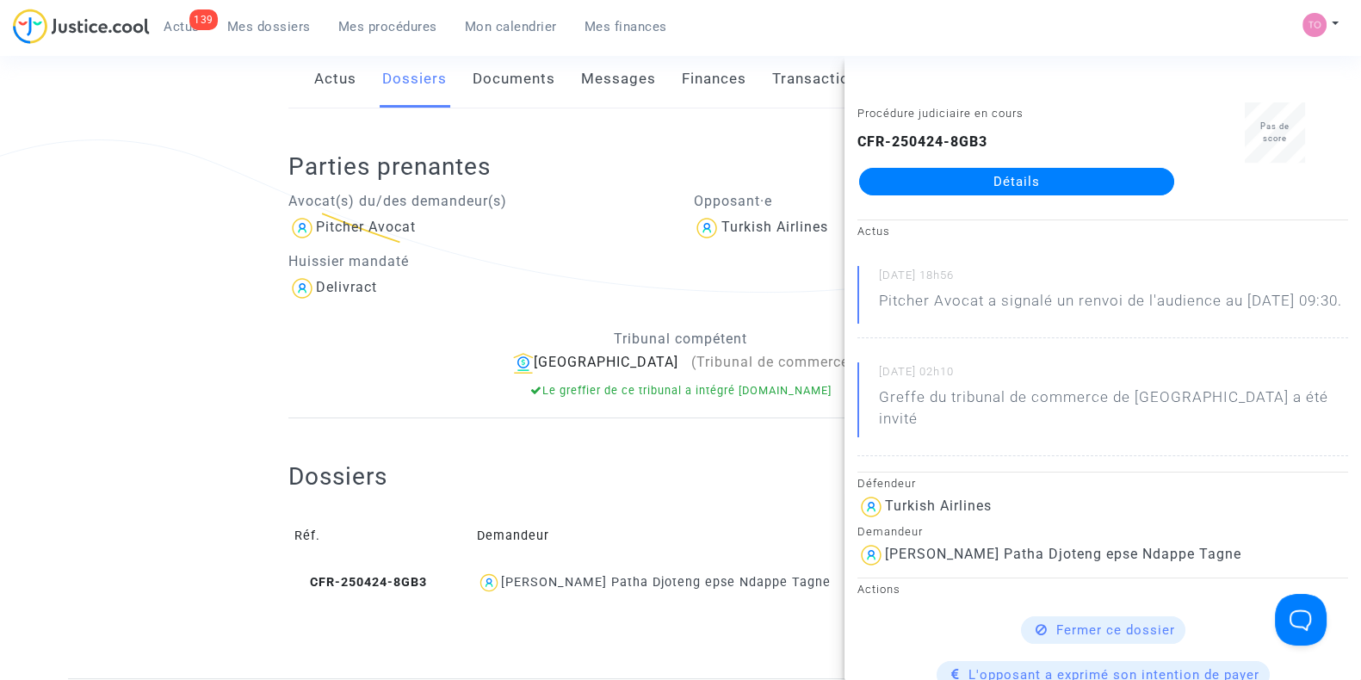
click at [201, 330] on ng-component "Ref. LS-250603-NV8B Etape En attente de l'audience et des conclusions défendeur…" at bounding box center [680, 257] width 1225 height 841
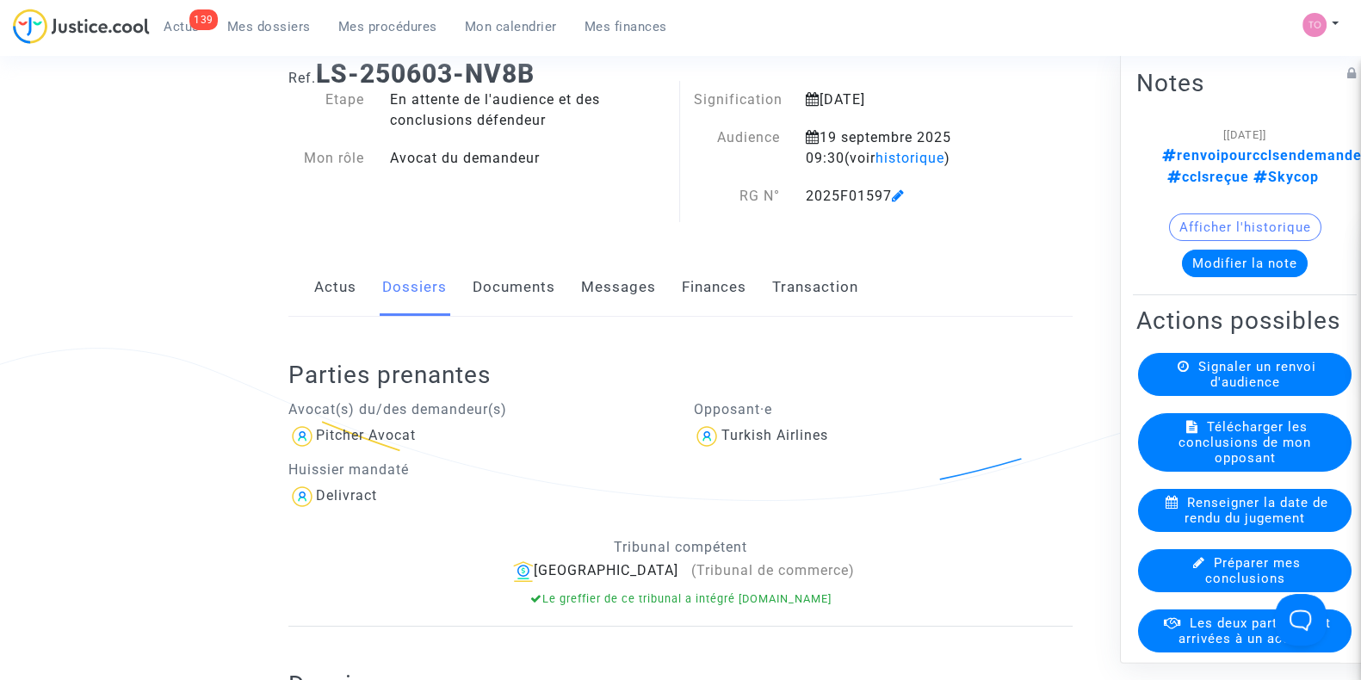
scroll to position [0, 0]
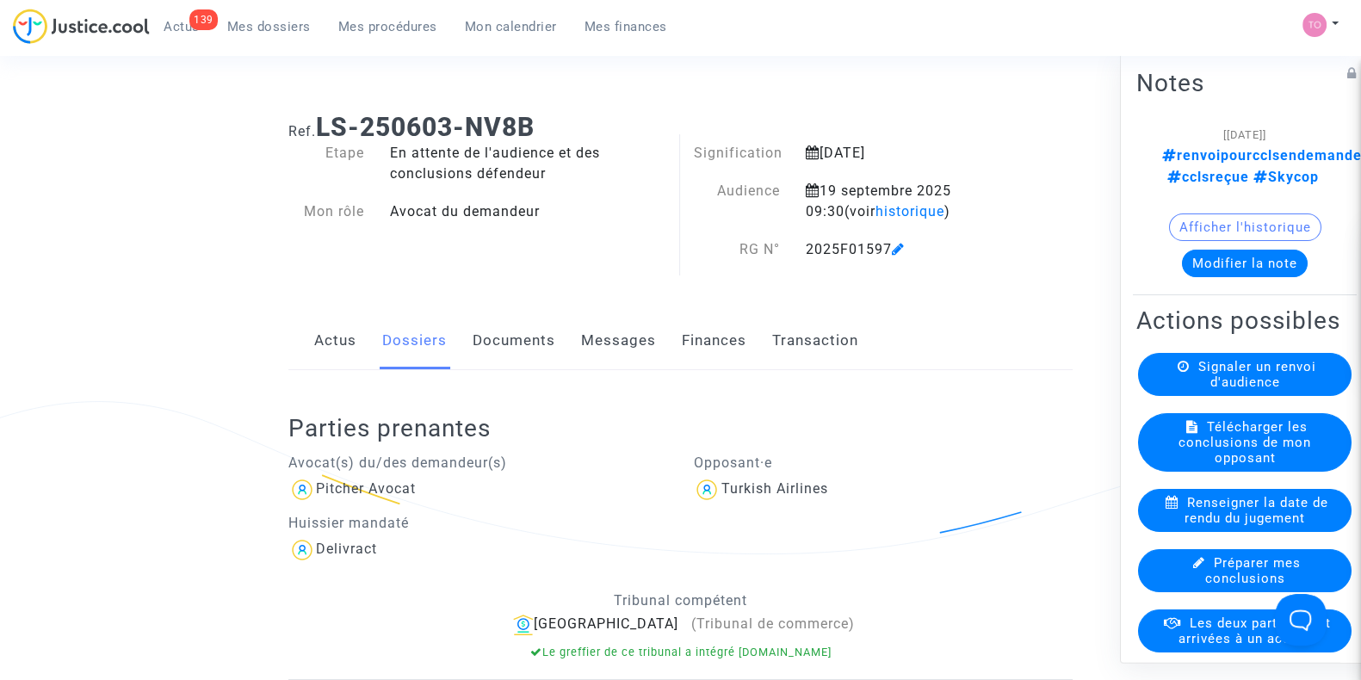
click at [498, 341] on link "Documents" at bounding box center [514, 341] width 83 height 57
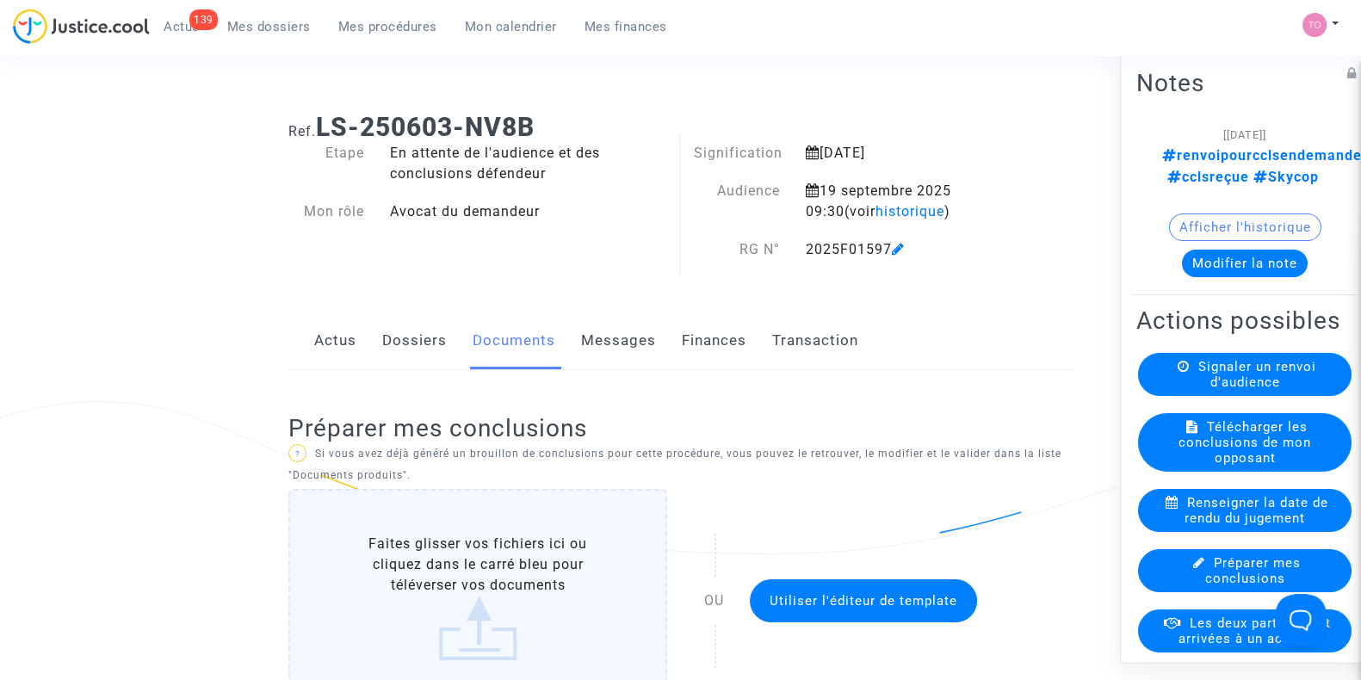
click at [398, 328] on link "Dossiers" at bounding box center [414, 341] width 65 height 57
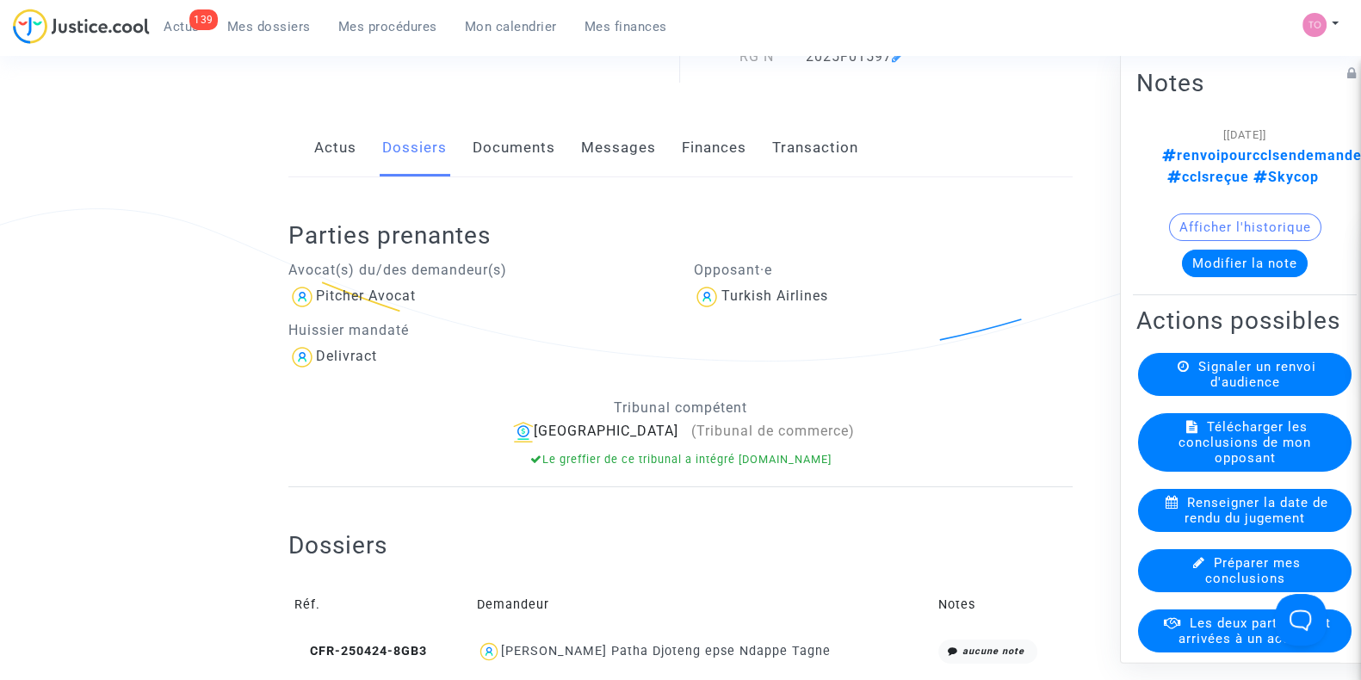
scroll to position [174, 0]
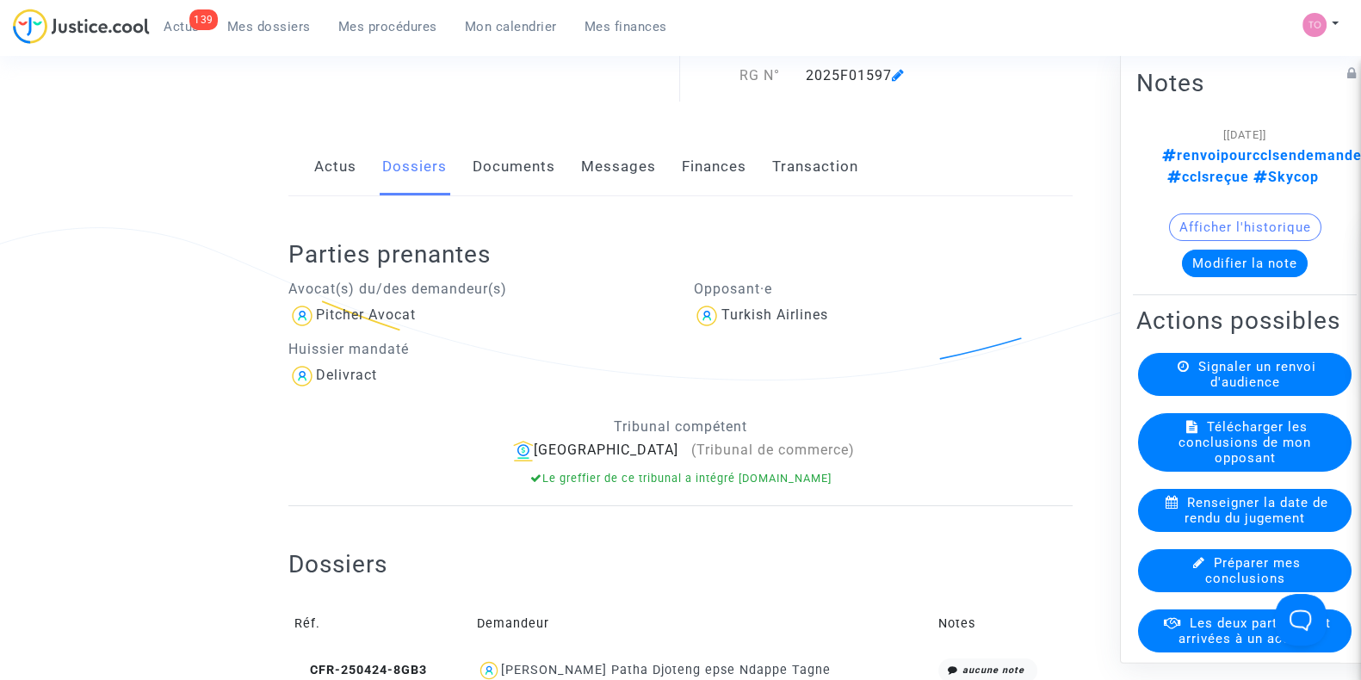
click at [506, 154] on link "Documents" at bounding box center [514, 167] width 83 height 57
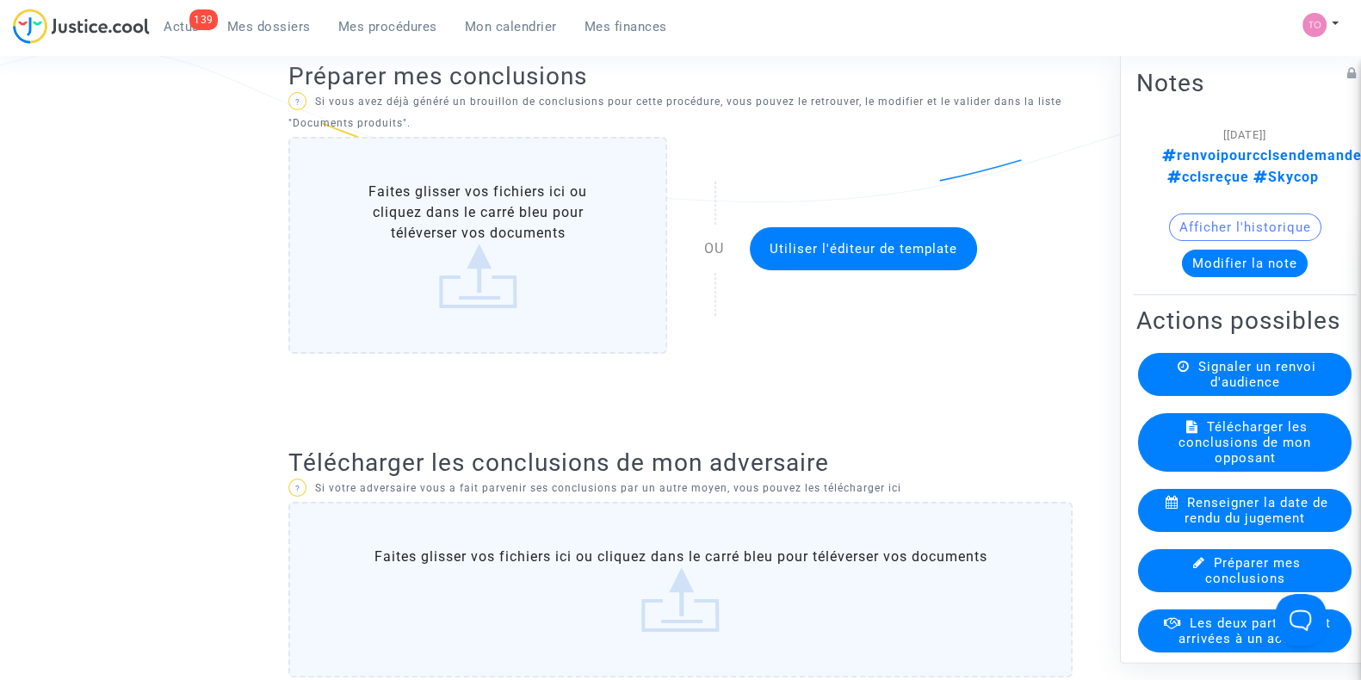
scroll to position [548, 0]
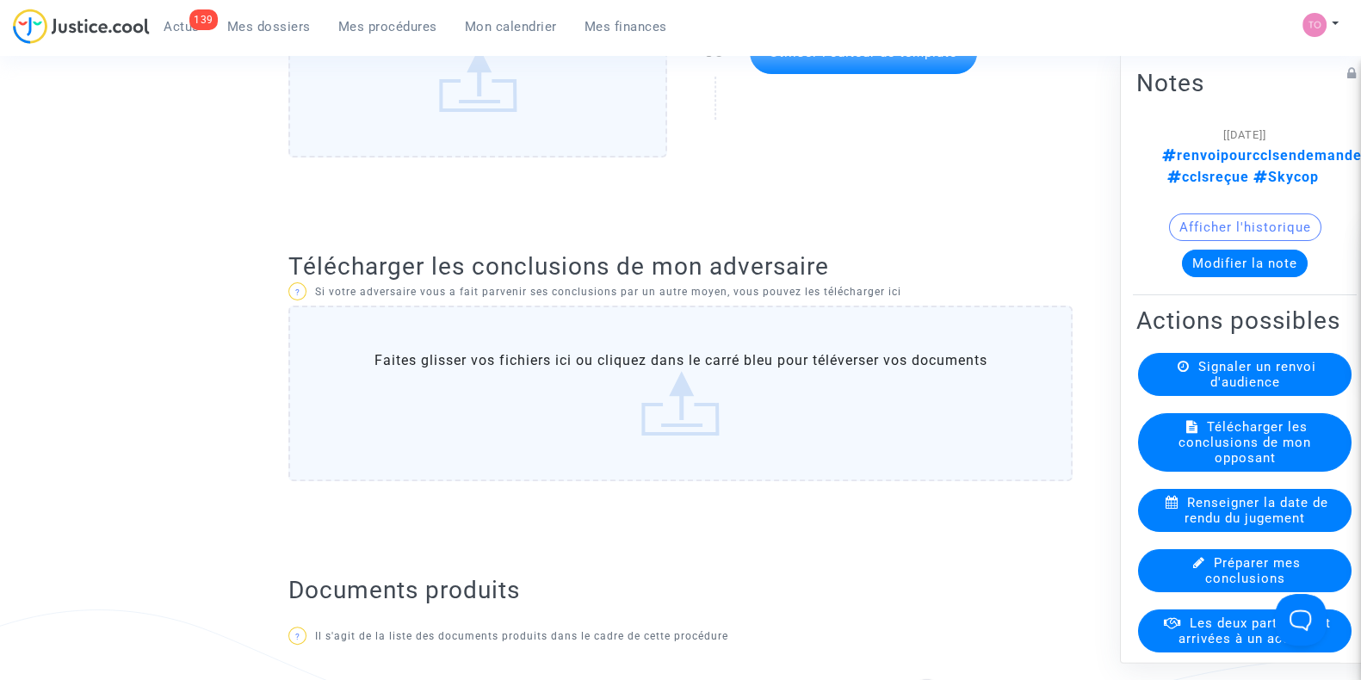
click at [597, 414] on label "Faites glisser vos fichiers ici ou cliquez dans le carré bleu pour téléverser v…" at bounding box center [680, 394] width 784 height 176
click at [0, 0] on input "Faites glisser vos fichiers ici ou cliquez dans le carré bleu pour téléverser v…" at bounding box center [0, 0] width 0 height 0
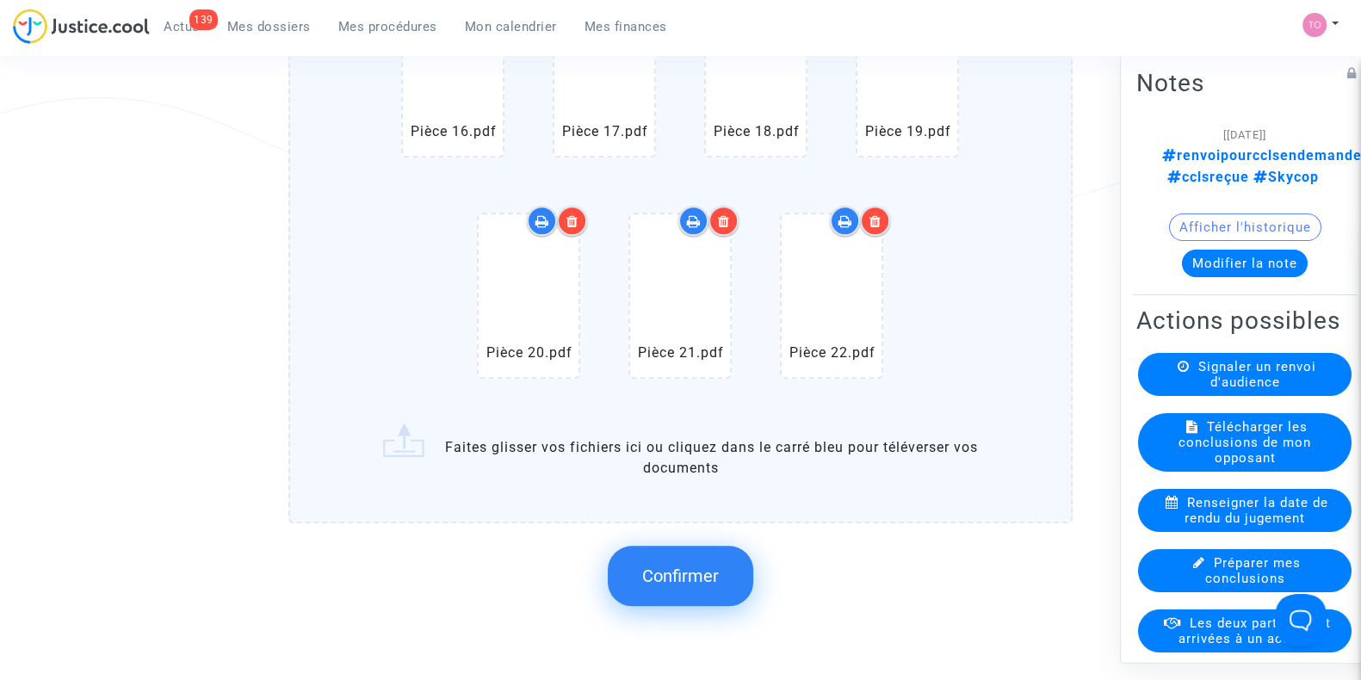
scroll to position [1829, 0]
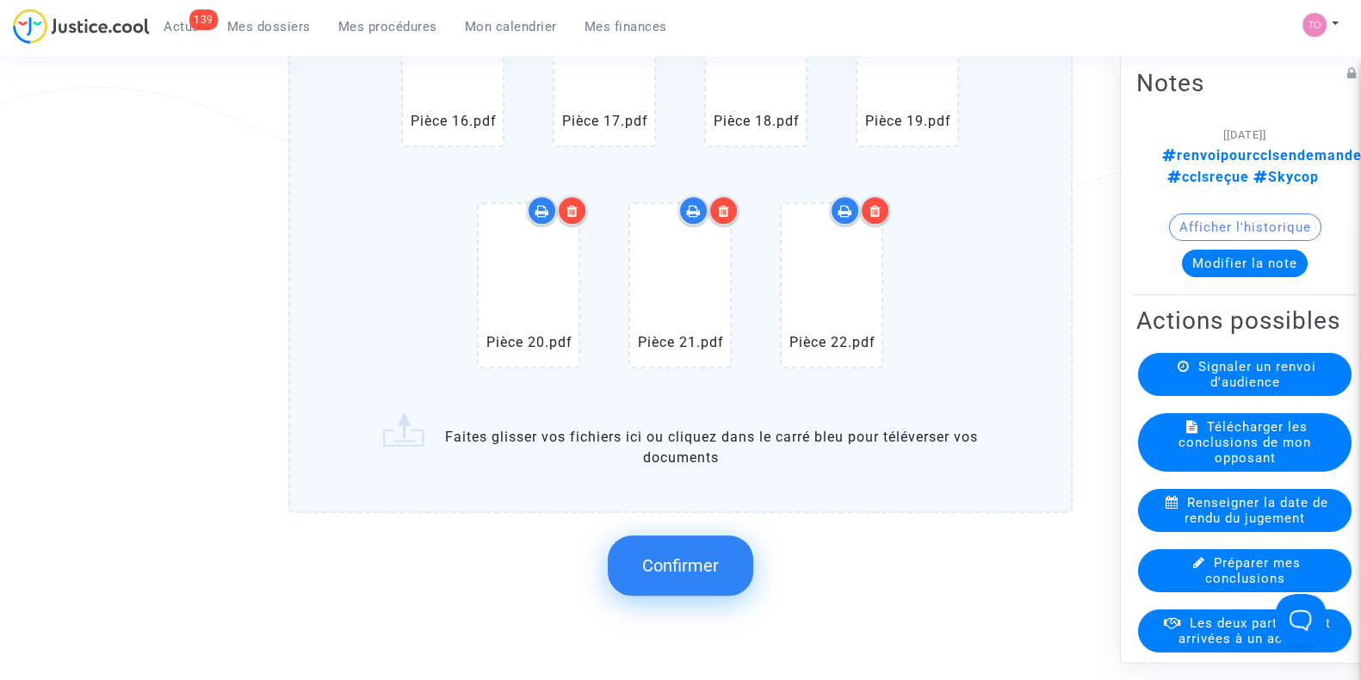
click at [659, 570] on span "Confirmer" at bounding box center [680, 565] width 77 height 21
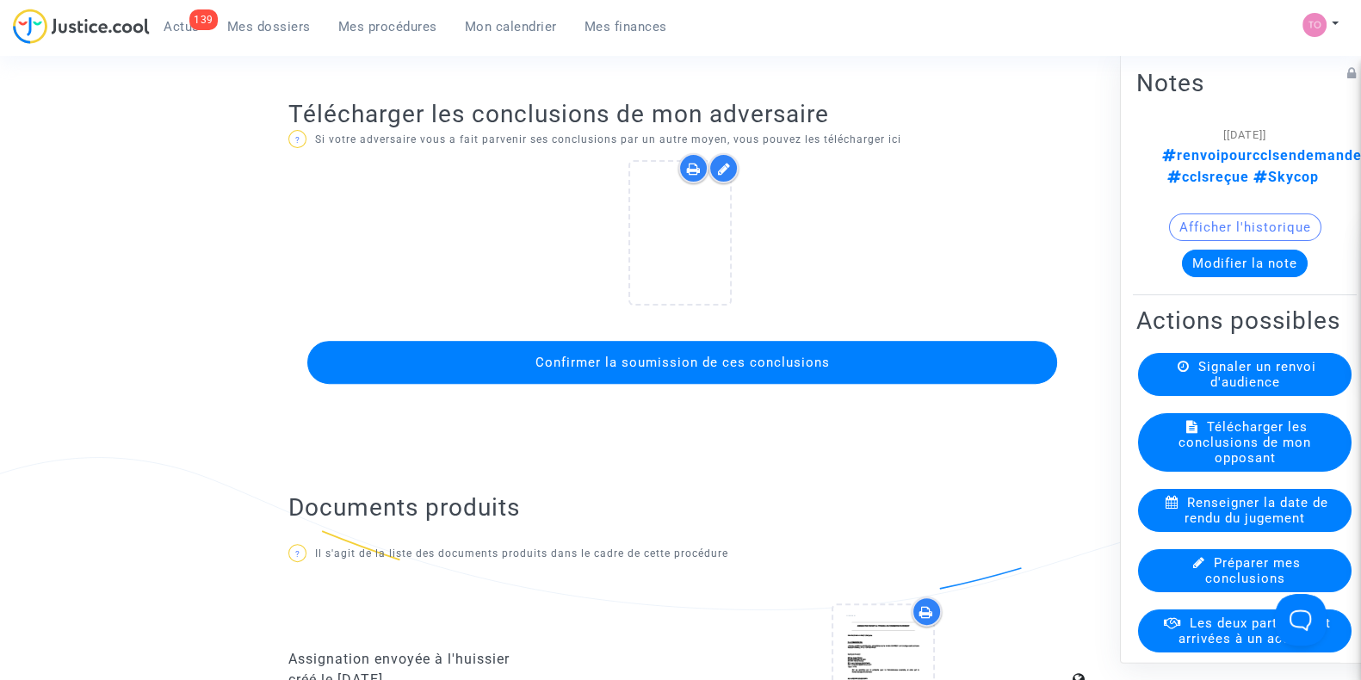
scroll to position [701, 0]
click at [667, 358] on span "Confirmer la soumission de ces conclusions" at bounding box center [682, 362] width 294 height 15
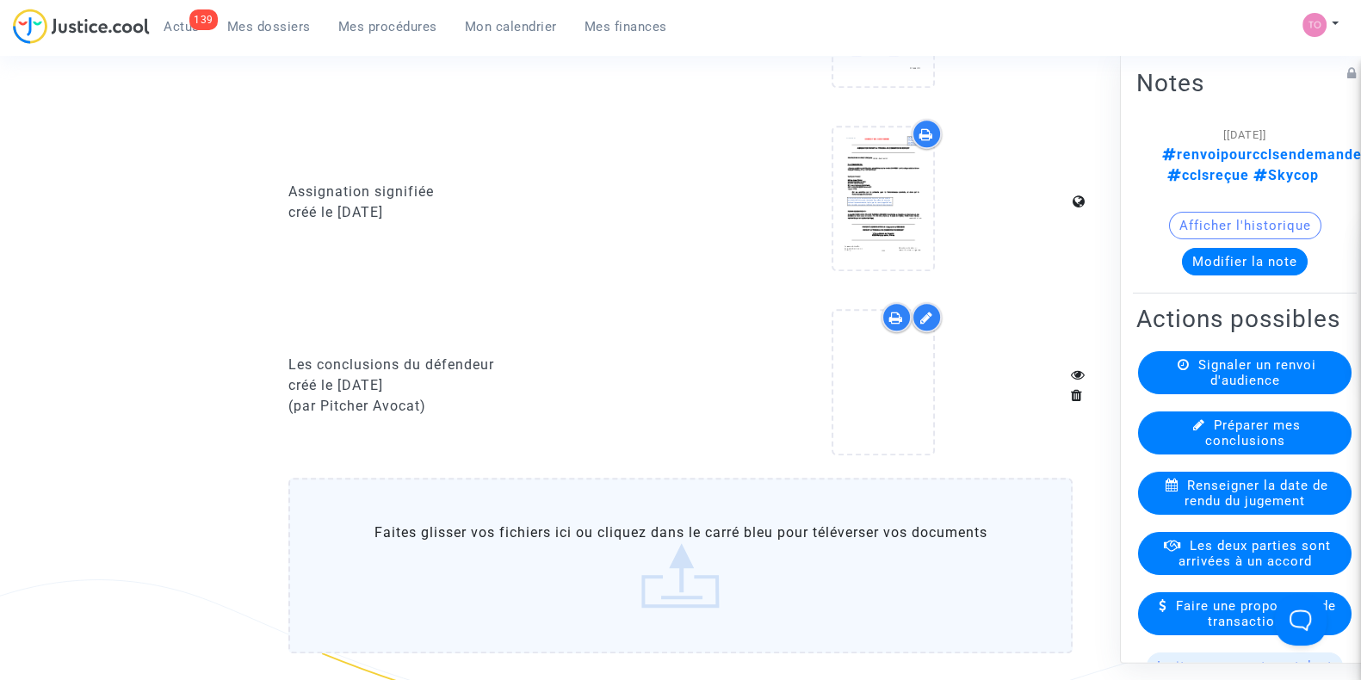
scroll to position [1340, 0]
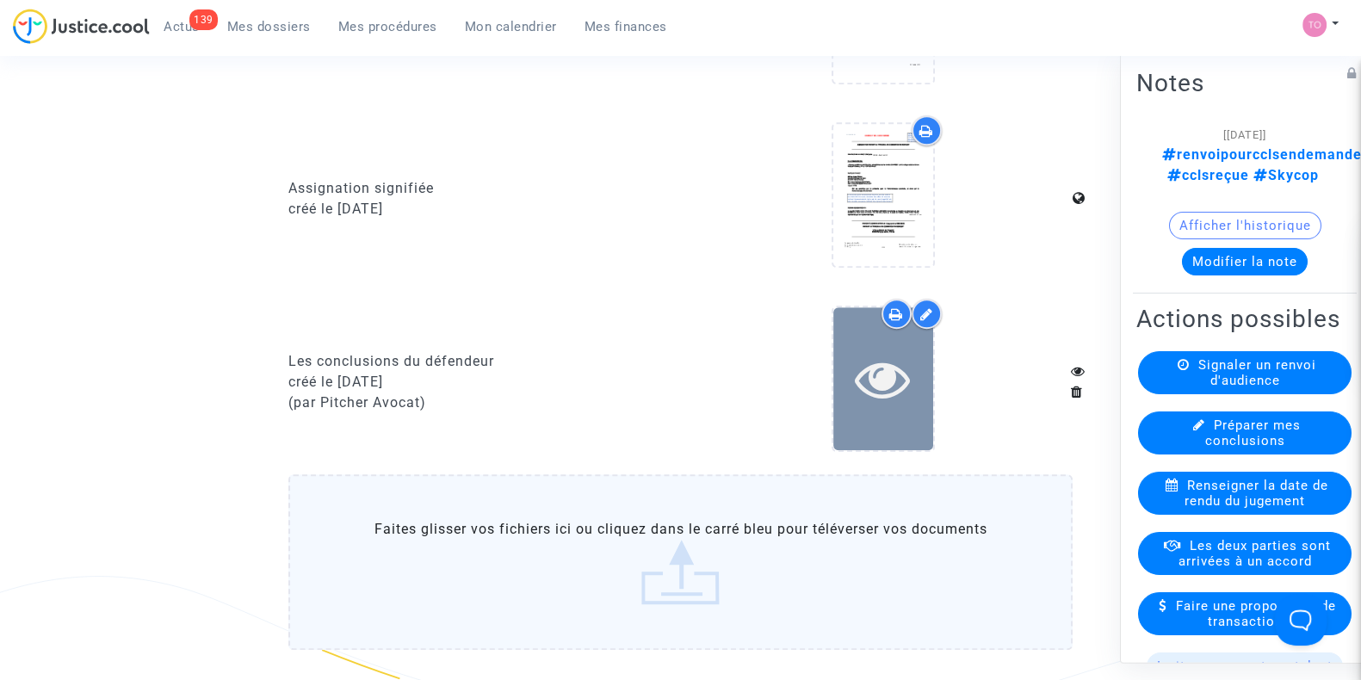
click at [873, 368] on icon at bounding box center [883, 378] width 56 height 55
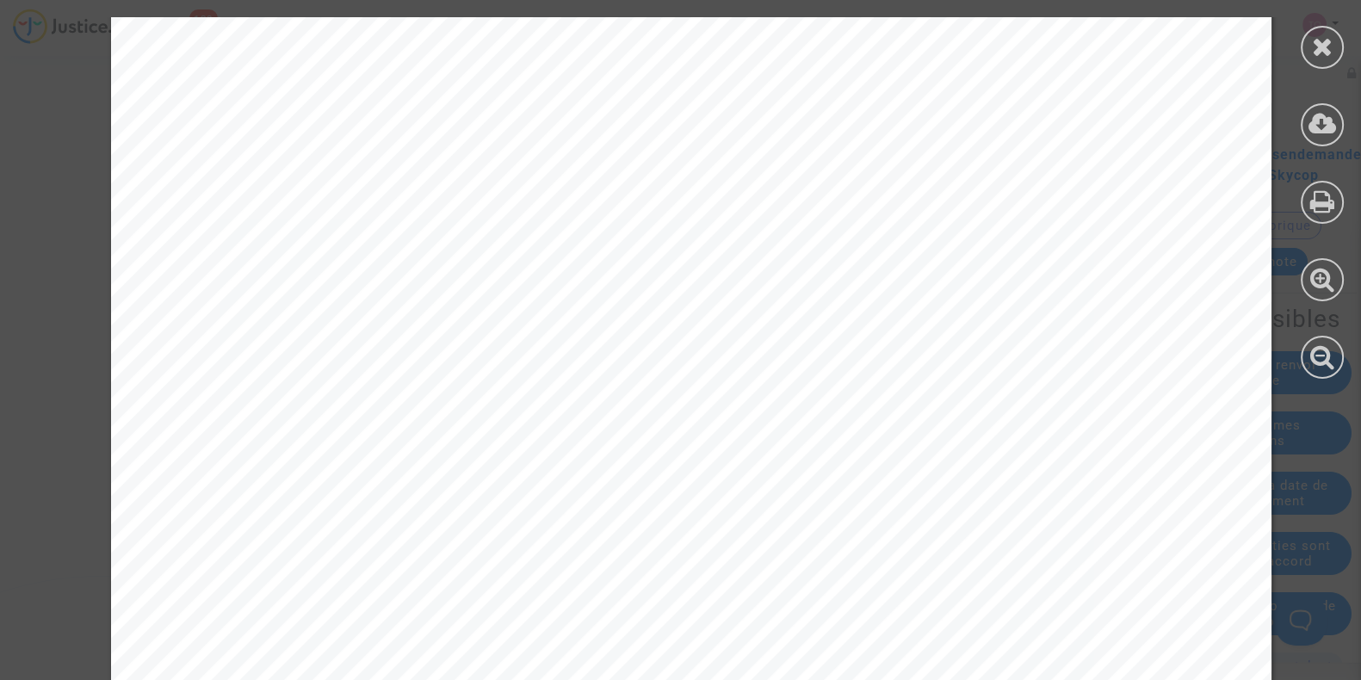
scroll to position [0, 0]
click at [1321, 40] on icon at bounding box center [1323, 47] width 22 height 26
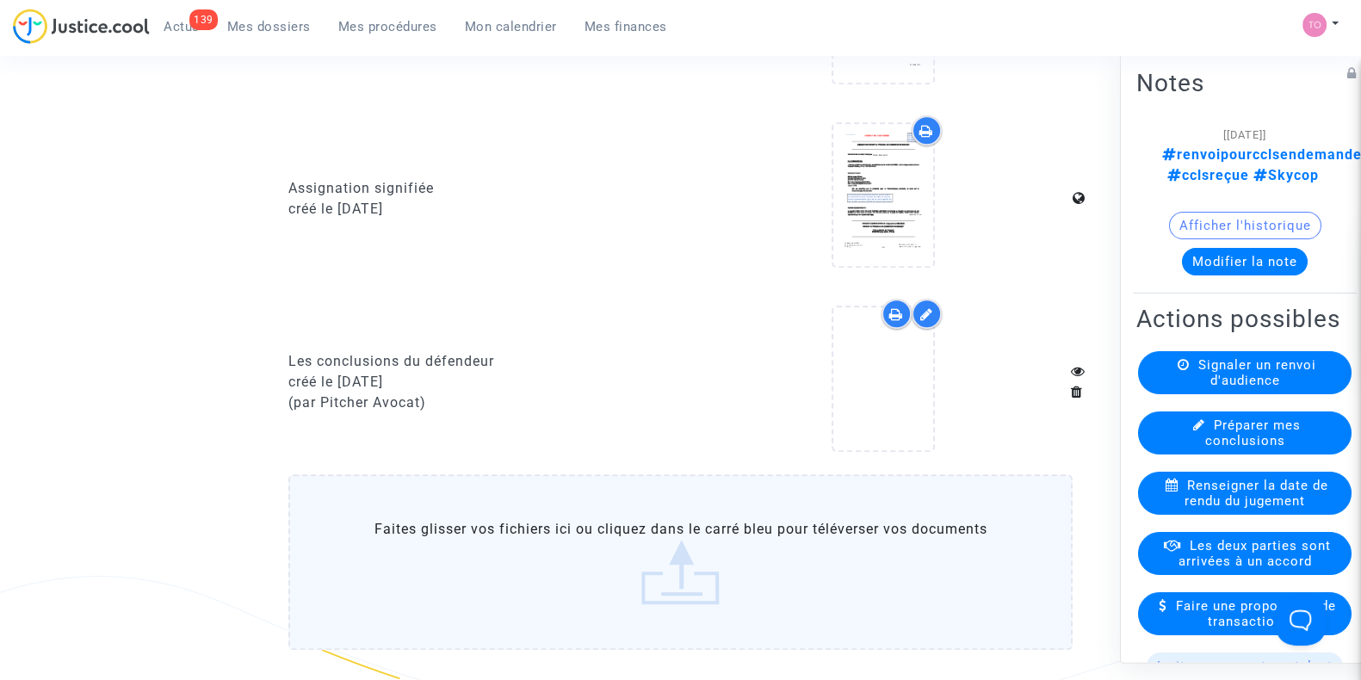
click at [926, 307] on icon at bounding box center [926, 314] width 13 height 14
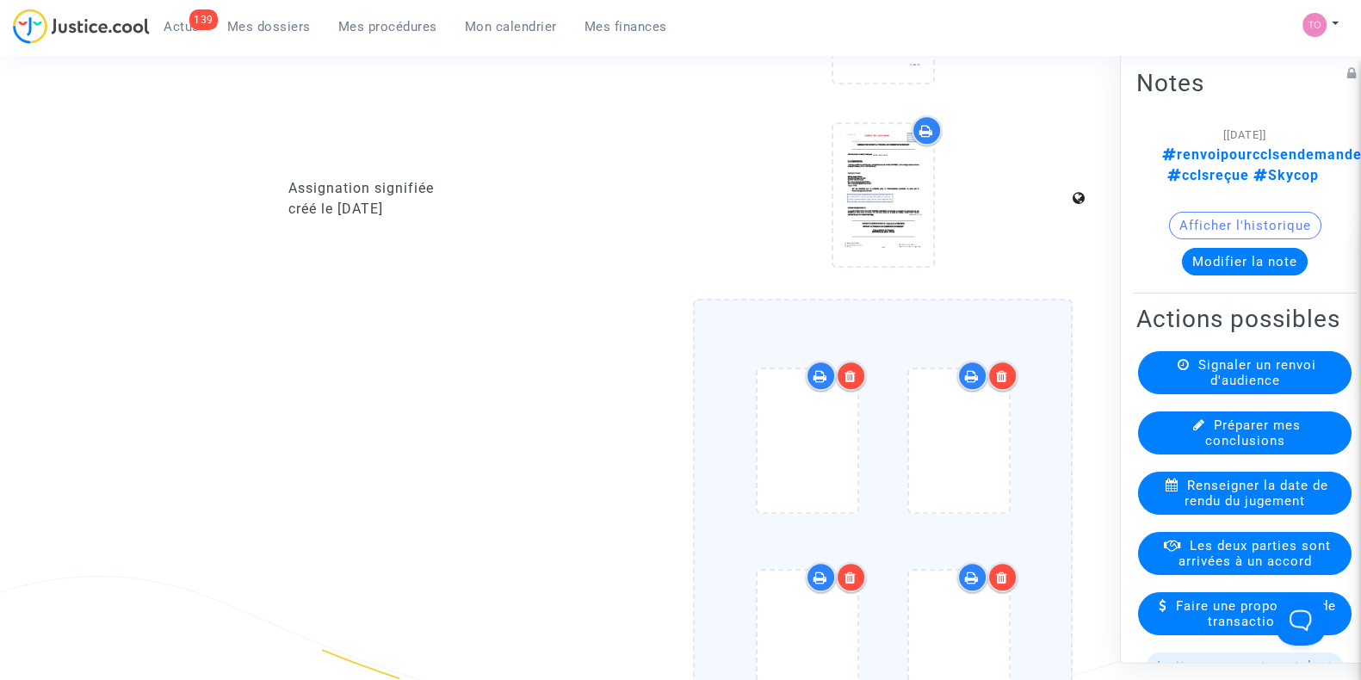
click at [0, 0] on input "Ajouter un document" at bounding box center [0, 0] width 0 height 0
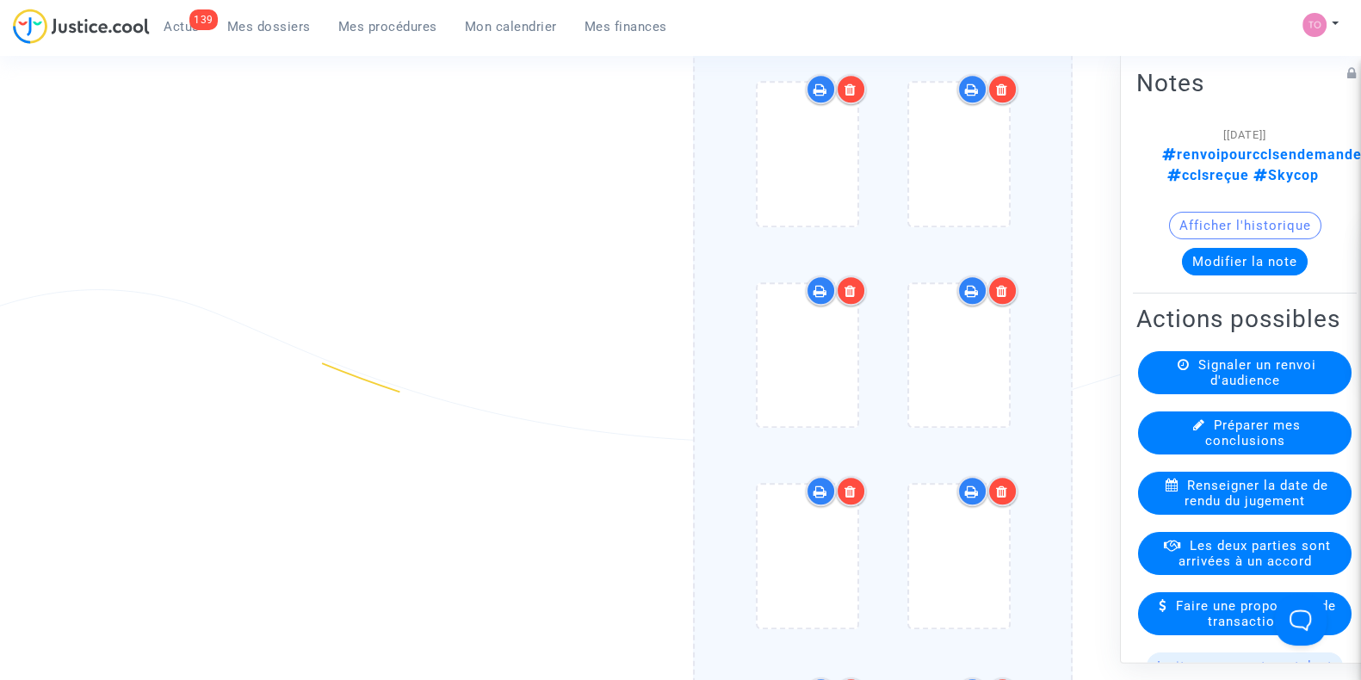
scroll to position [1626, 0]
click at [850, 86] on icon at bounding box center [851, 90] width 12 height 14
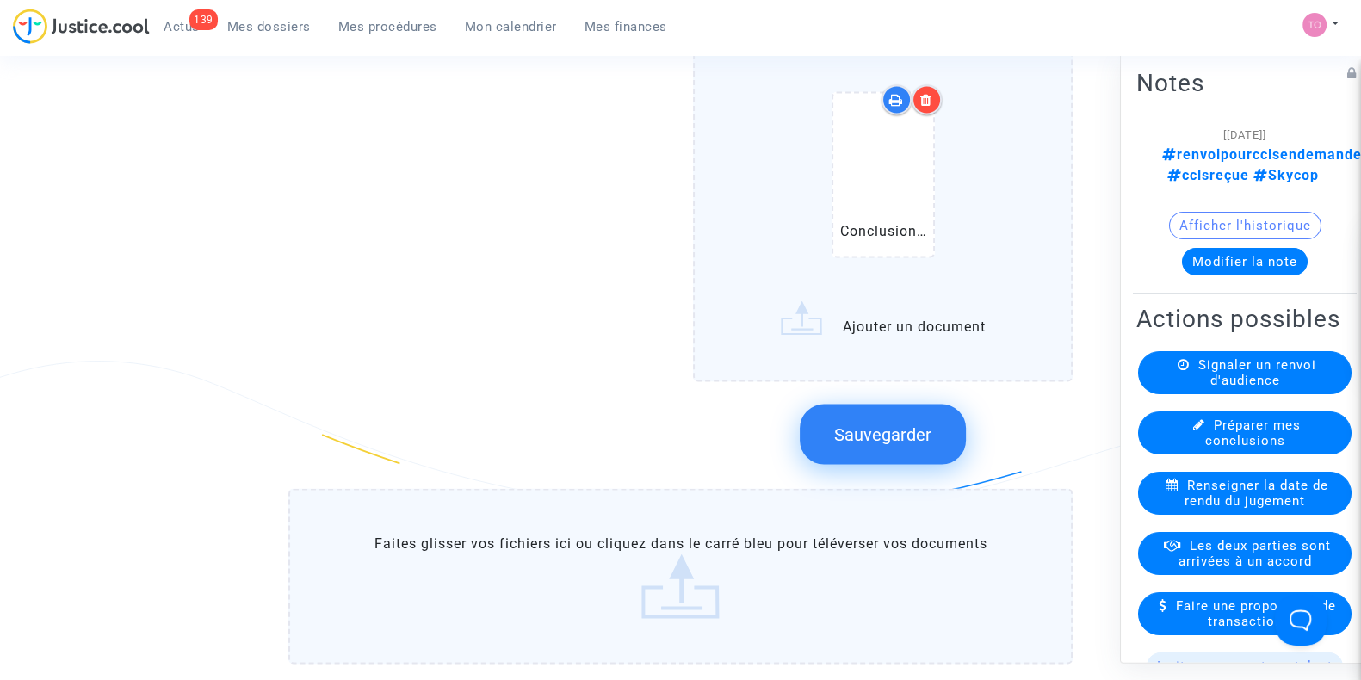
scroll to position [3828, 0]
click at [853, 433] on button "Sauvegarder" at bounding box center [883, 432] width 166 height 60
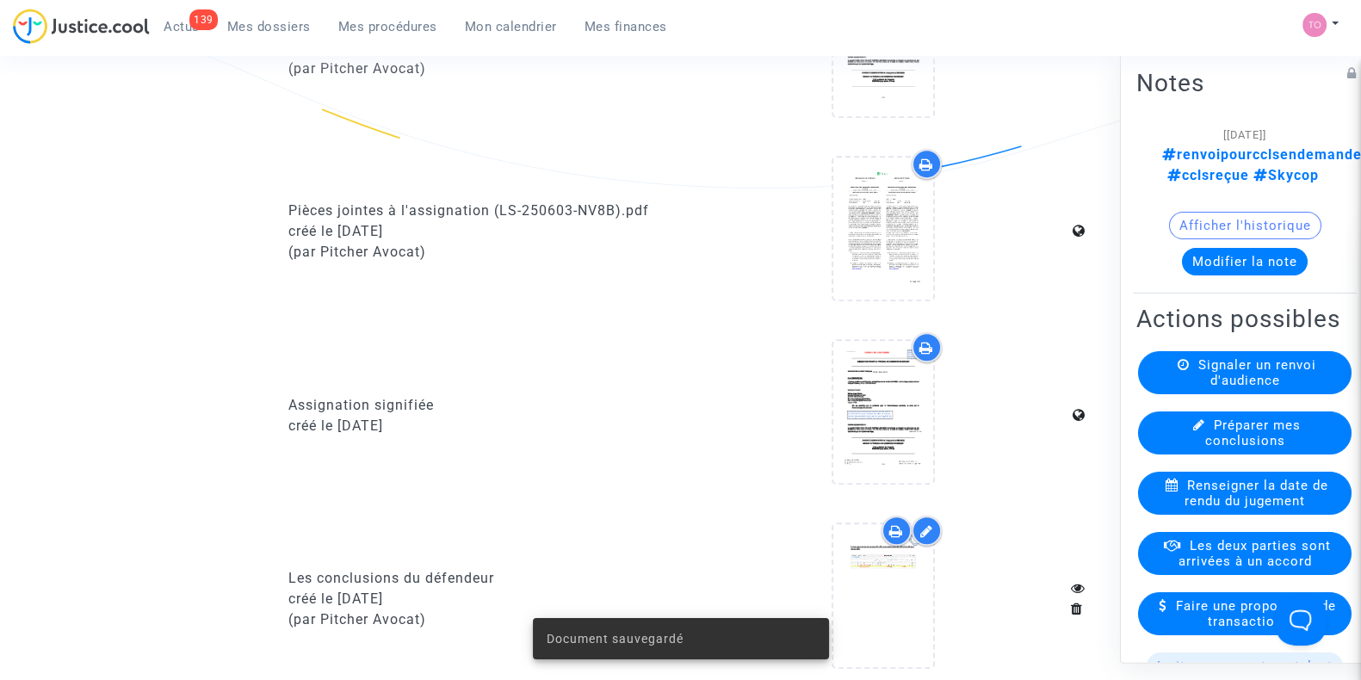
scroll to position [1157, 0]
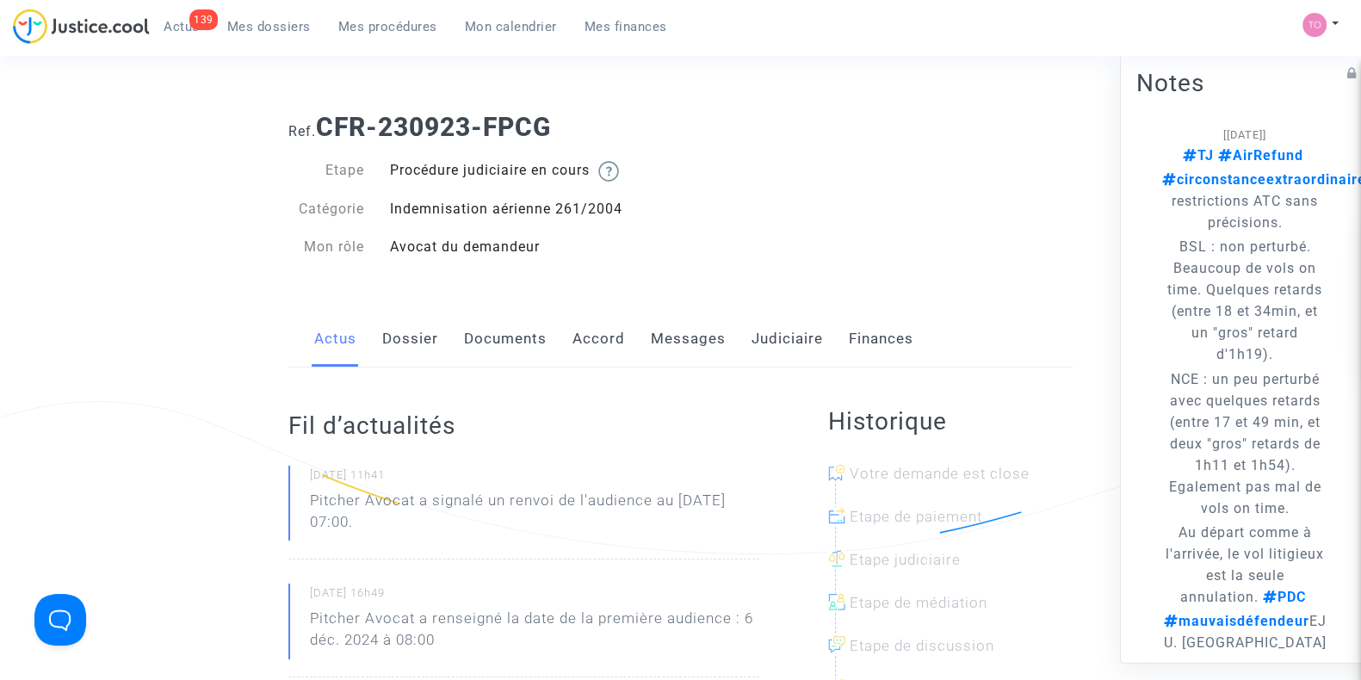
click at [399, 340] on link "Dossier" at bounding box center [410, 339] width 56 height 57
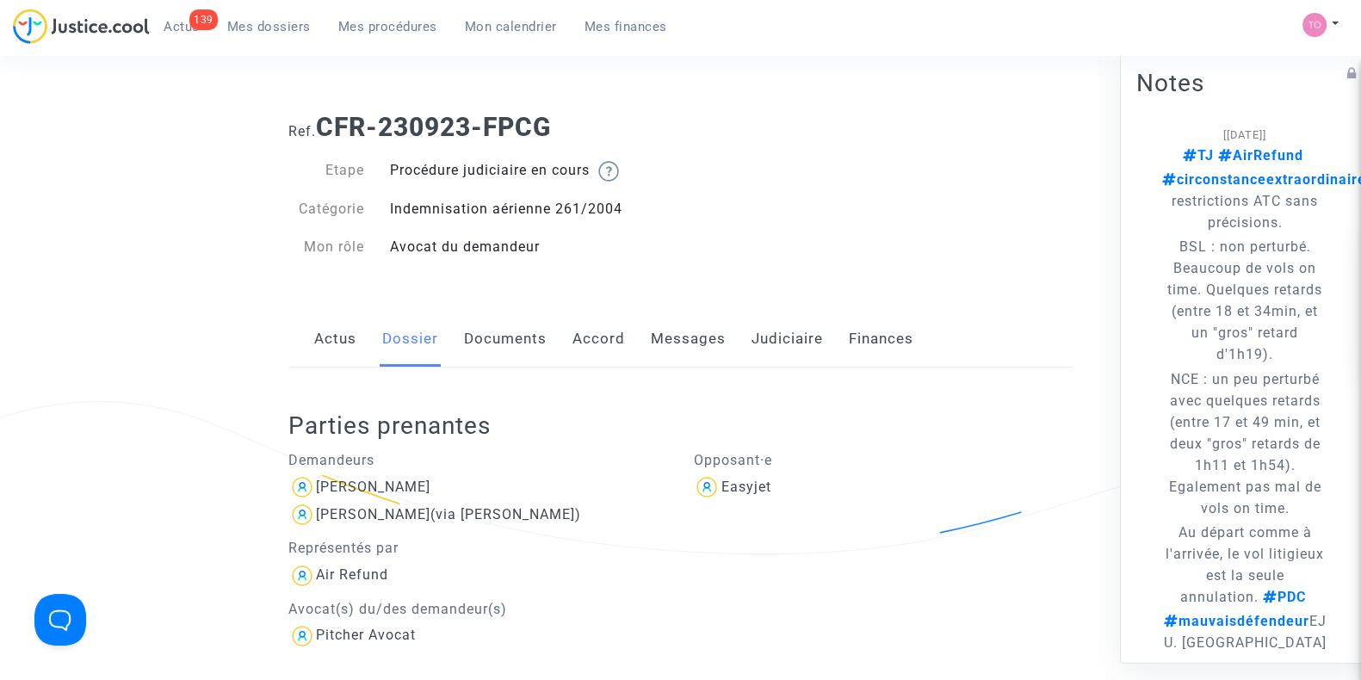
click at [677, 343] on link "Messages" at bounding box center [688, 339] width 75 height 57
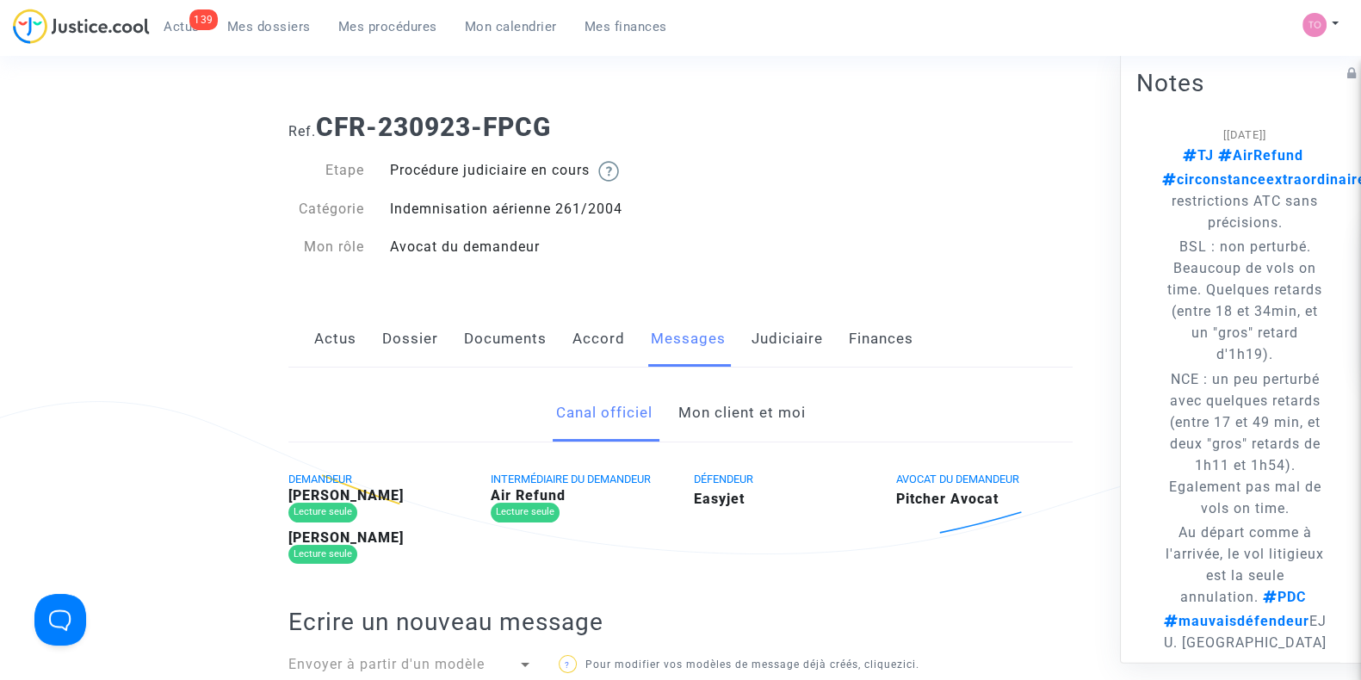
click at [592, 337] on link "Accord" at bounding box center [599, 339] width 53 height 57
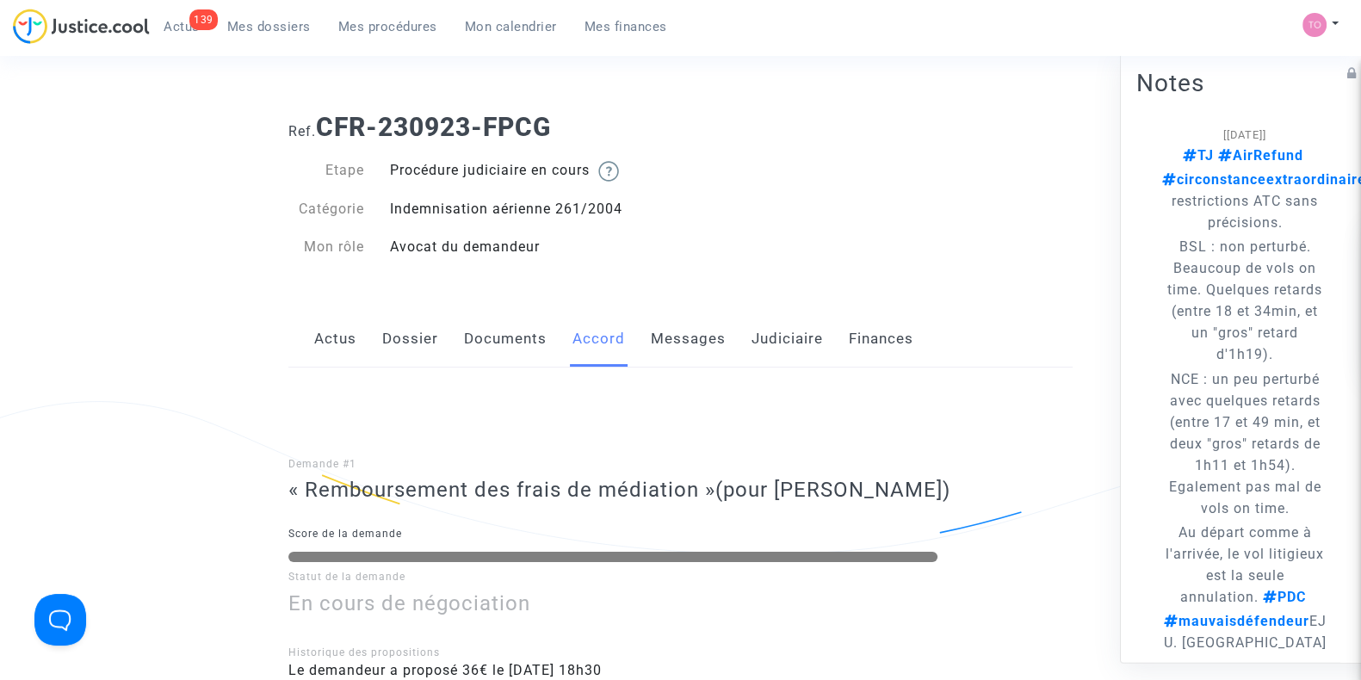
click at [498, 336] on link "Documents" at bounding box center [505, 339] width 83 height 57
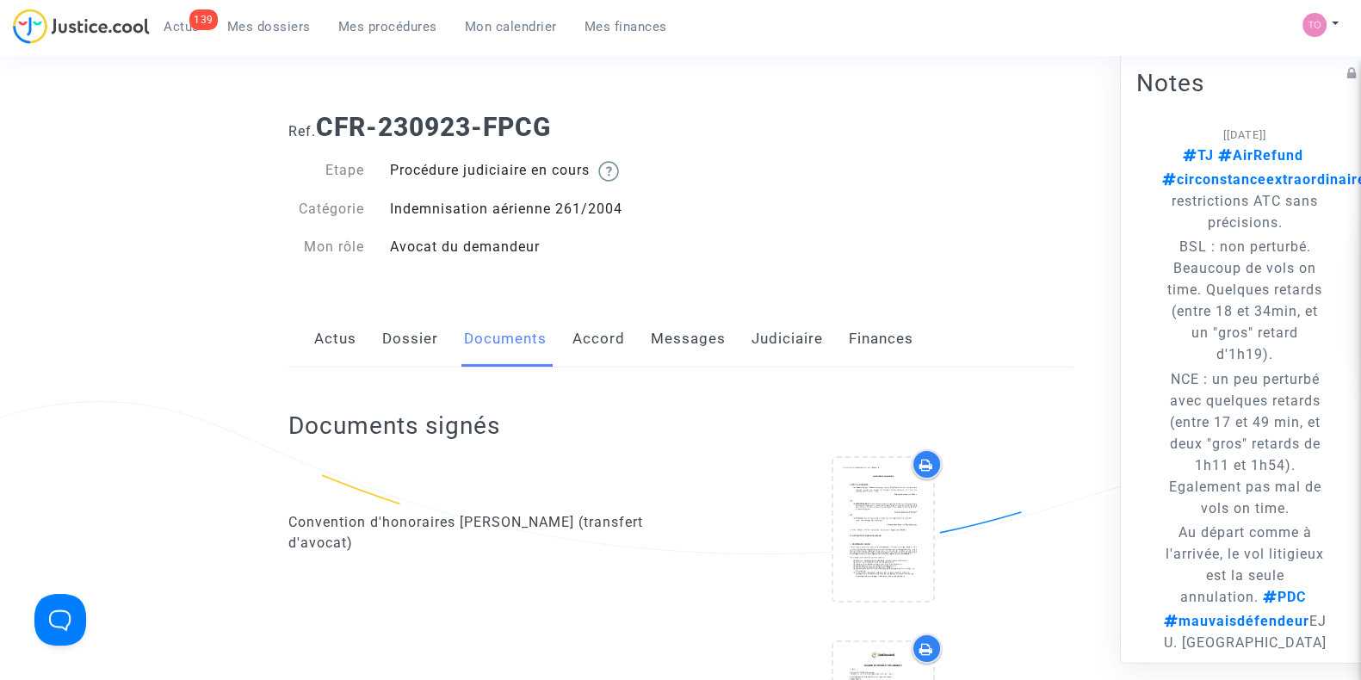
click at [425, 355] on link "Dossier" at bounding box center [410, 339] width 56 height 57
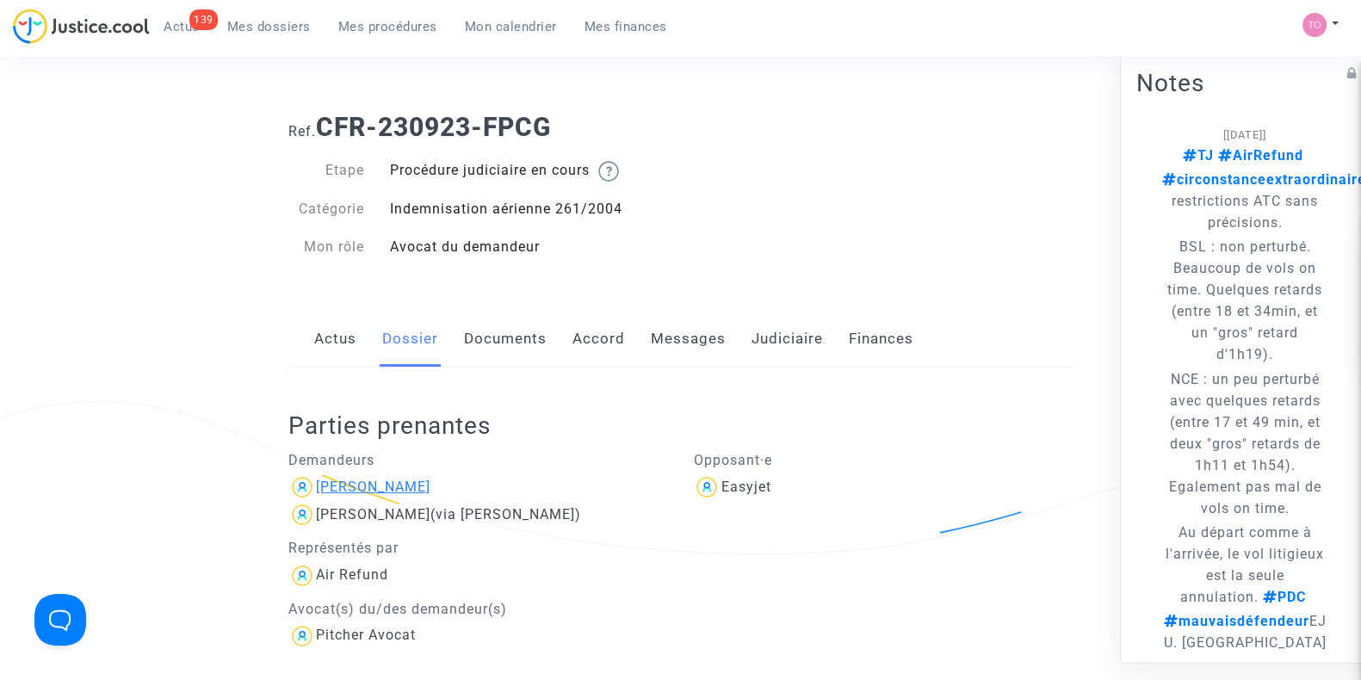
click at [390, 489] on div "[PERSON_NAME]" at bounding box center [373, 487] width 115 height 16
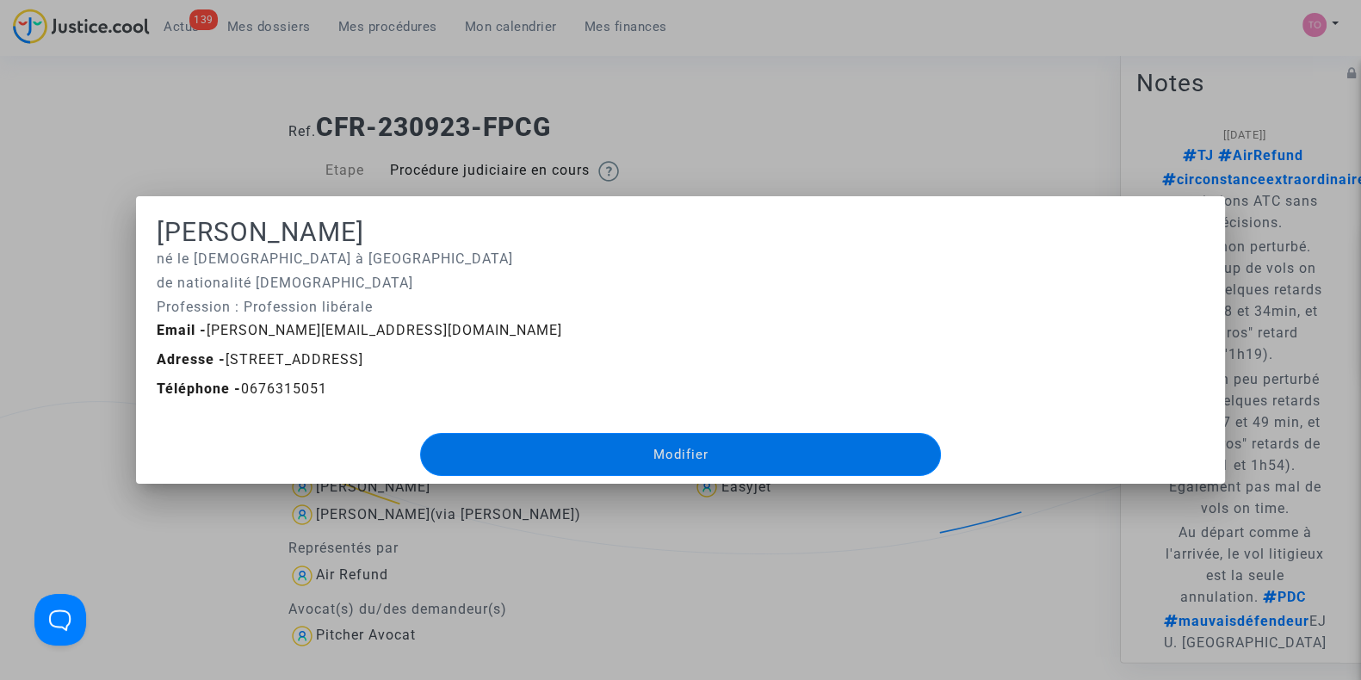
click at [739, 147] on div at bounding box center [680, 340] width 1361 height 680
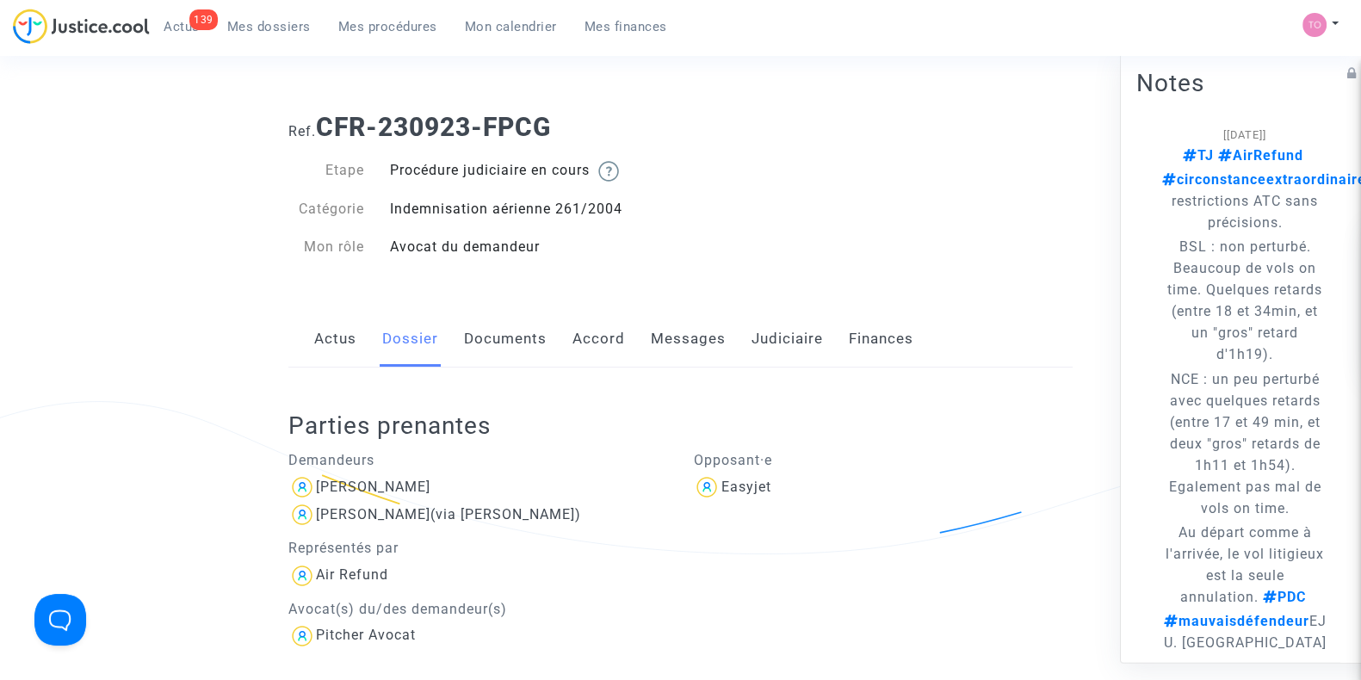
click at [511, 34] on span "Mon calendrier" at bounding box center [511, 26] width 92 height 15
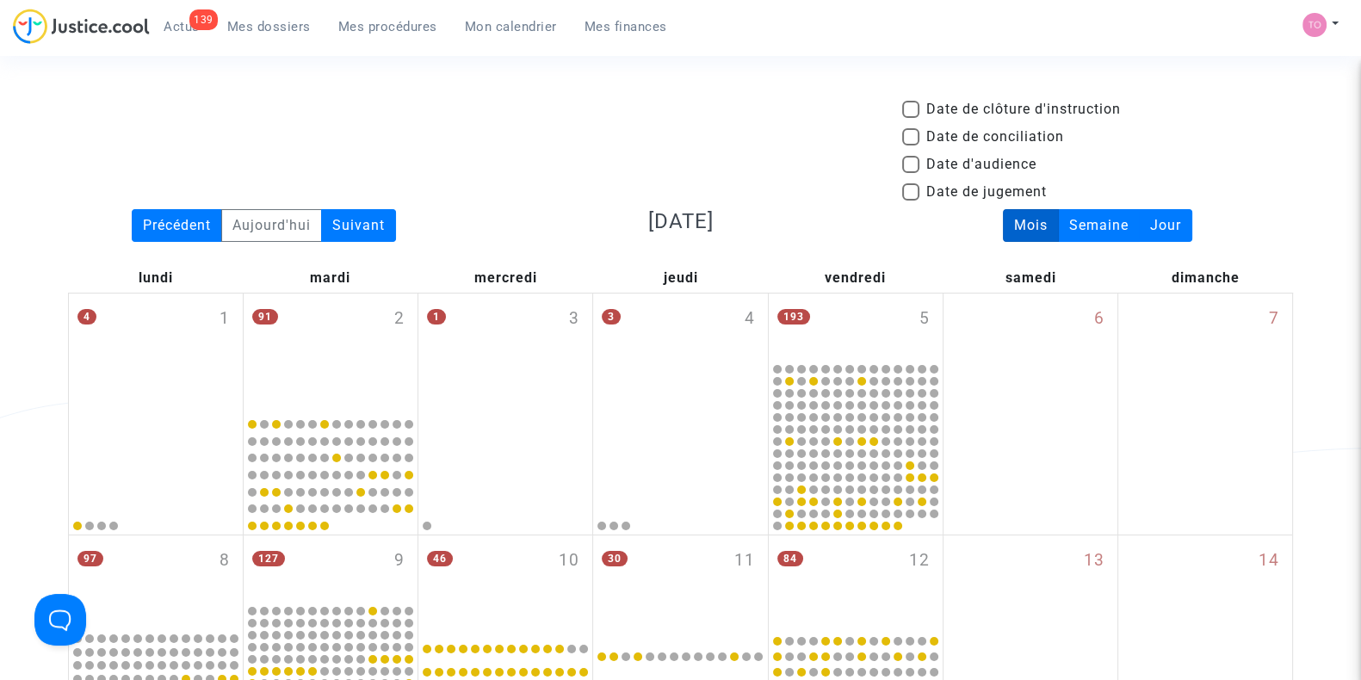
click at [526, 26] on span "Mon calendrier" at bounding box center [511, 26] width 92 height 15
click at [905, 158] on span at bounding box center [910, 164] width 17 height 17
click at [910, 173] on input "Date d'audience" at bounding box center [910, 173] width 1 height 1
checkbox input "true"
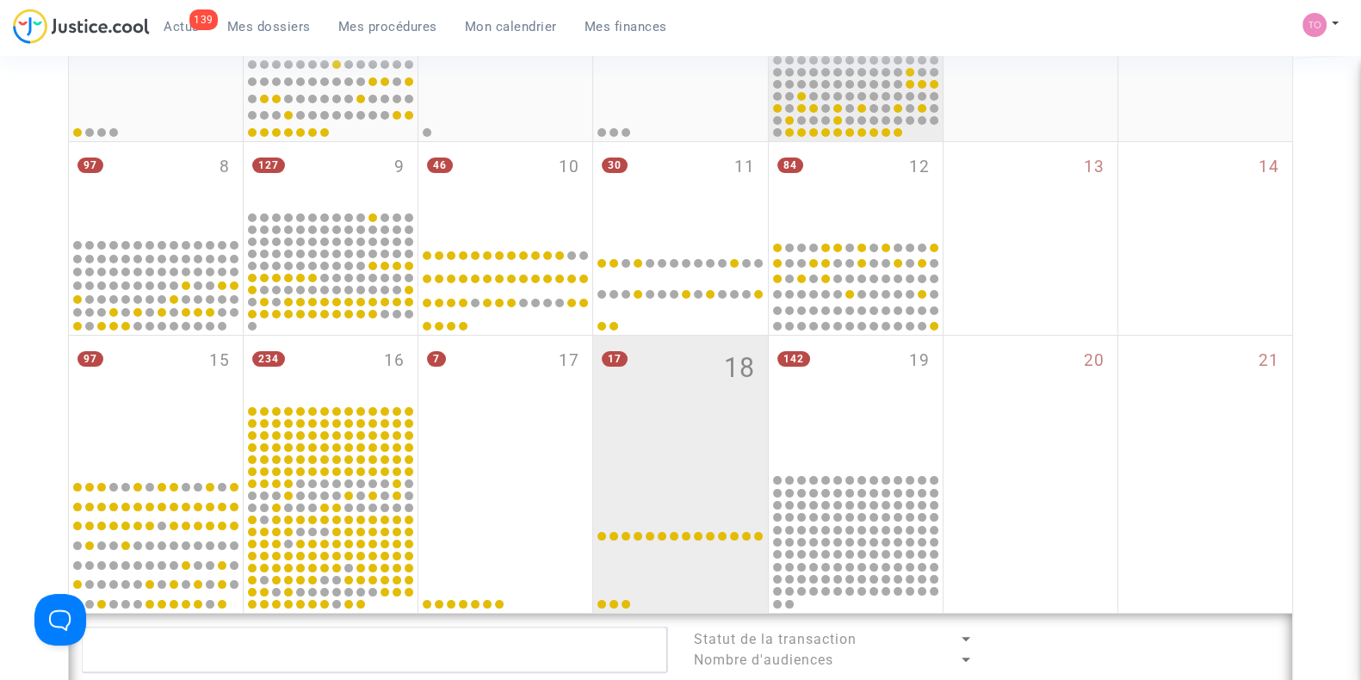
scroll to position [488, 0]
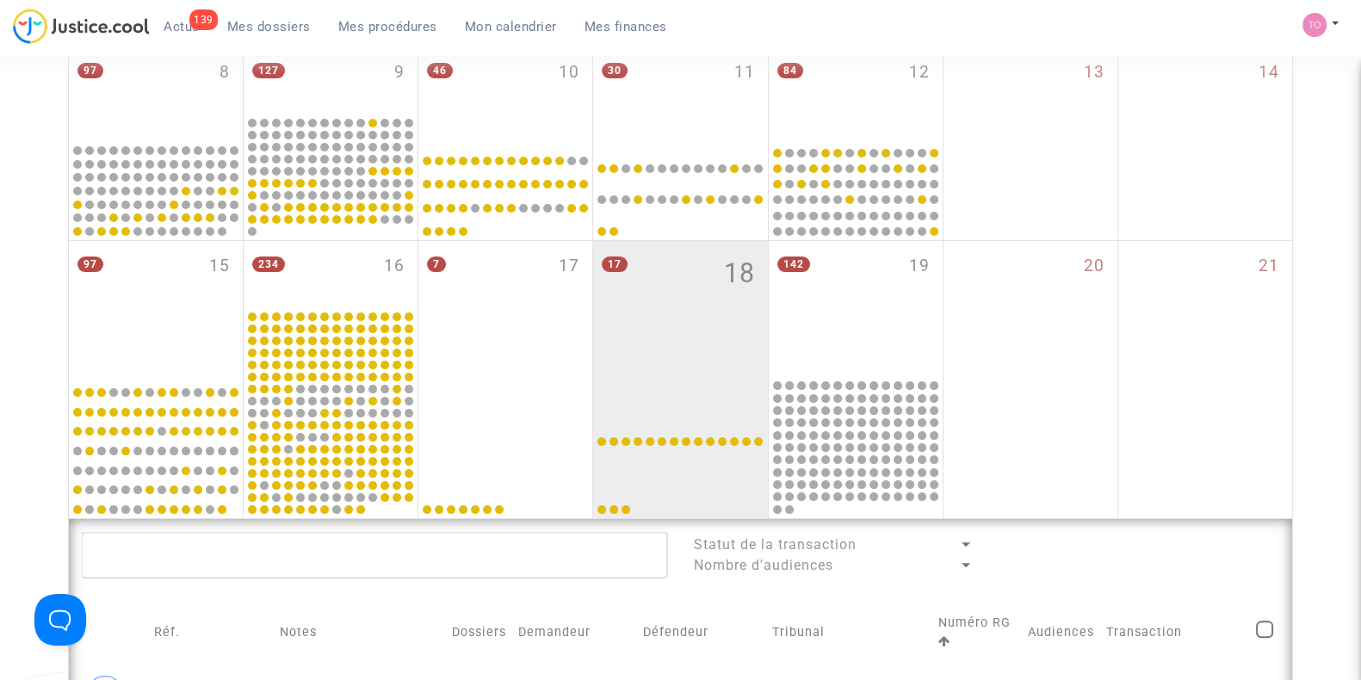
click at [863, 318] on div "142 19" at bounding box center [856, 309] width 174 height 136
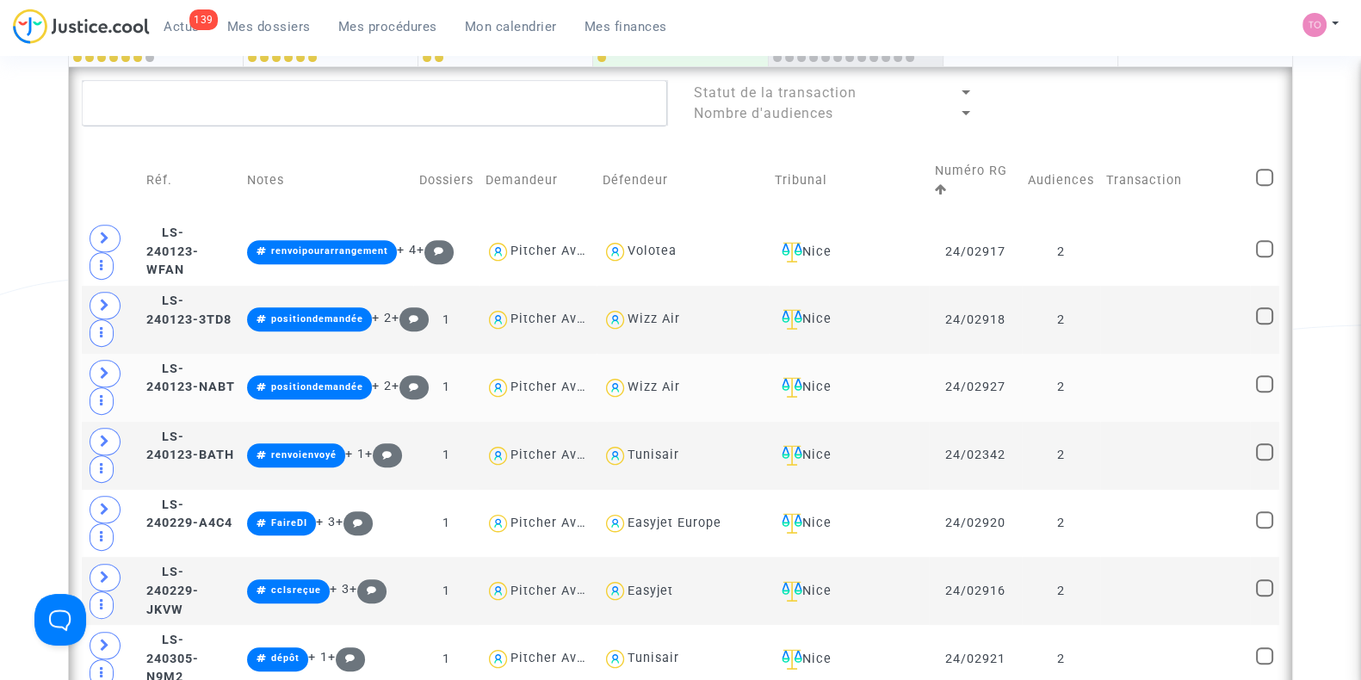
scroll to position [877, 0]
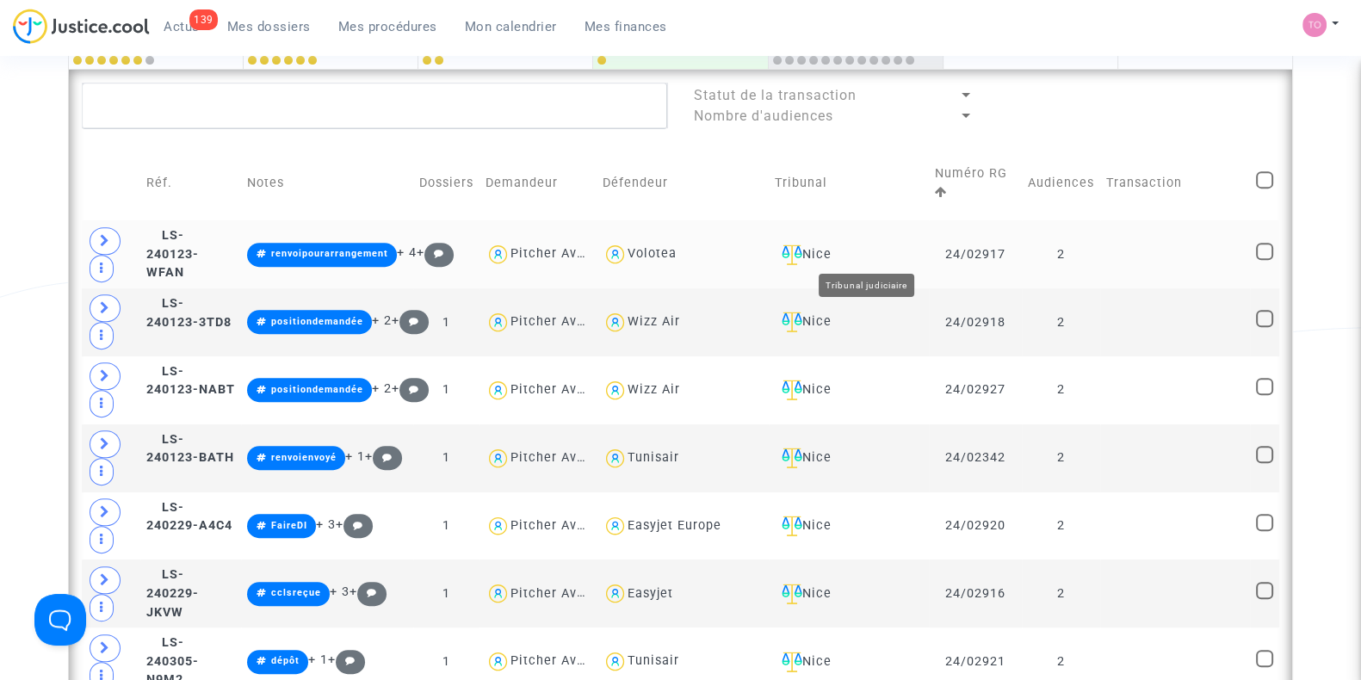
click at [878, 251] on div "Nice" at bounding box center [849, 254] width 148 height 21
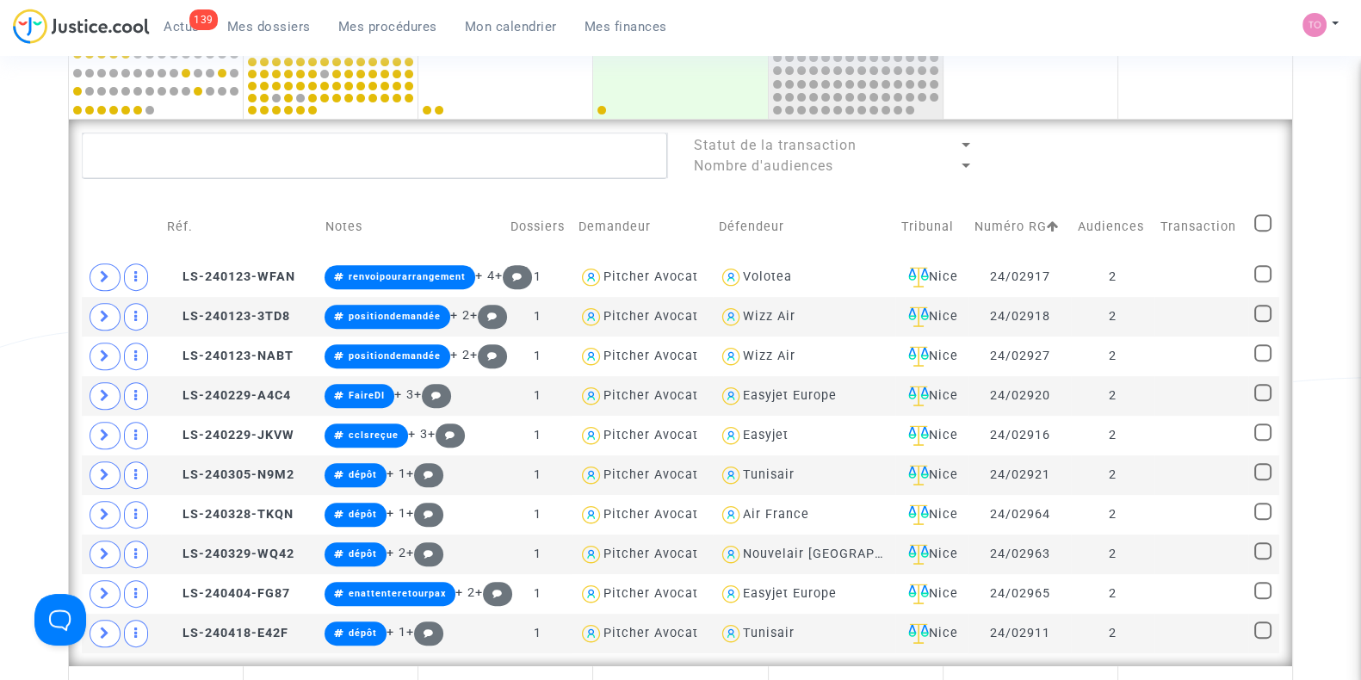
scroll to position [826, 0]
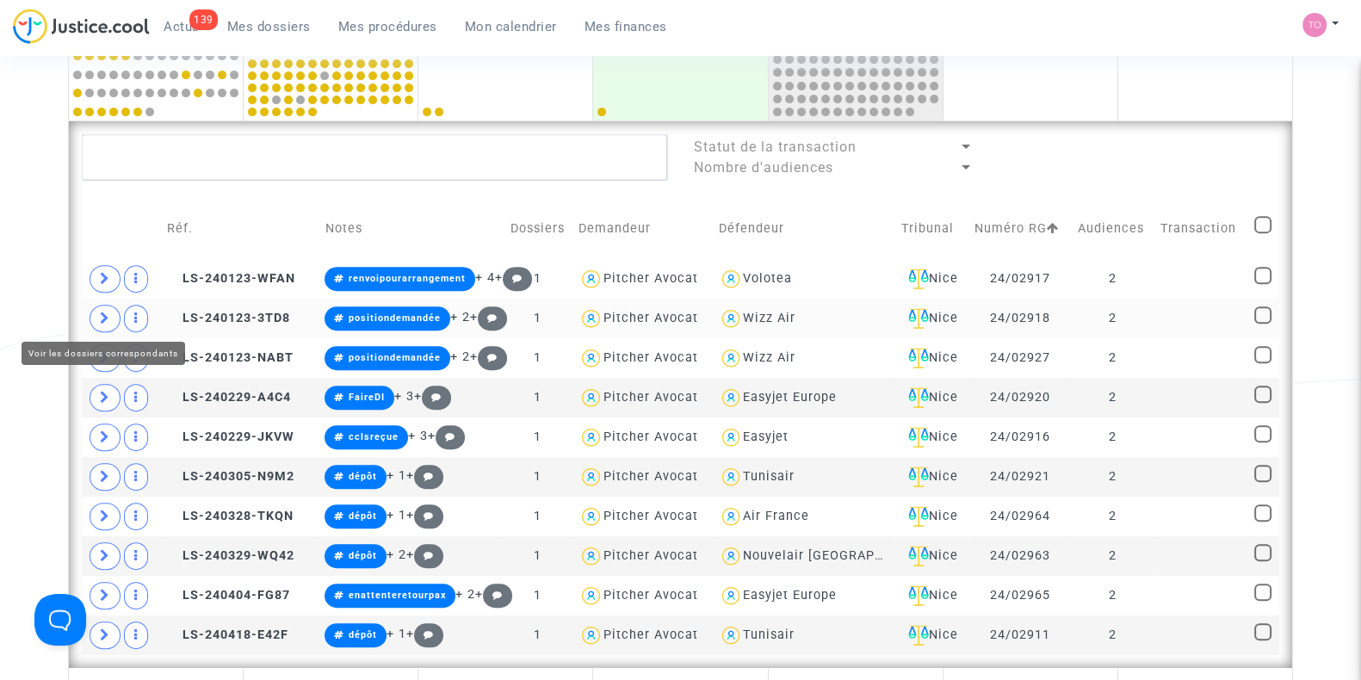
click at [107, 313] on icon at bounding box center [105, 318] width 10 height 13
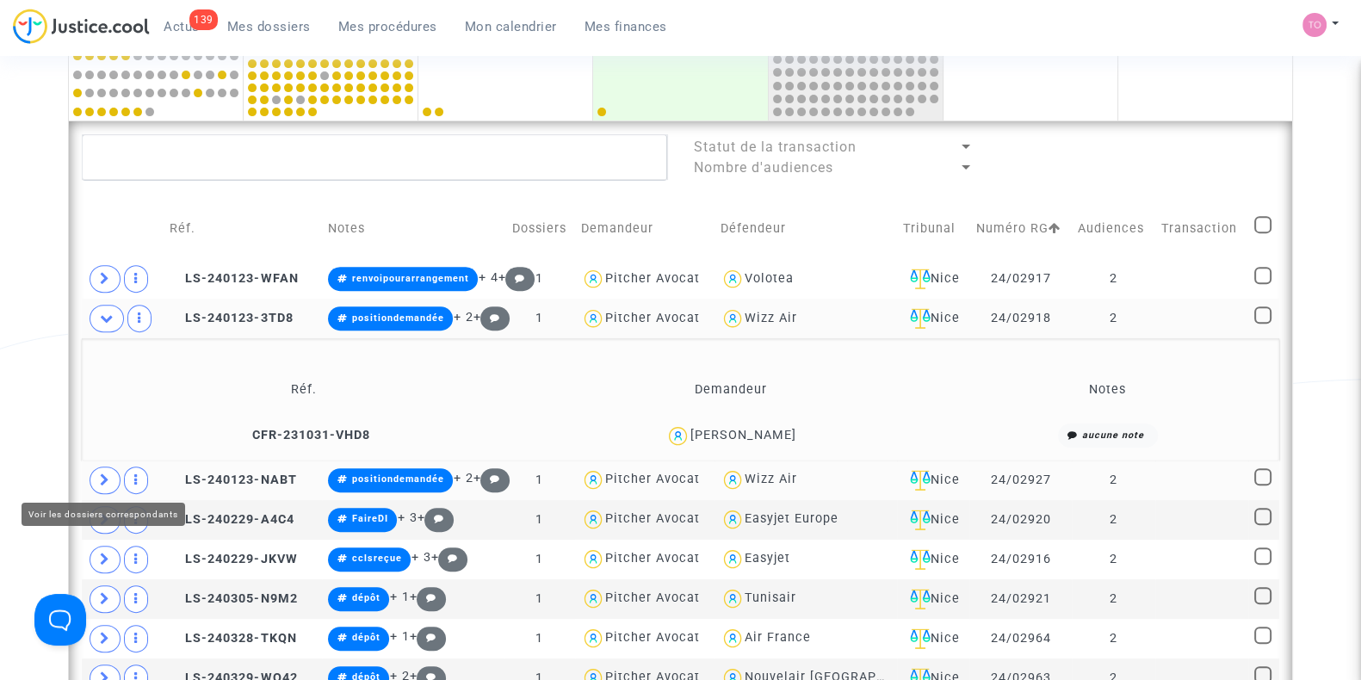
click at [100, 475] on icon at bounding box center [105, 479] width 10 height 13
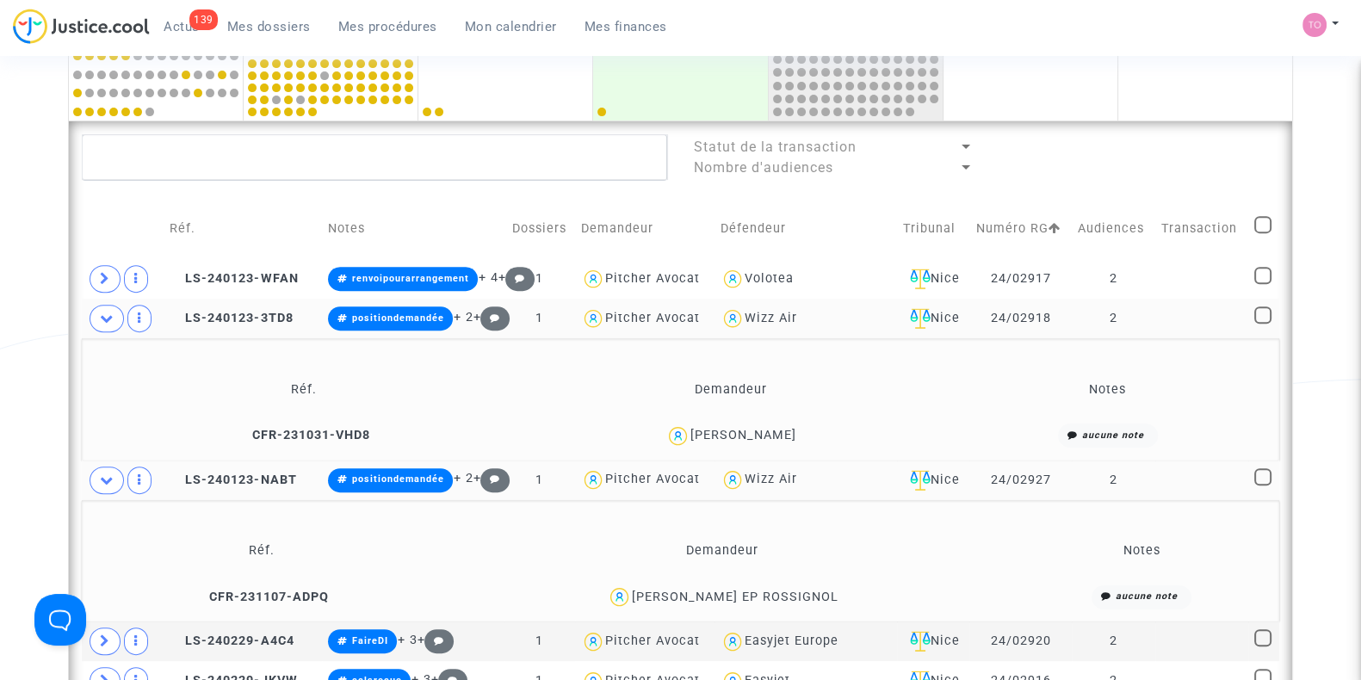
click at [51, 416] on div "Date de clôture d'instruction Date de conciliation Date d'audience Date de juge…" at bounding box center [680, 274] width 1361 height 2002
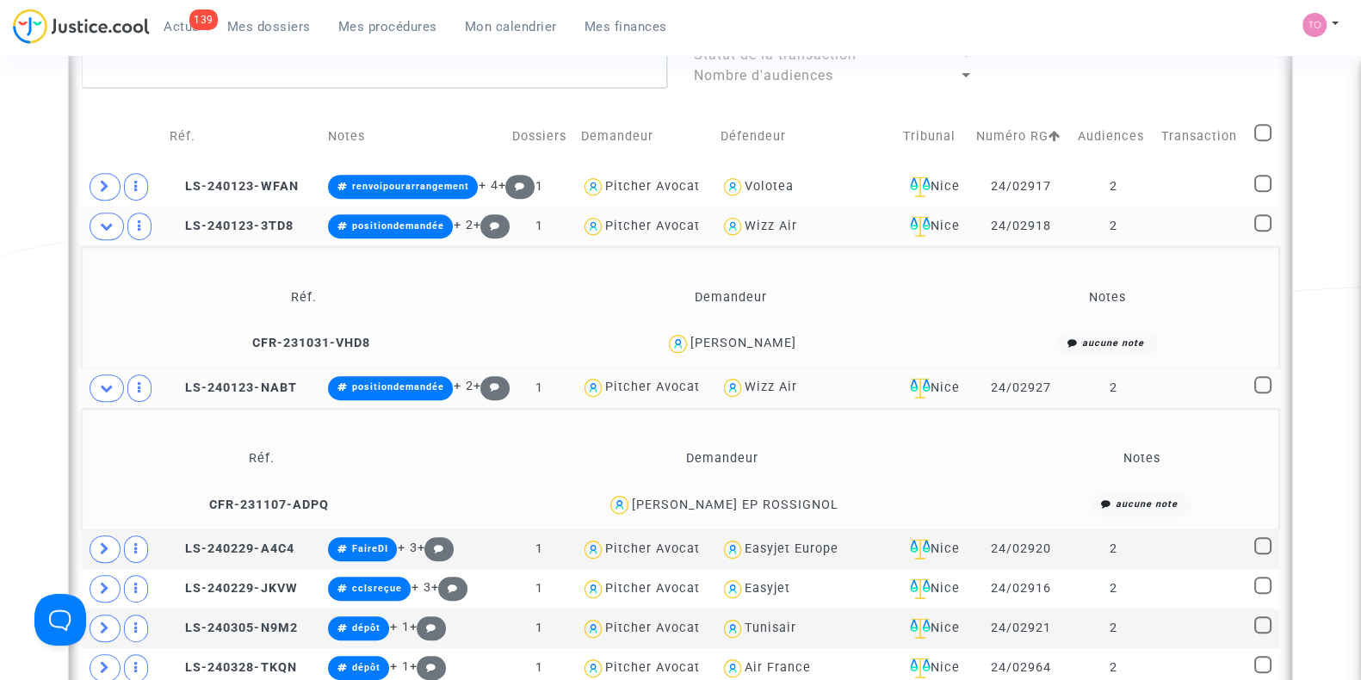
scroll to position [919, 0]
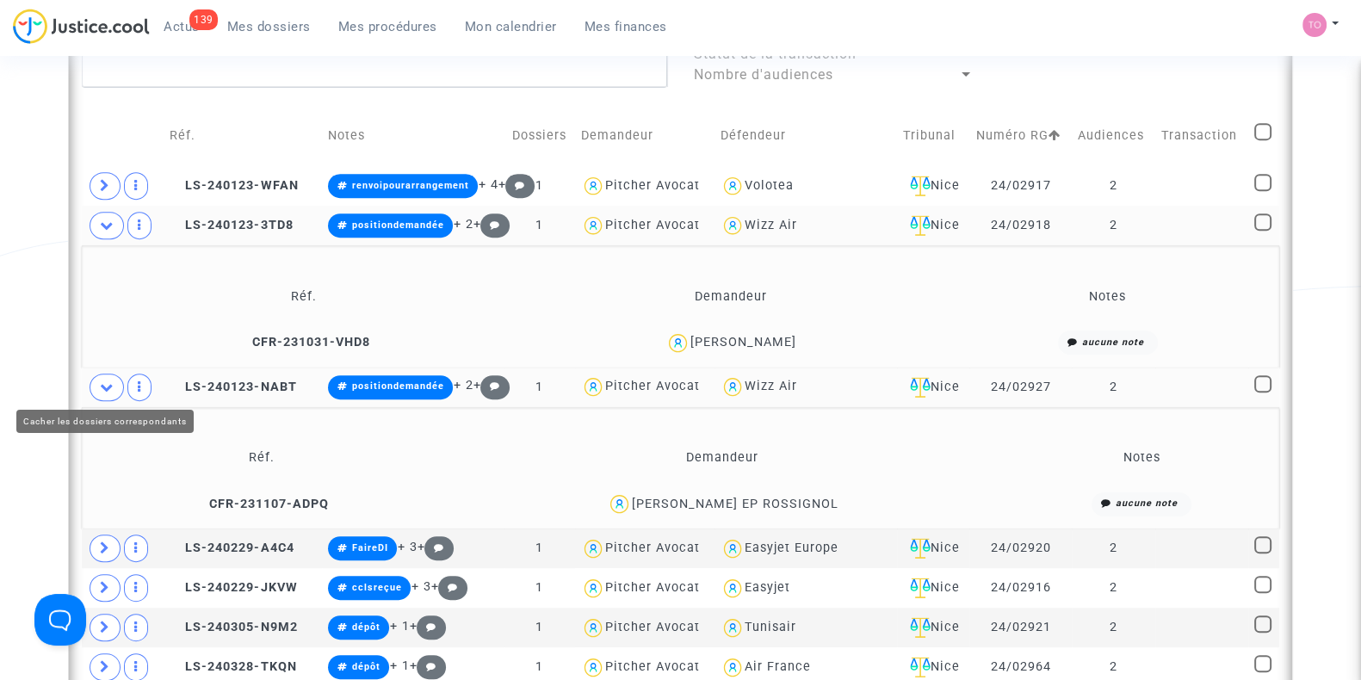
click at [102, 381] on icon at bounding box center [107, 387] width 14 height 13
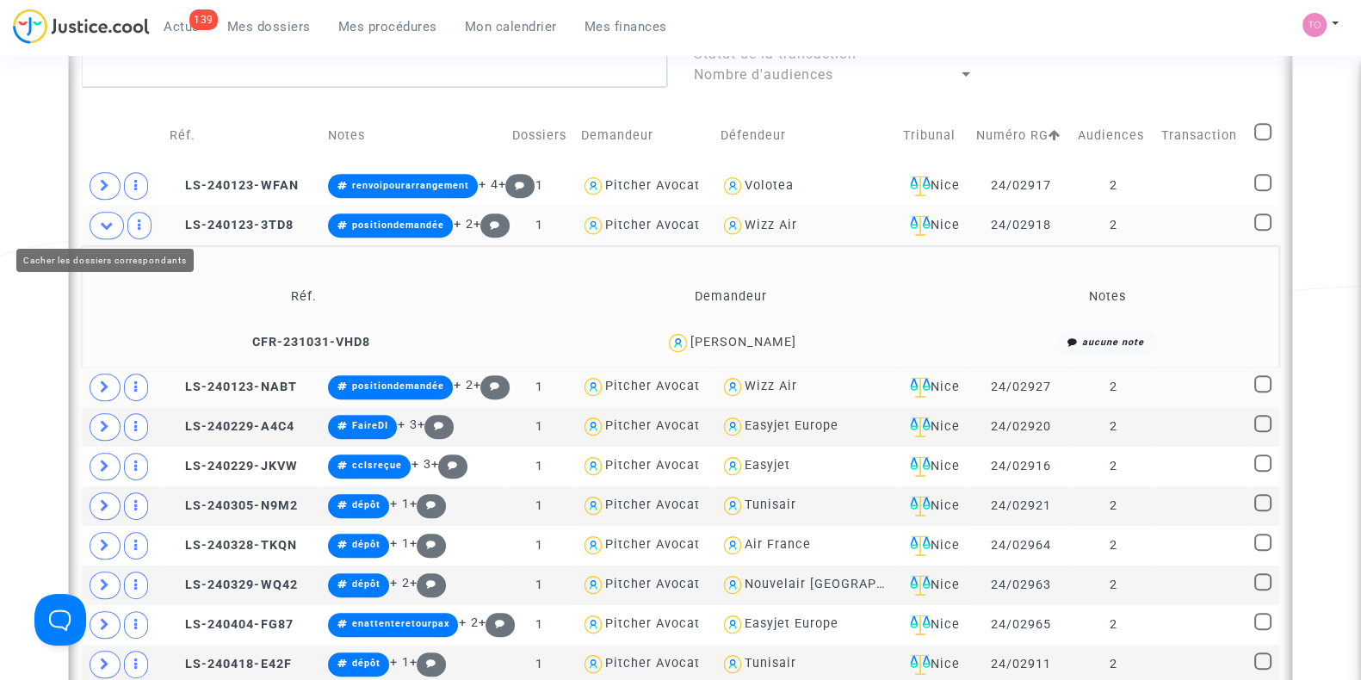
click at [98, 221] on span at bounding box center [107, 226] width 34 height 28
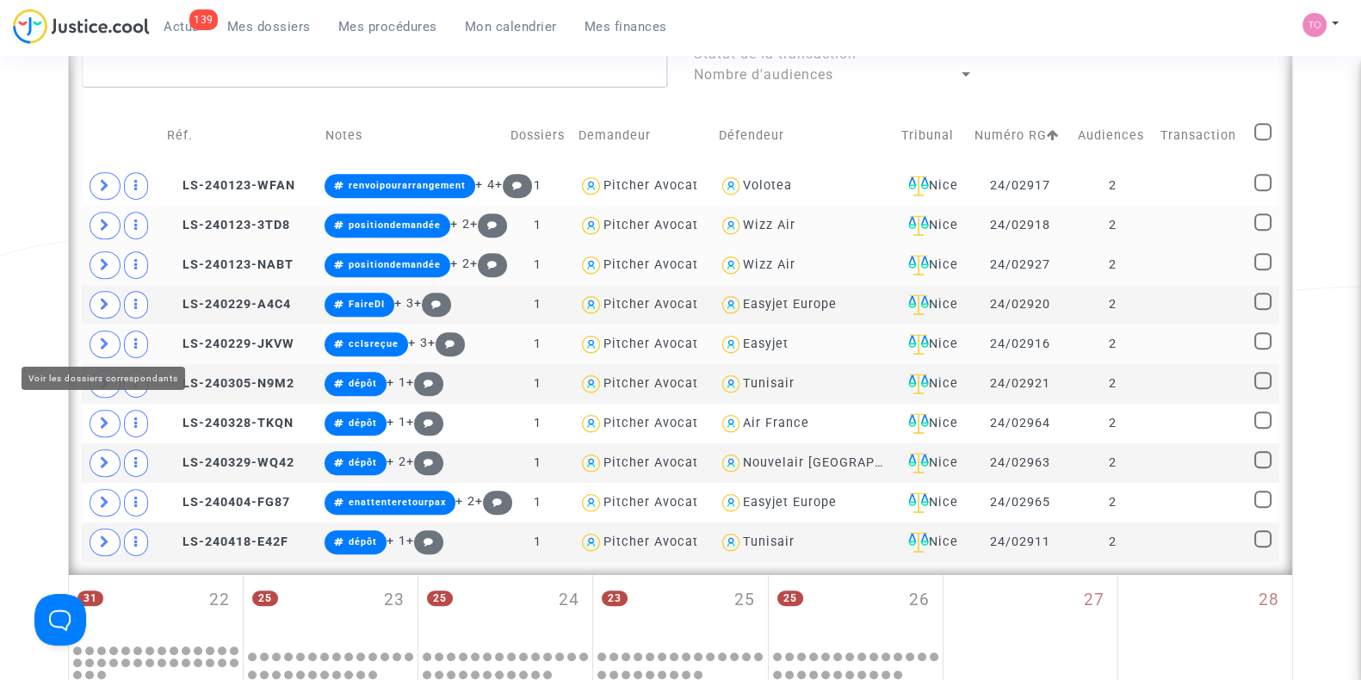
click at [96, 337] on span at bounding box center [105, 345] width 31 height 28
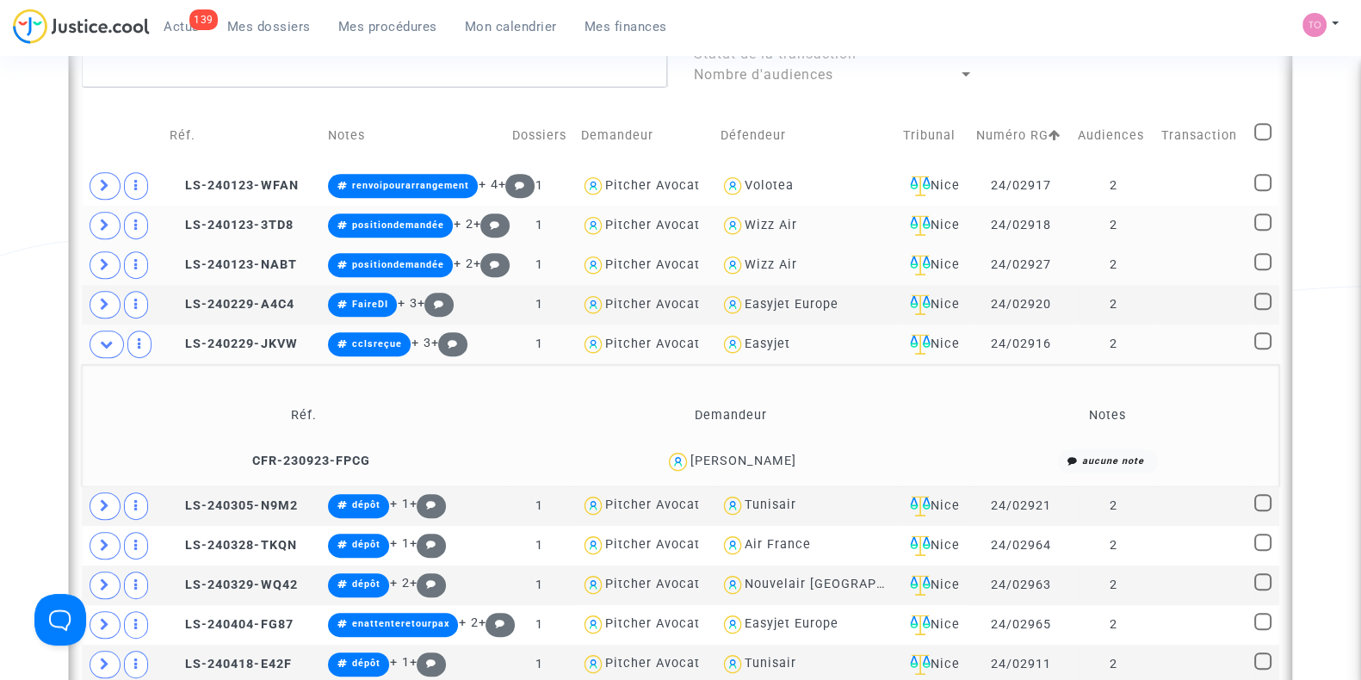
click at [766, 455] on div "[PERSON_NAME]" at bounding box center [743, 461] width 106 height 15
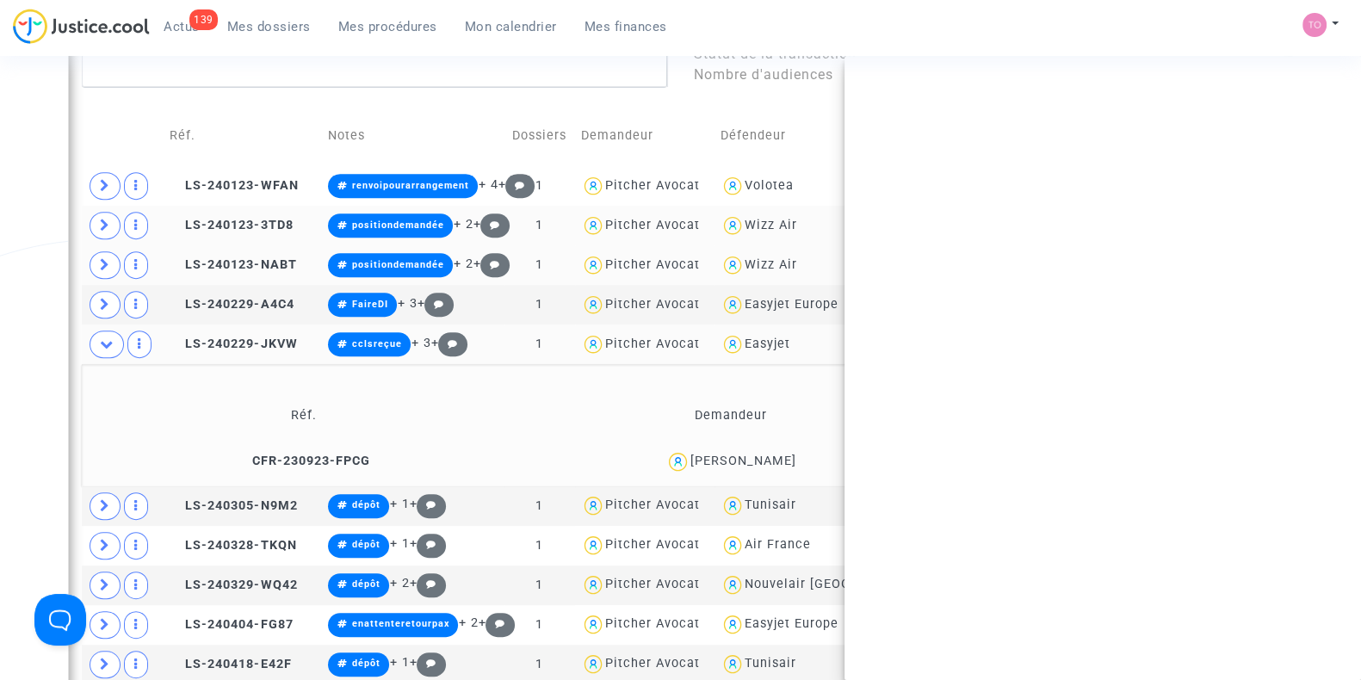
click at [766, 455] on div "[PERSON_NAME]" at bounding box center [743, 461] width 106 height 15
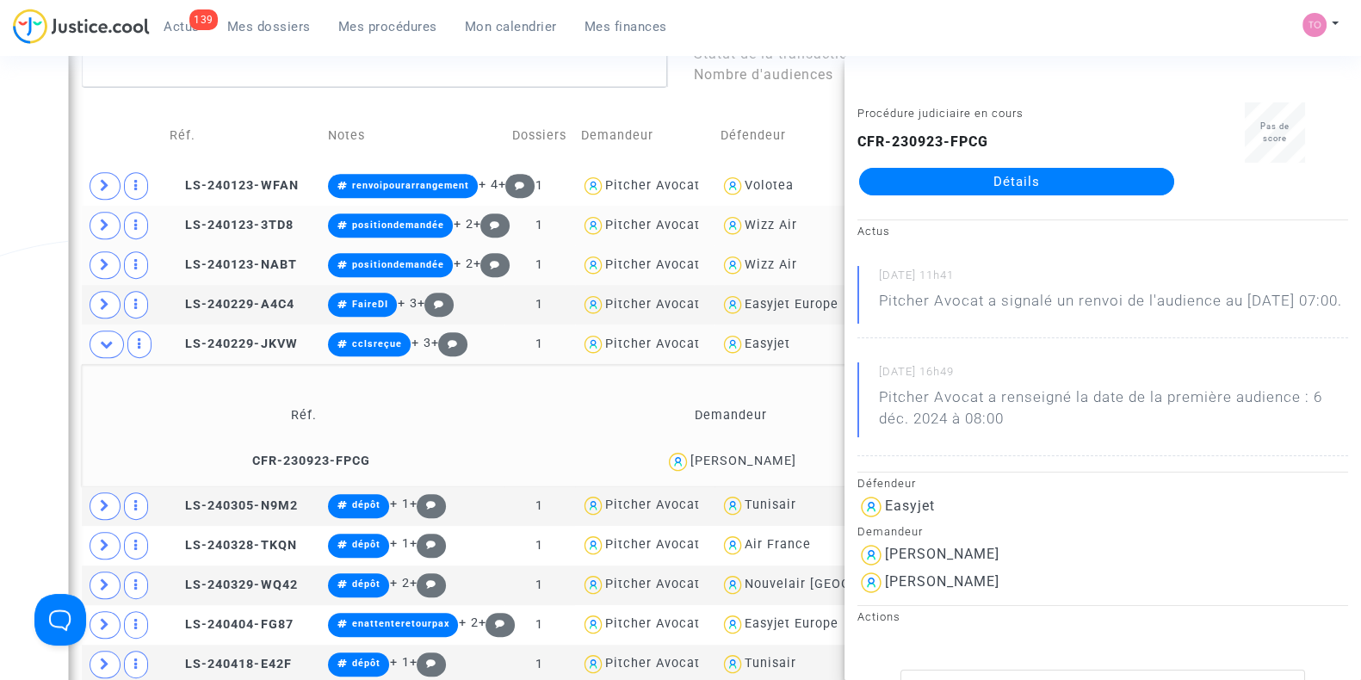
copy div "Rebischung"
click at [108, 298] on icon at bounding box center [105, 304] width 10 height 13
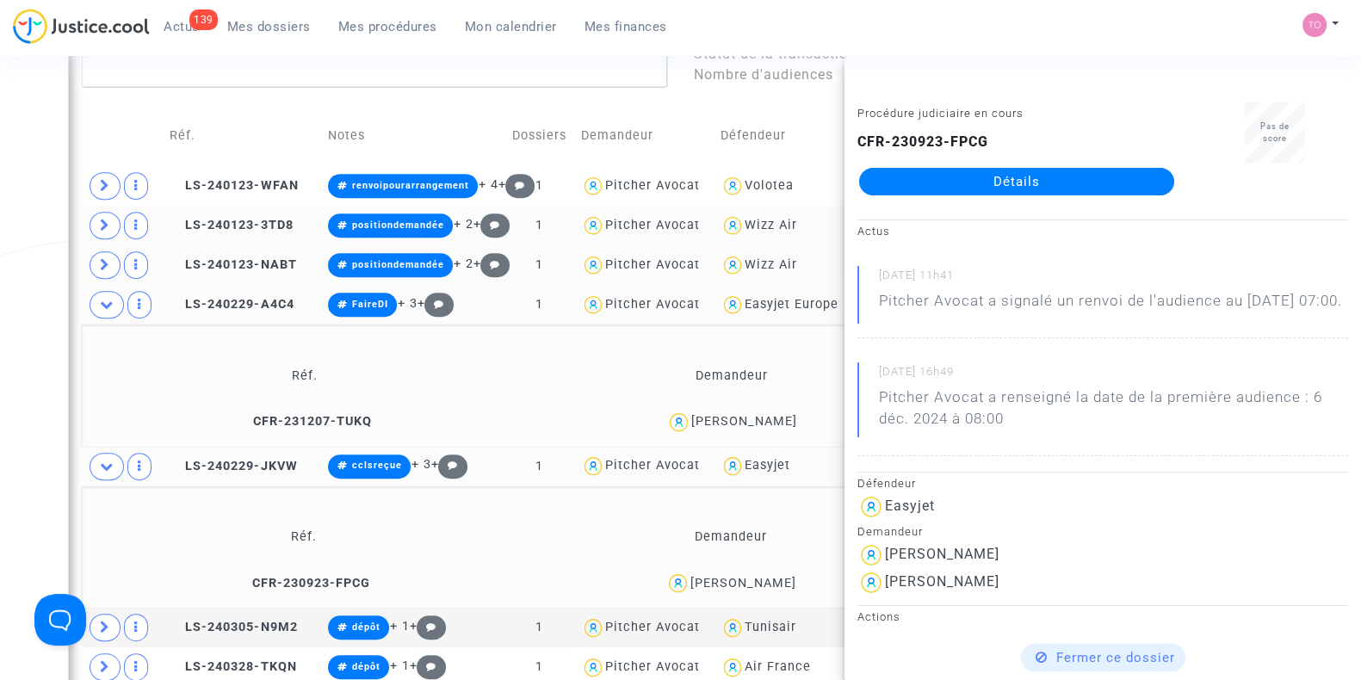
click at [769, 414] on div "[PERSON_NAME]" at bounding box center [744, 421] width 106 height 15
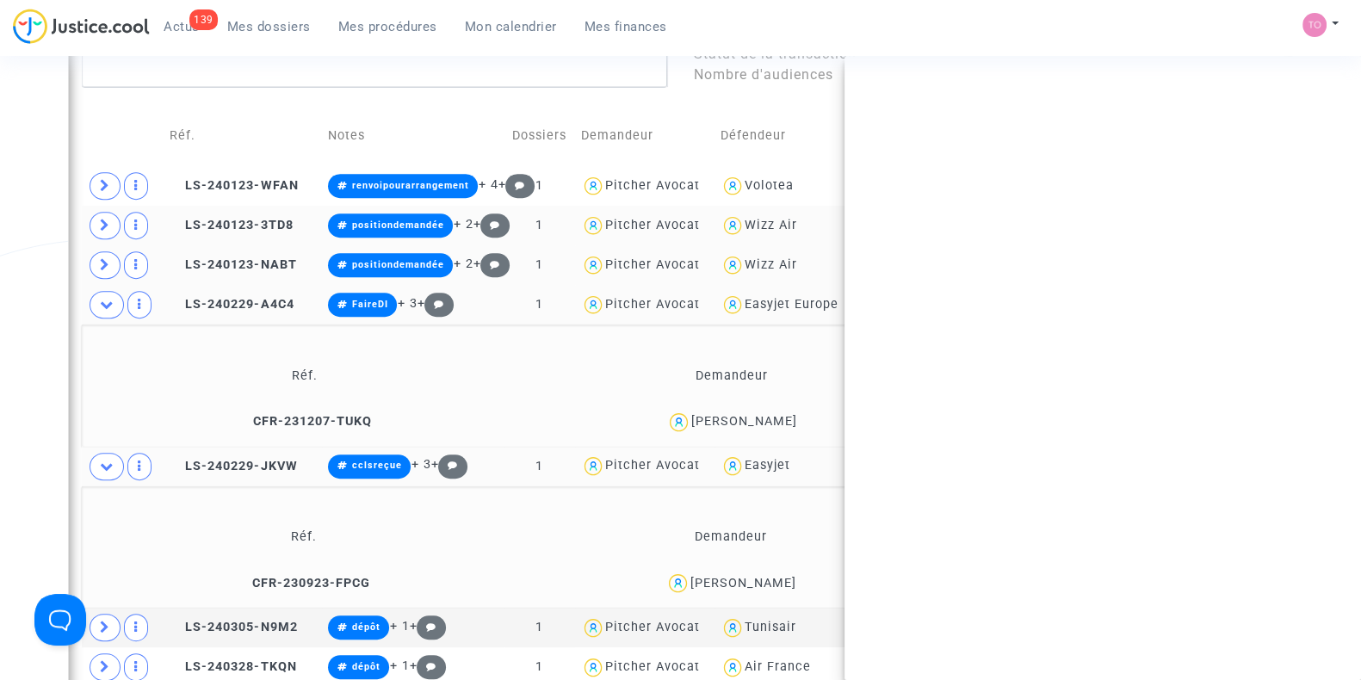
copy div "Pericard"
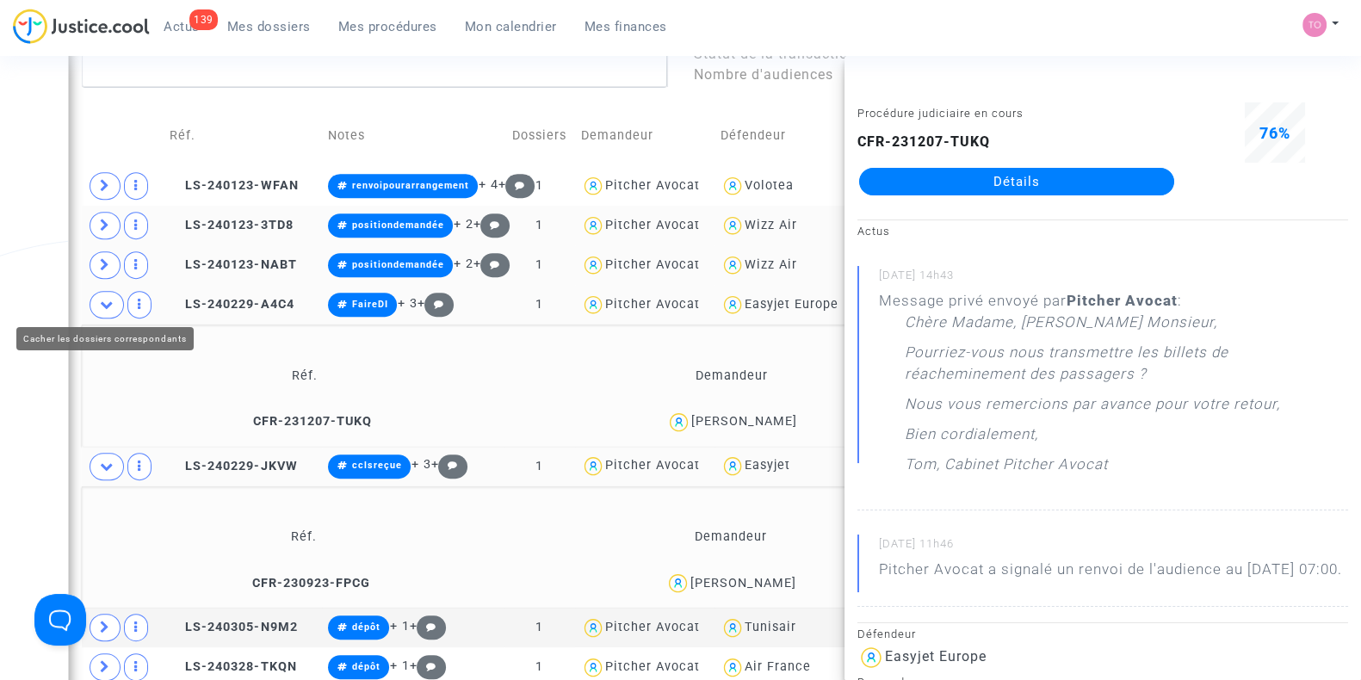
click at [103, 298] on icon at bounding box center [107, 304] width 14 height 13
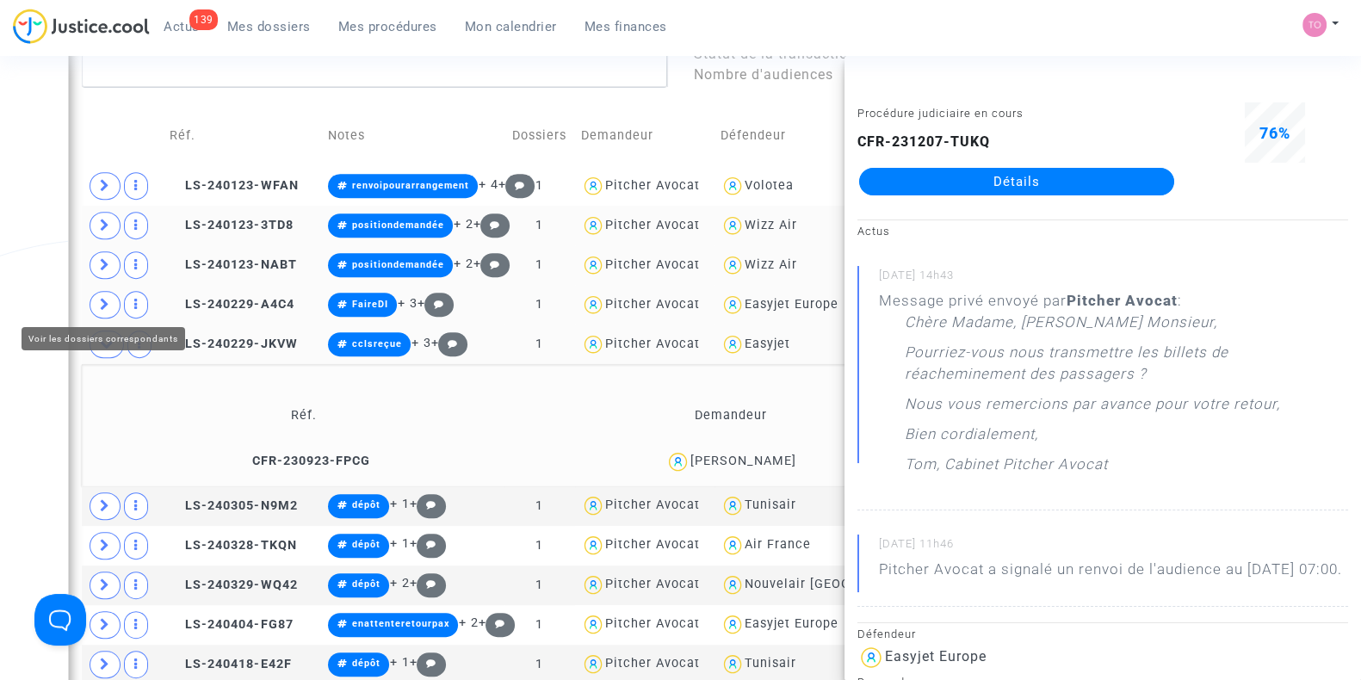
click at [100, 306] on icon at bounding box center [105, 304] width 10 height 13
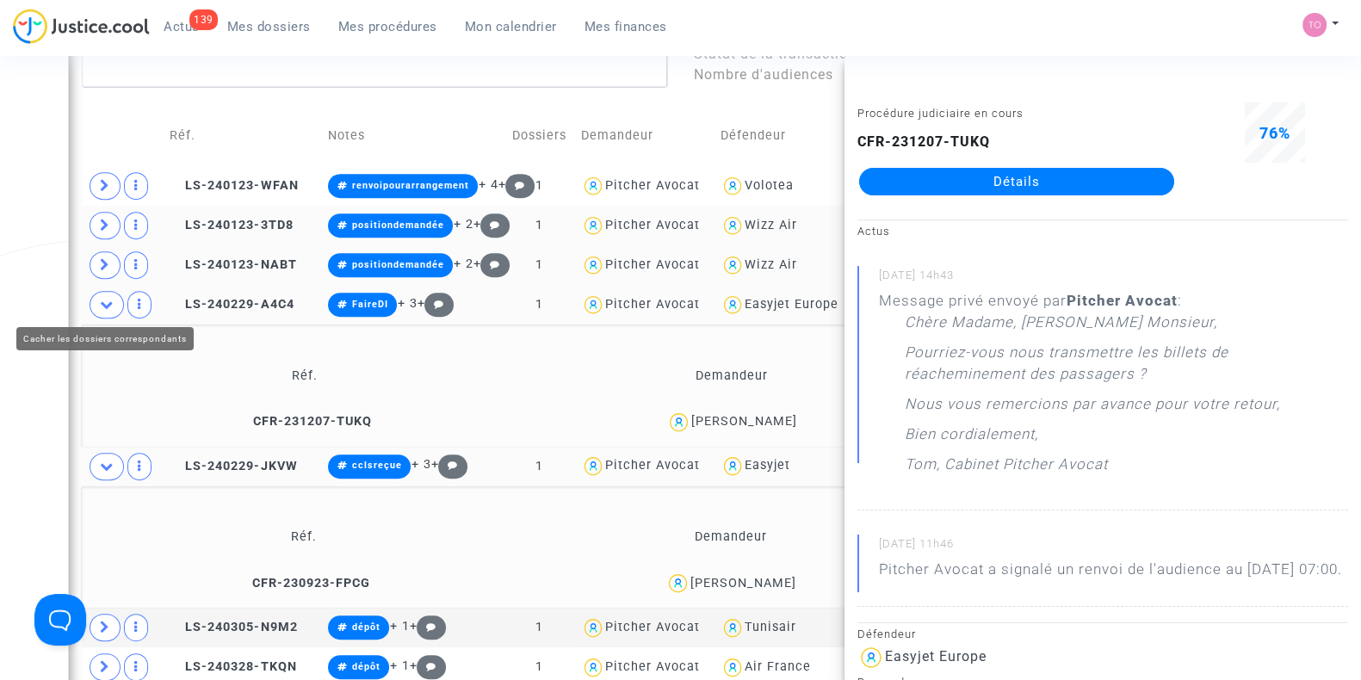
click at [100, 306] on icon at bounding box center [107, 304] width 14 height 13
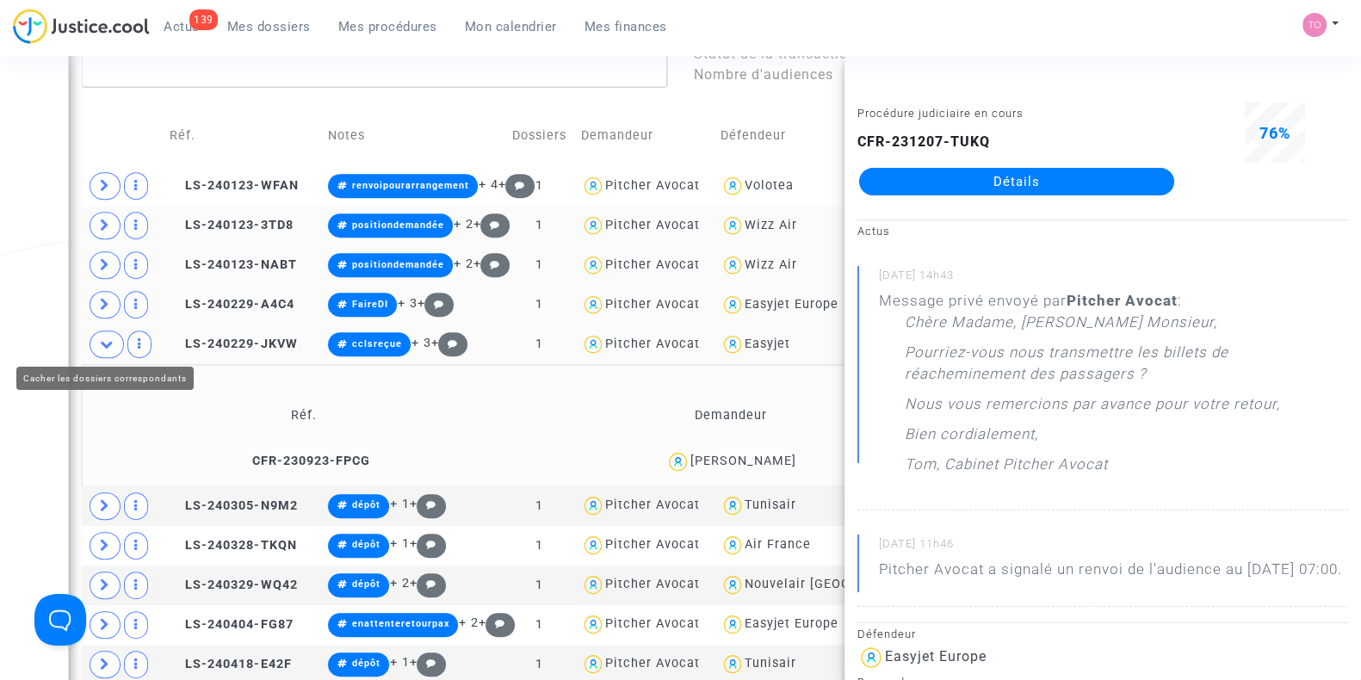
click at [100, 337] on icon at bounding box center [107, 343] width 14 height 13
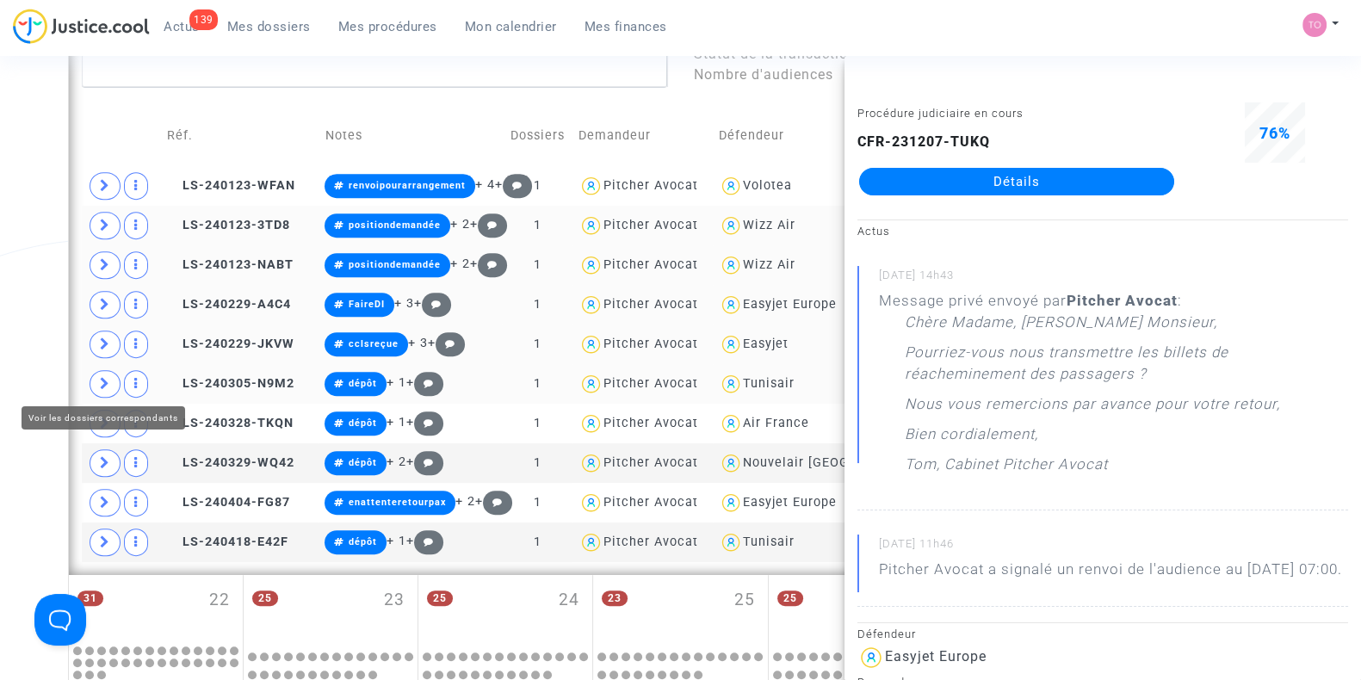
click at [102, 377] on icon at bounding box center [105, 383] width 10 height 13
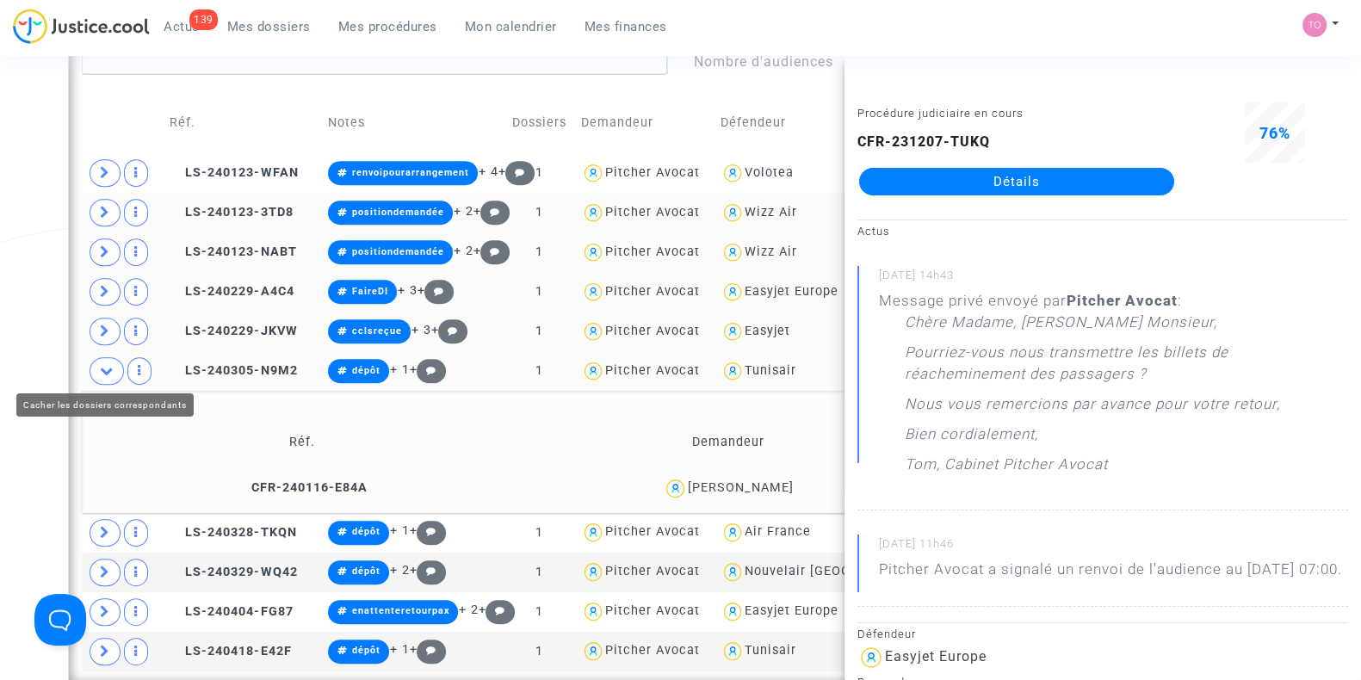
scroll to position [931, 0]
click at [100, 368] on icon at bounding box center [107, 371] width 14 height 13
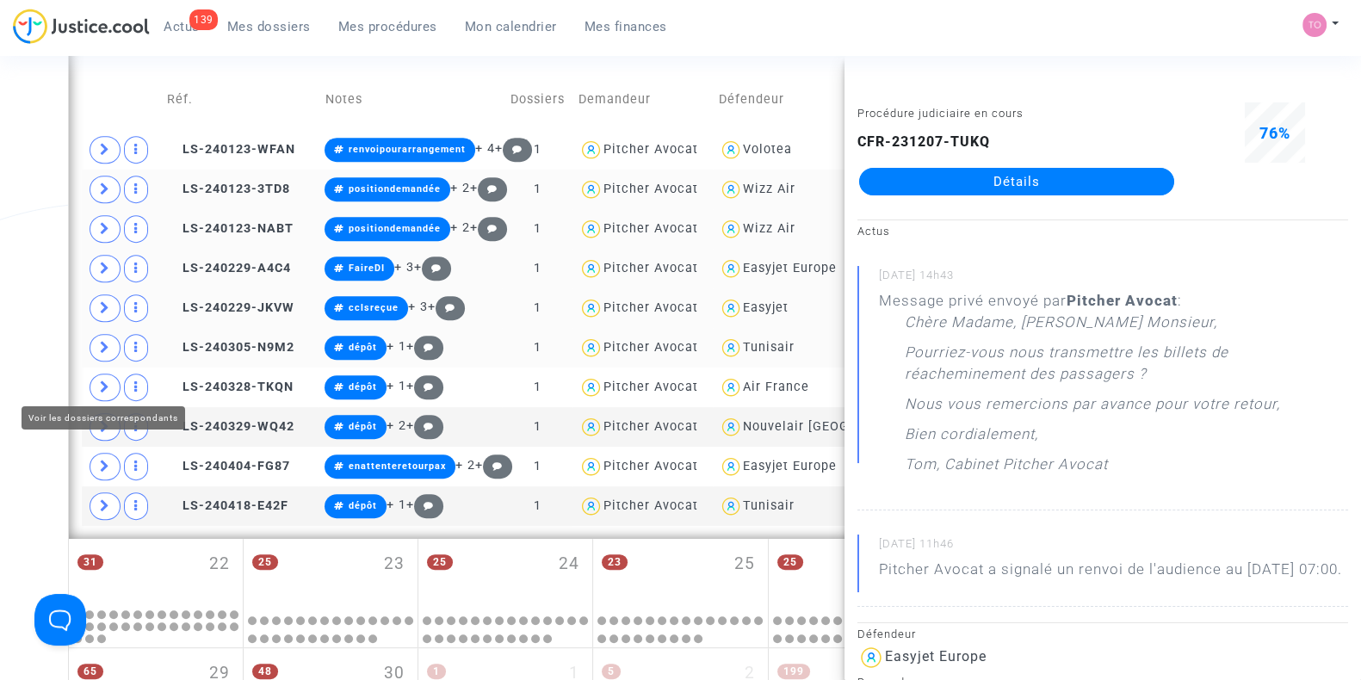
scroll to position [959, 0]
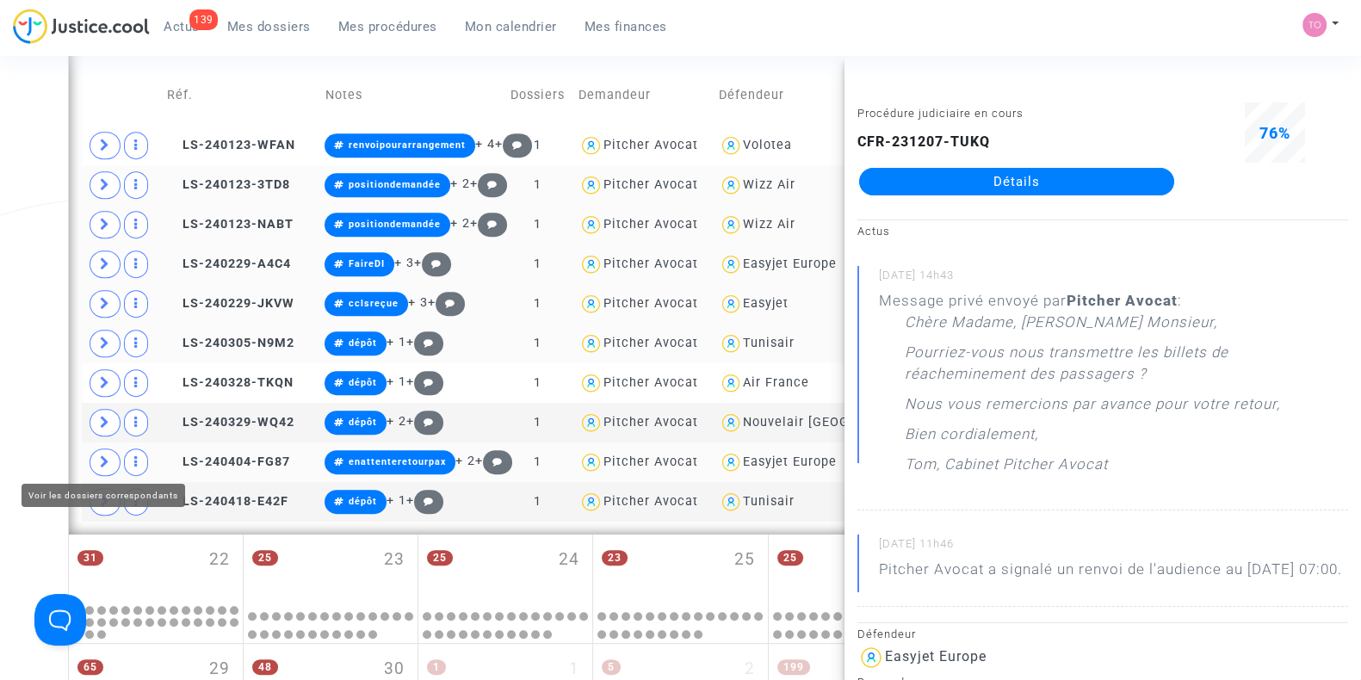
click at [108, 459] on icon at bounding box center [105, 461] width 10 height 13
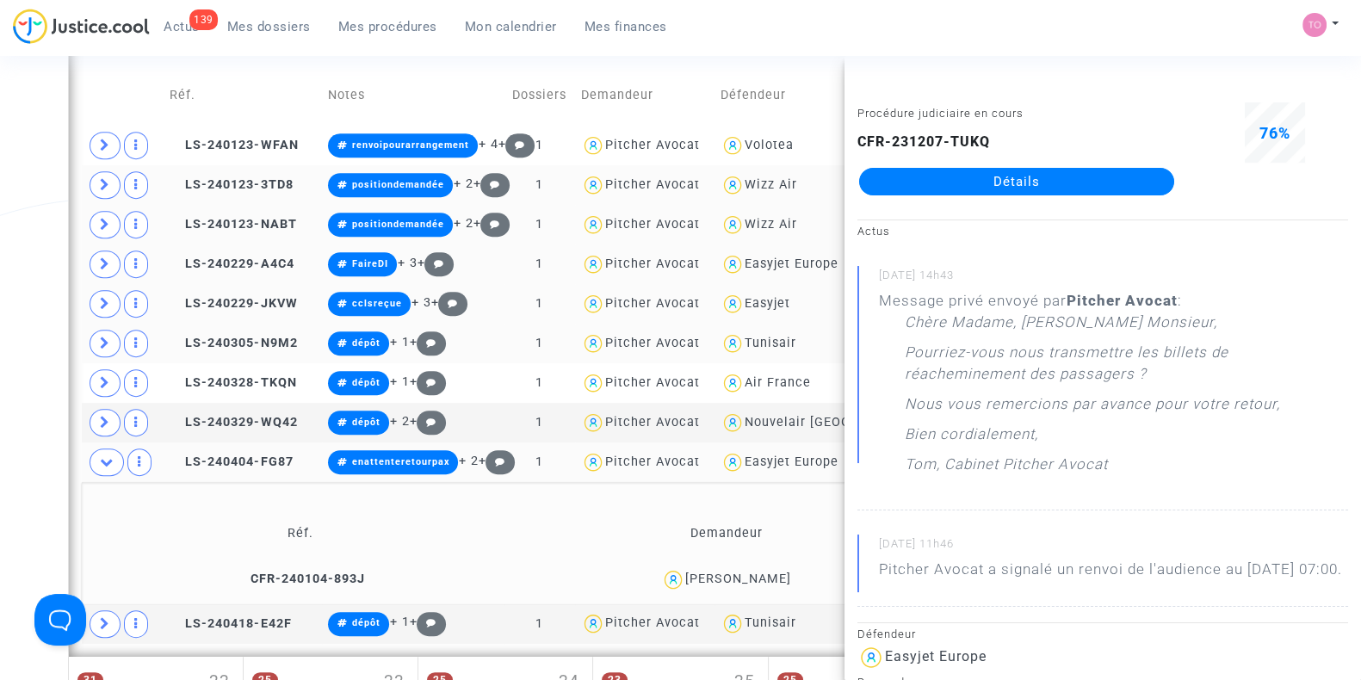
click at [761, 566] on span "[PERSON_NAME]" at bounding box center [738, 530] width 106 height 114
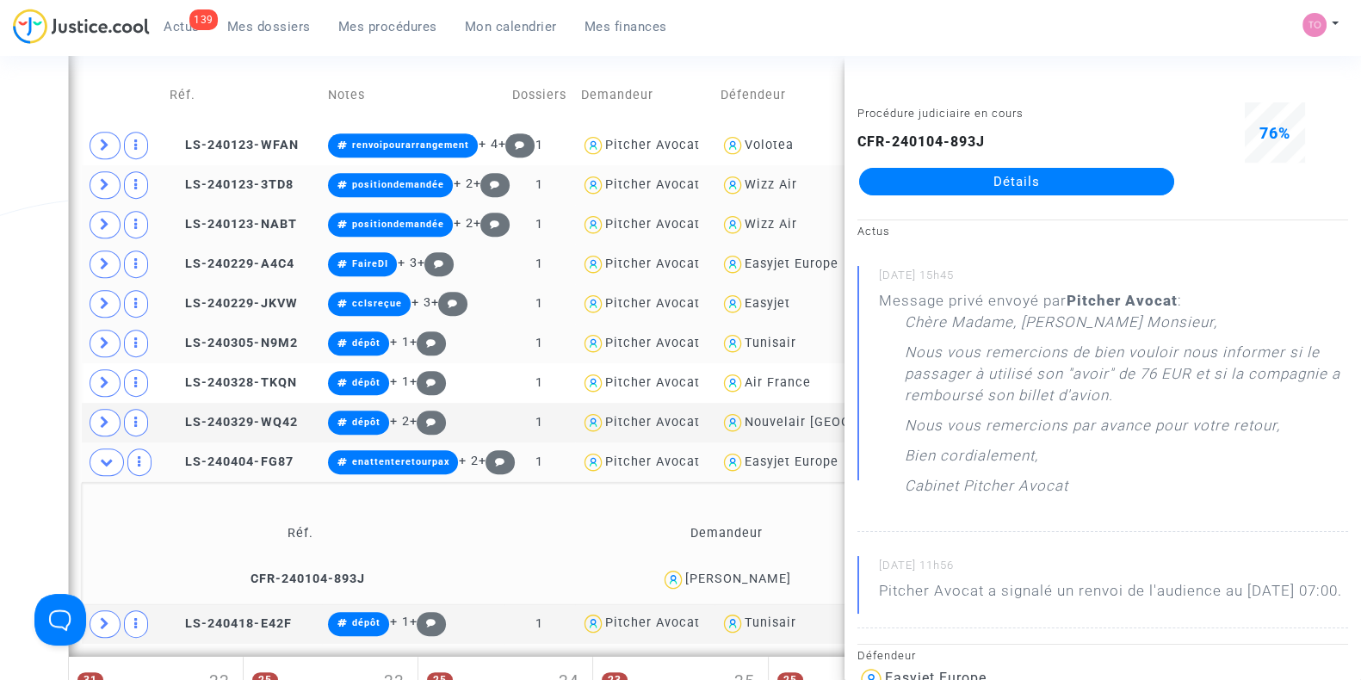
copy div "KOPACZEWSKA"
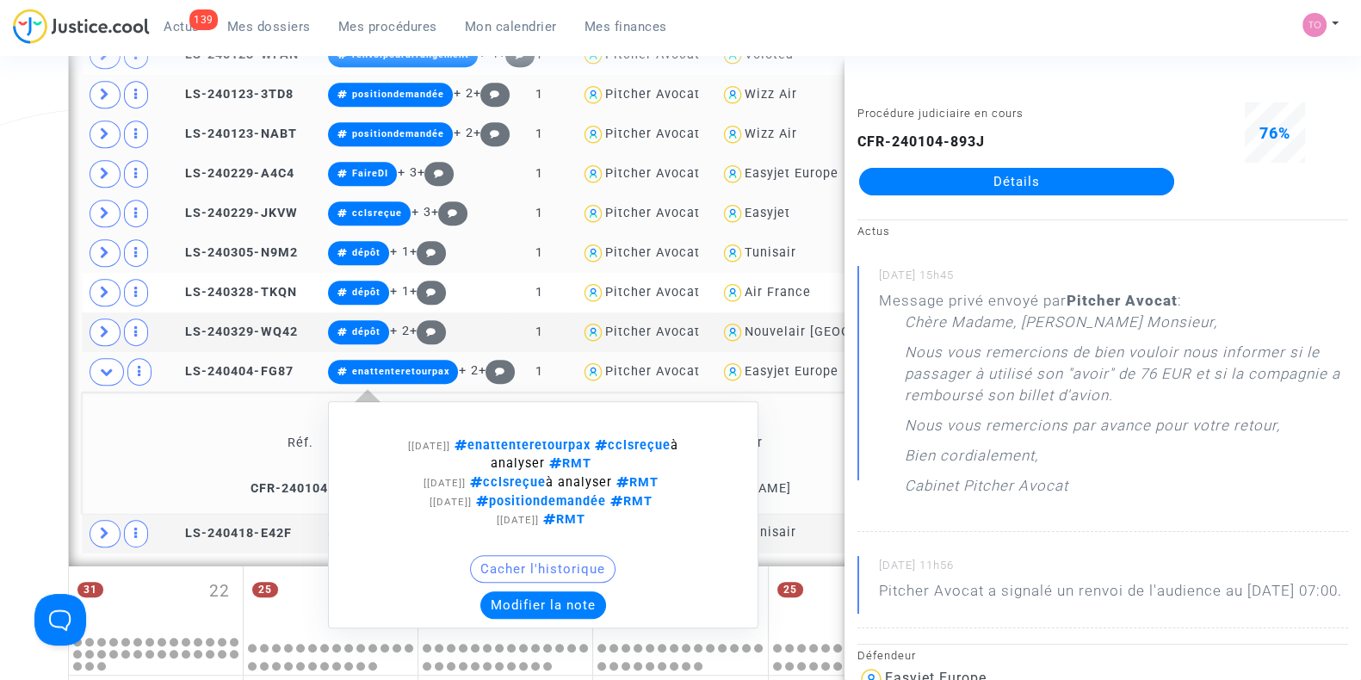
scroll to position [1059, 0]
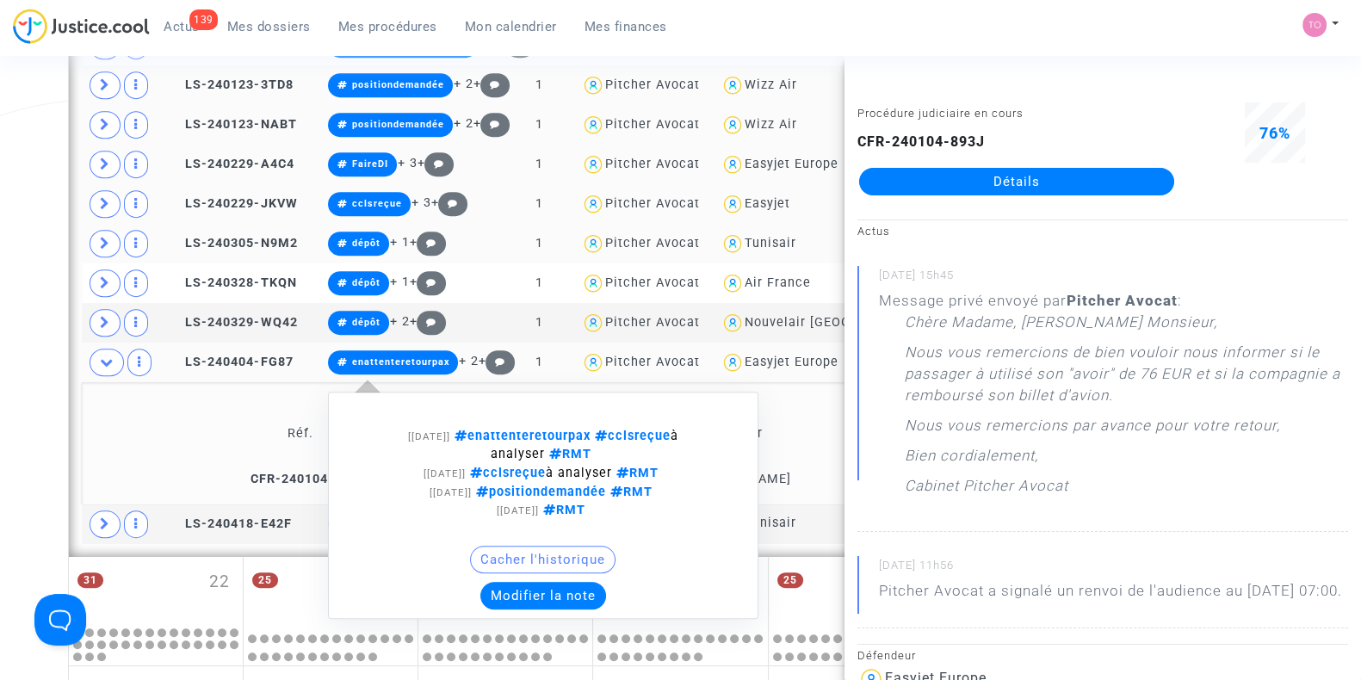
click at [511, 582] on button "Modifier la note" at bounding box center [543, 596] width 126 height 28
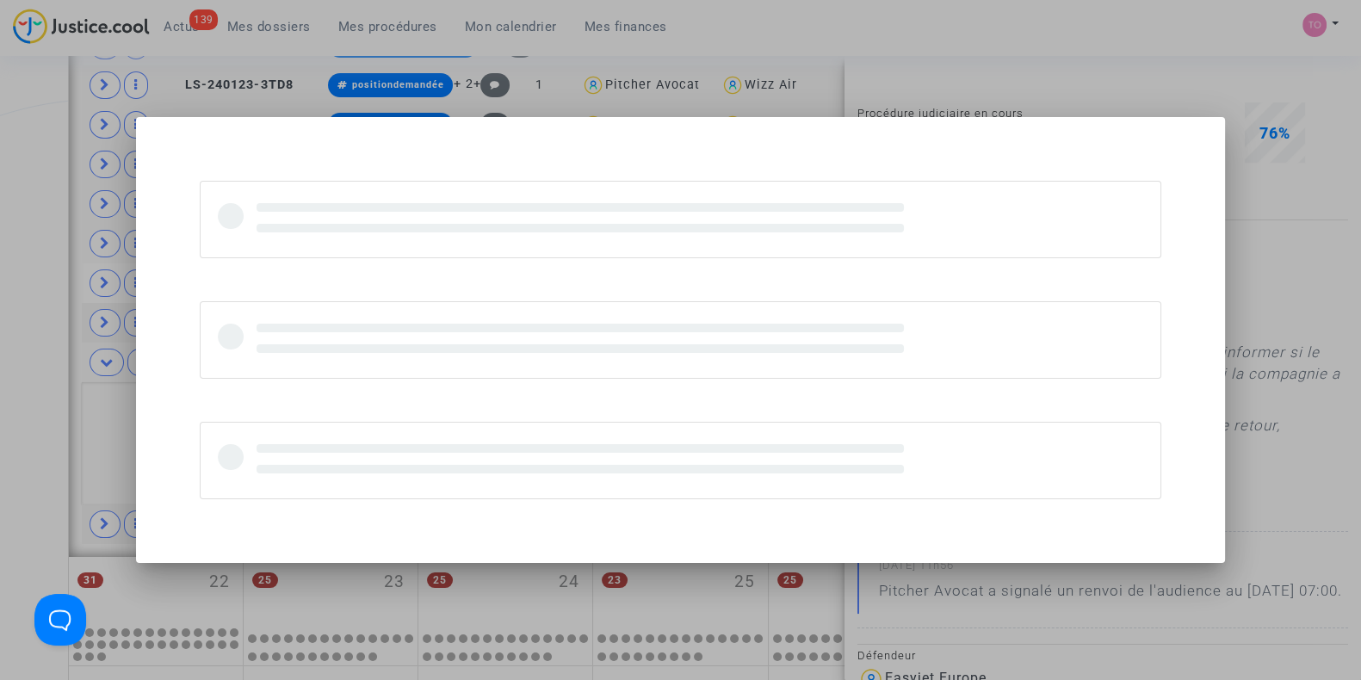
scroll to position [0, 0]
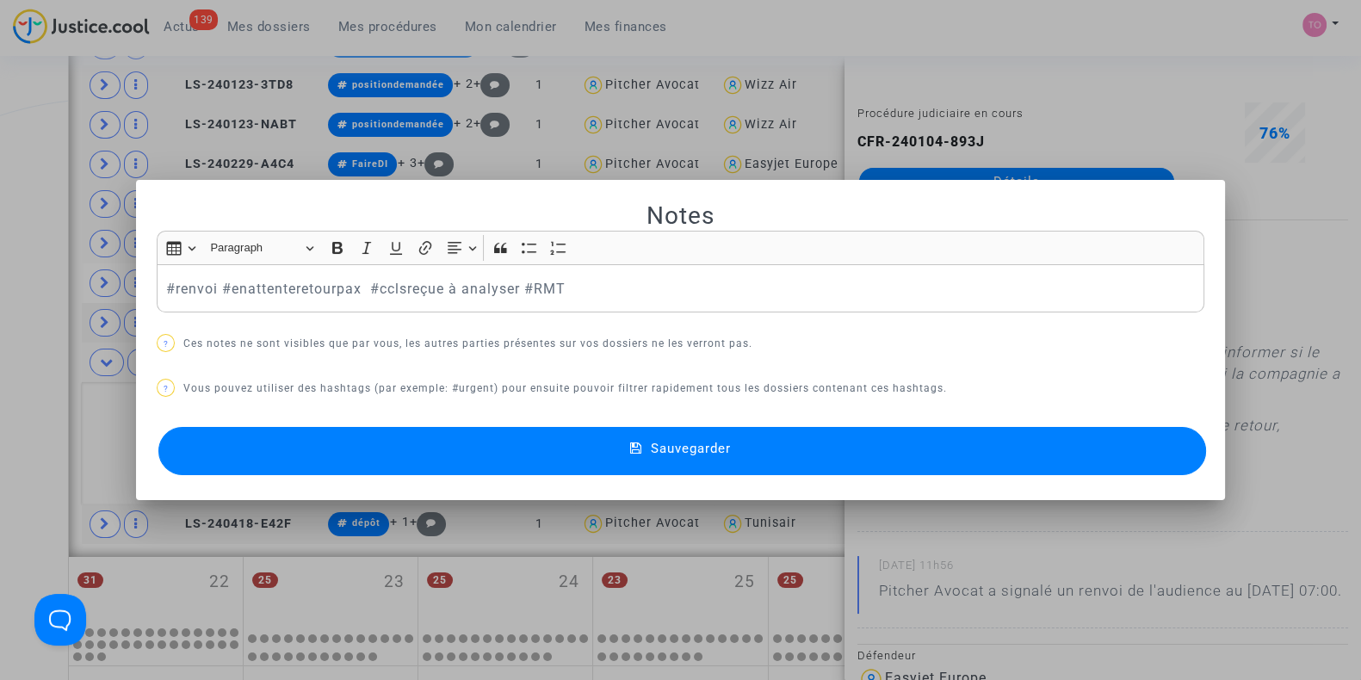
click at [333, 444] on button "Sauvegarder" at bounding box center [682, 451] width 1048 height 48
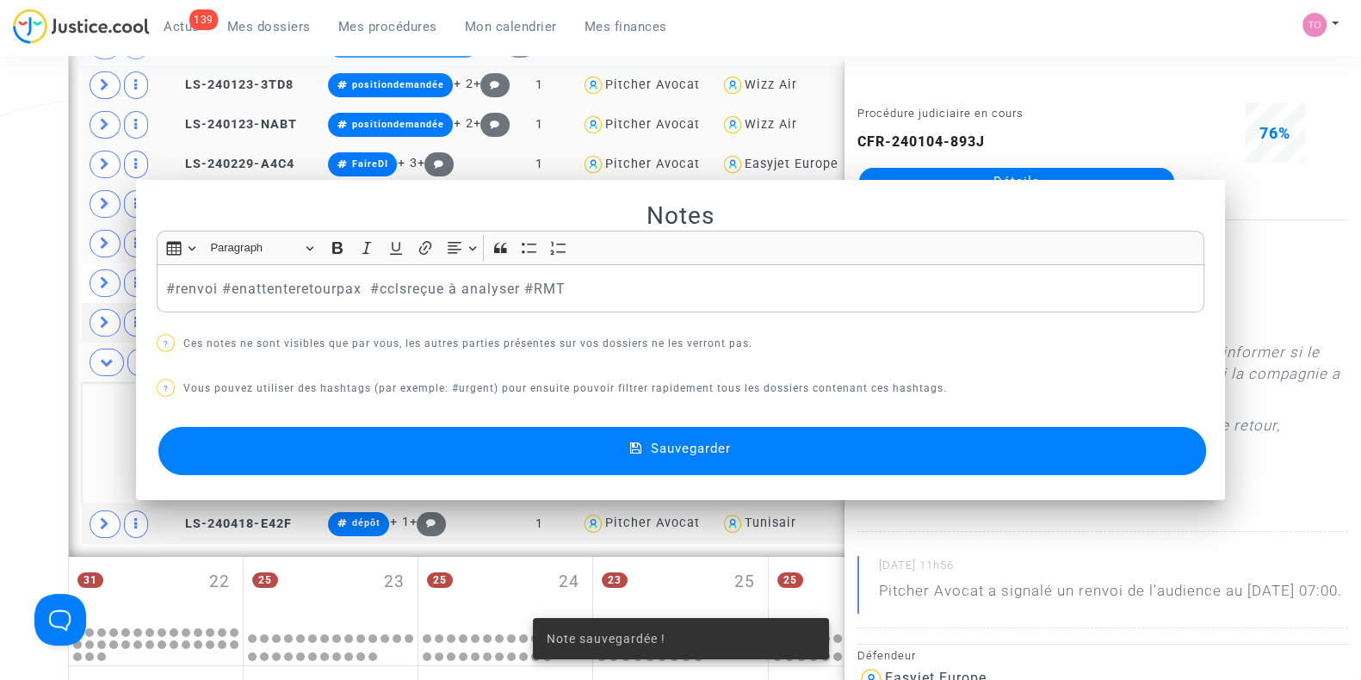
scroll to position [1059, 0]
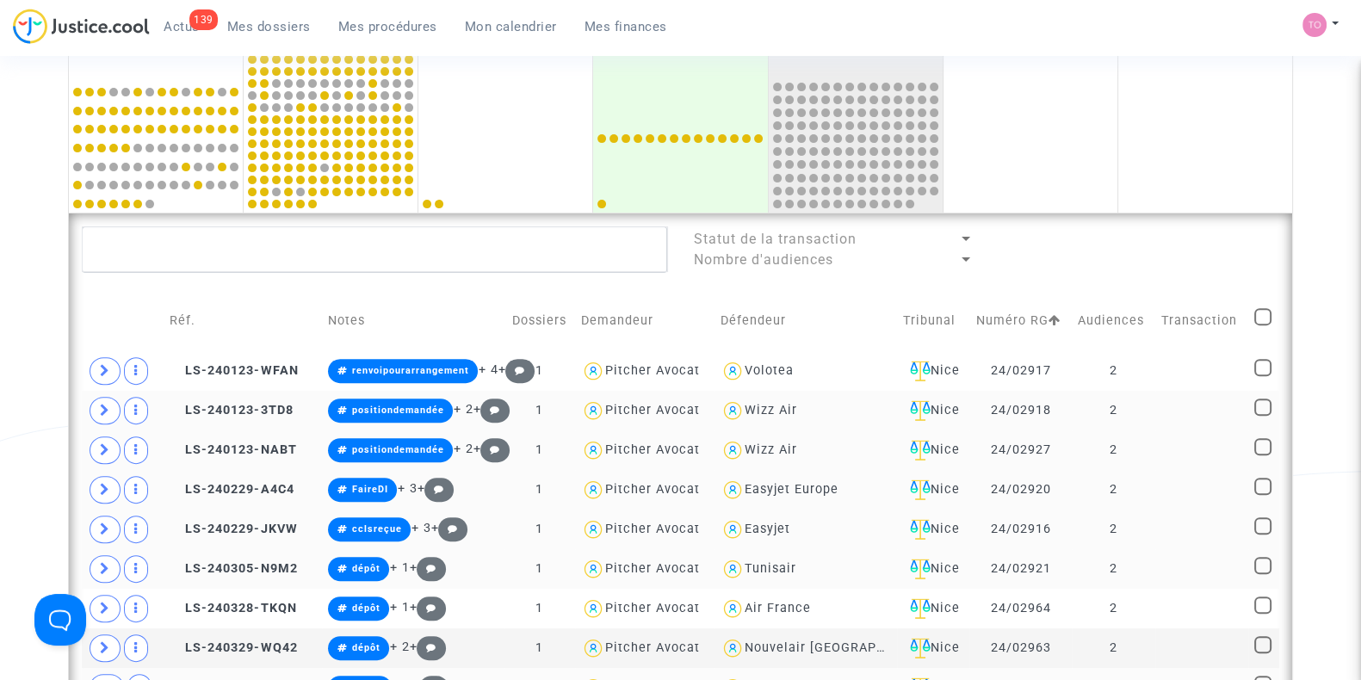
scroll to position [720, 0]
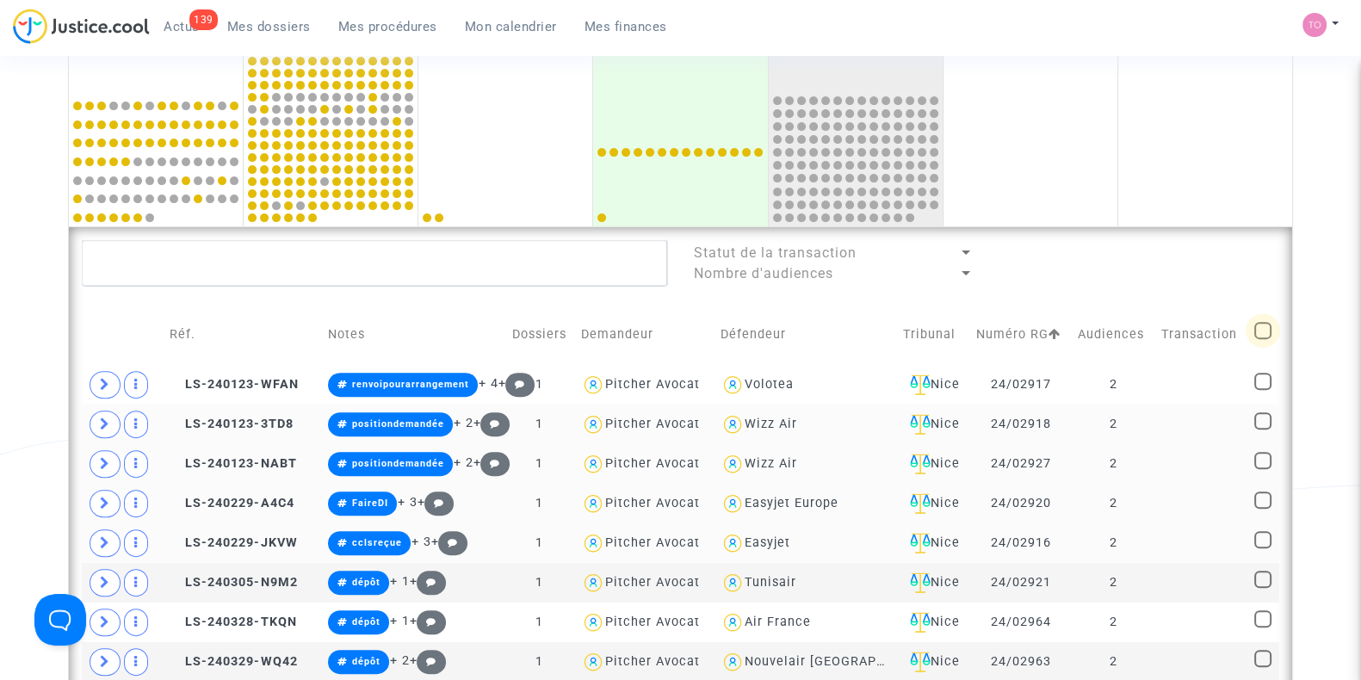
click at [1258, 329] on span at bounding box center [1262, 330] width 17 height 17
click at [1262, 339] on input "checkbox" at bounding box center [1262, 339] width 1 height 1
checkbox input "true"
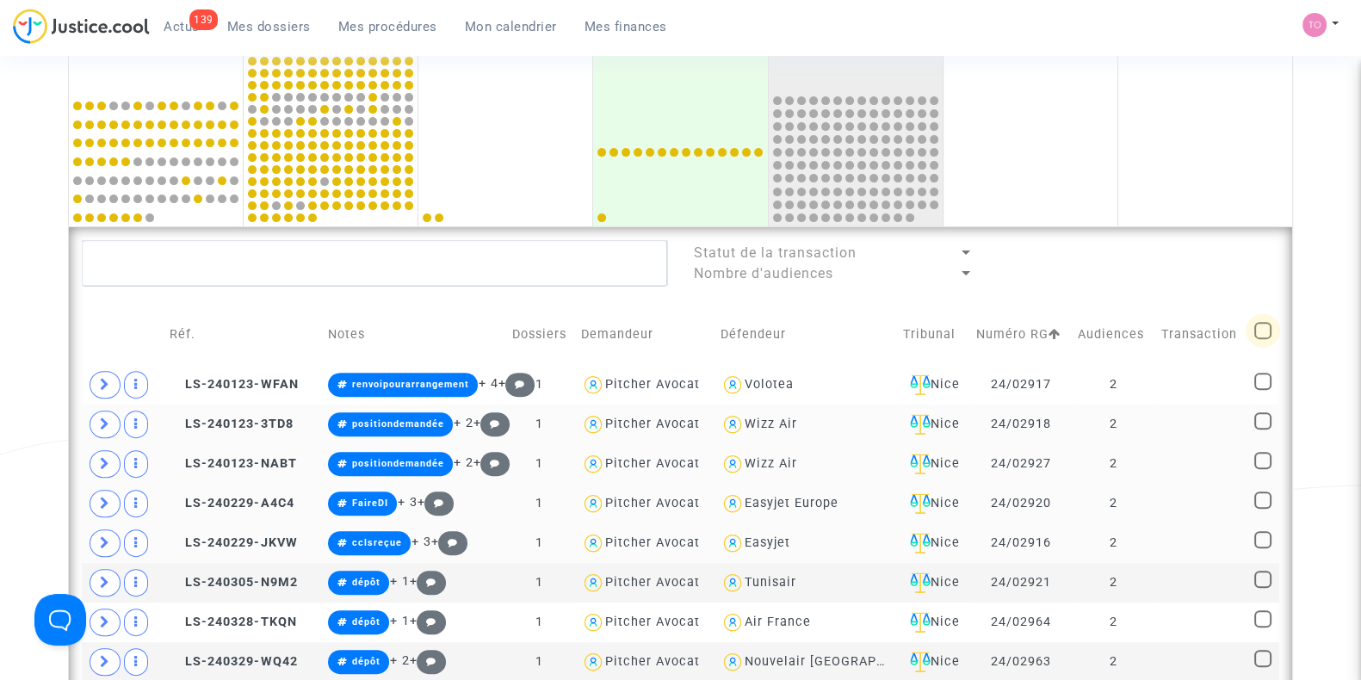
checkbox input "true"
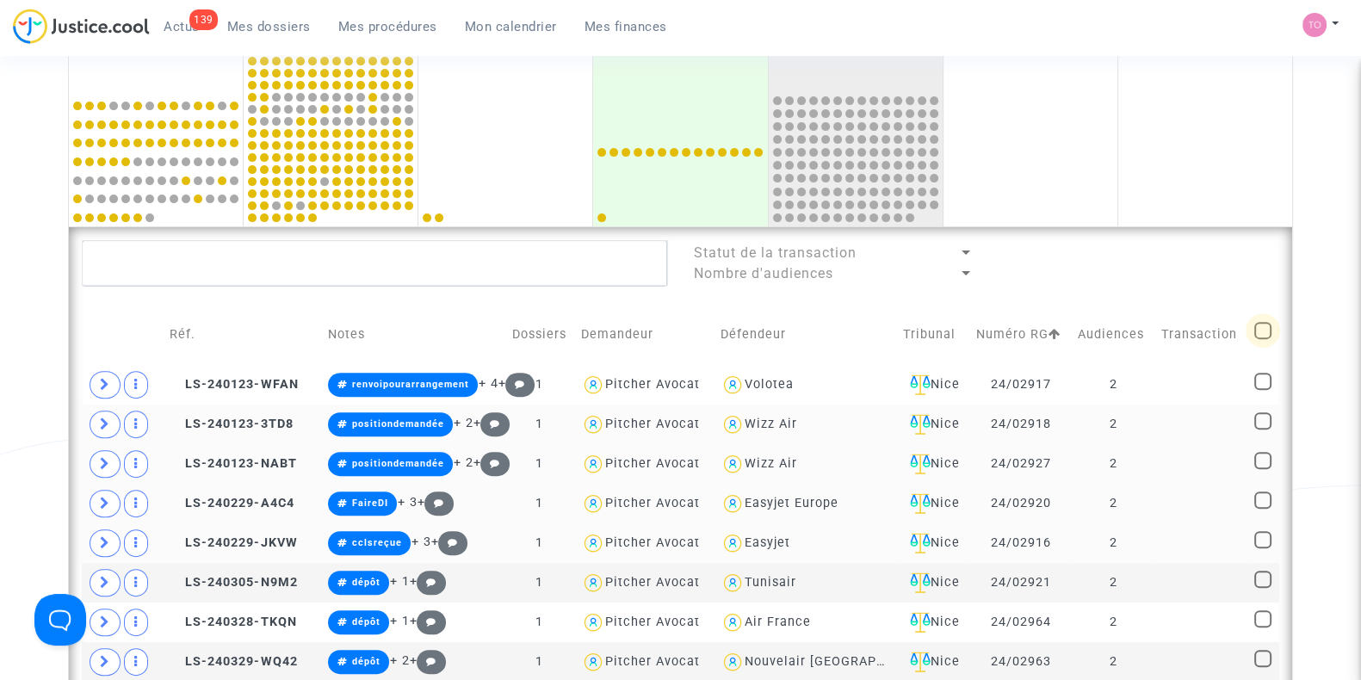
checkbox input "true"
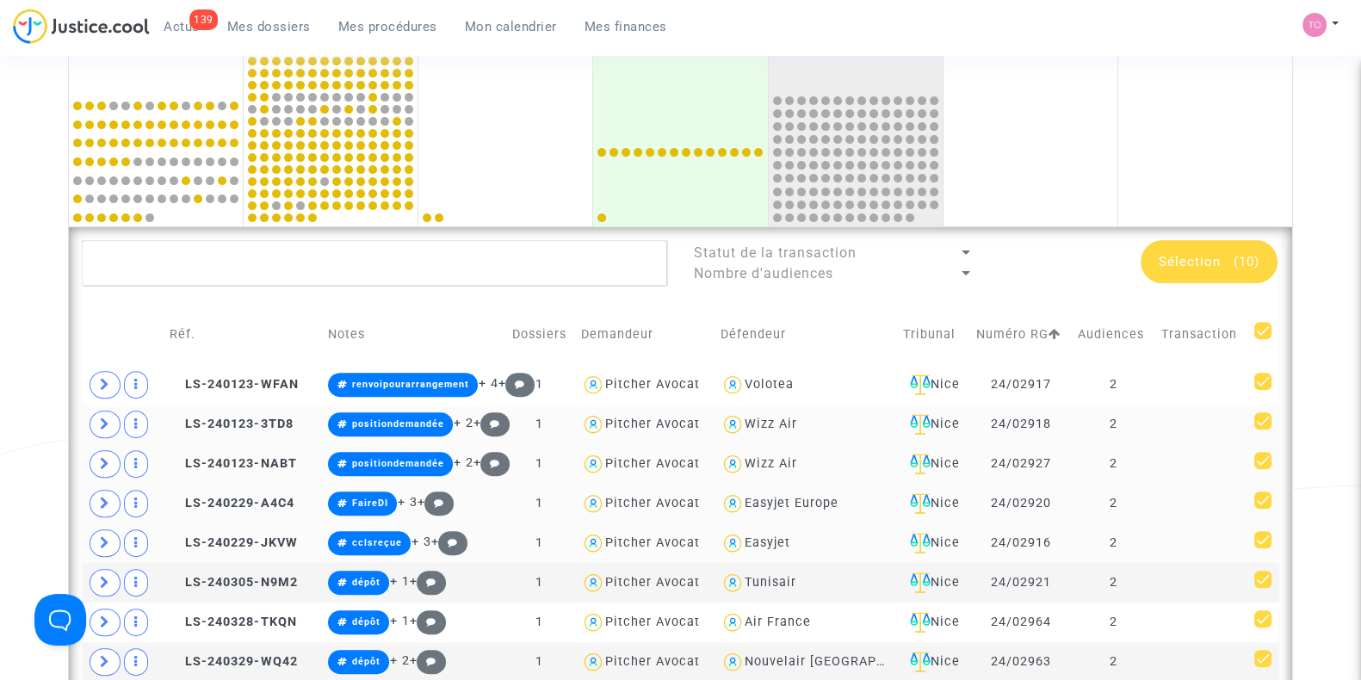
click at [1185, 246] on div "Sélection (10)" at bounding box center [1209, 261] width 137 height 43
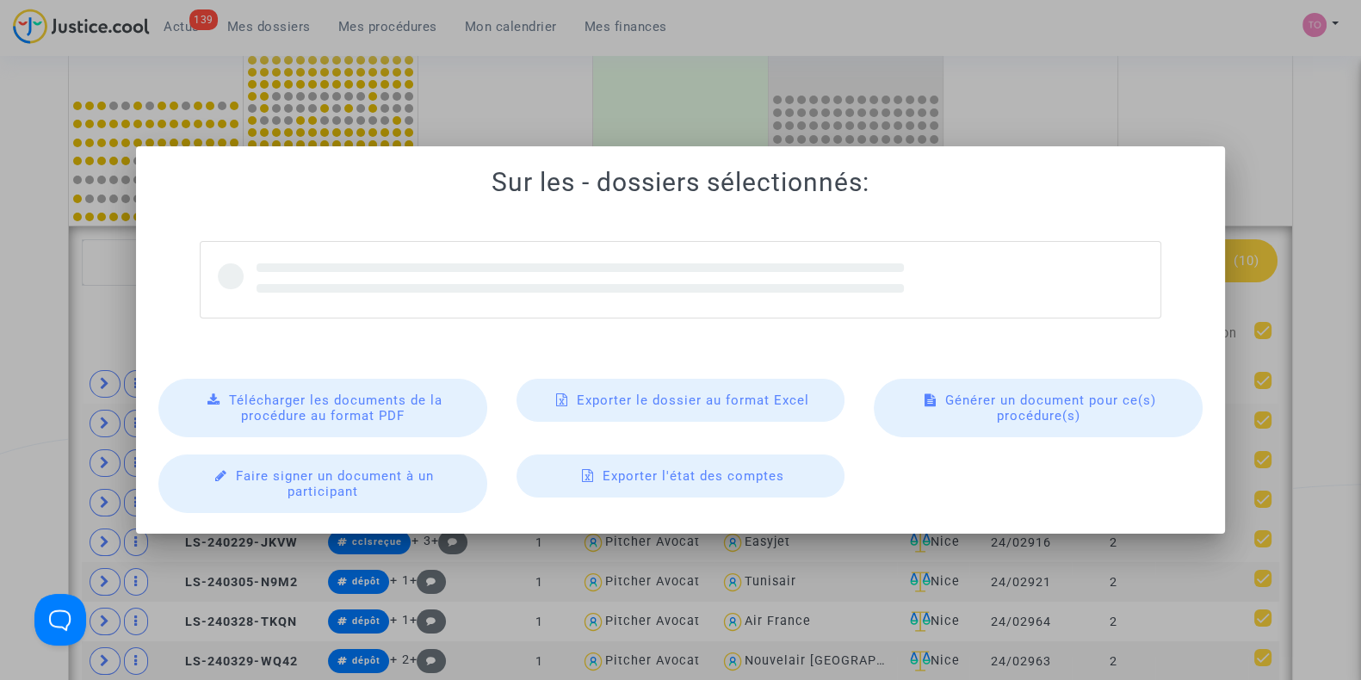
scroll to position [0, 0]
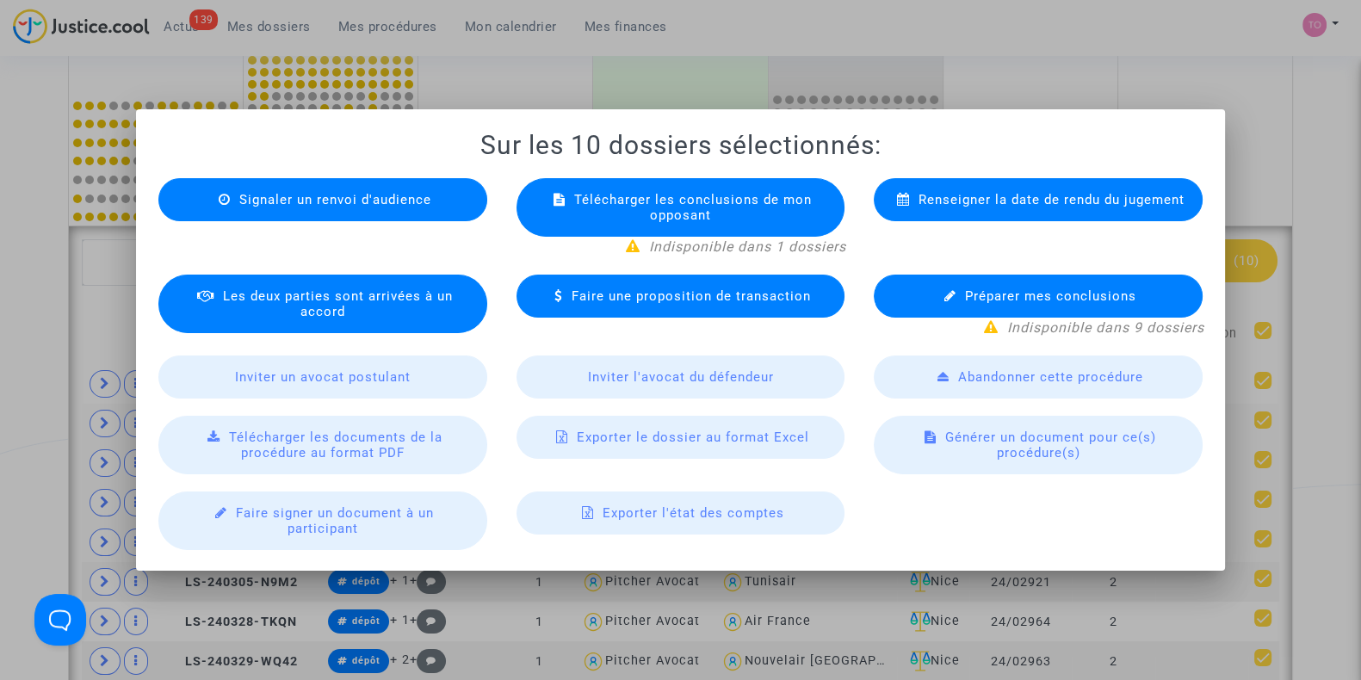
click at [616, 441] on span "Exporter le dossier au format Excel" at bounding box center [693, 437] width 232 height 15
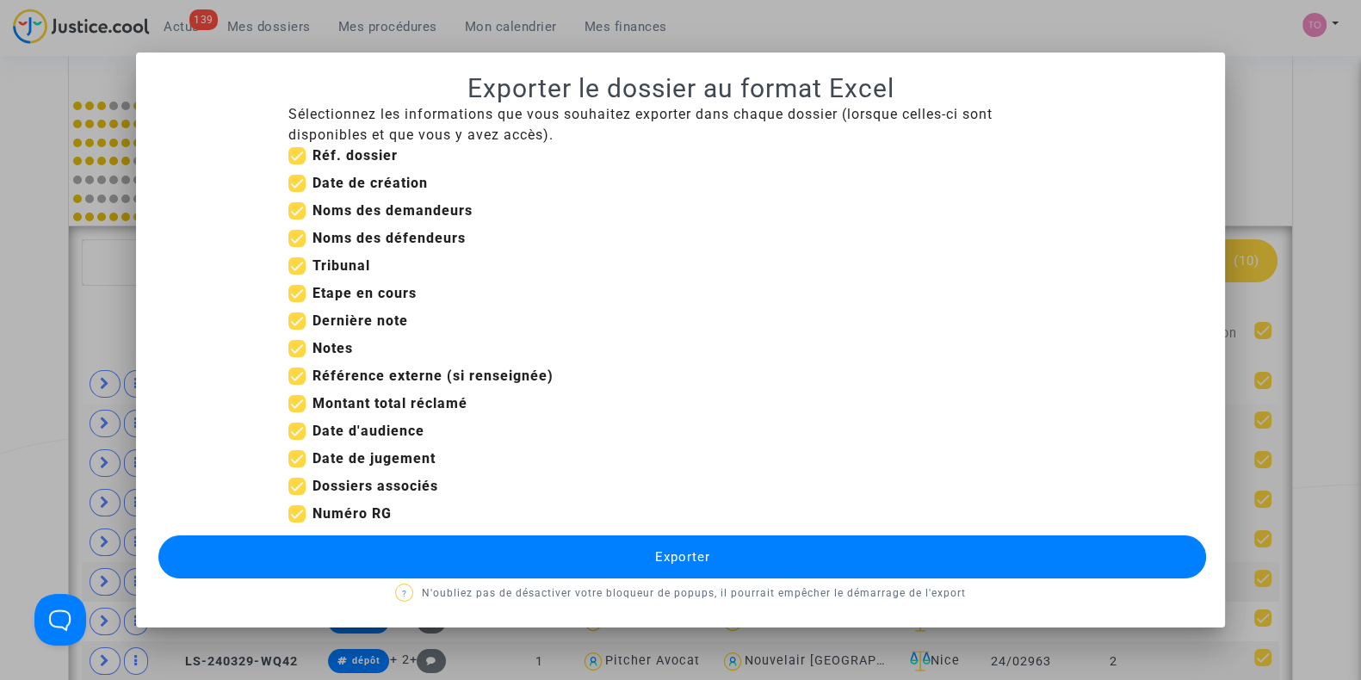
click at [297, 175] on span at bounding box center [296, 183] width 17 height 17
click at [297, 192] on input "Date de création" at bounding box center [296, 192] width 1 height 1
checkbox input "false"
click at [294, 265] on span at bounding box center [296, 265] width 17 height 17
click at [296, 275] on input "Tribunal" at bounding box center [296, 275] width 1 height 1
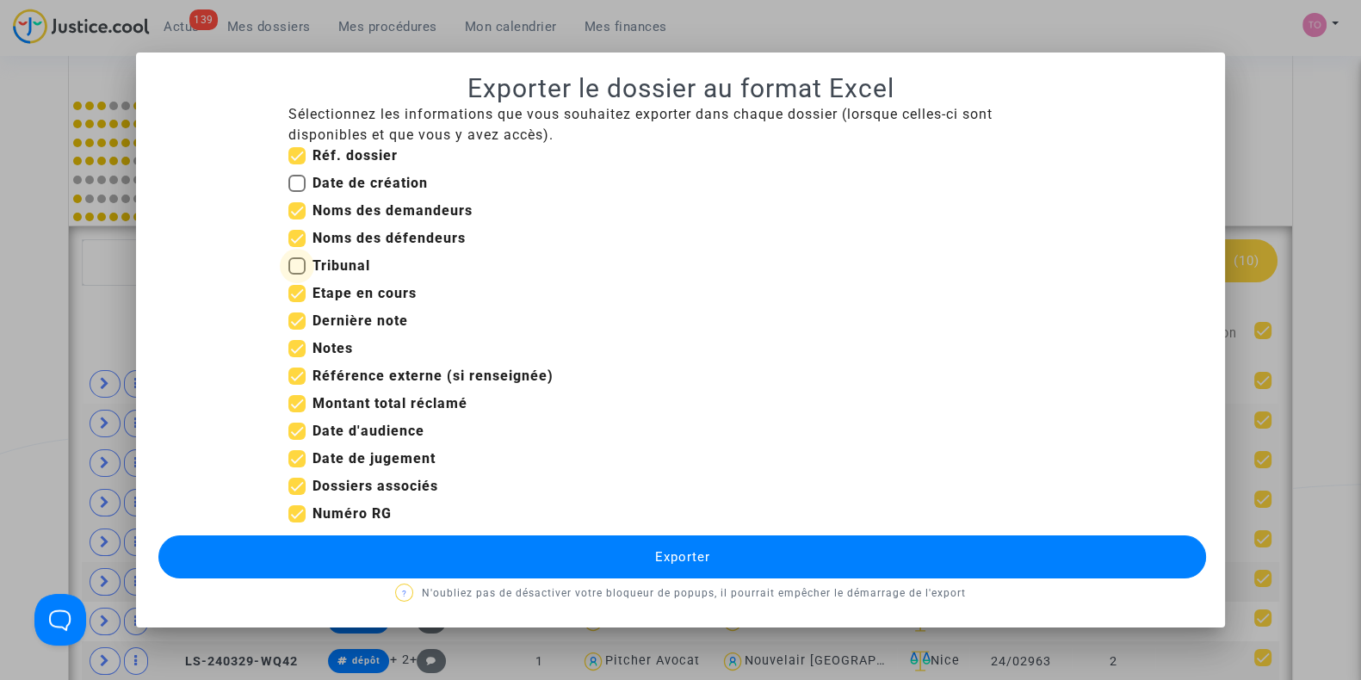
click at [294, 265] on span at bounding box center [296, 265] width 17 height 17
click at [296, 275] on input "Tribunal" at bounding box center [296, 275] width 1 height 1
checkbox input "true"
click at [294, 286] on span at bounding box center [296, 293] width 17 height 17
click at [296, 302] on input "Etape en cours" at bounding box center [296, 302] width 1 height 1
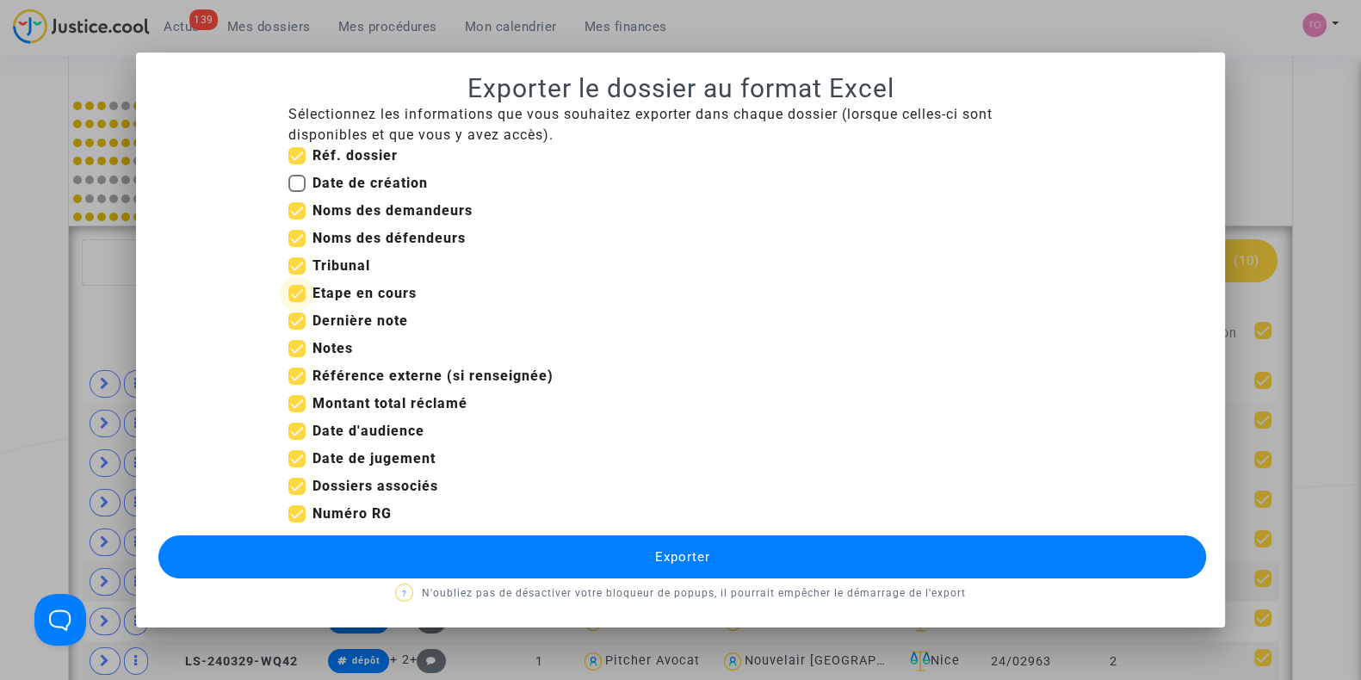
checkbox input "false"
click at [303, 375] on span at bounding box center [296, 376] width 17 height 17
click at [297, 385] on input "Référence externe (si renseignée)" at bounding box center [296, 385] width 1 height 1
checkbox input "false"
click at [295, 455] on span at bounding box center [296, 458] width 17 height 17
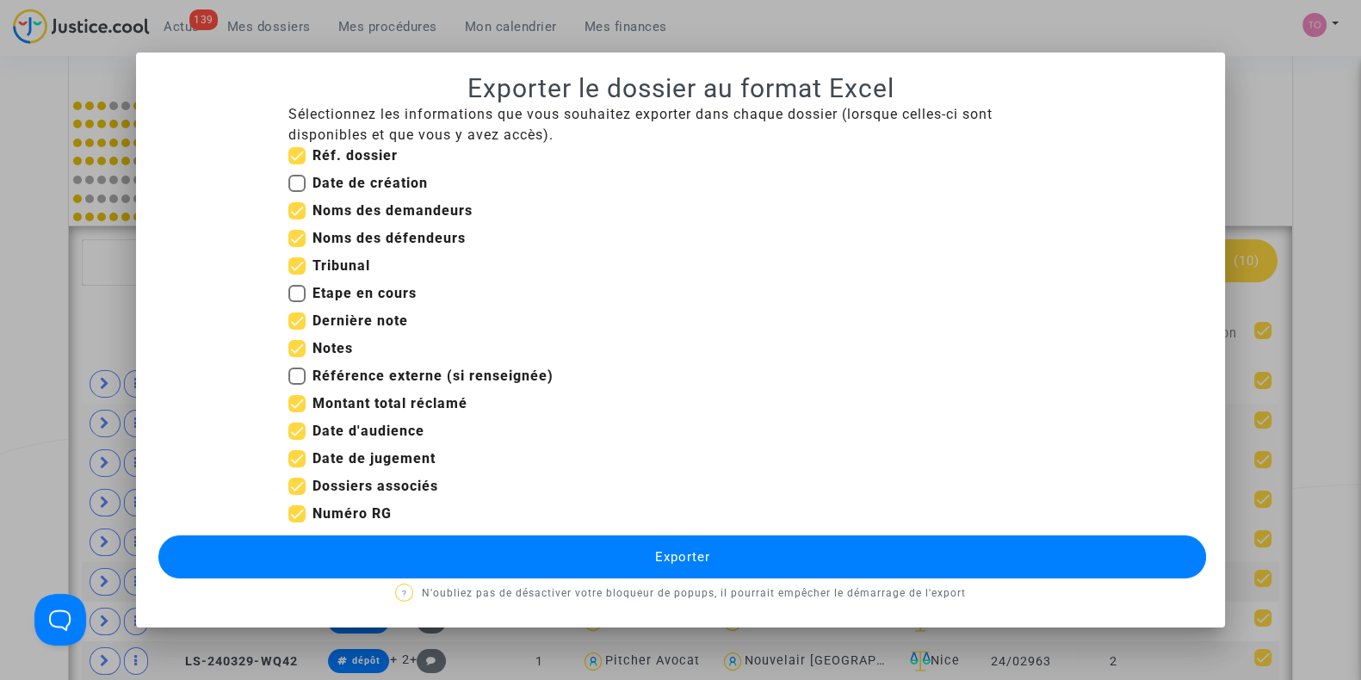
click at [296, 467] on input "Date de jugement" at bounding box center [296, 467] width 1 height 1
checkbox input "false"
click at [295, 405] on span at bounding box center [296, 403] width 17 height 17
click at [296, 412] on input "Montant total réclamé" at bounding box center [296, 412] width 1 height 1
checkbox input "false"
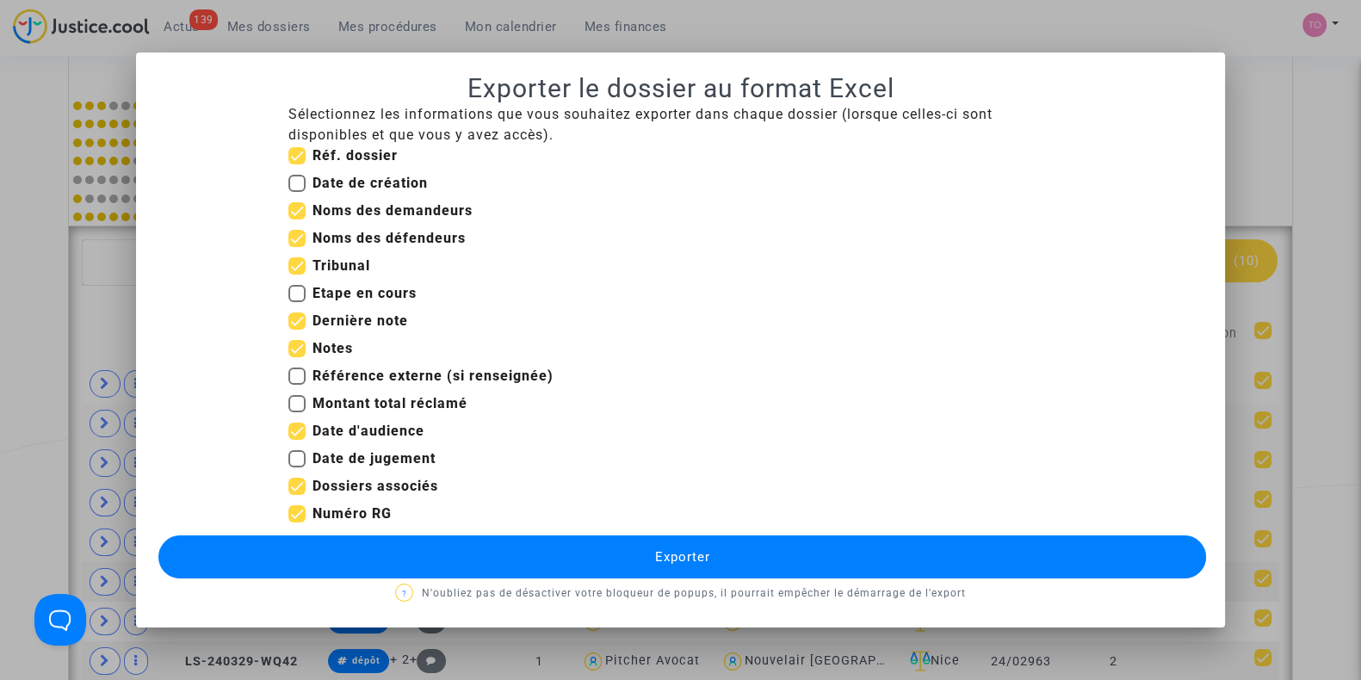
click at [299, 511] on span at bounding box center [296, 513] width 17 height 17
click at [297, 523] on input "Numéro RG" at bounding box center [296, 523] width 1 height 1
checkbox input "false"
click at [374, 564] on button "Exporter" at bounding box center [682, 556] width 1048 height 43
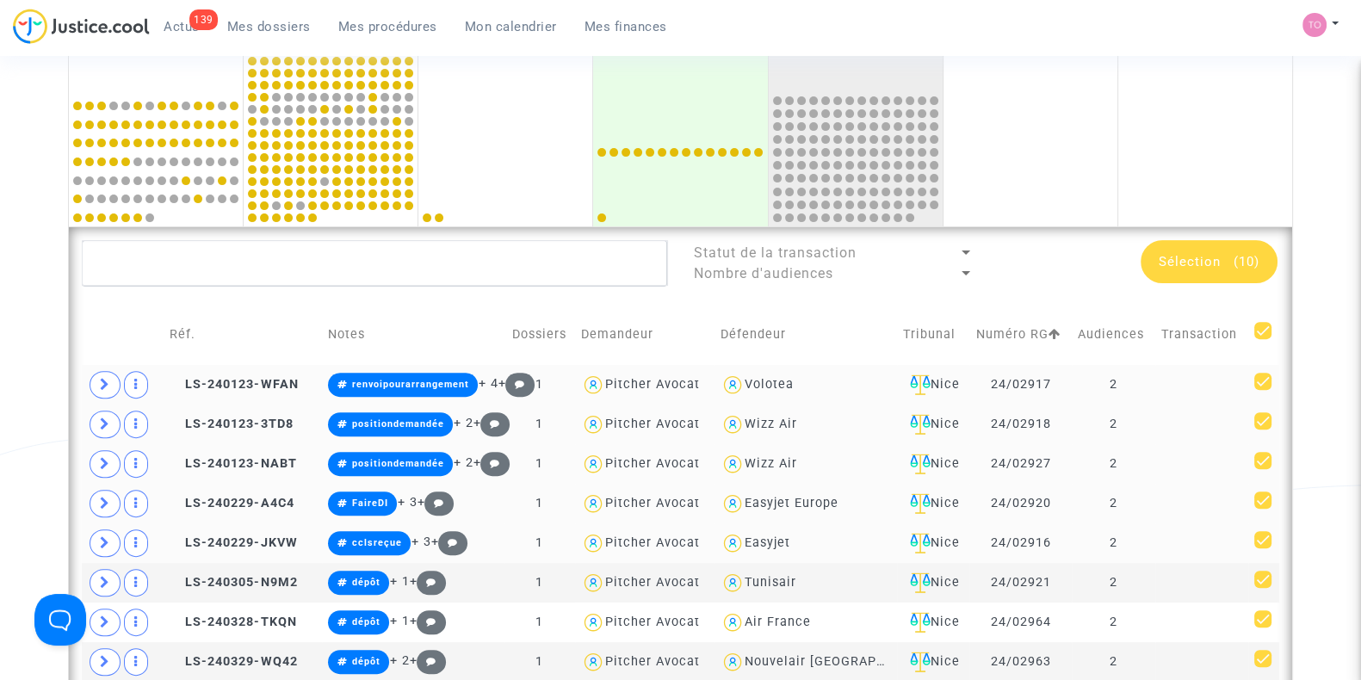
scroll to position [856, 0]
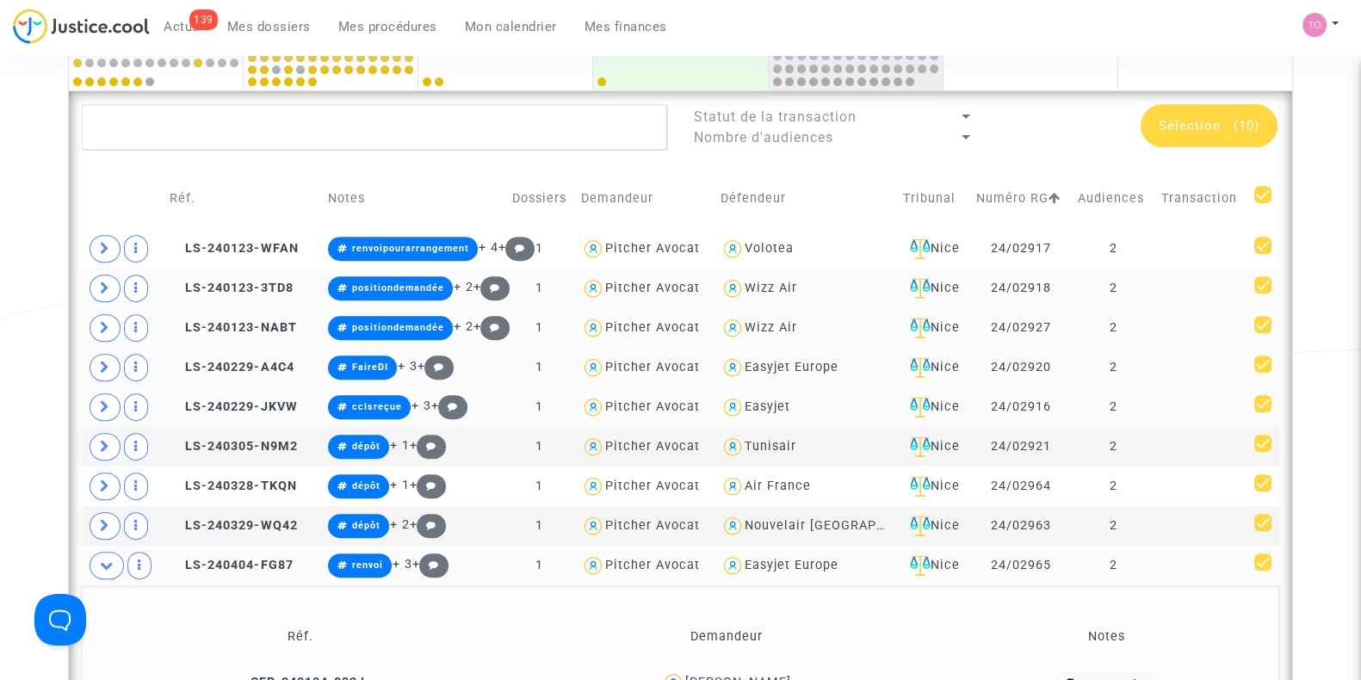
click at [1217, 101] on div "Statut de la transaction Nombre d'audiences Sélection (10) Réf. Notes Dossiers …" at bounding box center [680, 425] width 1223 height 669
click at [1199, 119] on span "Sélection" at bounding box center [1190, 125] width 62 height 15
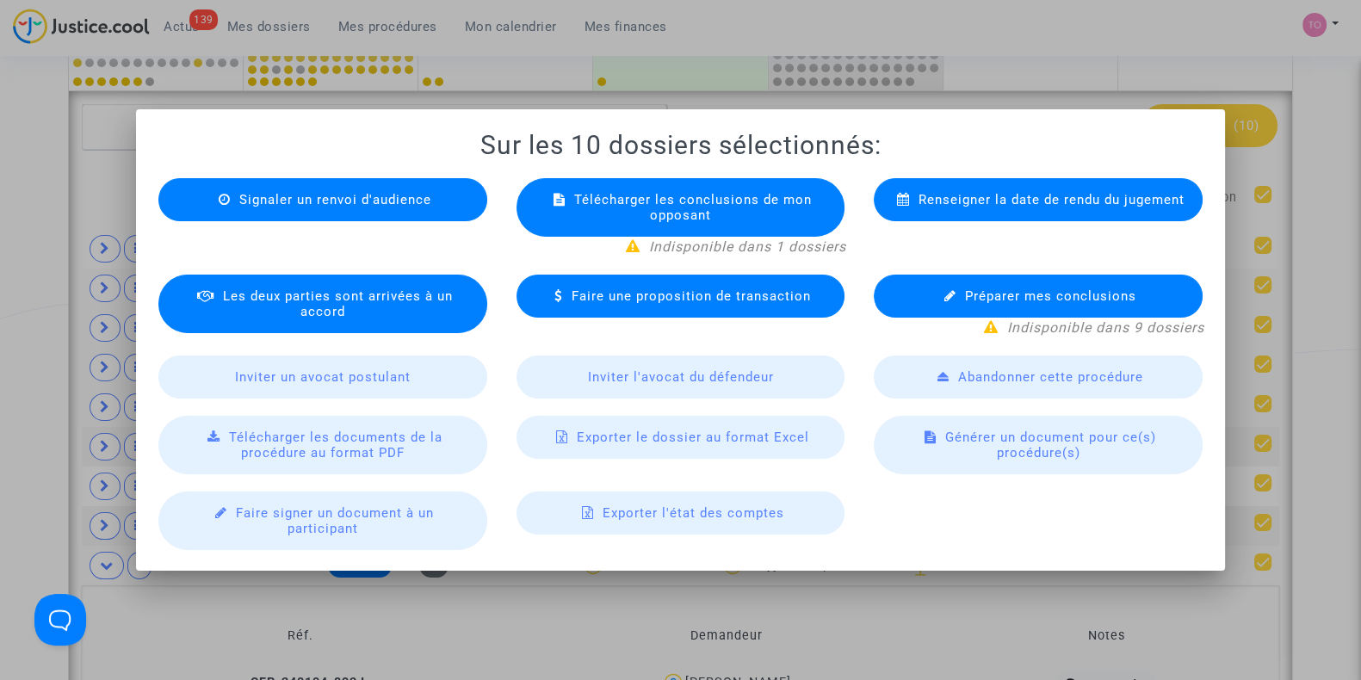
click at [623, 432] on span "Exporter le dossier au format Excel" at bounding box center [693, 437] width 232 height 15
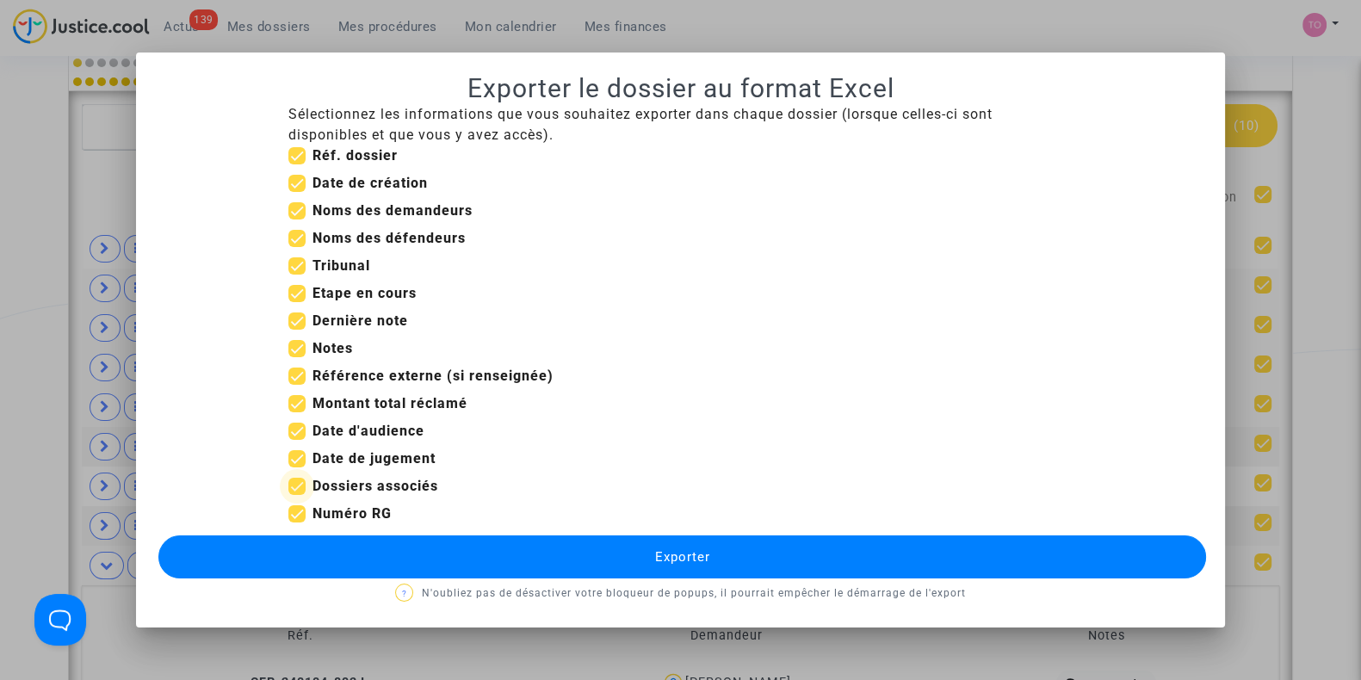
click at [300, 484] on span at bounding box center [296, 486] width 17 height 17
click at [297, 495] on input "Dossiers associés" at bounding box center [296, 495] width 1 height 1
click at [296, 486] on span at bounding box center [296, 486] width 17 height 17
click at [296, 495] on input "Dossiers associés" at bounding box center [296, 495] width 1 height 1
click at [296, 480] on span at bounding box center [296, 486] width 17 height 17
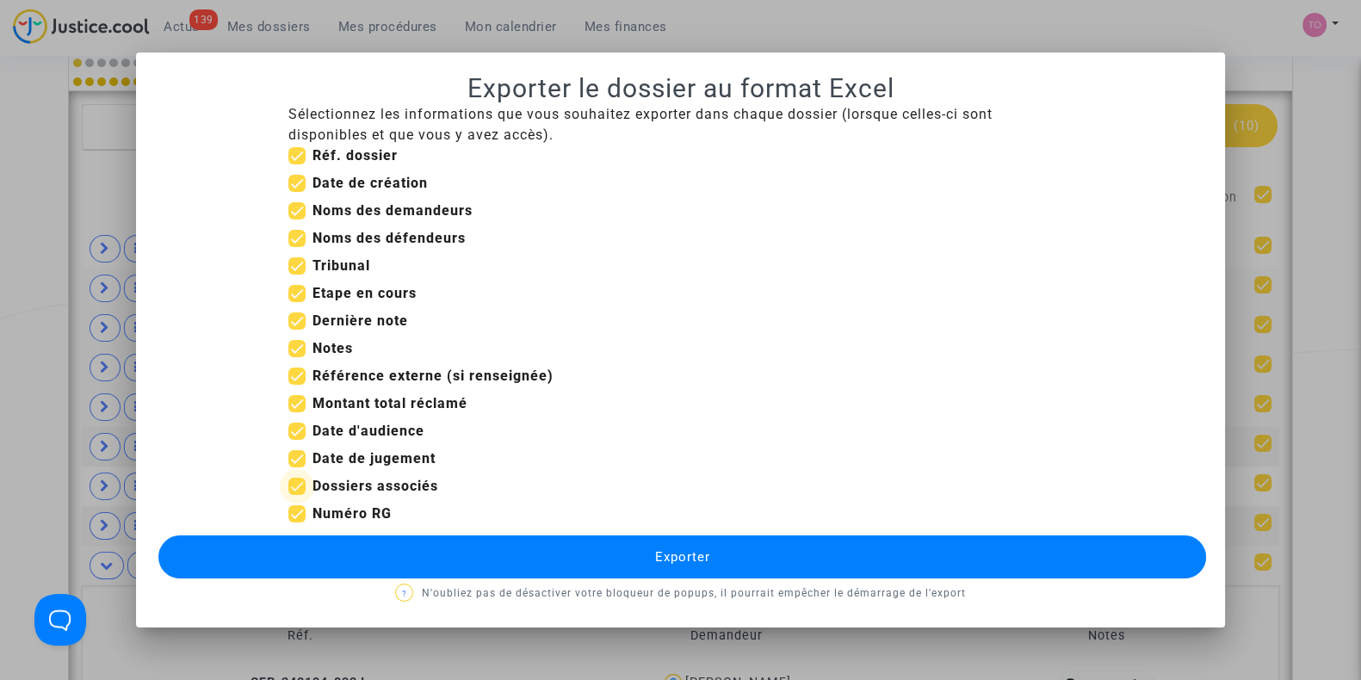
click at [296, 495] on input "Dossiers associés" at bounding box center [296, 495] width 1 height 1
checkbox input "false"
click at [296, 455] on span at bounding box center [296, 458] width 17 height 17
click at [296, 467] on input "Date de jugement" at bounding box center [296, 467] width 1 height 1
checkbox input "false"
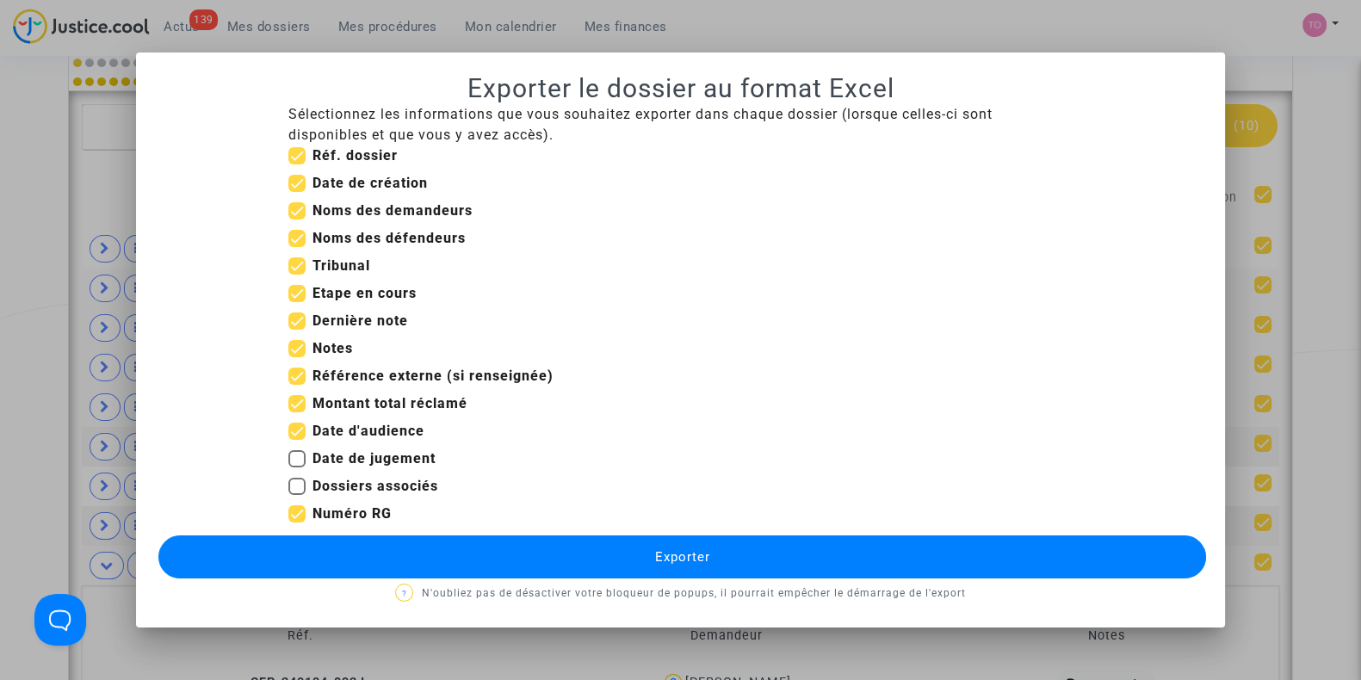
click at [297, 400] on span at bounding box center [296, 403] width 17 height 17
click at [297, 412] on input "Montant total réclamé" at bounding box center [296, 412] width 1 height 1
click at [297, 400] on span at bounding box center [296, 403] width 17 height 17
click at [297, 412] on input "Montant total réclamé" at bounding box center [296, 412] width 1 height 1
checkbox input "true"
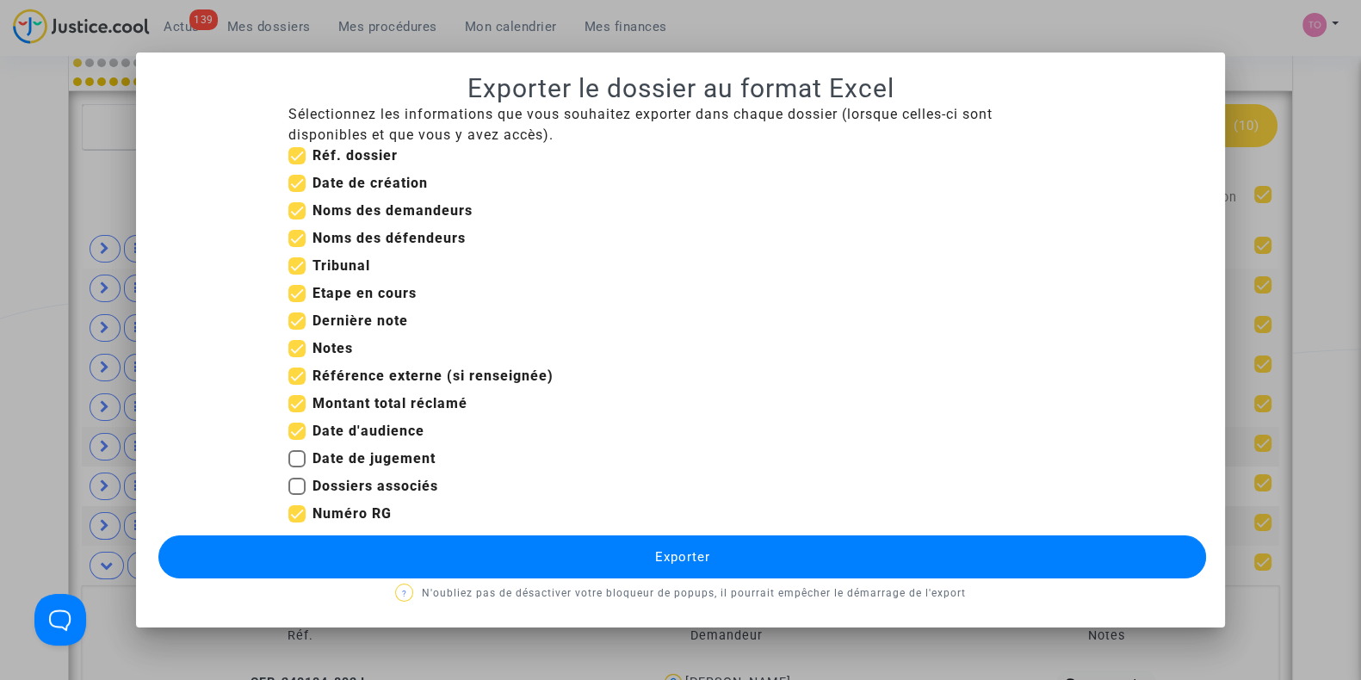
click at [296, 376] on span at bounding box center [296, 376] width 17 height 17
click at [296, 385] on input "Référence externe (si renseignée)" at bounding box center [296, 385] width 1 height 1
checkbox input "false"
click at [295, 288] on span at bounding box center [296, 293] width 17 height 17
click at [296, 302] on input "Etape en cours" at bounding box center [296, 302] width 1 height 1
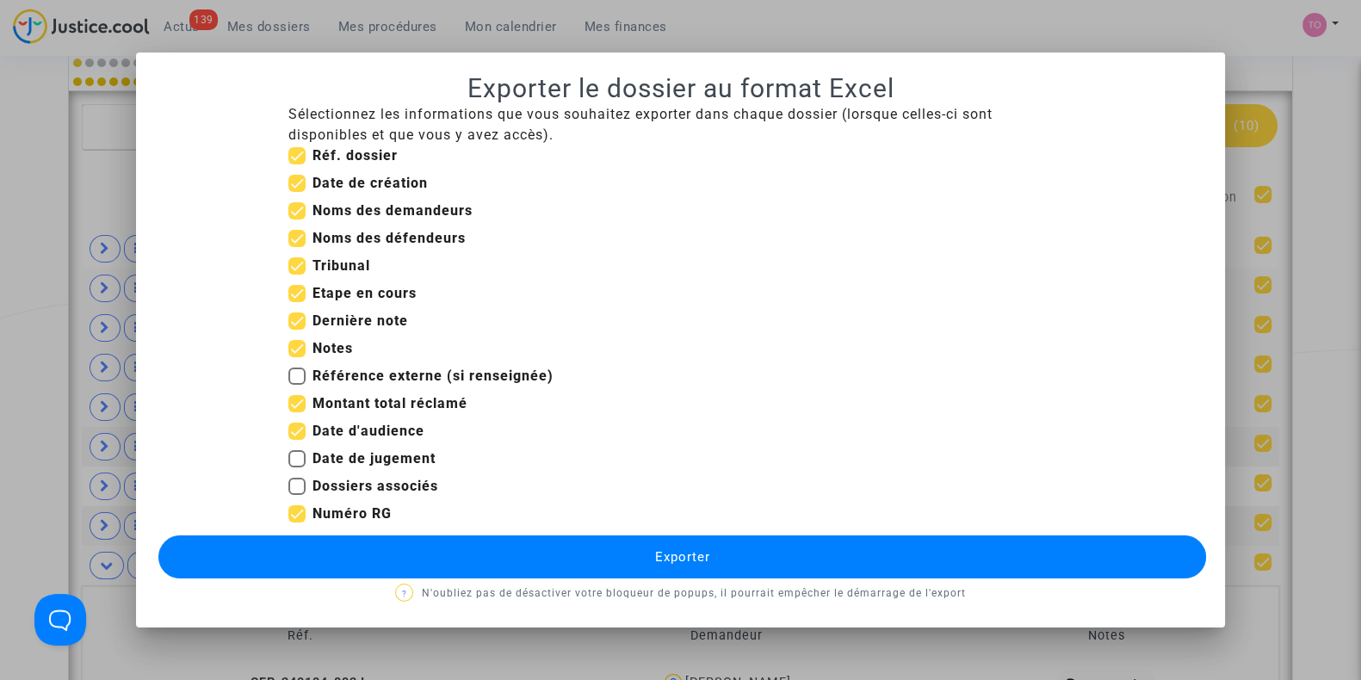
checkbox input "false"
click at [297, 184] on span at bounding box center [296, 183] width 17 height 17
click at [297, 192] on input "Date de création" at bounding box center [296, 192] width 1 height 1
checkbox input "false"
click at [424, 558] on button "Exporter" at bounding box center [682, 556] width 1048 height 43
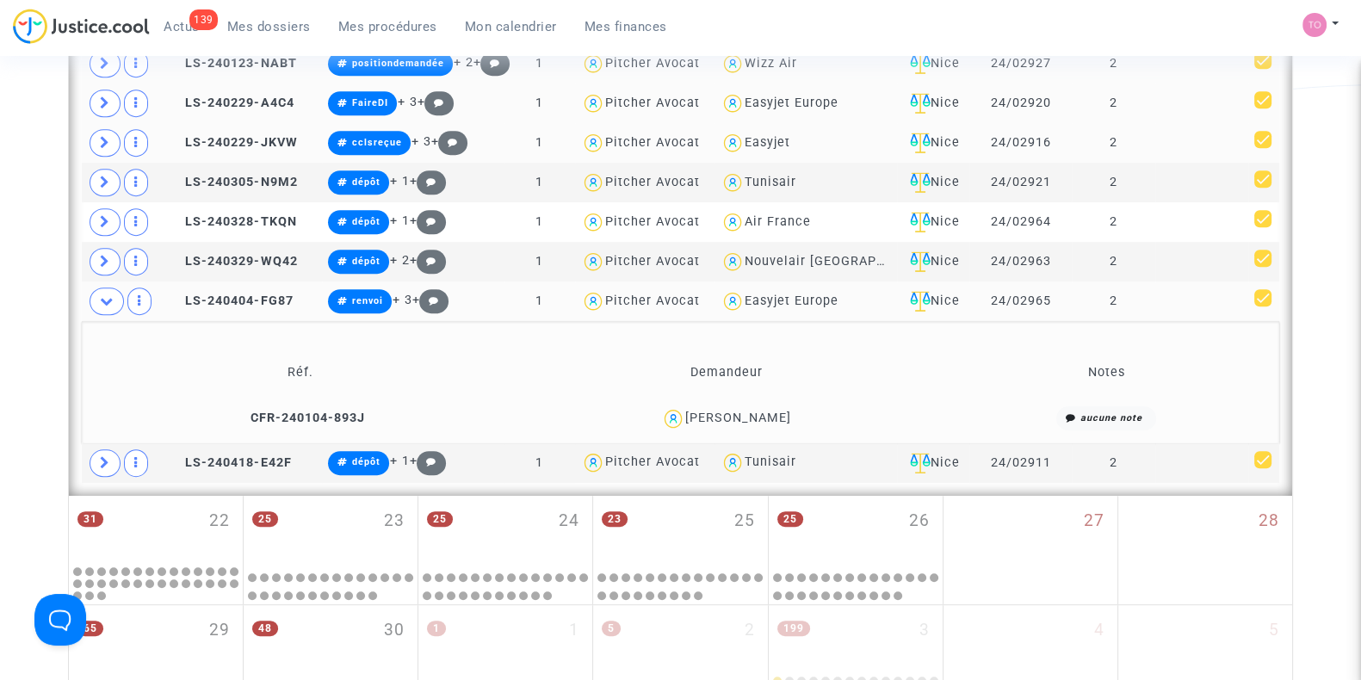
scroll to position [1119, 0]
click at [763, 460] on div "Tunisair" at bounding box center [771, 462] width 52 height 15
type textarea "@Tunisair"
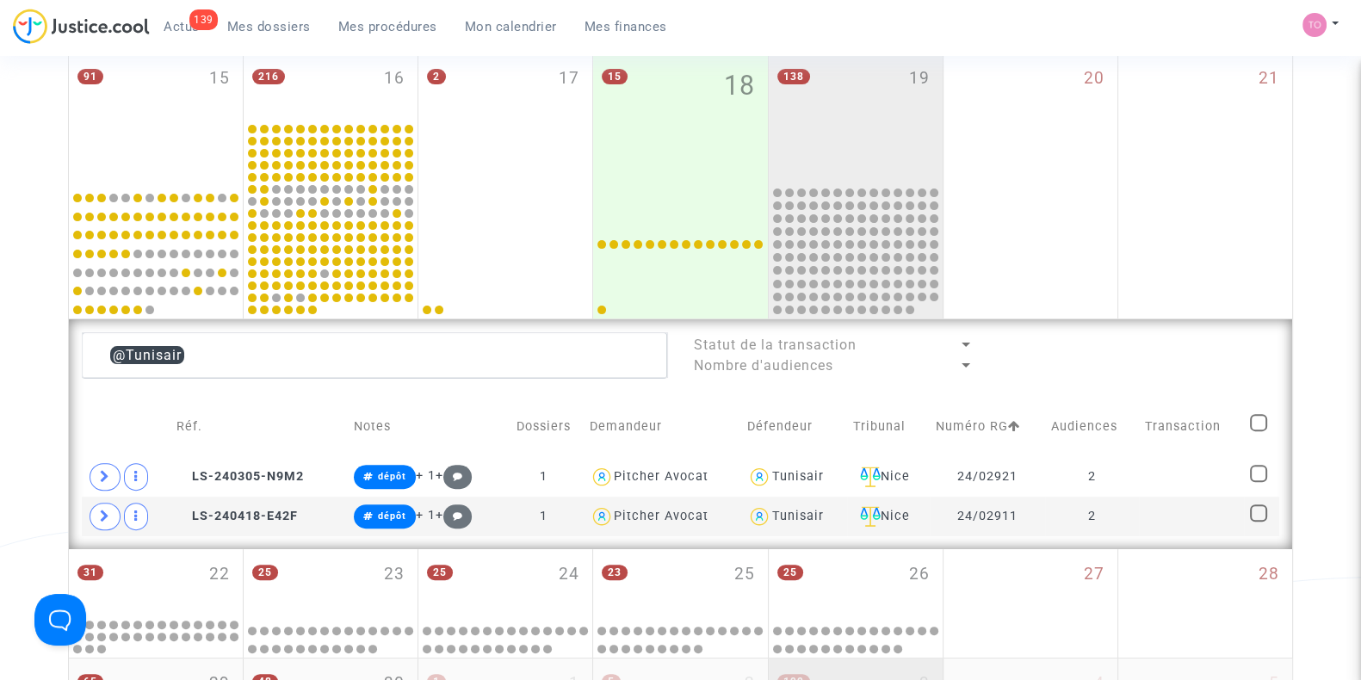
scroll to position [627, 0]
click at [801, 476] on div "Tunisair" at bounding box center [797, 477] width 52 height 15
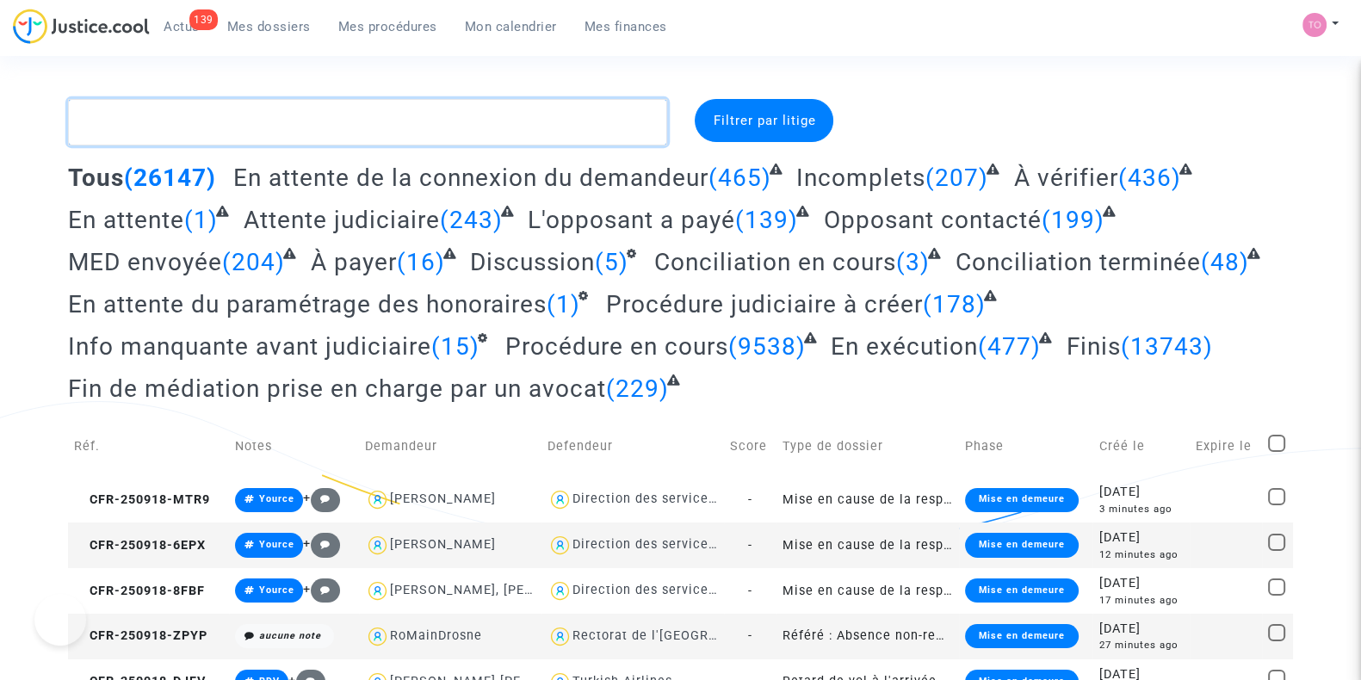
click at [220, 105] on textarea at bounding box center [367, 122] width 599 height 46
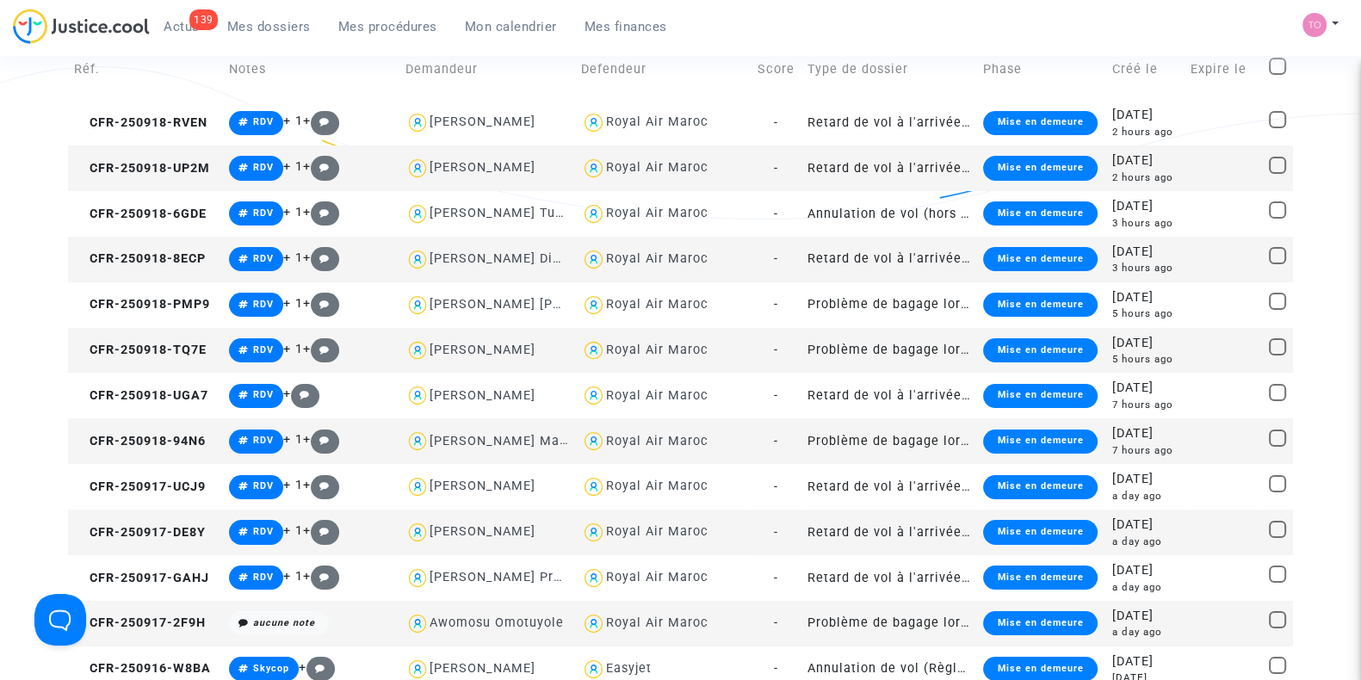
scroll to position [339, 0]
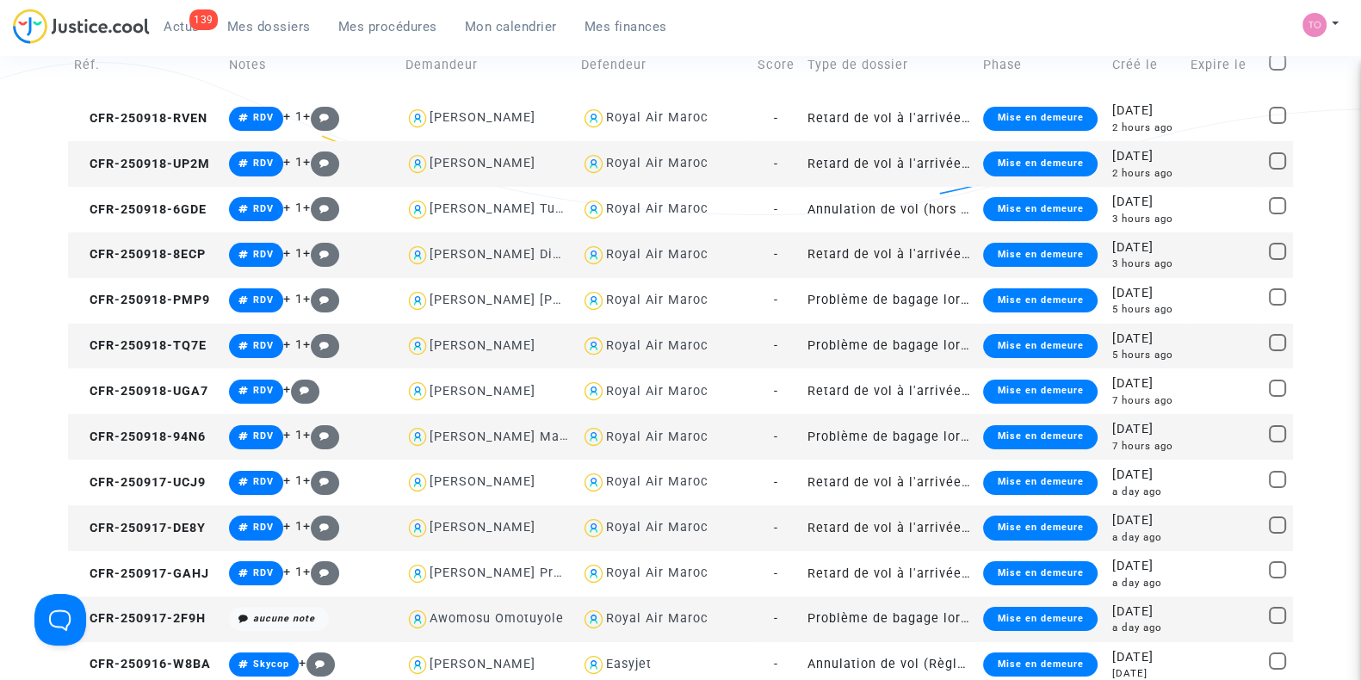
click at [269, 224] on td "RDV + 1 +" at bounding box center [311, 210] width 176 height 46
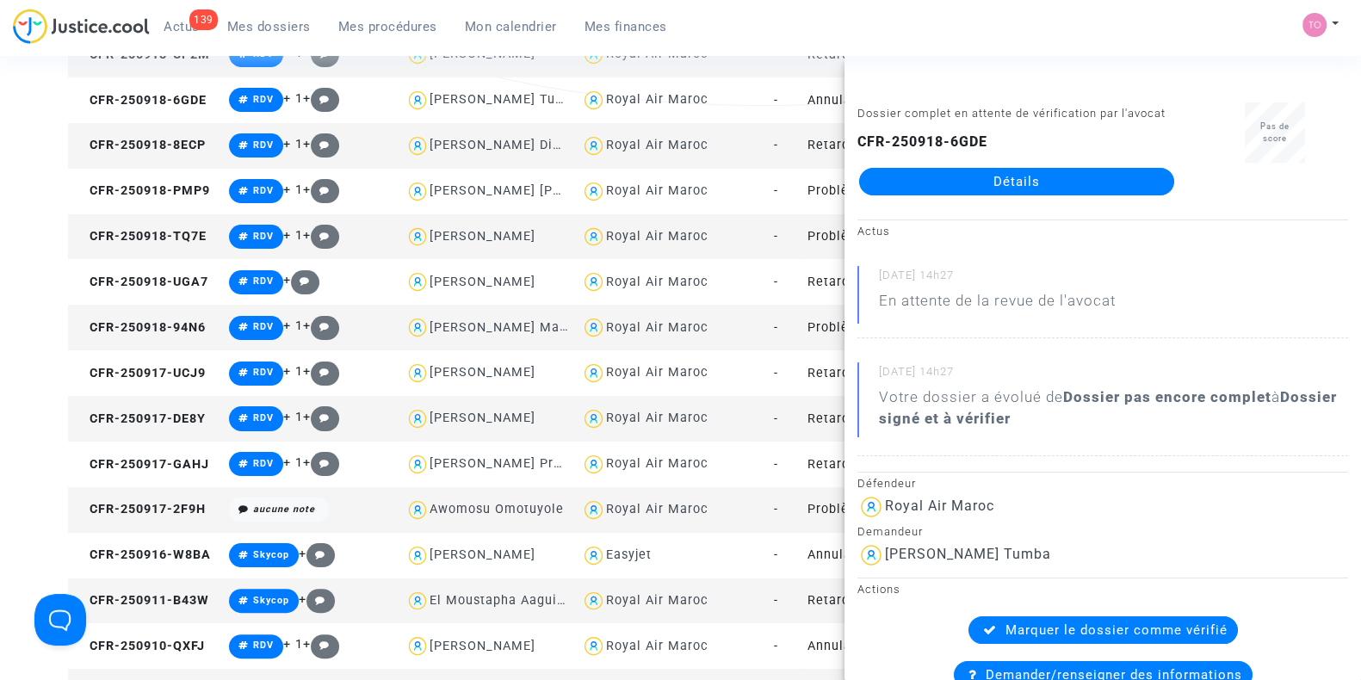
scroll to position [449, 0]
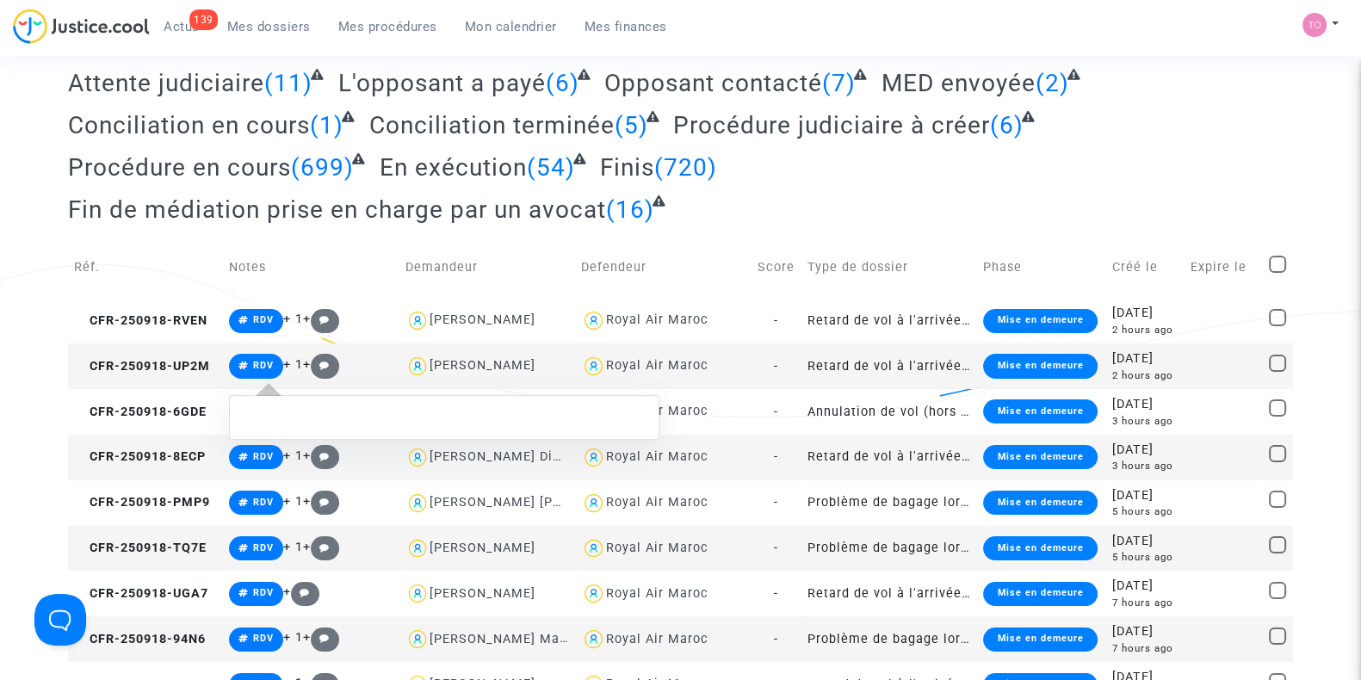
scroll to position [0, 0]
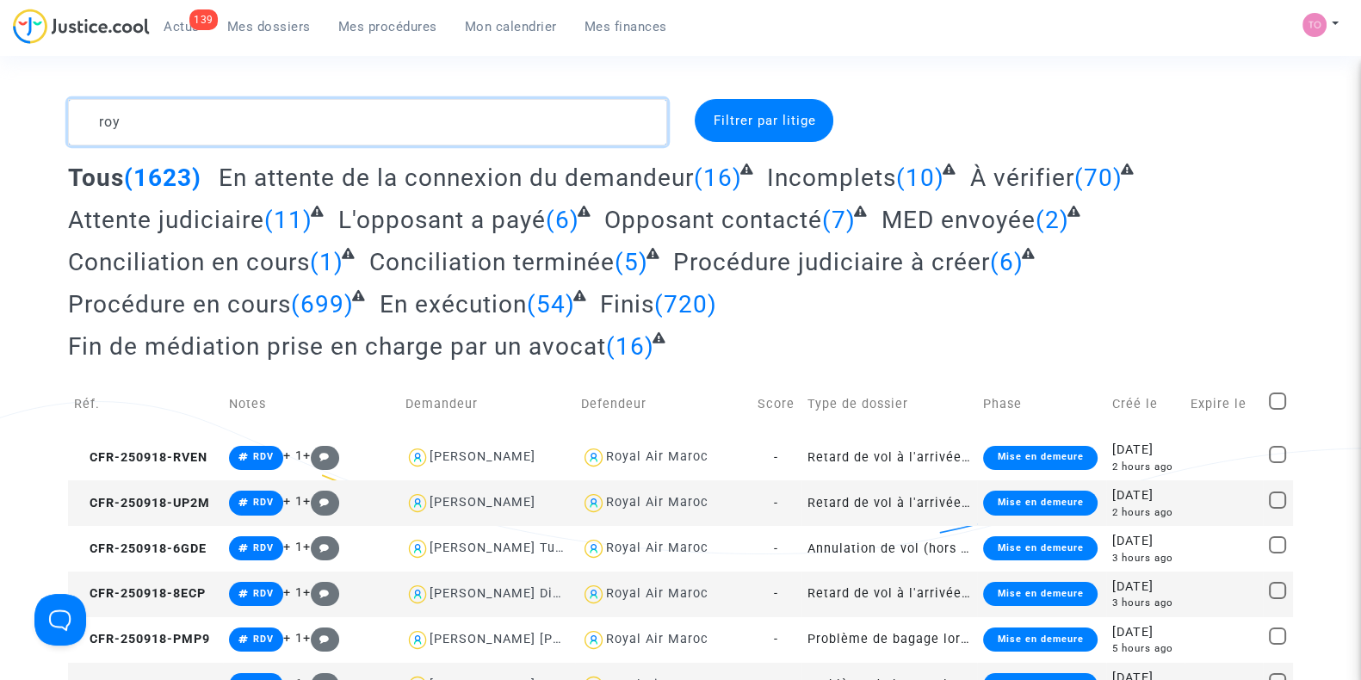
click at [232, 131] on textarea at bounding box center [367, 122] width 599 height 46
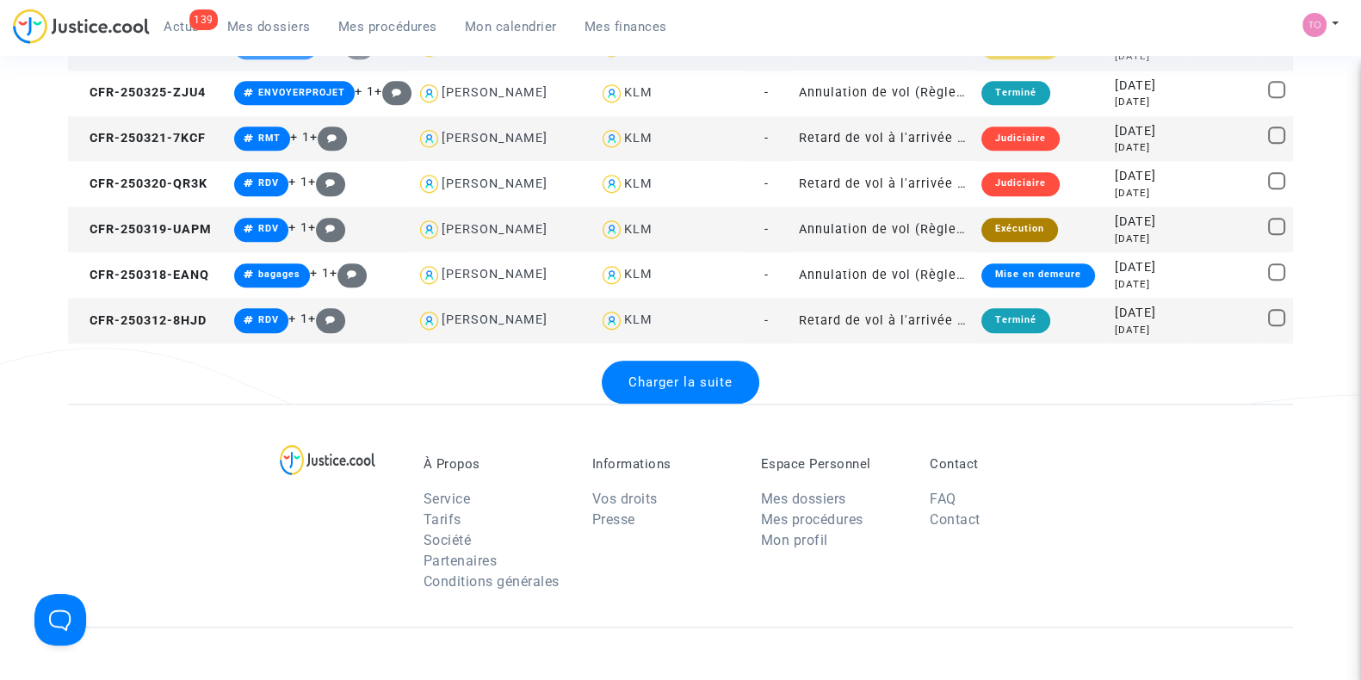
scroll to position [2324, 0]
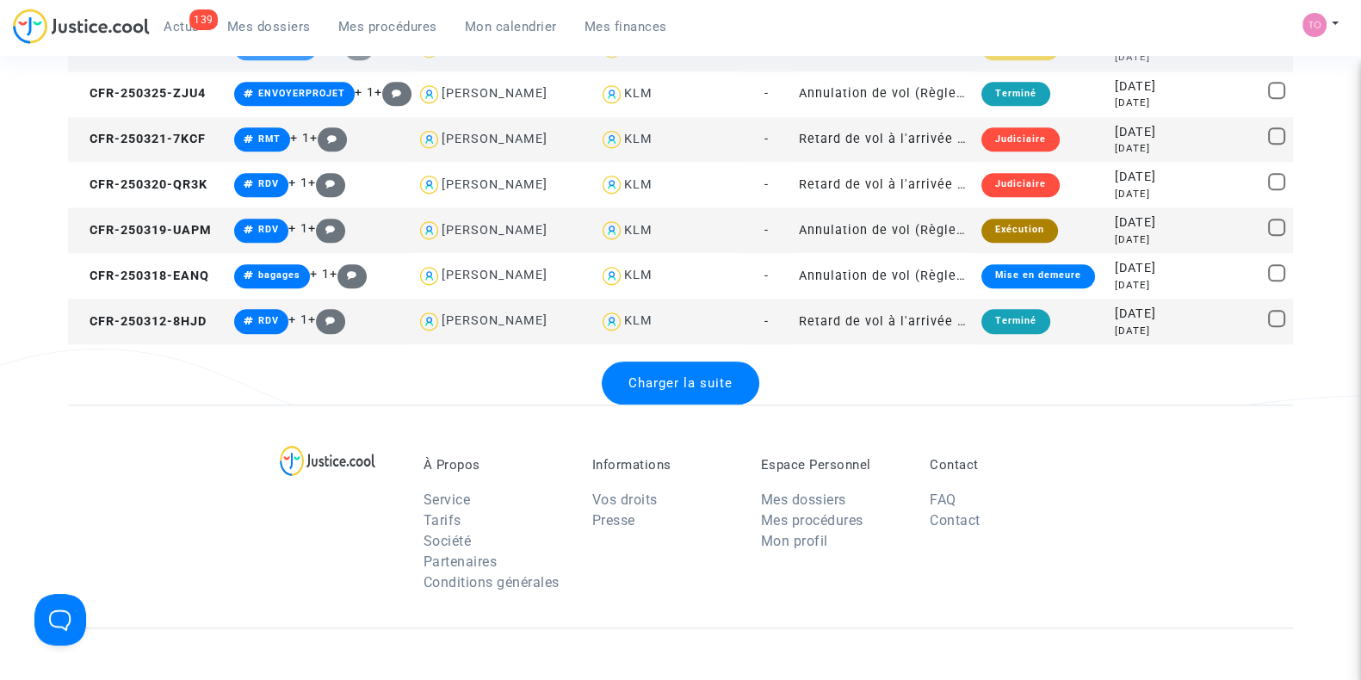
click at [661, 382] on span "Charger la suite" at bounding box center [680, 382] width 104 height 15
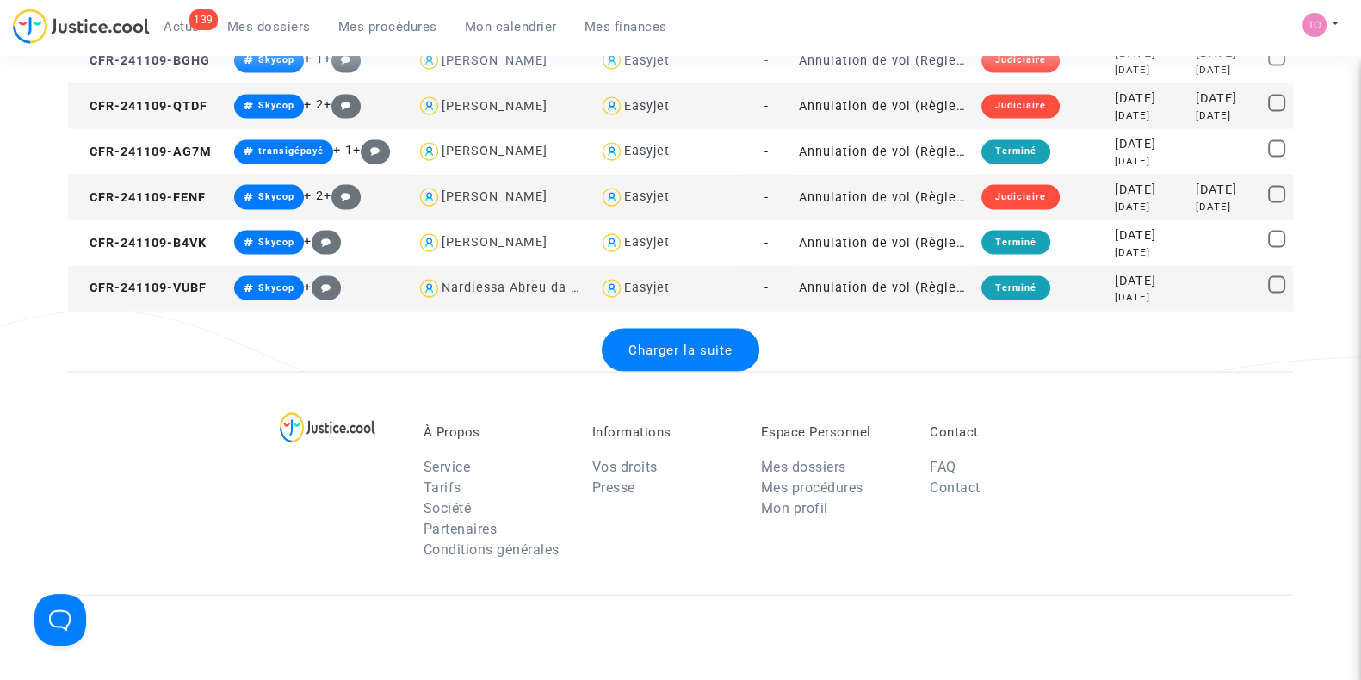
scroll to position [4659, 0]
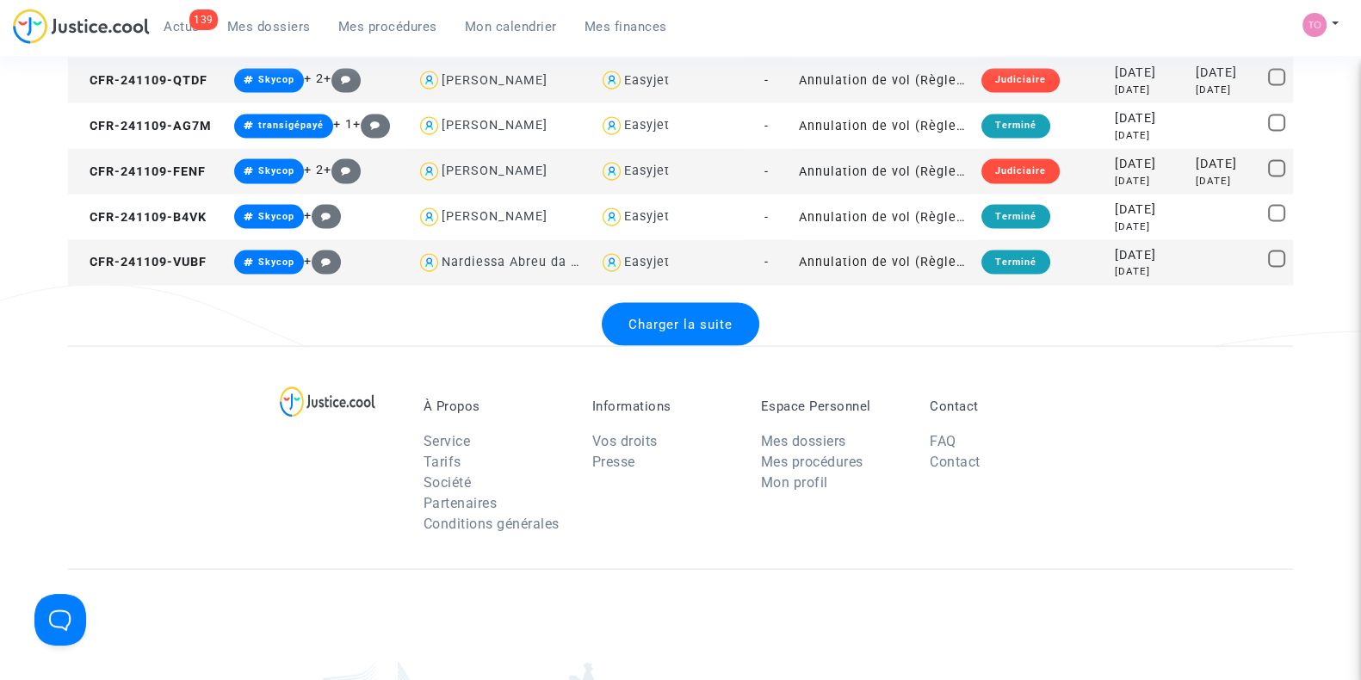
click at [665, 319] on span "Charger la suite" at bounding box center [680, 324] width 104 height 15
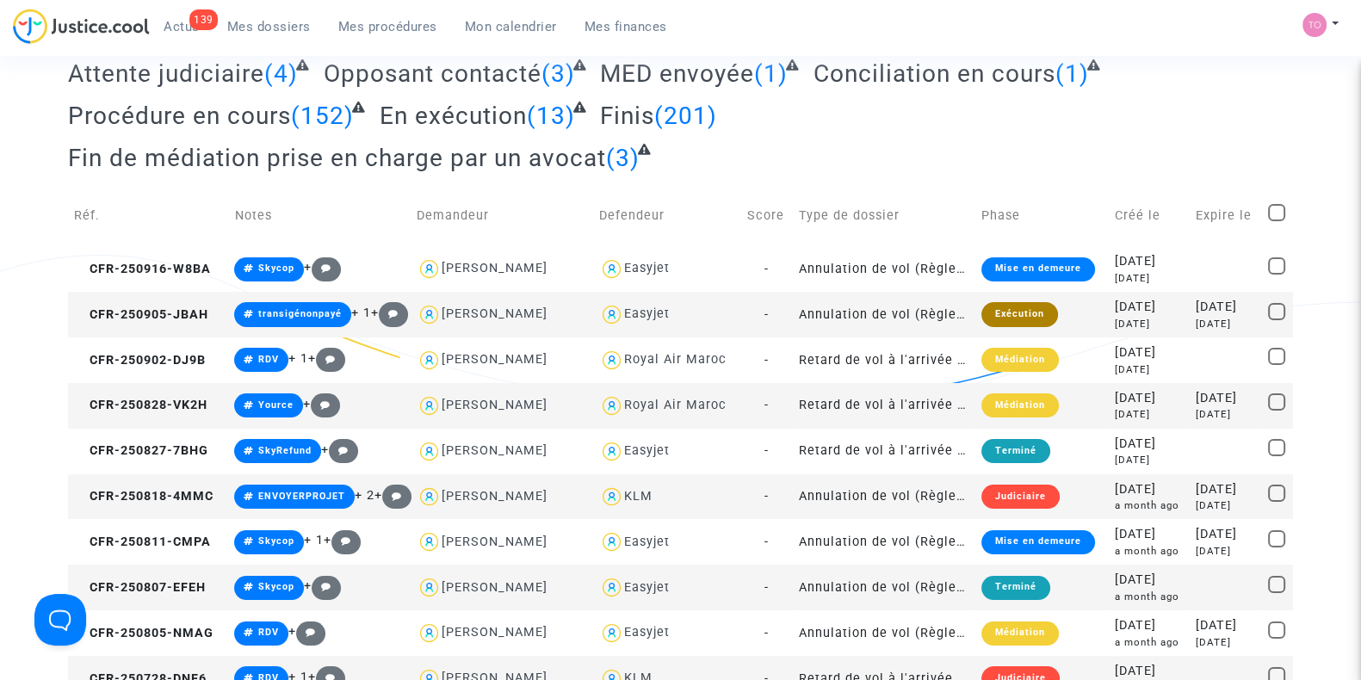
scroll to position [0, 0]
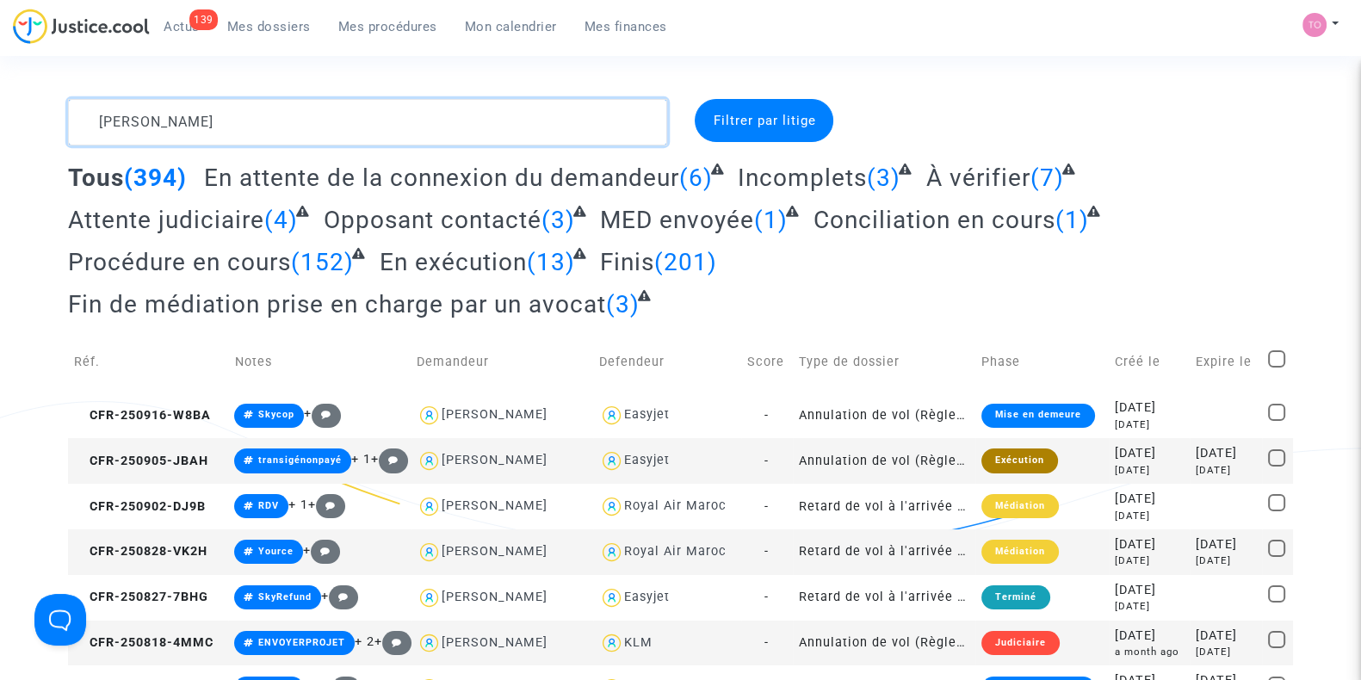
drag, startPoint x: 168, startPoint y: 137, endPoint x: 34, endPoint y: 129, distance: 134.5
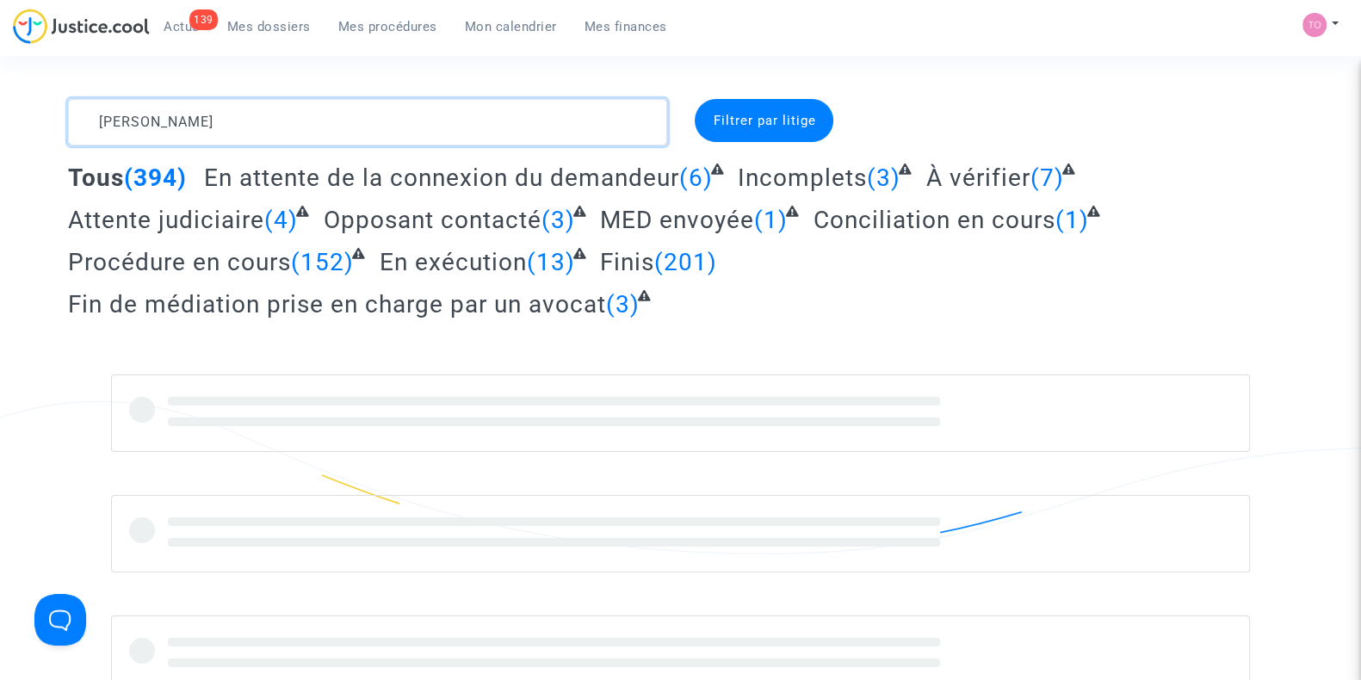
type textarea "[PERSON_NAME]"
drag, startPoint x: 344, startPoint y: 39, endPoint x: 252, endPoint y: 86, distance: 102.8
click at [344, 39] on link "Mes procédures" at bounding box center [388, 27] width 127 height 26
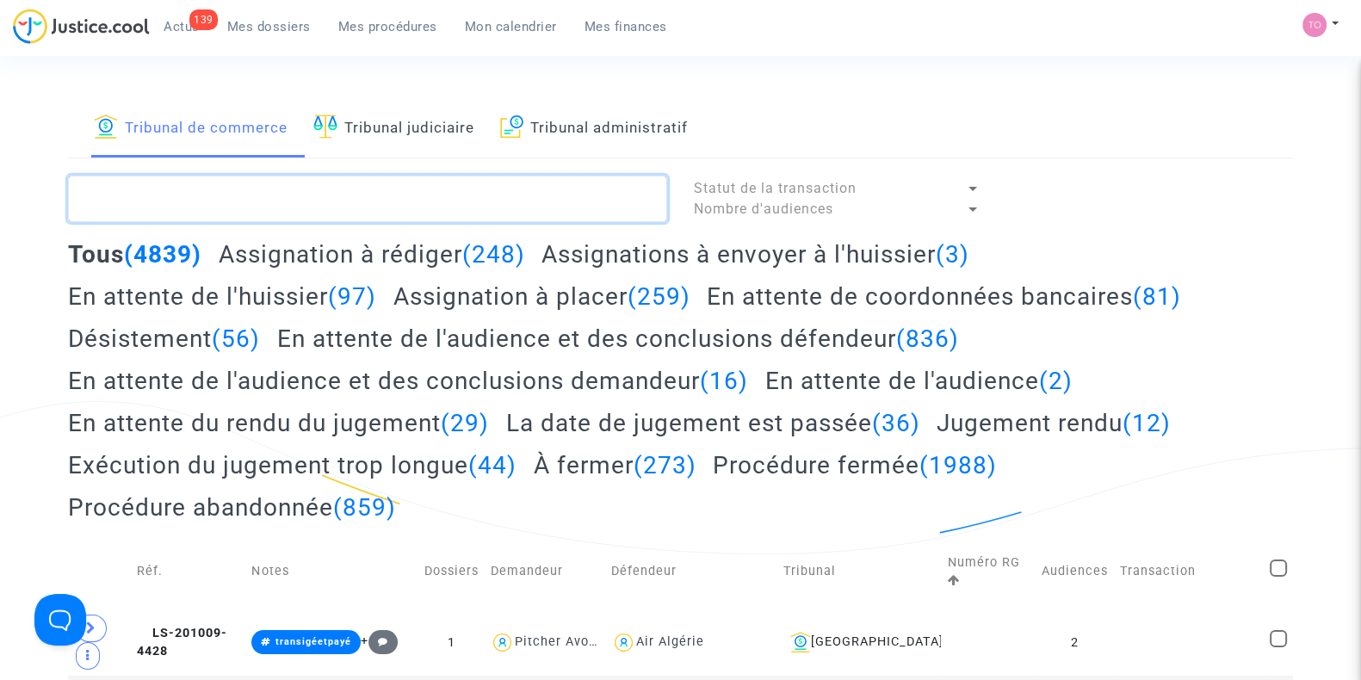
click at [137, 183] on textarea at bounding box center [367, 199] width 599 height 46
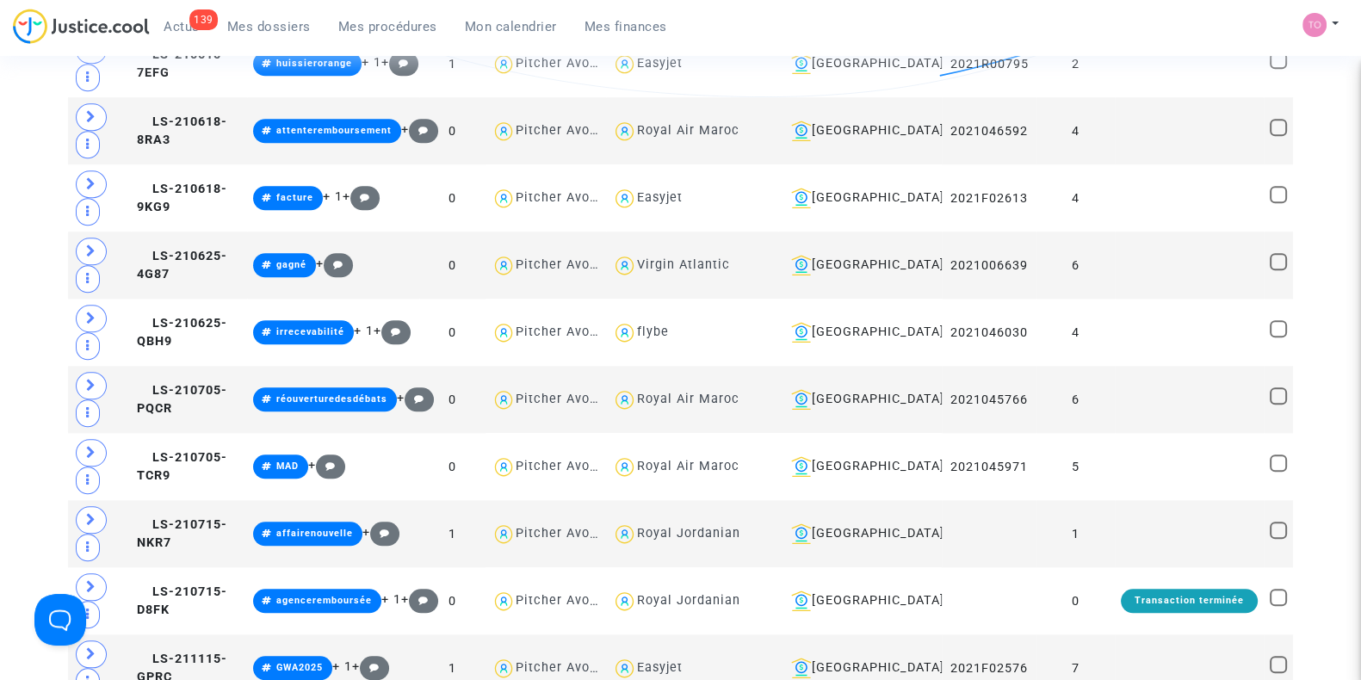
scroll to position [2046, 0]
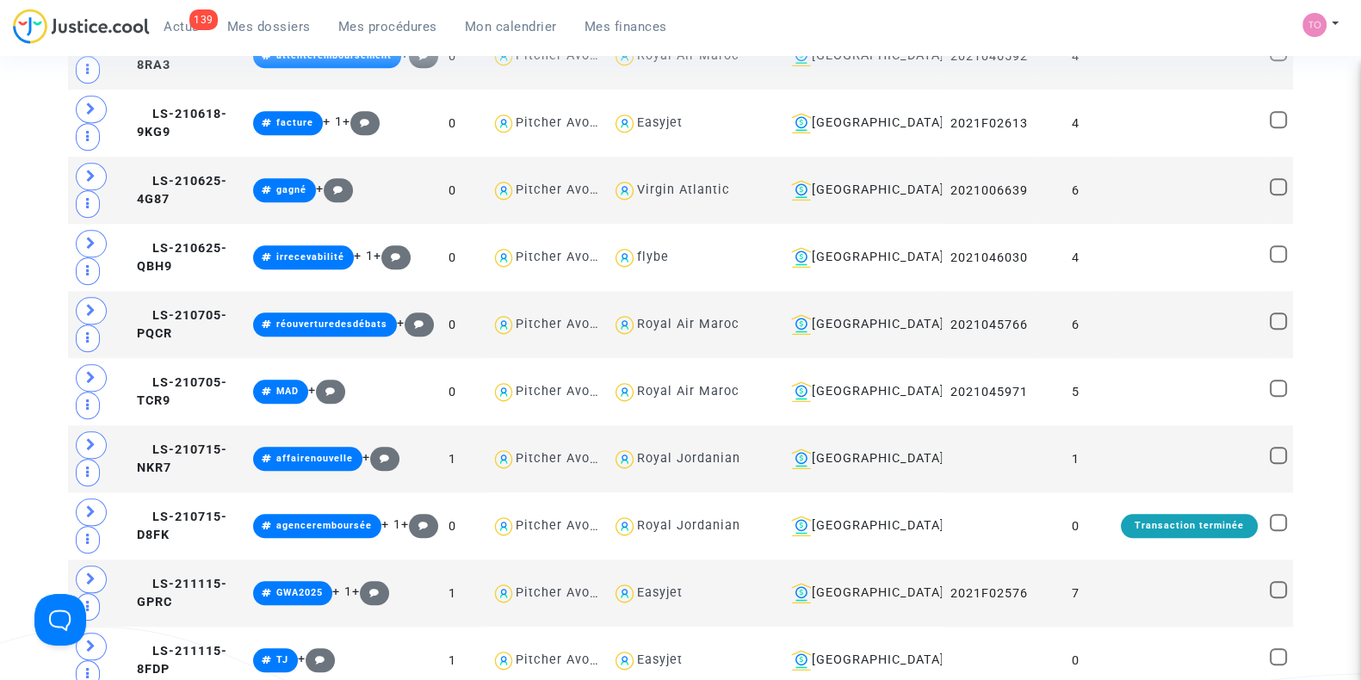
type textarea "[PERSON_NAME]"
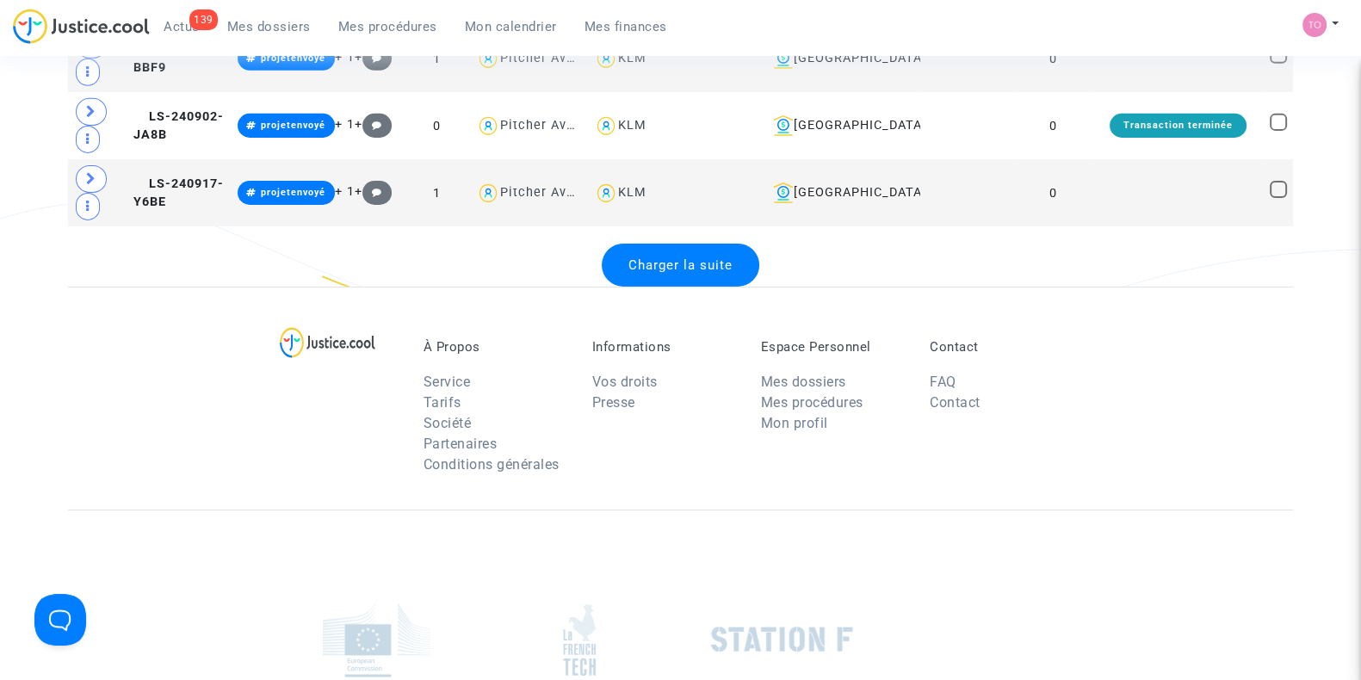
scroll to position [7030, 0]
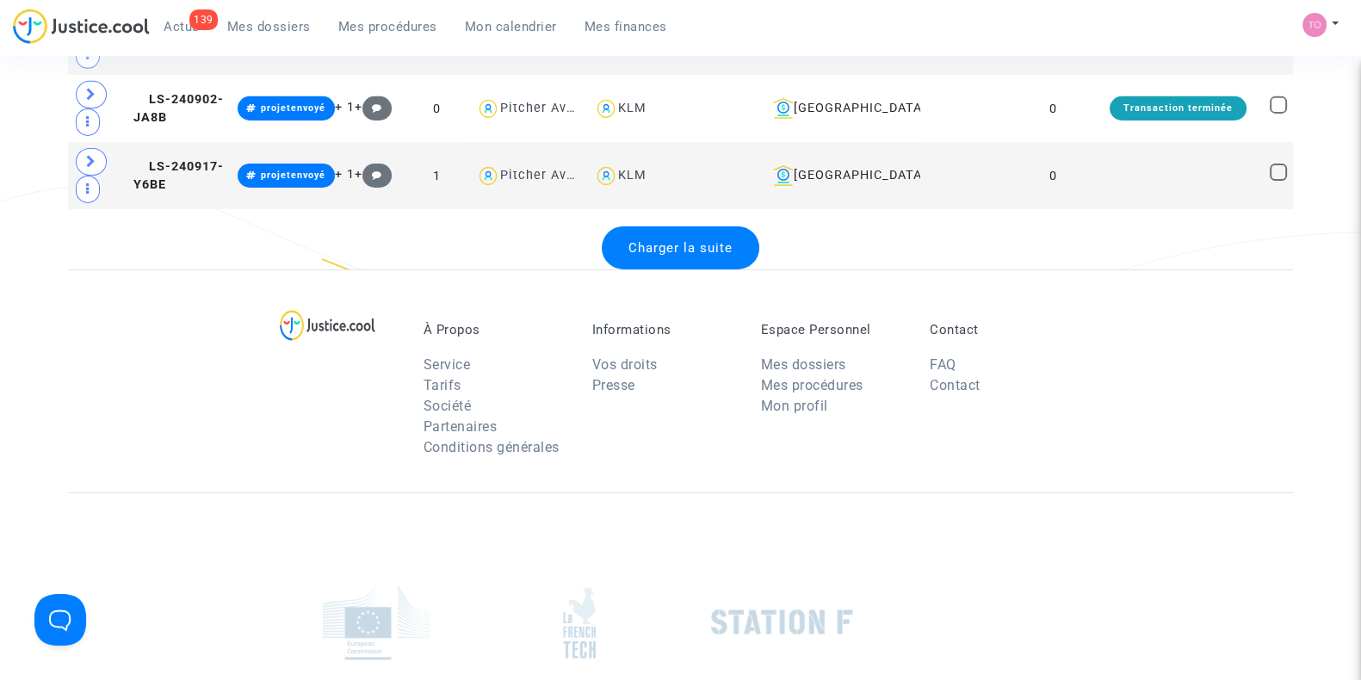
click at [665, 240] on span "Charger la suite" at bounding box center [680, 247] width 104 height 15
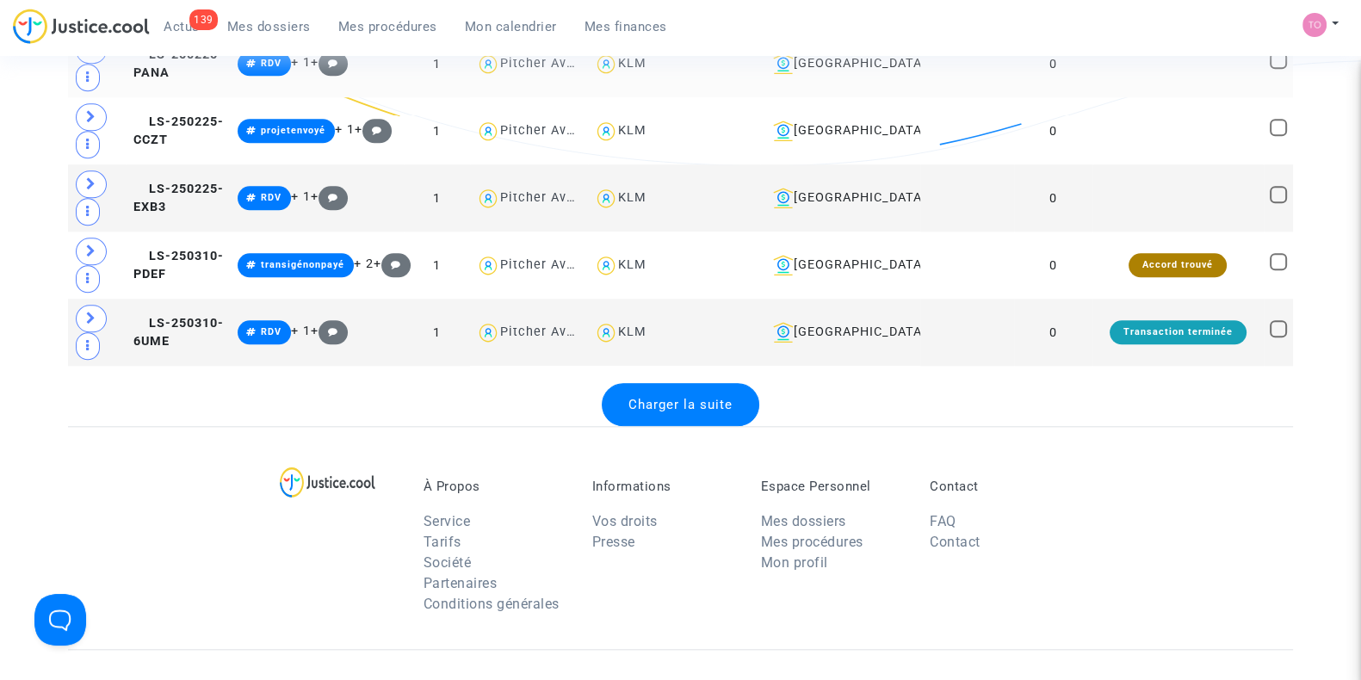
scroll to position [10232, 0]
click at [663, 382] on div "Charger la suite" at bounding box center [681, 403] width 158 height 43
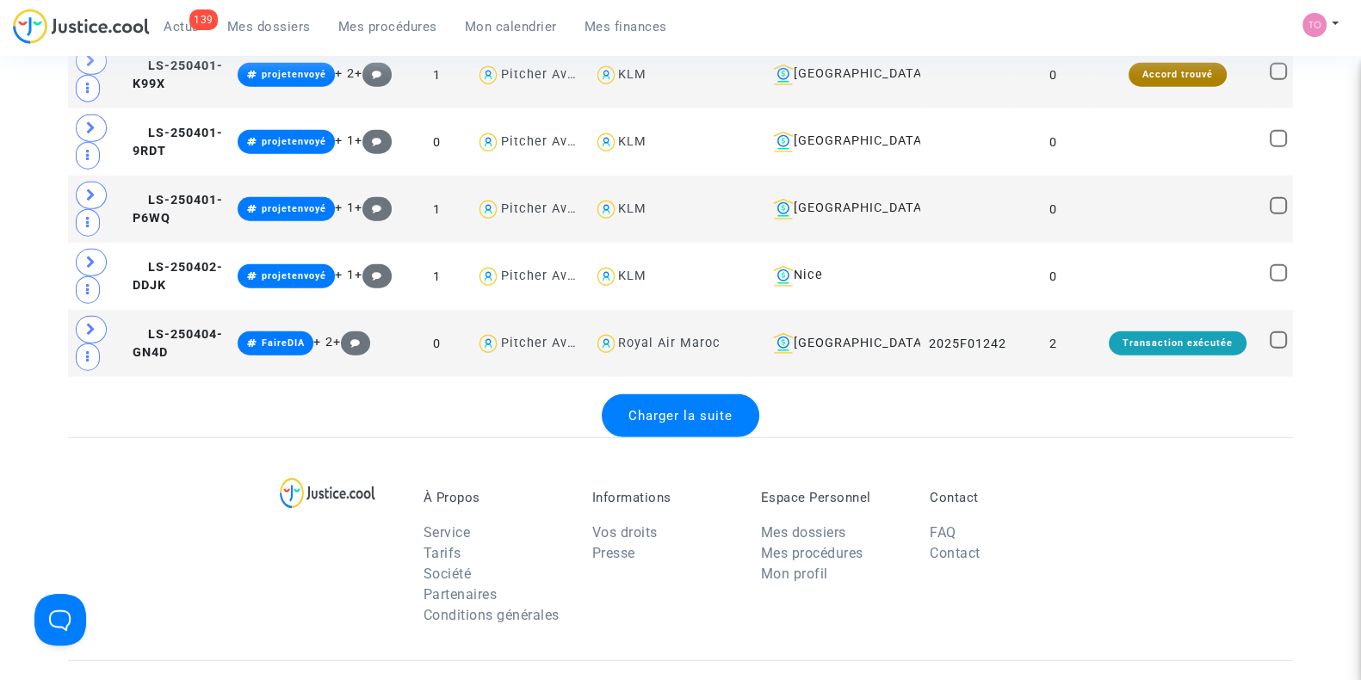
scroll to position [13584, 0]
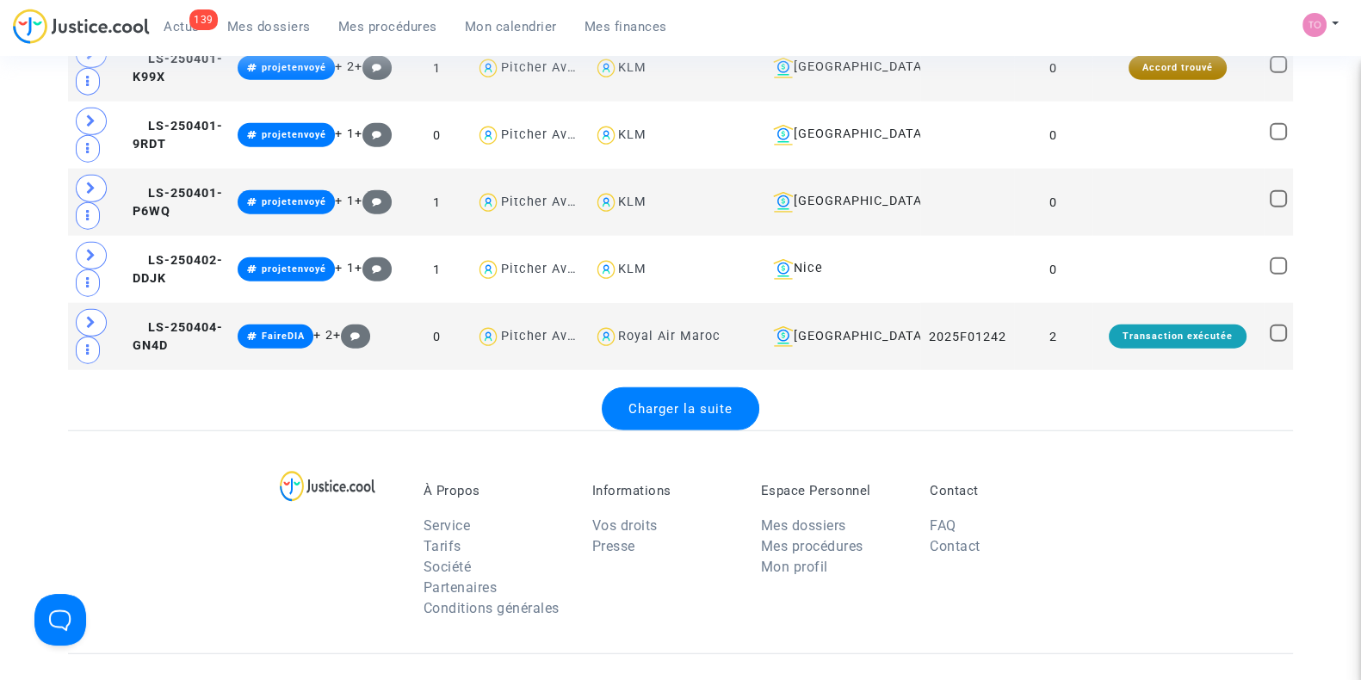
click at [676, 401] on span "Charger la suite" at bounding box center [680, 408] width 104 height 15
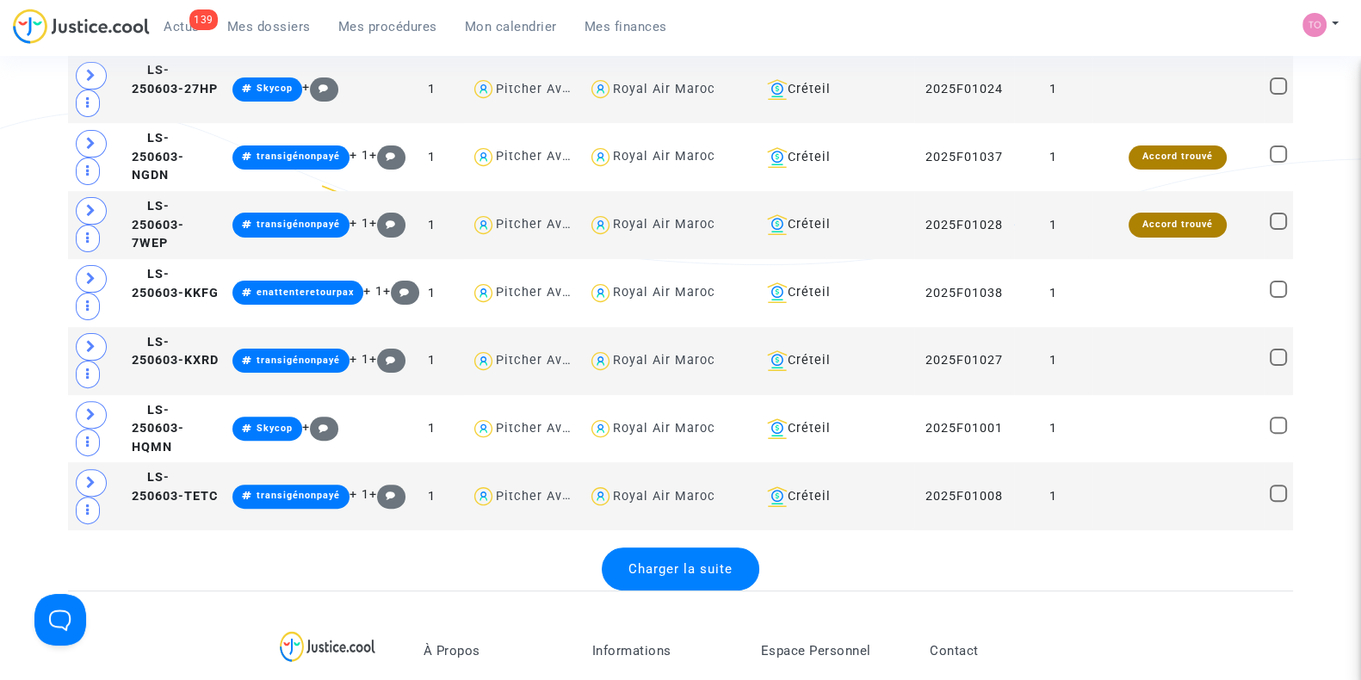
scroll to position [16964, 0]
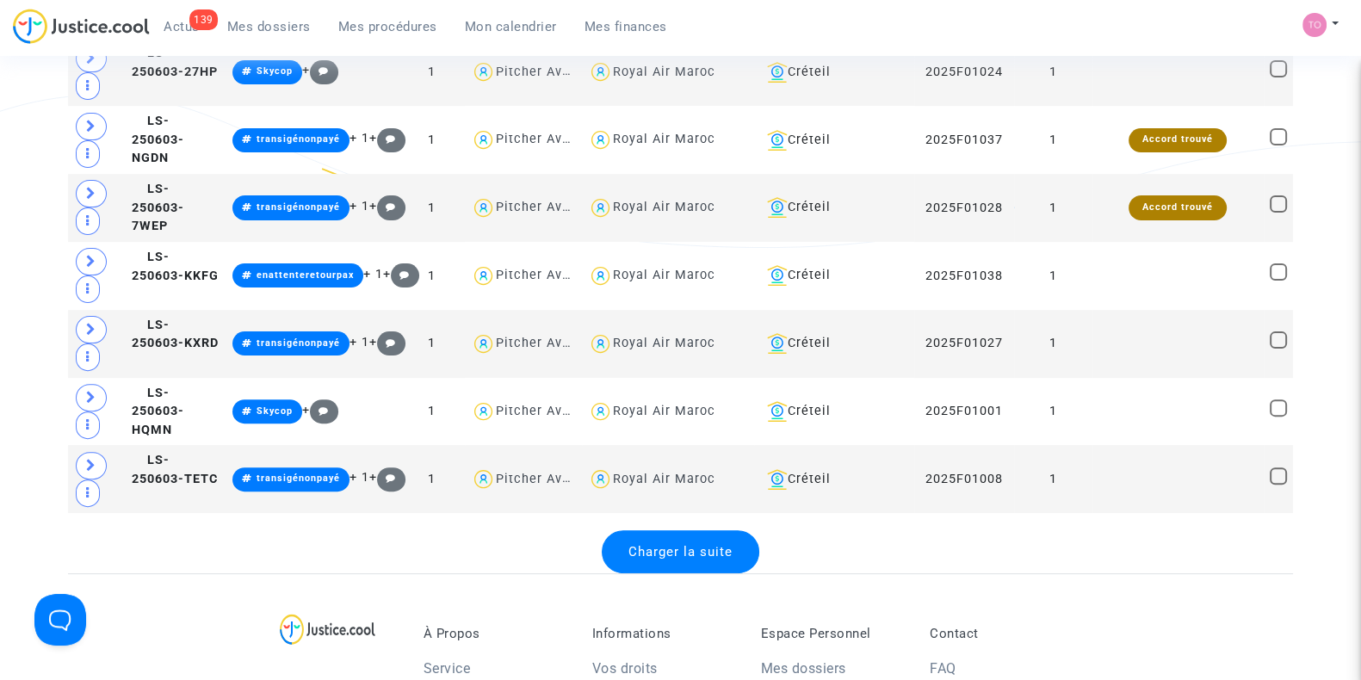
click at [662, 530] on div "Charger la suite" at bounding box center [681, 551] width 158 height 43
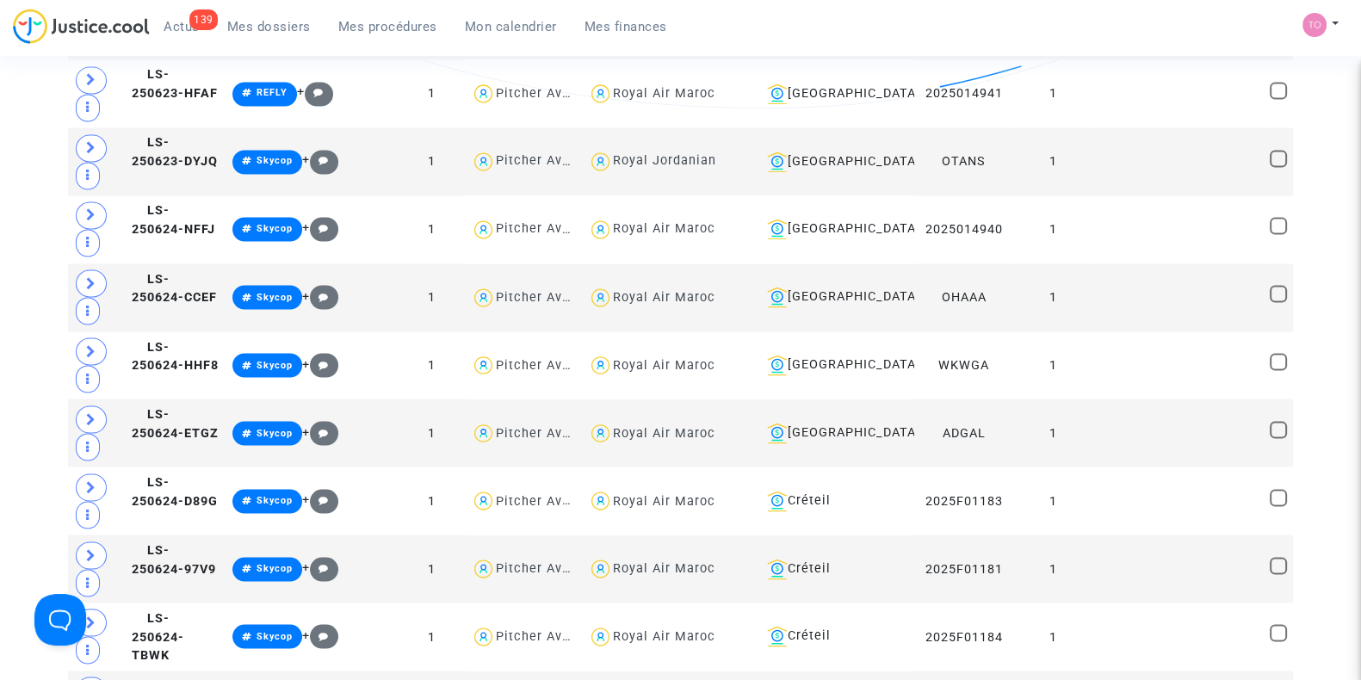
scroll to position [20213, 0]
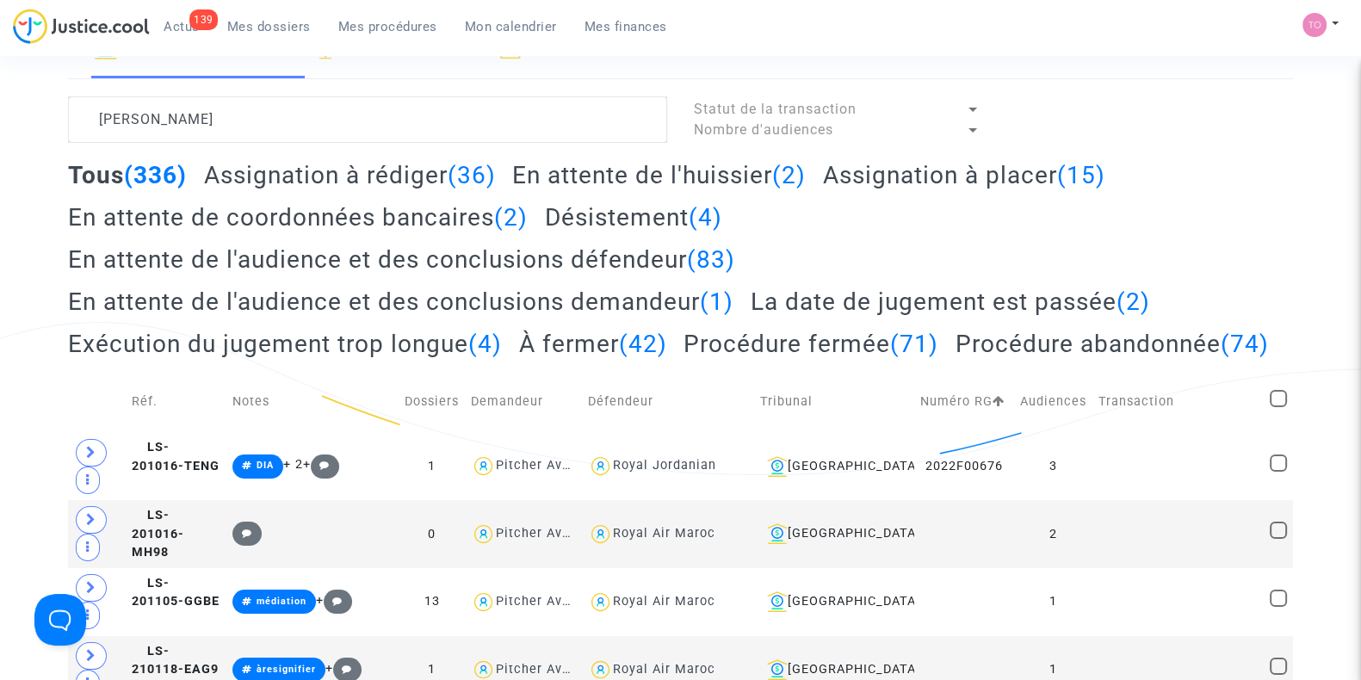
scroll to position [0, 0]
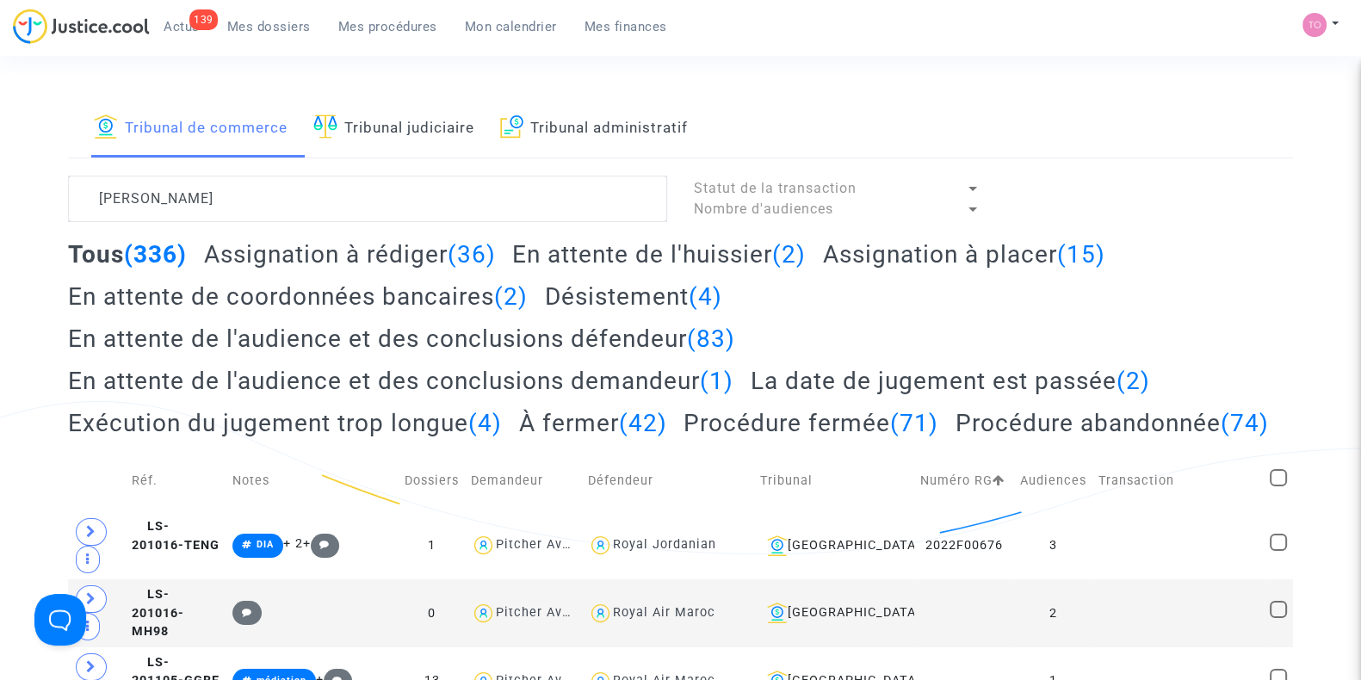
click at [397, 135] on link "Tribunal judiciaire" at bounding box center [393, 128] width 161 height 59
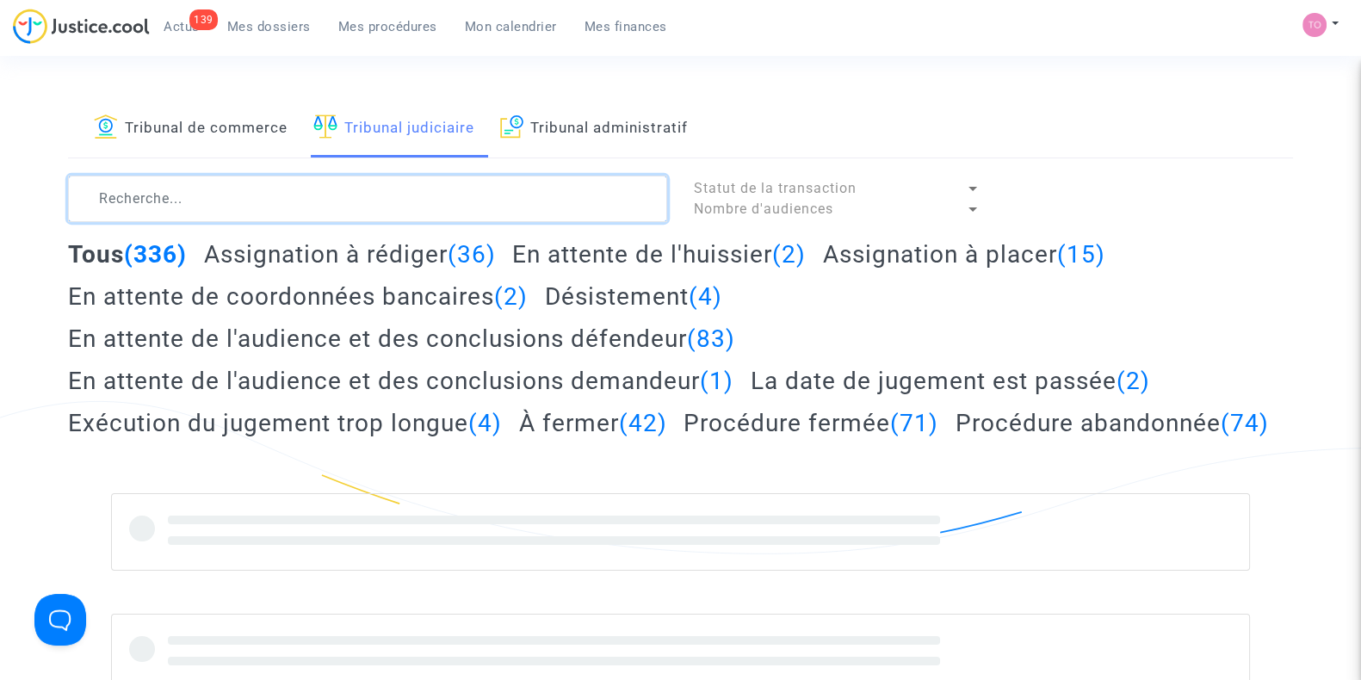
click at [227, 186] on textarea at bounding box center [367, 199] width 599 height 46
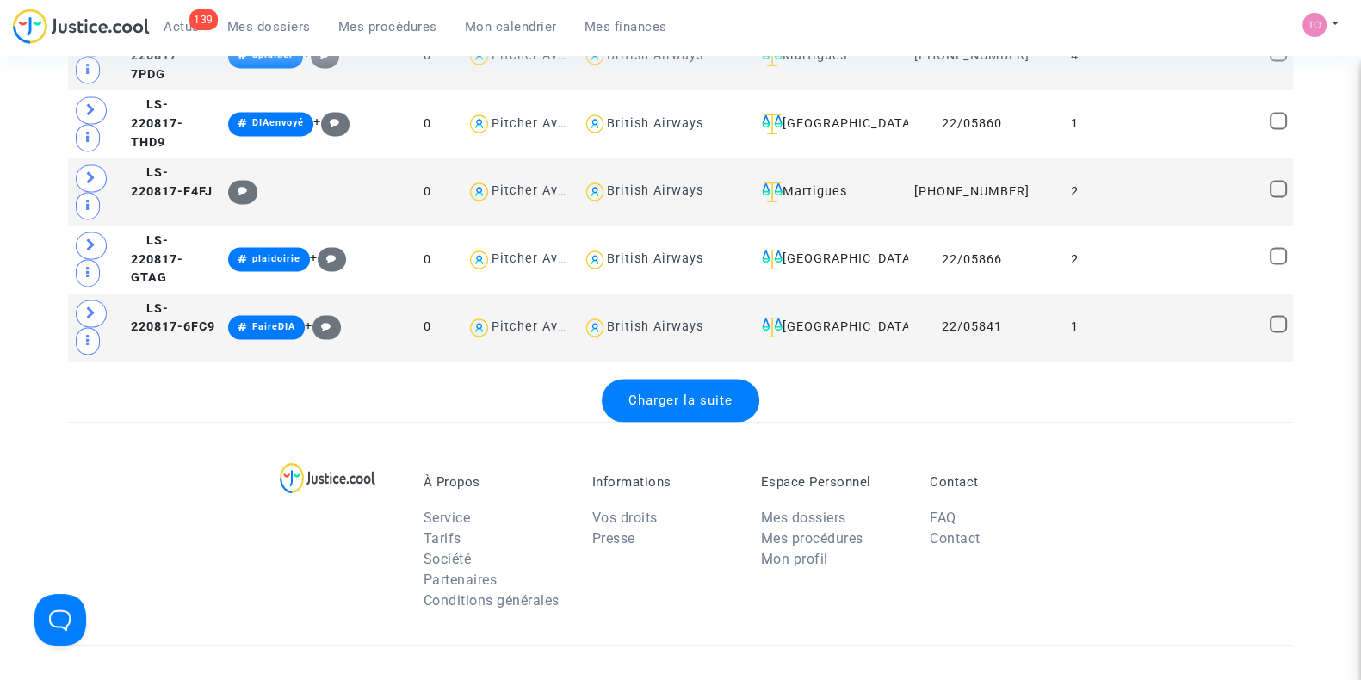
scroll to position [3590, 0]
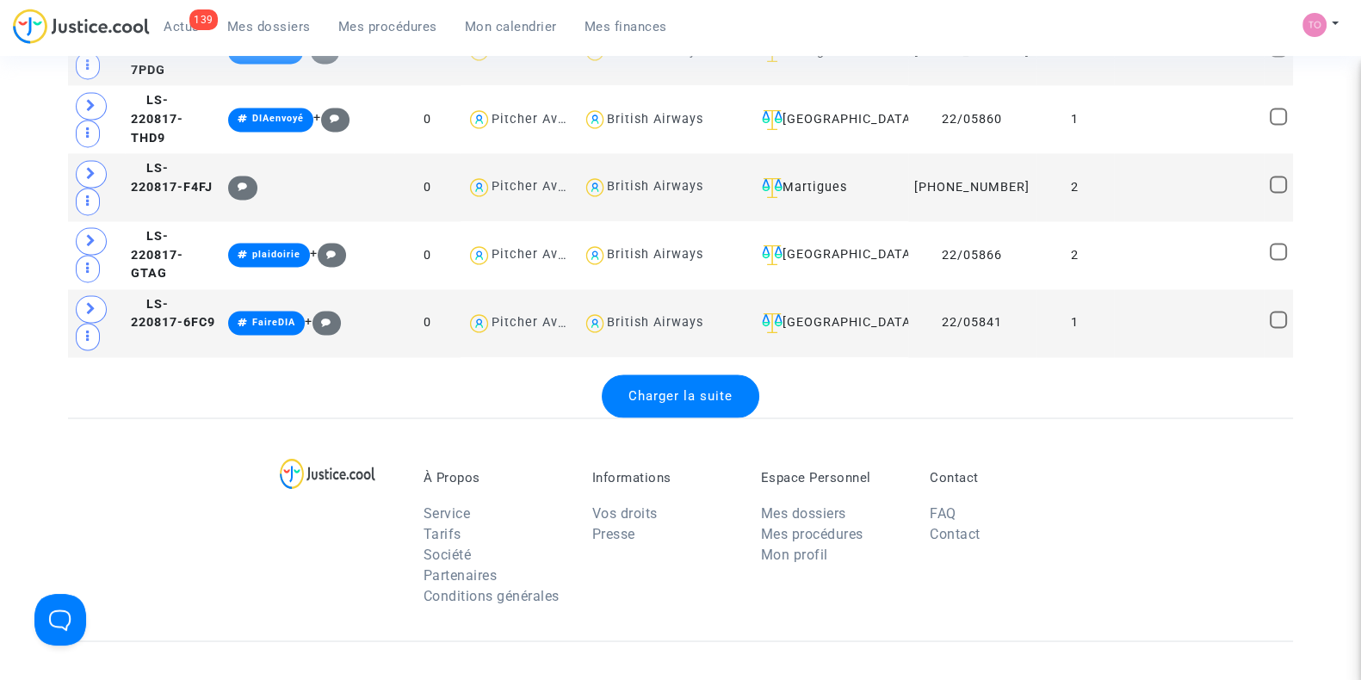
click at [664, 374] on div "Charger la suite" at bounding box center [681, 395] width 158 height 43
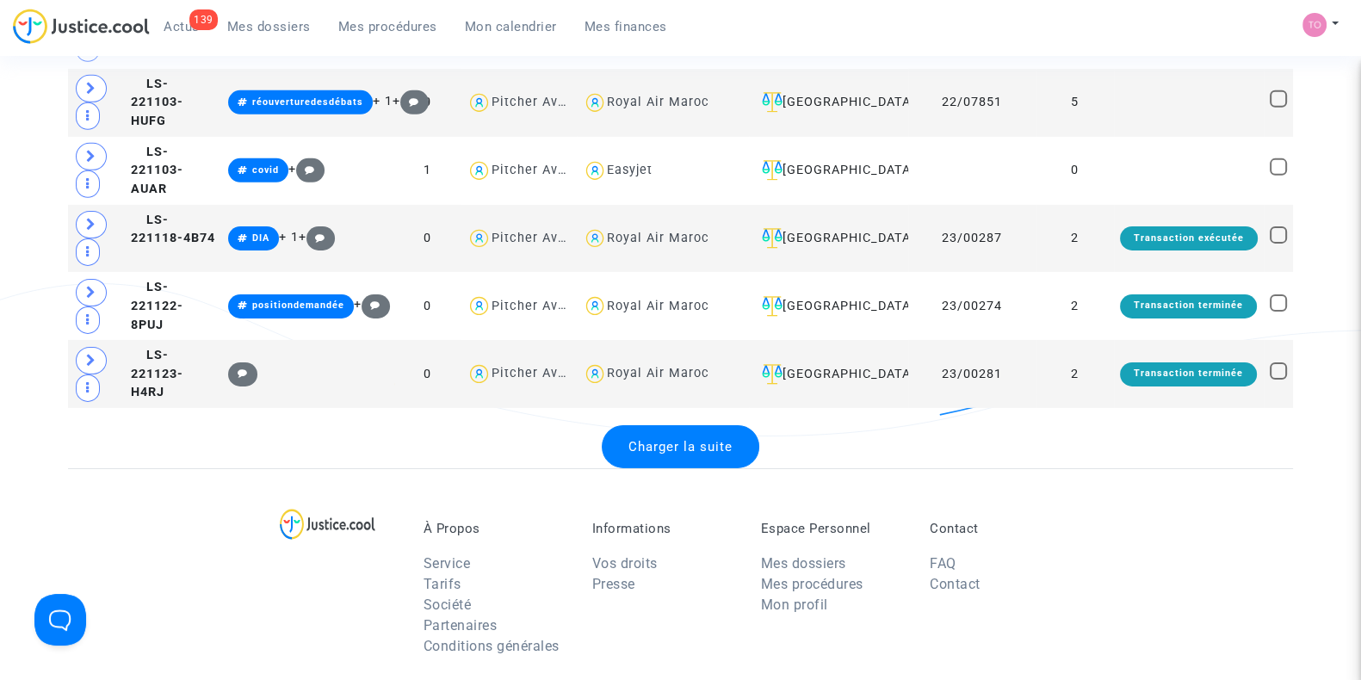
scroll to position [6931, 0]
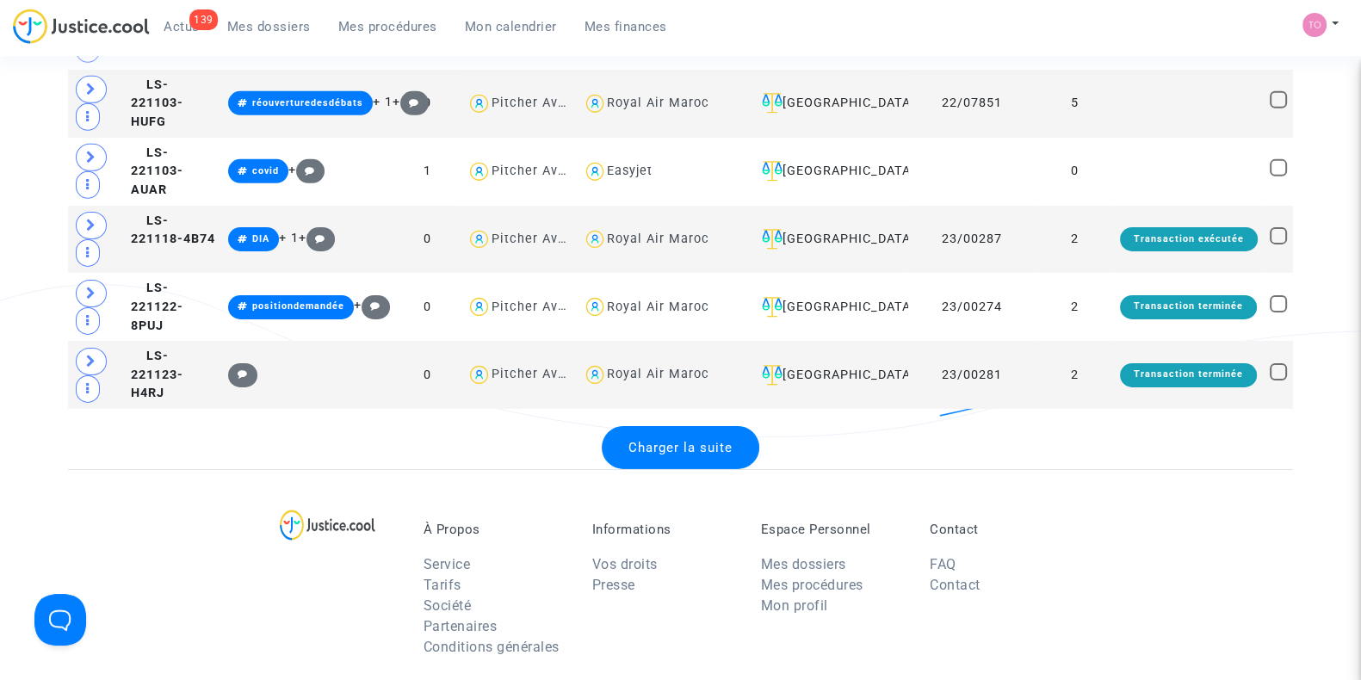
click at [684, 426] on div "Charger la suite" at bounding box center [681, 447] width 158 height 43
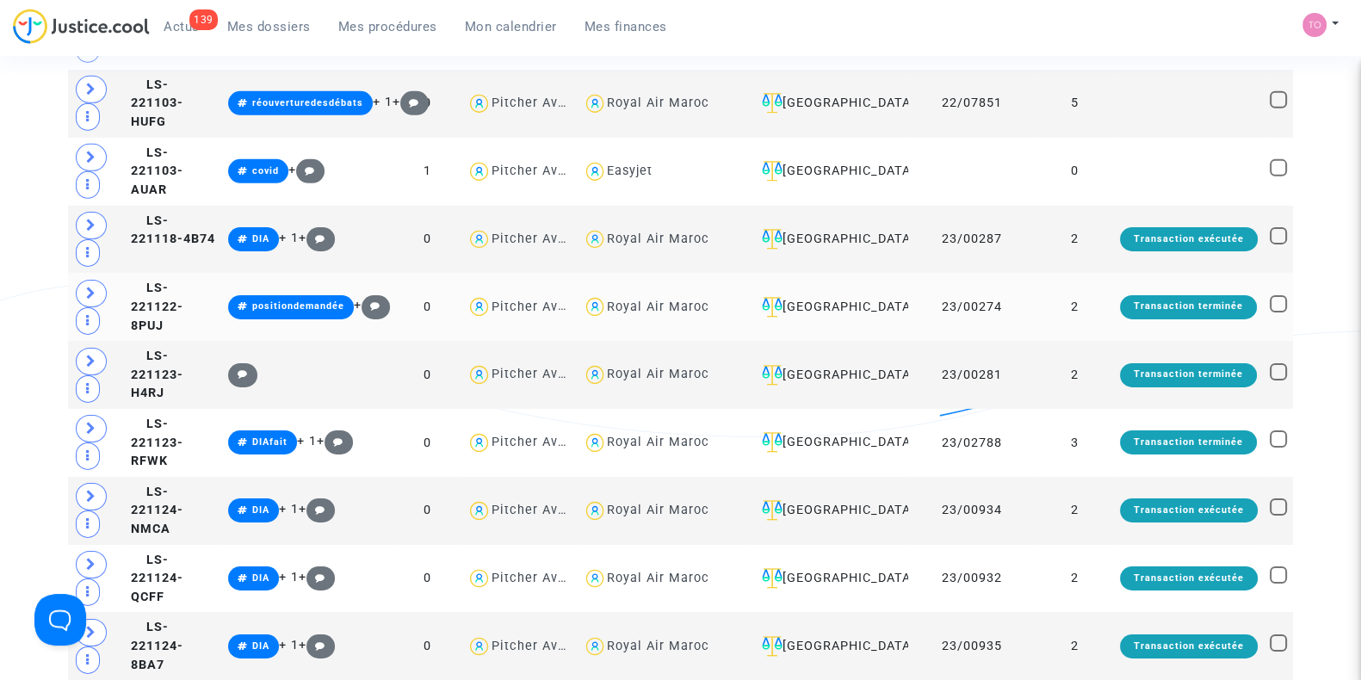
click at [709, 300] on div "Royal Air Maroc" at bounding box center [658, 307] width 102 height 15
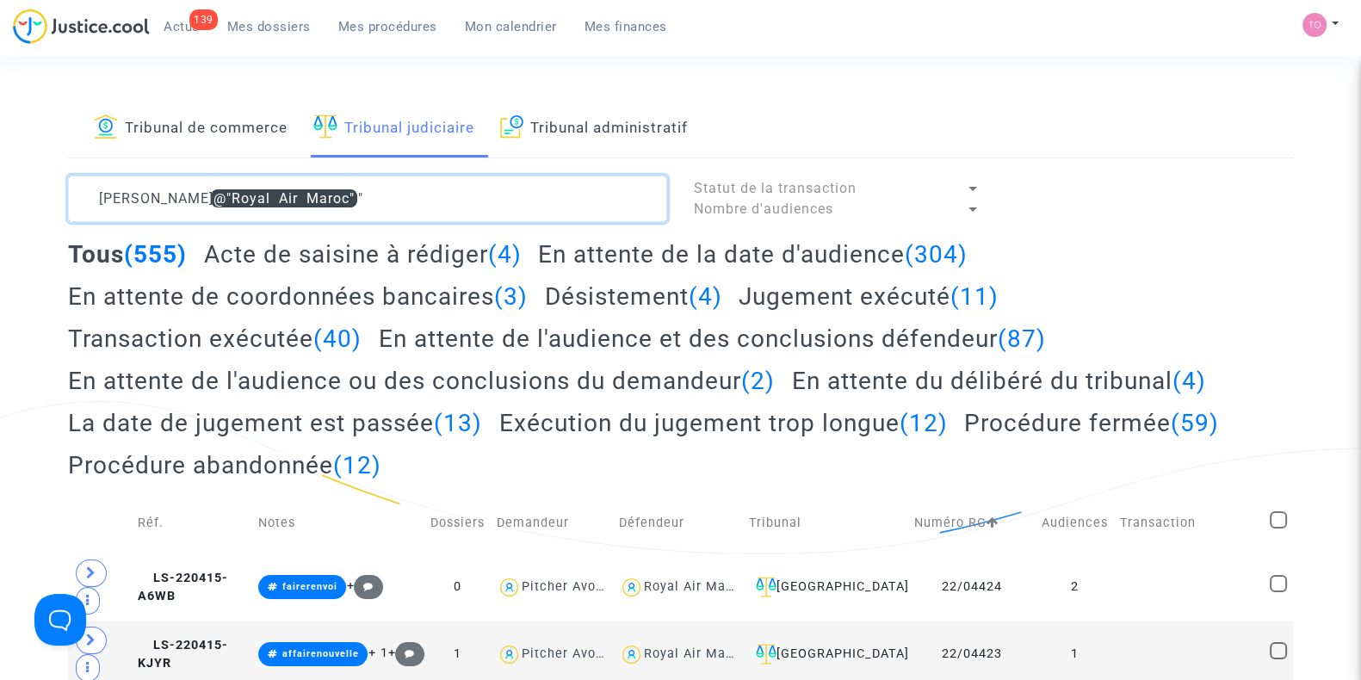
click at [340, 193] on textarea at bounding box center [367, 199] width 599 height 46
click at [267, 197] on textarea at bounding box center [367, 199] width 599 height 46
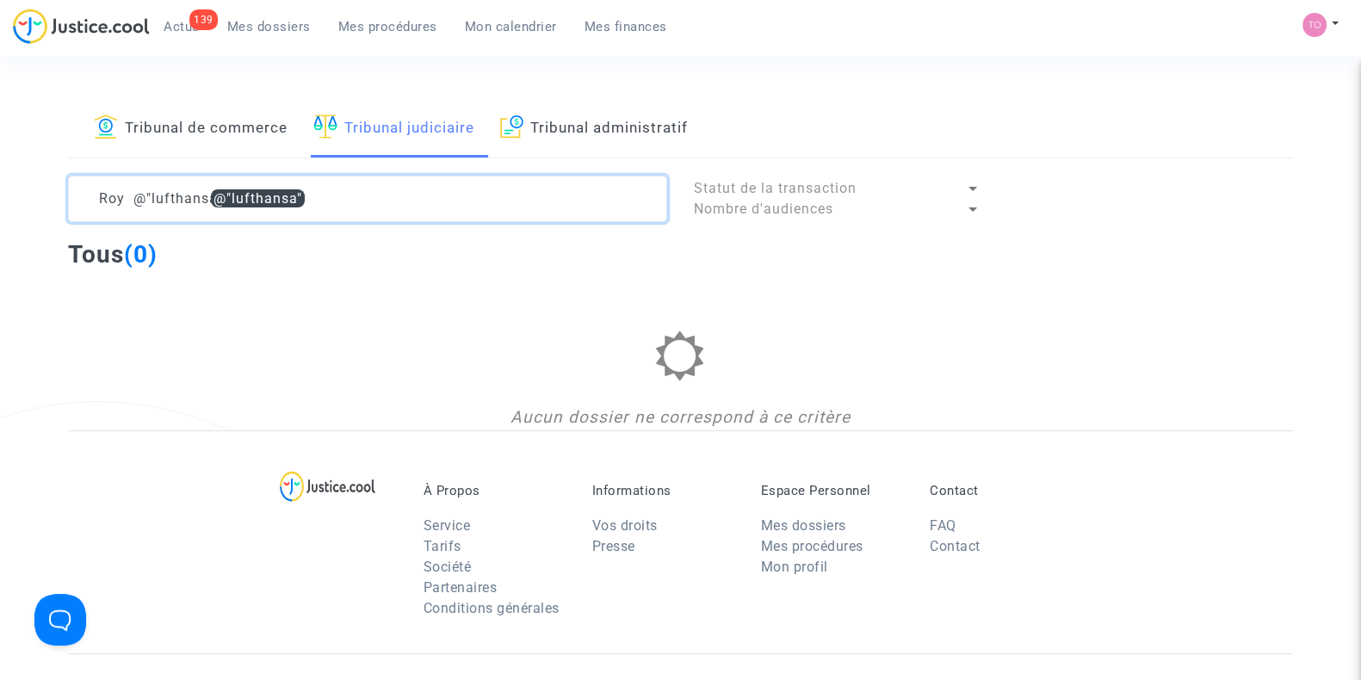
drag, startPoint x: 248, startPoint y: 183, endPoint x: 22, endPoint y: 186, distance: 225.6
click at [22, 186] on div "Tribunal de commerce Tribunal judiciaire Tribunal administratif Roy @"lufthansa…" at bounding box center [680, 264] width 1361 height 331
type textarea "Roy @"lufthansa""
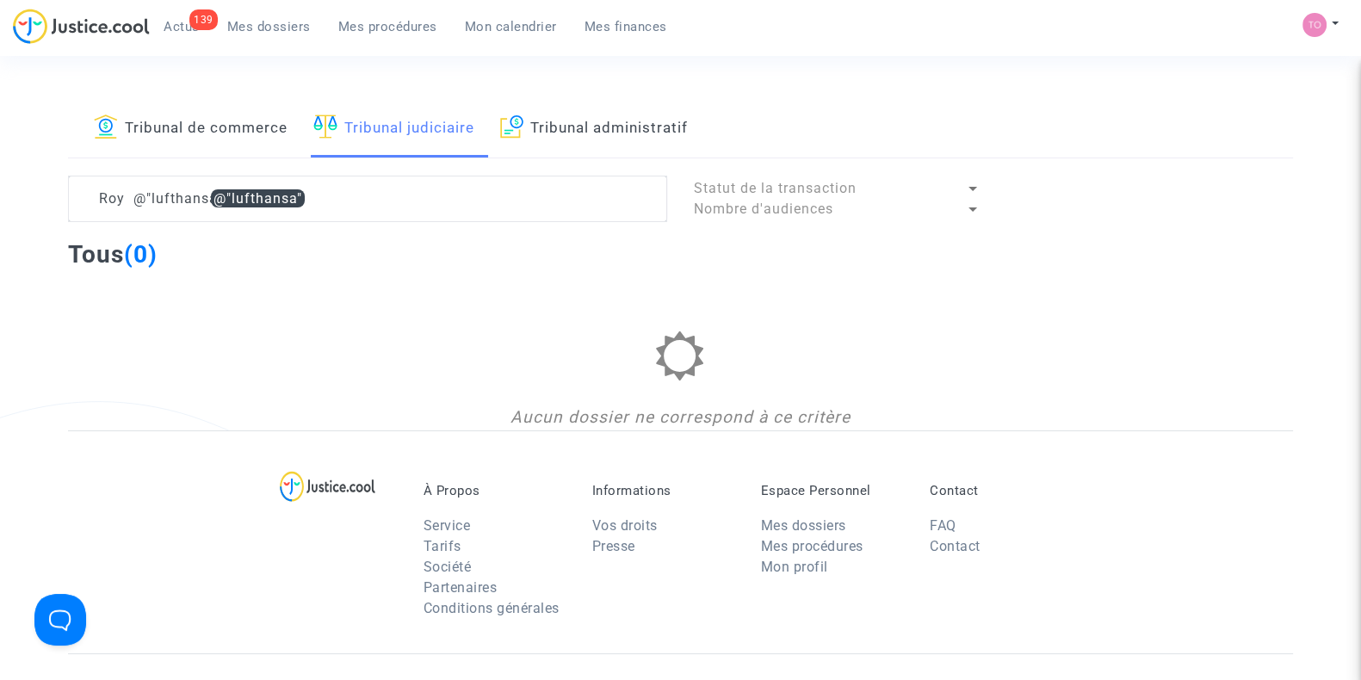
click at [186, 112] on link "Tribunal de commerce" at bounding box center [191, 128] width 194 height 59
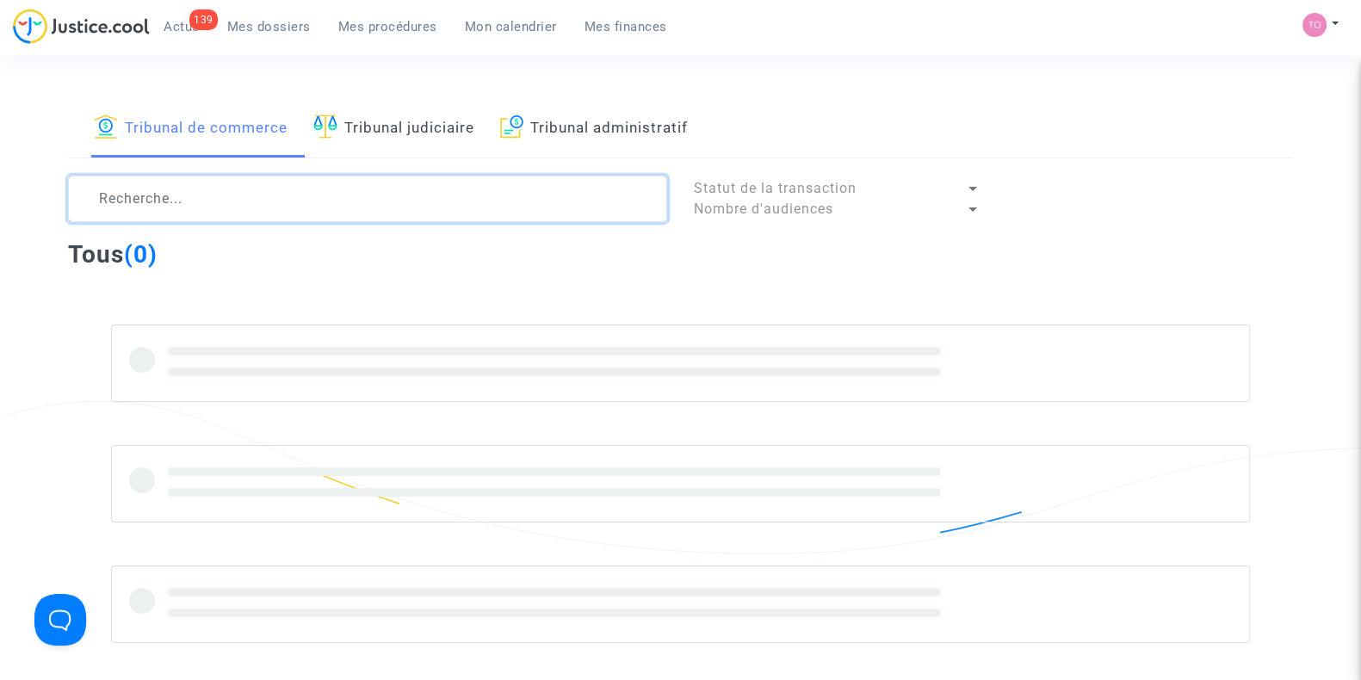
click at [126, 191] on textarea at bounding box center [367, 199] width 599 height 46
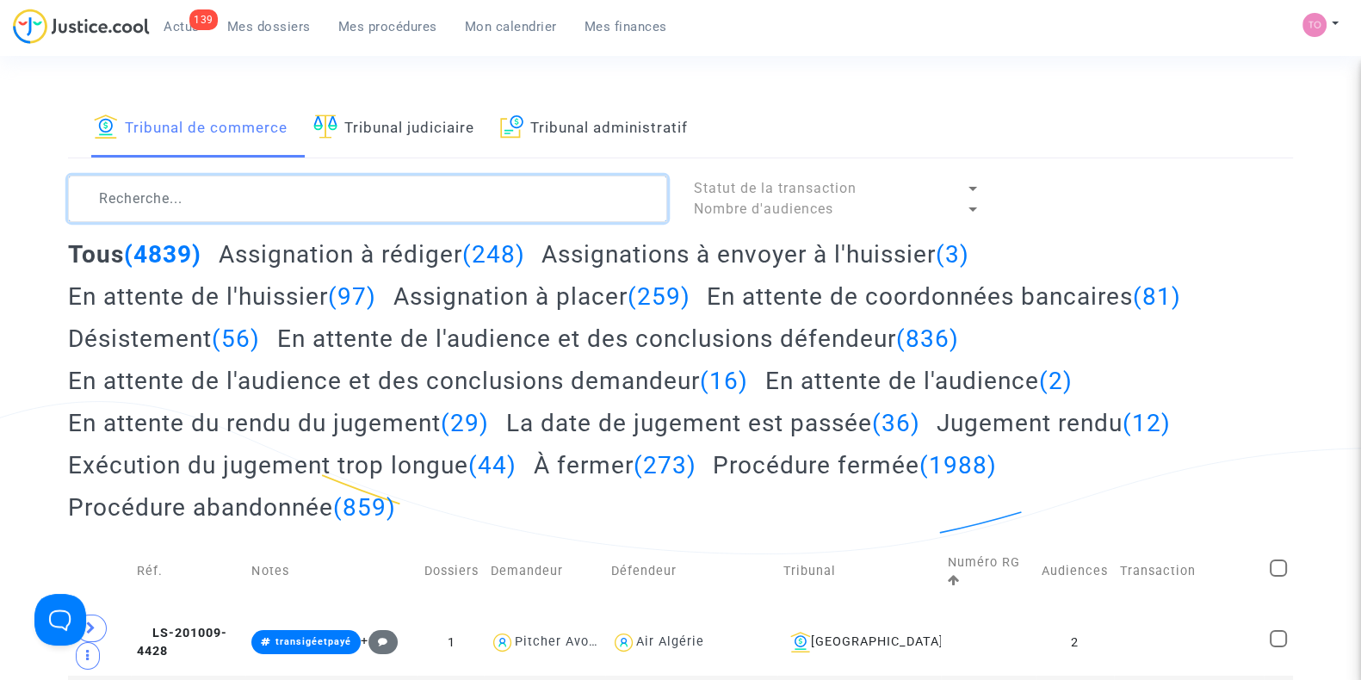
paste textarea "Roy @"lufthansa""
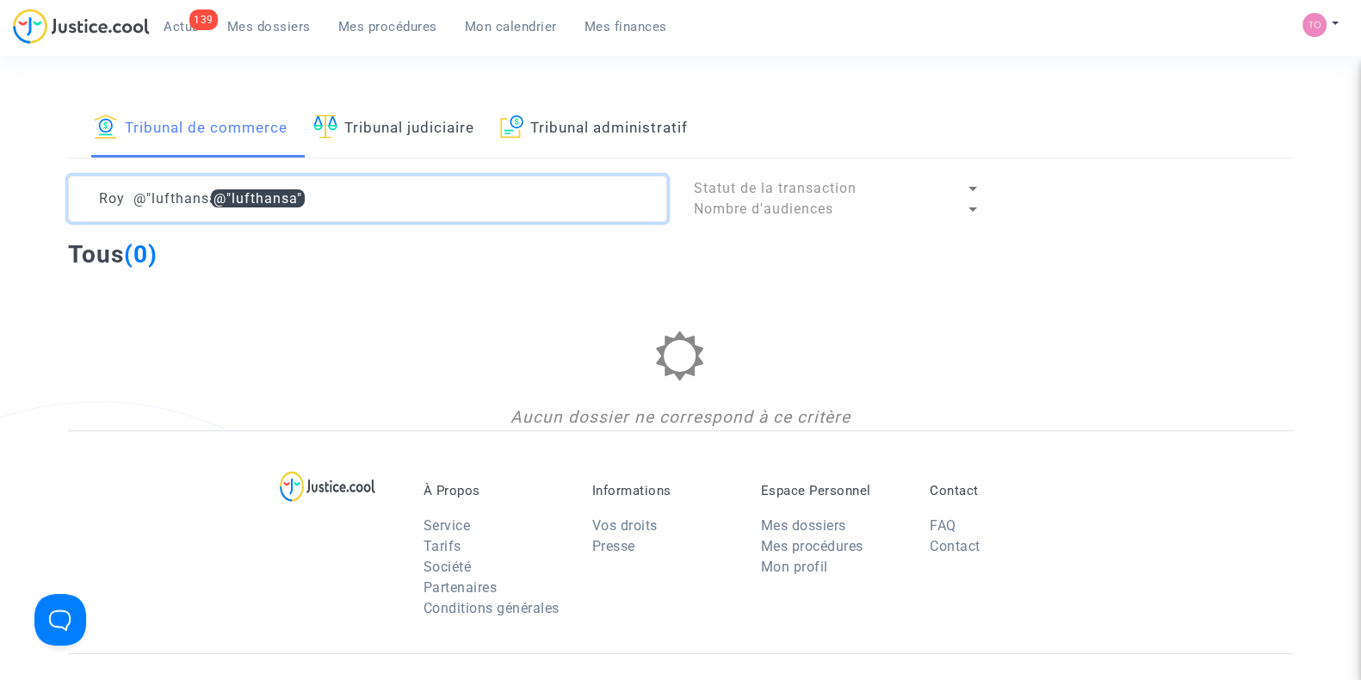
drag, startPoint x: 249, startPoint y: 209, endPoint x: 0, endPoint y: 253, distance: 252.6
click at [0, 253] on div "Tribunal de commerce Tribunal judiciaire Tribunal administratif Roy @"lufthansa…" at bounding box center [680, 264] width 1361 height 331
type textarea "Roy @"lufthansa""
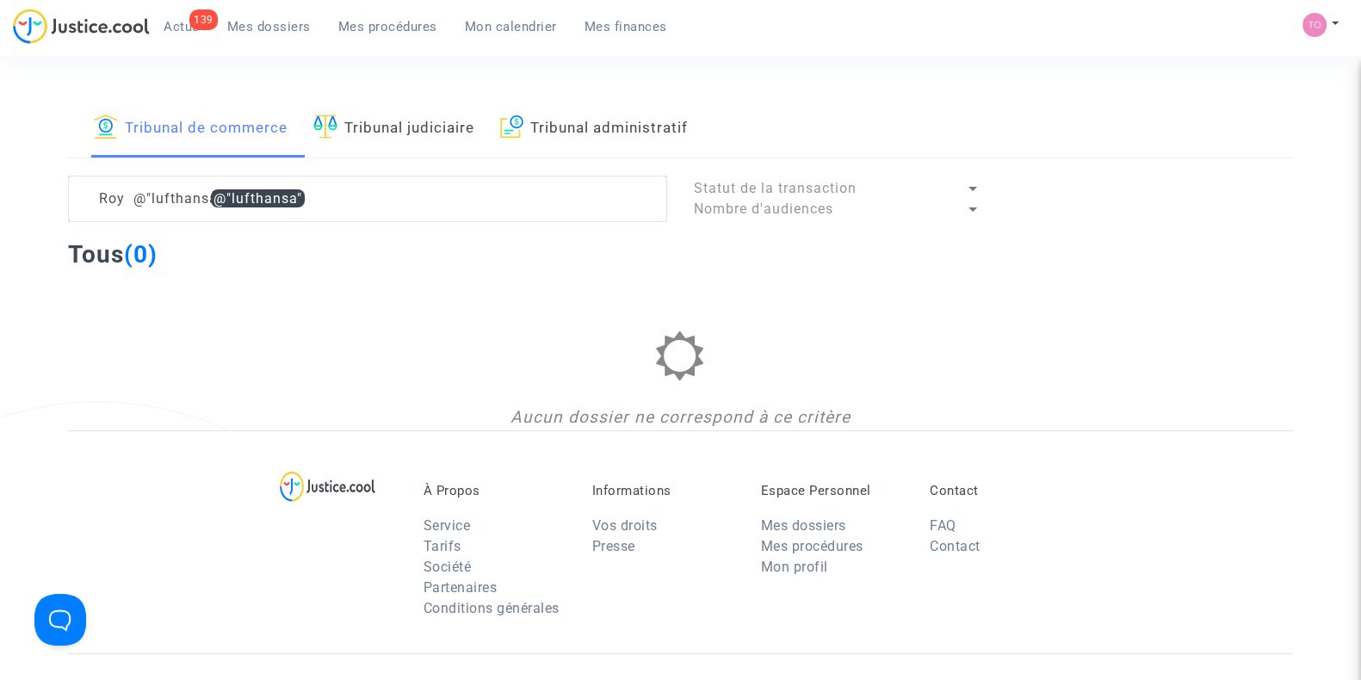
click at [250, 10] on ul "139 Actus Mes dossiers Mes procédures Mon calendrier Mes finances" at bounding box center [415, 24] width 531 height 31
click at [241, 36] on link "Mes dossiers" at bounding box center [269, 27] width 111 height 26
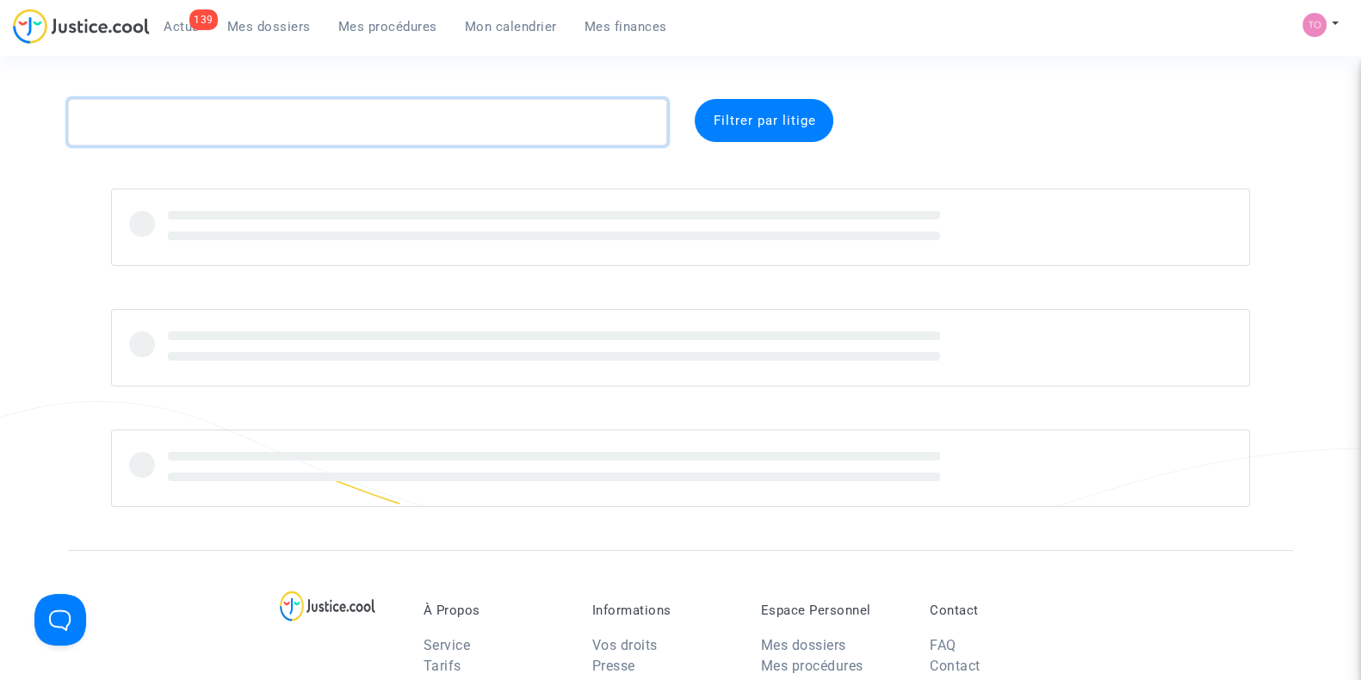
click at [202, 121] on textarea at bounding box center [367, 122] width 599 height 46
paste textarea "Roy @"lufthansa""
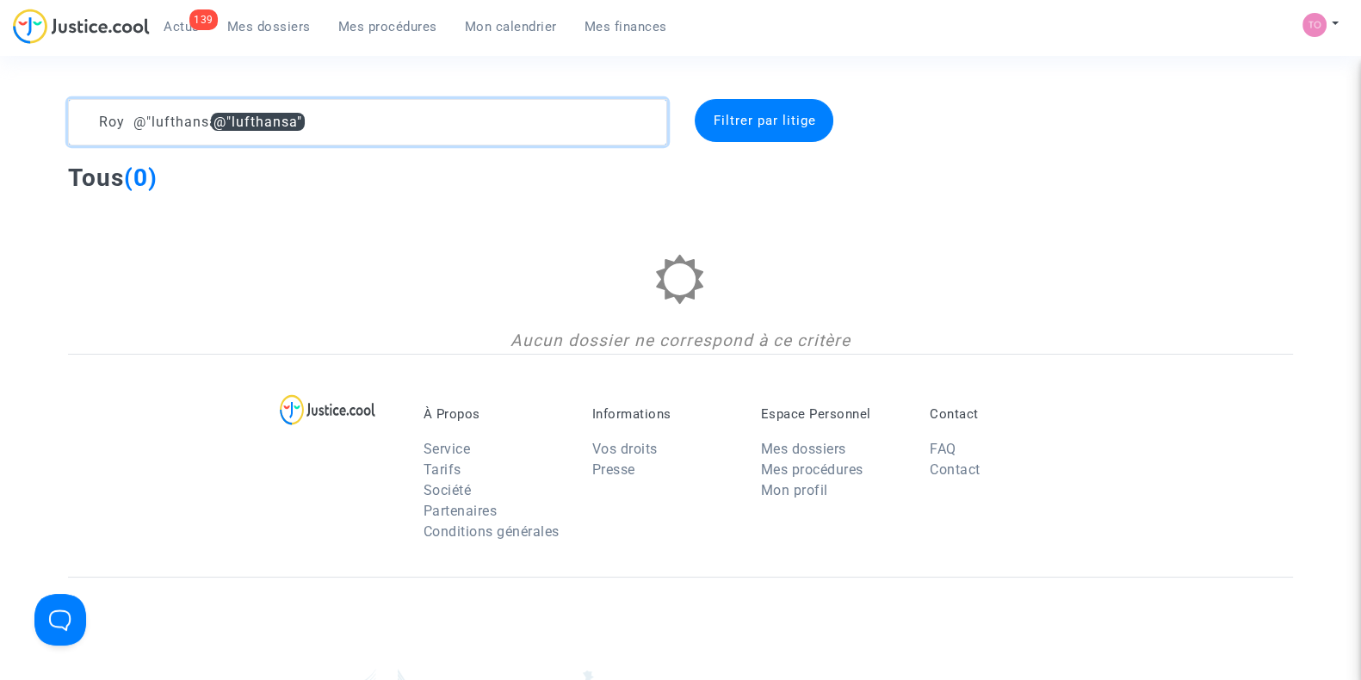
drag, startPoint x: 278, startPoint y: 120, endPoint x: 77, endPoint y: 93, distance: 203.2
click at [77, 93] on section "[PERSON_NAME] @"lufthansa" Filtrer par litige Tous (0) Aucun dossier ne corresp…" at bounding box center [680, 496] width 1361 height 993
paste textarea "OY"
click at [190, 115] on textarea at bounding box center [367, 122] width 599 height 46
click at [219, 118] on textarea at bounding box center [367, 122] width 599 height 46
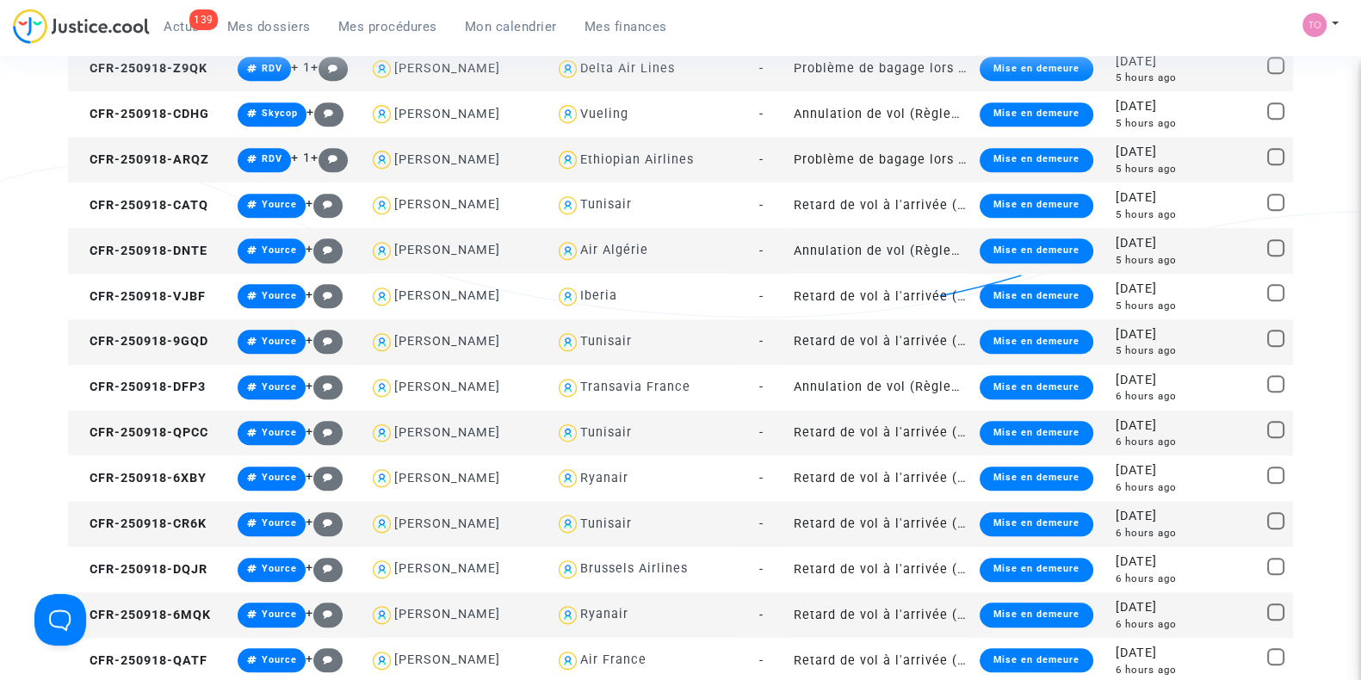
scroll to position [1751, 0]
type textarea "[PERSON_NAME] @"""
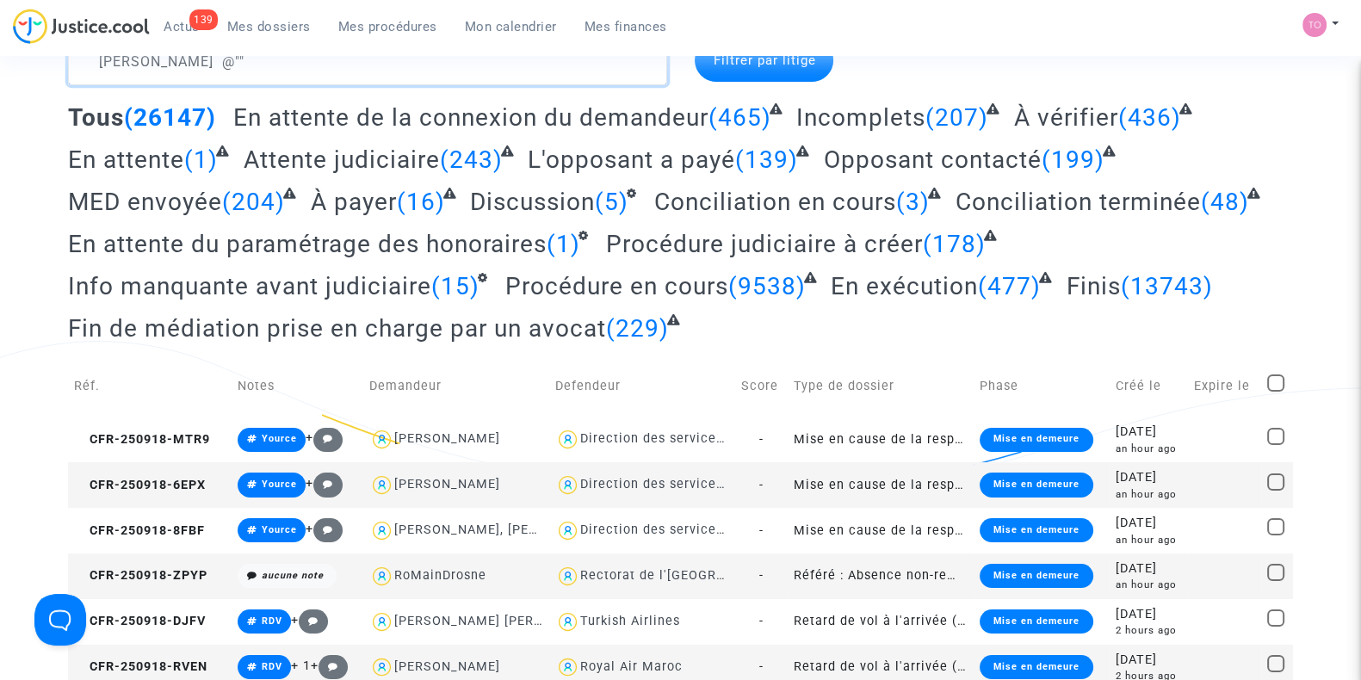
scroll to position [0, 0]
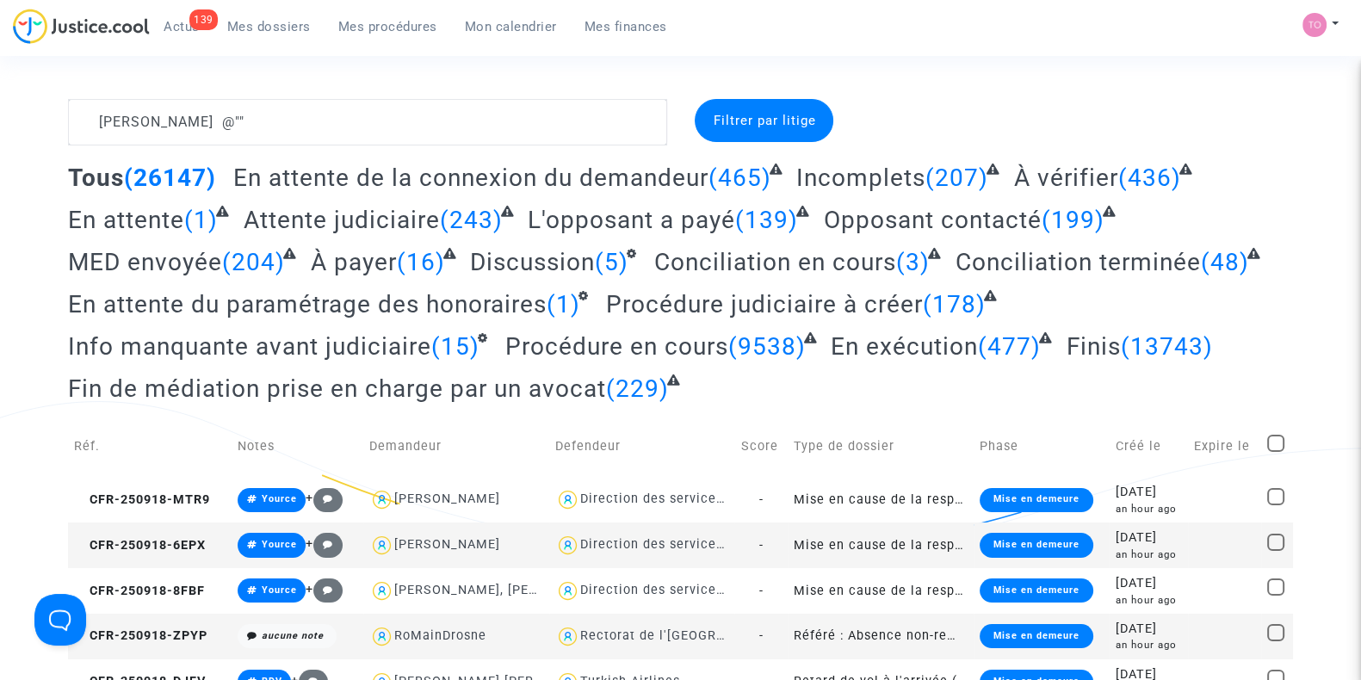
click at [519, 15] on link "Mon calendrier" at bounding box center [511, 27] width 120 height 26
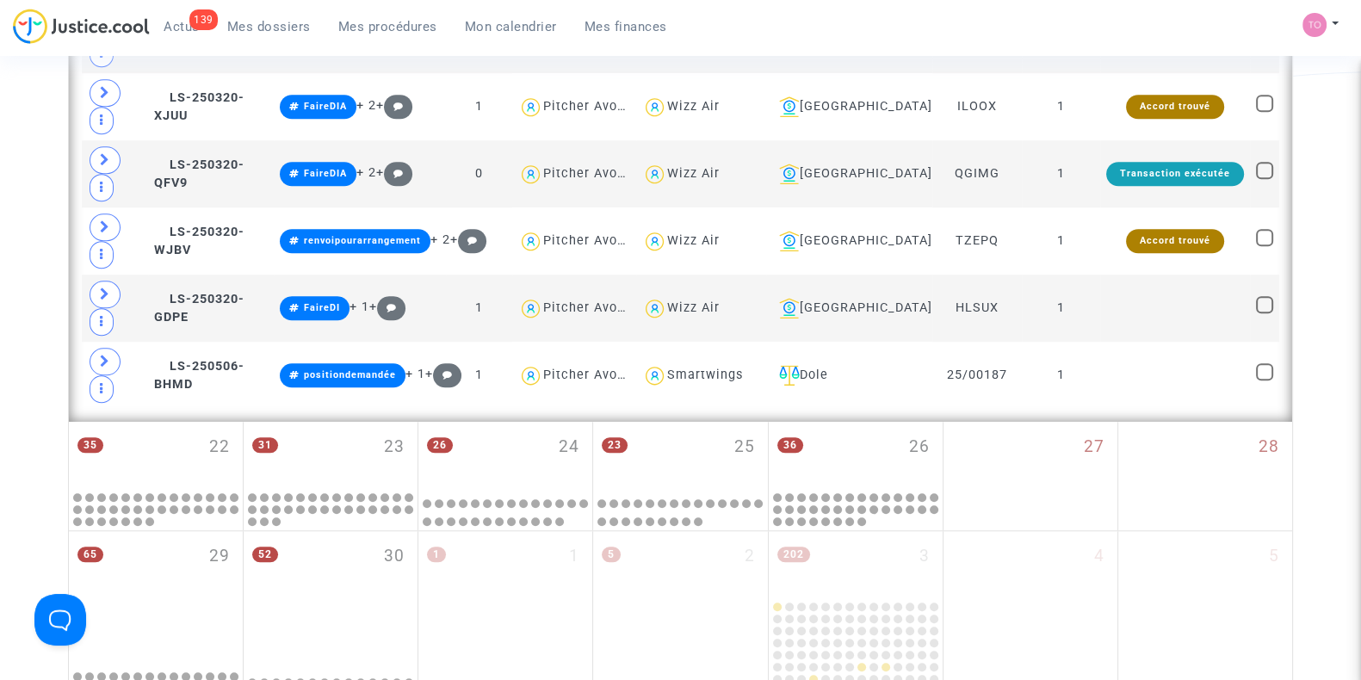
scroll to position [2126, 0]
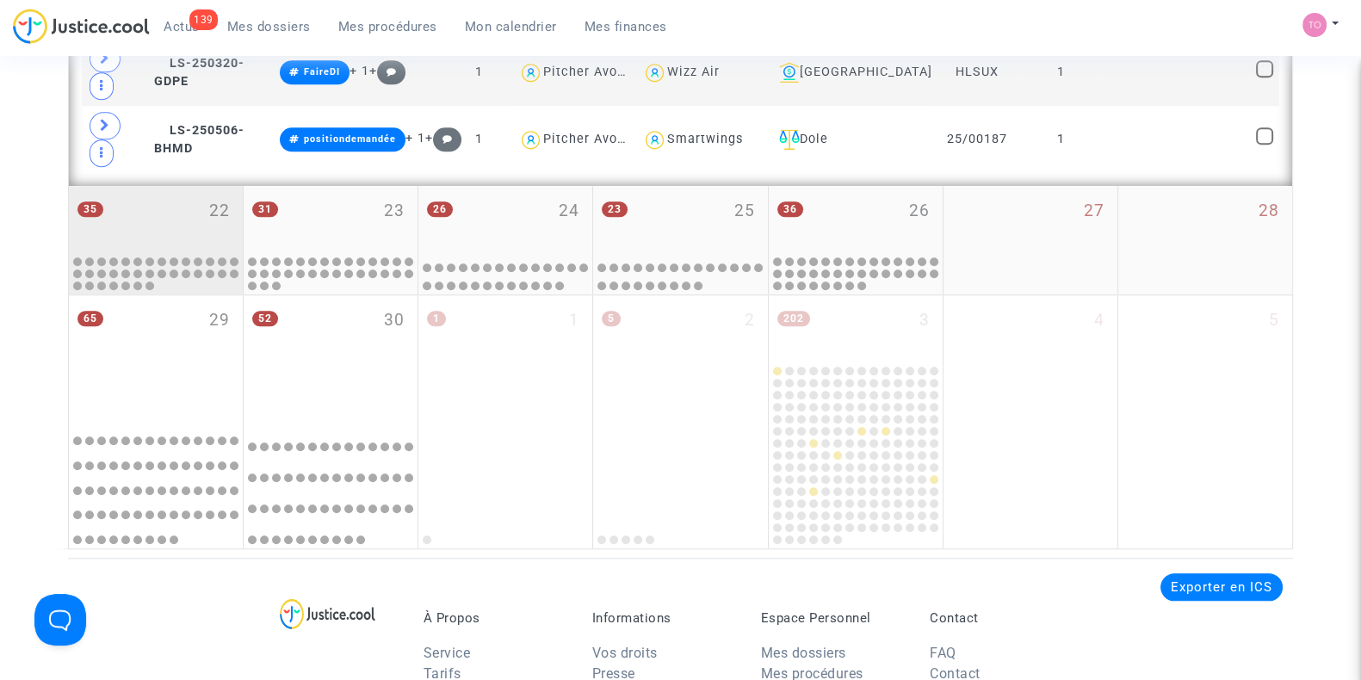
click at [177, 194] on div "35 22" at bounding box center [156, 219] width 174 height 67
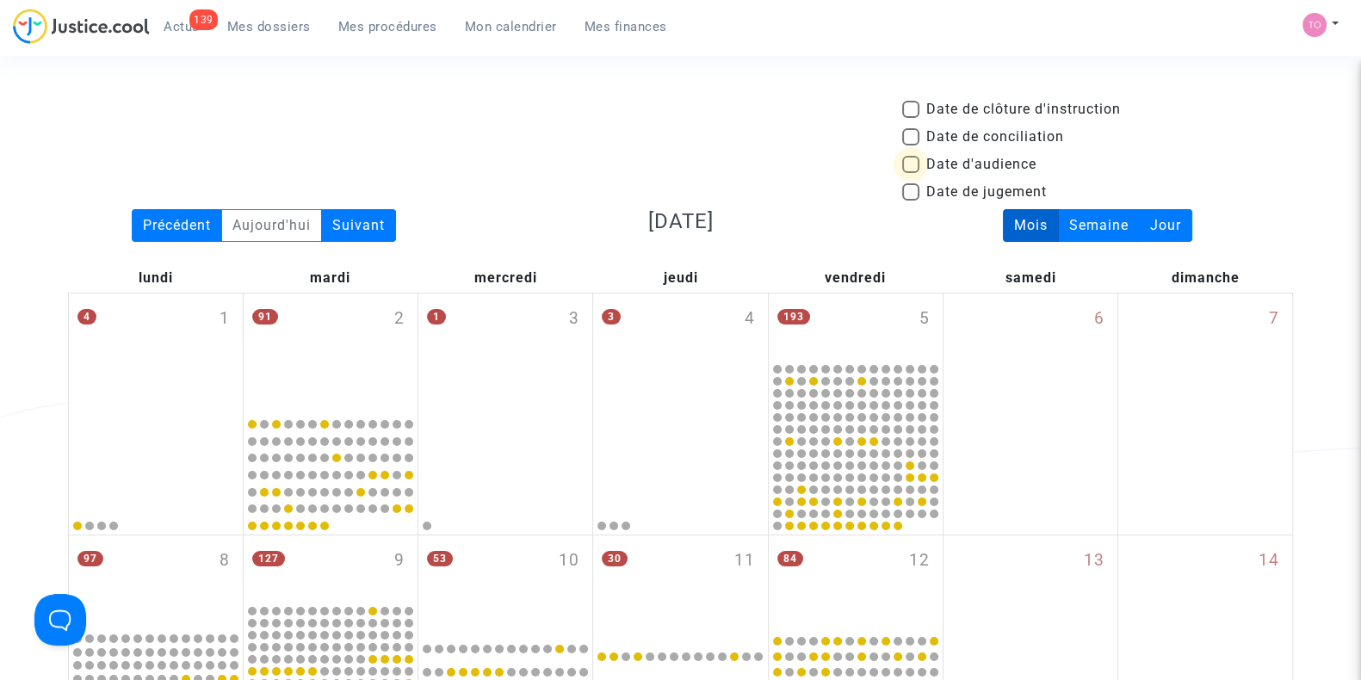
click at [915, 161] on span at bounding box center [910, 164] width 17 height 17
click at [911, 173] on input "Date d'audience" at bounding box center [910, 173] width 1 height 1
checkbox input "true"
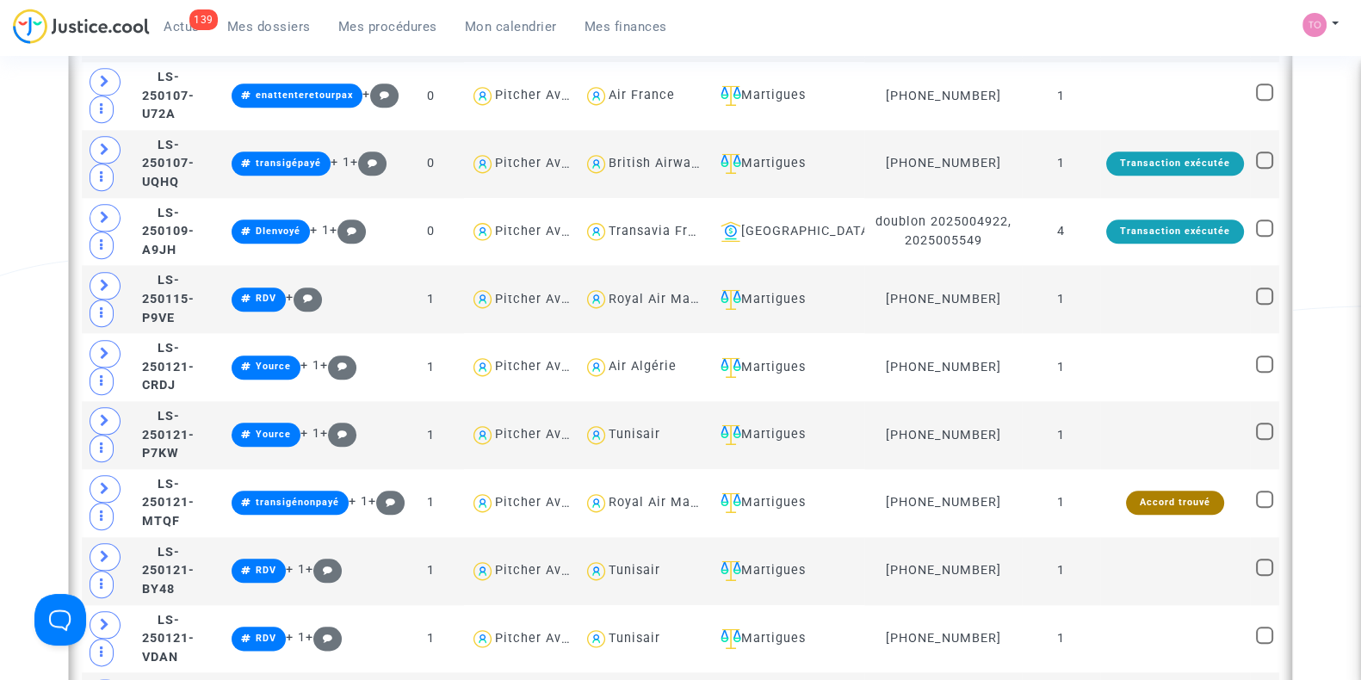
scroll to position [2733, 0]
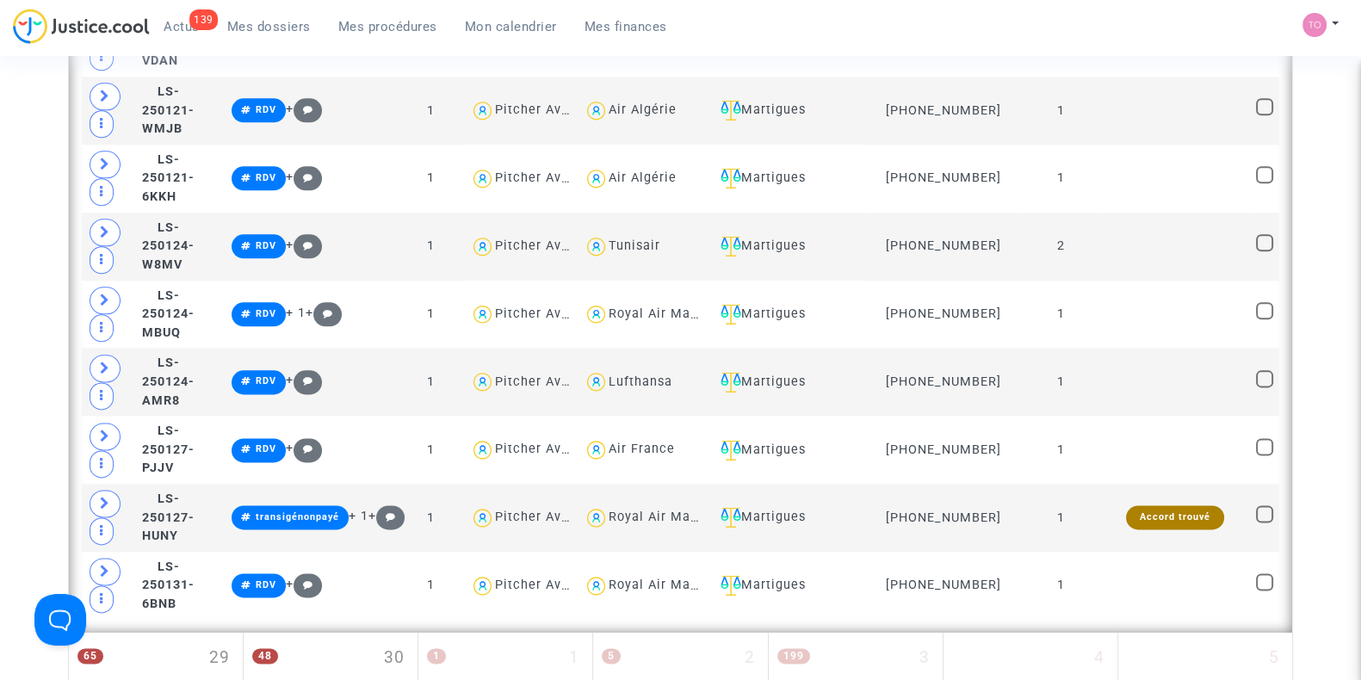
scroll to position [2694, 0]
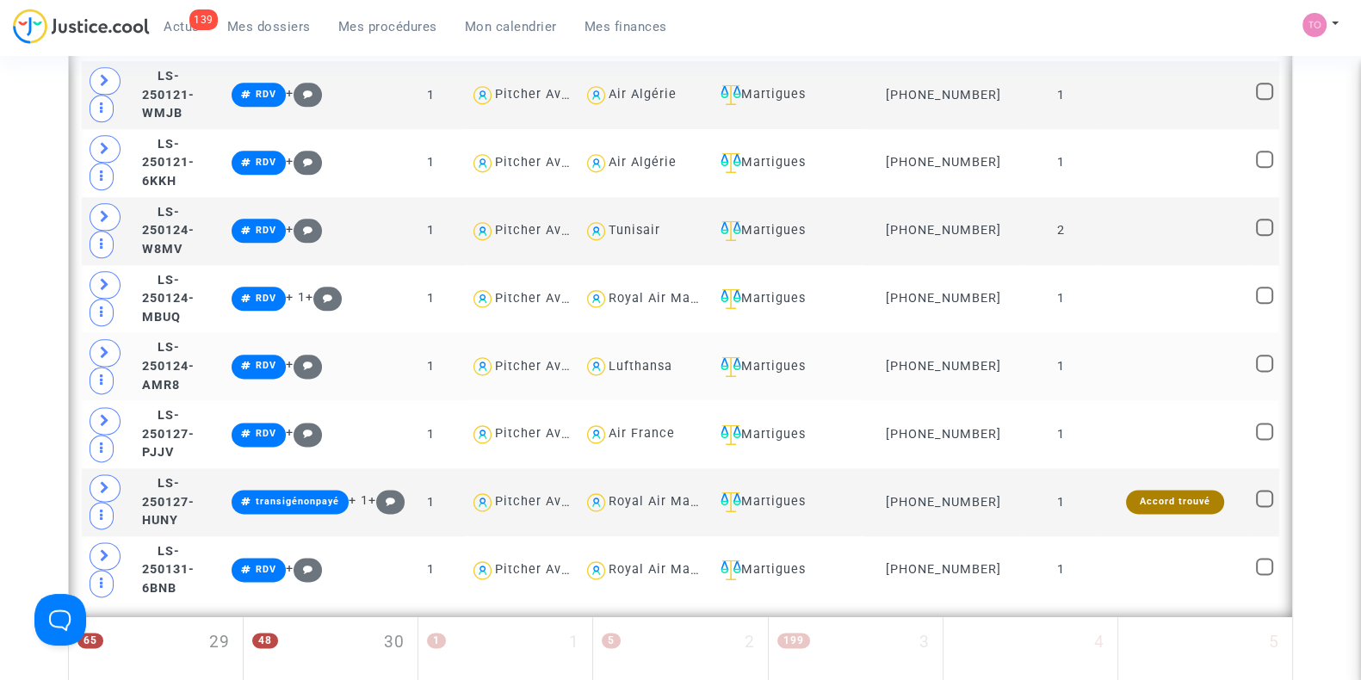
click at [652, 359] on div "Lufthansa" at bounding box center [641, 366] width 64 height 15
type textarea "@Lufthansa"
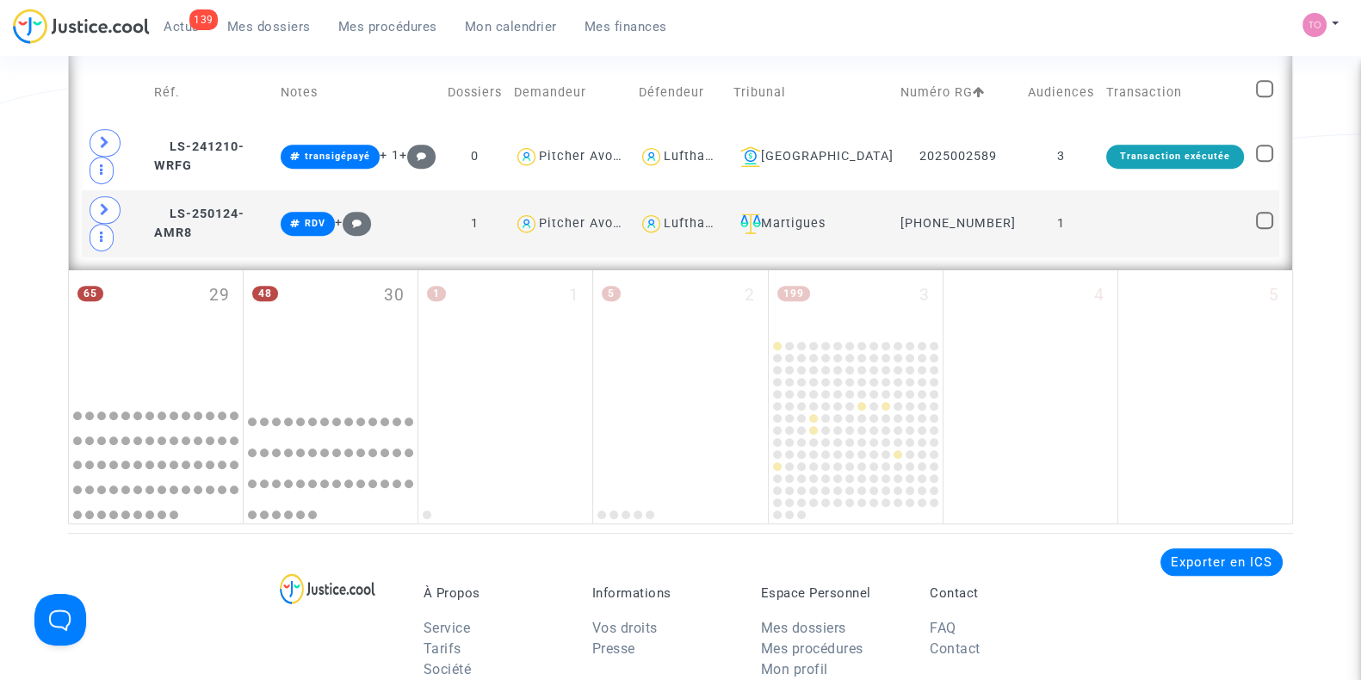
scroll to position [892, 0]
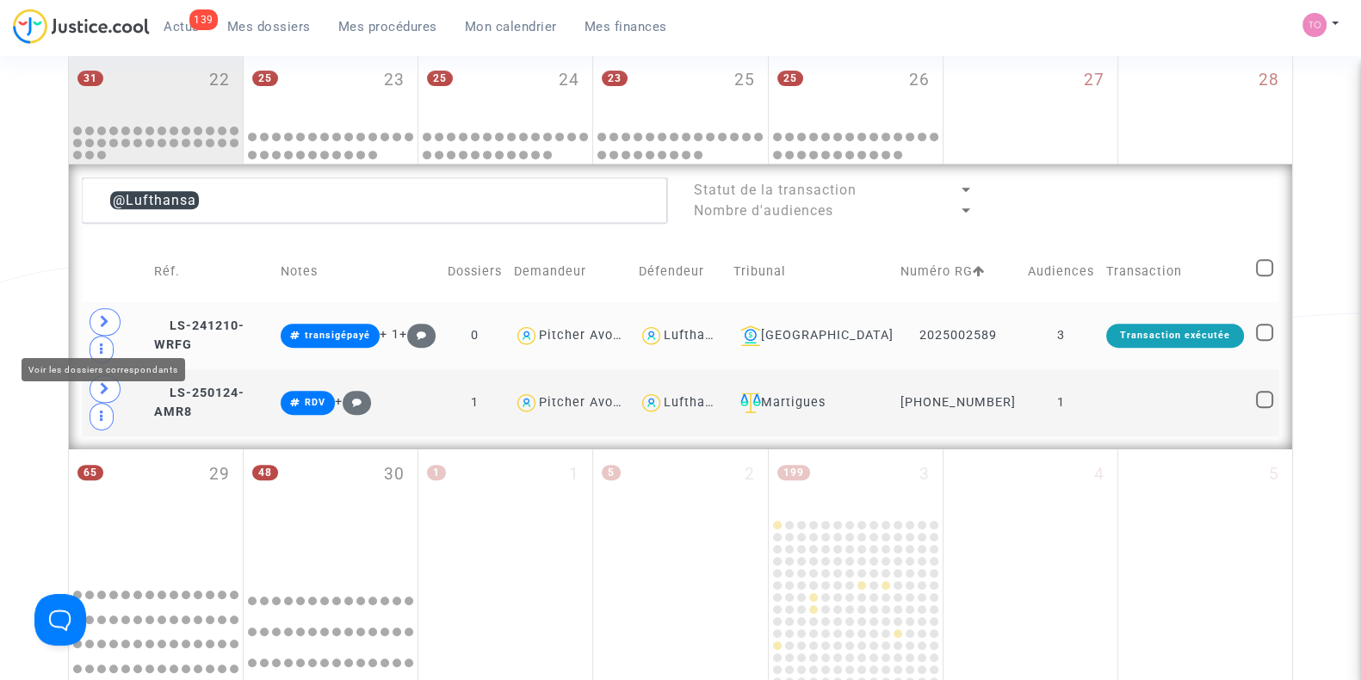
click at [95, 321] on span at bounding box center [105, 322] width 31 height 28
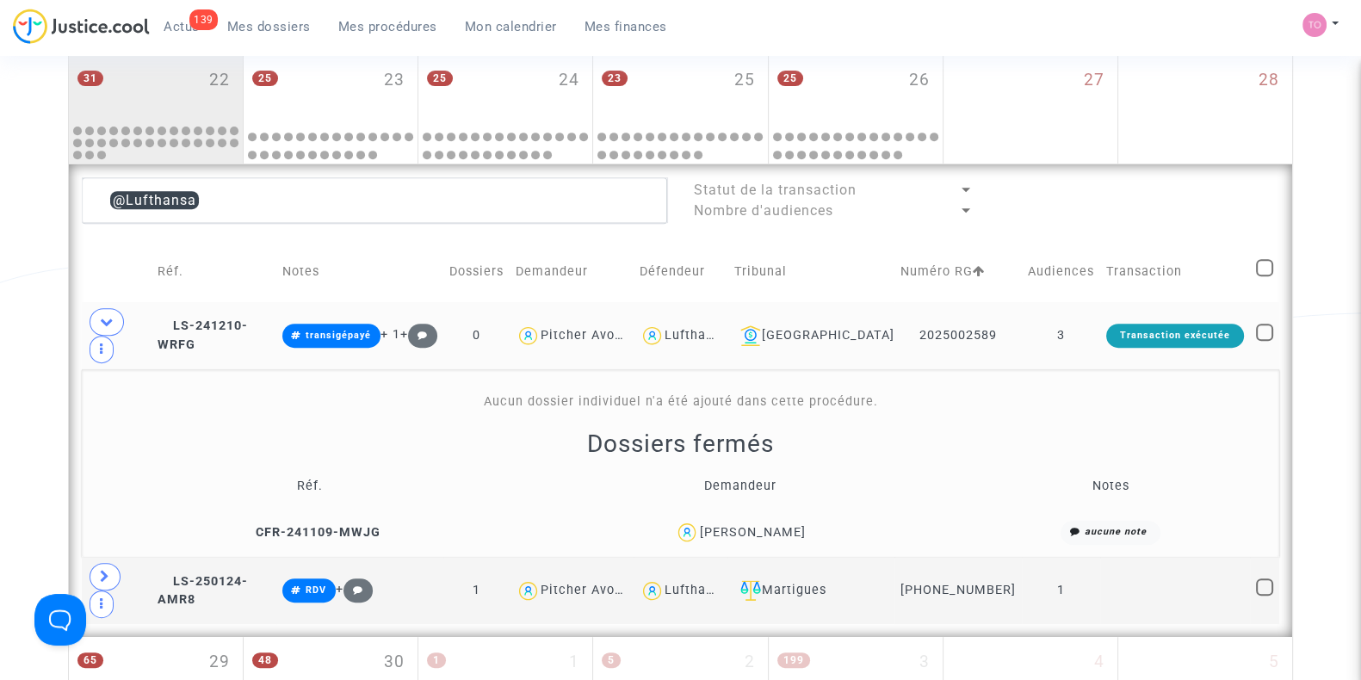
scroll to position [1049, 0]
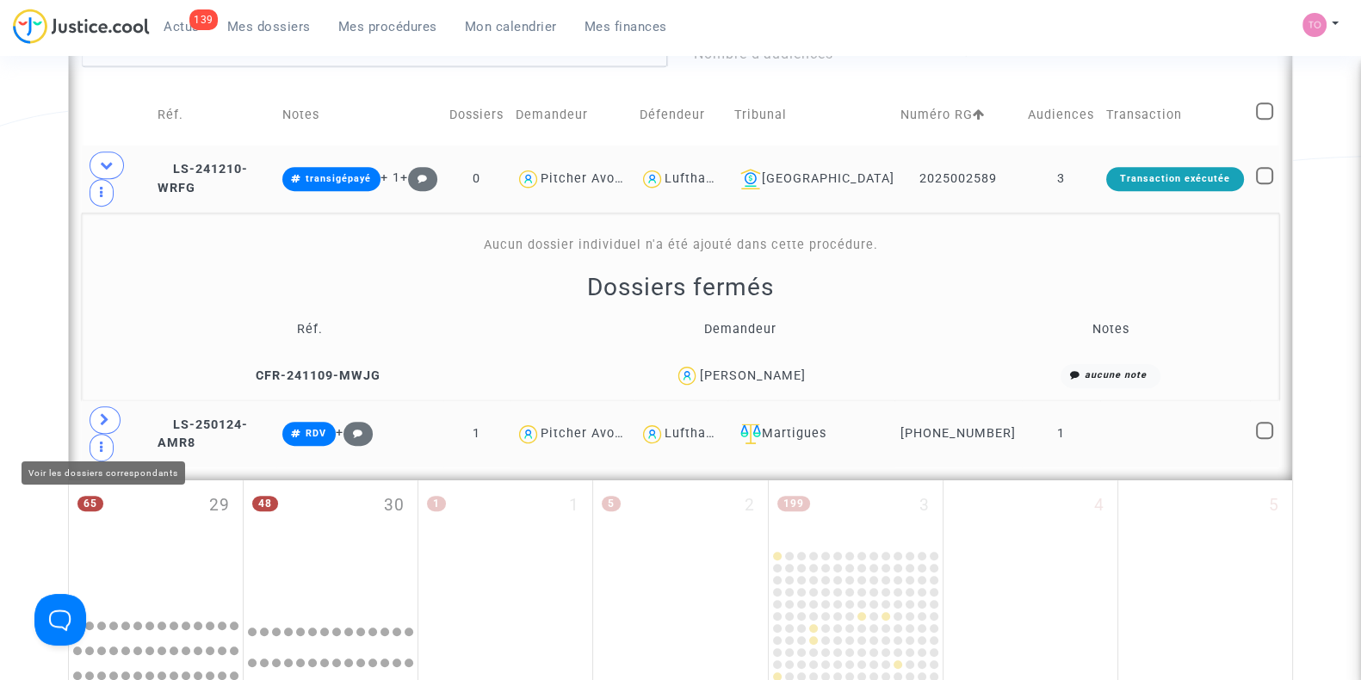
click at [96, 424] on span at bounding box center [105, 420] width 31 height 28
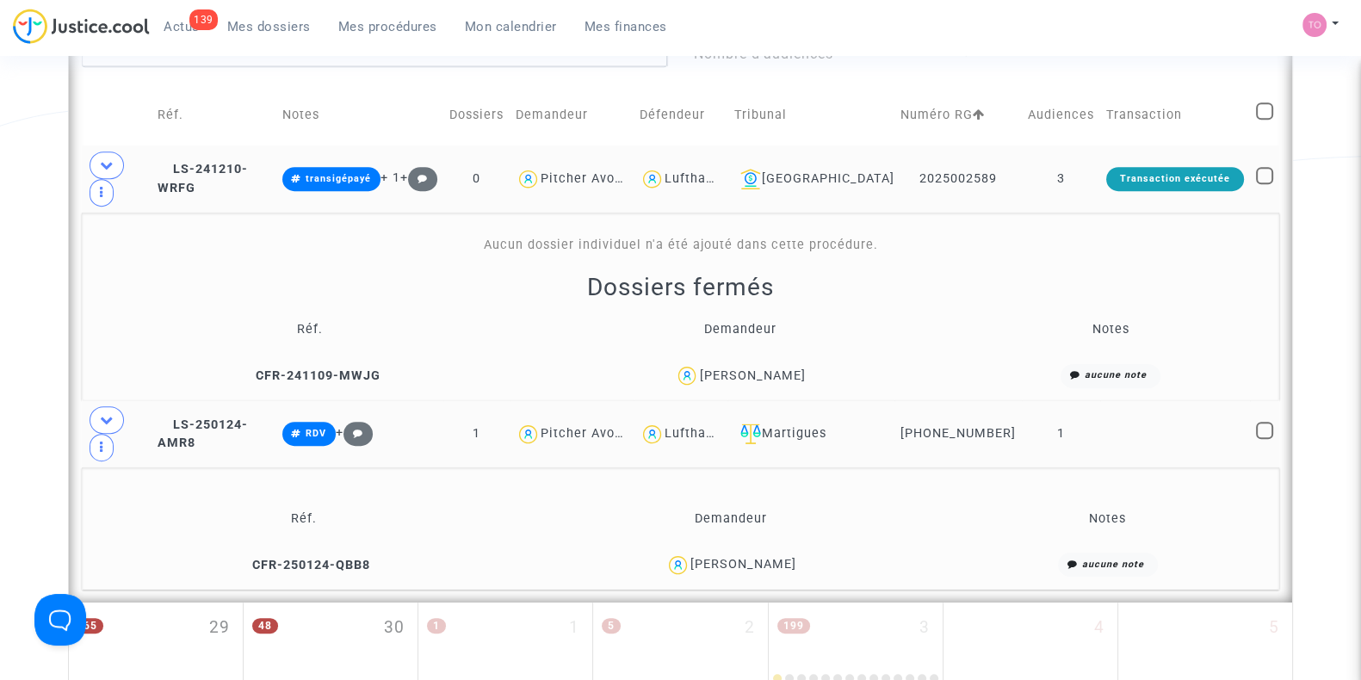
click at [771, 572] on div "Cédric Larralde" at bounding box center [743, 564] width 106 height 15
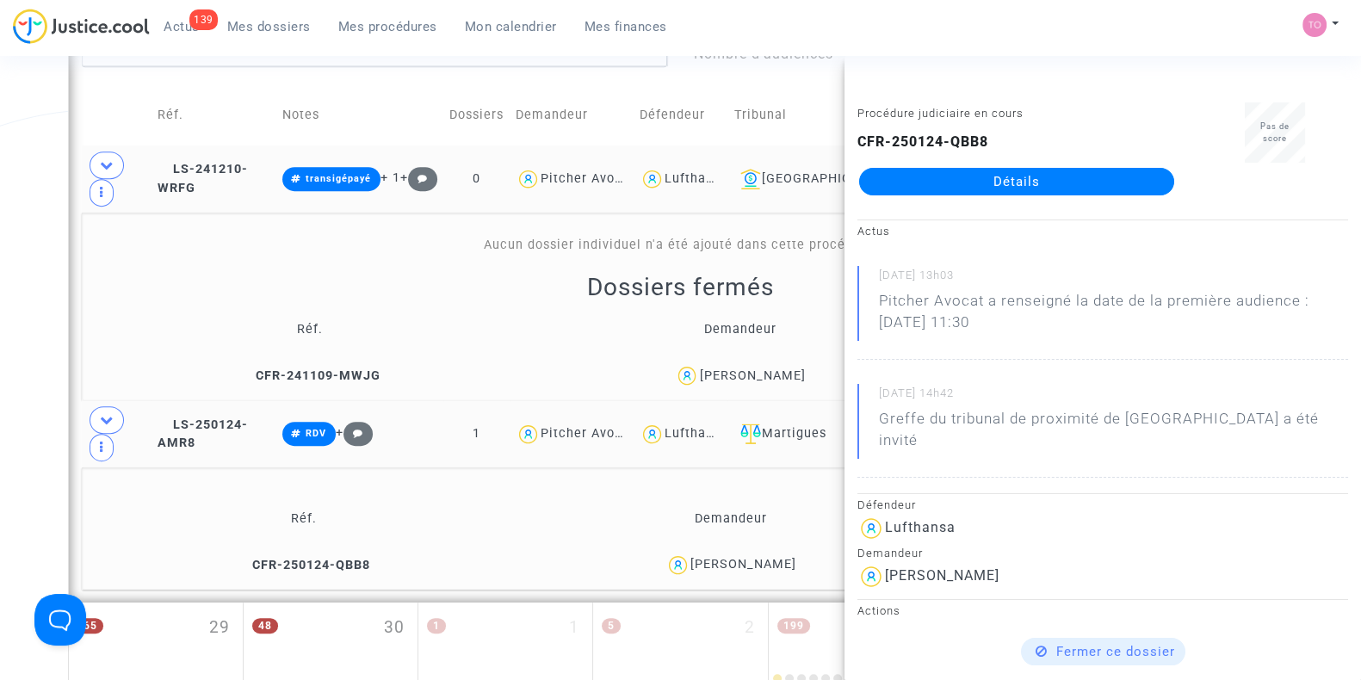
copy div "Larralde"
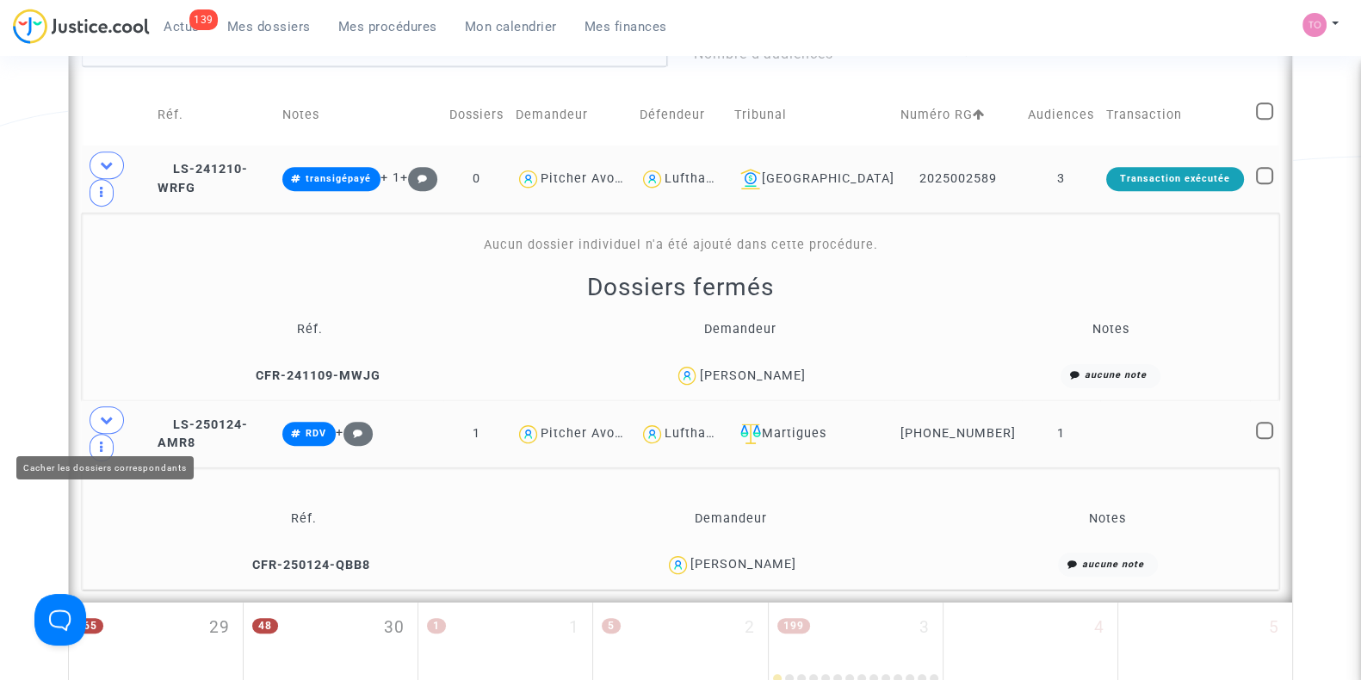
click at [103, 423] on icon at bounding box center [107, 419] width 14 height 13
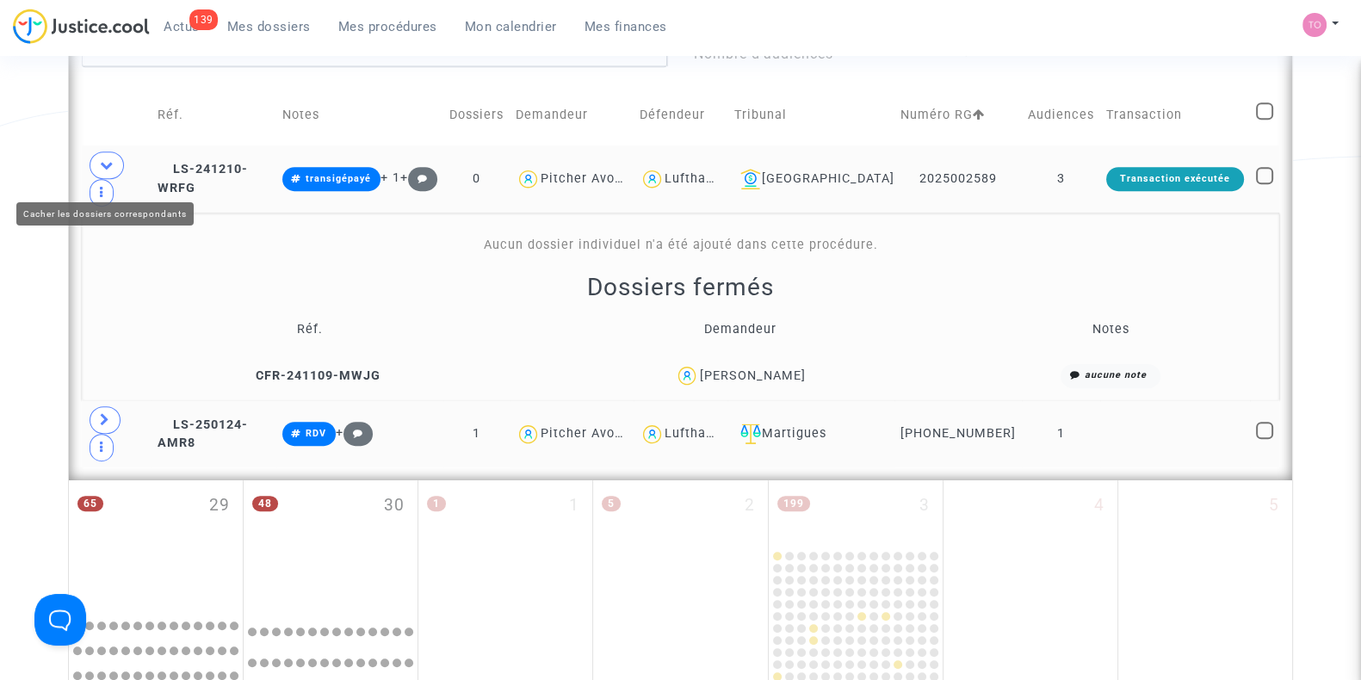
click at [97, 178] on span at bounding box center [107, 166] width 34 height 28
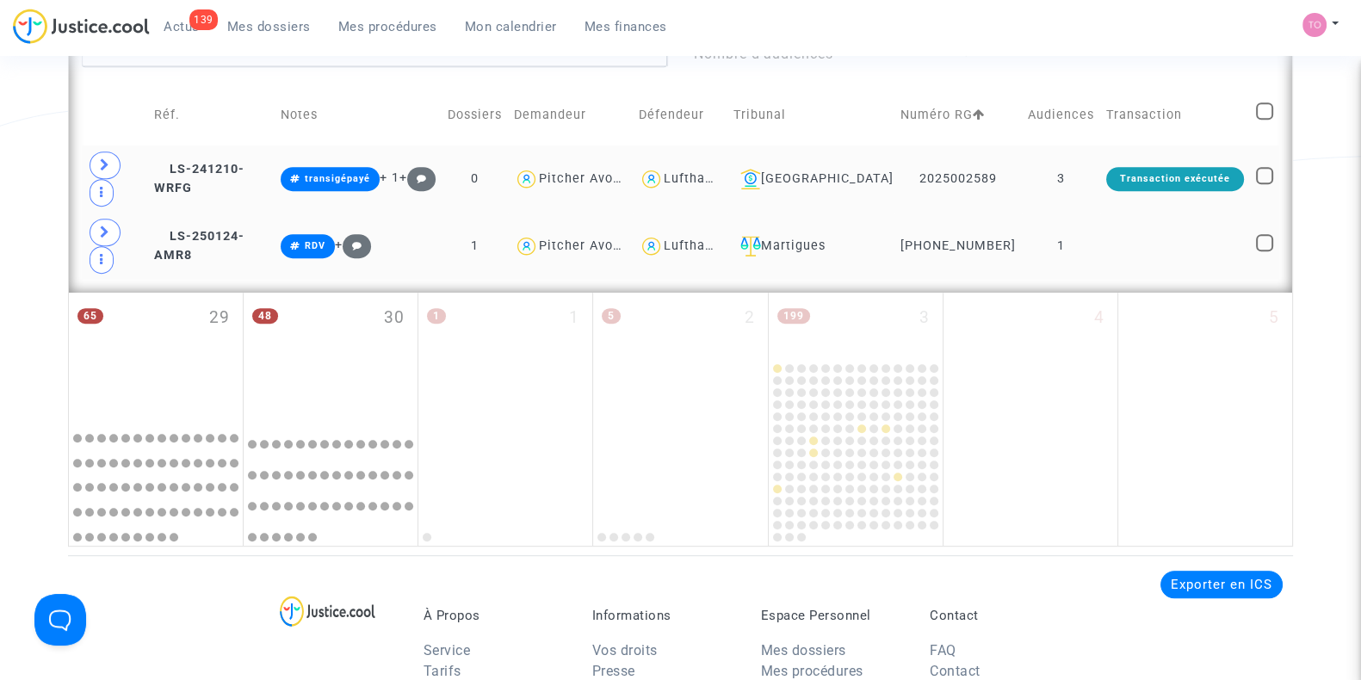
click at [712, 186] on div "Lufthansa" at bounding box center [696, 178] width 64 height 15
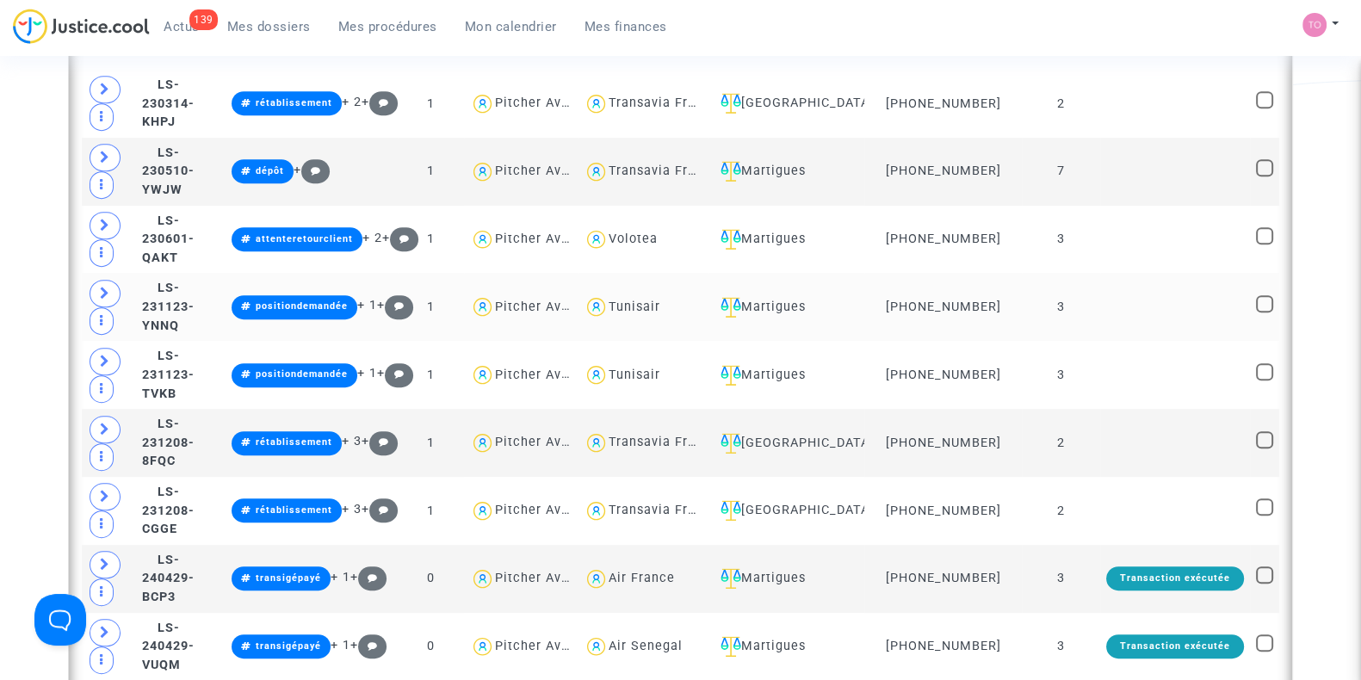
scroll to position [1123, 0]
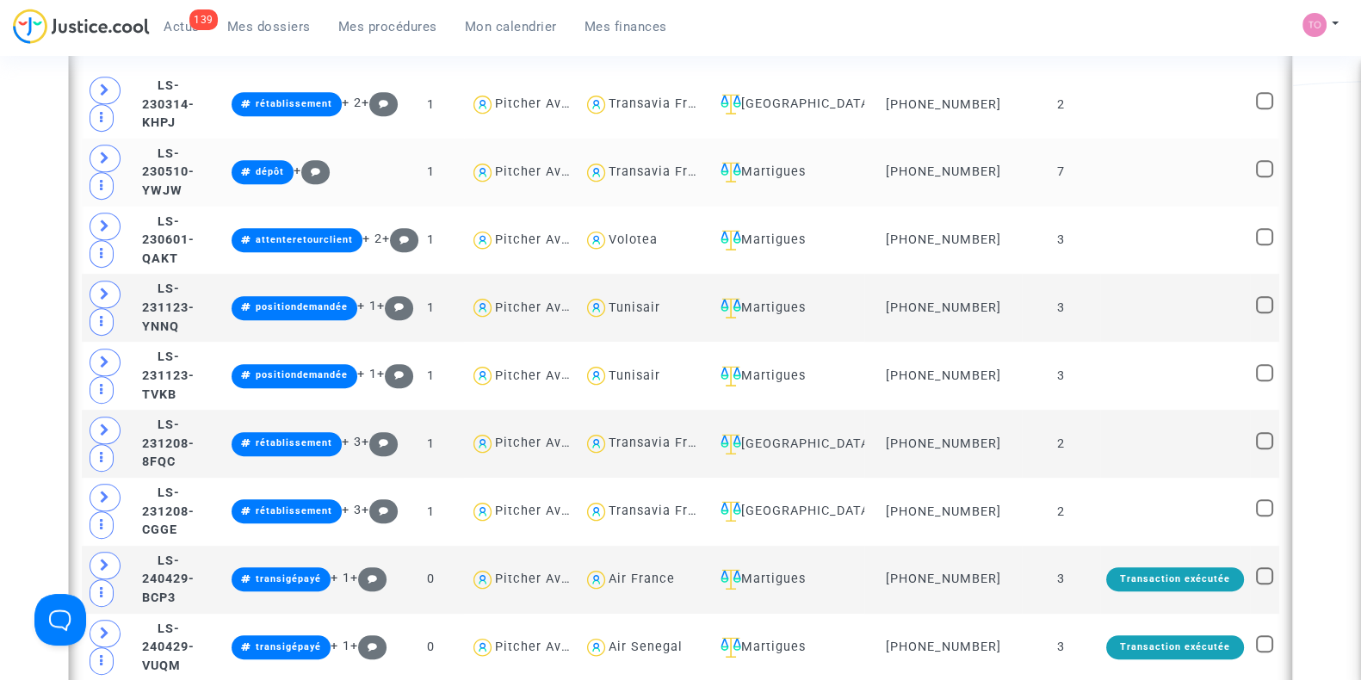
click at [676, 158] on span "Transavia France" at bounding box center [664, 122] width 110 height 114
type textarea "@"Transavia France""
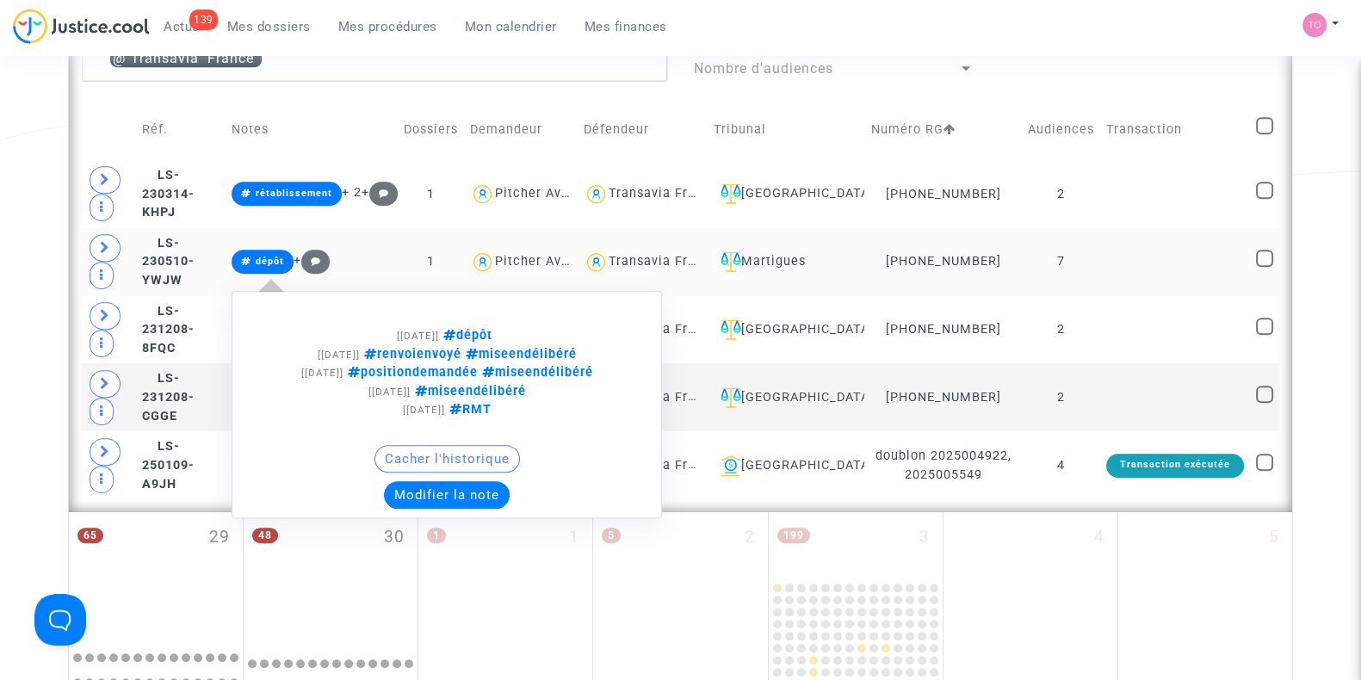
scroll to position [1033, 0]
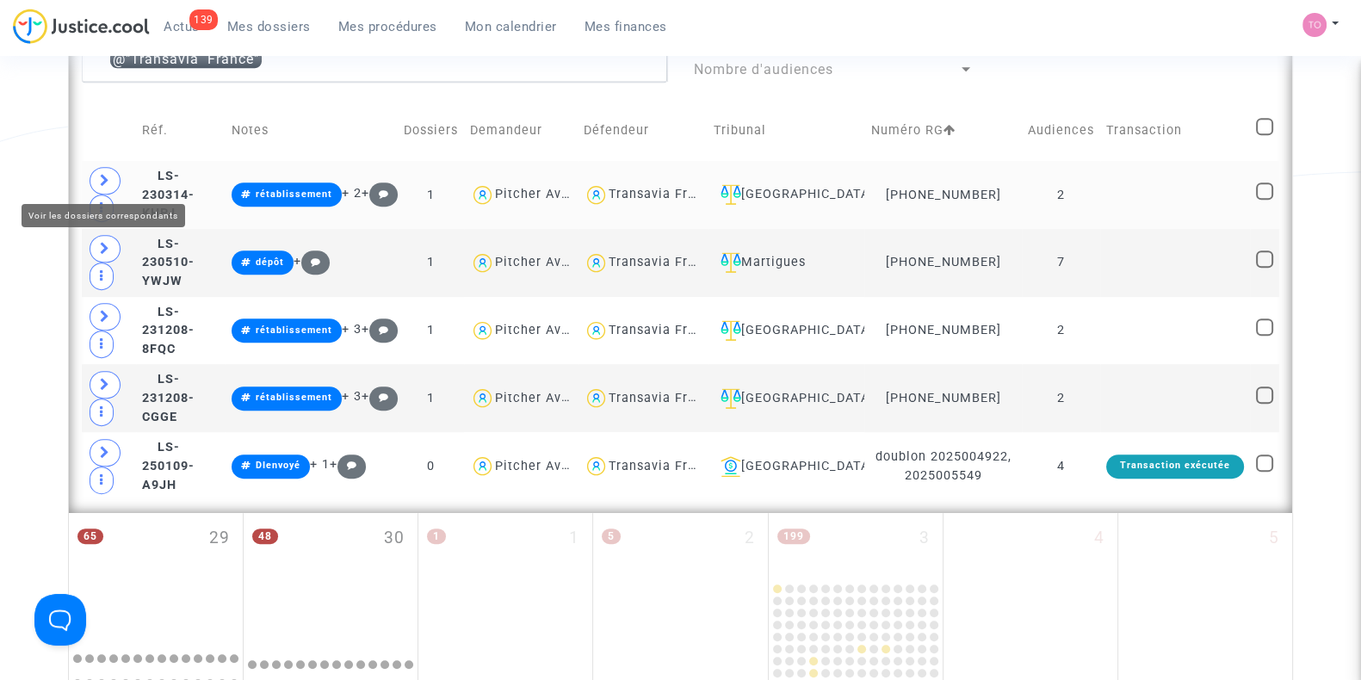
click at [105, 175] on icon at bounding box center [105, 180] width 10 height 13
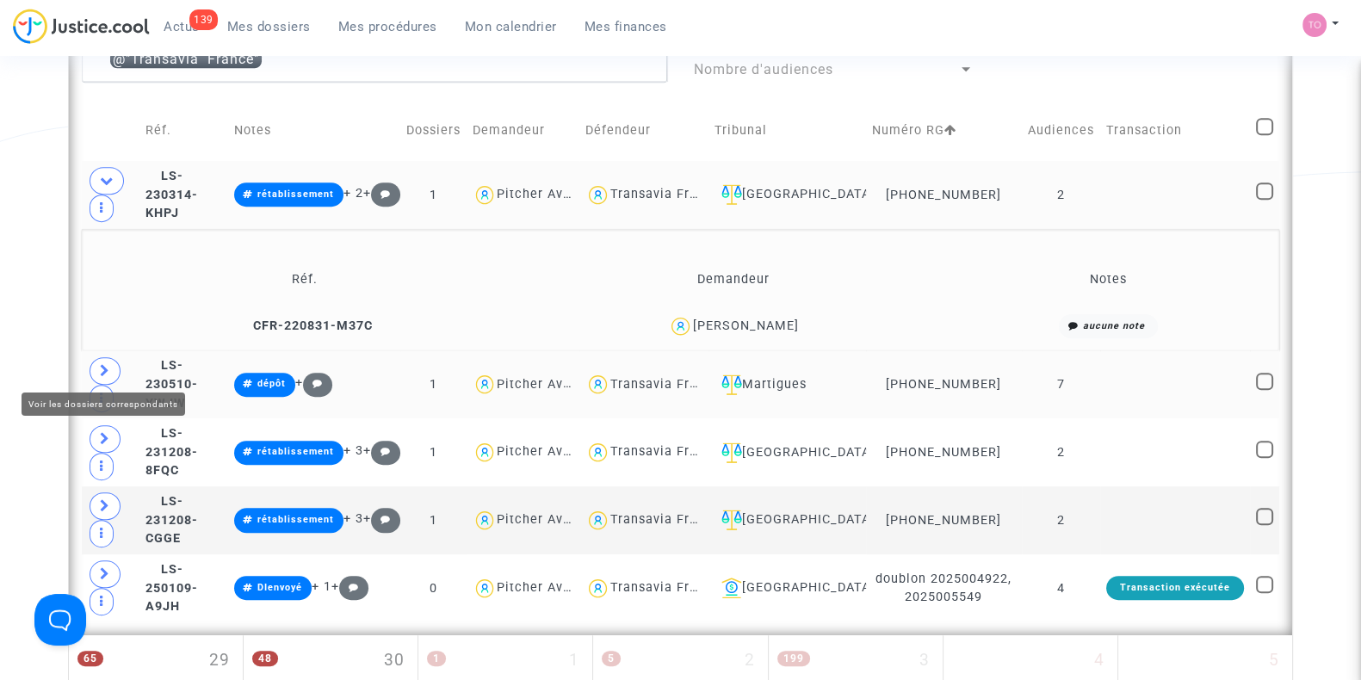
click at [108, 364] on icon at bounding box center [105, 370] width 10 height 13
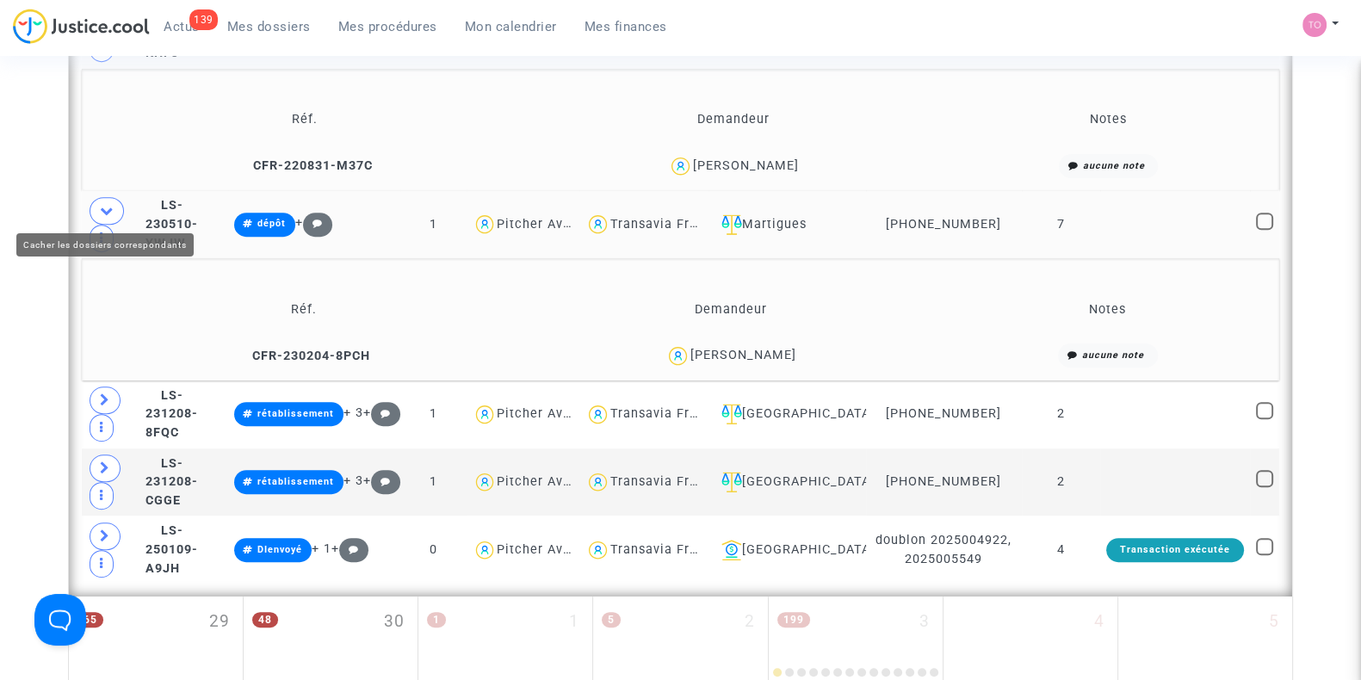
scroll to position [1195, 0]
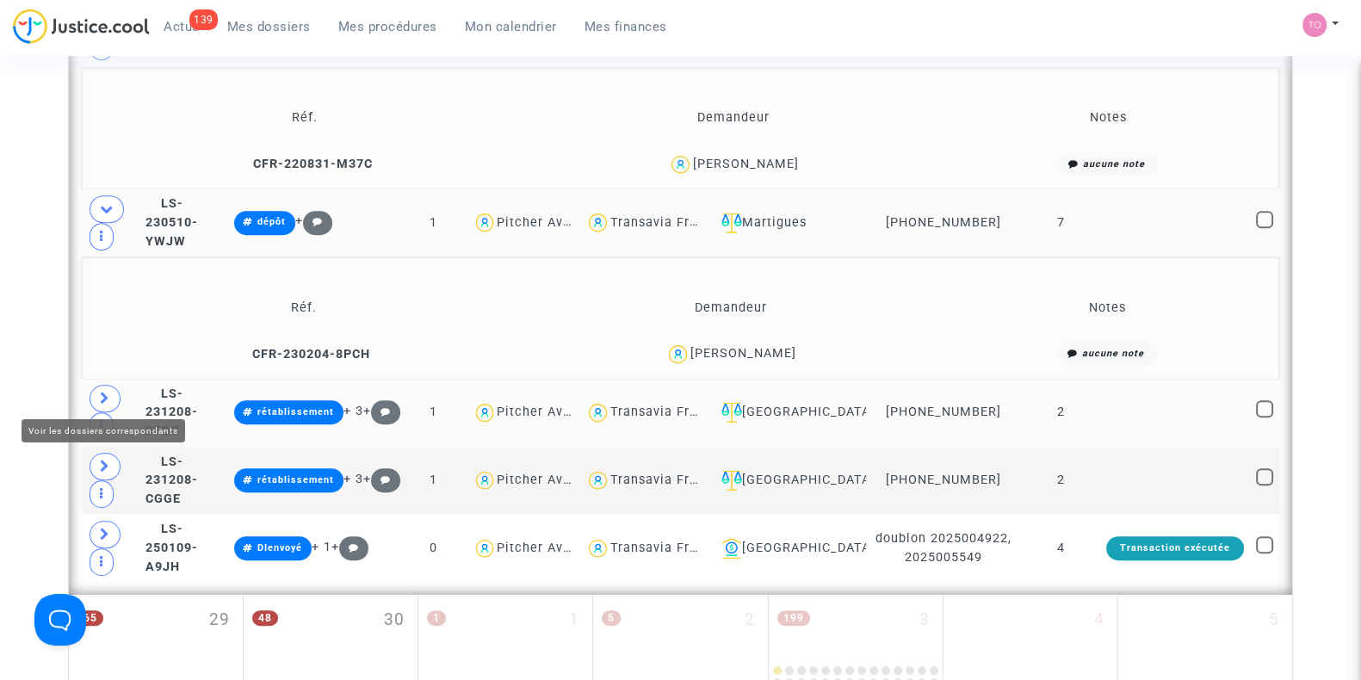
click at [103, 394] on icon at bounding box center [105, 398] width 10 height 13
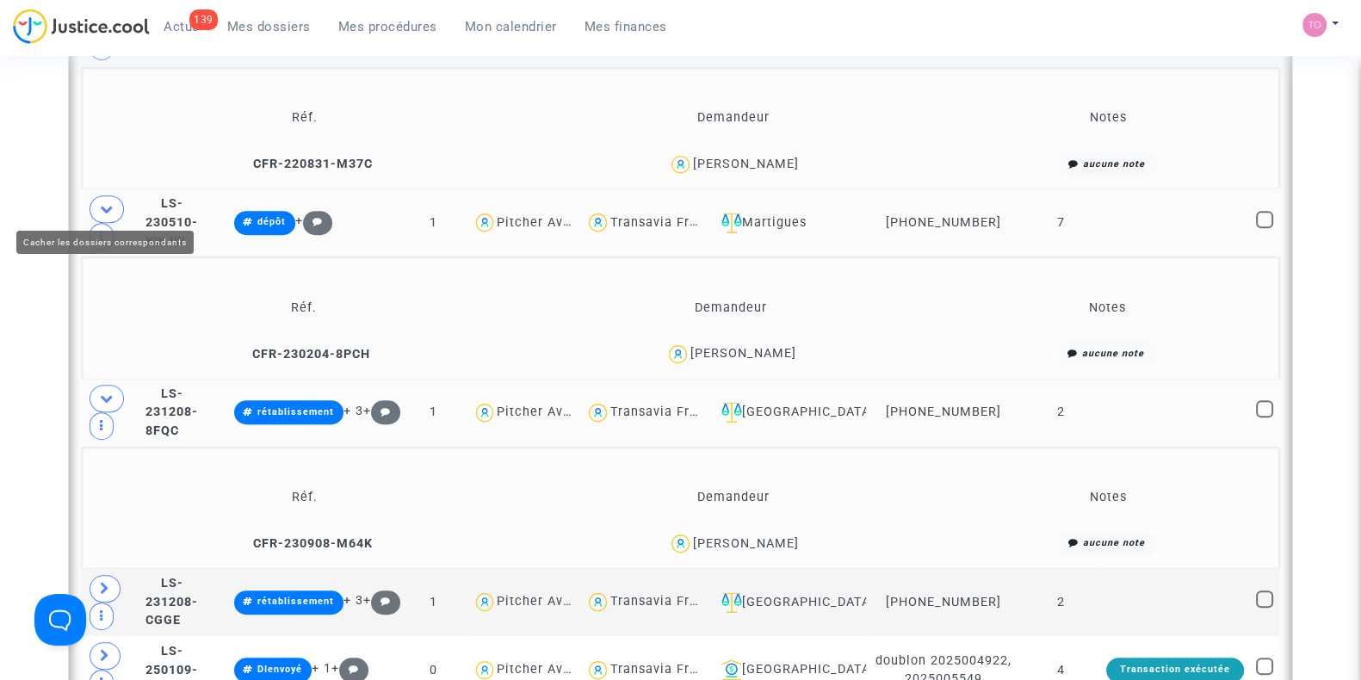
click at [103, 204] on icon at bounding box center [107, 208] width 14 height 13
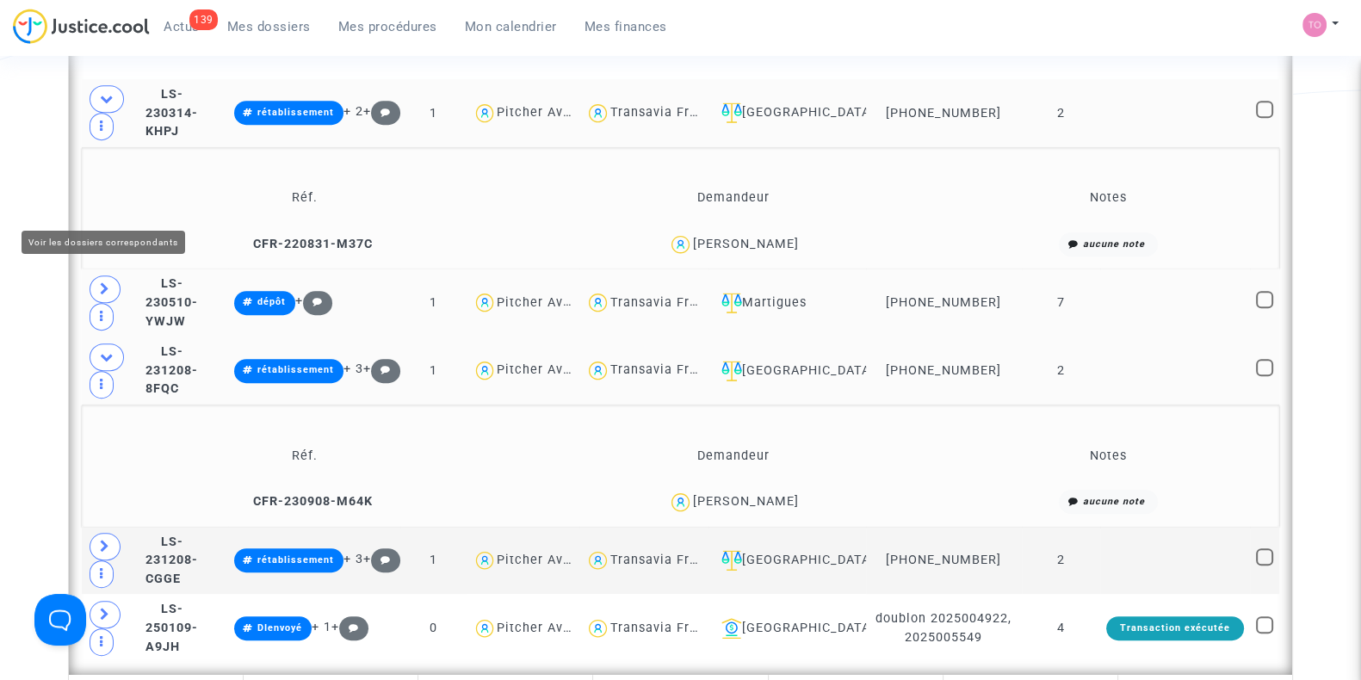
scroll to position [1109, 0]
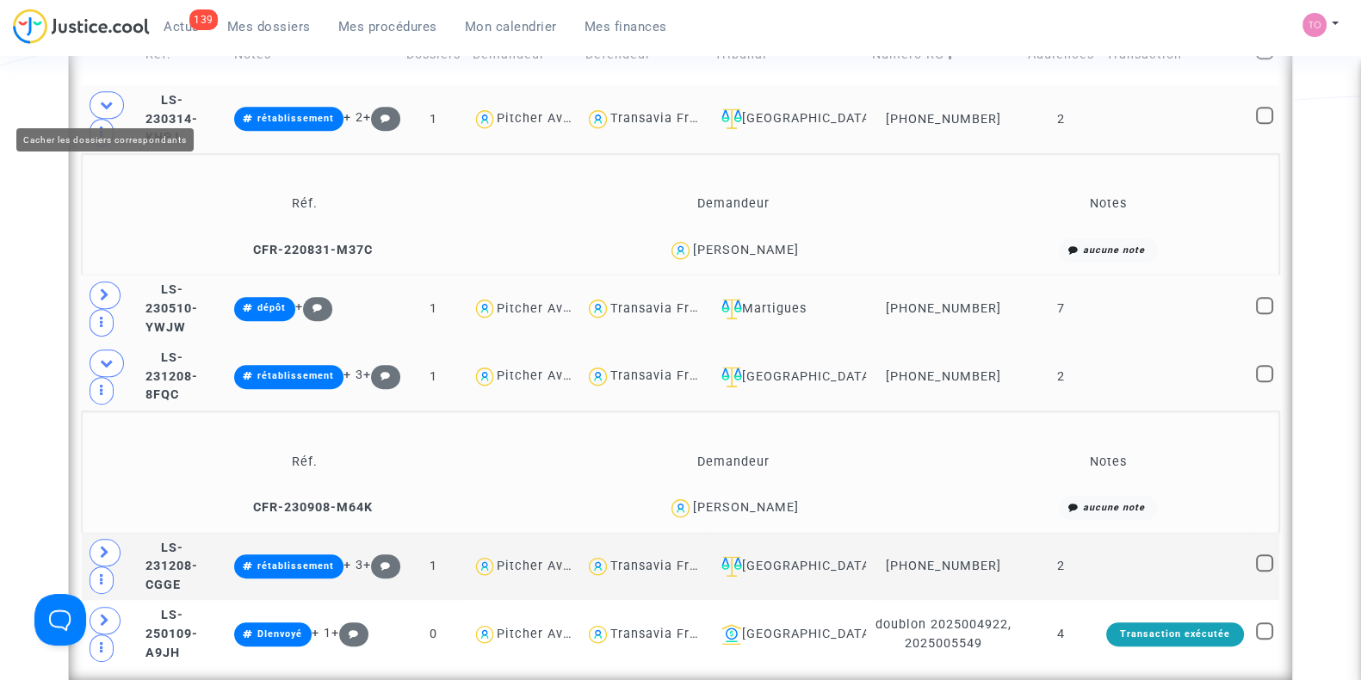
click at [108, 93] on span at bounding box center [107, 105] width 34 height 28
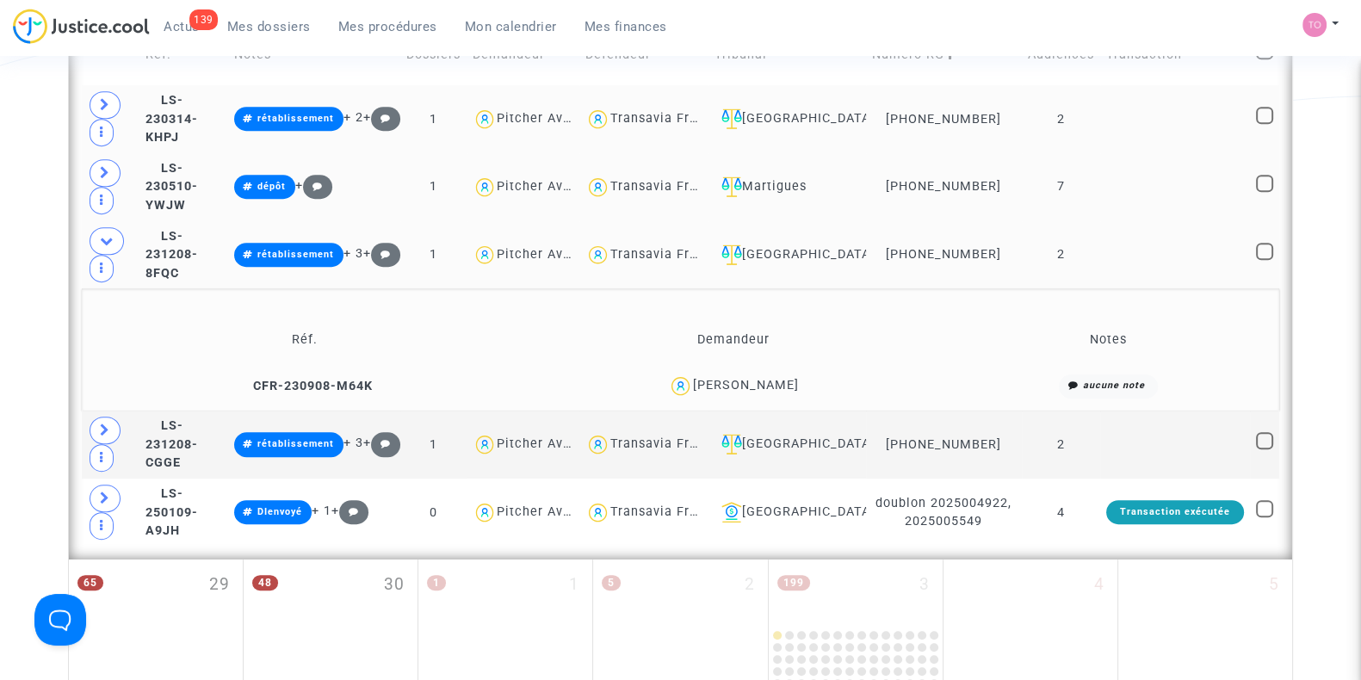
click at [758, 378] on div "[PERSON_NAME]" at bounding box center [746, 385] width 106 height 15
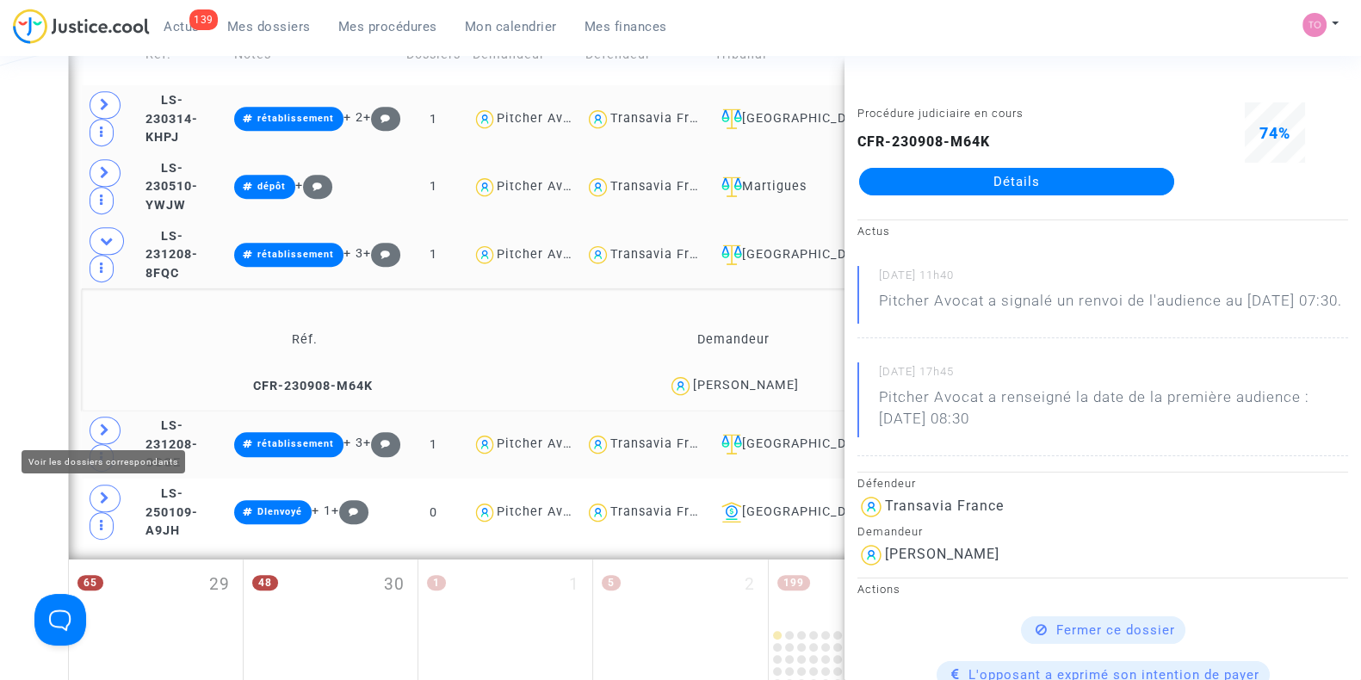
click at [104, 428] on icon at bounding box center [105, 430] width 10 height 13
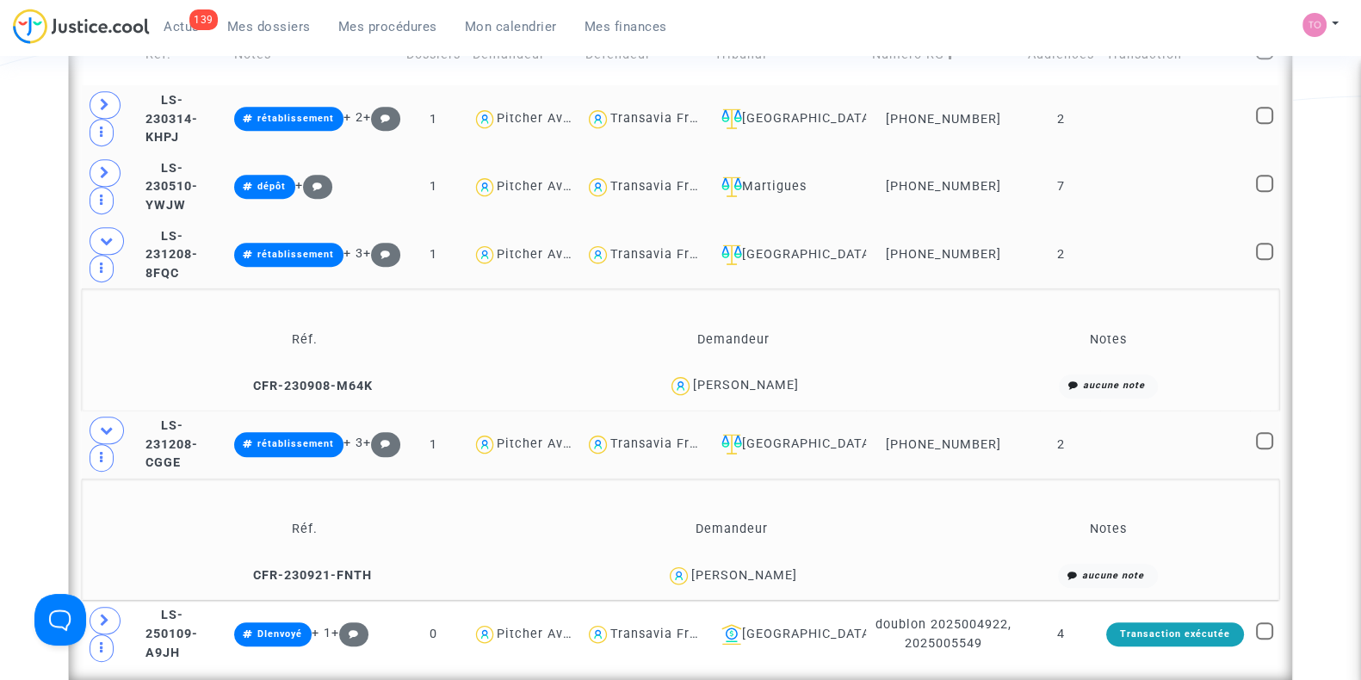
scroll to position [1268, 0]
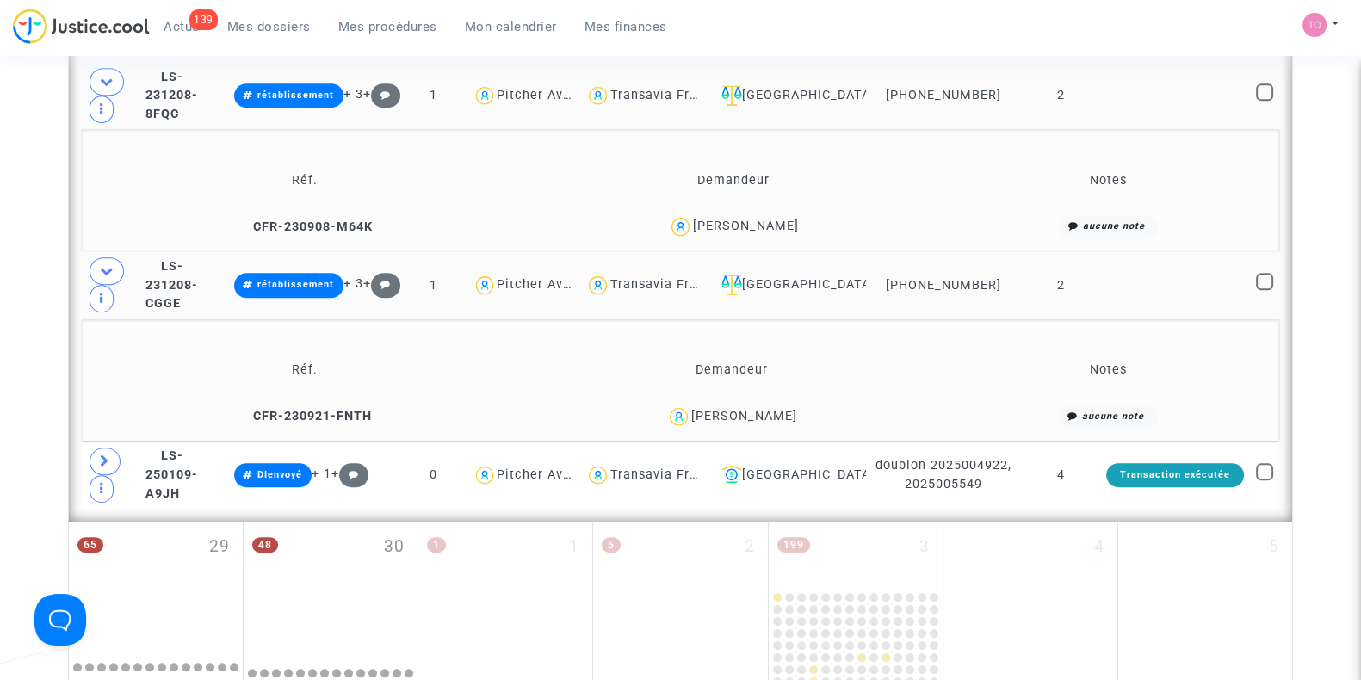
click at [758, 409] on div "[PERSON_NAME]" at bounding box center [744, 416] width 106 height 15
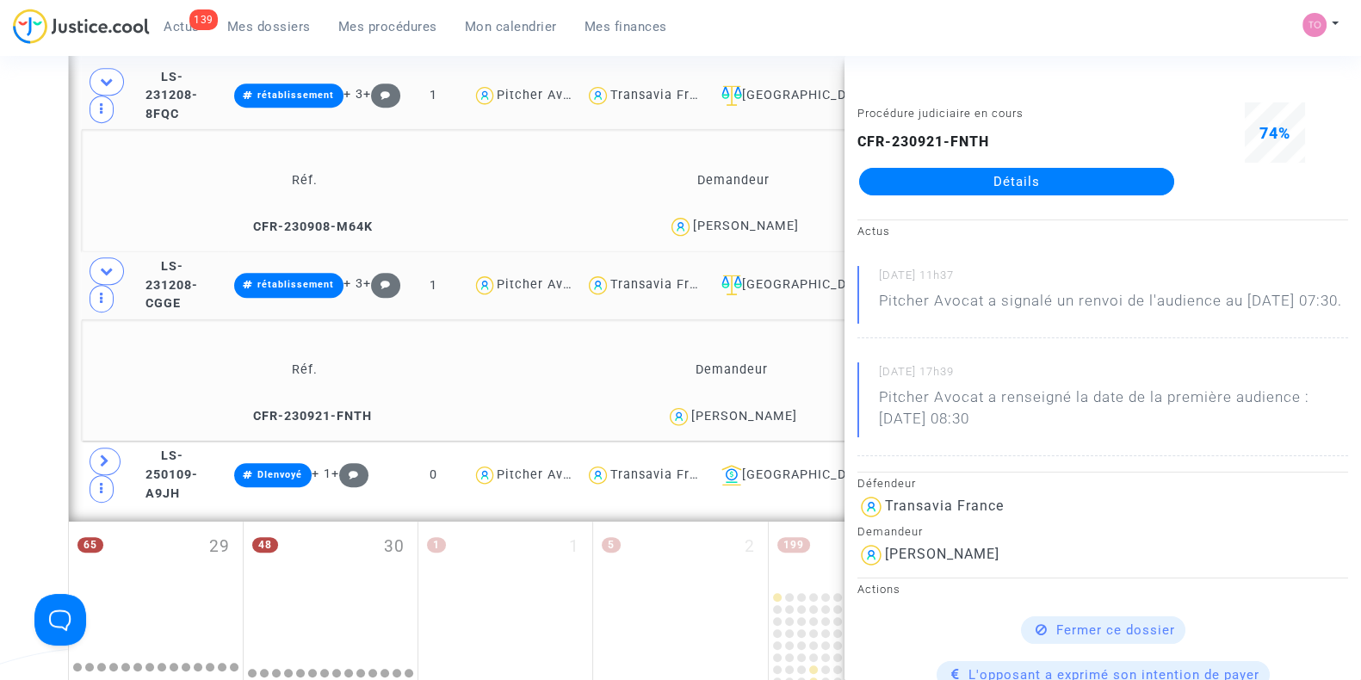
click at [726, 219] on div "[PERSON_NAME]" at bounding box center [746, 226] width 106 height 15
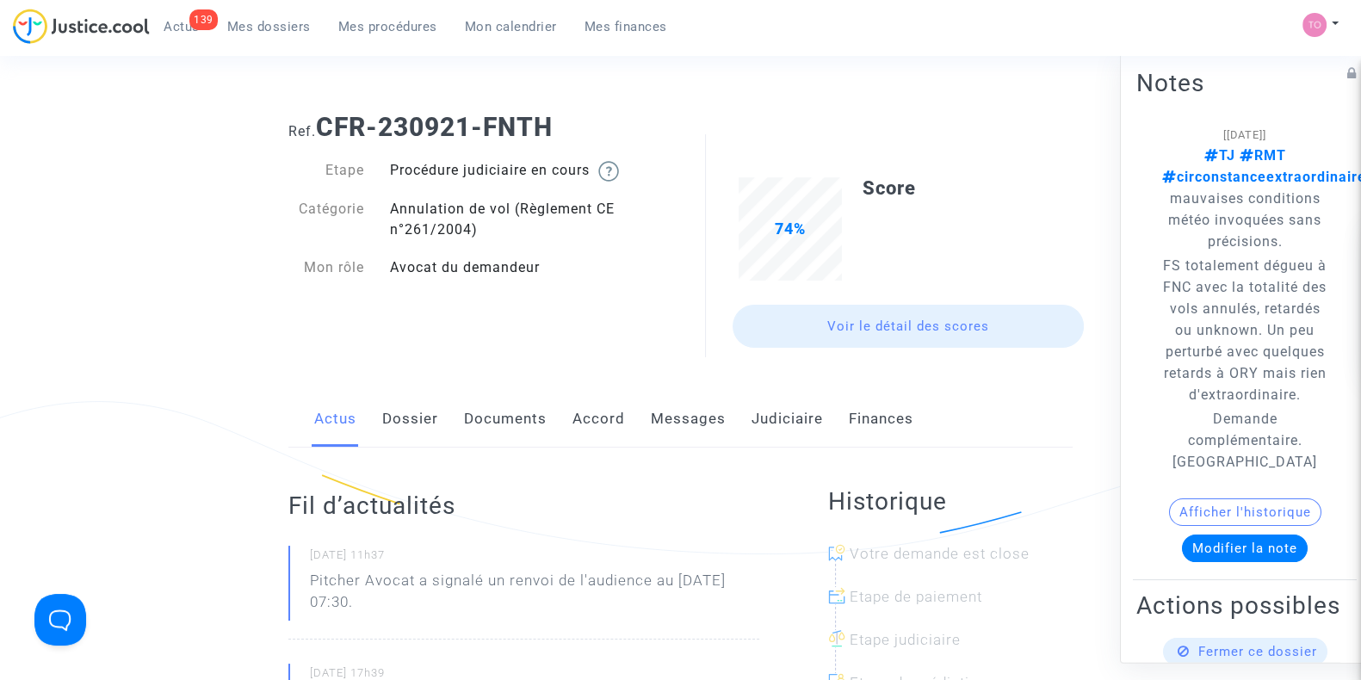
click at [407, 412] on link "Dossier" at bounding box center [410, 419] width 56 height 57
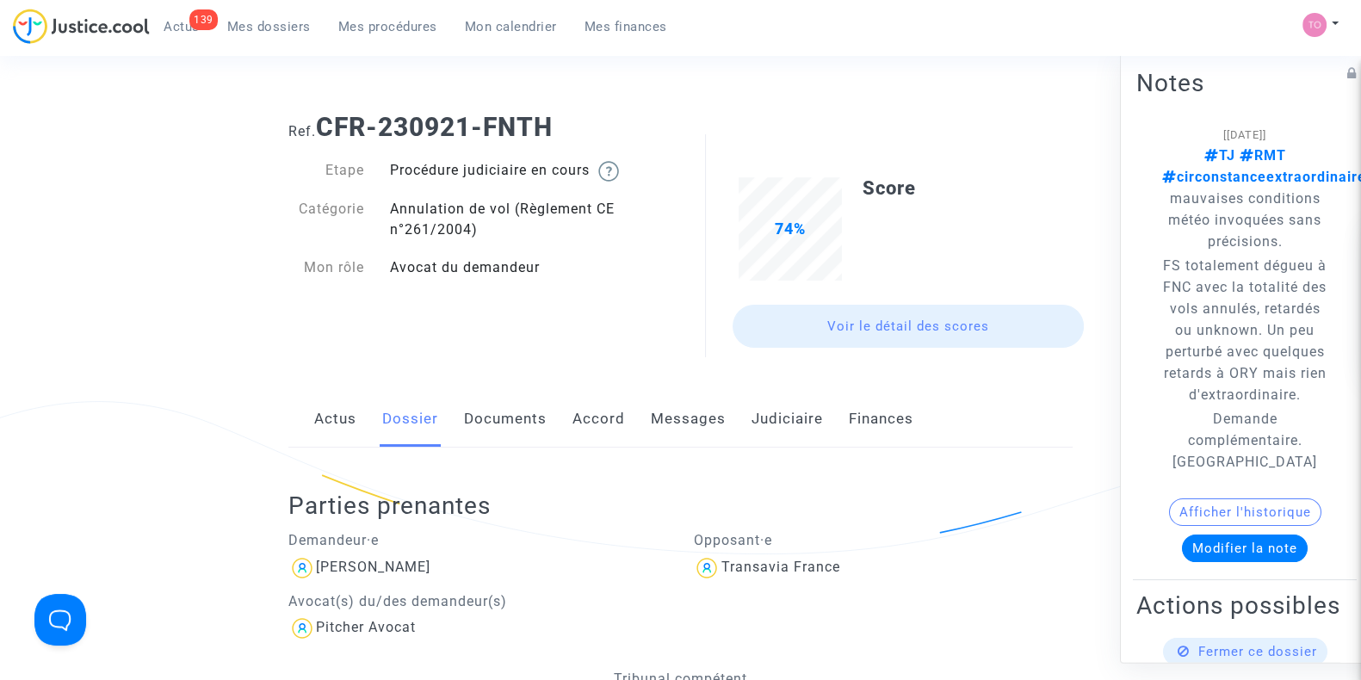
click at [752, 415] on link "Judiciaire" at bounding box center [787, 419] width 71 height 57
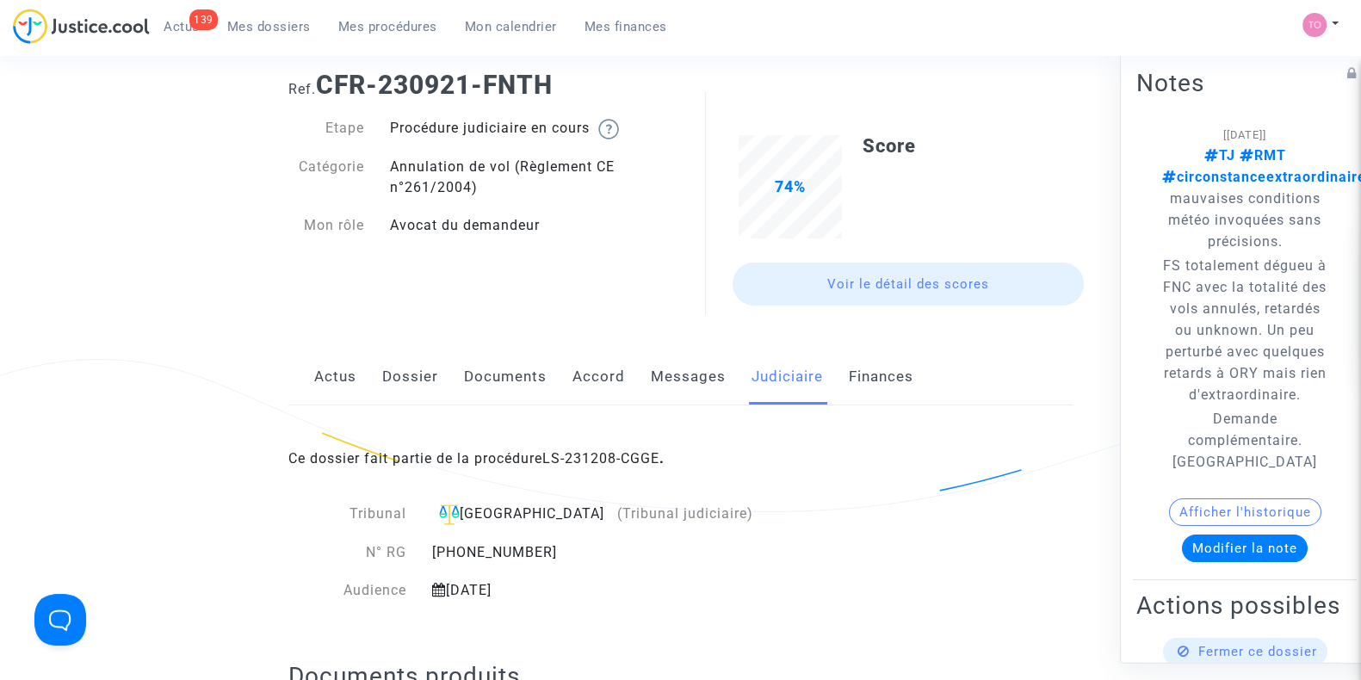
scroll to position [36, 0]
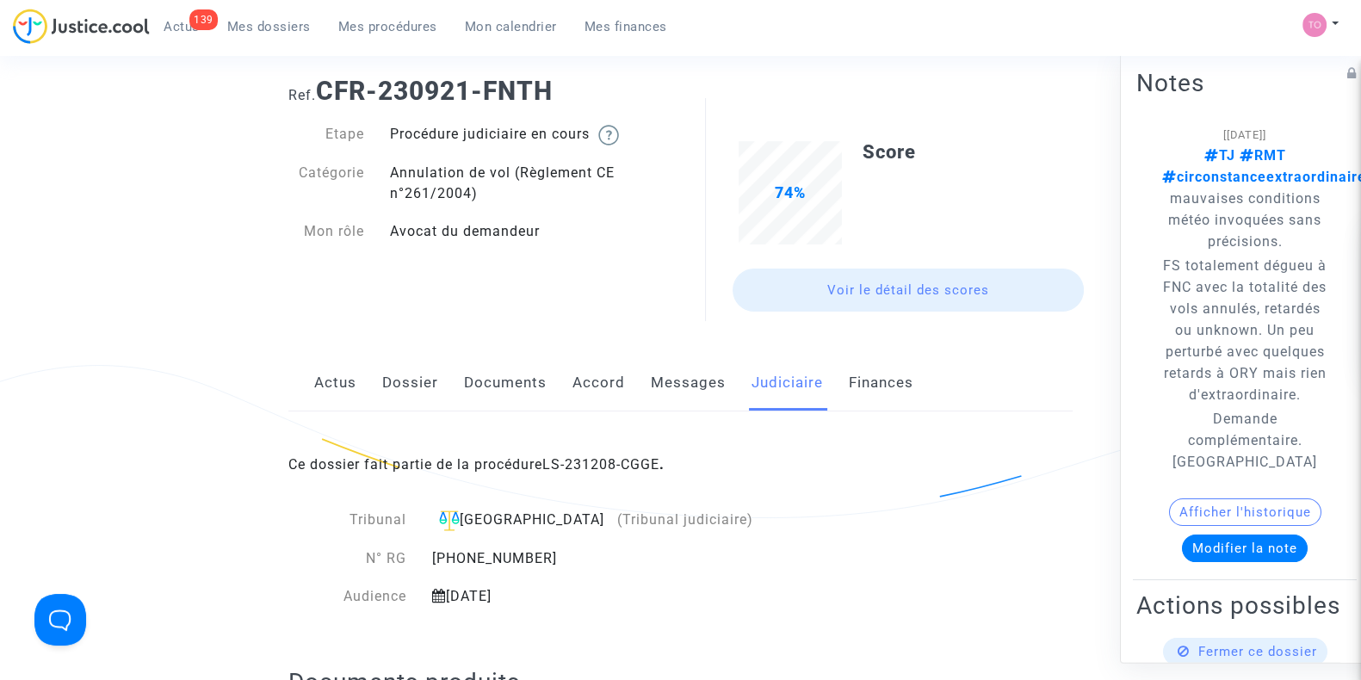
click at [659, 391] on link "Messages" at bounding box center [688, 383] width 75 height 57
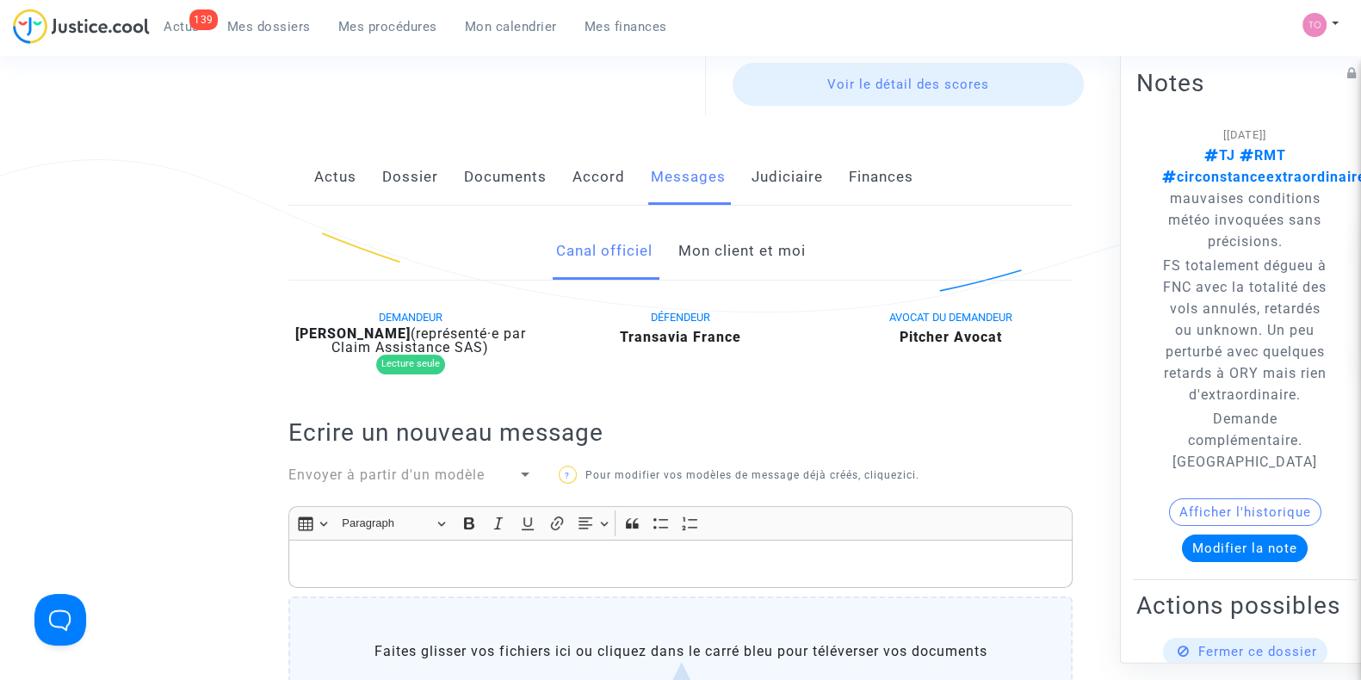
scroll to position [233, 0]
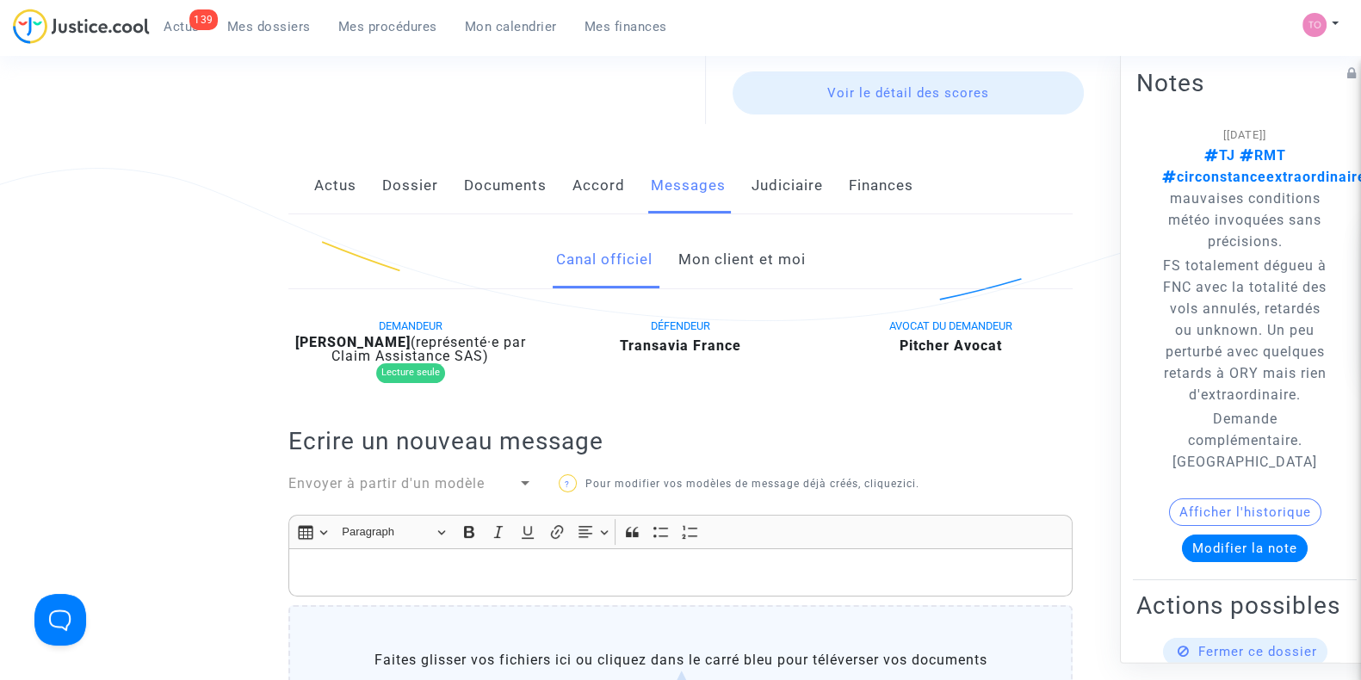
click at [722, 250] on link "Mon client et moi" at bounding box center [741, 260] width 127 height 57
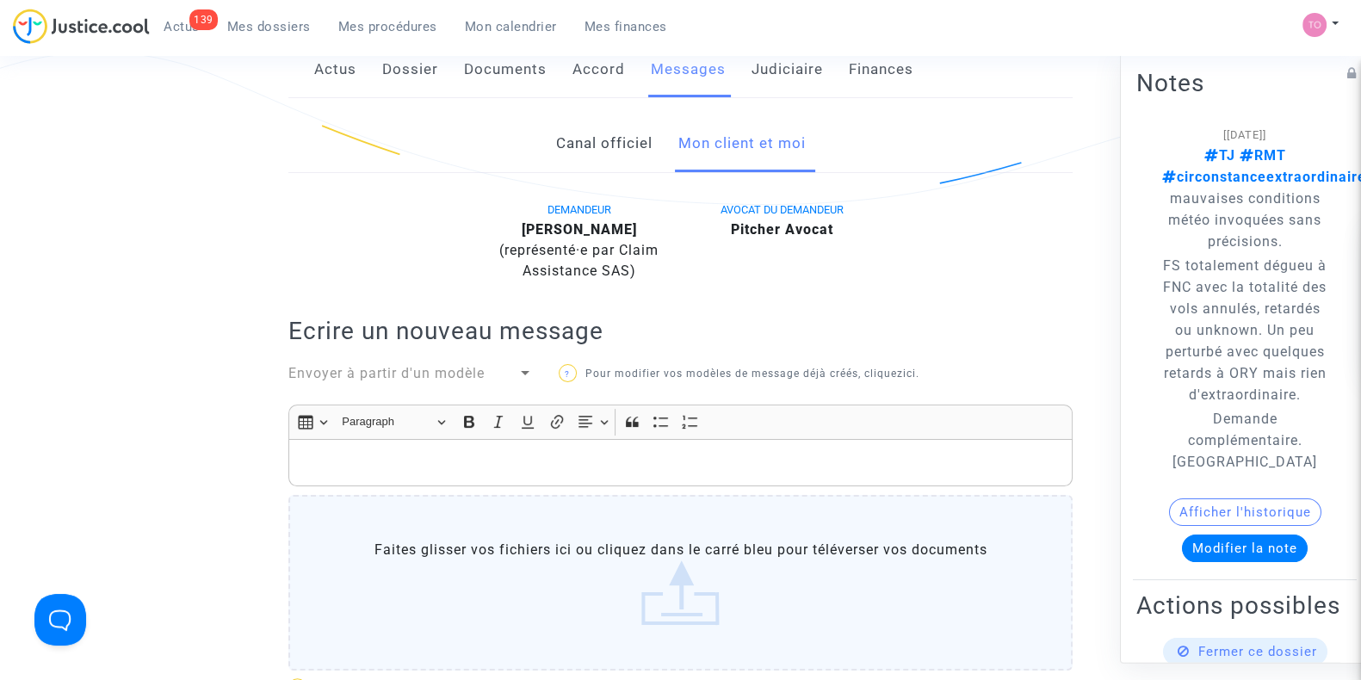
scroll to position [319, 0]
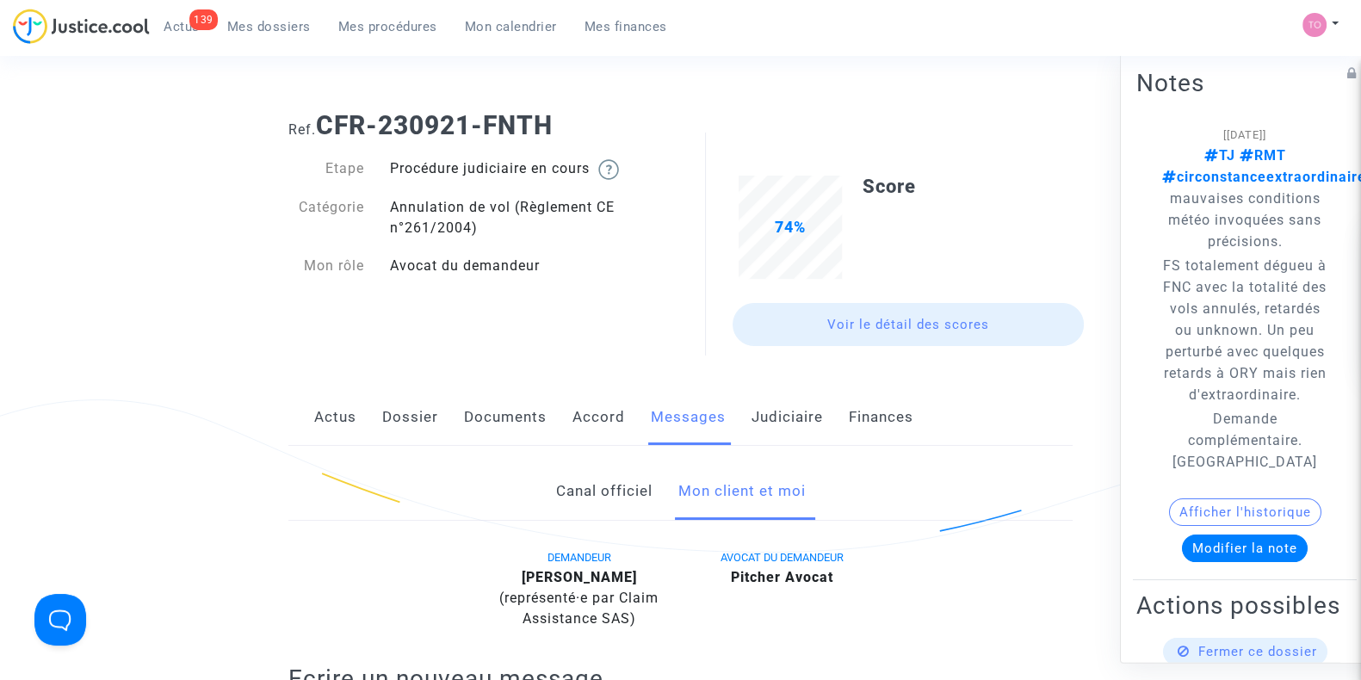
click at [789, 430] on link "Judiciaire" at bounding box center [787, 417] width 71 height 57
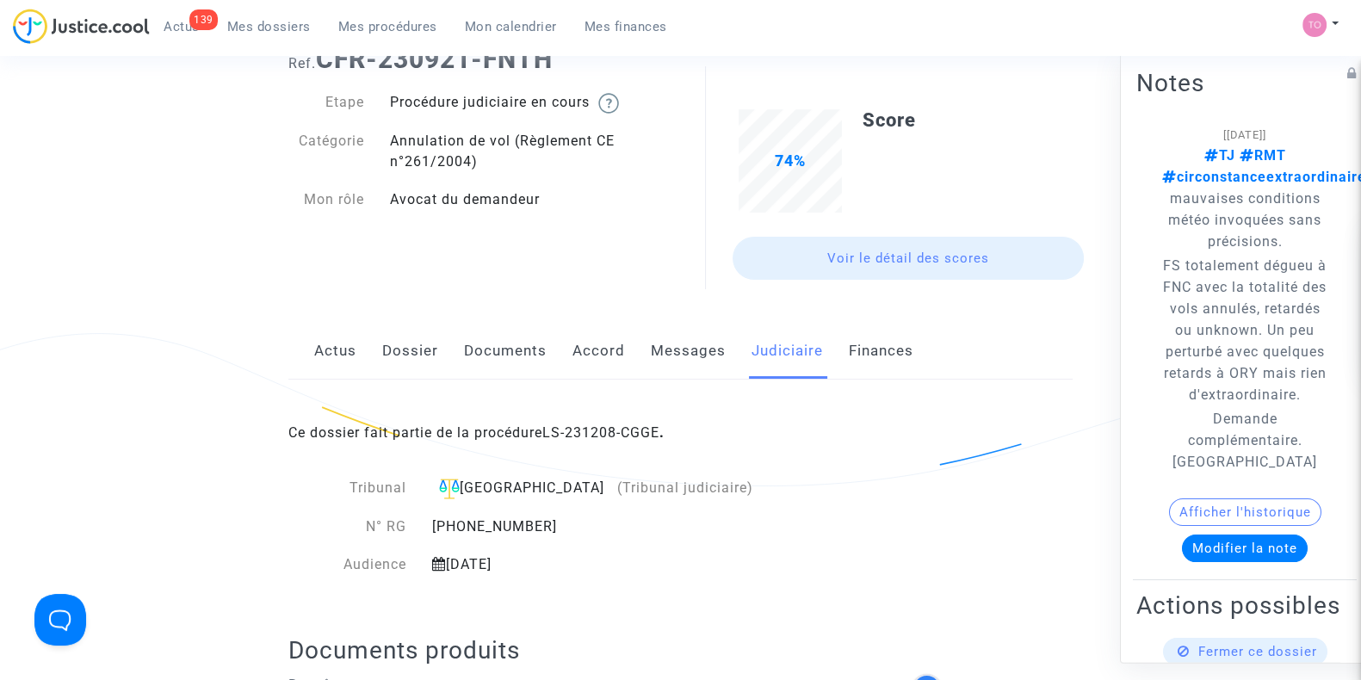
scroll to position [69, 0]
click at [403, 352] on link "Dossier" at bounding box center [410, 350] width 56 height 57
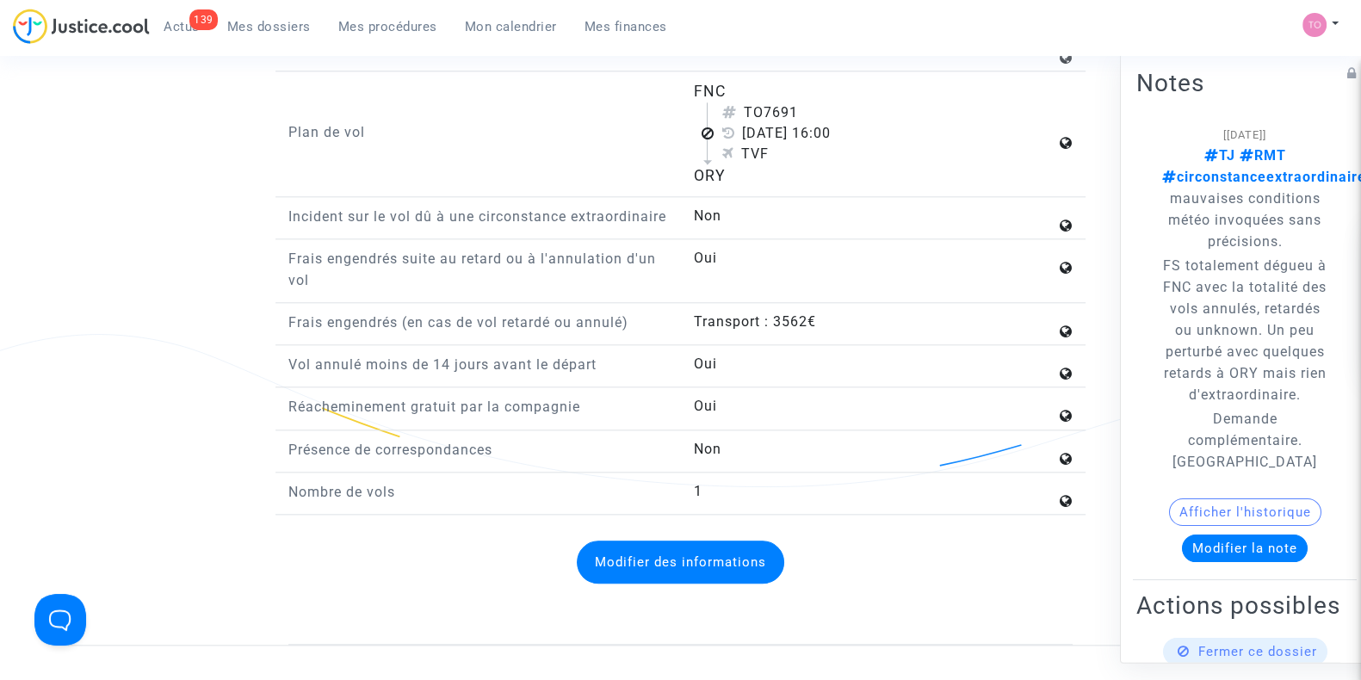
scroll to position [2317, 0]
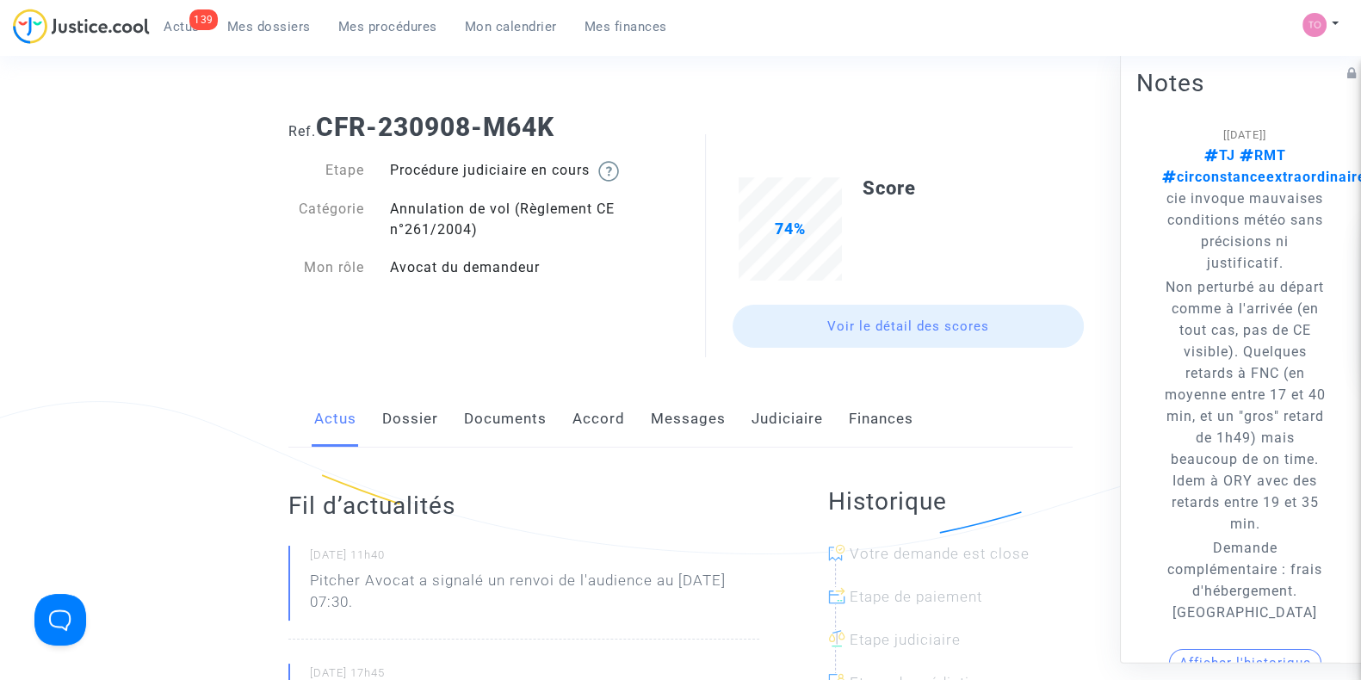
click at [417, 411] on link "Dossier" at bounding box center [410, 419] width 56 height 57
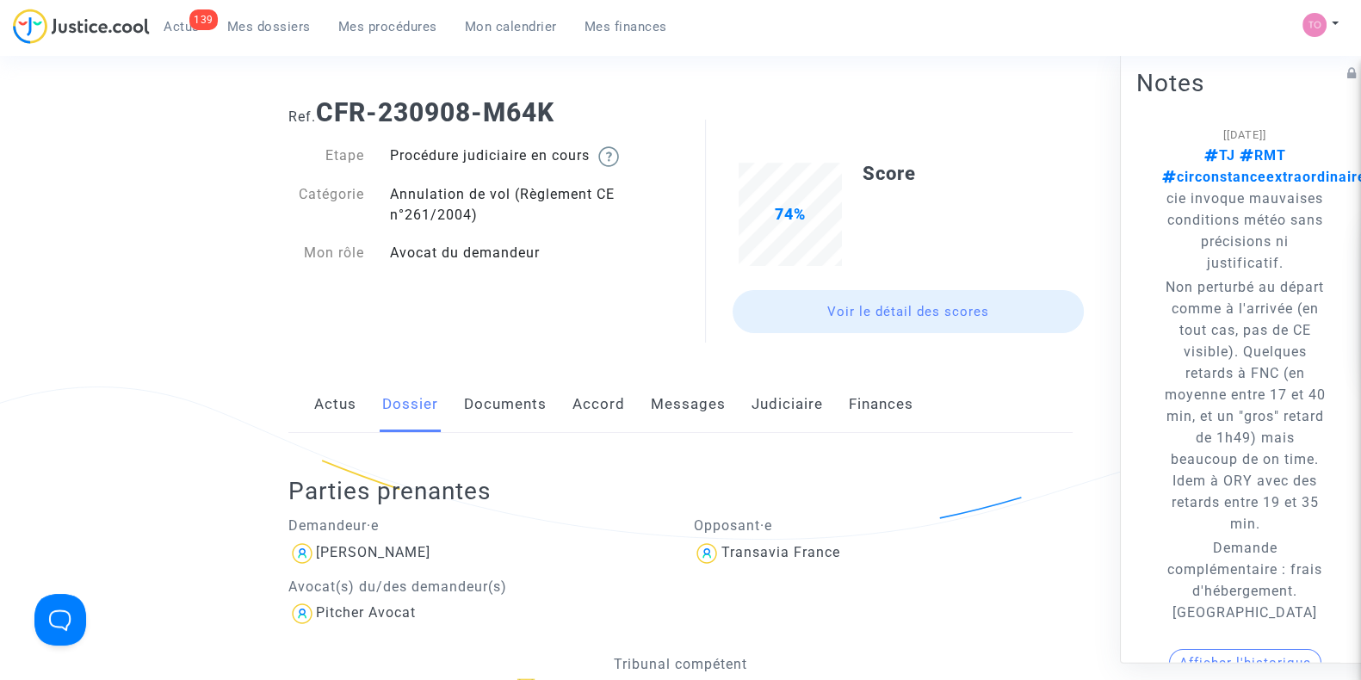
scroll to position [12, 0]
click at [771, 412] on link "Judiciaire" at bounding box center [787, 407] width 71 height 57
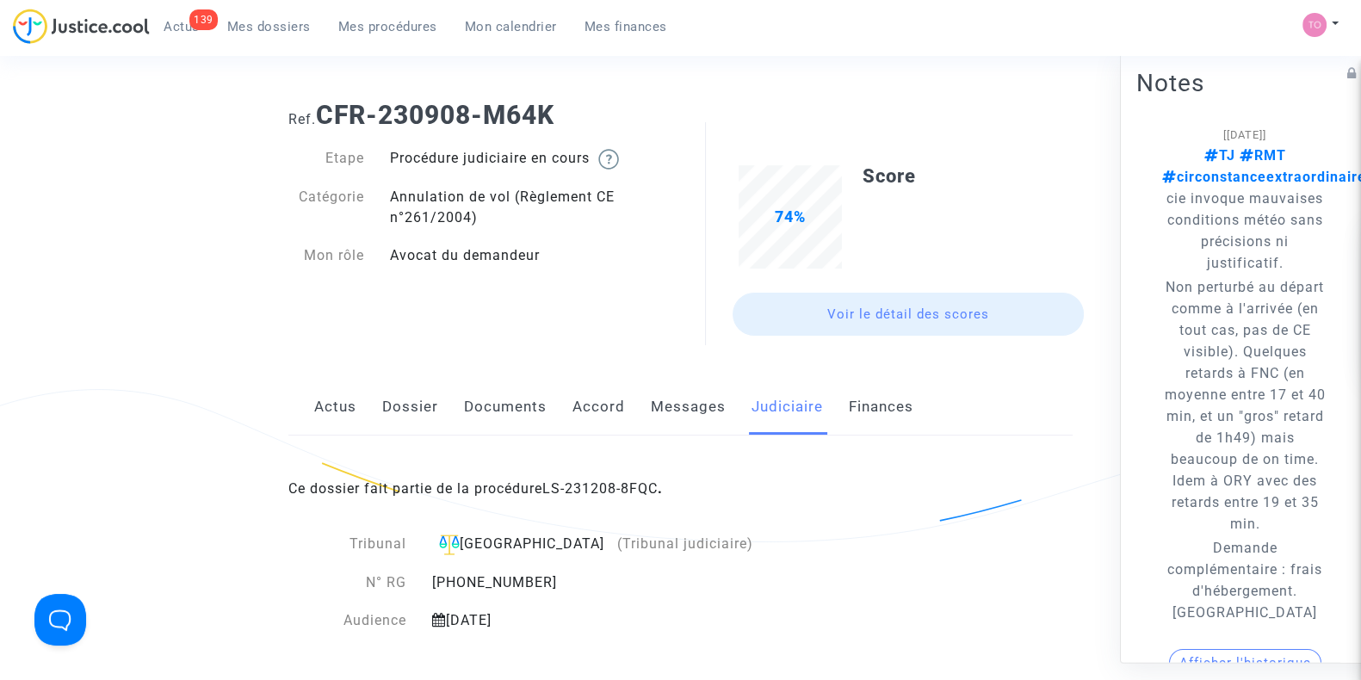
click at [518, 408] on link "Documents" at bounding box center [505, 407] width 83 height 57
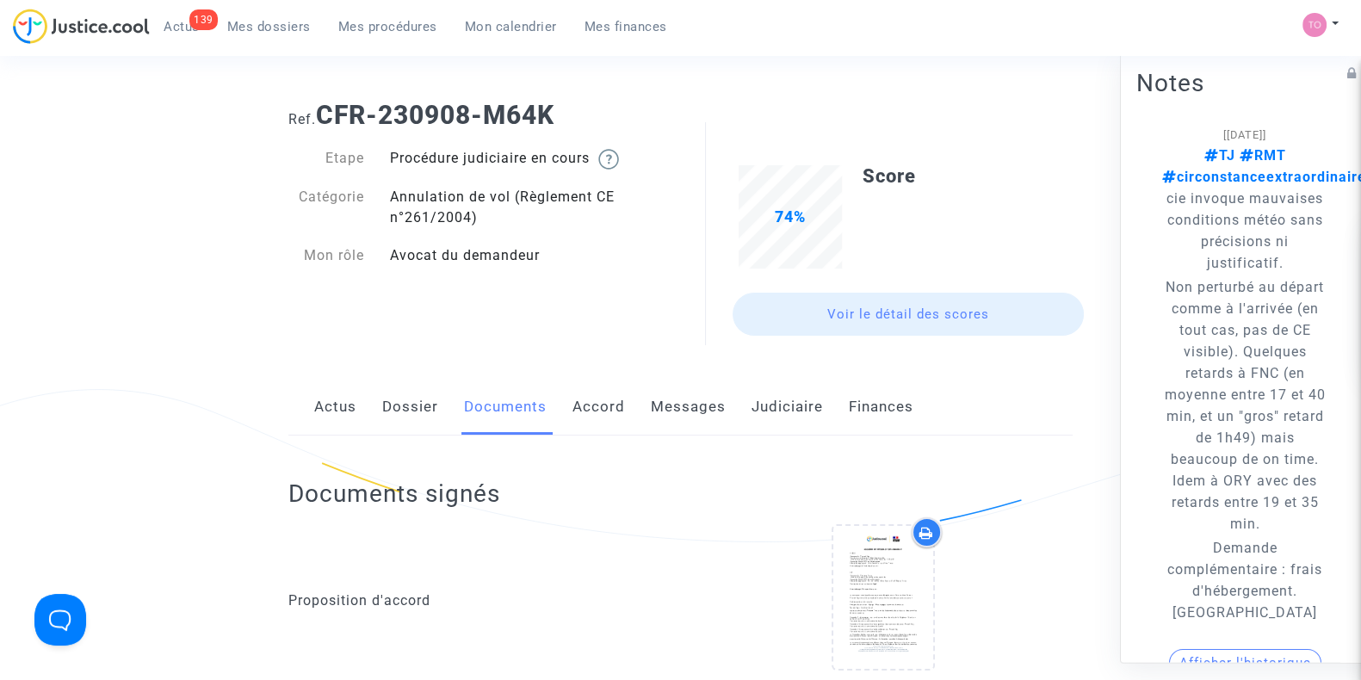
click at [651, 415] on link "Messages" at bounding box center [688, 407] width 75 height 57
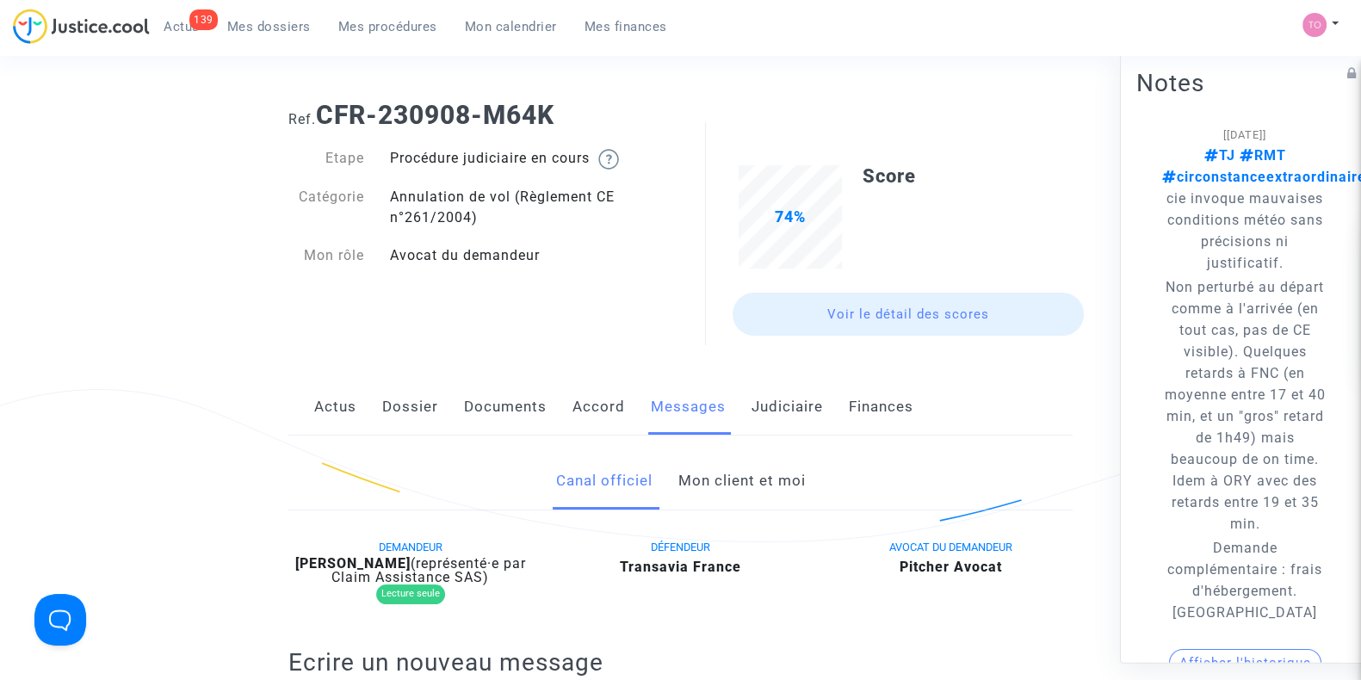
click at [701, 480] on link "Mon client et moi" at bounding box center [741, 481] width 127 height 57
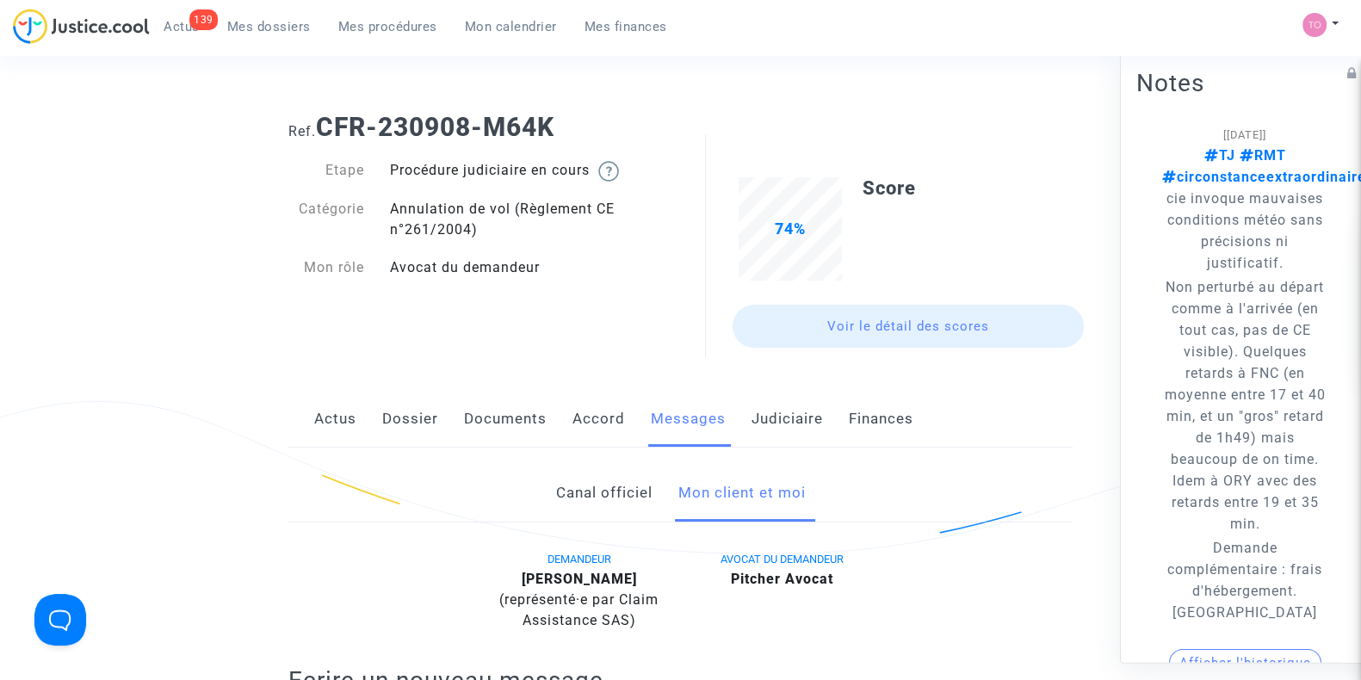
click at [407, 421] on link "Dossier" at bounding box center [410, 419] width 56 height 57
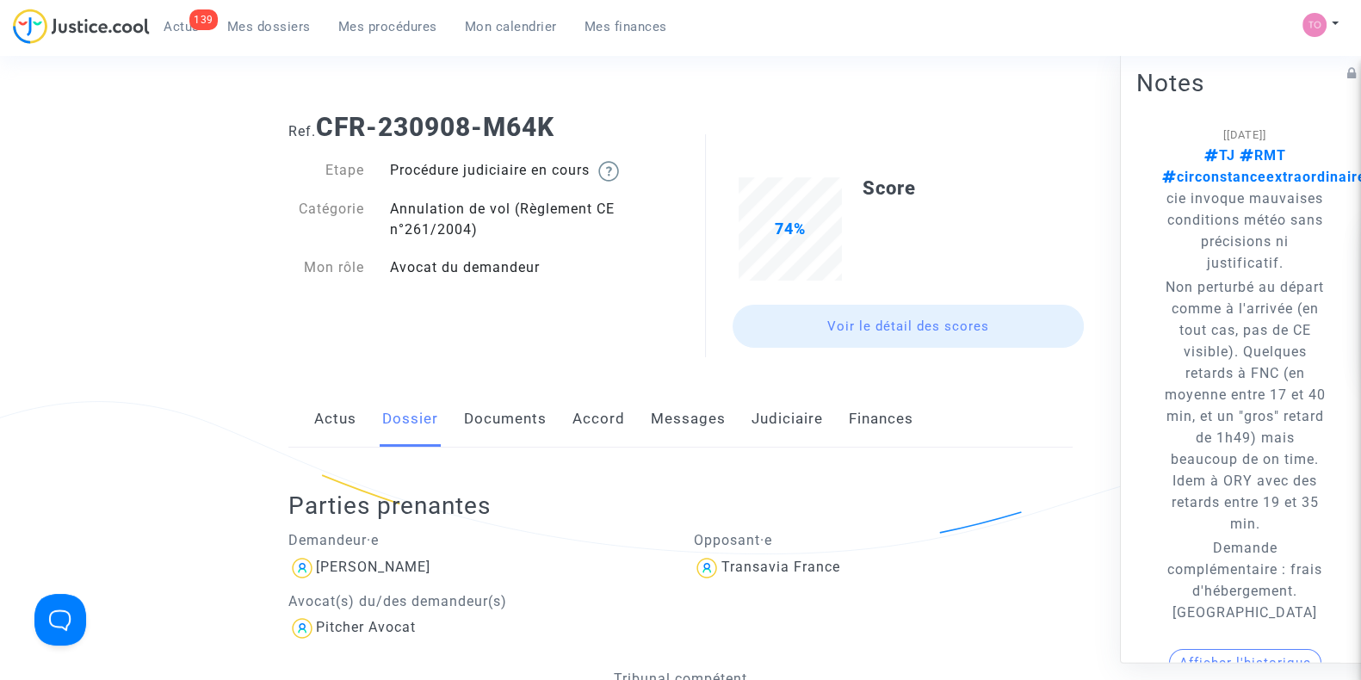
click at [689, 419] on link "Messages" at bounding box center [688, 419] width 75 height 57
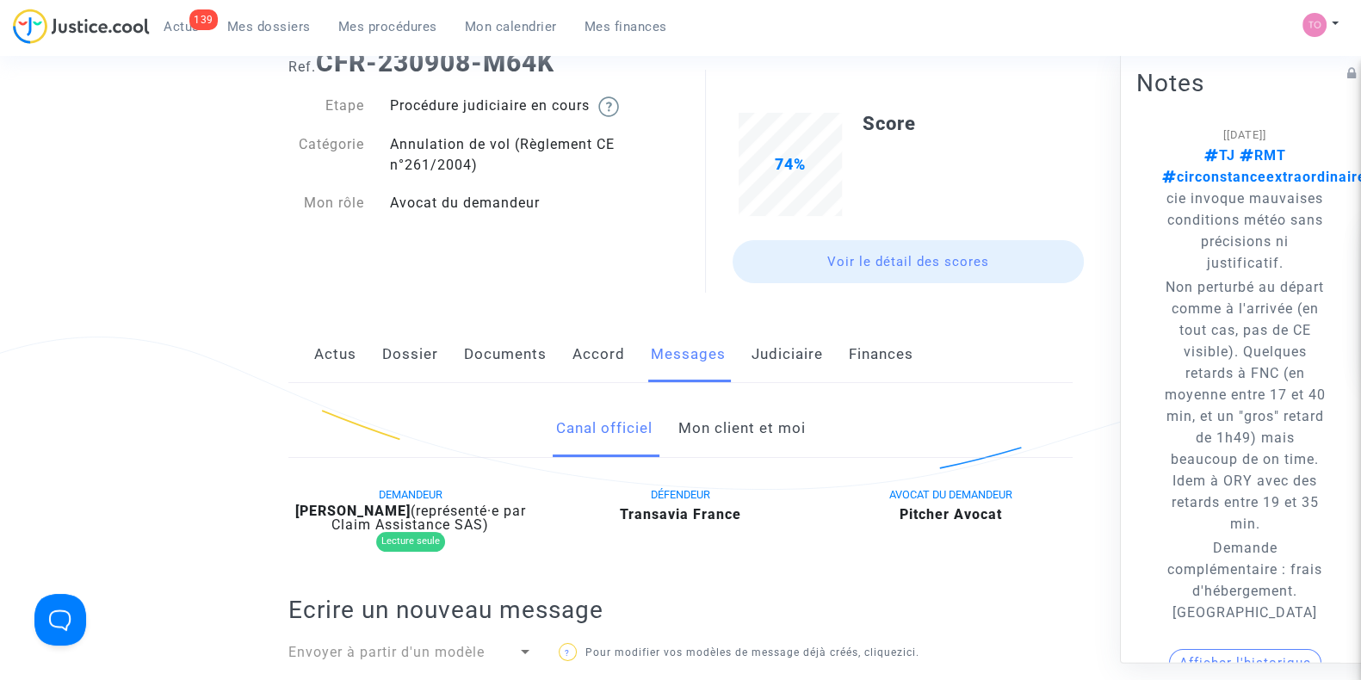
scroll to position [66, 0]
click at [721, 432] on link "Mon client et moi" at bounding box center [741, 427] width 127 height 57
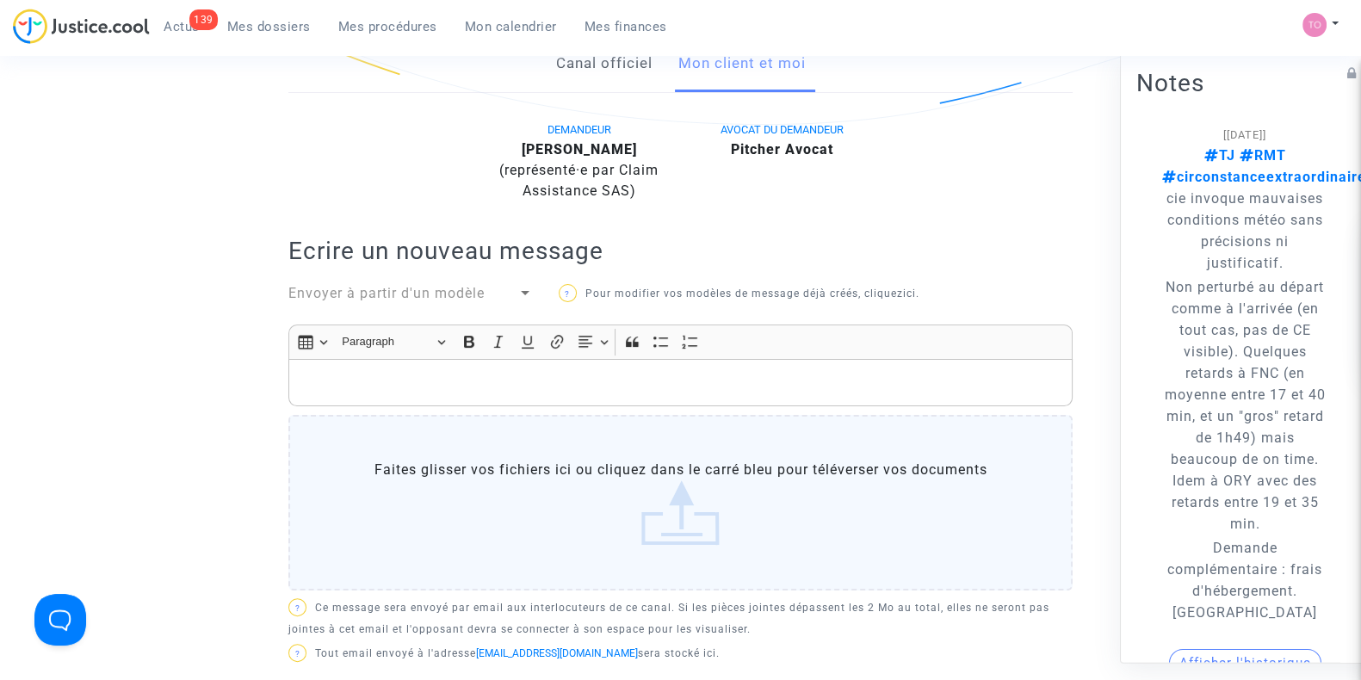
scroll to position [431, 0]
click at [393, 389] on p "Rich Text Editor, main" at bounding box center [681, 381] width 766 height 22
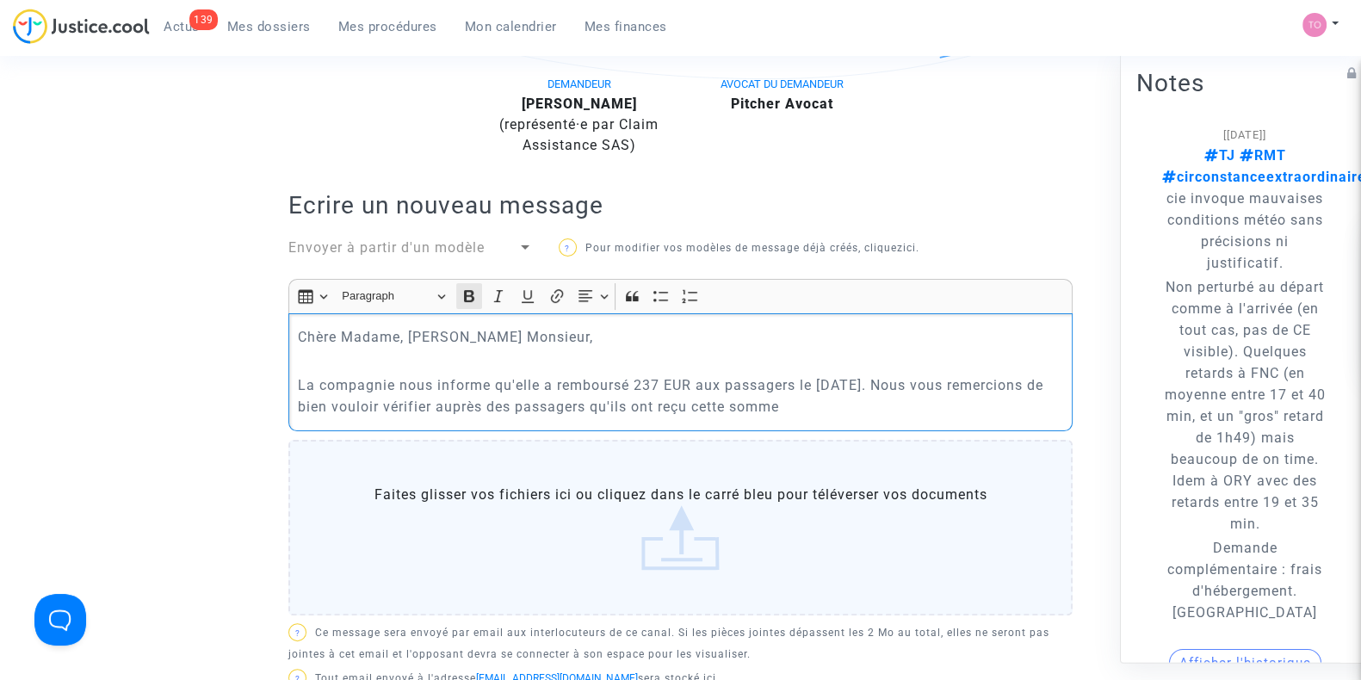
scroll to position [477, 0]
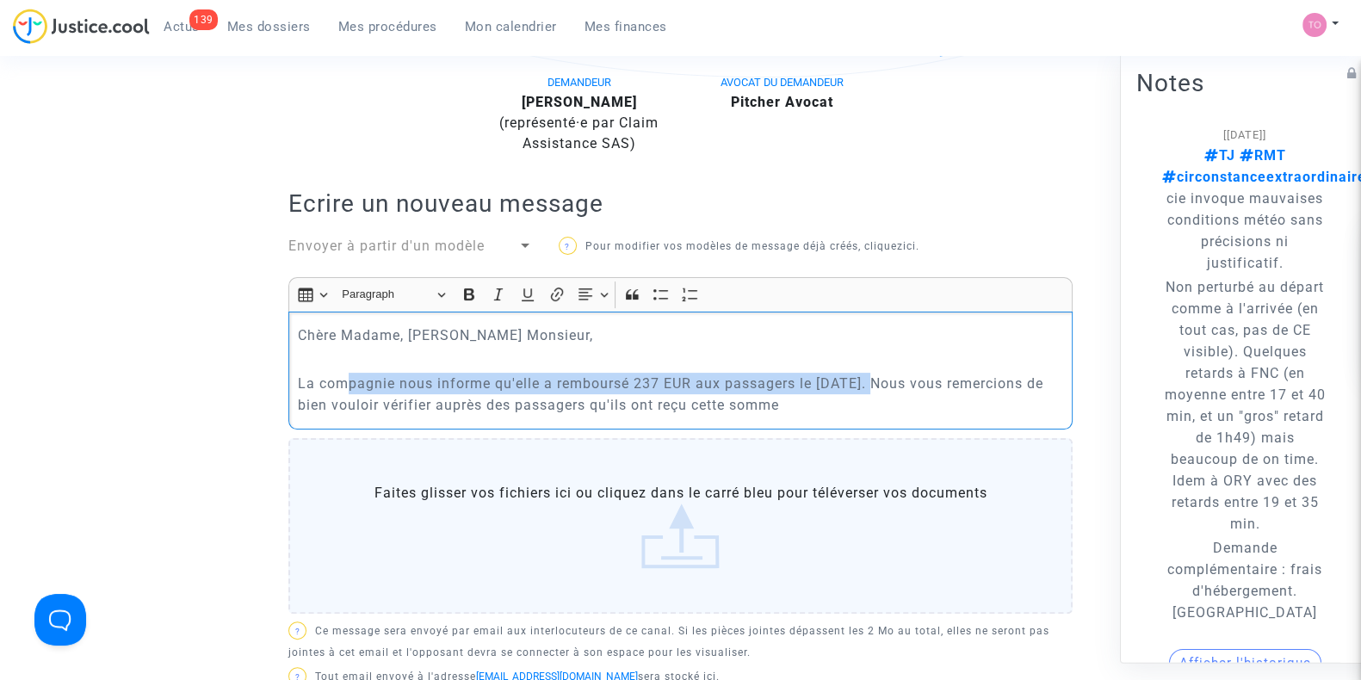
drag, startPoint x: 344, startPoint y: 376, endPoint x: 867, endPoint y: 376, distance: 522.6
click at [867, 376] on p "La compagnie nous informe qu'elle a remboursé 237 EUR aux passagers le [DATE]. …" at bounding box center [681, 394] width 766 height 43
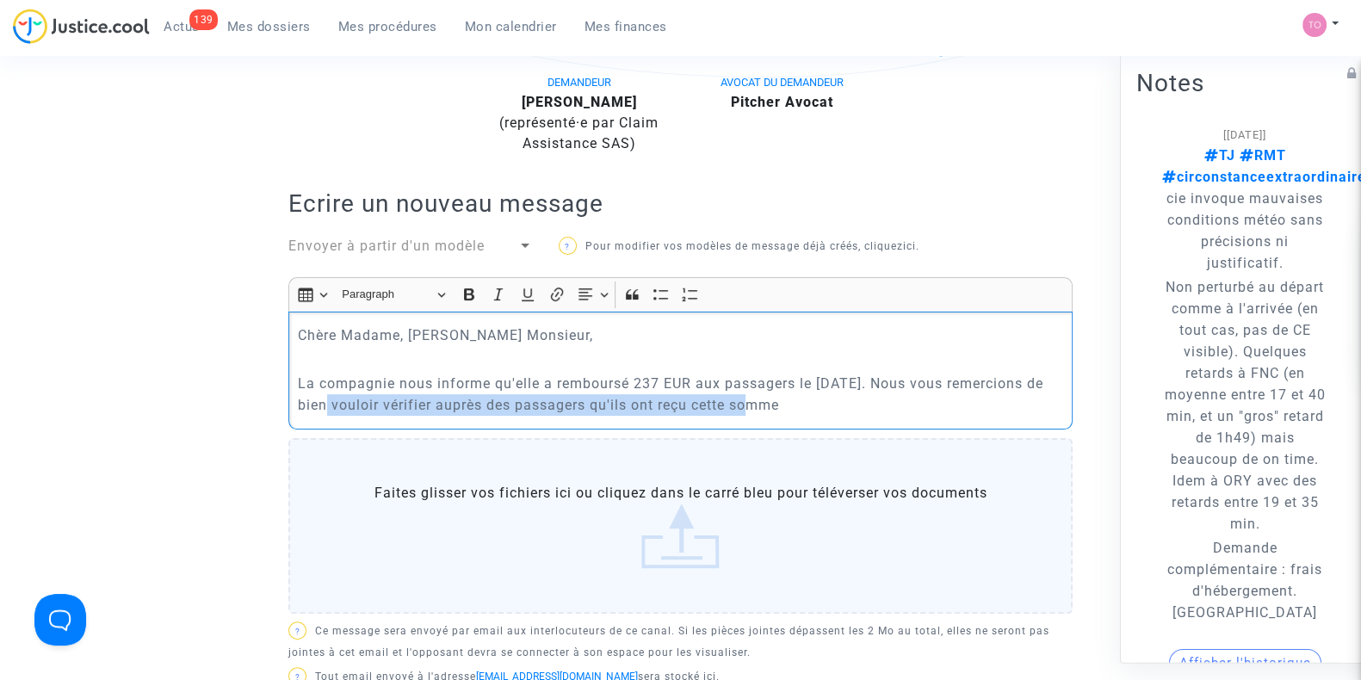
drag, startPoint x: 364, startPoint y: 399, endPoint x: 792, endPoint y: 401, distance: 427.9
click at [792, 401] on p "La compagnie nous informe qu'elle a remboursé 237 EUR aux passagers le [DATE]. …" at bounding box center [681, 394] width 766 height 43
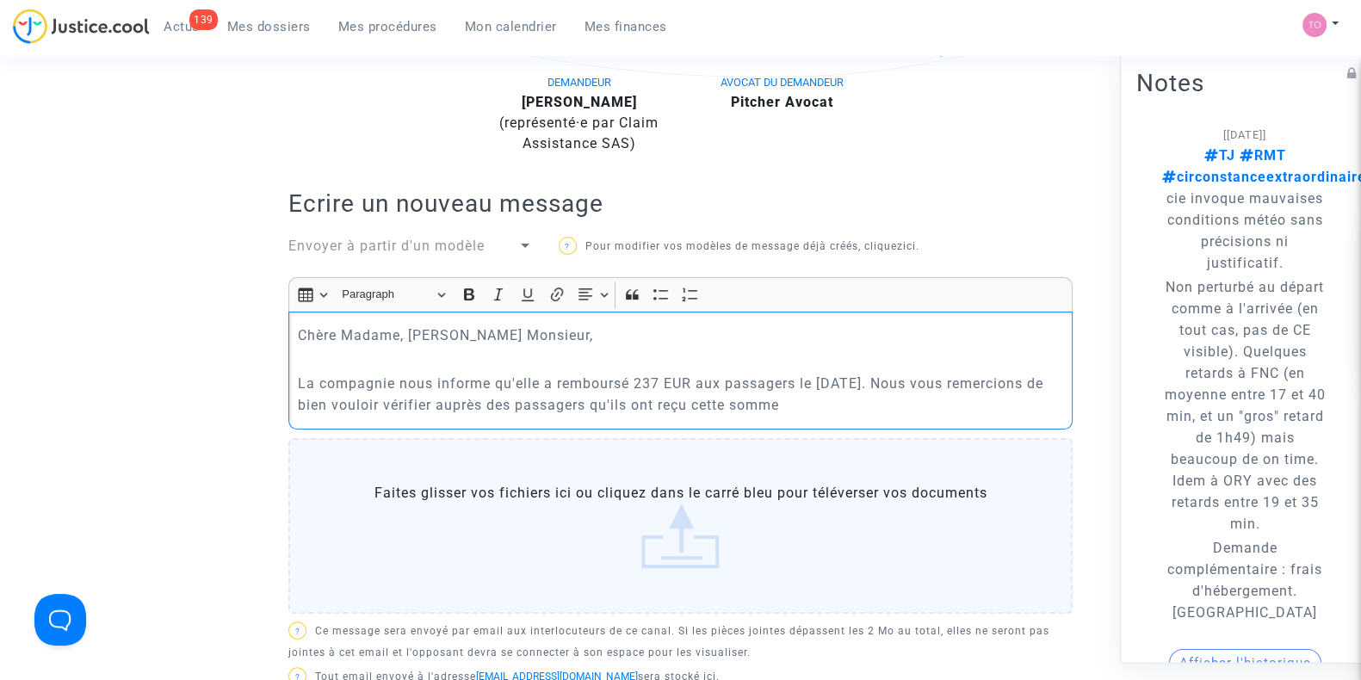
click at [905, 395] on p "La compagnie nous informe qu'elle a remboursé 237 EUR aux passagers le [DATE]. …" at bounding box center [681, 394] width 766 height 43
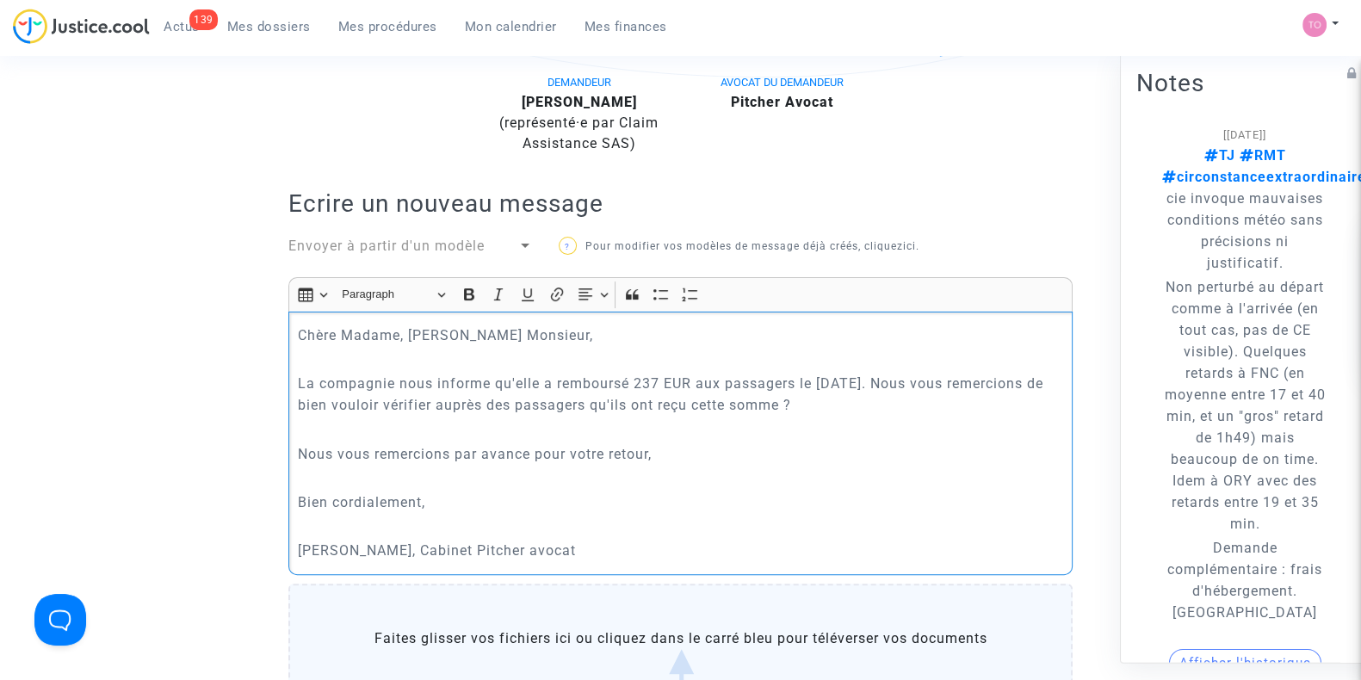
click at [457, 544] on p "[PERSON_NAME], Cabinet Pitcher avocat" at bounding box center [681, 551] width 766 height 22
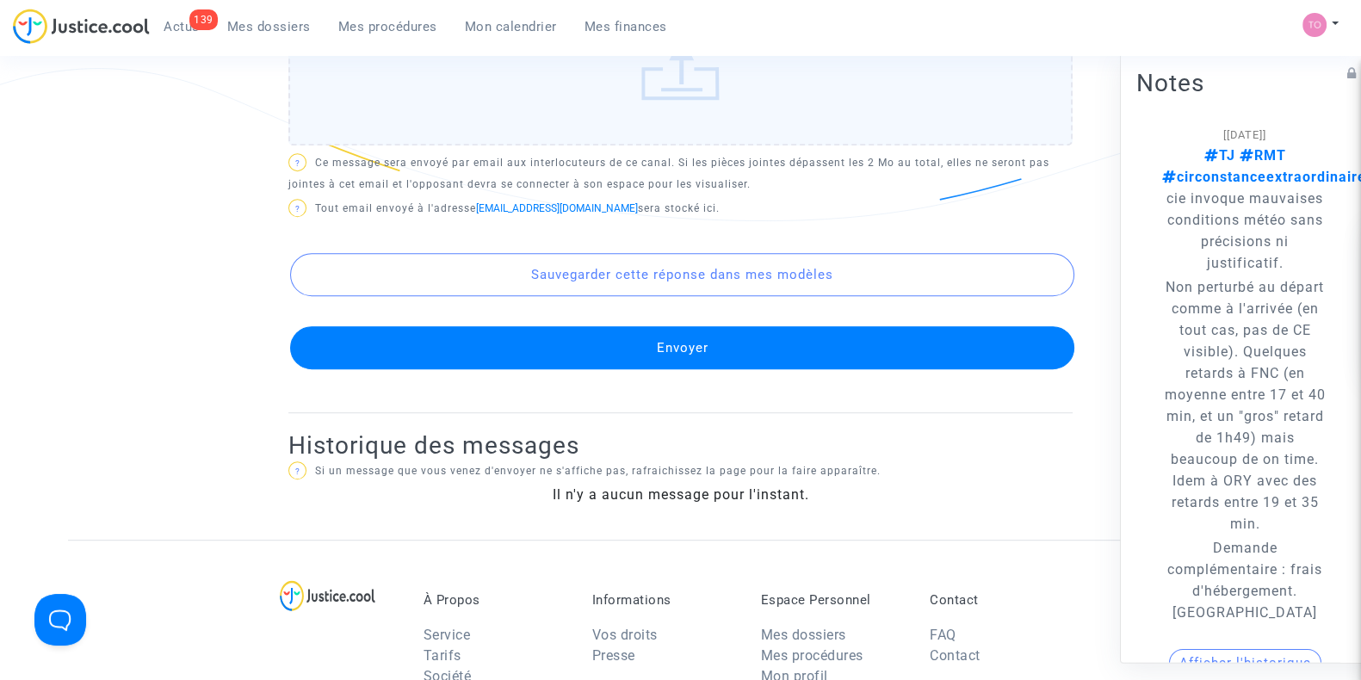
scroll to position [1097, 0]
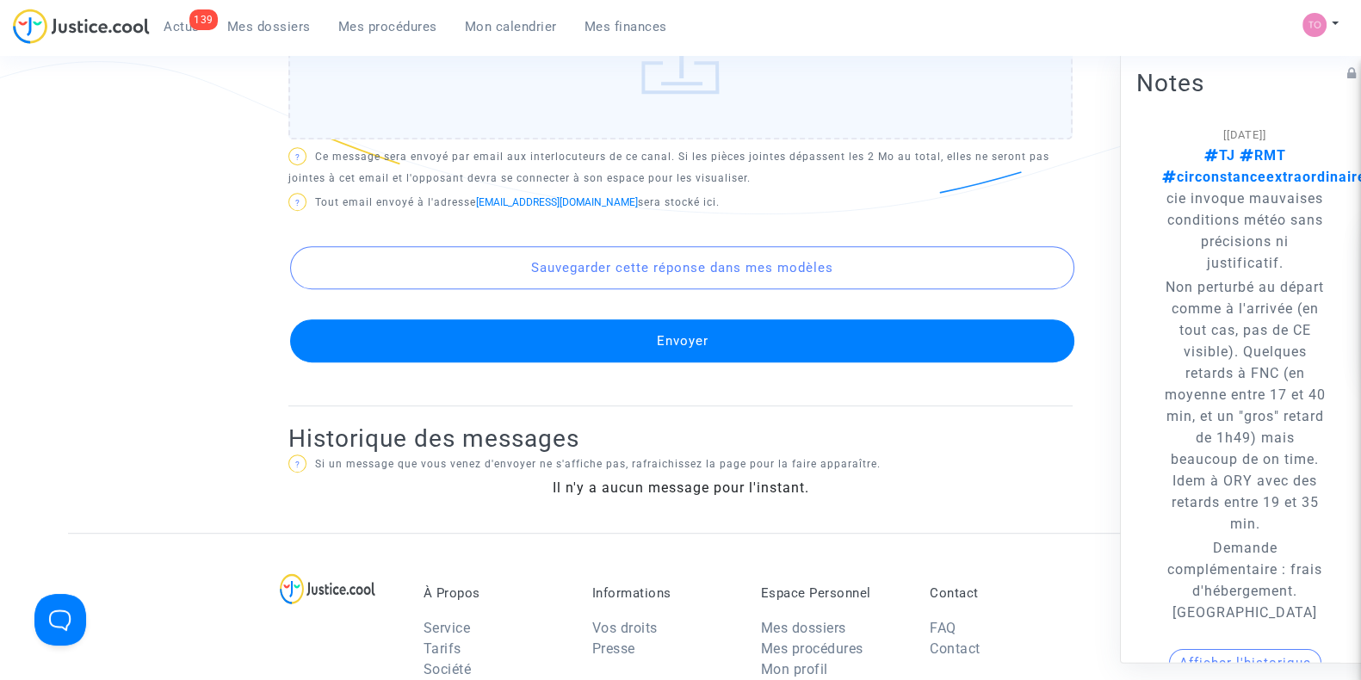
click at [646, 329] on button "Envoyer" at bounding box center [682, 340] width 784 height 43
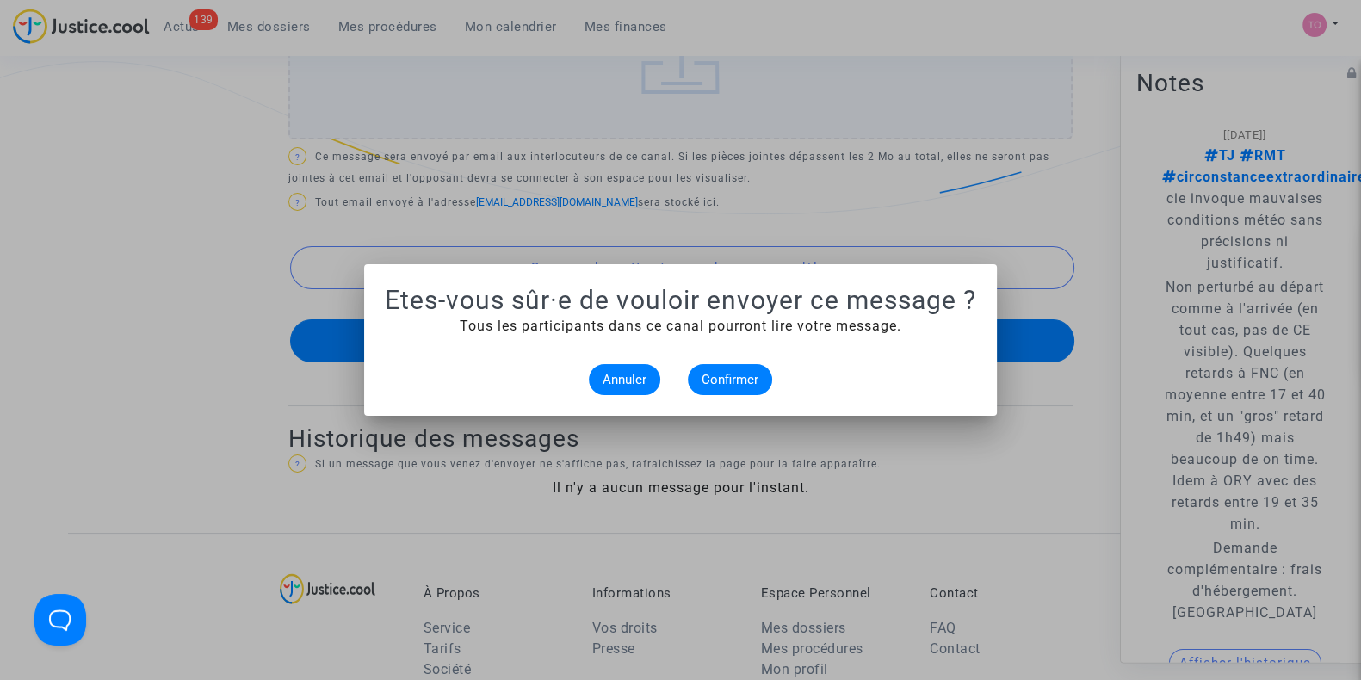
scroll to position [0, 0]
click at [709, 381] on span "Confirmer" at bounding box center [730, 379] width 57 height 15
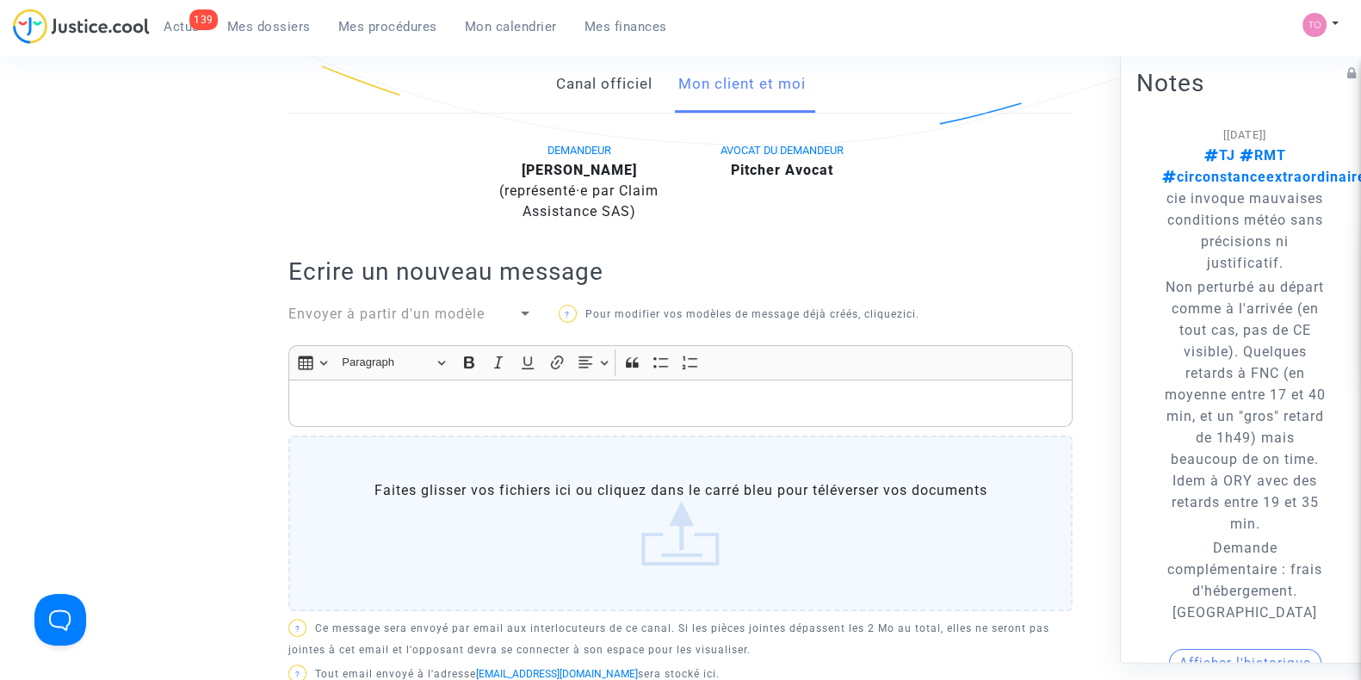
scroll to position [399, 0]
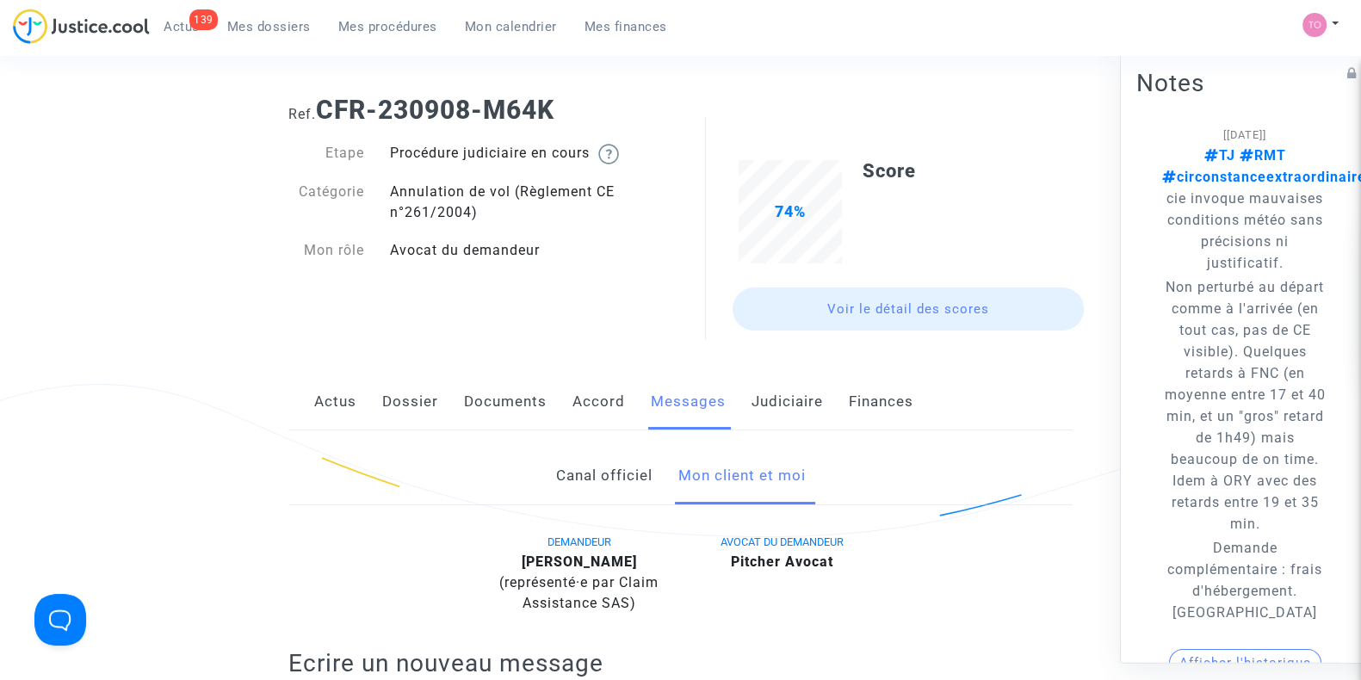
click at [414, 405] on link "Dossier" at bounding box center [410, 402] width 56 height 57
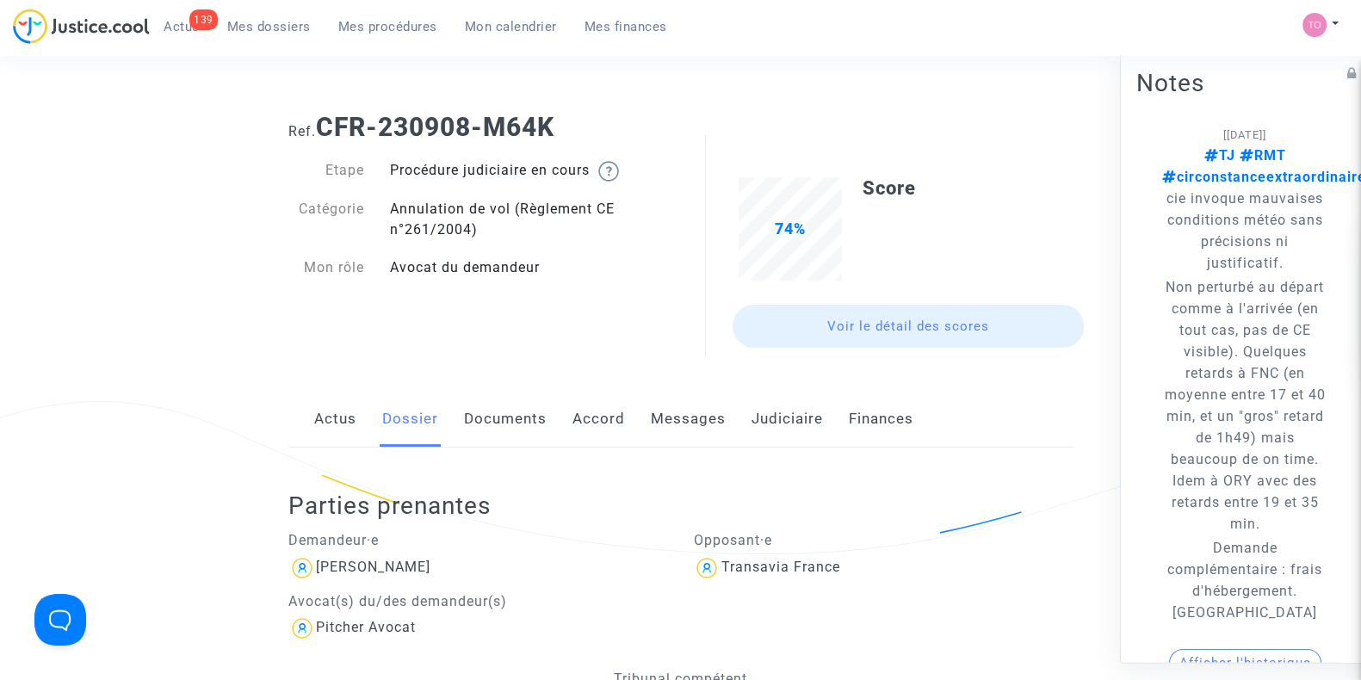
click at [511, 423] on link "Documents" at bounding box center [505, 419] width 83 height 57
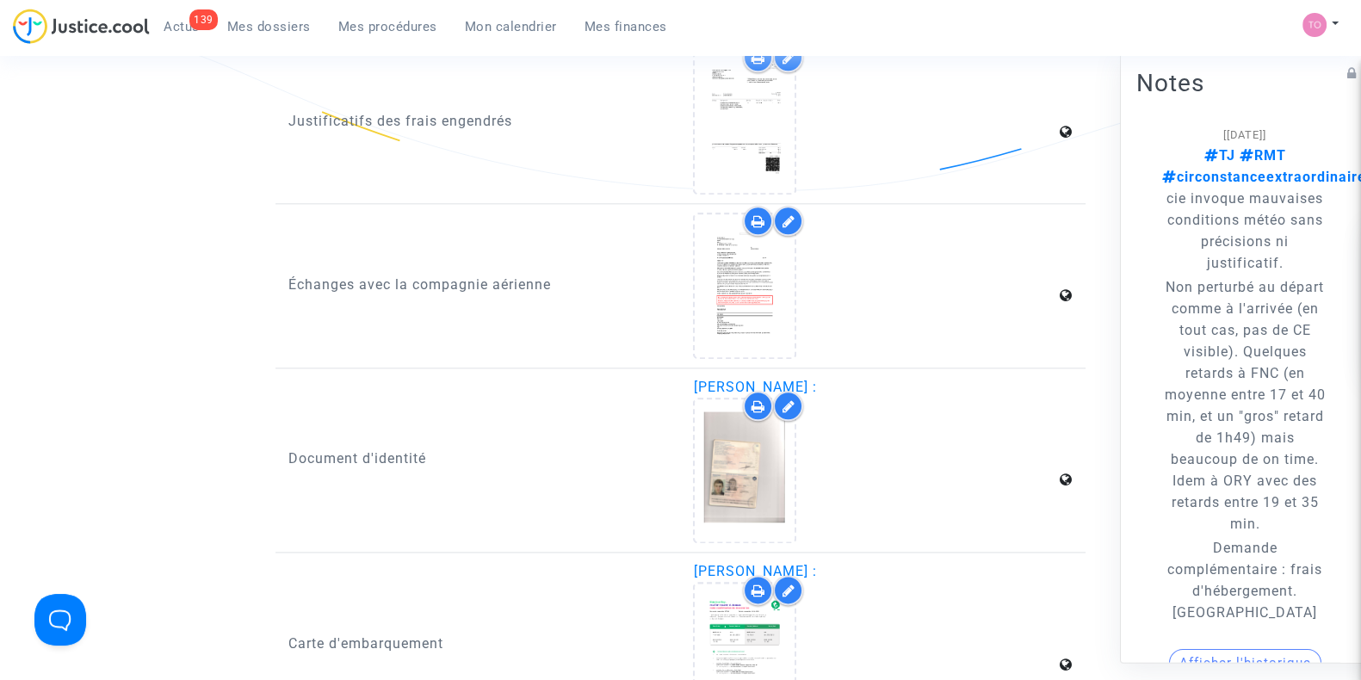
scroll to position [3042, 0]
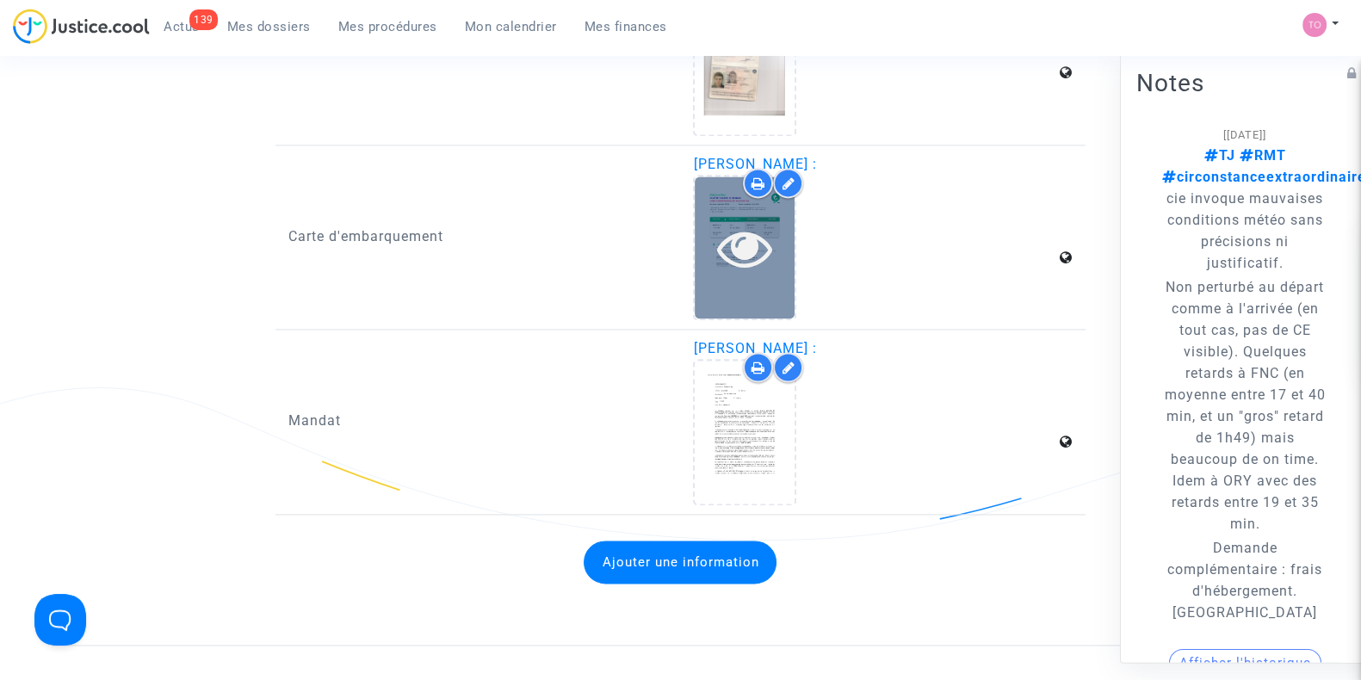
click at [746, 237] on icon at bounding box center [745, 247] width 56 height 55
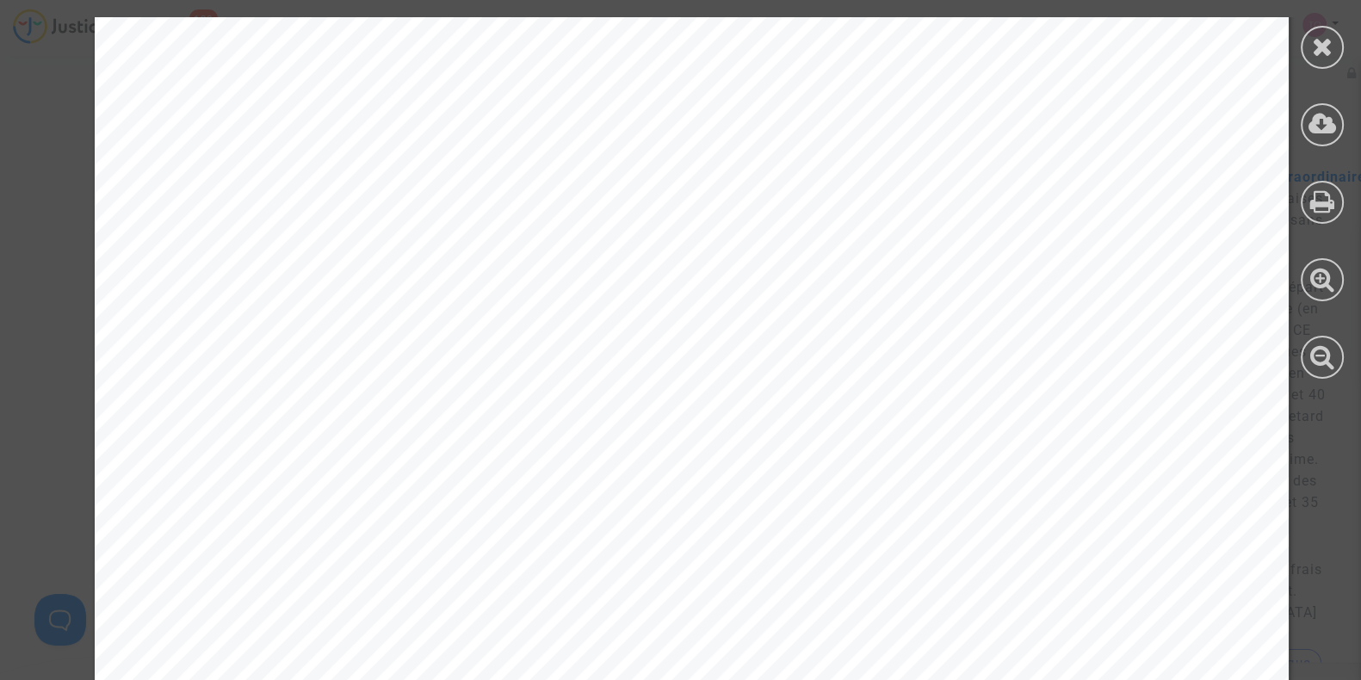
scroll to position [4967, 0]
click at [1303, 44] on div at bounding box center [1322, 47] width 43 height 43
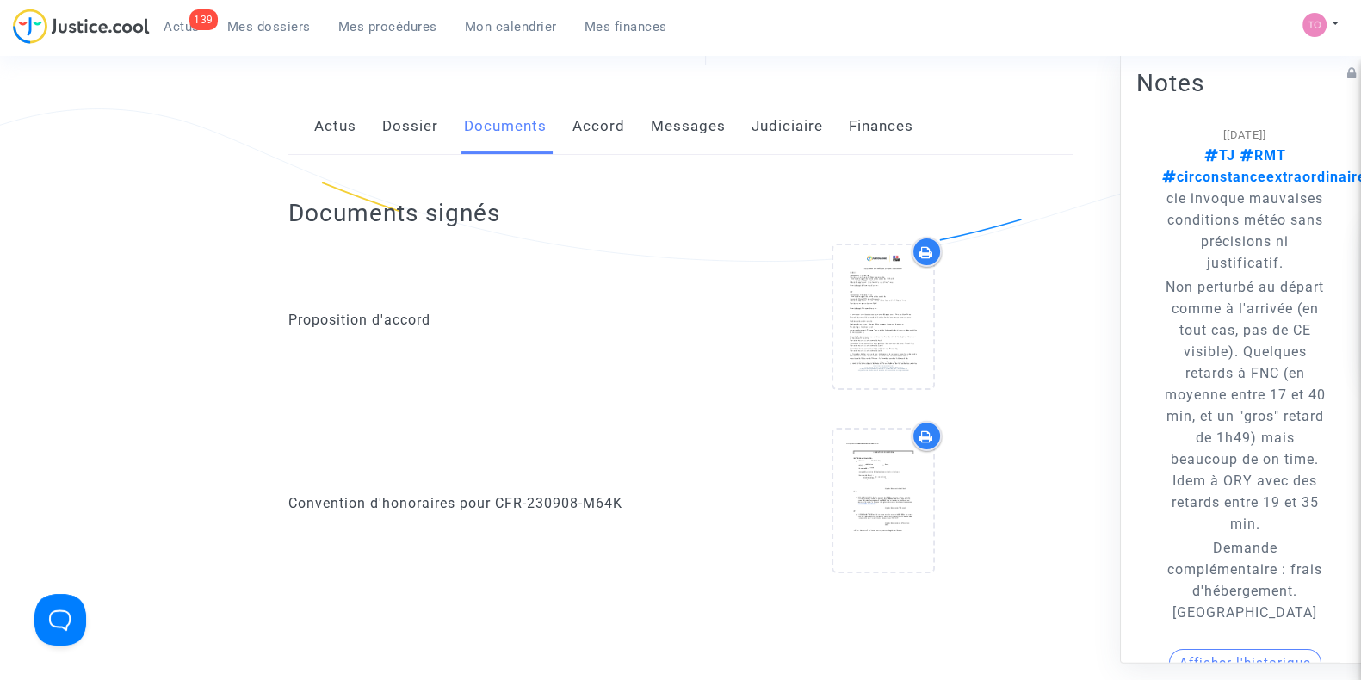
scroll to position [0, 0]
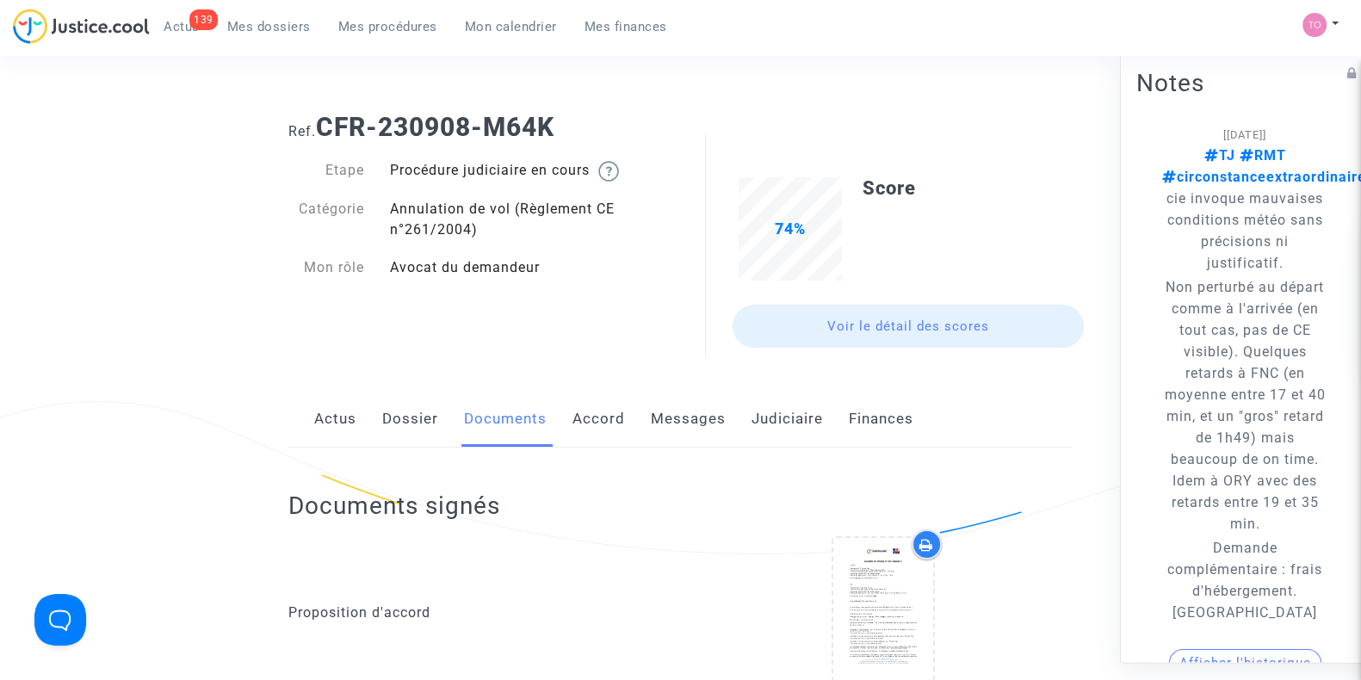
click at [413, 430] on link "Dossier" at bounding box center [410, 419] width 56 height 57
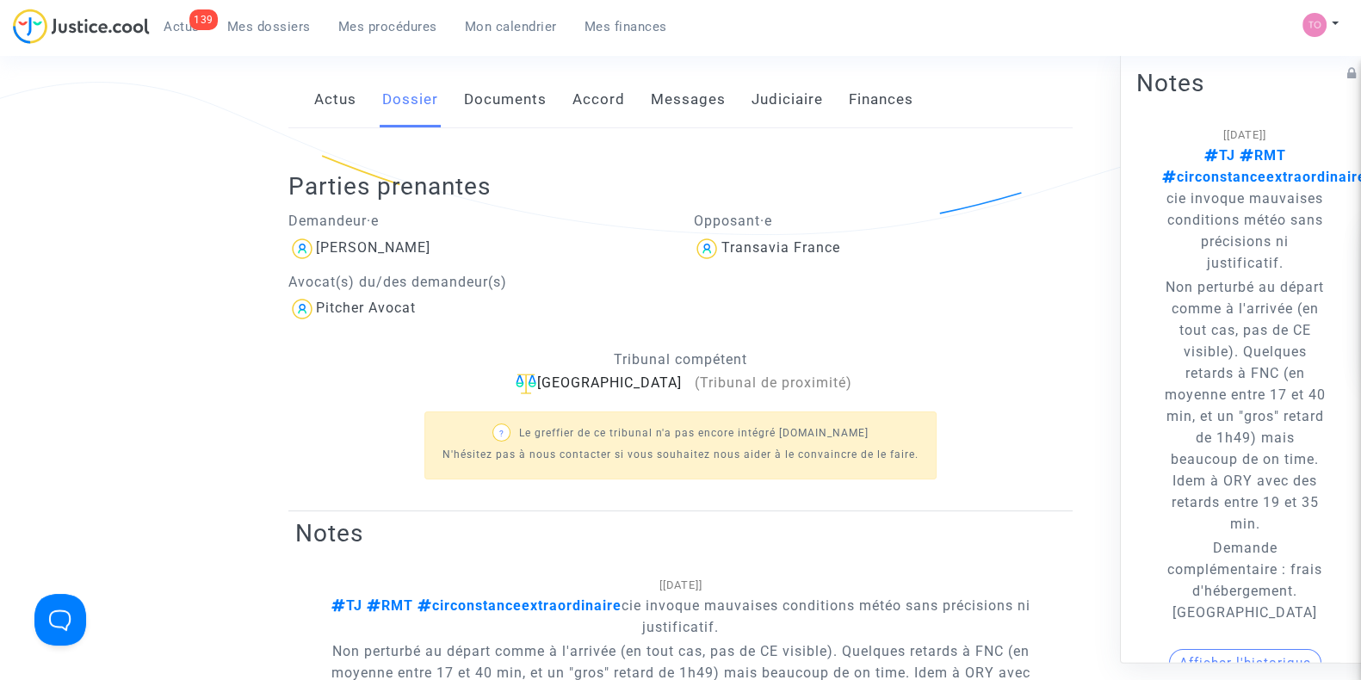
scroll to position [207, 0]
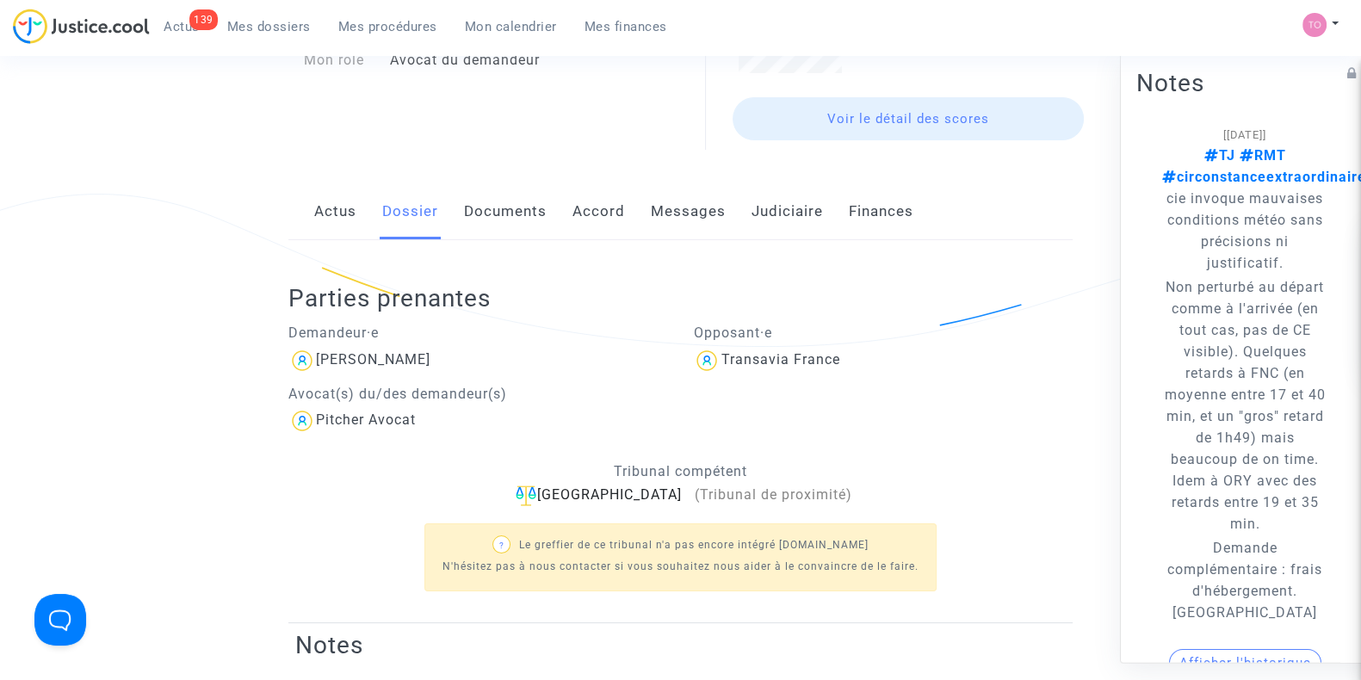
click at [517, 192] on link "Documents" at bounding box center [505, 211] width 83 height 57
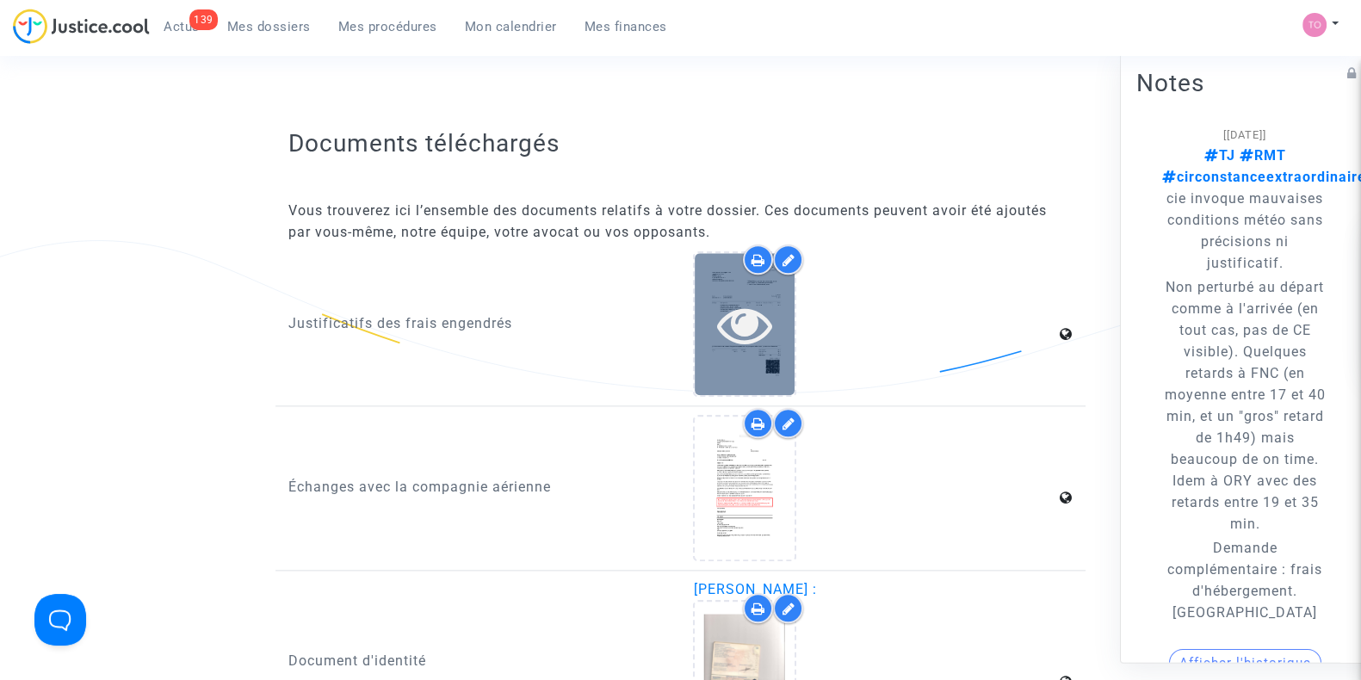
scroll to position [2471, 0]
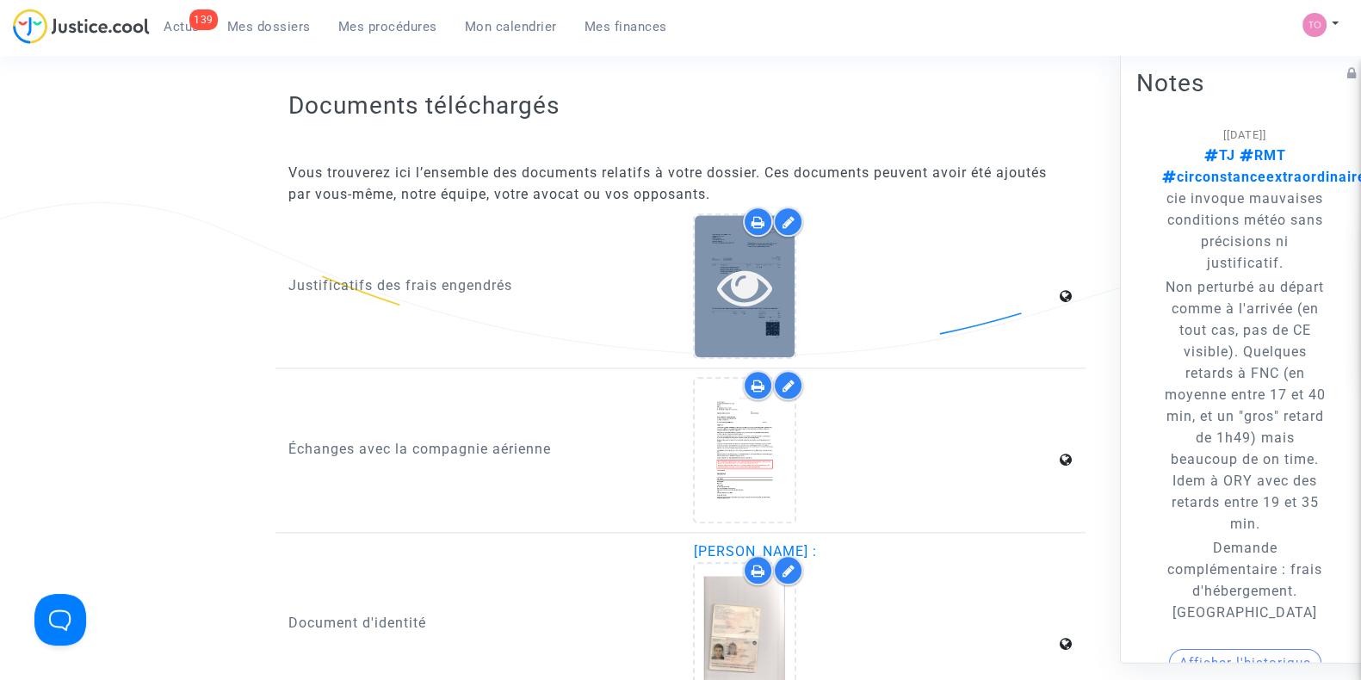
click at [733, 327] on div at bounding box center [745, 286] width 100 height 142
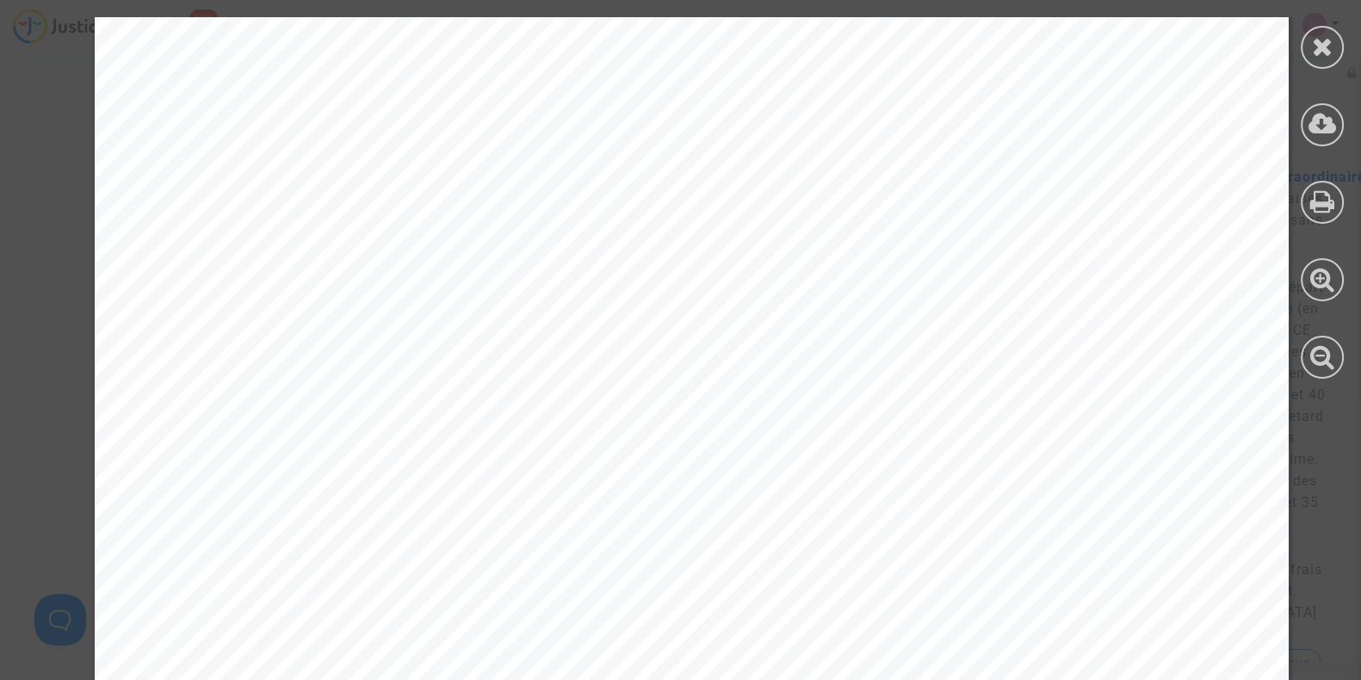
scroll to position [1817, 0]
drag, startPoint x: 335, startPoint y: 303, endPoint x: 473, endPoint y: 305, distance: 138.6
click at [473, 305] on div "NºInterno 39 57 CEpO-Processado por programa certificado nº 2864/AT Código Desi…" at bounding box center [692, 527] width 1194 height 1545
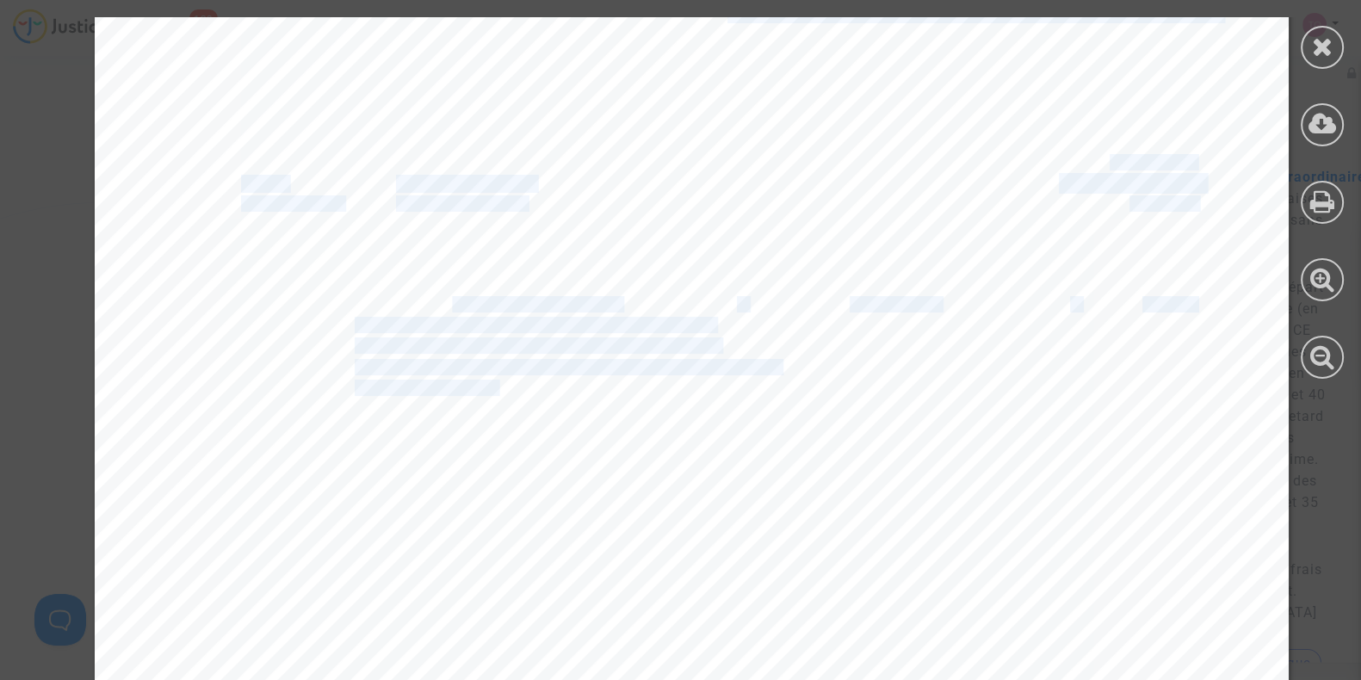
drag, startPoint x: 336, startPoint y: 304, endPoint x: 436, endPoint y: 300, distance: 100.8
click at [436, 300] on div "NºInterno 39 57 CEpO-Processado por programa certificado nº 2864/AT Código Desi…" at bounding box center [692, 527] width 1194 height 1545
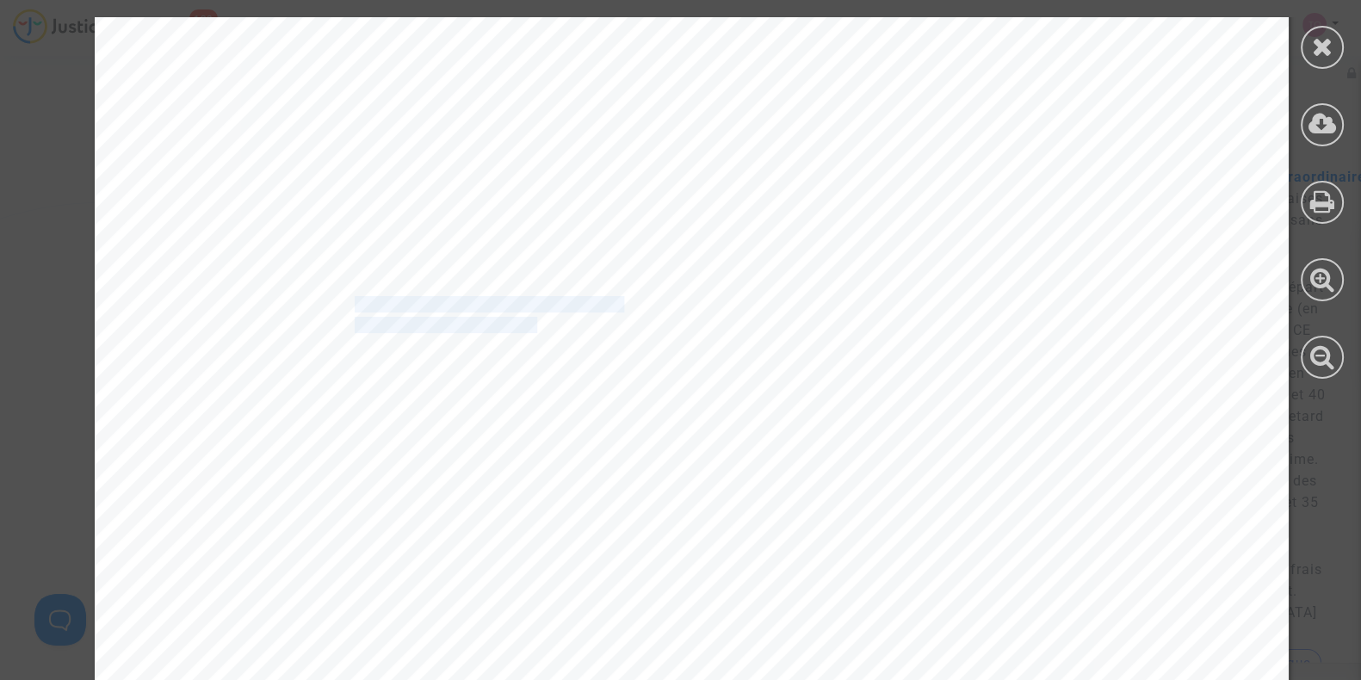
drag, startPoint x: 339, startPoint y: 298, endPoint x: 524, endPoint y: 325, distance: 187.0
click at [524, 325] on div "NºInterno 39 57 CEpO-Processado por programa certificado nº 2864/AT Código Desi…" at bounding box center [692, 527] width 1194 height 1545
copy div "estadia noite extra de dia 01-07-2023 a 02-07-2023 para 7 pesso"
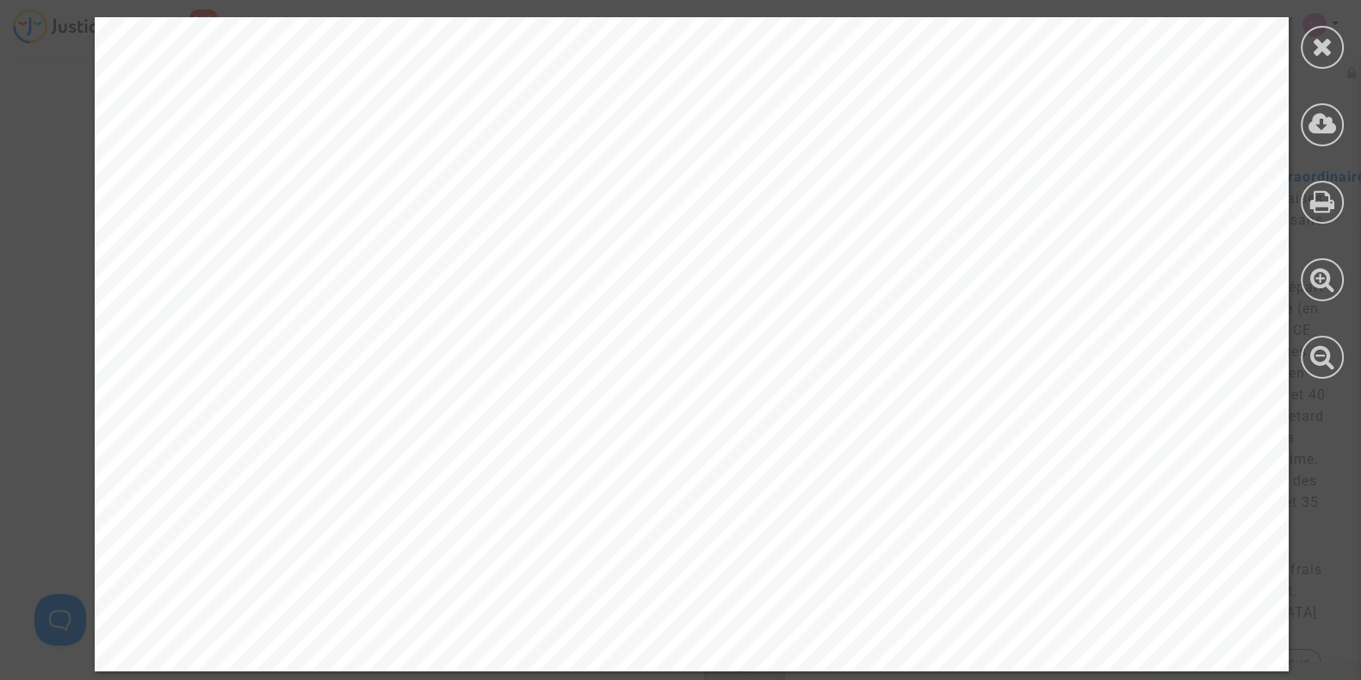
scroll to position [2918, 0]
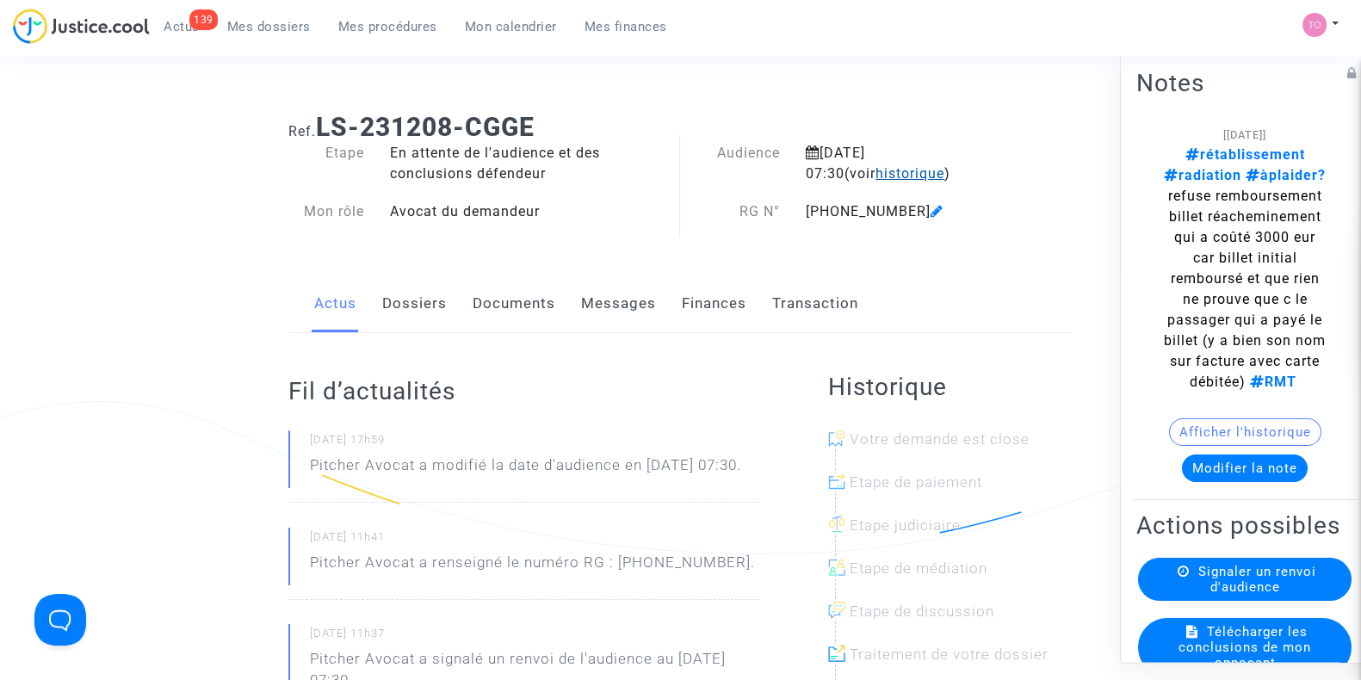
click at [881, 168] on span "historique" at bounding box center [910, 173] width 69 height 16
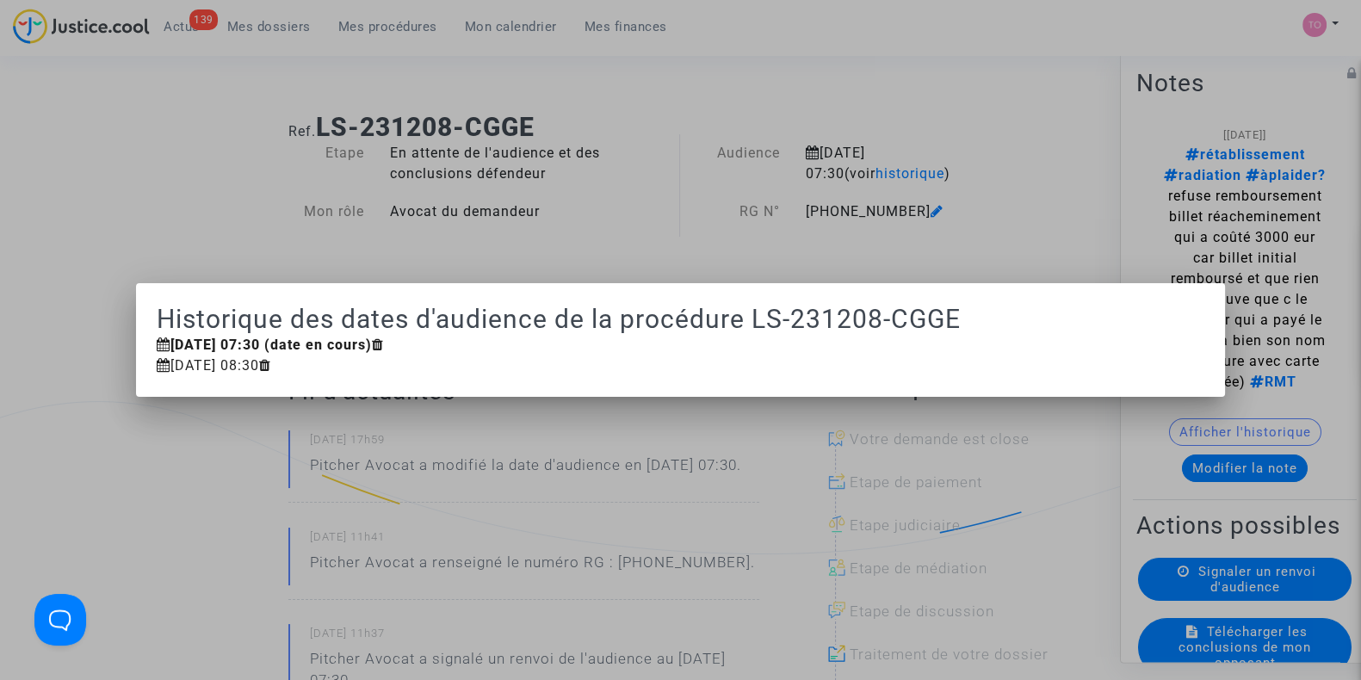
click at [907, 114] on div at bounding box center [680, 340] width 1361 height 680
